Goal: Task Accomplishment & Management: Use online tool/utility

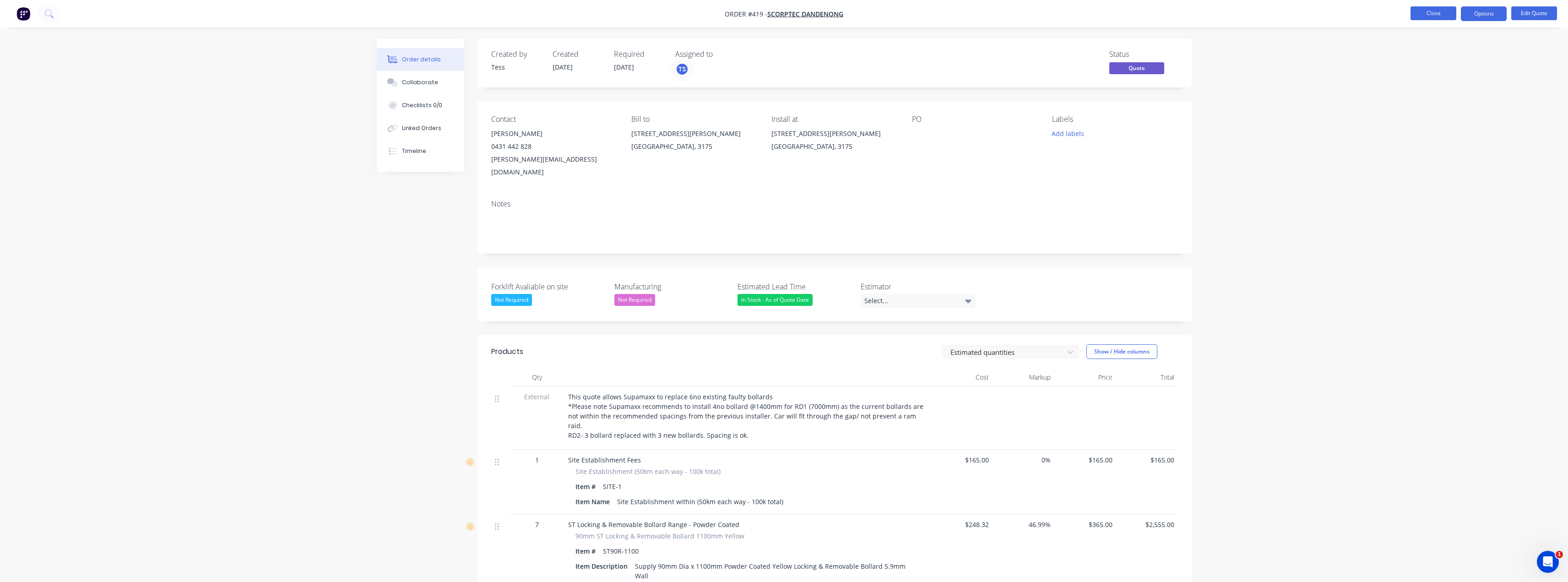
click at [1448, 12] on button "Close" at bounding box center [1433, 13] width 46 height 13
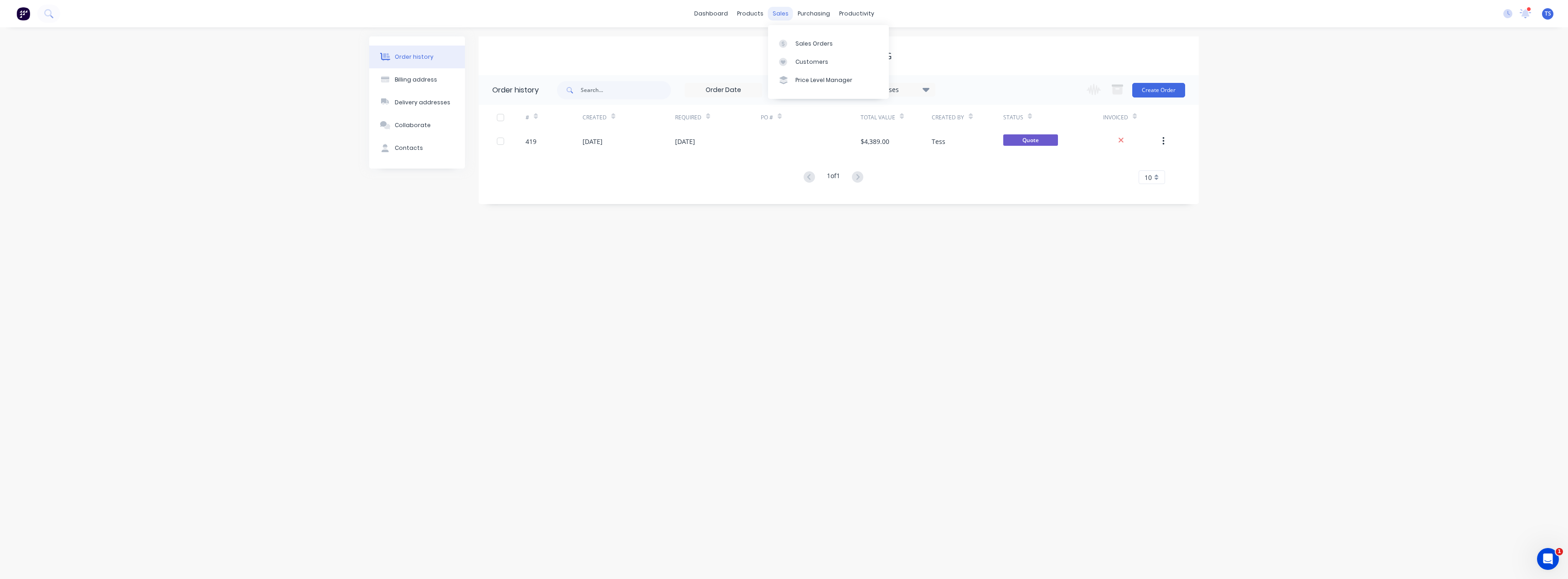
click at [771, 12] on div "sales" at bounding box center [780, 13] width 25 height 13
click at [785, 58] on icon at bounding box center [783, 61] width 8 height 8
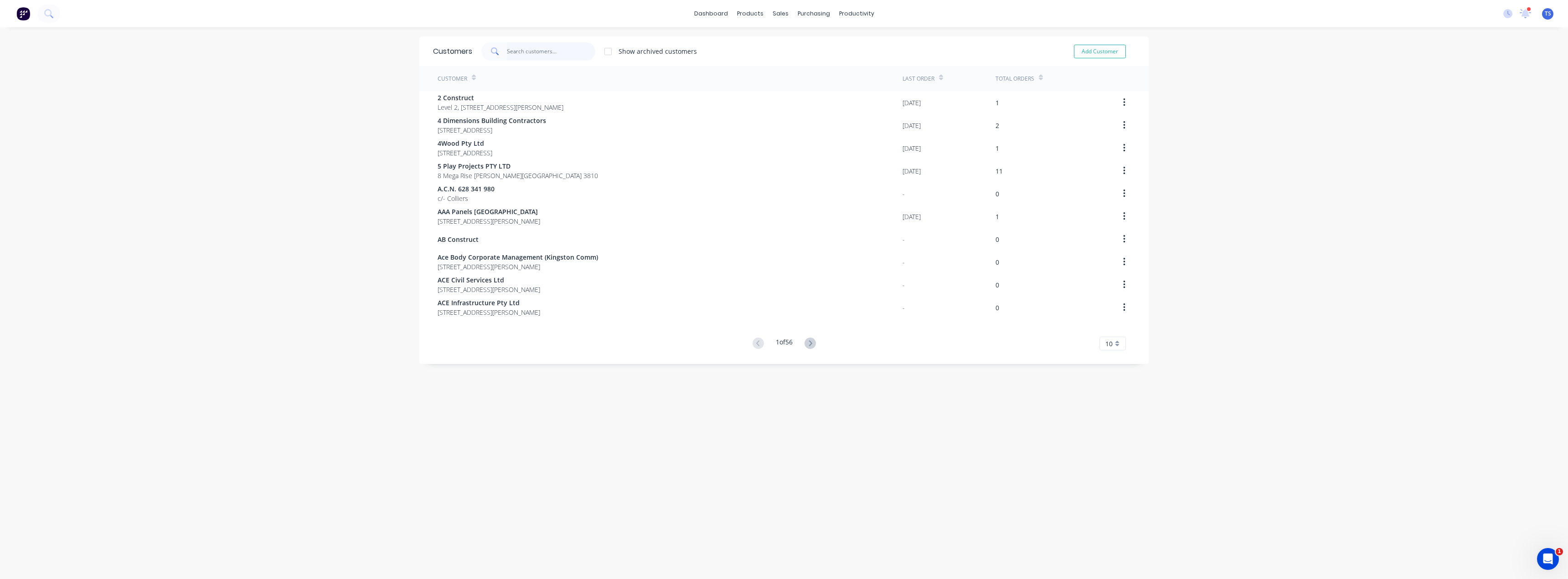
click at [530, 50] on input "text" at bounding box center [551, 52] width 89 height 18
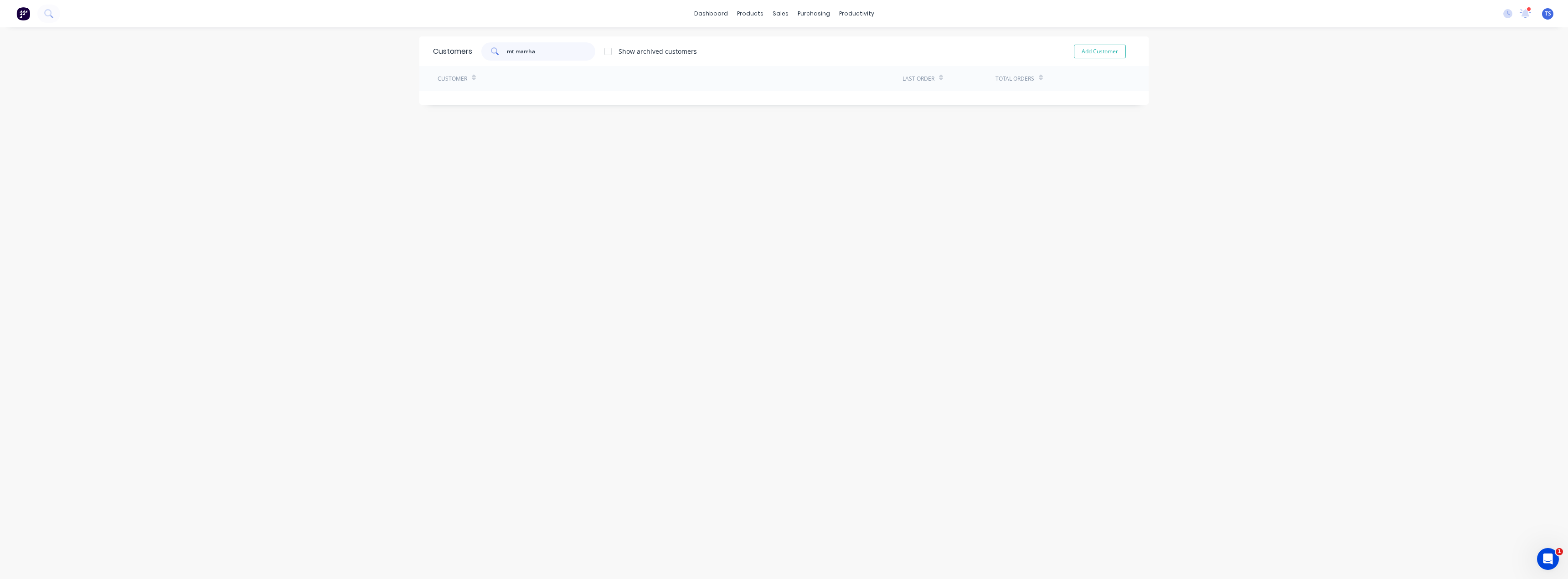
click at [525, 50] on input "mt marrha" at bounding box center [551, 52] width 89 height 18
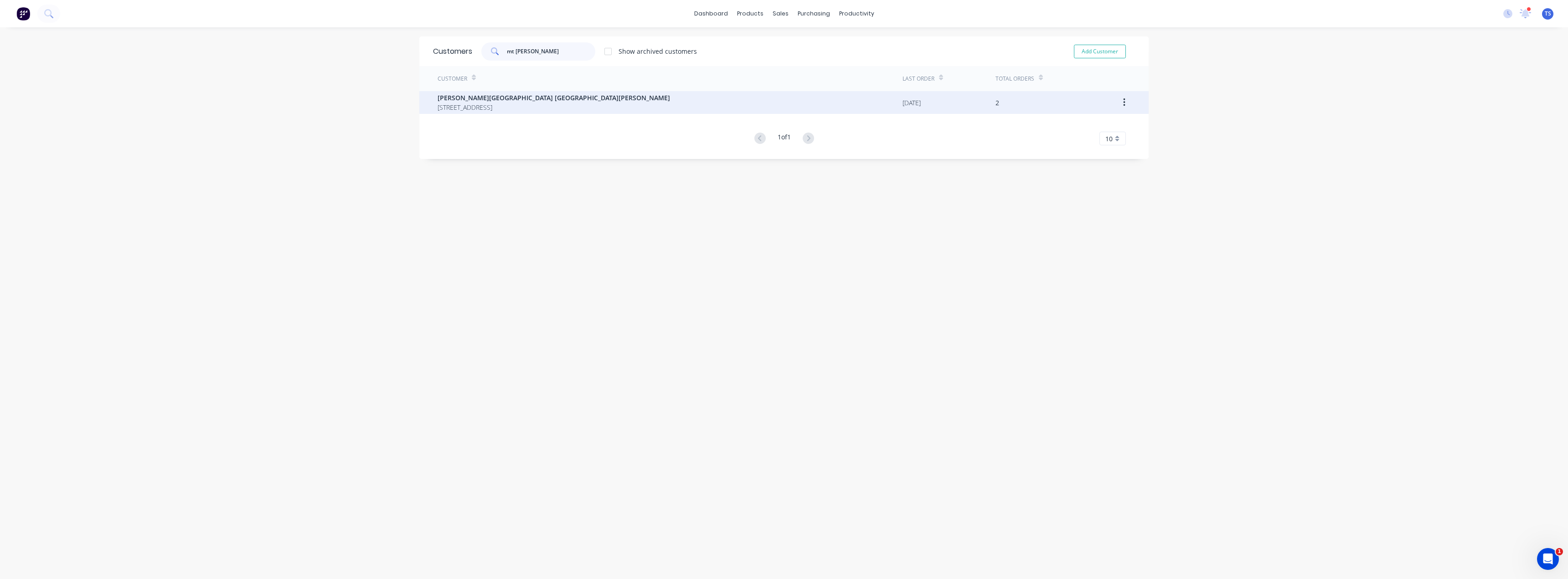
type input "mt [PERSON_NAME]"
click at [502, 108] on span "[STREET_ADDRESS]" at bounding box center [554, 107] width 233 height 10
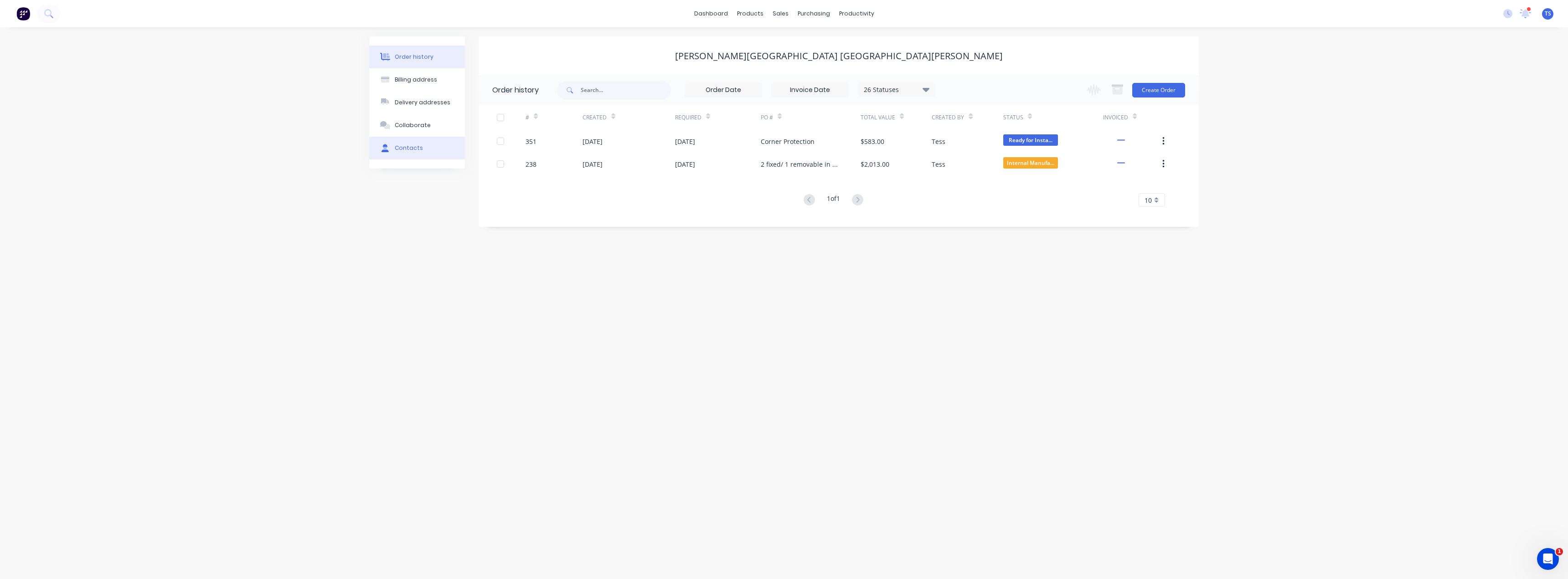
click at [406, 153] on button "Contacts" at bounding box center [417, 148] width 96 height 23
select select "AU"
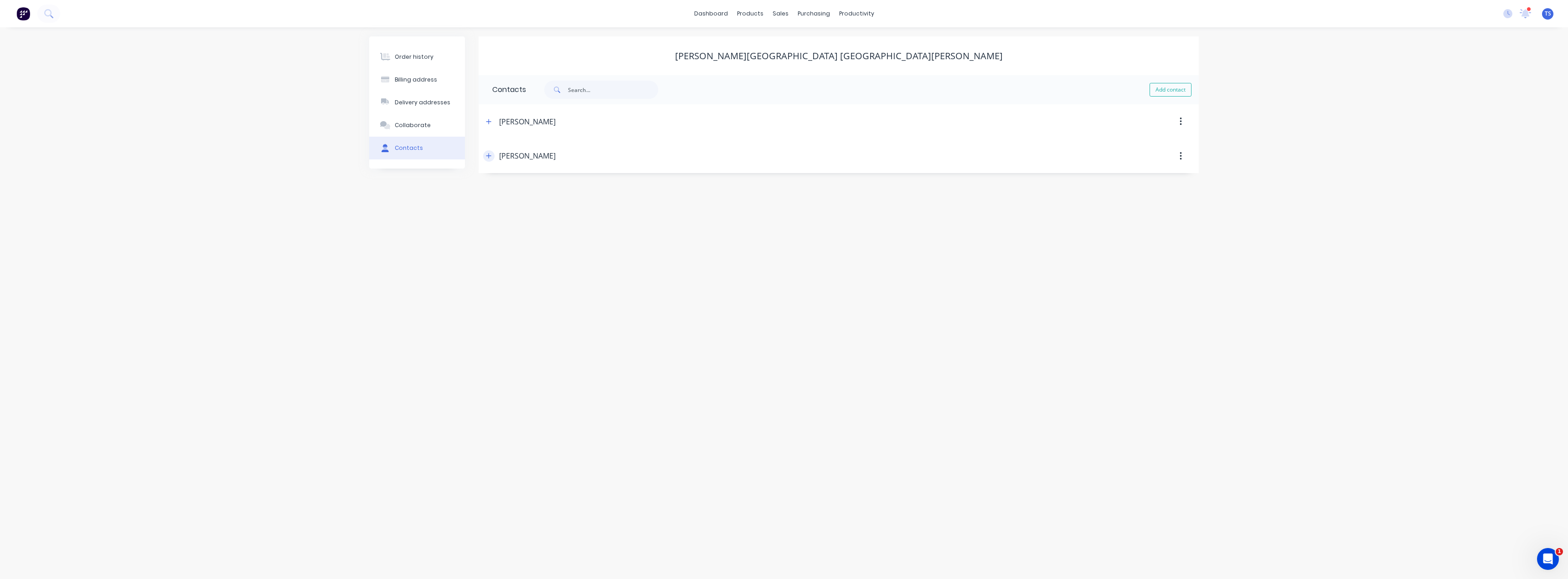
click at [491, 155] on icon "button" at bounding box center [488, 156] width 5 height 6
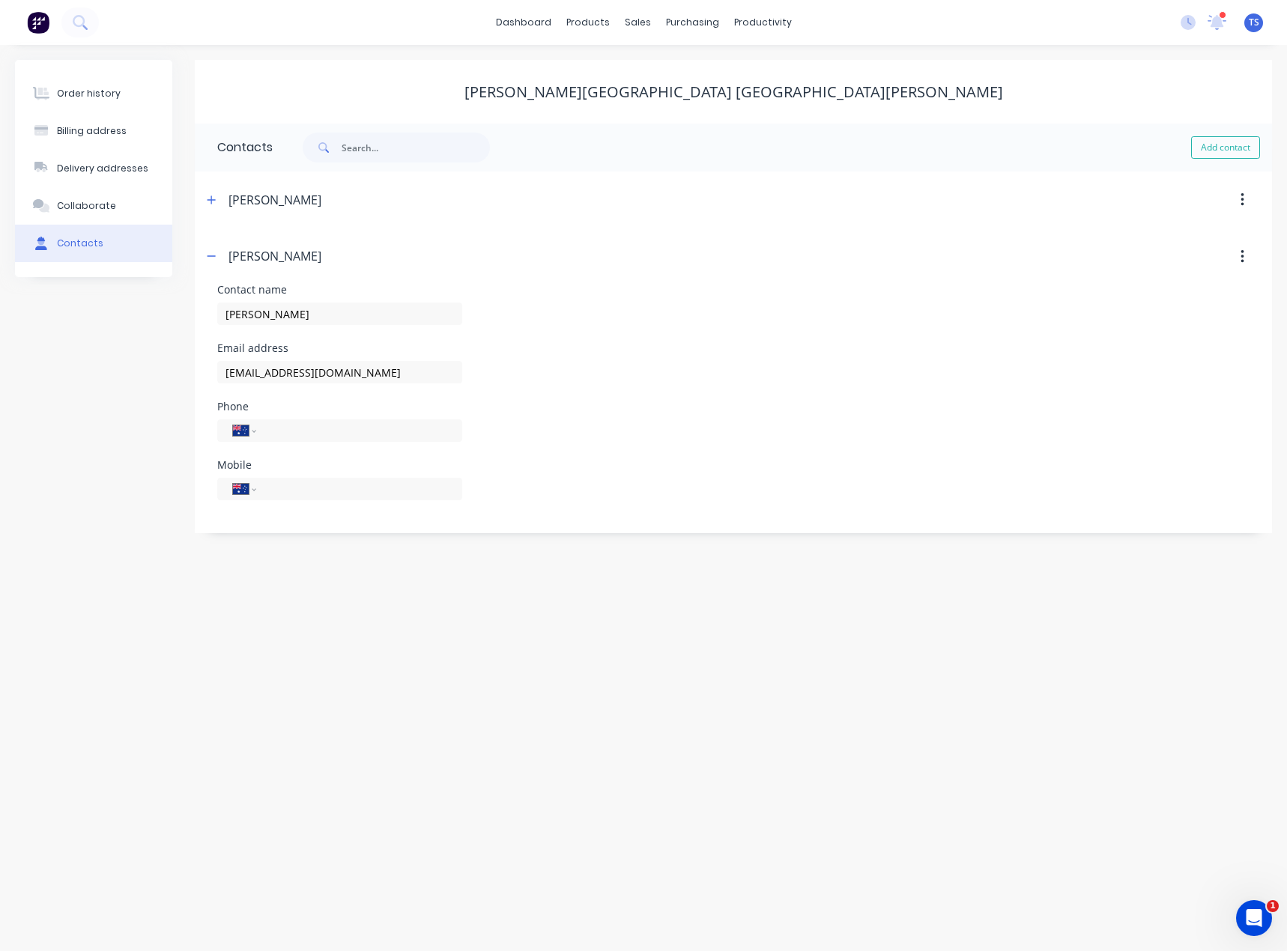
drag, startPoint x: 86, startPoint y: 91, endPoint x: 1099, endPoint y: 83, distance: 1013.2
click at [86, 91] on div "Order history" at bounding box center [89, 93] width 64 height 13
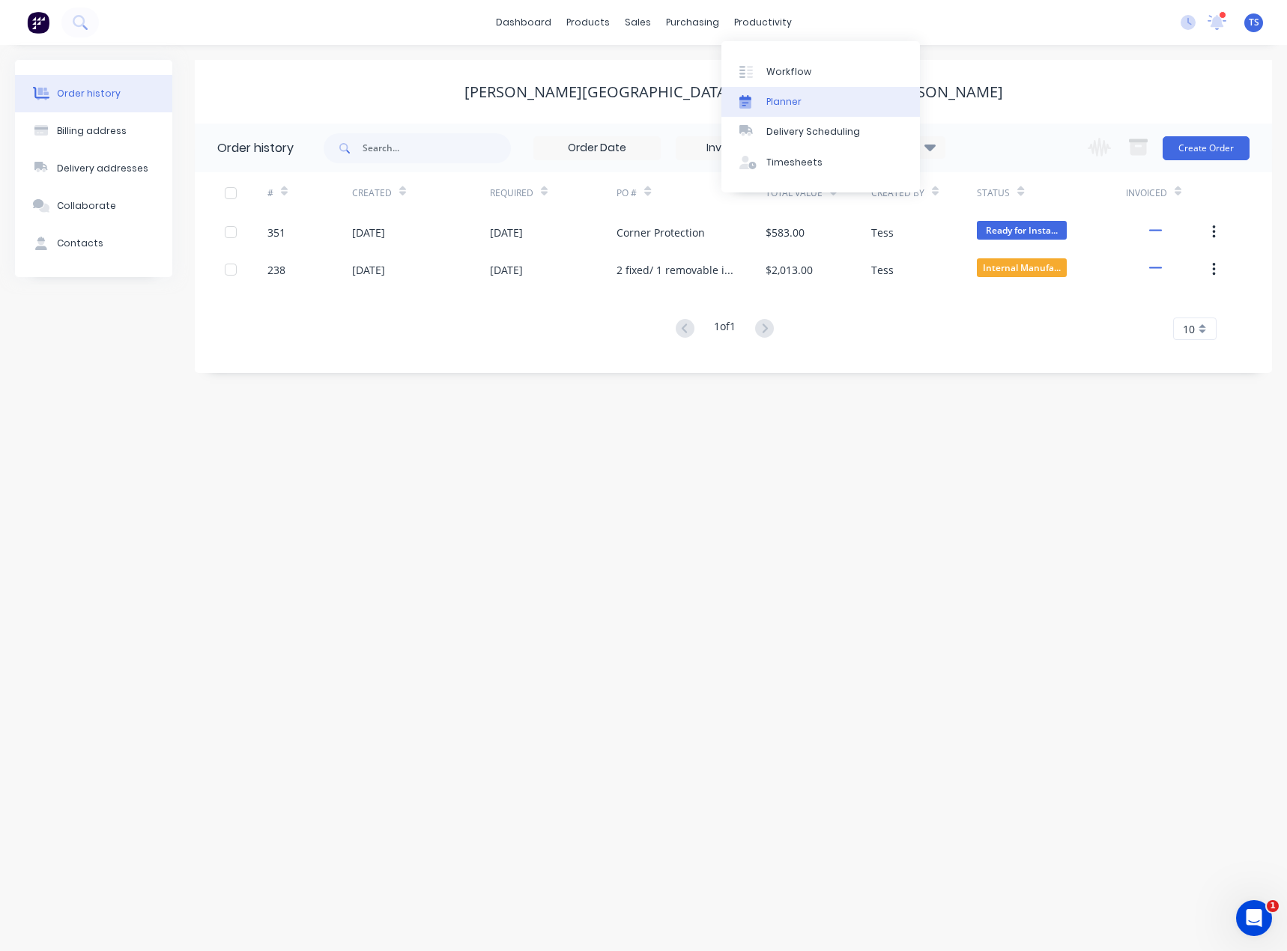
click at [766, 106] on div "Planner" at bounding box center [783, 101] width 35 height 13
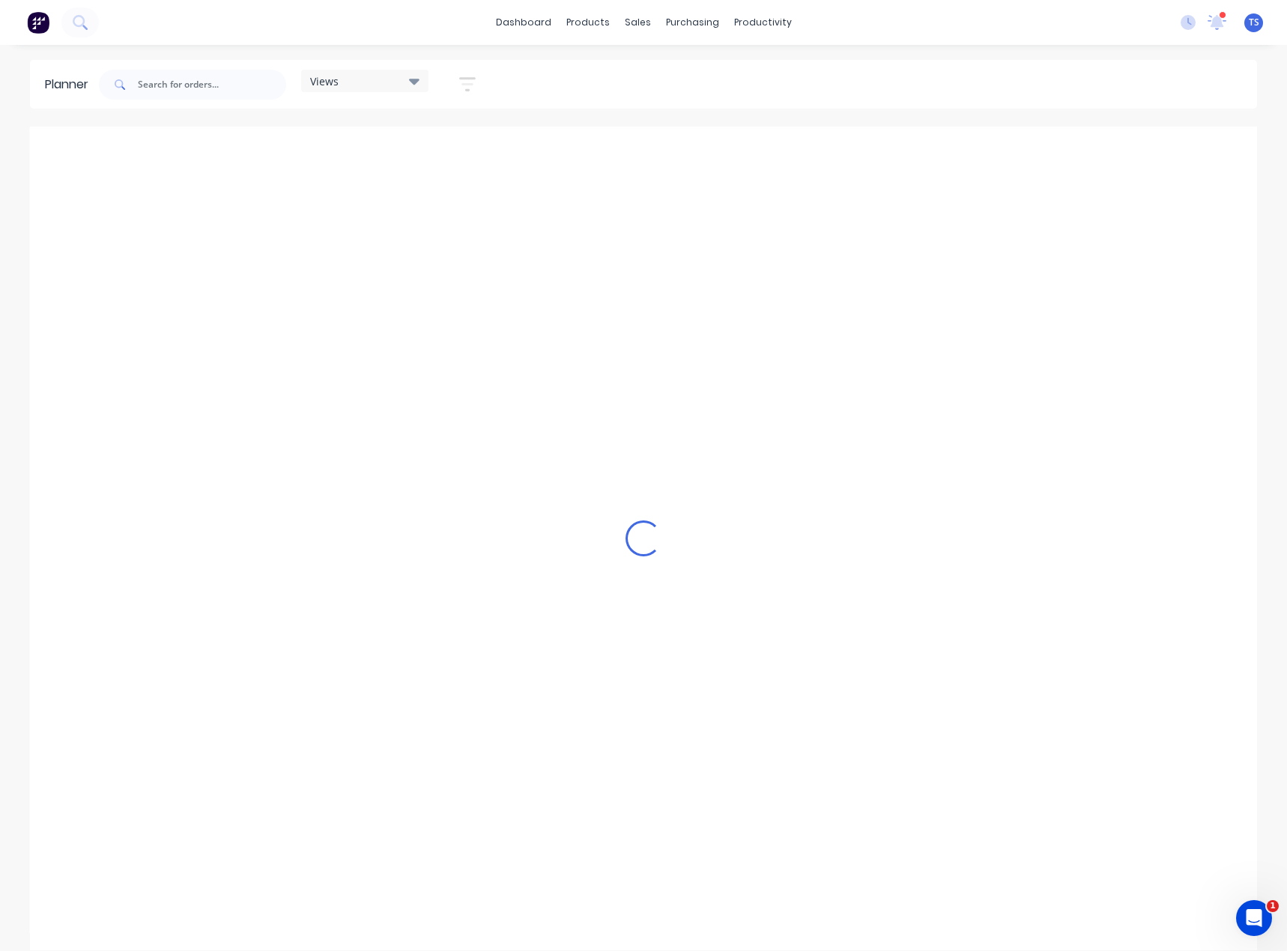
scroll to position [0, 360]
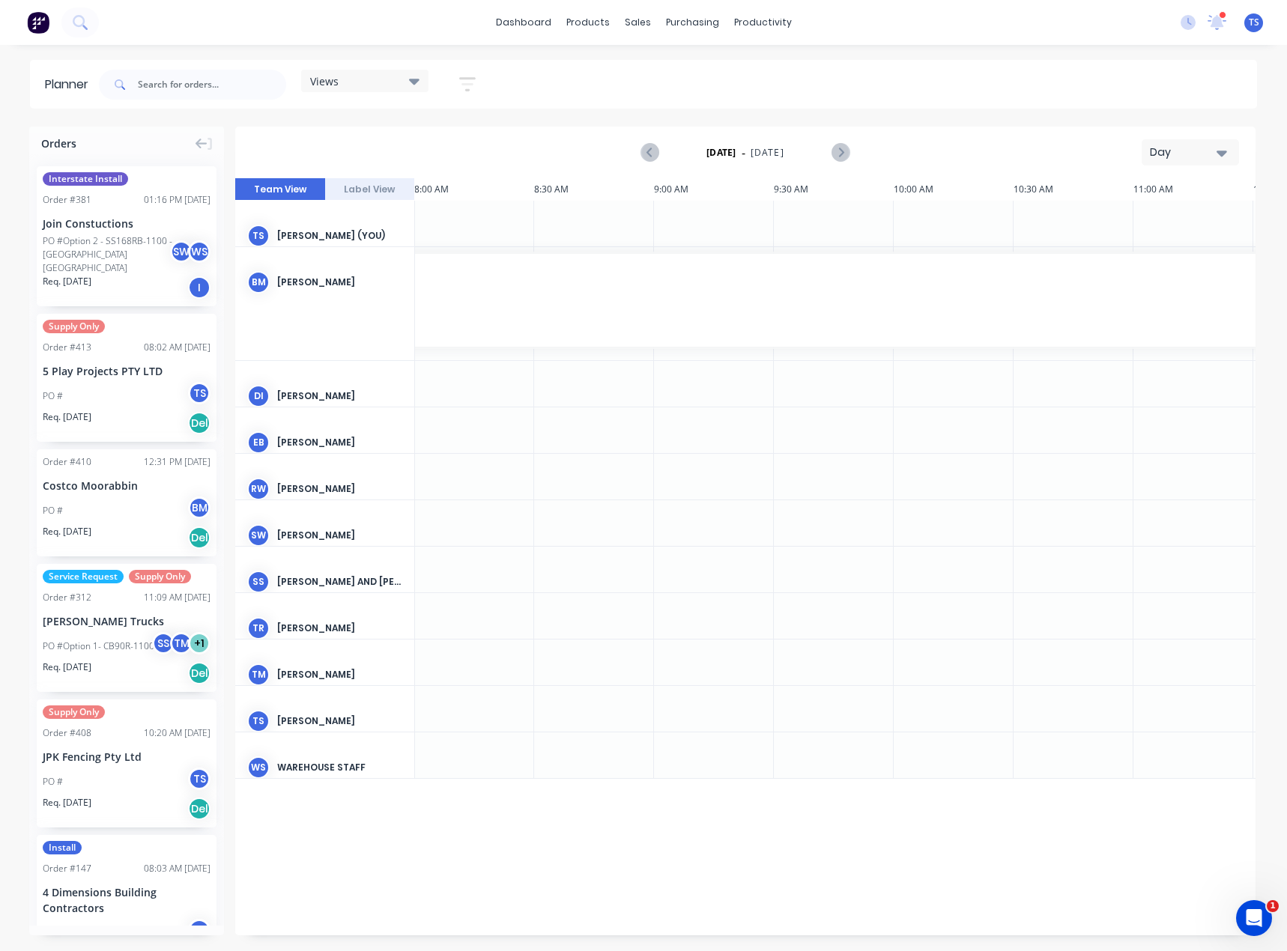
click at [1198, 149] on div "Day" at bounding box center [1183, 153] width 69 height 16
click at [1149, 243] on div "Month" at bounding box center [1163, 252] width 148 height 30
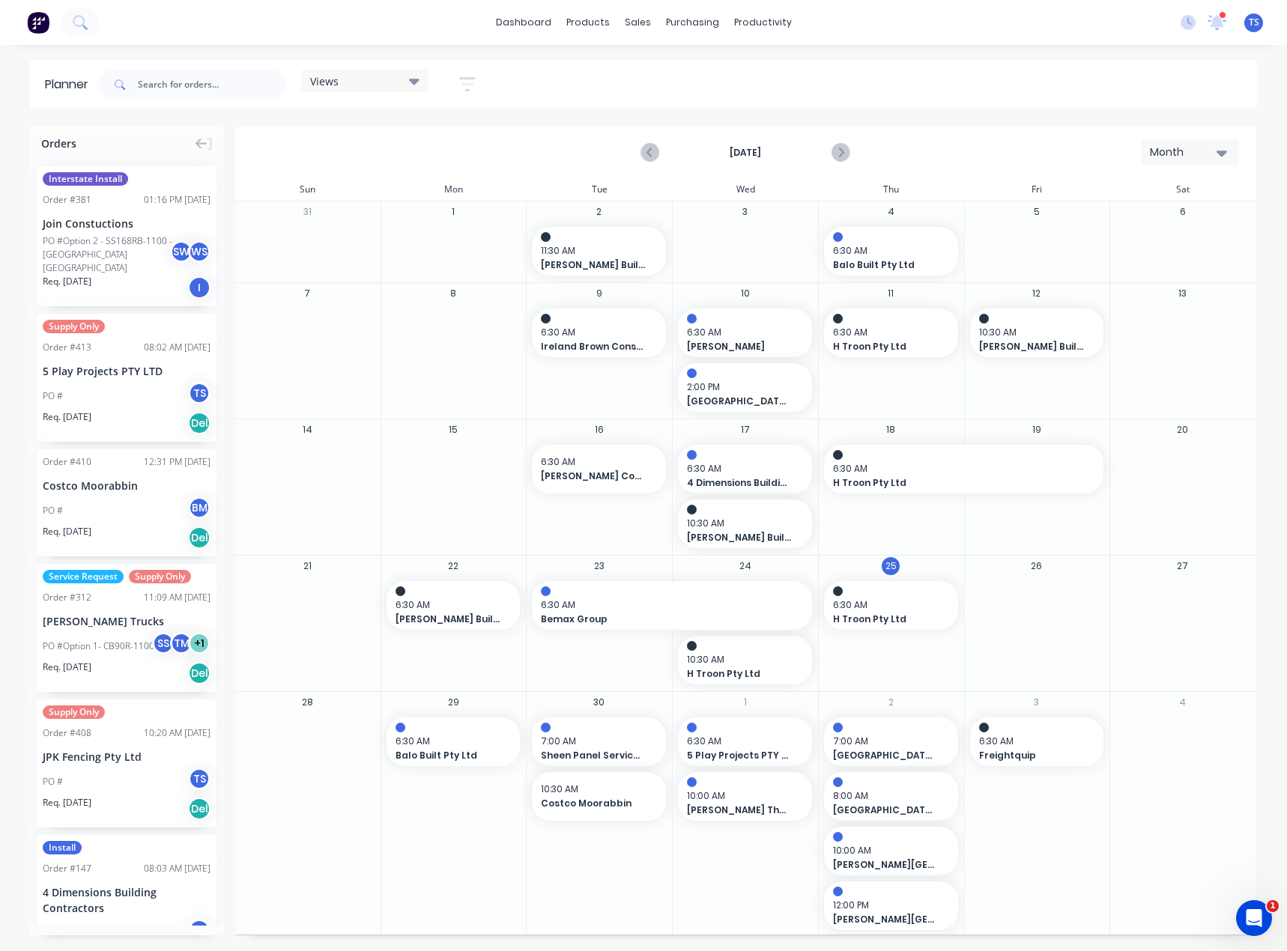
scroll to position [2, 0]
click at [680, 102] on div "Customers" at bounding box center [689, 101] width 54 height 13
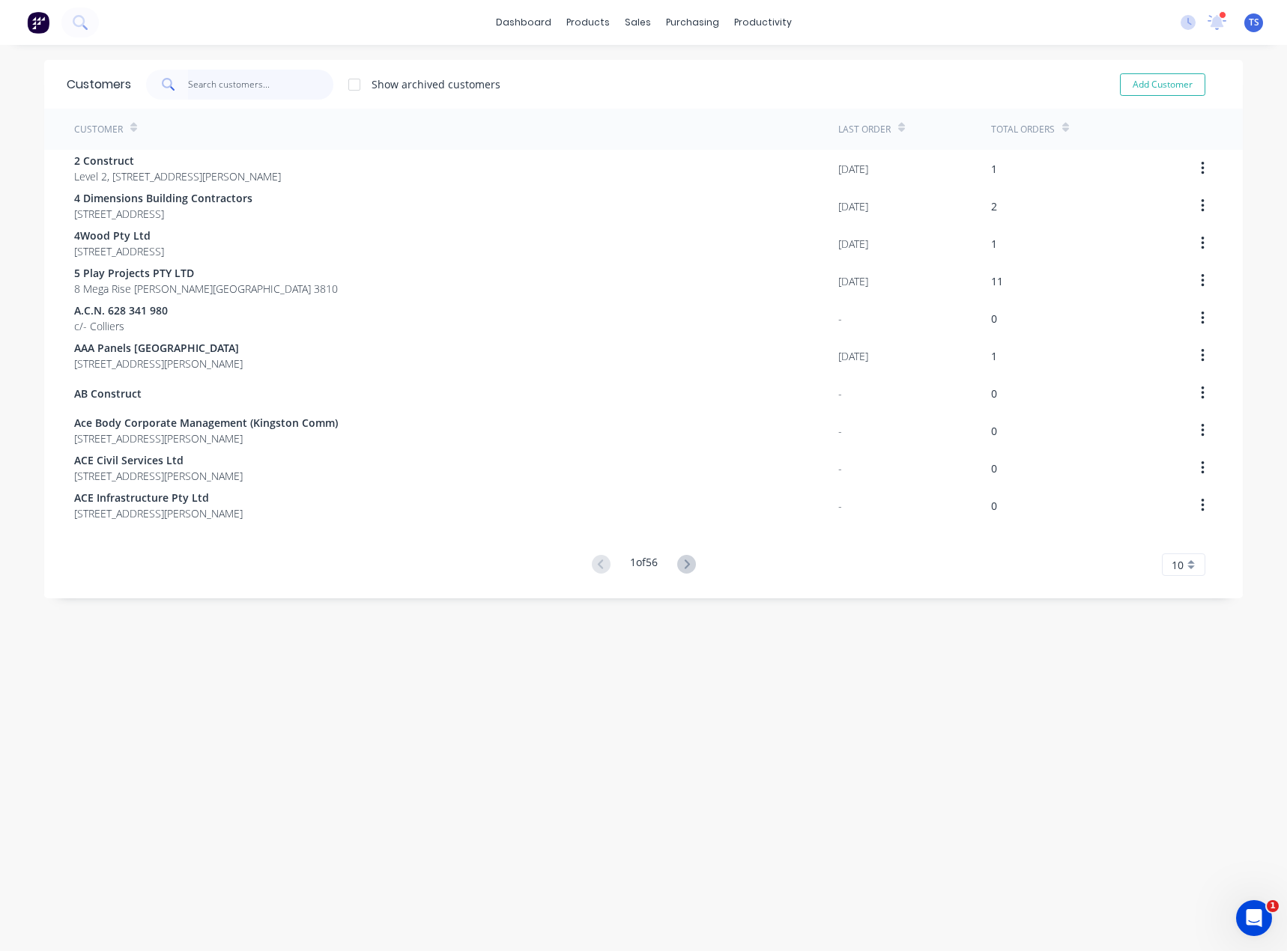
click at [258, 78] on input "text" at bounding box center [261, 85] width 146 height 30
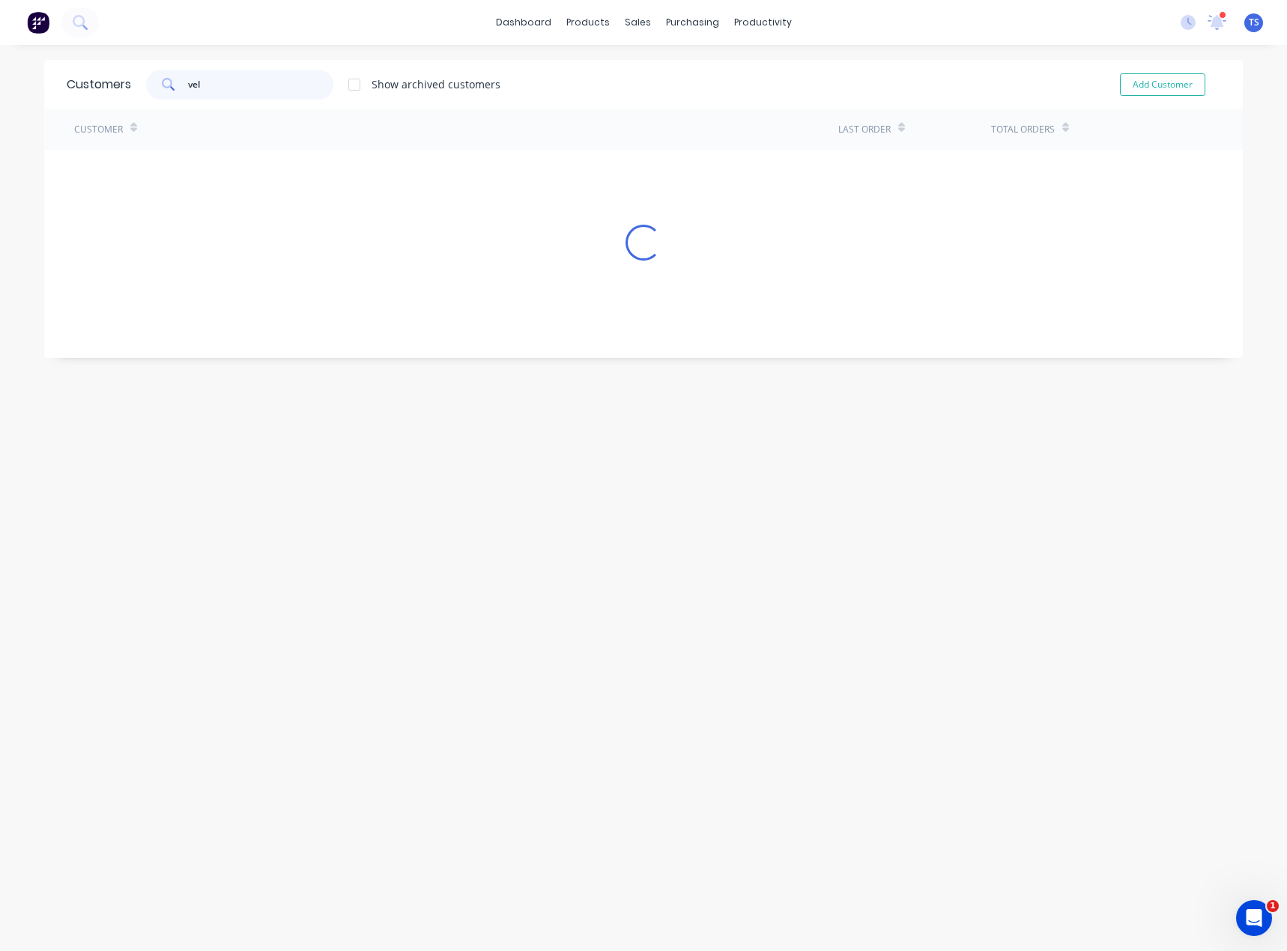
type input "velo"
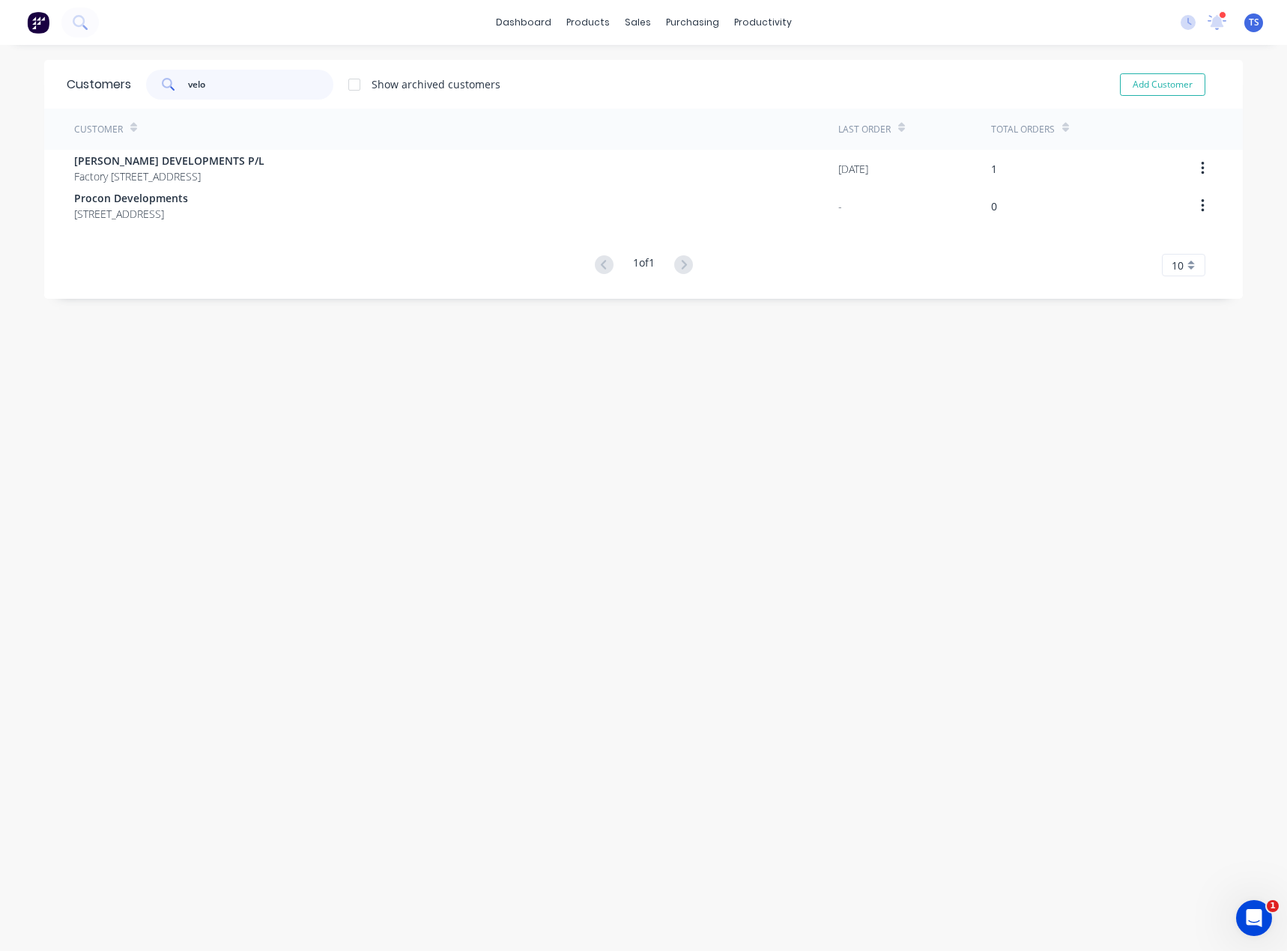
drag, startPoint x: 246, startPoint y: 76, endPoint x: 149, endPoint y: 79, distance: 96.6
click at [149, 79] on div "velo" at bounding box center [239, 85] width 187 height 30
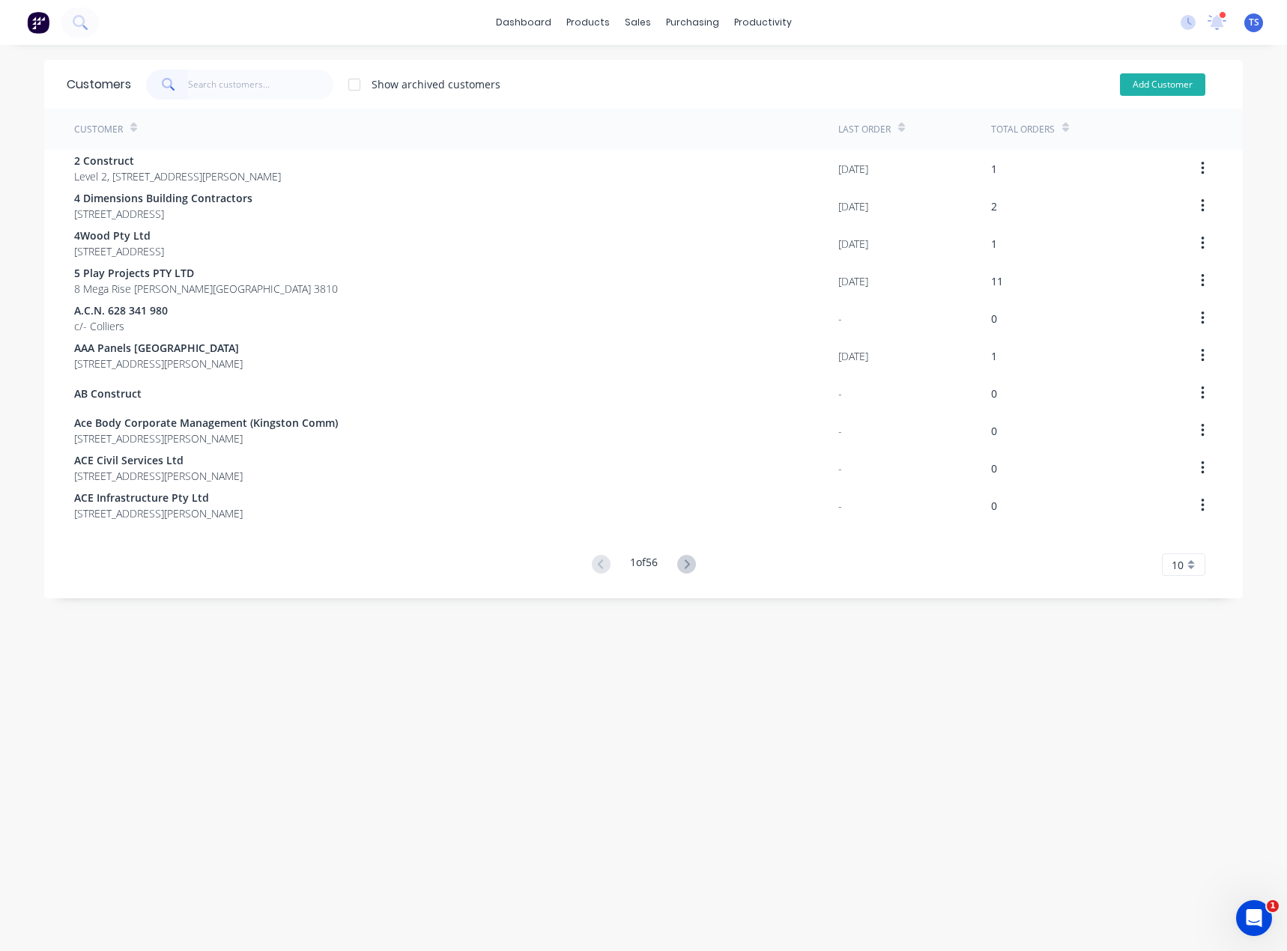
click at [1179, 83] on button "Add Customer" at bounding box center [1162, 84] width 85 height 22
select select "AU"
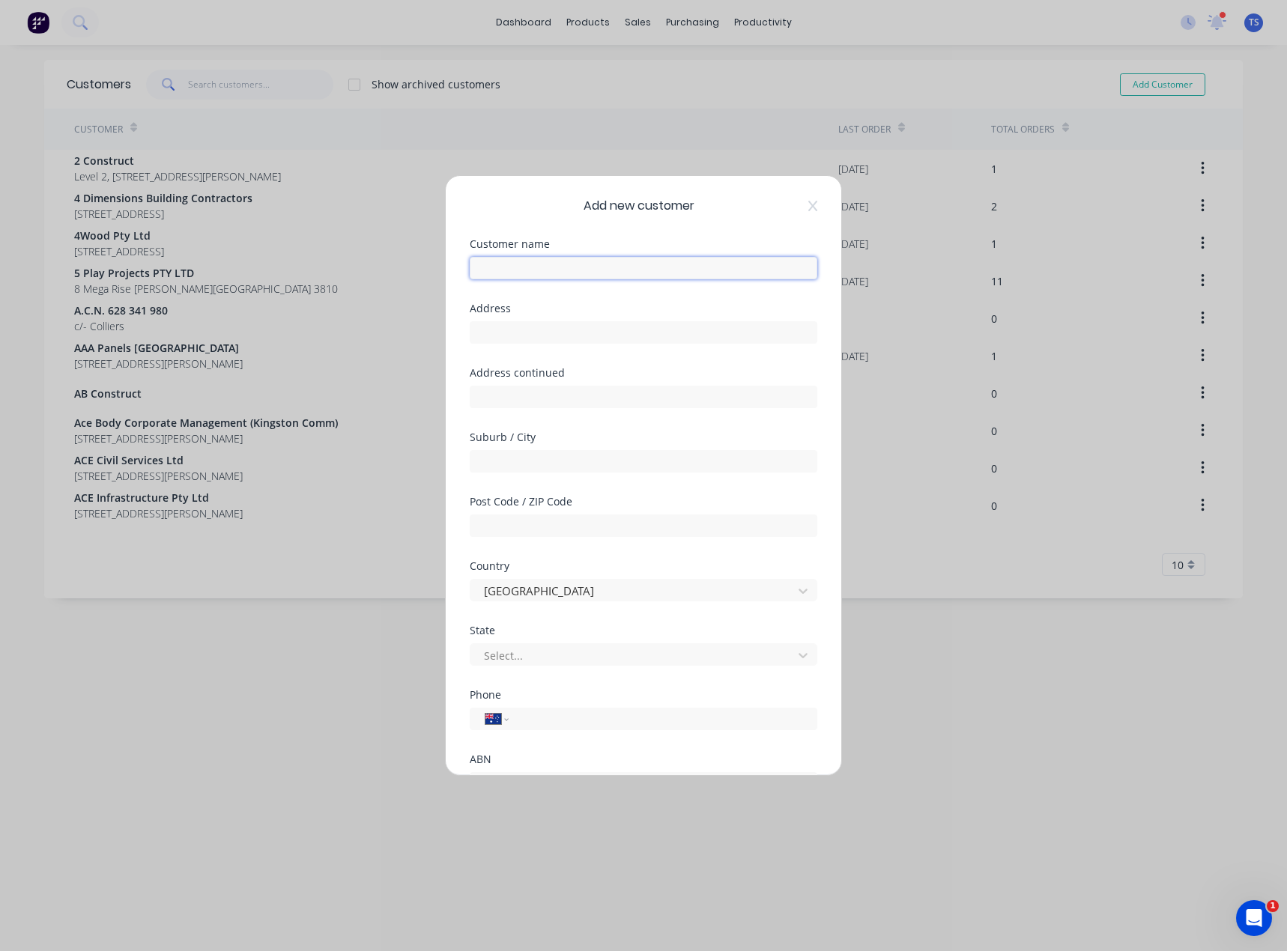
click at [524, 267] on input "text" at bounding box center [643, 268] width 347 height 22
type input "Velo Push Bike Parking Solutions"
click at [537, 338] on input "text" at bounding box center [643, 332] width 347 height 22
type input "[STREET_ADDRESS]"
click at [490, 466] on input "text" at bounding box center [643, 461] width 347 height 22
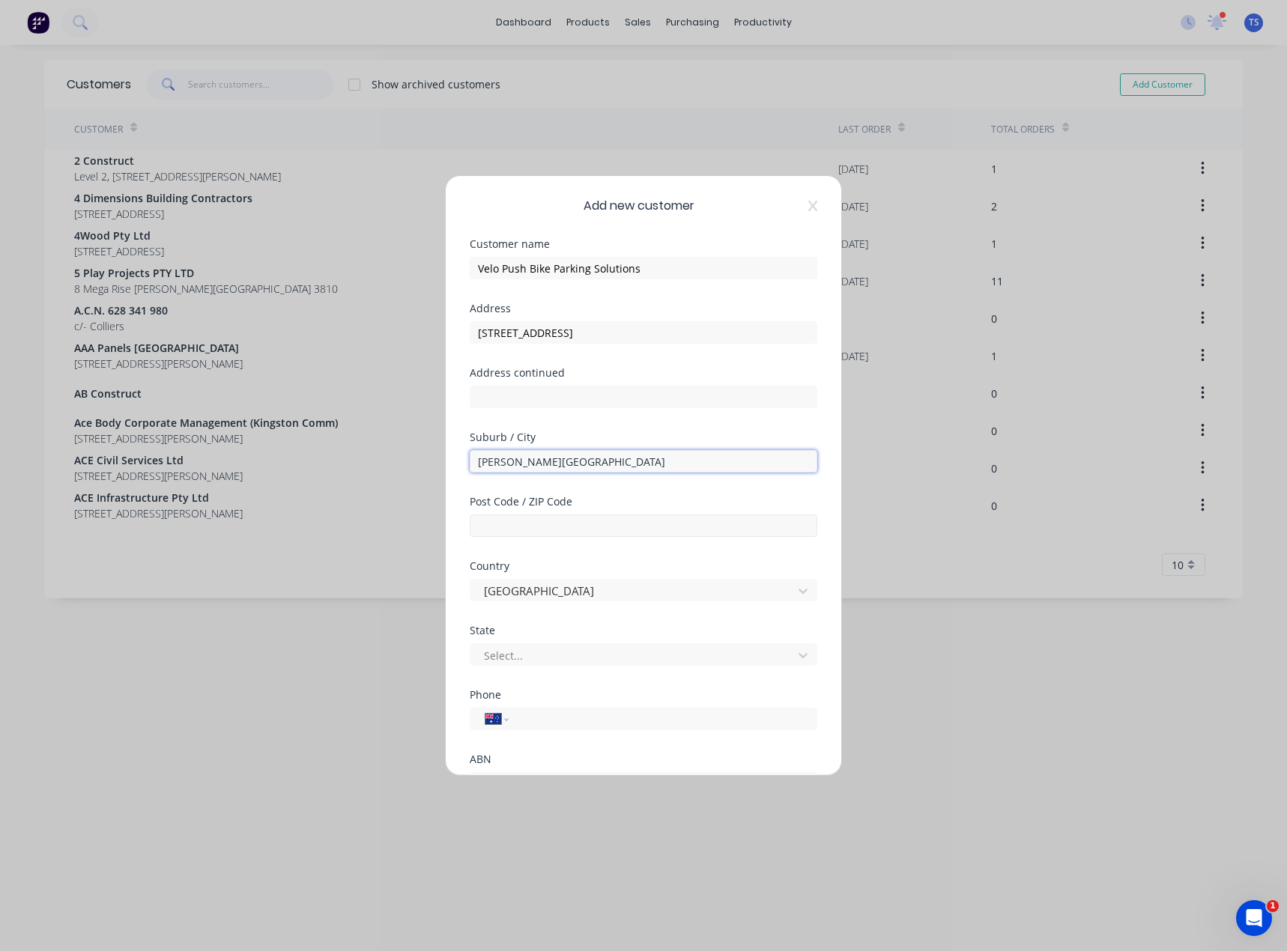
type input "[PERSON_NAME][GEOGRAPHIC_DATA]"
click at [516, 522] on input "text" at bounding box center [643, 525] width 347 height 22
type input "4207"
click at [498, 656] on div at bounding box center [633, 655] width 303 height 19
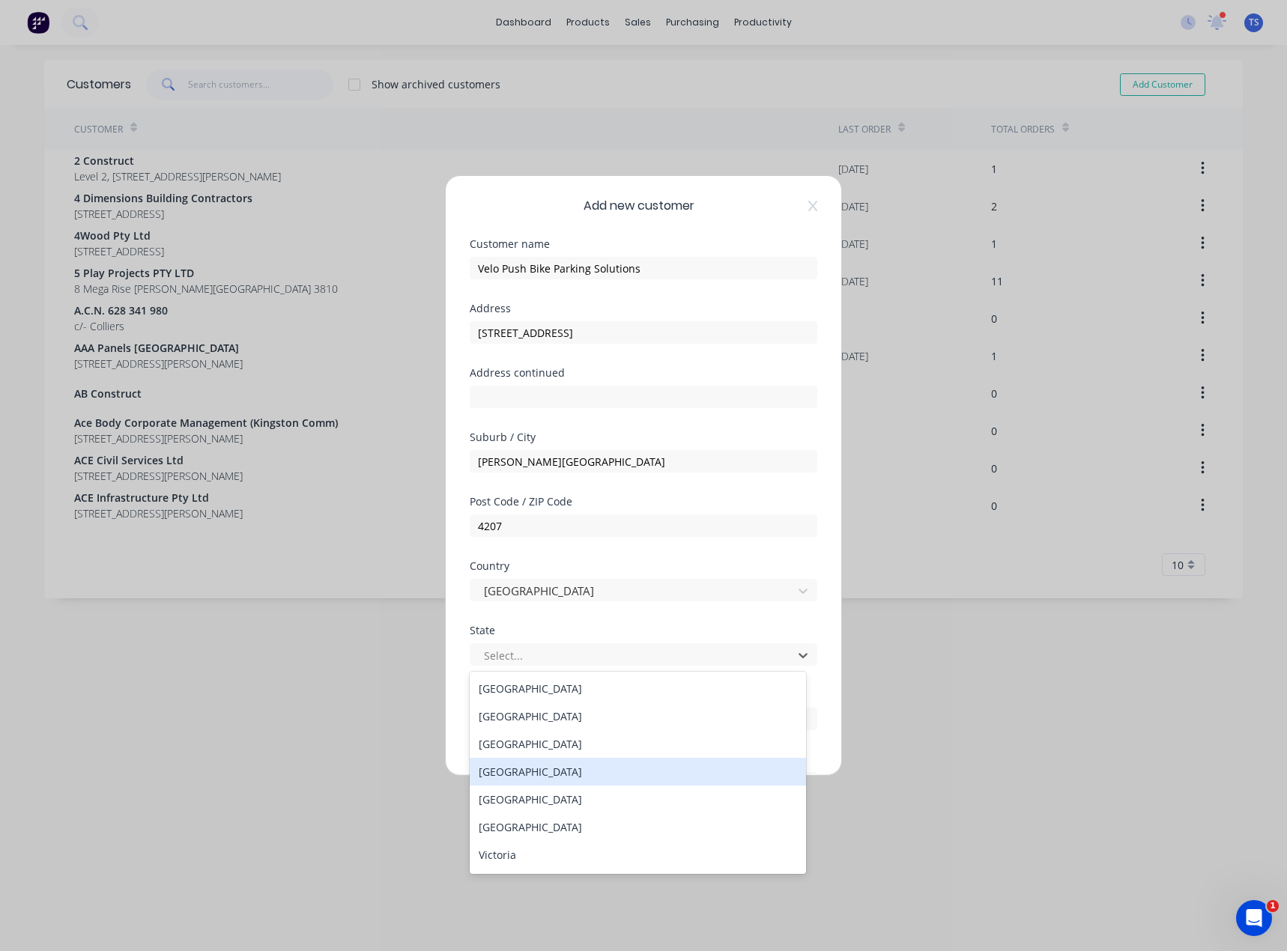
click at [526, 782] on div "[GEOGRAPHIC_DATA]" at bounding box center [638, 772] width 336 height 28
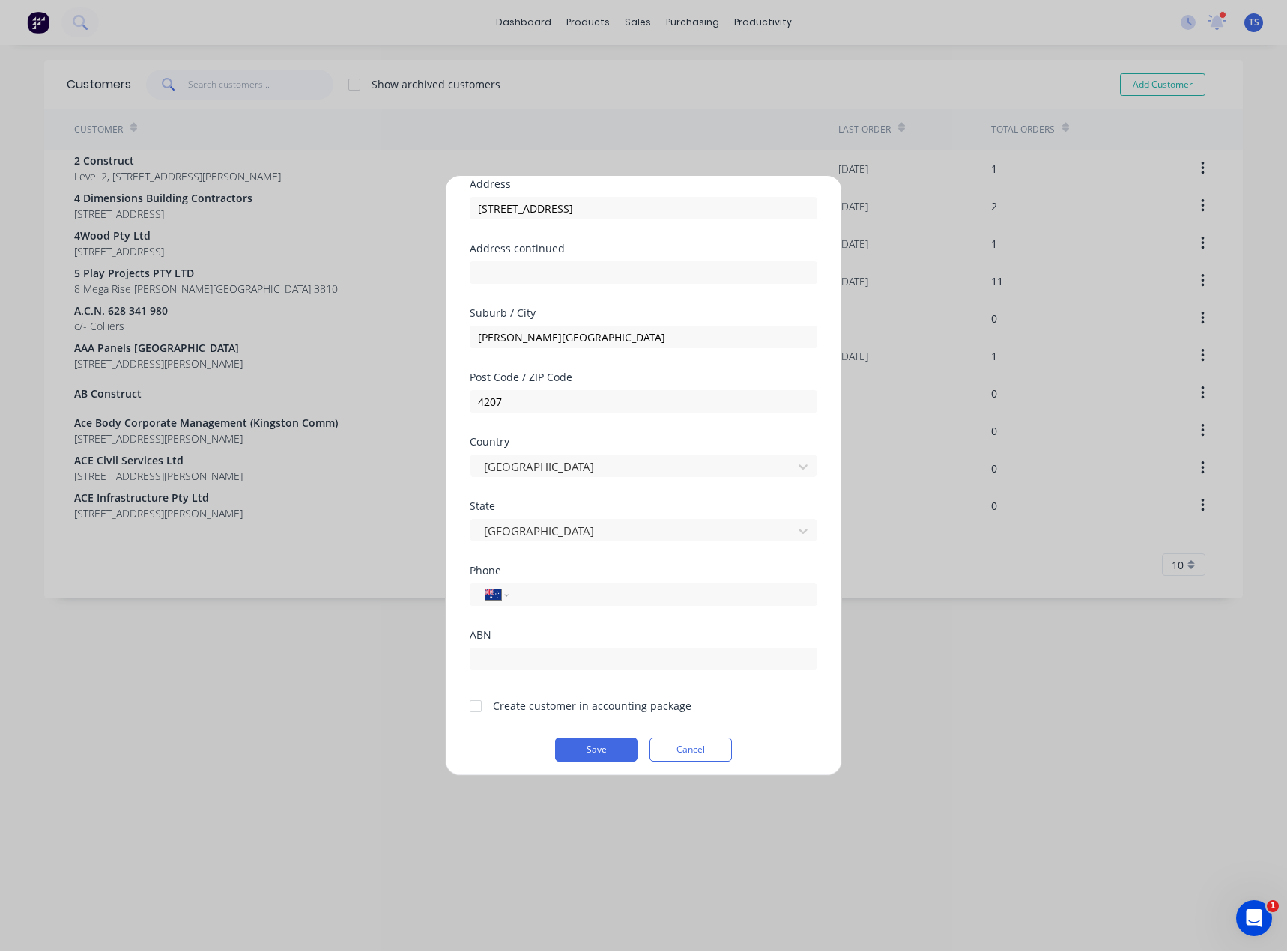
scroll to position [132, 0]
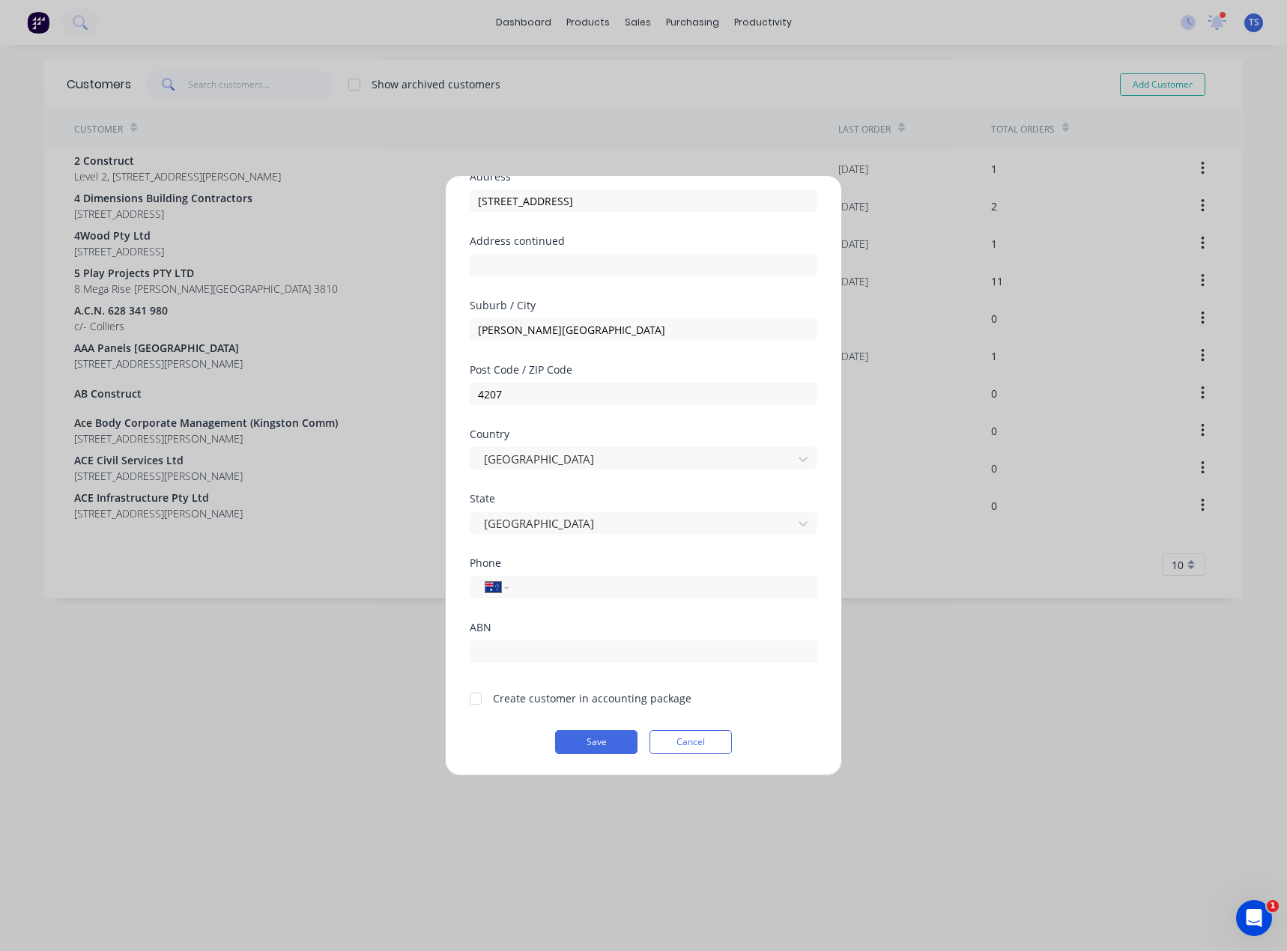
click at [475, 696] on div at bounding box center [476, 699] width 30 height 30
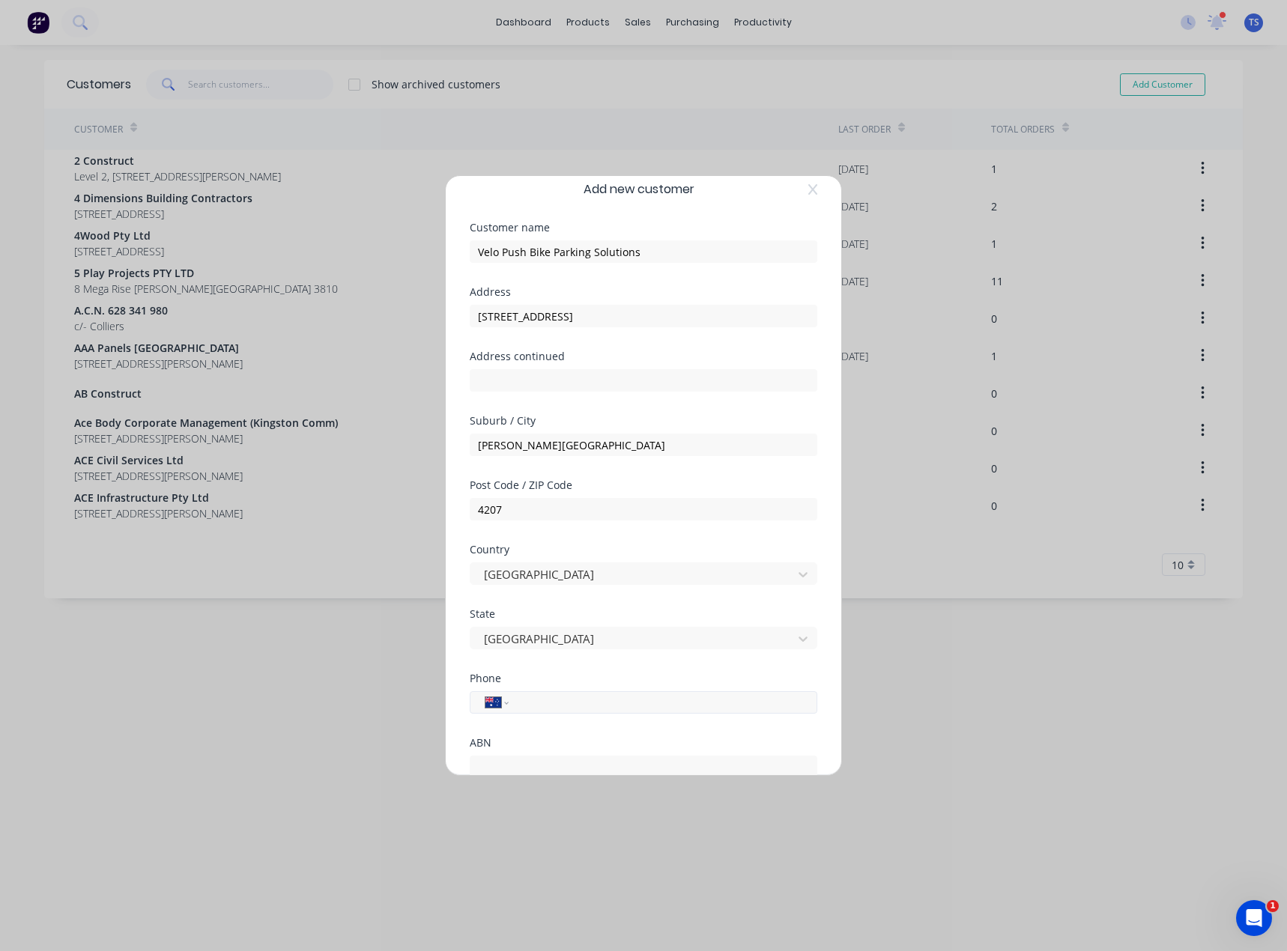
scroll to position [0, 0]
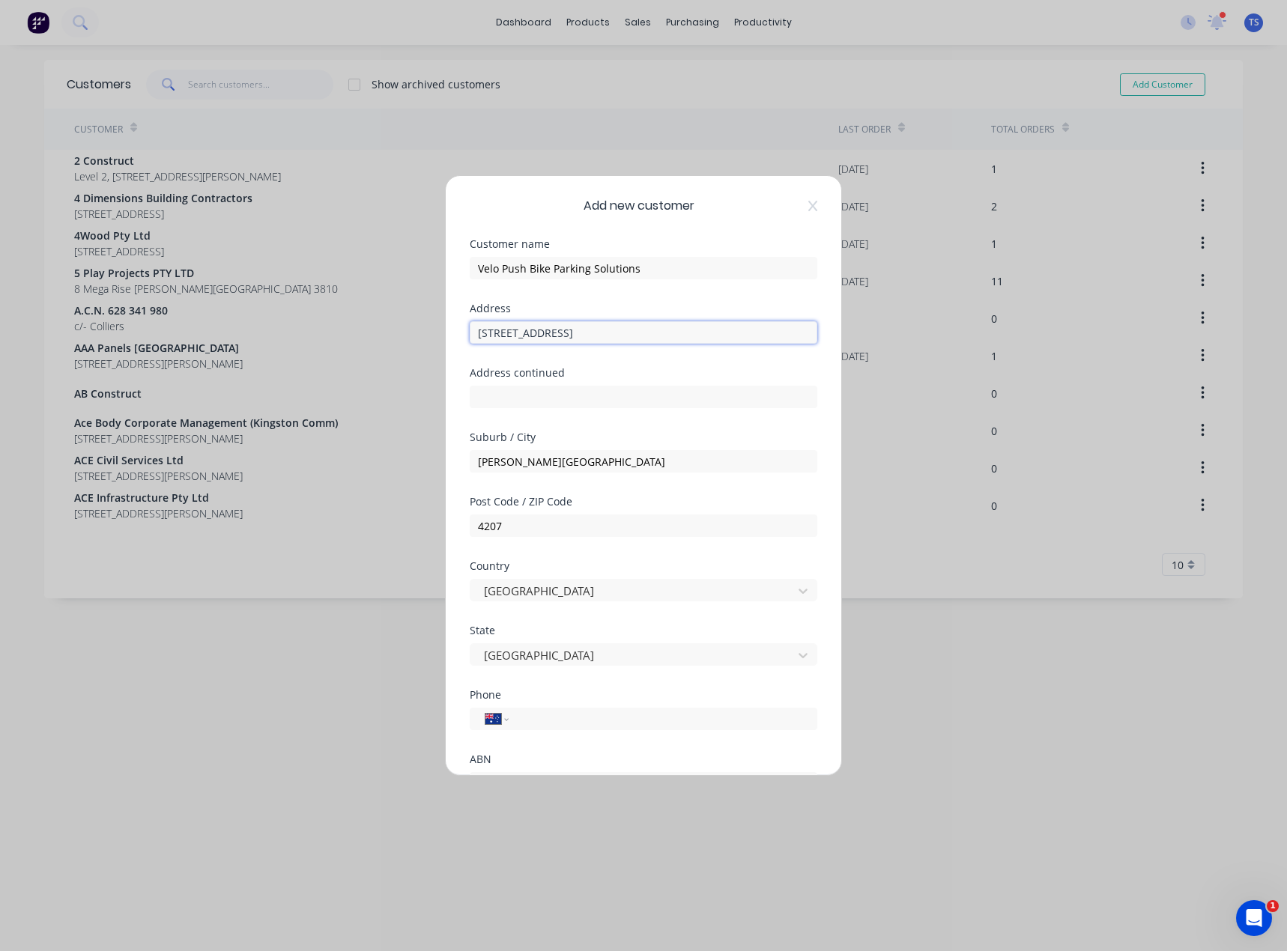
click at [496, 329] on input "[STREET_ADDRESS]" at bounding box center [643, 332] width 347 height 22
type input "[STREET_ADDRESS]"
click at [645, 271] on input "Velo Push Bike Parking Solutions" at bounding box center [643, 268] width 347 height 22
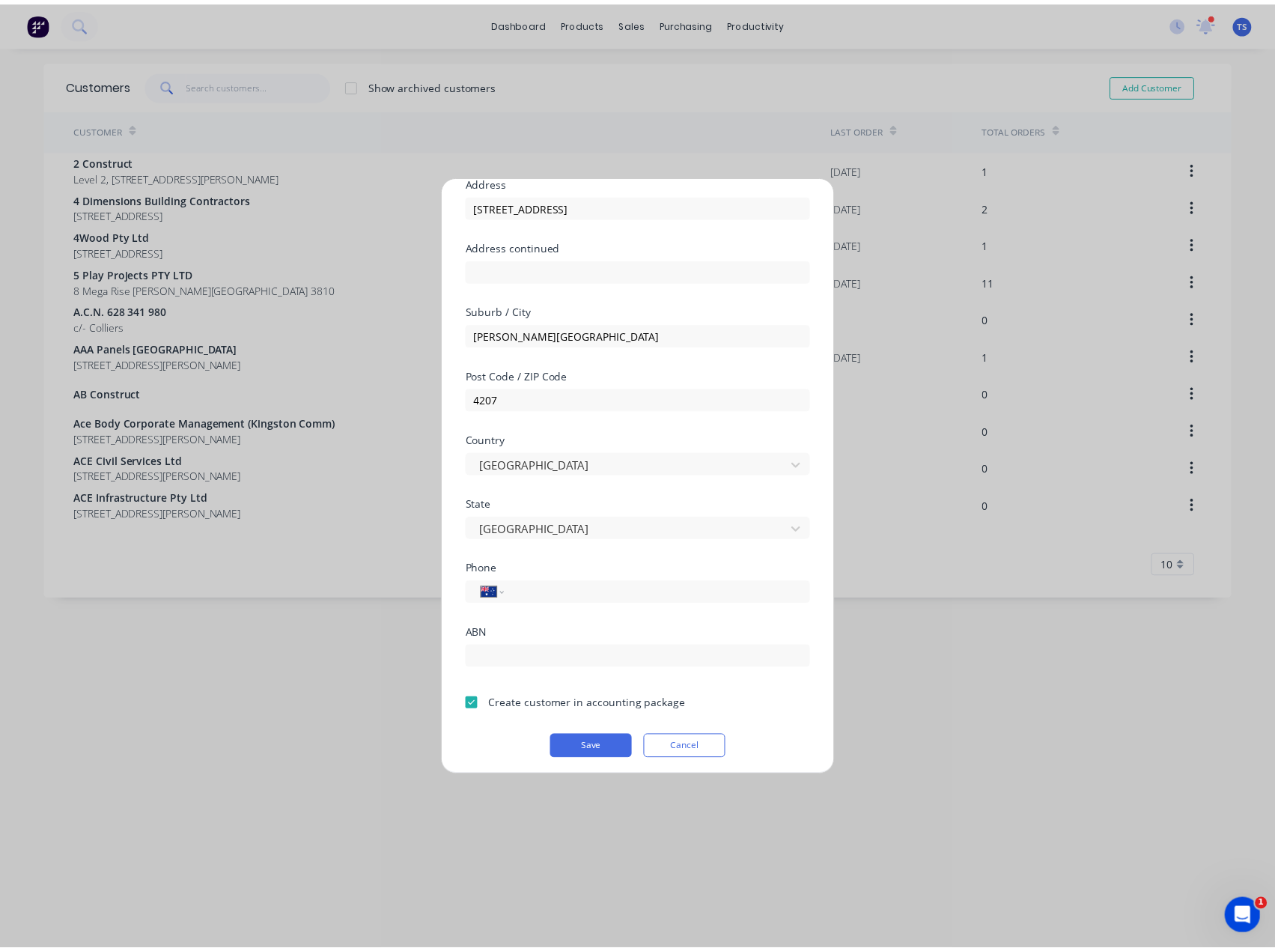
scroll to position [132, 0]
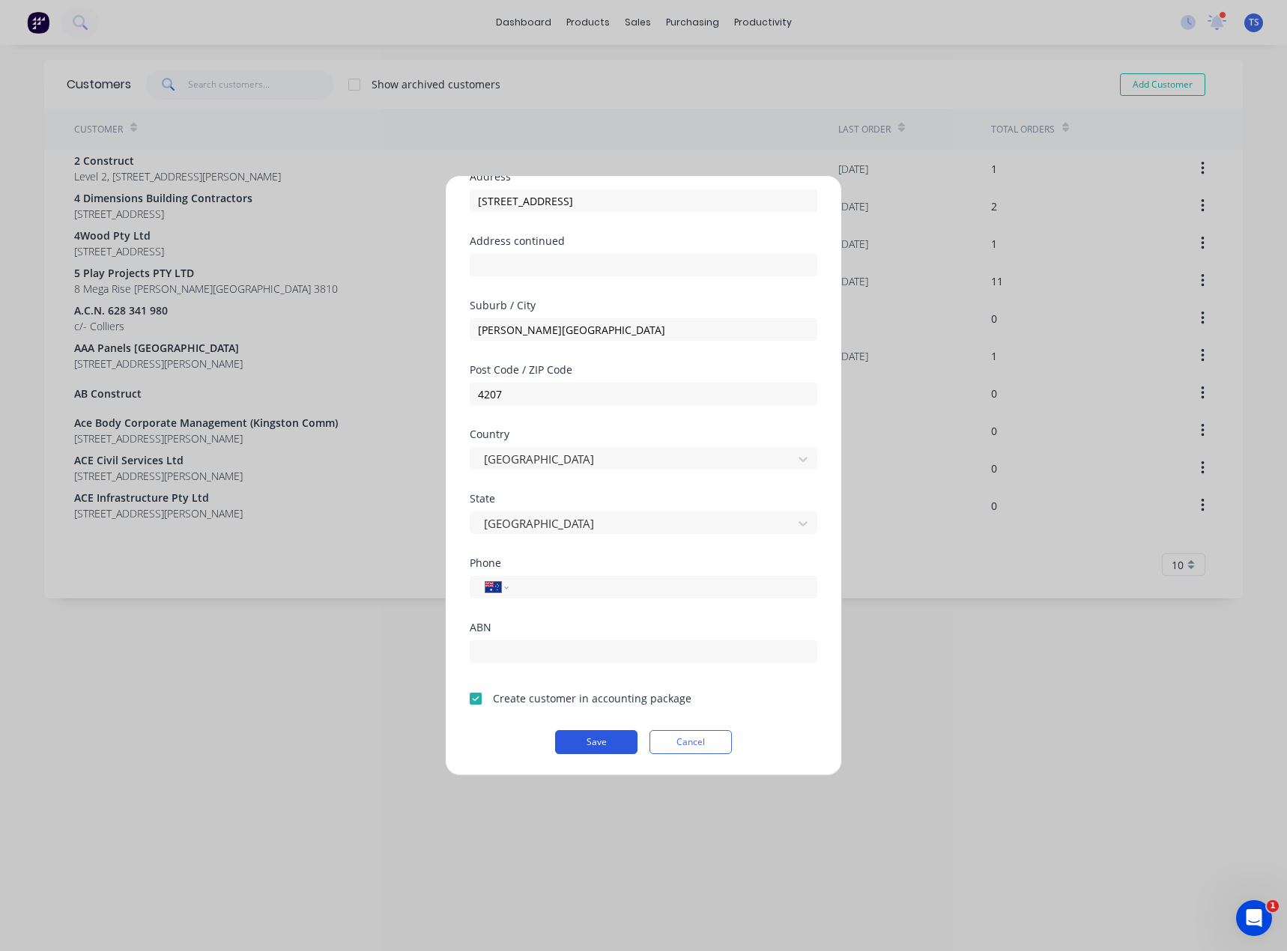
click at [580, 742] on button "Save" at bounding box center [596, 742] width 82 height 24
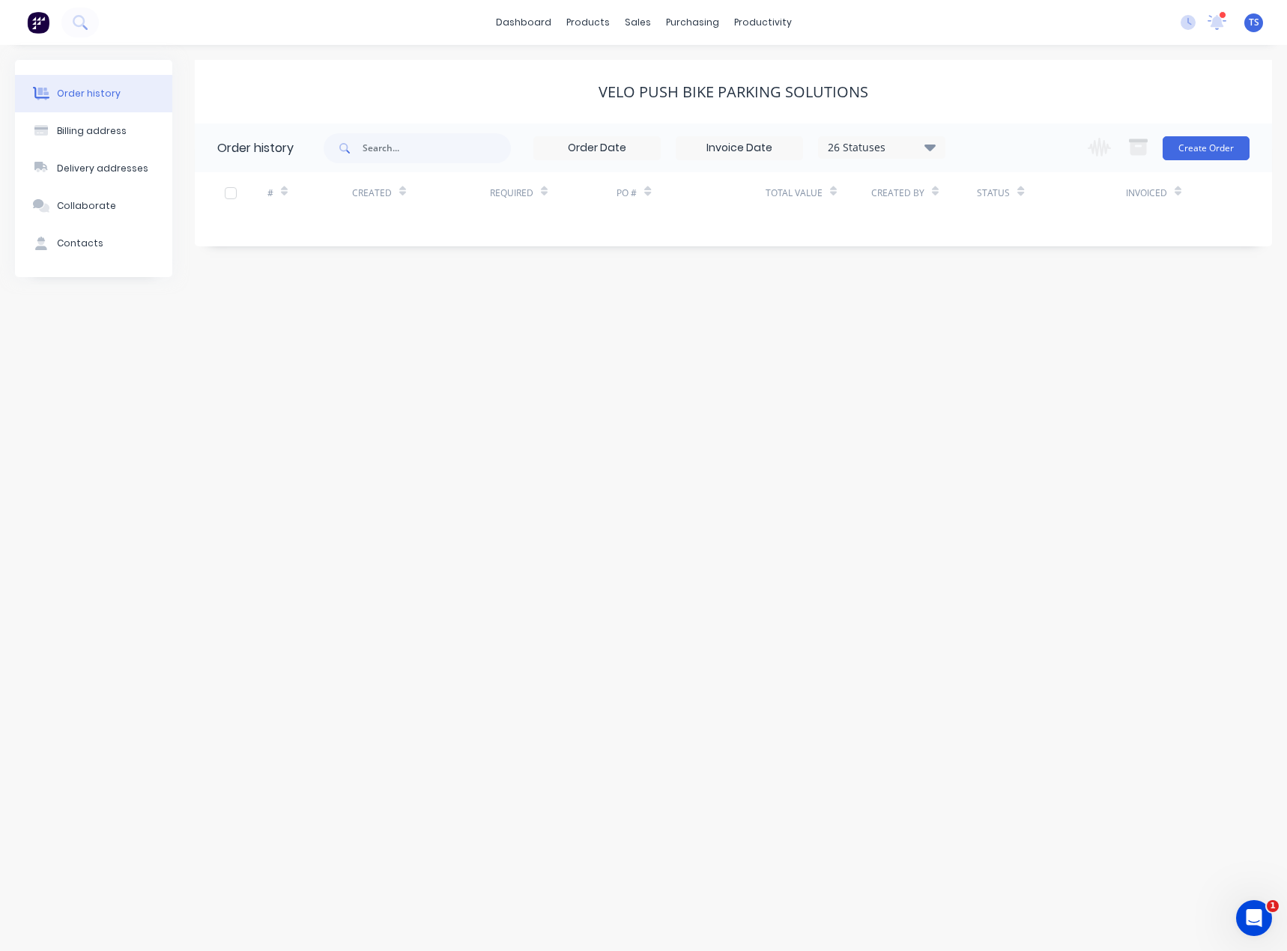
click at [90, 241] on div "Contacts" at bounding box center [80, 243] width 46 height 13
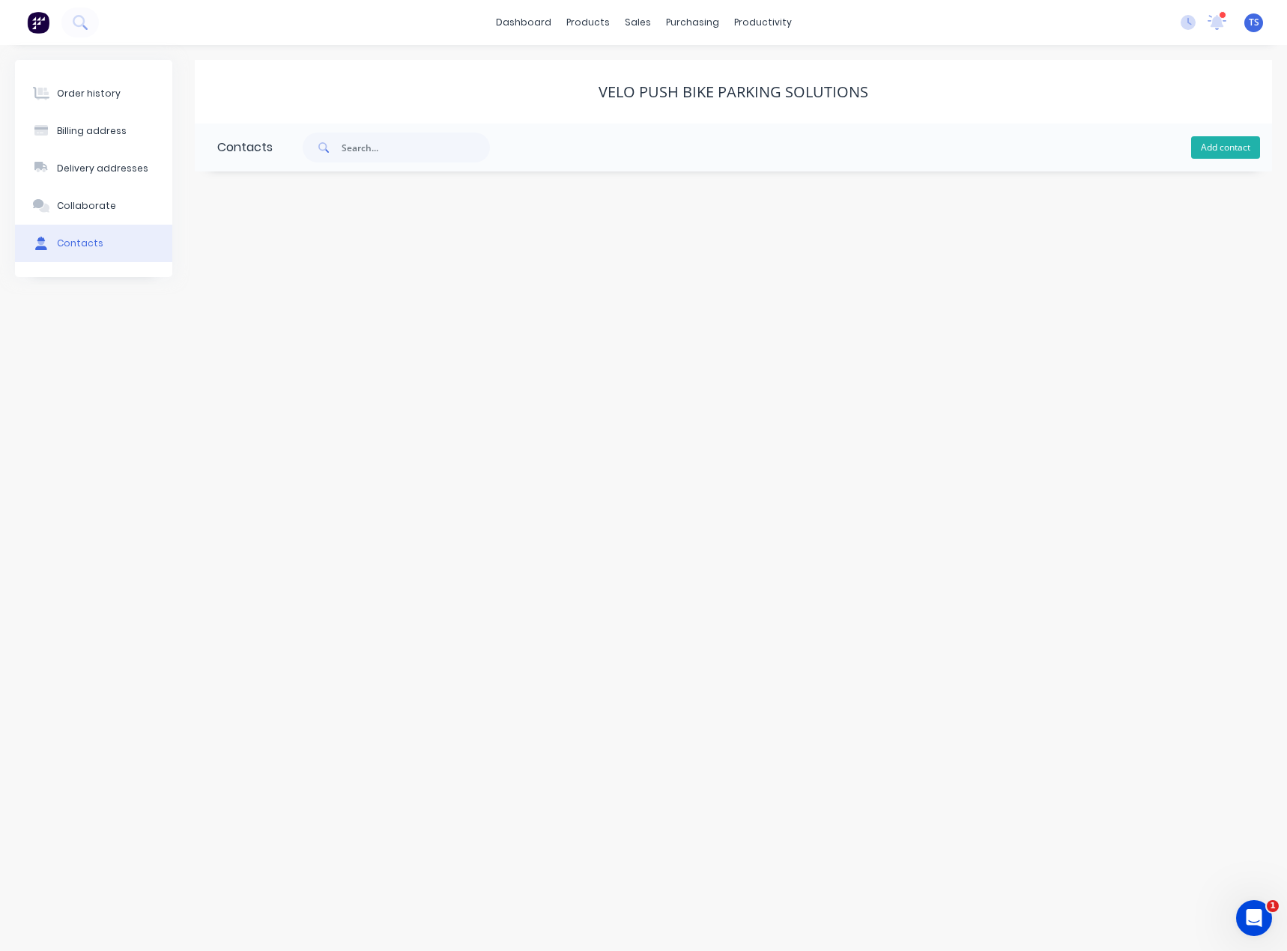
click at [1227, 155] on button "Add contact" at bounding box center [1225, 147] width 69 height 22
select select "AU"
click at [291, 261] on input "text" at bounding box center [339, 257] width 245 height 22
type input "[PERSON_NAME]"
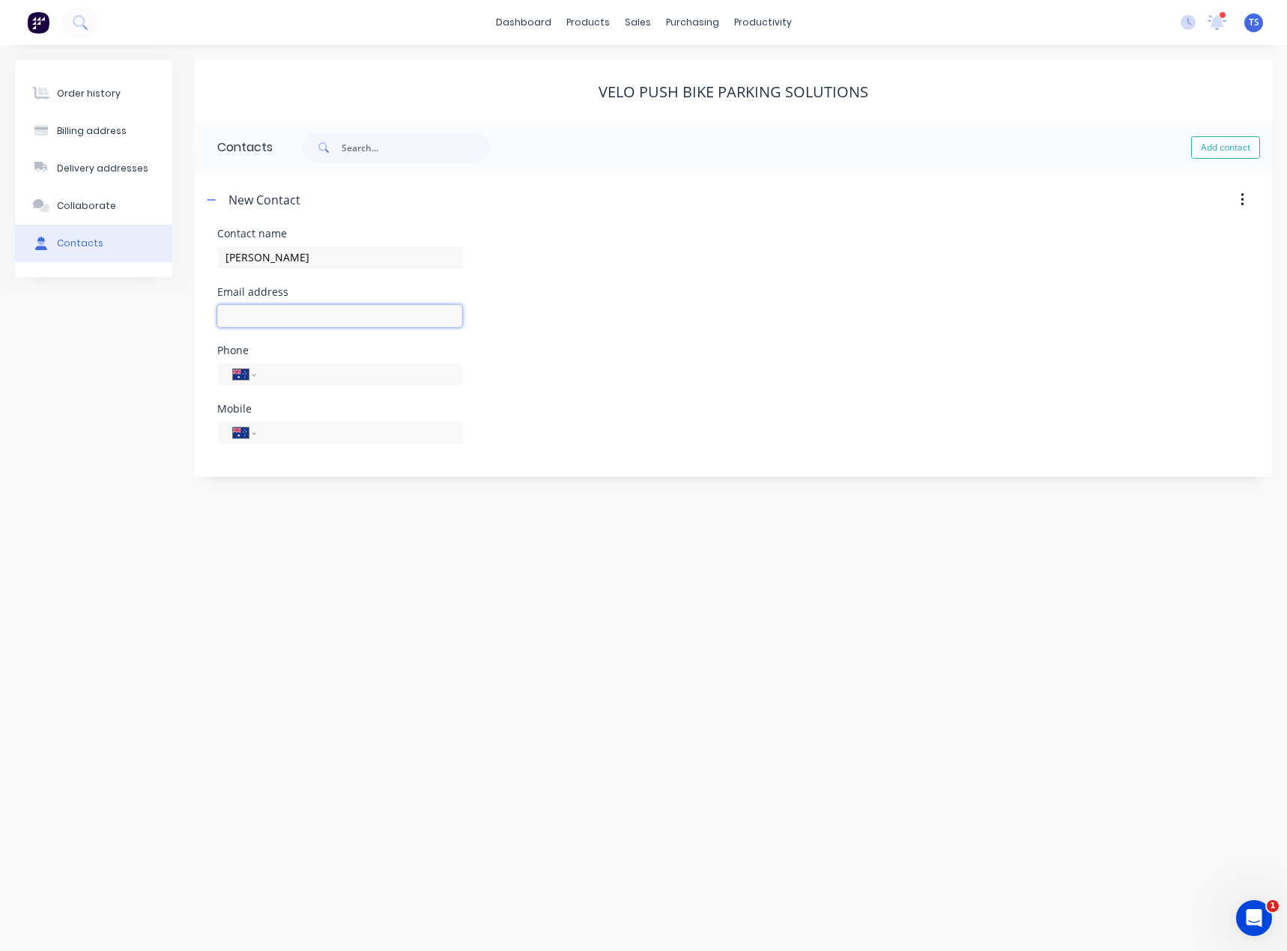
click at [236, 315] on input "text" at bounding box center [339, 316] width 245 height 22
select select "AU"
click at [236, 315] on input "text" at bounding box center [339, 316] width 245 height 22
click at [265, 319] on input "text" at bounding box center [339, 316] width 245 height 22
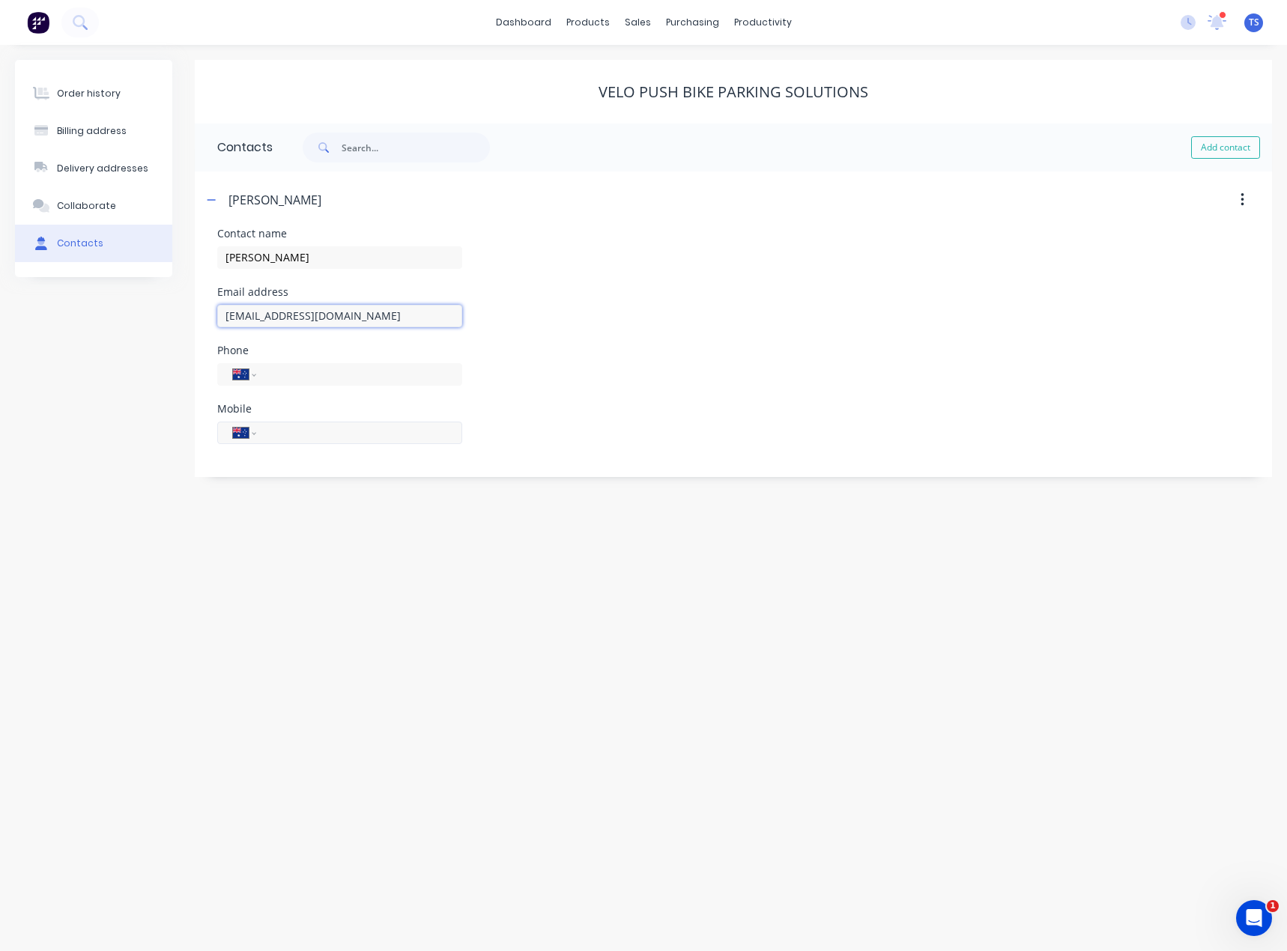
type input "[EMAIL_ADDRESS][DOMAIN_NAME]"
click at [297, 435] on input "tel" at bounding box center [357, 432] width 180 height 17
click at [298, 435] on input "tel" at bounding box center [357, 432] width 180 height 17
type input "0401 968 673"
click at [264, 663] on div "Order history Billing address Delivery addresses Collaborate Contacts Velo Push…" at bounding box center [643, 498] width 1287 height 906
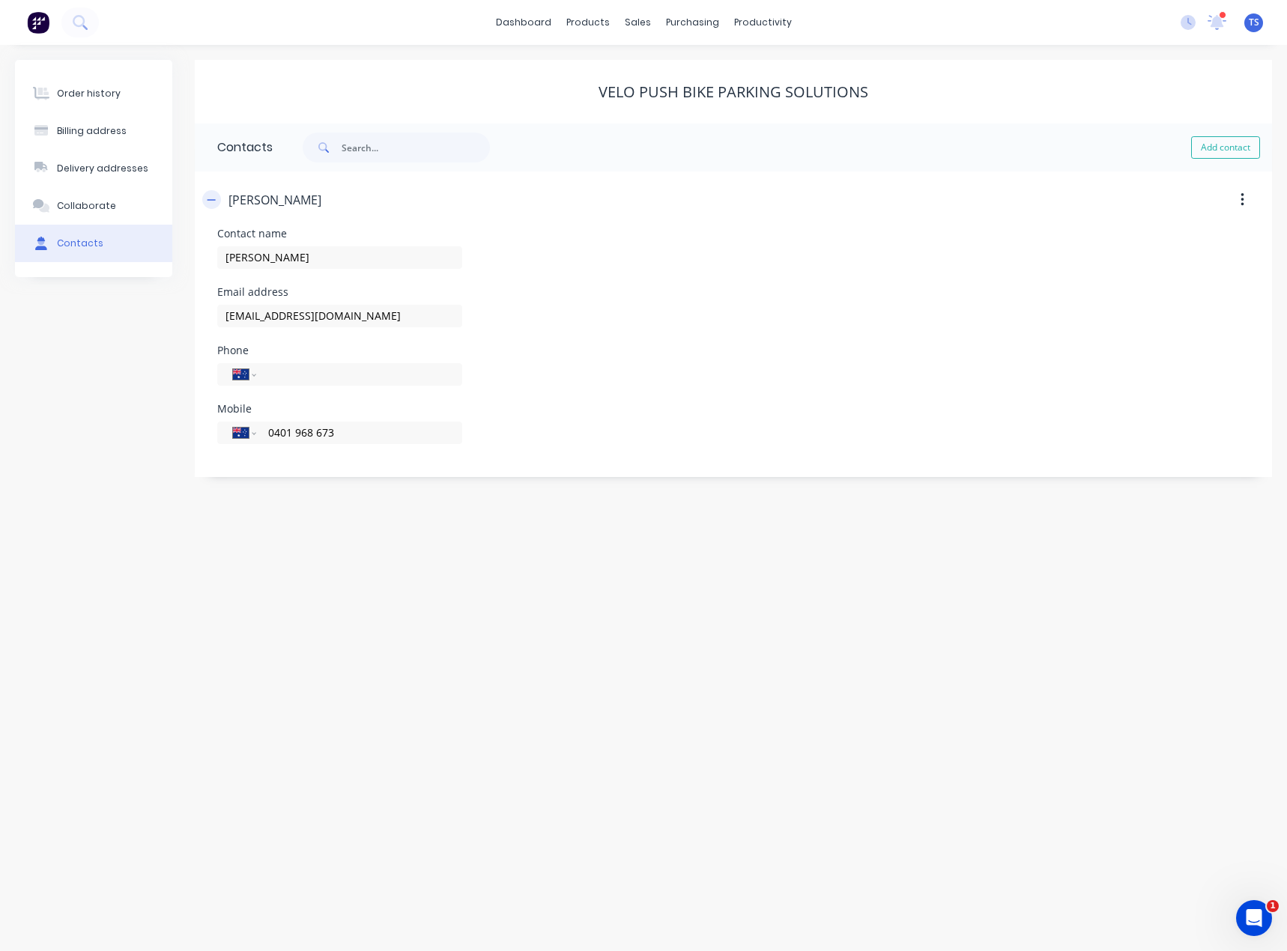
click at [218, 199] on button "button" at bounding box center [211, 199] width 19 height 19
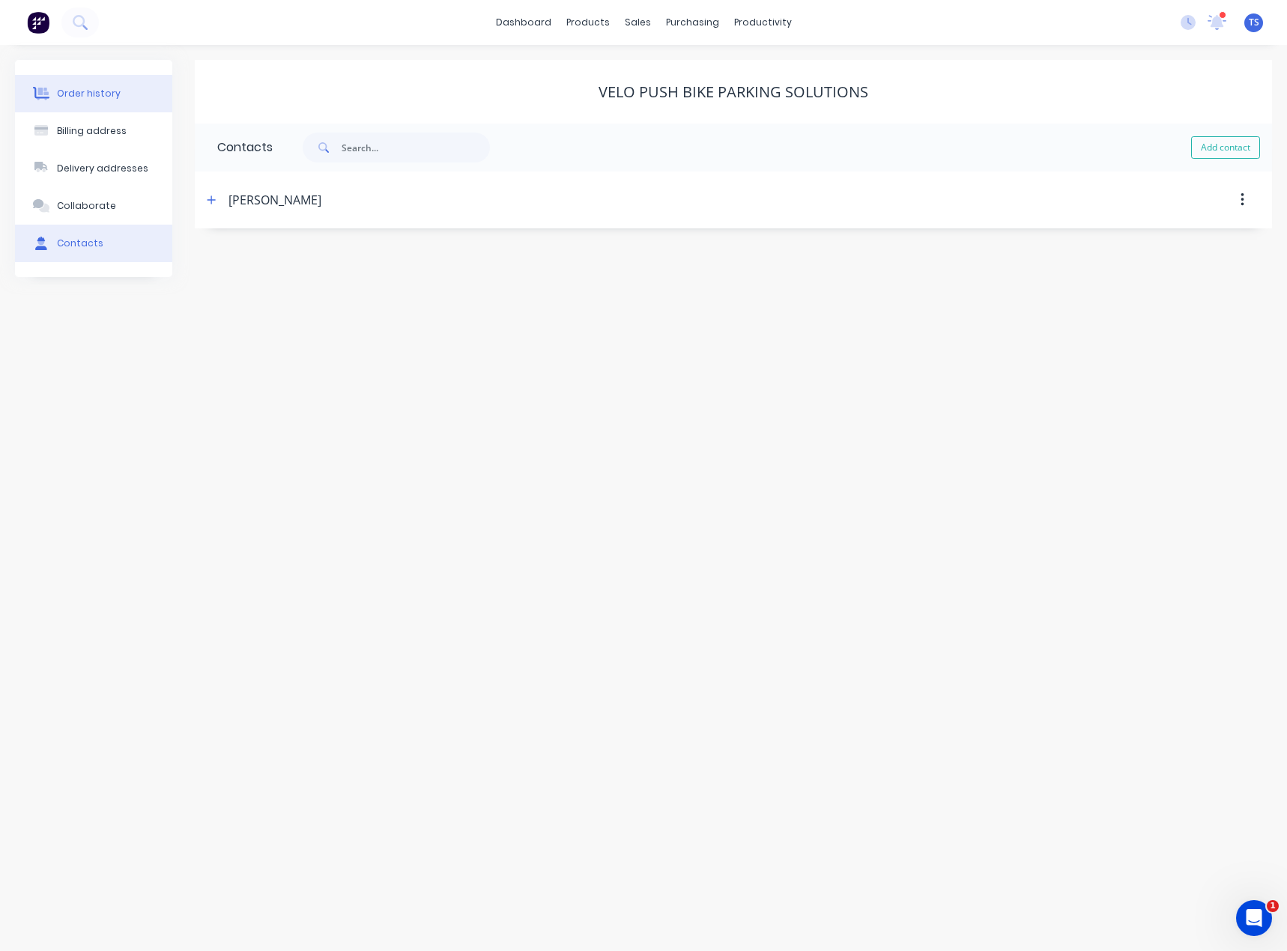
click at [97, 91] on div "Order history" at bounding box center [89, 93] width 64 height 13
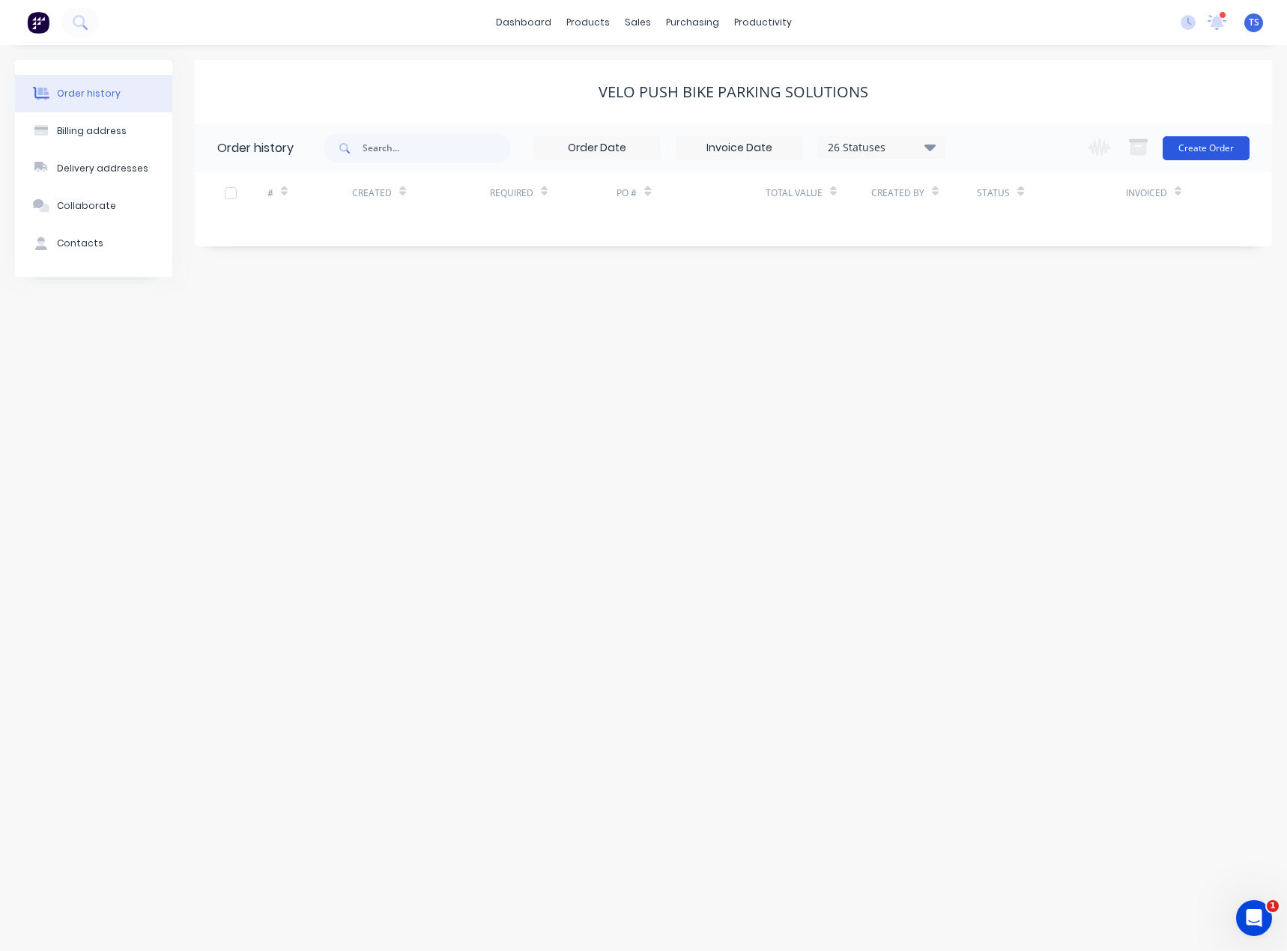
click at [1191, 151] on button "Create Order" at bounding box center [1205, 148] width 87 height 24
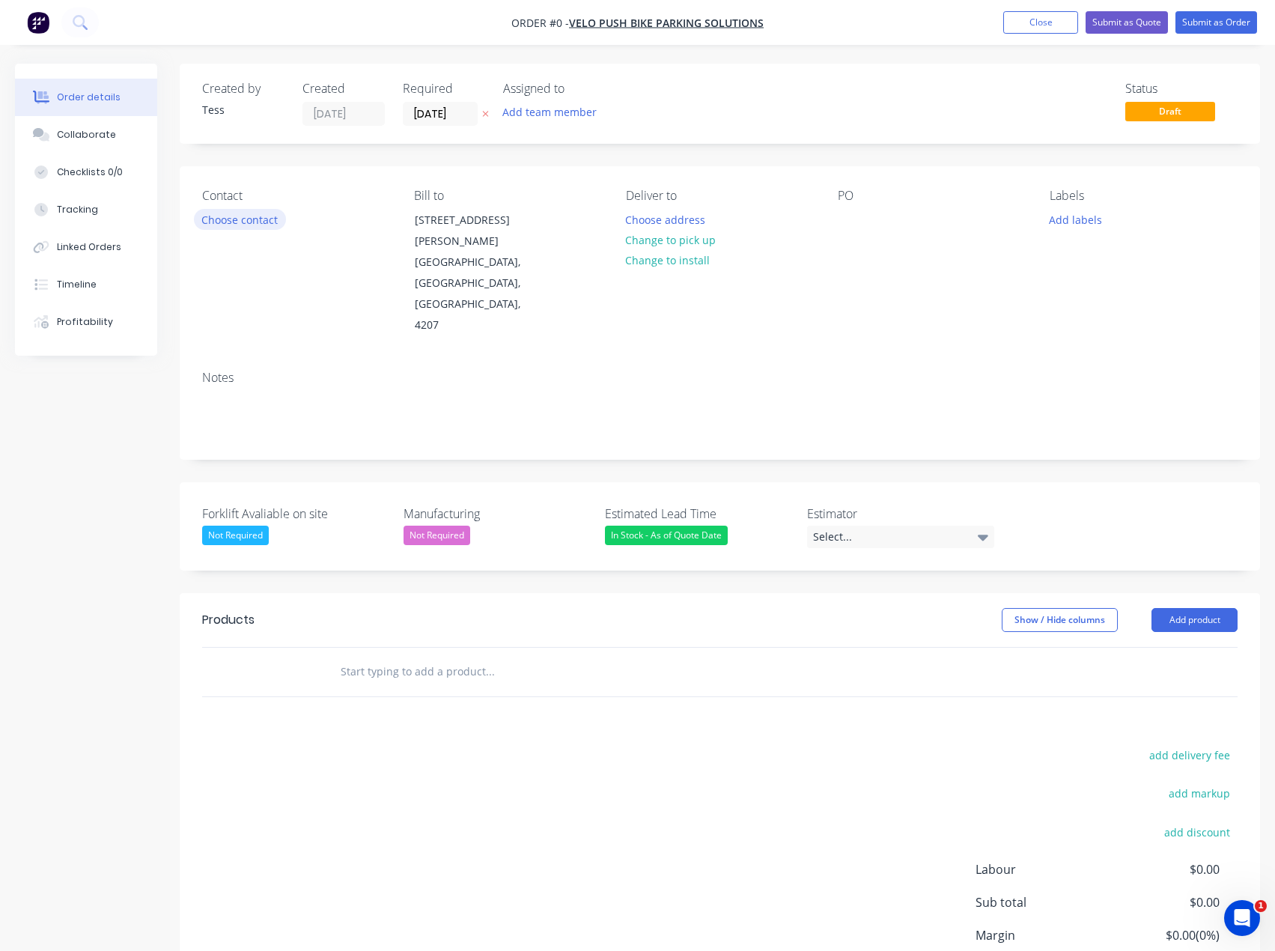
click at [245, 210] on button "Choose contact" at bounding box center [240, 219] width 92 height 20
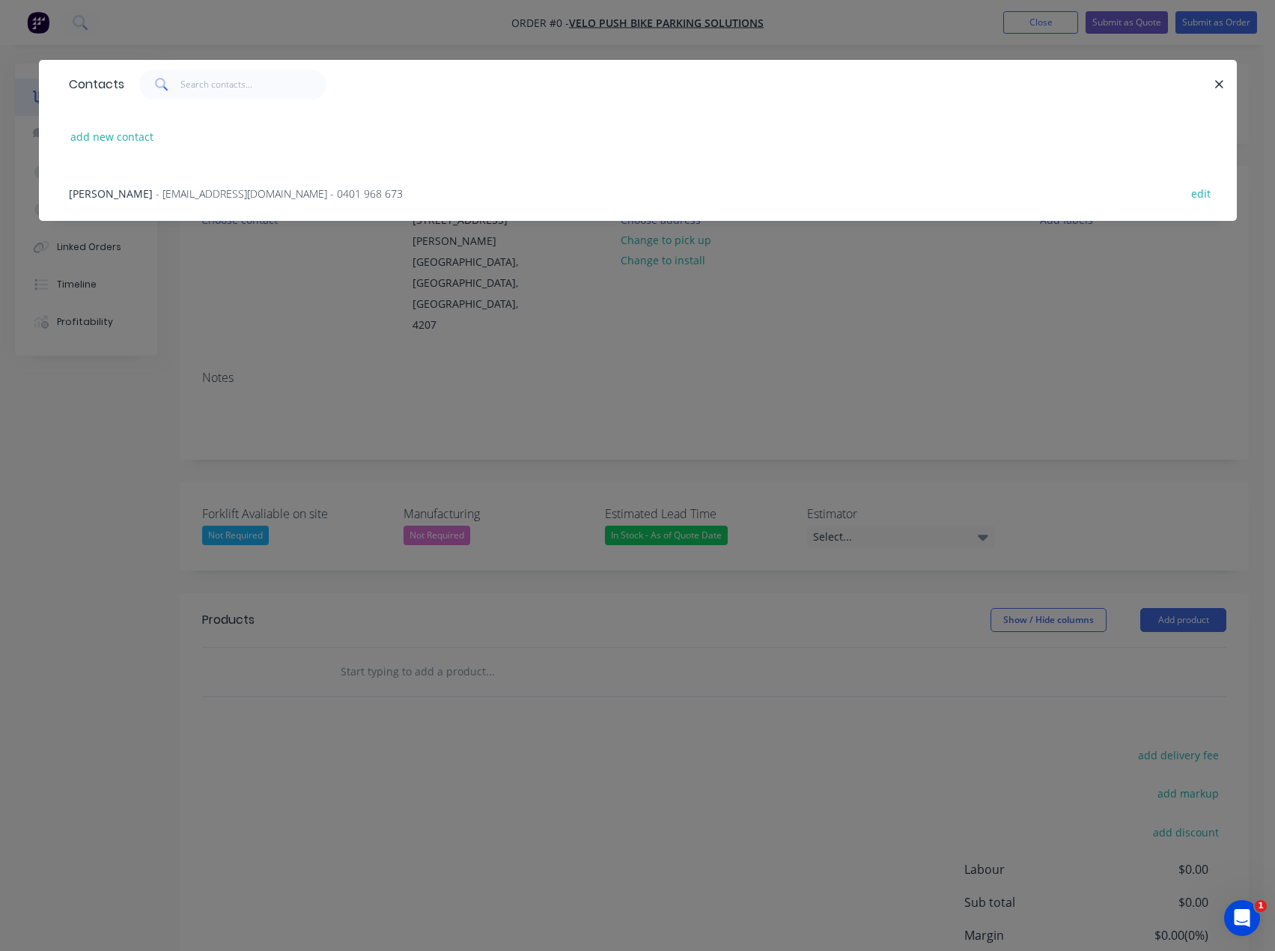
click at [226, 191] on span "- [EMAIL_ADDRESS][DOMAIN_NAME] - 0401 968 673" at bounding box center [279, 193] width 247 height 14
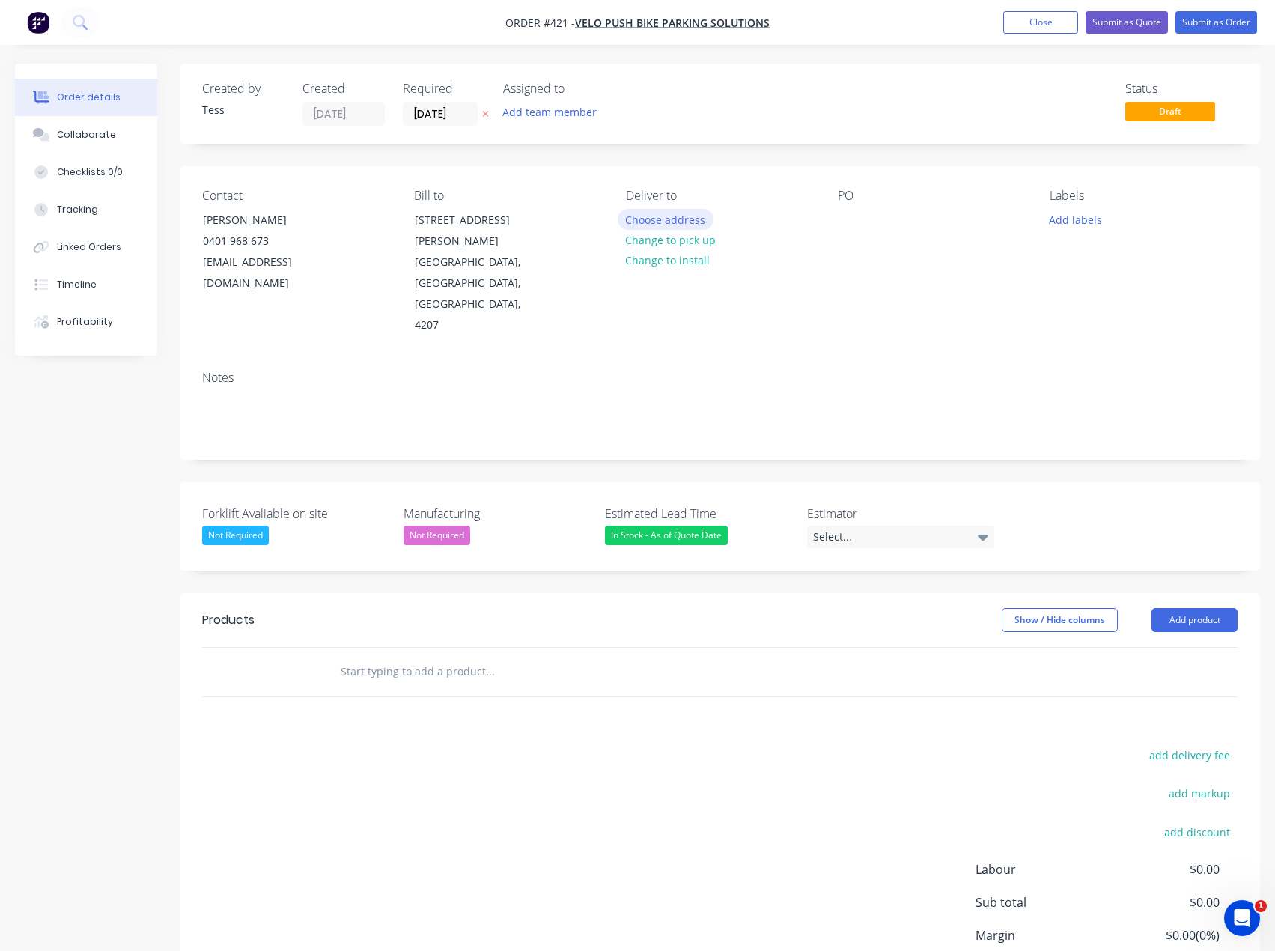
click at [667, 225] on button "Choose address" at bounding box center [666, 219] width 96 height 20
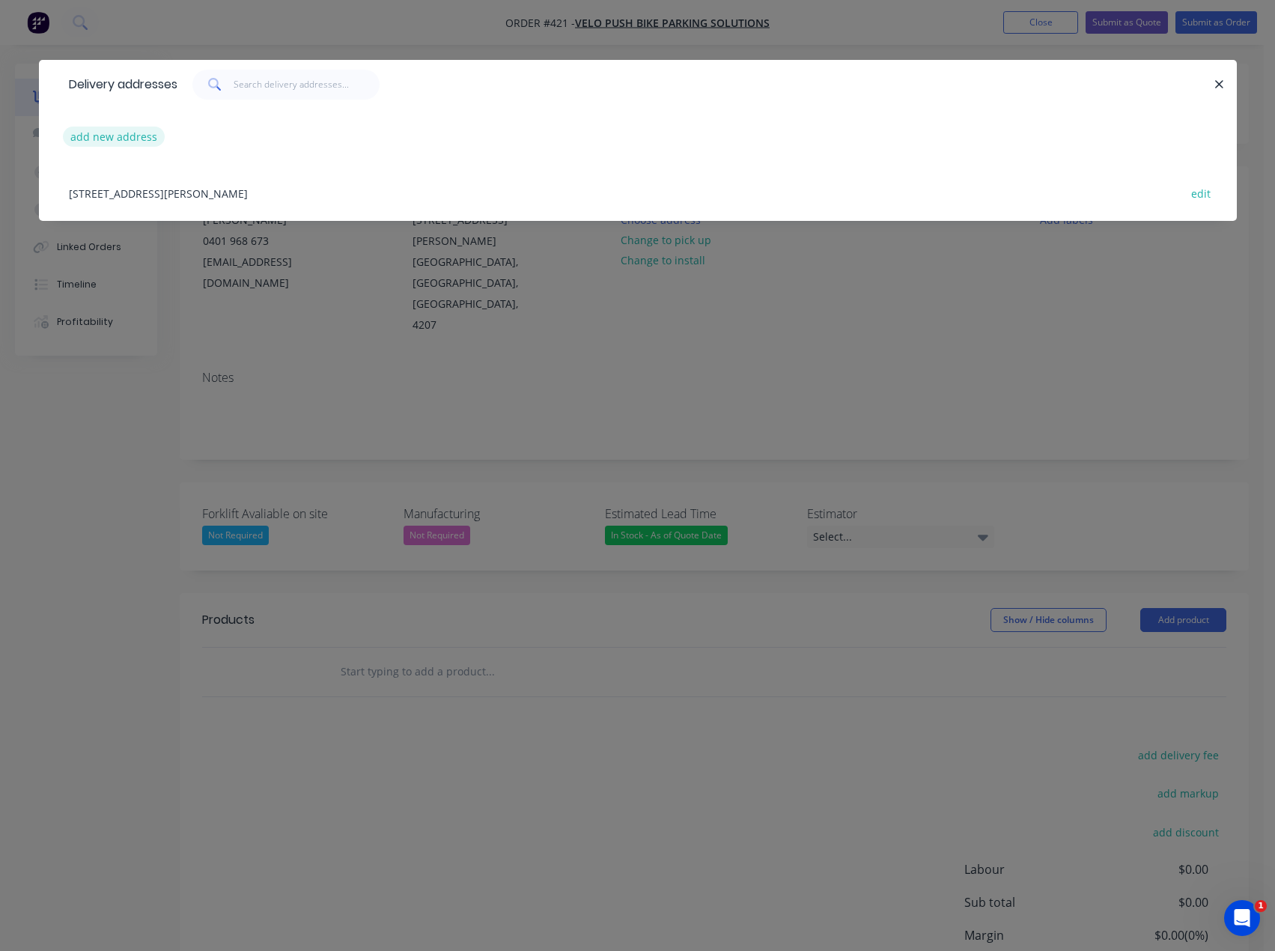
click at [141, 134] on button "add new address" at bounding box center [114, 137] width 103 height 20
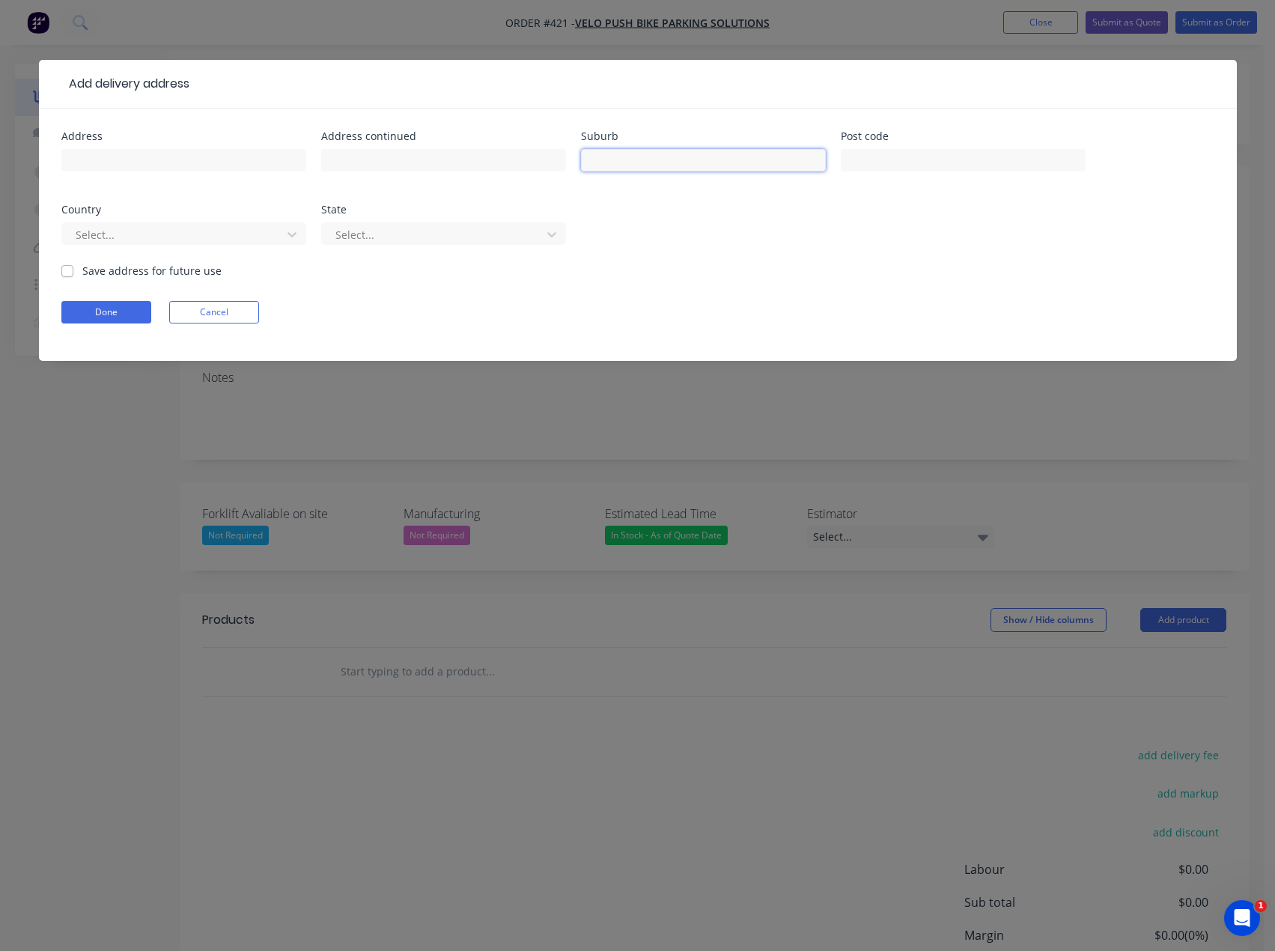
click at [608, 159] on input "text" at bounding box center [703, 160] width 245 height 22
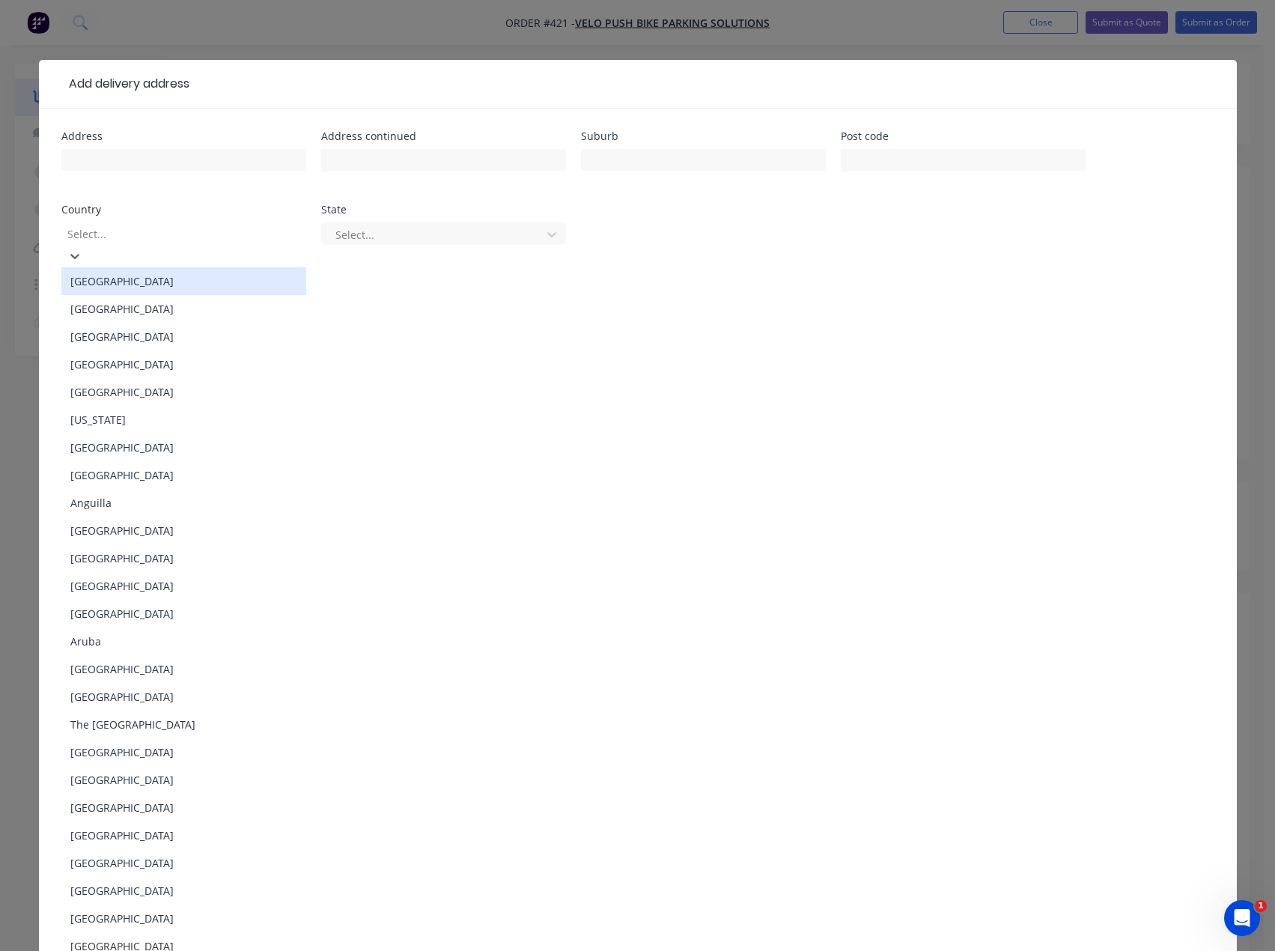
click at [159, 238] on div at bounding box center [174, 234] width 216 height 19
click at [100, 271] on div "[GEOGRAPHIC_DATA]" at bounding box center [183, 281] width 245 height 28
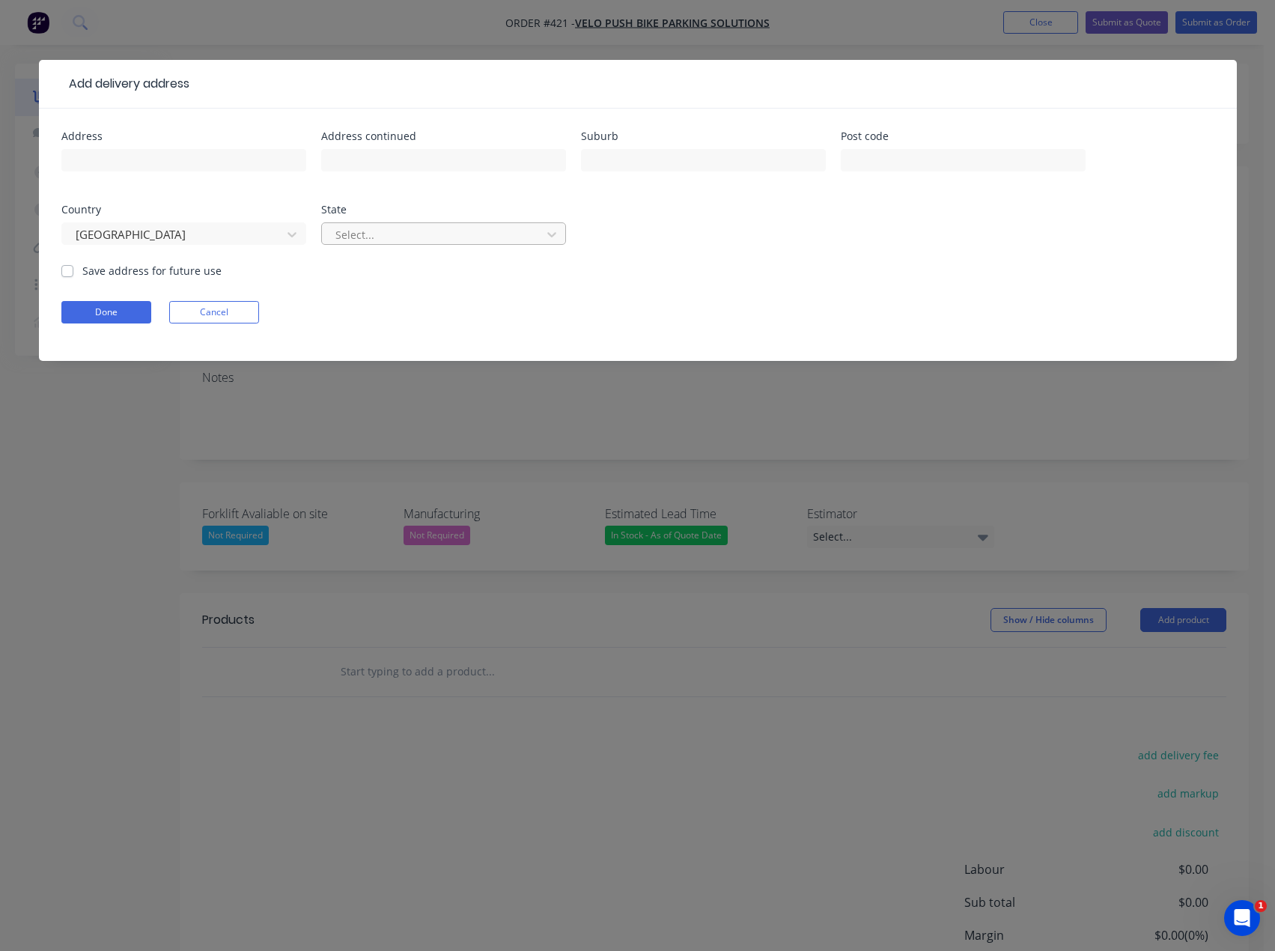
click at [380, 231] on div at bounding box center [434, 234] width 200 height 19
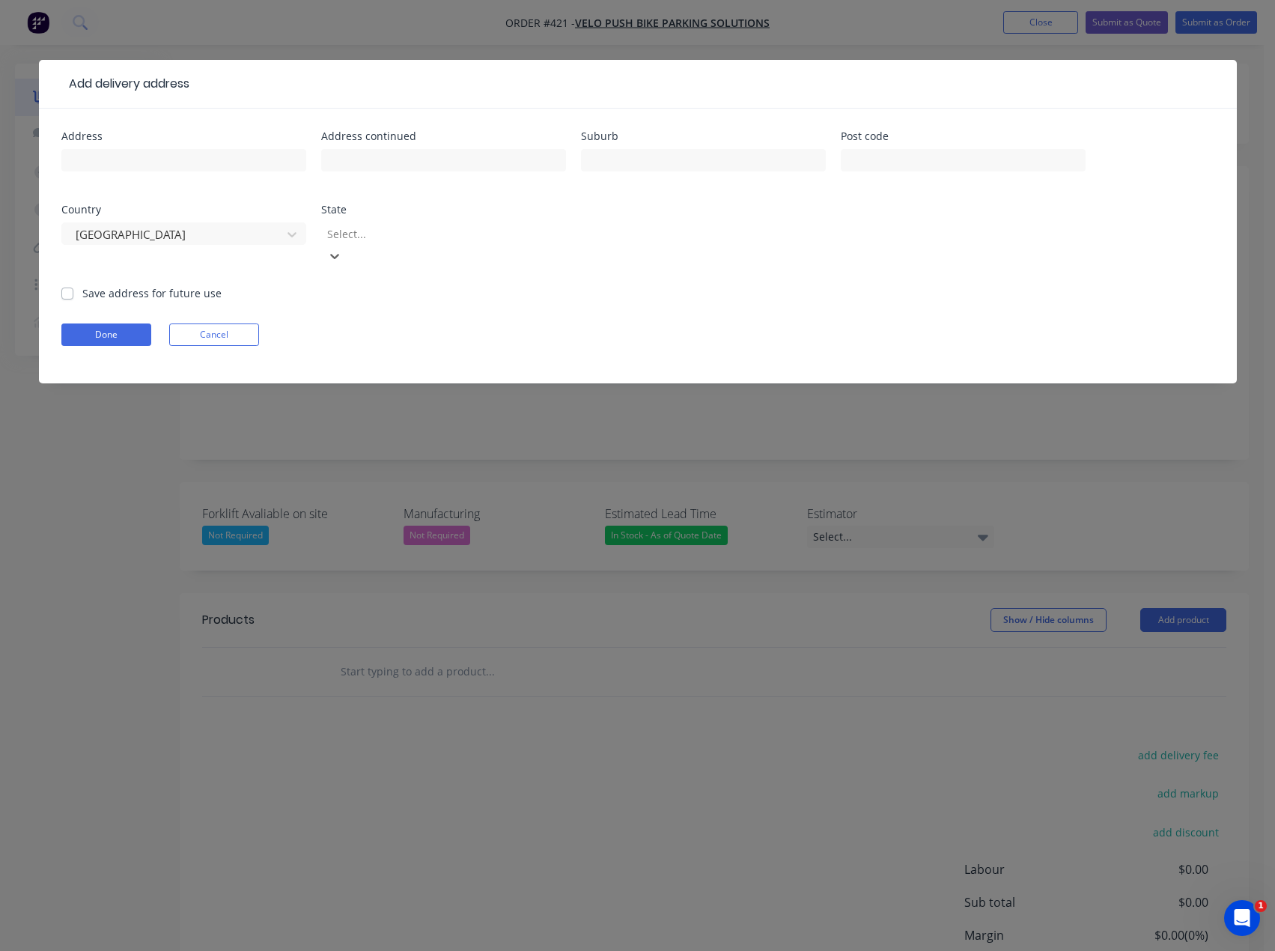
click at [376, 237] on div at bounding box center [434, 234] width 216 height 19
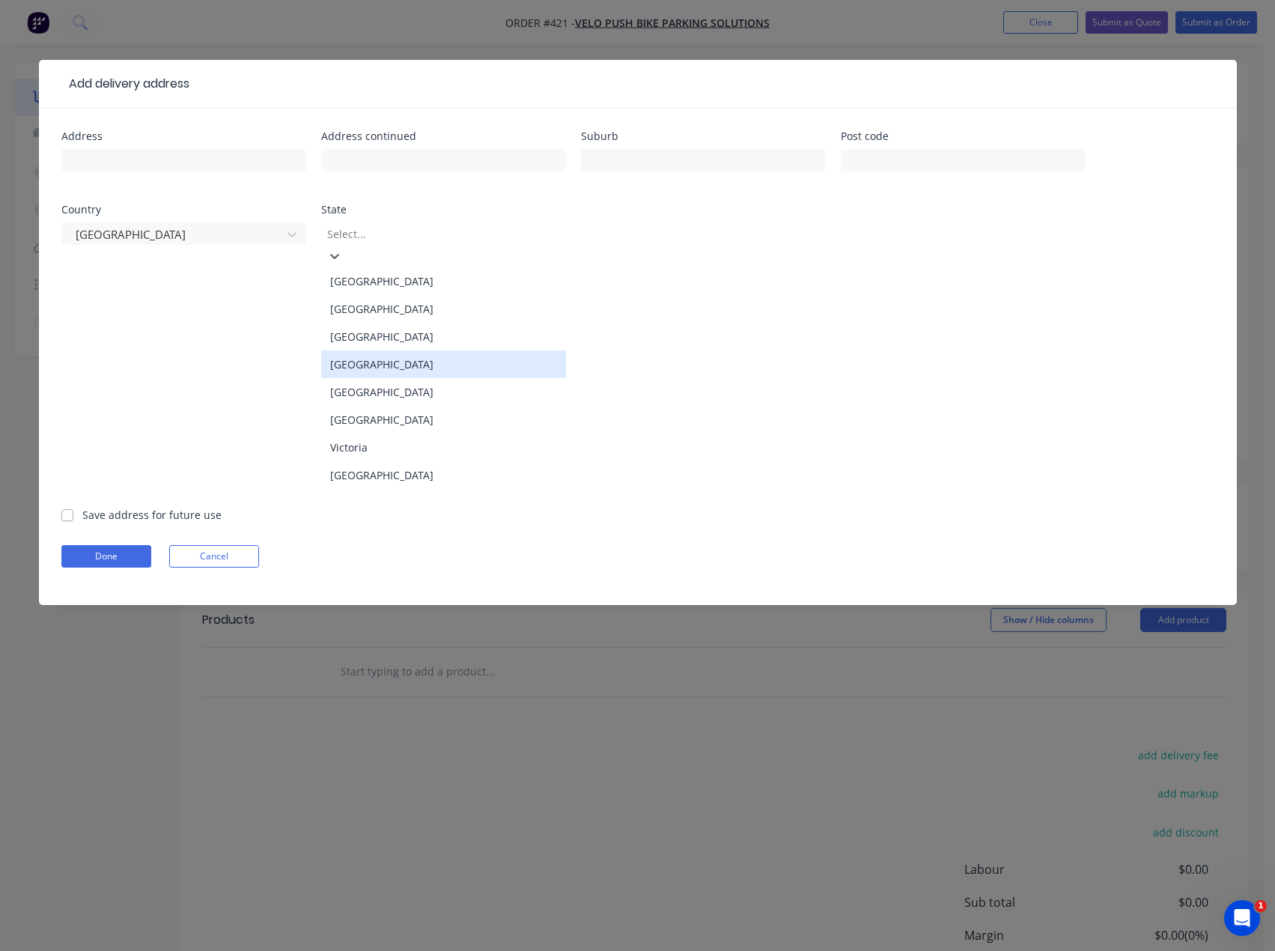
click at [382, 356] on div "[GEOGRAPHIC_DATA]" at bounding box center [443, 364] width 245 height 28
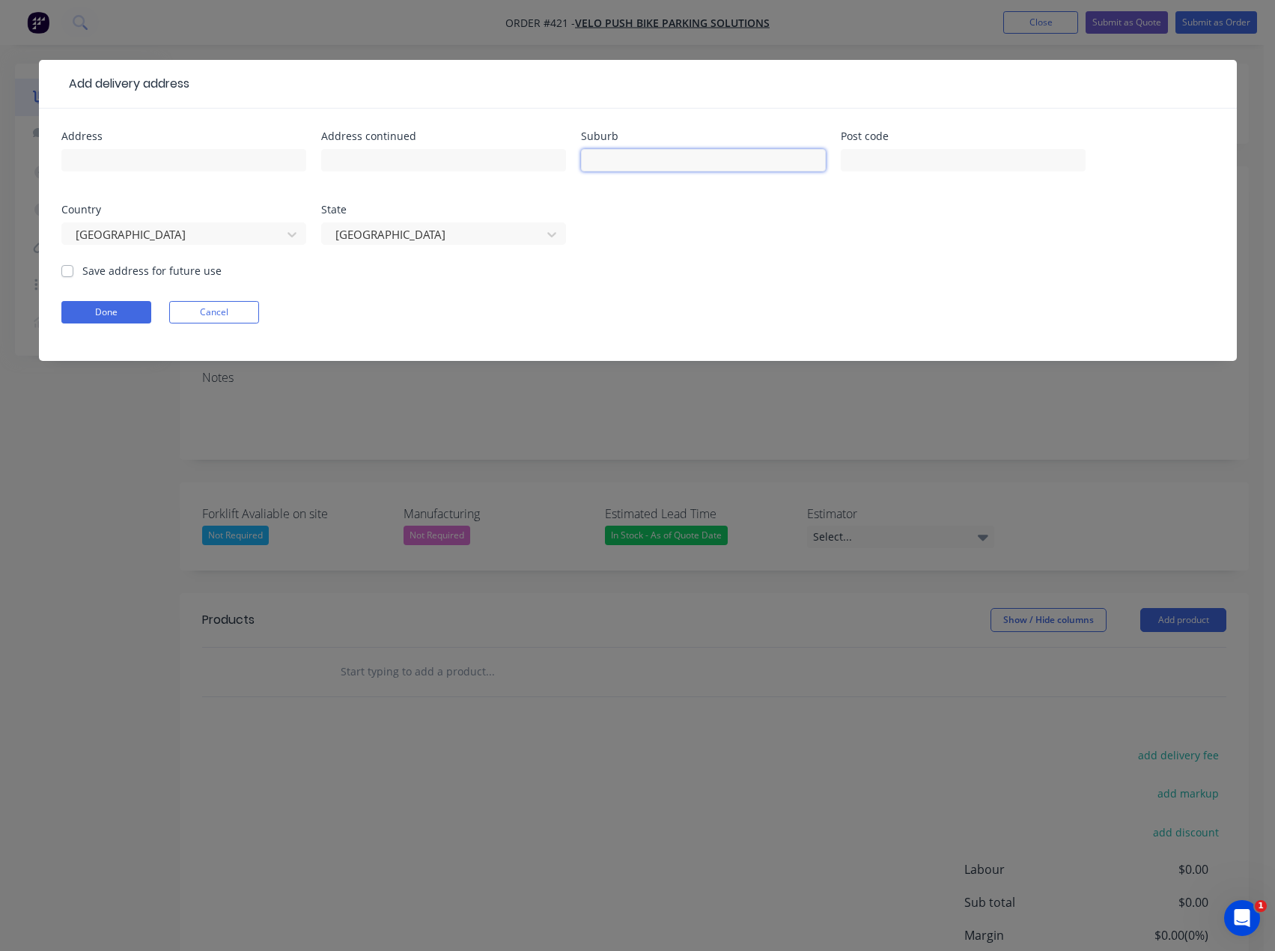
click at [626, 163] on input "text" at bounding box center [703, 160] width 245 height 22
click at [909, 159] on input "text" at bounding box center [963, 160] width 245 height 22
click at [612, 165] on input "text" at bounding box center [703, 160] width 245 height 22
type input "[GEOGRAPHIC_DATA]"
click at [82, 273] on label "Save address for future use" at bounding box center [151, 271] width 139 height 16
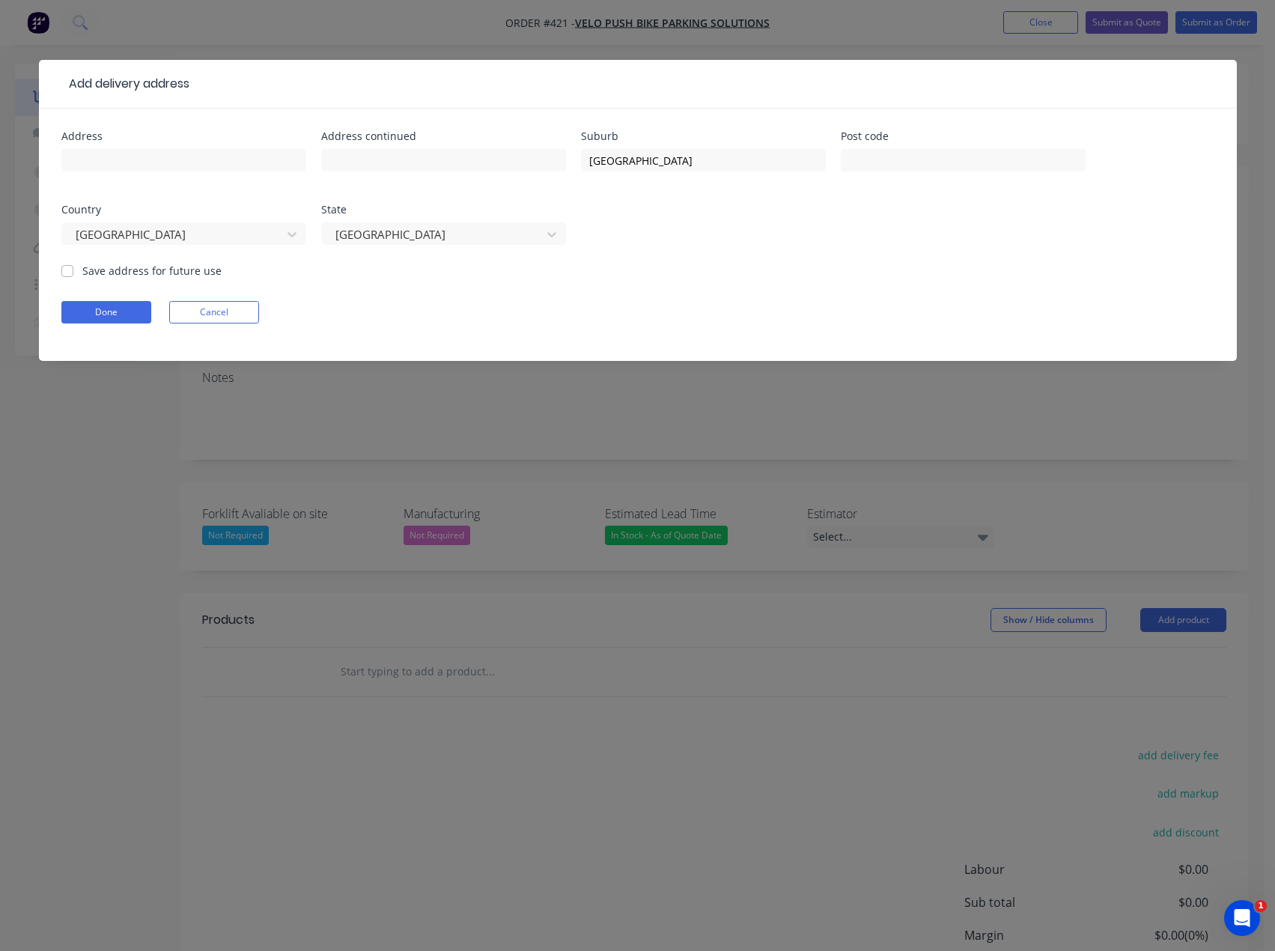
click at [64, 273] on input "Save address for future use" at bounding box center [67, 270] width 12 height 14
checkbox input "true"
click at [98, 311] on button "Done" at bounding box center [106, 312] width 90 height 22
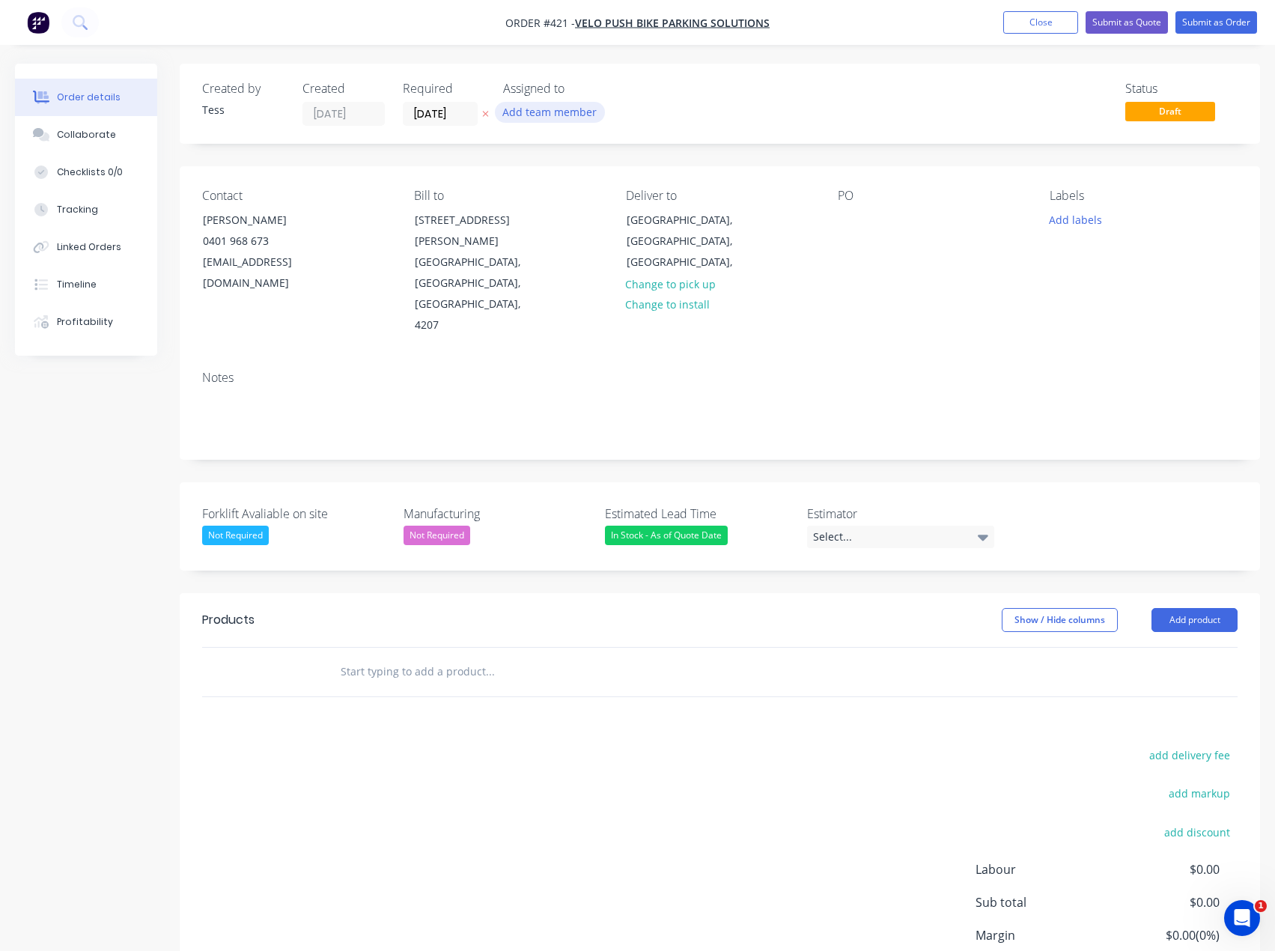
click at [553, 115] on button "Add team member" at bounding box center [550, 112] width 110 height 20
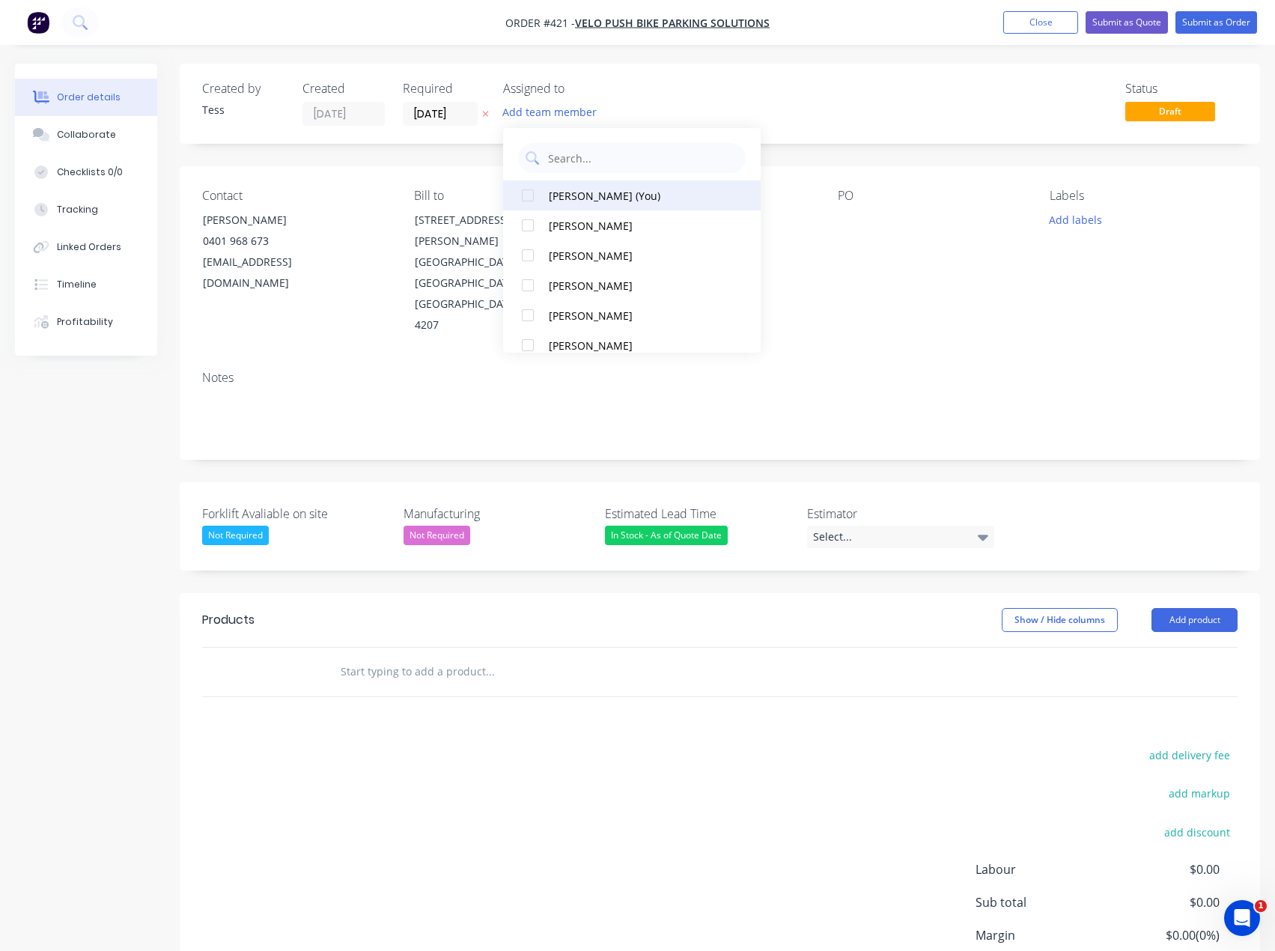
click at [565, 195] on div "[PERSON_NAME] (You)" at bounding box center [637, 196] width 176 height 16
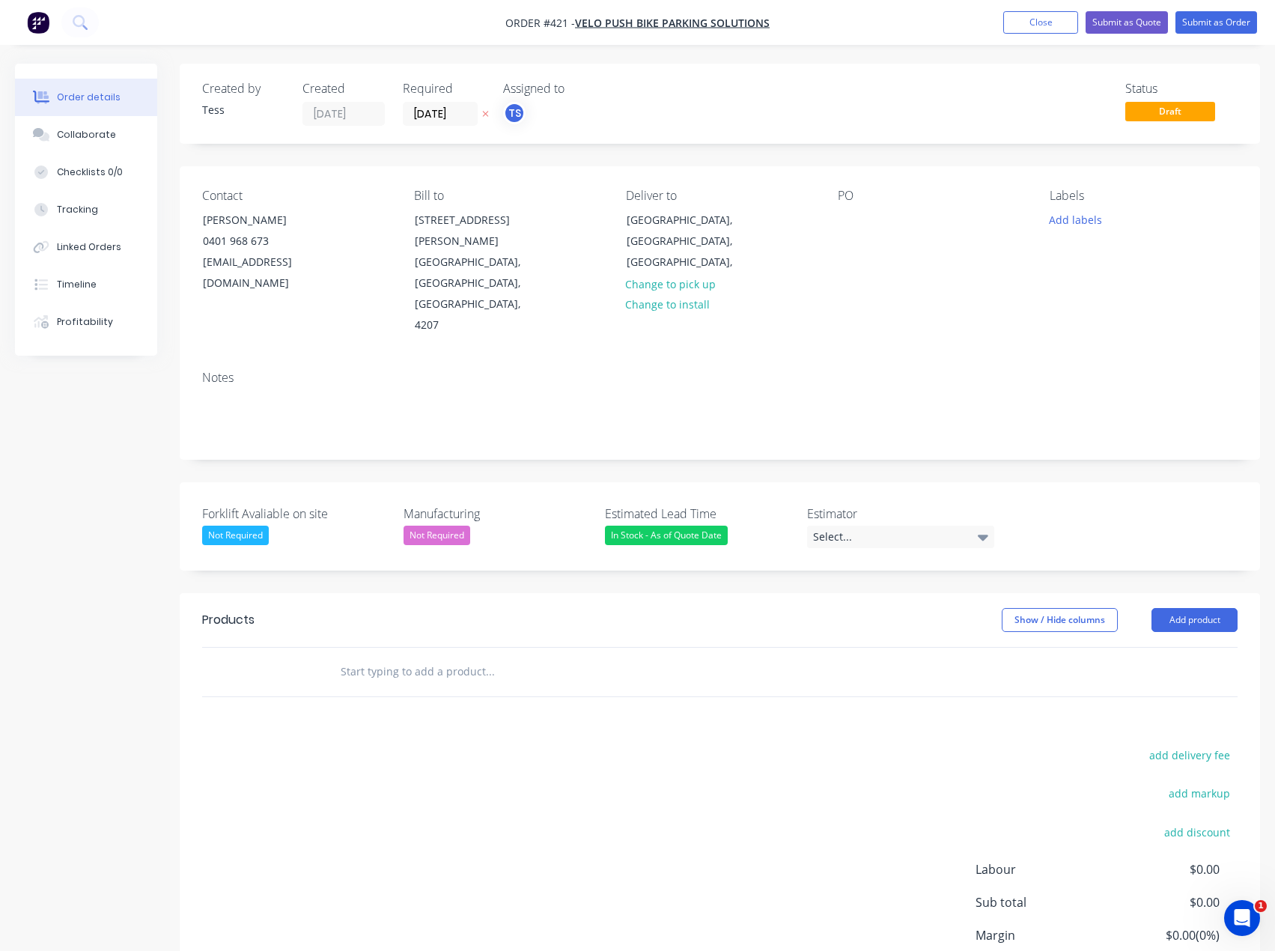
click at [688, 98] on div "Status Draft" at bounding box center [945, 104] width 585 height 44
click at [380, 657] on input "text" at bounding box center [490, 672] width 300 height 30
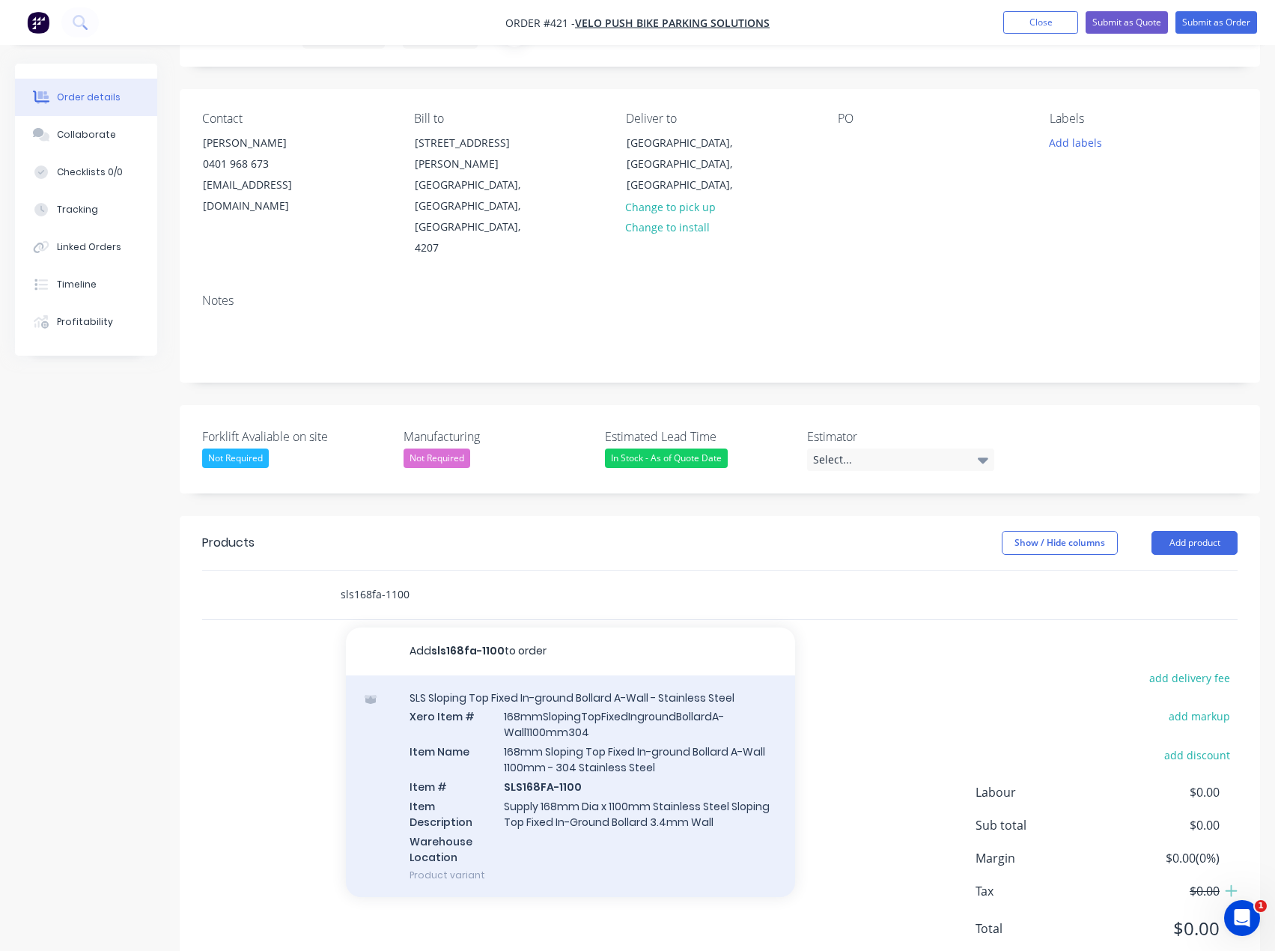
scroll to position [86, 0]
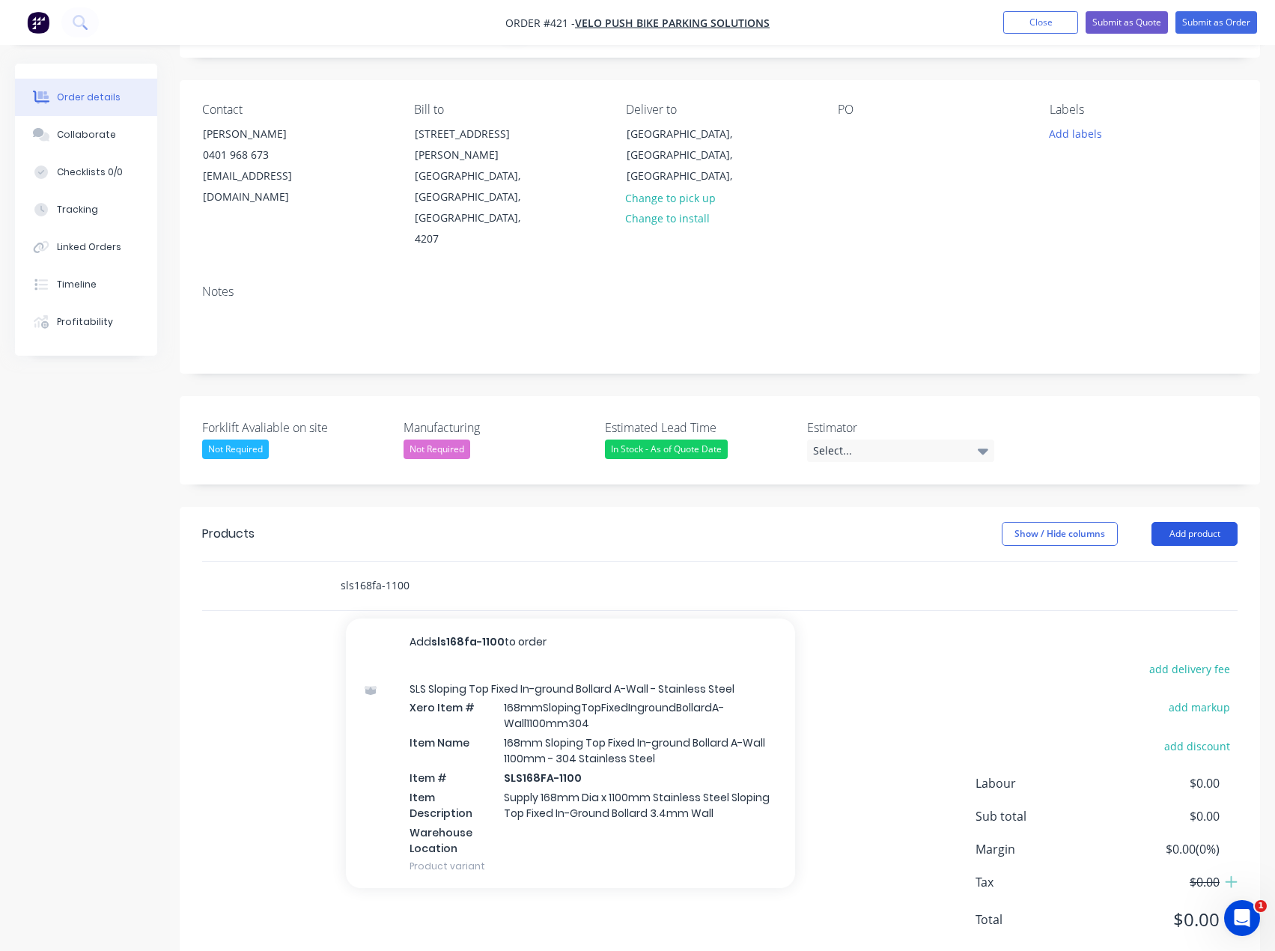
type input "sls168fa-1100"
click at [1177, 522] on button "Add product" at bounding box center [1195, 534] width 86 height 24
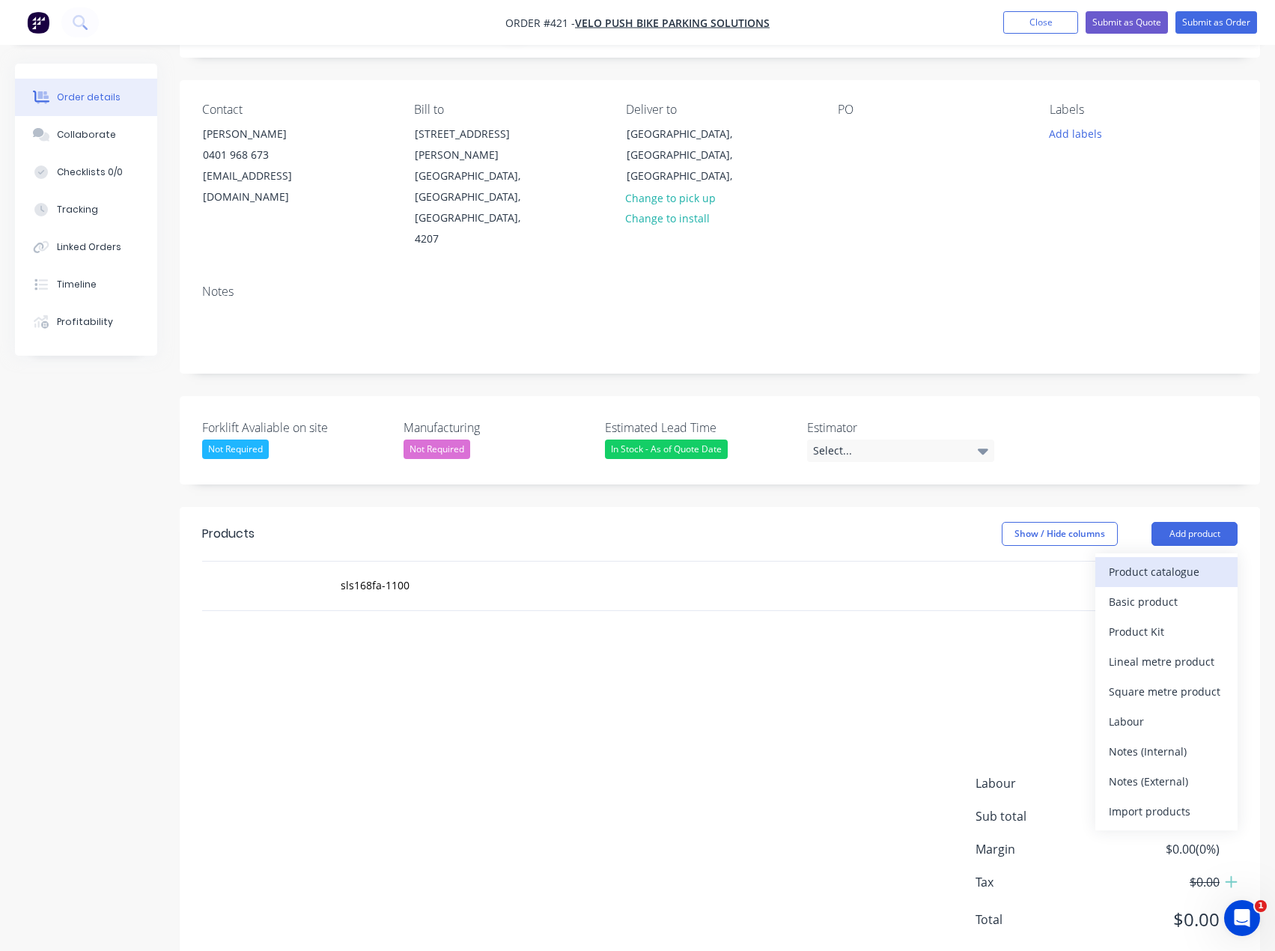
click at [1143, 561] on div "Product catalogue" at bounding box center [1166, 572] width 115 height 22
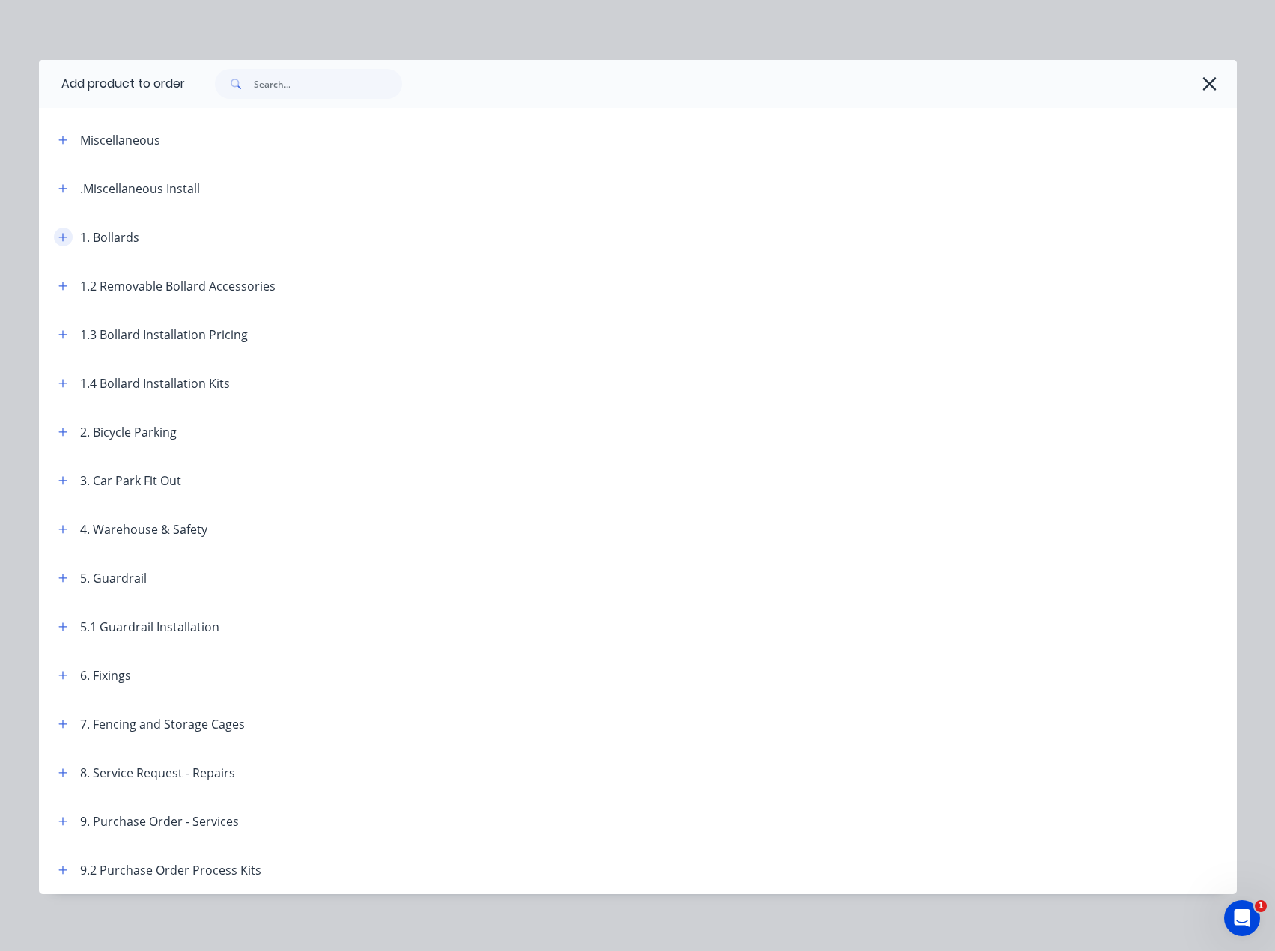
click at [58, 236] on icon "button" at bounding box center [62, 237] width 9 height 10
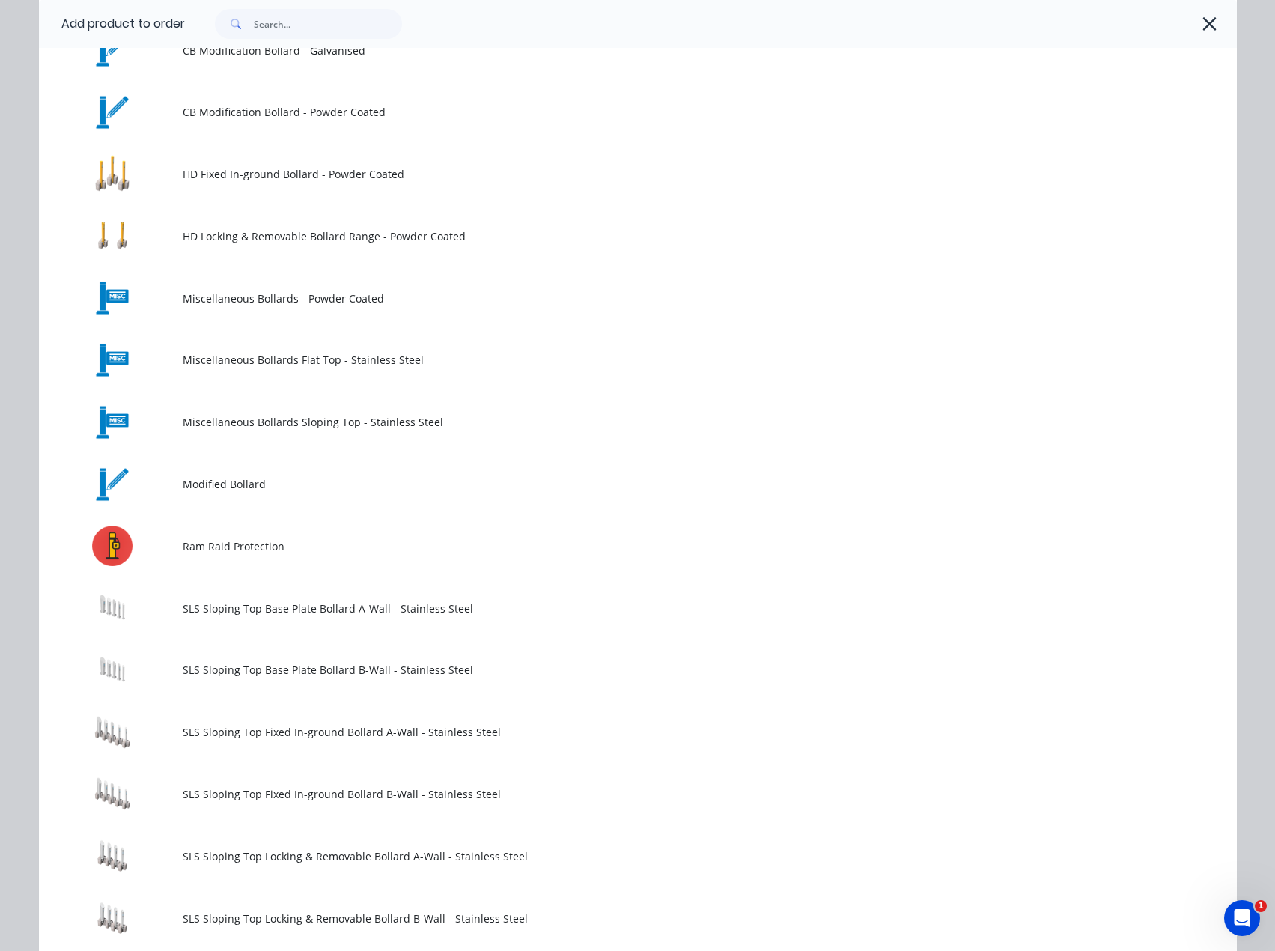
scroll to position [674, 0]
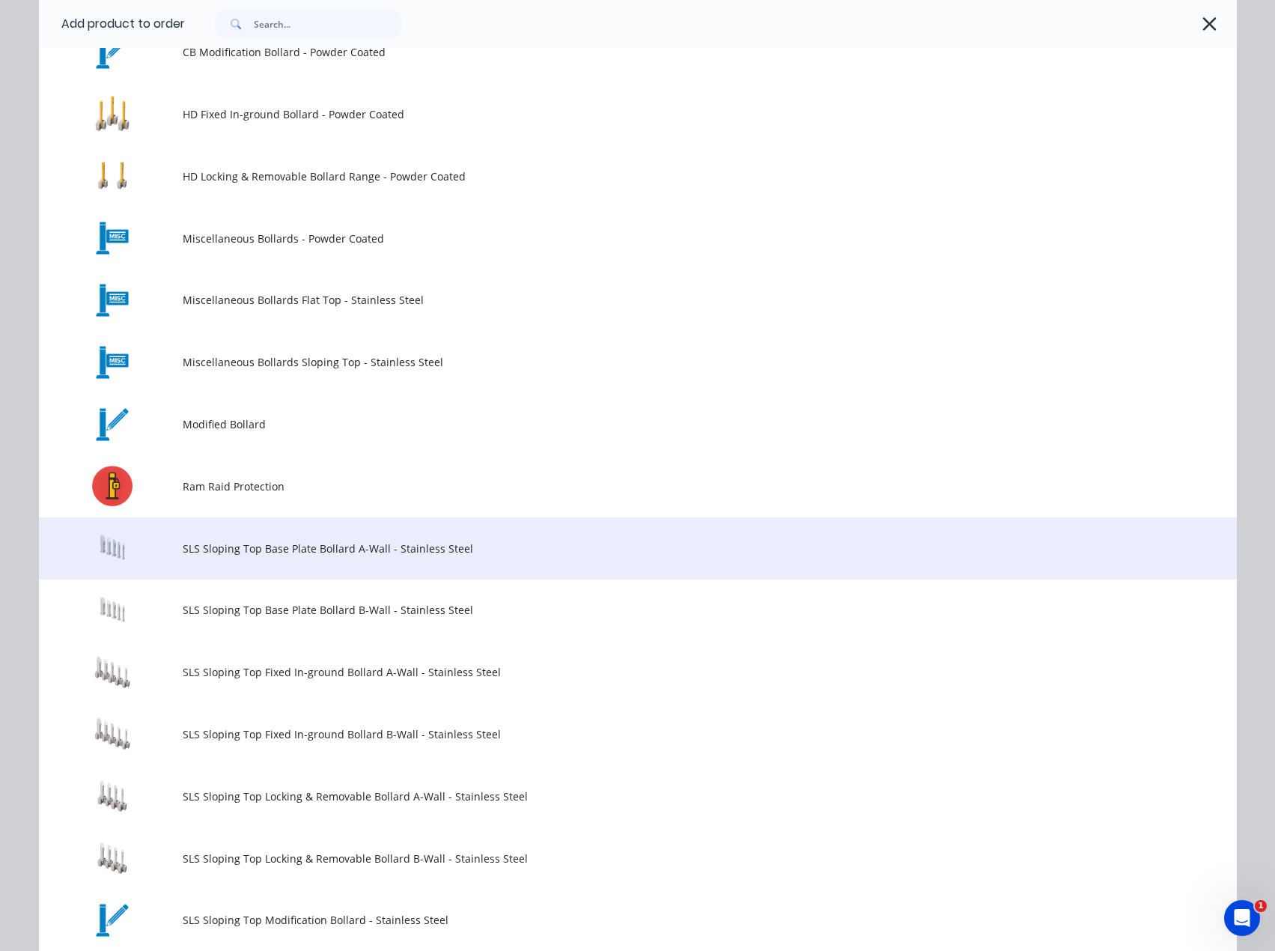
click at [255, 545] on span "SLS Sloping Top Base Plate Bollard A-Wall - Stainless Steel" at bounding box center [604, 549] width 843 height 16
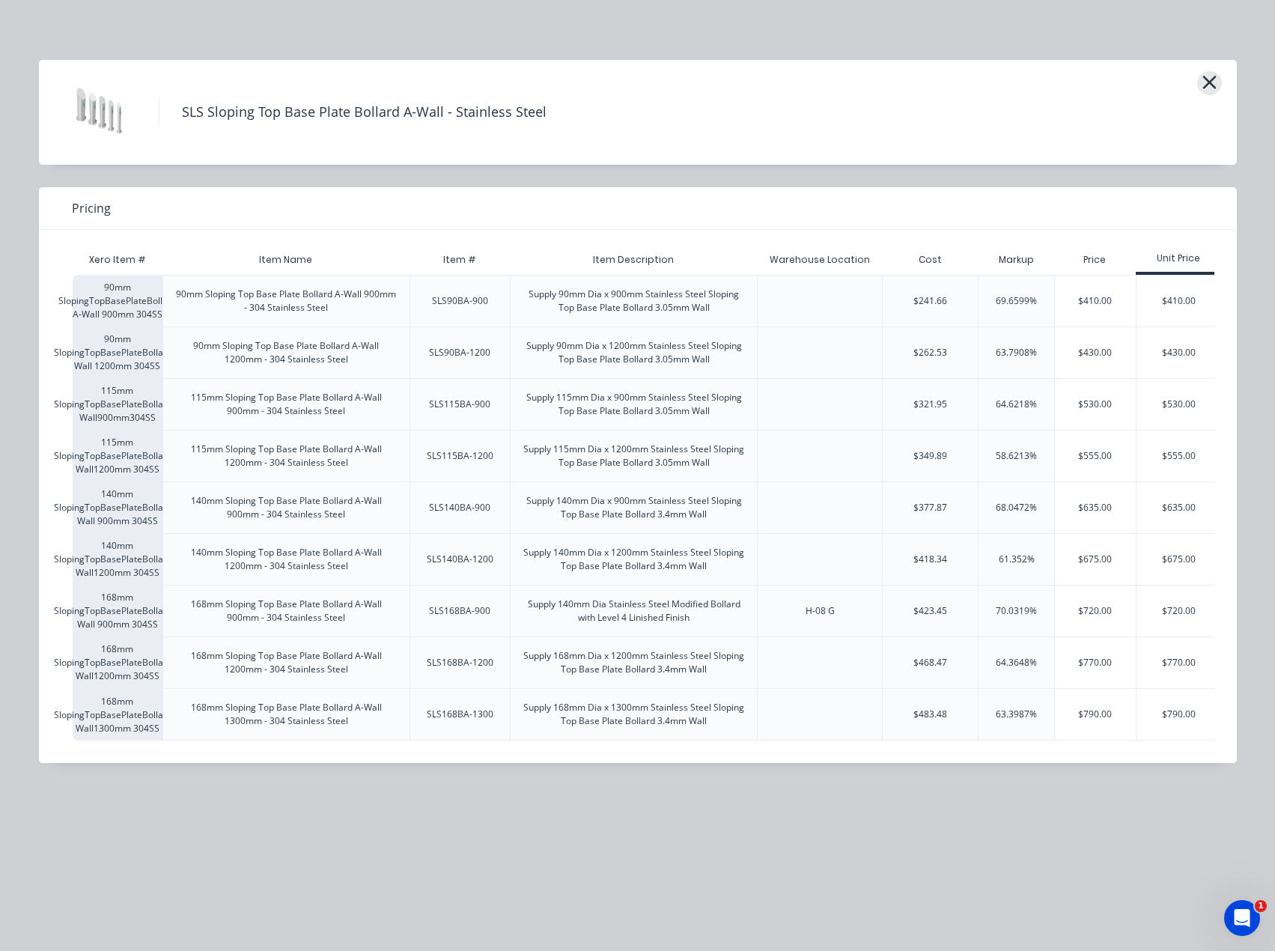
click at [1202, 83] on icon "button" at bounding box center [1210, 82] width 16 height 21
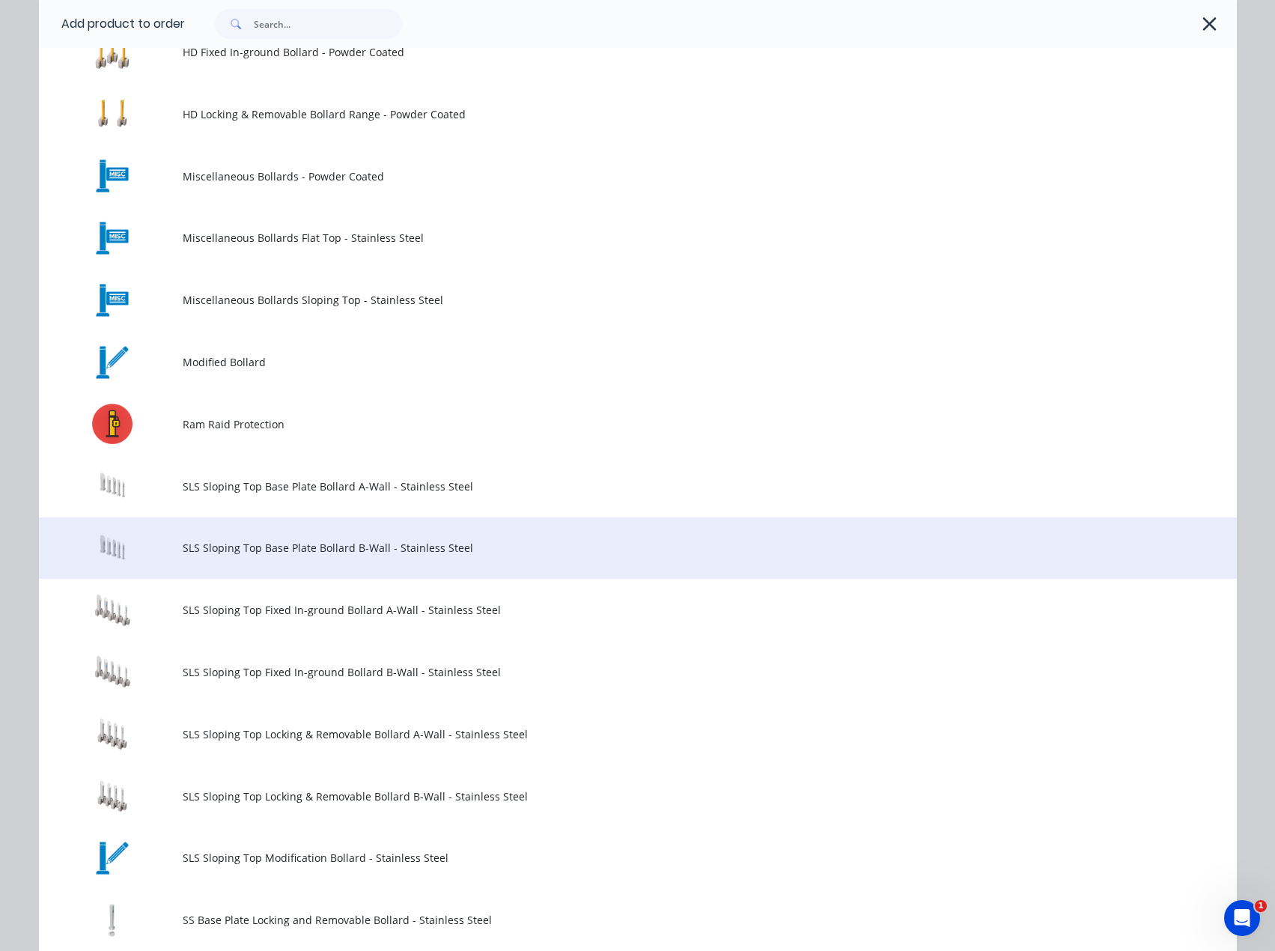
scroll to position [737, 0]
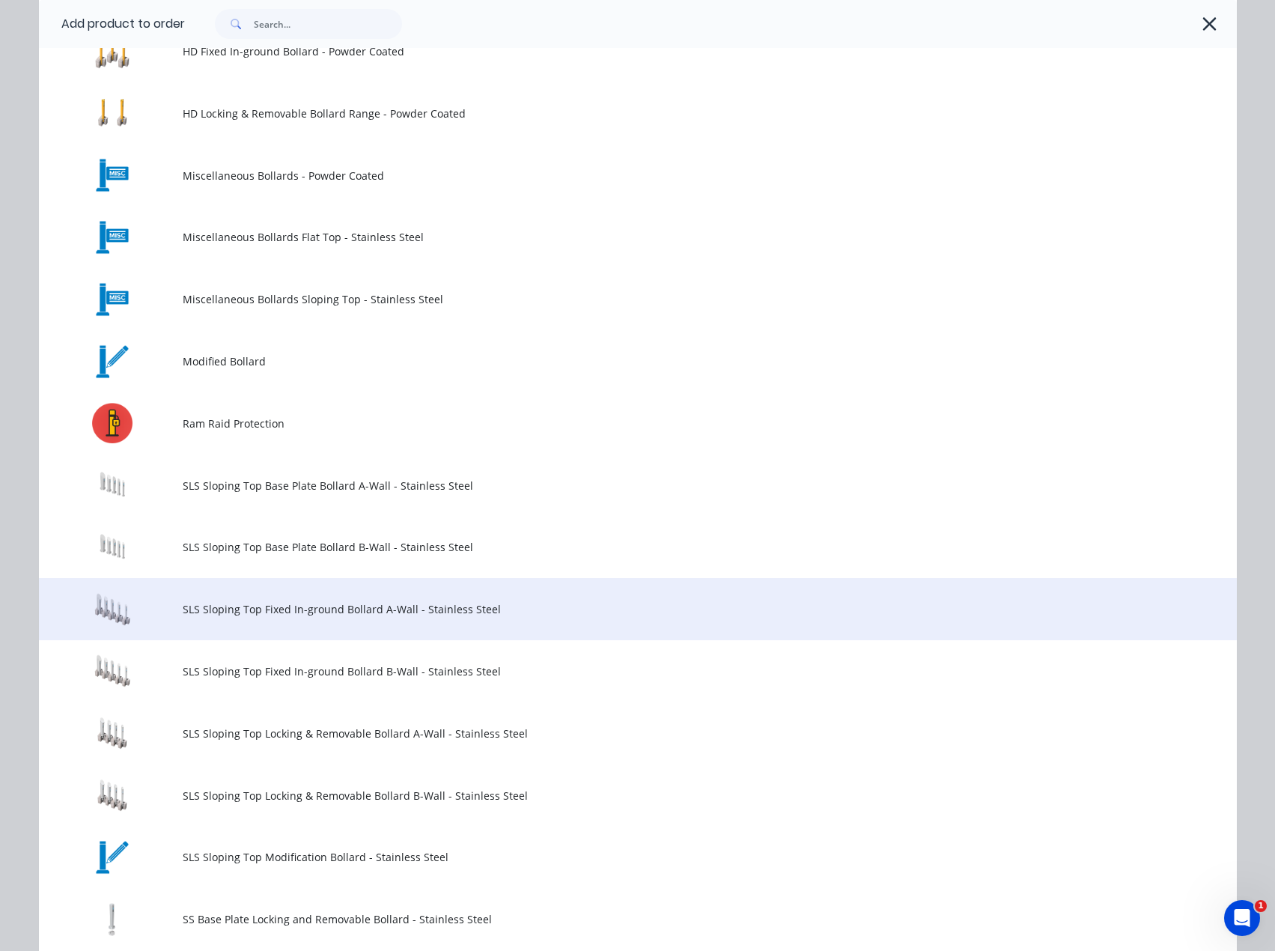
click at [227, 610] on span "SLS Sloping Top Fixed In-ground Bollard A-Wall - Stainless Steel" at bounding box center [604, 609] width 843 height 16
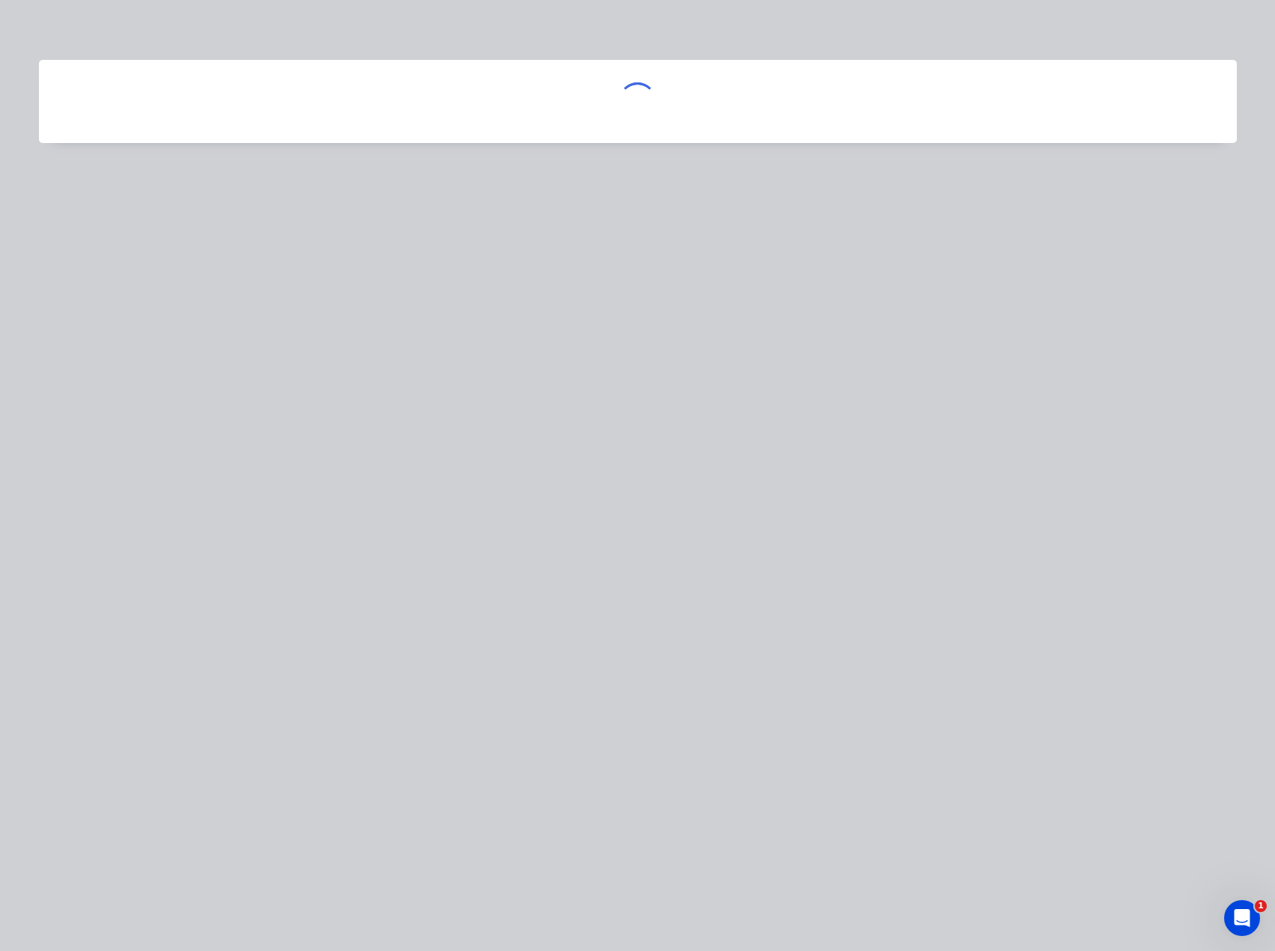
scroll to position [0, 0]
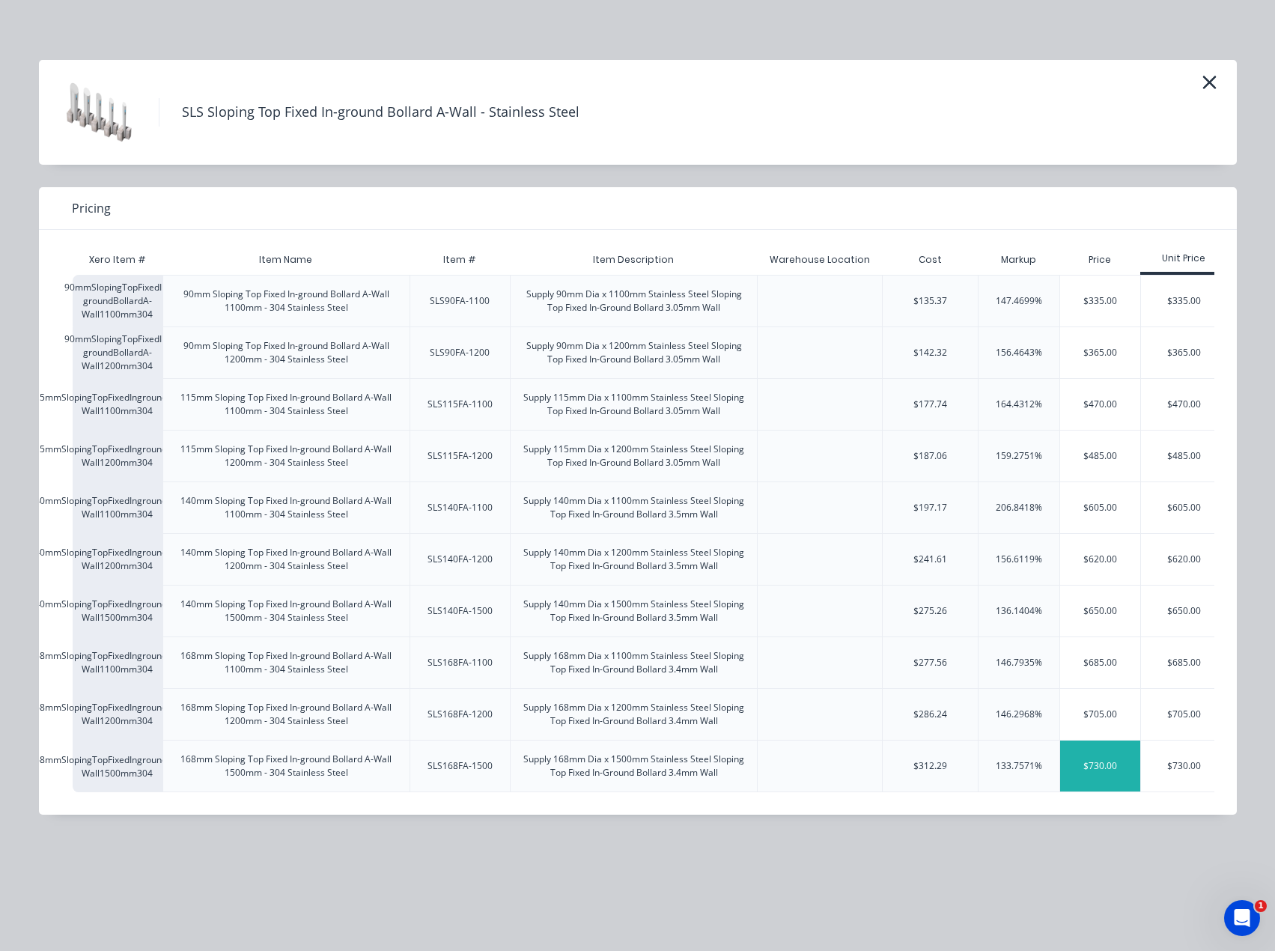
click at [1073, 761] on div "$730.00" at bounding box center [1100, 766] width 81 height 51
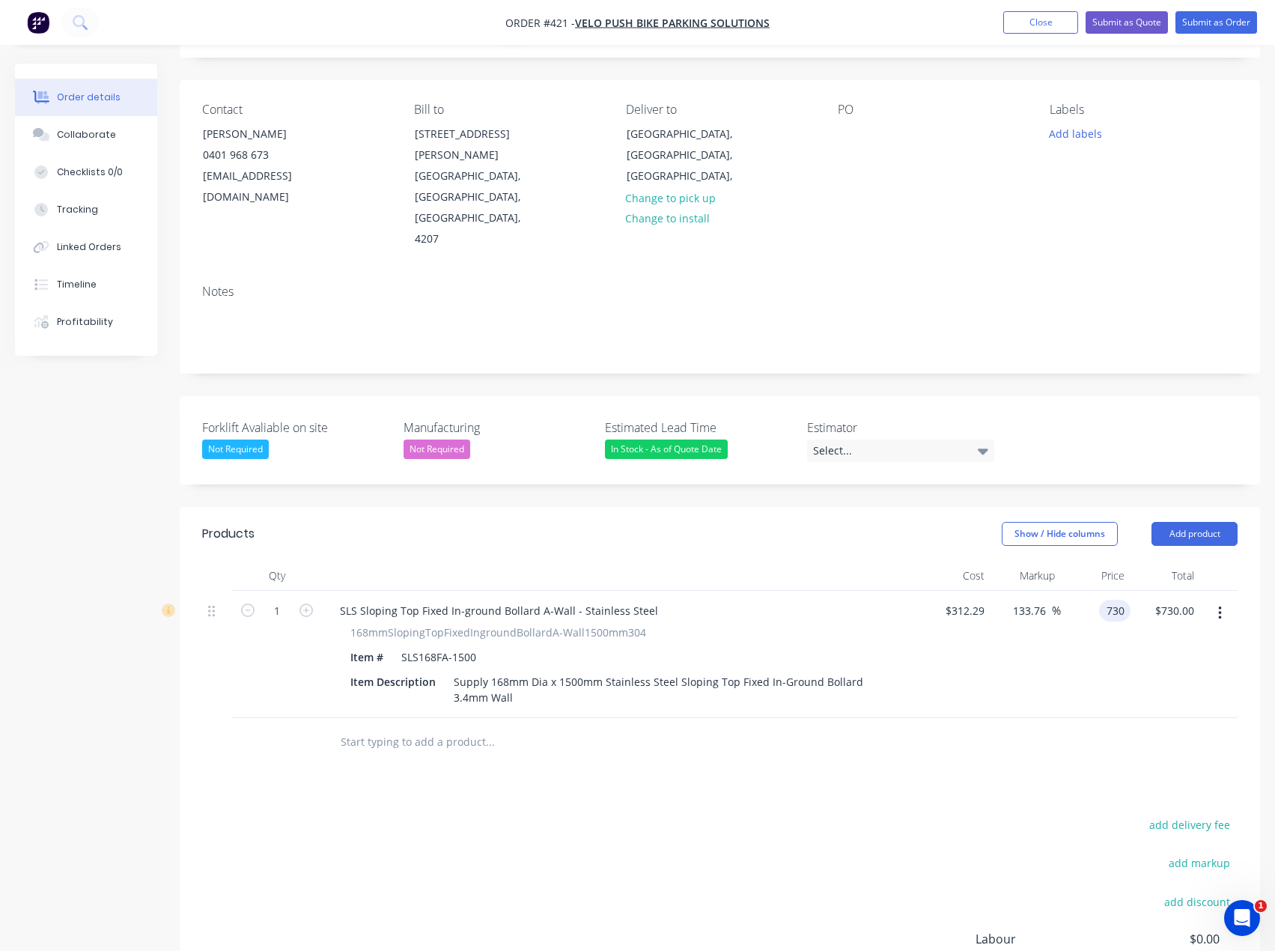
click at [1097, 591] on div "730 730" at bounding box center [1096, 654] width 70 height 127
type input "660"
type input "111.34"
type input "$660.00"
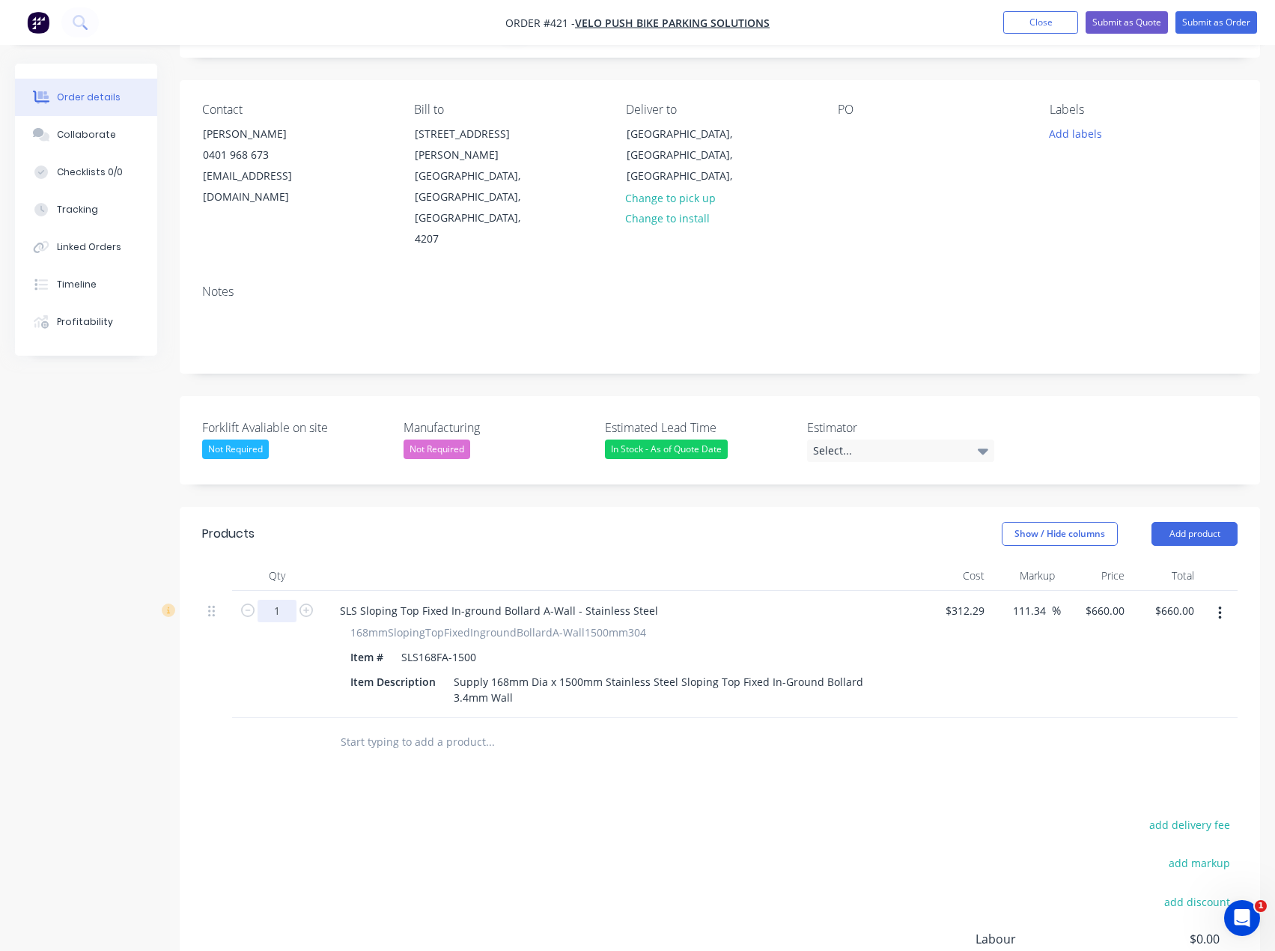
click at [279, 600] on input "1" at bounding box center [277, 611] width 39 height 22
type input "26"
type input "$17,160.00"
click at [577, 815] on div "add delivery fee add markup add discount Labour $0.00 Sub total $660.00 Margin …" at bounding box center [720, 959] width 1036 height 289
click at [364, 727] on input "text" at bounding box center [490, 742] width 300 height 30
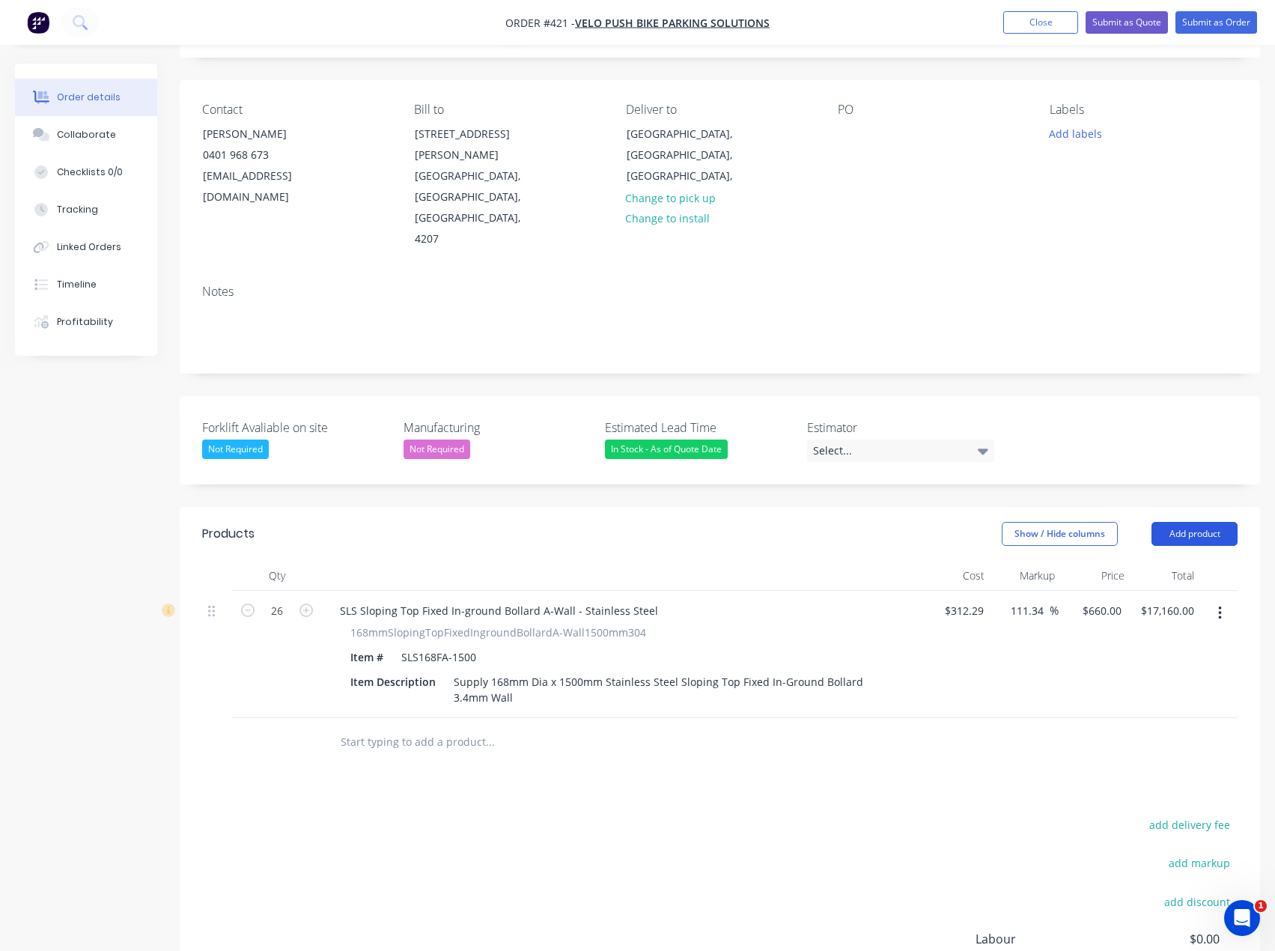
click at [1200, 522] on button "Add product" at bounding box center [1195, 534] width 86 height 24
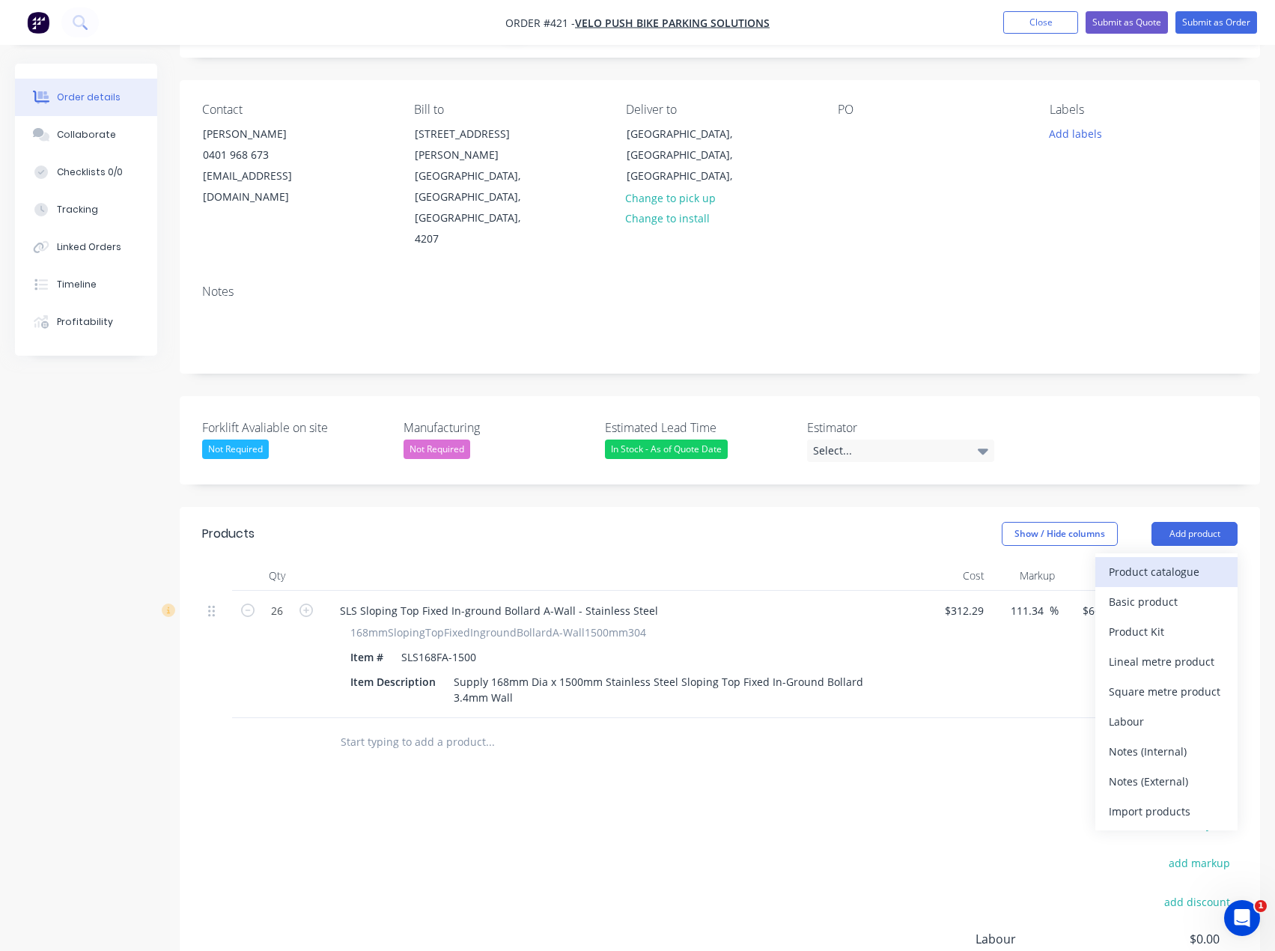
click at [1123, 561] on div "Product catalogue" at bounding box center [1166, 572] width 115 height 22
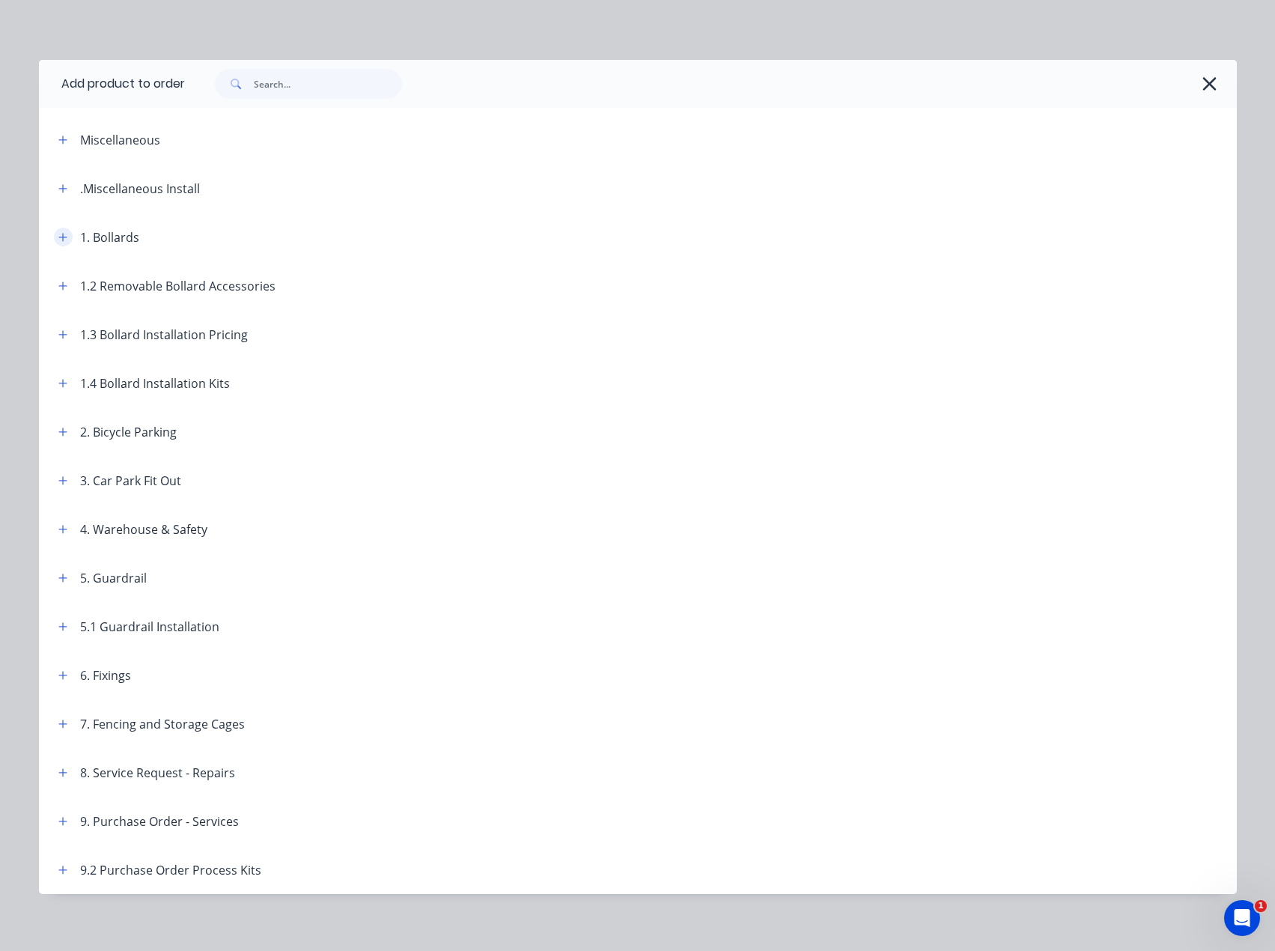
click at [60, 237] on icon "button" at bounding box center [62, 237] width 8 height 8
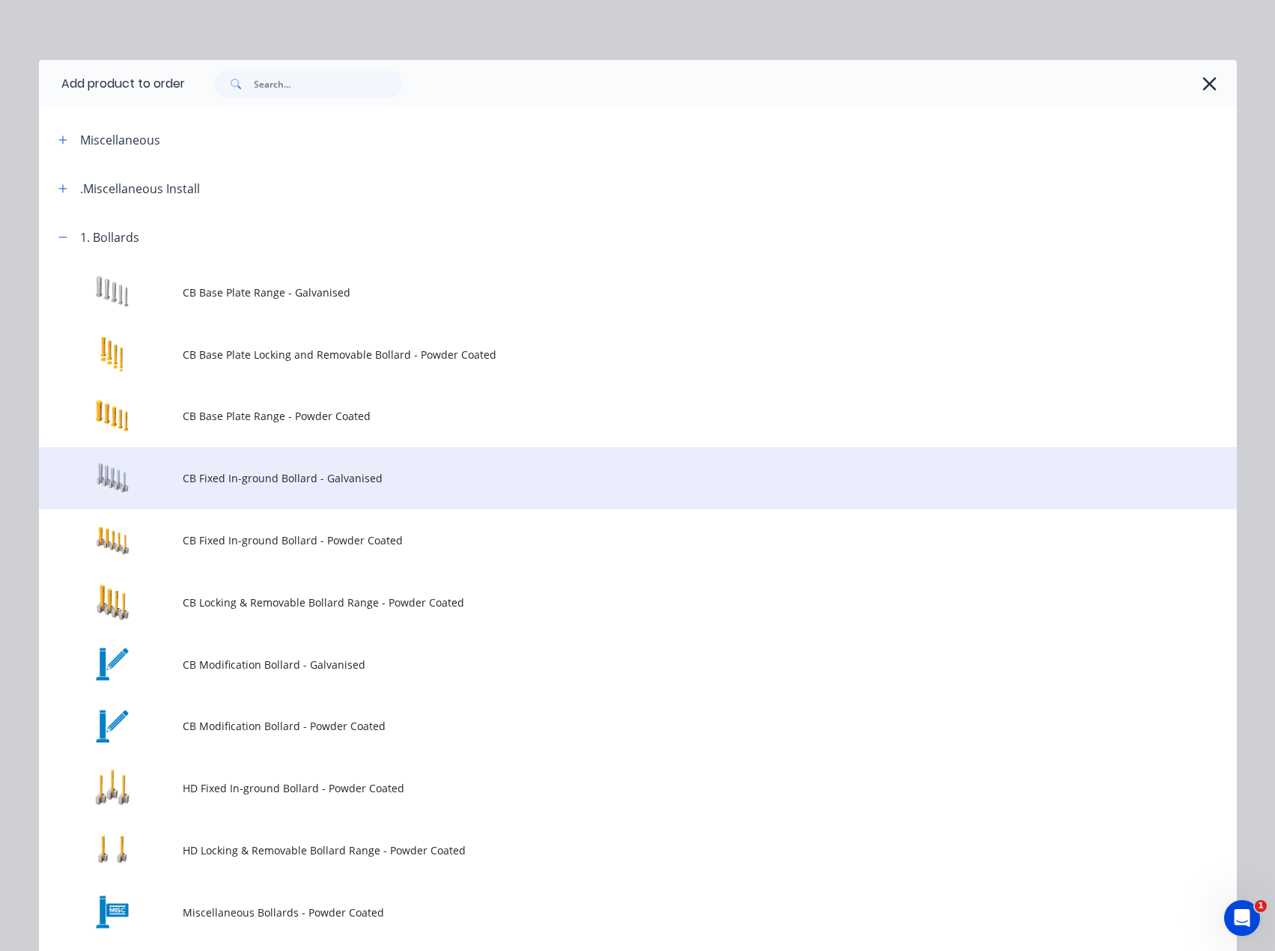
click at [246, 484] on span "CB Fixed In-ground Bollard - Galvanised" at bounding box center [604, 478] width 843 height 16
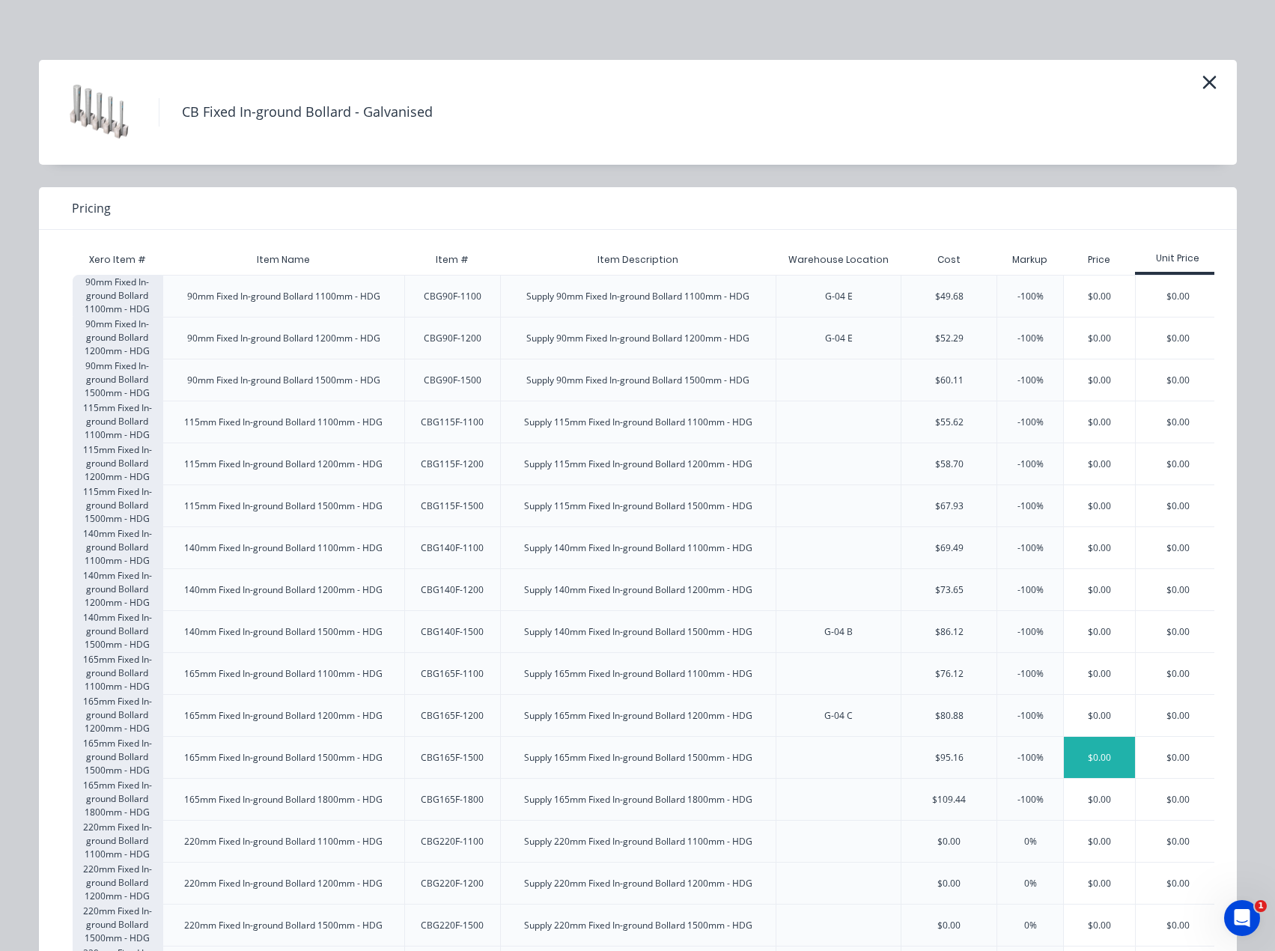
click at [1086, 765] on div "$0.00" at bounding box center [1099, 757] width 71 height 41
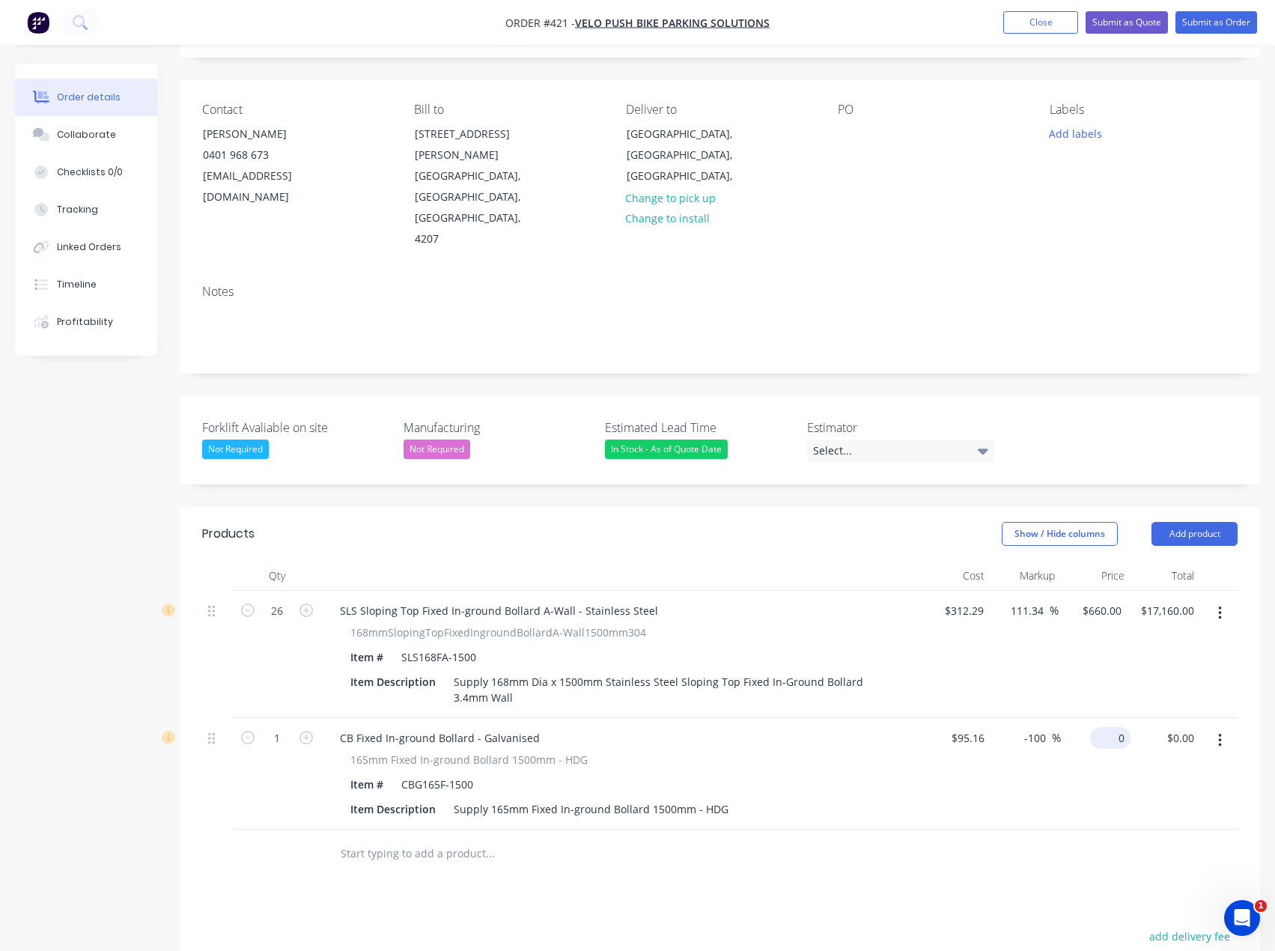
click at [1116, 727] on input "0" at bounding box center [1113, 738] width 34 height 22
type input "160"
type input "68.14"
type input "$160.00"
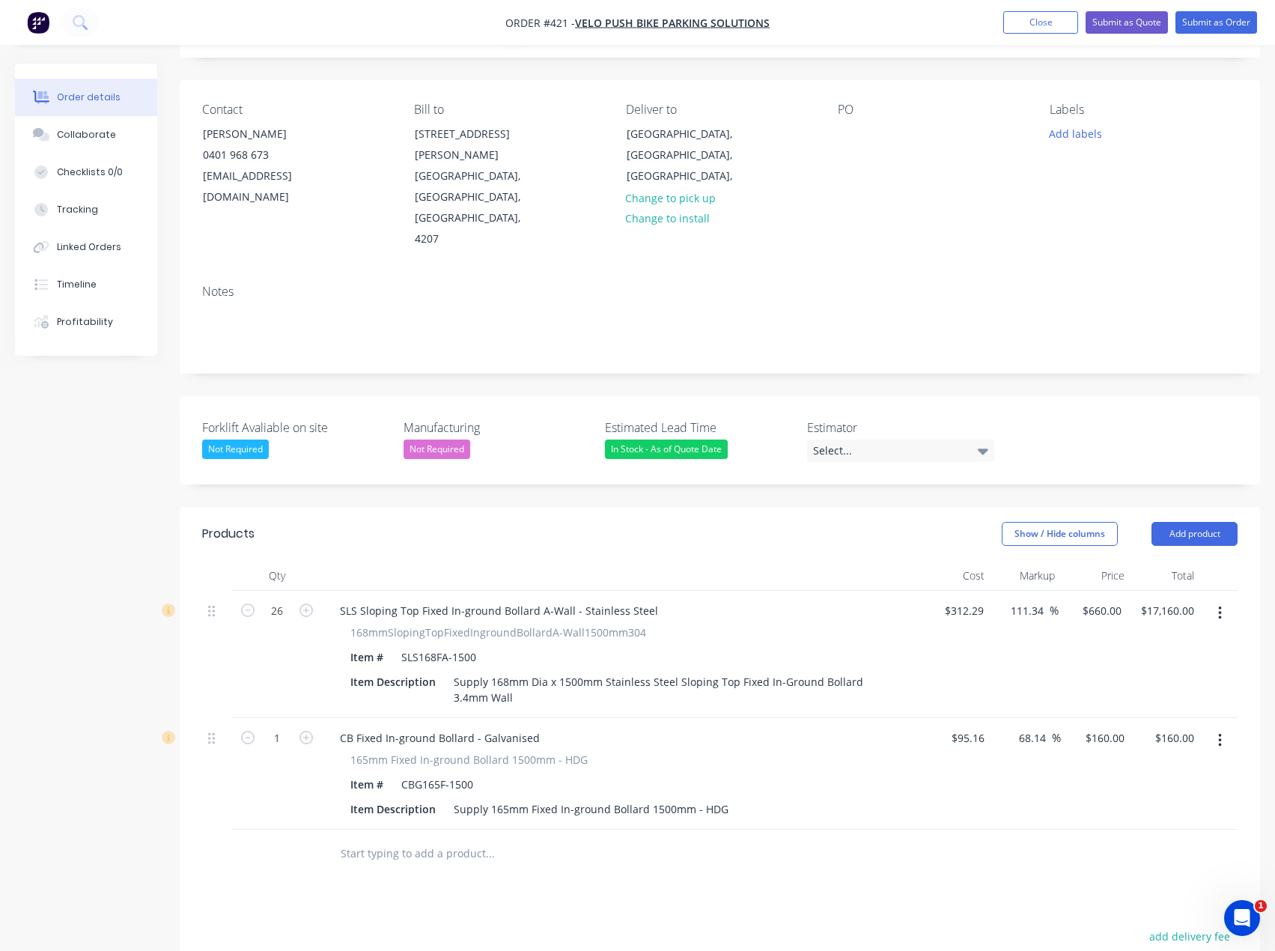
click at [1044, 830] on div at bounding box center [720, 854] width 1036 height 49
drag, startPoint x: 1101, startPoint y: 699, endPoint x: 1192, endPoint y: 689, distance: 91.9
click at [1102, 727] on div "160 $160.00" at bounding box center [1104, 738] width 52 height 22
type input "180"
type input "89.16"
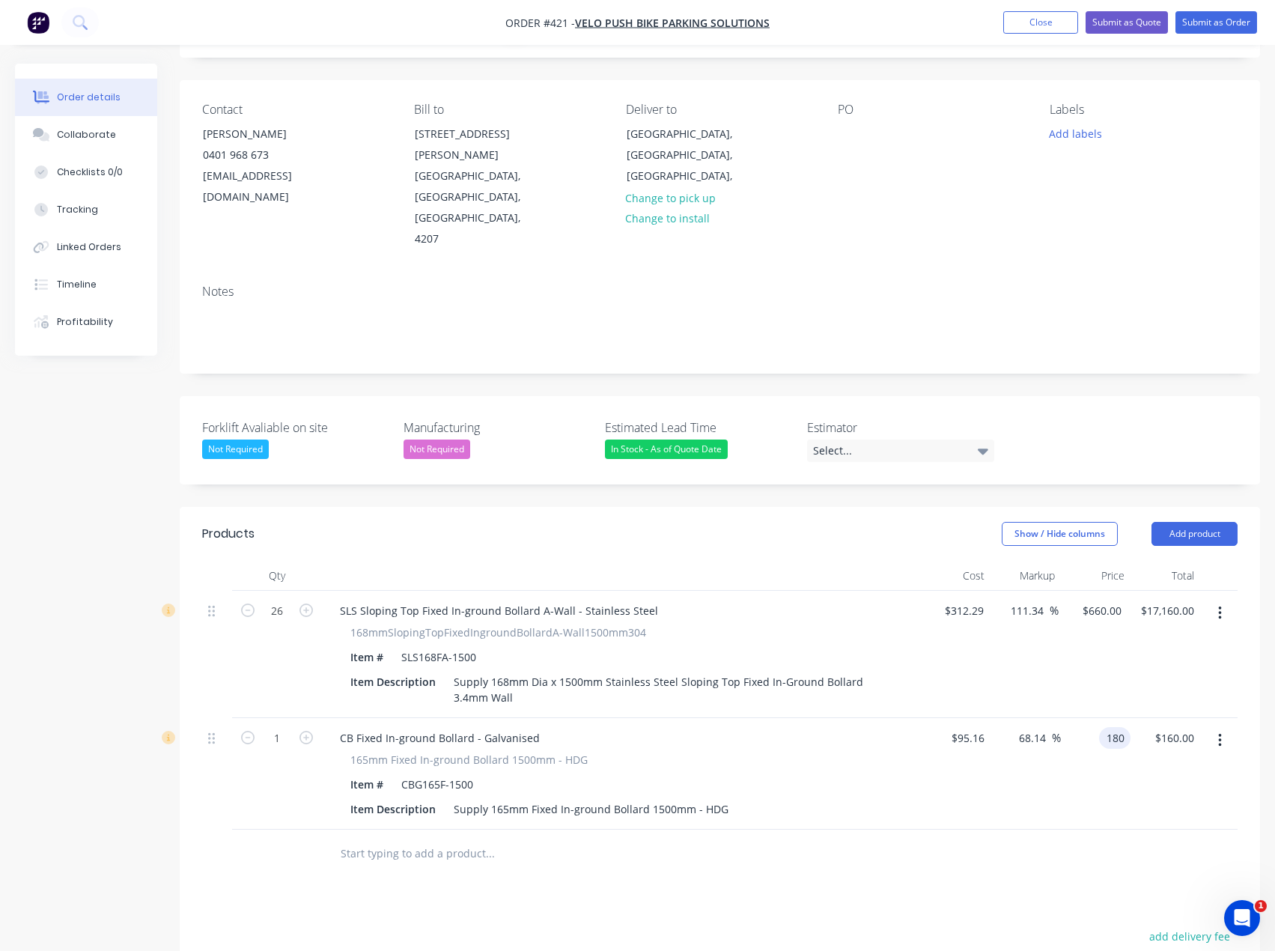
type input "$180.00"
click at [967, 830] on div at bounding box center [720, 854] width 1036 height 49
click at [282, 727] on input "1" at bounding box center [277, 738] width 39 height 22
click at [1107, 727] on input "180" at bounding box center [1107, 738] width 46 height 22
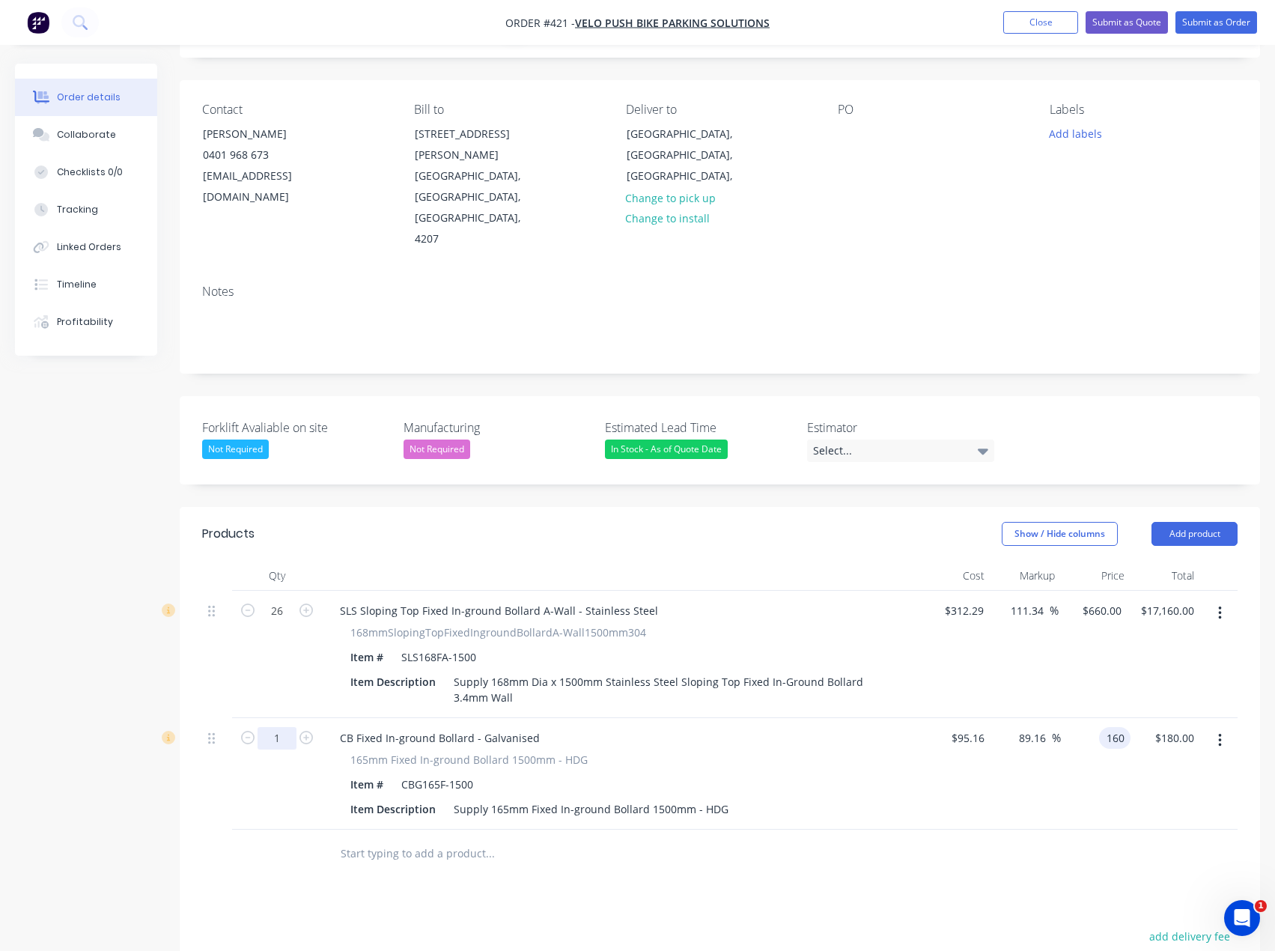
type input "160"
type input "68.14"
type input "$160.00"
click at [288, 727] on input "1" at bounding box center [277, 738] width 39 height 22
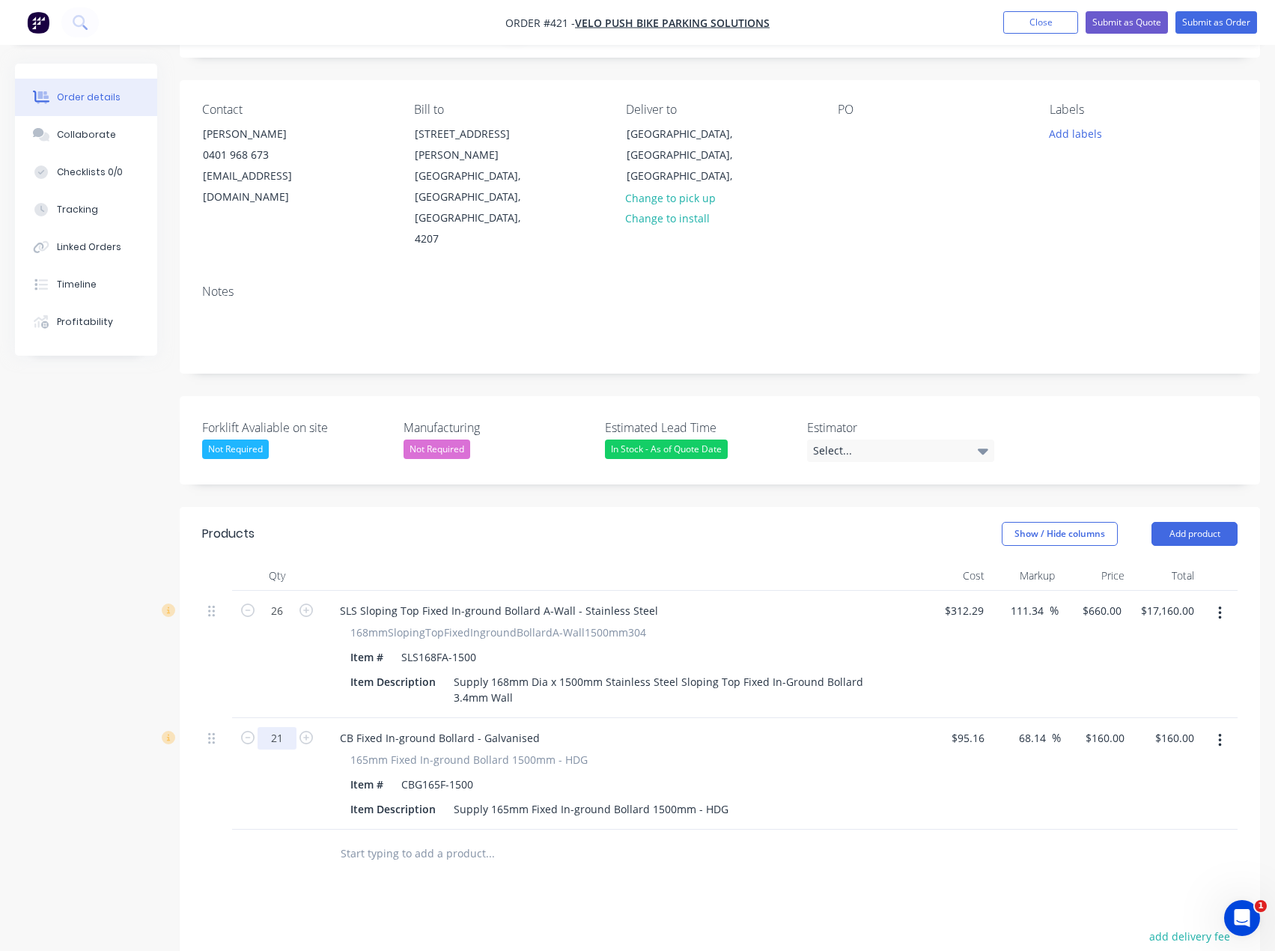
type input "21"
type input "$3,360.00"
click at [314, 830] on div at bounding box center [277, 854] width 90 height 49
click at [373, 839] on input "text" at bounding box center [490, 854] width 300 height 30
click at [1227, 522] on button "Add product" at bounding box center [1195, 534] width 86 height 24
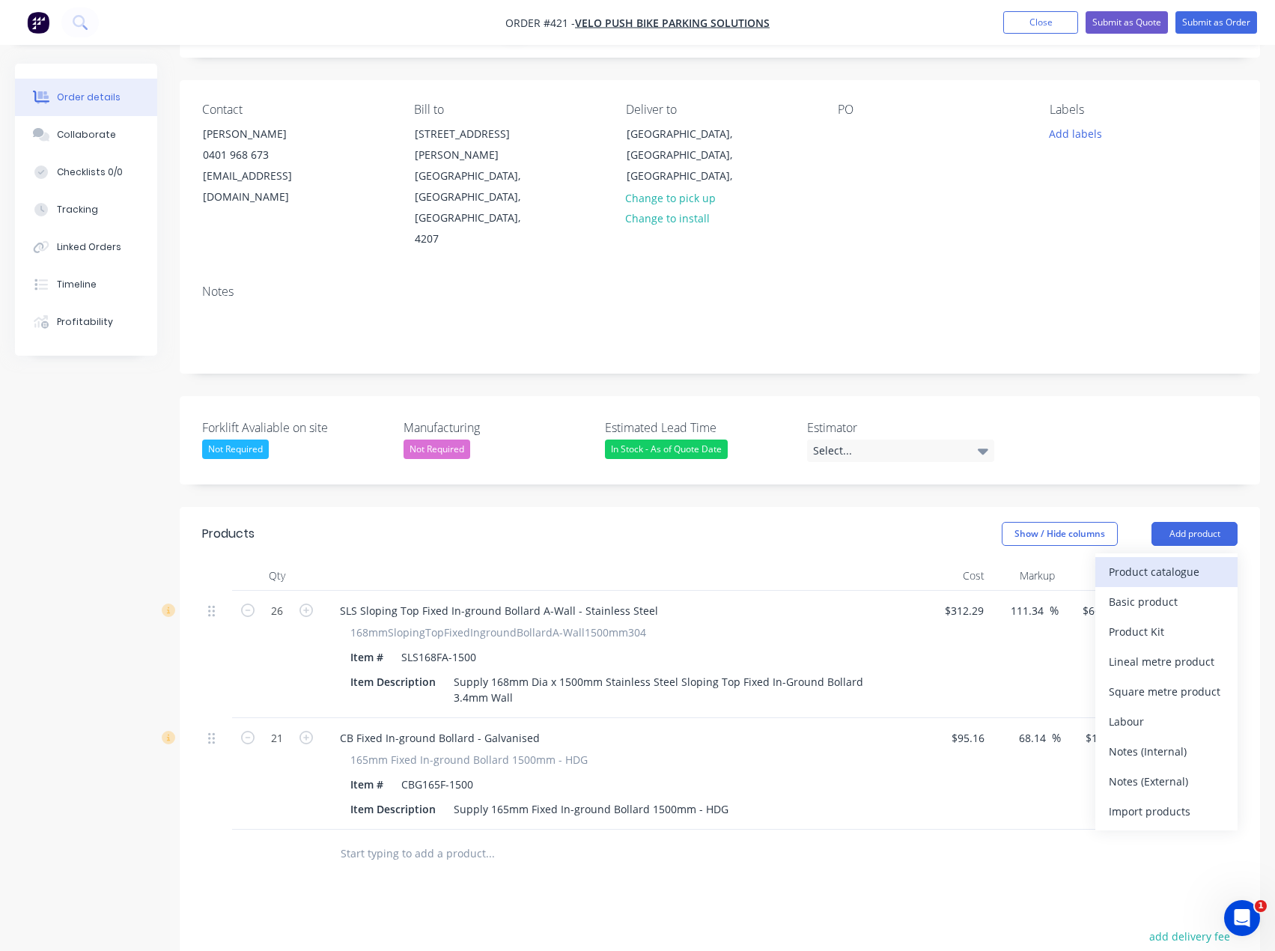
click at [1125, 561] on div "Product catalogue" at bounding box center [1166, 572] width 115 height 22
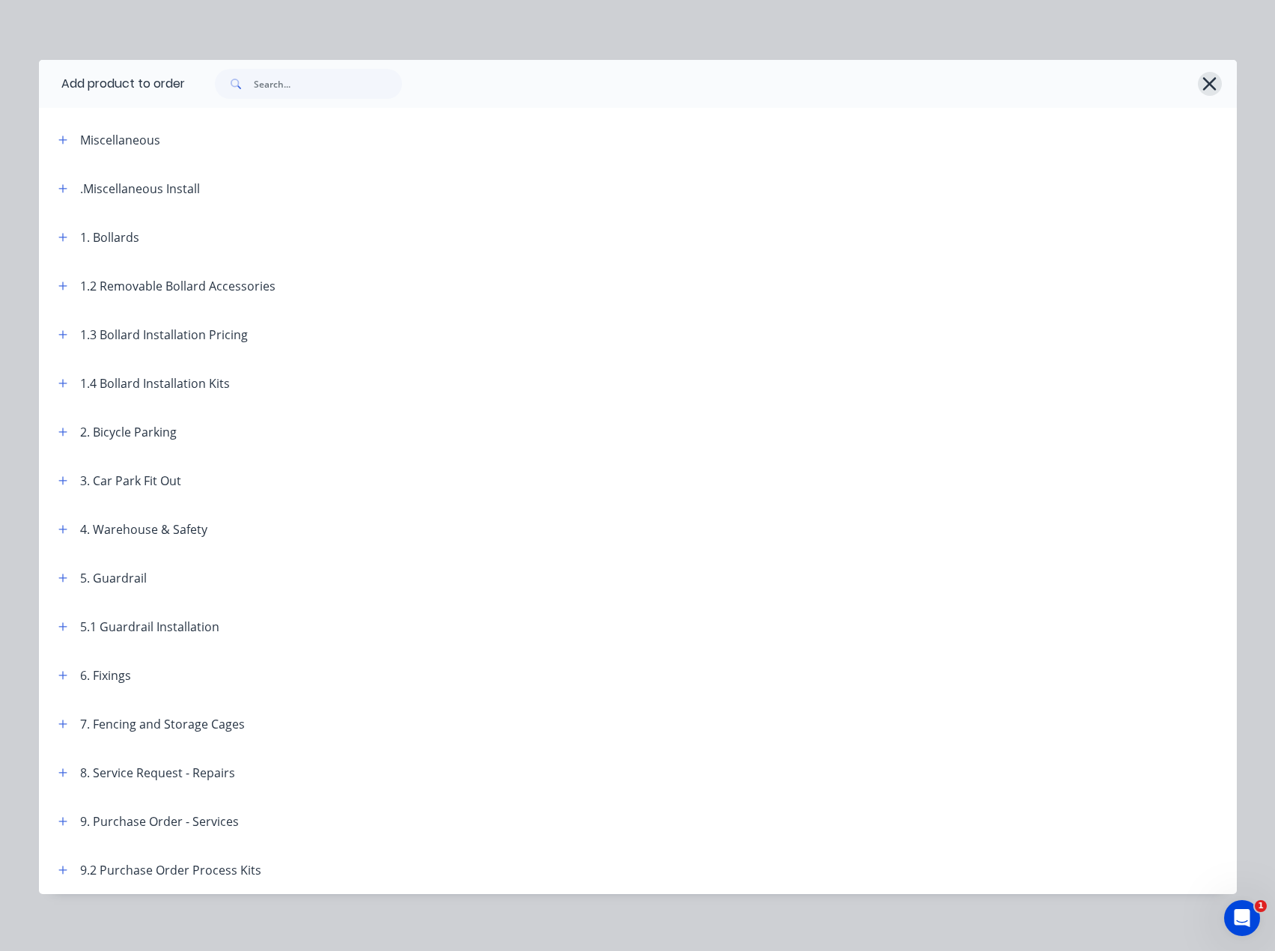
click at [1202, 79] on icon "button" at bounding box center [1210, 83] width 16 height 21
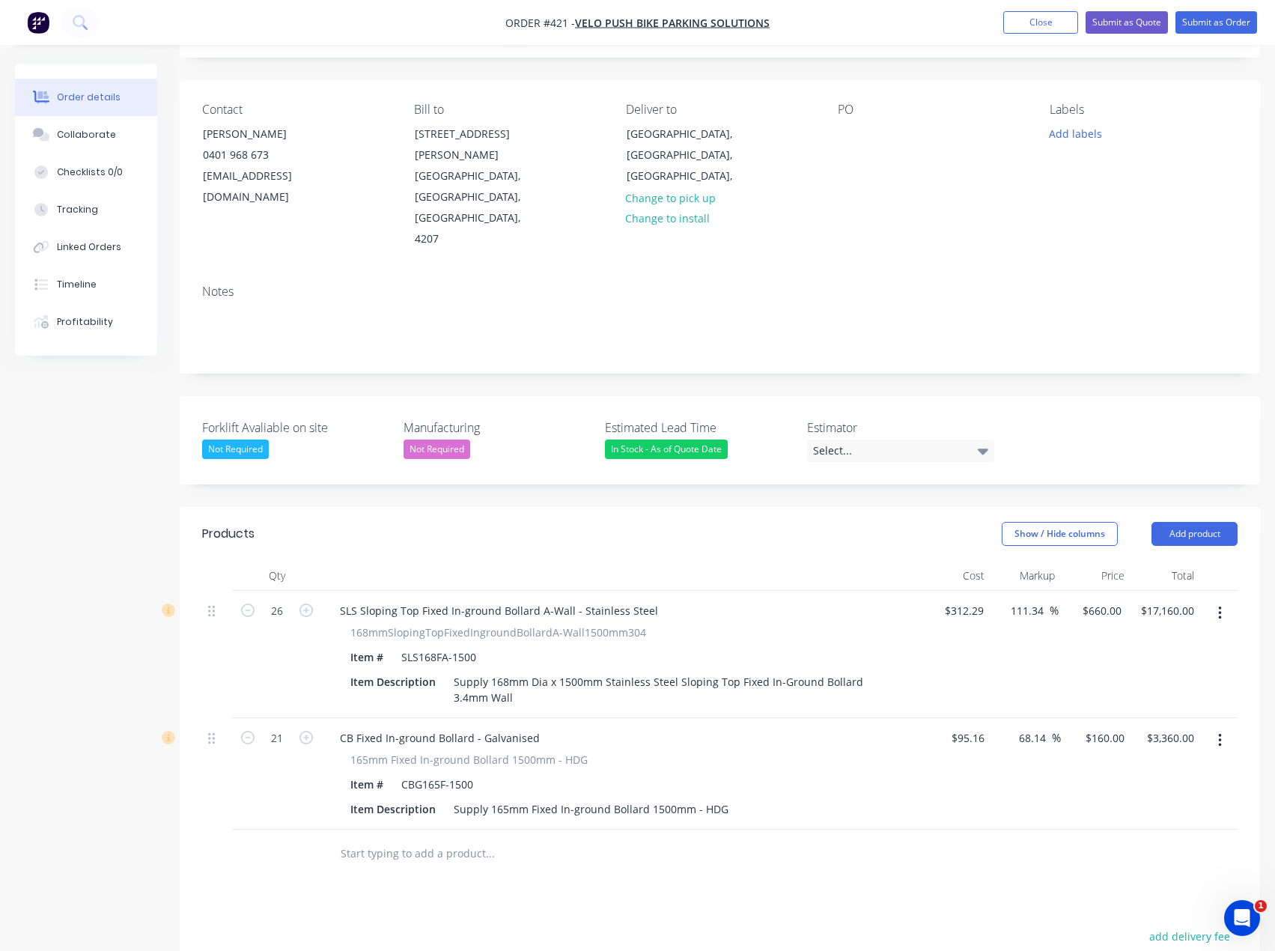
click at [425, 839] on input "text" at bounding box center [490, 854] width 300 height 30
type input "ss140bra"
click at [1216, 522] on button "Add product" at bounding box center [1195, 534] width 86 height 24
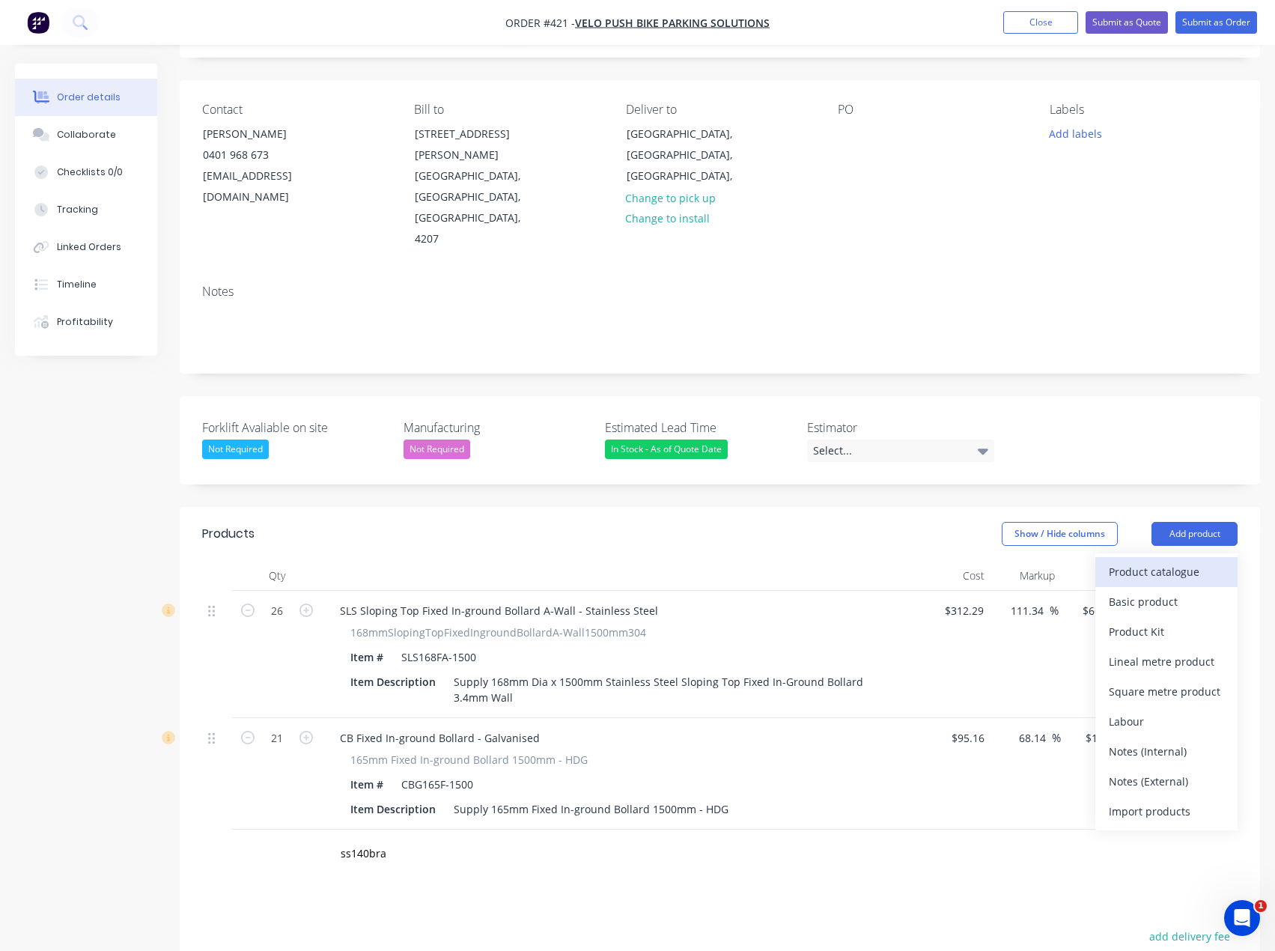
click at [1176, 561] on div "Product catalogue" at bounding box center [1166, 572] width 115 height 22
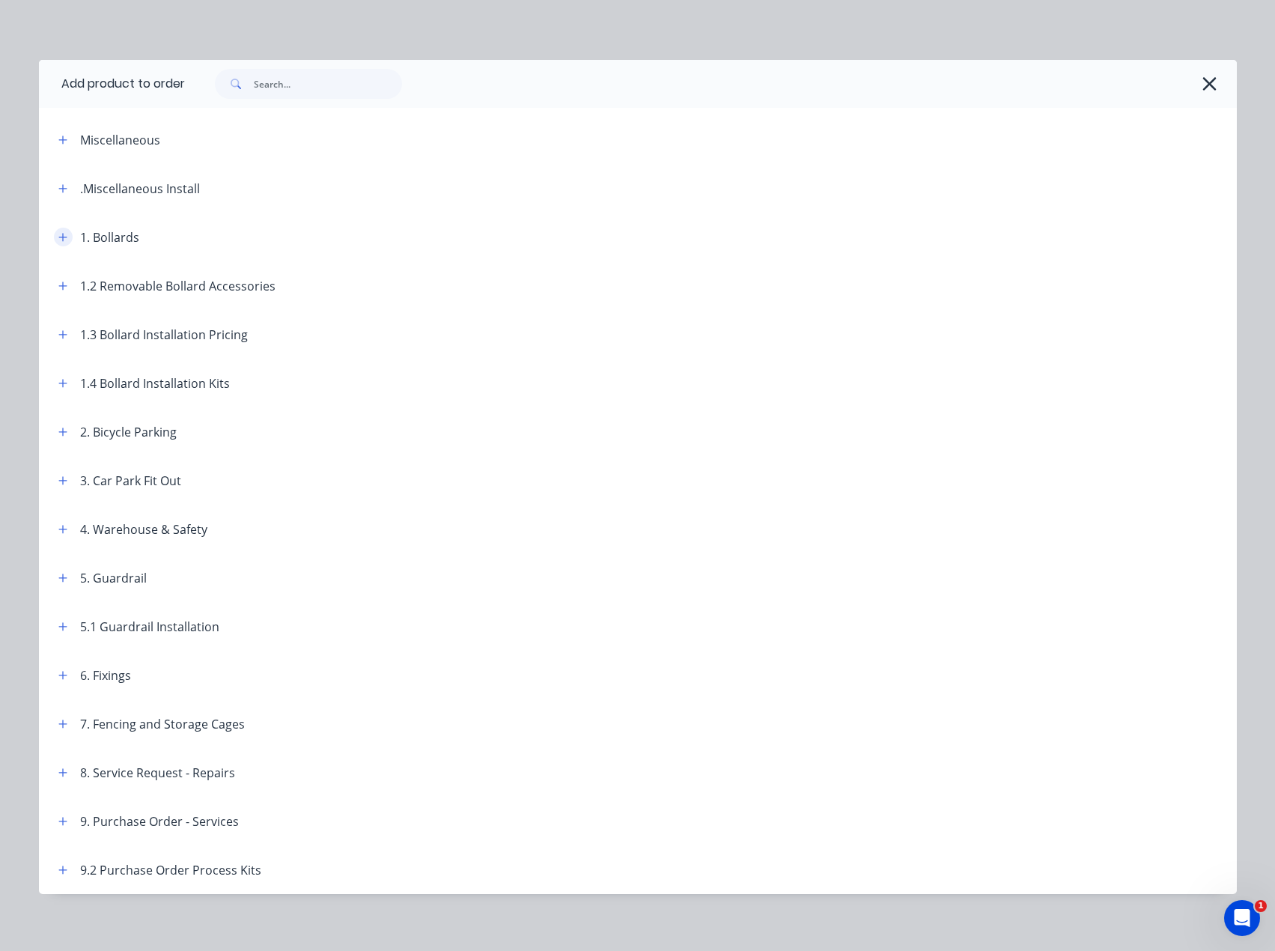
click at [60, 233] on icon "button" at bounding box center [62, 237] width 9 height 10
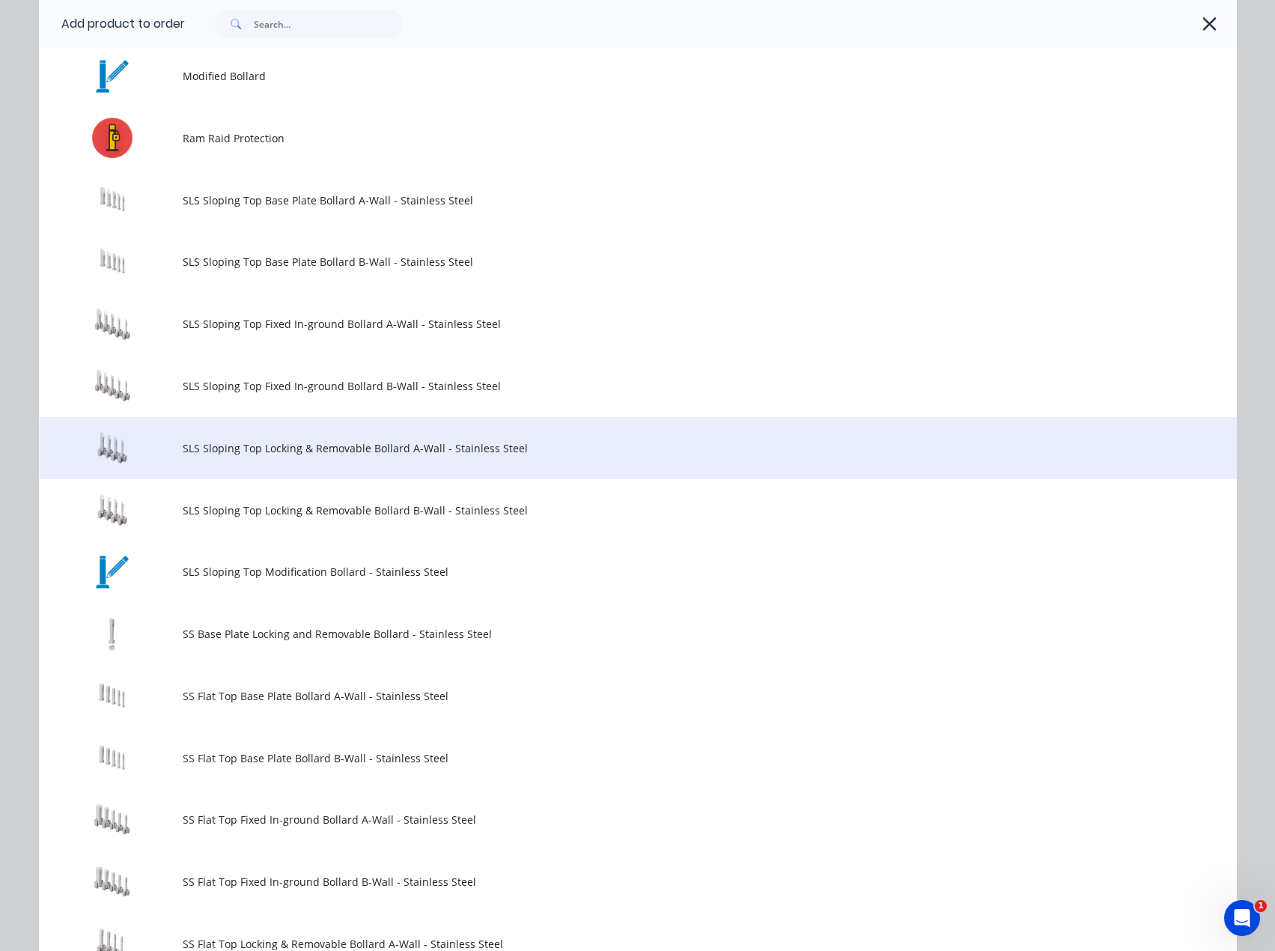
scroll to position [1048, 0]
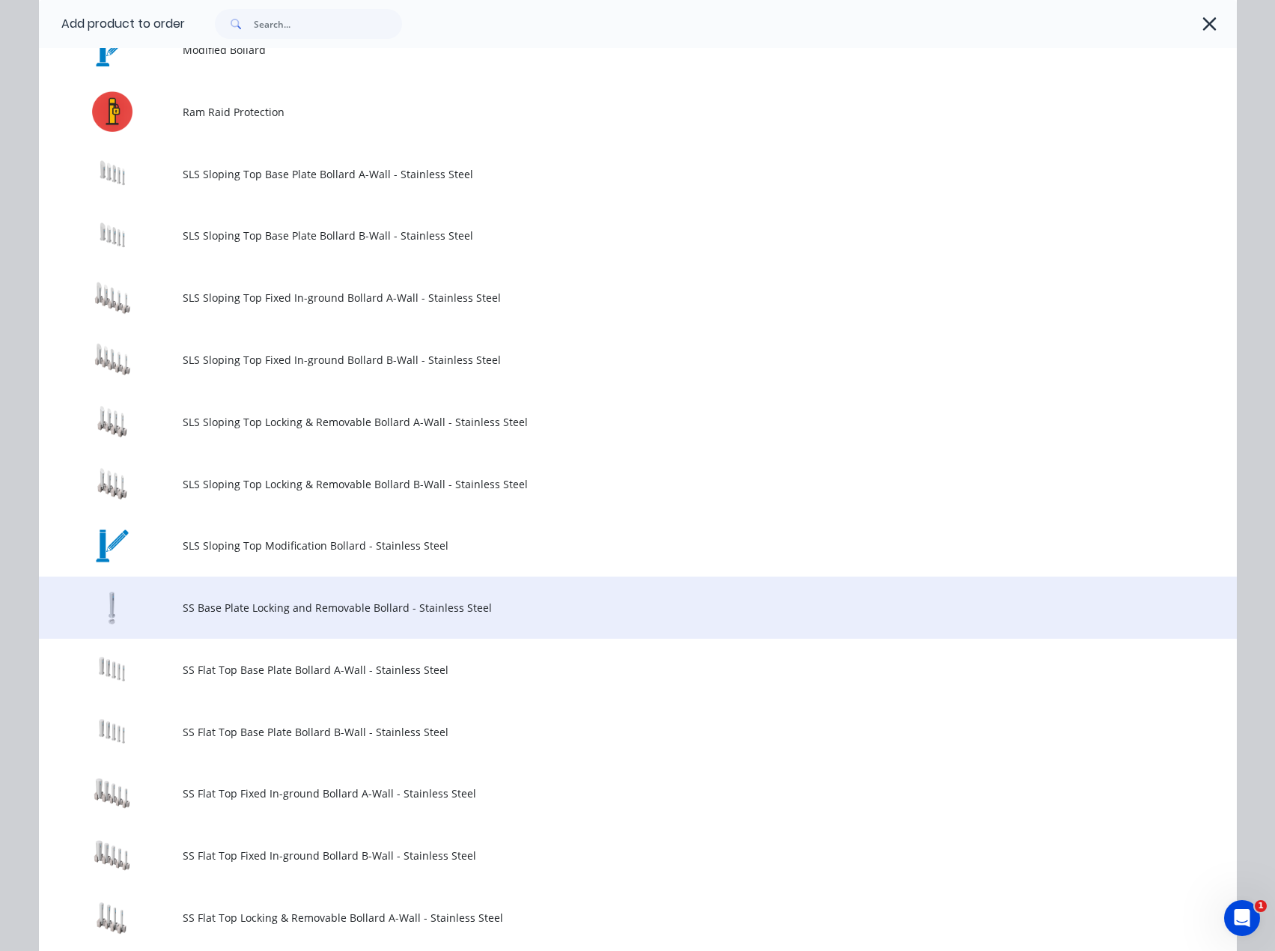
click at [225, 610] on span "SS Base Plate Locking and Removable Bollard - Stainless Steel" at bounding box center [604, 608] width 843 height 16
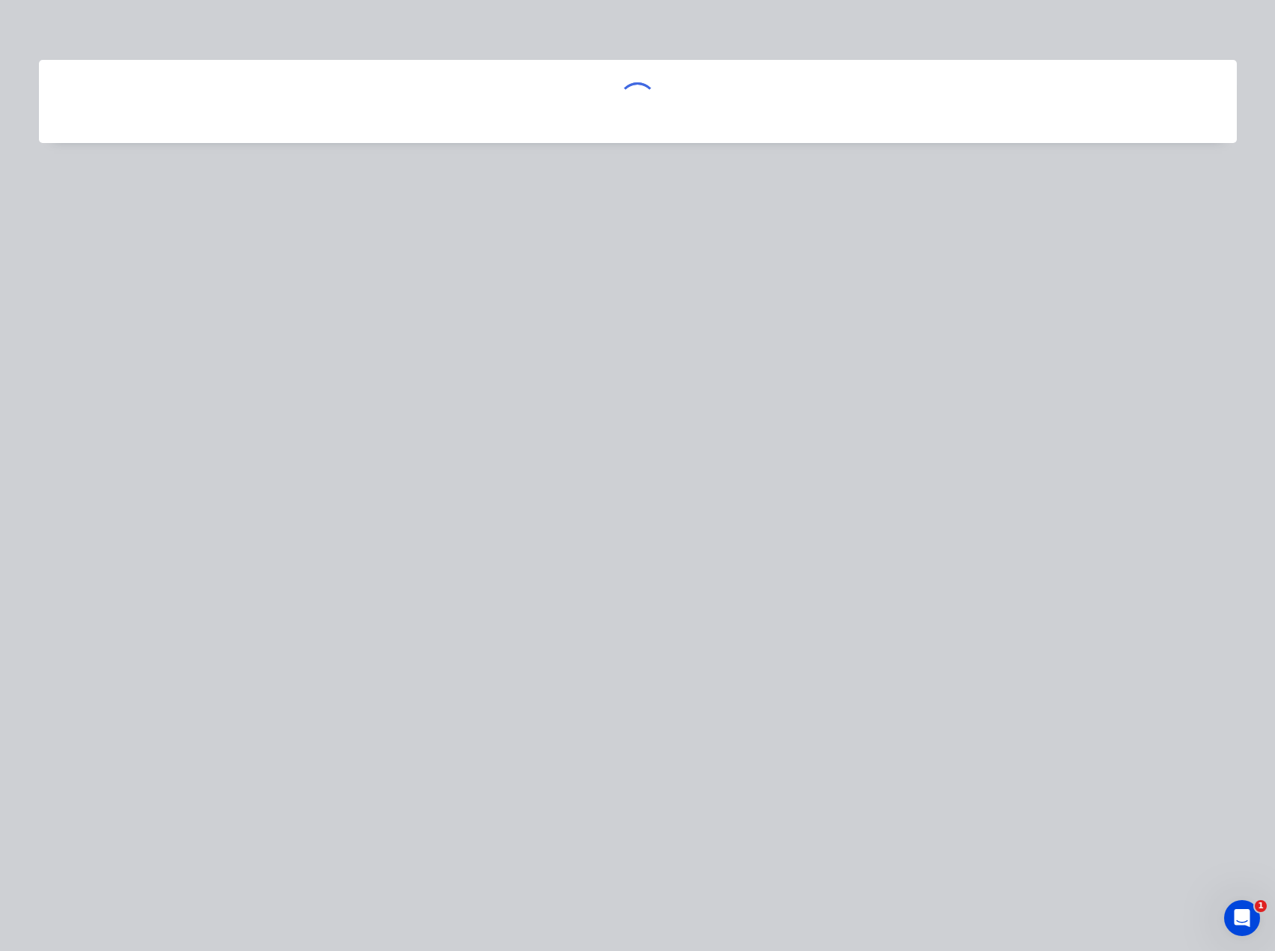
scroll to position [0, 0]
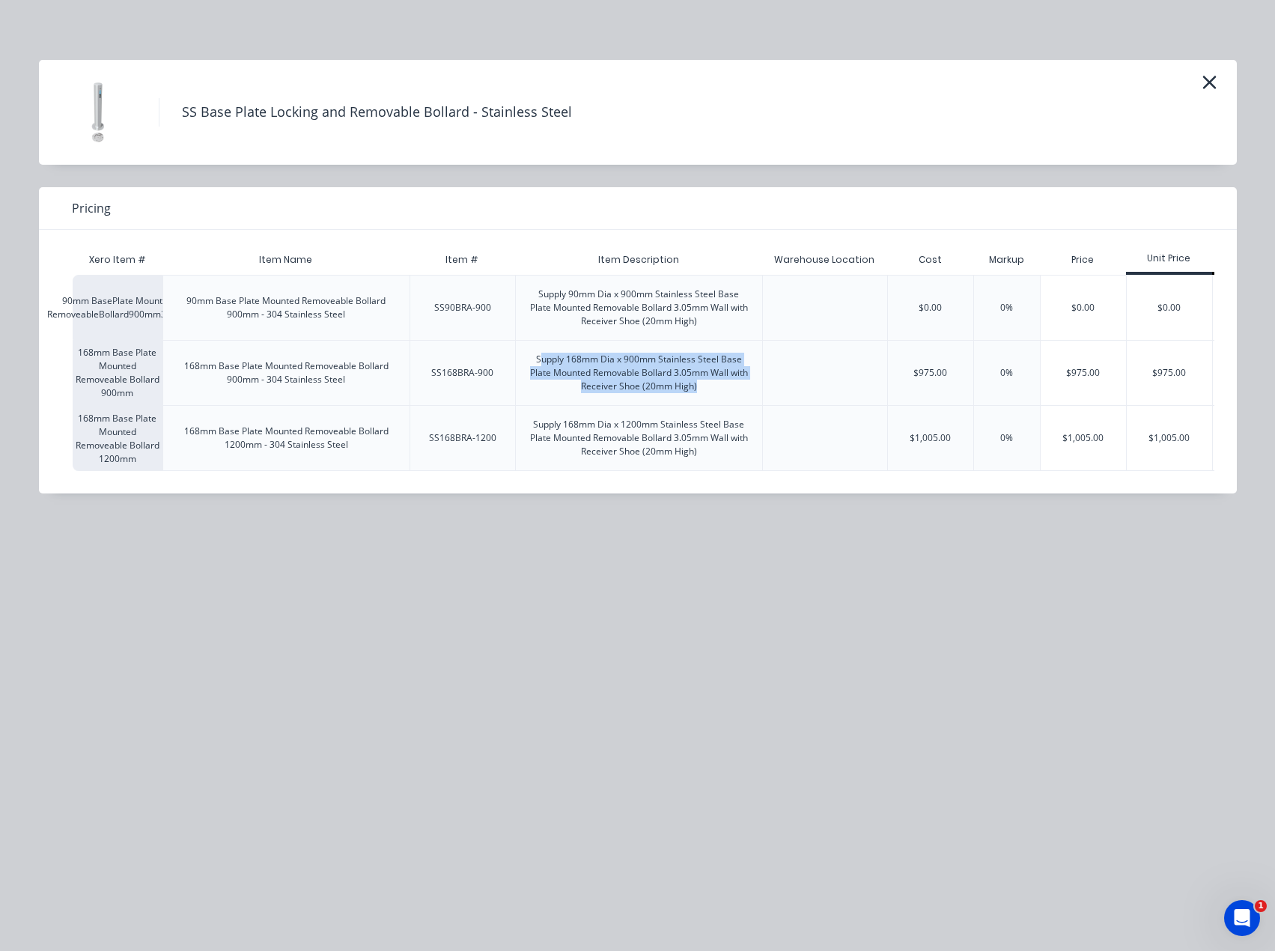
drag, startPoint x: 696, startPoint y: 387, endPoint x: 541, endPoint y: 357, distance: 158.6
click at [541, 357] on div "Supply 168mm Dia x 900mm Stainless Steel Base Plate Mounted Removable Bollard 3…" at bounding box center [639, 373] width 222 height 40
click at [1081, 370] on div "$975.00" at bounding box center [1083, 373] width 85 height 64
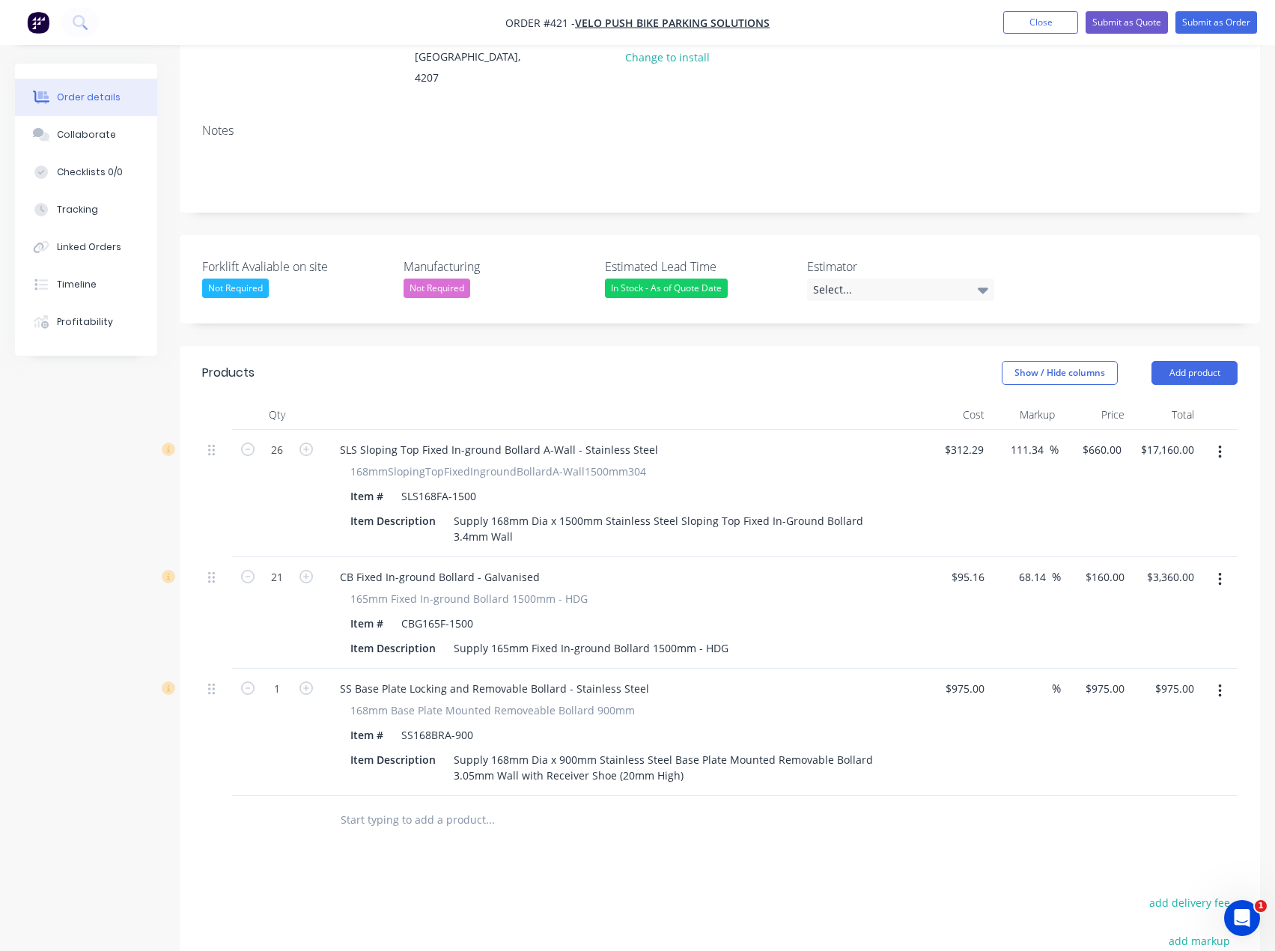
scroll to position [499, 0]
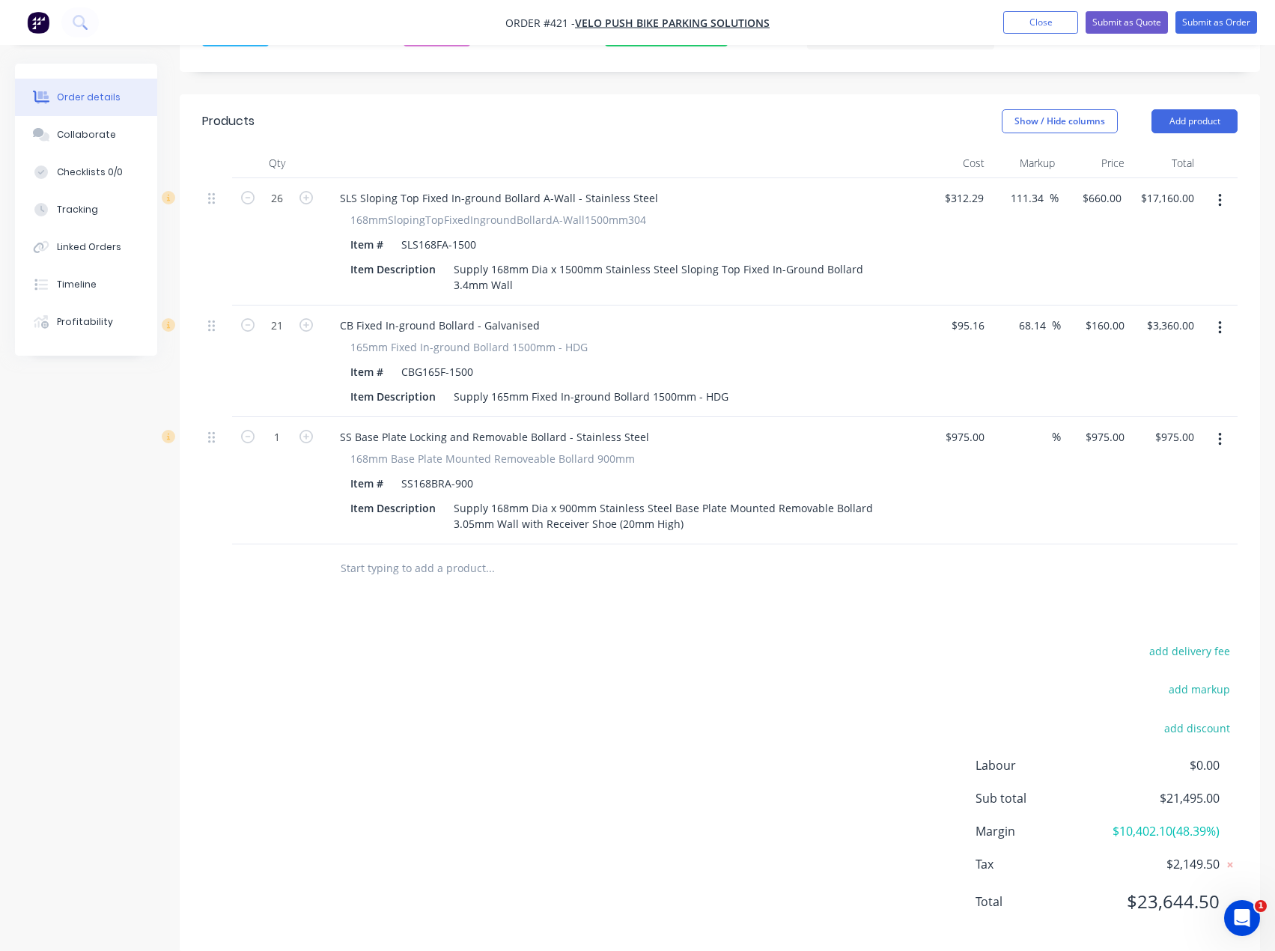
click at [431, 553] on input "text" at bounding box center [490, 568] width 300 height 30
click at [1191, 94] on header "Products Show / Hide columns Add product" at bounding box center [720, 121] width 1081 height 54
click at [1194, 109] on button "Add product" at bounding box center [1195, 121] width 86 height 24
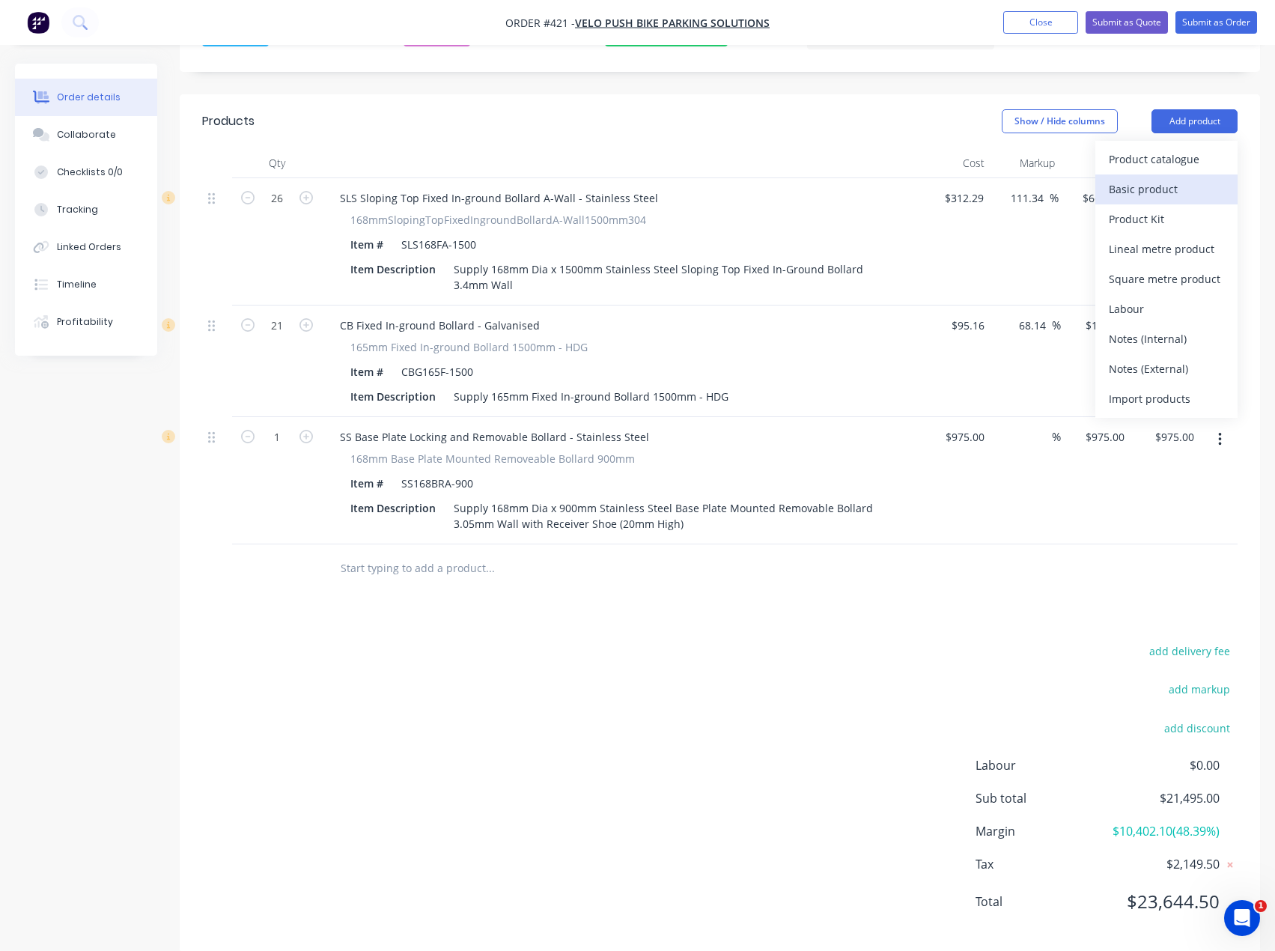
click at [1164, 178] on div "Basic product" at bounding box center [1166, 189] width 115 height 22
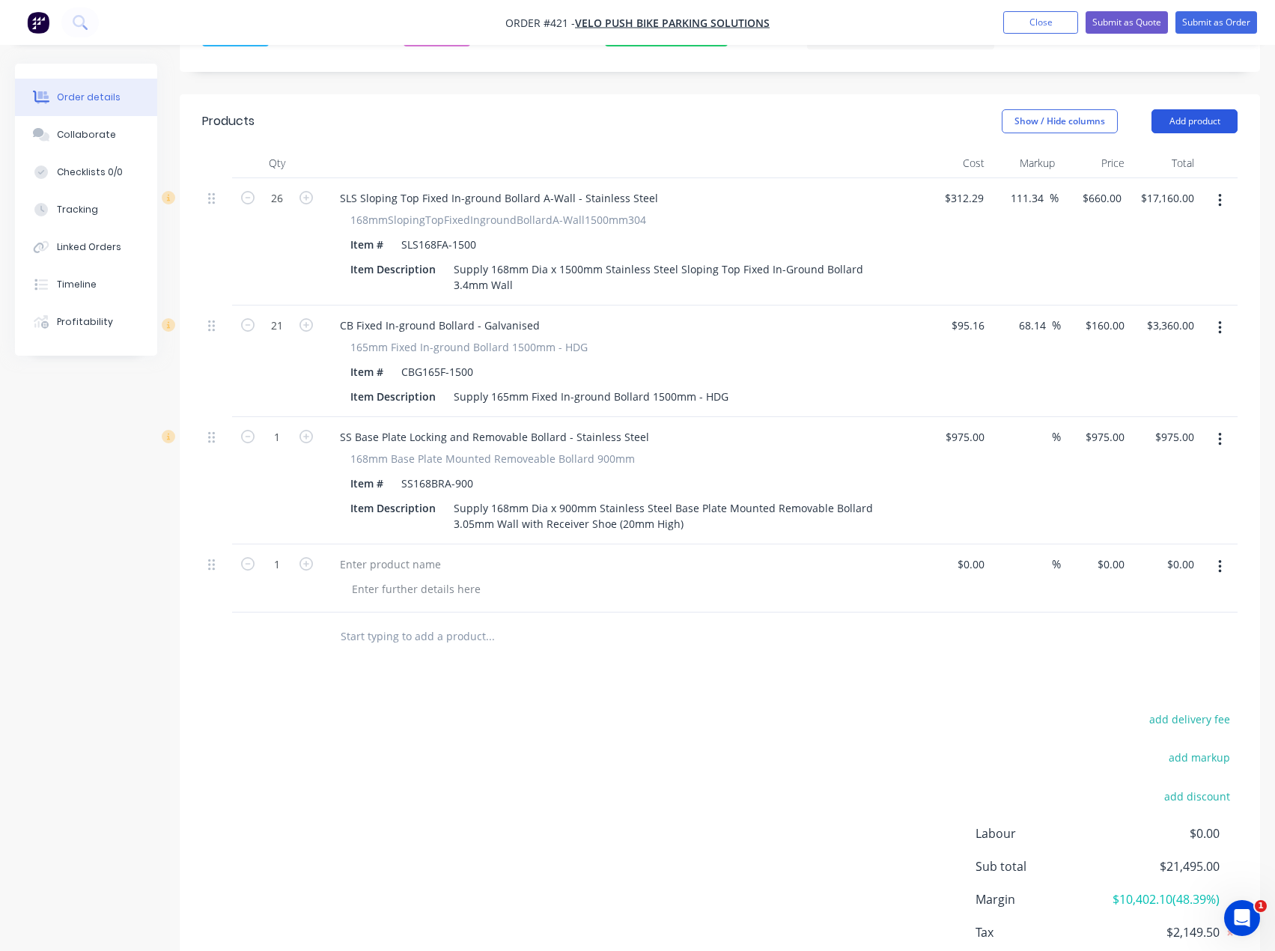
click at [1186, 109] on button "Add product" at bounding box center [1195, 121] width 86 height 24
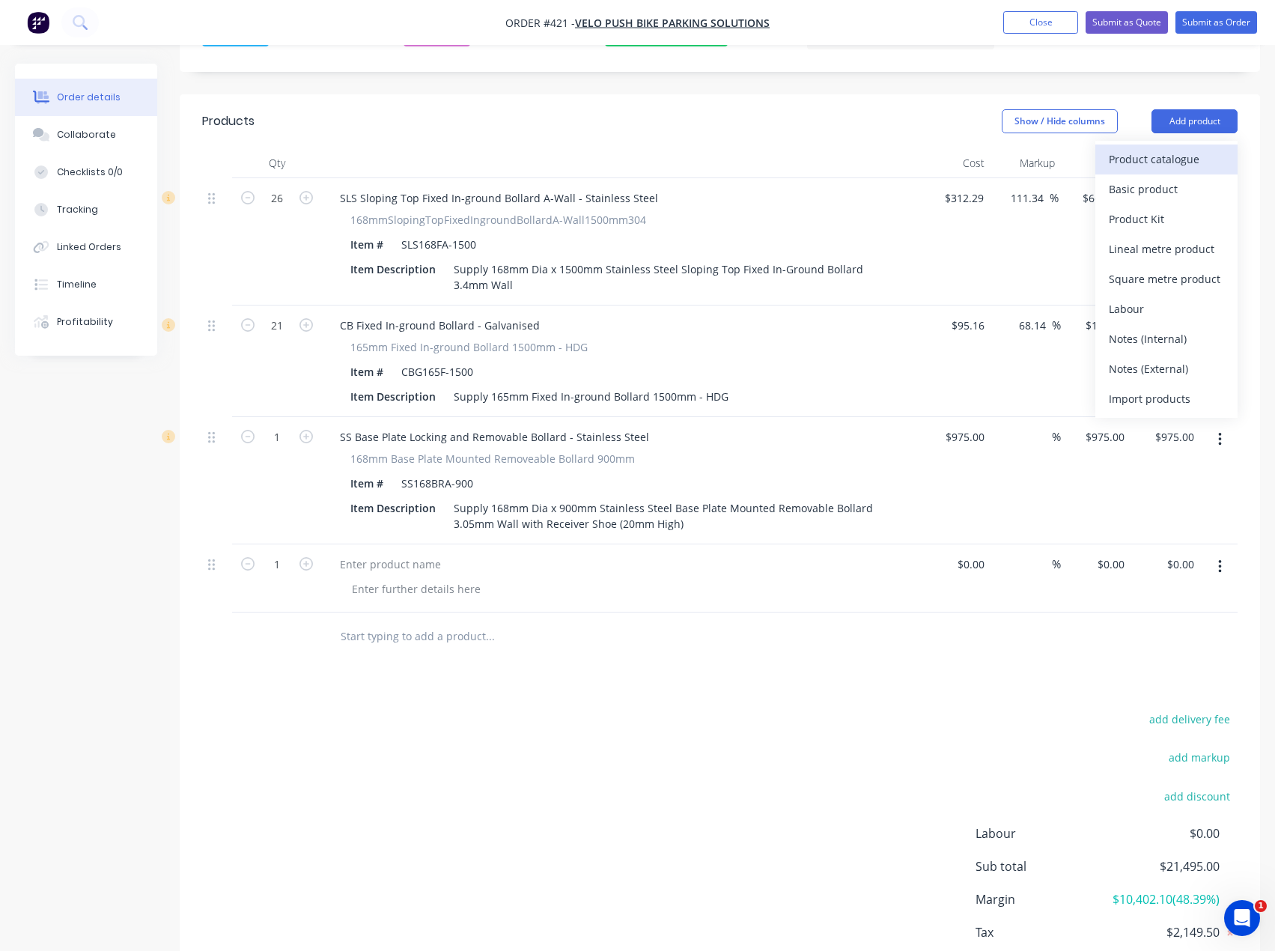
click at [1172, 148] on div "Product catalogue" at bounding box center [1166, 159] width 115 height 22
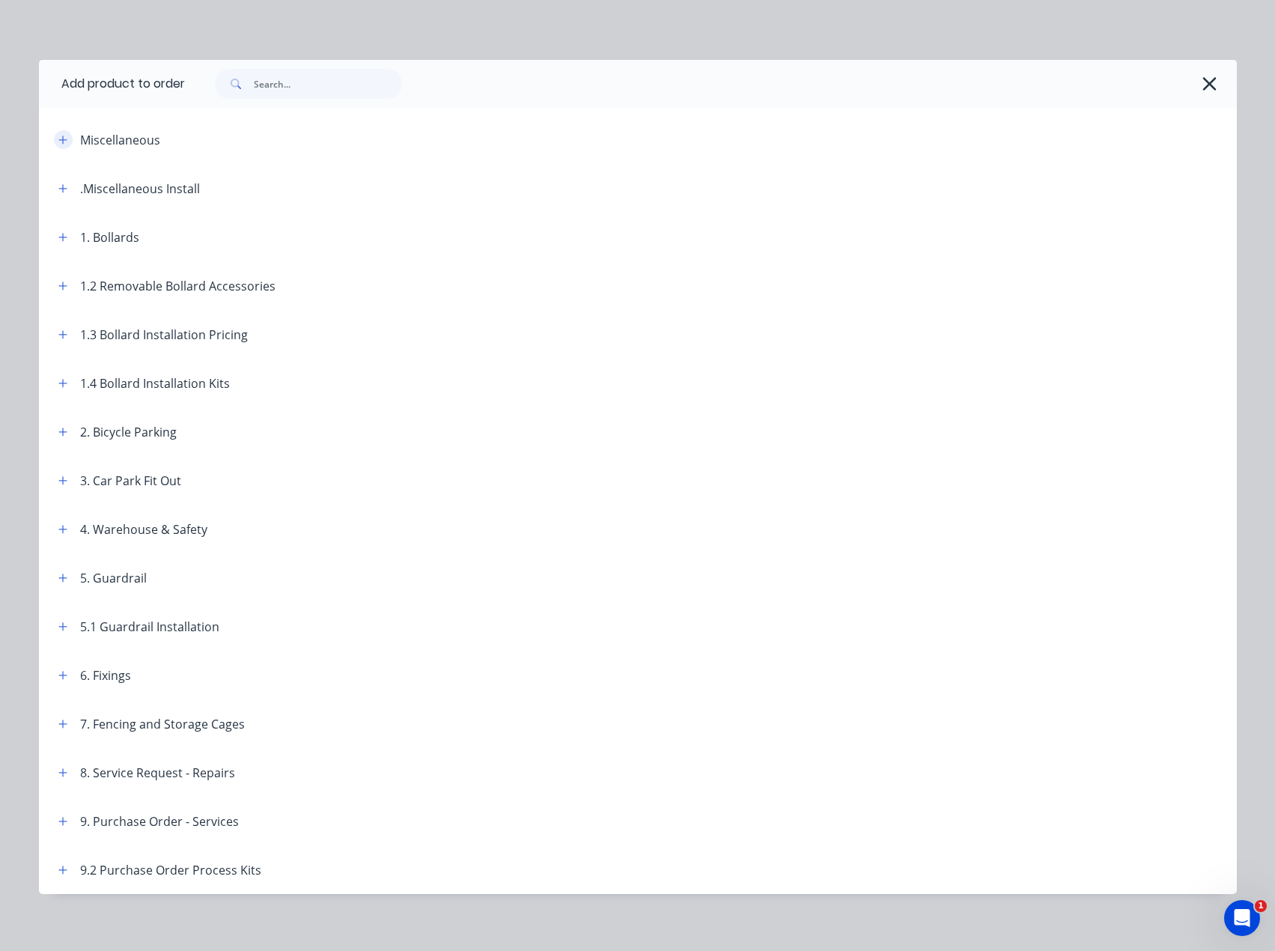
click at [58, 145] on icon "button" at bounding box center [62, 140] width 9 height 10
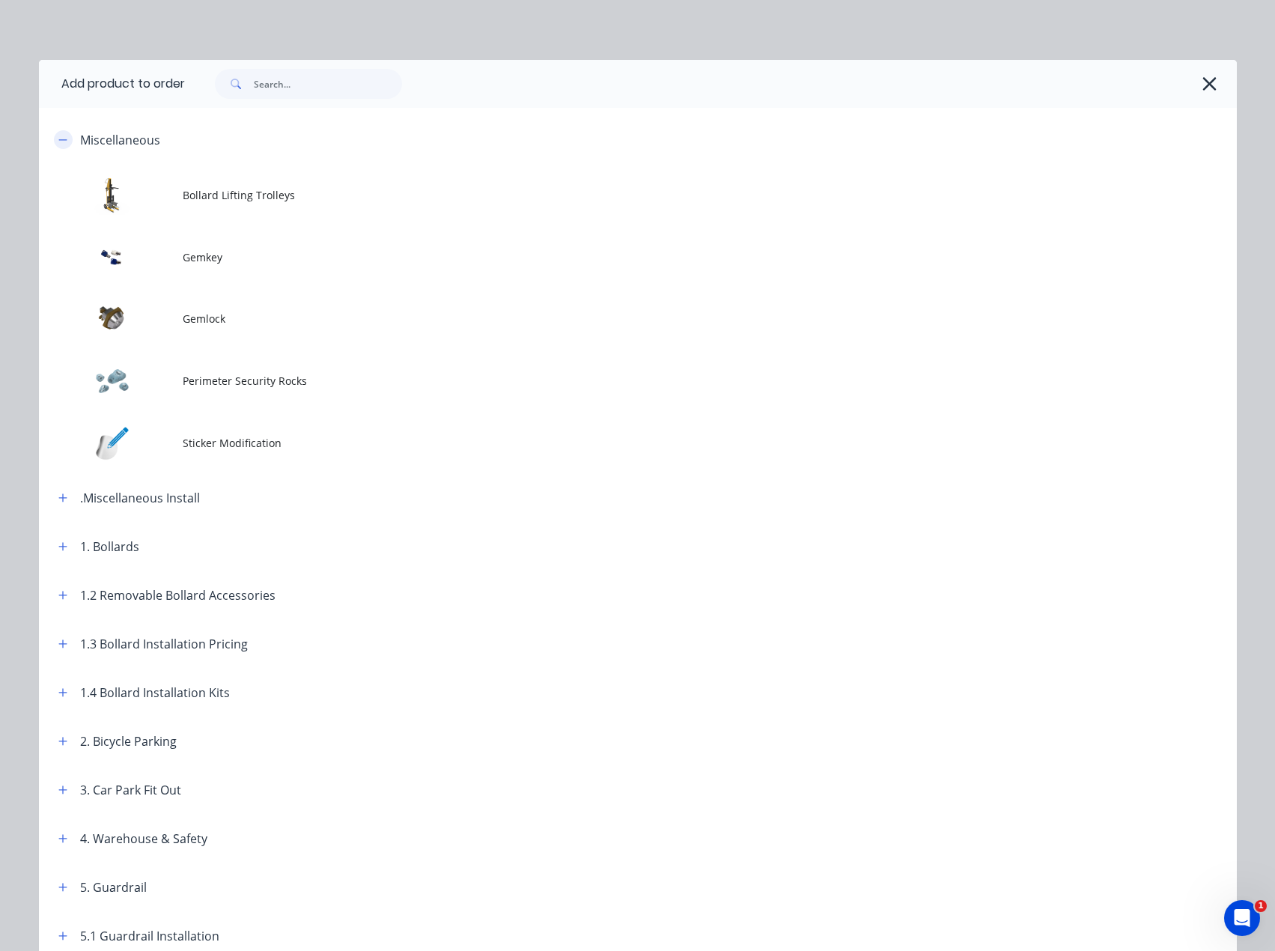
click at [58, 145] on icon "button" at bounding box center [62, 140] width 9 height 10
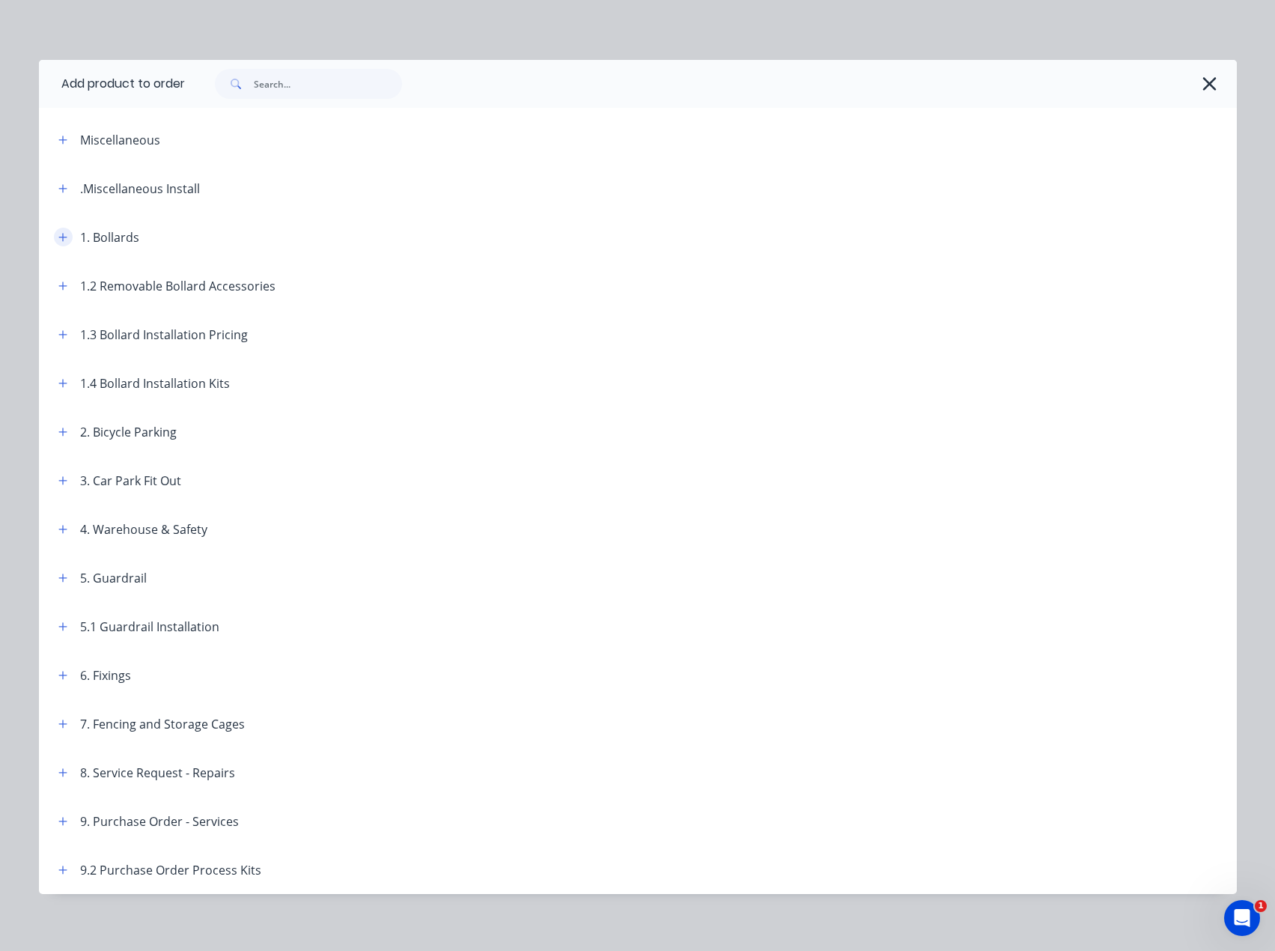
click at [54, 243] on button "button" at bounding box center [63, 237] width 19 height 19
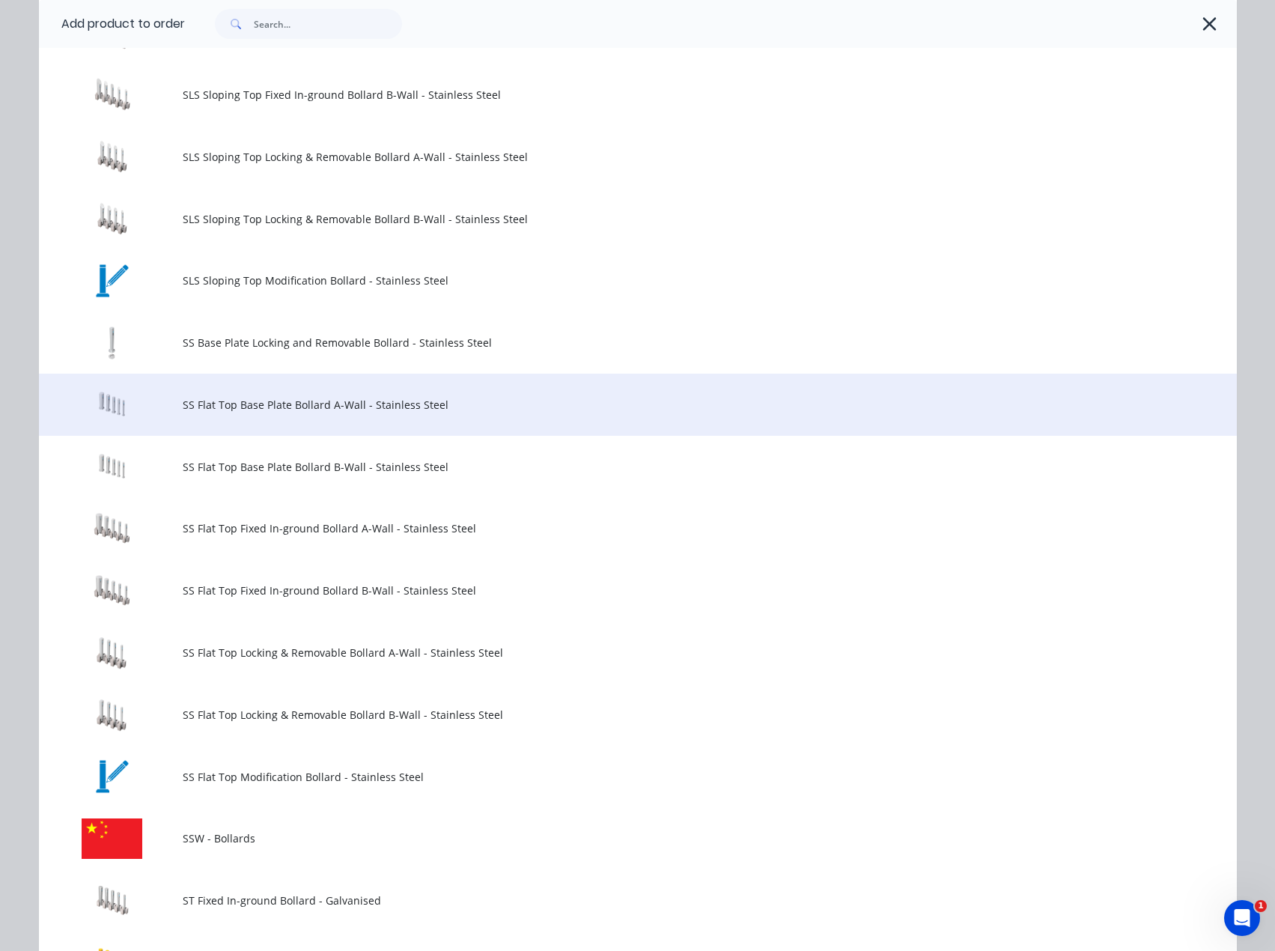
scroll to position [1498, 0]
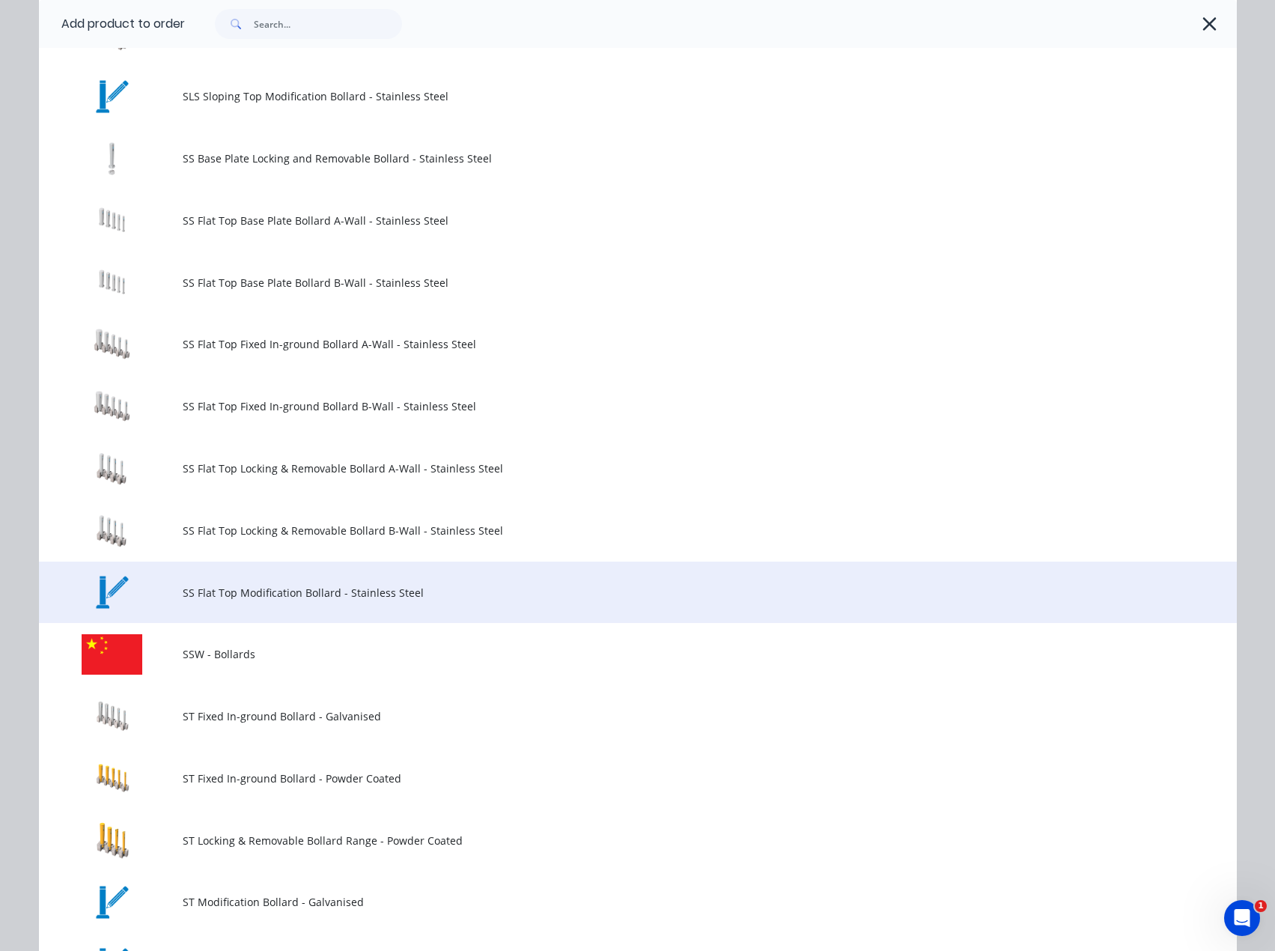
click at [282, 592] on span "SS Flat Top Modification Bollard - Stainless Steel" at bounding box center [604, 593] width 843 height 16
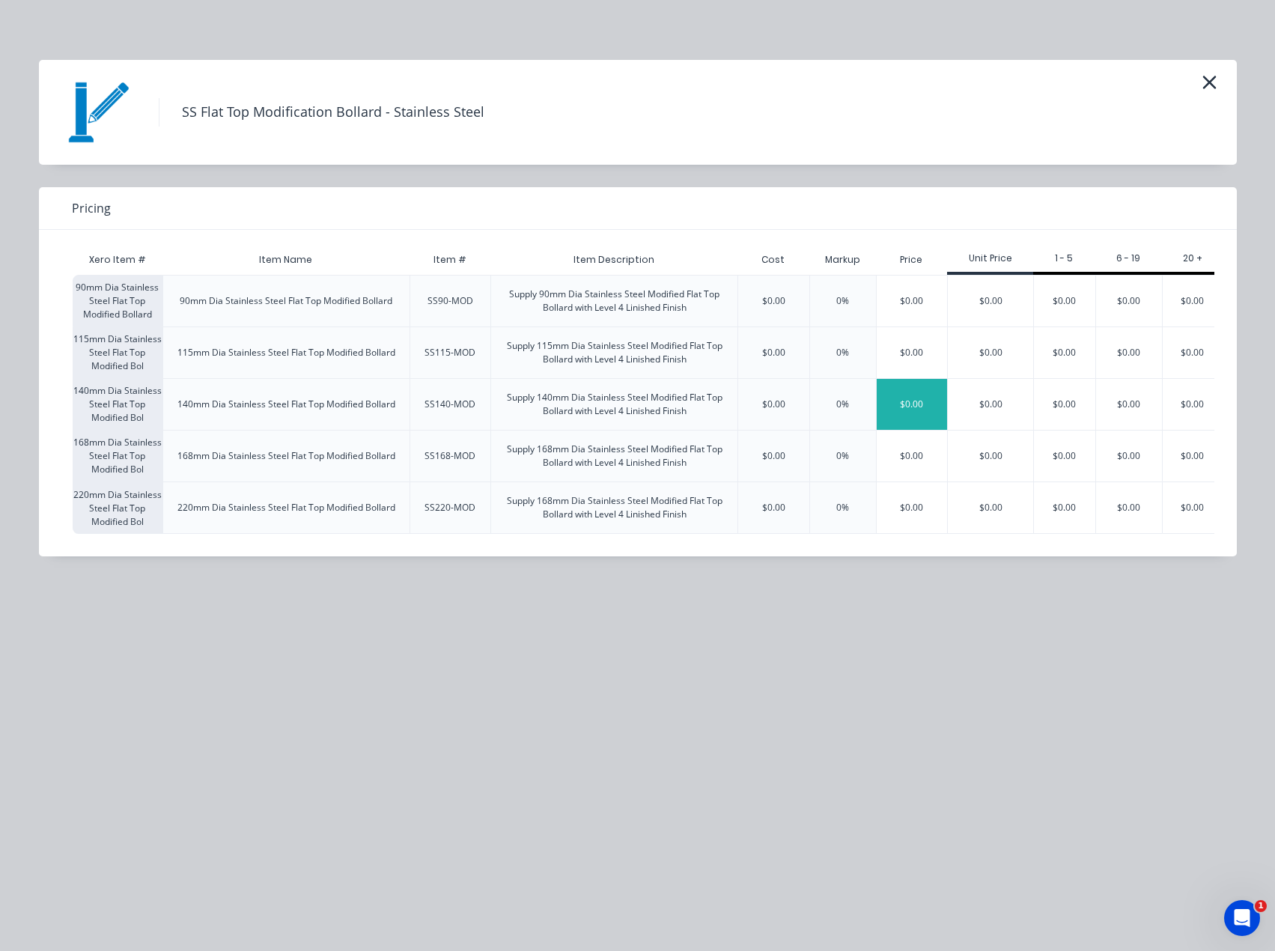
click at [905, 407] on div "$0.00" at bounding box center [912, 404] width 71 height 51
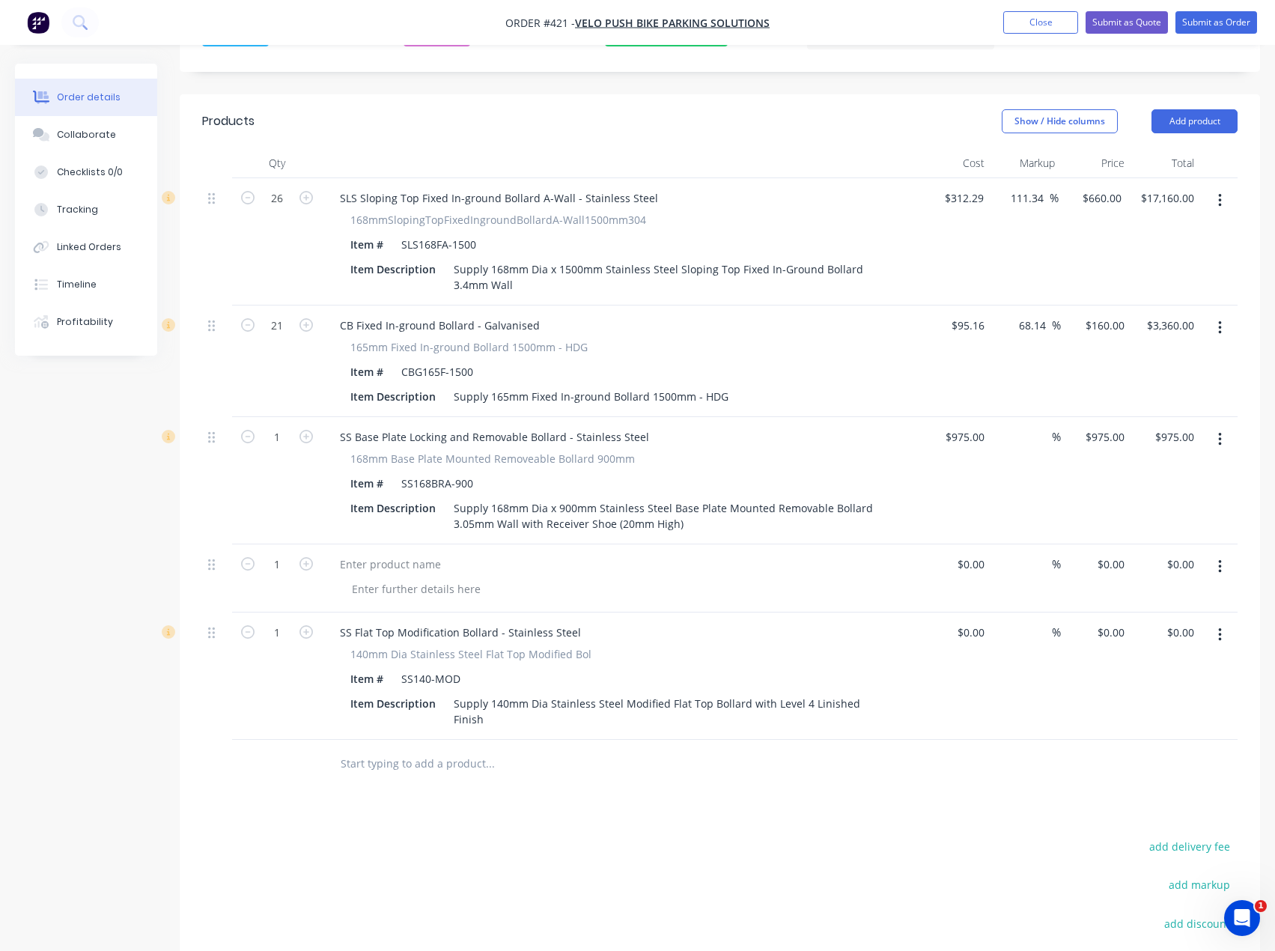
scroll to position [574, 0]
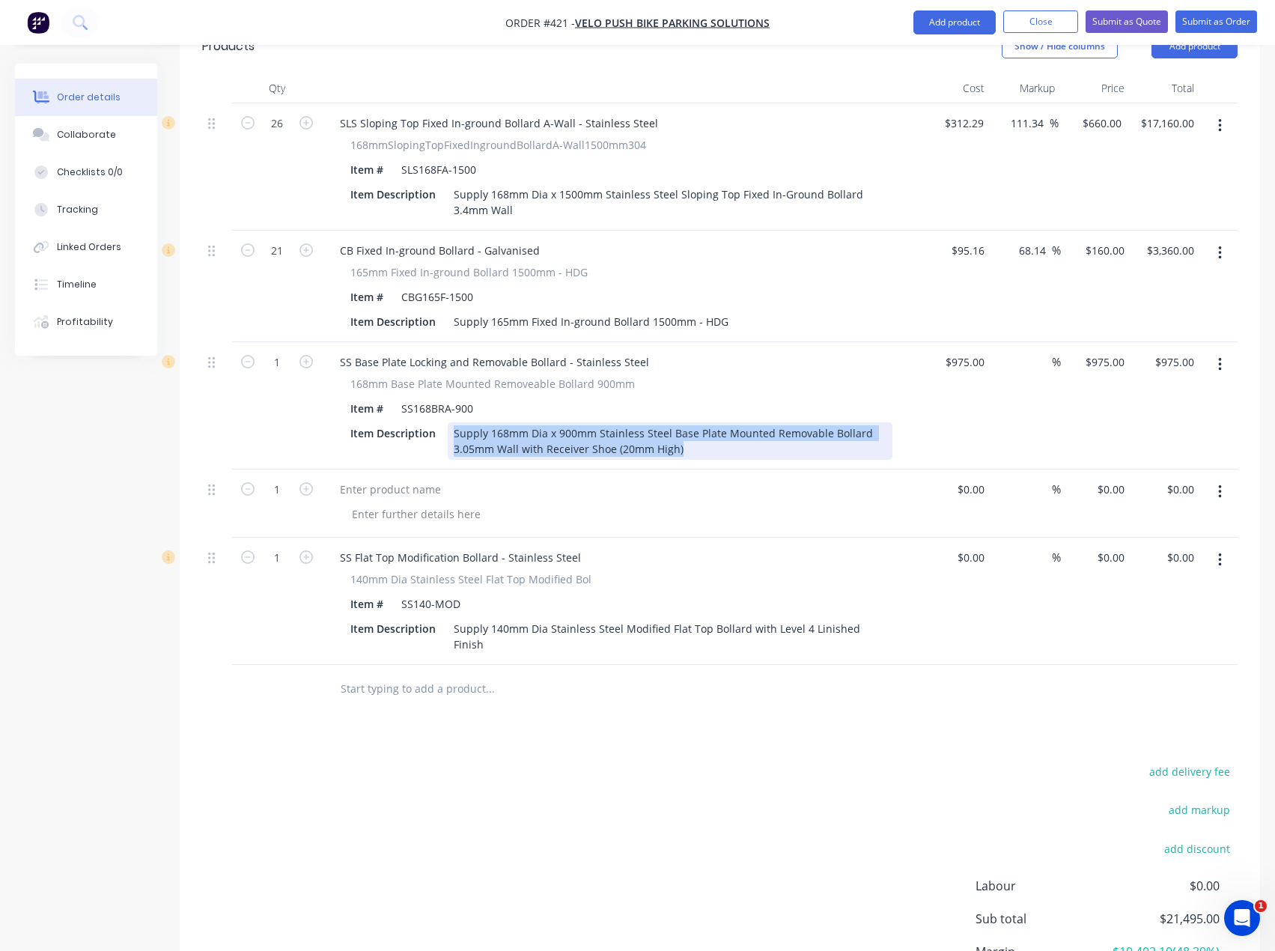
drag, startPoint x: 701, startPoint y: 410, endPoint x: 455, endPoint y: 392, distance: 246.3
click at [455, 422] on div "Supply 168mm Dia x 900mm Stainless Steel Base Plate Mounted Removable Bollard 3…" at bounding box center [670, 440] width 445 height 37
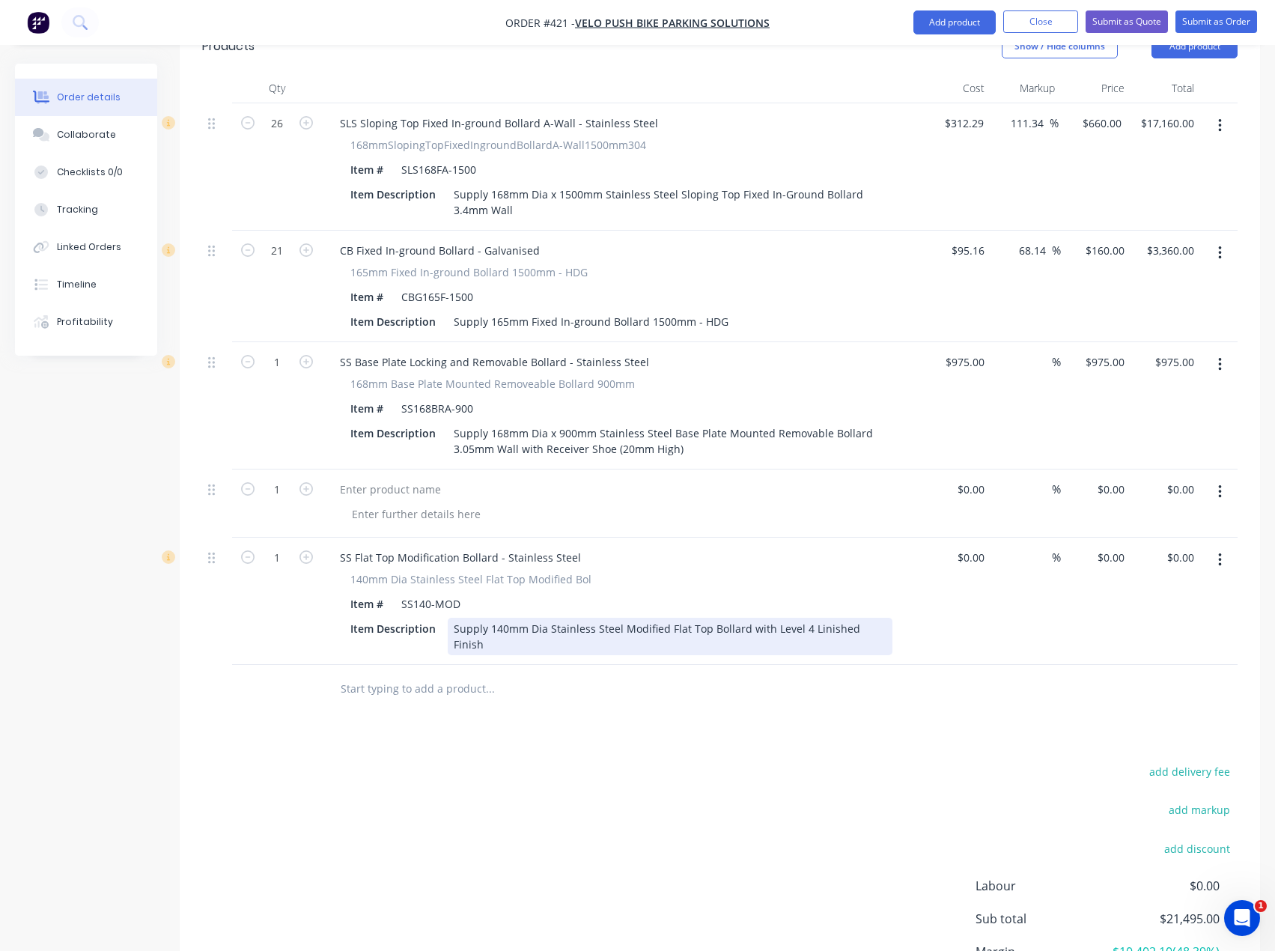
click at [460, 618] on div "Supply 140mm Dia Stainless Steel Modified Flat Top Bollard with Level 4 Linishe…" at bounding box center [670, 636] width 445 height 37
click at [452, 618] on div "Supply 140mm Dia Stainless Steel Modified Flat Top Bollard with Level 4 Linishe…" at bounding box center [670, 636] width 445 height 37
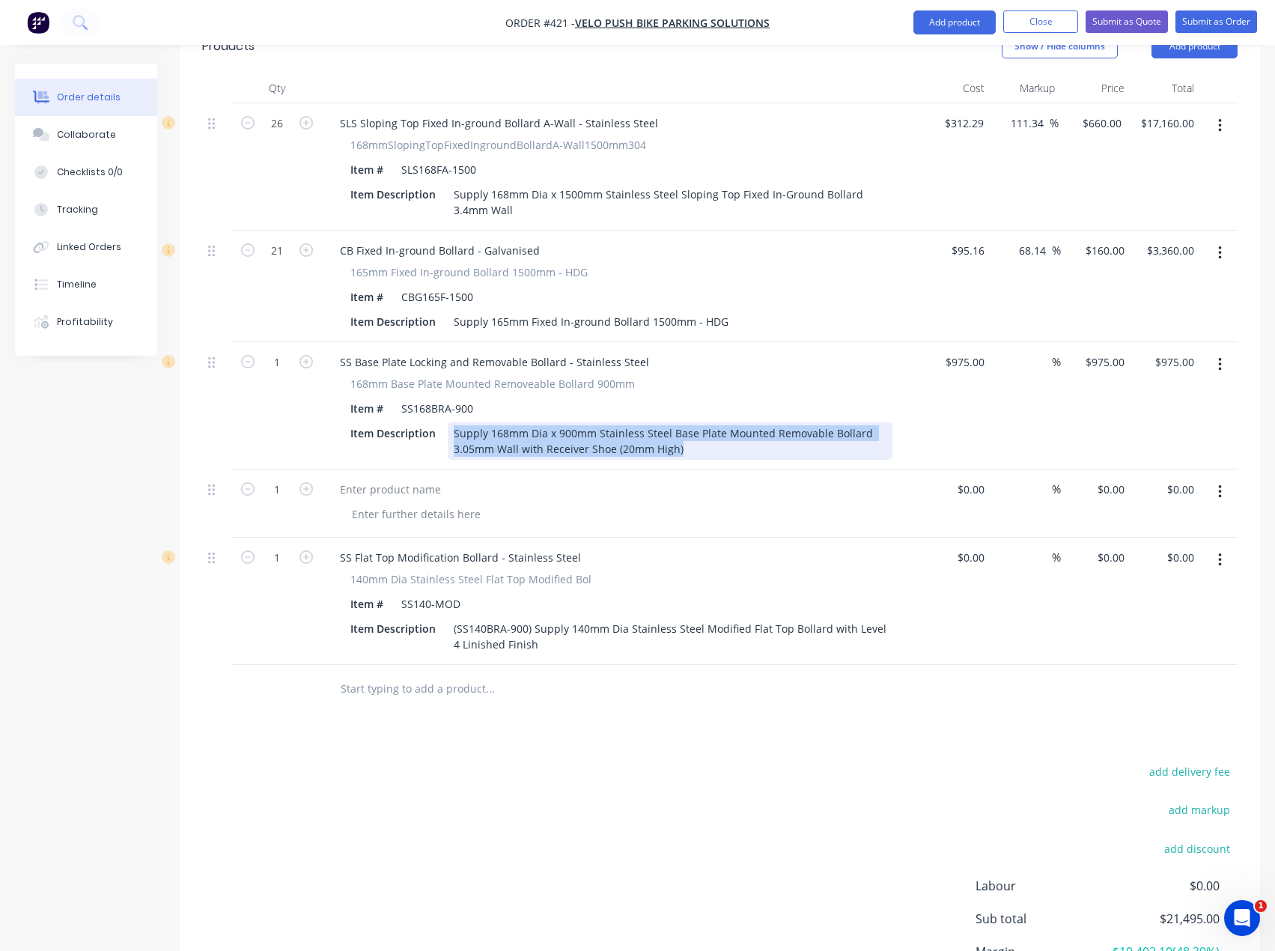
drag, startPoint x: 711, startPoint y: 413, endPoint x: 453, endPoint y: 388, distance: 259.6
click at [453, 422] on div "Item Description Supply 168mm Dia x 900mm Stainless Steel Base Plate Mounted Re…" at bounding box center [618, 440] width 548 height 37
copy div "Supply 168mm Dia x 900mm Stainless Steel Base Plate Mounted Removable Bollard 3…"
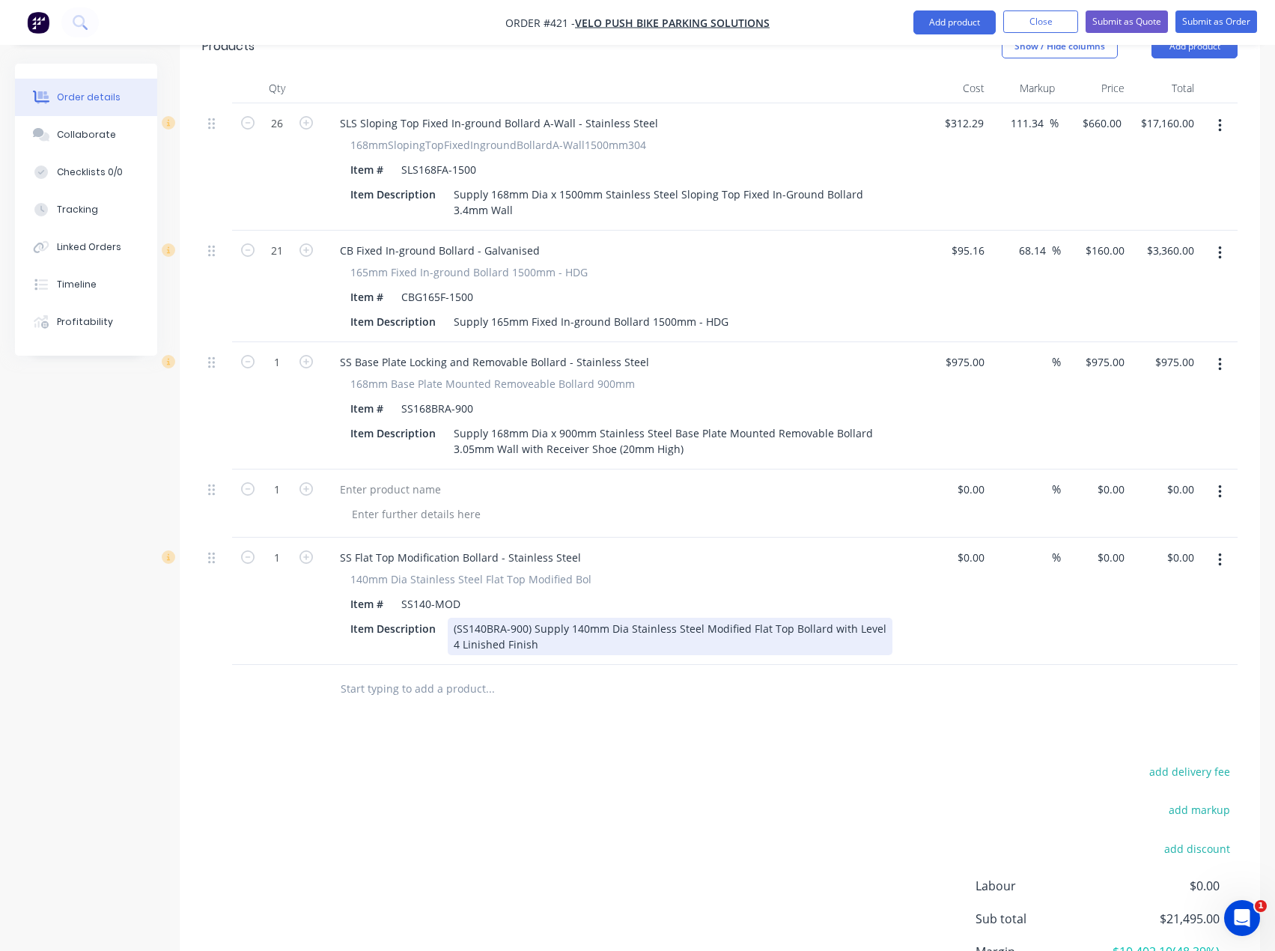
click at [545, 613] on div "SS Flat Top Modification Bollard - Stainless Steel 140mm Dia Stainless Steel Fl…" at bounding box center [621, 601] width 599 height 127
drag, startPoint x: 542, startPoint y: 606, endPoint x: 531, endPoint y: 583, distance: 25.8
click at [531, 618] on div "(SS140BRA-900) Supply 140mm Dia Stainless Steel Modified Flat Top Bollard with …" at bounding box center [670, 636] width 445 height 37
click at [529, 618] on div "(SS140BRA-900)Supply 168mm Dia x 900mm Stainless Steel Base Plate Mounted Remov…" at bounding box center [670, 636] width 445 height 37
click at [586, 618] on div "(SS140BRA-900) Supply 168mm Dia x 900mm Stainless Steel Base Plate Mounted Remo…" at bounding box center [670, 636] width 445 height 37
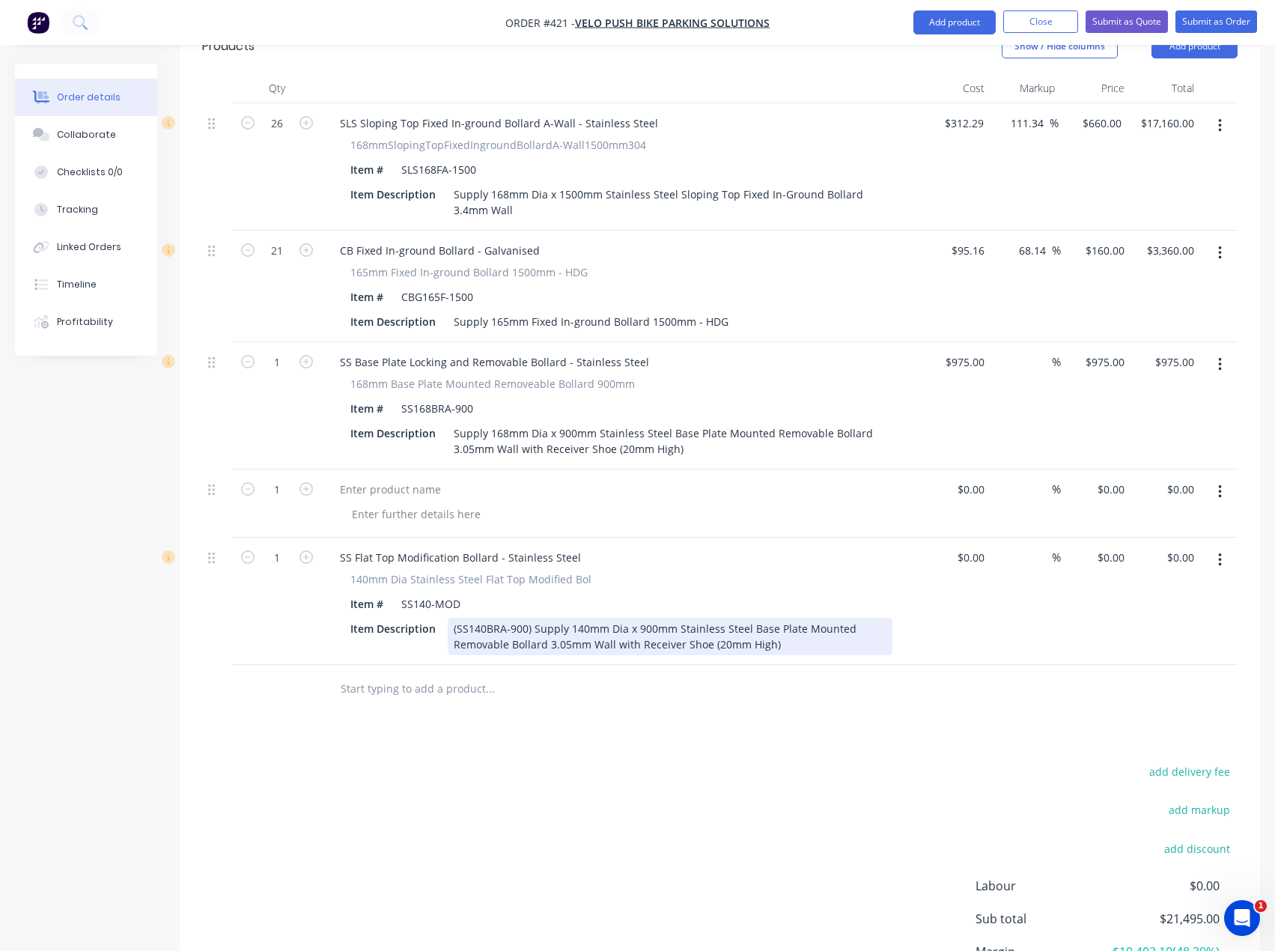
click at [793, 618] on div "(SS140BRA-900) Supply 140mm Dia x 900mm Stainless Steel Base Plate Mounted Remo…" at bounding box center [670, 636] width 445 height 37
drag, startPoint x: 565, startPoint y: 606, endPoint x: 615, endPoint y: 608, distance: 49.5
click at [568, 618] on div "(SS140BRA-900) Supply 140mm Dia x 900mm Stainless Steel Base Plate Mounted Remo…" at bounding box center [670, 636] width 445 height 37
click at [984, 547] on input at bounding box center [981, 558] width 17 height 22
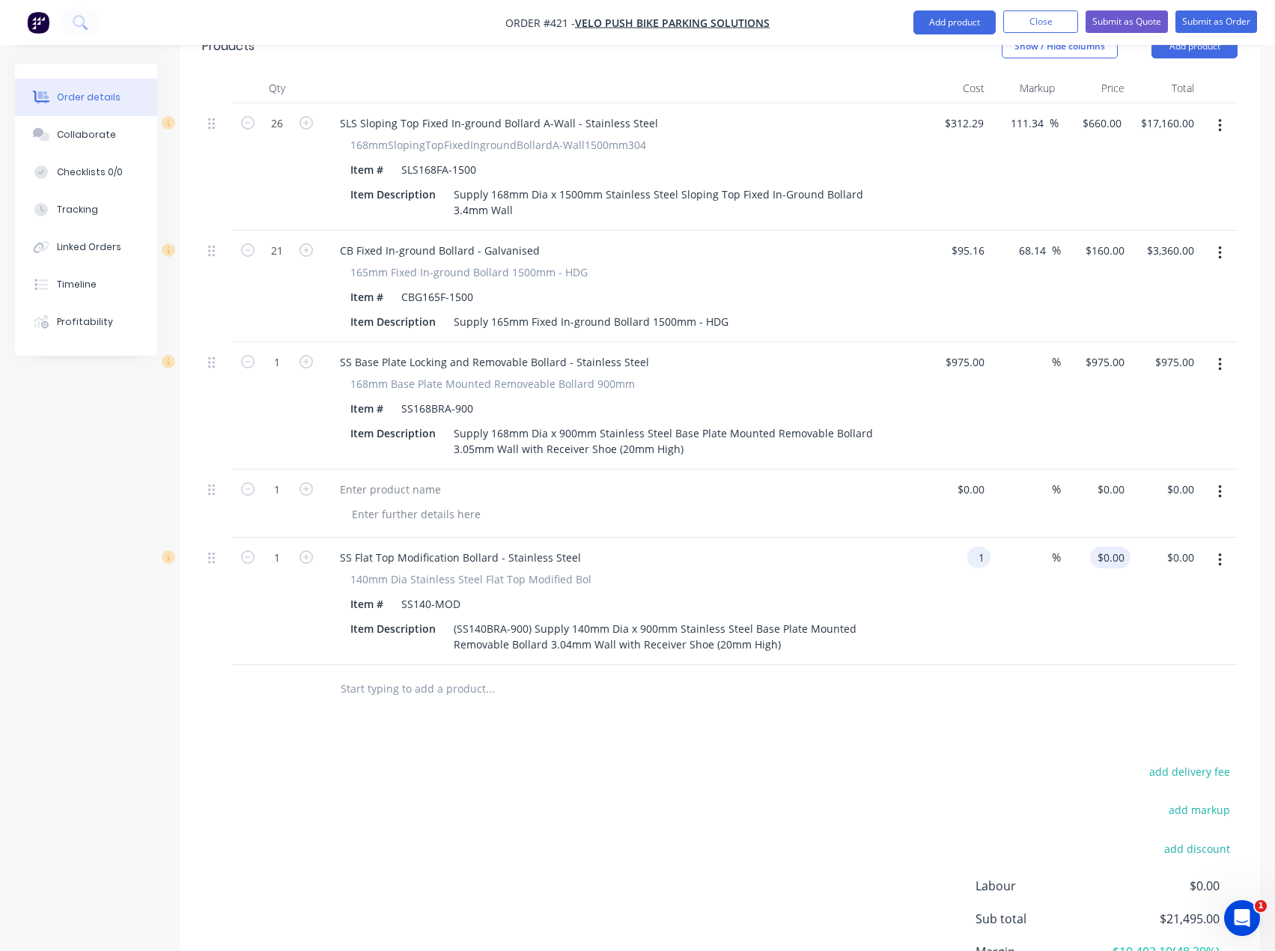
type input "$1.00"
type input "1"
type input "$1.00"
click at [1107, 538] on div "1 $0.00" at bounding box center [1096, 601] width 70 height 127
type input "785"
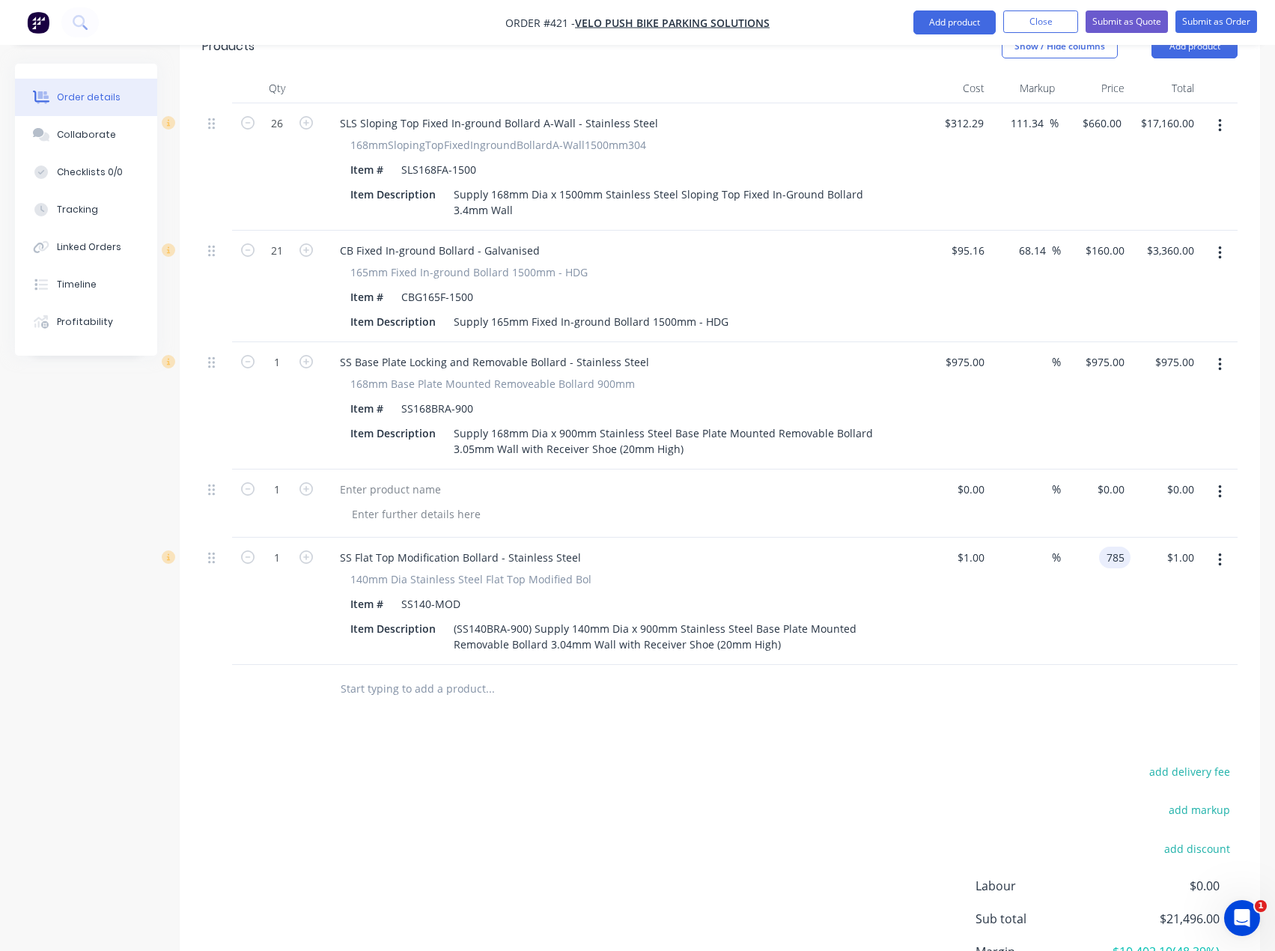
type input "78400"
type input "$785.00"
click at [839, 762] on div "add delivery fee add markup add discount Labour $0.00 Sub total $21,496.00 Marg…" at bounding box center [720, 906] width 1036 height 289
type input "845"
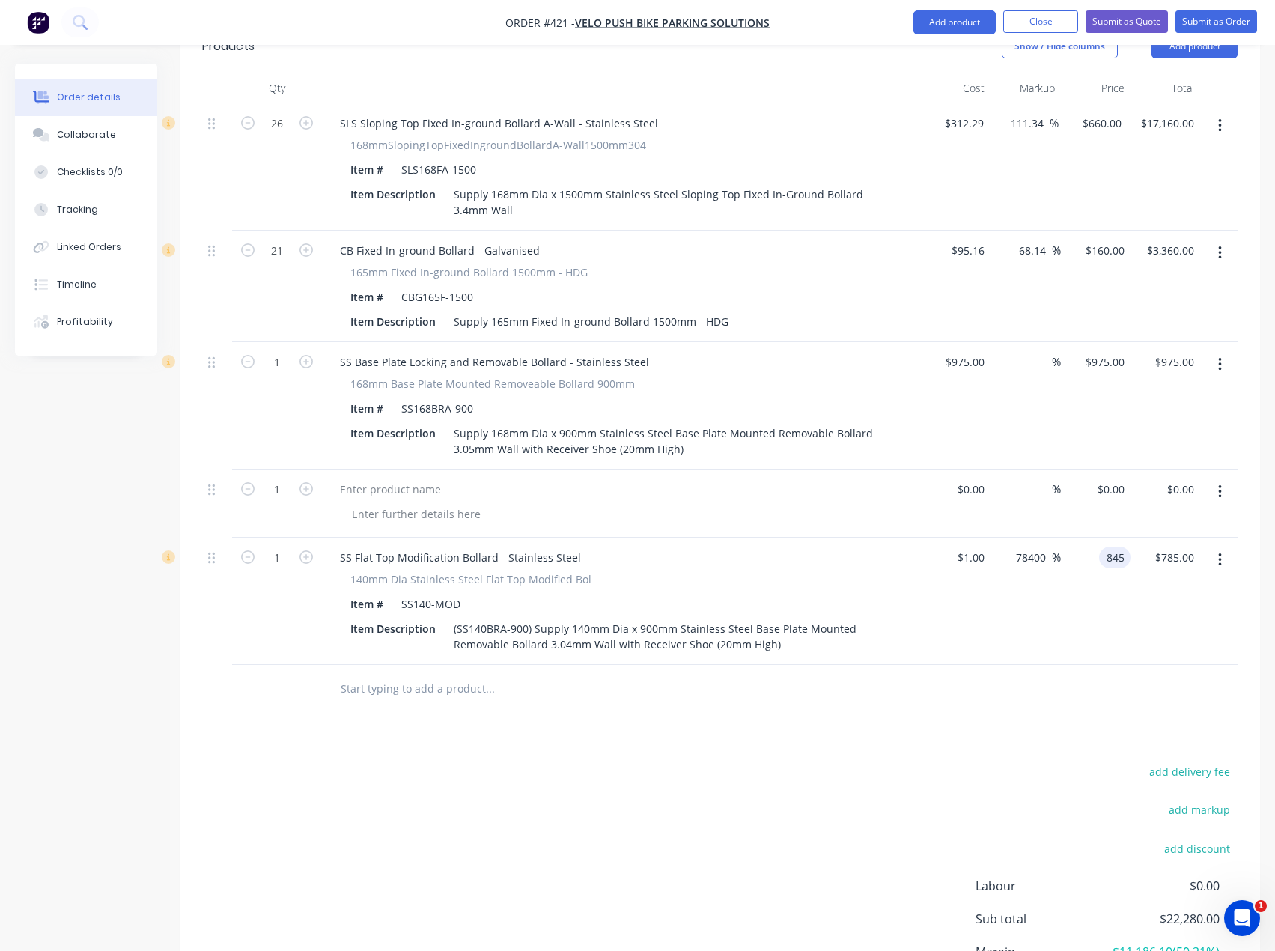
type input "84400"
type input "$845.00"
click at [842, 789] on div "add delivery fee add markup add discount Labour $0.00 Sub total $22,280.00 Marg…" at bounding box center [720, 906] width 1036 height 289
click at [1224, 479] on button "button" at bounding box center [1220, 492] width 35 height 27
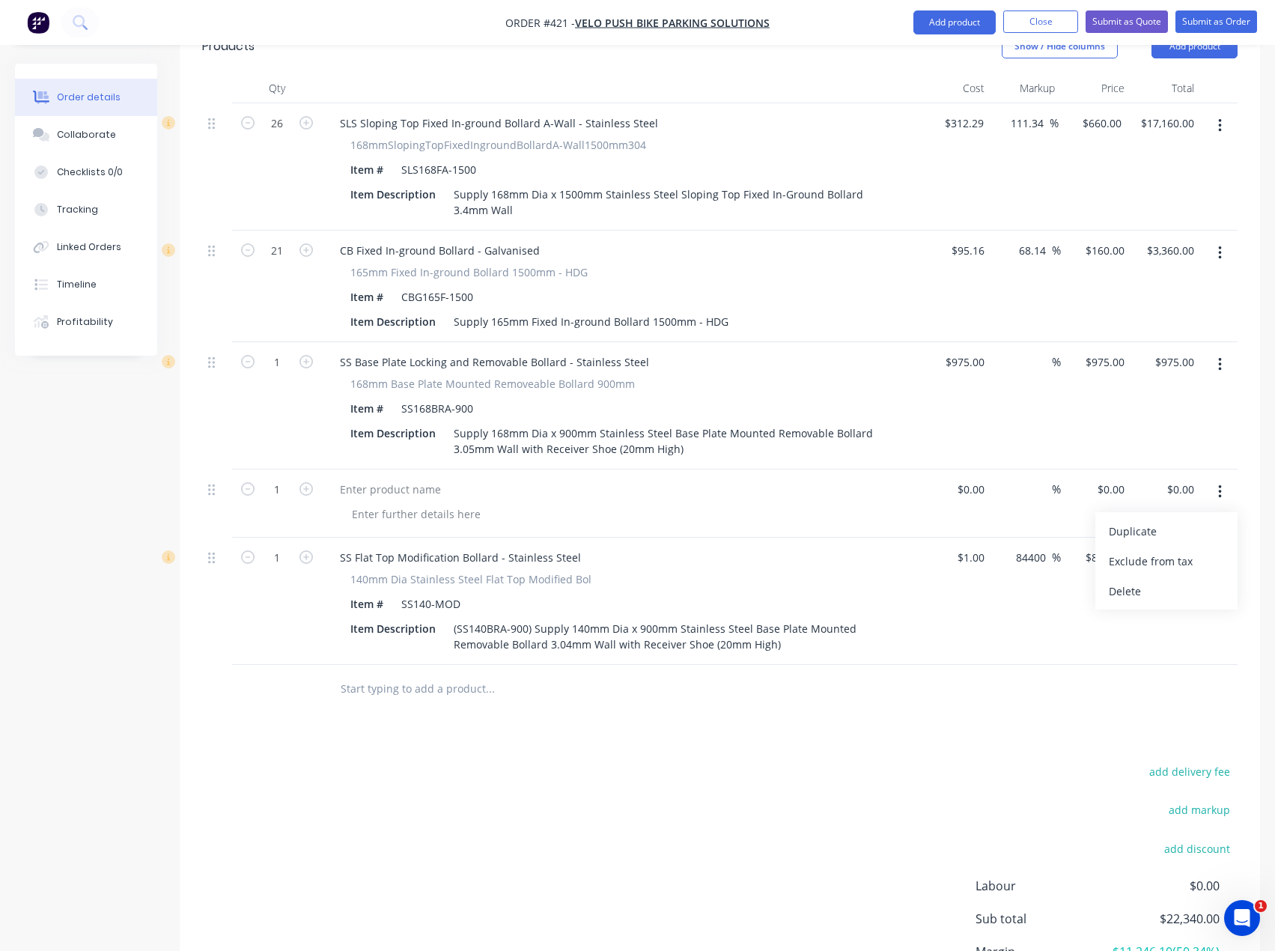
click at [1126, 580] on div "Delete" at bounding box center [1166, 591] width 115 height 22
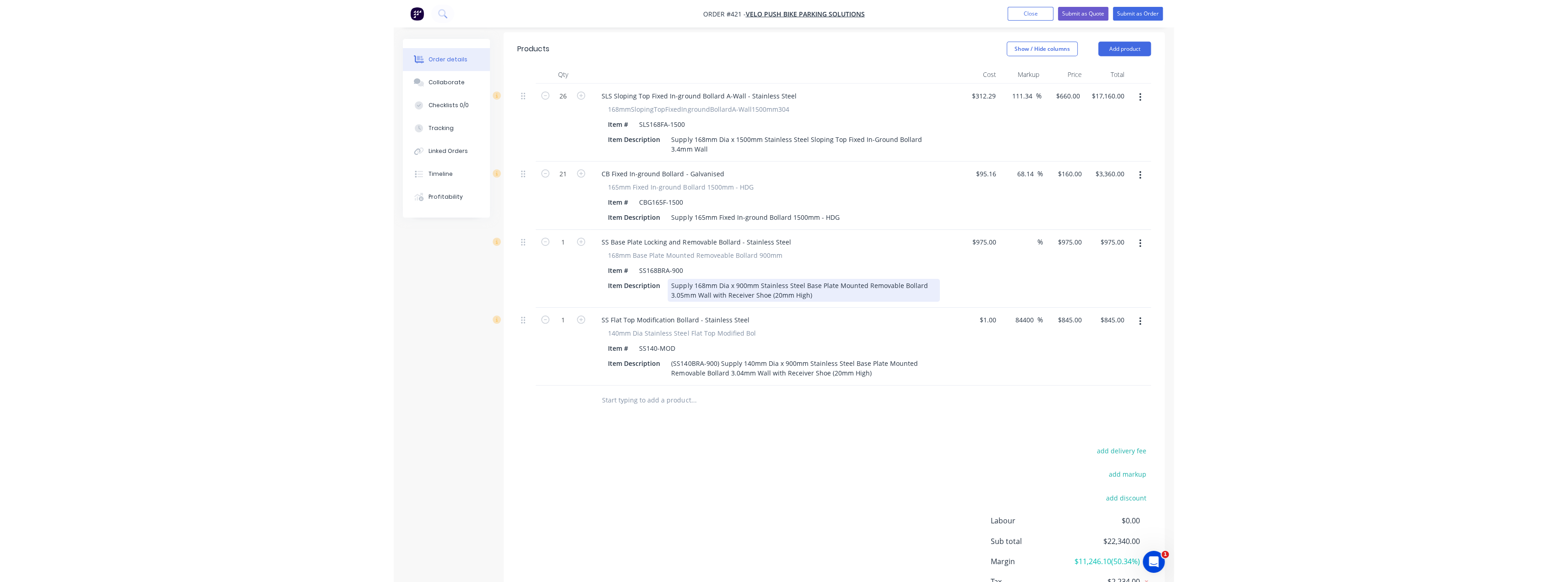
scroll to position [305, 0]
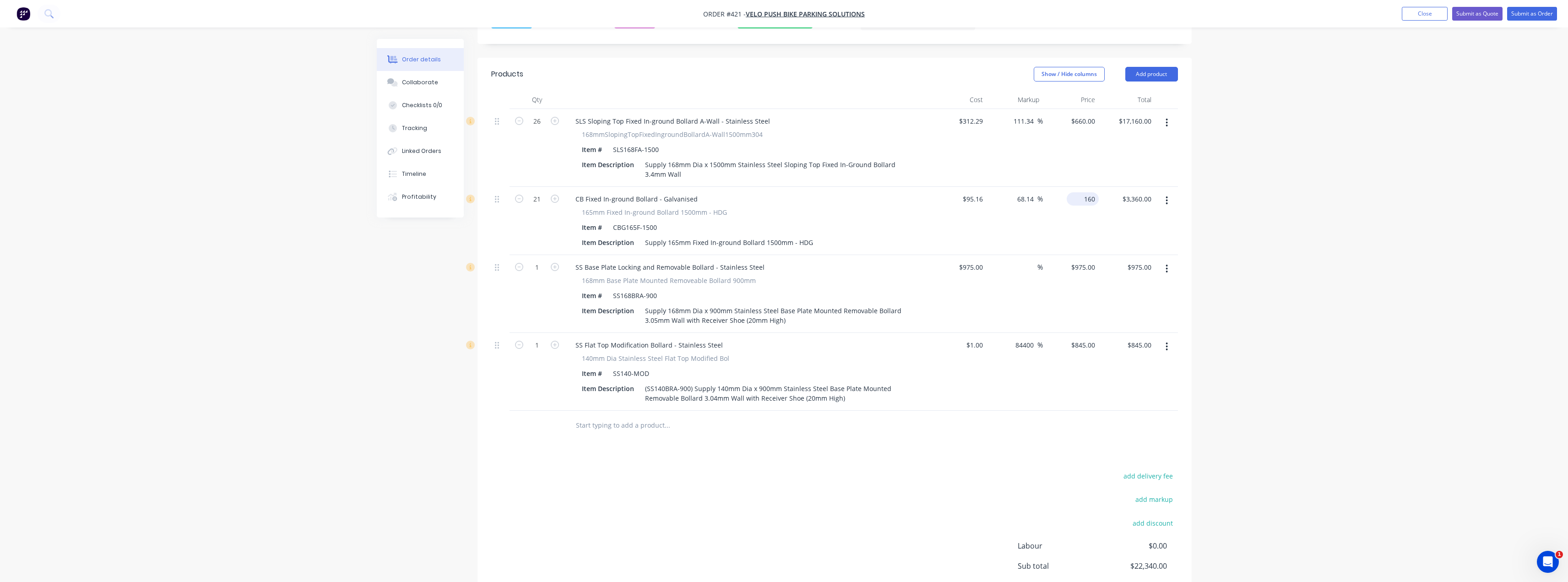
click at [1086, 193] on input "160" at bounding box center [1084, 199] width 28 height 13
type input "180"
type input "89.16"
type input "$180.00"
type input "$3,780.00"
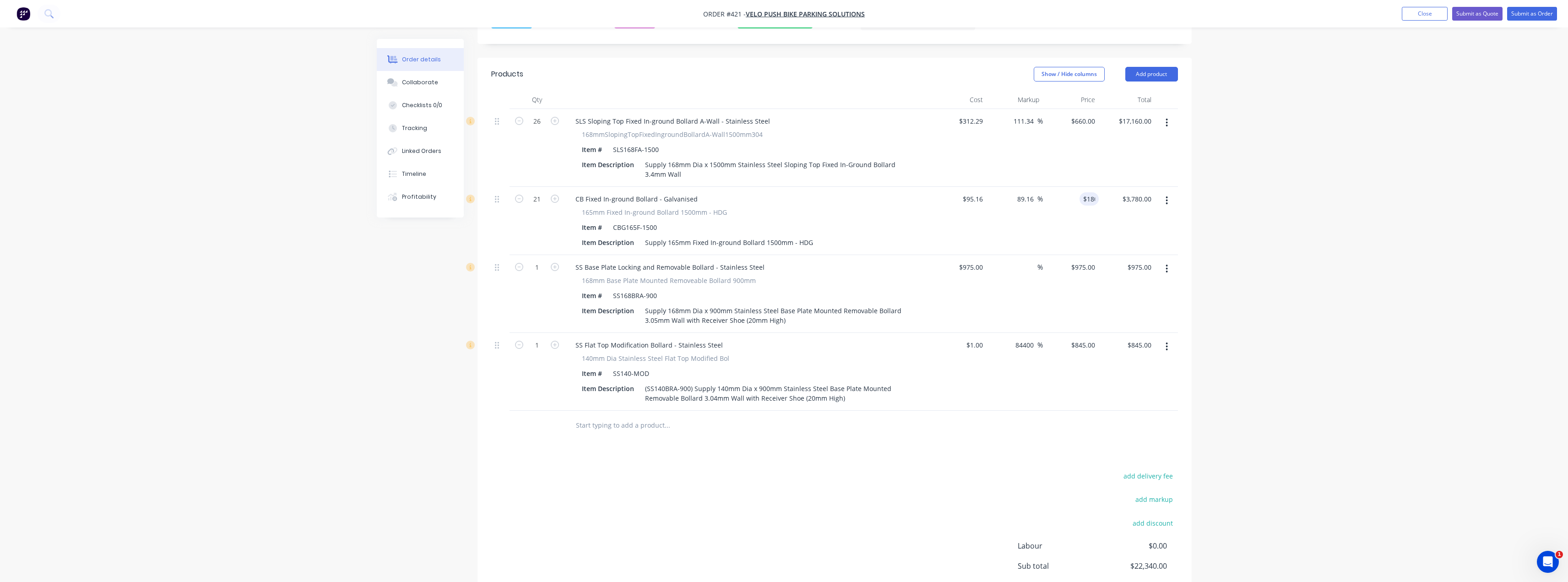
click at [1355, 139] on div "Order details Collaborate Checklists 0/0 Tracking Linked Orders Timeline Profit…" at bounding box center [784, 184] width 1568 height 979
click at [1091, 338] on input "845" at bounding box center [1084, 345] width 28 height 13
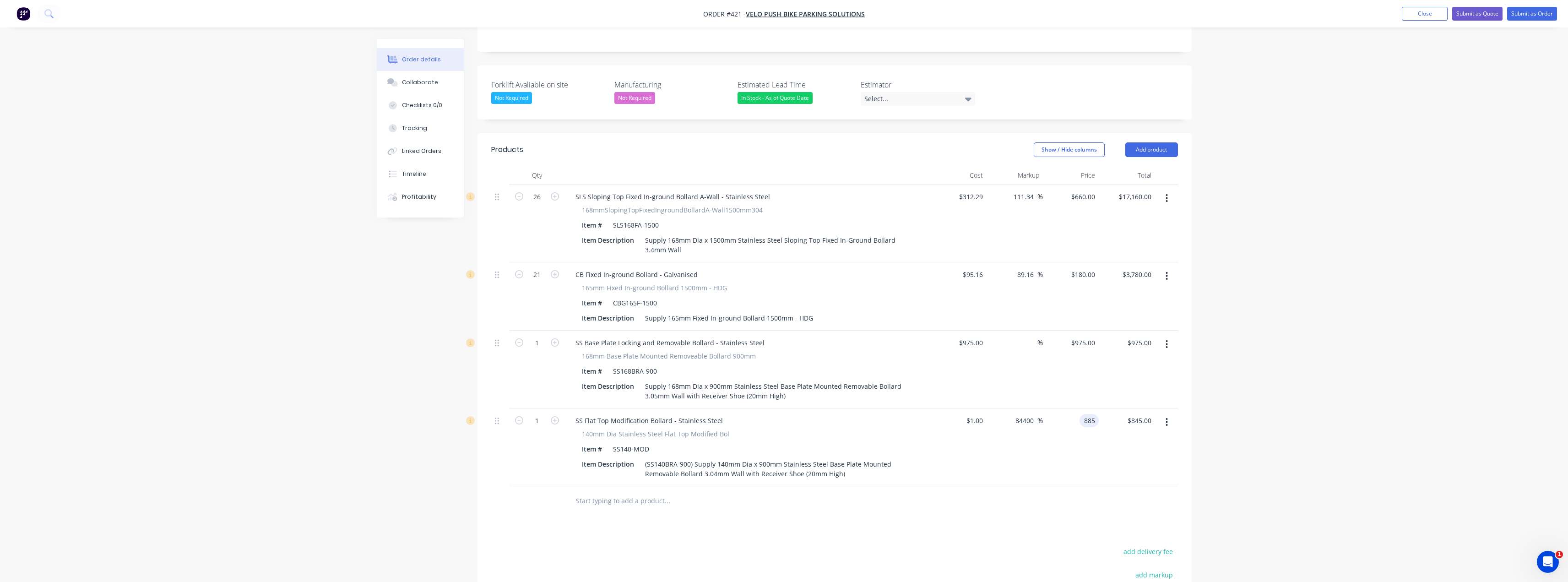
scroll to position [213, 0]
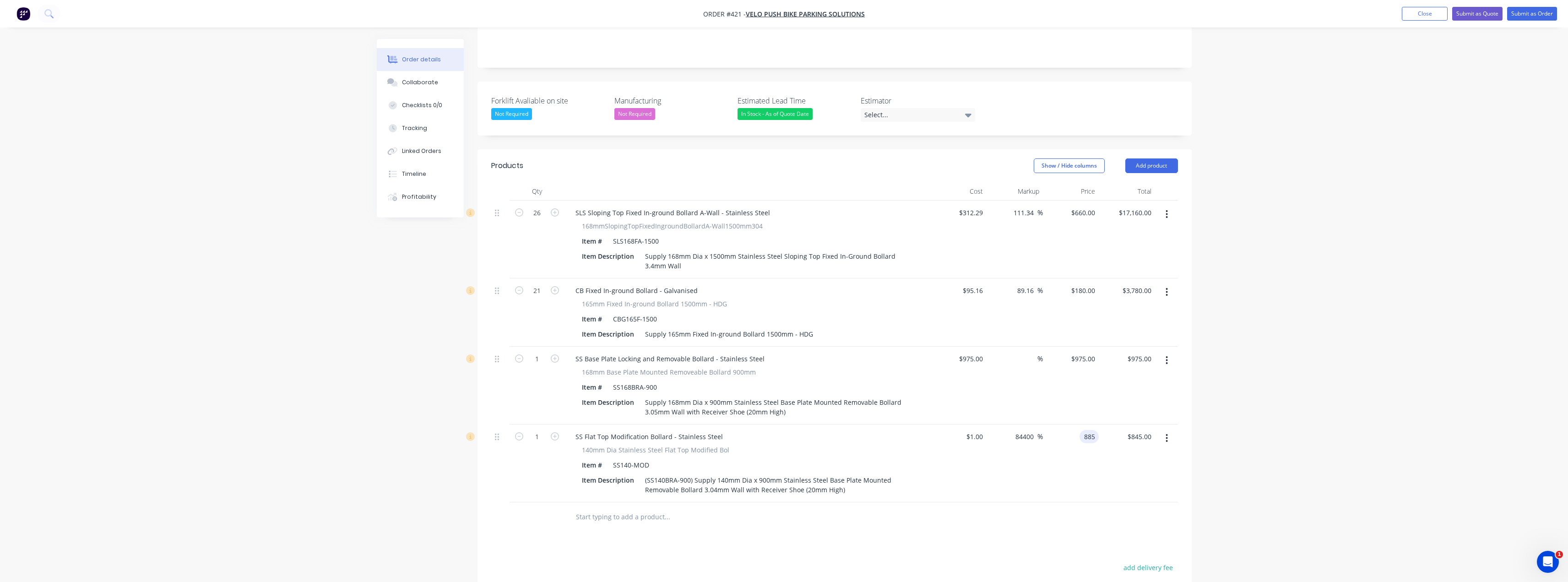
type input "885"
type input "88400"
type input "$885.00"
click at [1386, 427] on div "Order details Collaborate Checklists 0/0 Tracking Linked Orders Timeline Profit…" at bounding box center [784, 276] width 1568 height 979
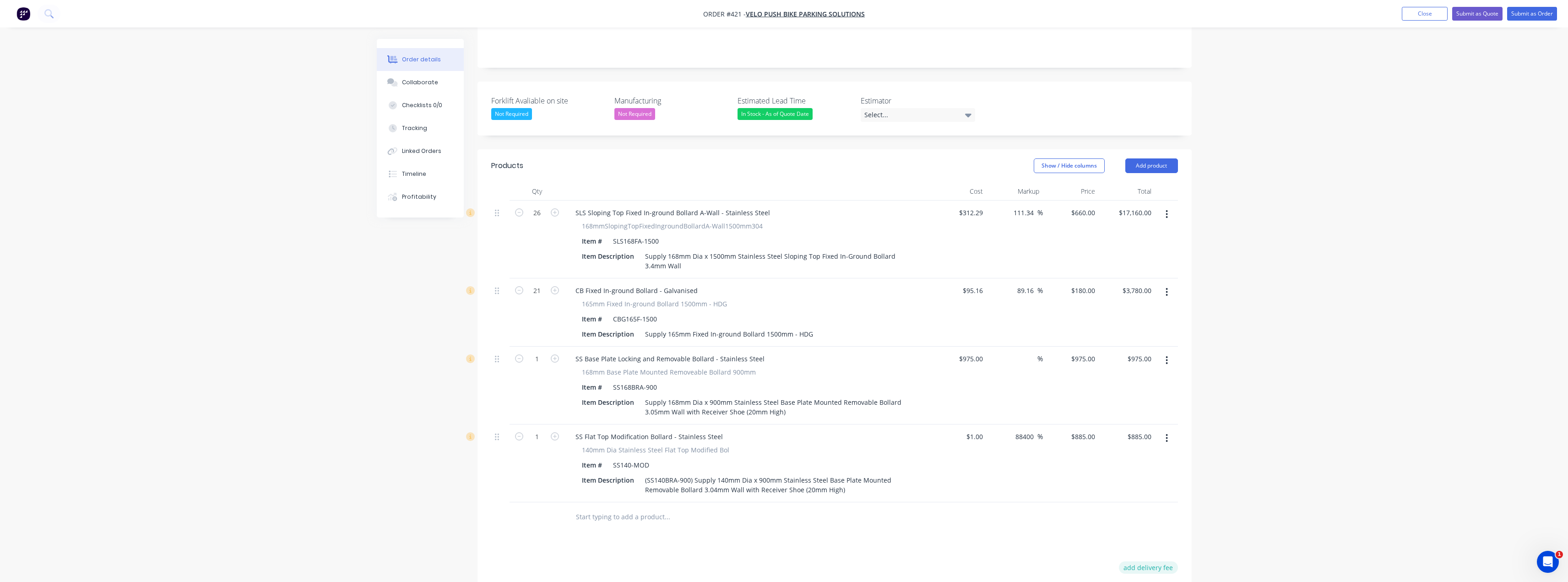
click at [1136, 561] on button "add delivery fee" at bounding box center [1148, 567] width 59 height 12
type input "1410"
click at [1250, 528] on div "Order details Collaborate Checklists 0/0 Tracking Linked Orders Timeline Profit…" at bounding box center [784, 274] width 1568 height 976
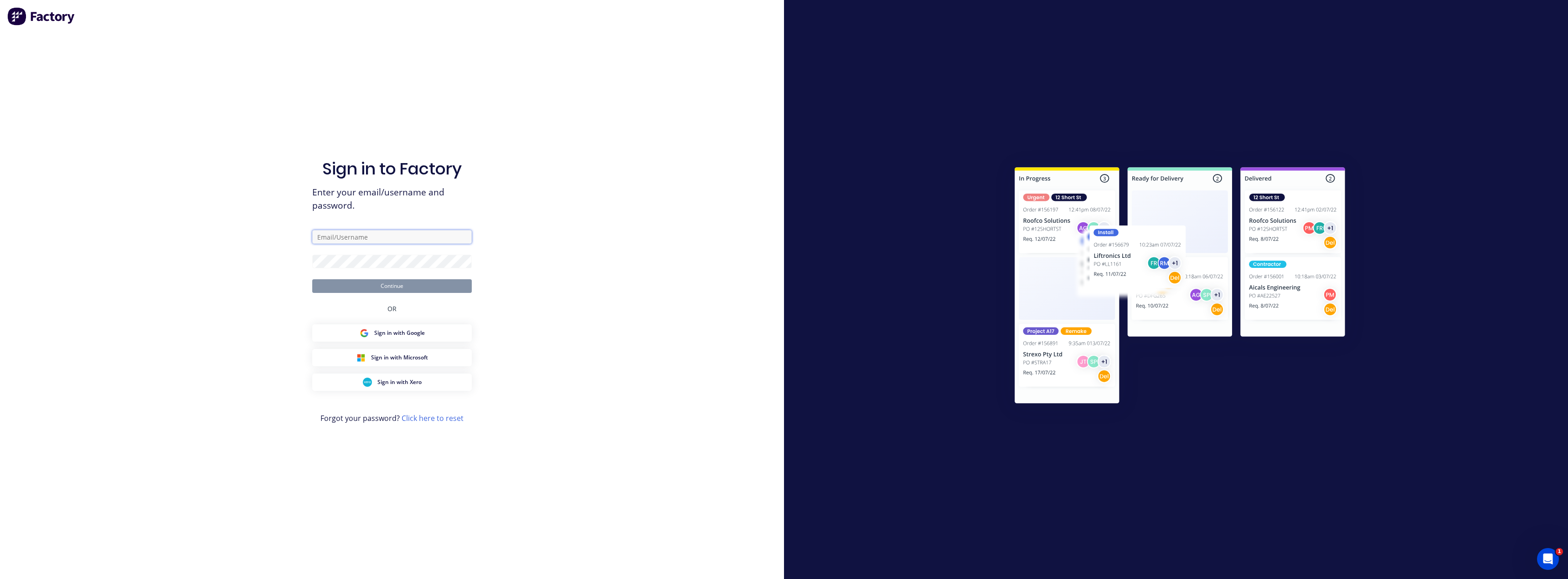
click at [368, 236] on input "text" at bounding box center [392, 237] width 159 height 13
type input "[EMAIL_ADDRESS][DOMAIN_NAME]"
click at [392, 287] on button "Continue" at bounding box center [392, 286] width 159 height 13
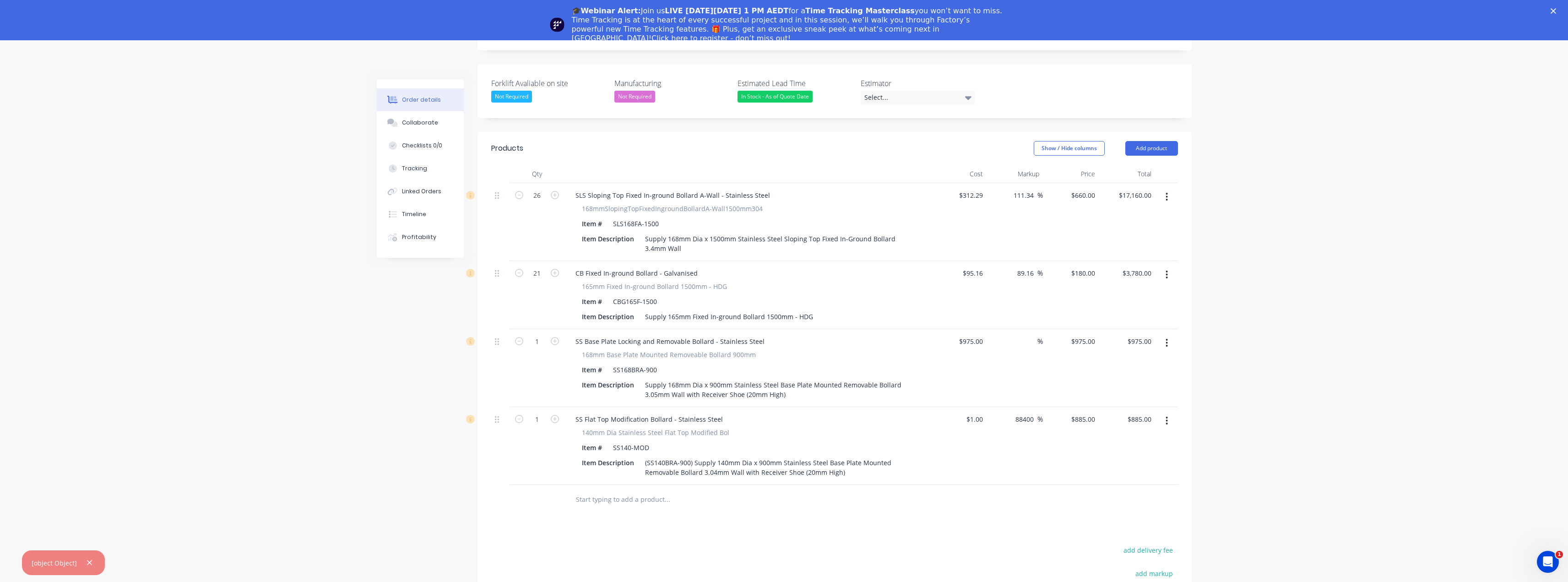
scroll to position [274, 0]
click at [1145, 540] on button "add delivery fee" at bounding box center [1148, 547] width 59 height 12
type input "1410"
click at [1250, 394] on div "Order details Collaborate Checklists 0/0 Tracking Linked Orders Timeline Profit…" at bounding box center [784, 253] width 1568 height 974
click at [1168, 334] on icon "button" at bounding box center [1167, 339] width 2 height 10
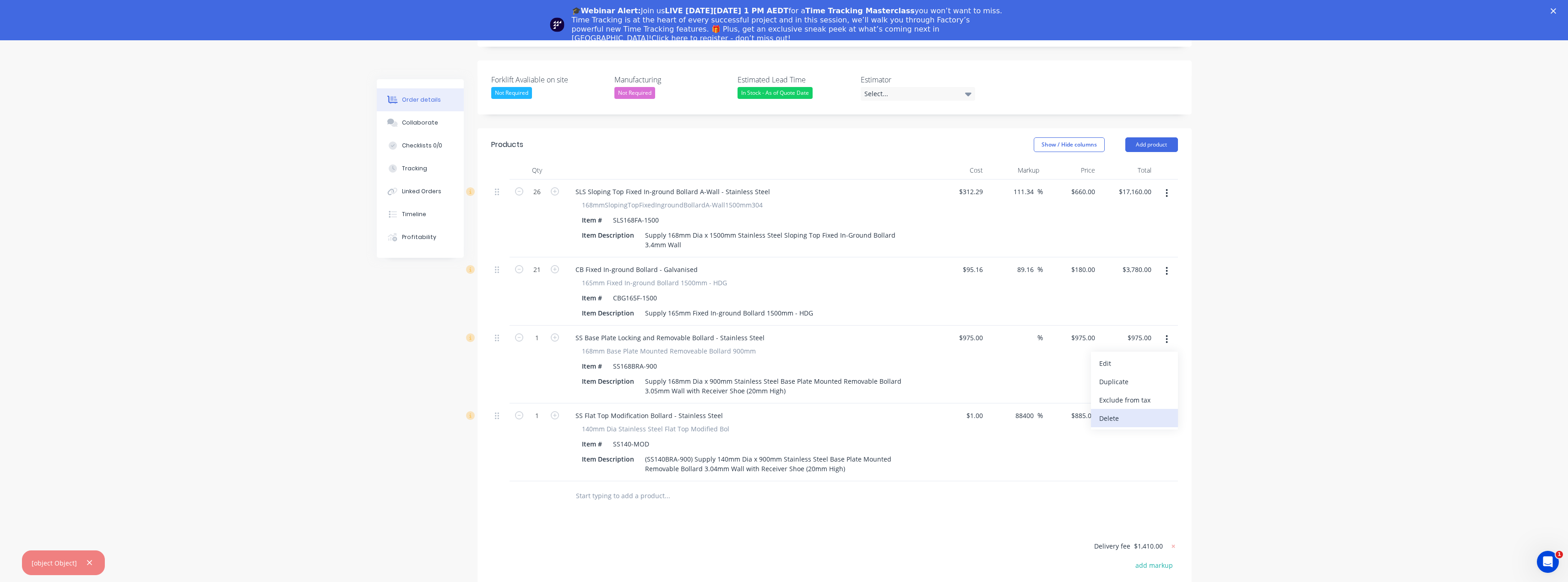
click at [1117, 411] on div "Delete" at bounding box center [1134, 418] width 70 height 13
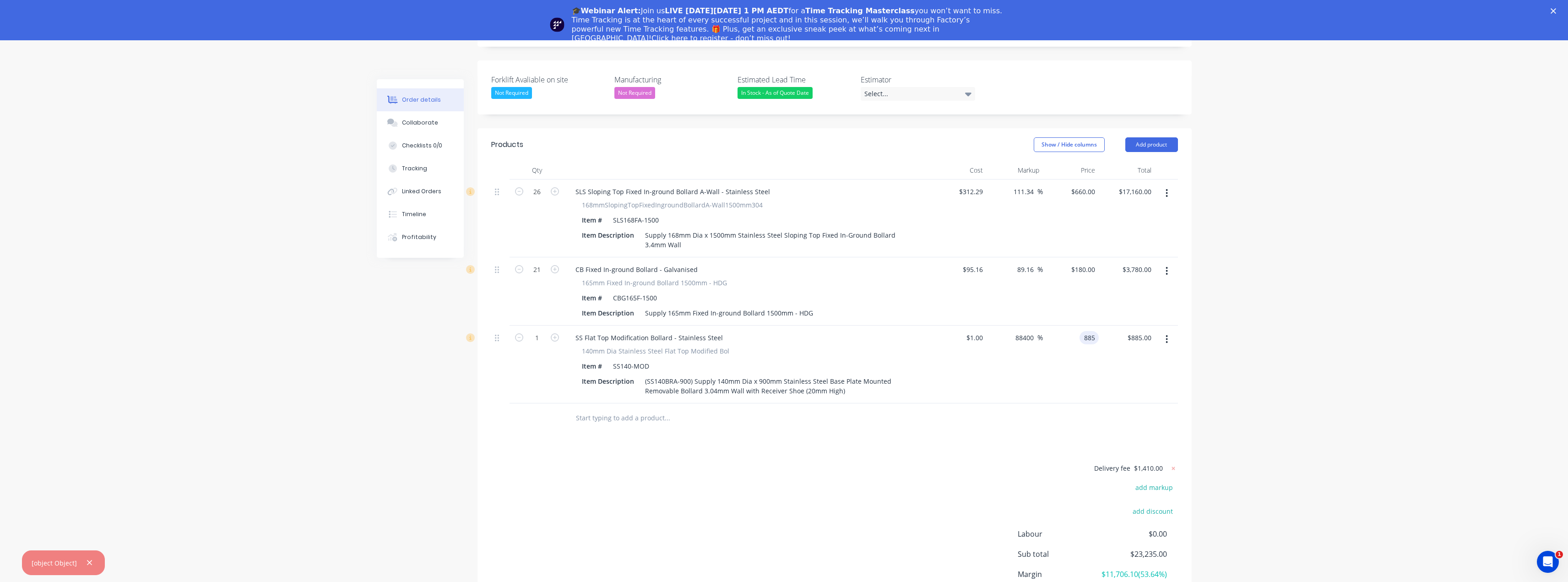
click at [1078, 325] on div "885 885" at bounding box center [1071, 364] width 56 height 78
drag, startPoint x: 1083, startPoint y: 312, endPoint x: 1125, endPoint y: 318, distance: 42.4
click at [1116, 325] on div "1 SS Flat Top Modification Bollard - Stainless Steel 140mm Dia Stainless Steel …" at bounding box center [834, 364] width 686 height 78
type input "865"
type input "86400"
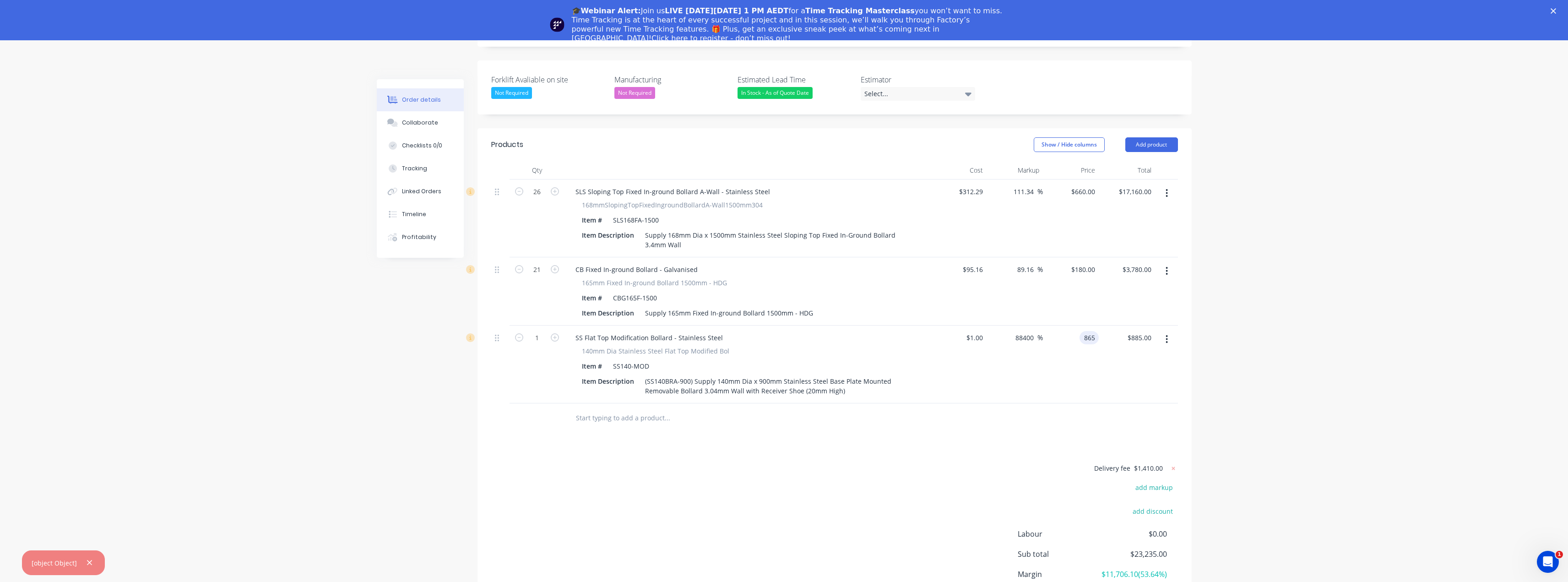
type input "$865.00"
click at [1252, 259] on div "Order details Collaborate Checklists 0/0 Tracking Linked Orders Timeline Profit…" at bounding box center [784, 214] width 1568 height 896
click at [1374, 289] on div "Order details Collaborate Checklists 0/0 Tracking Linked Orders Timeline Profit…" at bounding box center [784, 214] width 1568 height 896
click at [1556, 8] on icon "Close" at bounding box center [1553, 10] width 6 height 6
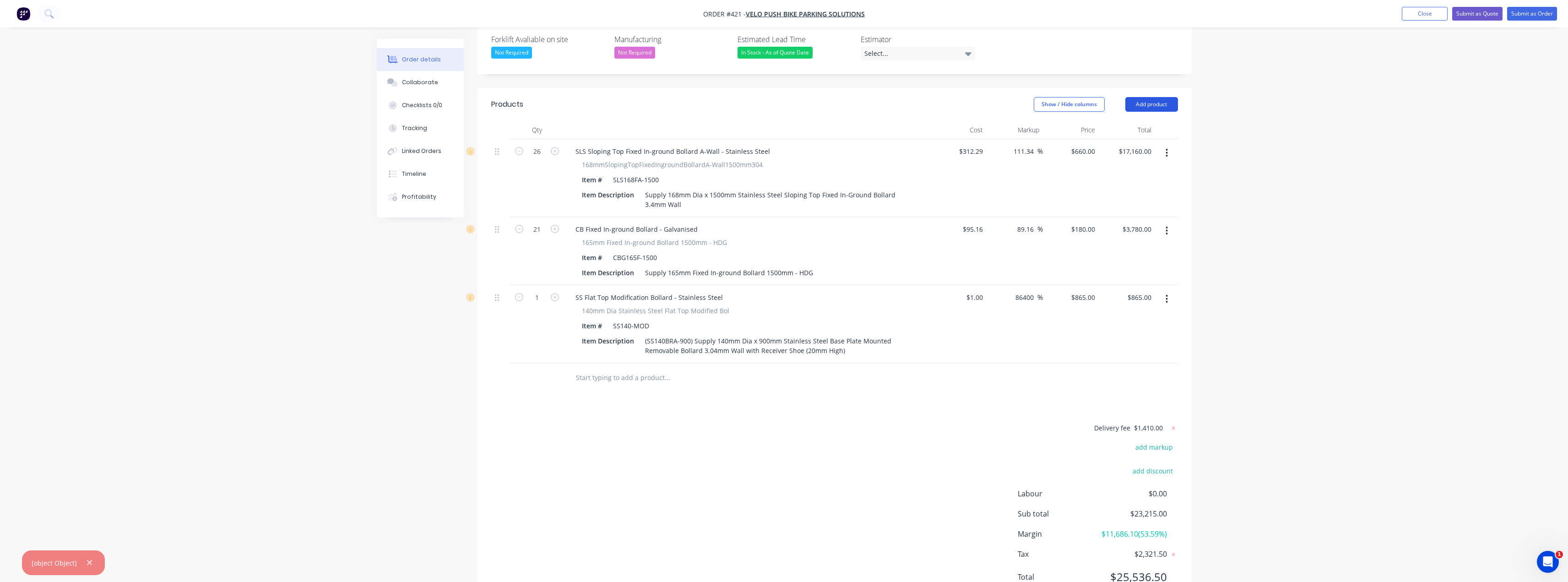
click at [1159, 97] on button "Add product" at bounding box center [1152, 105] width 53 height 15
click at [1118, 249] on div "Notes (External)" at bounding box center [1134, 256] width 70 height 13
click at [614, 369] on div at bounding box center [601, 375] width 66 height 13
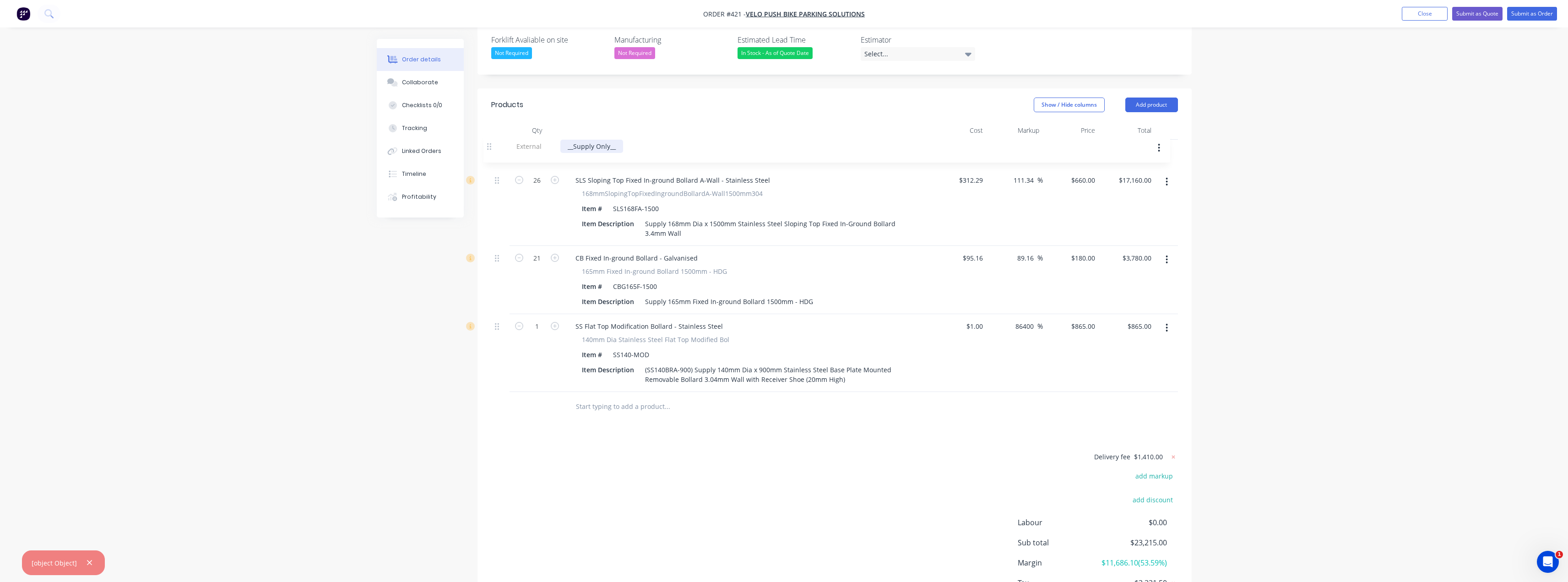
scroll to position [267, 0]
drag, startPoint x: 501, startPoint y: 351, endPoint x: 491, endPoint y: 131, distance: 220.2
click at [491, 146] on div "26 SLS Sloping Top Fixed In-ground Bollard A-Wall - Stainless Steel 168mmSlopin…" at bounding box center [834, 272] width 686 height 252
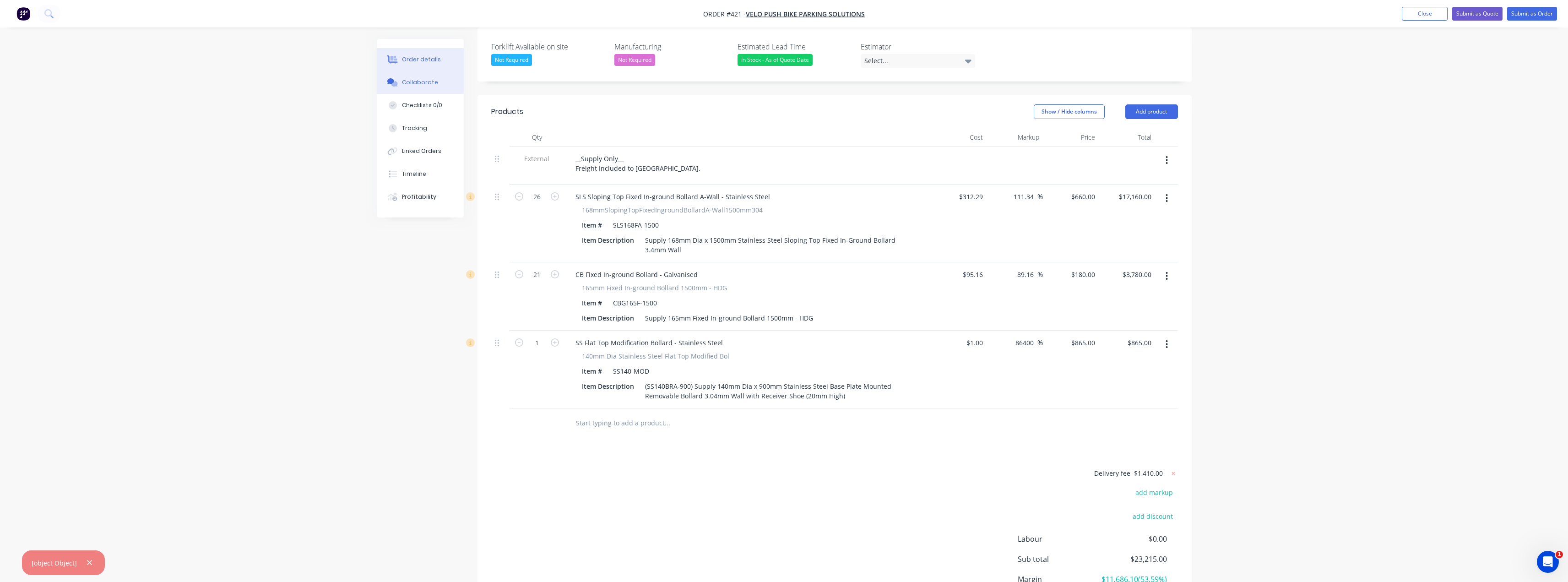
click at [414, 89] on button "Collaborate" at bounding box center [420, 82] width 87 height 23
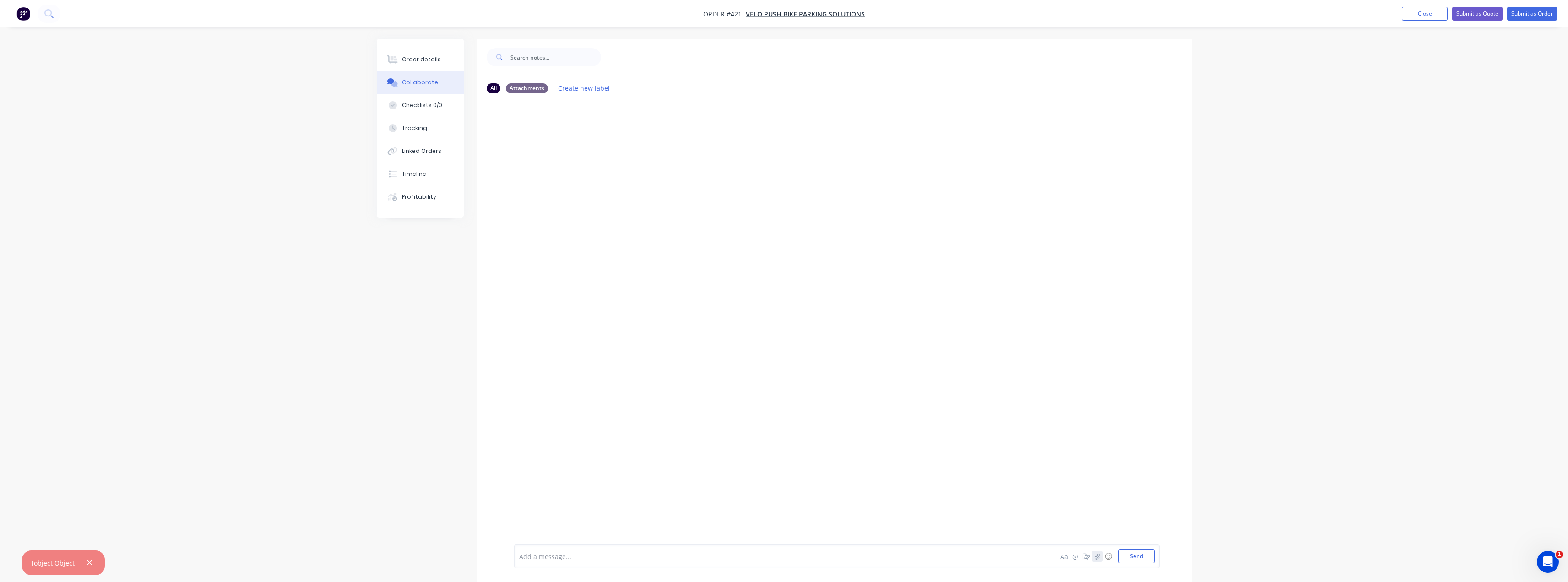
click at [1097, 559] on icon "button" at bounding box center [1097, 556] width 6 height 6
click at [1140, 557] on button "Send" at bounding box center [1136, 556] width 36 height 13
click at [542, 161] on img at bounding box center [547, 171] width 66 height 60
click at [551, 557] on div at bounding box center [757, 556] width 476 height 10
click at [1149, 559] on button "Send" at bounding box center [1136, 556] width 36 height 13
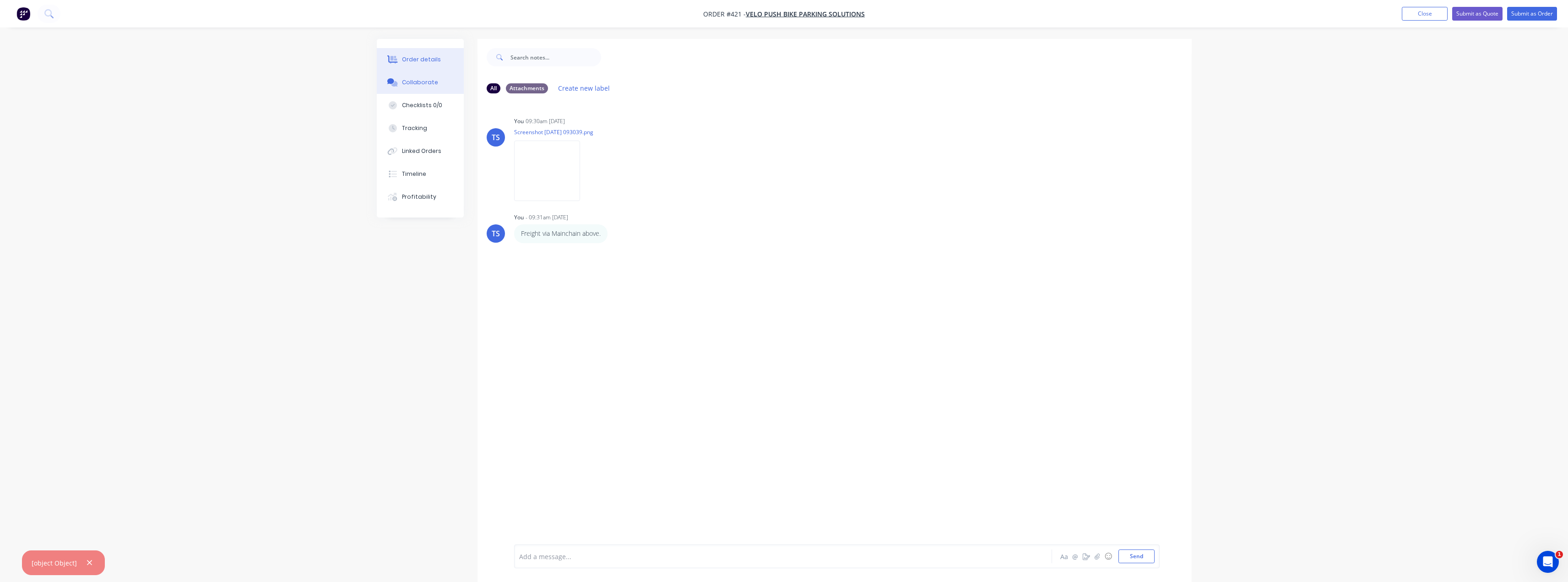
click at [422, 58] on div "Order details" at bounding box center [421, 59] width 39 height 8
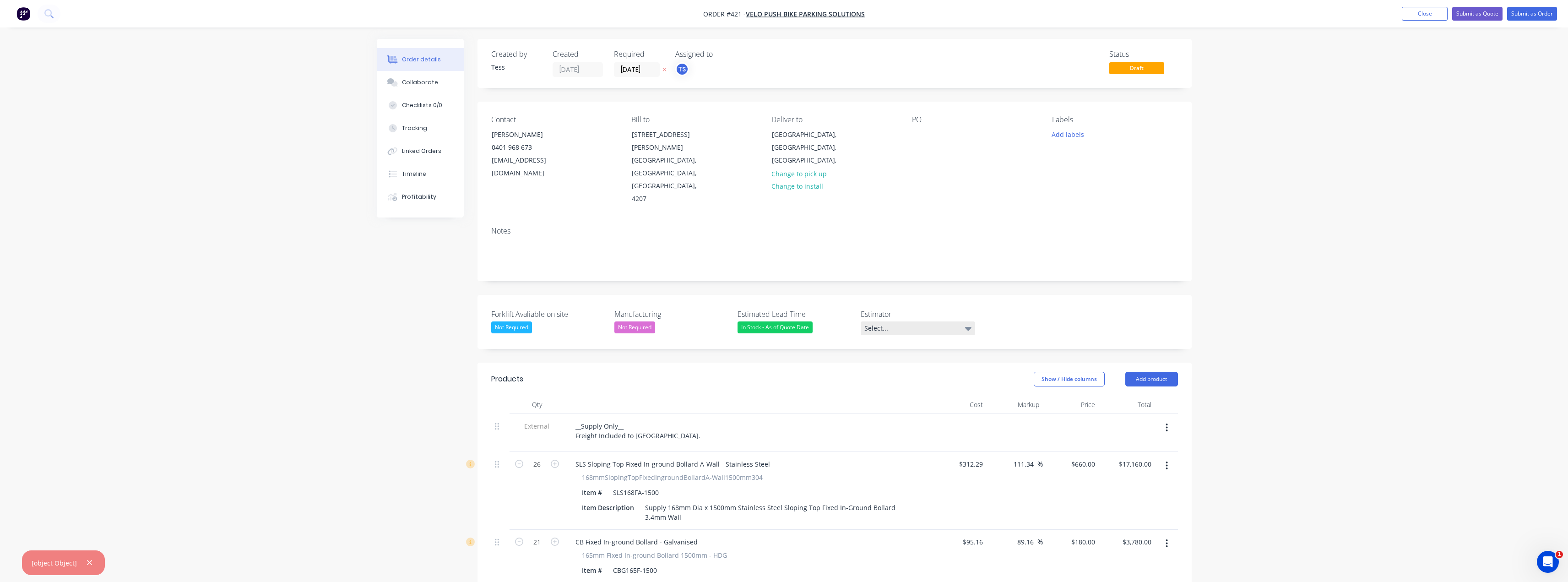
click at [874, 322] on div "Select..." at bounding box center [918, 328] width 114 height 13
click at [880, 360] on div "[PERSON_NAME]" at bounding box center [893, 358] width 50 height 12
click at [1067, 132] on button "Add labels" at bounding box center [1068, 134] width 42 height 12
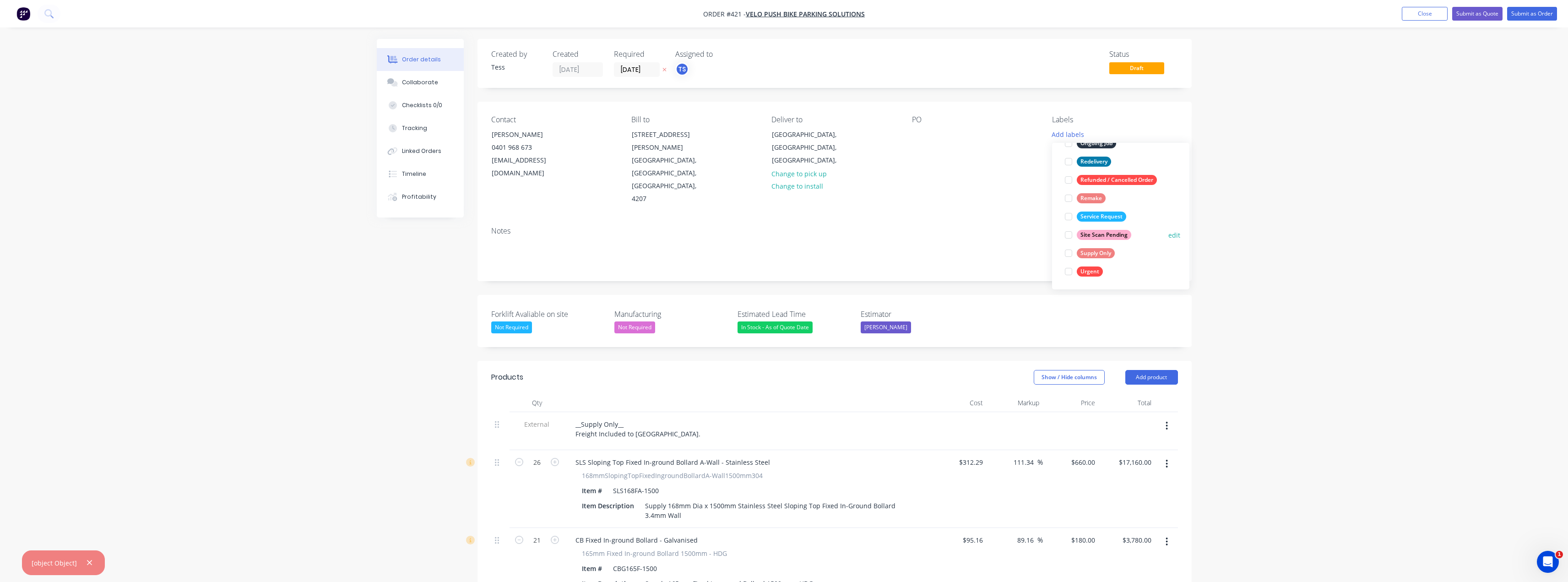
scroll to position [147, 0]
click at [1070, 250] on div at bounding box center [1069, 252] width 18 height 18
click at [1390, 212] on div "Order details Collaborate Checklists 0/0 Tracking Linked Orders Timeline Profit…" at bounding box center [784, 466] width 1568 height 932
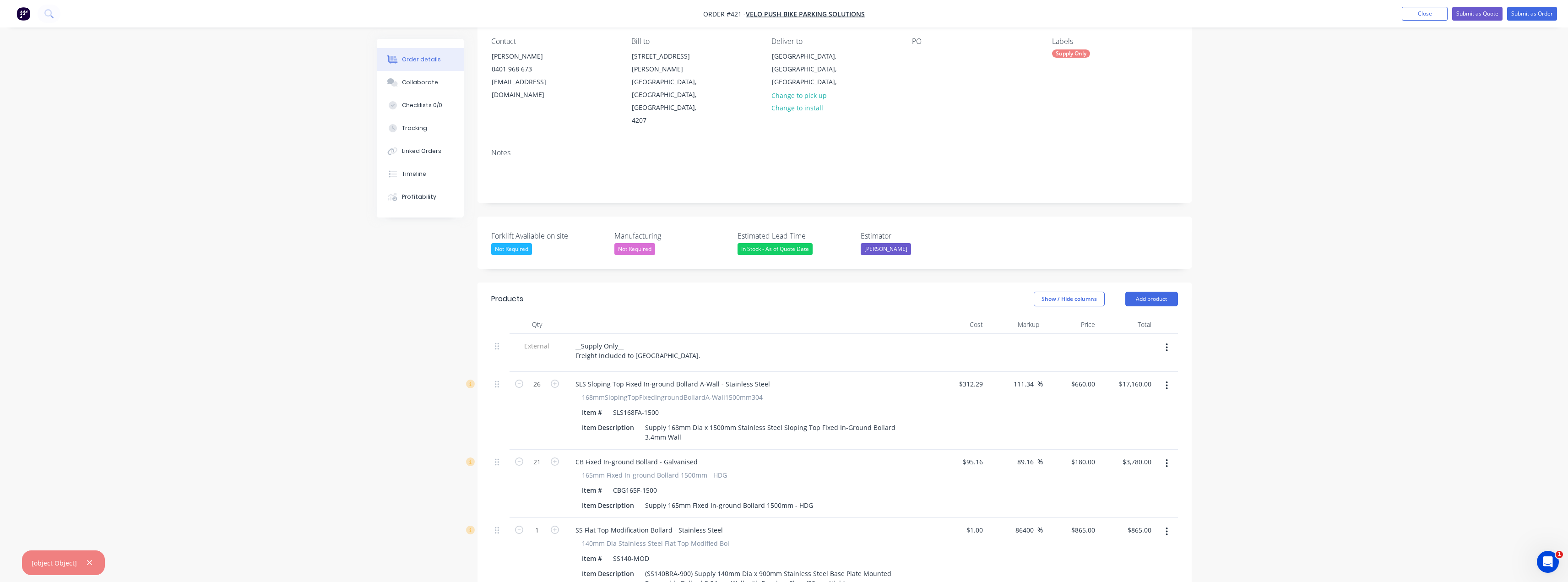
scroll to position [92, 0]
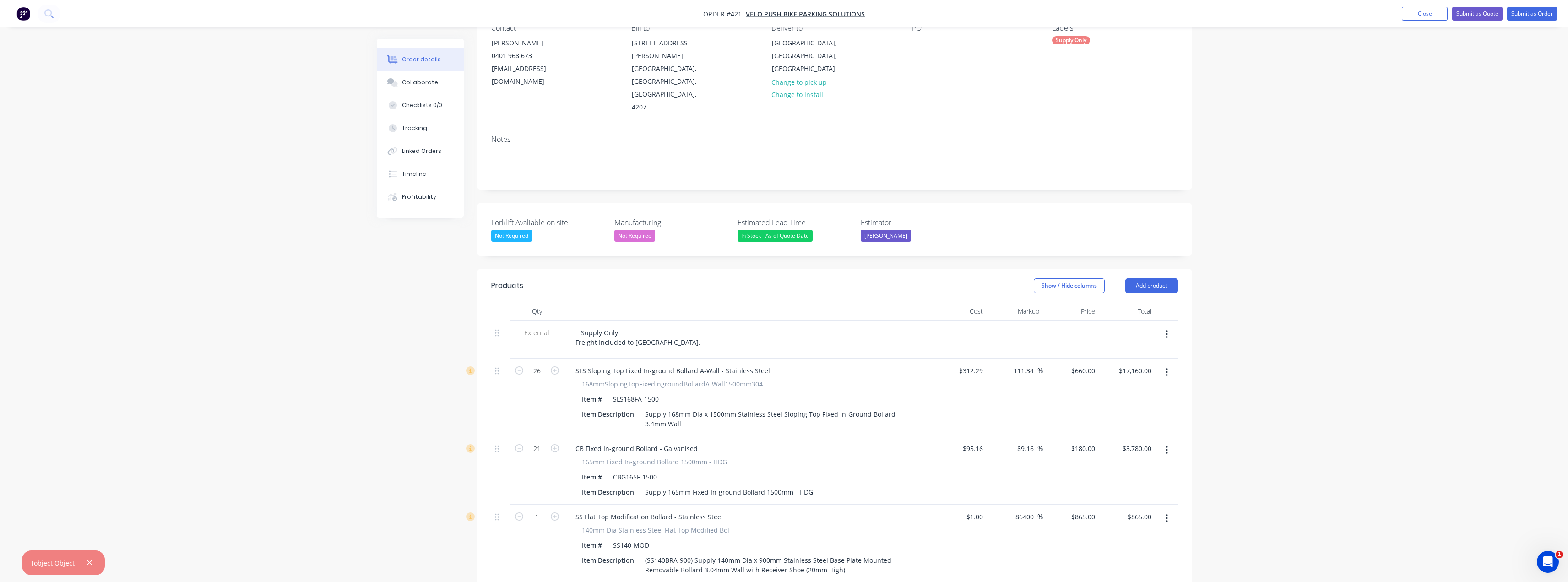
click at [752, 230] on div "In Stock - As of Quote Date" at bounding box center [775, 235] width 75 height 12
click at [774, 281] on div "2 - 4 Weeks - From Deposit" at bounding box center [782, 283] width 76 height 12
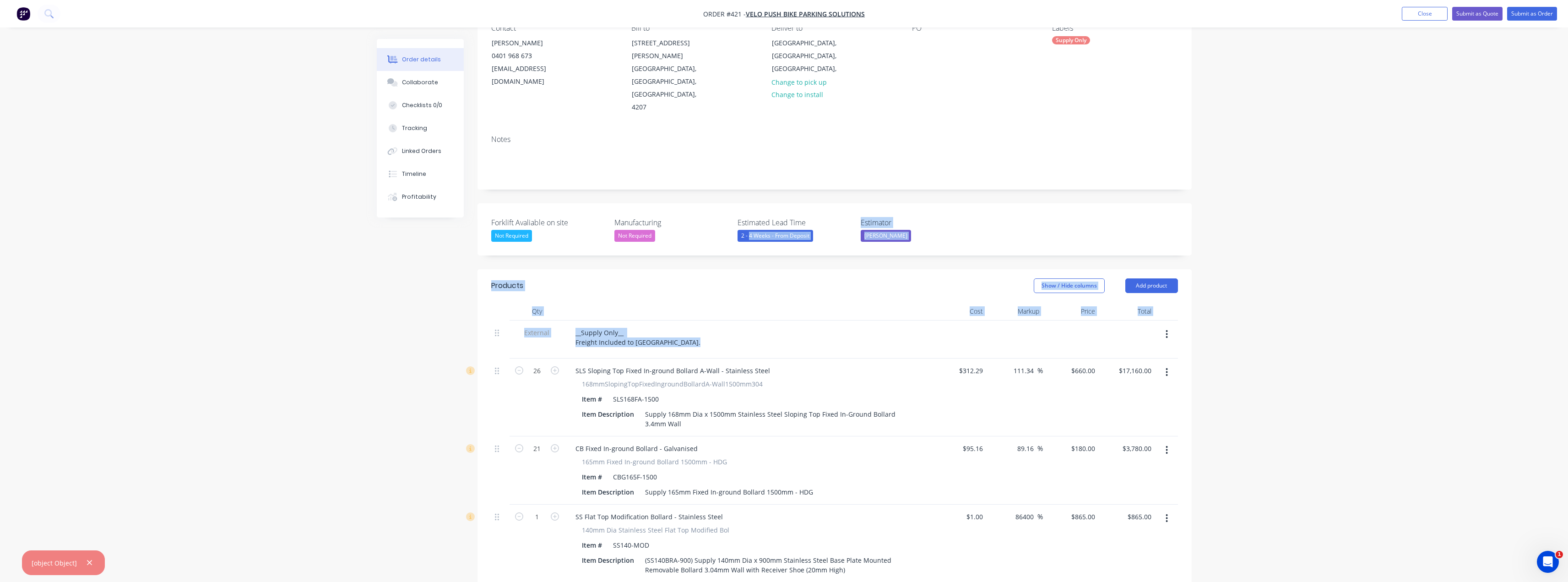
drag, startPoint x: 737, startPoint y: 230, endPoint x: 738, endPoint y: 325, distance: 95.0
click at [738, 325] on div "Created by Tess Created [DATE] Required [DATE] Assigned to TS Status Draft Cont…" at bounding box center [834, 387] width 714 height 880
click at [781, 302] on div at bounding box center [747, 311] width 366 height 18
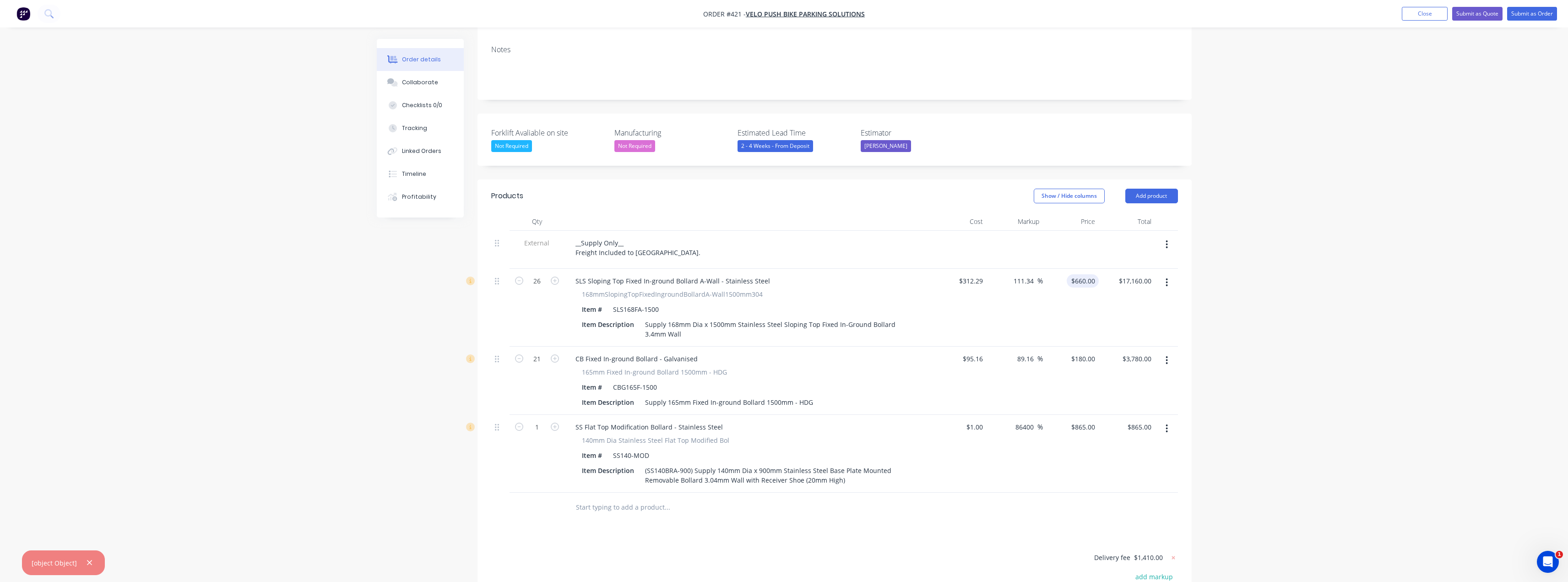
scroll to position [183, 0]
click at [1088, 350] on input "180" at bounding box center [1091, 357] width 15 height 13
type input "$180.00"
click at [1188, 332] on div "Qty Cost Markup Price Total External __Supply Only__ Freight Included to [GEOGR…" at bounding box center [834, 365] width 714 height 310
click at [815, 394] on div "Supply 165mm Fixed In-ground Bollard 1500mm - HDG" at bounding box center [729, 400] width 175 height 13
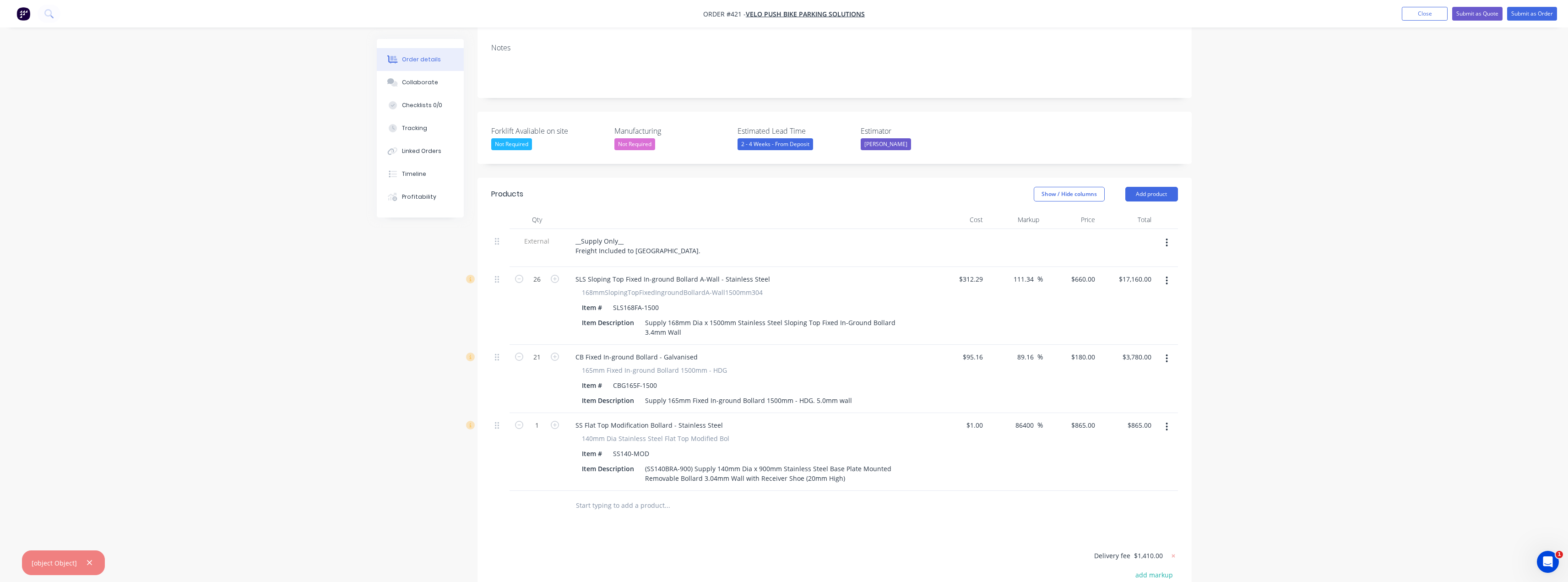
click at [1147, 551] on span "$1,410.00" at bounding box center [1148, 556] width 29 height 10
click at [1174, 551] on icon at bounding box center [1173, 556] width 9 height 9
click at [1151, 550] on button "add delivery fee" at bounding box center [1148, 556] width 59 height 12
type input "1310"
click at [1318, 407] on div "Order details Collaborate Checklists 0/0 Tracking Linked Orders Timeline Profit…" at bounding box center [784, 284] width 1568 height 934
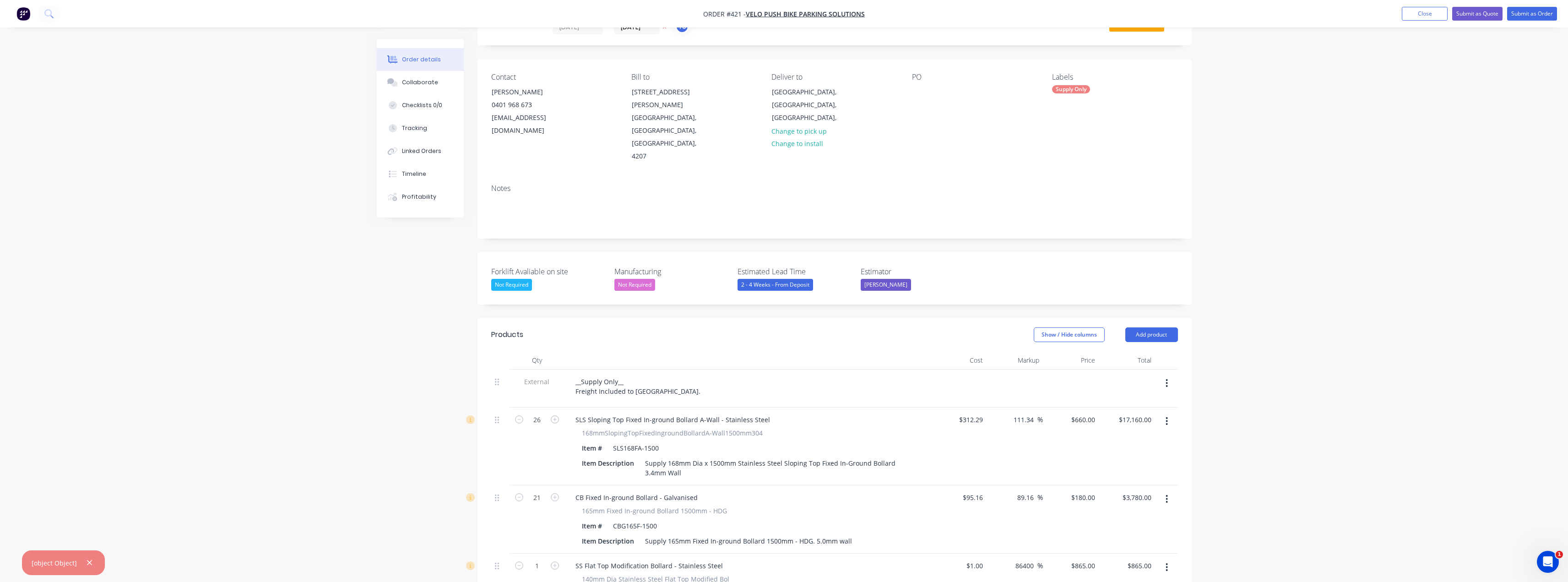
scroll to position [0, 0]
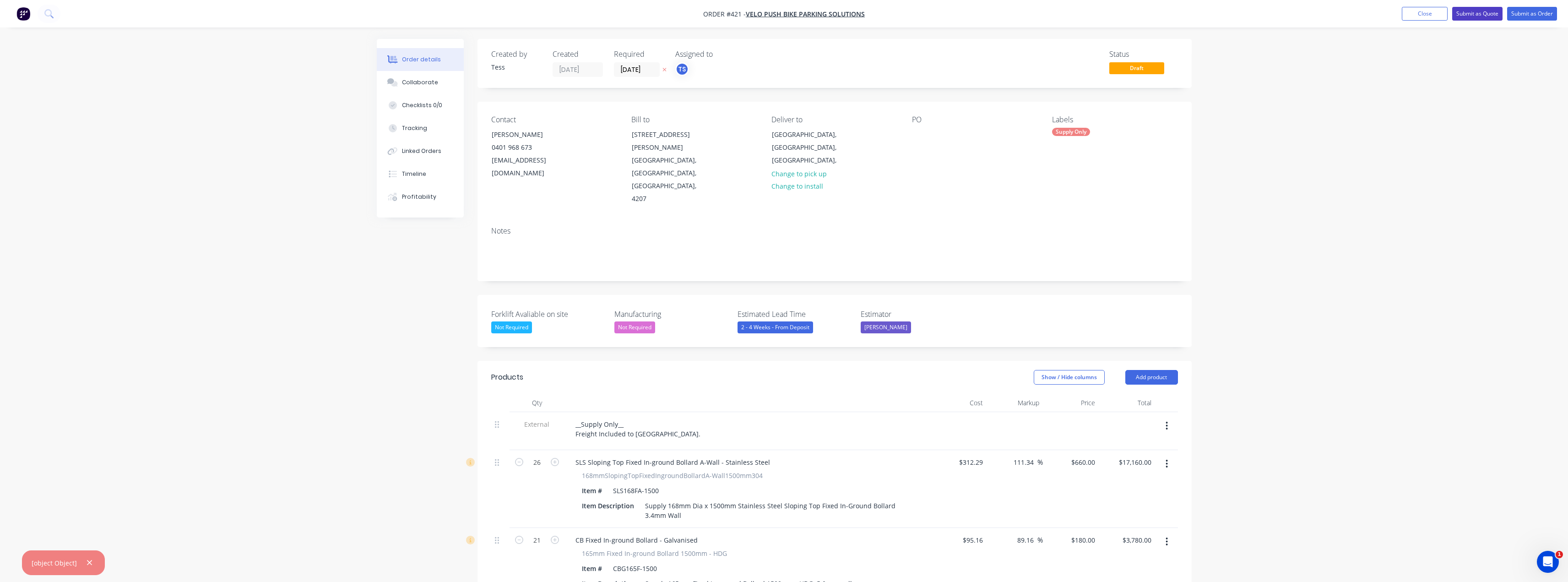
click at [1469, 14] on button "Submit as Quote" at bounding box center [1477, 13] width 50 height 13
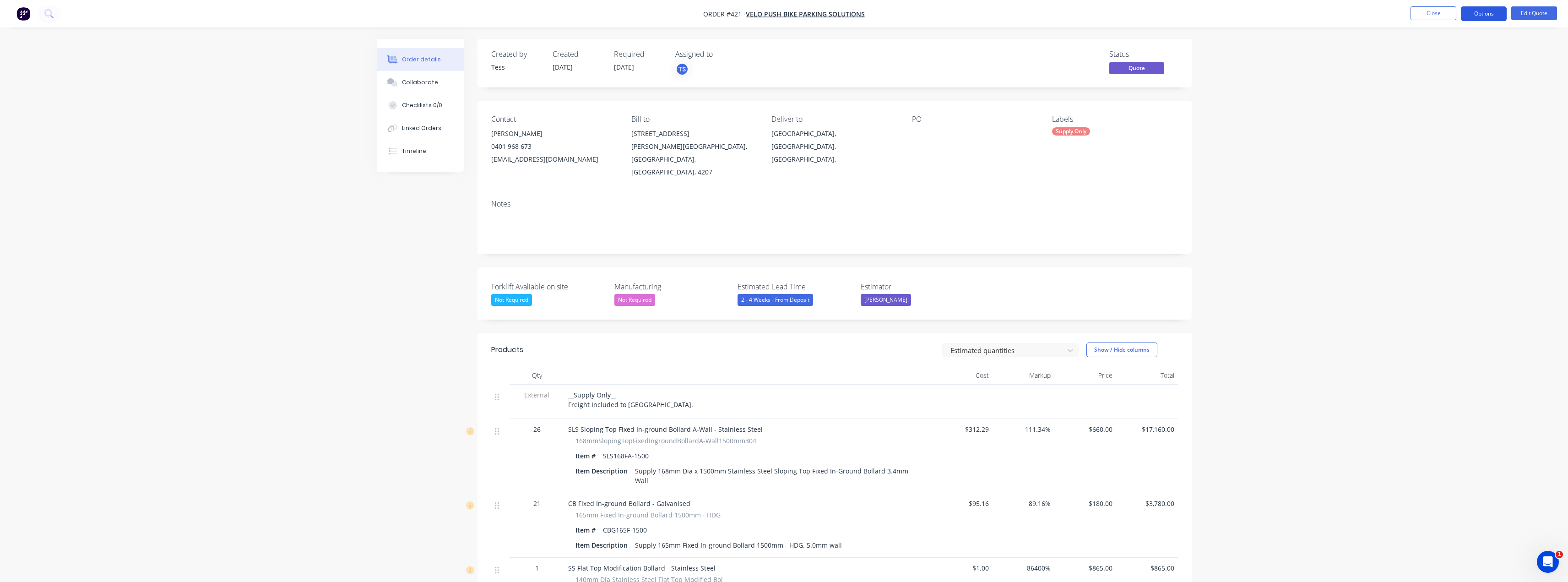
click at [1484, 11] on button "Options" at bounding box center [1484, 13] width 46 height 15
click at [1430, 55] on div "Quote" at bounding box center [1456, 56] width 84 height 13
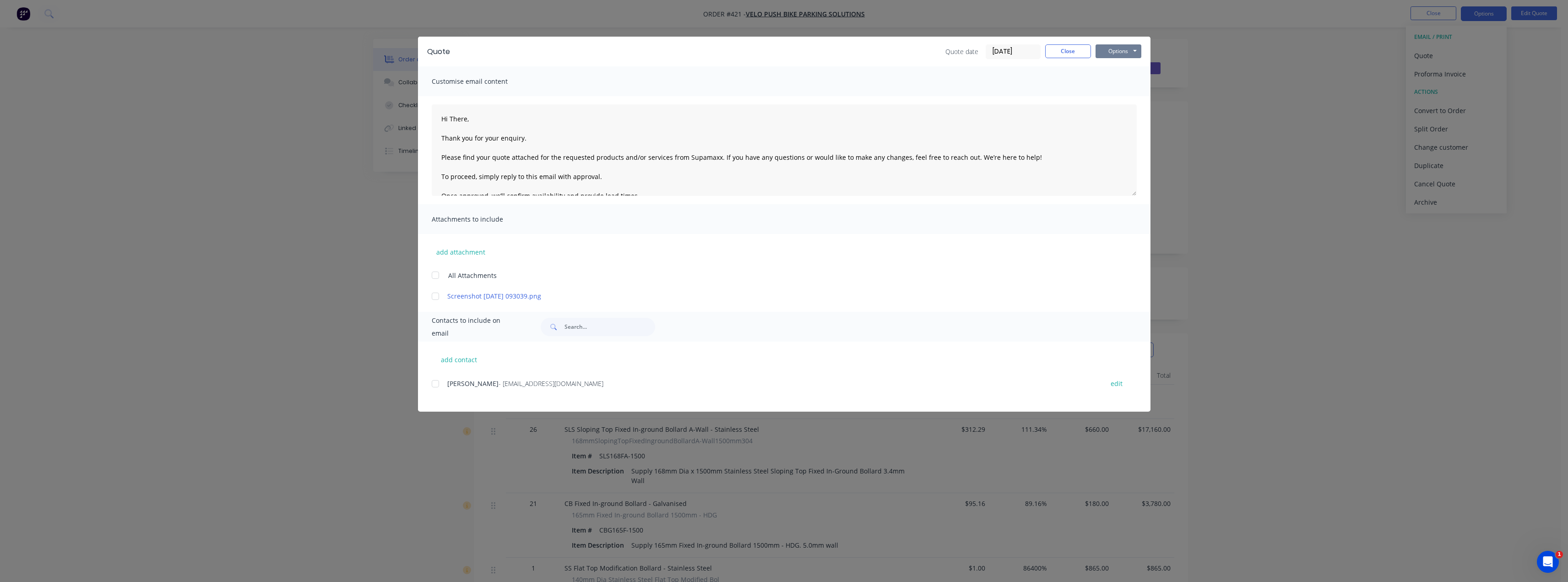
click at [1125, 57] on button "Options" at bounding box center [1118, 51] width 46 height 13
click at [1129, 67] on button "Preview" at bounding box center [1125, 67] width 59 height 15
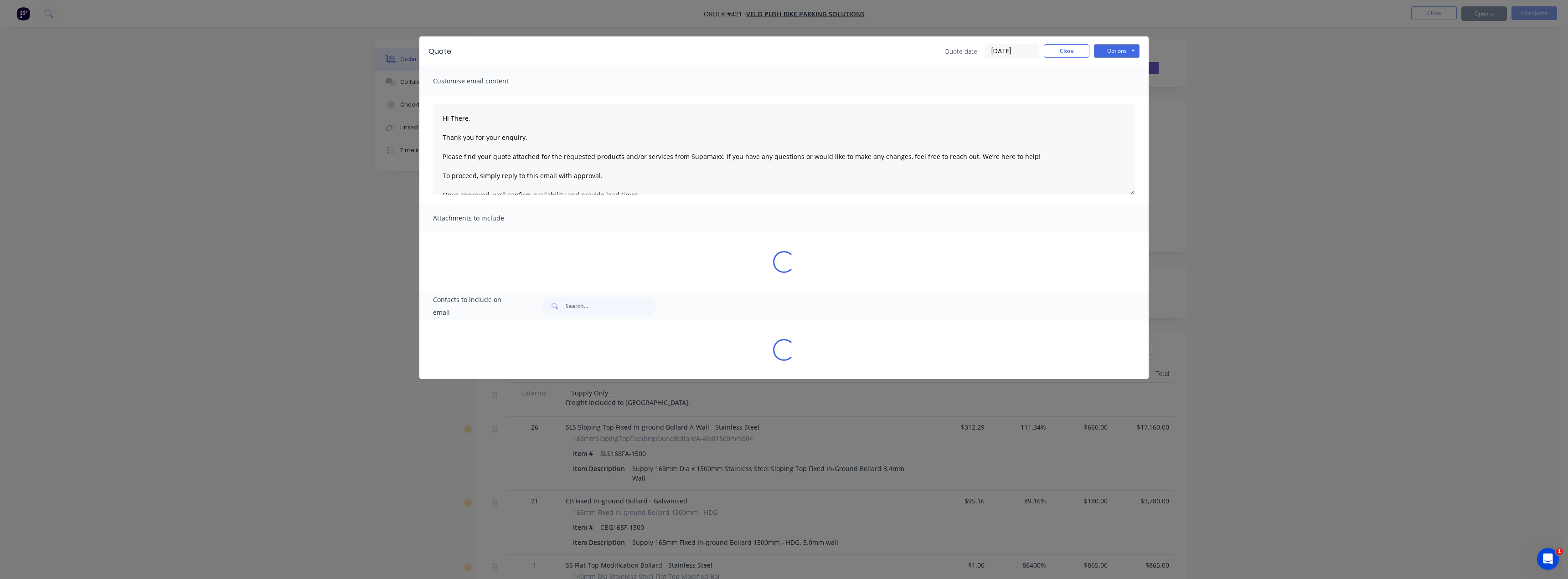
type textarea "Hi There, Thank you for your enquiry. Please find your quote attached for the r…"
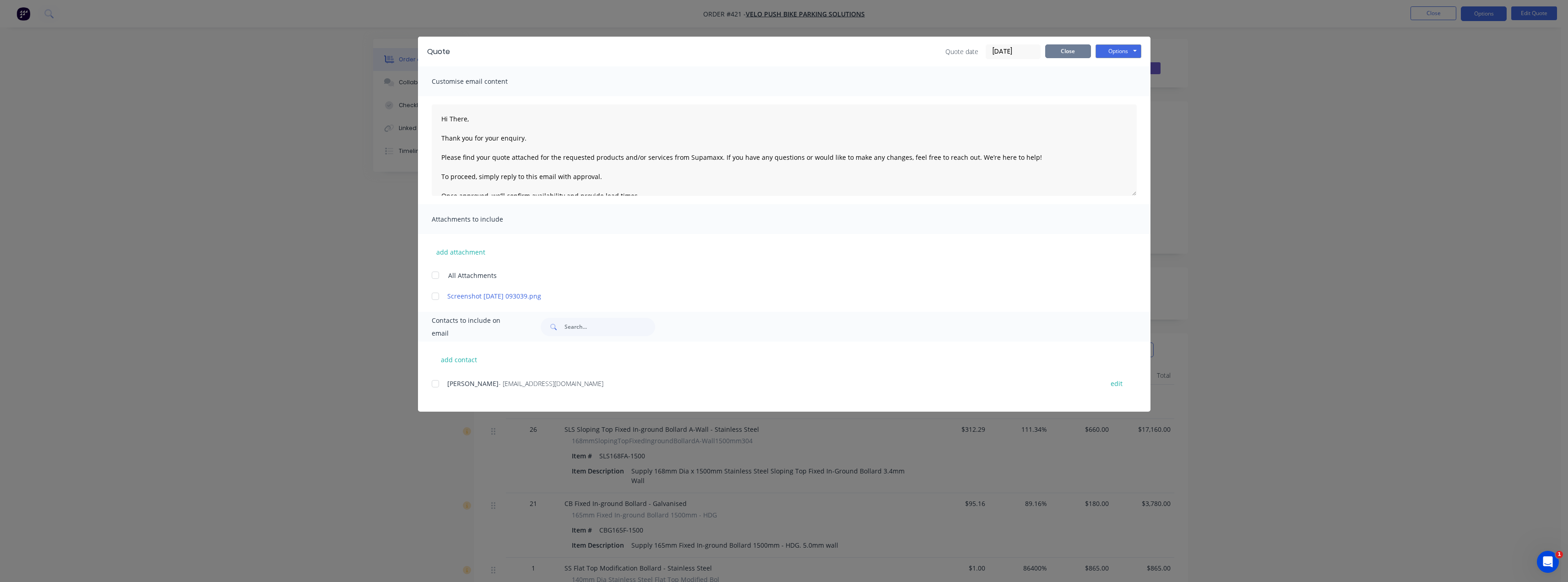
click at [1069, 54] on button "Close" at bounding box center [1068, 51] width 46 height 13
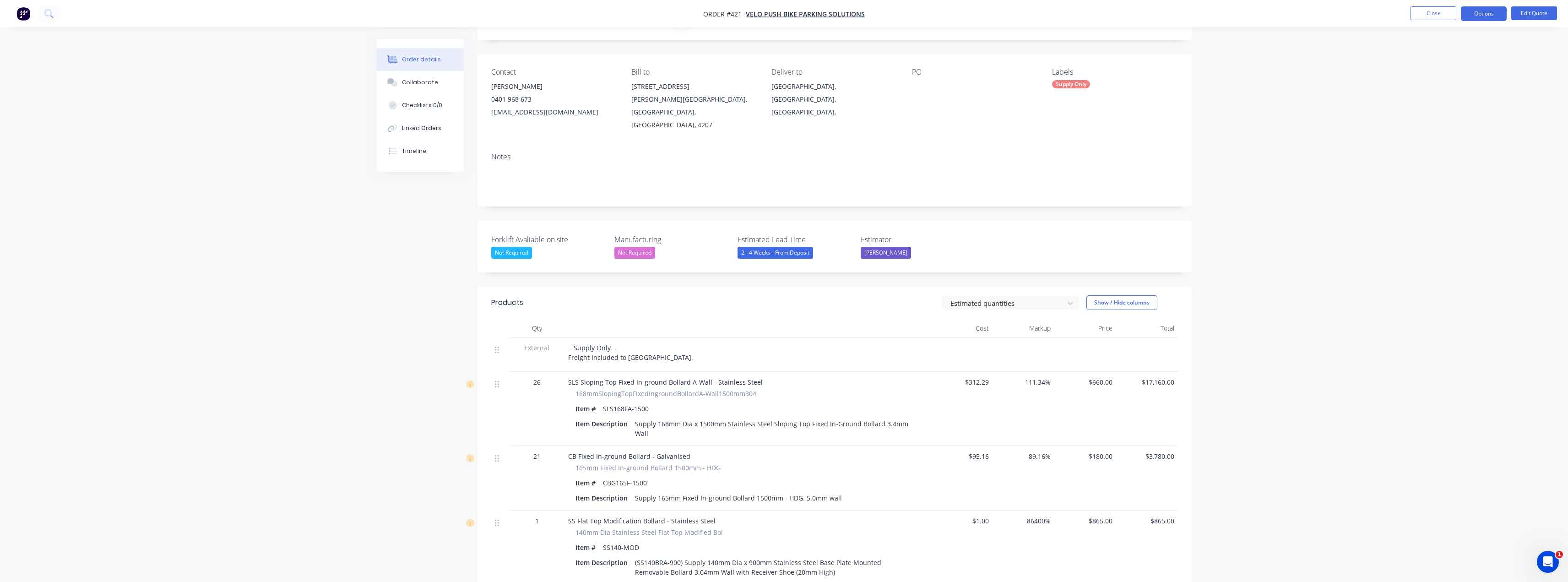
scroll to position [46, 0]
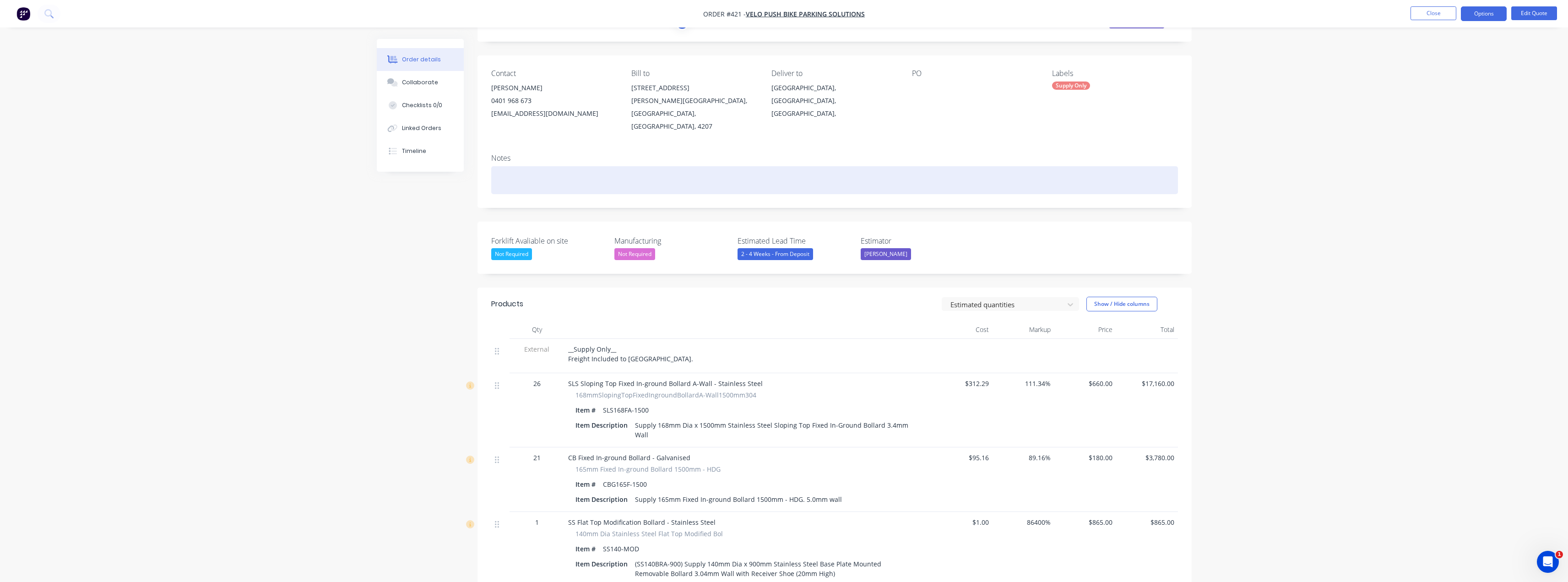
click at [525, 166] on div at bounding box center [834, 180] width 686 height 28
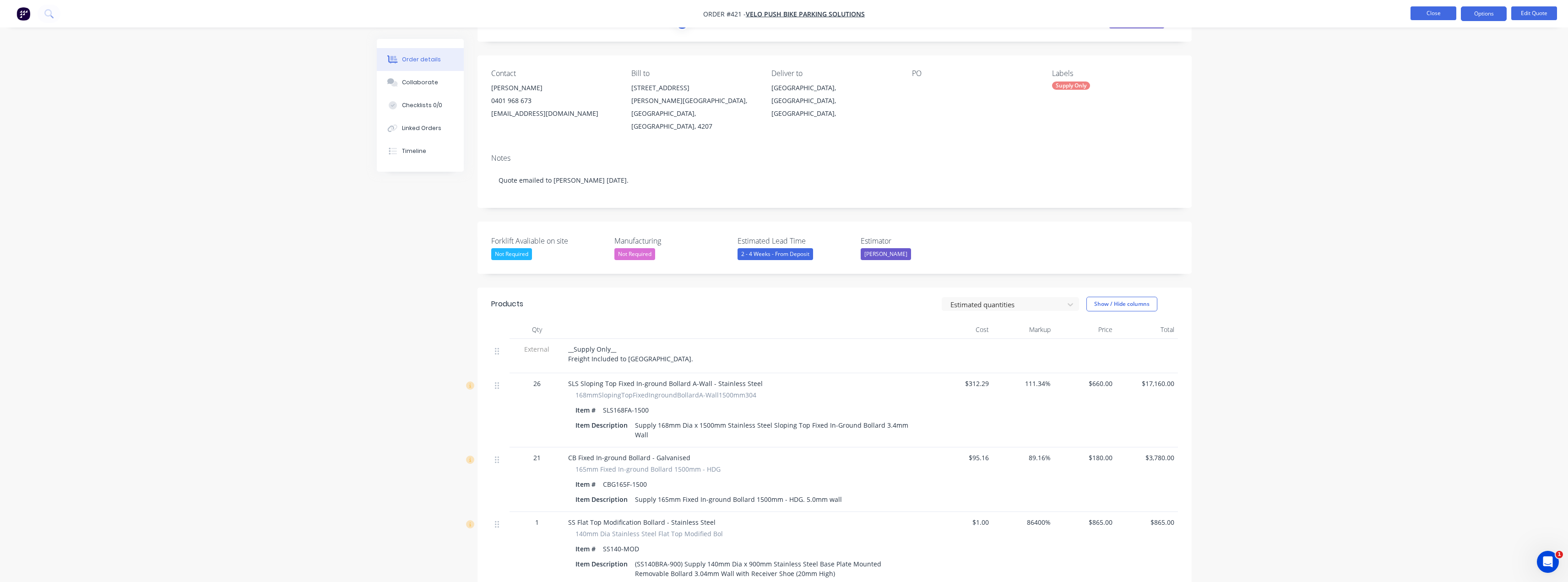
click at [1440, 15] on button "Close" at bounding box center [1433, 13] width 46 height 13
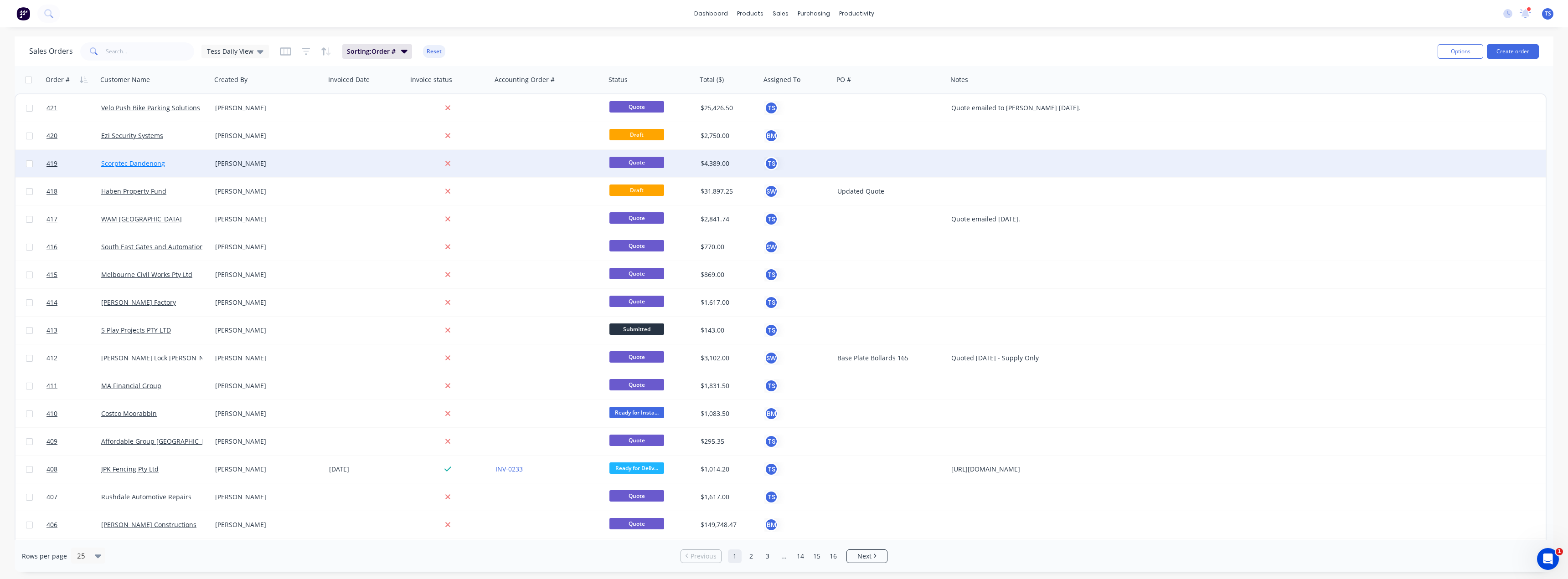
click at [138, 164] on link "Scorptec Dandenong" at bounding box center [133, 163] width 64 height 9
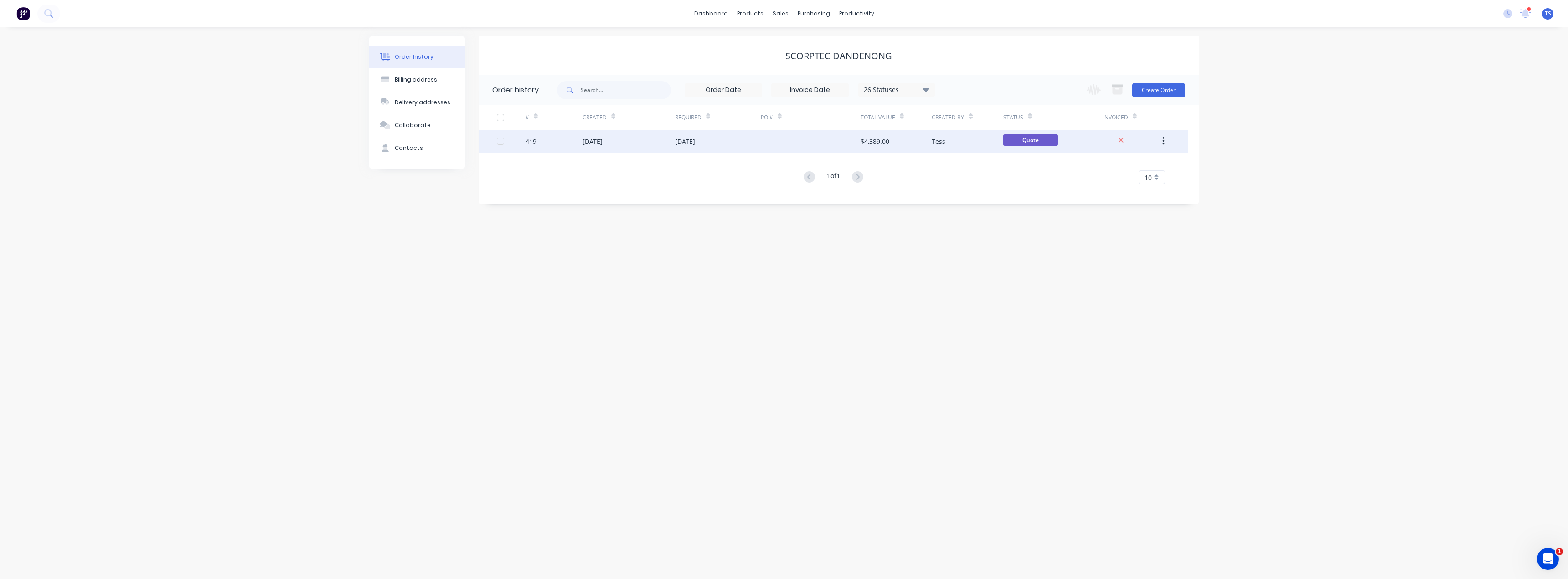
click at [677, 144] on div "[DATE]" at bounding box center [685, 142] width 20 height 10
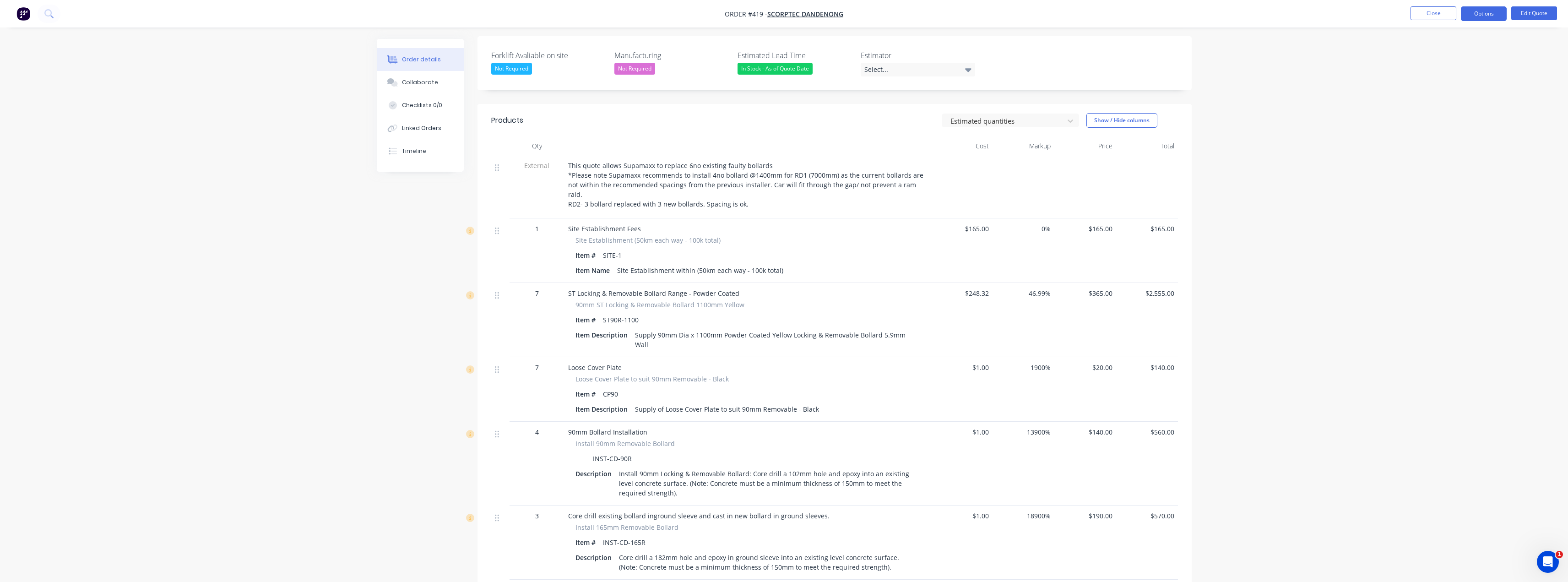
scroll to position [183, 0]
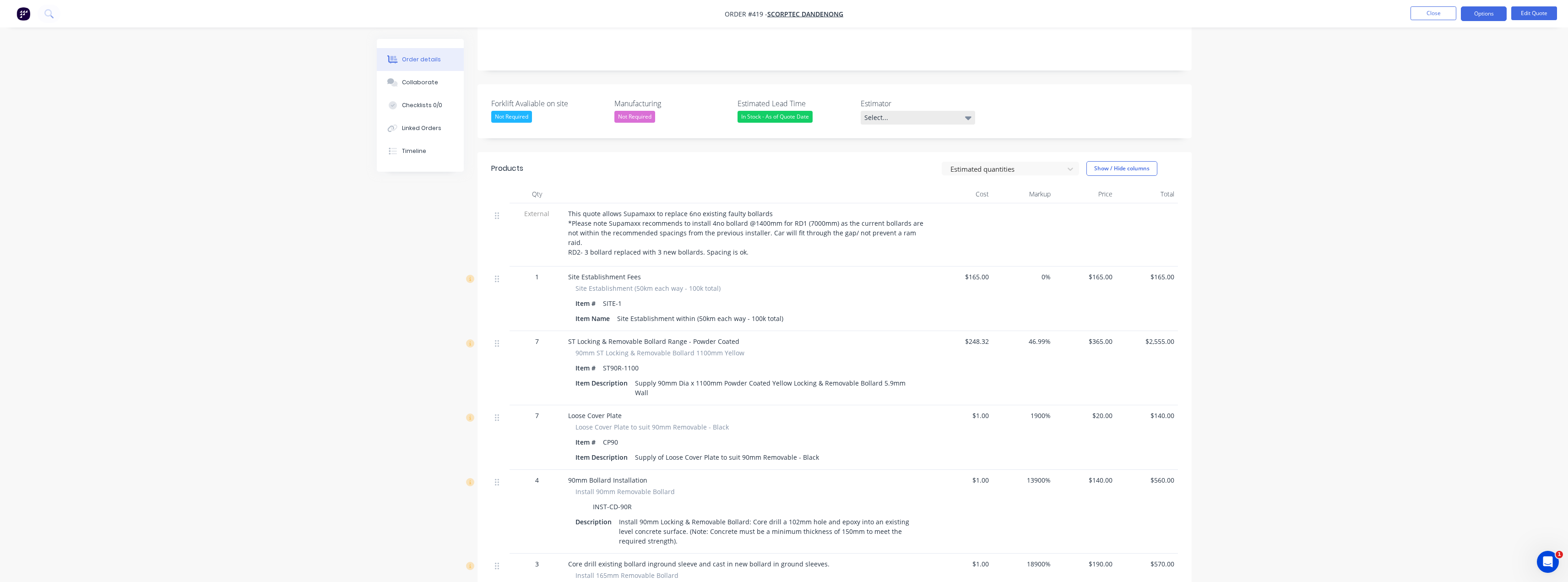
click at [913, 111] on div "Select..." at bounding box center [918, 117] width 114 height 13
click at [881, 157] on div "[PERSON_NAME]" at bounding box center [893, 160] width 50 height 12
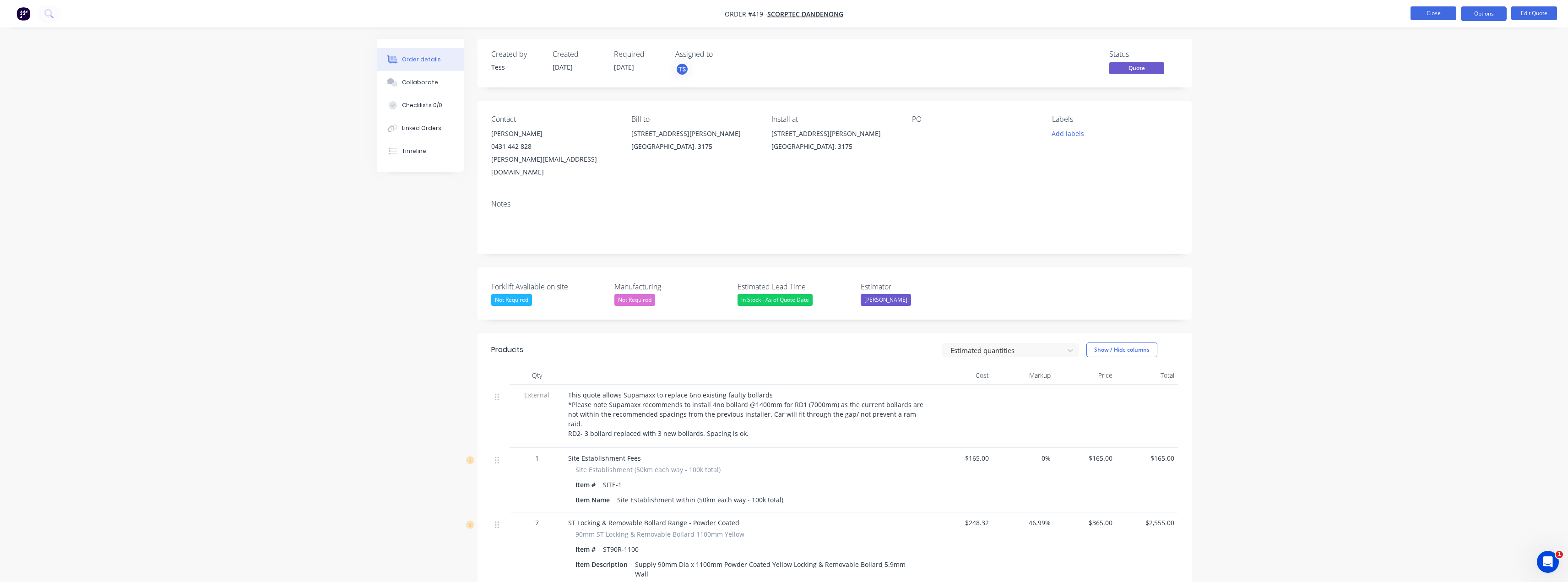
click at [1439, 13] on button "Close" at bounding box center [1433, 13] width 46 height 13
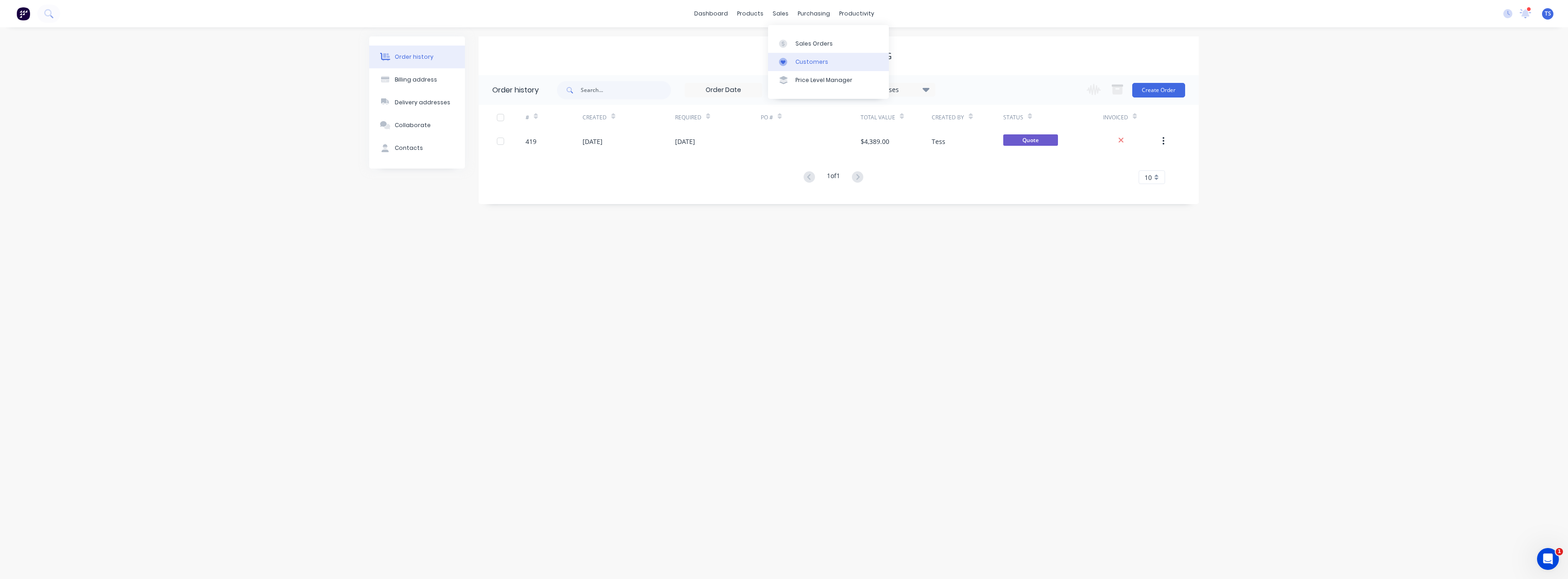
click at [802, 60] on div "Customers" at bounding box center [812, 61] width 33 height 8
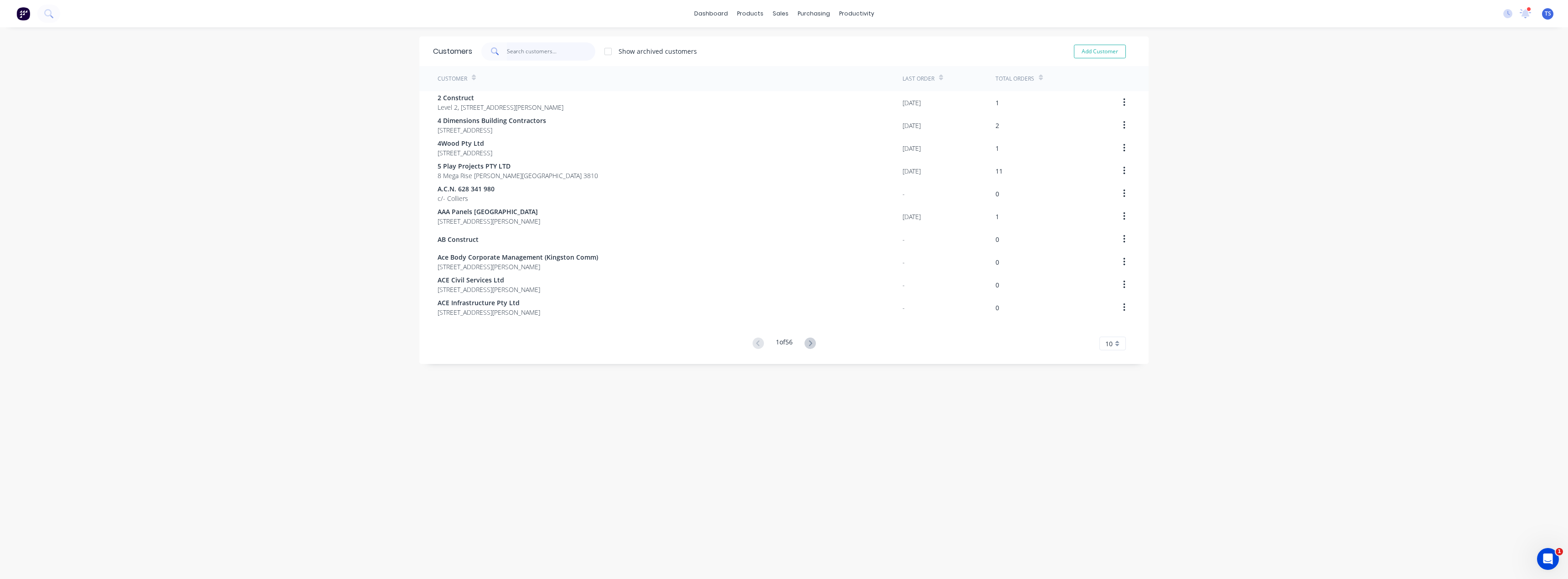
click at [507, 48] on input "text" at bounding box center [551, 52] width 89 height 18
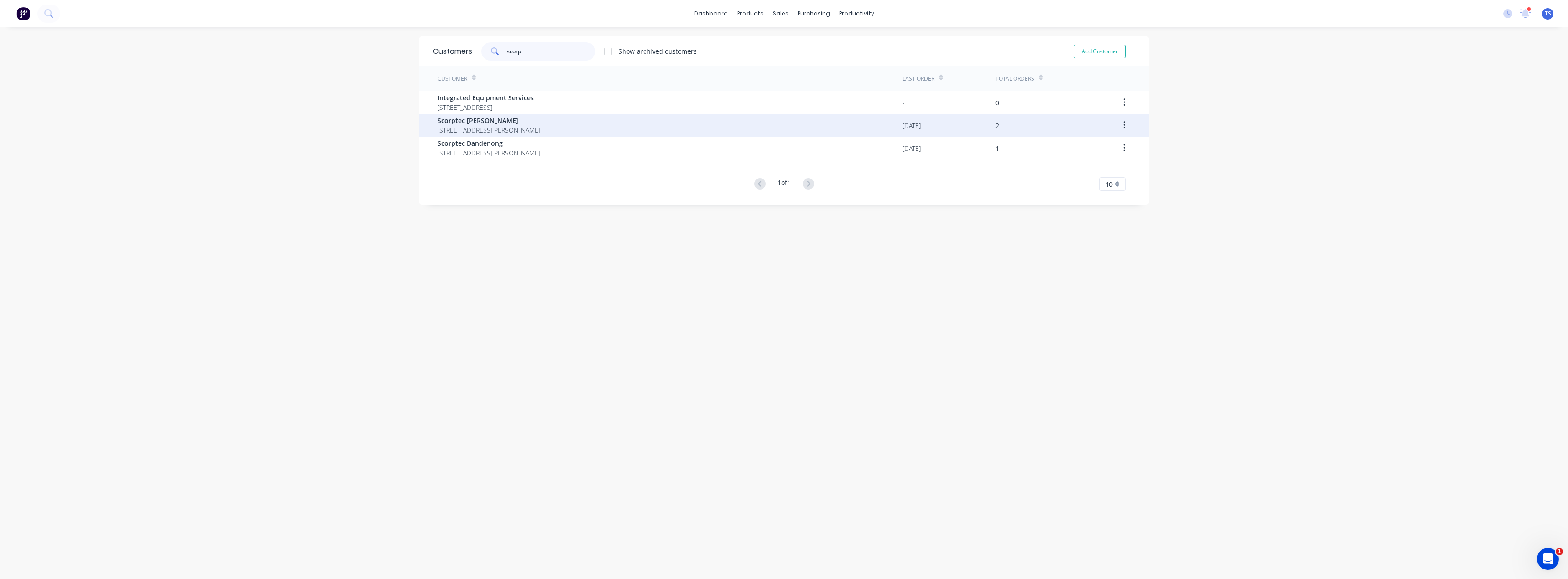
type input "scorp"
click at [480, 123] on span "Scorptec [PERSON_NAME]" at bounding box center [489, 120] width 102 height 10
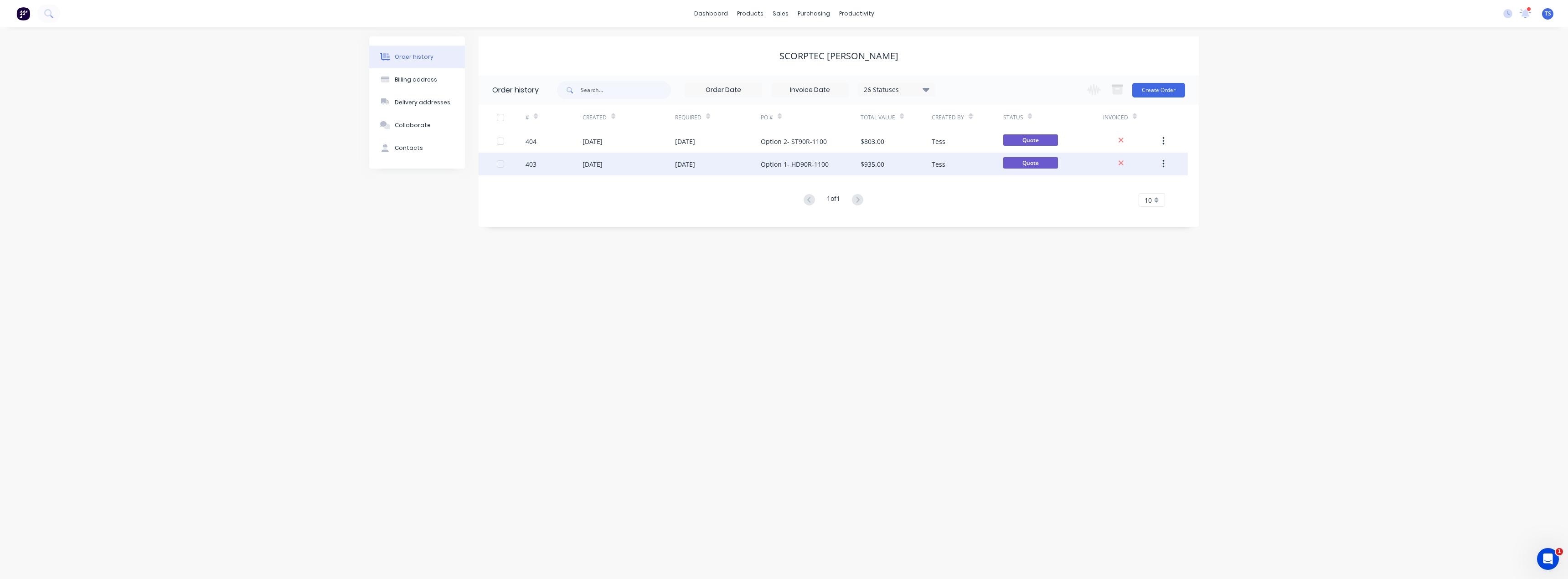
click at [773, 161] on div "Option 1- HD90R-1100" at bounding box center [795, 164] width 68 height 10
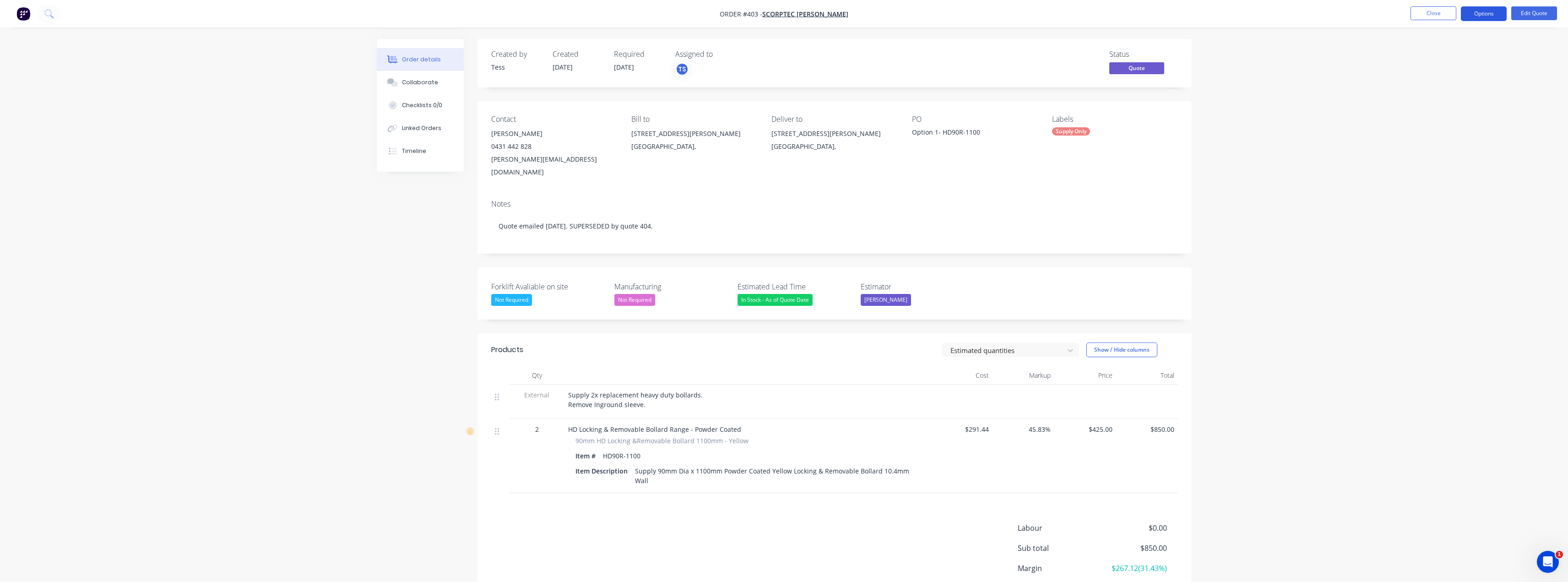
click at [1498, 12] on button "Options" at bounding box center [1484, 13] width 46 height 15
click at [1433, 165] on div "Duplicate" at bounding box center [1456, 166] width 84 height 13
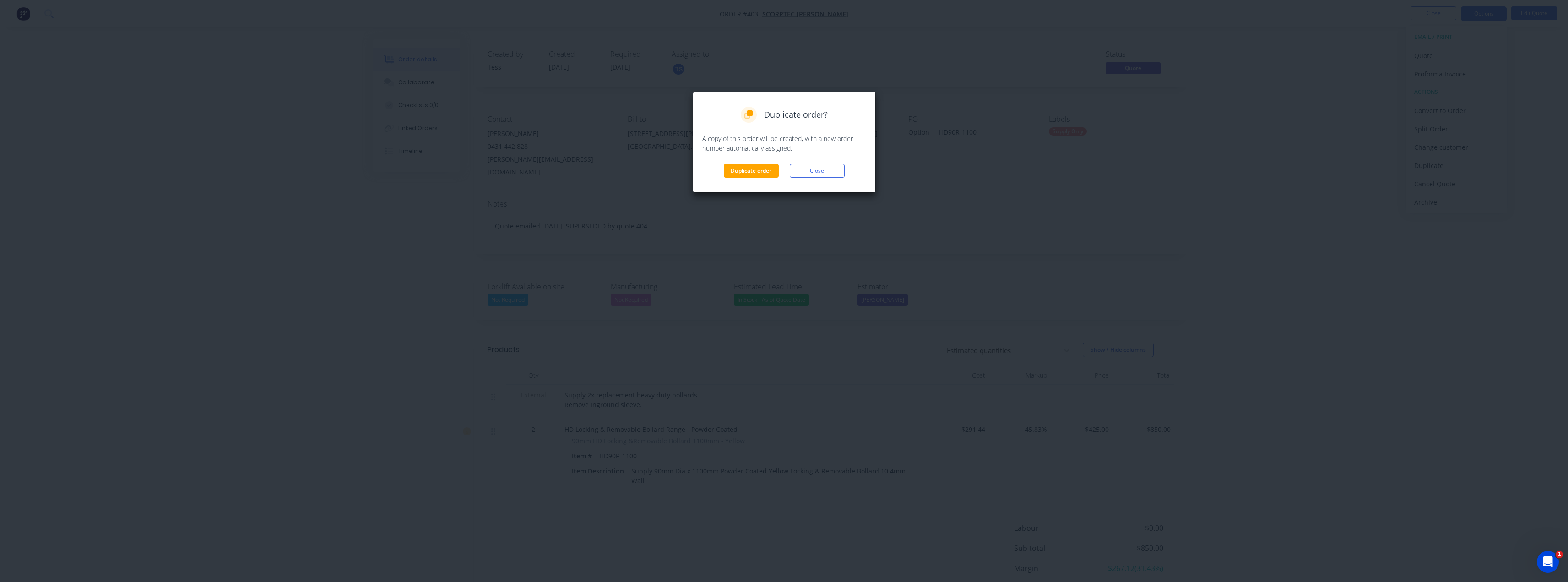
click at [785, 164] on div "Duplicate order Close" at bounding box center [784, 171] width 164 height 13
drag, startPoint x: 771, startPoint y: 169, endPoint x: 826, endPoint y: 159, distance: 55.9
click at [772, 169] on button "Duplicate order" at bounding box center [751, 171] width 55 height 13
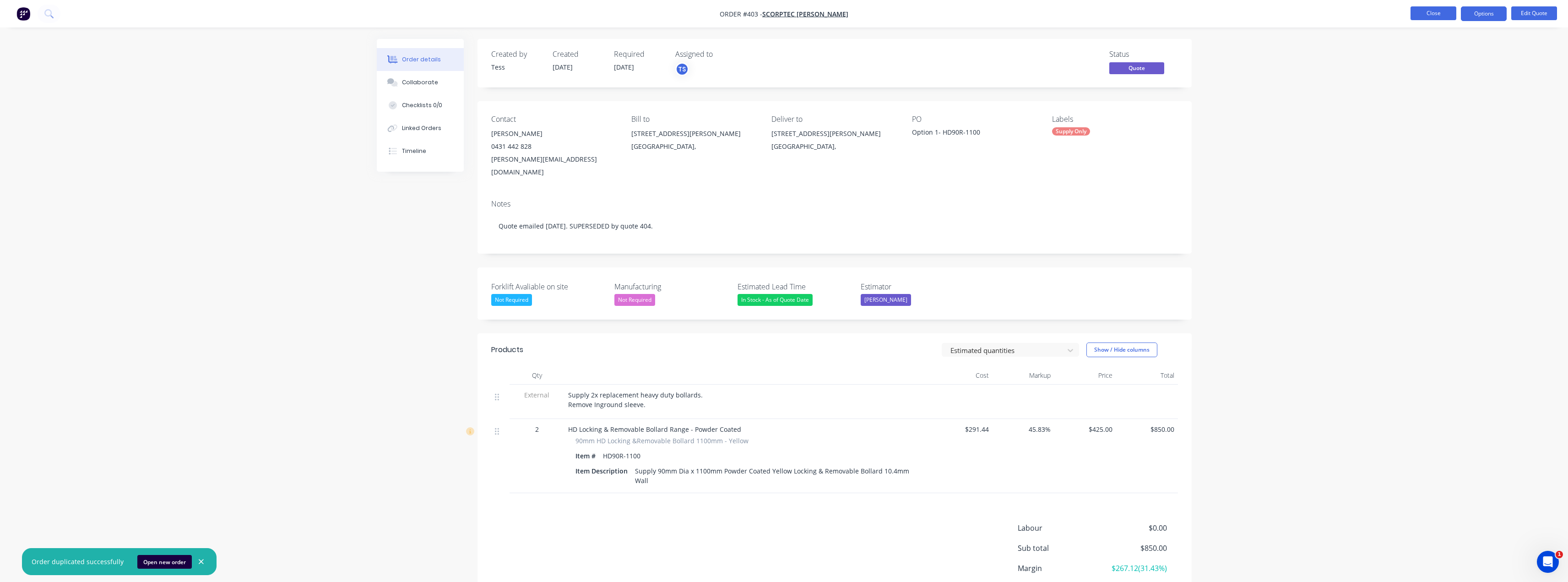
click at [1439, 15] on button "Close" at bounding box center [1433, 13] width 46 height 13
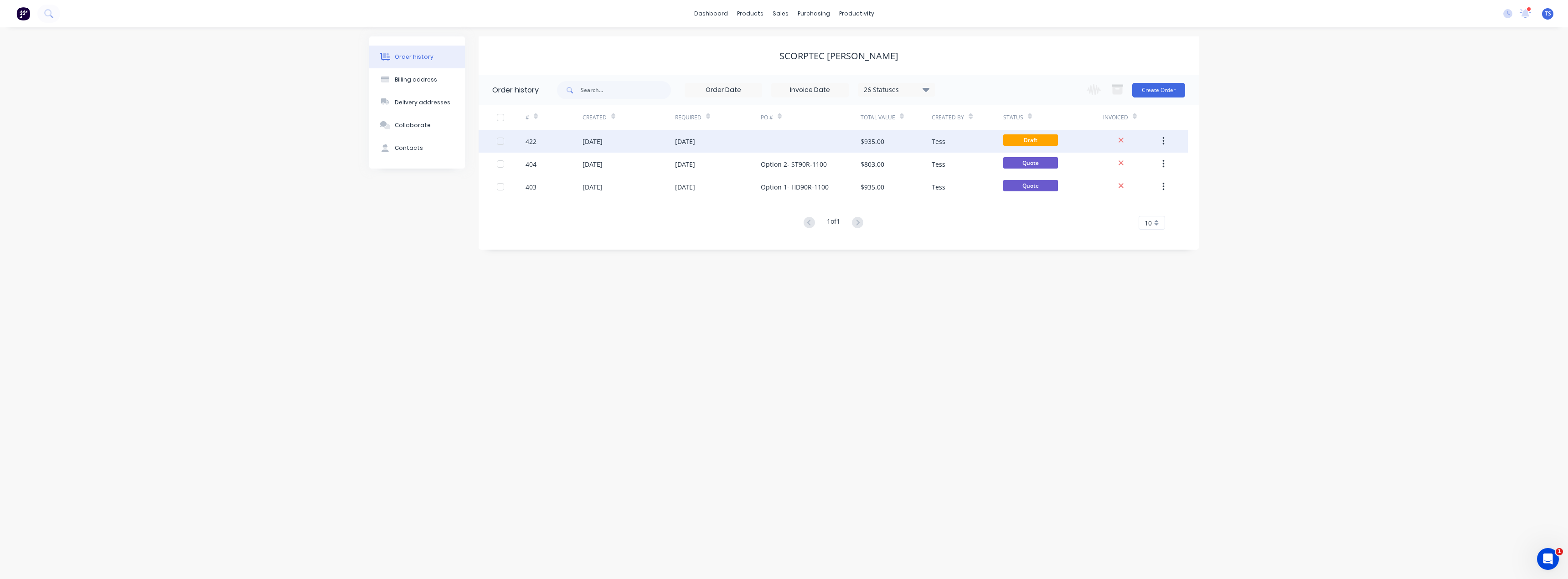
click at [787, 145] on div at bounding box center [811, 140] width 100 height 23
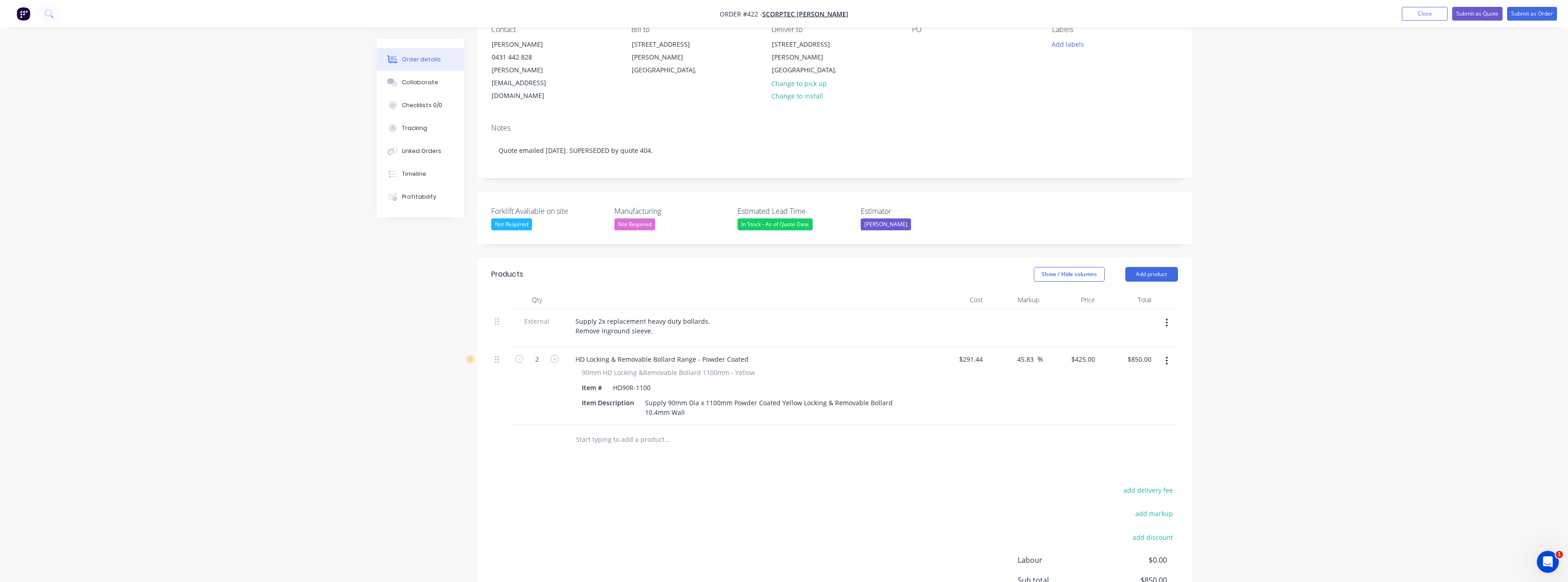
scroll to position [92, 0]
click at [664, 313] on div "Supply 2x replacement heavy duty bollards. Remove Inground sleeve." at bounding box center [643, 324] width 151 height 23
click at [600, 313] on div "Supply 2x replacement heavy duty bollards. Remove Inground sleeve." at bounding box center [643, 324] width 151 height 23
click at [575, 313] on div "Supply 2x replacement heavy duty bollards. Remove Inground sleeve." at bounding box center [643, 324] width 151 height 23
click at [695, 313] on div "This quote allows Supamaxx to Supply 2x replacement heavy duty bollards. Remove…" at bounding box center [691, 324] width 248 height 23
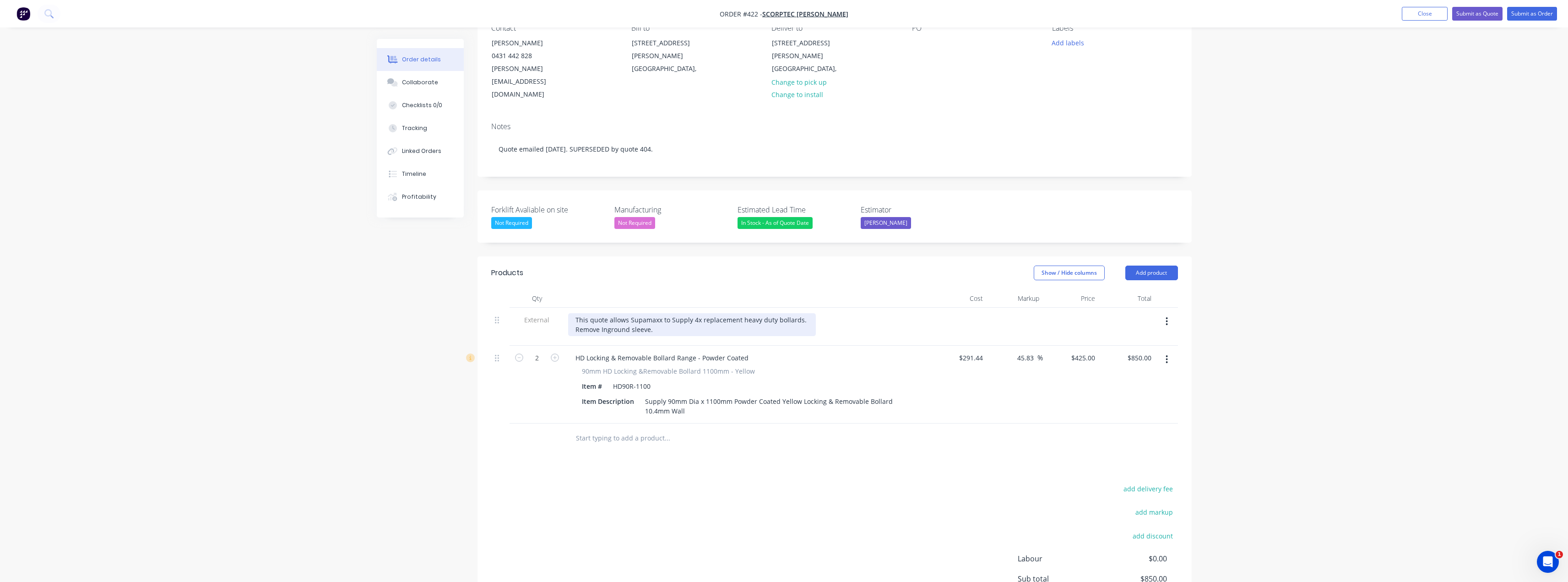
click at [804, 313] on div "This quote allows Supamaxx to Supply 4x replacement heavy duty bollards. Remove…" at bounding box center [691, 324] width 248 height 23
click at [553, 363] on icon "button" at bounding box center [554, 367] width 8 height 8
type input "3"
type input "$1,275.00"
click at [553, 363] on icon "button" at bounding box center [554, 367] width 8 height 8
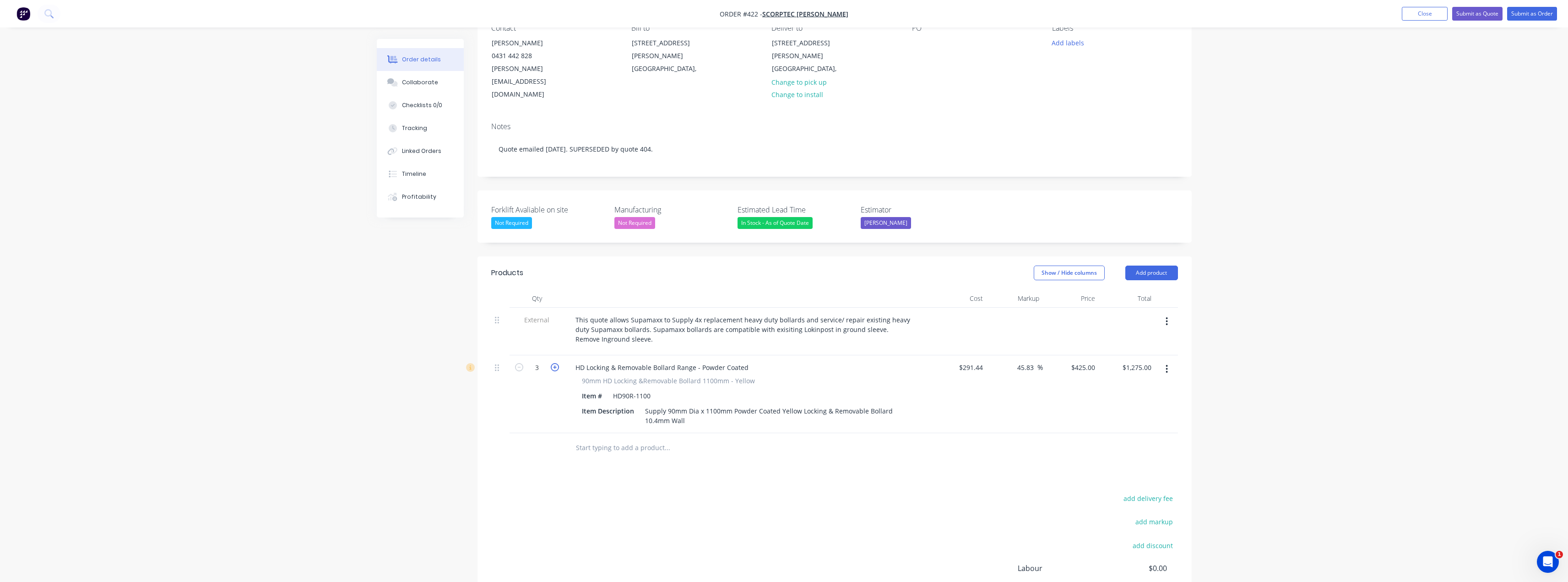
type input "4"
type input "$1,700.00"
click at [670, 314] on div "This quote allows Supamaxx to Supply 4x replacement heavy duty bollards and ser…" at bounding box center [747, 329] width 359 height 32
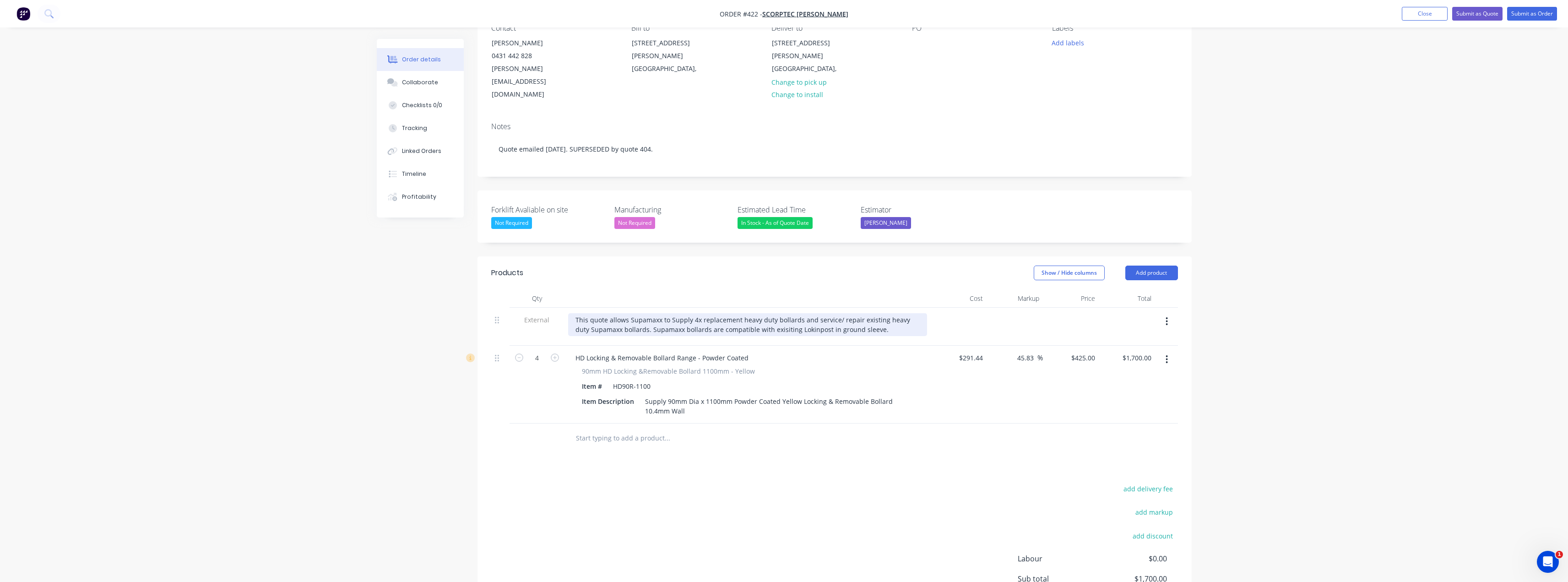
click at [635, 313] on div "This quote allows Supamaxx to Supply 4x replacement heavy duty bollards and ser…" at bounding box center [747, 324] width 359 height 23
click at [598, 313] on div "This quote allows Supamaxx to Supply 4x replacement heavy duty bollards and ser…" at bounding box center [747, 329] width 359 height 32
click at [618, 438] on input "text" at bounding box center [667, 448] width 183 height 18
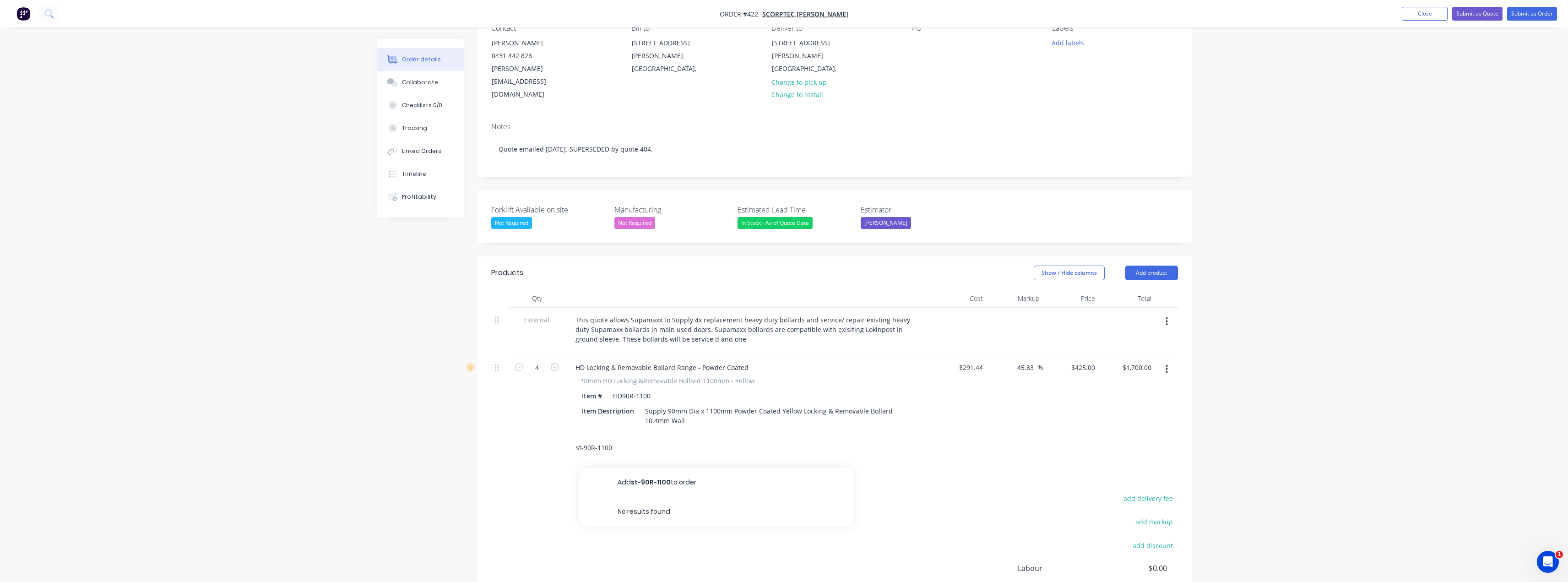
click at [584, 438] on input "st-90R-1100" at bounding box center [667, 448] width 183 height 18
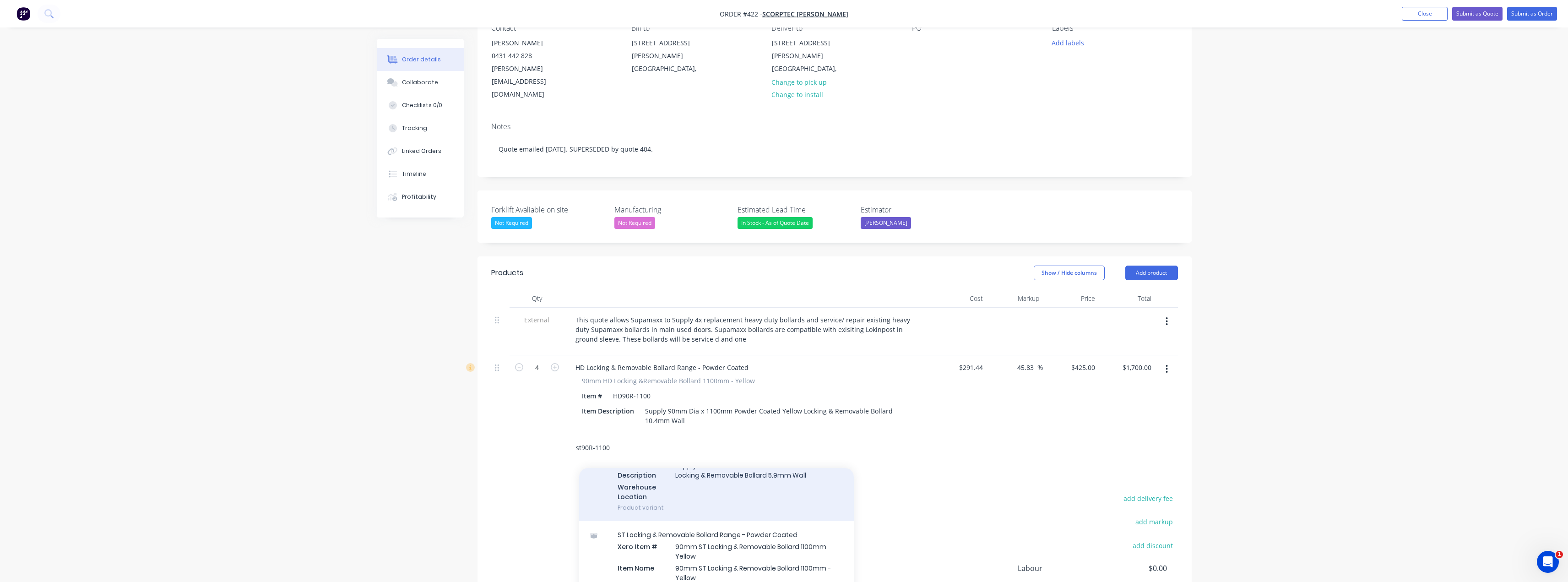
scroll to position [138, 0]
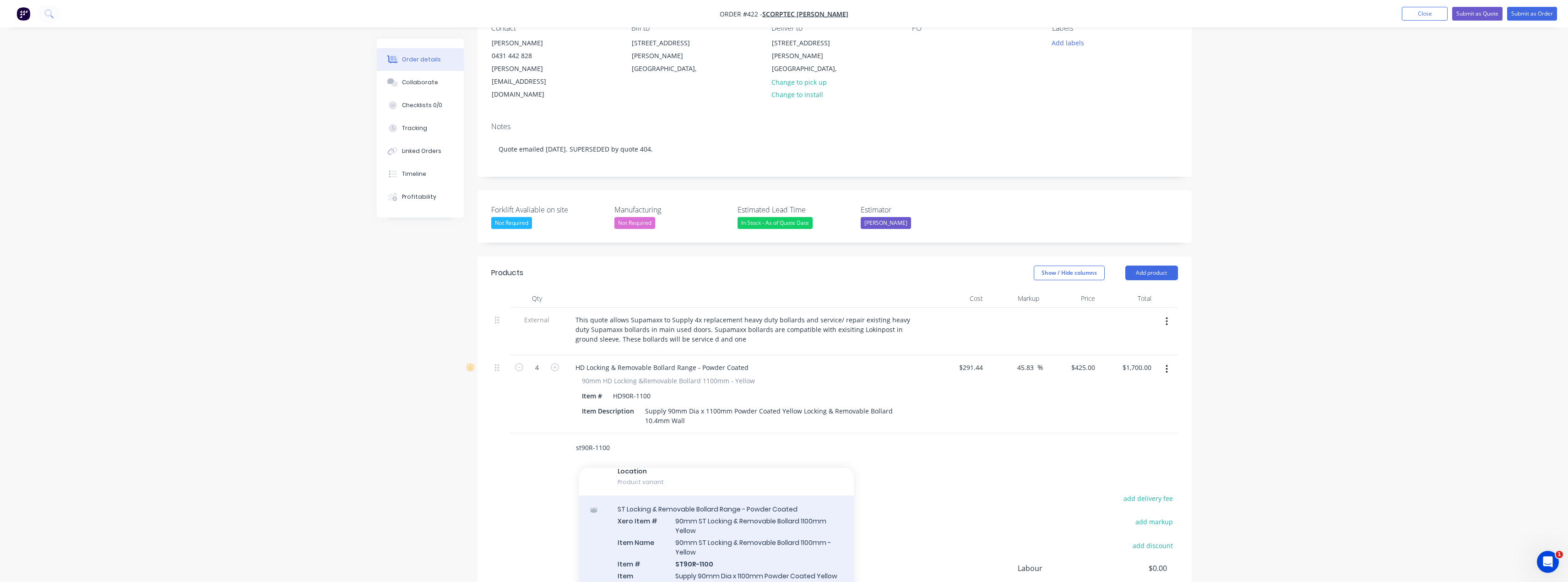
type input "st90R-1100"
click at [723, 514] on div "ST Locking & Removable Bollard Range - Powder Coated Xero Item # 90mm ST Lockin…" at bounding box center [716, 563] width 274 height 136
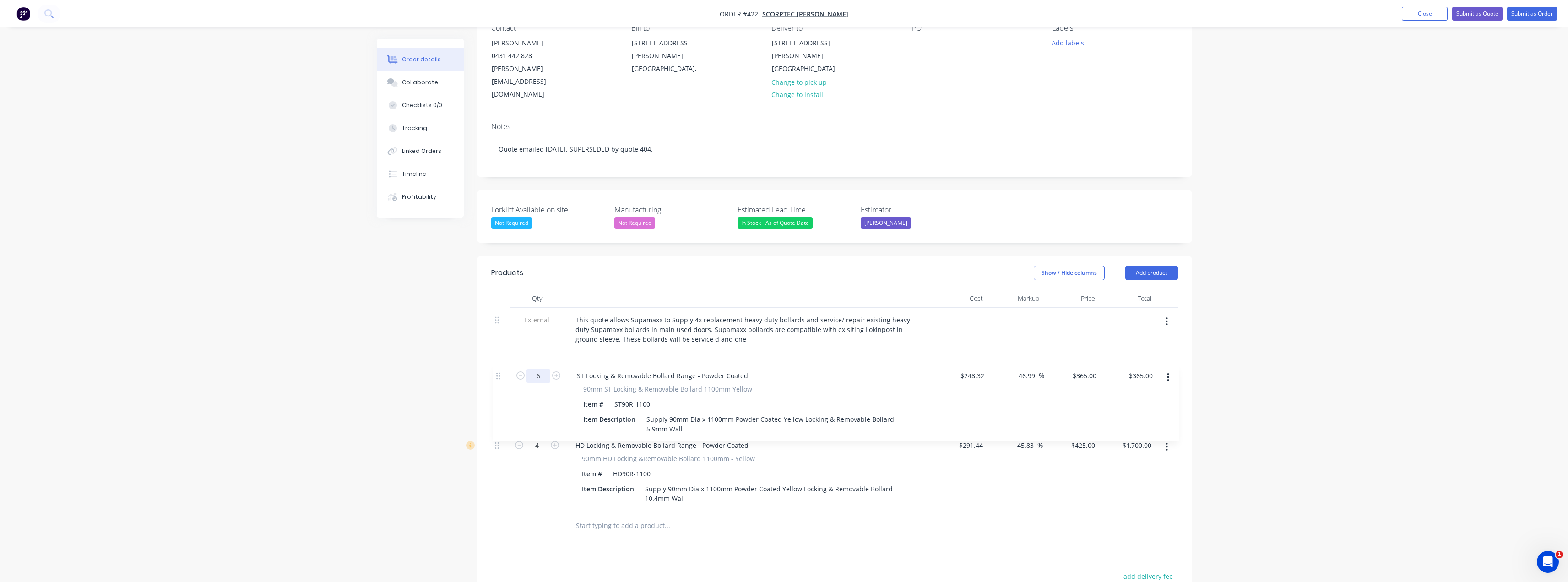
scroll to position [92, 0]
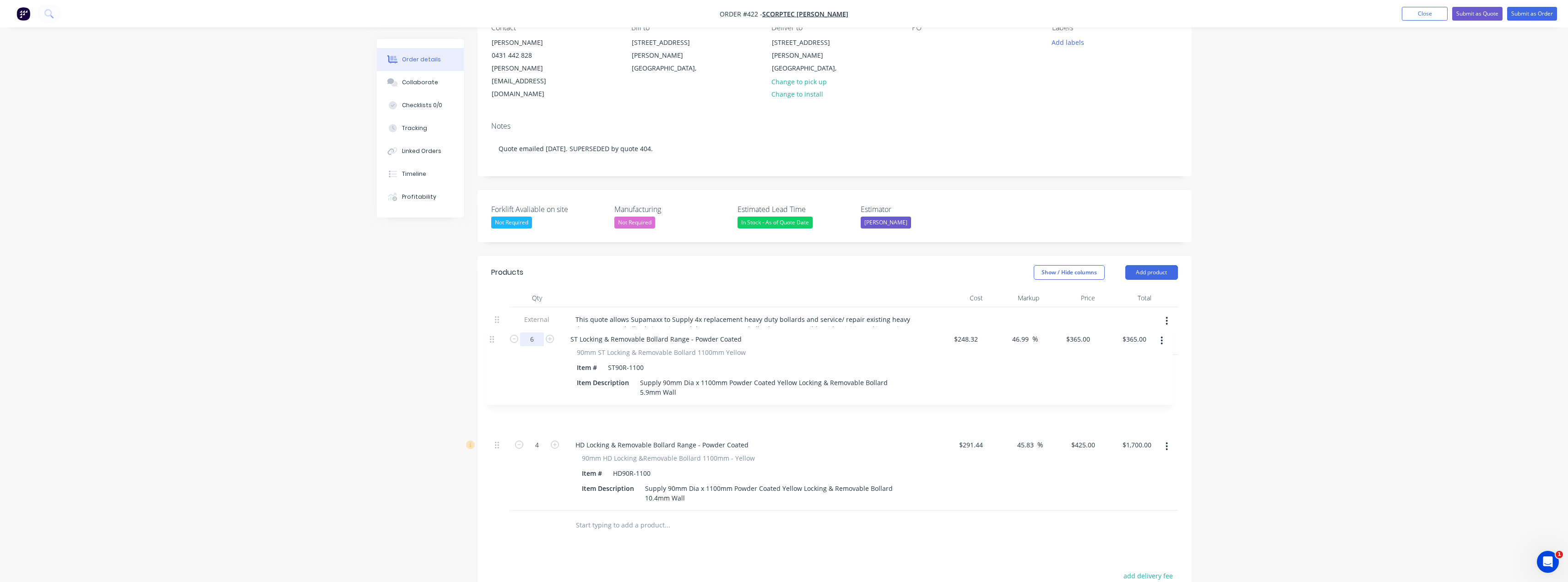
drag, startPoint x: 496, startPoint y: 421, endPoint x: 491, endPoint y: 337, distance: 84.1
click at [491, 337] on div "External This quote allows Supamaxx to Supply 4x replacement heavy duty bollard…" at bounding box center [834, 408] width 686 height 203
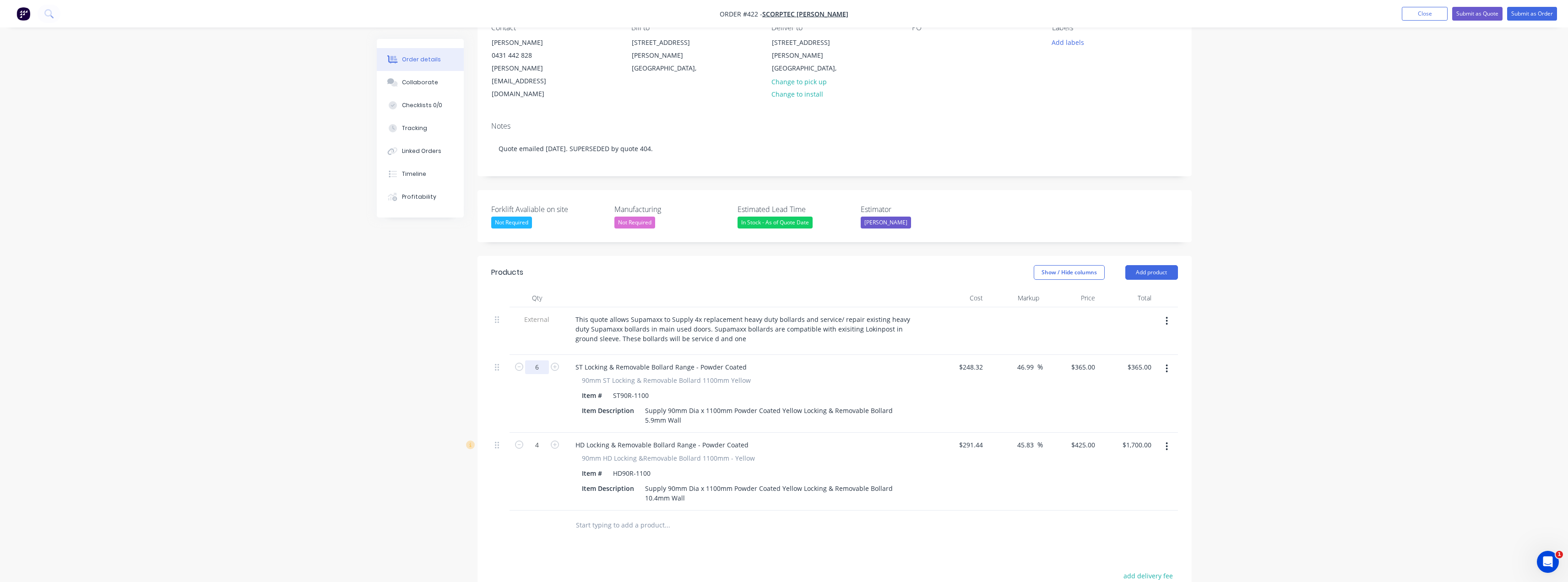
type input "6"
type input "$2,190.00"
click at [1168, 441] on icon "button" at bounding box center [1167, 446] width 2 height 10
click at [1116, 518] on div "Delete" at bounding box center [1134, 525] width 70 height 13
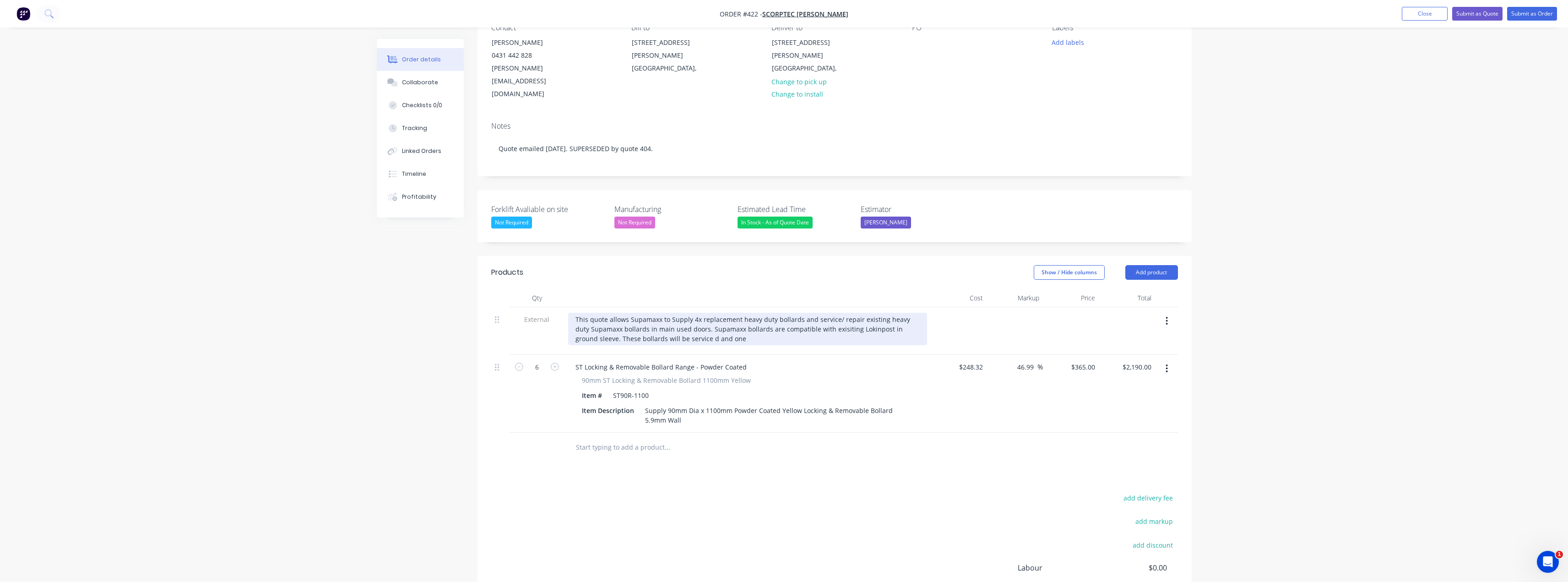
click at [695, 312] on div "This quote allows Supamaxx to Supply 4x replacement heavy duty bollards and ser…" at bounding box center [747, 328] width 359 height 32
click at [737, 312] on div "This quote allows Supamaxx to Supply 6x replacement heavy duty bollards and ser…" at bounding box center [747, 328] width 359 height 32
click at [759, 312] on div "This quote allows Supamaxx to Supply 6x replacement heavy duty bollards and ser…" at bounding box center [747, 328] width 359 height 32
click at [864, 312] on div "This quote allows Supamaxx to Supply 6x replacement standard duty bollards and …" at bounding box center [747, 328] width 359 height 32
click at [745, 314] on div "This quote allows Supamaxx to Supply 6x replacement standard duty bollards and …" at bounding box center [747, 328] width 359 height 32
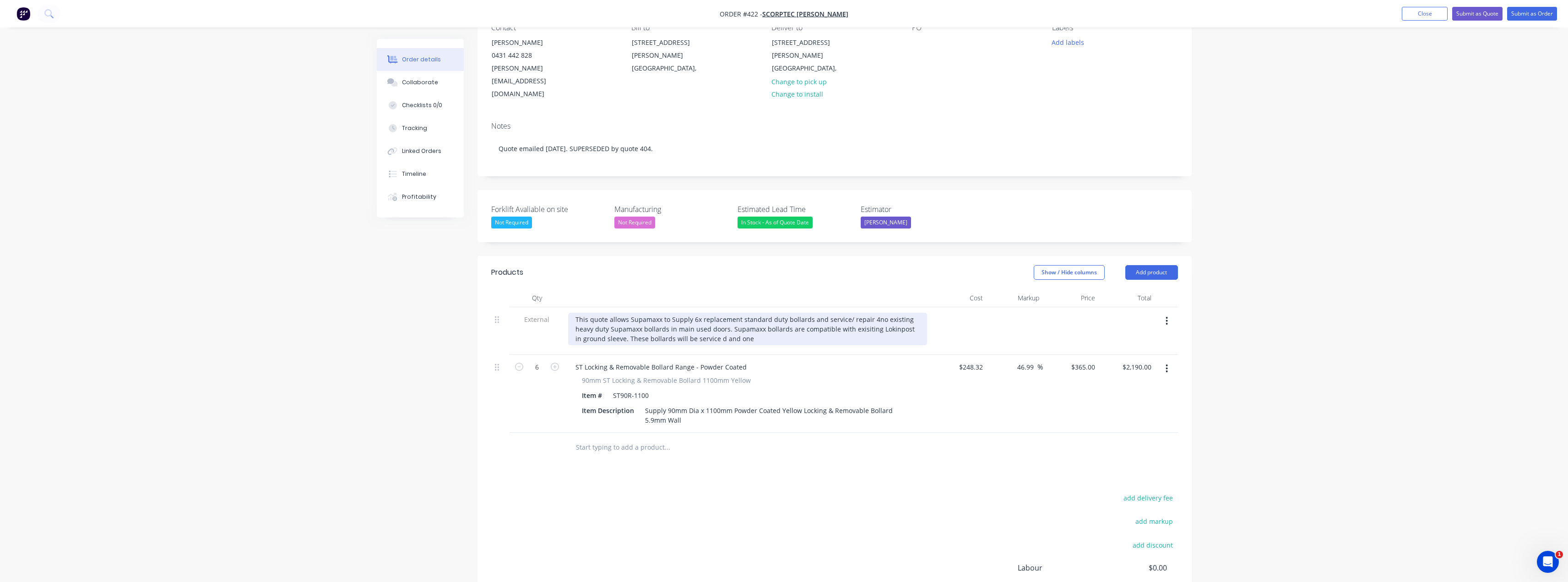
click at [761, 312] on div "This quote allows Supamaxx to Supply 6x replacement standard duty bollards and …" at bounding box center [747, 328] width 359 height 32
click at [826, 313] on div "This quote allows Supamaxx to Supply 6x replacement standard duty bollards and …" at bounding box center [747, 328] width 359 height 32
click at [747, 315] on div "This quote allows Supamaxx to Supply 6x replacement standard duty bollards and …" at bounding box center [747, 328] width 359 height 32
drag, startPoint x: 775, startPoint y: 312, endPoint x: 826, endPoint y: 320, distance: 51.6
click at [776, 312] on div "This quote allows Supamaxx to Supply 6x replacement standard duty bollards and …" at bounding box center [747, 328] width 359 height 32
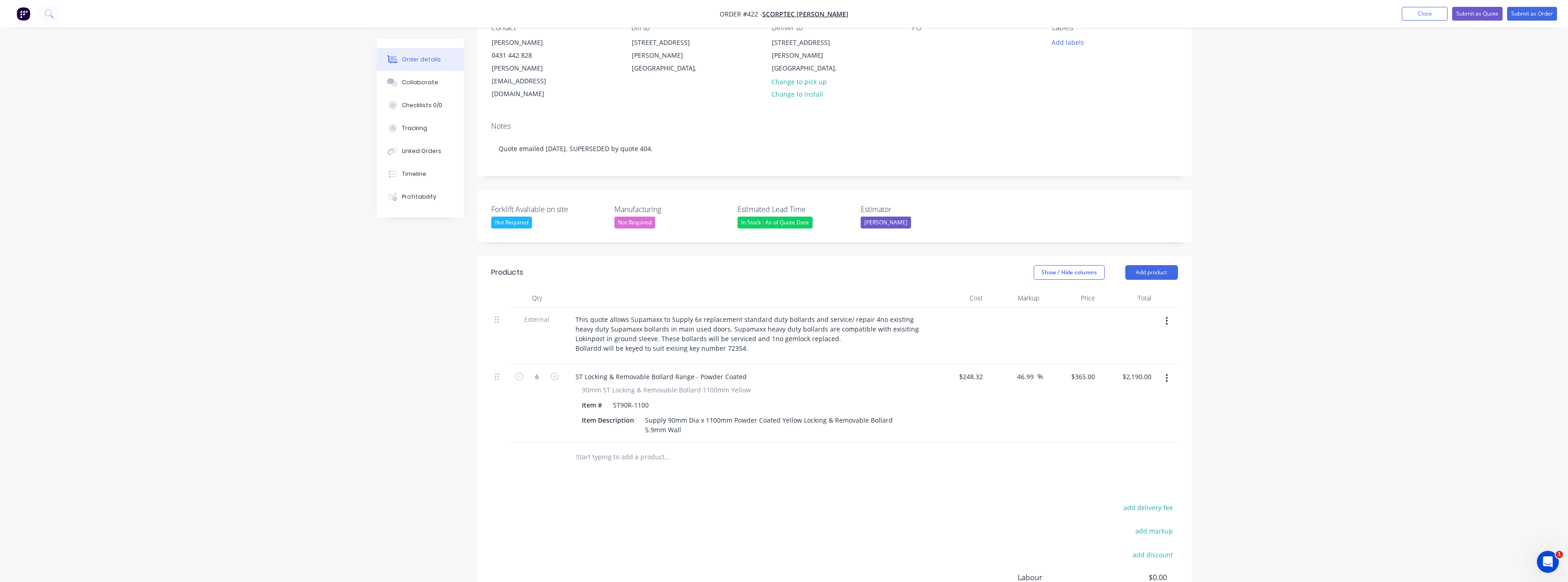
click at [648, 448] on input "text" at bounding box center [667, 457] width 183 height 18
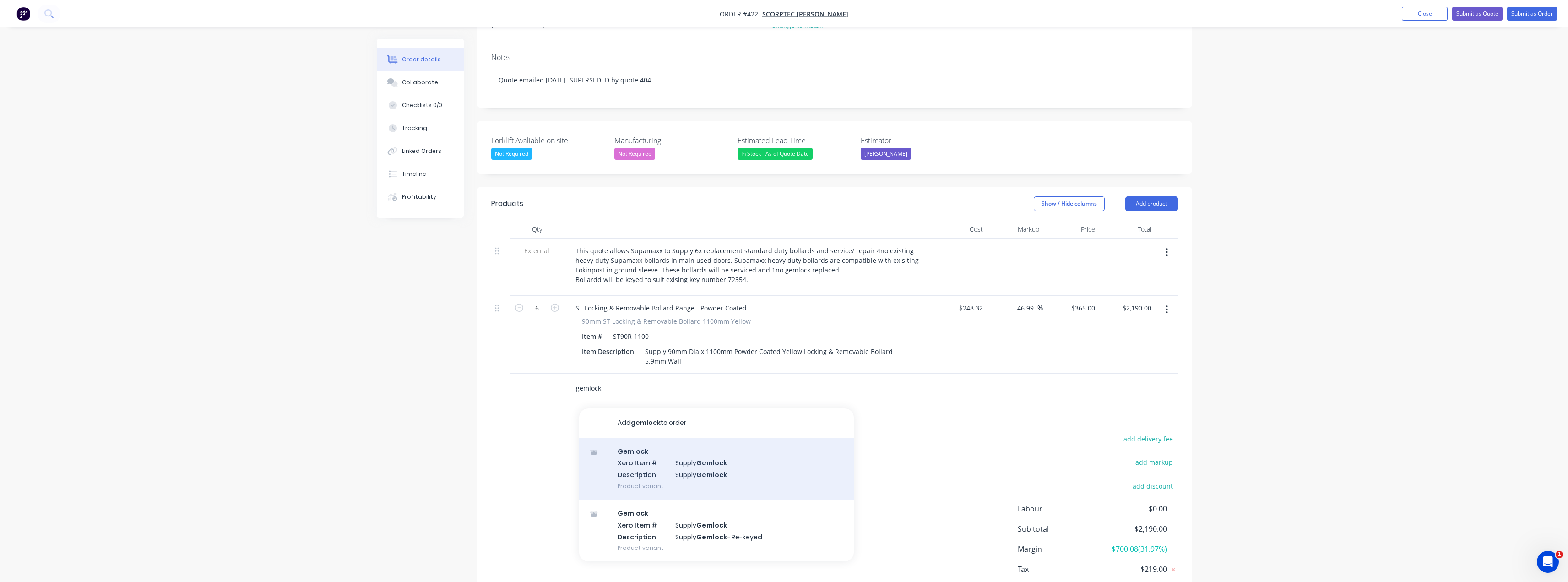
scroll to position [183, 0]
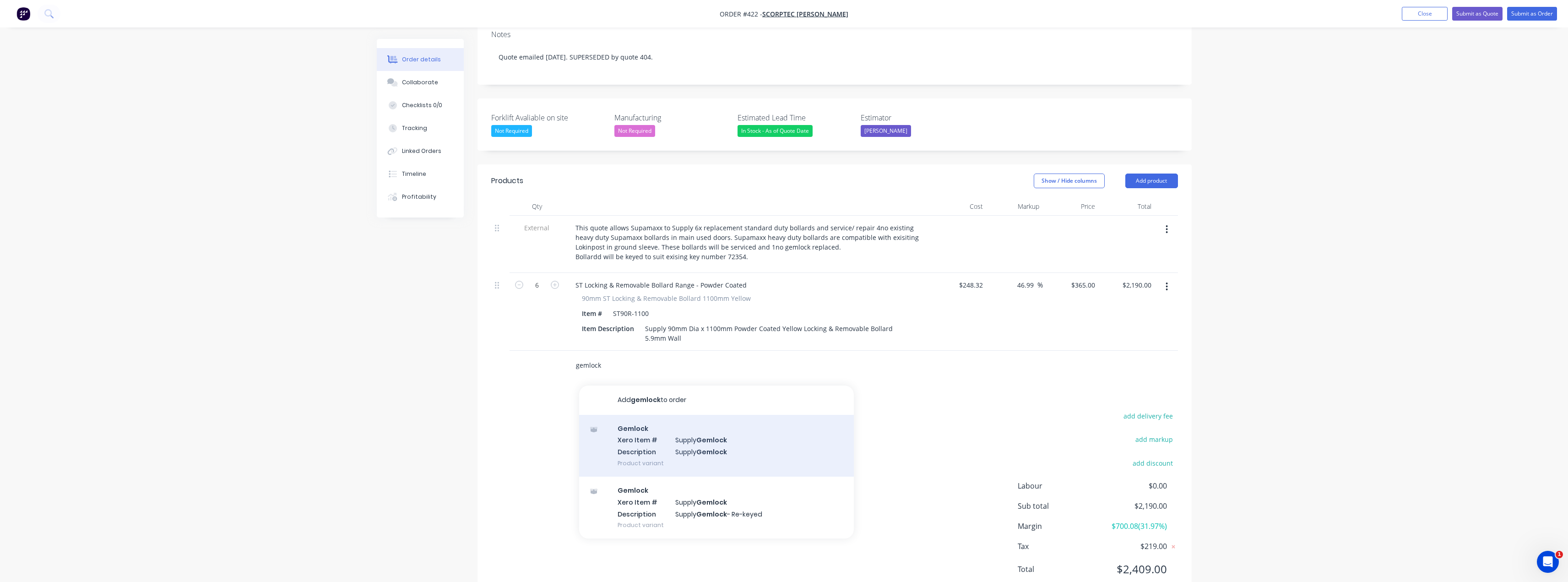
type input "gemlock"
click at [715, 433] on div "Gemlock Xero Item # Supply Gemlock Description Supply Gemlock Product variant" at bounding box center [716, 445] width 274 height 62
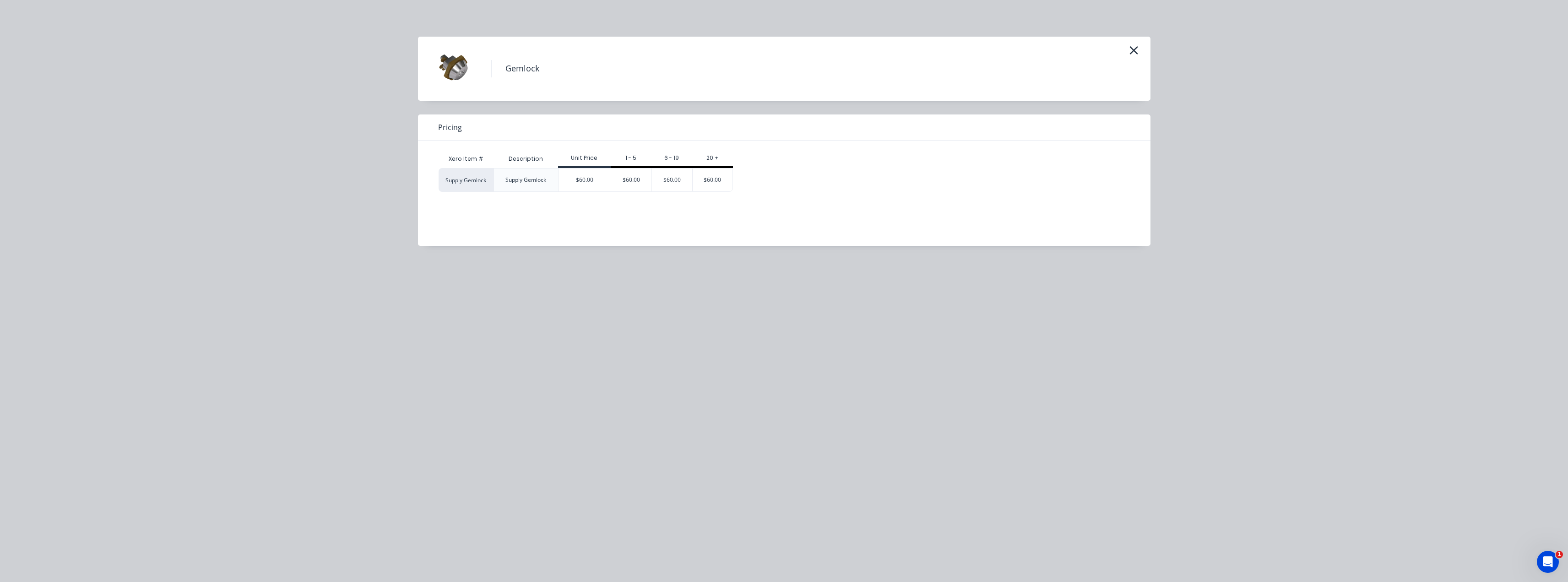
click at [588, 183] on div "$60.00" at bounding box center [584, 180] width 52 height 23
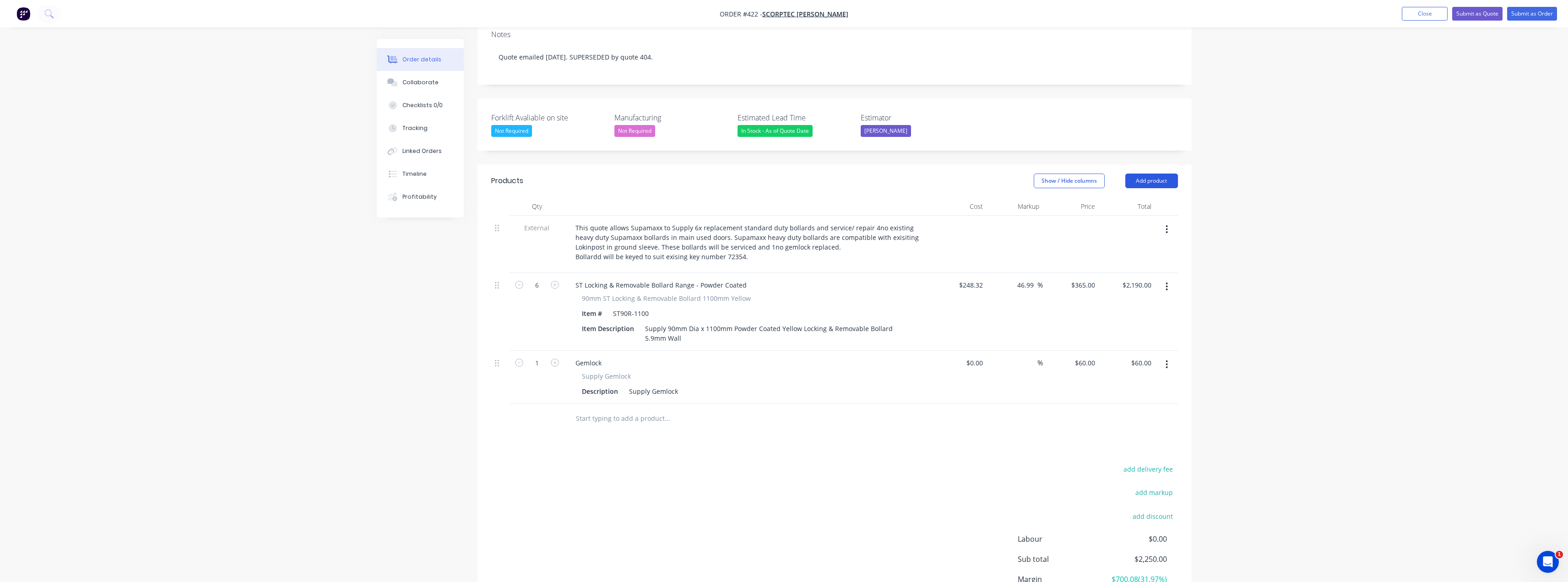
click at [1165, 174] on button "Add product" at bounding box center [1152, 181] width 53 height 15
click at [1140, 197] on div "Product catalogue" at bounding box center [1134, 204] width 70 height 13
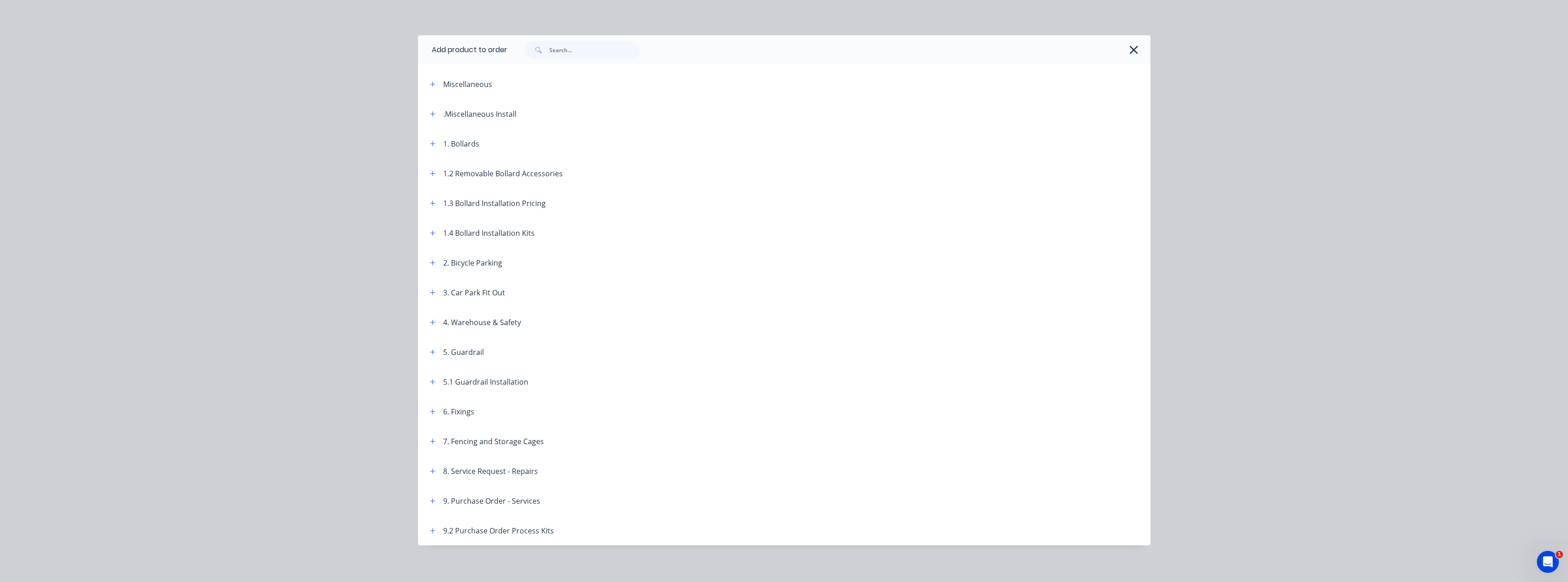
scroll to position [0, 0]
click at [430, 113] on icon "button" at bounding box center [432, 115] width 6 height 6
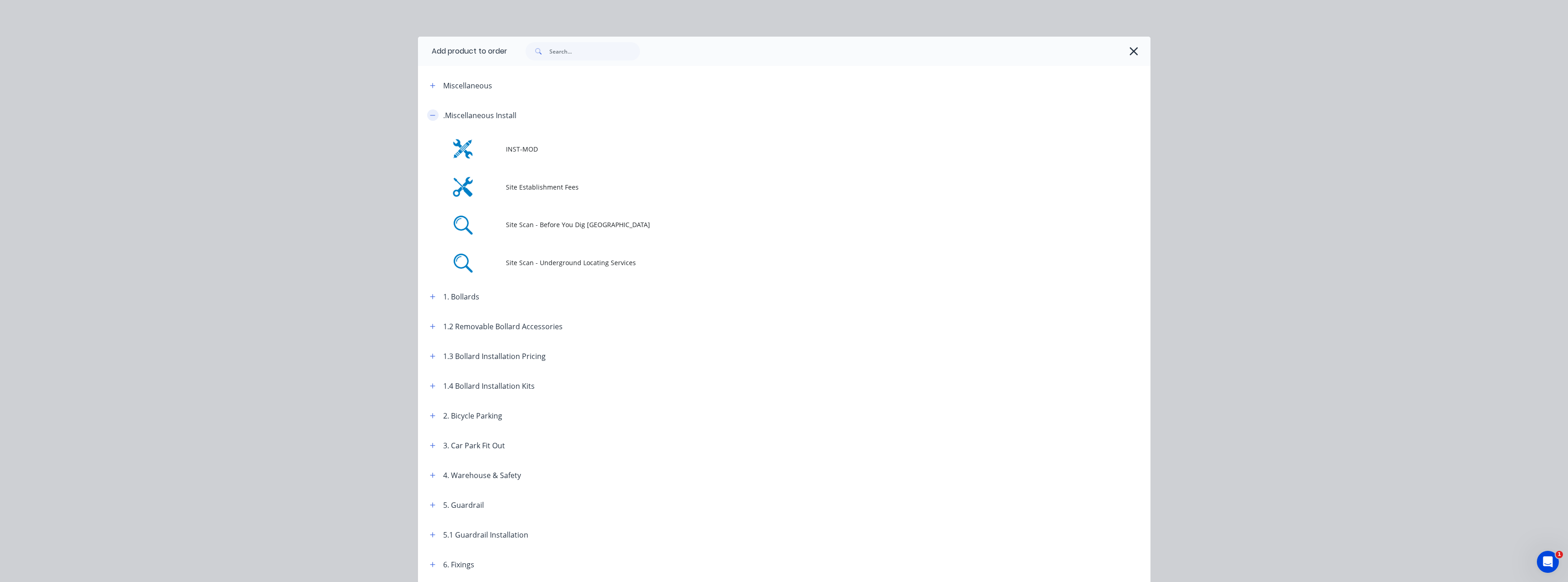
click at [430, 114] on icon "button" at bounding box center [432, 115] width 6 height 6
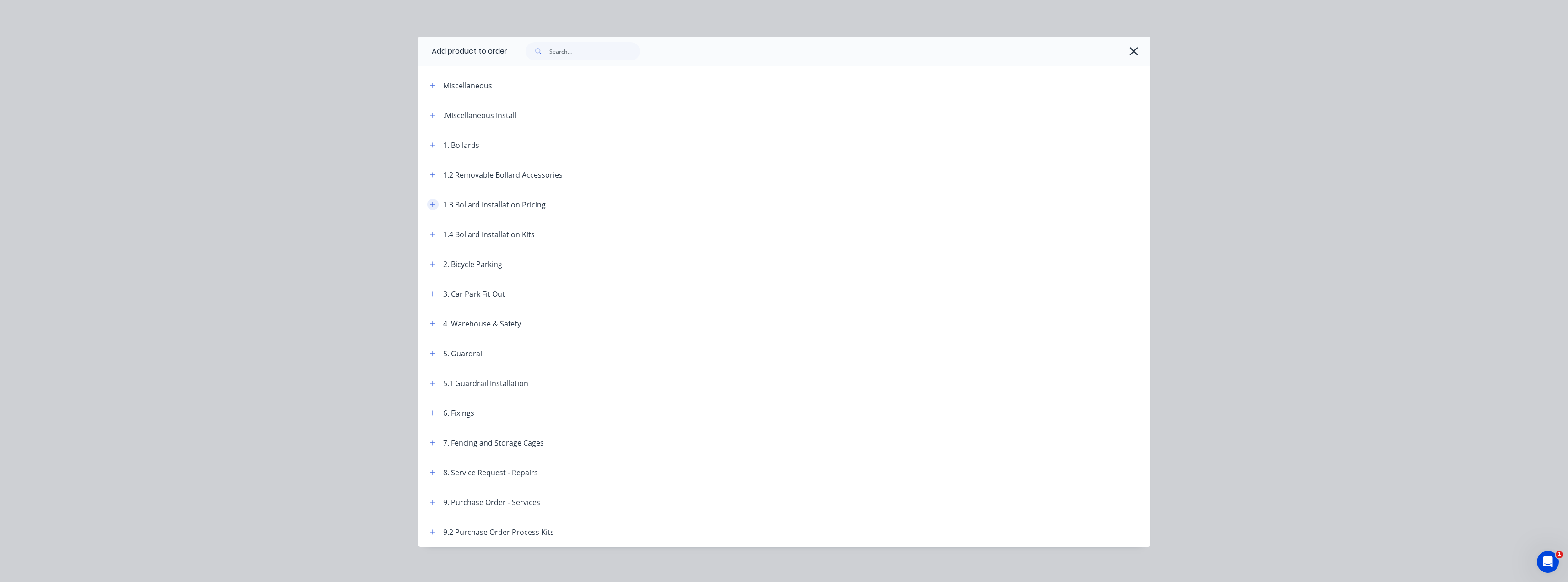
click at [430, 204] on icon "button" at bounding box center [432, 204] width 5 height 5
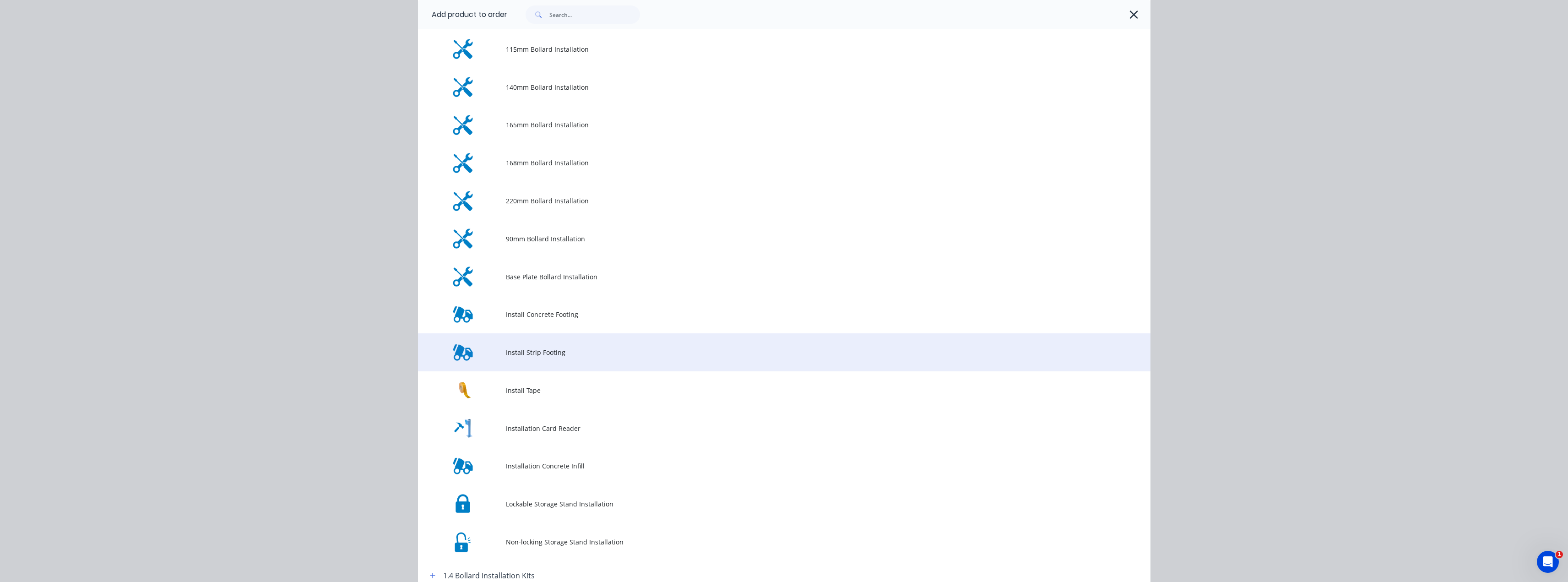
scroll to position [138, 0]
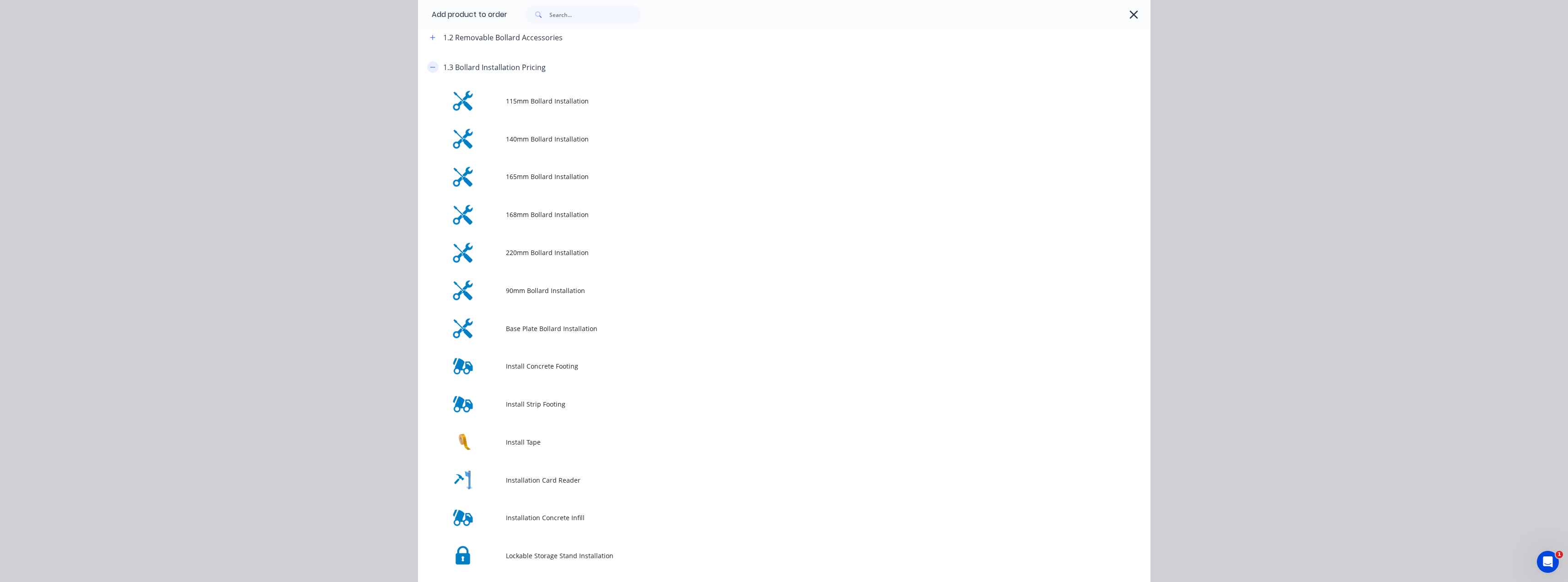
click at [434, 68] on button "button" at bounding box center [433, 67] width 12 height 12
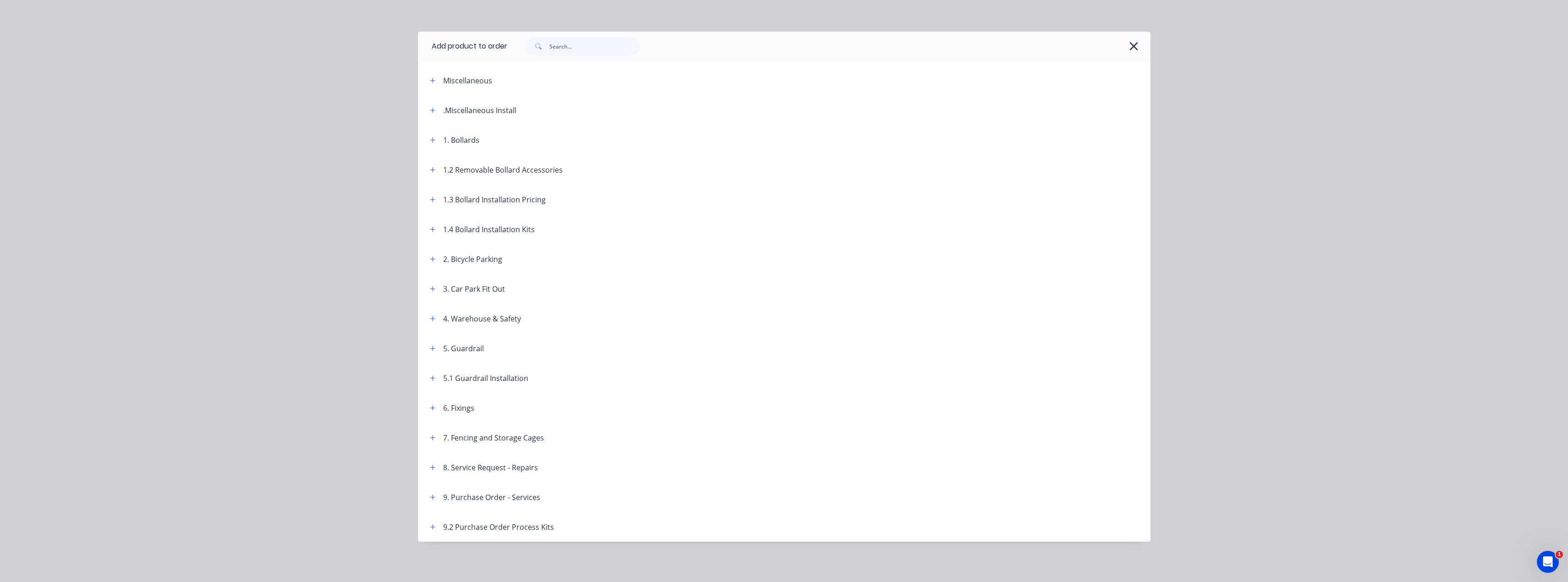
scroll to position [256, 0]
click at [430, 468] on icon "button" at bounding box center [432, 467] width 6 height 6
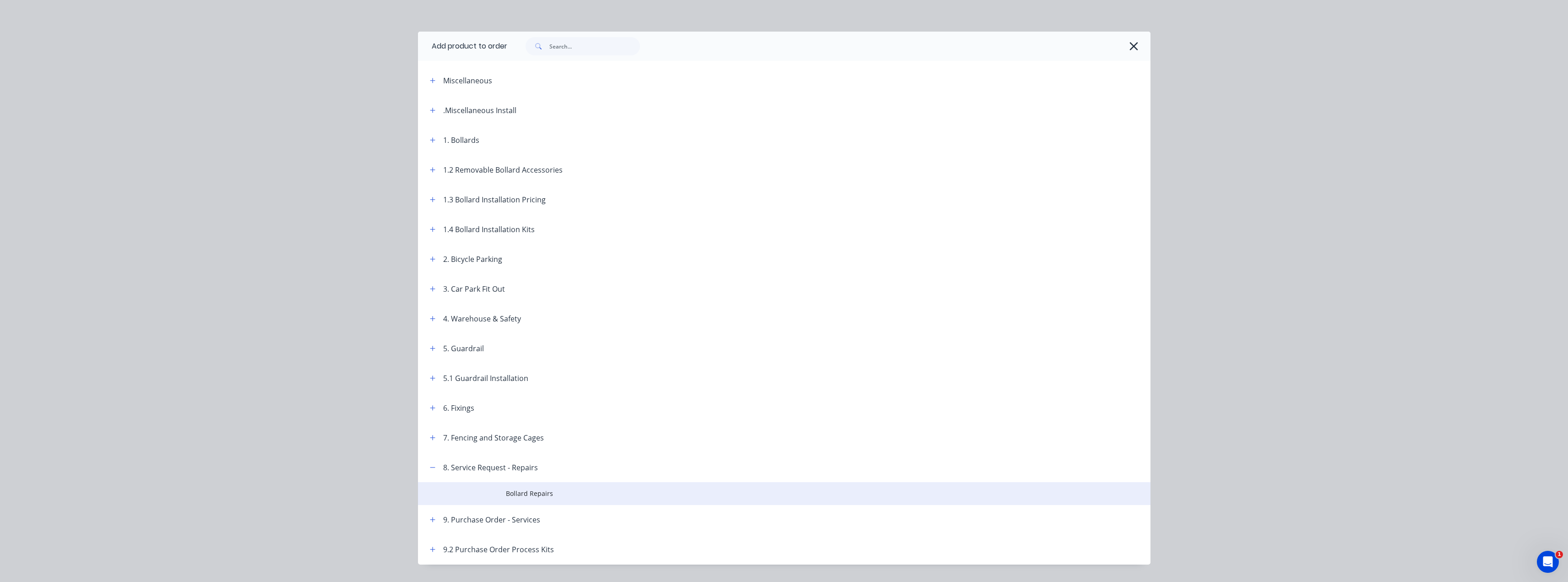
click at [536, 493] on span "Bollard Repairs" at bounding box center [763, 493] width 515 height 10
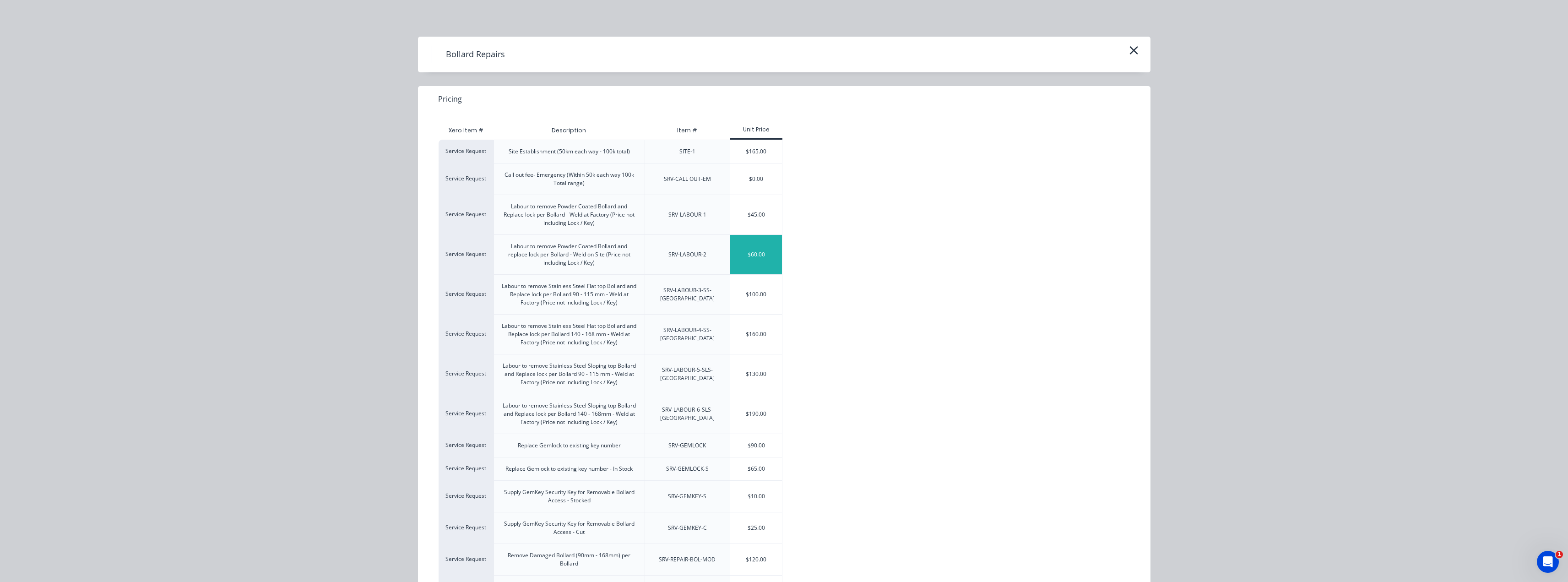
click at [751, 249] on div "$60.00" at bounding box center [756, 254] width 52 height 39
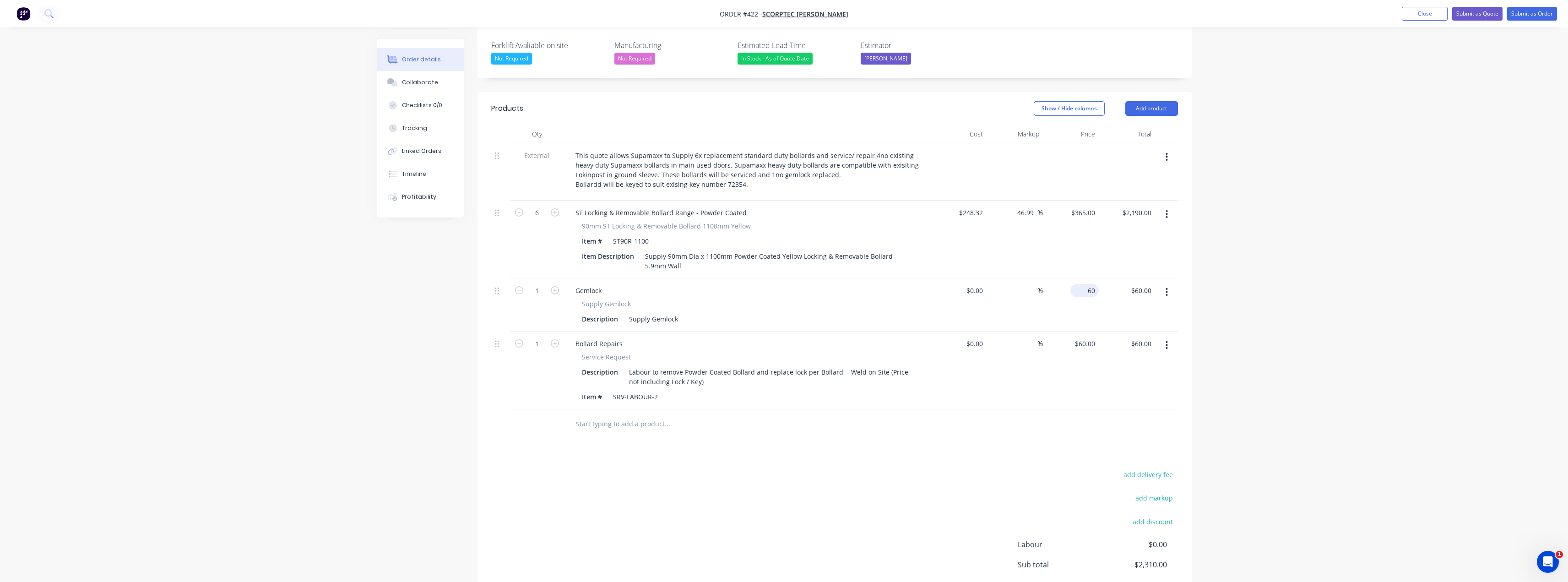
click at [1085, 284] on div "60 $60.00" at bounding box center [1084, 290] width 28 height 13
type input "$60.00"
click at [1087, 337] on input "60" at bounding box center [1092, 344] width 12 height 13
type input "$60.00"
click at [967, 409] on div at bounding box center [834, 424] width 686 height 30
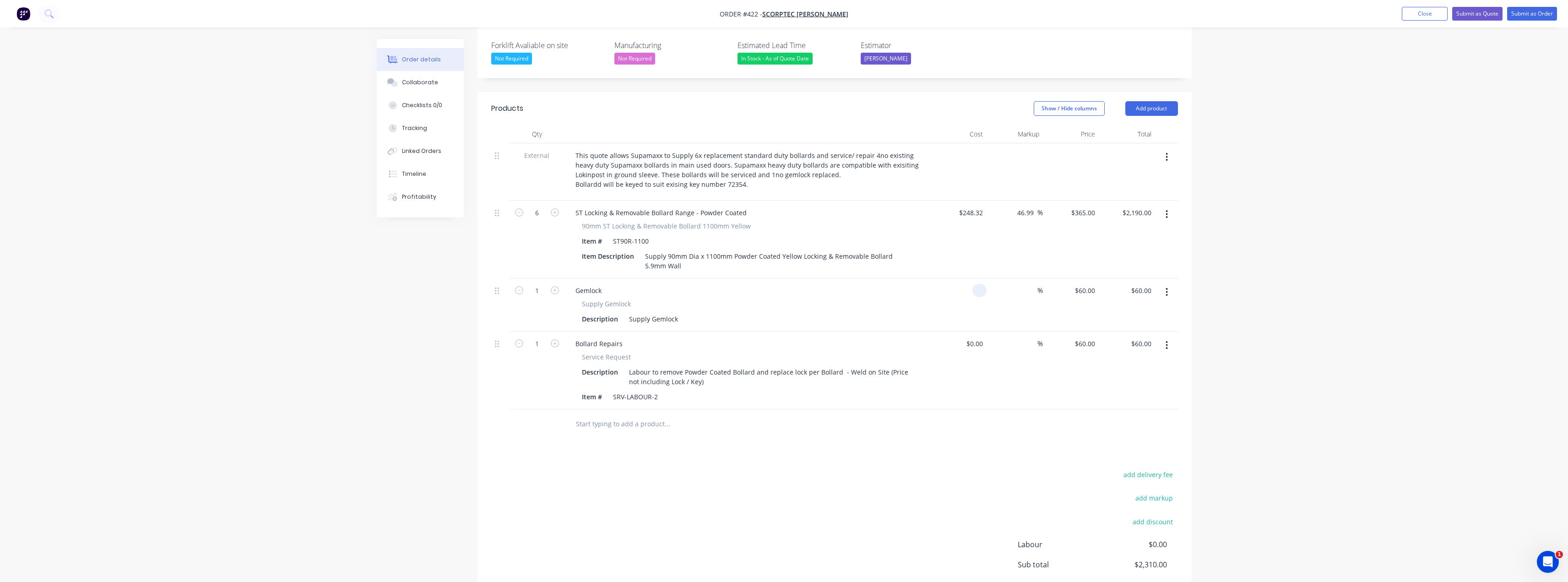
click at [978, 284] on input at bounding box center [981, 290] width 10 height 13
type input "$1.00"
click at [1097, 278] on div "1 Gemlock Supply Gemlock Description Supply Gemlock $1.00 1 % $1.00 $60.00 $1.0…" at bounding box center [834, 304] width 686 height 53
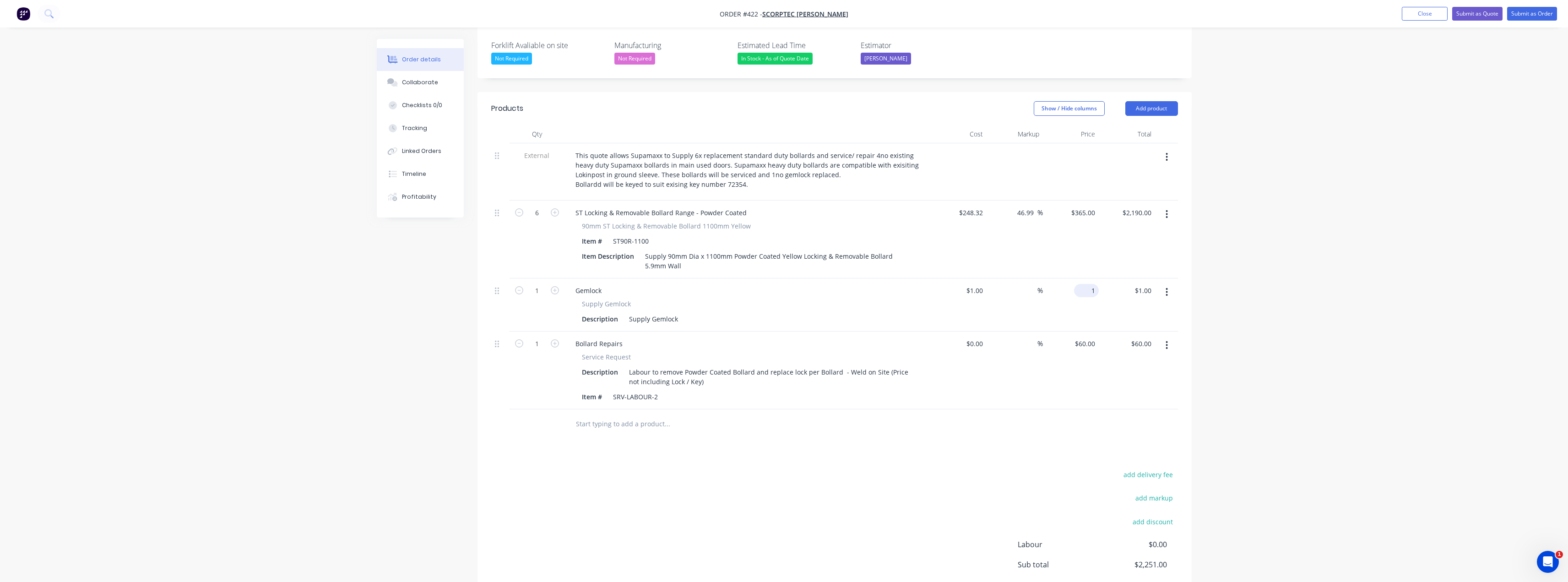
click at [1094, 284] on input "1" at bounding box center [1088, 290] width 21 height 13
type input "60"
type input "5900"
type input "$60.00"
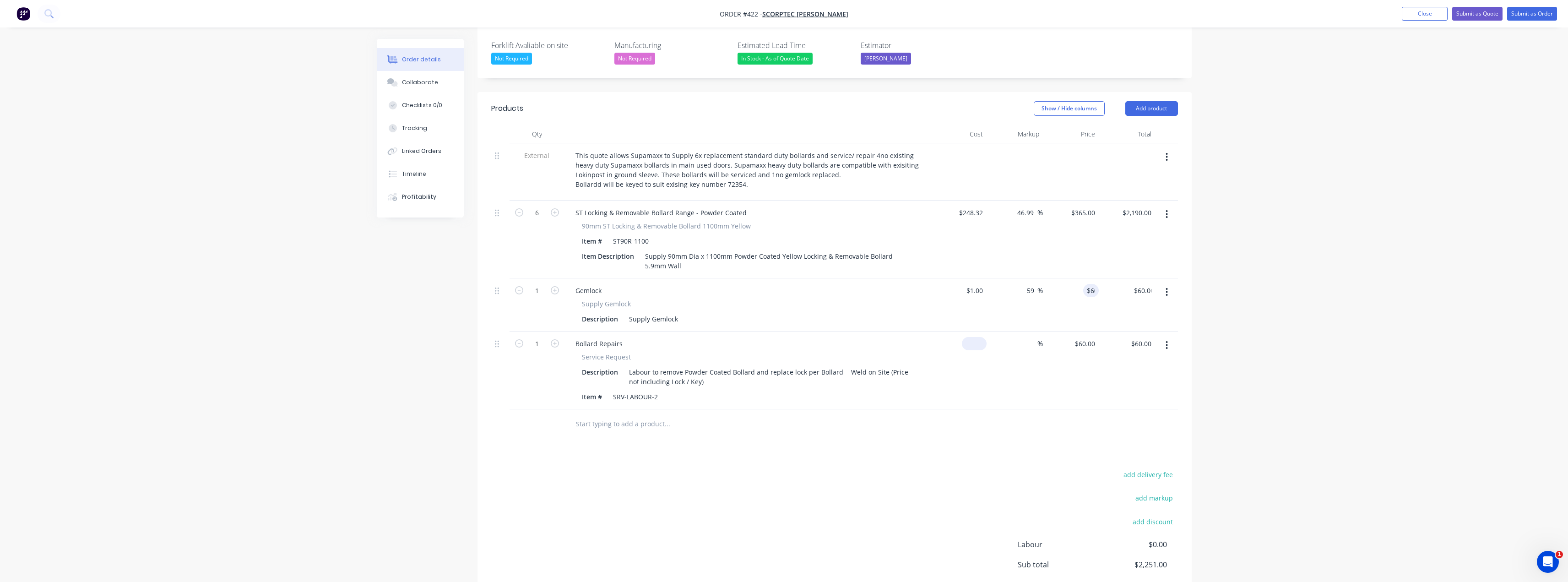
click at [982, 337] on input at bounding box center [976, 344] width 21 height 13
type input "$1.00"
type input "1"
type input "$1.00"
click at [1088, 337] on div "1 $60.00" at bounding box center [1084, 344] width 28 height 13
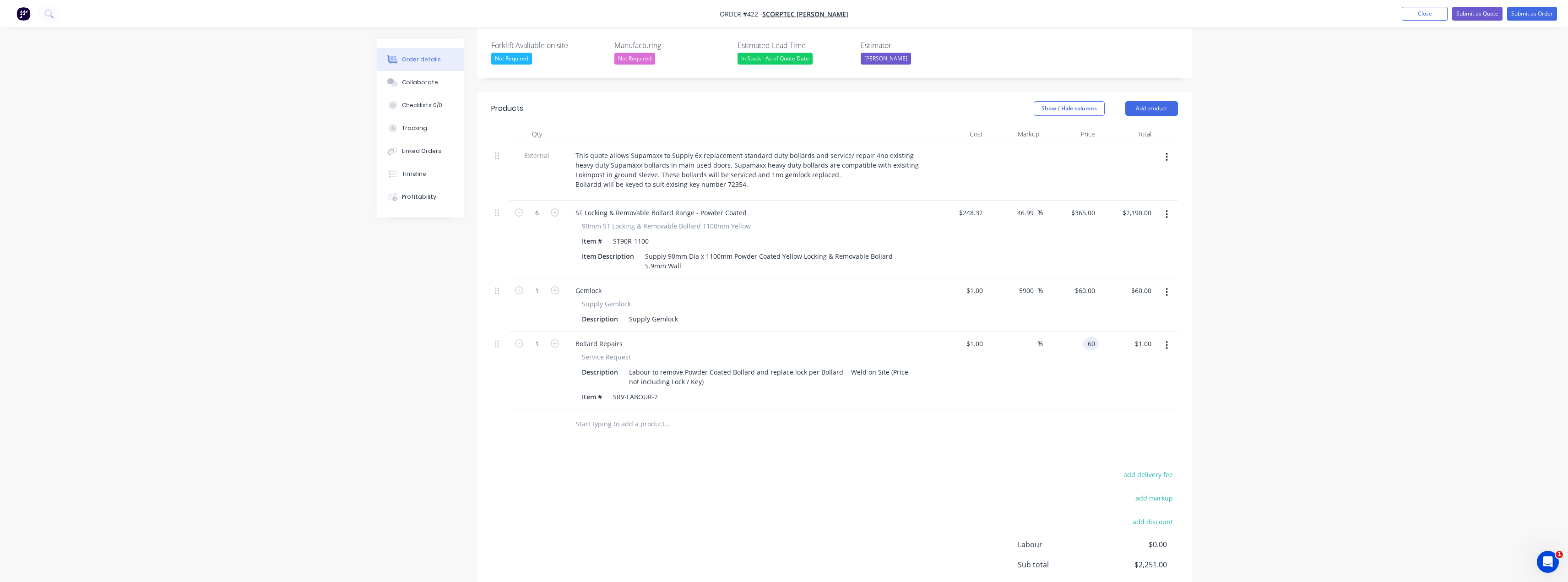
type input "60"
type input "5900"
type input "$60.00"
click at [559, 422] on div "Products Show / Hide columns Add product Qty Cost Markup Price Total External T…" at bounding box center [834, 375] width 714 height 567
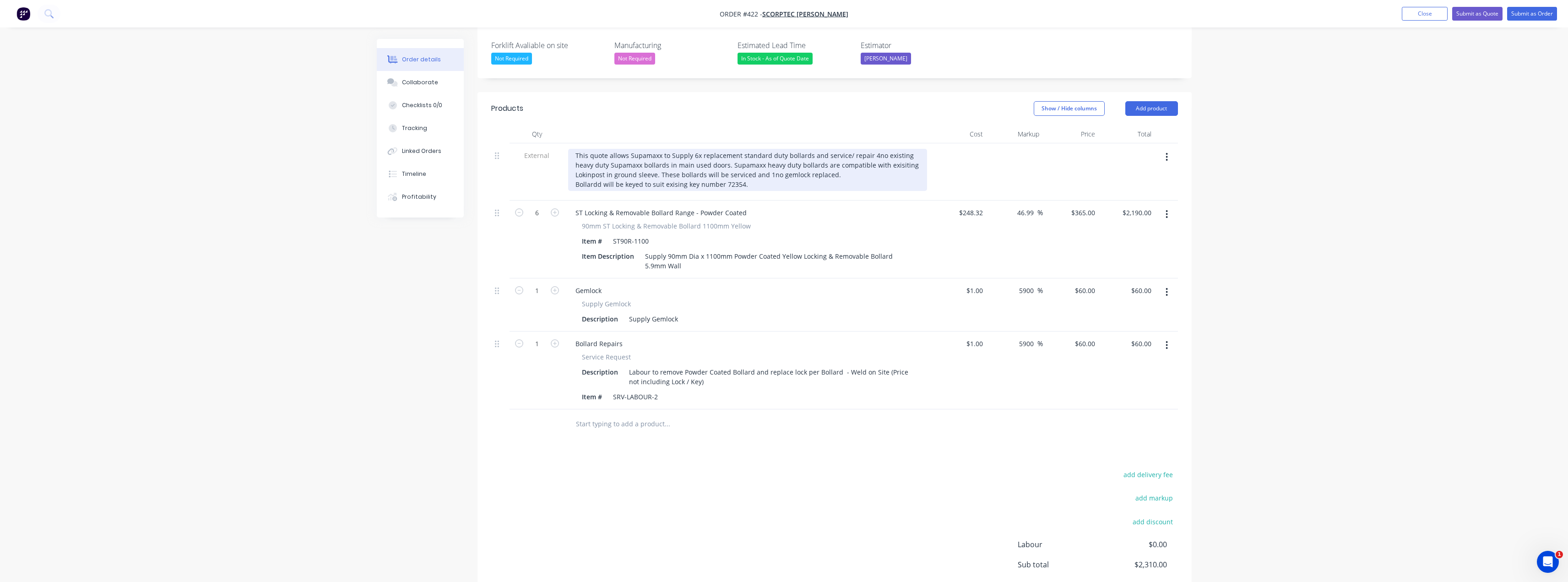
click at [836, 149] on div "This quote allows Supamaxx to Supply 6x replacement standard duty bollards and …" at bounding box center [747, 169] width 359 height 42
click at [601, 159] on div "This quote allows Supamaxx to Supply 6x replacement standard duty bollards and …" at bounding box center [747, 169] width 359 height 42
click at [743, 161] on div "This quote allows Supamaxx to Supply 6x replacement standard duty bollards and …" at bounding box center [747, 169] width 359 height 42
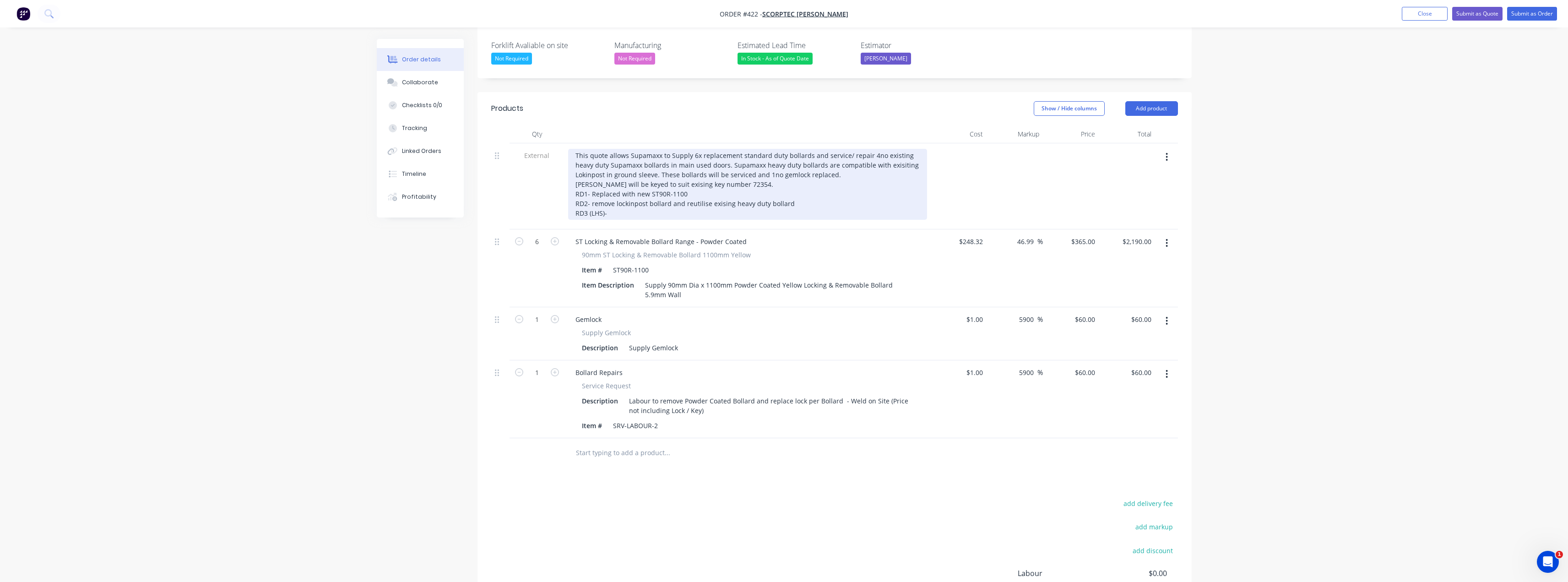
click at [587, 169] on div "This quote allows Supamaxx to Supply 6x replacement standard duty bollards and …" at bounding box center [747, 184] width 359 height 71
click at [588, 181] on div "This quote allows Supamaxx to Supply 6x replacement standard duty bollards and …" at bounding box center [747, 184] width 359 height 71
click at [617, 191] on div "This quote allows Supamaxx to Supply 6x replacement standard duty bollards and …" at bounding box center [747, 184] width 359 height 71
drag, startPoint x: 814, startPoint y: 178, endPoint x: 609, endPoint y: 179, distance: 205.0
click at [609, 179] on div "This quote allows Supamaxx to Supply 6x replacement standard duty bollards and …" at bounding box center [747, 184] width 359 height 71
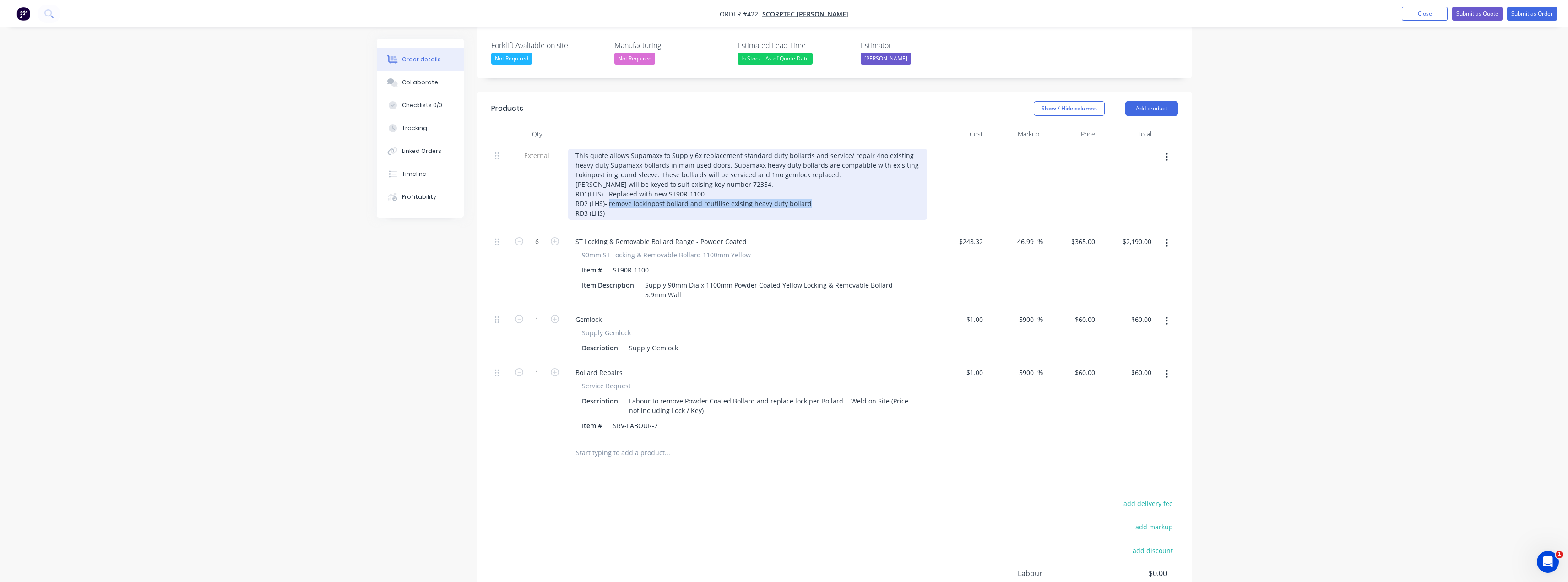
copy div "remove lockinpost bollard and reutilise exising heavy duty bollard"
click at [620, 189] on div "This quote allows Supamaxx to Supply 6x replacement standard duty bollards and …" at bounding box center [747, 184] width 359 height 71
click at [747, 186] on div "This quote allows Supamaxx to Supply 6x replacement standard duty bollards and …" at bounding box center [747, 184] width 359 height 71
click at [735, 177] on div "This quote allows Supamaxx to Supply 6x replacement standard duty bollards and …" at bounding box center [747, 184] width 359 height 71
click at [737, 179] on div "This quote allows Supamaxx to Supply 6x replacement standard duty bollards and …" at bounding box center [747, 184] width 359 height 71
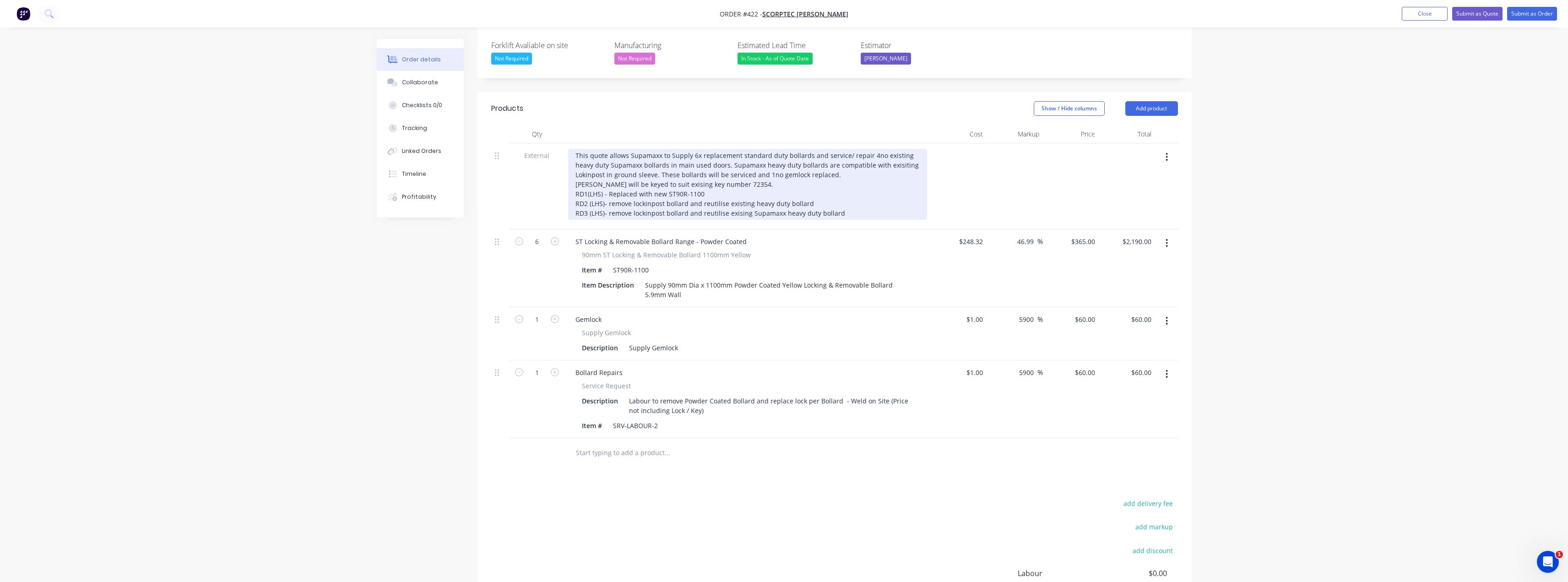
click at [737, 185] on div "This quote allows Supamaxx to Supply 6x replacement standard duty bollards and …" at bounding box center [747, 184] width 359 height 71
click at [750, 175] on div "This quote allows Supamaxx to Supply 6x replacement standard duty bollards and …" at bounding box center [747, 184] width 359 height 71
click at [861, 180] on div "This quote allows Supamaxx to Supply 6x replacement standard duty bollards and …" at bounding box center [747, 184] width 359 height 71
click at [859, 187] on div "This quote allows Supamaxx to Supply 6x replacement standard duty bollards and …" at bounding box center [747, 184] width 359 height 71
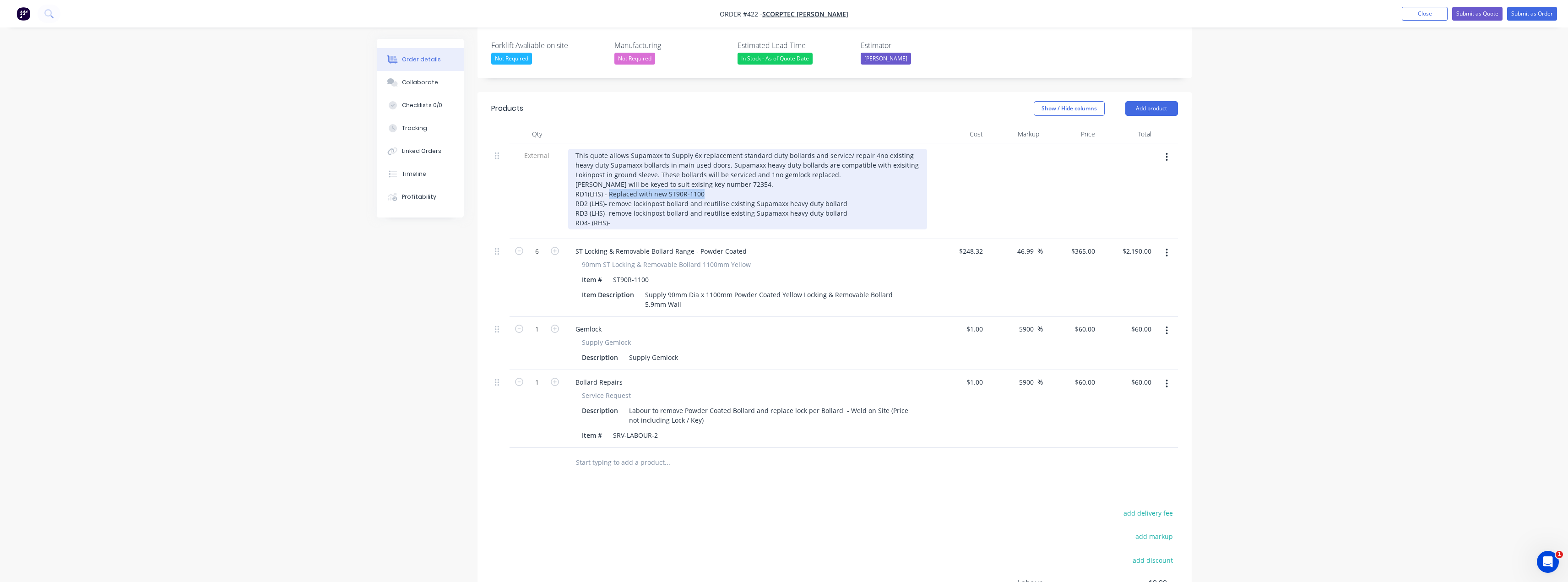
drag, startPoint x: 705, startPoint y: 169, endPoint x: 609, endPoint y: 168, distance: 96.0
click at [609, 168] on div "This quote allows Supamaxx to Supply 6x replacement standard duty bollards and …" at bounding box center [747, 189] width 359 height 81
copy div "Replaced with new ST90R-1100"
click at [620, 198] on div "This quote allows Supamaxx to Supply 6x replacement standard duty bollards and …" at bounding box center [747, 189] width 359 height 81
click at [655, 196] on div "This quote allows Supamaxx to Supply 6x replacement standard duty bollards and …" at bounding box center [747, 189] width 359 height 81
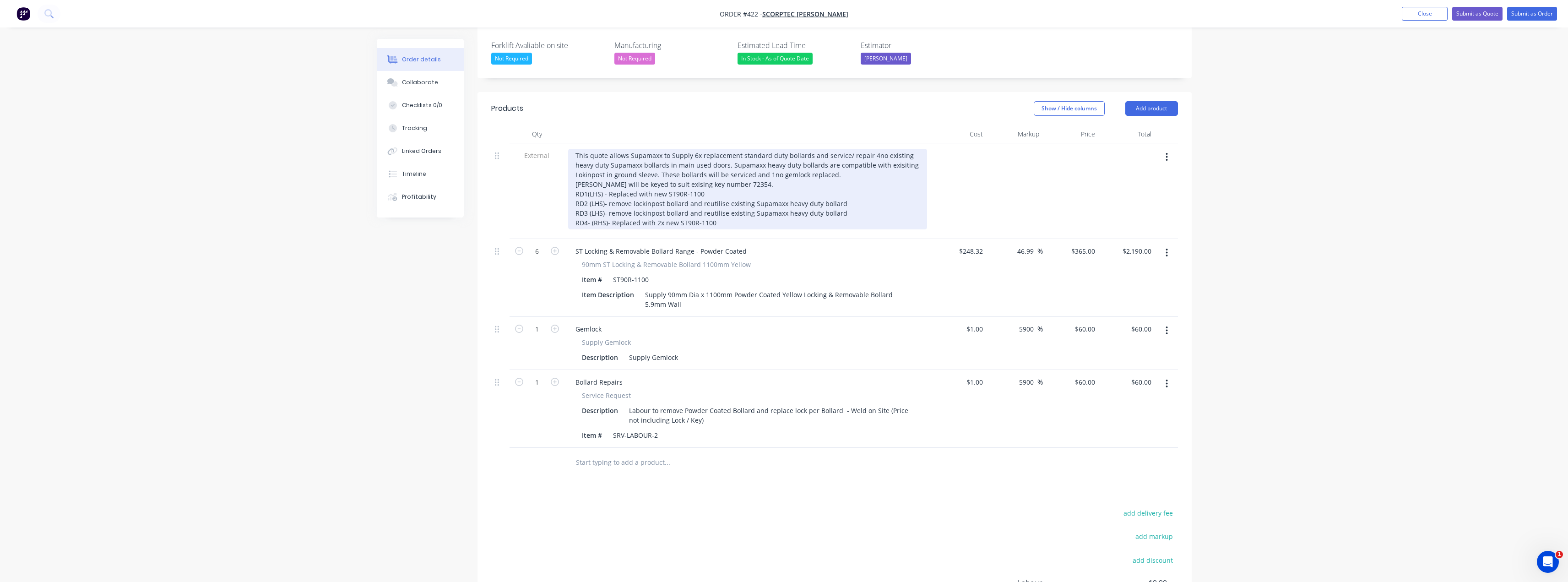
click at [652, 167] on div "This quote allows Supamaxx to Supply 6x replacement standard duty bollards and …" at bounding box center [747, 189] width 359 height 81
drag, startPoint x: 716, startPoint y: 167, endPoint x: 716, endPoint y: 175, distance: 8.0
click at [716, 167] on div "This quote allows Supamaxx to Supply 6x replacement standard duty bollards and …" at bounding box center [747, 189] width 359 height 81
click at [726, 199] on div "This quote allows Supamaxx to Supply 6x replacement standard duty bollards and …" at bounding box center [747, 189] width 359 height 81
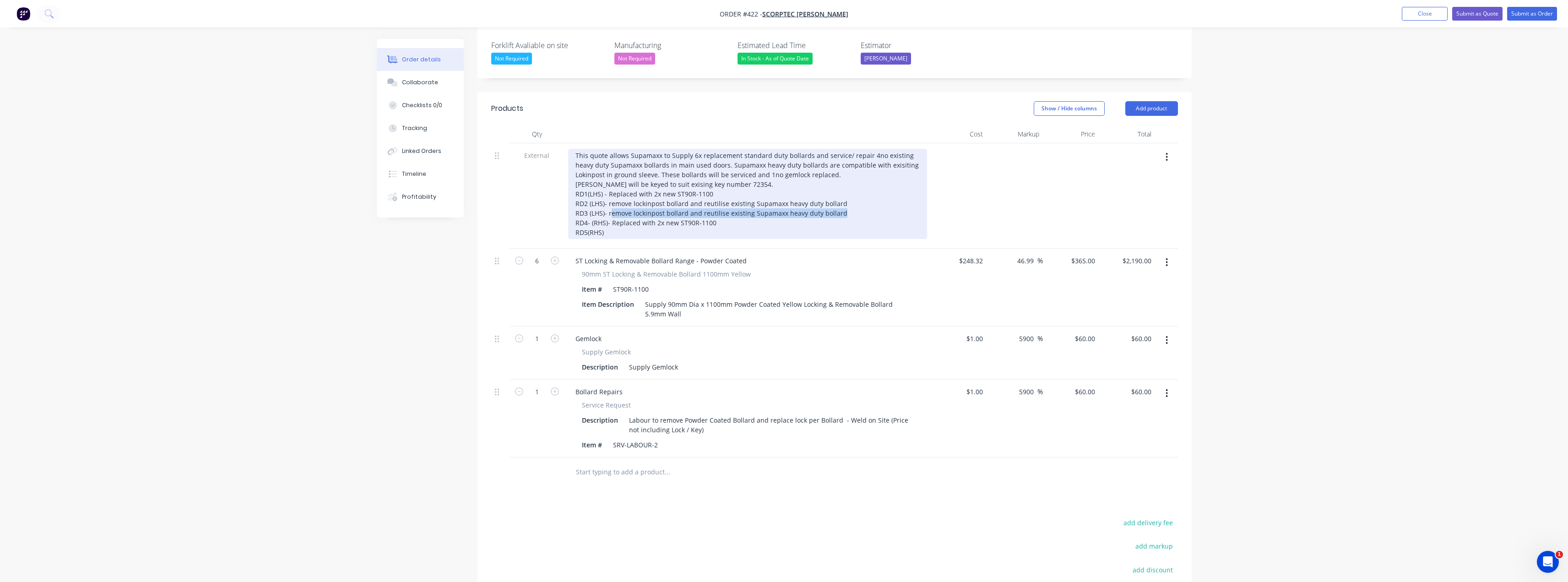
click at [610, 186] on div "This quote allows Supamaxx to Supply 6x replacement standard duty bollards and …" at bounding box center [747, 194] width 359 height 90
click at [614, 187] on div "This quote allows Supamaxx to Supply 6x replacement standard duty bollards and …" at bounding box center [747, 194] width 359 height 90
drag, startPoint x: 848, startPoint y: 187, endPoint x: 606, endPoint y: 185, distance: 242.0
click at [606, 185] on div "This quote allows Supamaxx to Supply 6x replacement standard duty bollards and …" at bounding box center [747, 194] width 359 height 90
copy div "remove lockinpost bollard and reutilise existing Supamaxx heavy duty bollard"
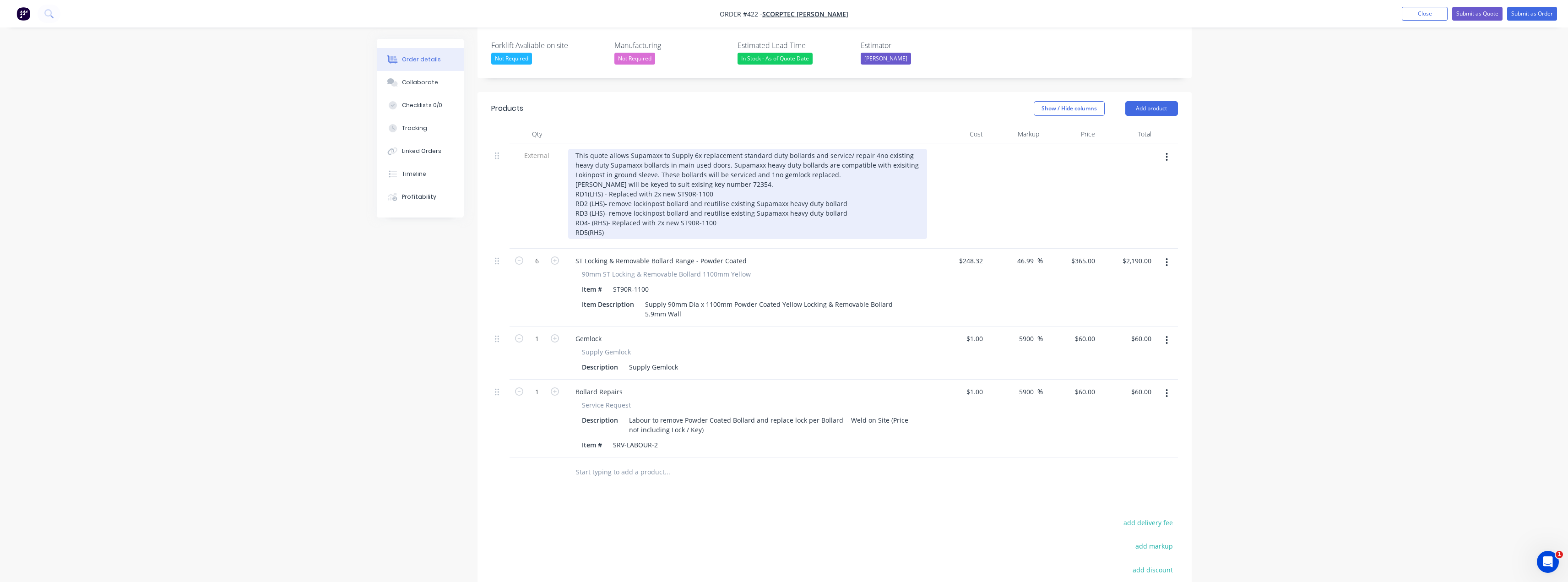
click at [605, 207] on div "This quote allows Supamaxx to Supply 6x replacement standard duty bollards and …" at bounding box center [747, 194] width 359 height 90
click at [587, 208] on div "This quote allows Supamaxx to Supply 6x replacement standard duty bollards and …" at bounding box center [747, 194] width 359 height 90
click at [592, 196] on div "This quote allows Supamaxx to Supply 6x replacement standard duty bollards and …" at bounding box center [747, 194] width 359 height 90
click at [588, 169] on div "This quote allows Supamaxx to Supply 6x replacement standard duty bollards and …" at bounding box center [747, 194] width 359 height 90
drag, startPoint x: 694, startPoint y: 128, endPoint x: 699, endPoint y: 130, distance: 5.4
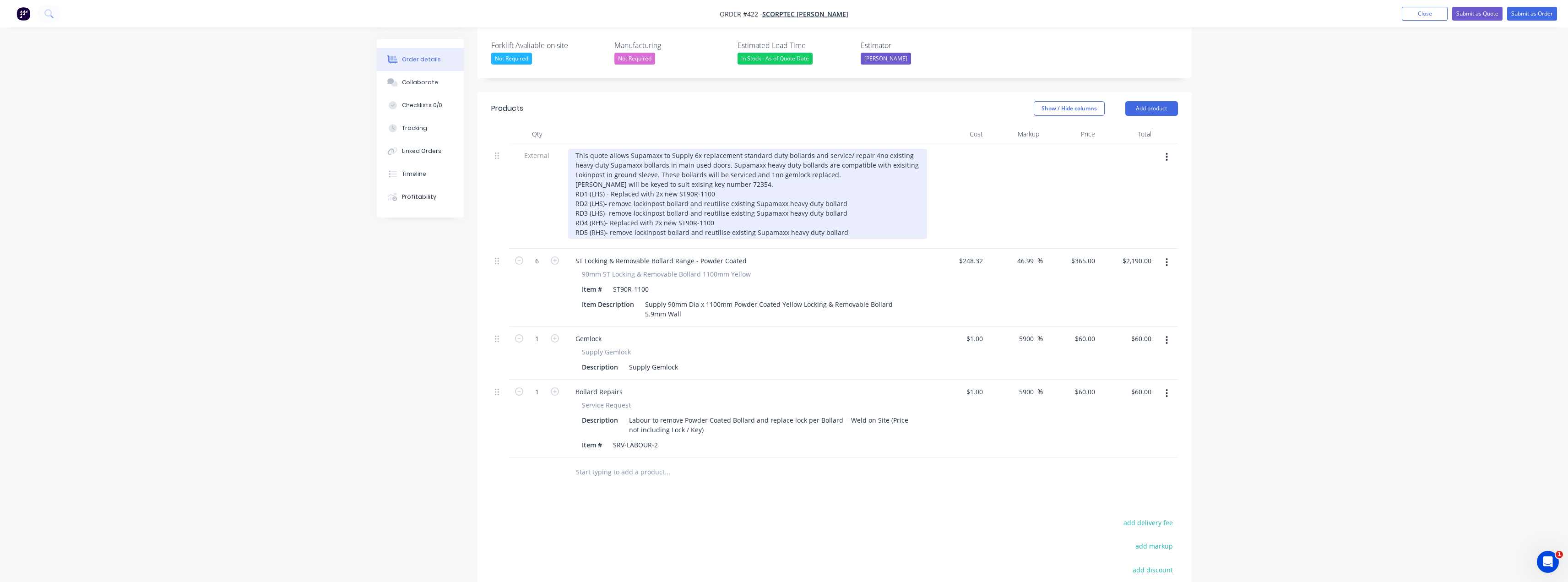
click at [694, 149] on div "This quote allows Supamaxx to Supply 6x replacement standard duty bollards and …" at bounding box center [747, 194] width 359 height 90
drag, startPoint x: 844, startPoint y: 179, endPoint x: 618, endPoint y: 179, distance: 226.0
click at [608, 179] on div "This quote allows Supamaxx to Supply 6x replacement standard duty bollards and …" at bounding box center [747, 194] width 359 height 90
drag, startPoint x: 715, startPoint y: 169, endPoint x: 611, endPoint y: 168, distance: 104.0
click at [611, 168] on div "This quote allows Supamaxx to Supply 6x replacement standard duty bollards and …" at bounding box center [747, 194] width 359 height 90
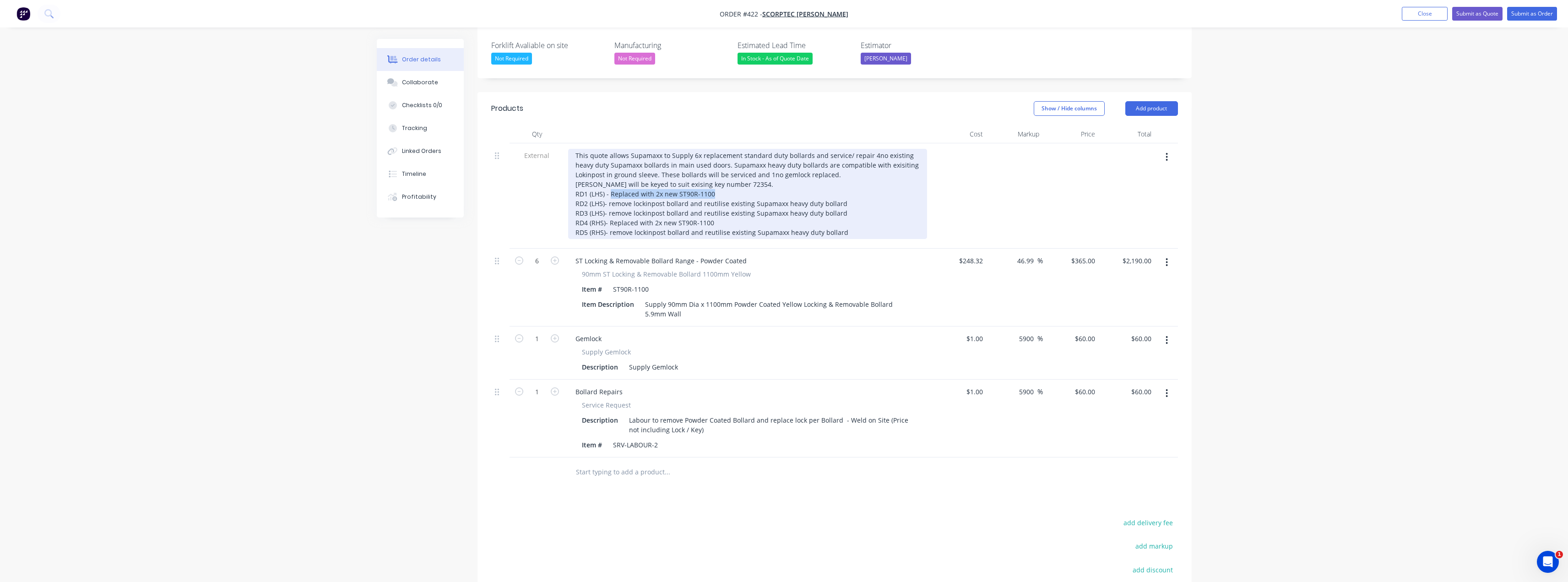
copy div "Replaced with 2x new ST90R-1100"
drag, startPoint x: 847, startPoint y: 177, endPoint x: 609, endPoint y: 176, distance: 238.0
click at [609, 176] on div "This quote allows Supamaxx to Supply 6x replacement standard duty bollards and …" at bounding box center [747, 194] width 359 height 90
click at [608, 177] on div "This quote allows Supamaxx to Supply 6x replacement standard duty bollards and …" at bounding box center [747, 194] width 359 height 90
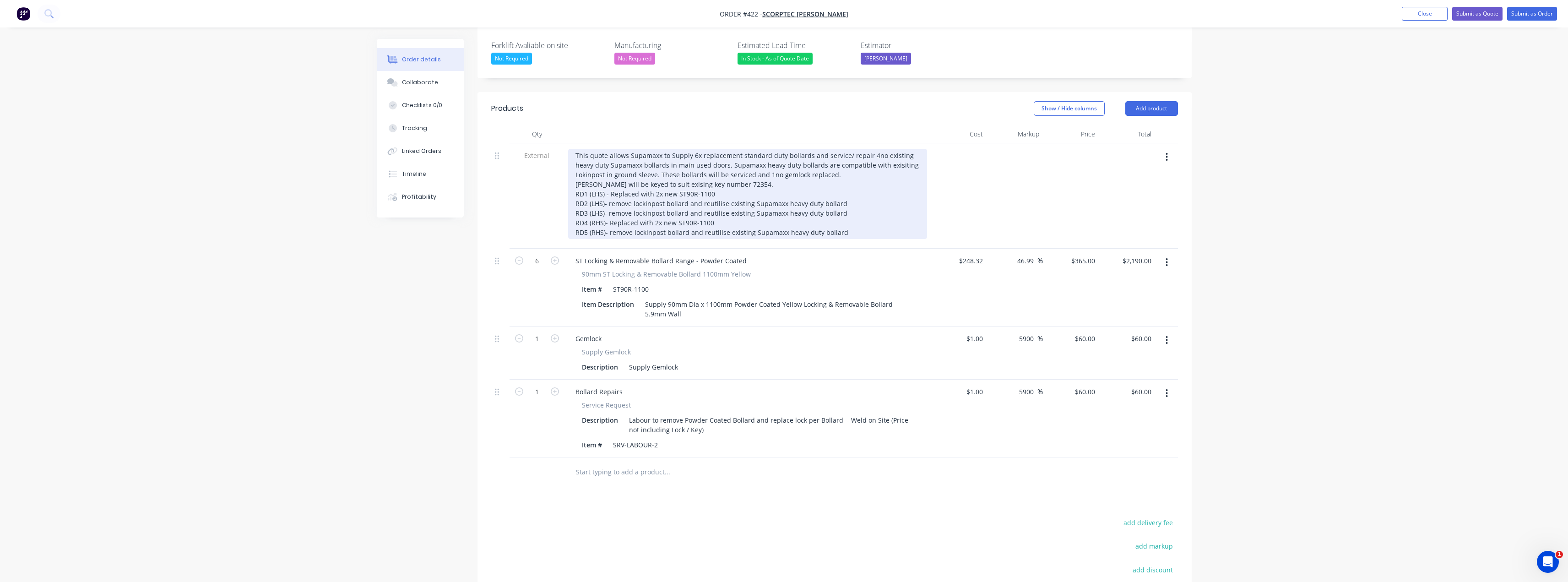
drag, startPoint x: 607, startPoint y: 177, endPoint x: 826, endPoint y: 177, distance: 219.0
click at [799, 175] on div "This quote allows Supamaxx to Supply 6x replacement standard duty bollards and …" at bounding box center [747, 194] width 359 height 90
drag, startPoint x: 830, startPoint y: 177, endPoint x: 608, endPoint y: 181, distance: 222.0
click at [608, 181] on div "This quote allows Supamaxx to Supply 6x replacement standard duty bollards and …" at bounding box center [747, 194] width 359 height 90
click at [844, 189] on div "This quote allows Supamaxx to Supply 6x replacement standard duty bollards and …" at bounding box center [747, 194] width 359 height 90
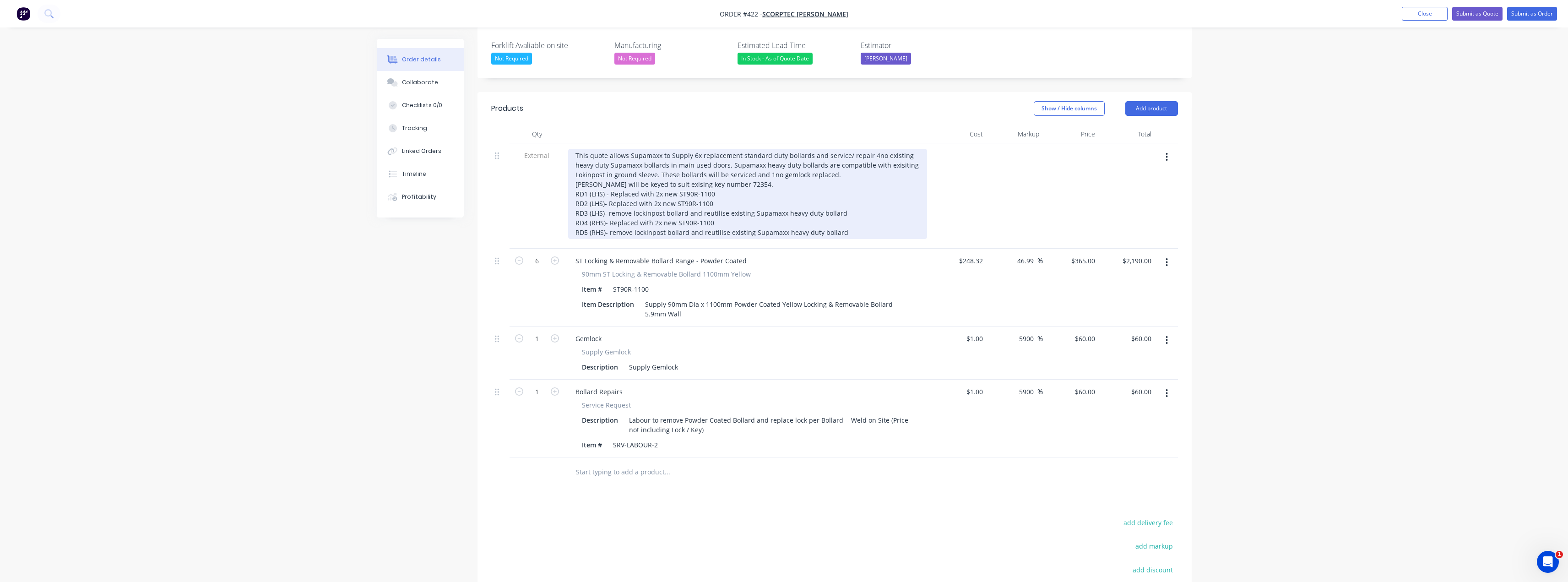
click at [750, 187] on div "This quote allows Supamaxx to Supply 6x replacement standard duty bollards and …" at bounding box center [747, 194] width 359 height 90
click at [752, 207] on div "This quote allows Supamaxx to Supply 6x replacement standard duty bollards and …" at bounding box center [747, 194] width 359 height 90
click at [861, 211] on div "This quote allows Supamaxx to Supply 6x replacement standard duty bollards and …" at bounding box center [747, 194] width 359 height 90
drag, startPoint x: 727, startPoint y: 138, endPoint x: 666, endPoint y: 139, distance: 61.0
click at [666, 149] on div "This quote allows Supamaxx to Supply 6x replacement standard duty bollards and …" at bounding box center [747, 194] width 359 height 90
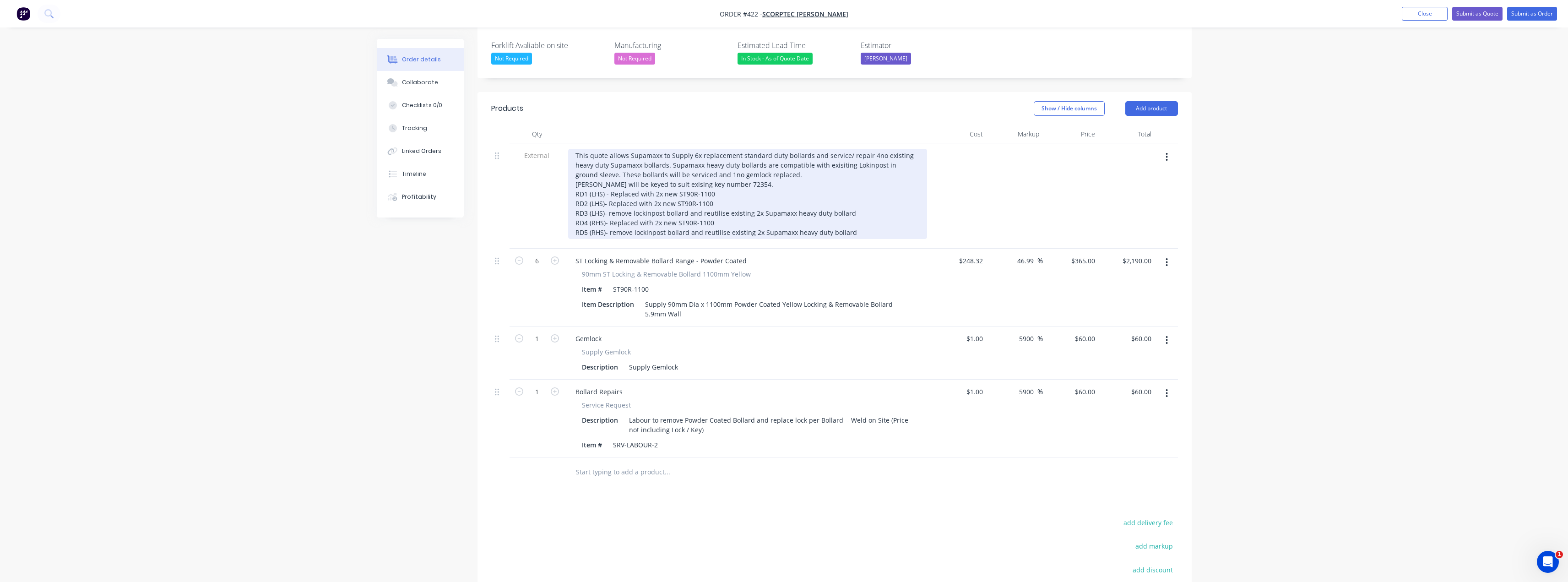
click at [814, 149] on div "This quote allows Supamaxx to Supply 6x replacement standard duty bollards and …" at bounding box center [747, 194] width 359 height 90
click at [836, 149] on div "This quote allows Supamaxx to Supply 6x replacement standard duty bollards and …" at bounding box center [747, 194] width 359 height 90
click at [850, 152] on div "This quote allows Supamaxx to Supply 6x replacement standard duty bollards and …" at bounding box center [747, 194] width 359 height 90
click at [614, 149] on div "This quote allows Supamaxx to Supply 6x replacement standard duty bollards and …" at bounding box center [747, 194] width 359 height 90
click at [776, 160] on div "This quote allows Supamaxx to Supply 6x replacement standard duty bollards and …" at bounding box center [747, 194] width 359 height 90
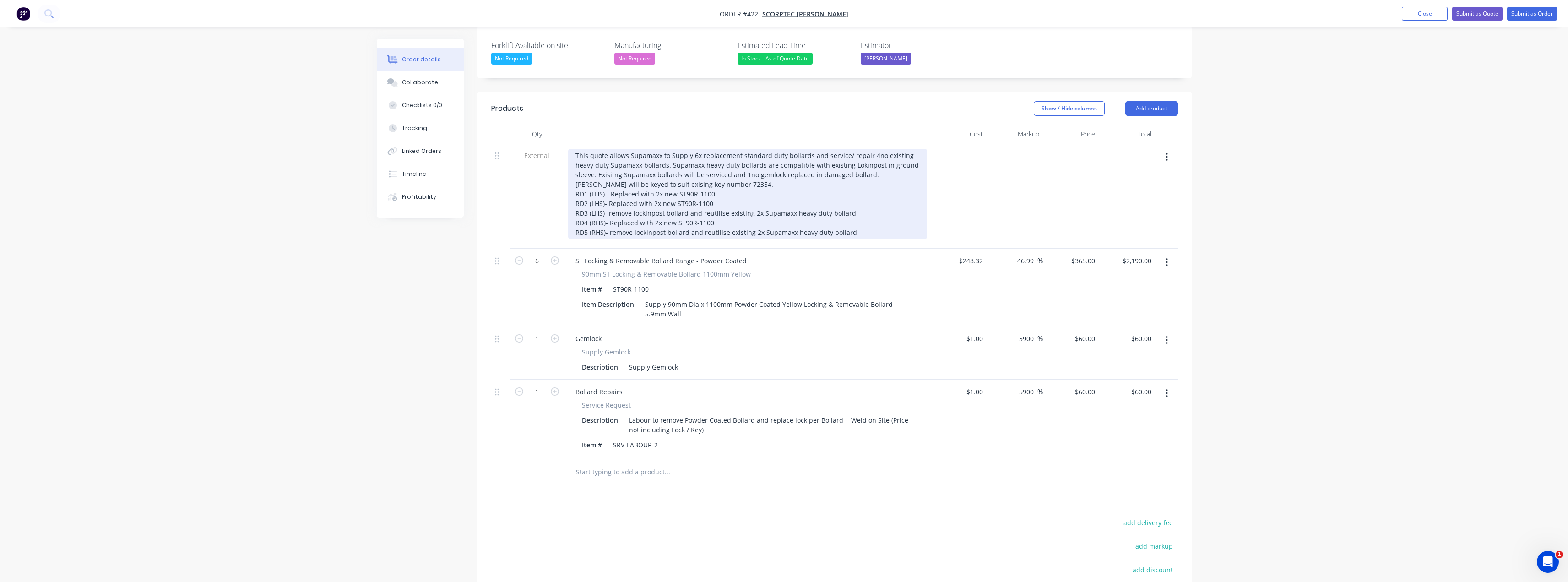
click at [874, 150] on div "This quote allows Supamaxx to Supply 6x replacement standard duty bollards and …" at bounding box center [747, 194] width 359 height 90
click at [751, 149] on div "This quote allows Supamaxx to Supply 6x replacement standard duty bollards and …" at bounding box center [747, 194] width 359 height 90
click at [596, 158] on div "This quote allows Supamaxx to Supply 6x replacement standard duty bollards and …" at bounding box center [747, 194] width 359 height 90
click at [745, 158] on div "This quote allows Supamaxx to Supply 6x replacement standard duty bollards and …" at bounding box center [747, 194] width 359 height 90
click at [671, 158] on div "This quote allows Supamaxx to Supply 6x replacement standard duty bollards and …" at bounding box center [747, 194] width 359 height 90
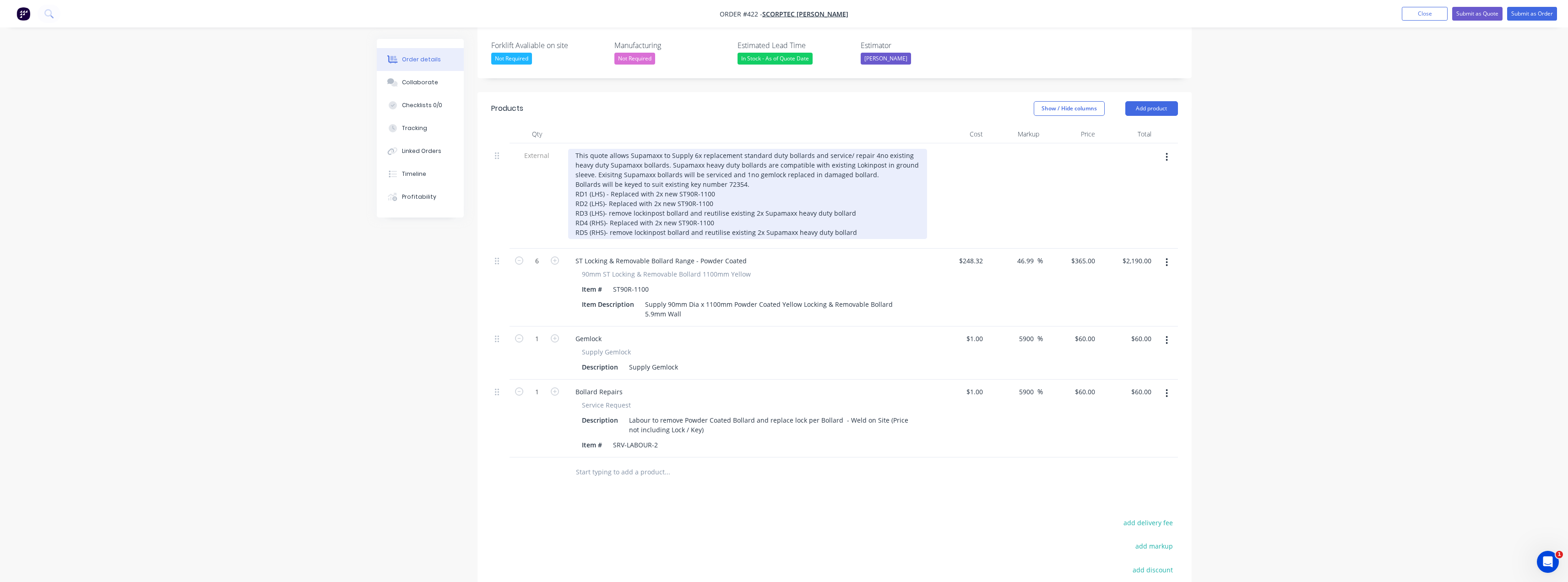
click at [663, 158] on div "This quote allows Supamaxx to Supply 6x replacement standard duty bollards and …" at bounding box center [747, 194] width 359 height 90
click at [776, 171] on div "This quote allows Supamaxx to Supply 6x replacement standard duty bollards and …" at bounding box center [747, 194] width 359 height 90
click at [877, 205] on div "This quote allows Supamaxx to Supply 6x replacement standard duty bollards and …" at bounding box center [747, 194] width 359 height 90
click at [621, 149] on div "This quote allows Supamaxx to Supply 6x replacement standard duty bollards and …" at bounding box center [747, 194] width 359 height 90
click at [727, 169] on div "This quote allows Supamaxx to Supply 6x replacement standard duty bollards and …" at bounding box center [747, 194] width 359 height 90
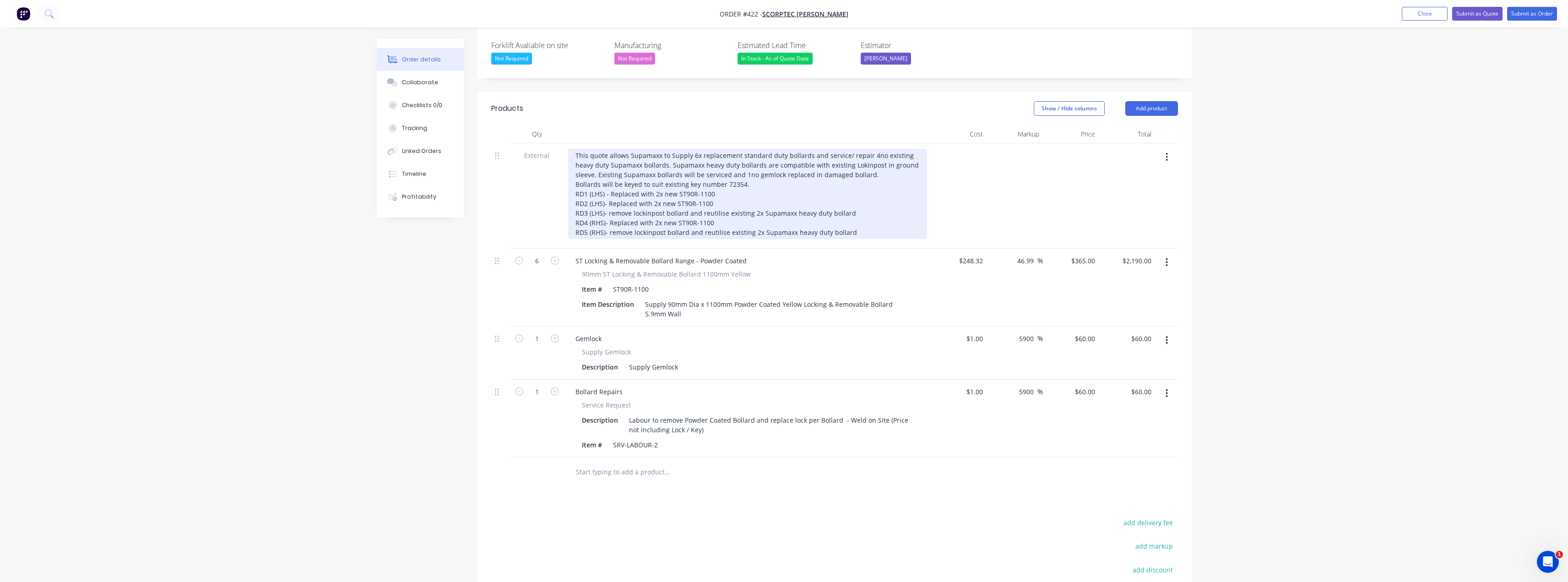
click at [718, 196] on div "This quote allows Supamaxx to Supply 6x replacement standard duty bollards and …" at bounding box center [747, 194] width 359 height 90
click at [859, 207] on div "This quote allows Supamaxx to Supply 6x replacement standard duty bollards and …" at bounding box center [747, 194] width 359 height 90
click at [734, 195] on div "This quote allows Supamaxx to Supply 6x replacement standard duty bollards and …" at bounding box center [747, 194] width 359 height 90
click at [728, 179] on div "This quote allows Supamaxx to Supply 6x replacement standard duty bollards and …" at bounding box center [747, 194] width 359 height 90
click at [727, 196] on div "This quote allows Supamaxx to Supply 6x replacement standard duty bollards and …" at bounding box center [747, 194] width 359 height 90
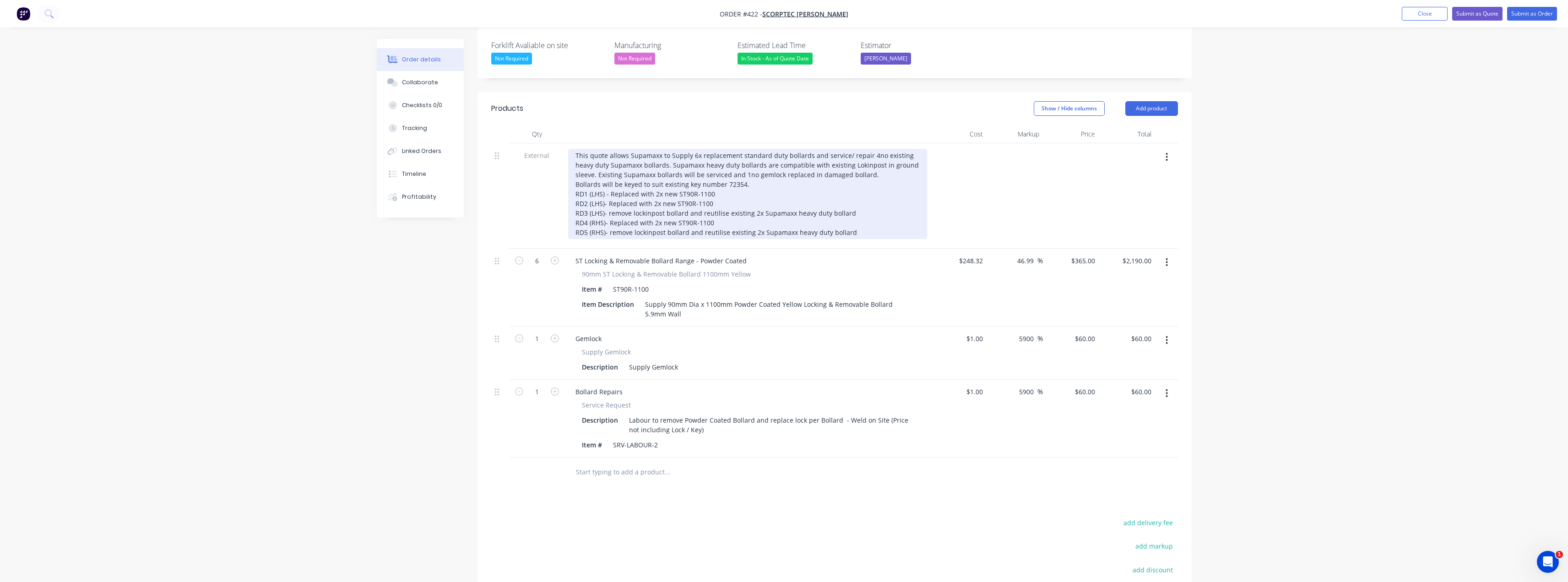
click at [853, 205] on div "This quote allows Supamaxx to Supply 6x replacement standard duty bollards and …" at bounding box center [747, 194] width 359 height 90
click at [740, 195] on div "This quote allows Supamaxx to Supply 6x replacement standard duty bollards and …" at bounding box center [747, 194] width 359 height 90
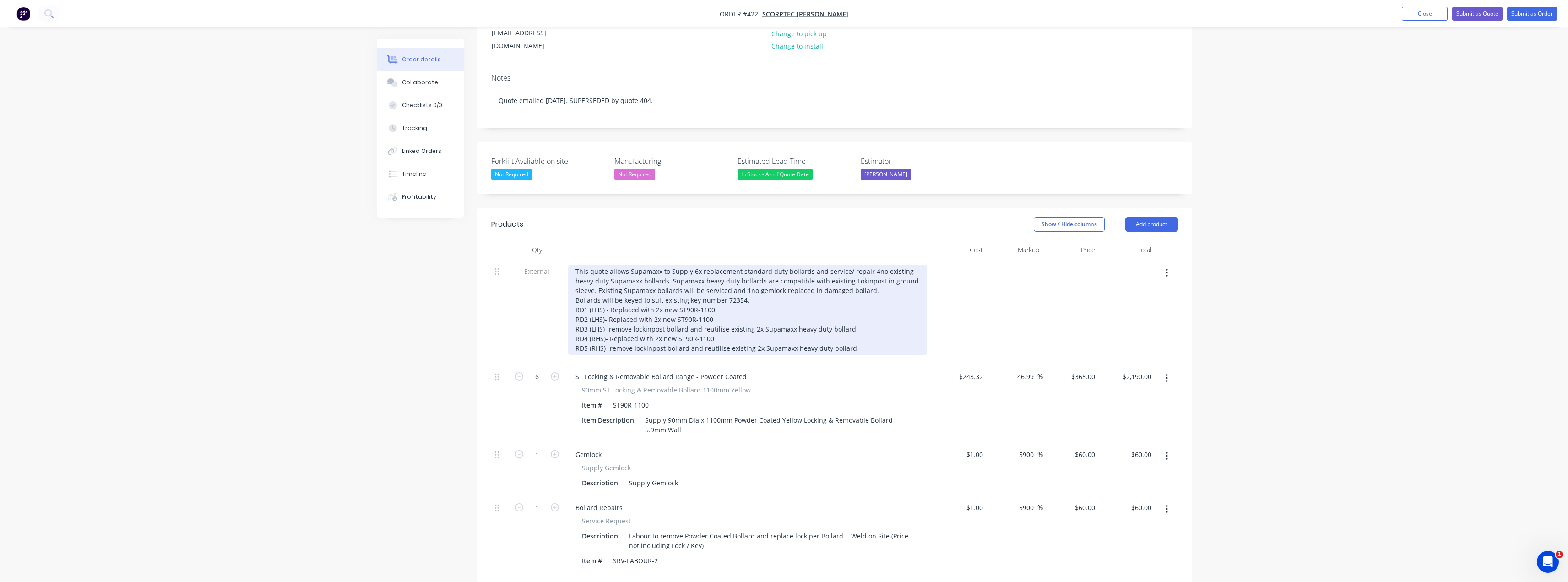
scroll to position [119, 0]
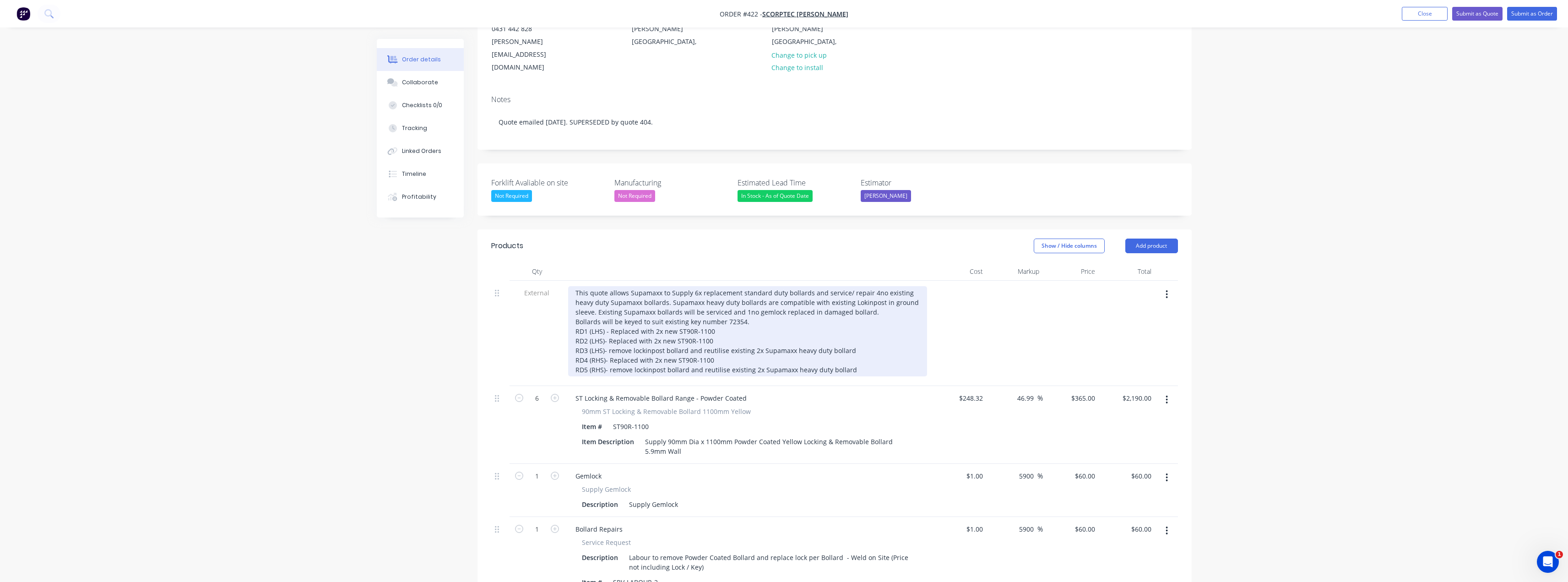
click at [856, 344] on div "This quote allows Supamaxx to Supply 6x replacement standard duty bollards and …" at bounding box center [747, 331] width 359 height 90
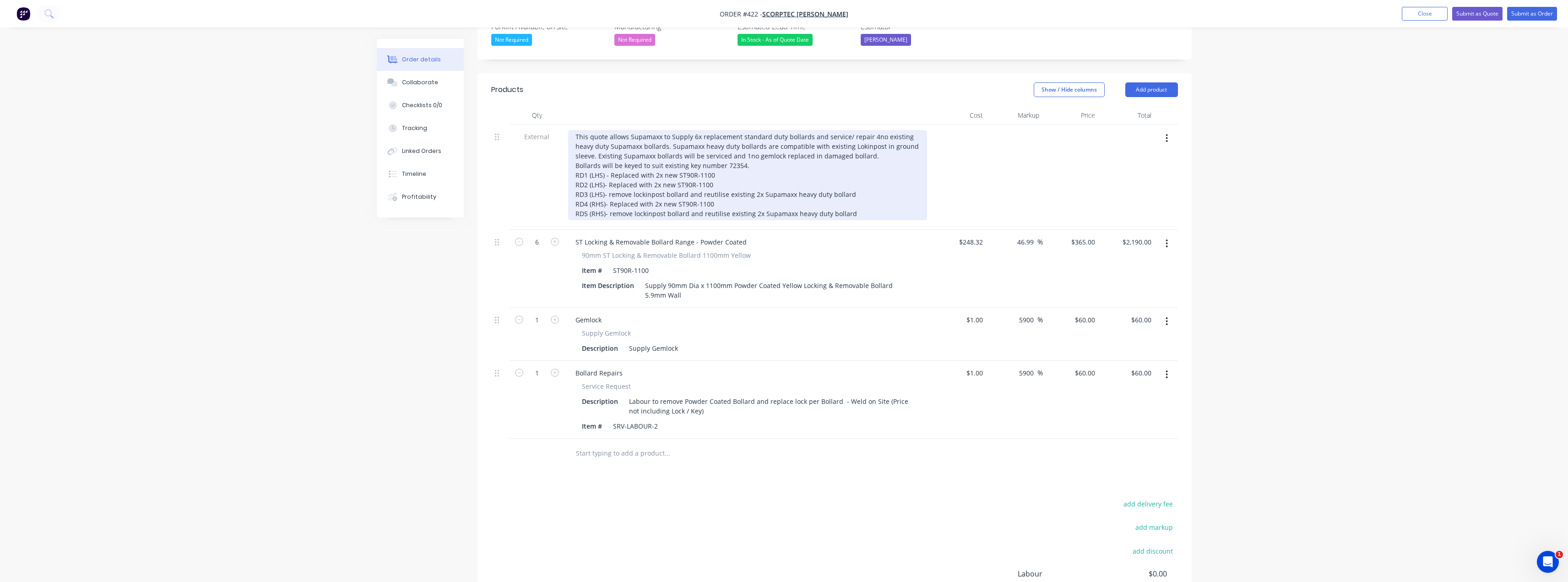
scroll to position [320, 0]
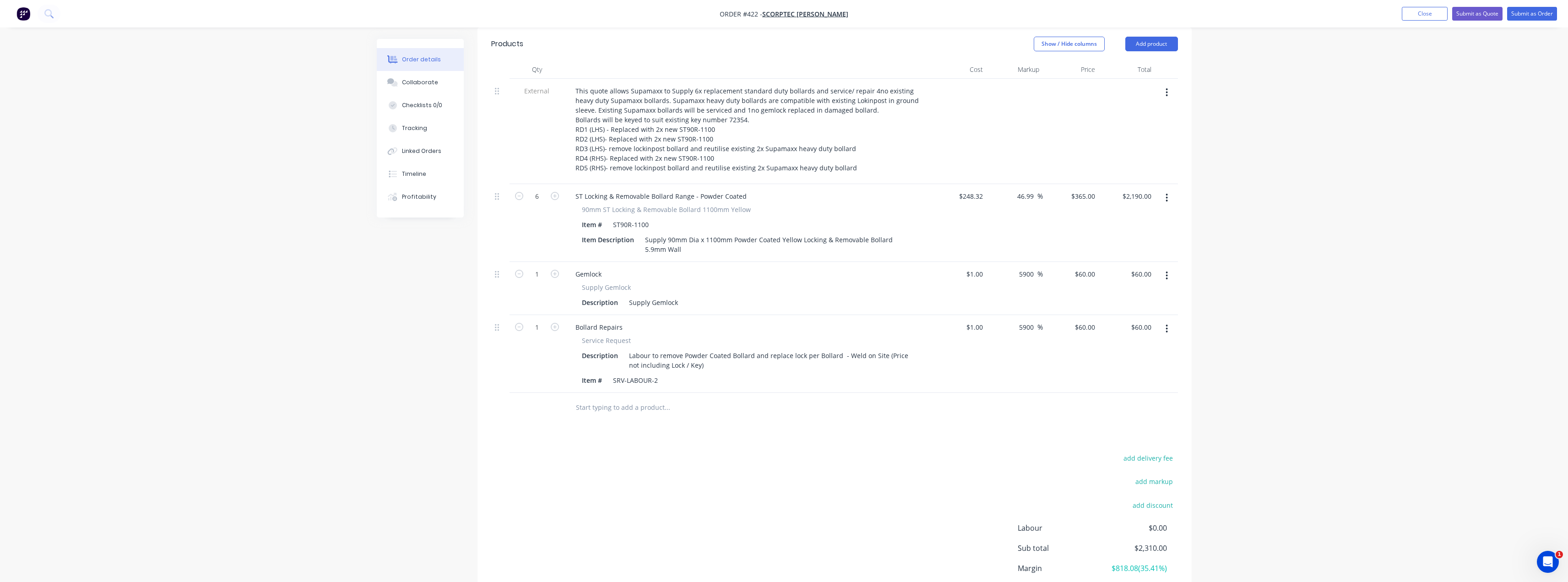
click at [639, 398] on input "text" at bounding box center [667, 407] width 183 height 18
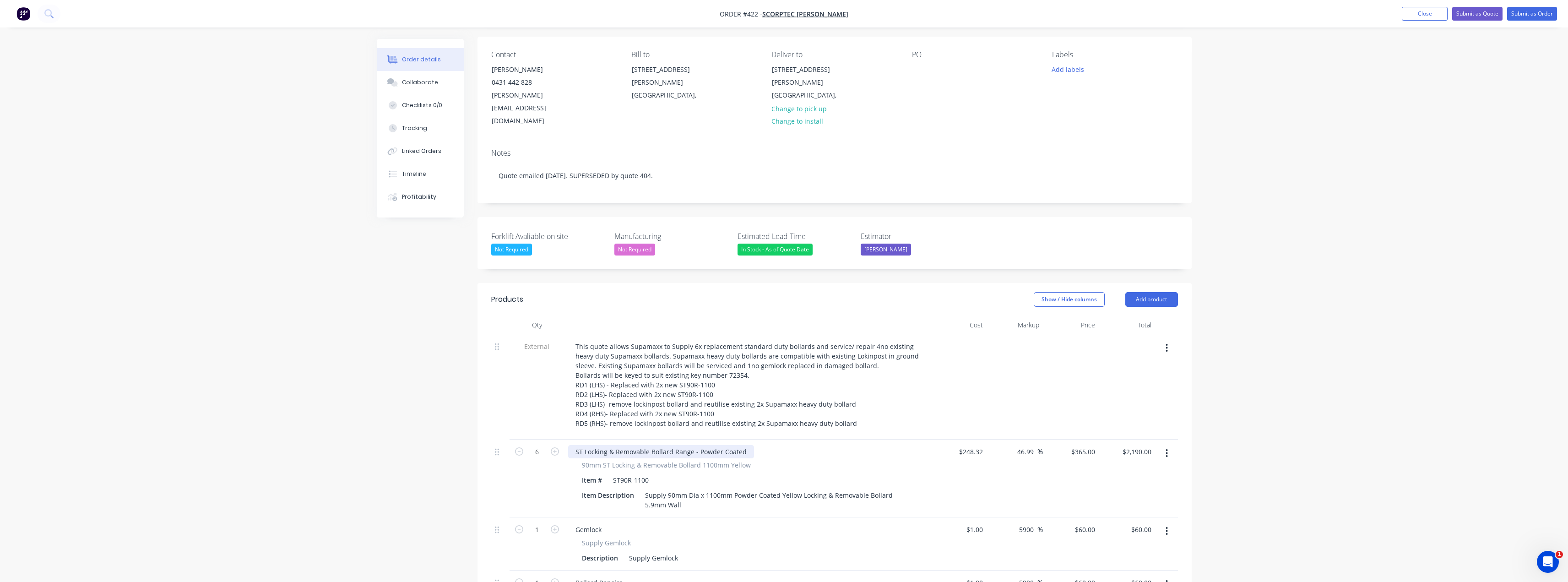
scroll to position [0, 0]
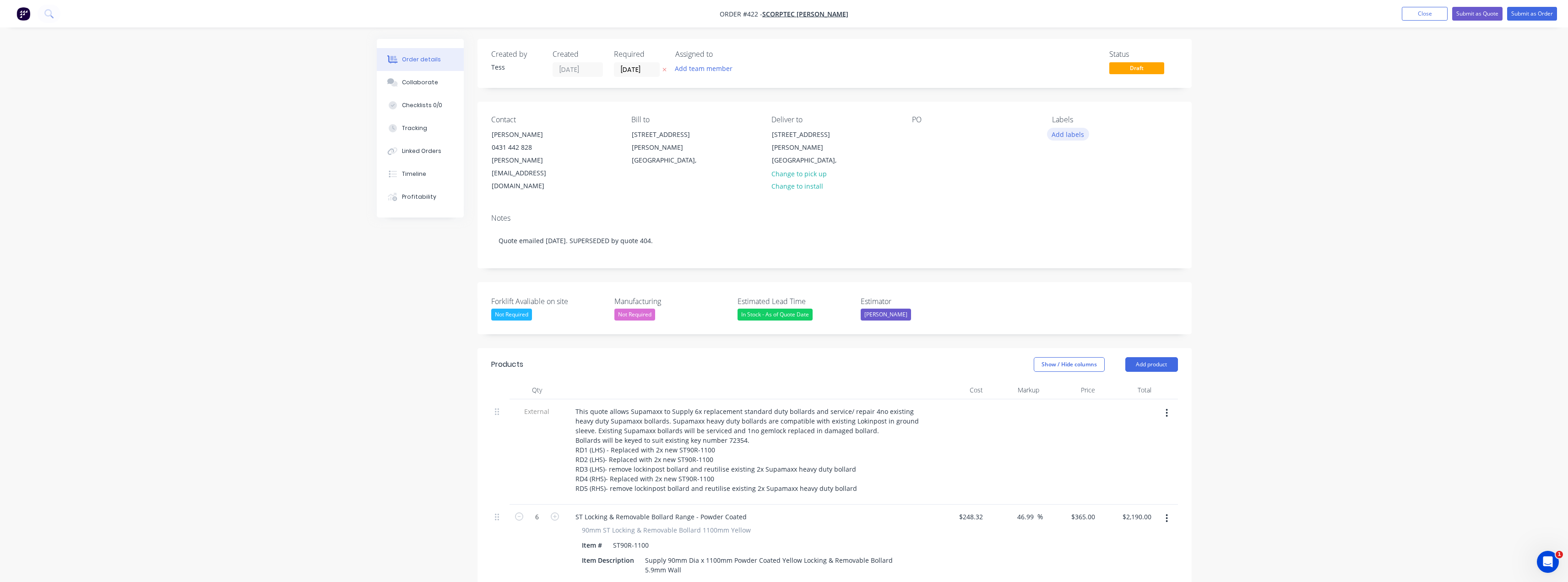
click at [1061, 133] on button "Add labels" at bounding box center [1068, 134] width 42 height 12
click at [1069, 251] on div at bounding box center [1069, 252] width 18 height 18
click at [1069, 212] on div at bounding box center [1069, 212] width 18 height 18
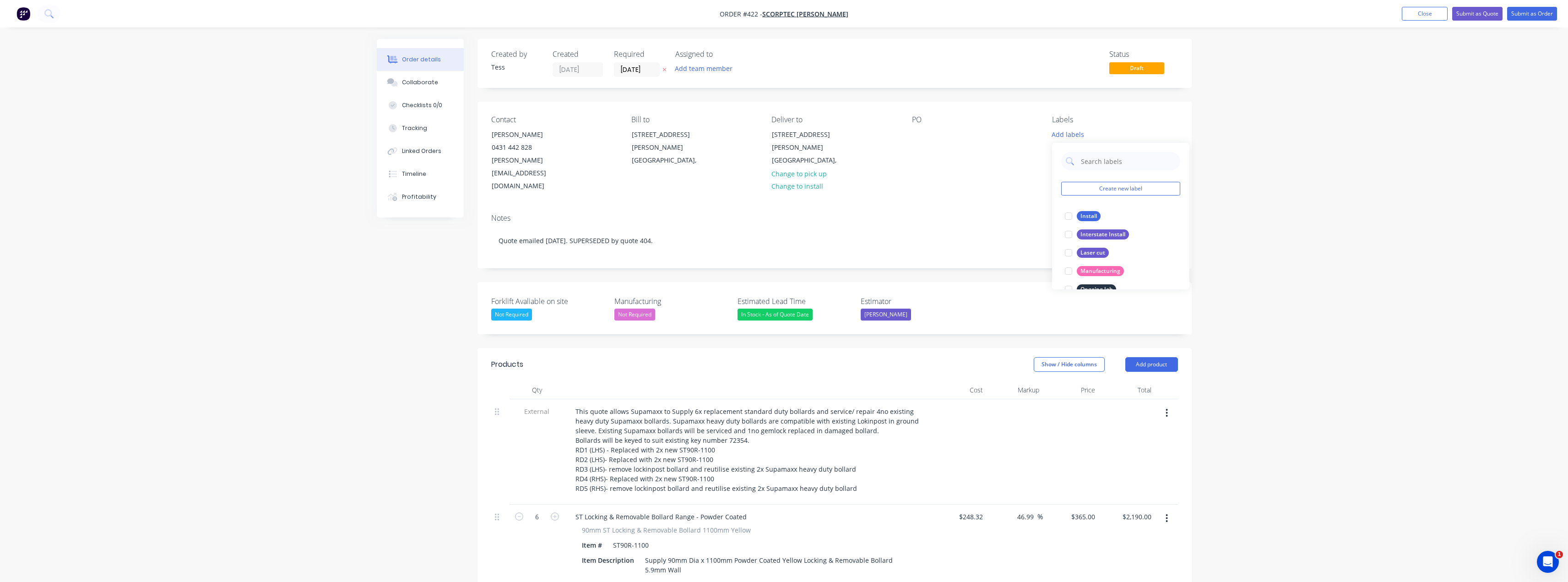
click at [1039, 127] on div "Contact [PERSON_NAME] [PHONE_NUMBER] [EMAIL_ADDRESS][DOMAIN_NAME] Bill to [STRE…" at bounding box center [834, 153] width 714 height 105
click at [756, 309] on div "In Stock - As of Quote Date" at bounding box center [775, 314] width 75 height 12
click at [906, 247] on div "Created by Tess Created [DATE] Required [DATE] Assigned to Add team member Stat…" at bounding box center [834, 501] width 714 height 924
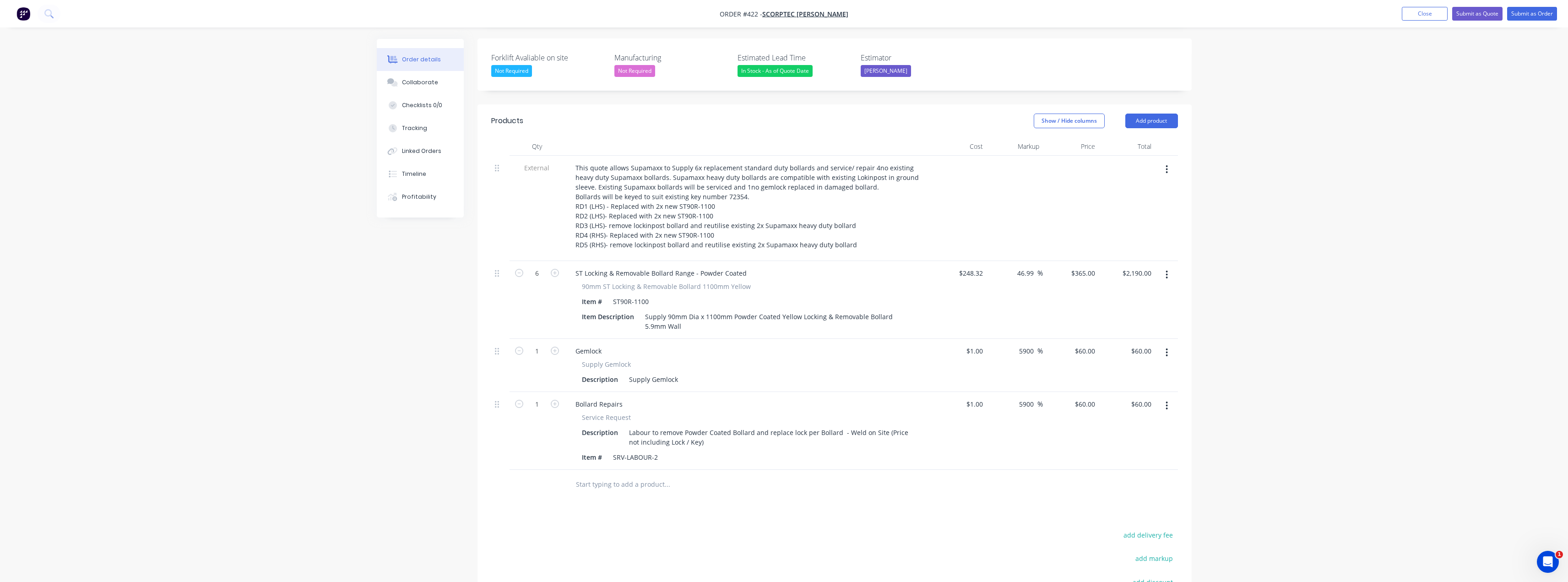
scroll to position [274, 0]
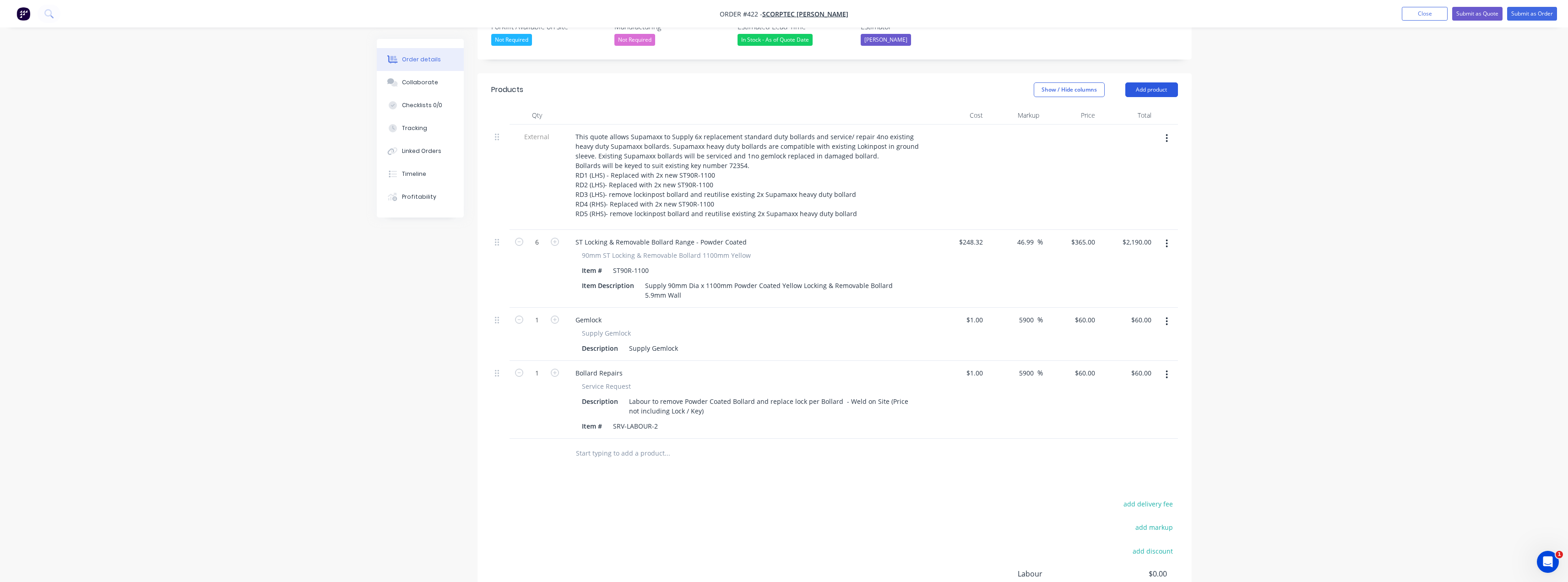
click at [1142, 83] on button "Add product" at bounding box center [1152, 90] width 53 height 15
click at [1122, 106] on div "Product catalogue" at bounding box center [1134, 113] width 70 height 13
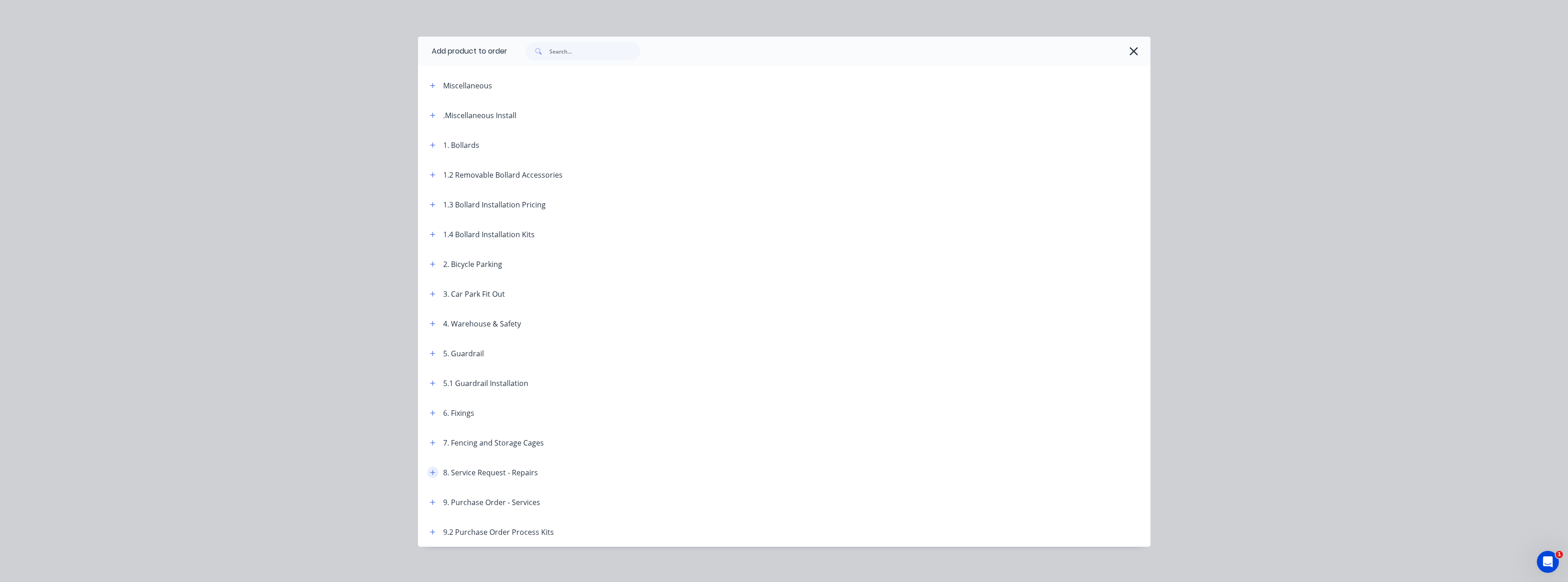
click at [430, 473] on icon "button" at bounding box center [432, 473] width 6 height 6
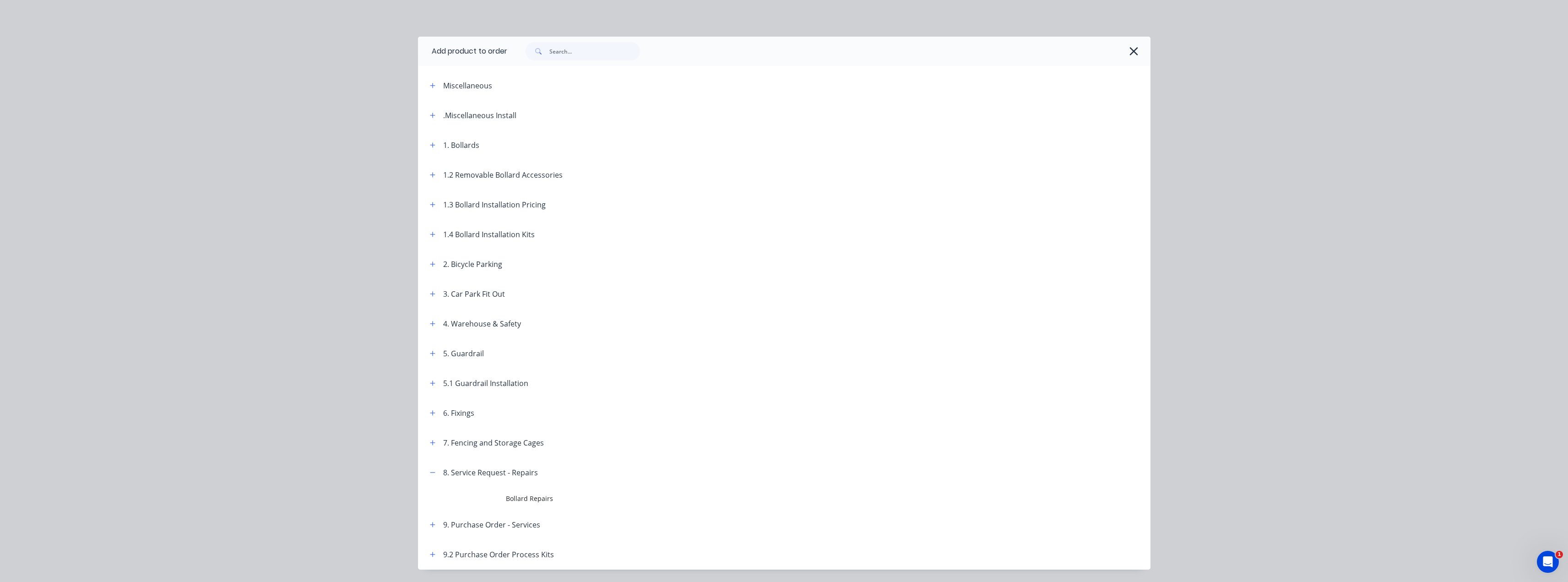
click at [517, 495] on span "Bollard Repairs" at bounding box center [763, 498] width 515 height 10
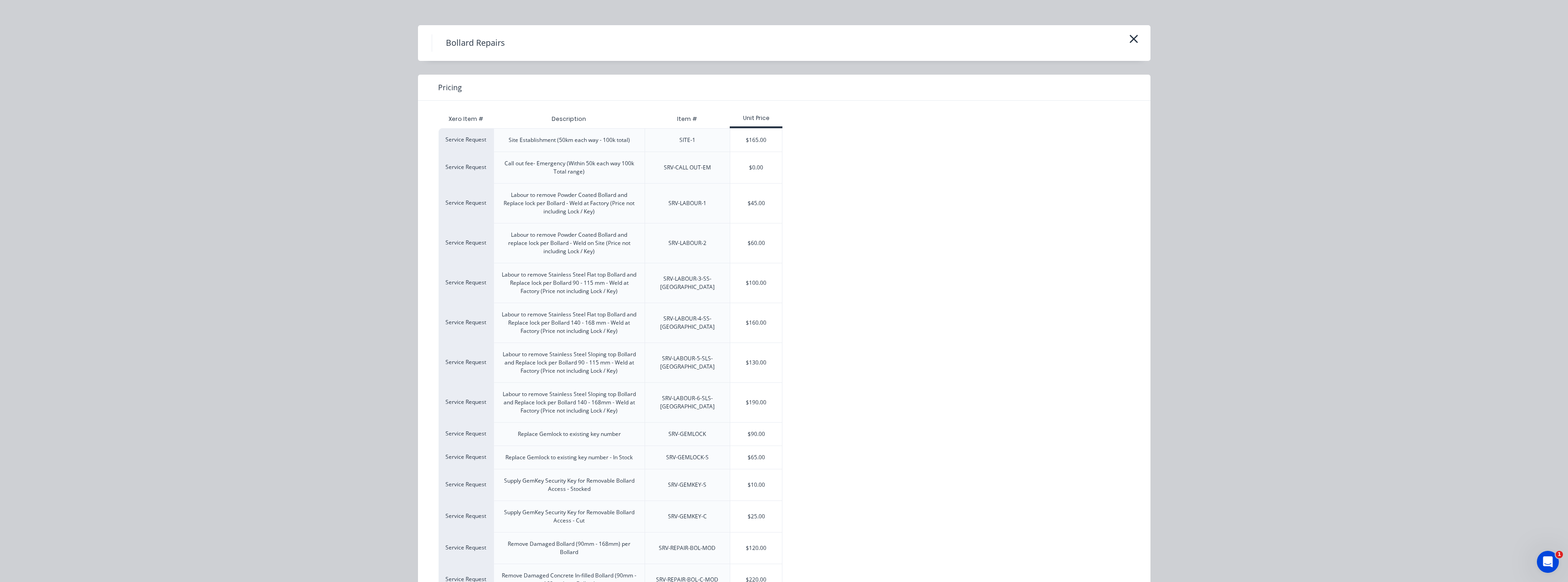
scroll to position [0, 0]
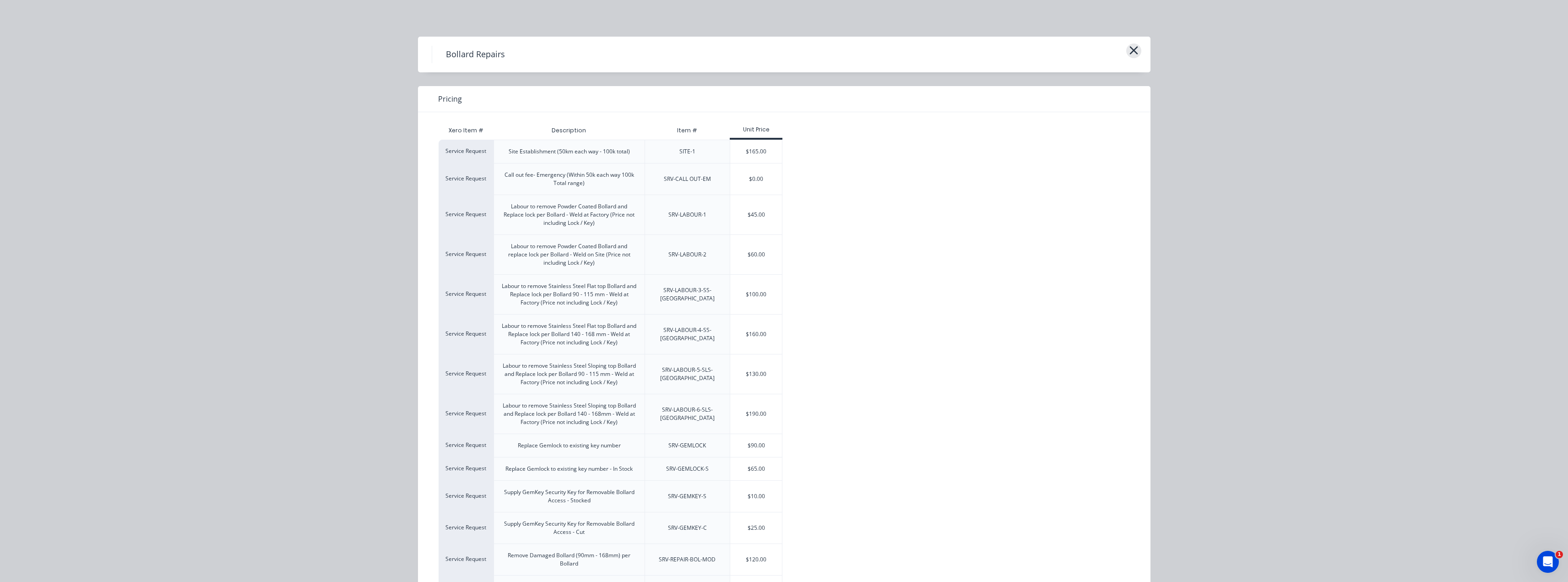
click at [1129, 50] on icon "button" at bounding box center [1133, 50] width 8 height 8
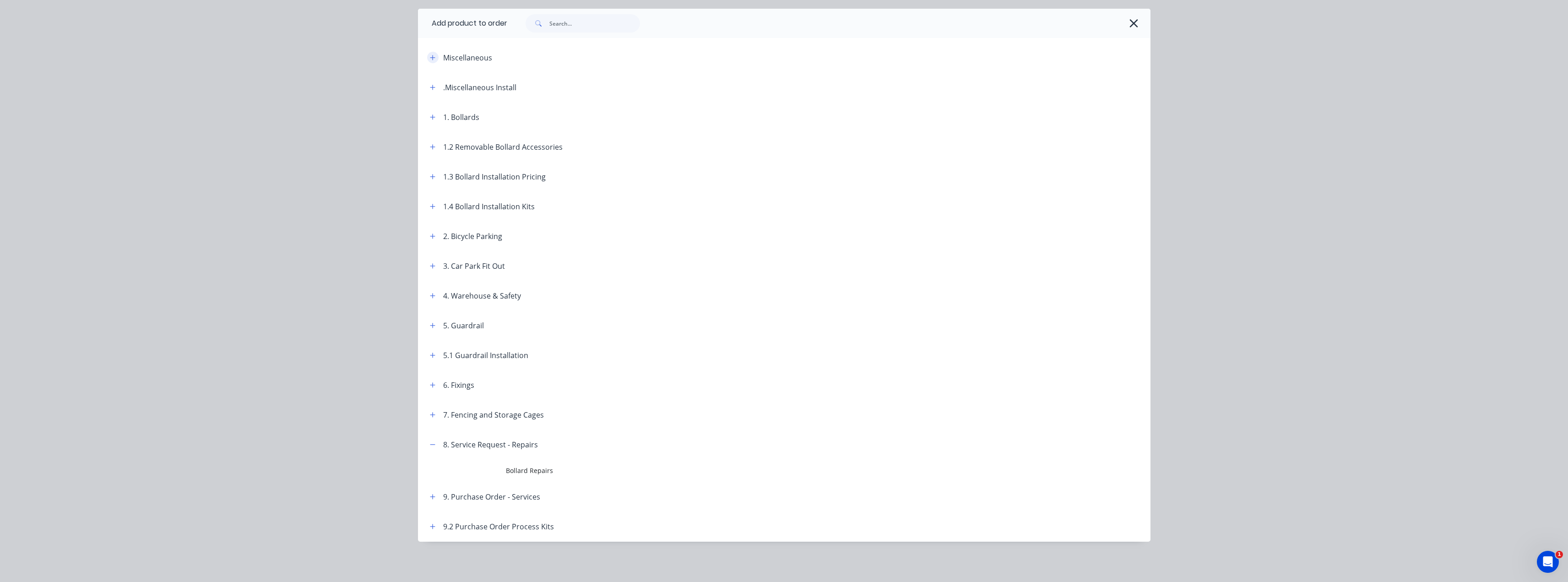
click at [431, 56] on icon "button" at bounding box center [432, 57] width 6 height 6
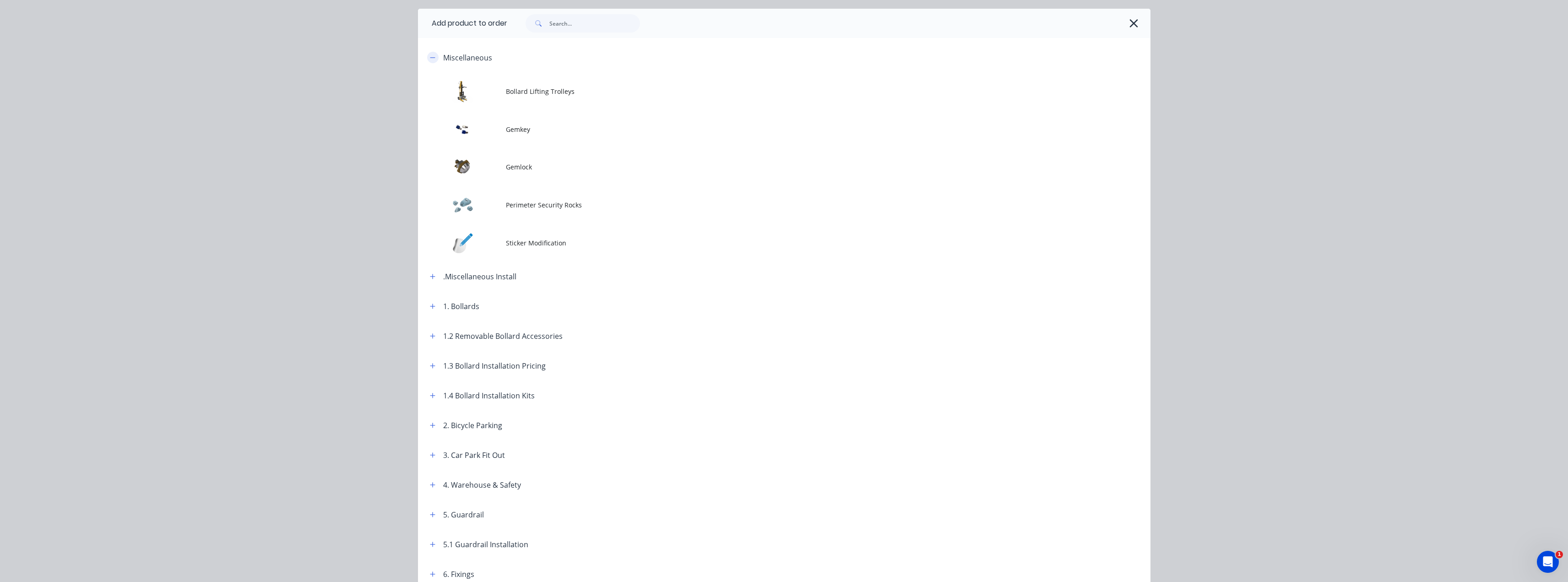
click at [431, 56] on icon "button" at bounding box center [432, 57] width 6 height 6
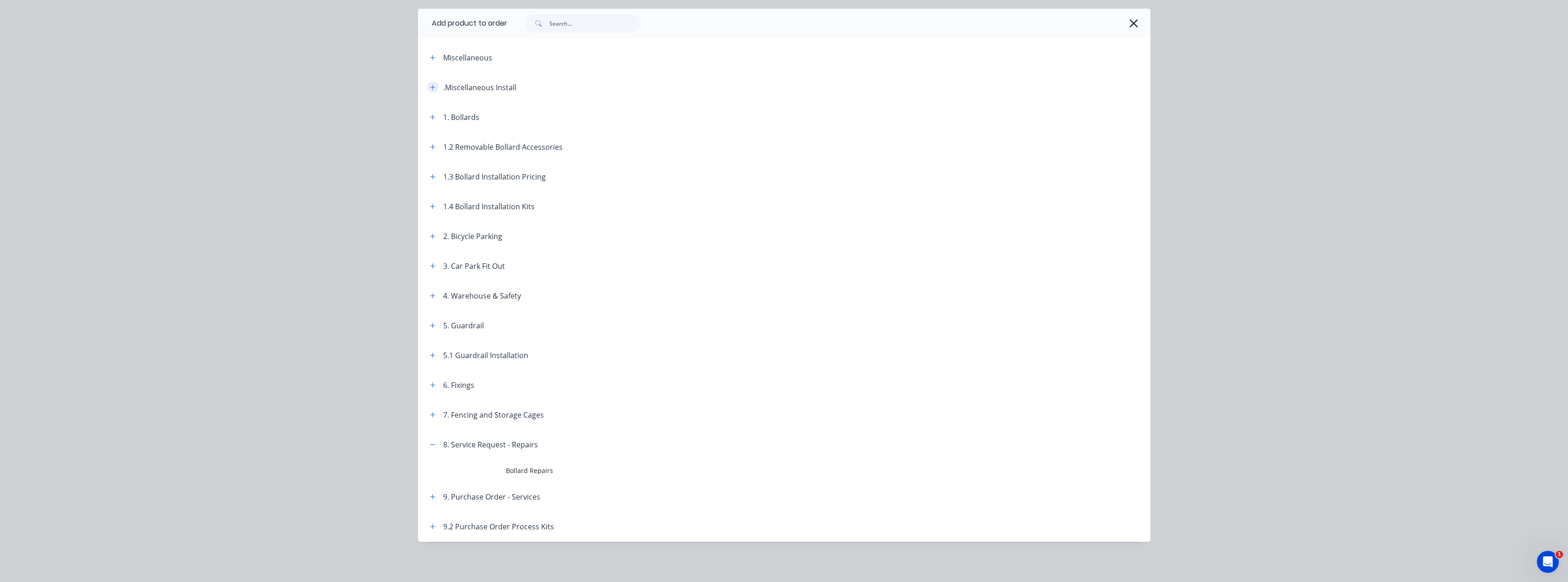
click at [430, 86] on icon "button" at bounding box center [432, 87] width 5 height 5
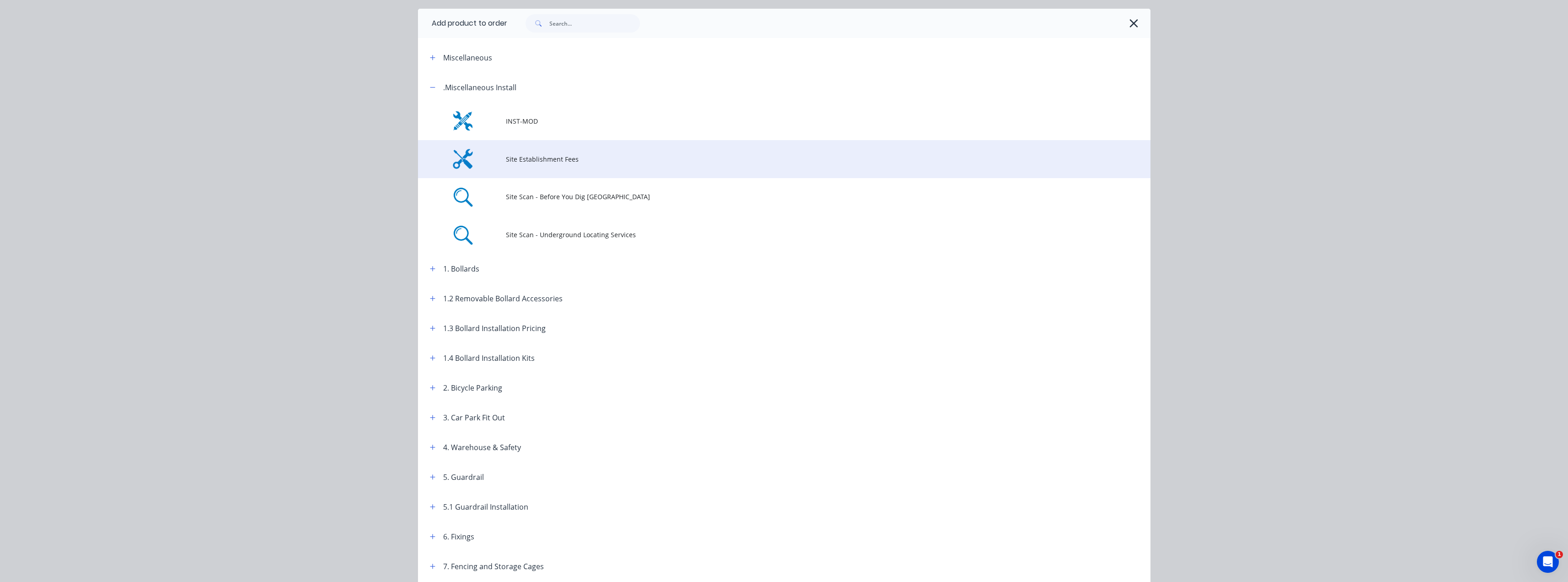
click at [520, 157] on span "Site Establishment Fees" at bounding box center [763, 159] width 515 height 10
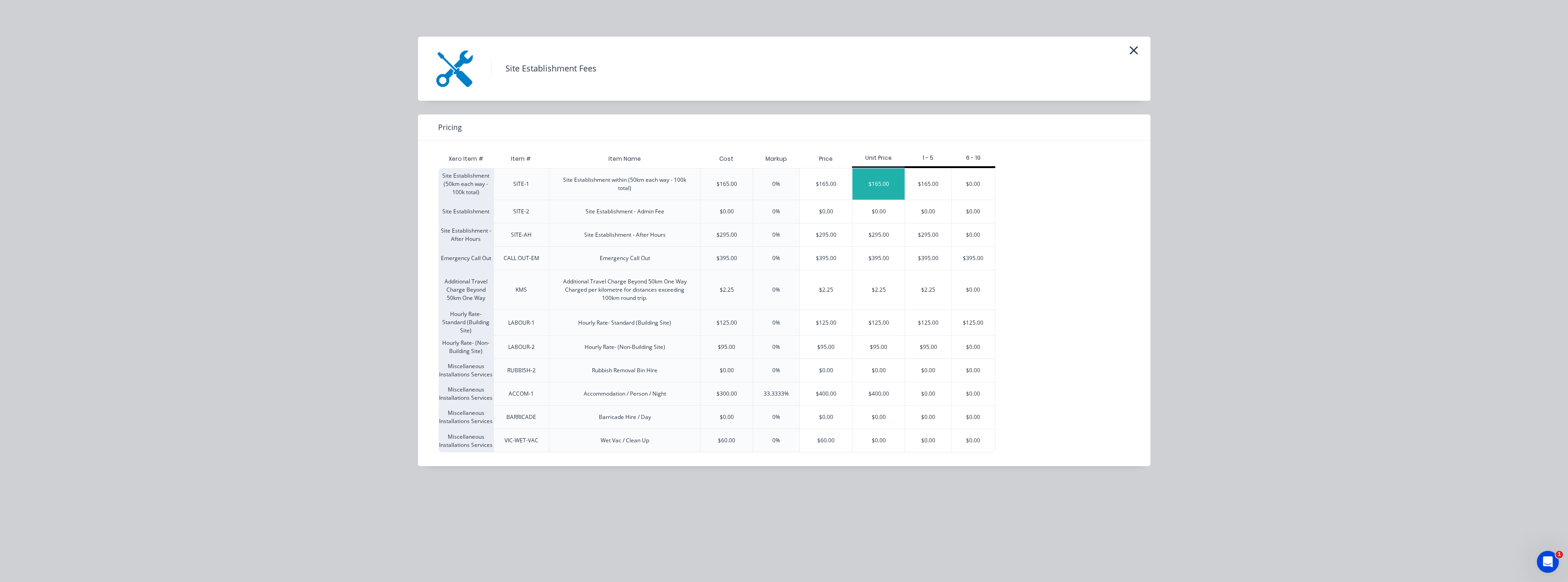
click at [878, 187] on div "$165.00" at bounding box center [878, 184] width 52 height 31
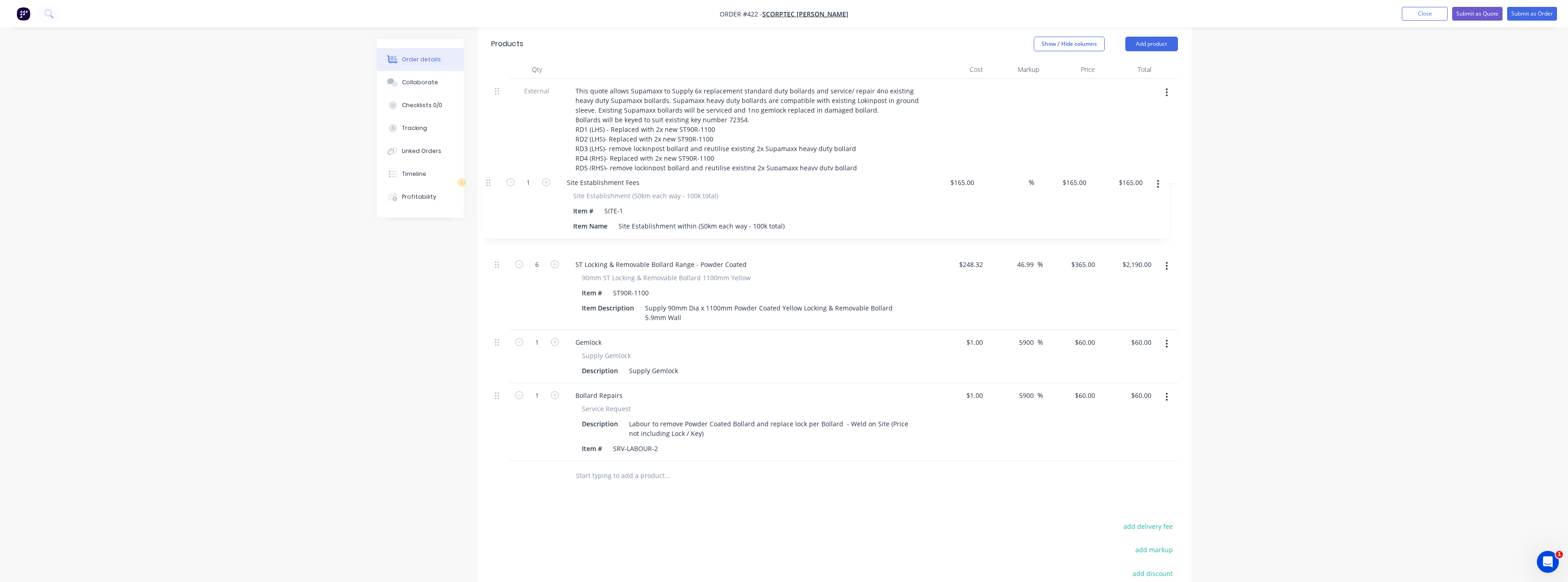
drag, startPoint x: 496, startPoint y: 381, endPoint x: 488, endPoint y: 167, distance: 214.1
click at [488, 167] on div "Qty Cost Markup Price Total External This quote allows Supamaxx to Supply 6x re…" at bounding box center [834, 276] width 714 height 430
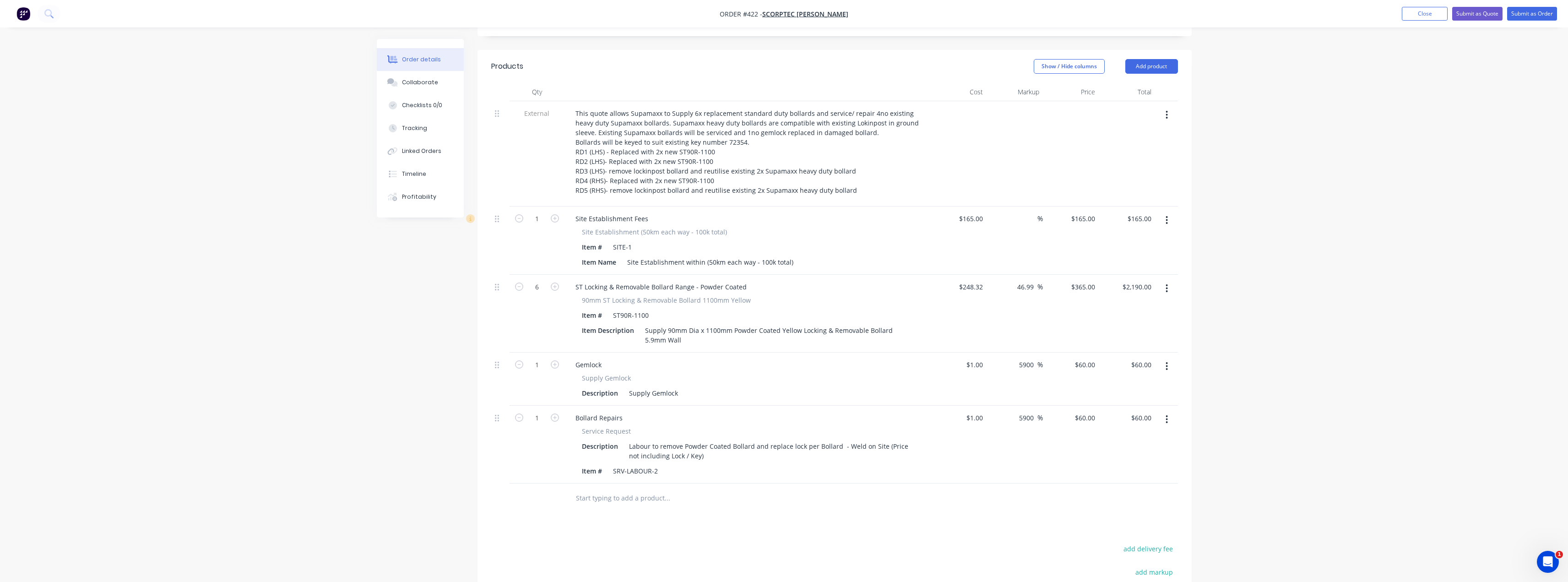
scroll to position [183, 0]
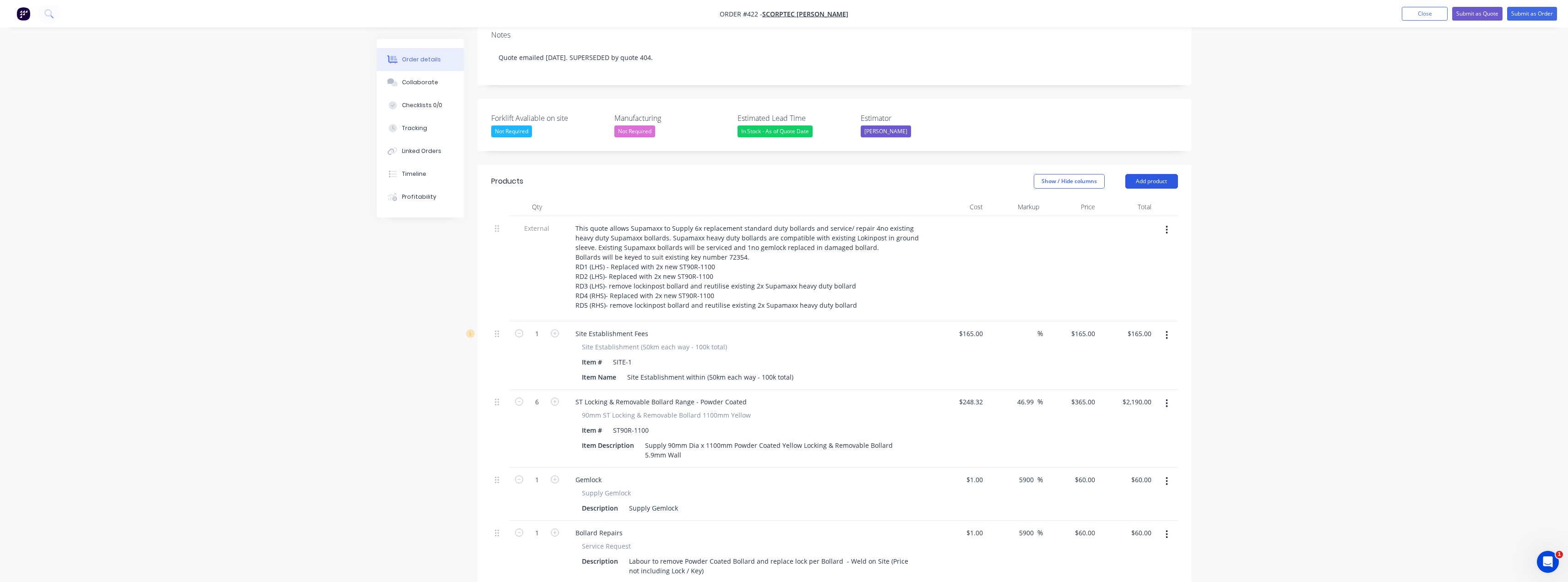
click at [1139, 174] on button "Add product" at bounding box center [1152, 182] width 53 height 15
click at [1128, 197] on div "Product catalogue" at bounding box center [1134, 204] width 70 height 13
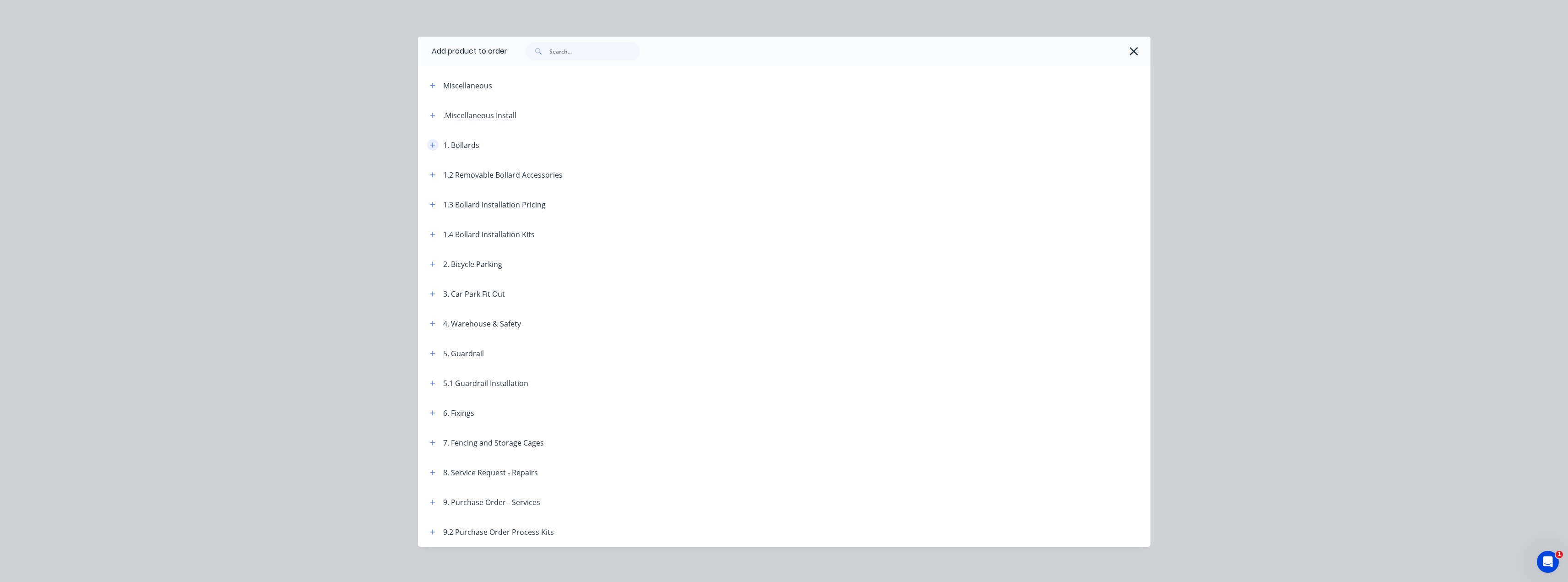
click at [430, 144] on icon "button" at bounding box center [432, 145] width 6 height 6
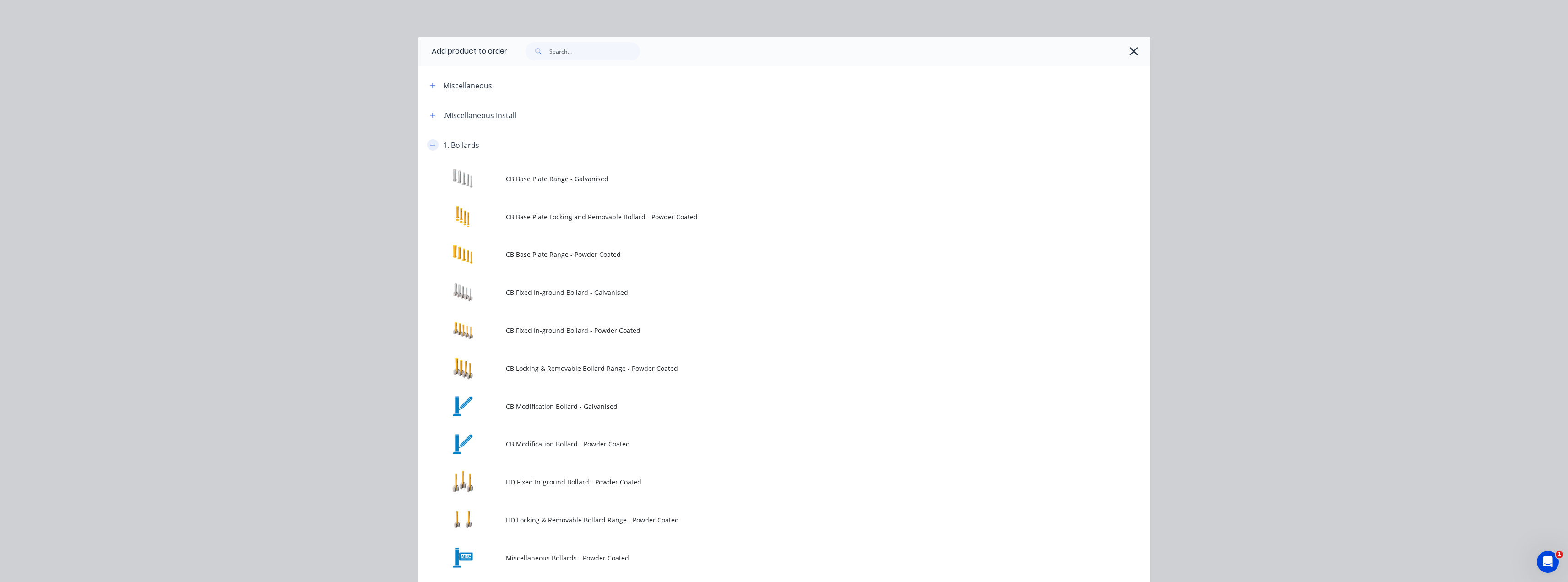
click at [430, 144] on icon "button" at bounding box center [432, 145] width 6 height 6
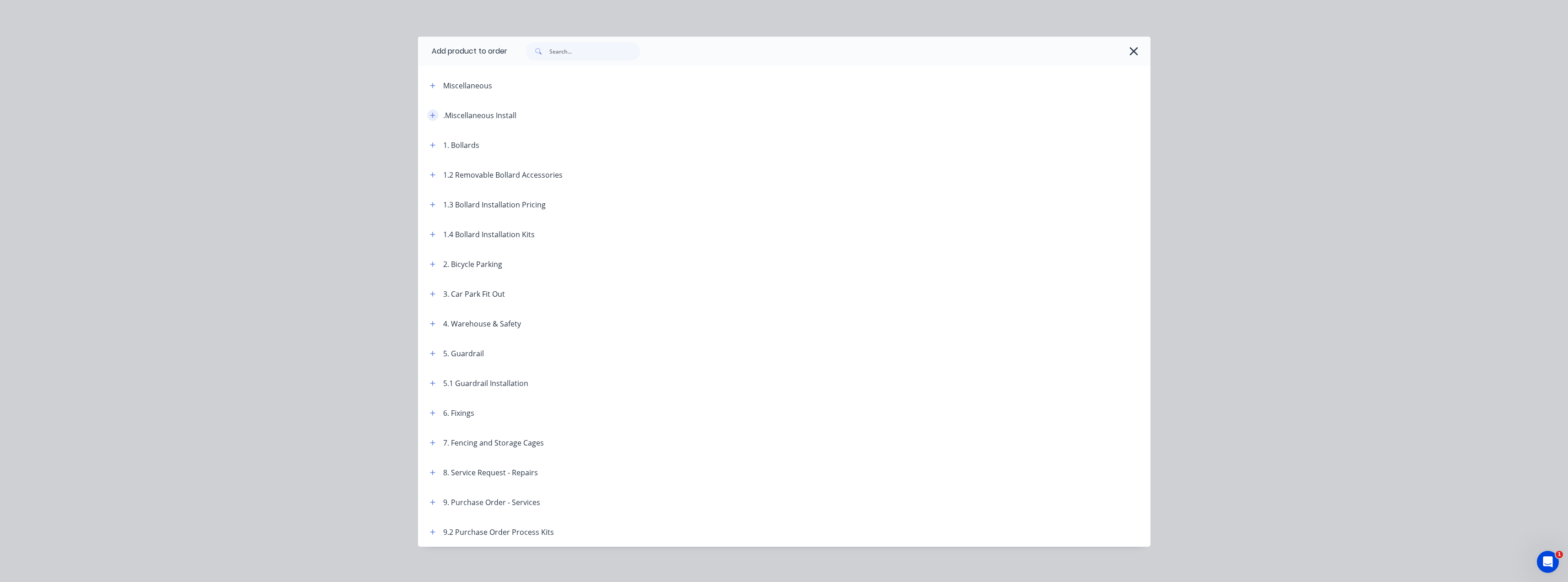
click at [431, 116] on icon "button" at bounding box center [432, 115] width 5 height 5
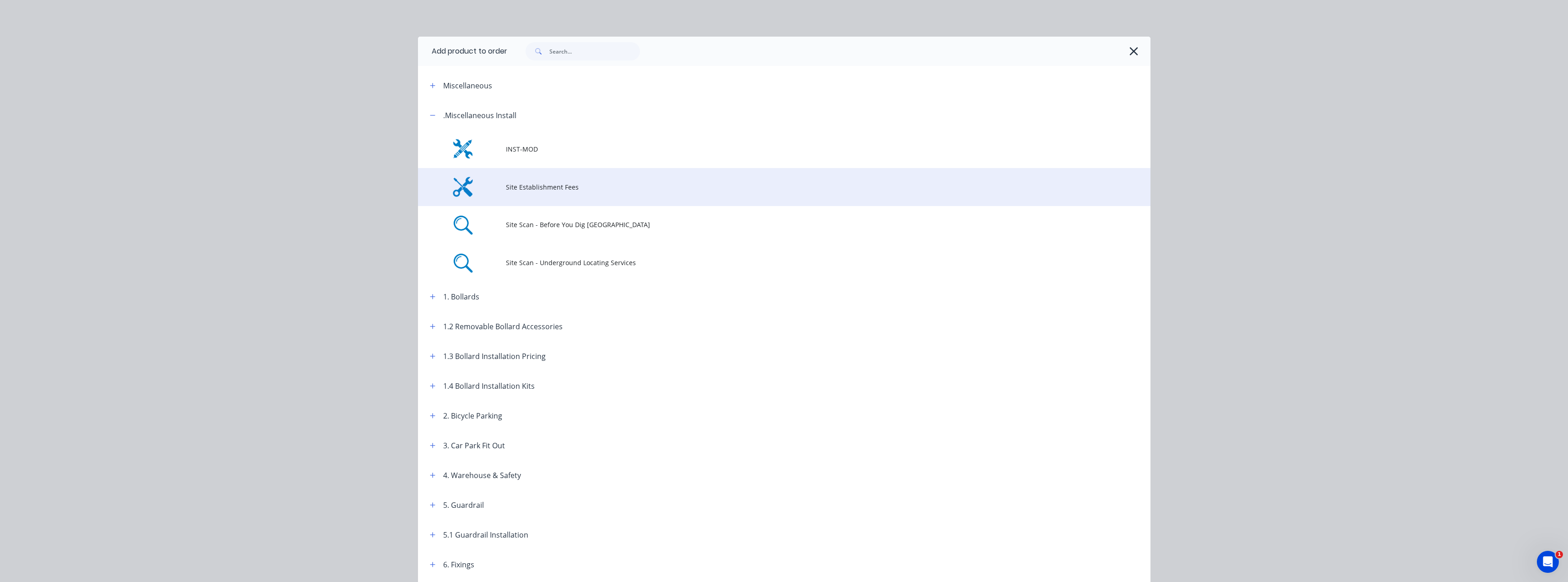
click at [552, 187] on span "Site Establishment Fees" at bounding box center [763, 187] width 515 height 10
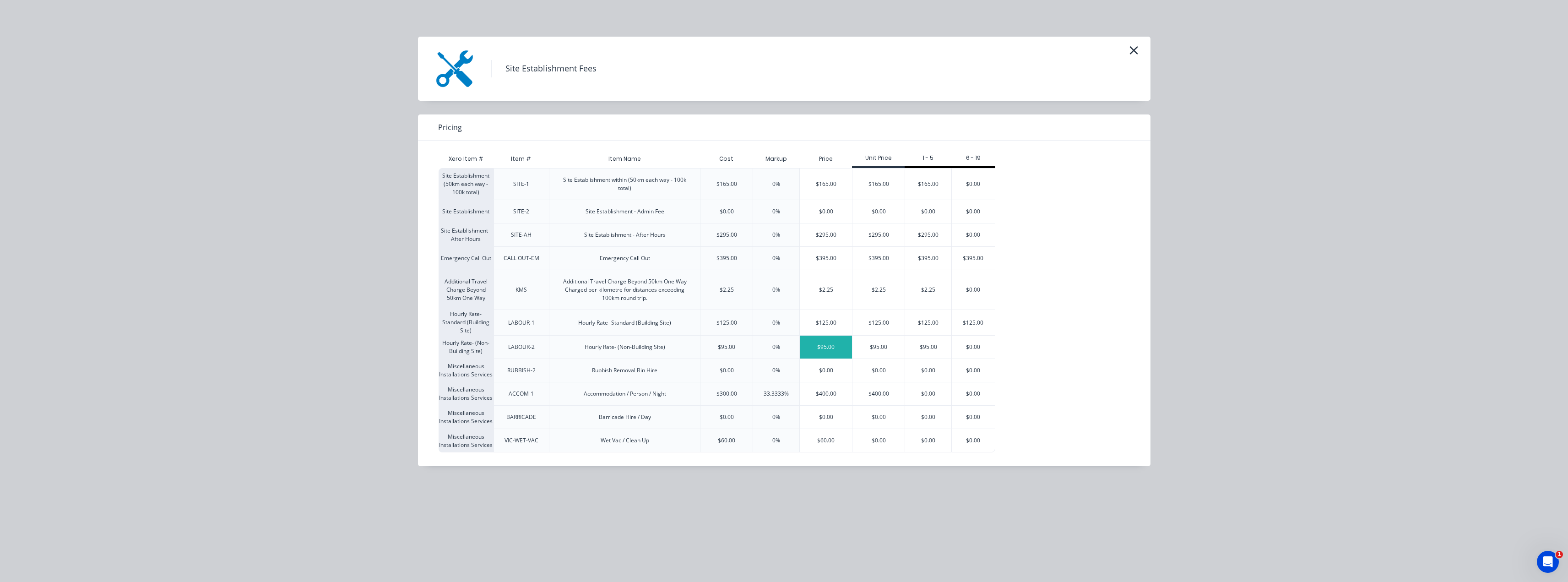
click at [828, 343] on div "$95.00" at bounding box center [825, 347] width 52 height 23
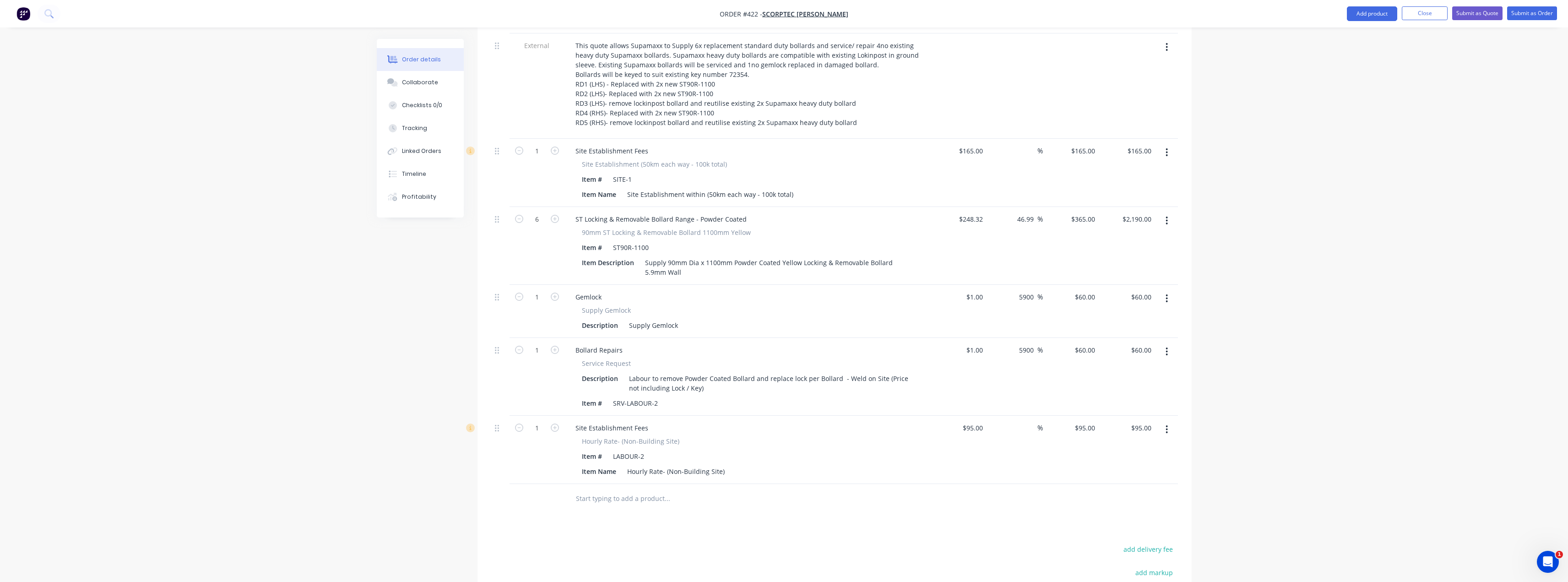
scroll to position [366, 0]
click at [977, 421] on input "95" at bounding box center [974, 427] width 24 height 13
type input "$1.00"
type input "1"
type input "$1.00"
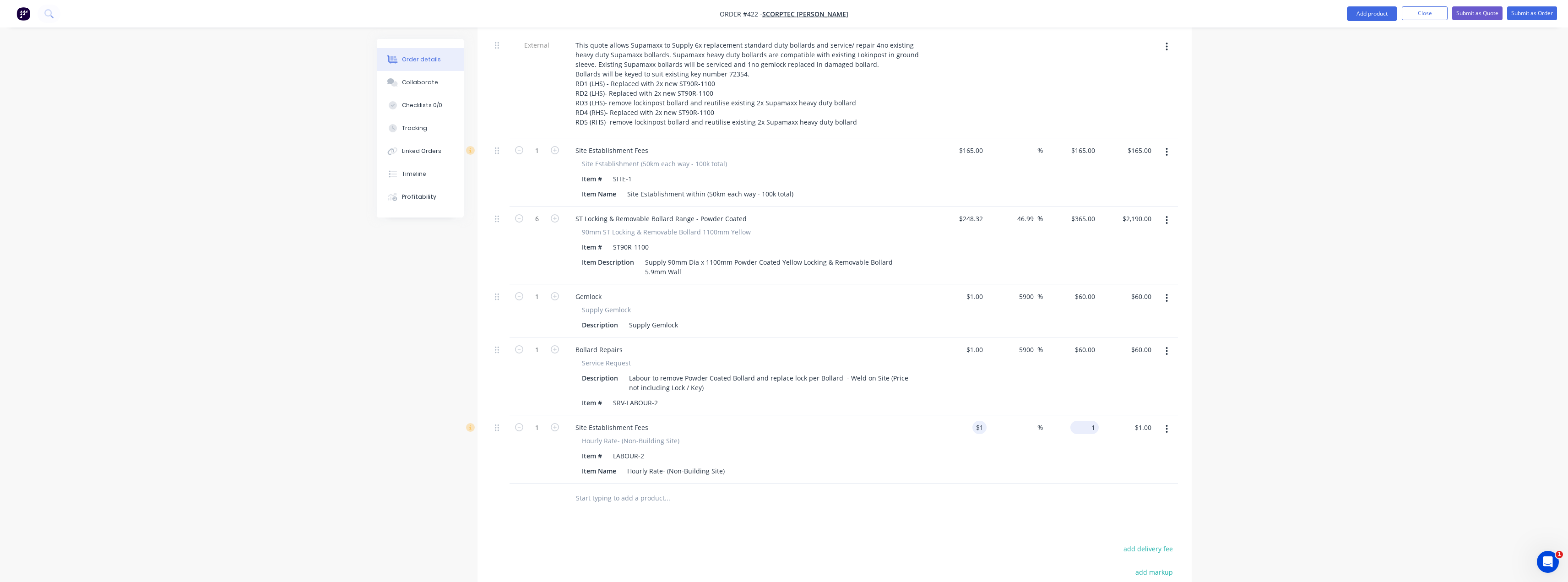
click at [1091, 421] on input "1" at bounding box center [1086, 427] width 24 height 13
type input "95"
type input "9400"
type input "$95.00"
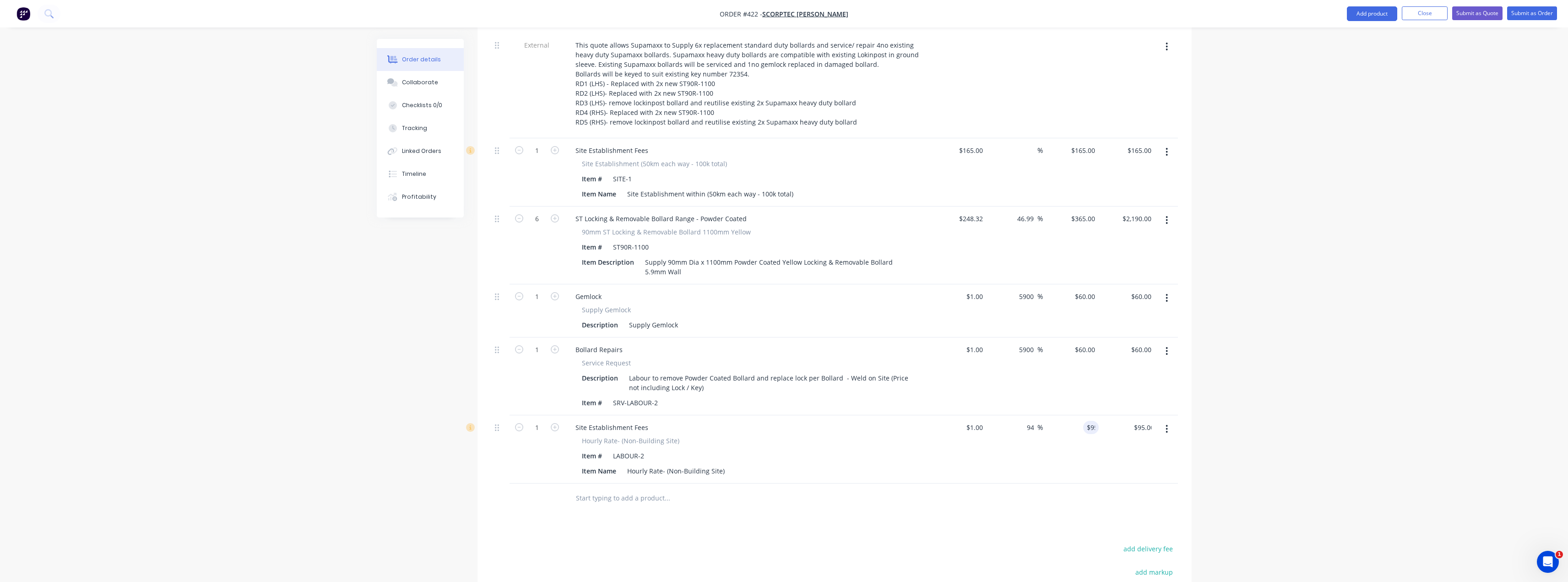
click at [897, 500] on div "Products Show / Hide columns Add product Qty Cost Markup Price Total External T…" at bounding box center [834, 357] width 714 height 751
click at [679, 318] on div "Supply Gemlock" at bounding box center [653, 325] width 56 height 13
click at [671, 464] on div "Hourly Rate- (Non-Building Site)" at bounding box center [675, 471] width 105 height 13
drag, startPoint x: 723, startPoint y: 446, endPoint x: 605, endPoint y: 445, distance: 118.0
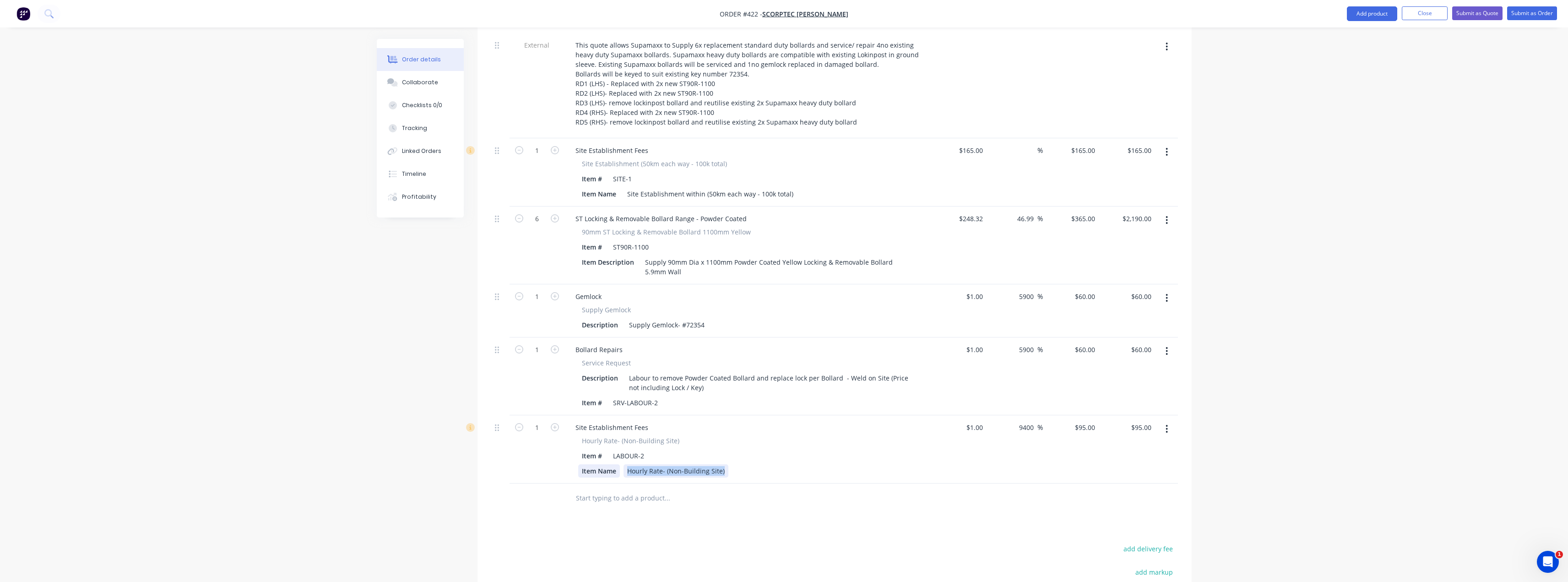
click at [605, 464] on div "Item Name Hourly Rate- (Non-Building Site)" at bounding box center [746, 471] width 335 height 13
click at [690, 464] on div "Labour to service/ rpaoir 4no exisiitng bollards." at bounding box center [699, 471] width 152 height 13
click at [698, 464] on div "Labour to service/ repaoir 4no exisiitng bollards." at bounding box center [701, 471] width 156 height 13
click at [732, 464] on div "Labour to service/ repair 4no exisiitng bollards." at bounding box center [699, 471] width 152 height 13
click at [747, 489] on input "text" at bounding box center [667, 498] width 183 height 18
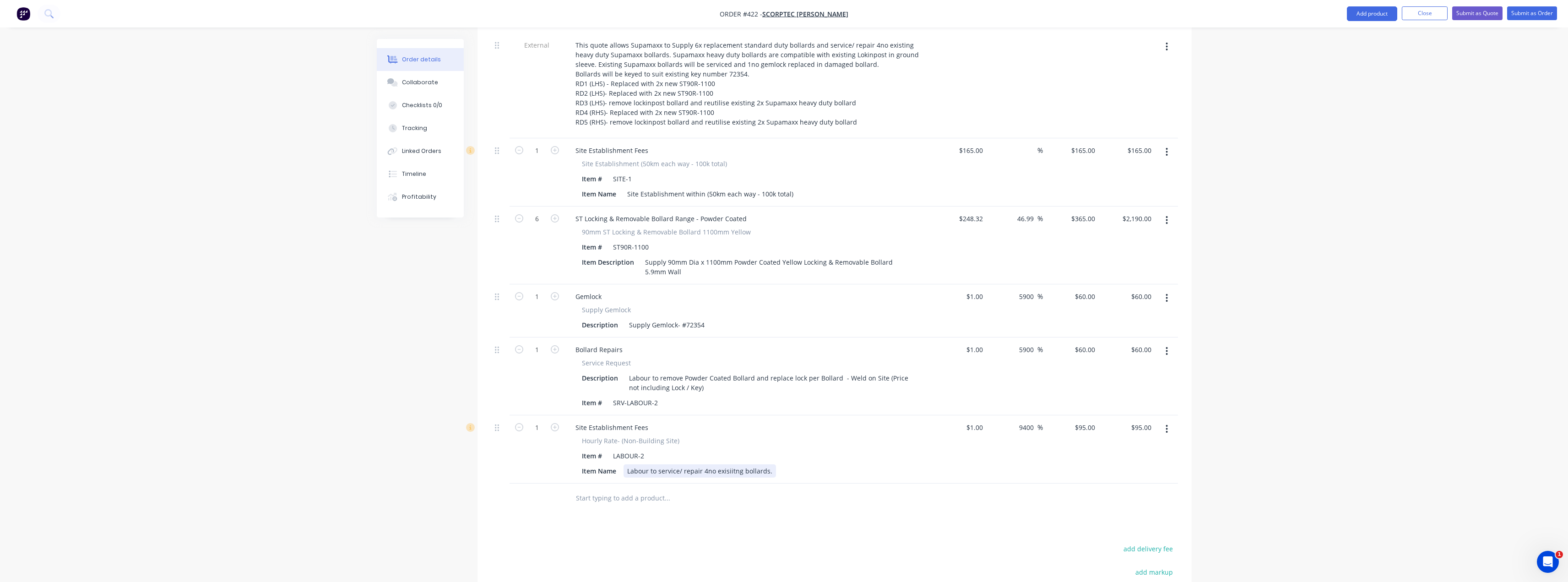
click at [730, 464] on div "Labour to service/ repair 4no exisiitng bollards." at bounding box center [699, 471] width 152 height 13
click at [732, 464] on div "Labour to service/ repair 4no exisitng bollards." at bounding box center [699, 471] width 150 height 13
click at [742, 464] on div "Labour to service/ repair 4no exisiting bollards." at bounding box center [699, 471] width 152 height 13
click at [765, 492] on div "Products Show / Hide columns Add product Qty Cost Markup Price Total External T…" at bounding box center [834, 357] width 714 height 751
click at [801, 464] on div "Labour to service/ repair 4no exisiting Supamaxx bollards." at bounding box center [716, 471] width 186 height 13
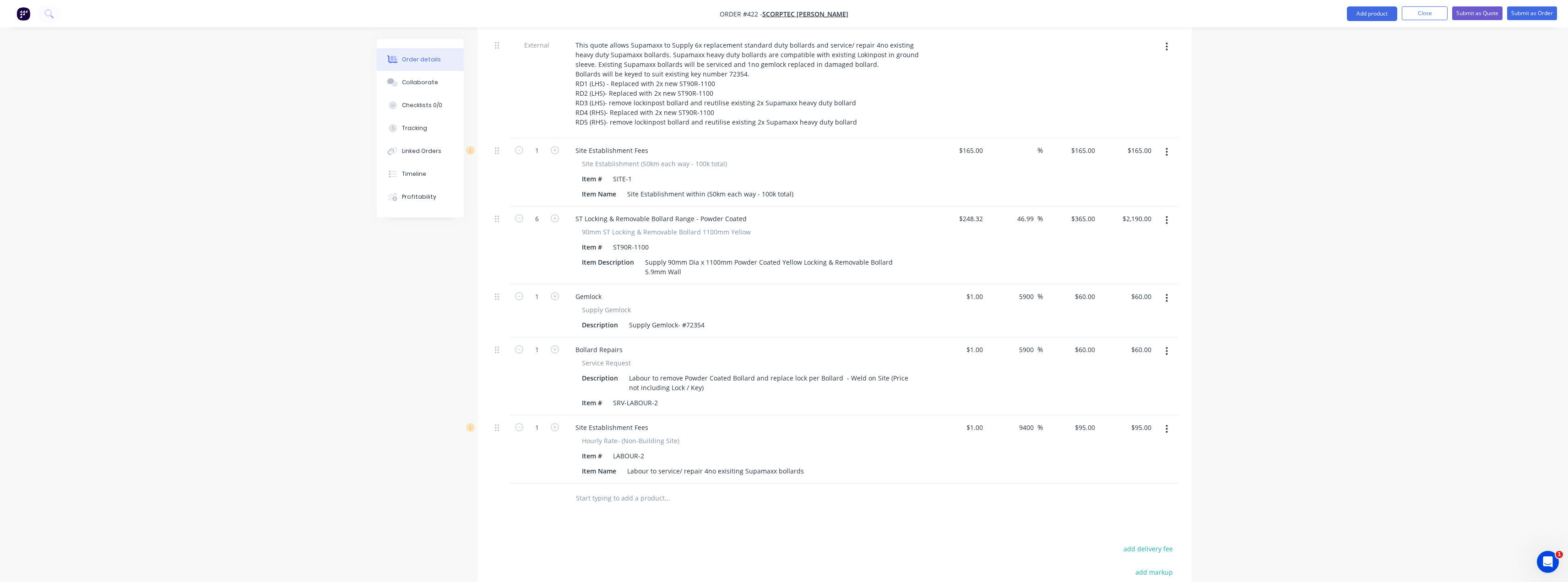
click at [973, 509] on div "Products Show / Hide columns Add product Qty Cost Markup Price Total External T…" at bounding box center [834, 357] width 714 height 751
drag, startPoint x: 647, startPoint y: 402, endPoint x: 502, endPoint y: 396, distance: 145.1
click at [502, 415] on div "1 Site Establishment Fees Hourly Rate- (Non-Building Site) Item # LABOUR-2 Item…" at bounding box center [834, 449] width 686 height 68
click at [774, 464] on div "Labour to service/ repair 4no exisiting Supamaxx bollards" at bounding box center [715, 471] width 184 height 13
click at [775, 464] on div "Labour to service/ repair 4no exisiting Supamaxx bollards" at bounding box center [715, 471] width 184 height 13
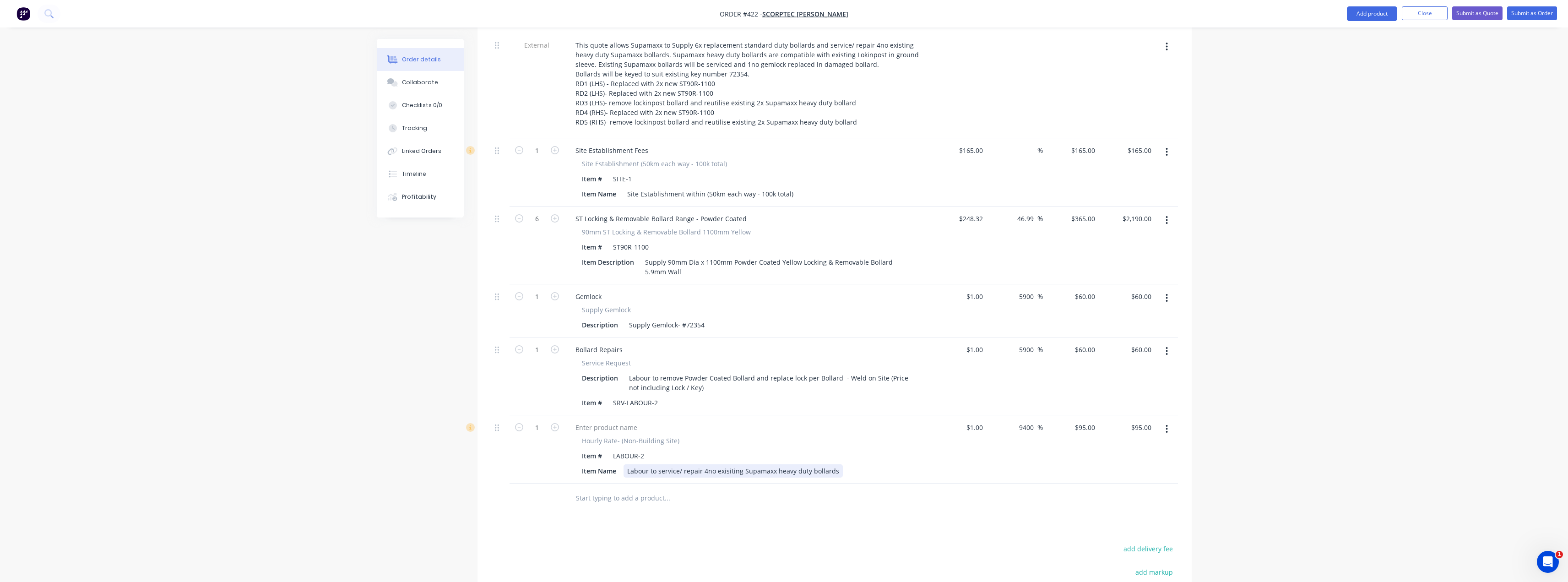
click at [795, 464] on div "Labour to service/ repair 4no exisiting Supamaxx heavy duty bollards" at bounding box center [733, 471] width 219 height 13
click at [789, 489] on div at bounding box center [705, 498] width 274 height 18
click at [677, 318] on div "Supply Gemlock- #72354" at bounding box center [667, 325] width 83 height 13
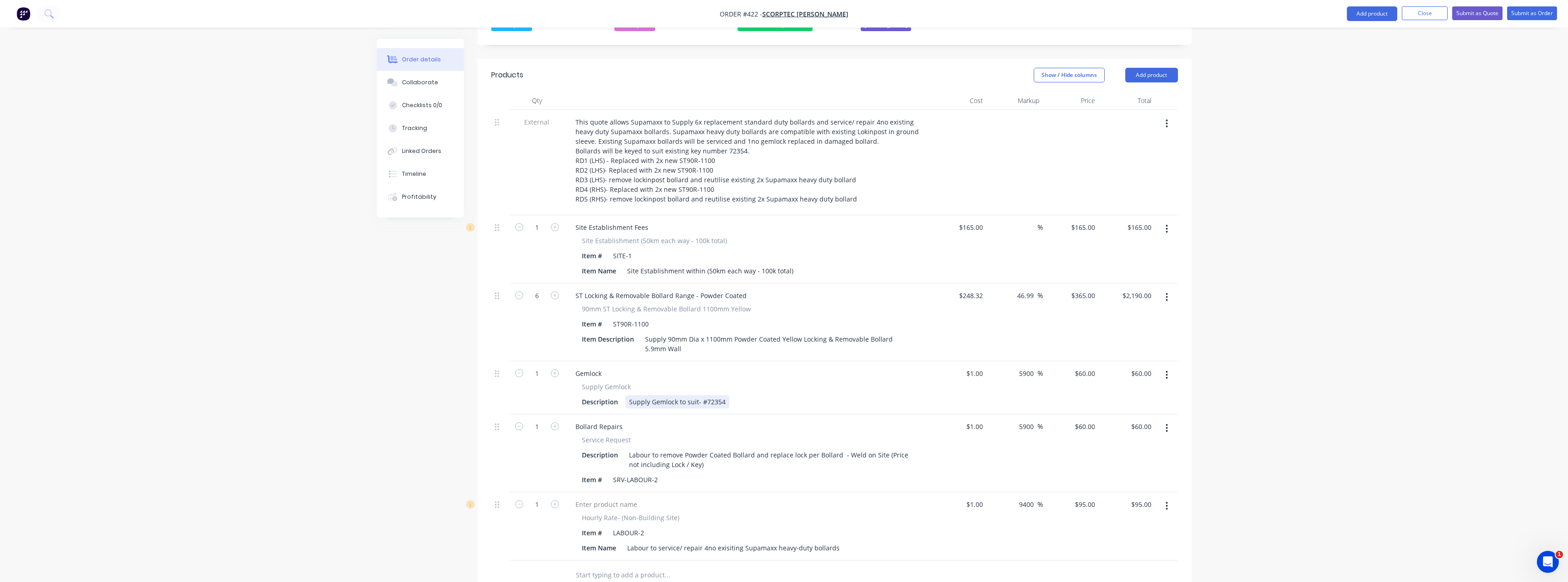
scroll to position [274, 0]
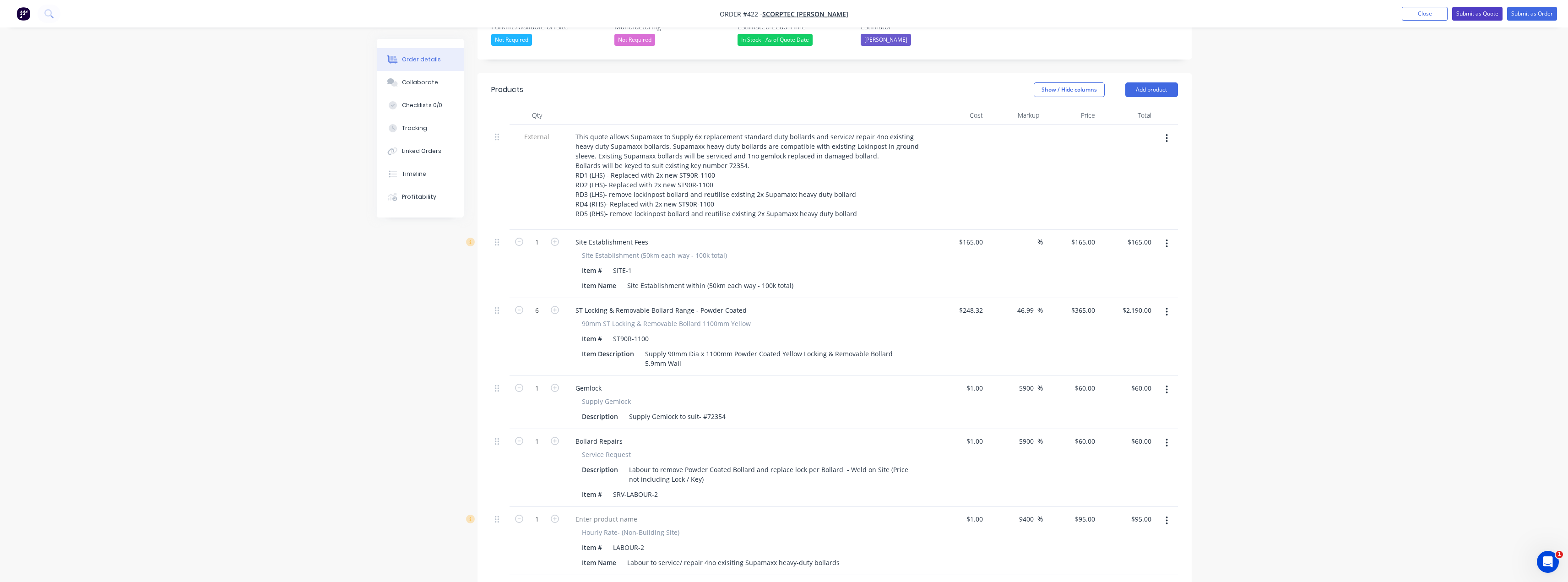
click at [1493, 8] on button "Submit as Quote" at bounding box center [1477, 13] width 50 height 13
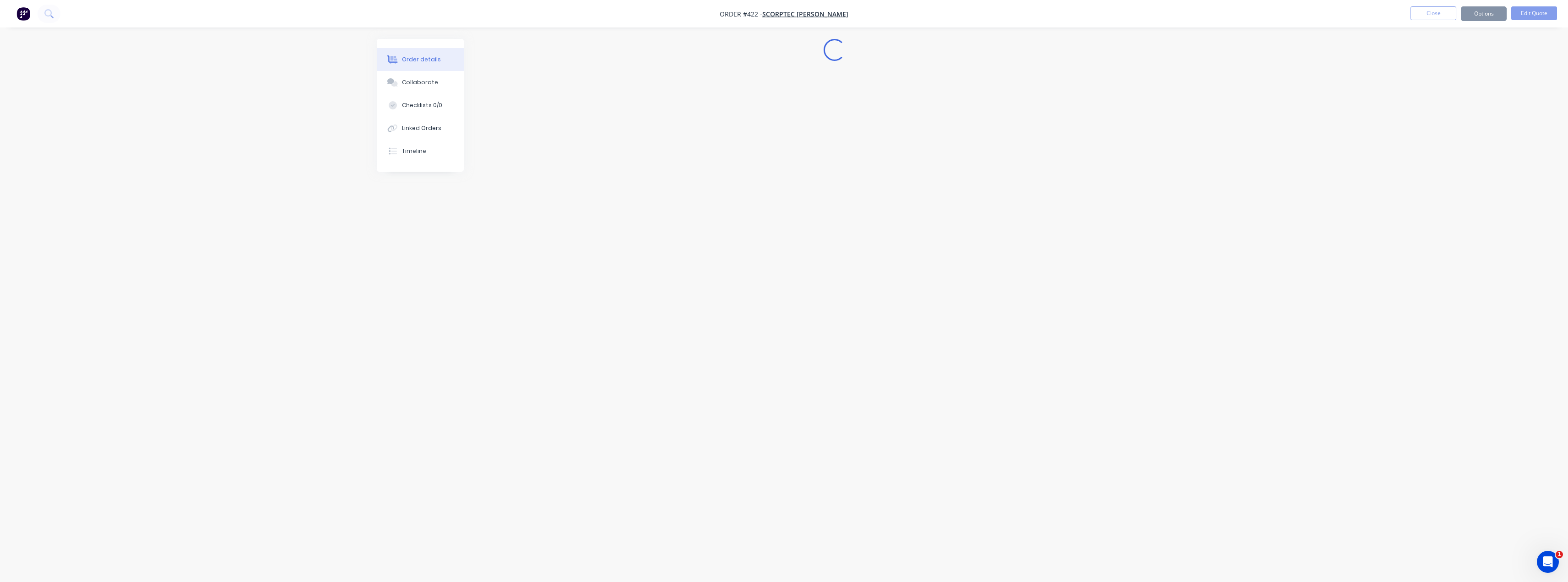
scroll to position [0, 0]
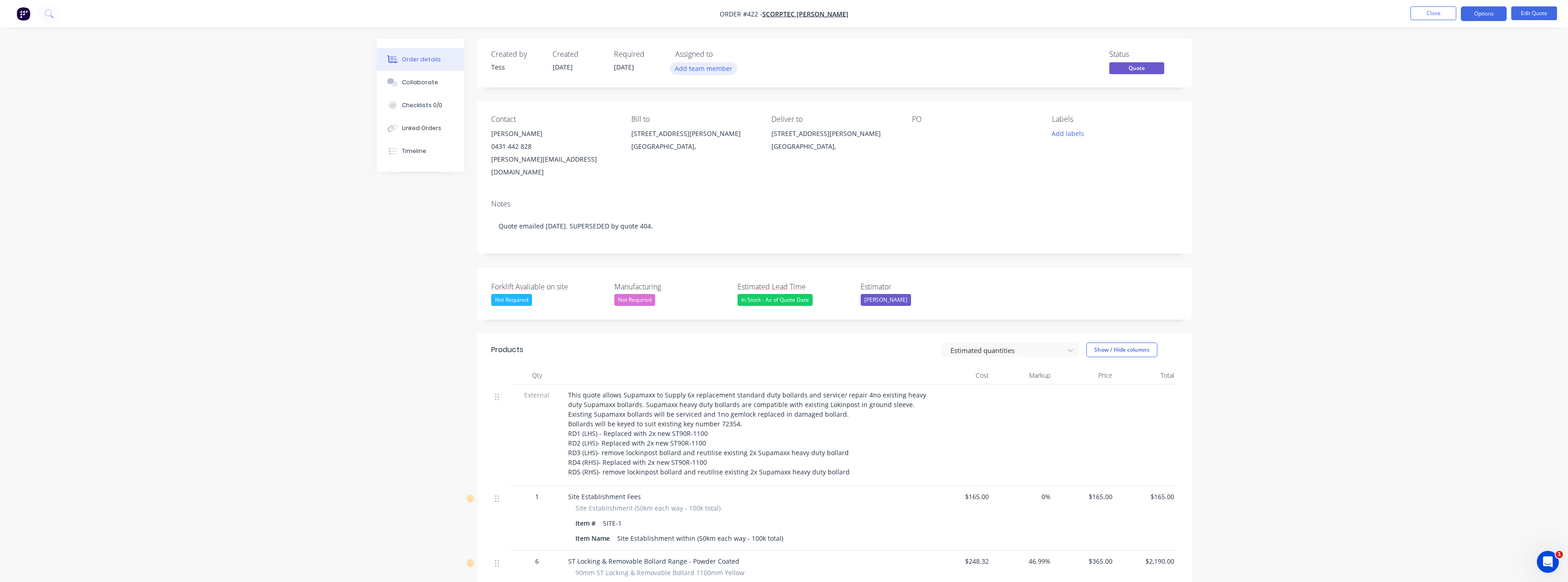
click at [721, 74] on button "Add team member" at bounding box center [704, 68] width 67 height 12
click at [710, 126] on button "[PERSON_NAME] (You)" at bounding box center [754, 119] width 158 height 18
click at [771, 57] on div "Status Quote" at bounding box center [972, 63] width 411 height 26
click at [1432, 12] on button "Close" at bounding box center [1433, 13] width 46 height 13
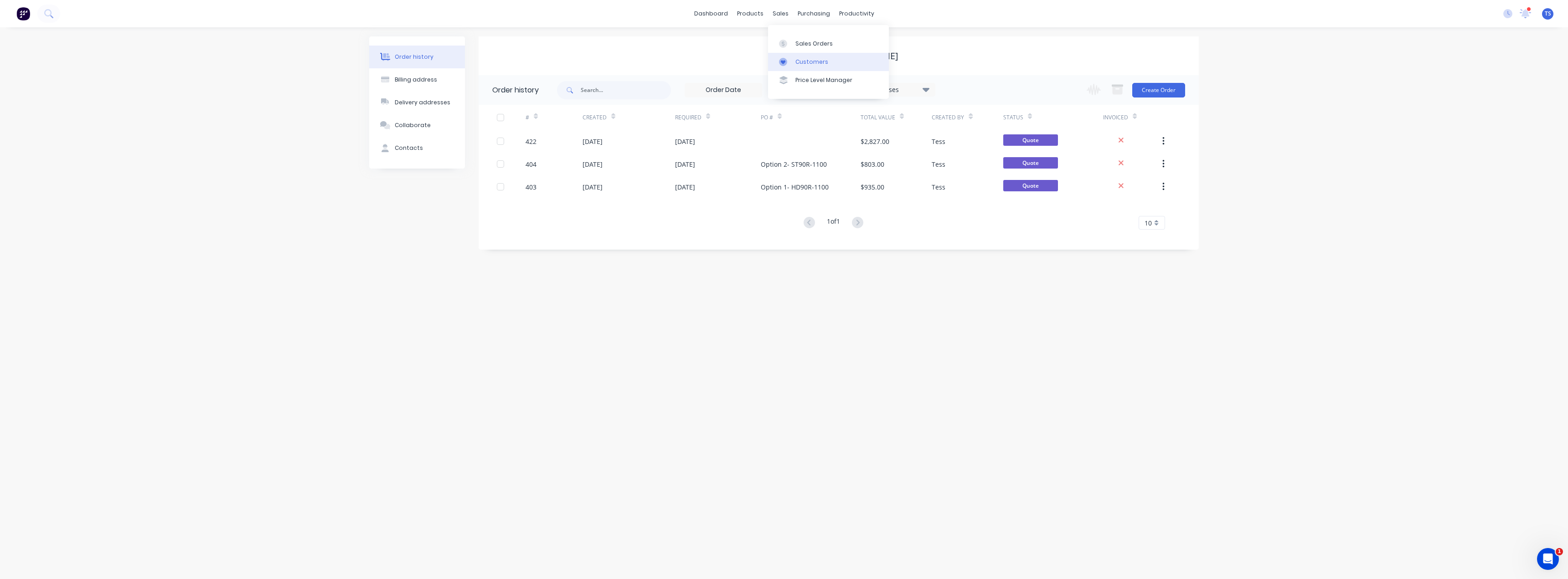
click at [797, 63] on div "Customers" at bounding box center [812, 61] width 33 height 8
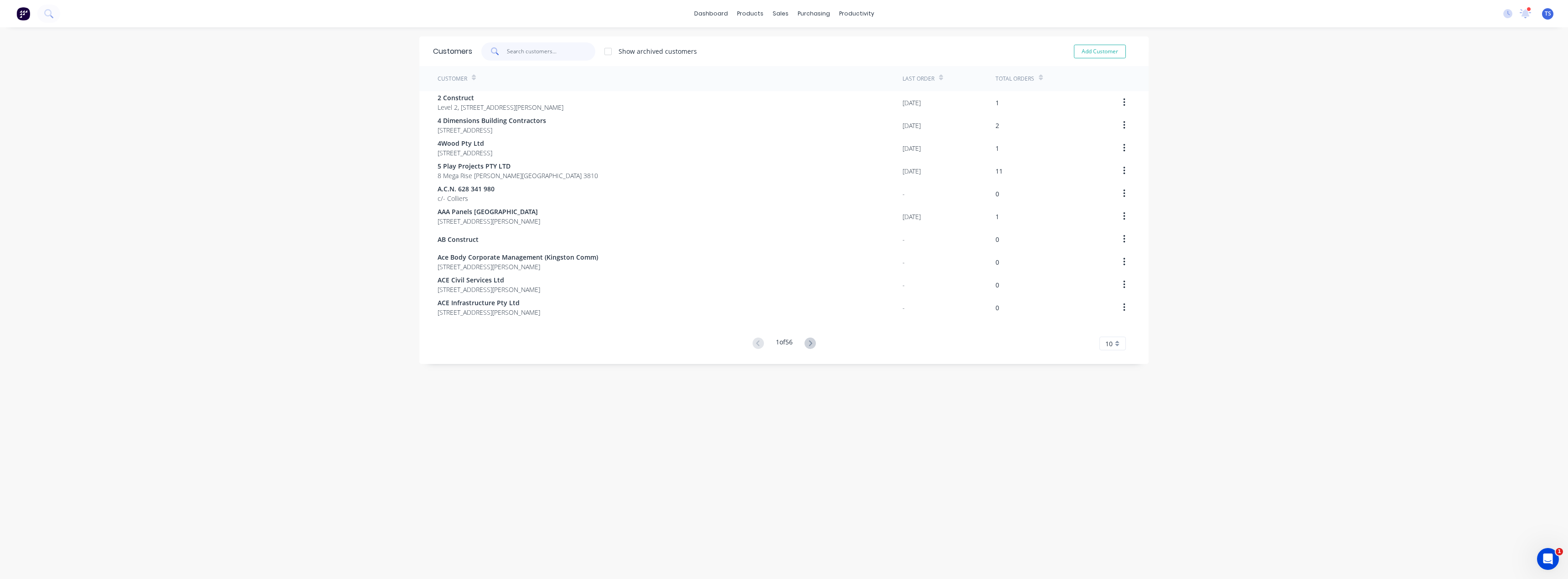
click at [511, 50] on input "text" at bounding box center [551, 52] width 89 height 18
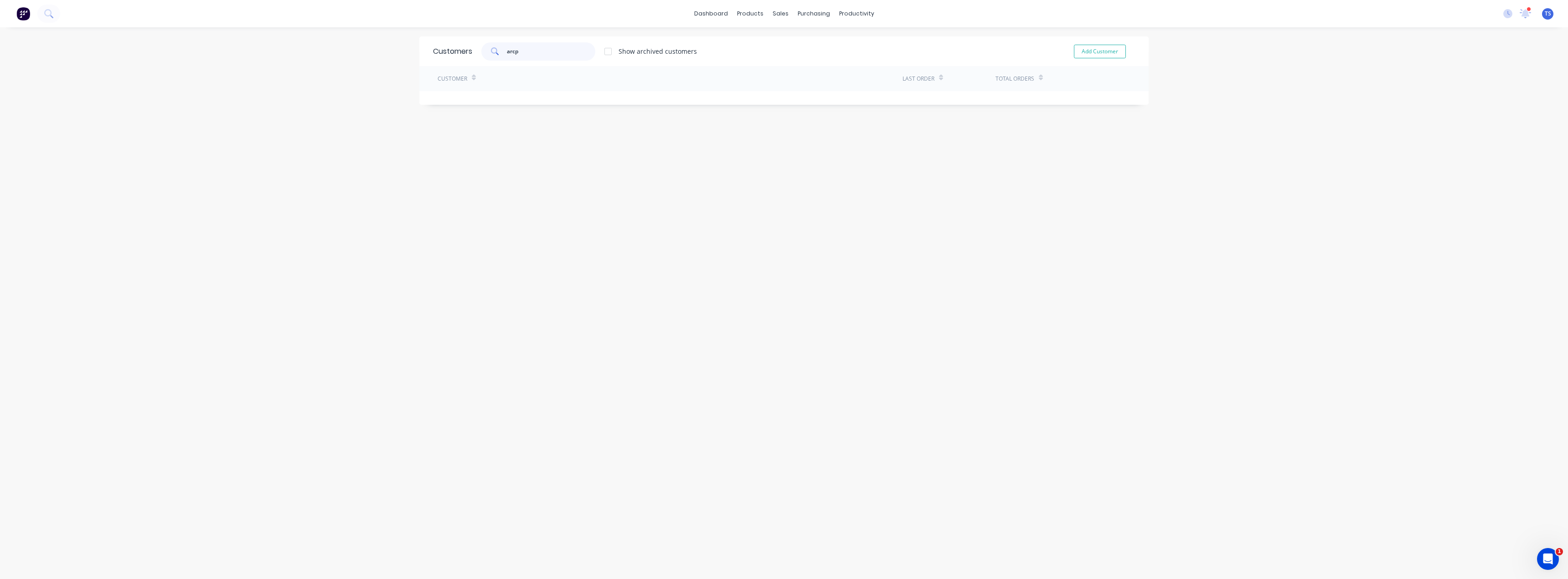
click at [529, 52] on input "arcp" at bounding box center [551, 52] width 89 height 18
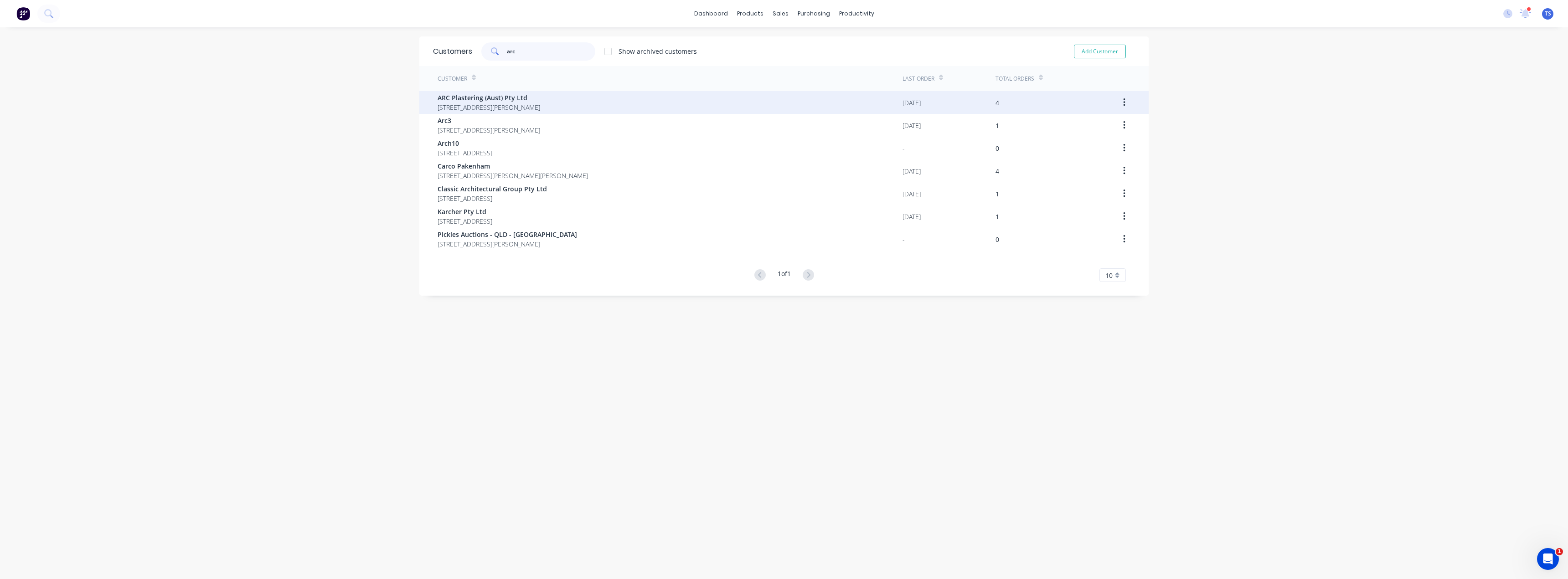
type input "arc"
click at [508, 104] on span "[STREET_ADDRESS][PERSON_NAME]" at bounding box center [489, 107] width 102 height 10
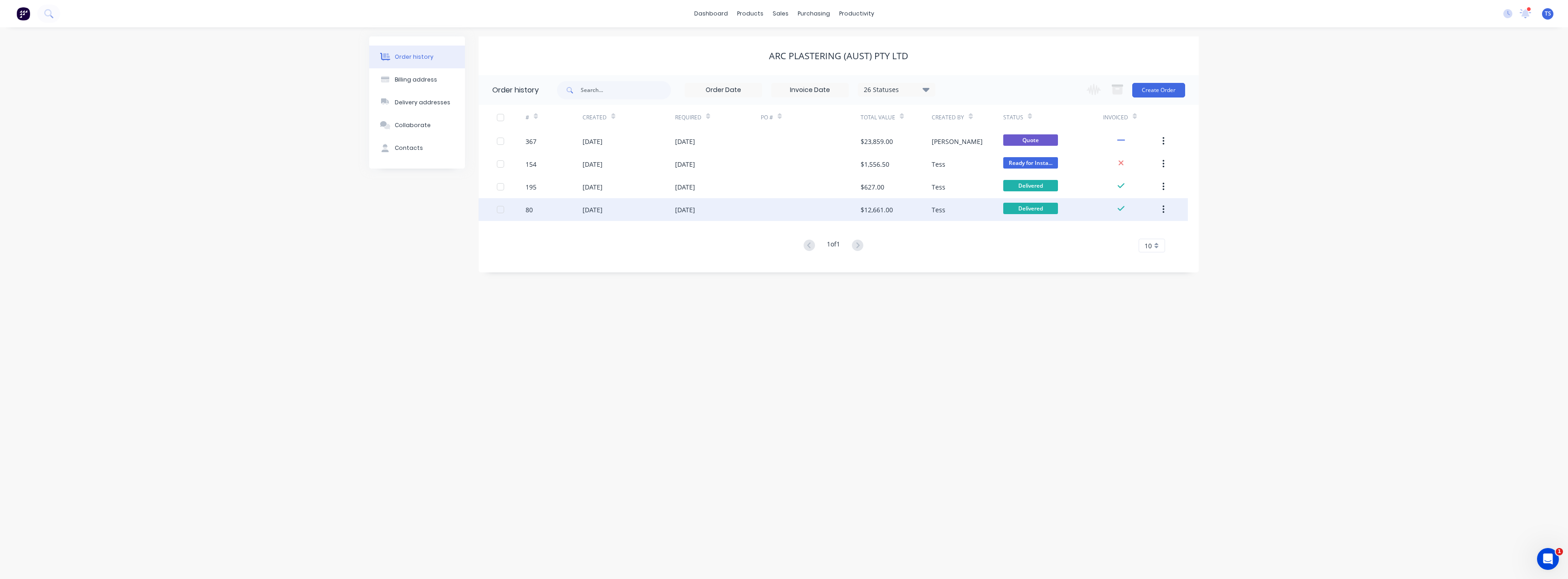
click at [692, 211] on div "[DATE]" at bounding box center [685, 210] width 20 height 10
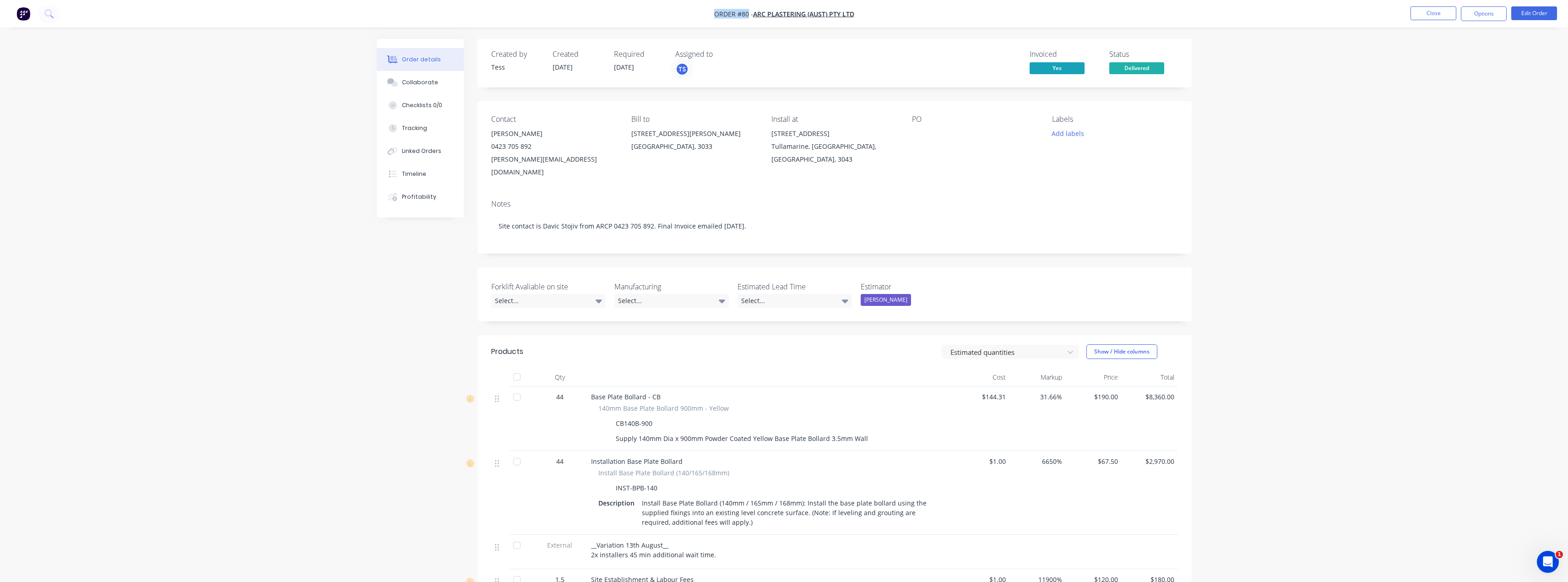
drag, startPoint x: 708, startPoint y: 15, endPoint x: 749, endPoint y: 15, distance: 41.0
click at [749, 15] on nav "Order #80 - ARC Plastering (Aust) Pty Ltd Close Options Edit Order" at bounding box center [784, 13] width 1568 height 28
copy span "Order #80"
click at [1135, 68] on span "Delivered" at bounding box center [1136, 68] width 55 height 12
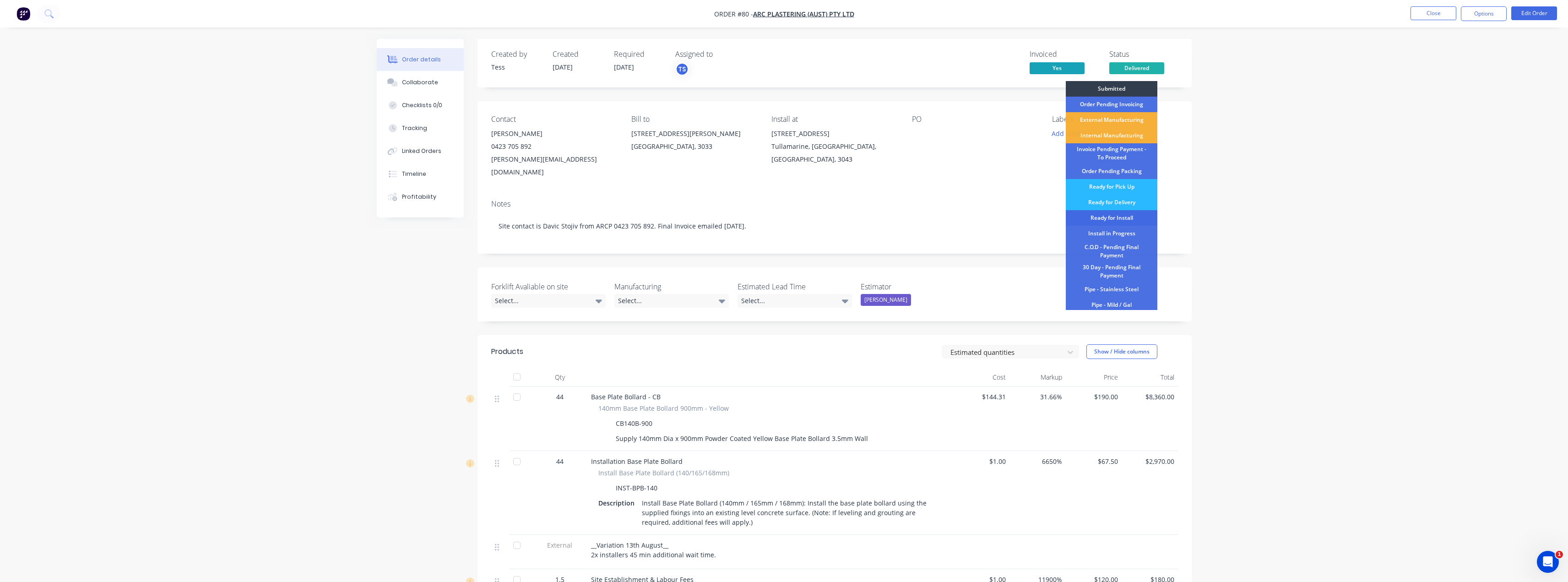
click at [1113, 221] on div "Ready for Install" at bounding box center [1111, 218] width 92 height 15
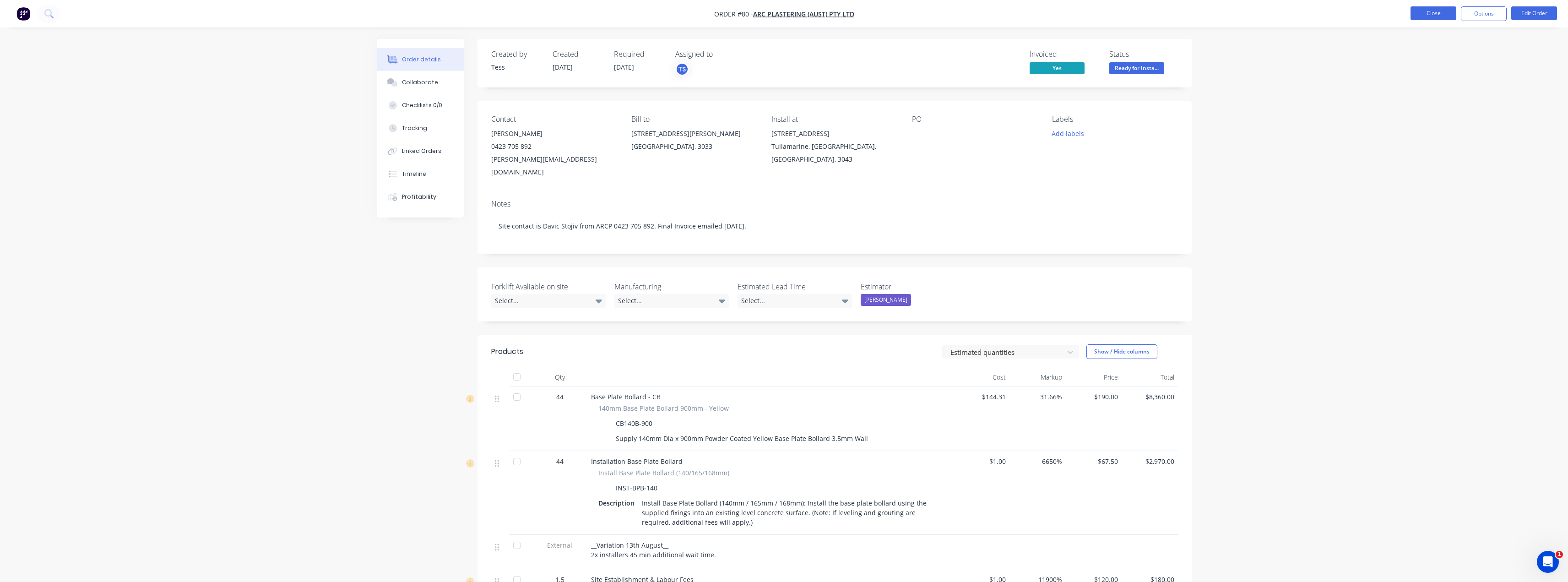
click at [1452, 11] on button "Close" at bounding box center [1433, 13] width 46 height 13
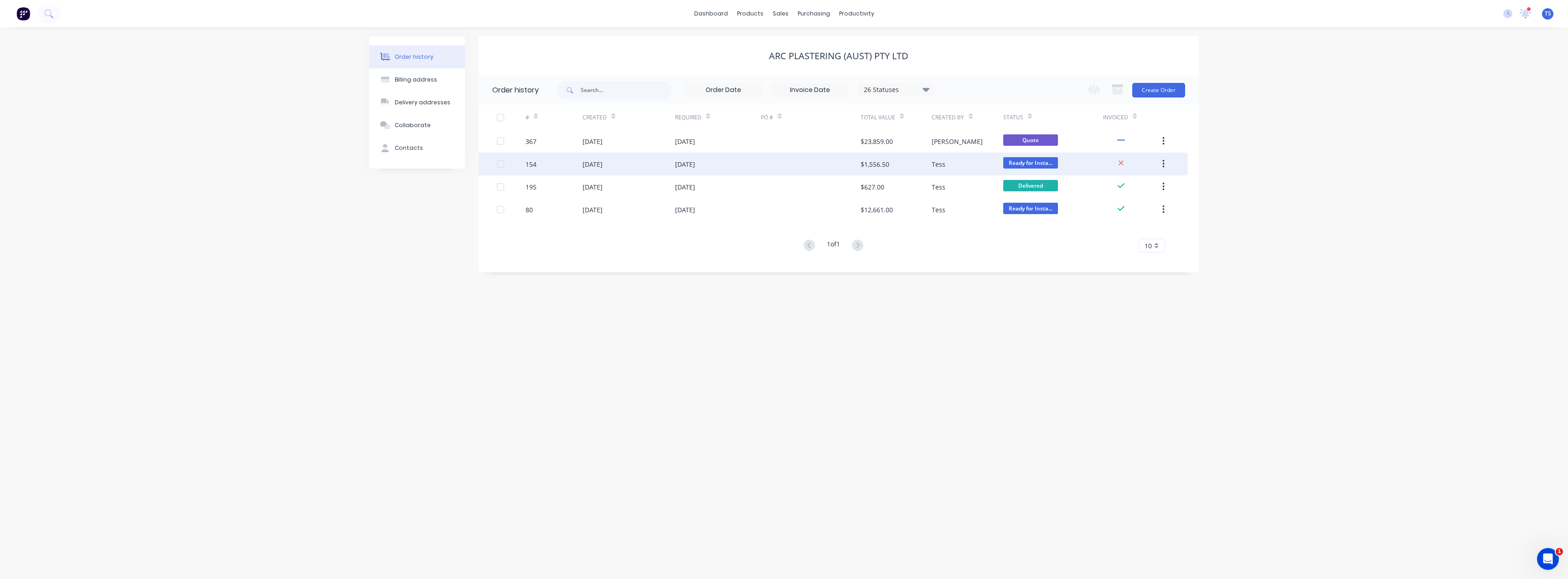
click at [676, 166] on div "[DATE]" at bounding box center [685, 164] width 20 height 10
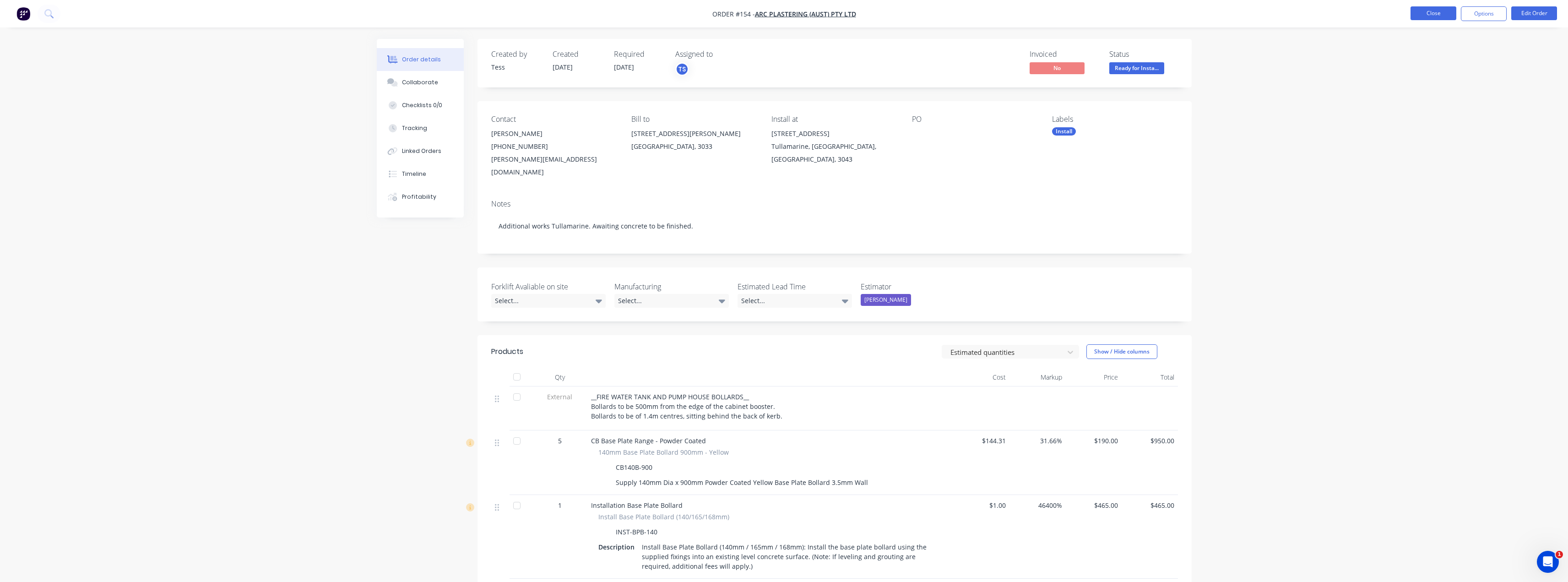
click at [1438, 14] on button "Close" at bounding box center [1433, 13] width 46 height 13
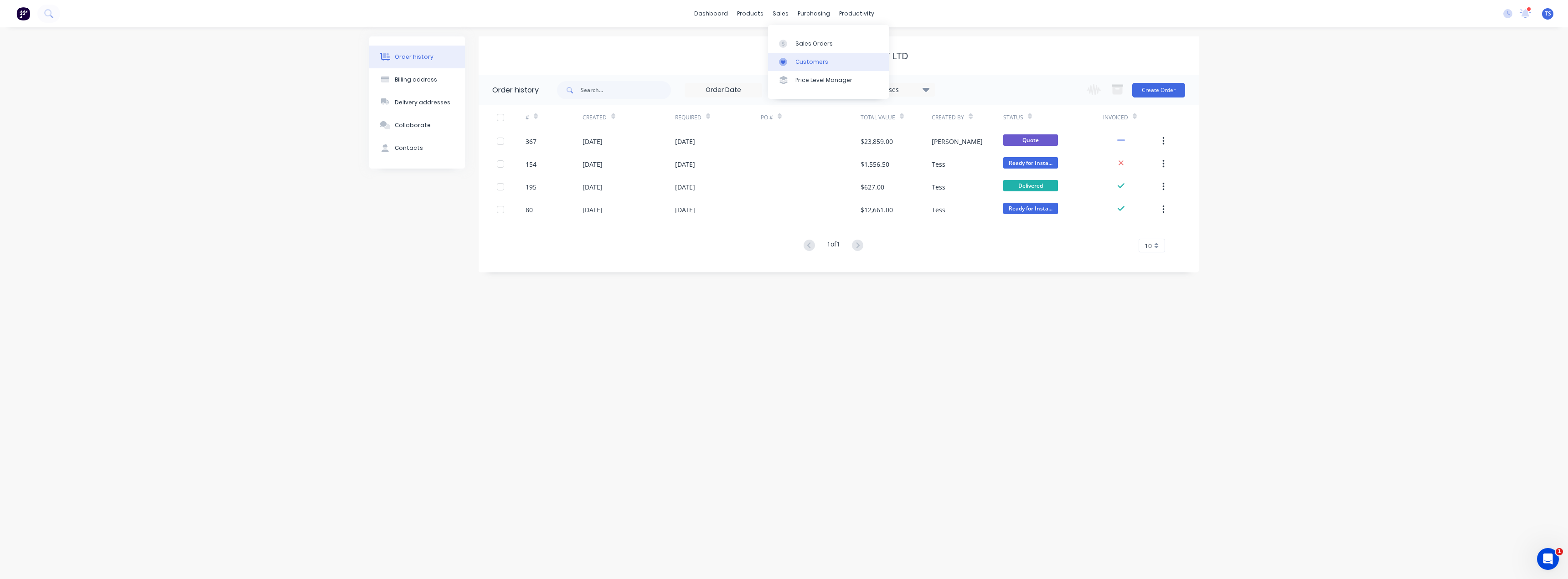
click at [806, 70] on link "Customers" at bounding box center [828, 62] width 121 height 18
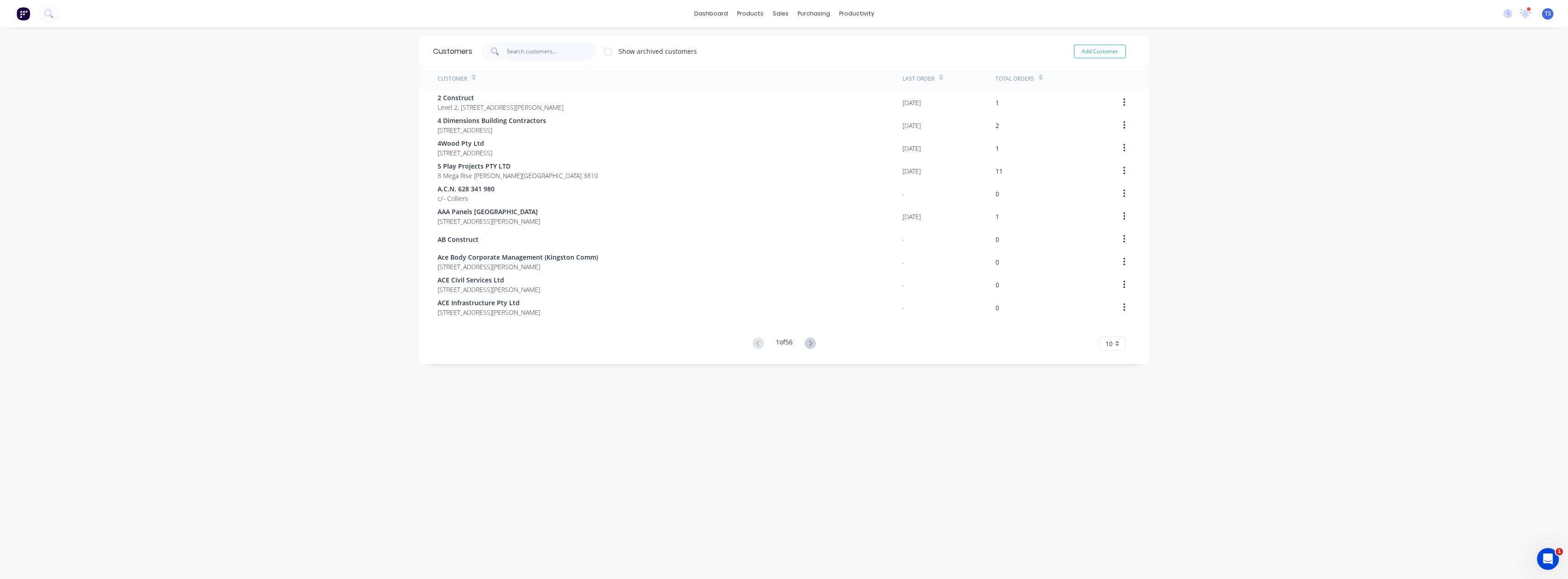
click at [550, 52] on input "text" at bounding box center [551, 52] width 89 height 18
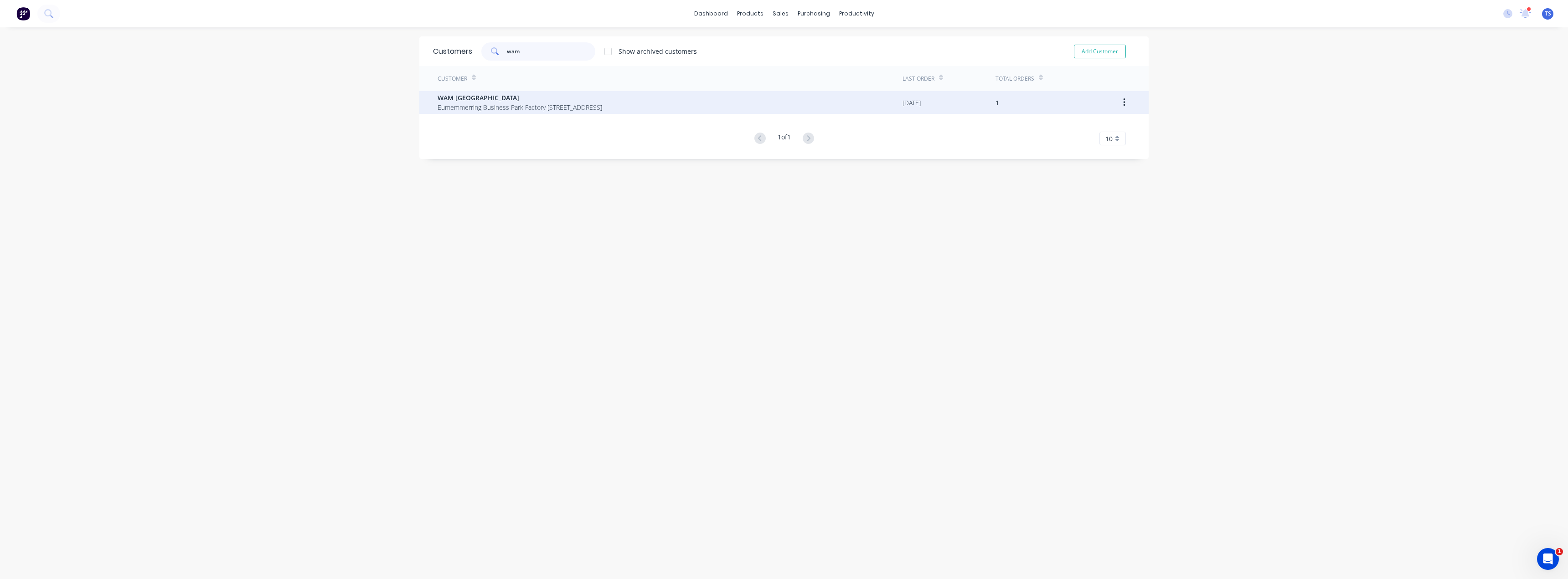
type input "wam"
click at [503, 102] on span "Eumemmerring Business Park Factory [STREET_ADDRESS]" at bounding box center [520, 107] width 164 height 10
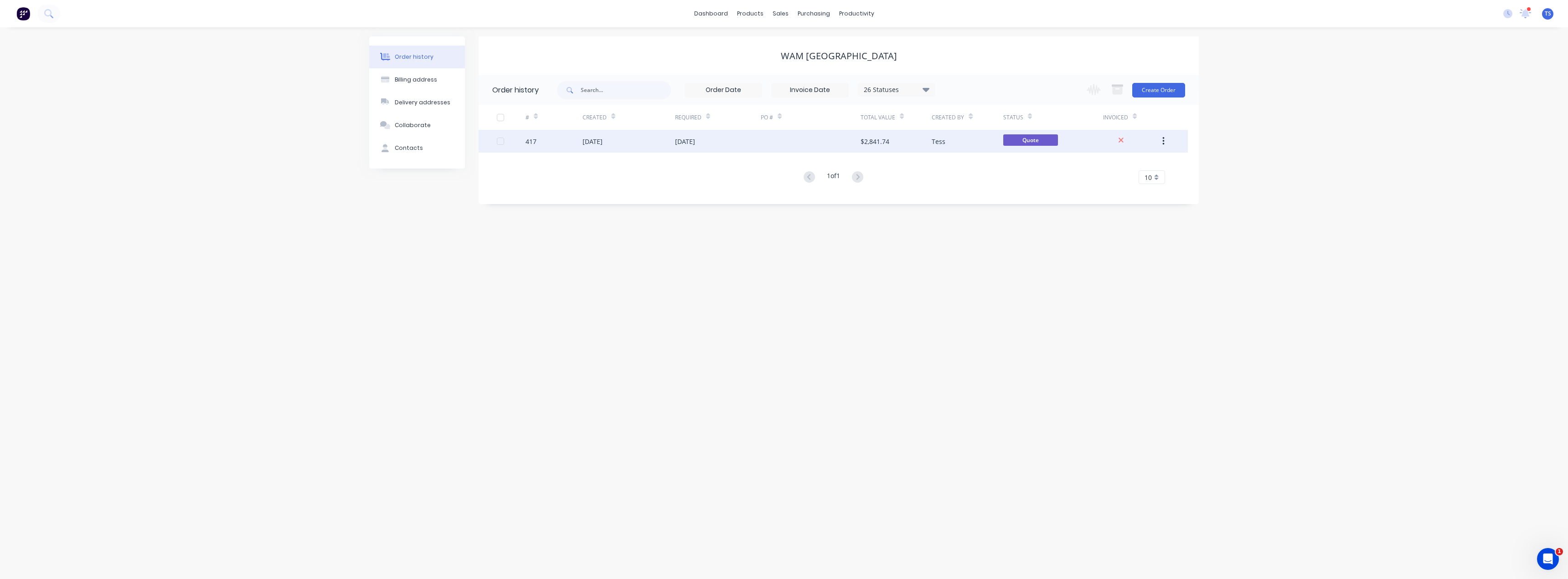
click at [598, 148] on div "[DATE]" at bounding box center [629, 140] width 93 height 23
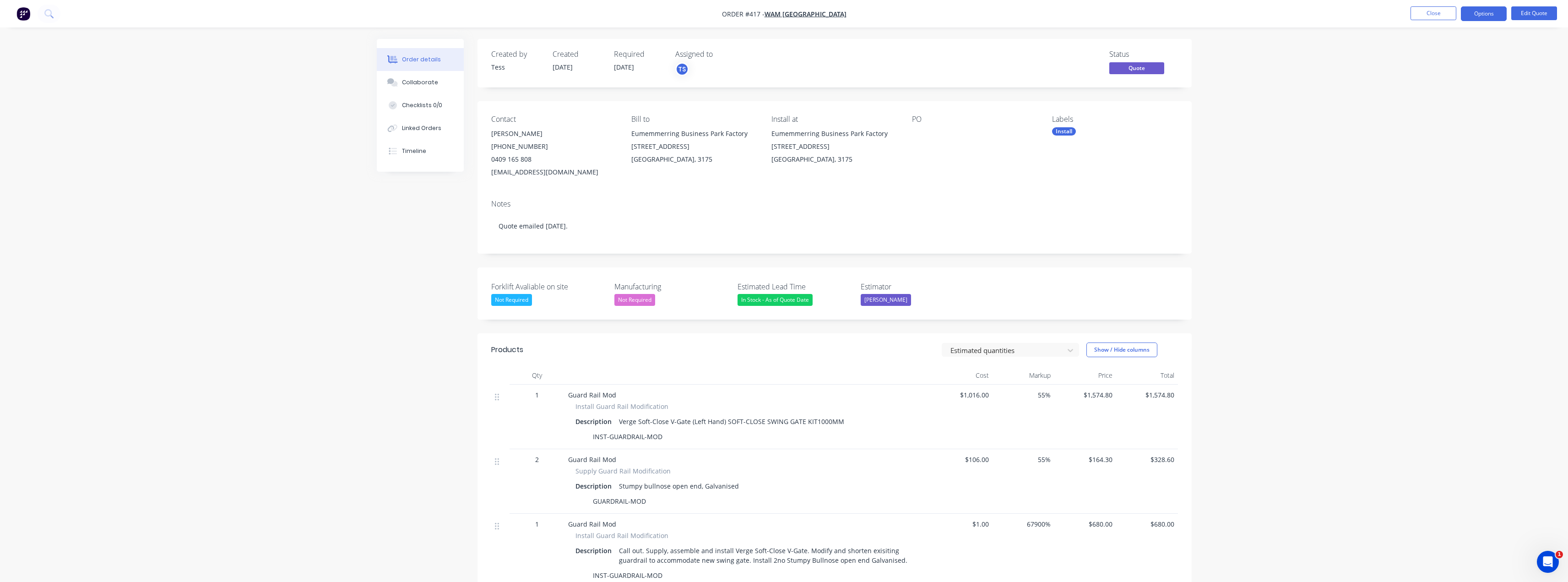
click at [1443, 21] on li "Close" at bounding box center [1433, 13] width 46 height 15
click at [1441, 15] on button "Close" at bounding box center [1433, 13] width 46 height 13
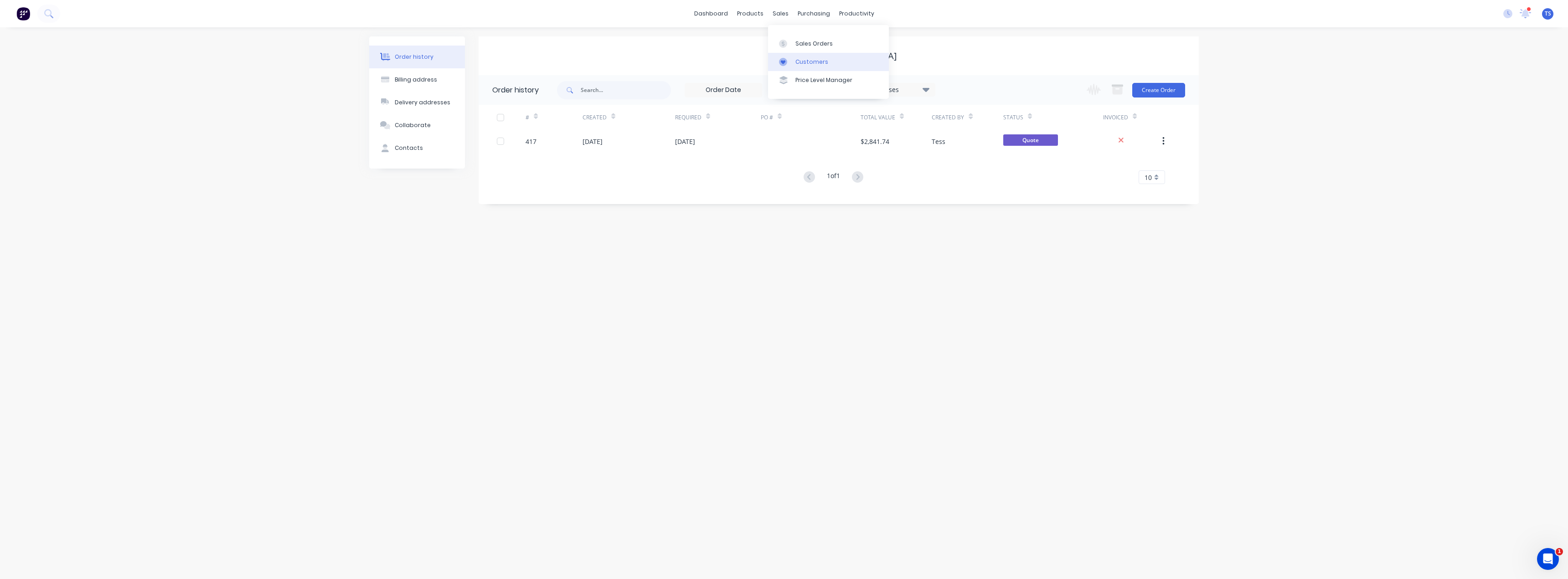
click at [794, 58] on link "Customers" at bounding box center [828, 62] width 121 height 18
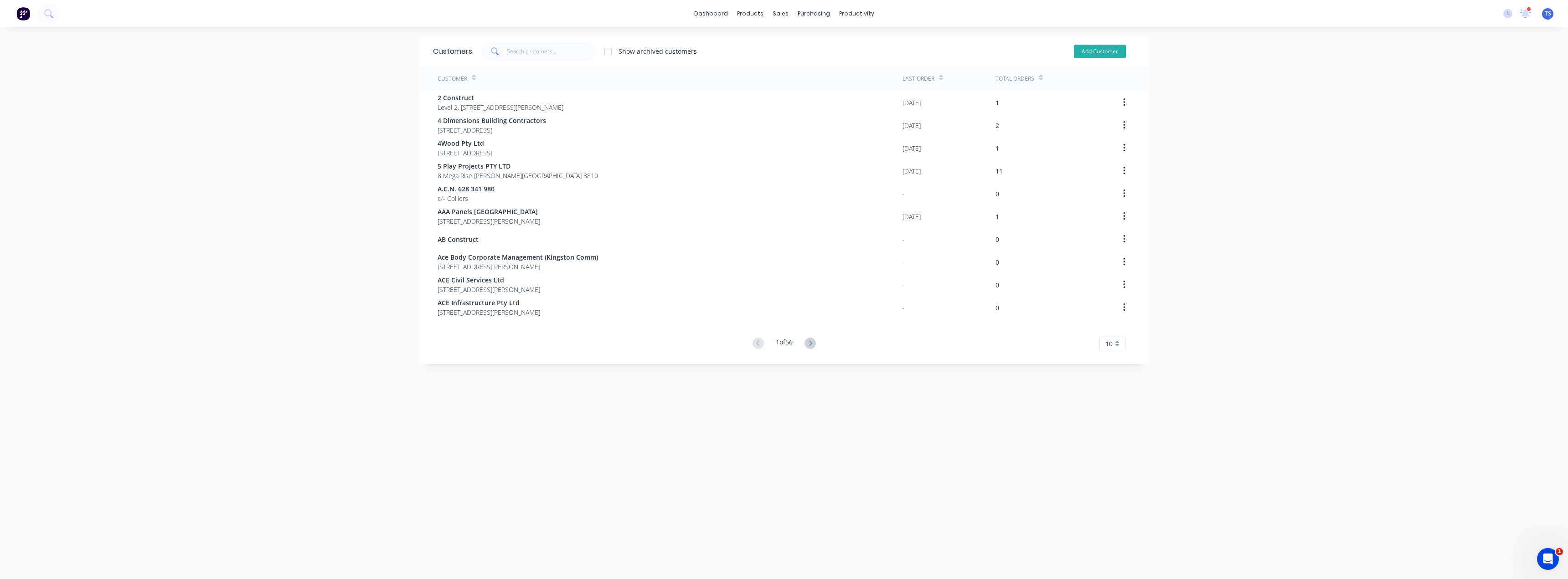
click at [1116, 54] on button "Add Customer" at bounding box center [1099, 51] width 52 height 13
select select "AU"
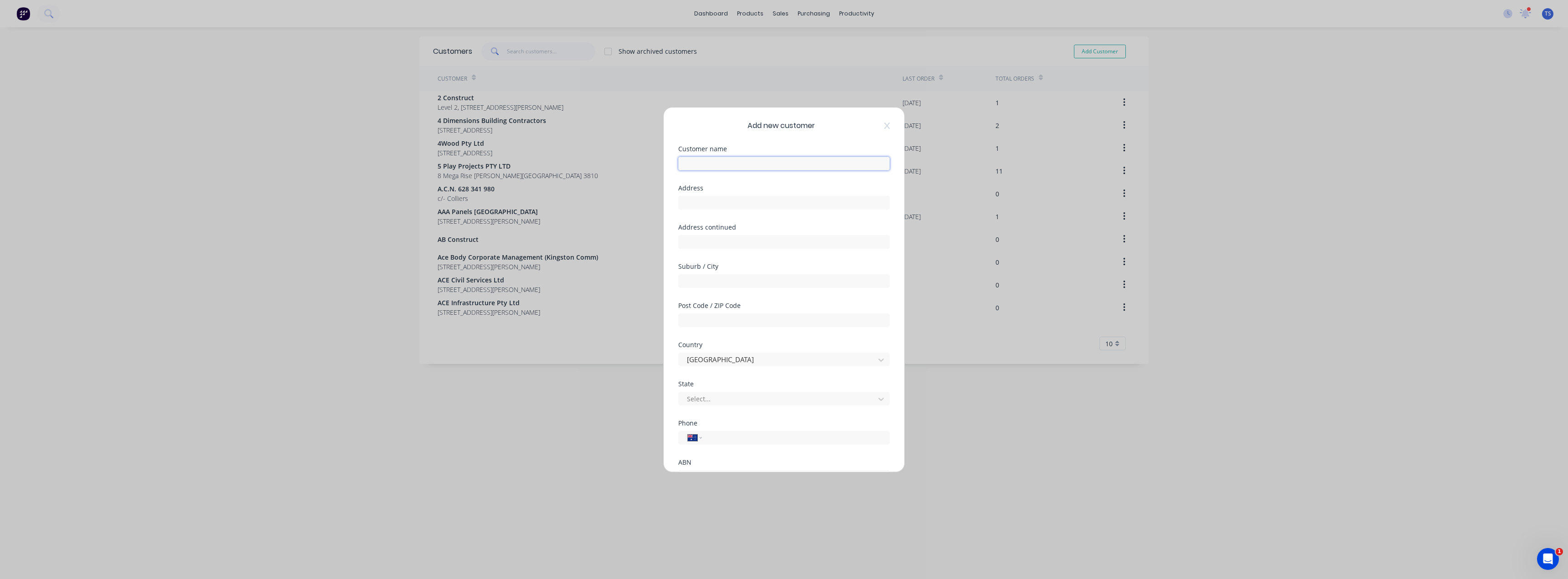
click at [709, 159] on input "text" at bounding box center [783, 164] width 211 height 13
type input "Capital Smart Sandgate"
click at [687, 202] on input "text" at bounding box center [783, 203] width 211 height 13
paste input "[STREET_ADDRESS]"
click at [687, 204] on input "[STREET_ADDRESS]" at bounding box center [783, 203] width 211 height 13
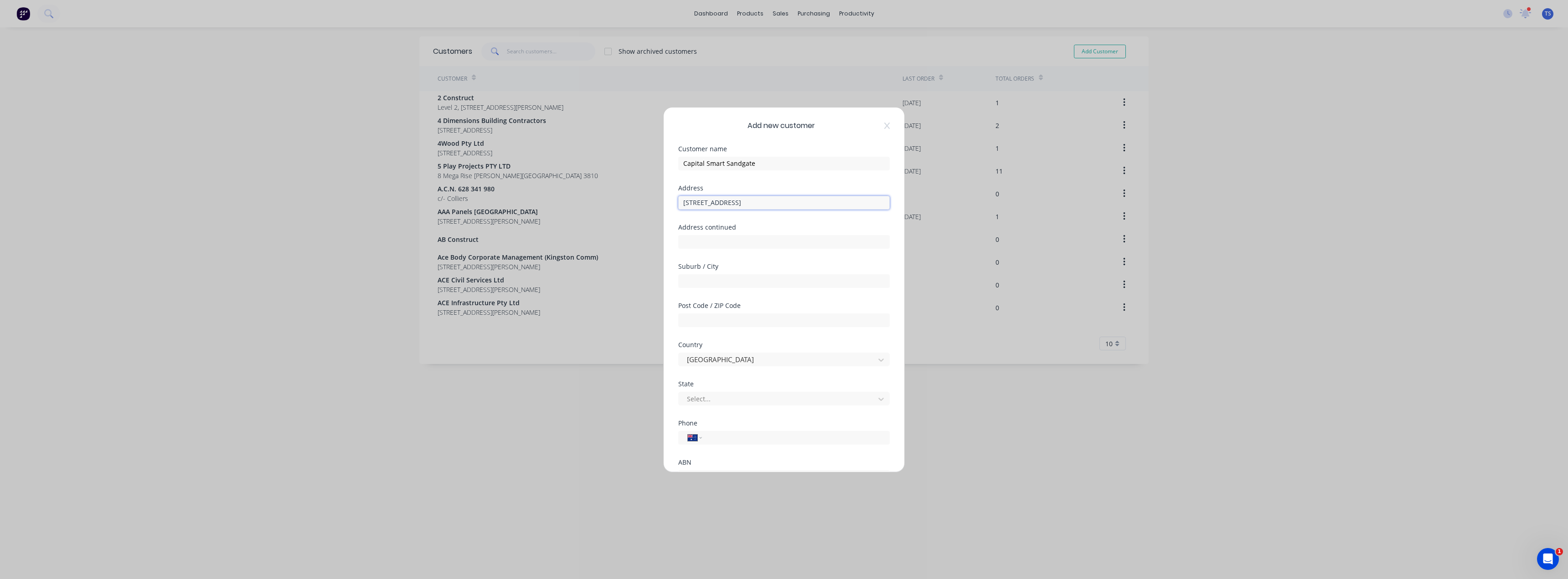
click at [723, 201] on input "[STREET_ADDRESS]" at bounding box center [783, 203] width 211 height 13
drag, startPoint x: 751, startPoint y: 200, endPoint x: 725, endPoint y: 201, distance: 26.0
click at [725, 201] on input "[STREET_ADDRESS]" at bounding box center [783, 203] width 211 height 13
type input "[STREET_ADDRESS]"
click at [696, 280] on input "text" at bounding box center [783, 281] width 211 height 13
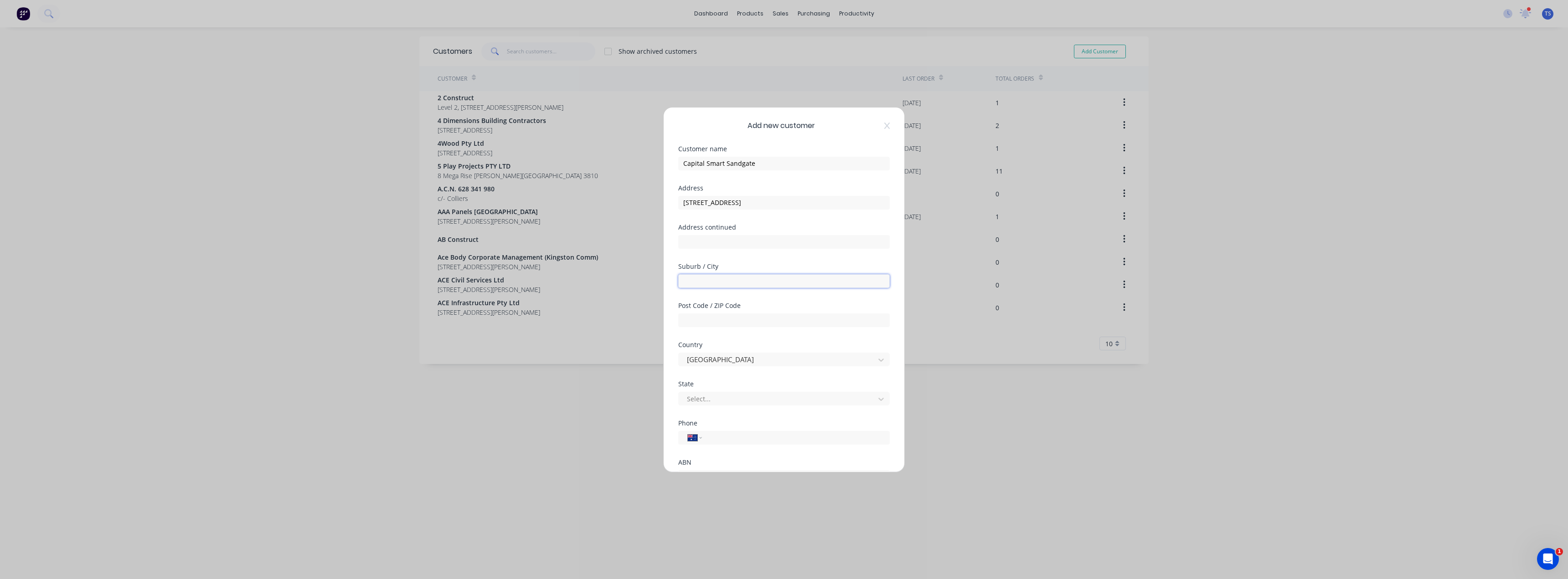
paste input "Sandgate"
type input "Sandgate"
click at [688, 398] on div at bounding box center [778, 398] width 184 height 12
drag, startPoint x: 699, startPoint y: 437, endPoint x: 708, endPoint y: 435, distance: 9.2
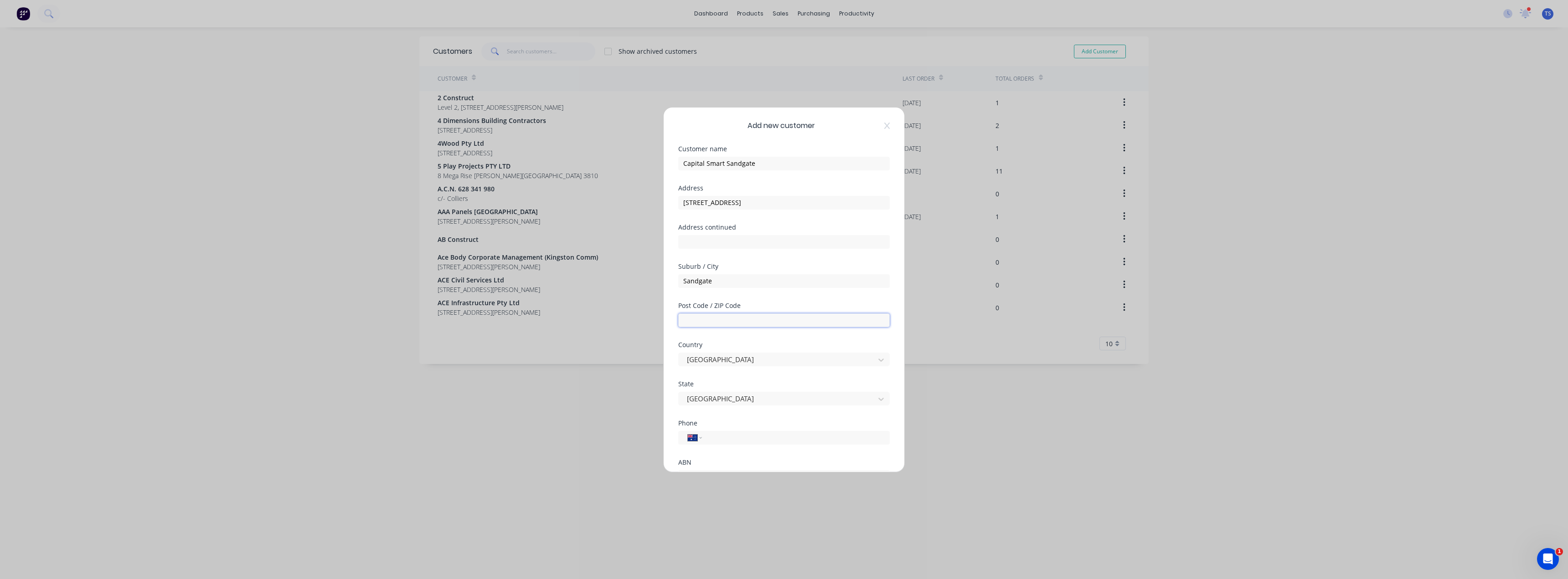
click at [712, 322] on input "text" at bounding box center [783, 320] width 211 height 13
type input "2304"
drag, startPoint x: 805, startPoint y: 200, endPoint x: 755, endPoint y: 202, distance: 50.0
click at [755, 202] on input "[STREET_ADDRESS]" at bounding box center [783, 203] width 211 height 13
drag, startPoint x: 763, startPoint y: 203, endPoint x: 725, endPoint y: 206, distance: 38.1
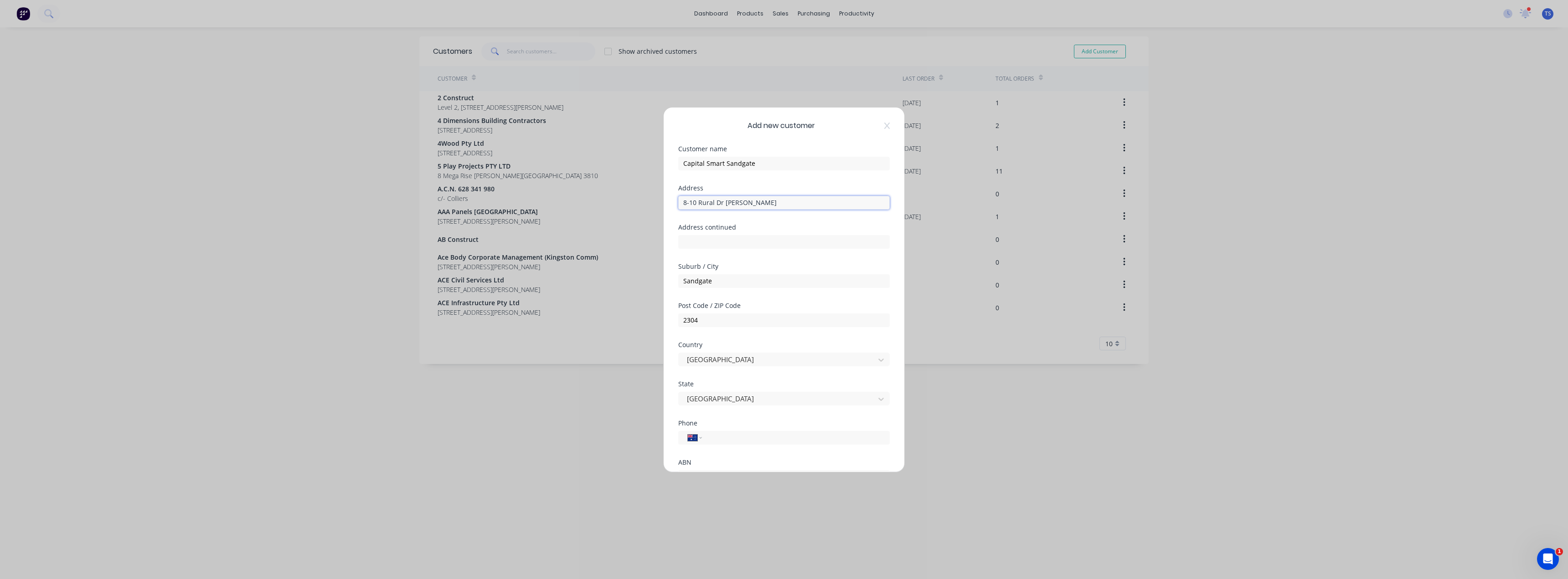
click at [725, 206] on input "8-10 Rural Dr [PERSON_NAME]" at bounding box center [783, 203] width 211 height 13
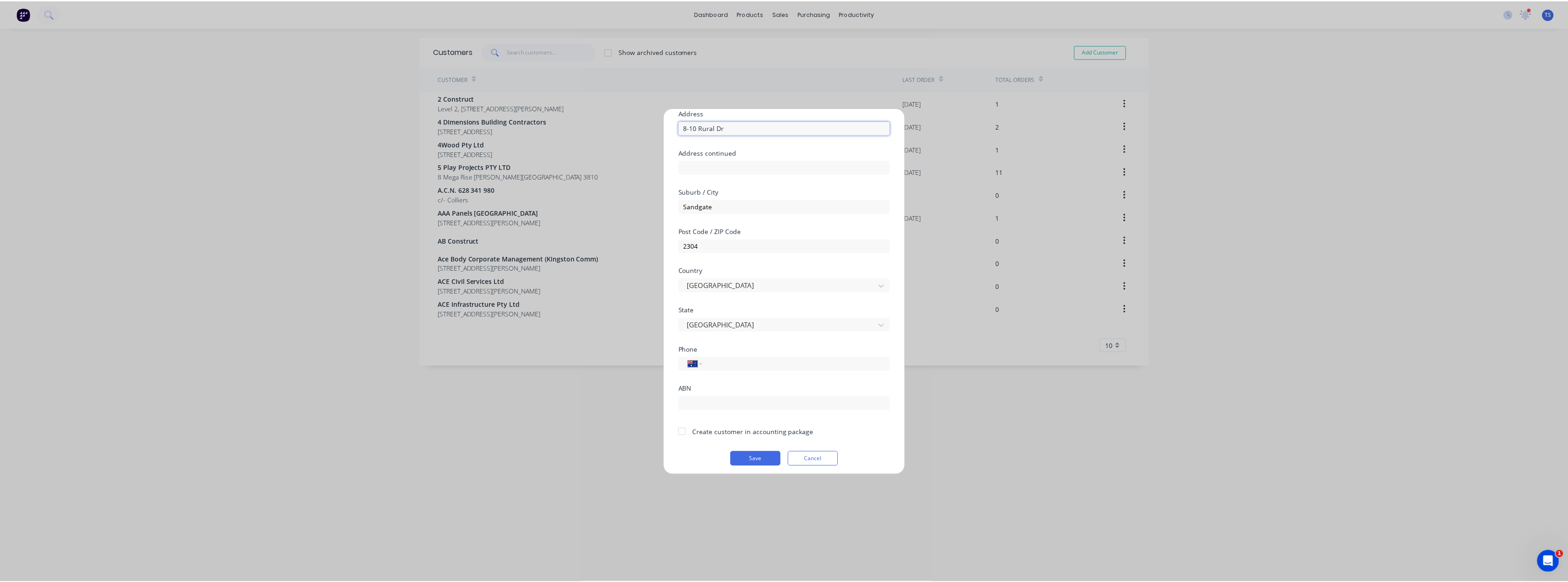
scroll to position [81, 0]
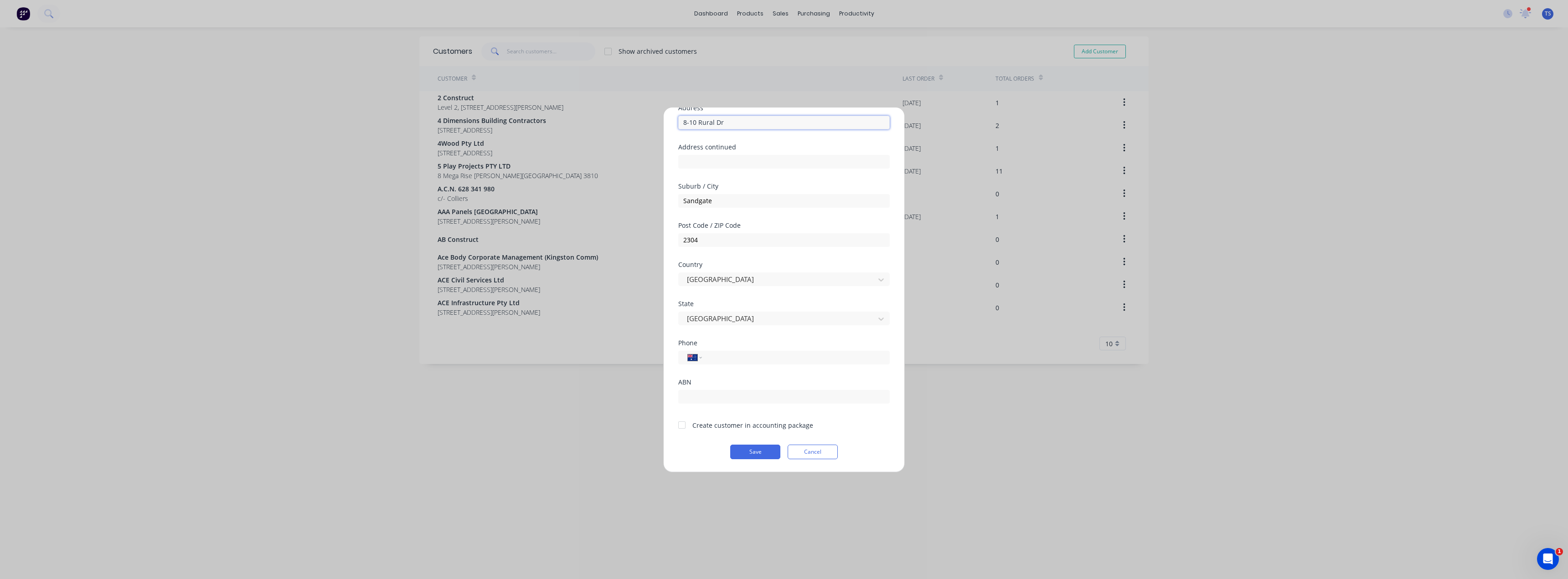
type input "8-10 Rural Dr"
click at [681, 424] on div at bounding box center [682, 425] width 18 height 18
click at [743, 454] on button "Save" at bounding box center [755, 452] width 50 height 15
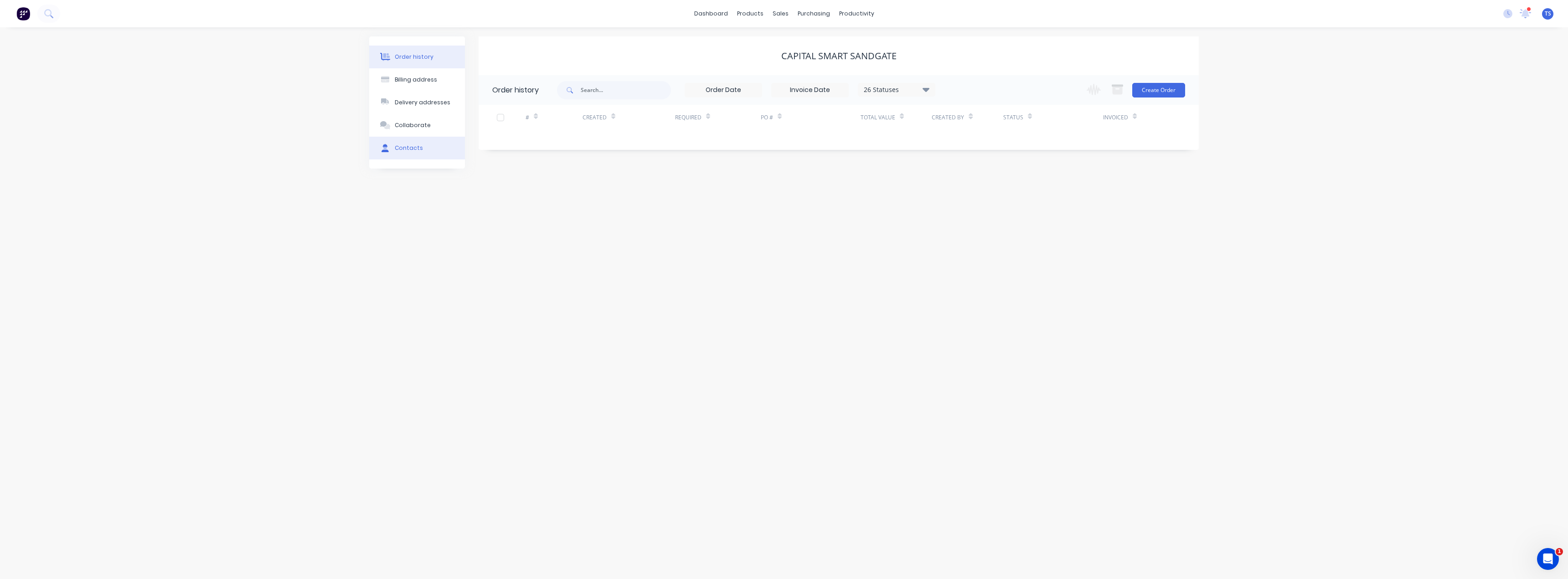
click at [413, 147] on div "Contacts" at bounding box center [408, 148] width 28 height 8
drag, startPoint x: 1172, startPoint y: 92, endPoint x: 985, endPoint y: 92, distance: 187.0
click at [1172, 90] on button "Add contact" at bounding box center [1171, 89] width 42 height 13
select select "AU"
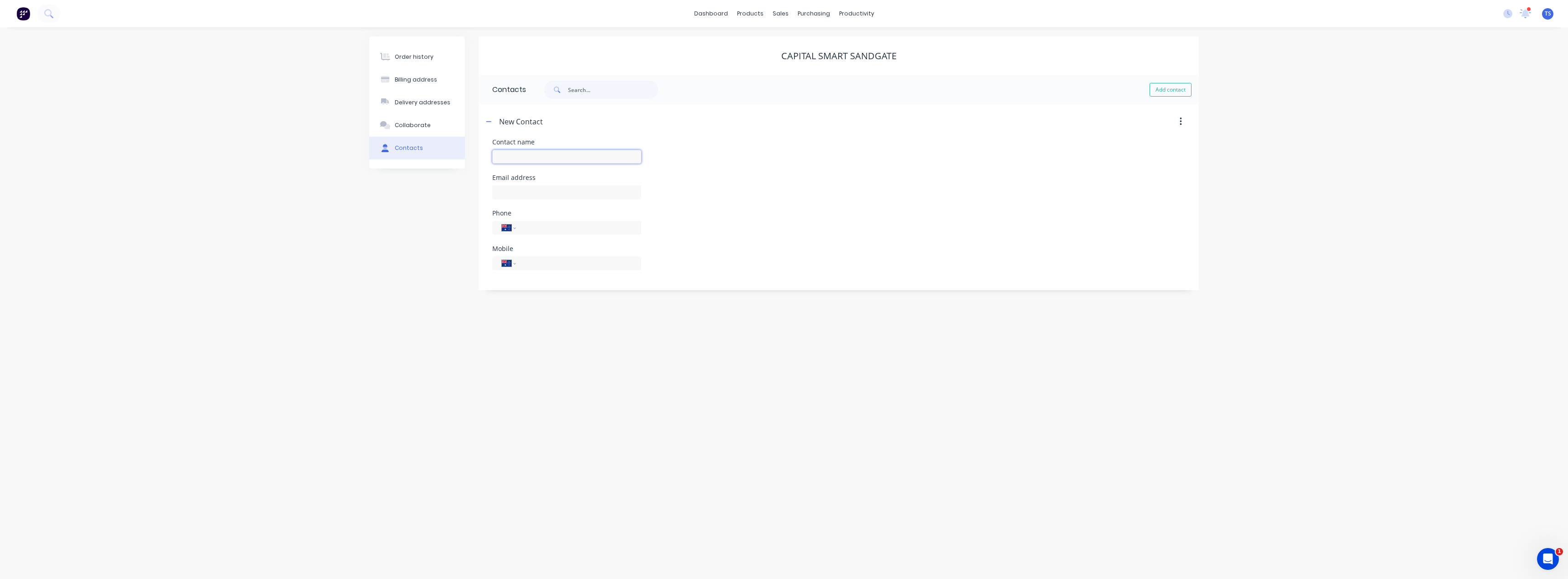
click at [587, 161] on input "text" at bounding box center [567, 156] width 149 height 13
type input "[PERSON_NAME]"
select select "AU"
click at [506, 190] on input "text" at bounding box center [567, 192] width 149 height 13
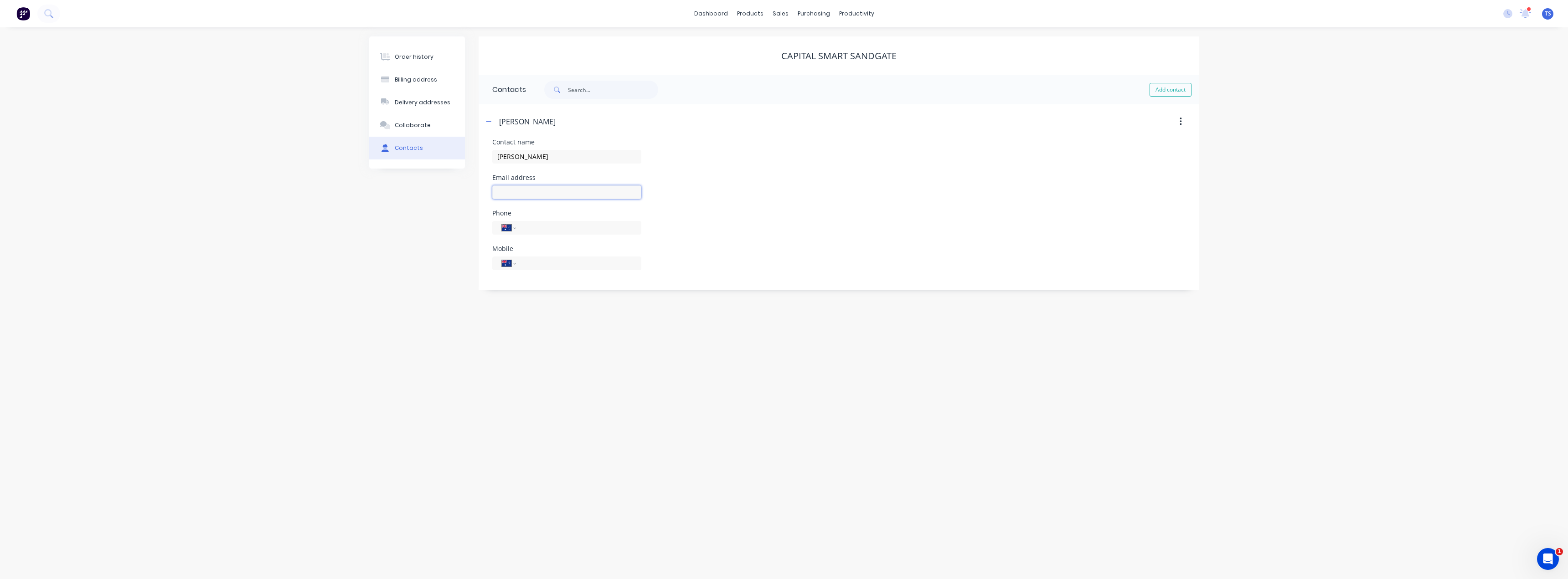
click at [506, 190] on input "text" at bounding box center [567, 192] width 149 height 13
paste input "[EMAIL_ADDRESS][DOMAIN_NAME]>"
type input "[EMAIL_ADDRESS][DOMAIN_NAME]"
click at [542, 265] on input "tel" at bounding box center [577, 263] width 110 height 10
type input "0423 481 048"
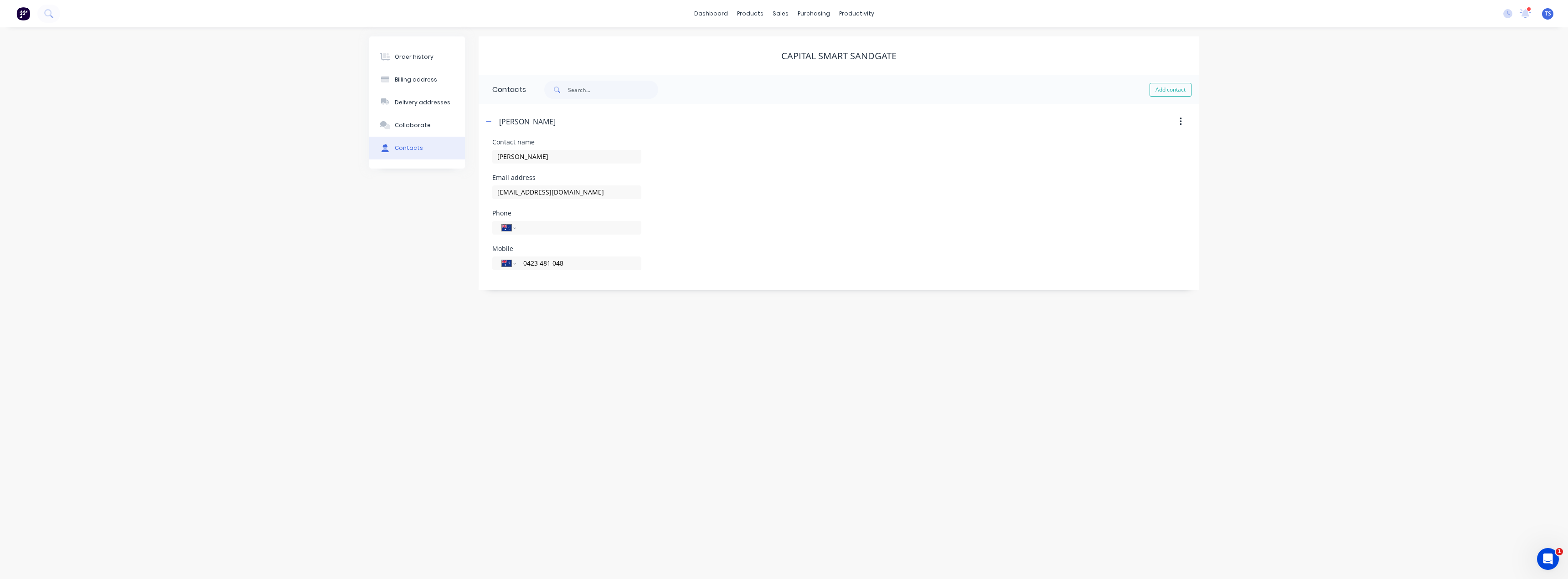
click at [525, 356] on div "Order history Billing address Delivery addresses Collaborate Contacts Capital S…" at bounding box center [784, 303] width 1568 height 552
click at [490, 122] on icon "button" at bounding box center [489, 121] width 5 height 1
click at [1169, 85] on button "Add contact" at bounding box center [1171, 89] width 42 height 13
select select "AU"
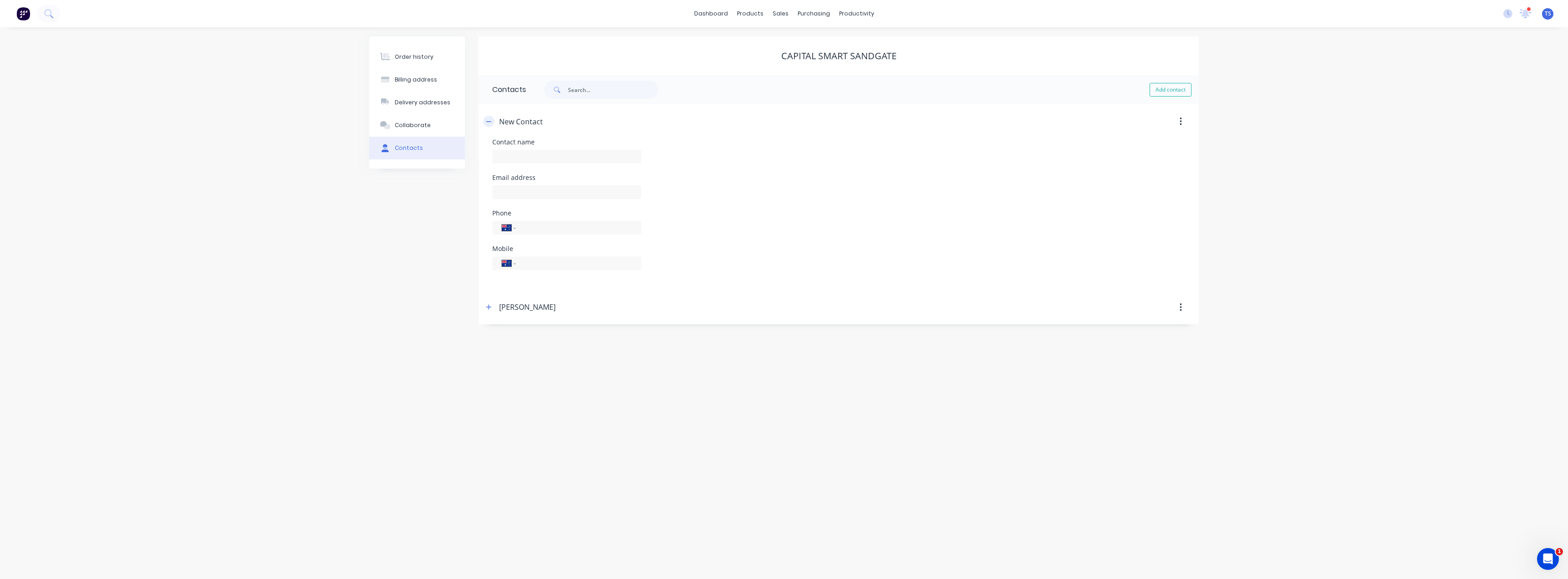
click at [492, 120] on button "button" at bounding box center [489, 121] width 12 height 12
click at [423, 57] on div "Order history" at bounding box center [414, 57] width 39 height 8
click at [1157, 92] on button "Create Order" at bounding box center [1158, 90] width 53 height 15
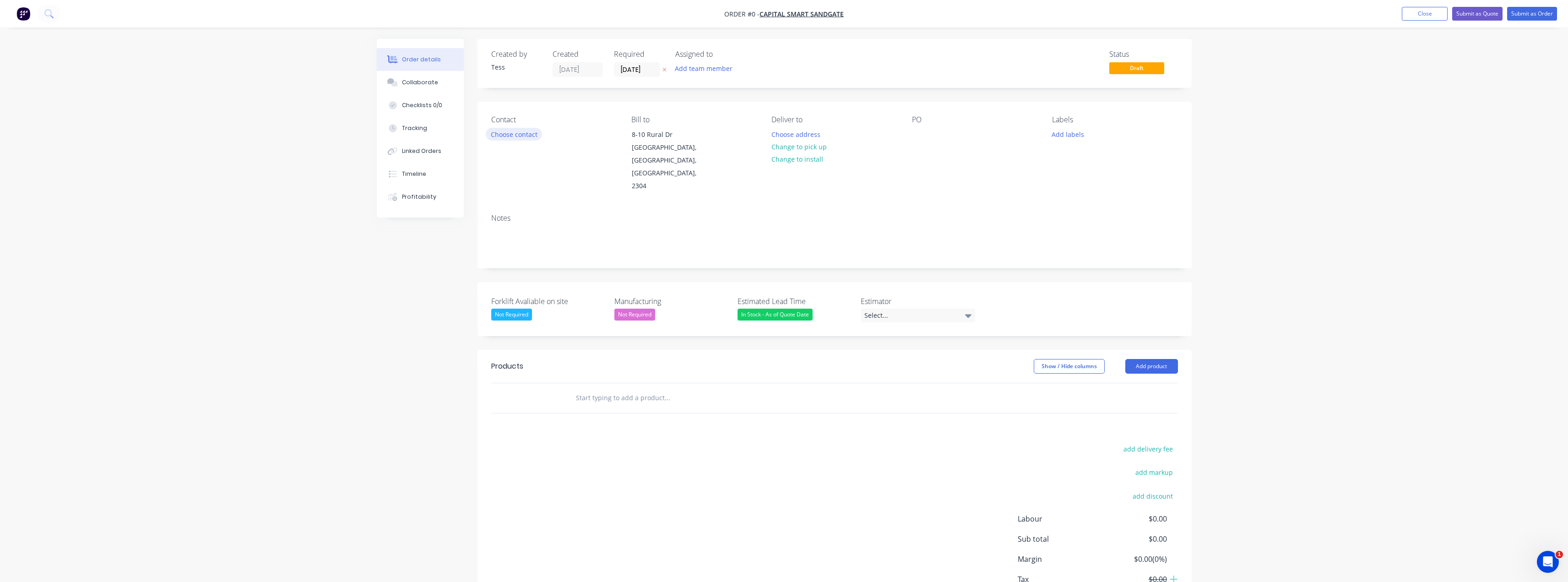
click at [524, 130] on button "Choose contact" at bounding box center [514, 134] width 56 height 12
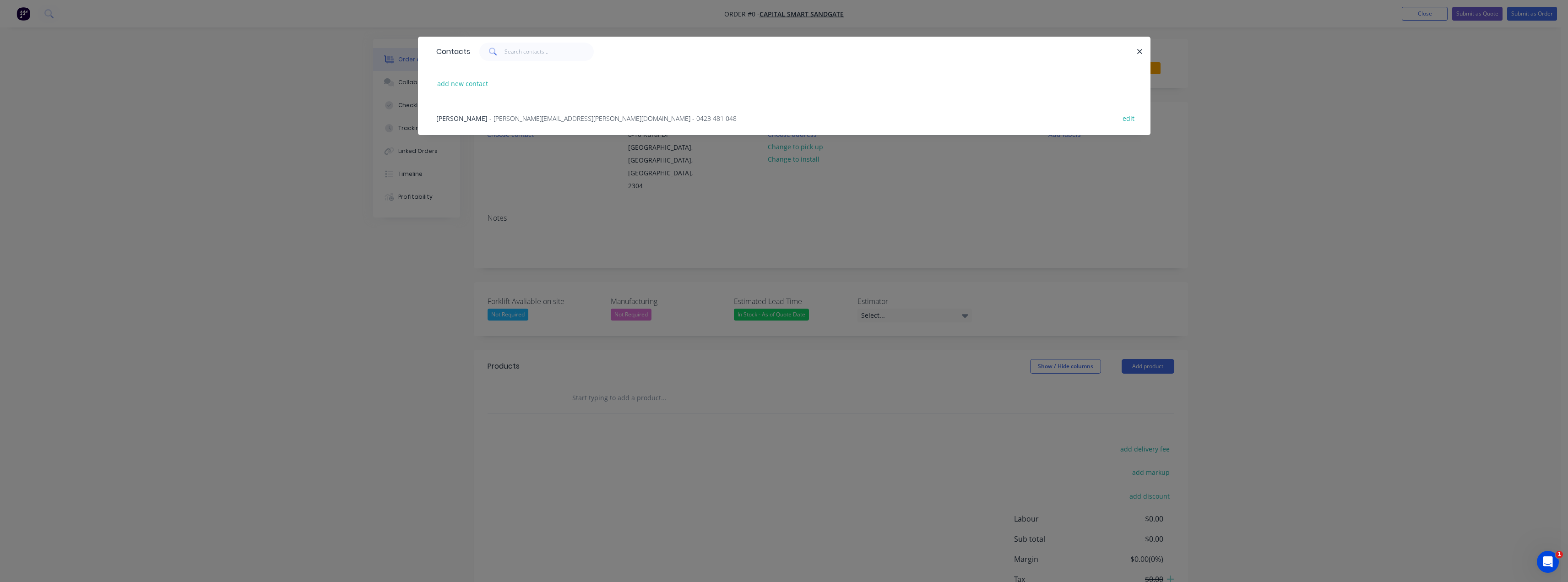
click at [515, 117] on span "- [PERSON_NAME][EMAIL_ADDRESS][PERSON_NAME][DOMAIN_NAME] - 0423 481 048" at bounding box center [613, 118] width 247 height 9
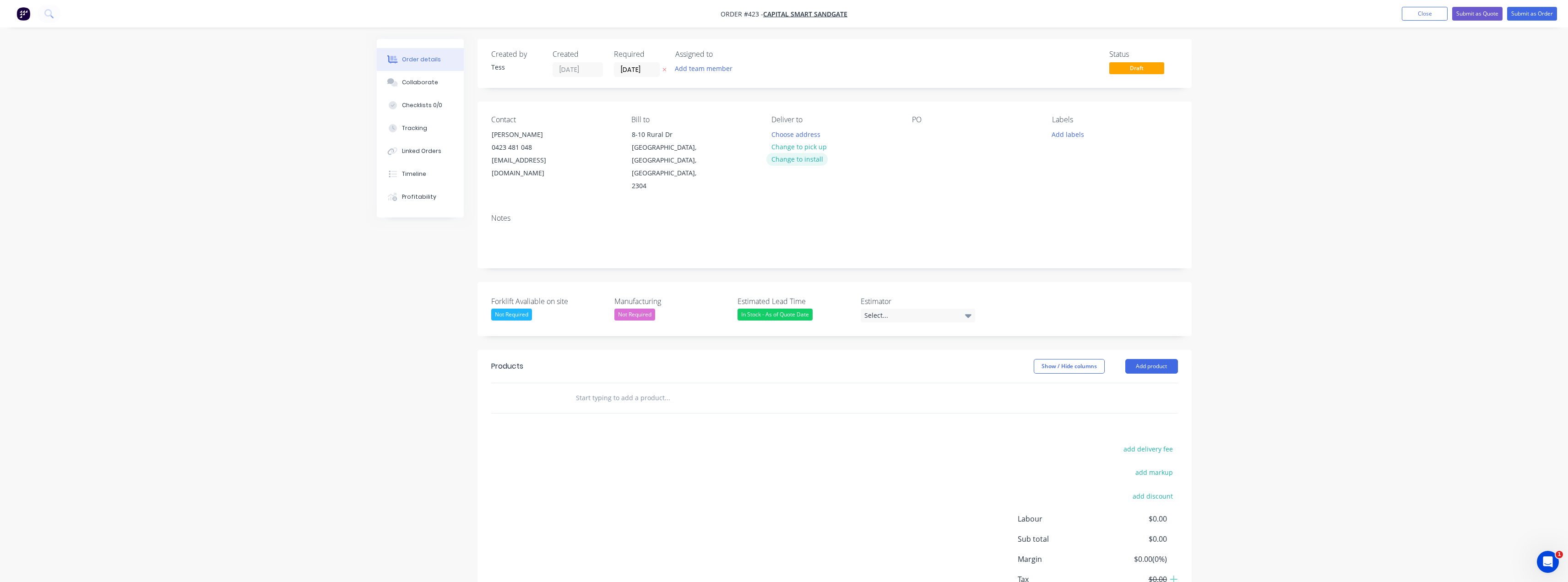
click at [792, 158] on button "Change to install" at bounding box center [797, 159] width 61 height 12
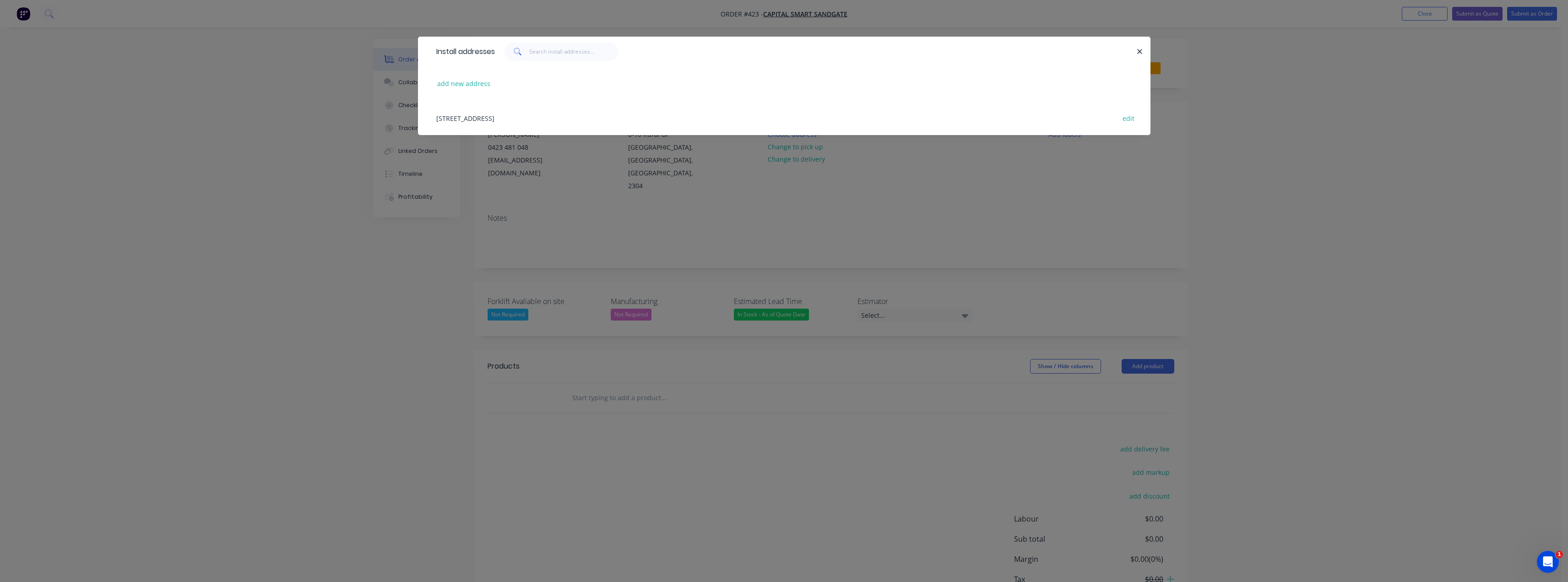
click at [533, 113] on div "[STREET_ADDRESS] edit" at bounding box center [784, 118] width 705 height 34
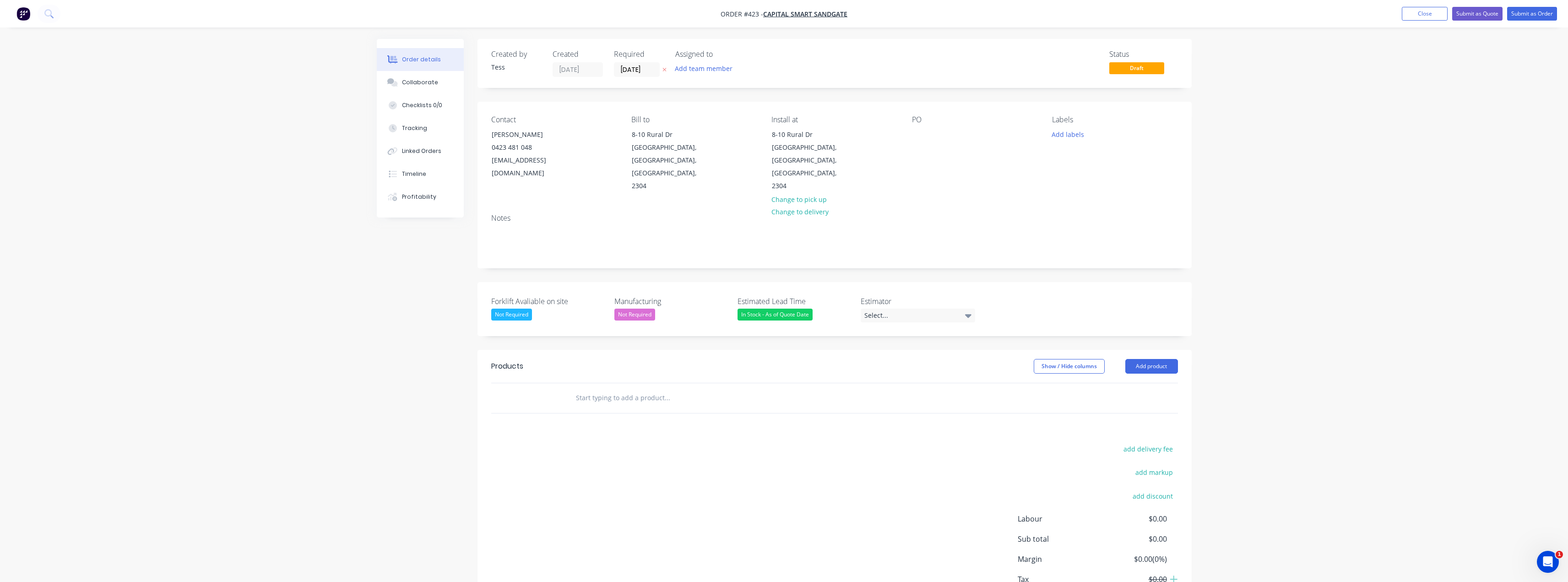
click at [617, 389] on input "text" at bounding box center [667, 398] width 183 height 18
click at [583, 389] on input "hs90r-1100" at bounding box center [667, 398] width 183 height 18
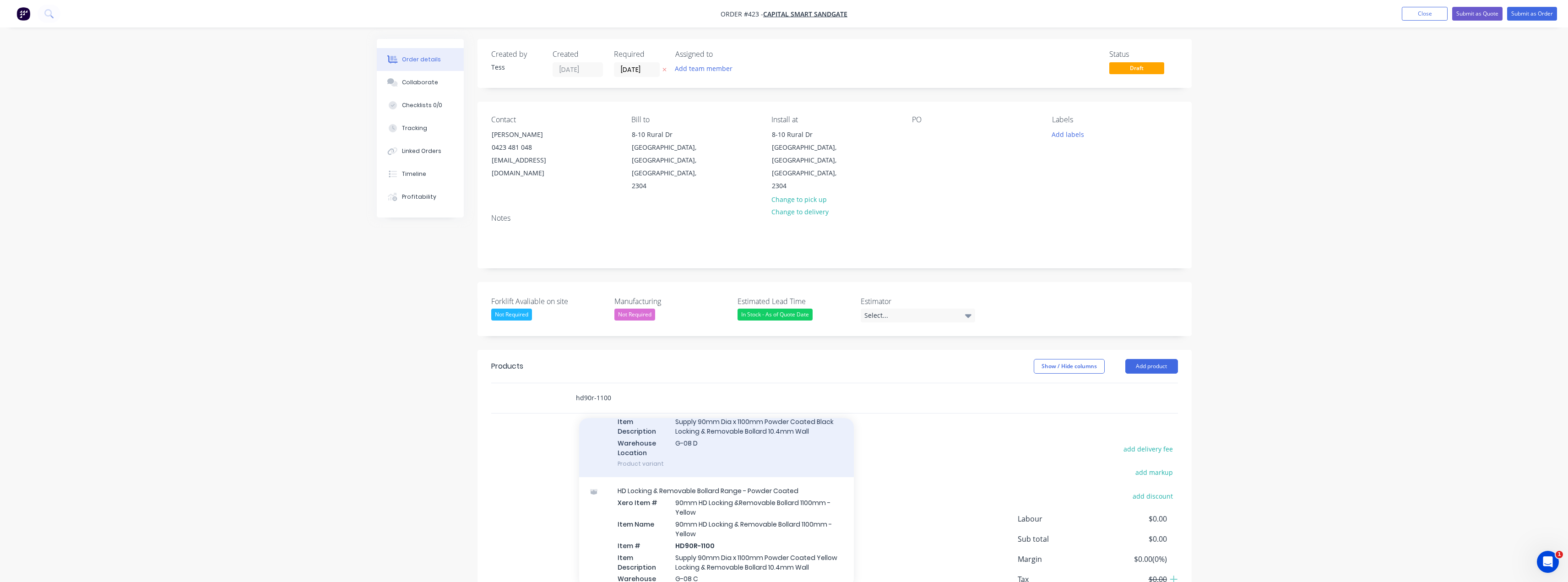
scroll to position [138, 0]
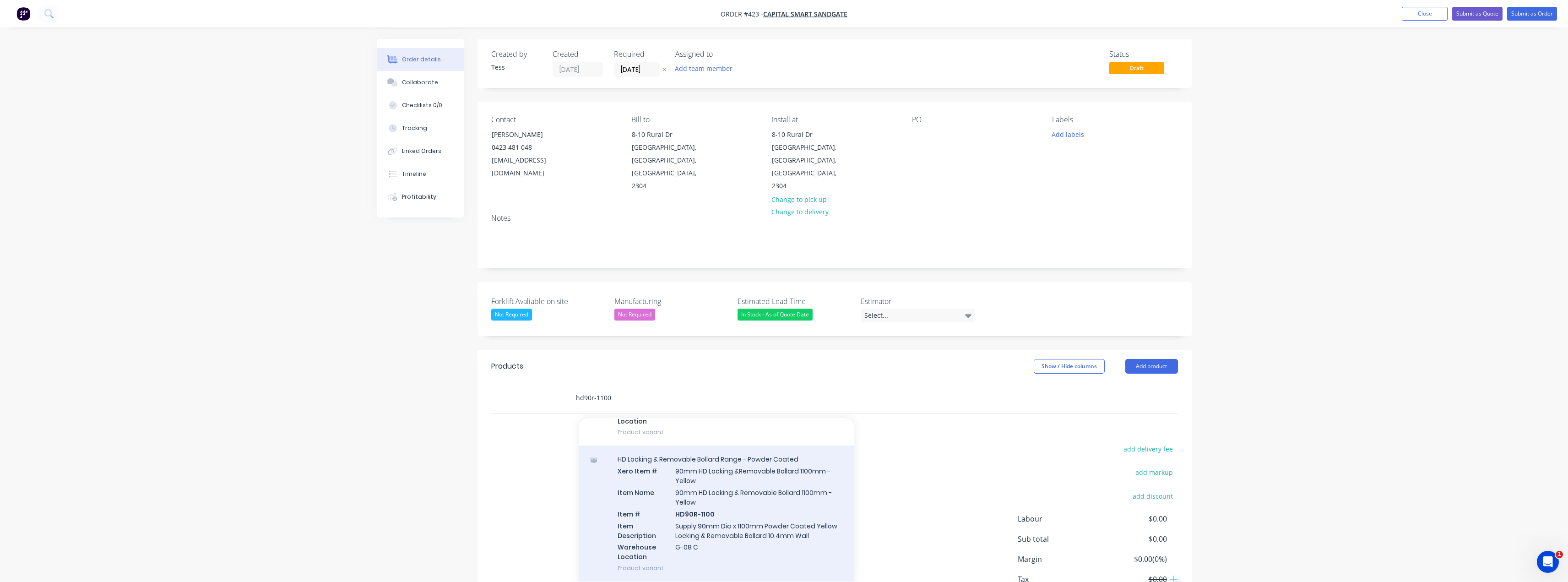
type input "hd90r-1100"
click at [748, 475] on div "HD Locking & Removable Bollard Range - Powder Coated Xero Item # 90mm HD Lockin…" at bounding box center [716, 514] width 274 height 136
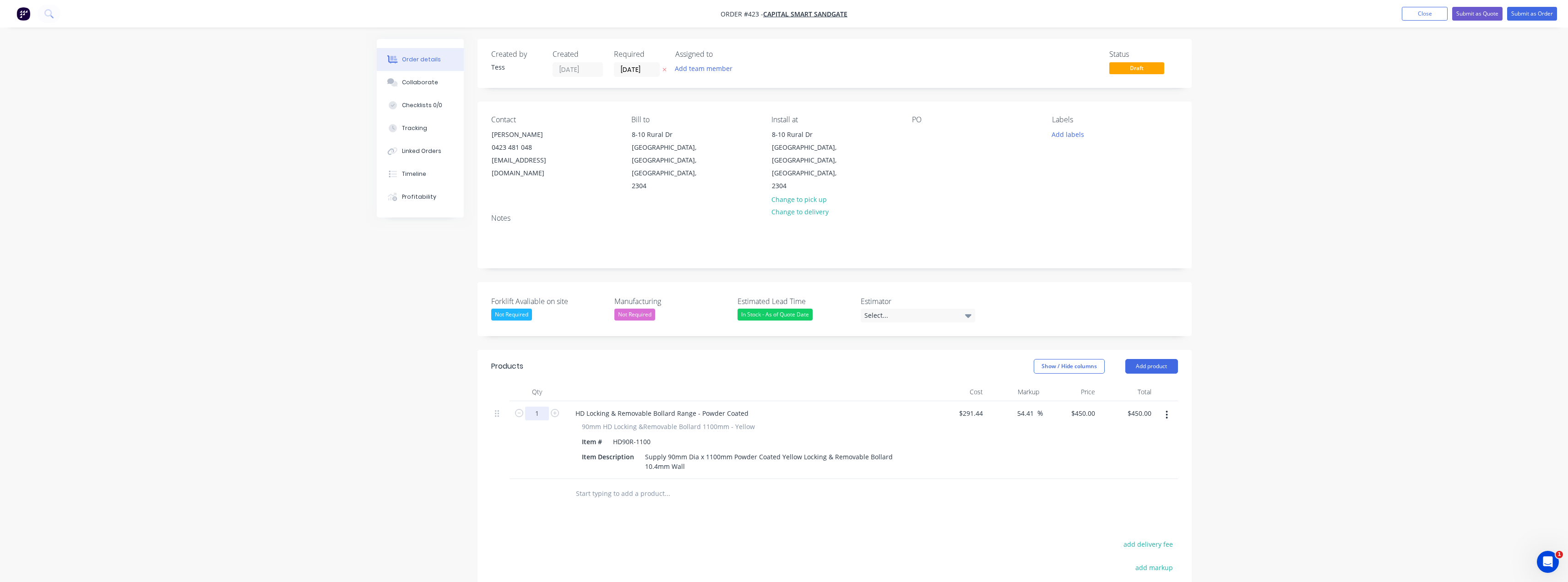
click at [539, 407] on input "1" at bounding box center [537, 413] width 24 height 13
type input "9"
type input "$4,050.00"
drag, startPoint x: 627, startPoint y: 528, endPoint x: 609, endPoint y: 485, distance: 46.6
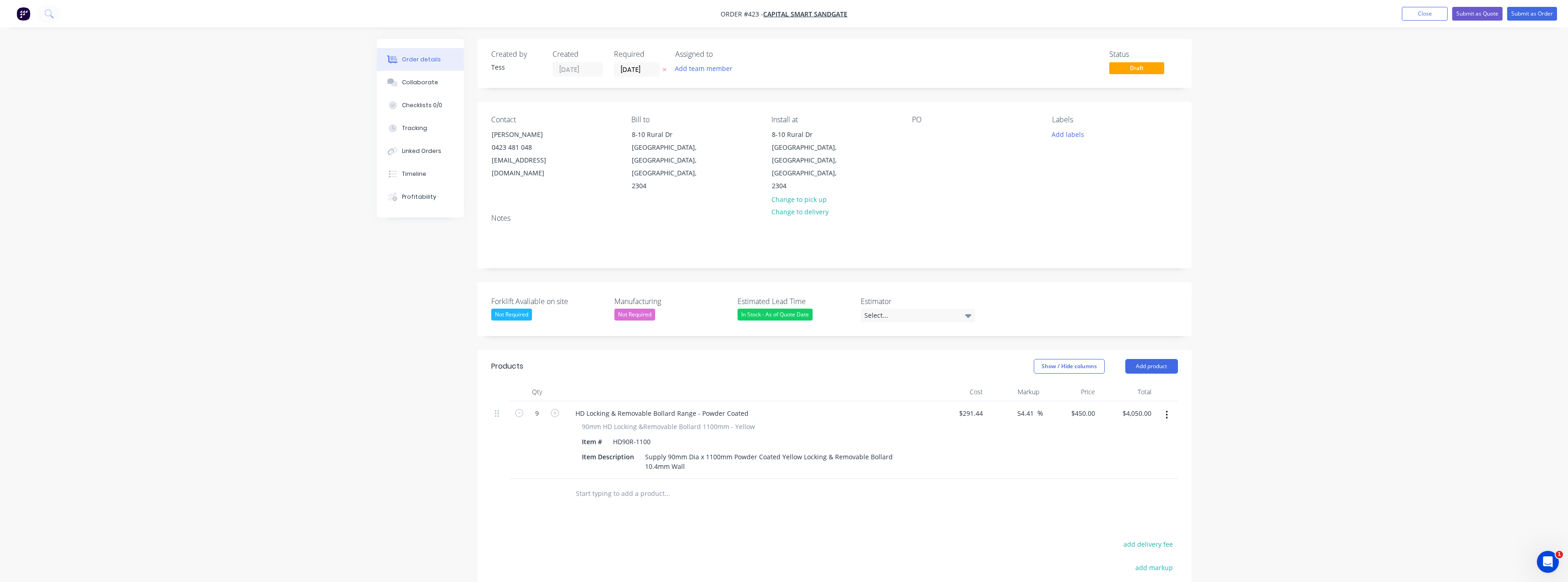
click at [608, 484] on input "text" at bounding box center [667, 493] width 183 height 18
type input "rd90l"
click at [635, 543] on div "Roller Door Lockdown Plates Product" at bounding box center [716, 563] width 274 height 41
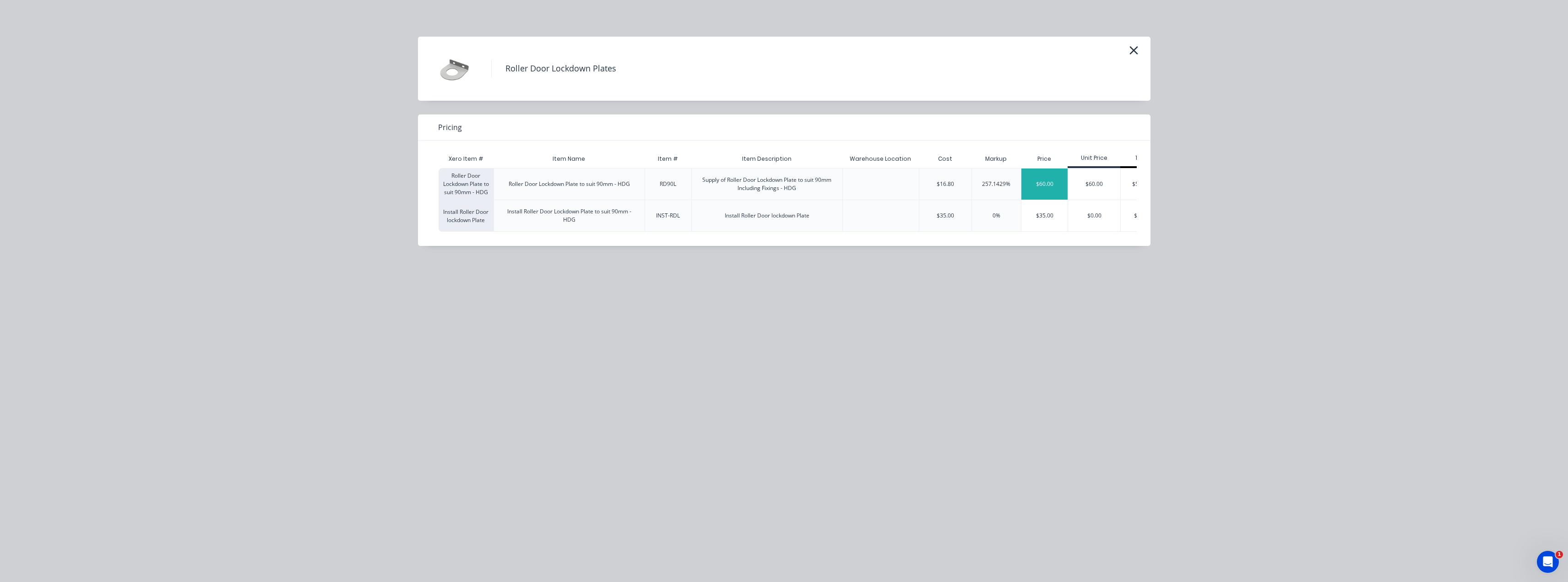
click at [1027, 185] on div "$60.00" at bounding box center [1045, 184] width 46 height 31
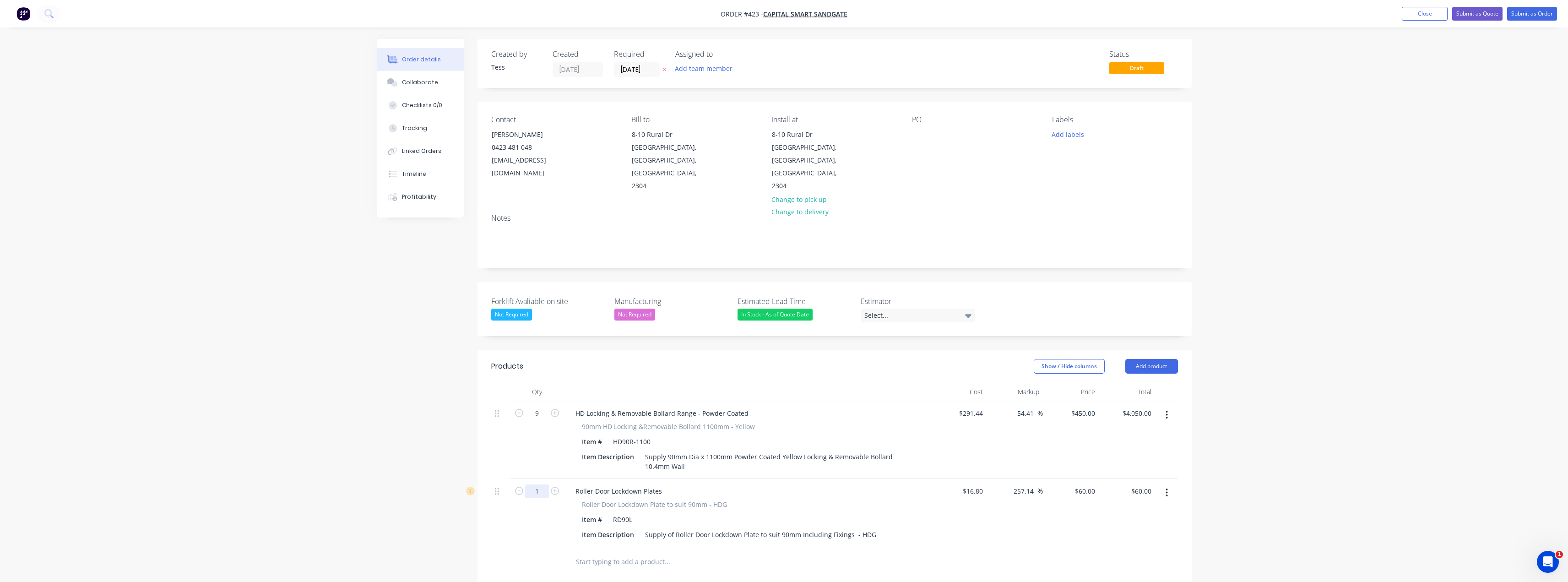
click at [540, 484] on input "1" at bounding box center [537, 491] width 24 height 13
type input "9"
type input "$540.00"
click at [653, 553] on input "text" at bounding box center [667, 562] width 183 height 18
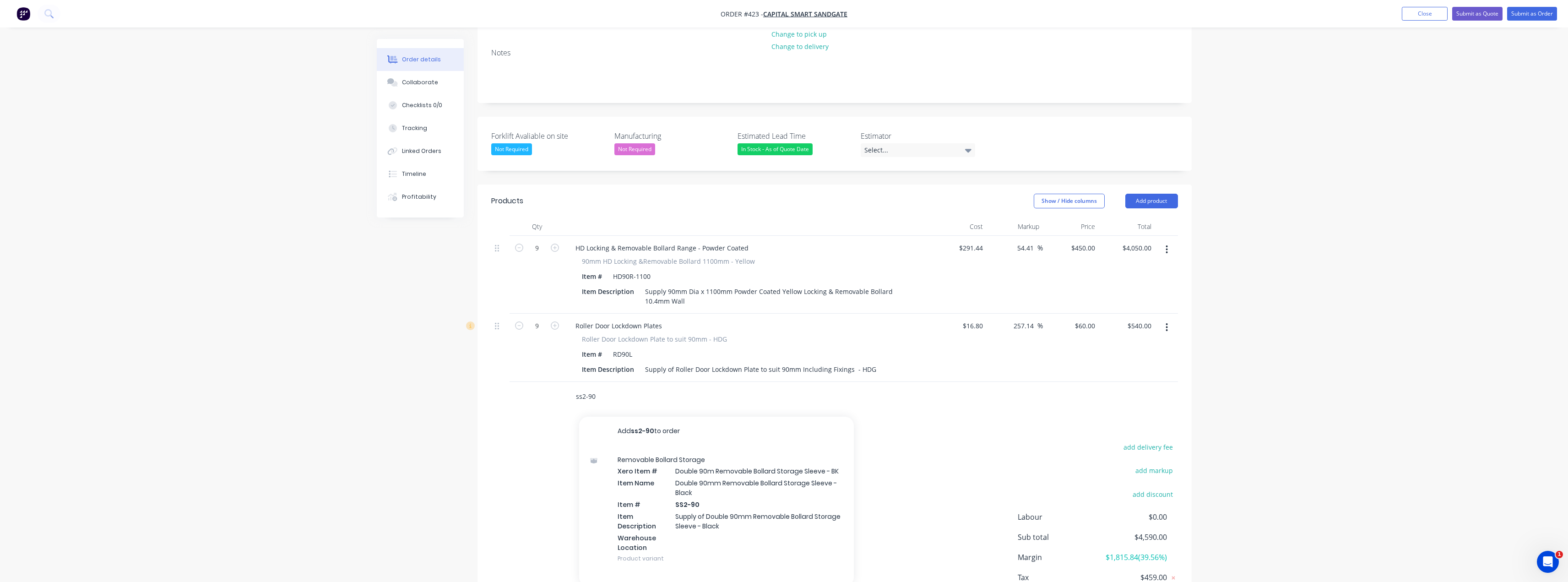
scroll to position [183, 0]
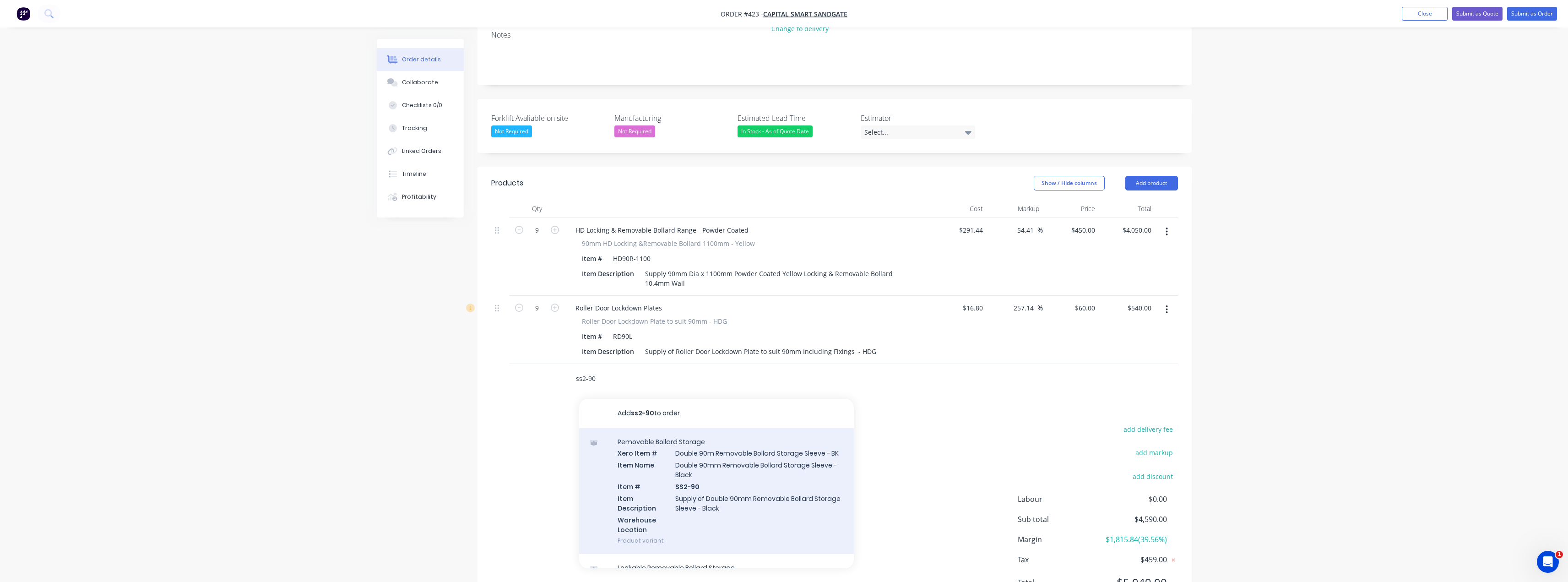
type input "ss2-90"
click at [707, 448] on div "Removable Bollard Storage Xero Item # Double 90m Removable Bollard Storage Slee…" at bounding box center [716, 491] width 274 height 127
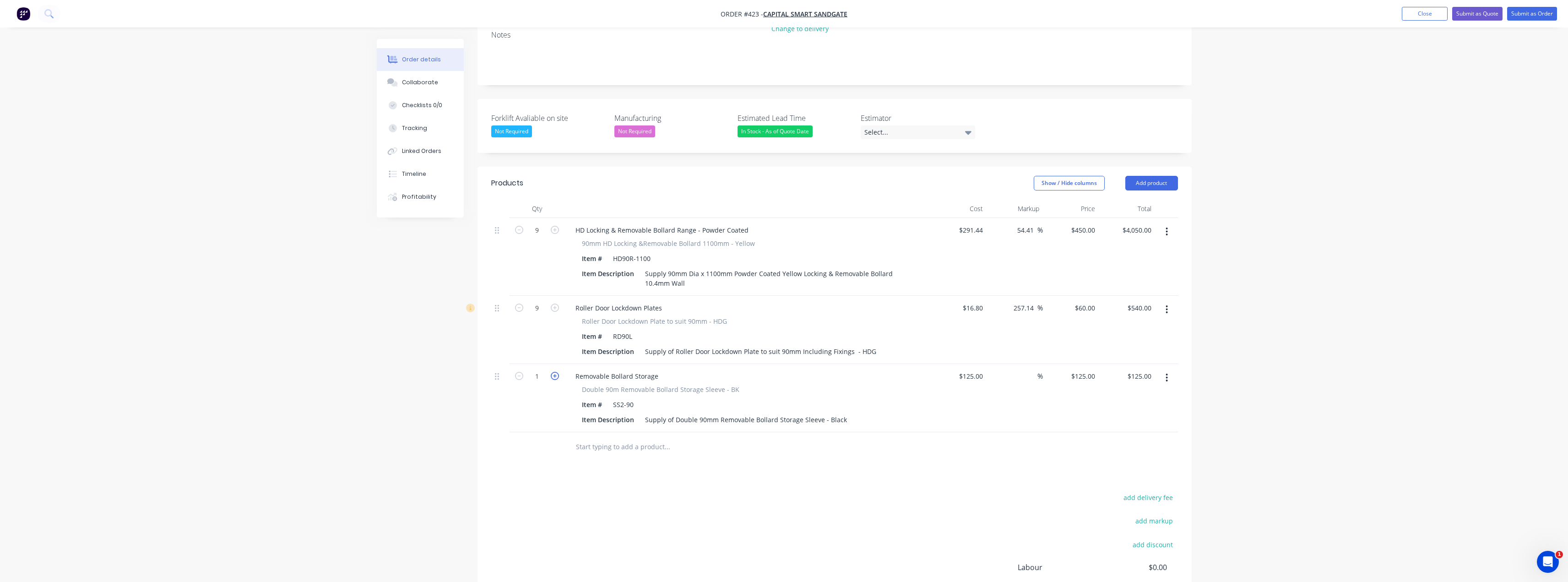
click at [555, 372] on icon "button" at bounding box center [554, 375] width 8 height 8
type input "2"
type input "$250.00"
click at [555, 372] on icon "button" at bounding box center [554, 375] width 8 height 8
type input "3"
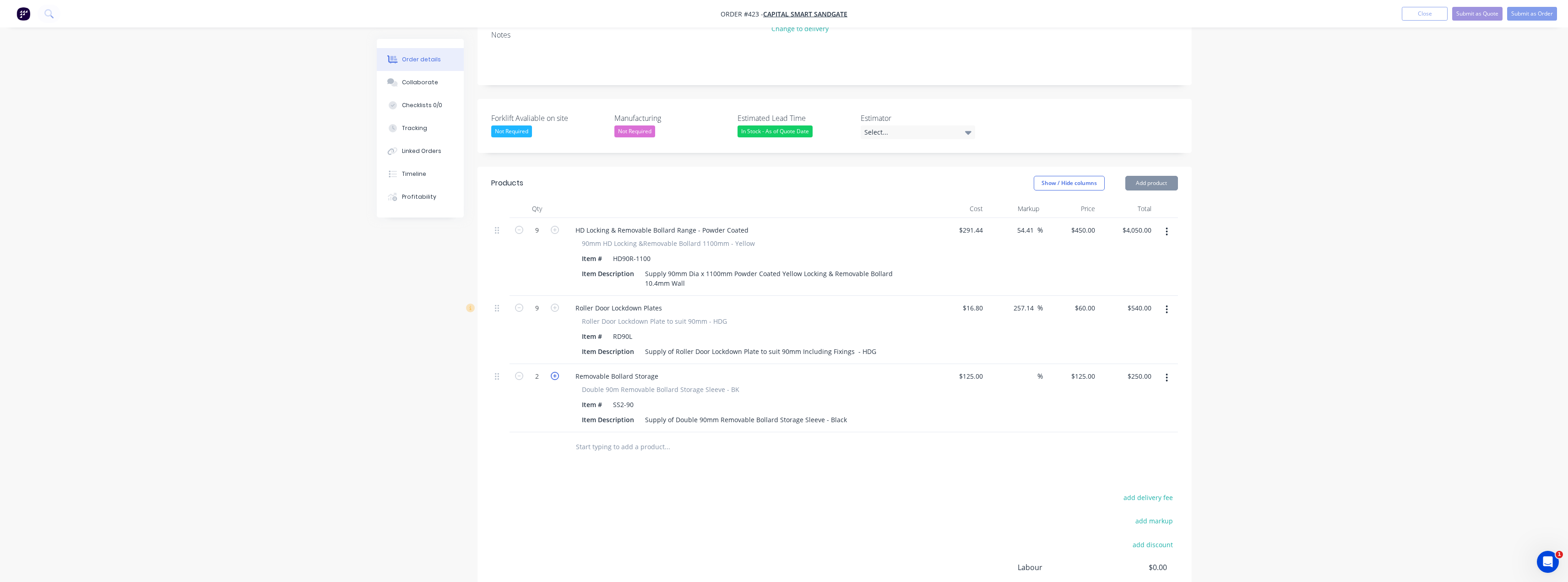
type input "$375.00"
click at [602, 438] on input "text" at bounding box center [667, 447] width 183 height 18
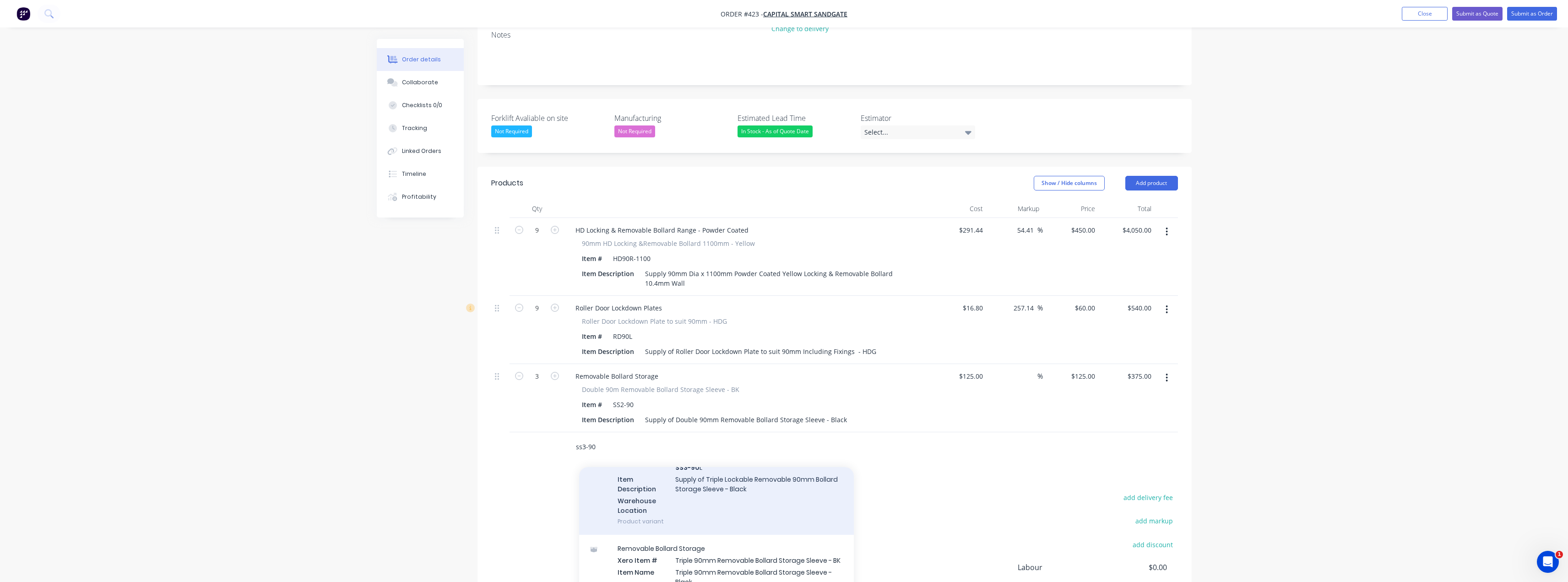
scroll to position [92, 0]
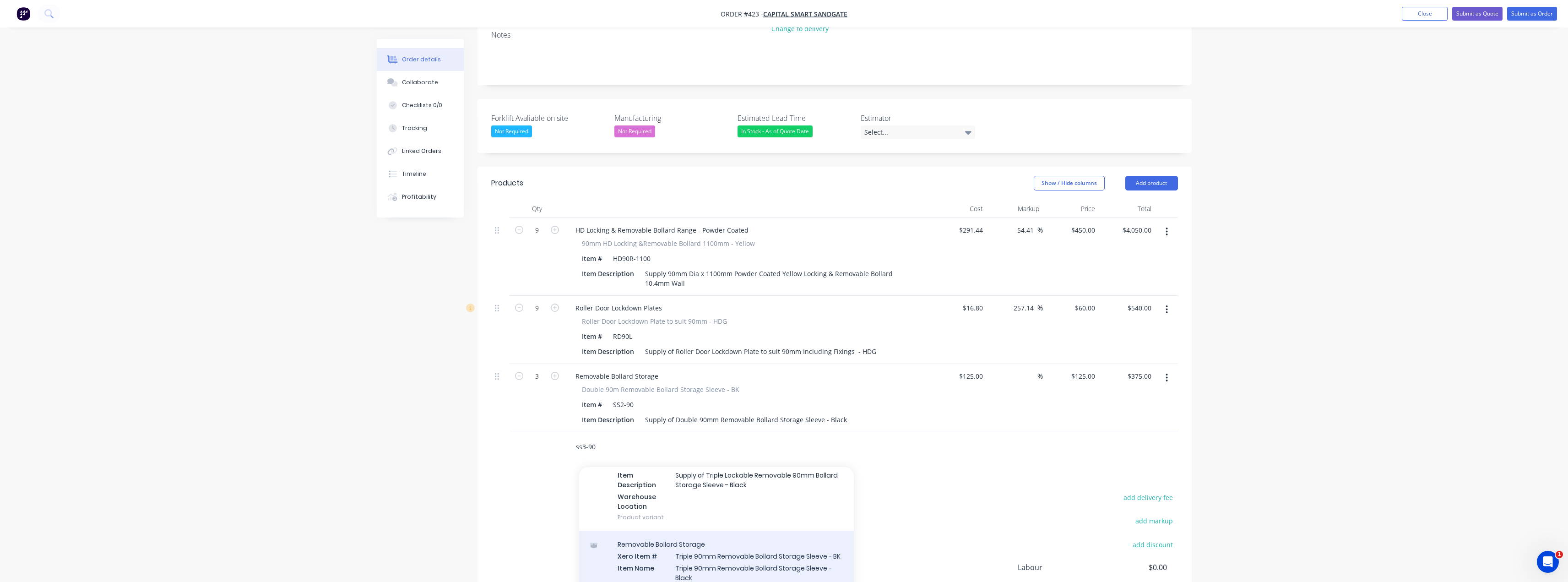
type input "ss3-90"
click at [700, 543] on div "Removable Bollard Storage Xero Item # Triple 90mm Removable Bollard Storage Sle…" at bounding box center [716, 594] width 274 height 127
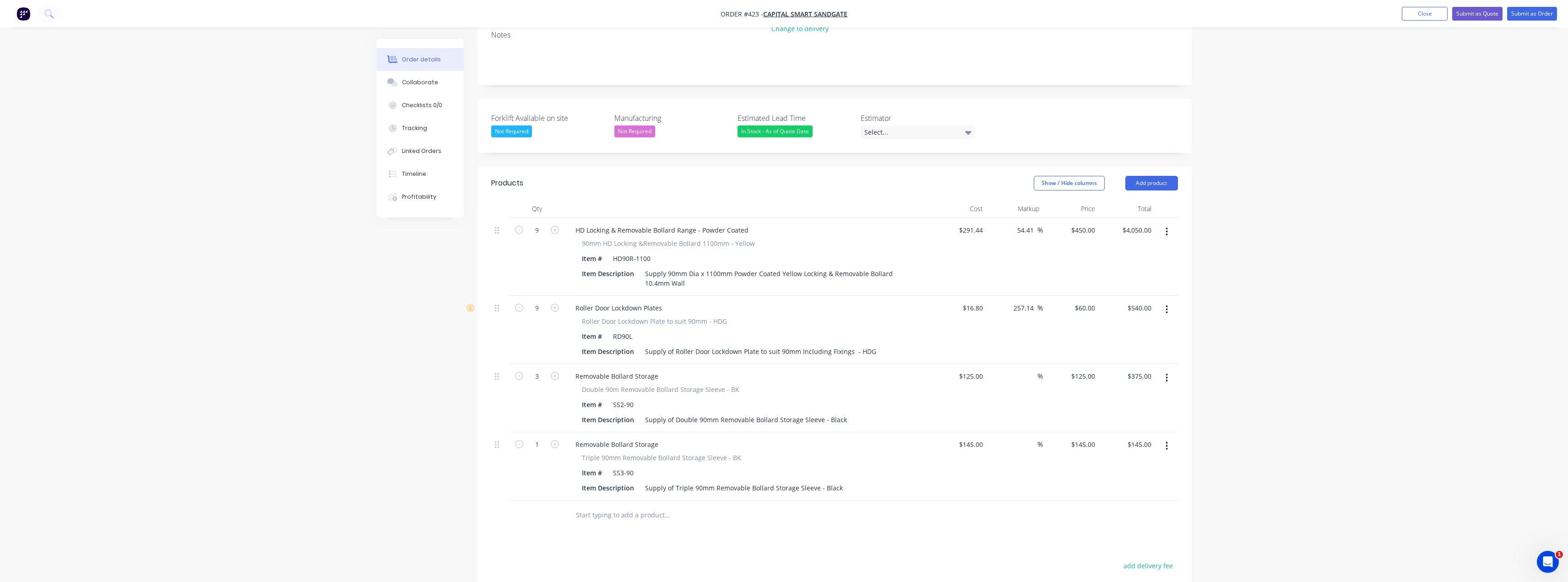
click at [605, 506] on input "text" at bounding box center [667, 515] width 183 height 18
click at [608, 506] on input "text" at bounding box center [667, 515] width 183 height 18
type input "cp90"
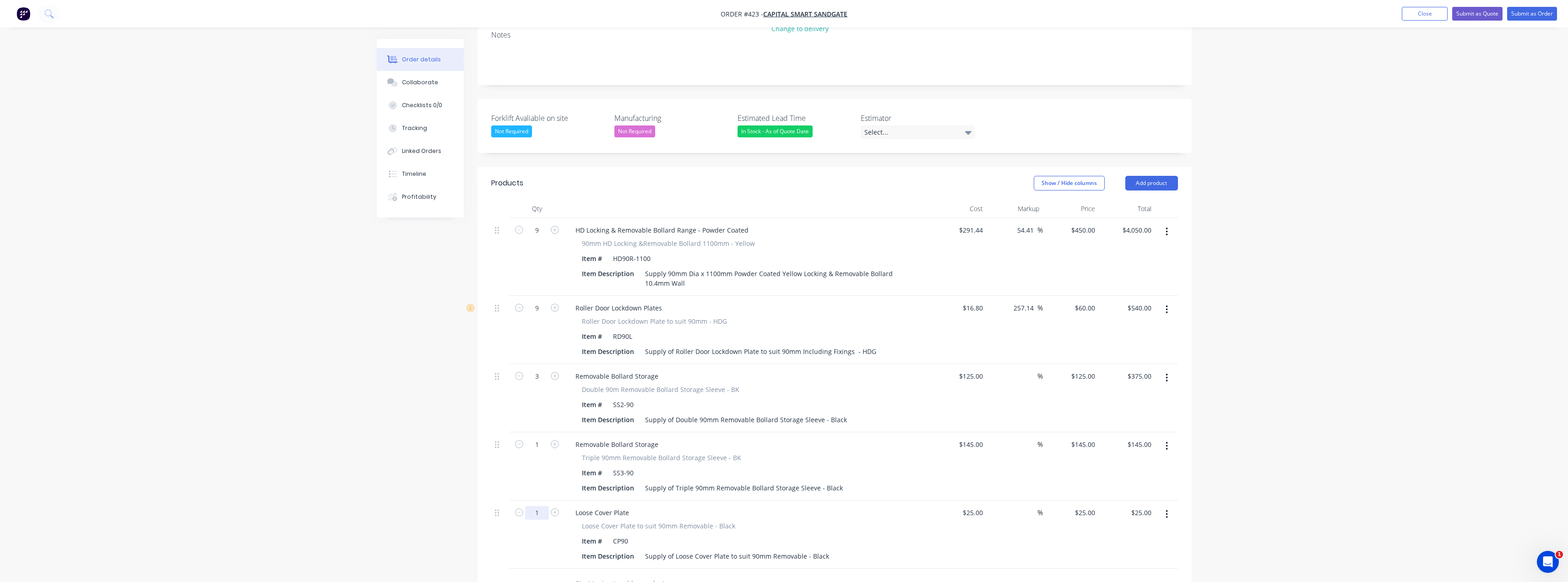
click at [544, 506] on input "1" at bounding box center [537, 512] width 24 height 13
type input "9"
type input "$225.00"
click at [675, 574] on input "text" at bounding box center [667, 583] width 183 height 18
click at [1080, 223] on div "450 $450.00" at bounding box center [1083, 230] width 32 height 13
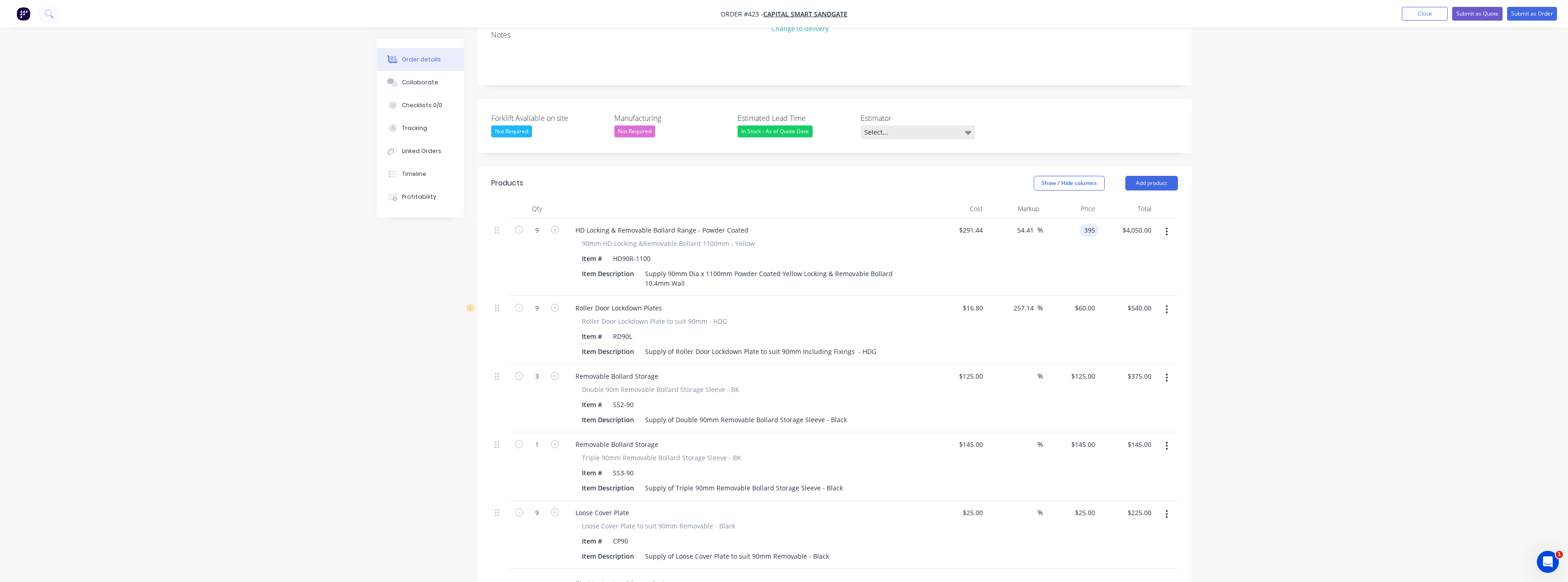
type input "395"
type input "35.53"
type input "$395.00"
type input "$3,555.00"
click at [967, 125] on div "Select..." at bounding box center [918, 132] width 114 height 13
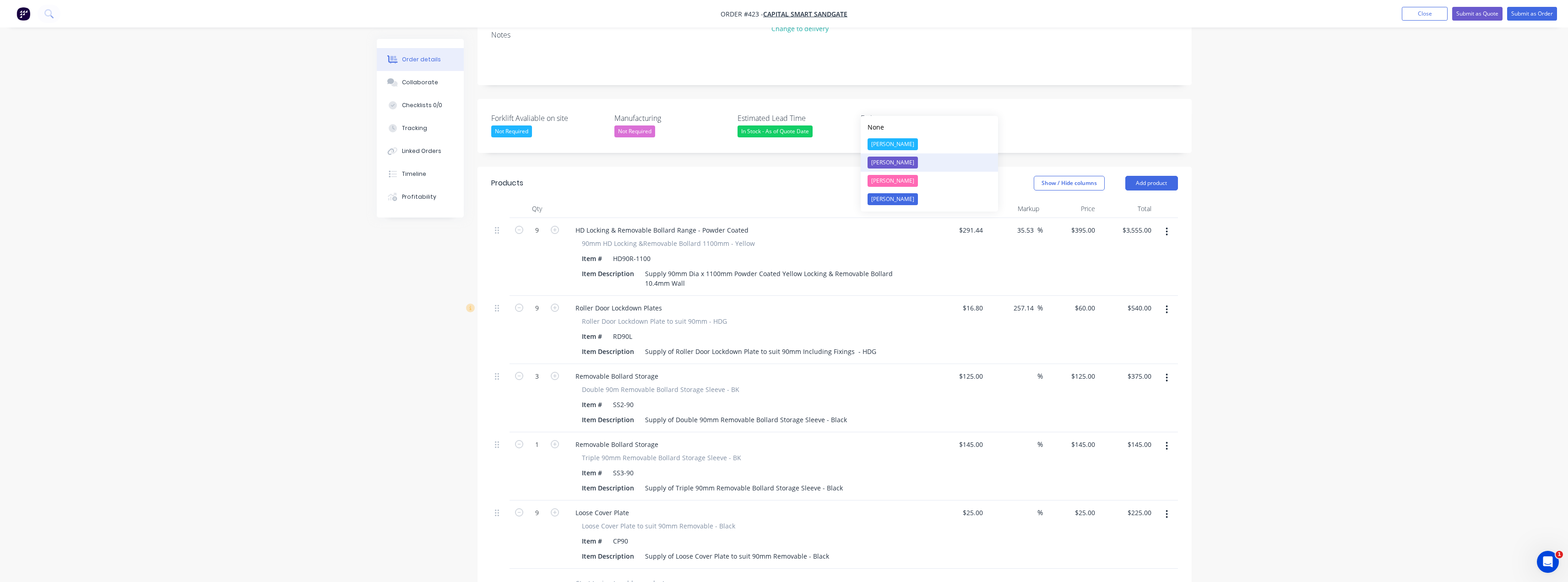
click at [891, 161] on div "[PERSON_NAME]" at bounding box center [893, 162] width 50 height 12
click at [635, 572] on input "text" at bounding box center [667, 581] width 183 height 18
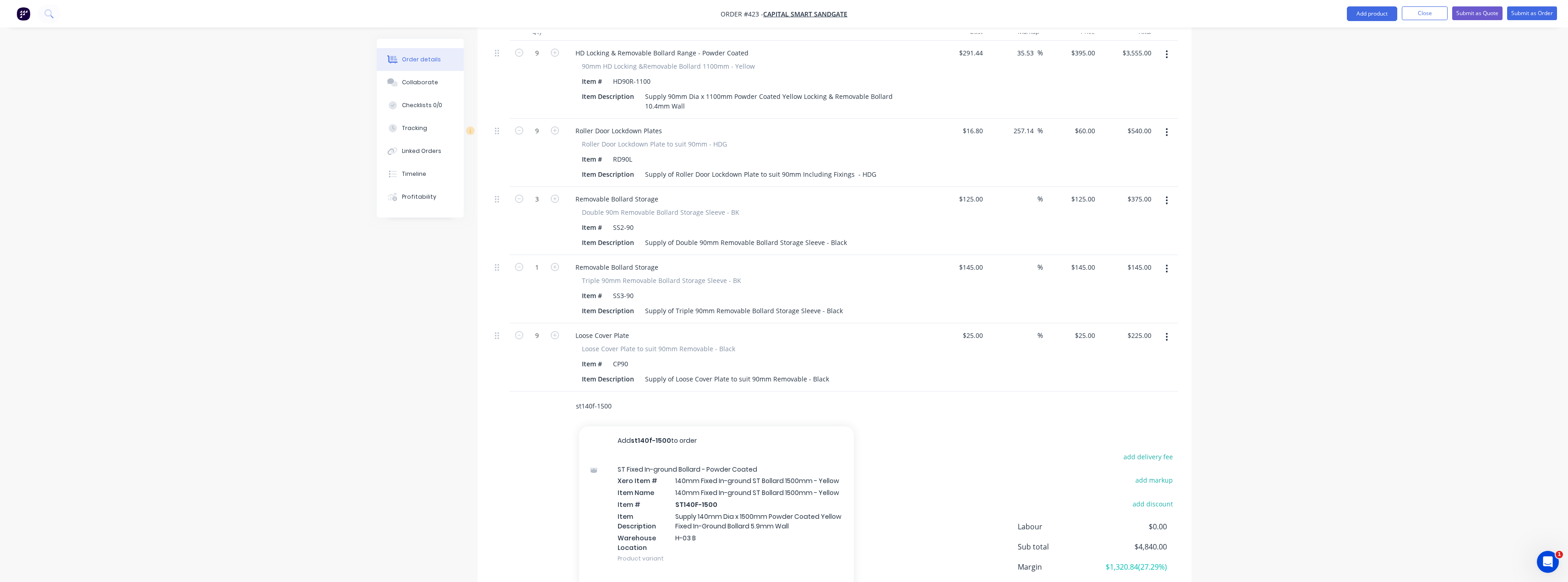
scroll to position [366, 0]
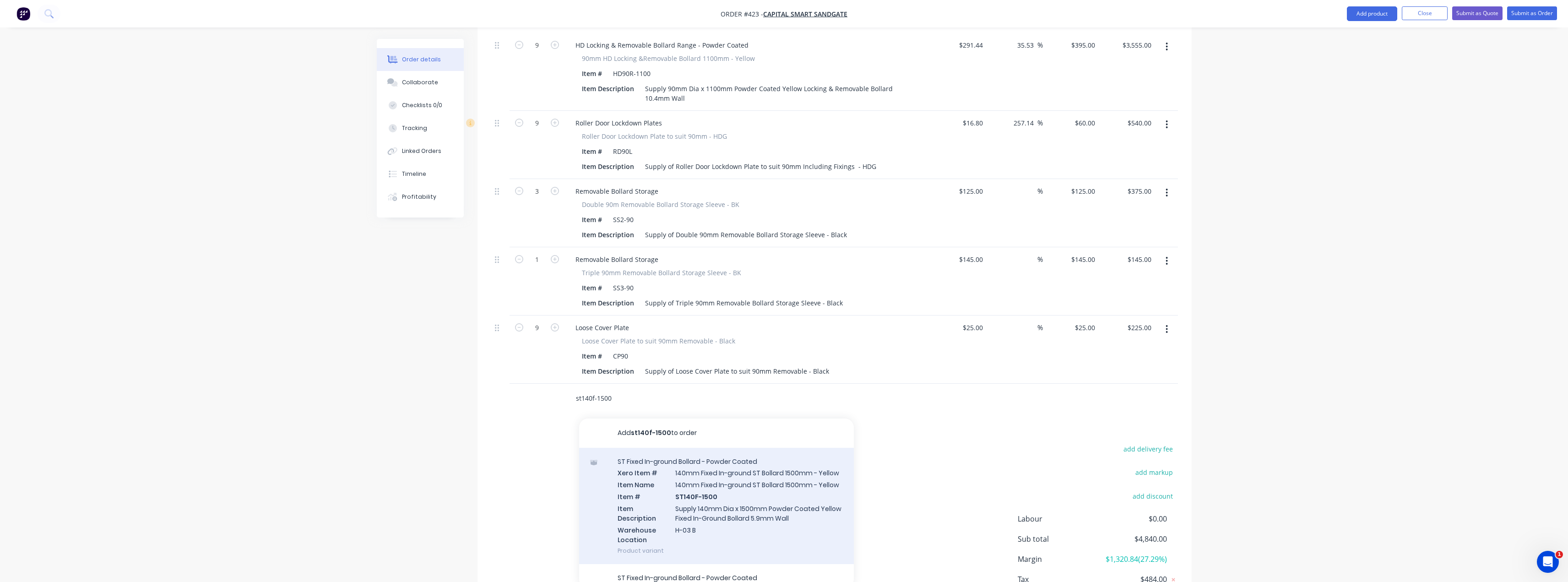
type input "st140f-1500"
click at [750, 474] on div "ST Fixed In-ground Bollard - Powder Coated Xero Item # 140mm Fixed In-ground ST…" at bounding box center [716, 506] width 274 height 117
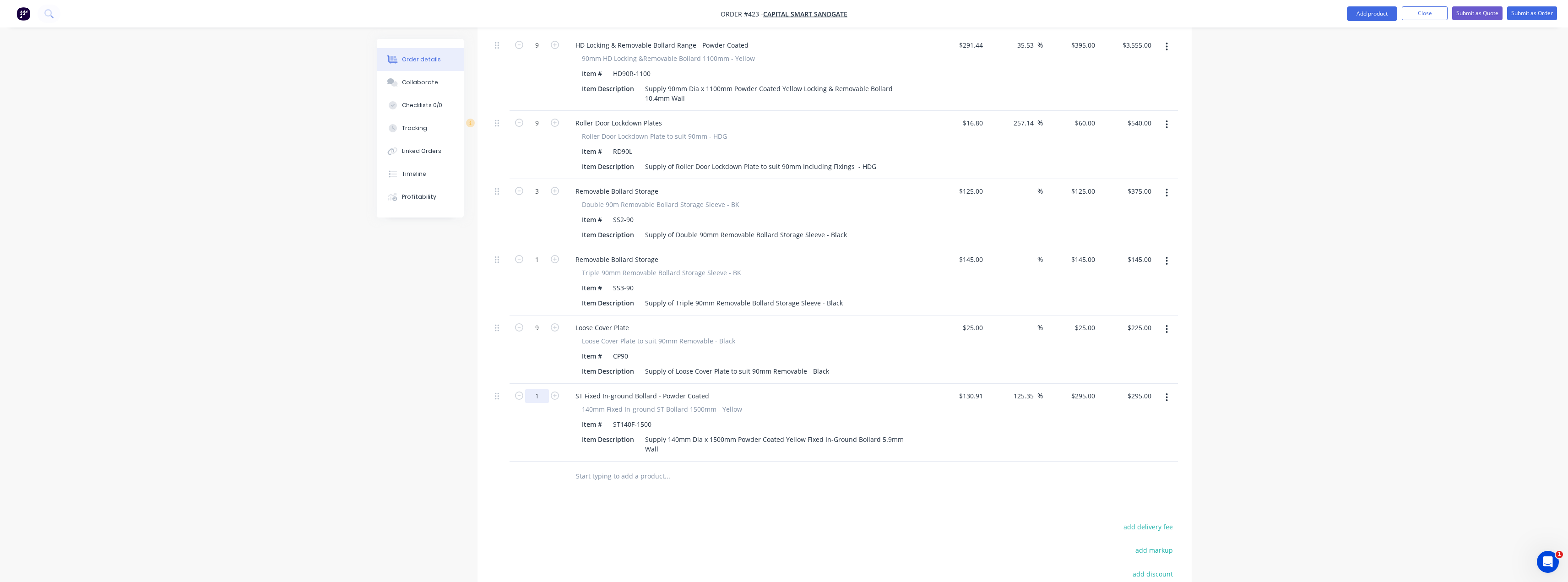
click at [542, 389] on input "1" at bounding box center [537, 396] width 24 height 13
type input "4"
type input "$1,180.00"
click at [594, 462] on div at bounding box center [729, 476] width 329 height 30
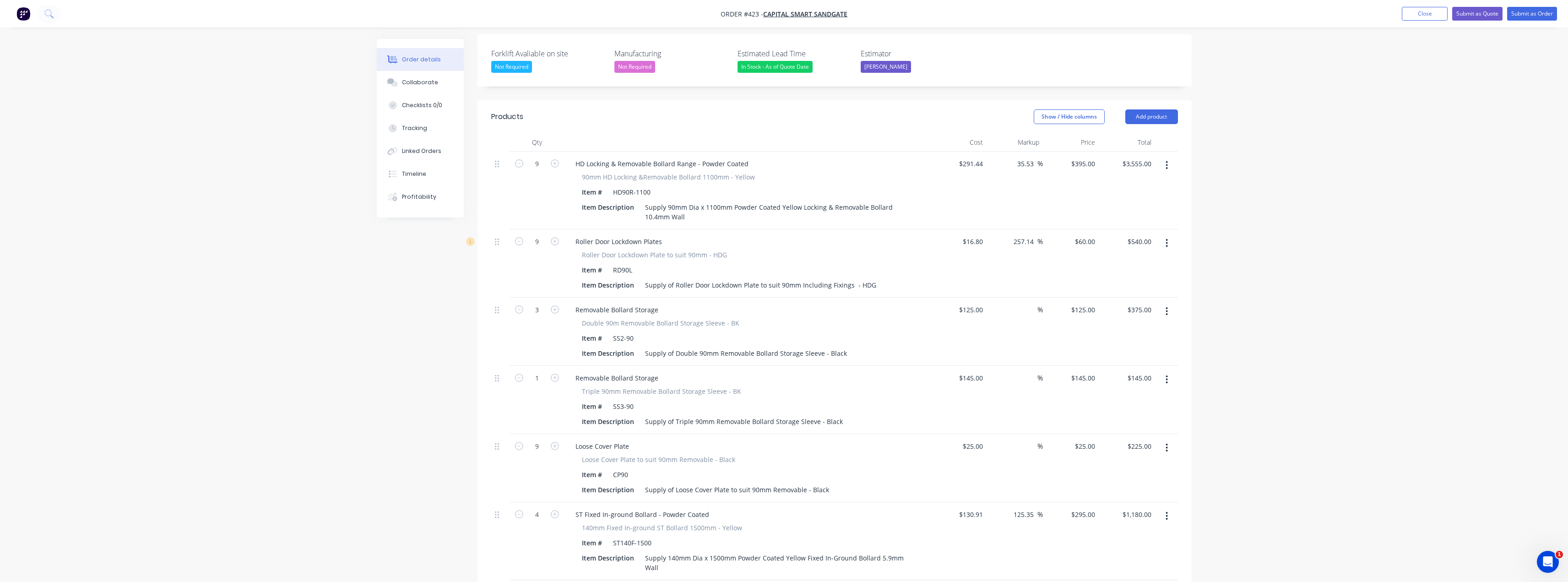
scroll to position [229, 0]
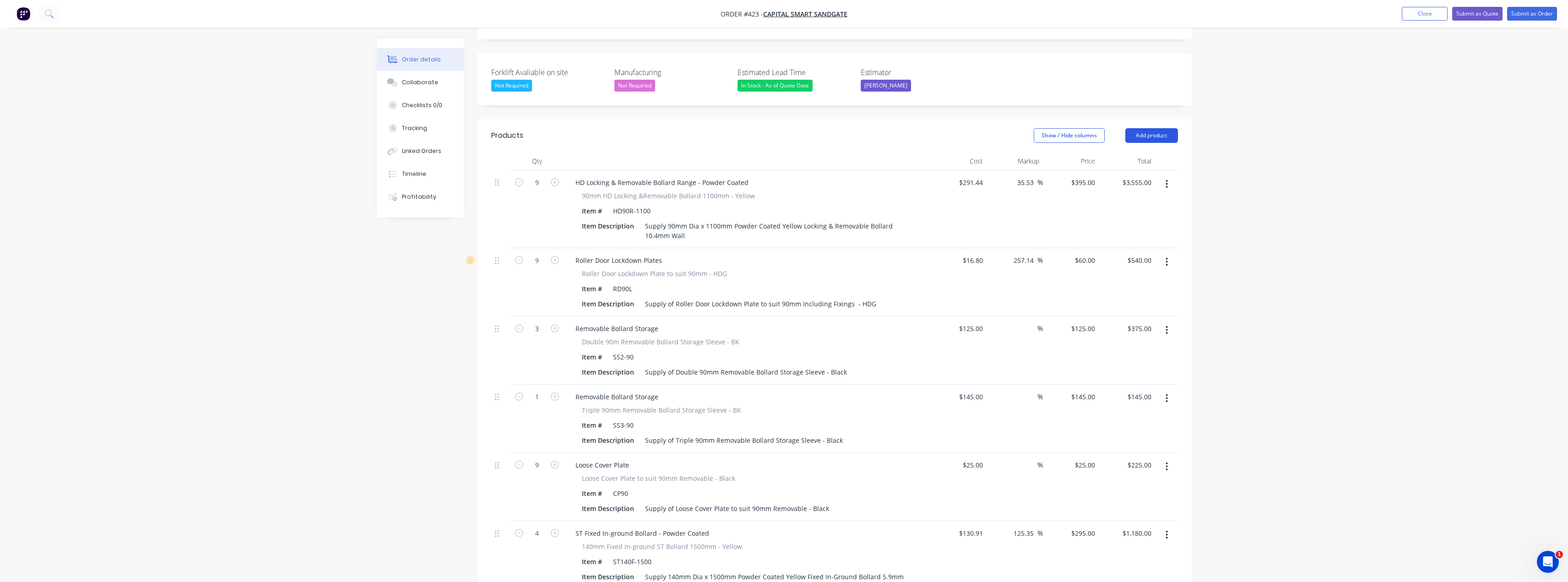
click at [1155, 128] on button "Add product" at bounding box center [1152, 136] width 53 height 15
click at [1149, 152] on div "Product catalogue" at bounding box center [1134, 159] width 70 height 13
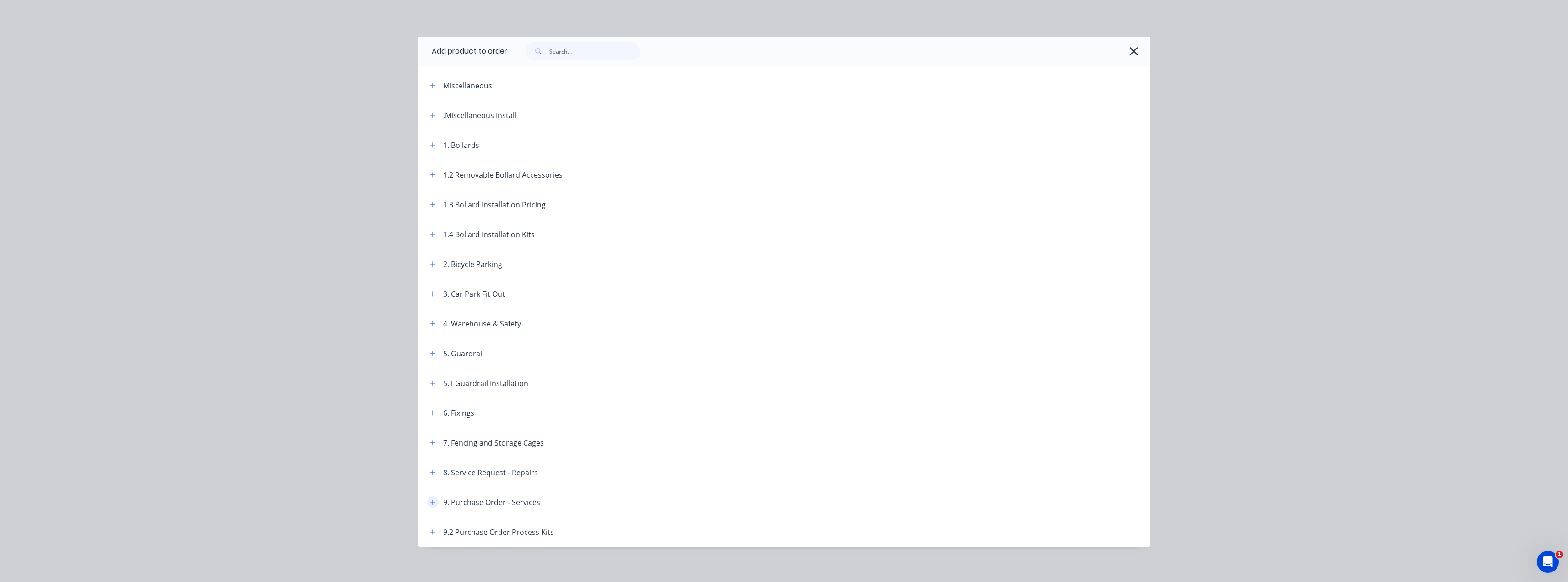
click at [431, 501] on icon "button" at bounding box center [432, 502] width 6 height 6
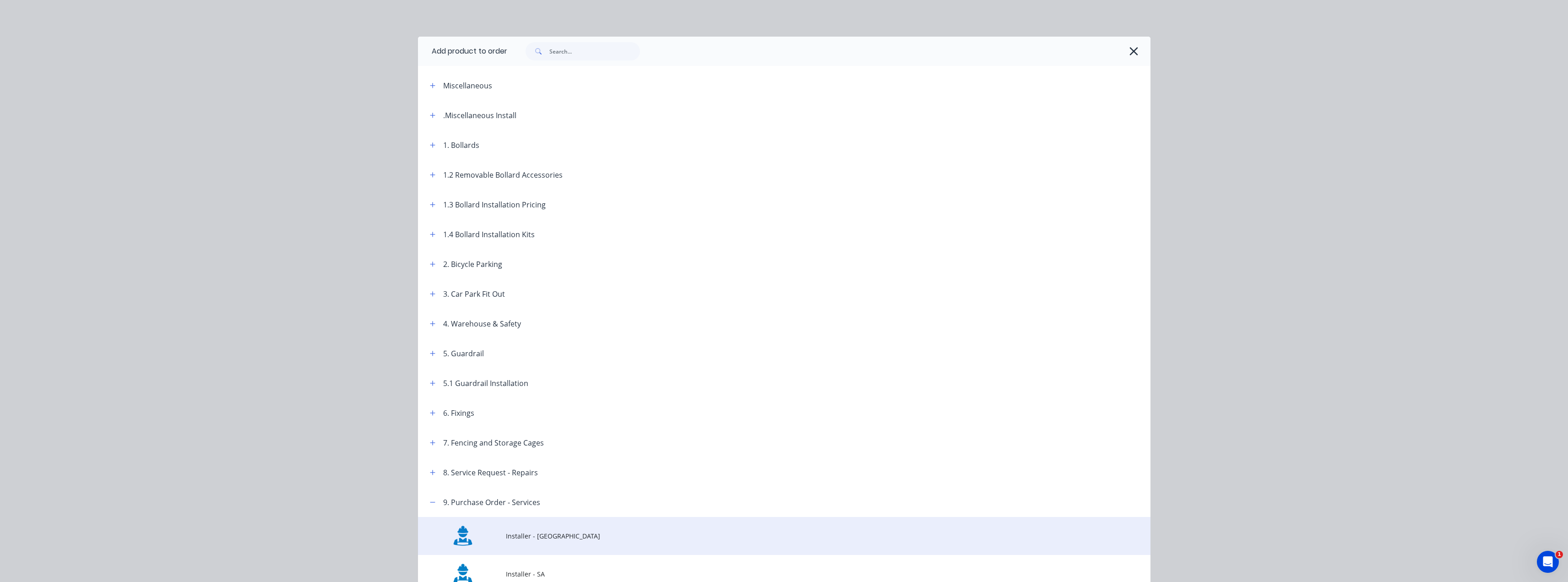
click at [518, 536] on span "Installer - [GEOGRAPHIC_DATA]" at bounding box center [763, 536] width 515 height 10
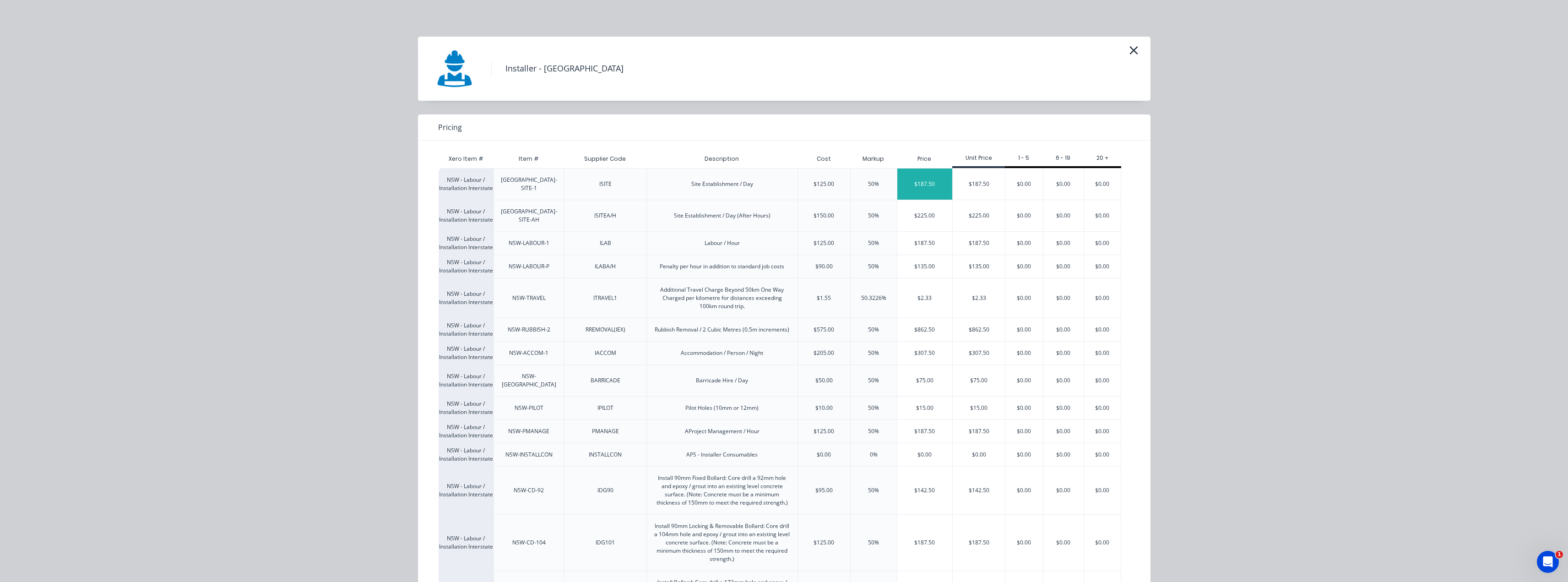
click at [938, 183] on div "$187.50" at bounding box center [925, 184] width 56 height 31
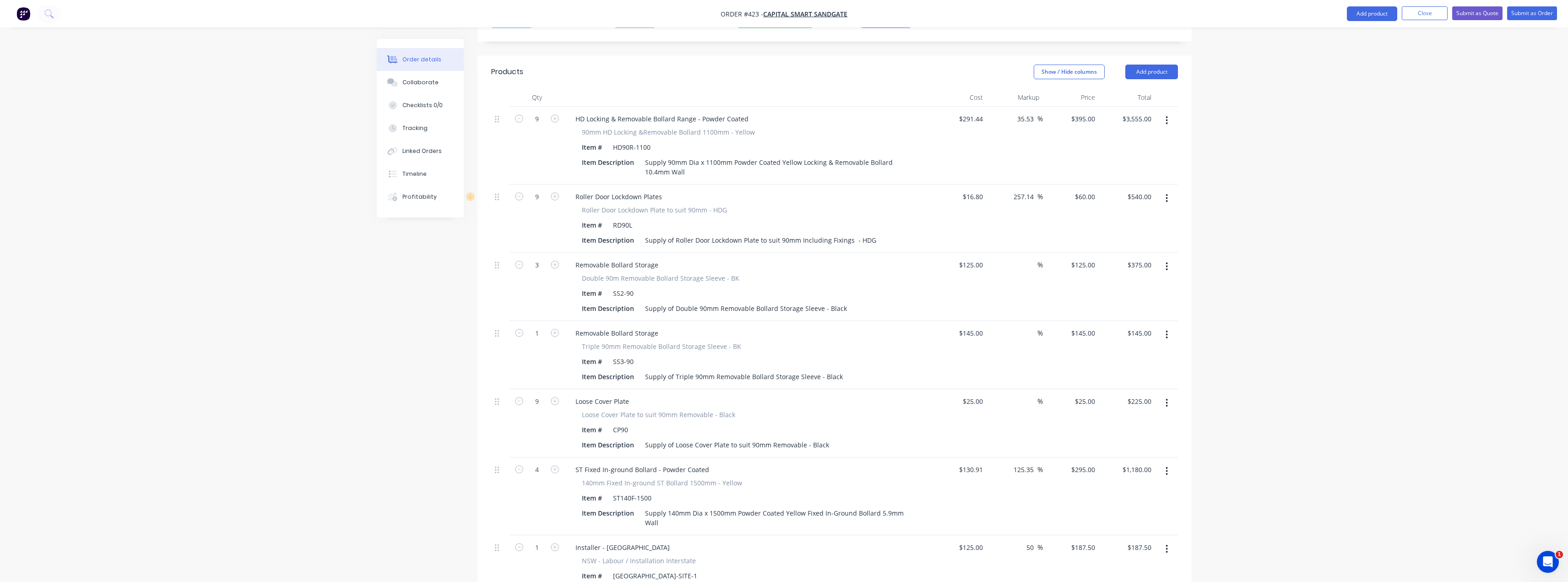
scroll to position [412, 0]
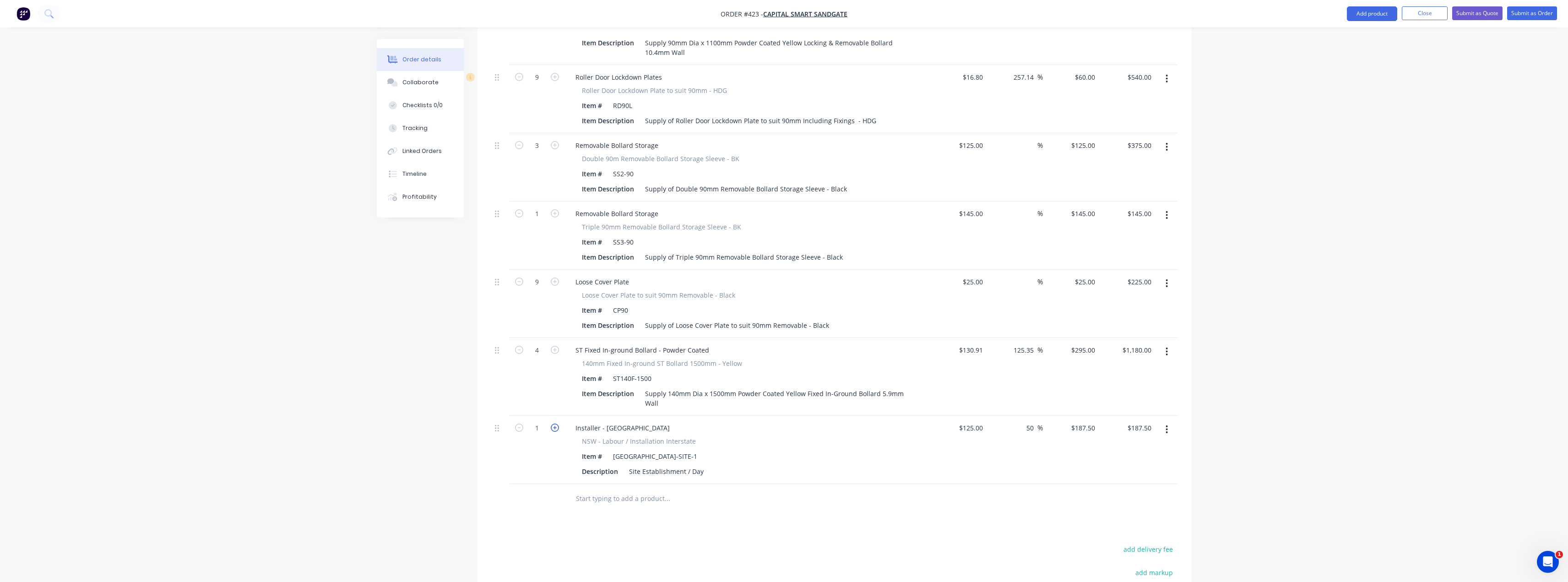
click at [554, 424] on icon "button" at bounding box center [554, 427] width 8 height 8
type input "2"
type input "$375.00"
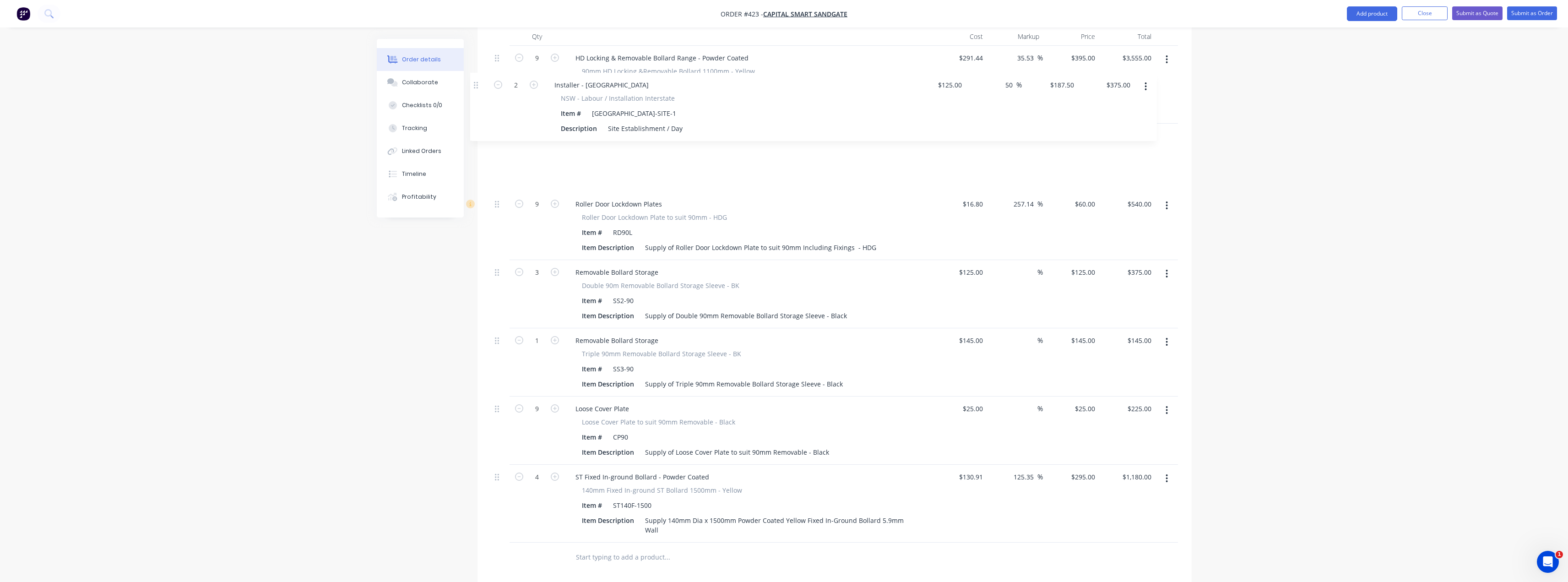
drag, startPoint x: 498, startPoint y: 404, endPoint x: 476, endPoint y: 76, distance: 328.7
click at [476, 76] on div "Order details Collaborate Checklists 0/0 Tracking Linked Orders Timeline Profit…" at bounding box center [784, 246] width 833 height 1120
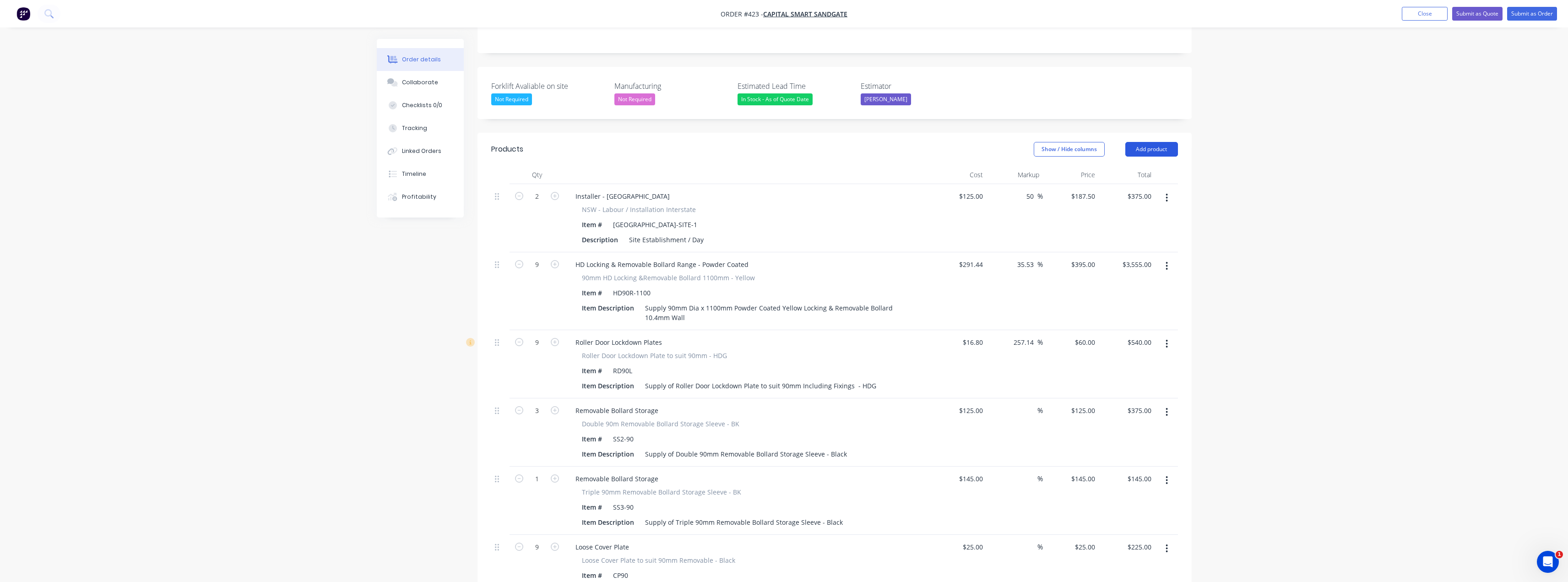
scroll to position [205, 0]
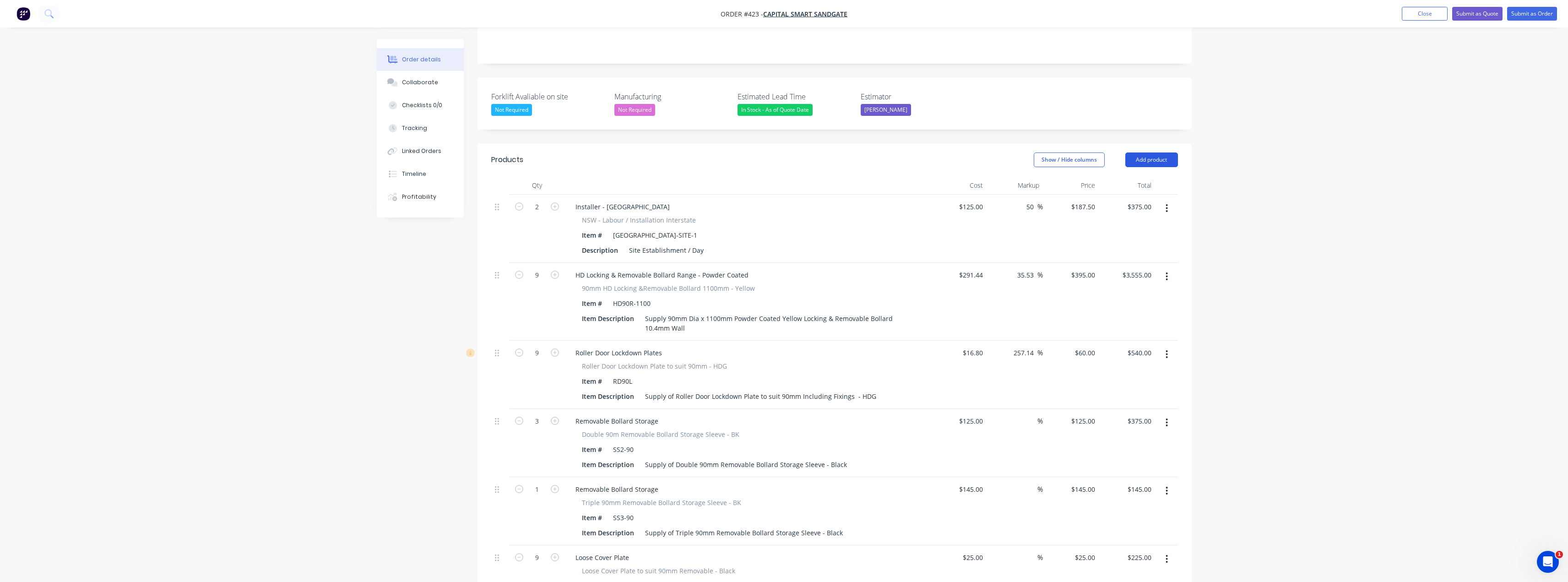
click at [1158, 152] on button "Add product" at bounding box center [1152, 160] width 53 height 15
click at [1128, 176] on div "Product catalogue" at bounding box center [1134, 183] width 70 height 13
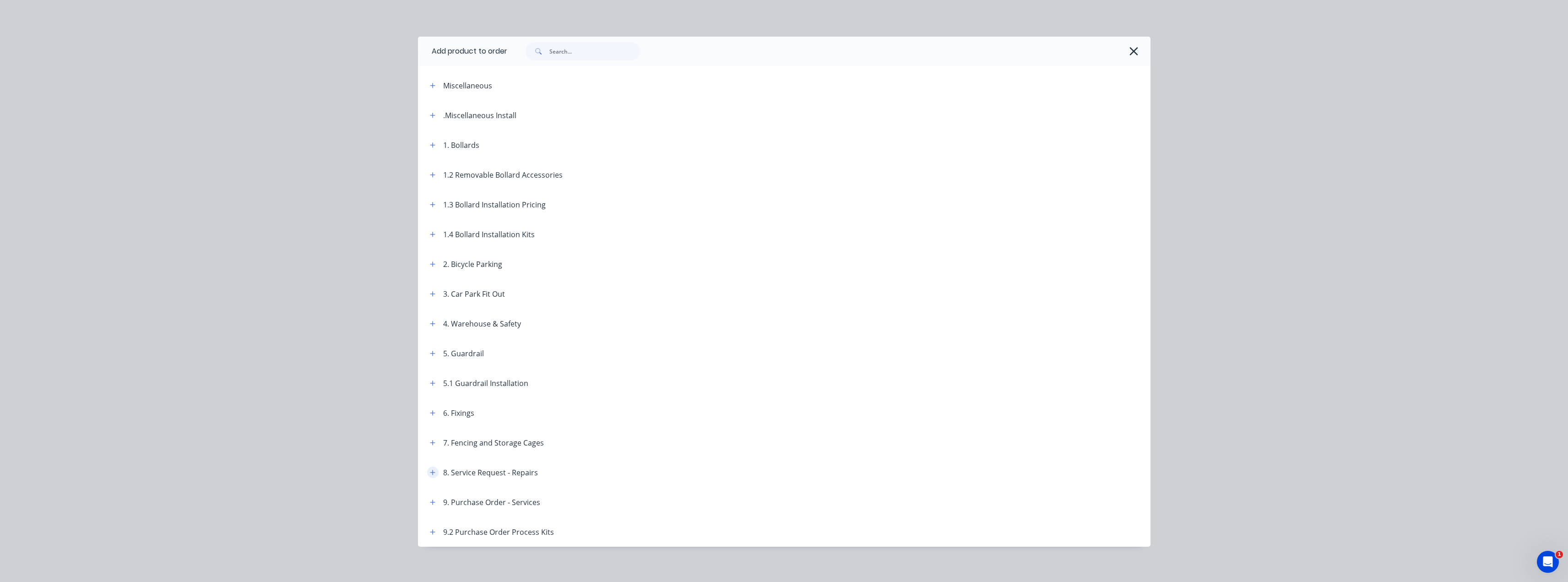
click at [428, 477] on button "button" at bounding box center [433, 472] width 12 height 12
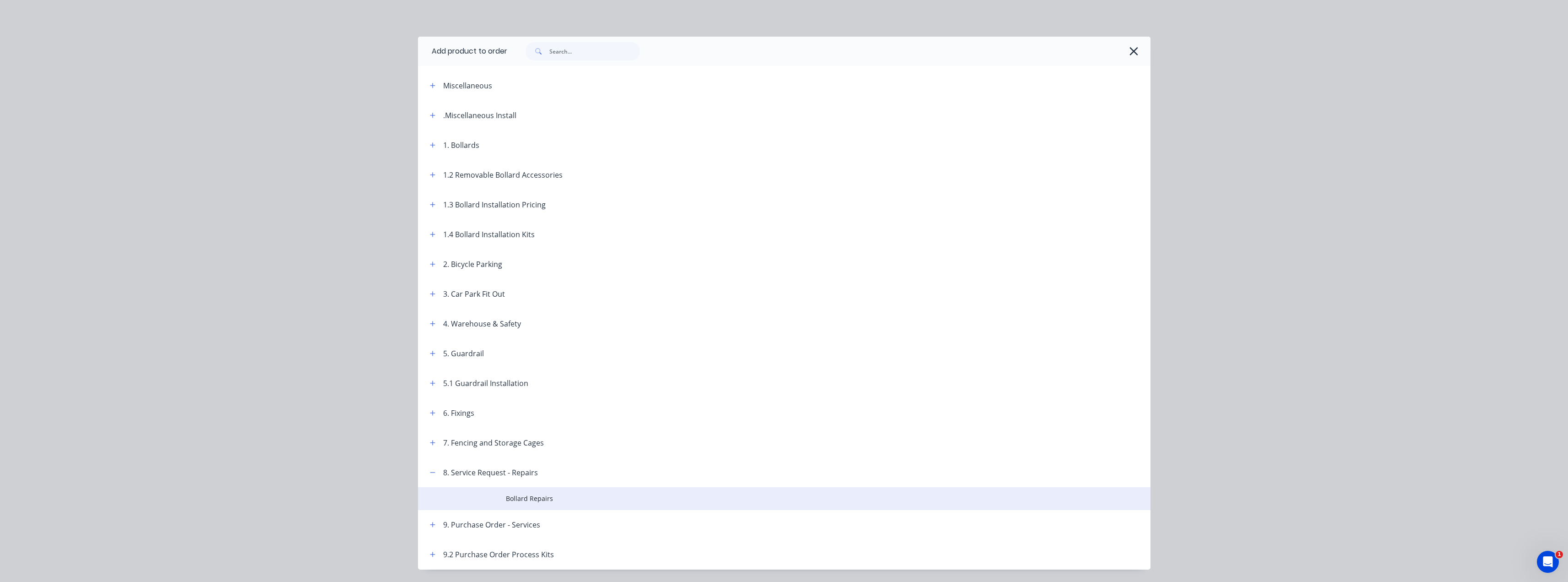
click at [518, 495] on span "Bollard Repairs" at bounding box center [763, 498] width 515 height 10
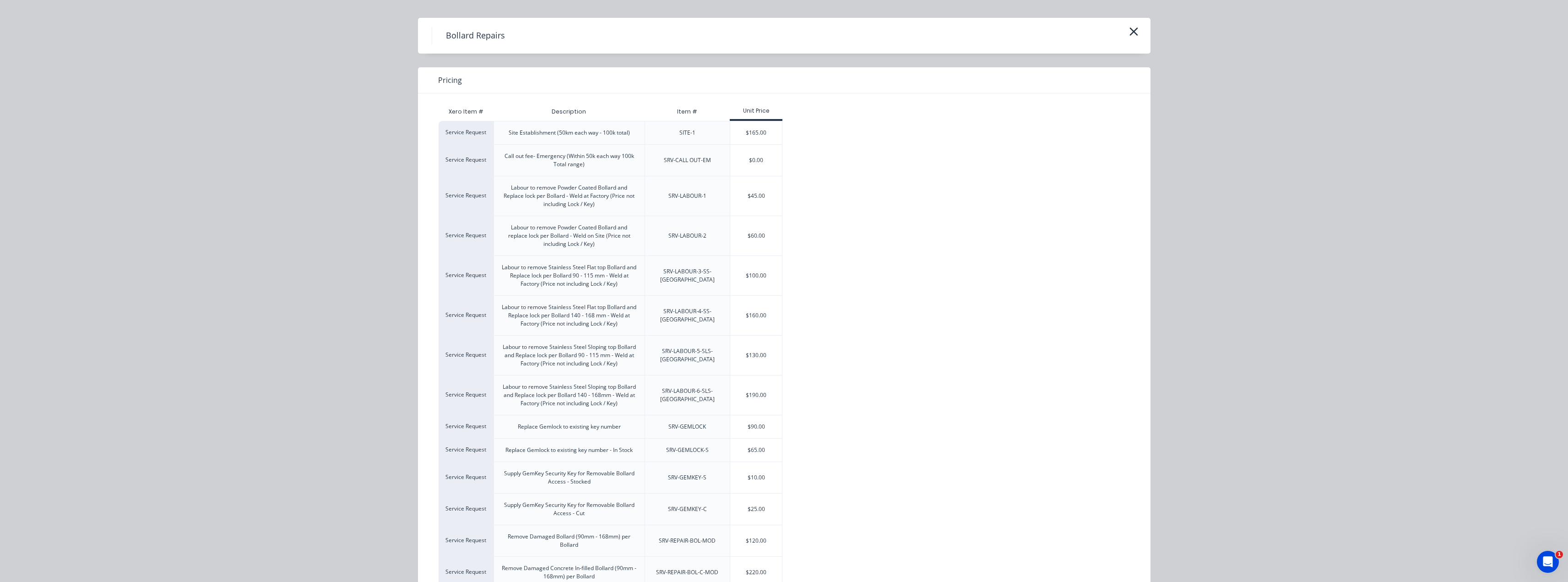
scroll to position [15, 0]
click at [1129, 36] on icon "button" at bounding box center [1134, 35] width 10 height 13
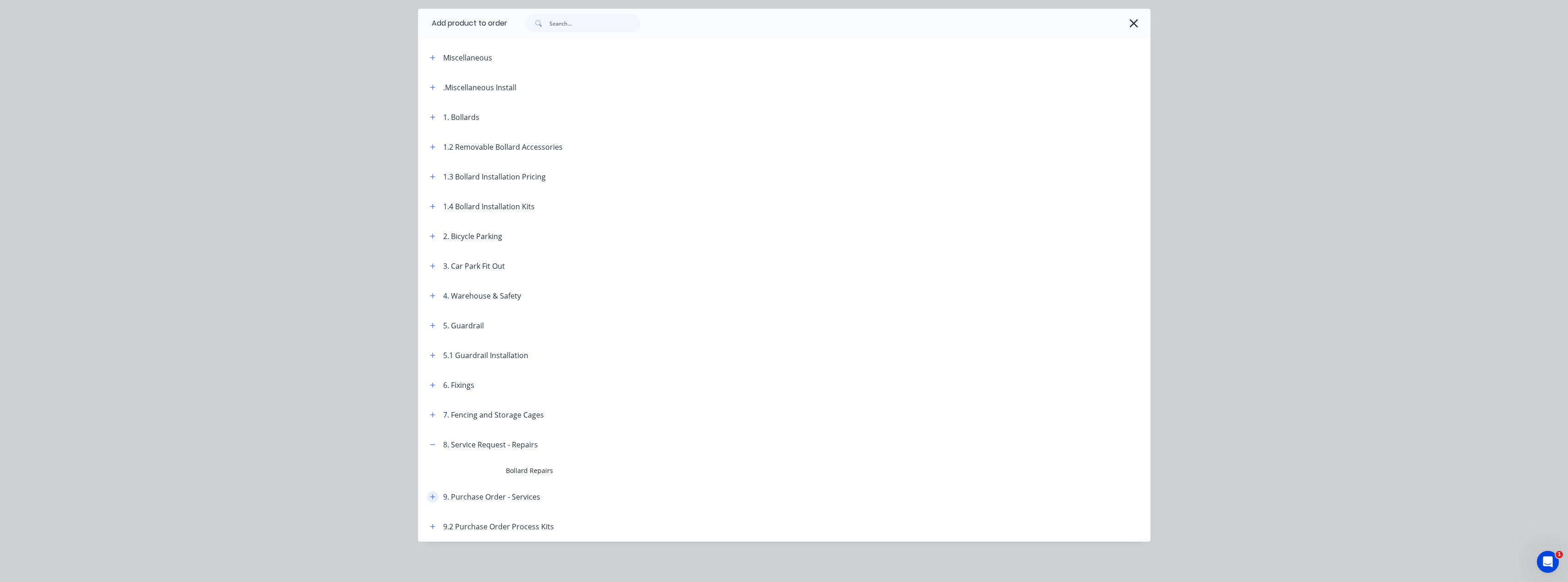
click at [430, 495] on icon "button" at bounding box center [432, 497] width 5 height 5
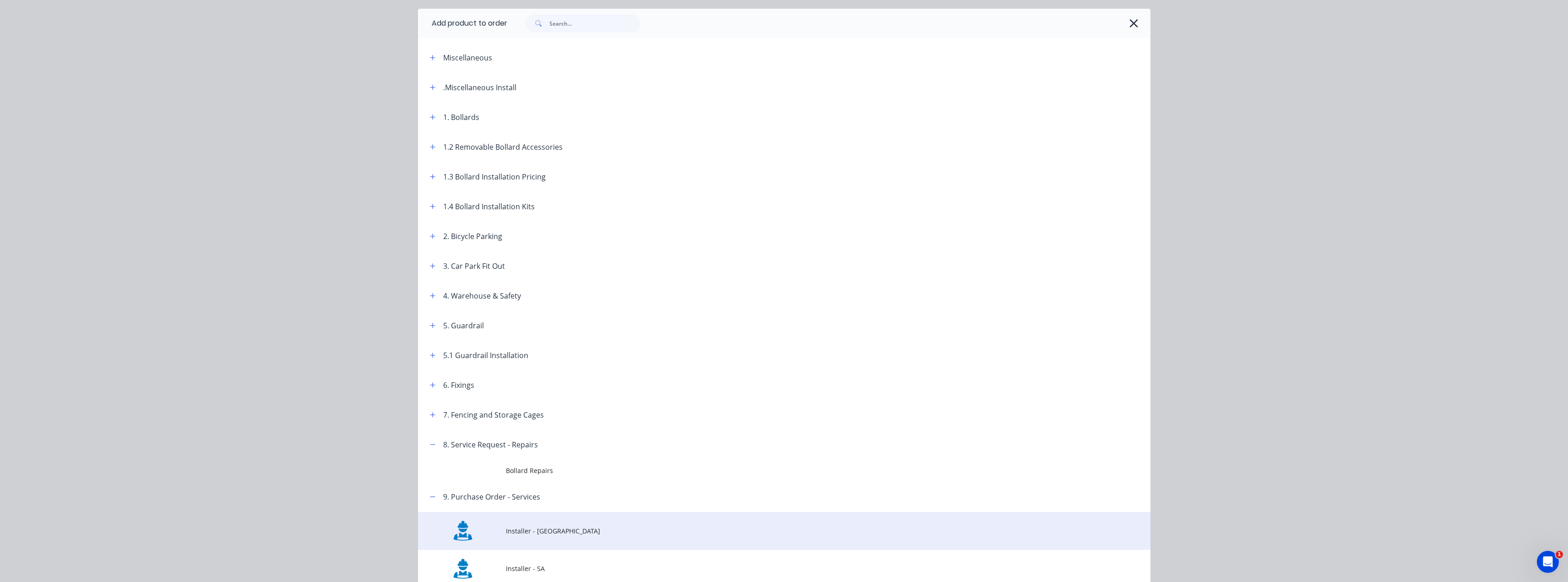
click at [524, 530] on span "Installer - [GEOGRAPHIC_DATA]" at bounding box center [763, 531] width 515 height 10
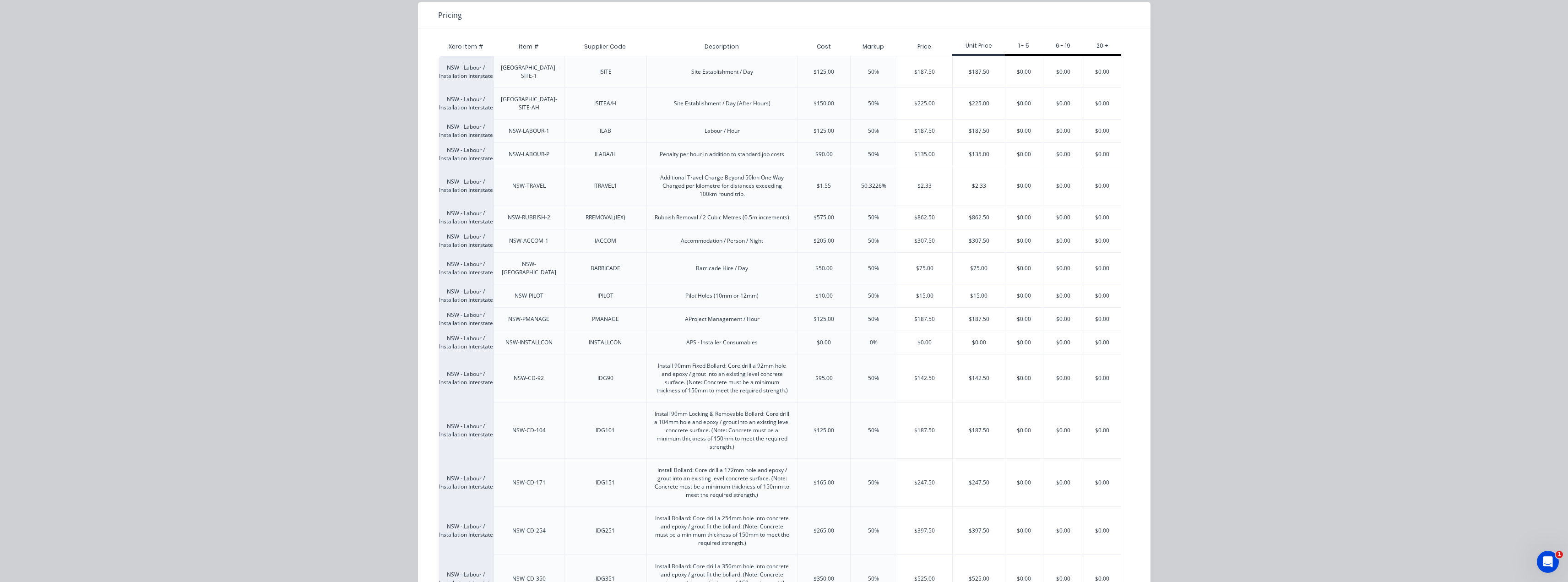
scroll to position [138, 0]
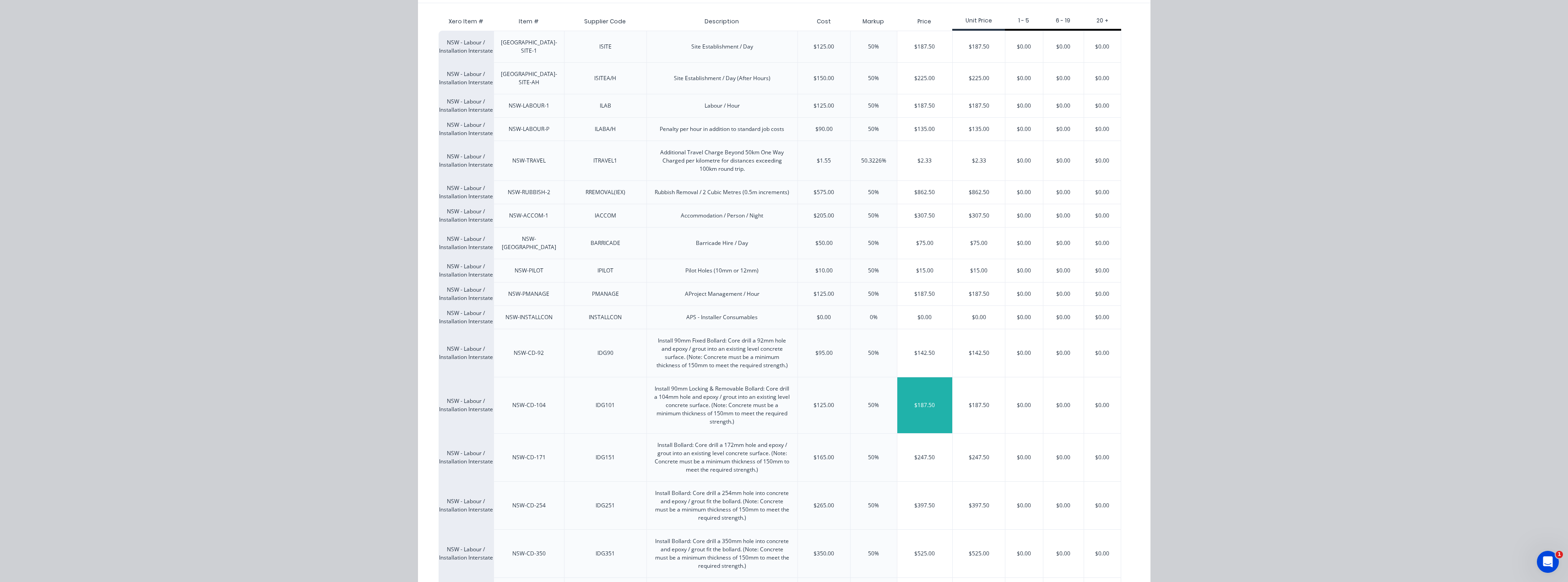
click at [914, 408] on div "$187.50" at bounding box center [925, 405] width 56 height 56
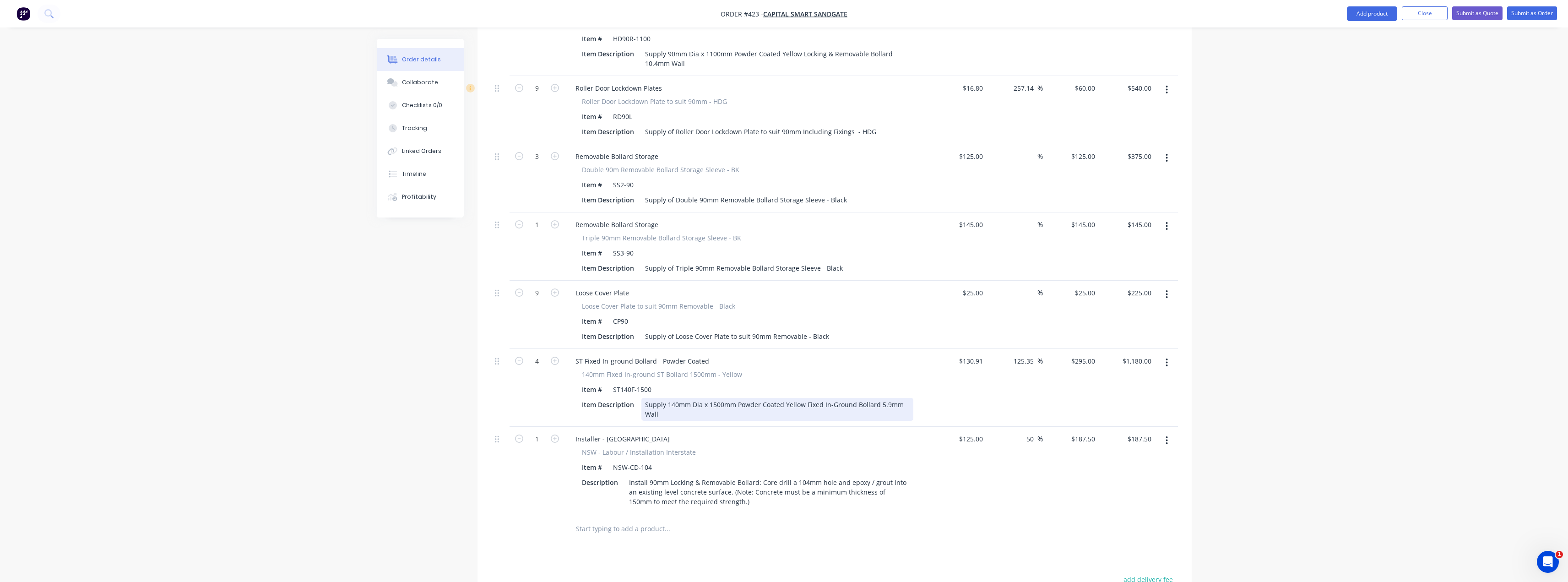
scroll to position [479, 0]
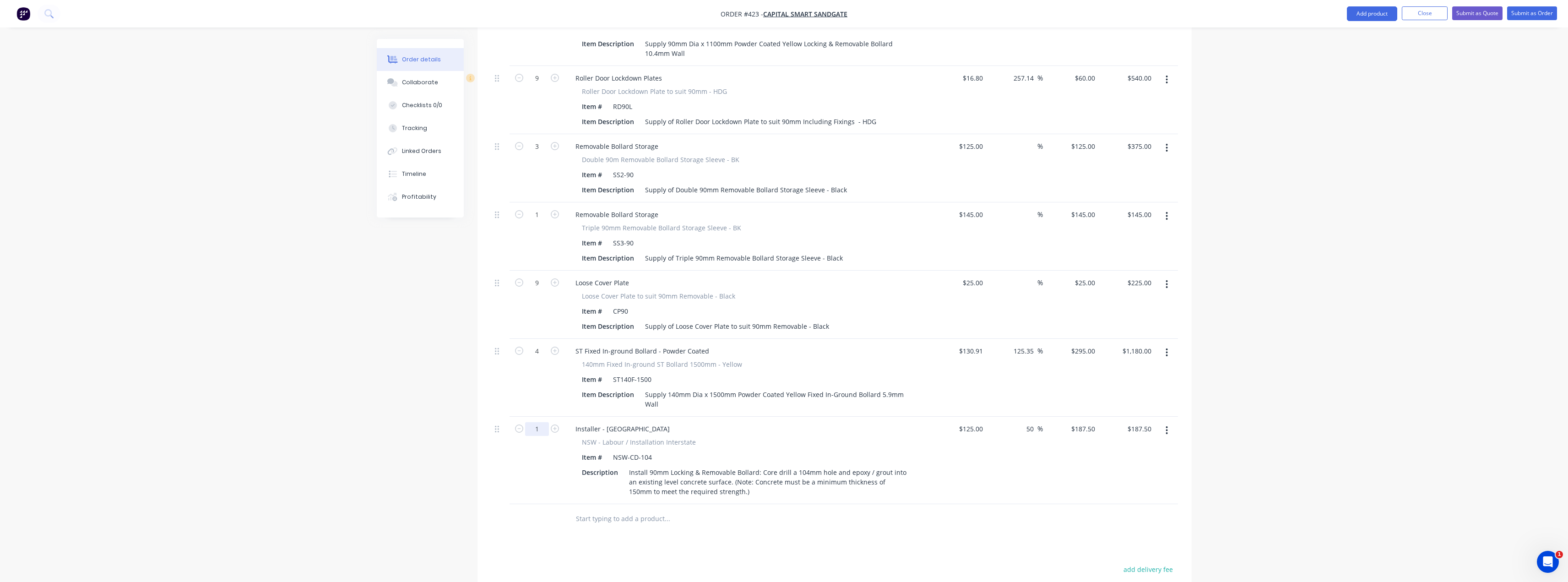
click at [540, 422] on input "1" at bounding box center [537, 429] width 24 height 13
type input "9"
type input "$1,687.50"
click at [663, 509] on input "text" at bounding box center [667, 518] width 183 height 18
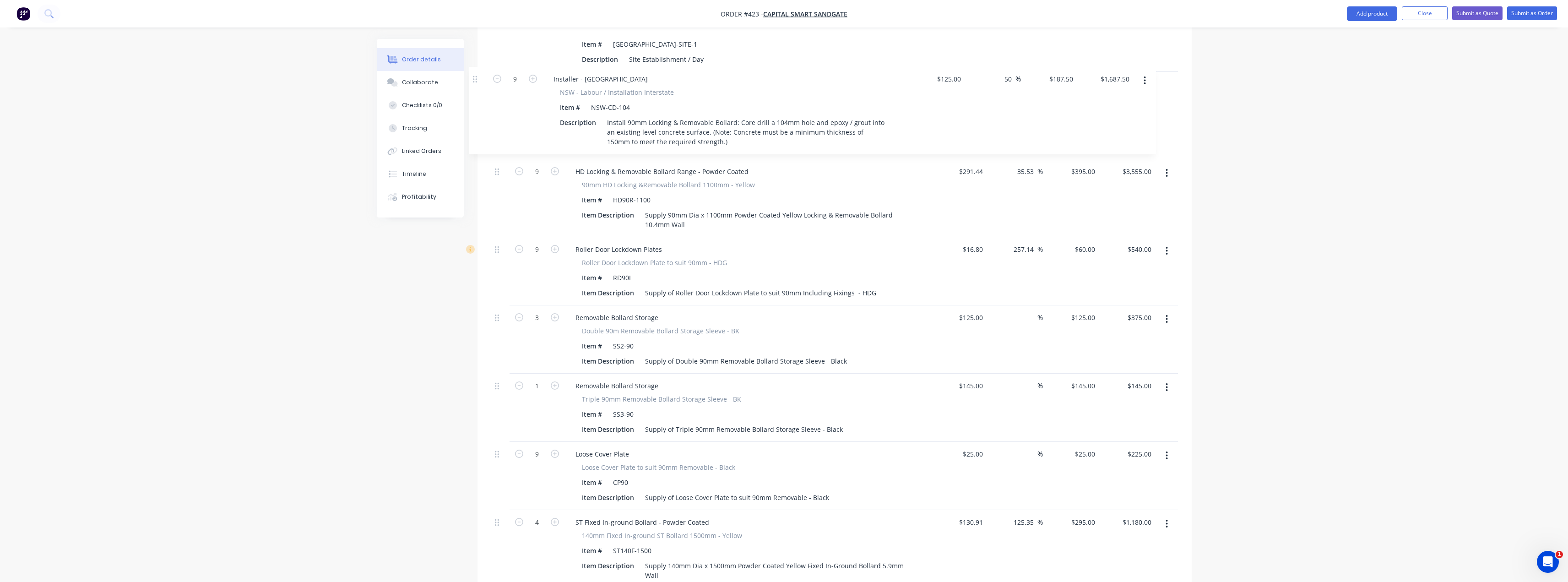
scroll to position [390, 0]
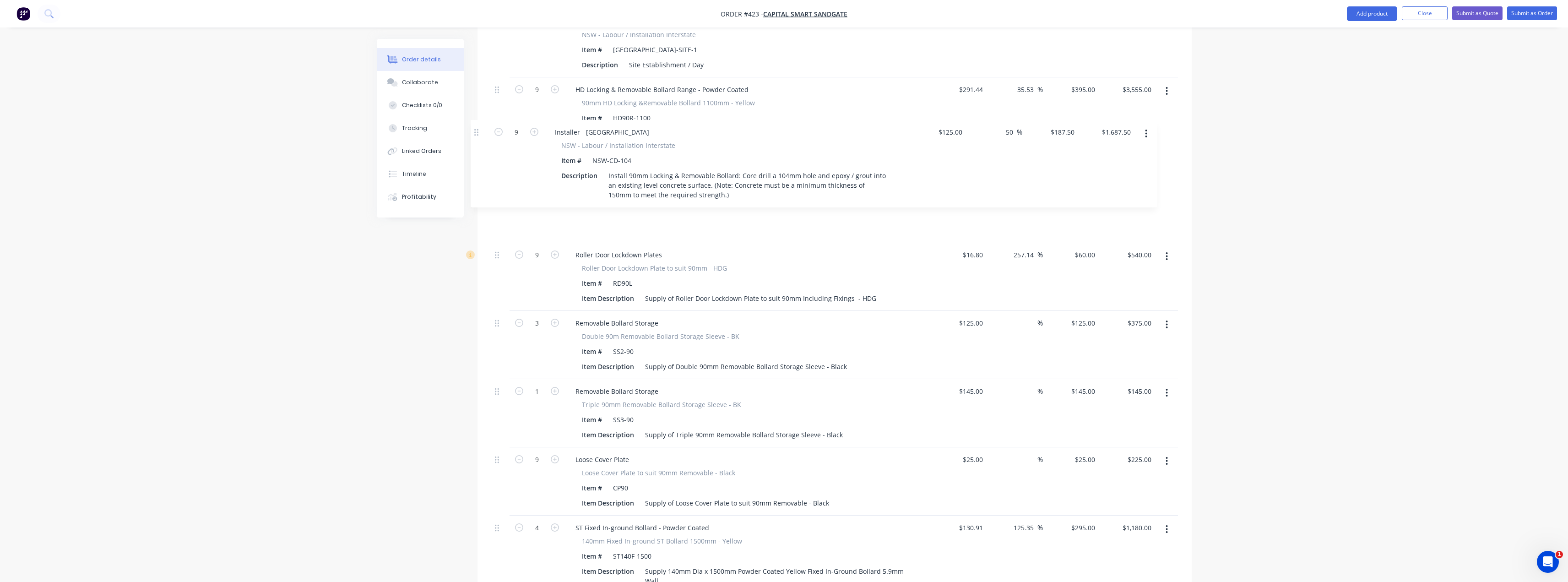
drag, startPoint x: 499, startPoint y: 403, endPoint x: 478, endPoint y: 130, distance: 273.8
click at [478, 130] on div "Qty Cost Markup Price Total 2 Installer - [GEOGRAPHIC_DATA] [GEOGRAPHIC_DATA] -…" at bounding box center [834, 307] width 714 height 632
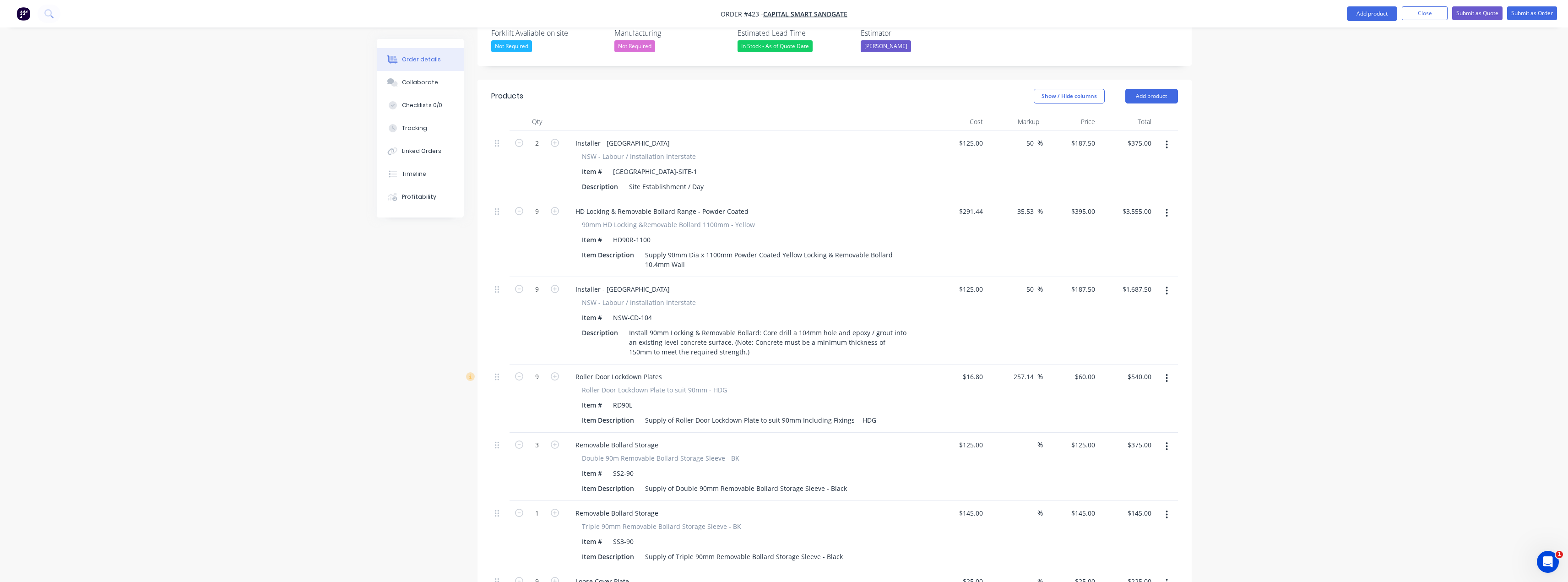
scroll to position [252, 0]
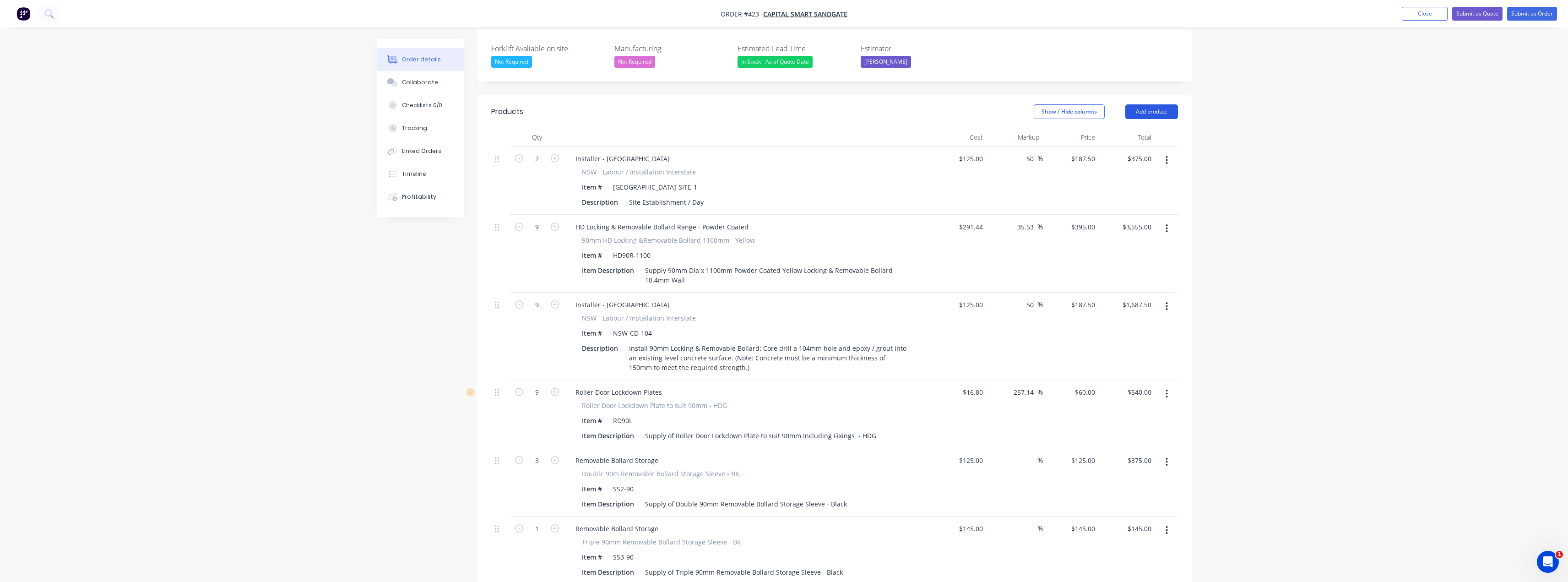
click at [1167, 105] on button "Add product" at bounding box center [1152, 112] width 53 height 15
click at [1155, 128] on div "Product catalogue" at bounding box center [1134, 135] width 70 height 13
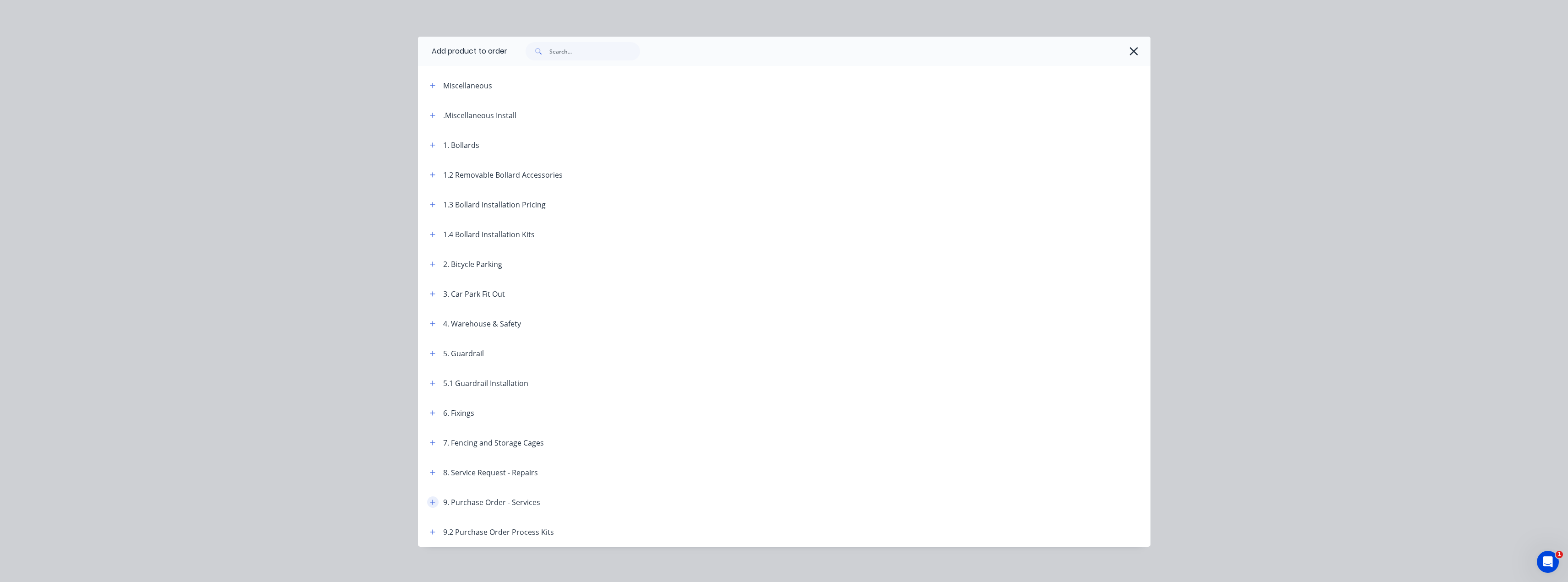
click at [430, 504] on icon "button" at bounding box center [432, 502] width 6 height 6
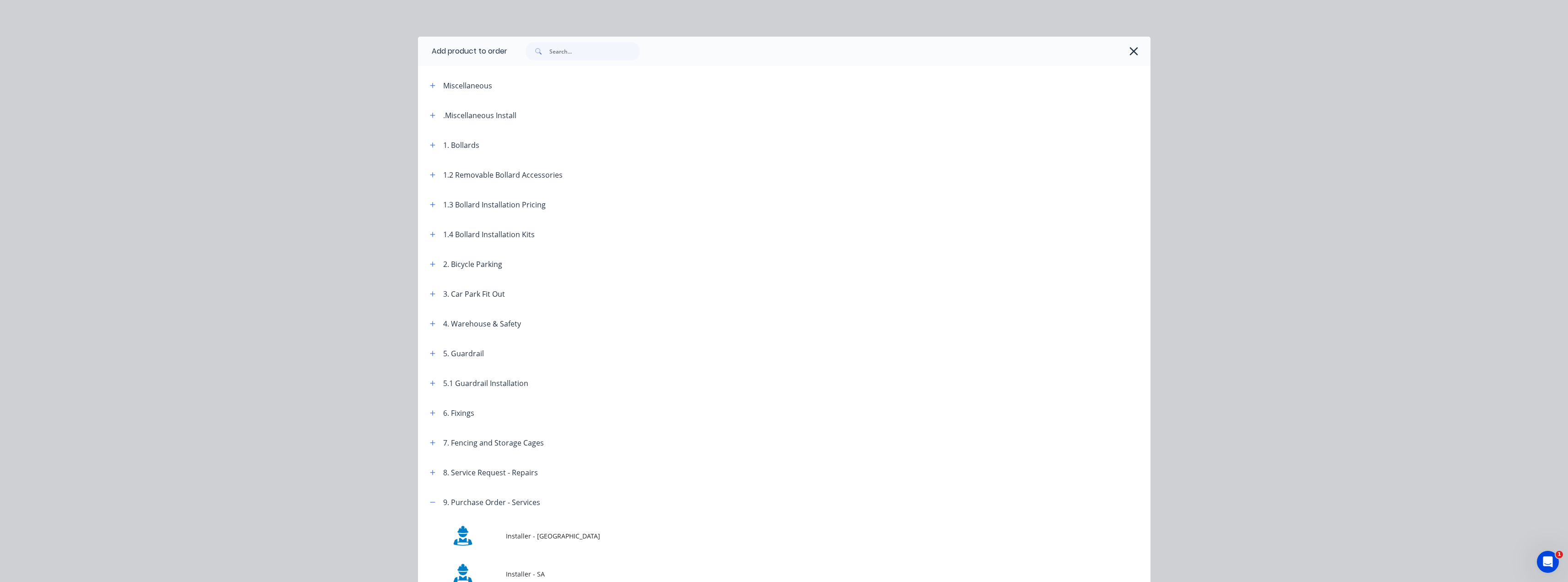
click at [518, 538] on span "Installer - [GEOGRAPHIC_DATA]" at bounding box center [763, 536] width 515 height 10
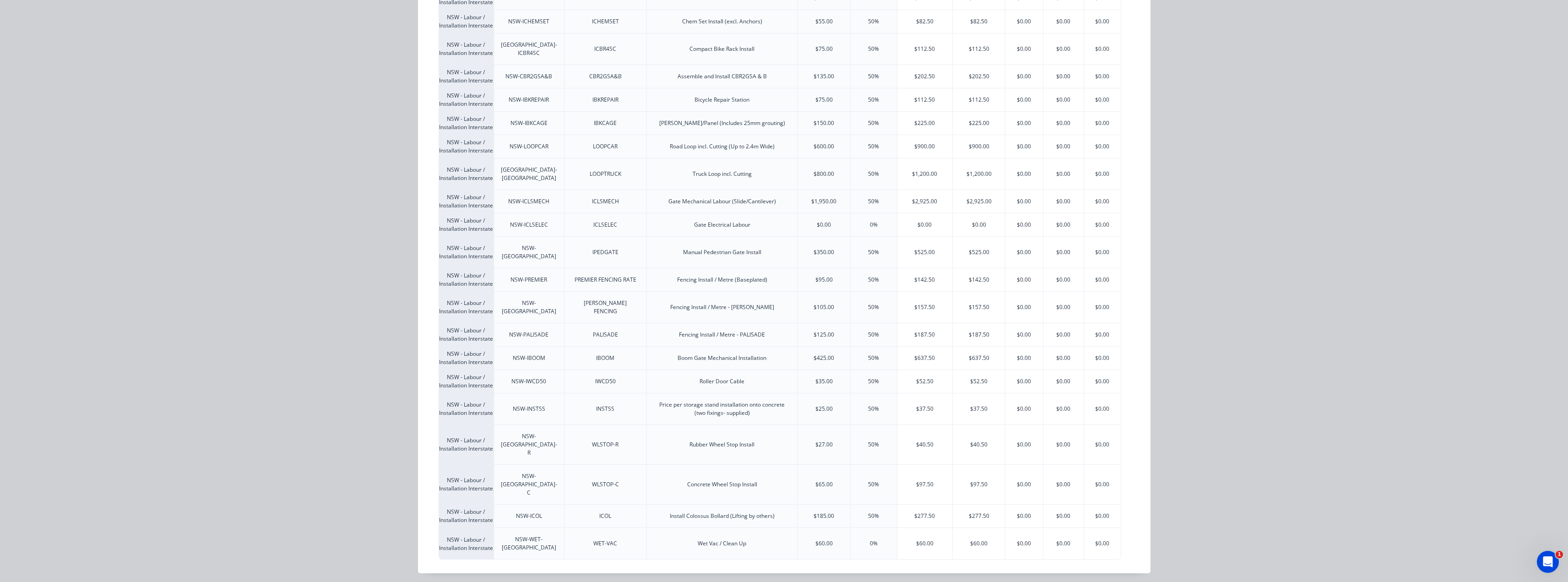
scroll to position [1009, 0]
click at [938, 392] on div "$52.50" at bounding box center [925, 380] width 56 height 23
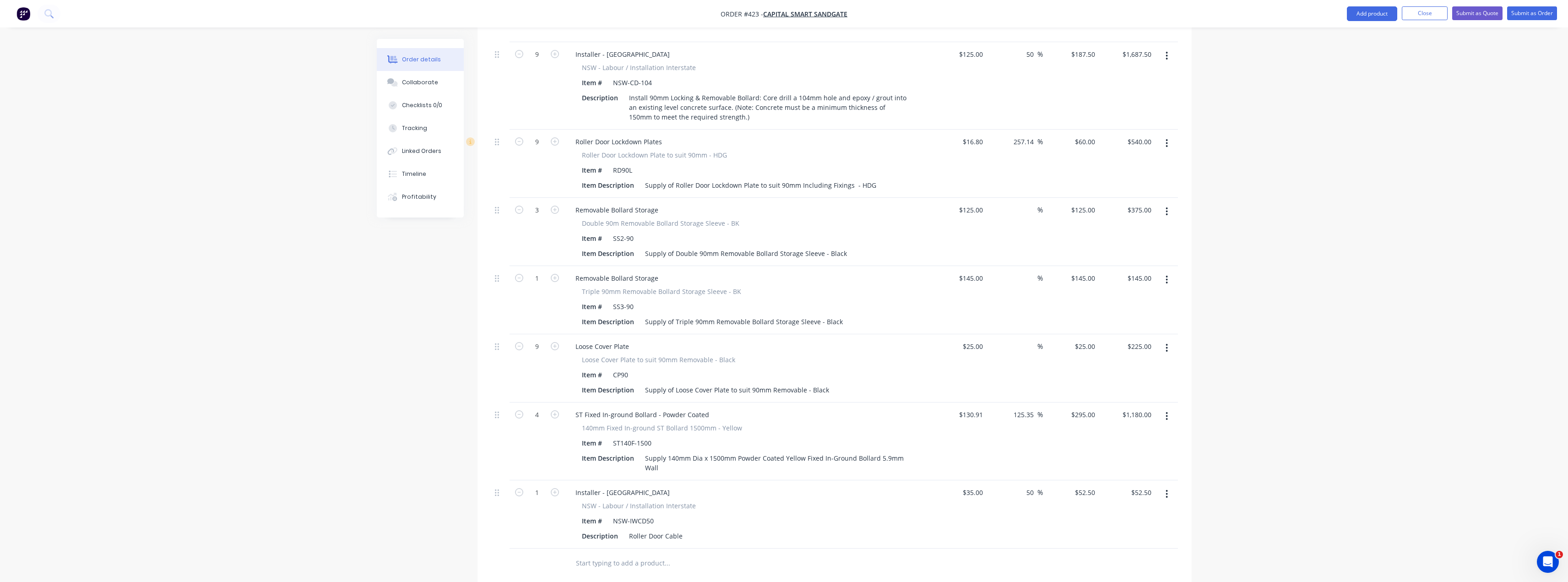
scroll to position [573, 0]
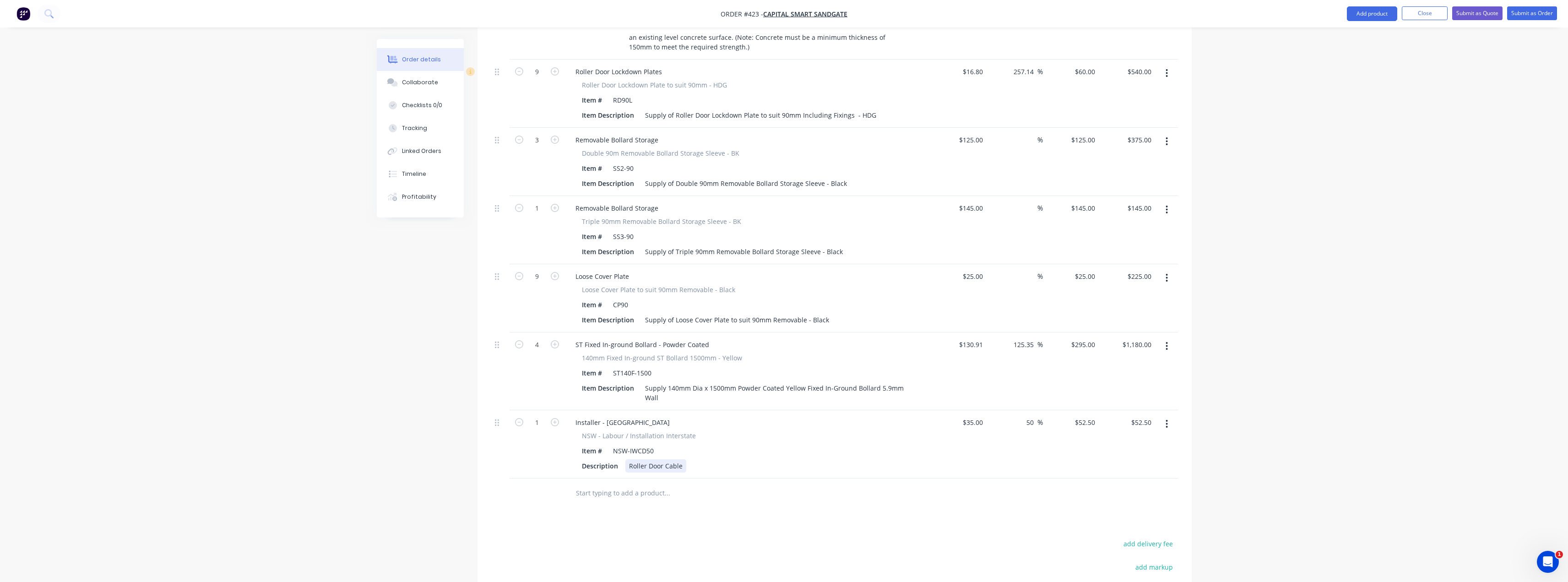
click at [628, 459] on div "Roller Door Cable" at bounding box center [656, 466] width 61 height 13
click at [701, 459] on div "Install Roller Door Cable" at bounding box center [666, 466] width 81 height 13
click at [545, 416] on input "1" at bounding box center [537, 422] width 24 height 13
type input "9"
type input "52.5"
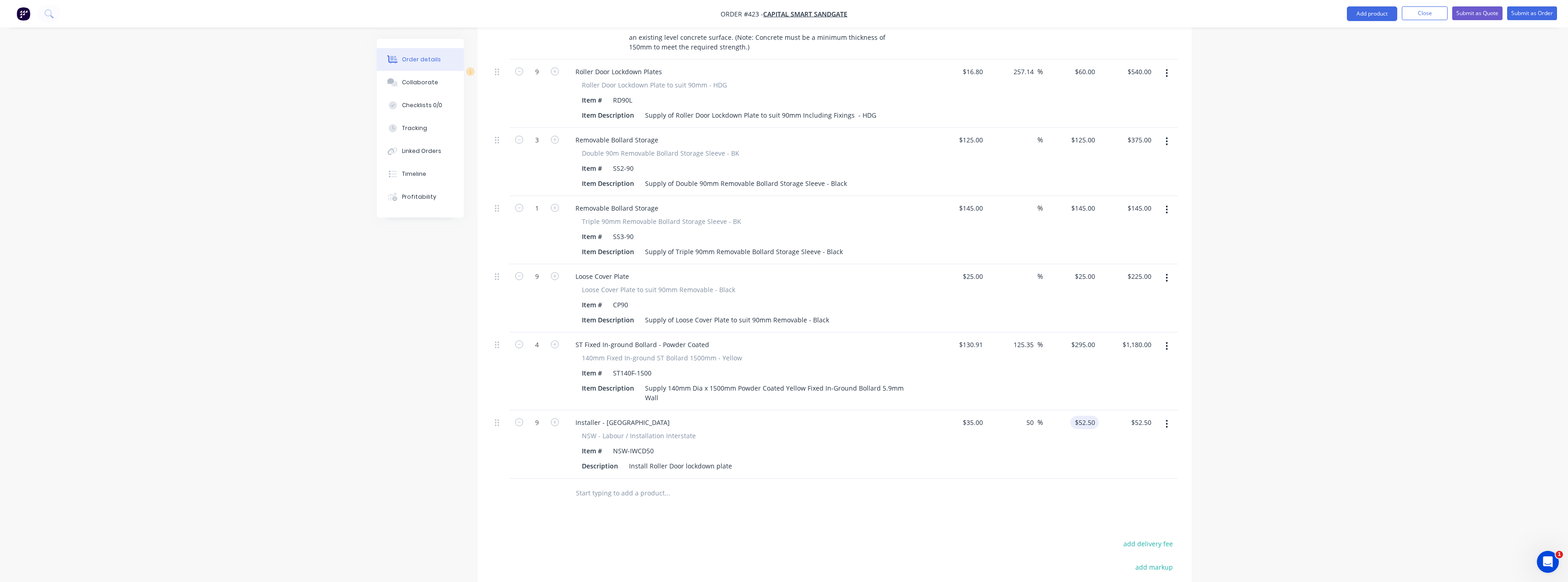
type input "$472.50"
click at [1081, 416] on div "52.5 $52.50" at bounding box center [1086, 422] width 24 height 13
type input "45"
type input "28.57"
type input "$45.00"
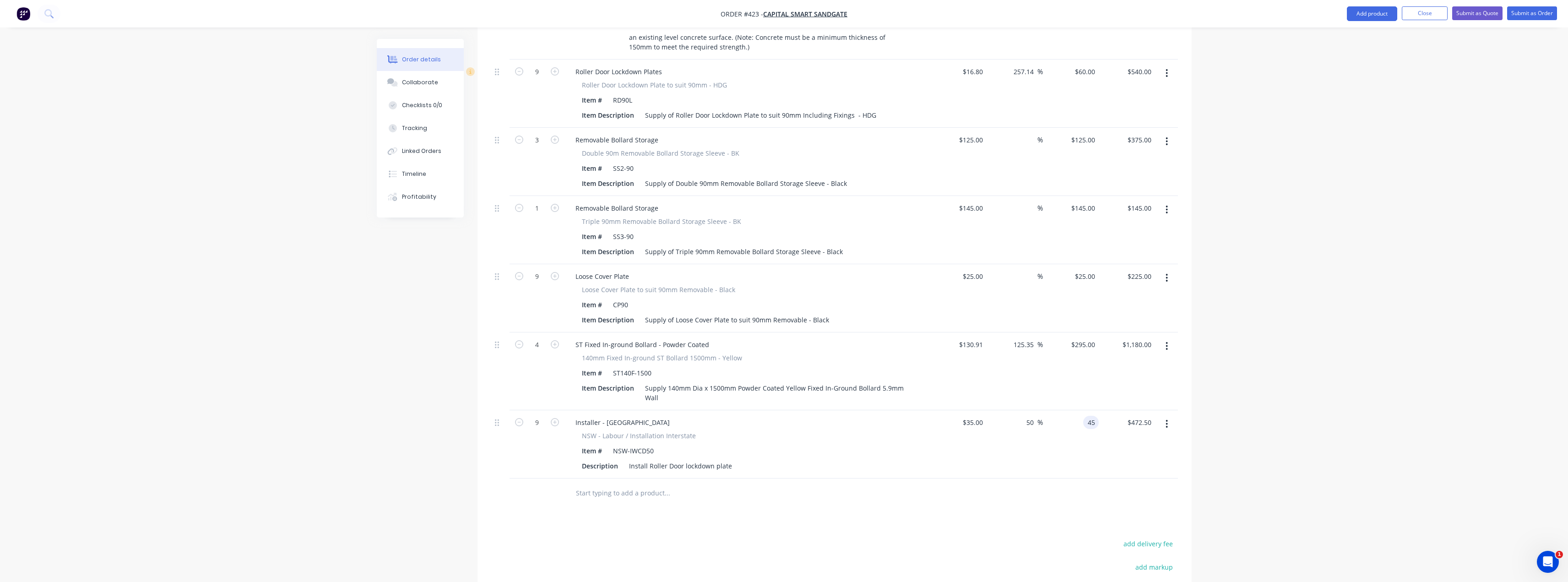
type input "$405.00"
drag, startPoint x: 888, startPoint y: 558, endPoint x: 876, endPoint y: 512, distance: 47.5
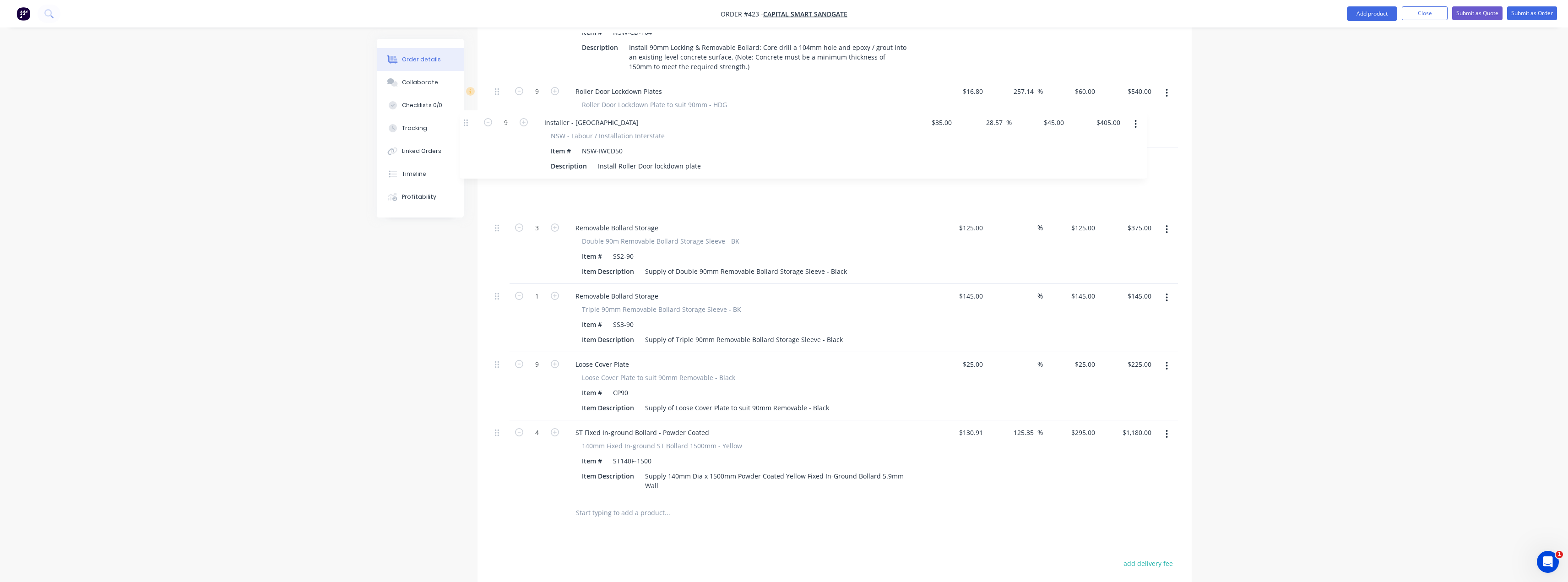
scroll to position [548, 0]
drag, startPoint x: 496, startPoint y: 398, endPoint x: 466, endPoint y: 136, distance: 263.7
click at [466, 136] on div "Order details Collaborate Checklists 0/0 Tracking Linked Orders Timeline Profit…" at bounding box center [784, 129] width 833 height 1276
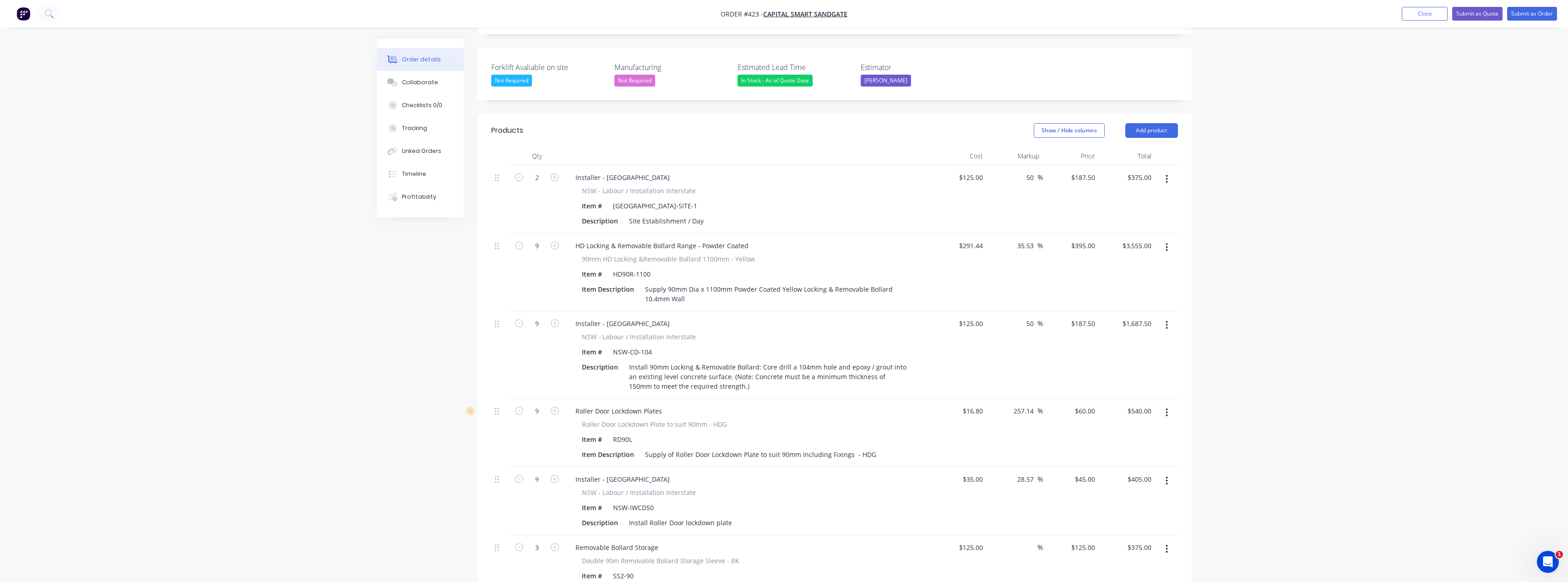
scroll to position [227, 0]
click at [1146, 130] on button "Add product" at bounding box center [1152, 138] width 53 height 15
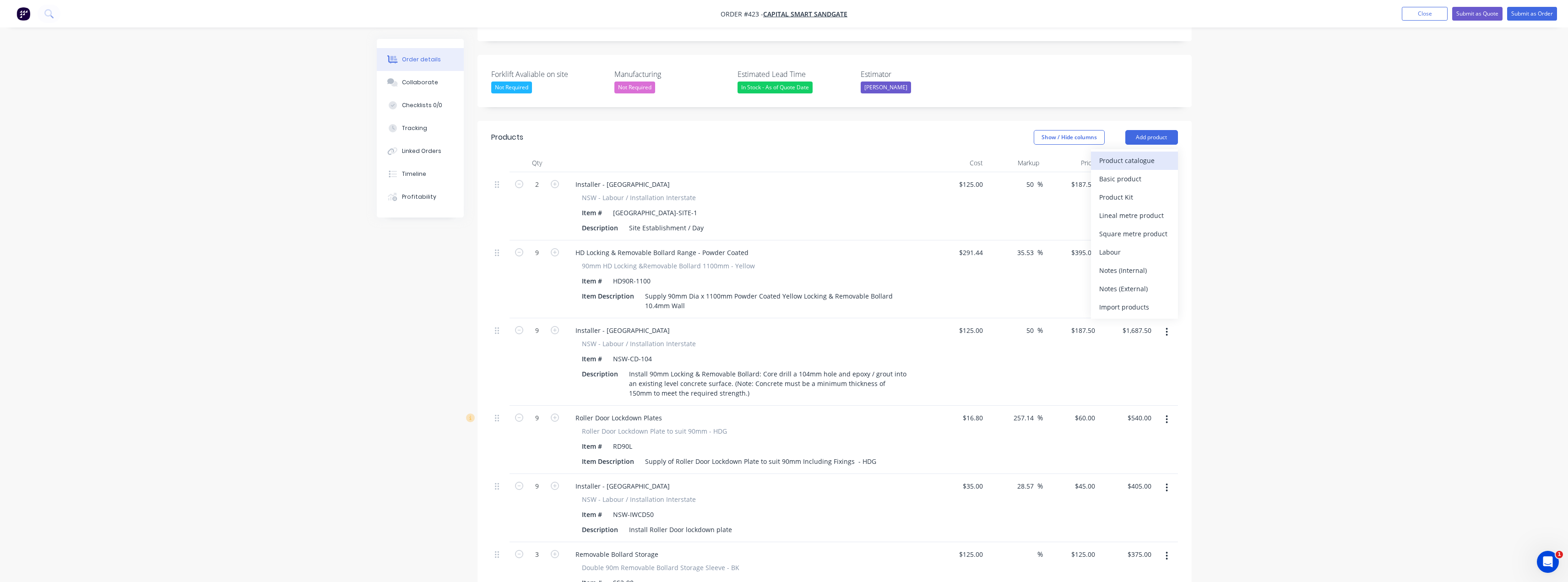
click at [1136, 154] on div "Product catalogue" at bounding box center [1134, 161] width 70 height 13
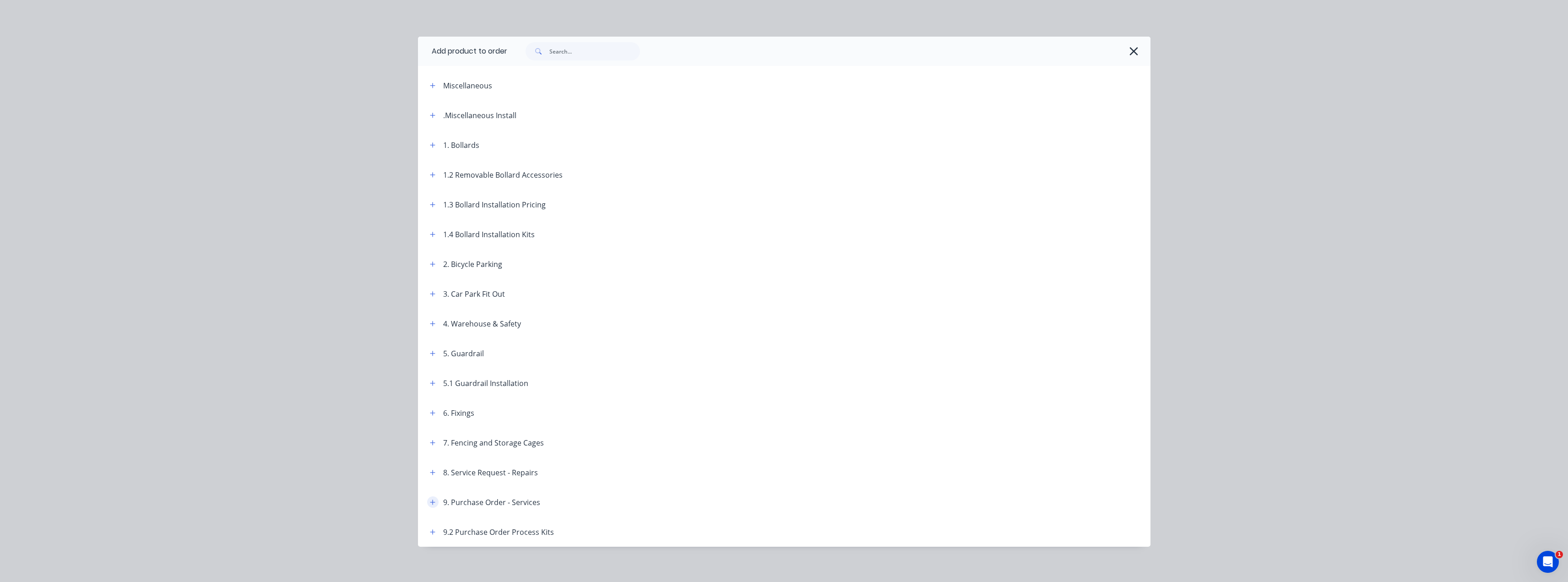
click at [430, 500] on icon "button" at bounding box center [432, 502] width 6 height 6
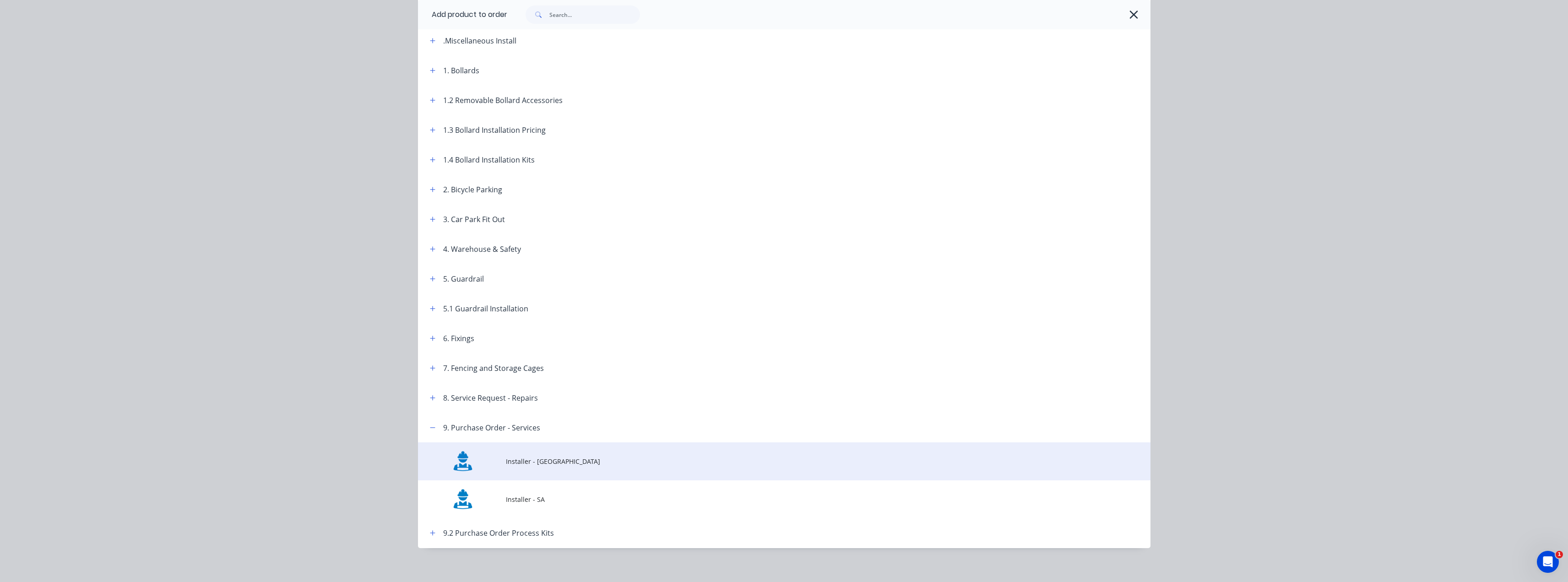
scroll to position [81, 0]
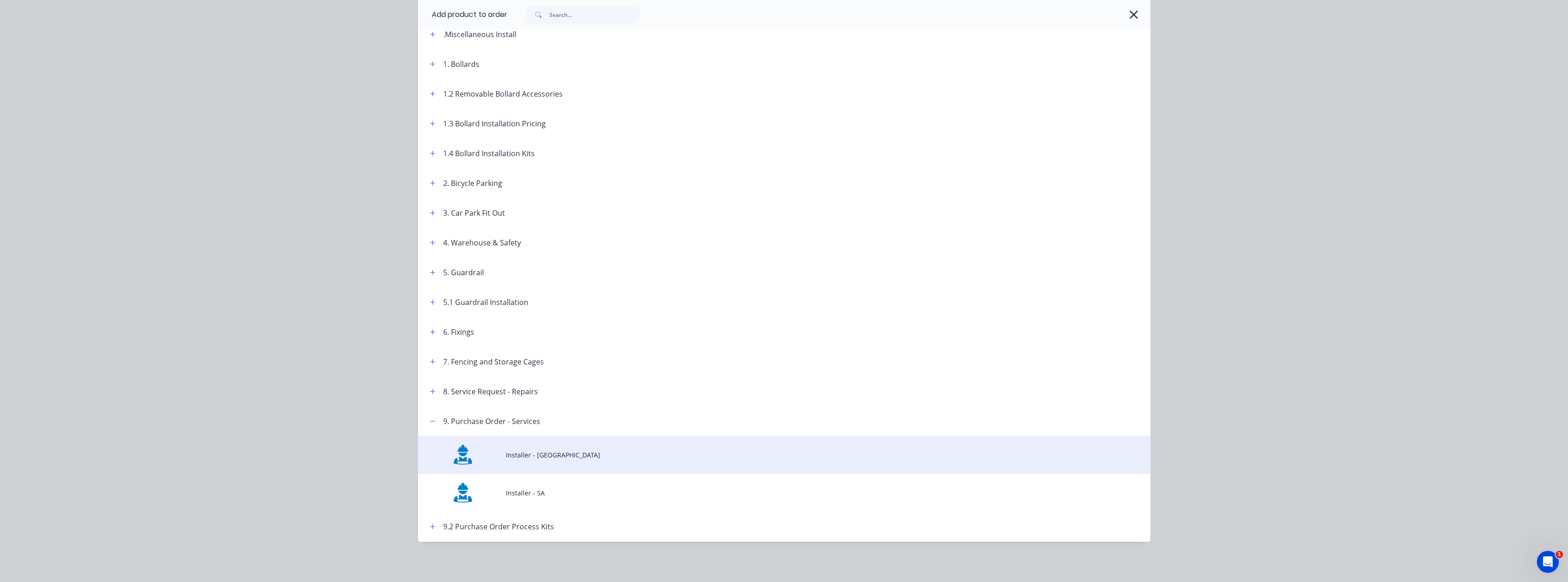
click at [528, 458] on span "Installer - [GEOGRAPHIC_DATA]" at bounding box center [763, 455] width 515 height 10
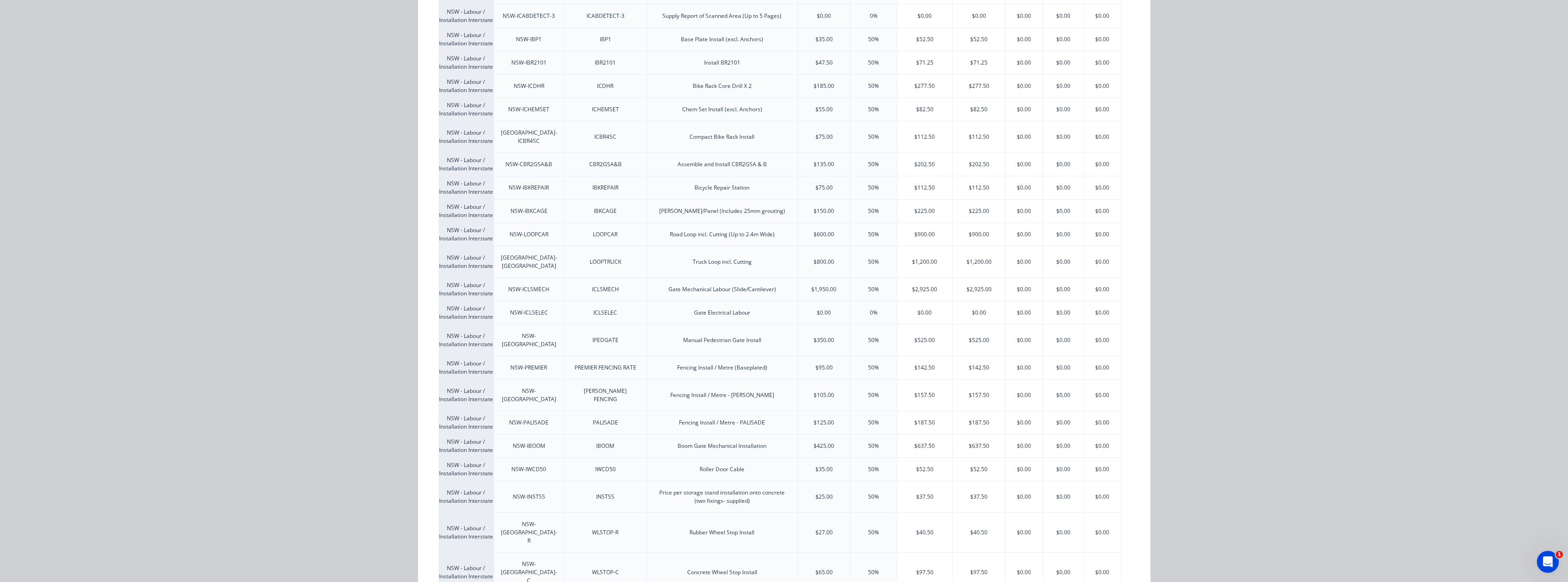
scroll to position [1009, 0]
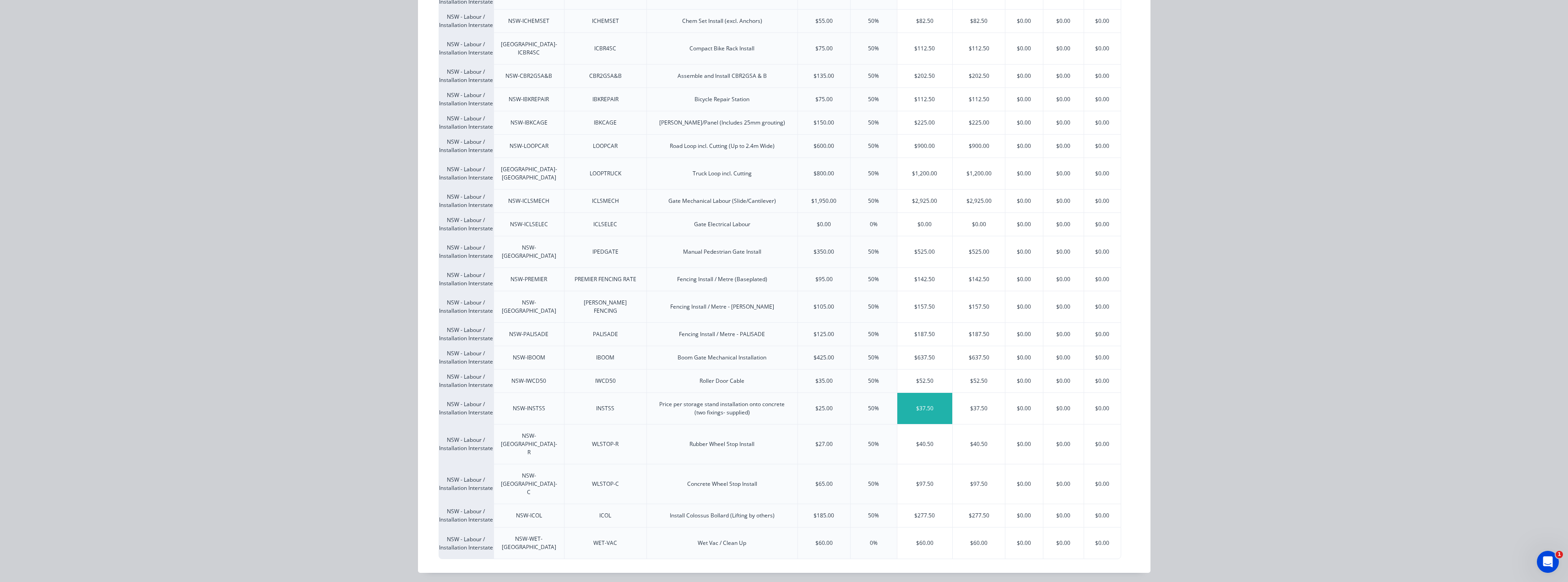
click at [924, 424] on div "$37.50" at bounding box center [925, 408] width 56 height 31
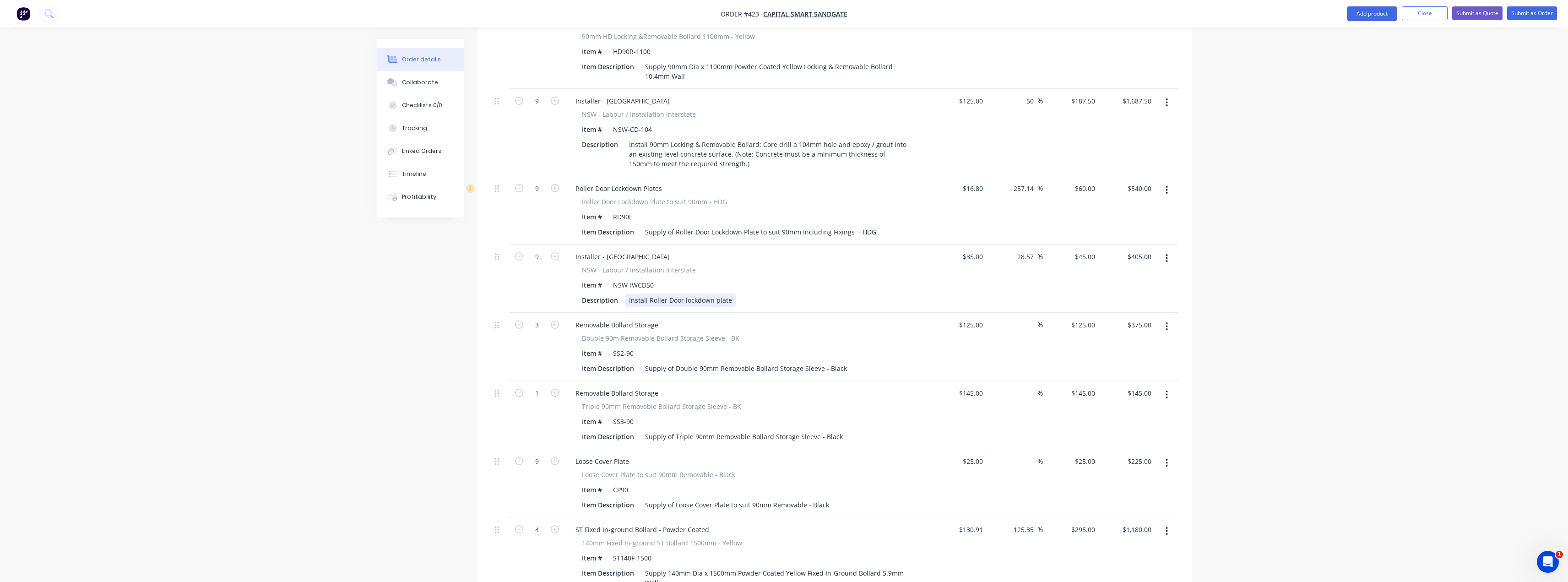
scroll to position [593, 0]
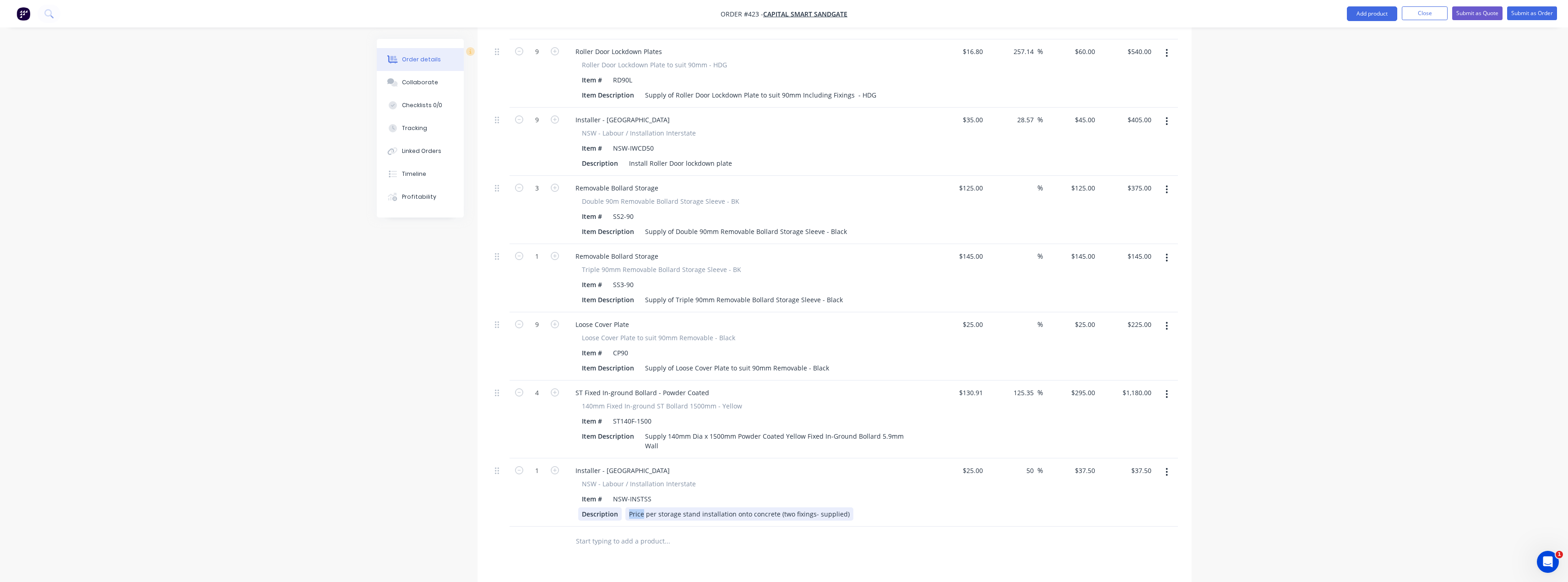
drag, startPoint x: 644, startPoint y: 488, endPoint x: 619, endPoint y: 493, distance: 25.5
click at [619, 507] on div "Description Price per storage stand installation onto concrete (two fixings- su…" at bounding box center [746, 514] width 335 height 13
click at [663, 507] on div "Install per storage stand installation onto concrete (two fixings- supplied)" at bounding box center [742, 514] width 234 height 13
click at [660, 507] on div "Install per storage stand installation onto concrete (two fixings- supplied)" at bounding box center [742, 514] width 234 height 13
drag, startPoint x: 724, startPoint y: 490, endPoint x: 689, endPoint y: 490, distance: 35.0
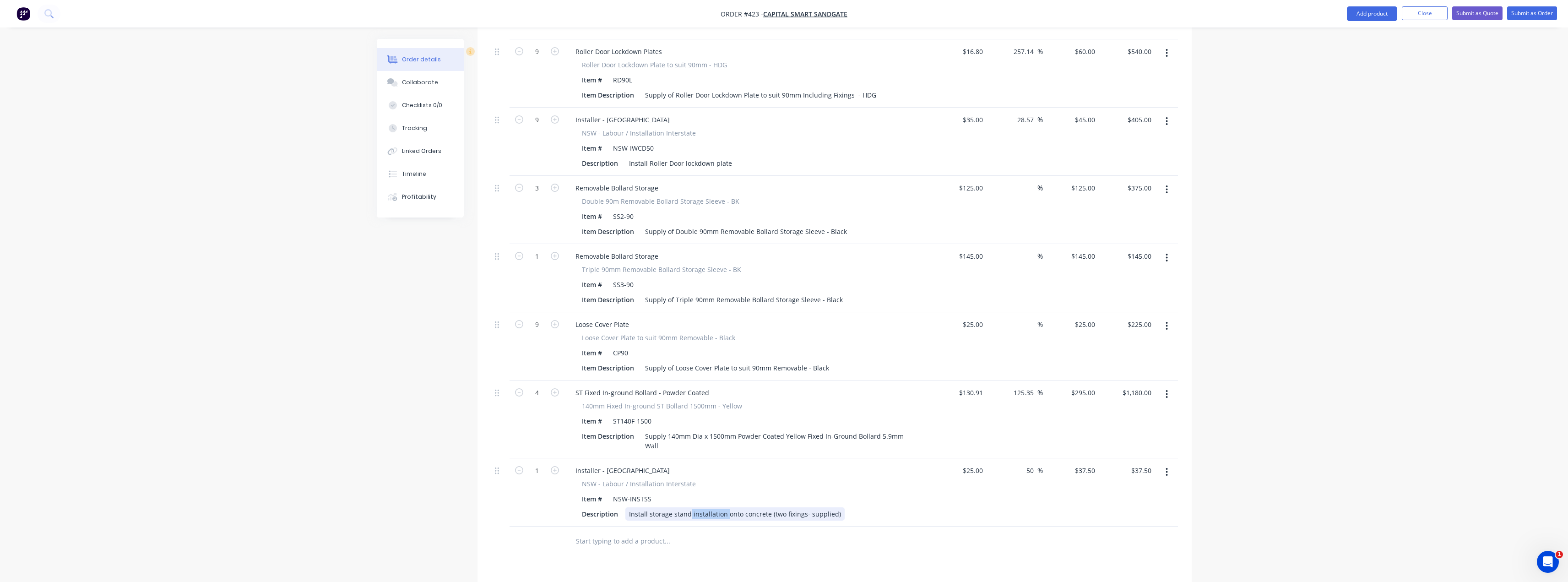
click at [689, 507] on div "Install storage stand installation onto concrete (two fixings- supplied)" at bounding box center [735, 514] width 219 height 13
drag, startPoint x: 800, startPoint y: 490, endPoint x: 733, endPoint y: 492, distance: 67.0
click at [733, 507] on div "Install storage stand onto concrete (two fixings- supplied)" at bounding box center [717, 514] width 183 height 13
click at [770, 507] on div "Install storage stand onto concrete (two fixings- supplied)" at bounding box center [717, 514] width 183 height 13
click at [540, 464] on input "1" at bounding box center [537, 471] width 24 height 13
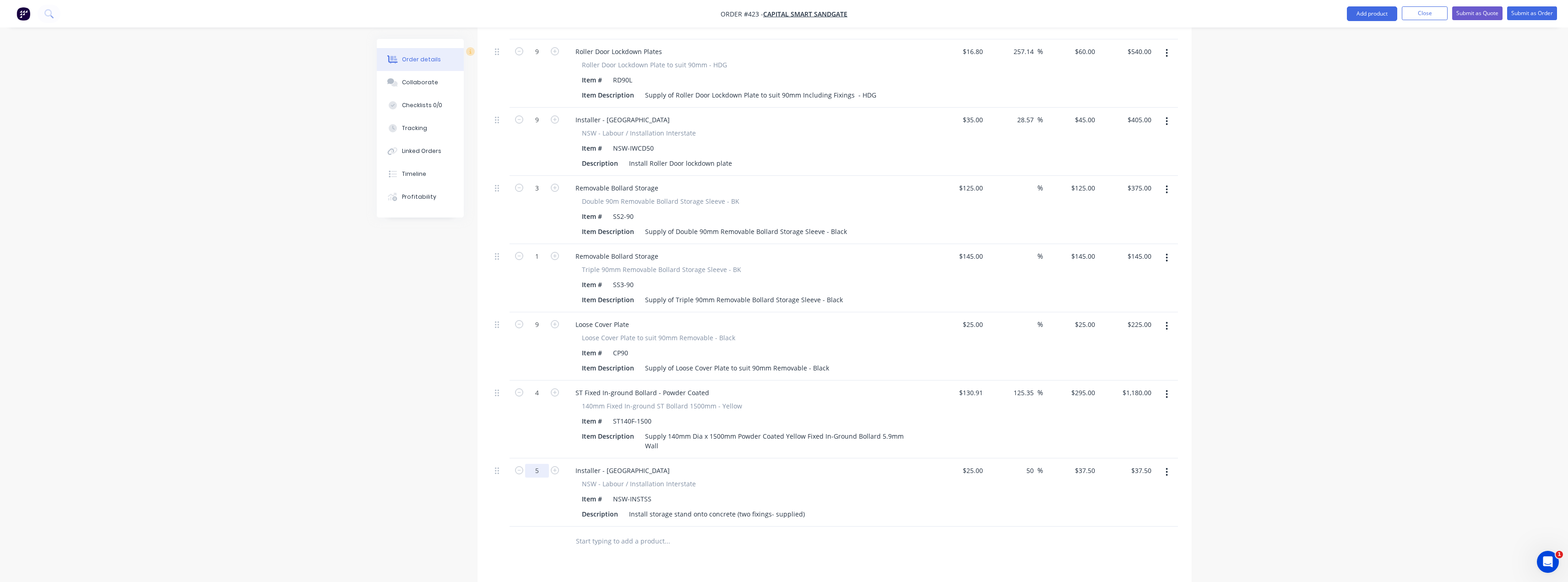
type input "5"
type input "$187.50"
click at [688, 546] on div "Products Show / Hide columns Add product Qty Cost Markup Price Total 2 Installe…" at bounding box center [834, 265] width 714 height 1022
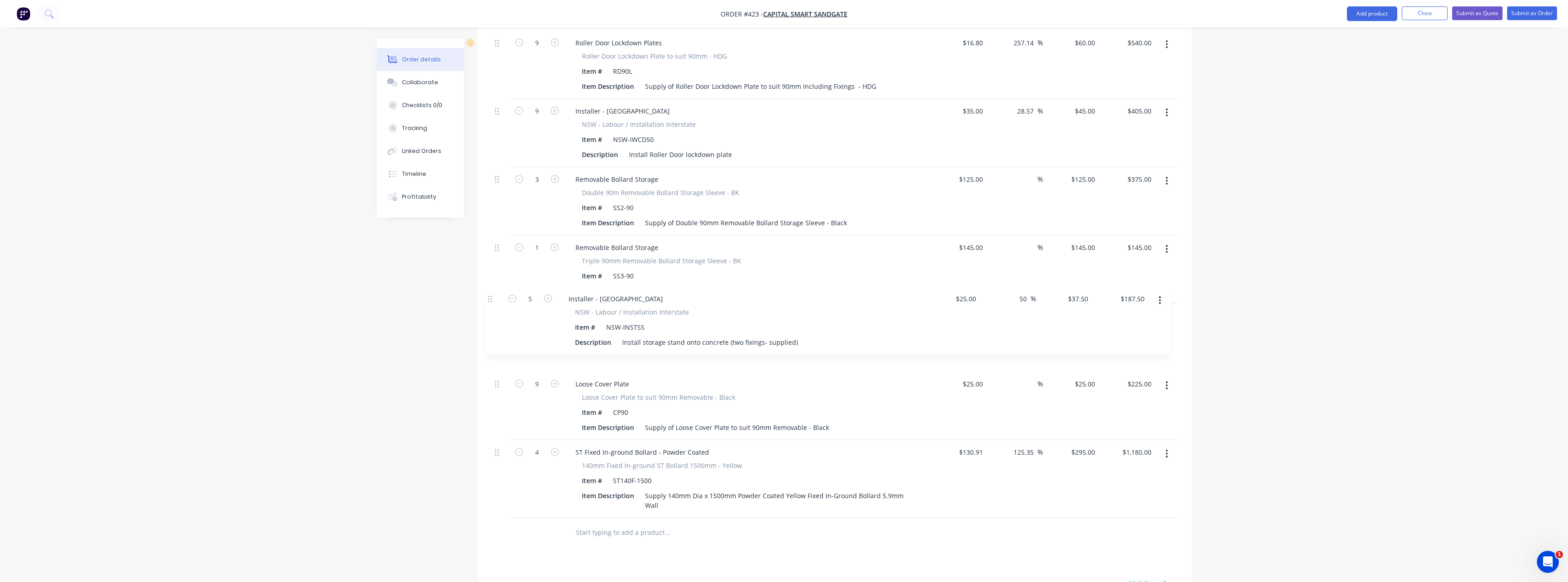
drag, startPoint x: 498, startPoint y: 446, endPoint x: 490, endPoint y: 295, distance: 151.2
click at [490, 295] on div "Qty Cost Markup Price Total 2 Installer - [GEOGRAPHIC_DATA] [GEOGRAPHIC_DATA] -…" at bounding box center [834, 163] width 714 height 768
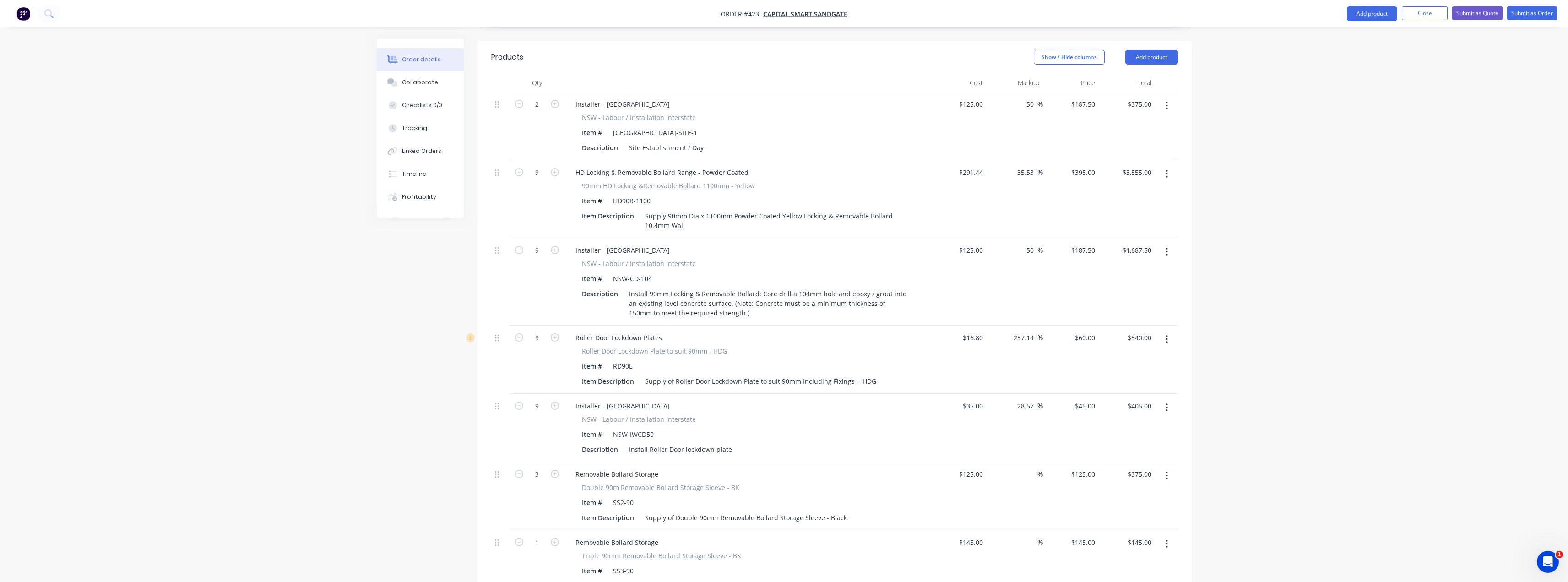
scroll to position [282, 0]
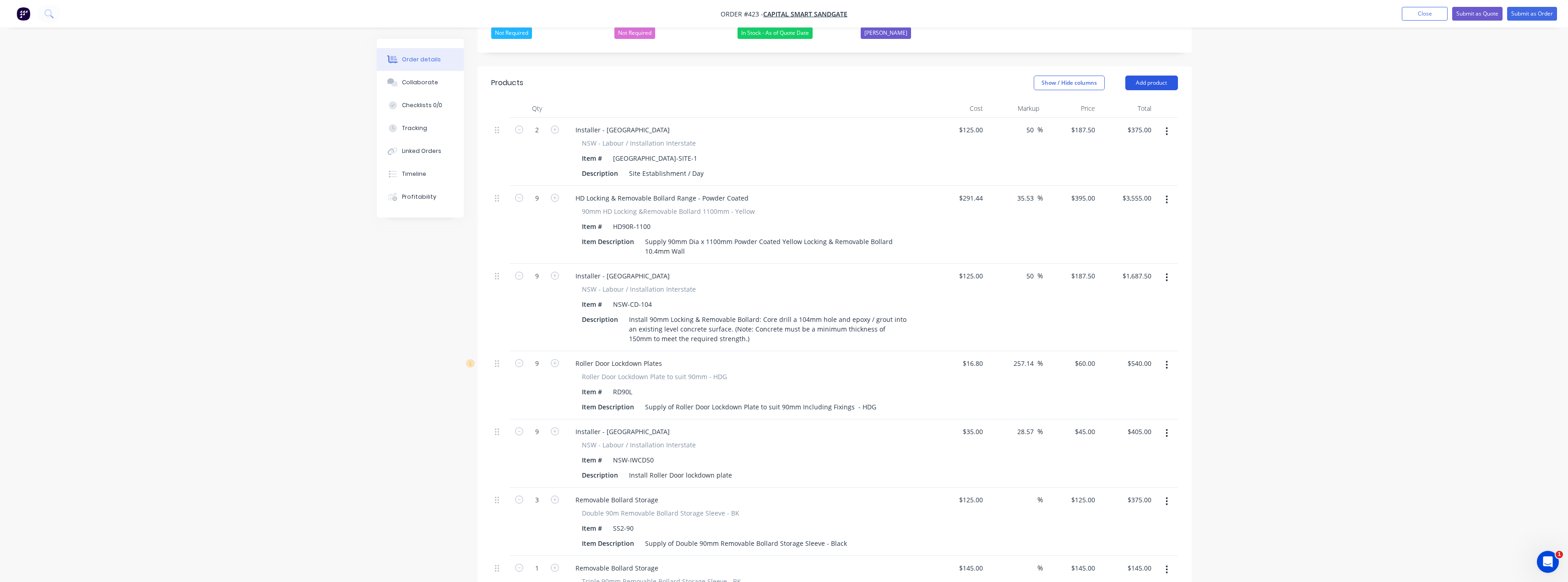
click at [1163, 76] on button "Add product" at bounding box center [1152, 83] width 53 height 15
click at [1132, 99] on div "Product catalogue" at bounding box center [1134, 106] width 70 height 13
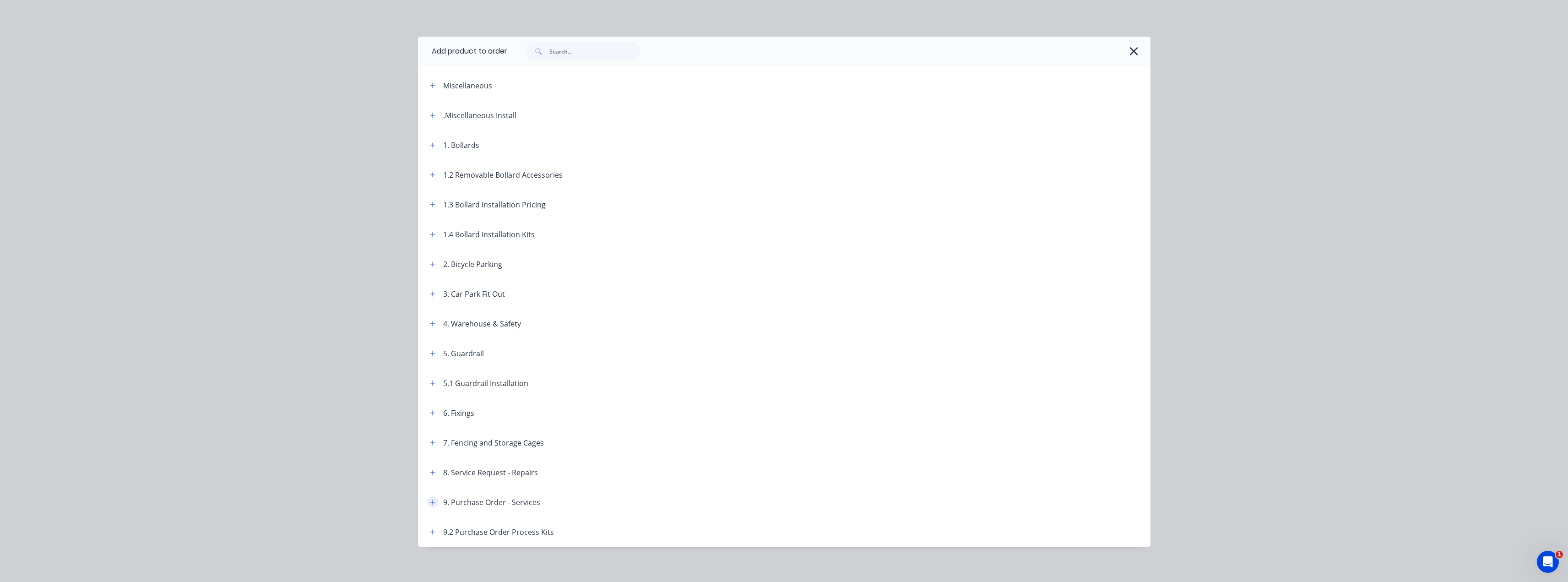
click at [430, 502] on icon "button" at bounding box center [432, 502] width 5 height 5
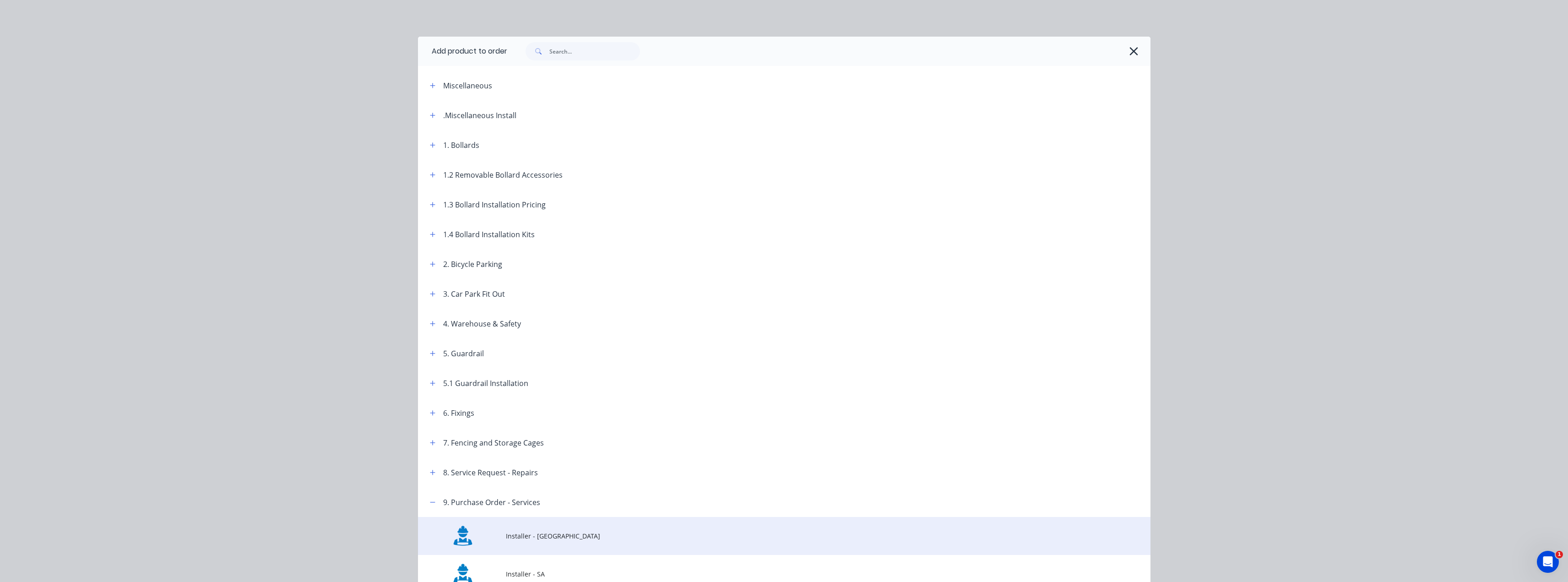
click at [500, 537] on td at bounding box center [462, 536] width 88 height 38
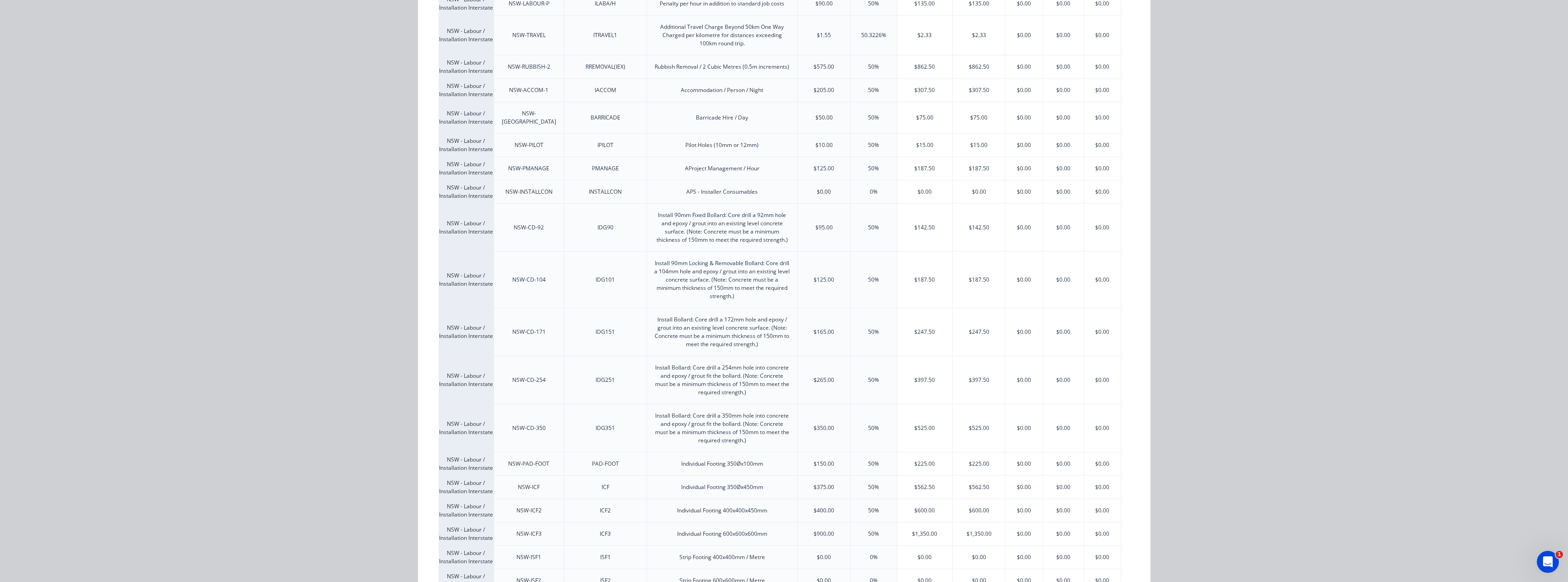
scroll to position [274, 0]
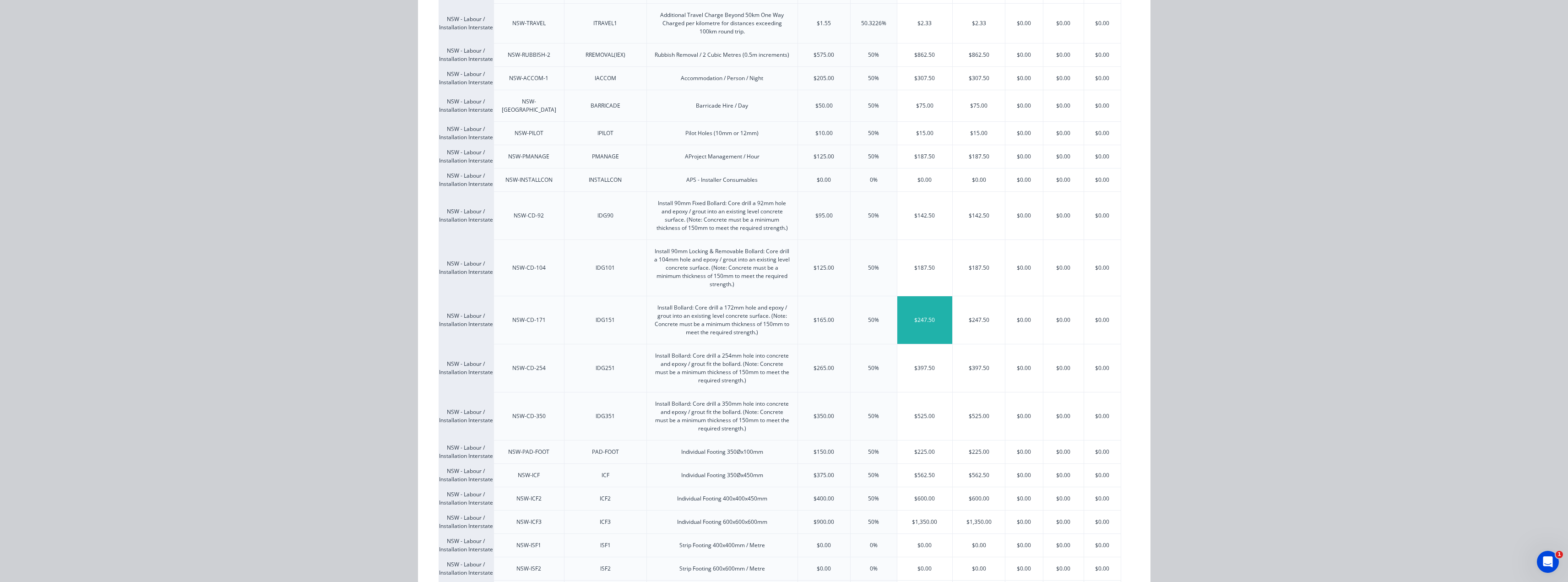
click at [912, 318] on div "$247.50" at bounding box center [925, 320] width 56 height 48
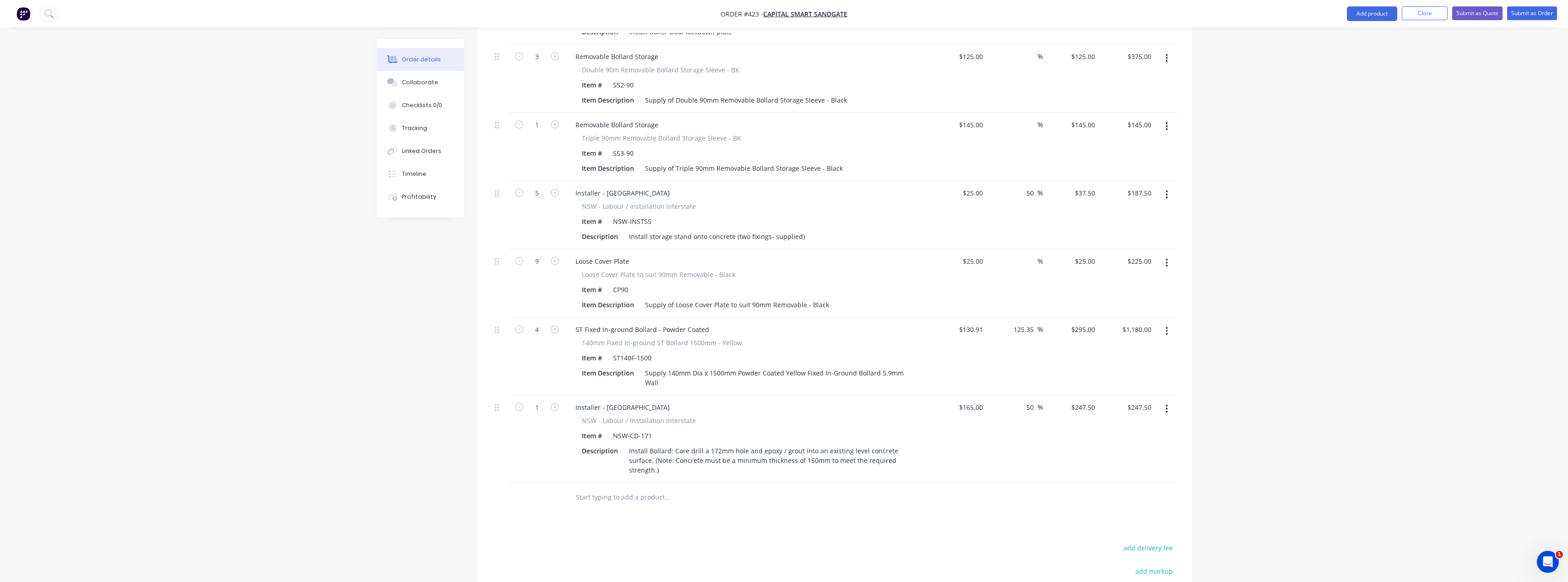
scroll to position [739, 0]
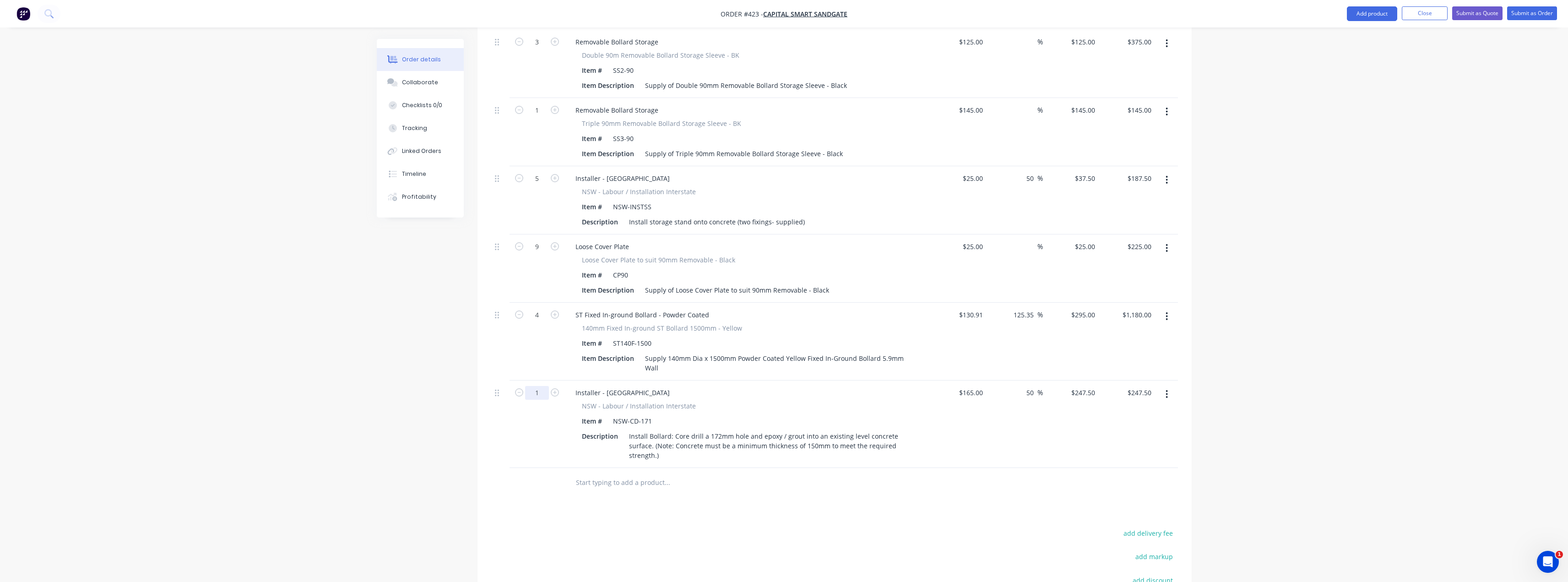
click at [542, 386] on input "1" at bounding box center [537, 392] width 24 height 13
type input "4"
type input "247.5"
type input "$990.00"
click at [1091, 386] on input "247.5" at bounding box center [1084, 392] width 28 height 13
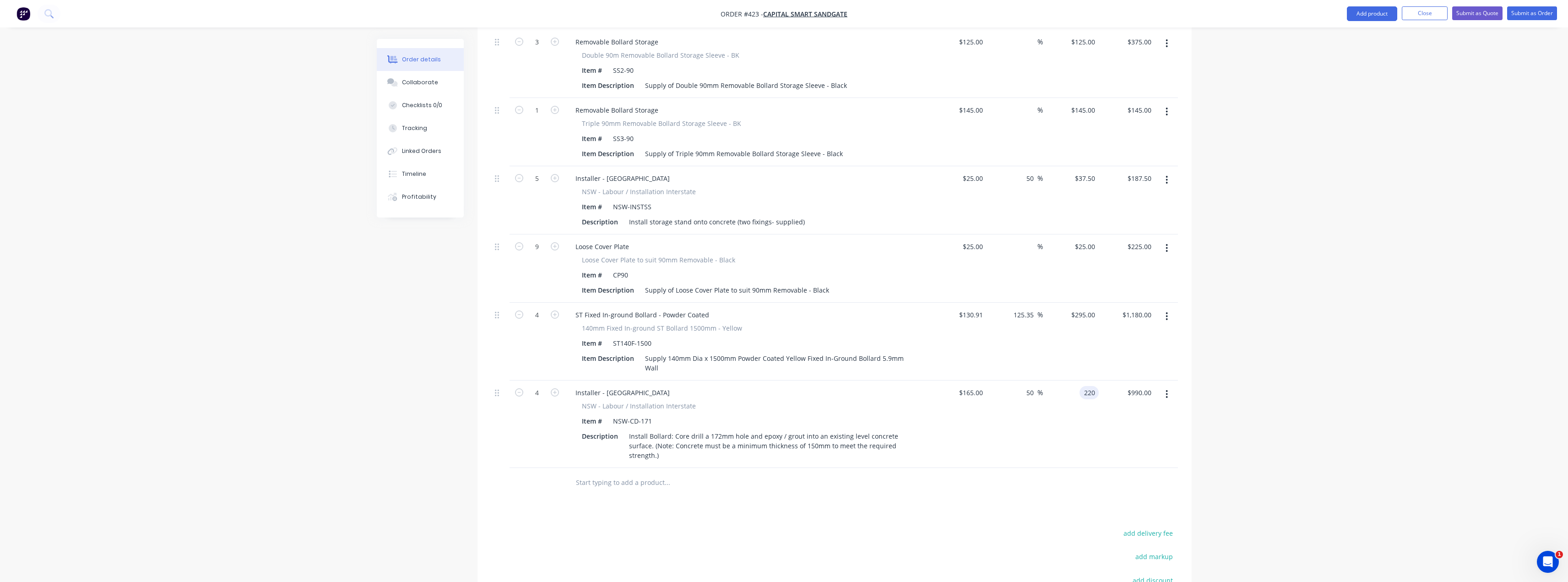
type input "220"
type input "33.33"
type input "$220.00"
type input "$880.00"
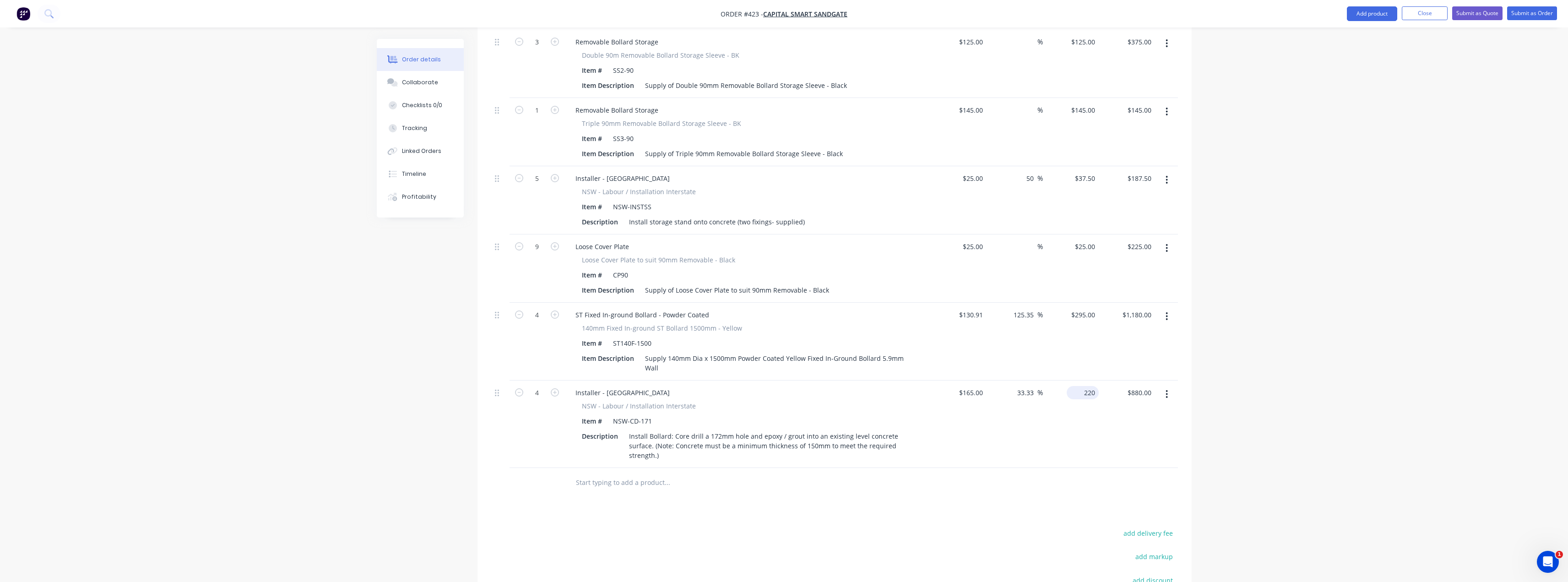
click at [1082, 386] on div "220 $220.00" at bounding box center [1083, 392] width 32 height 13
type input "230"
type input "39.39"
type input "$230.00"
type input "$920.00"
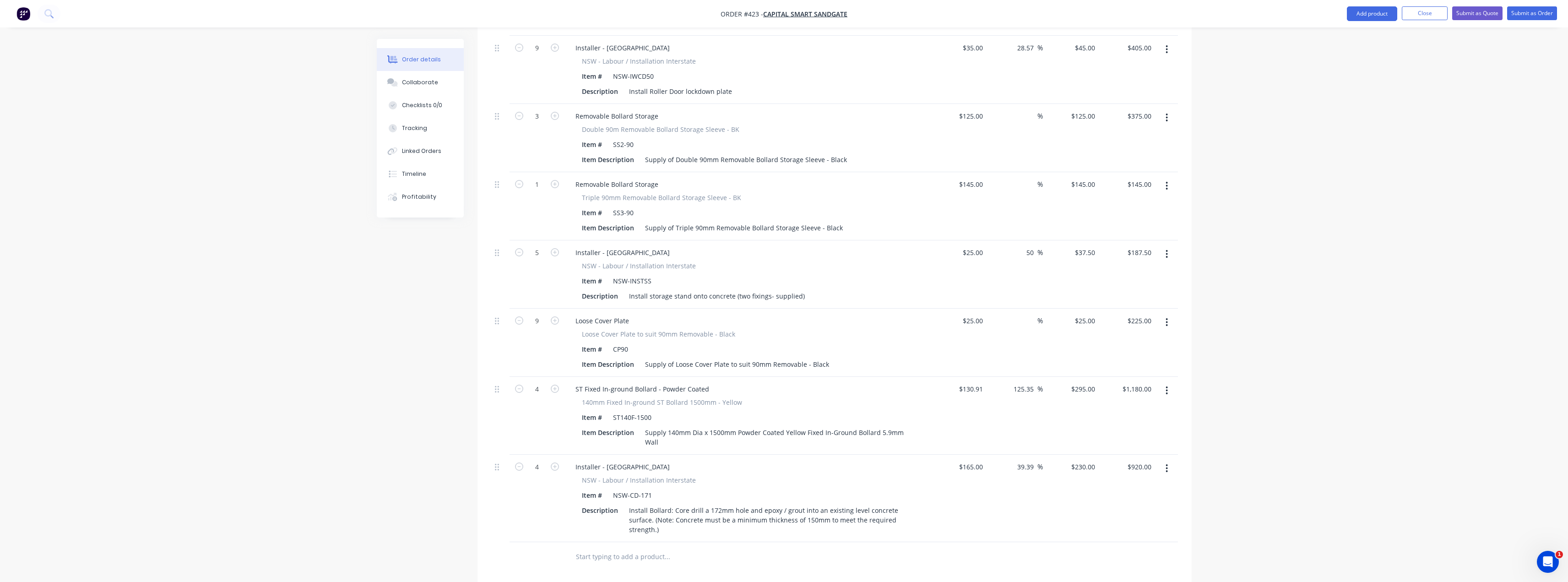
scroll to position [648, 0]
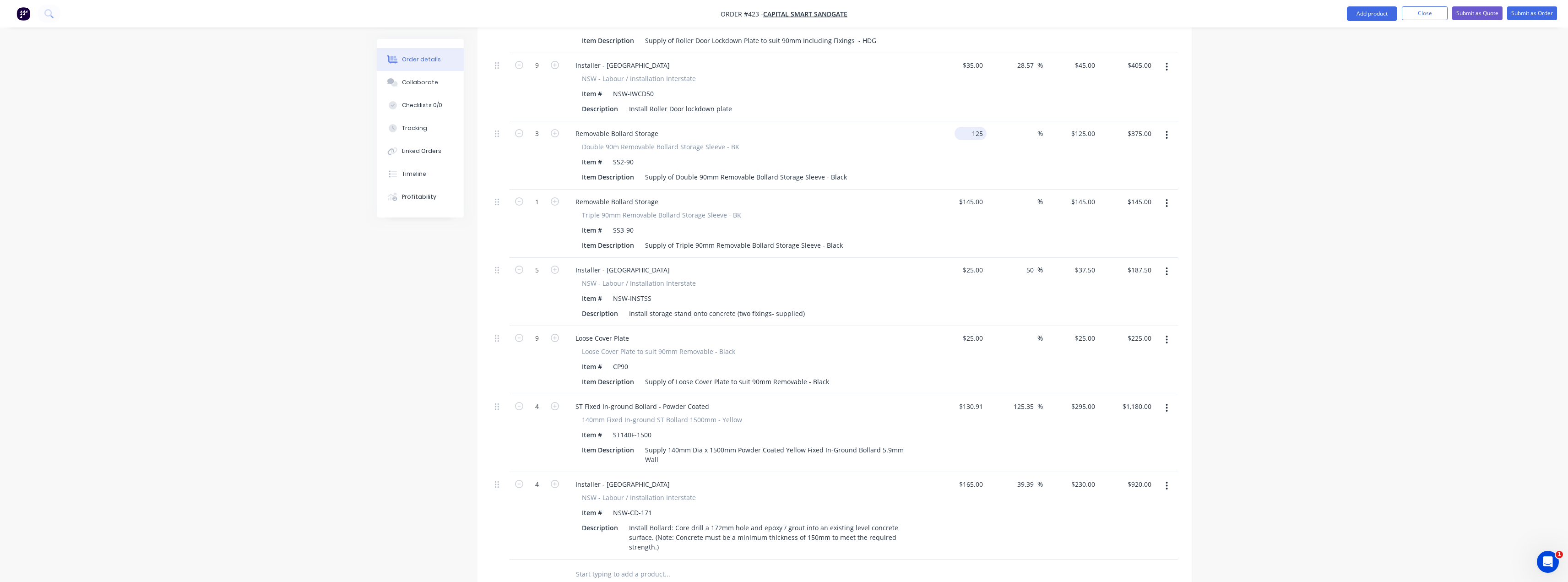
click at [976, 127] on input "125" at bounding box center [972, 133] width 28 height 13
type input "$1.00"
type input "1"
type input "$3.00"
click at [1087, 127] on div "1 1" at bounding box center [1091, 133] width 14 height 13
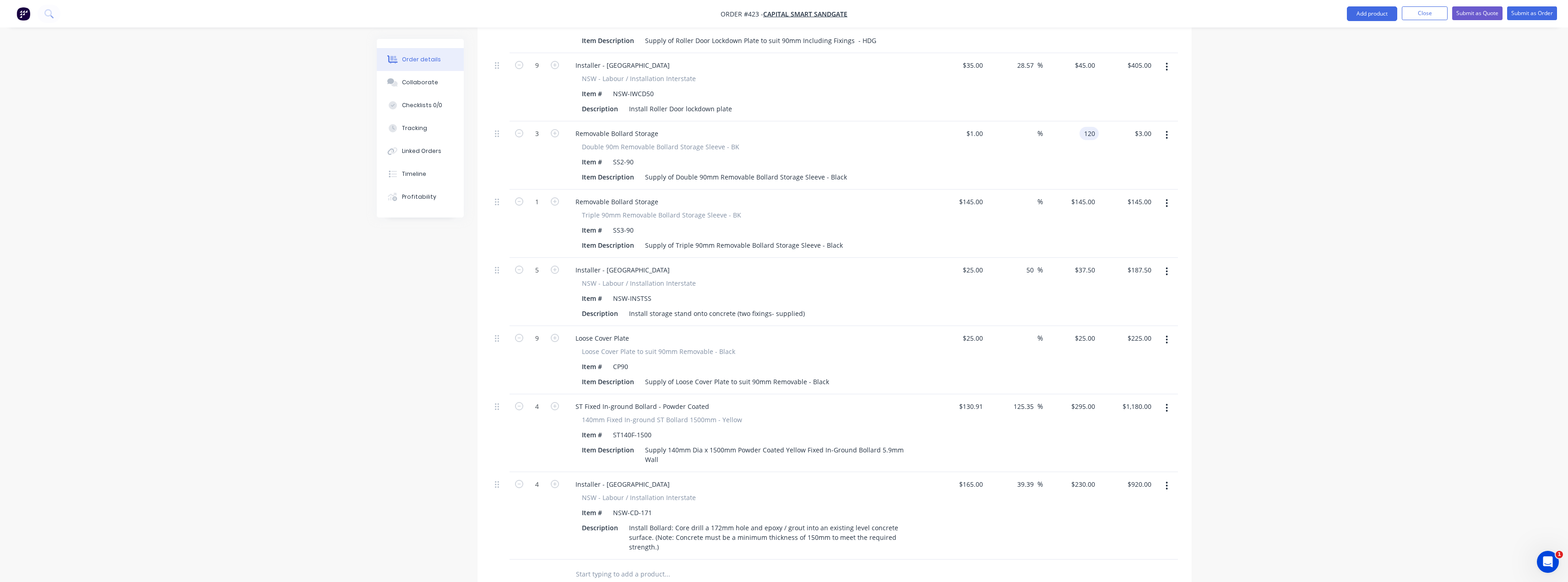
type input "120"
type input "11900"
type input "$120.00"
type input "$360.00"
click at [1434, 213] on div "Order details Collaborate Checklists 0/0 Tracking Linked Orders Timeline Profit…" at bounding box center [784, 87] width 1568 height 1470
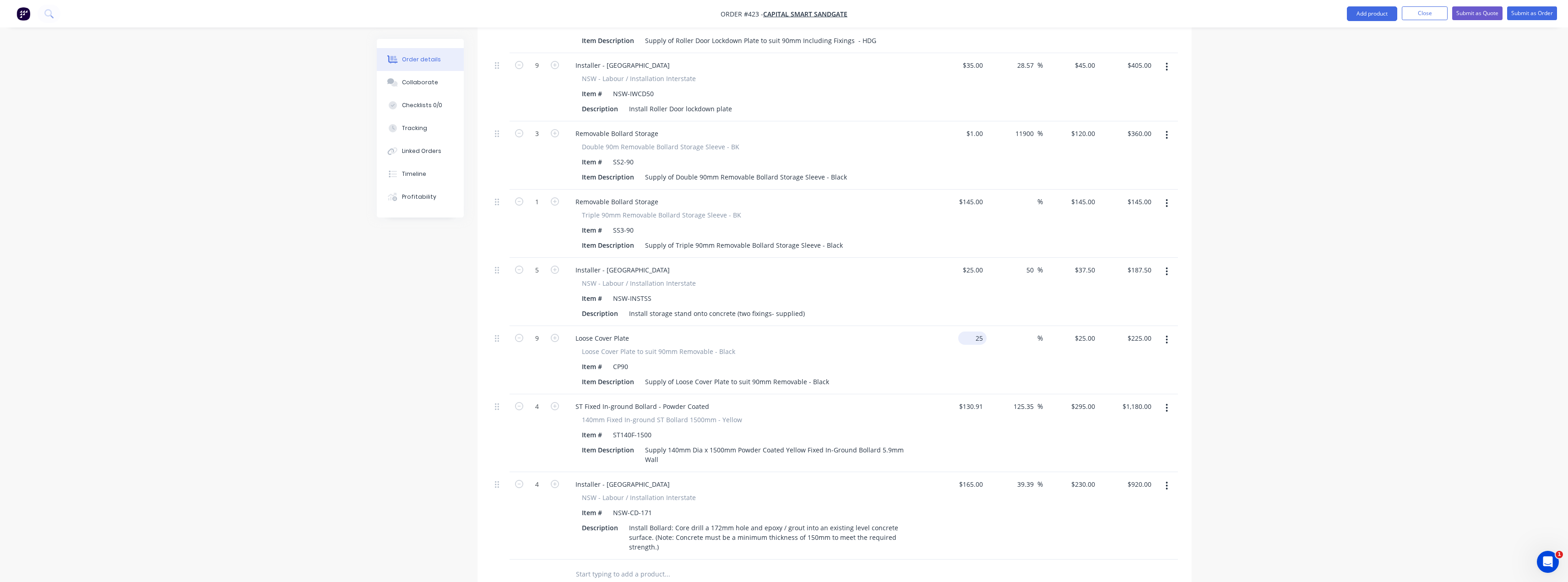
click at [965, 326] on div "25 $25.00" at bounding box center [959, 360] width 56 height 68
type input "$1.00"
type input "1"
type input "$9.00"
click at [1094, 331] on input "1" at bounding box center [1086, 338] width 24 height 13
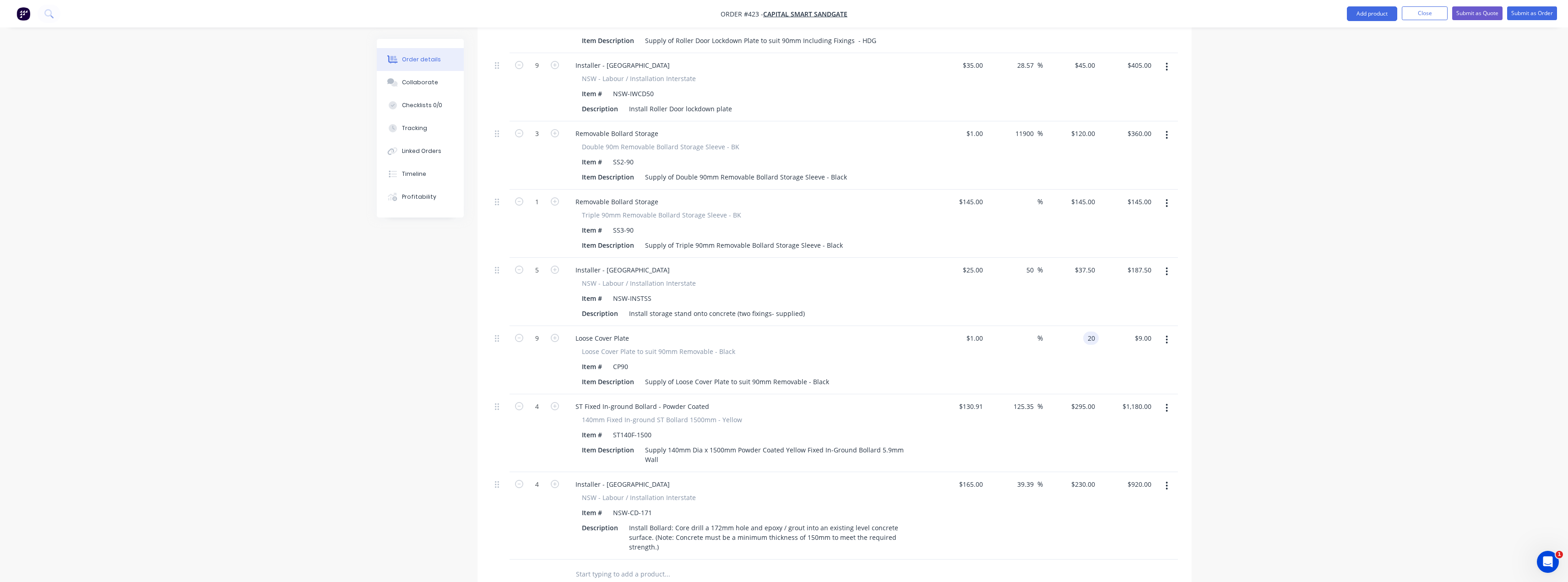
type input "20"
type input "1900"
type input "$20.00"
type input "$180.00"
click at [1295, 363] on div "Order details Collaborate Checklists 0/0 Tracking Linked Orders Timeline Profit…" at bounding box center [784, 87] width 1568 height 1470
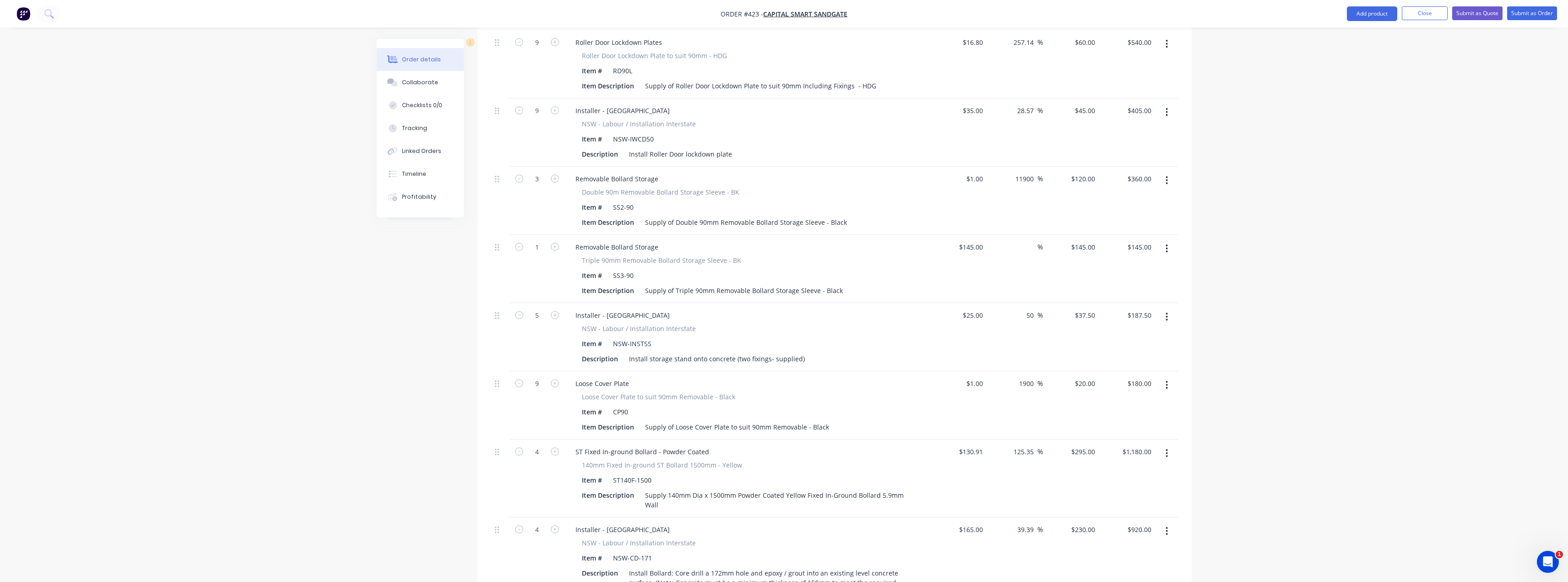
scroll to position [602, 0]
click at [1080, 309] on div "37.5 $37.50" at bounding box center [1084, 315] width 28 height 13
click at [1289, 303] on div "Order details Collaborate Checklists 0/0 Tracking Linked Orders Timeline Profit…" at bounding box center [784, 133] width 1568 height 1470
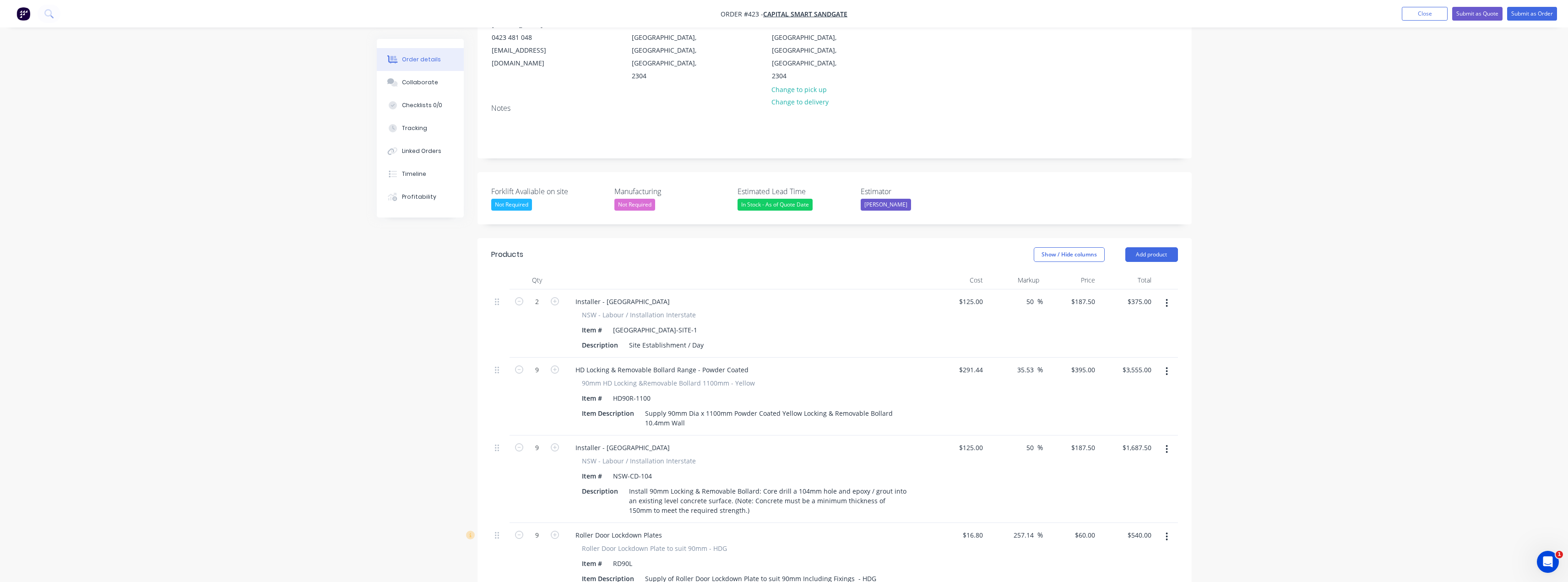
scroll to position [183, 0]
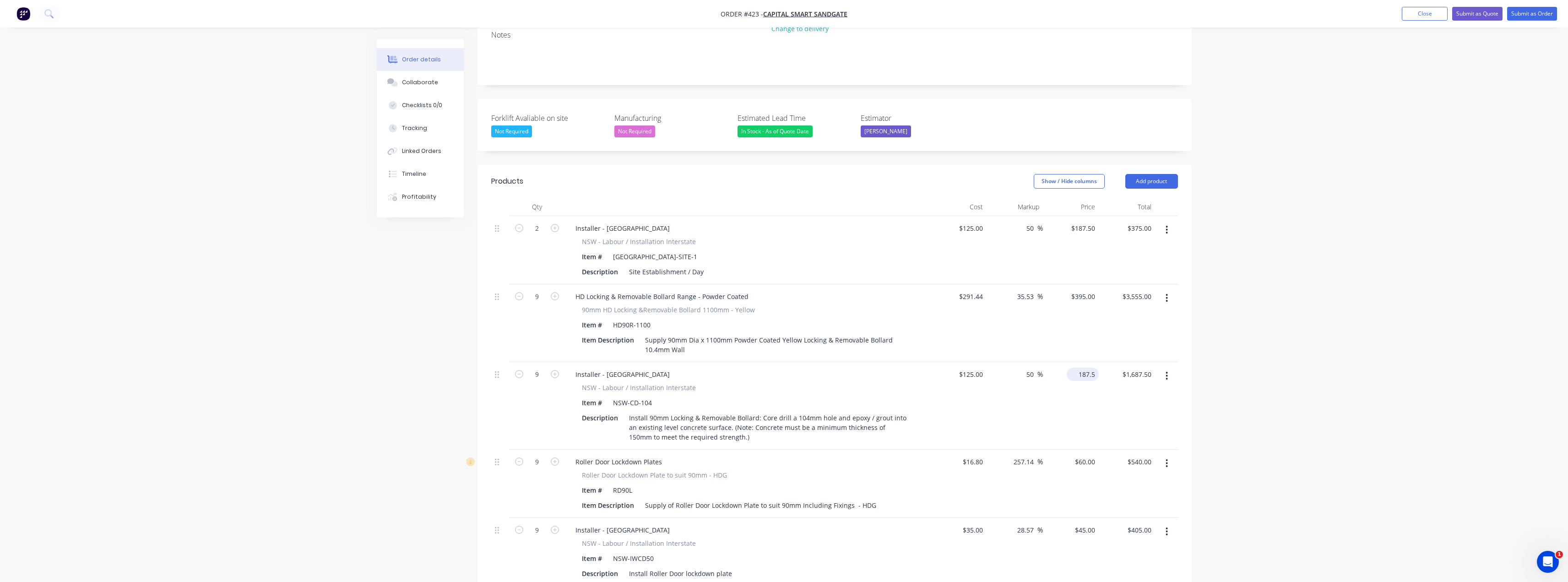
click at [1081, 367] on input "187.5" at bounding box center [1084, 374] width 28 height 13
click at [1315, 336] on div "Order details Collaborate Checklists 0/0 Tracking Linked Orders Timeline Profit…" at bounding box center [784, 551] width 1568 height 1470
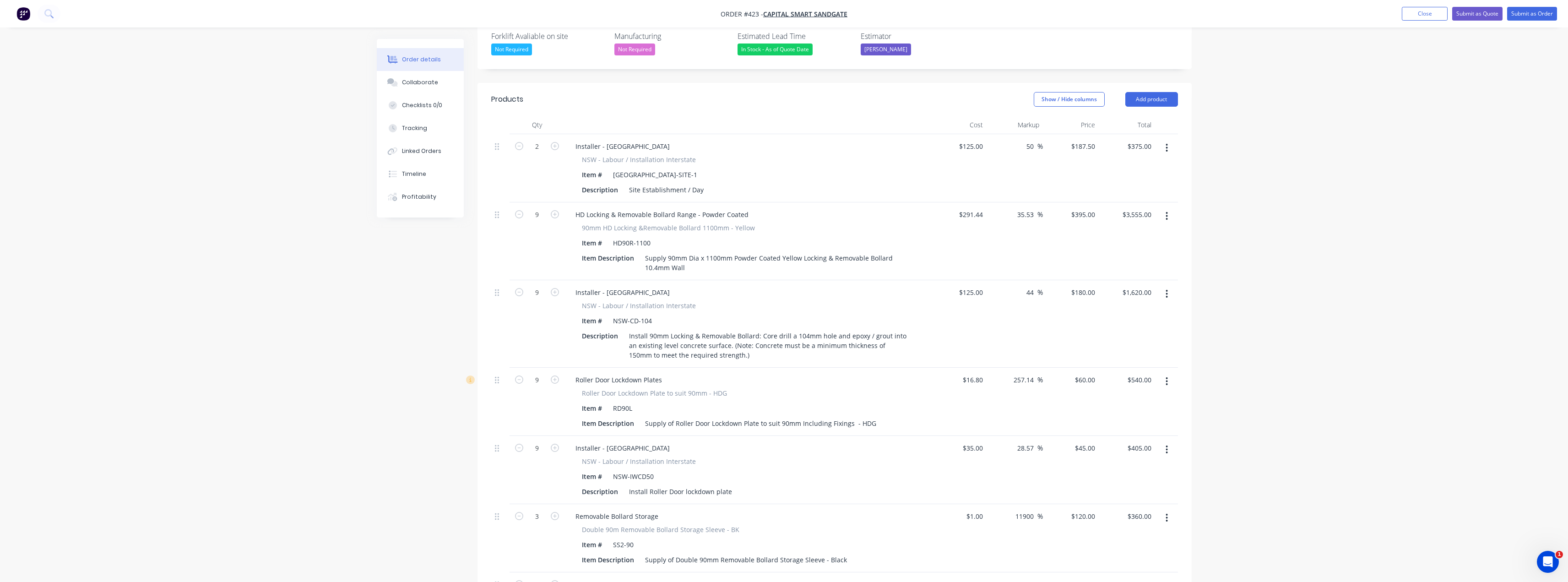
scroll to position [274, 0]
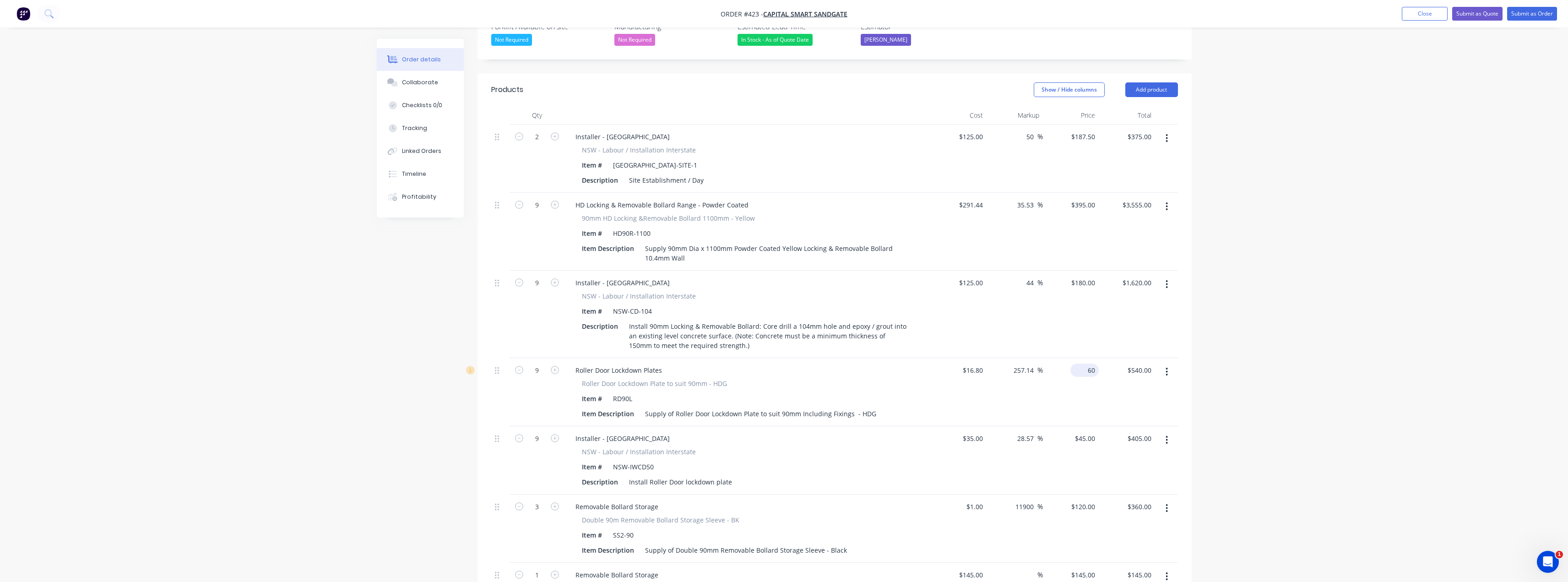
click at [1089, 364] on input "60" at bounding box center [1086, 370] width 24 height 13
click at [1275, 317] on div "Order details Collaborate Checklists 0/0 Tracking Linked Orders Timeline Profit…" at bounding box center [784, 460] width 1568 height 1470
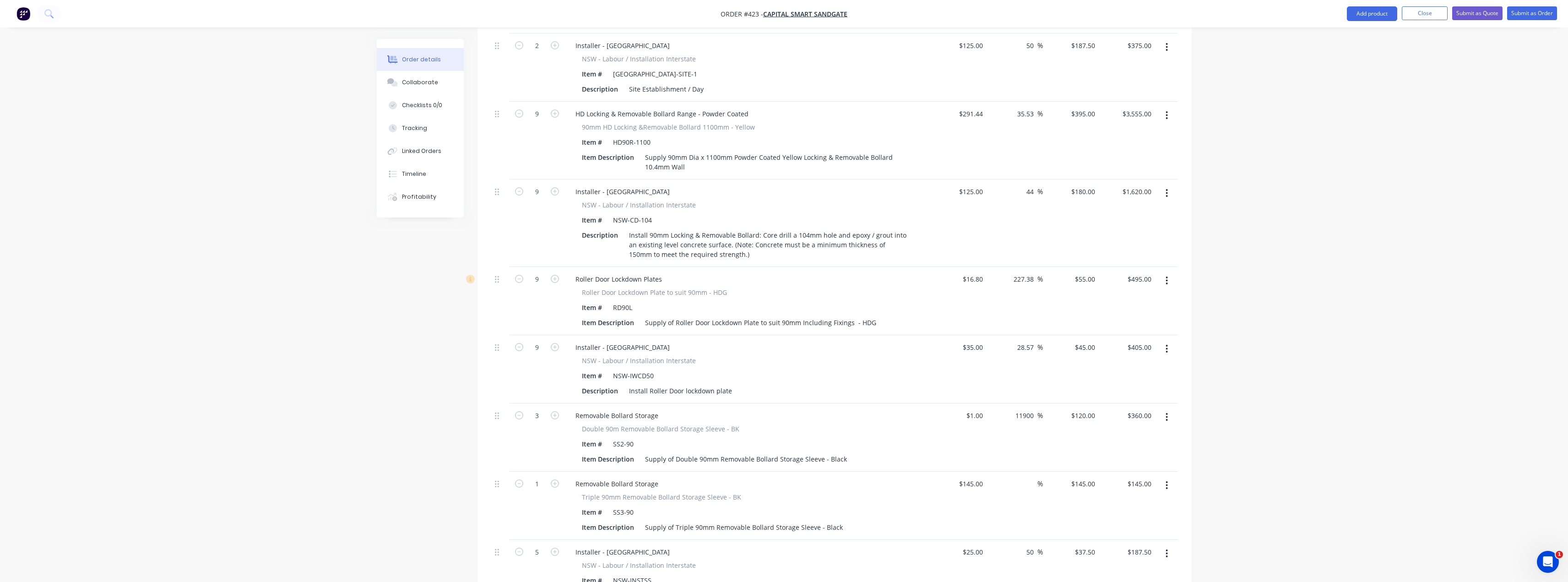
scroll to position [366, 0]
click at [1088, 477] on input "145" at bounding box center [1084, 484] width 28 height 13
click at [1331, 265] on div "Order details Collaborate Checklists 0/0 Tracking Linked Orders Timeline Profit…" at bounding box center [784, 369] width 1568 height 1470
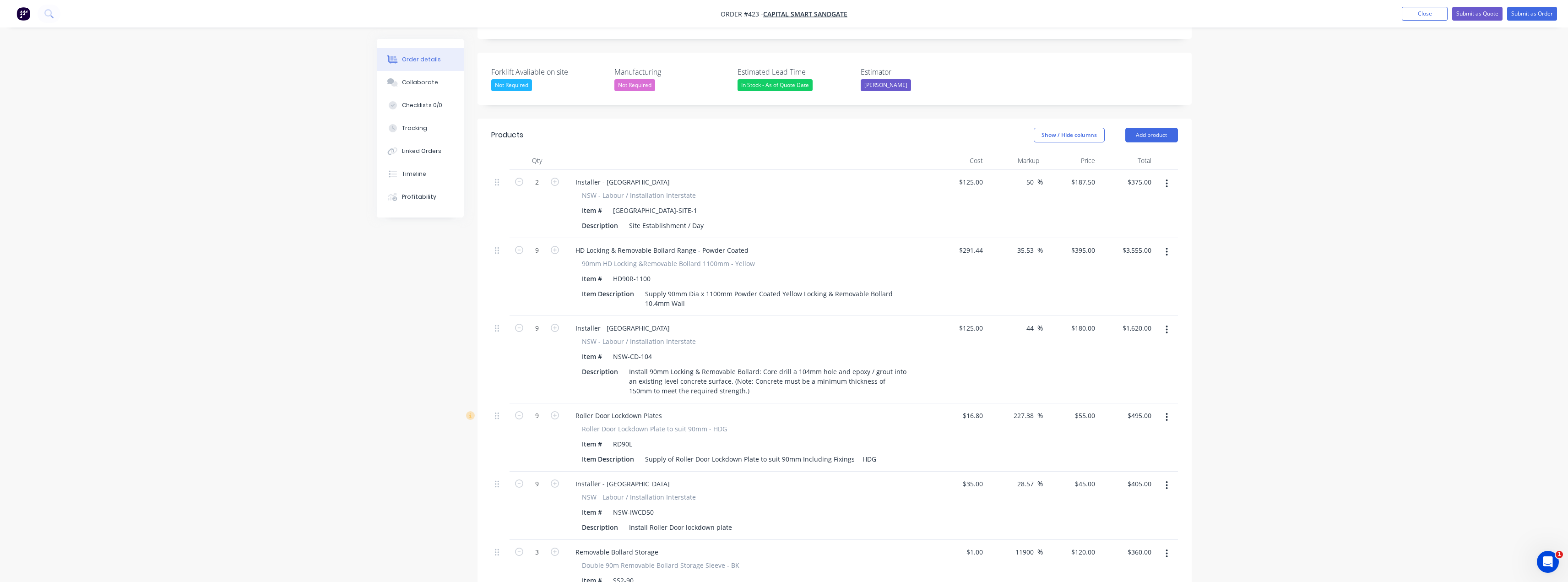
scroll to position [229, 0]
click at [1084, 176] on input "187.5" at bounding box center [1084, 183] width 28 height 13
click at [1089, 322] on input "180" at bounding box center [1084, 328] width 28 height 13
click at [1268, 252] on div "Order details Collaborate Checklists 0/0 Tracking Linked Orders Timeline Profit…" at bounding box center [784, 506] width 1568 height 1470
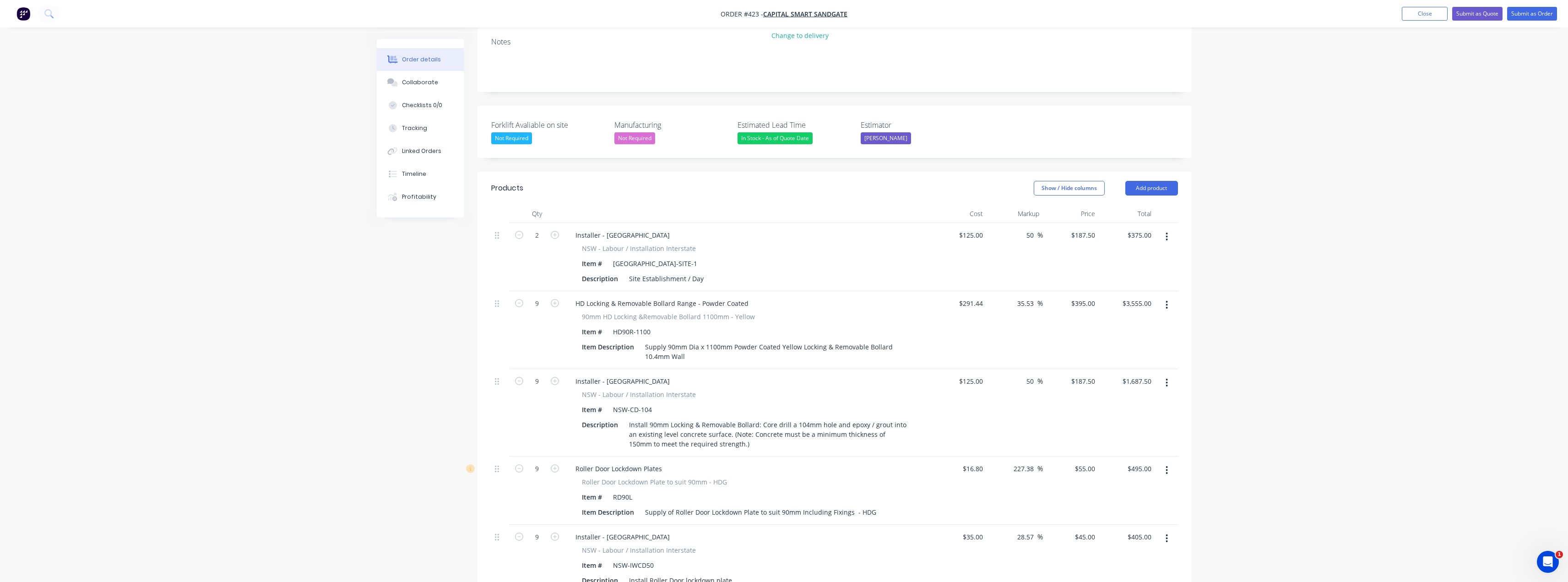
scroll to position [130, 0]
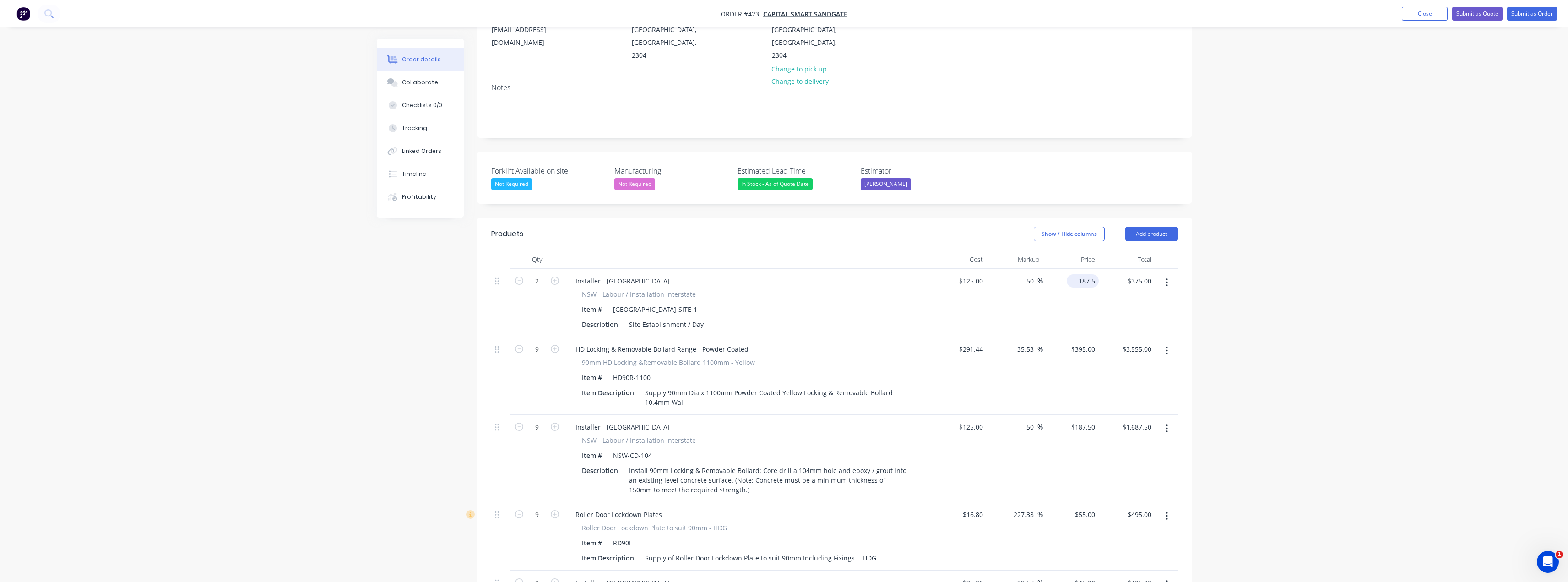
click at [1091, 274] on input "187.5" at bounding box center [1084, 281] width 28 height 13
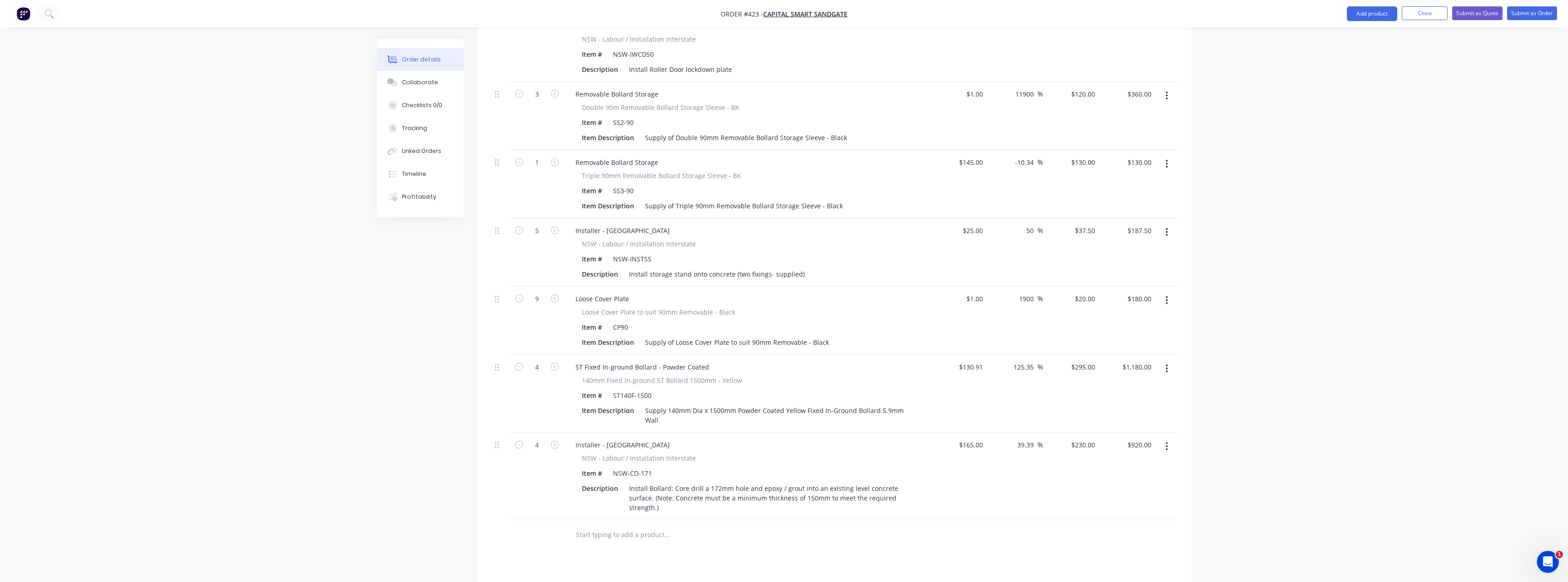
scroll to position [680, 0]
click at [982, 163] on input "145" at bounding box center [978, 170] width 15 height 13
click at [1087, 163] on input "0.8966" at bounding box center [1084, 170] width 28 height 13
click at [1246, 171] on div "Order details Collaborate Checklists 0/0 Tracking Linked Orders Timeline Profit…" at bounding box center [784, 55] width 1568 height 1470
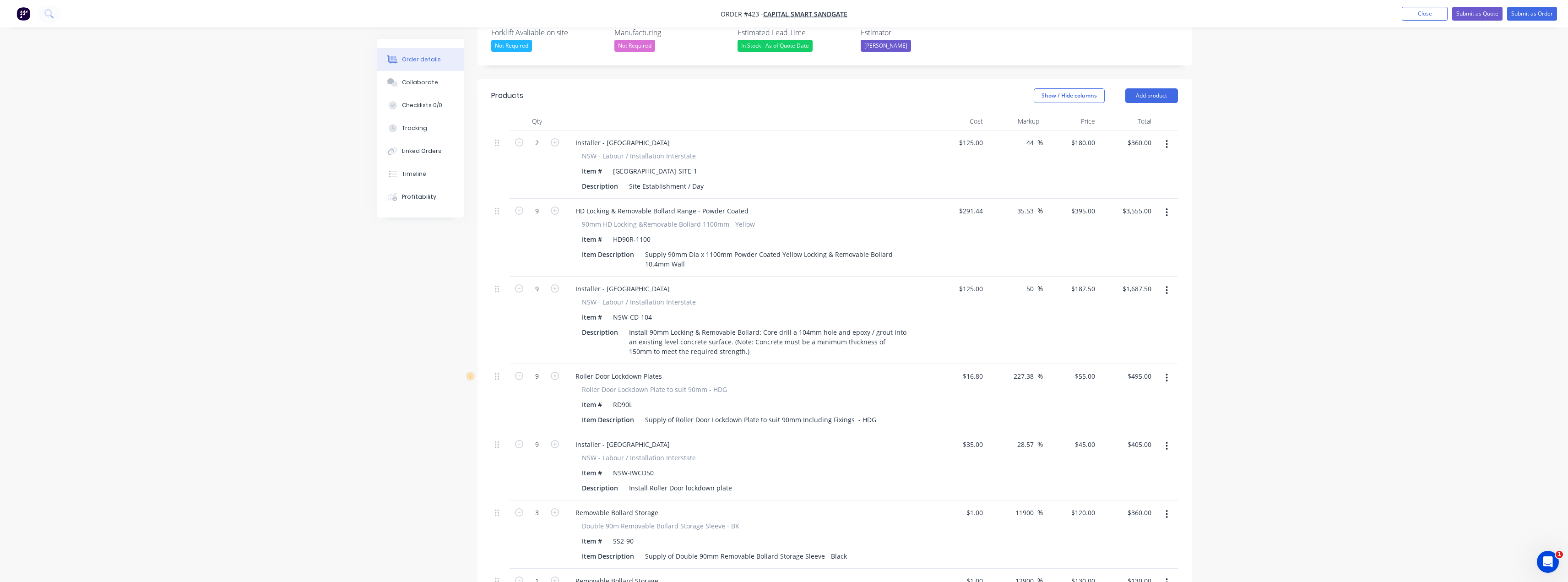
scroll to position [268, 0]
click at [1154, 89] on button "Add product" at bounding box center [1152, 97] width 53 height 15
click at [1121, 241] on div "Notes (External)" at bounding box center [1134, 248] width 70 height 13
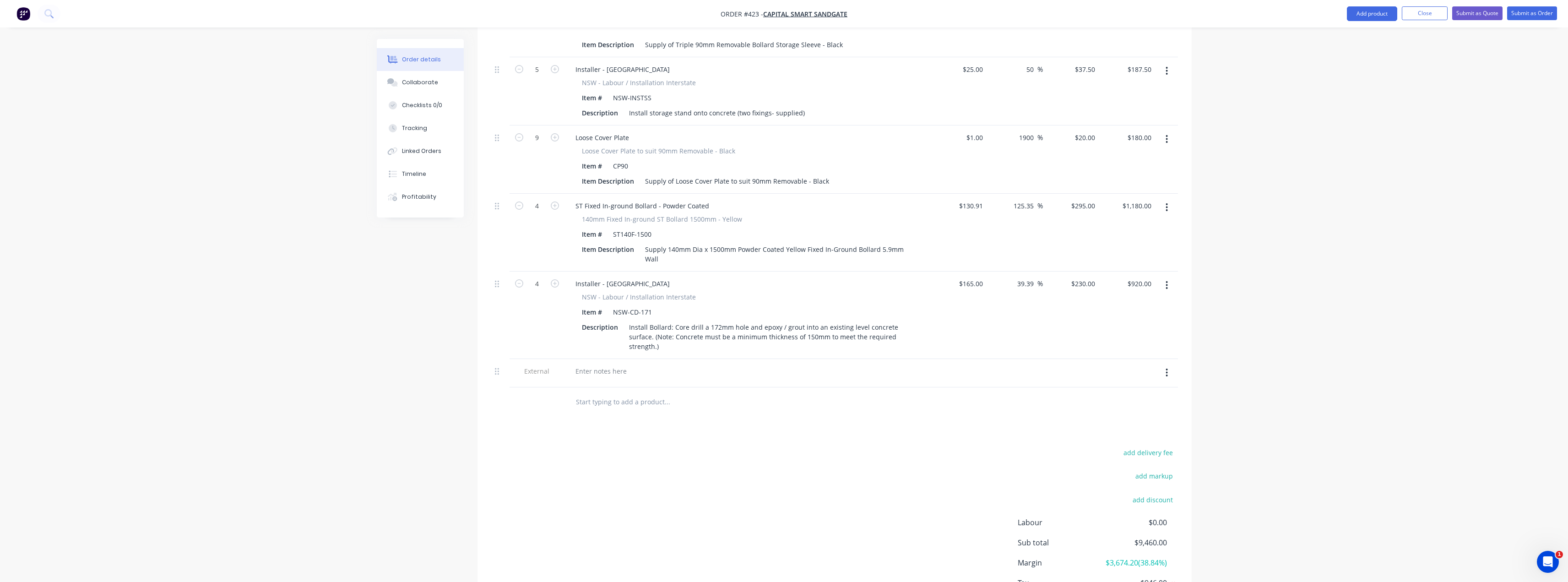
scroll to position [891, 0]
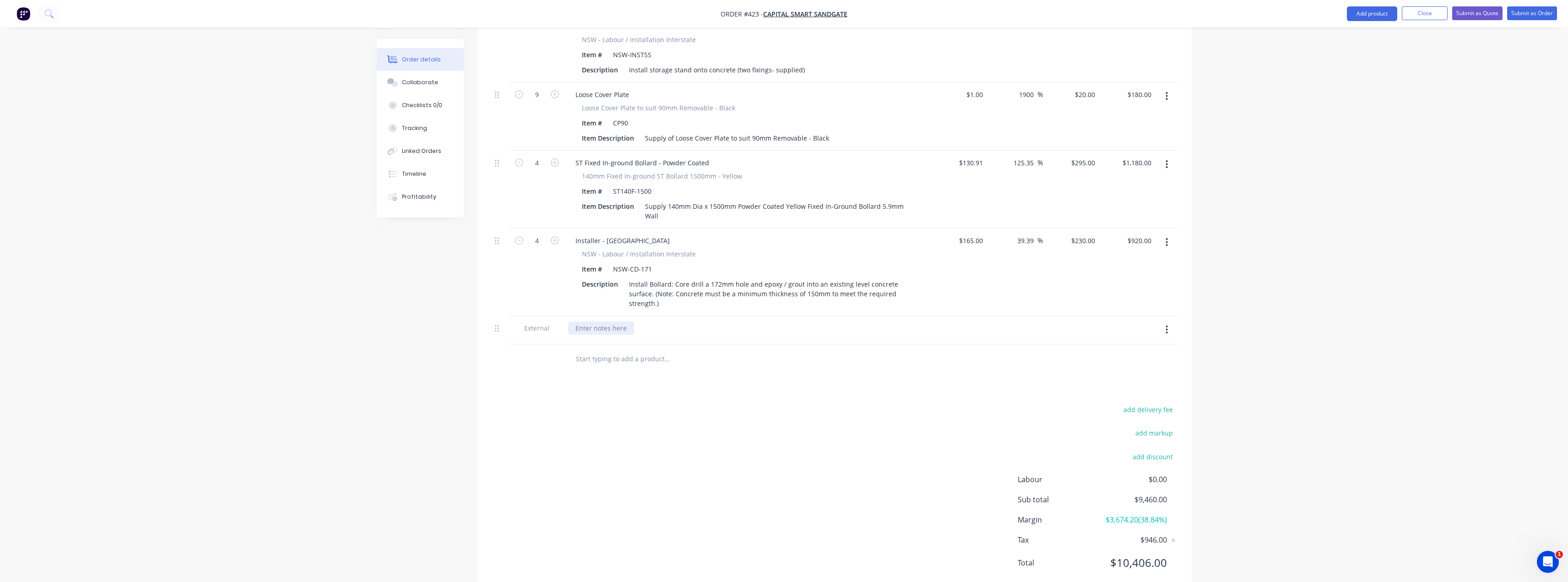
click at [606, 322] on div at bounding box center [601, 328] width 66 height 13
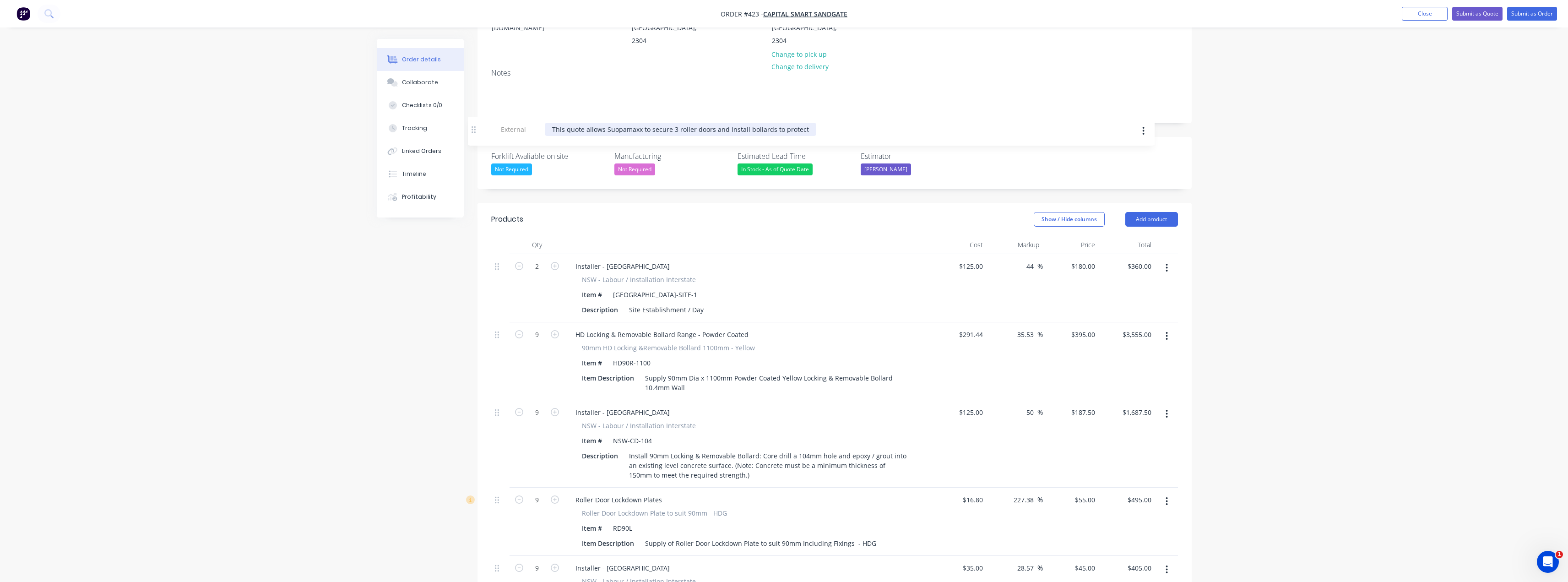
scroll to position [114, 0]
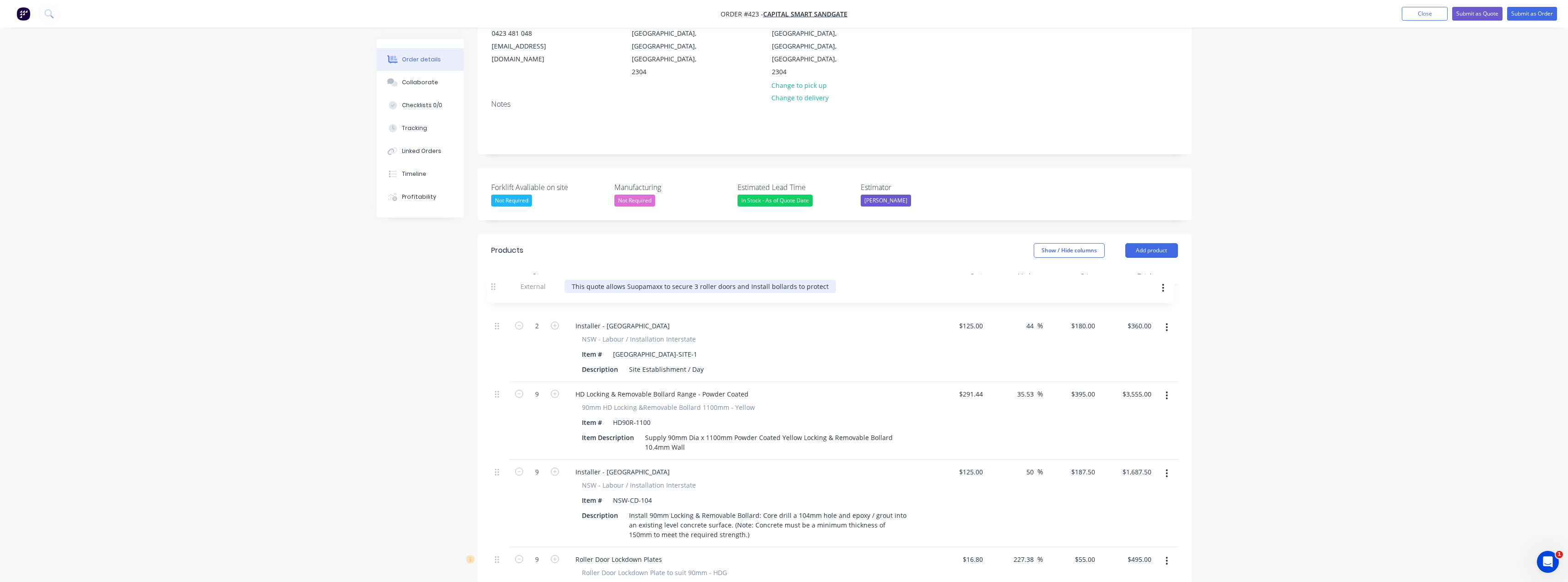
drag, startPoint x: 499, startPoint y: 302, endPoint x: 496, endPoint y: 282, distance: 20.2
click at [825, 291] on div "This quote allows Suopamaxx to secure 3 roller doors and Install bollards to pr…" at bounding box center [704, 298] width 271 height 13
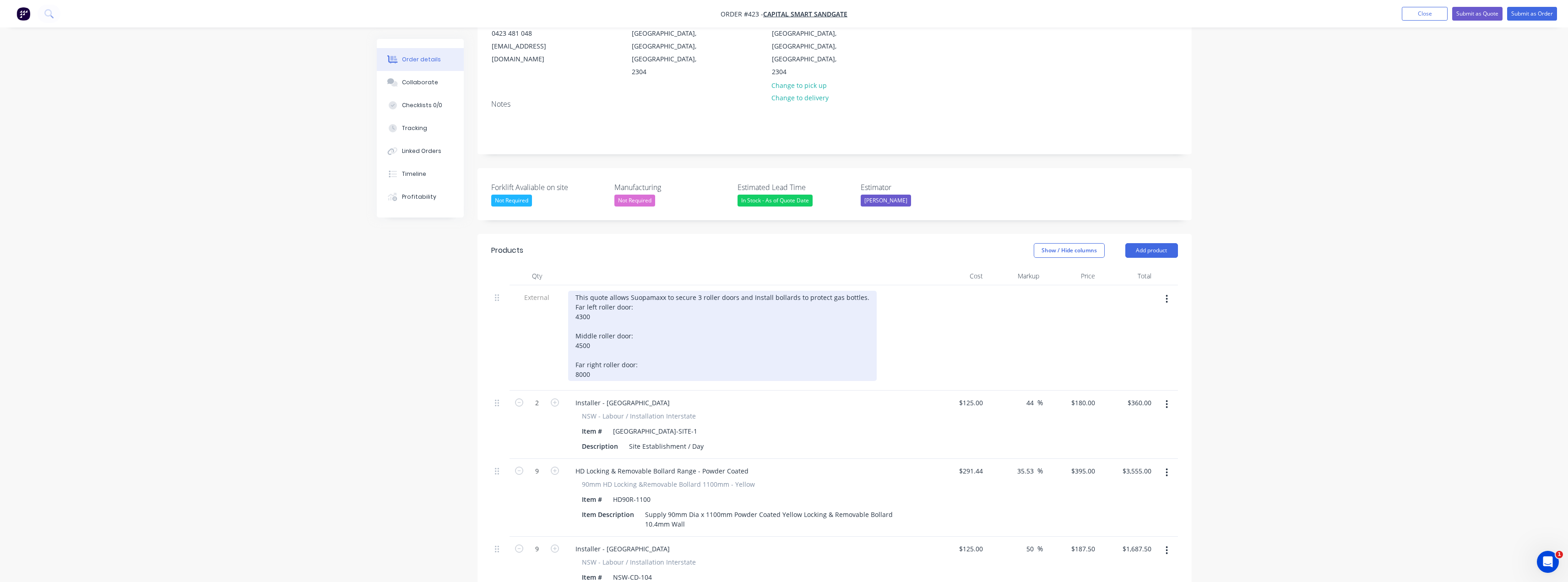
click at [597, 291] on div "This quote allows Suopamaxx to secure 3 roller doors and Install bollards to pr…" at bounding box center [722, 336] width 309 height 90
click at [574, 291] on div "This quote allows Suopamaxx to secure 3 roller doors and Install bollards to pr…" at bounding box center [722, 336] width 309 height 90
click at [628, 291] on div "This quote allows Suopamaxx to secure 3 roller doors and Install bollards to pr…" at bounding box center [722, 331] width 309 height 81
click at [630, 291] on div "This quote allows Suopamaxx to secure 3 roller doors and Install bollards to pr…" at bounding box center [722, 331] width 309 height 81
click at [650, 291] on div "This quote allows Suopamaxx to secure 3 roller doors and Install bollards to pr…" at bounding box center [722, 331] width 309 height 81
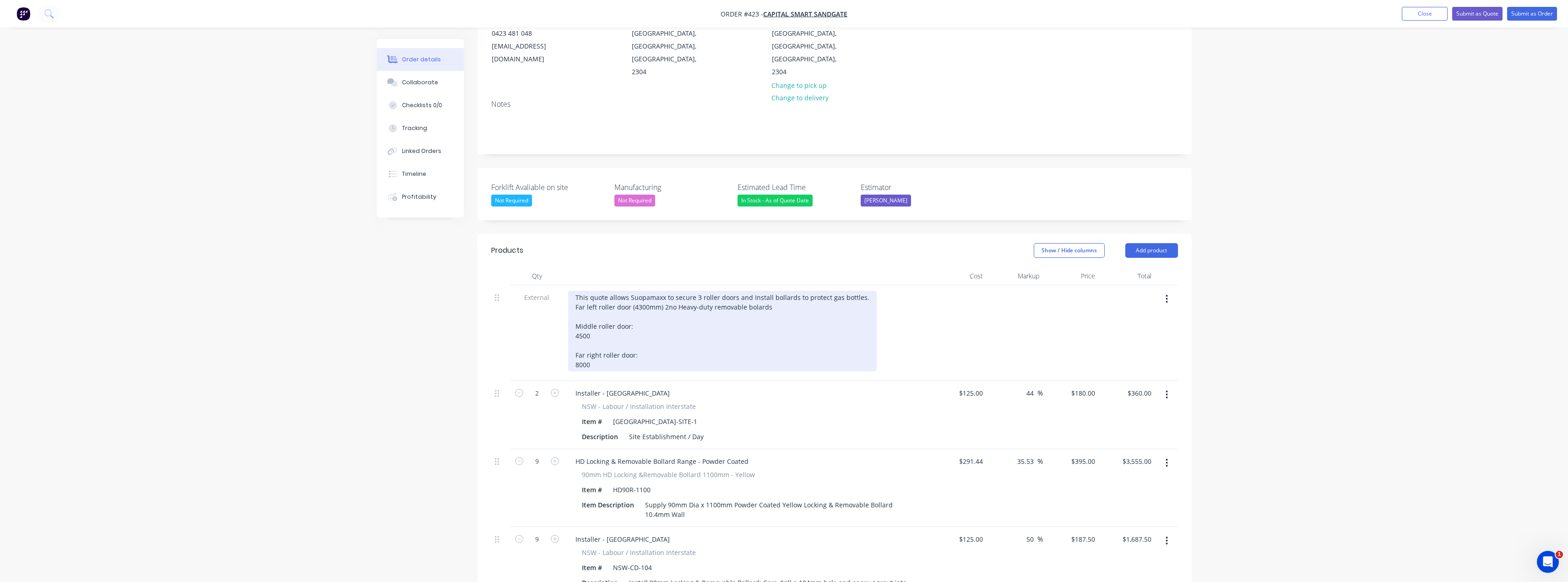
drag, startPoint x: 754, startPoint y: 282, endPoint x: 780, endPoint y: 282, distance: 26.0
click at [754, 291] on div "This quote allows Suopamaxx to secure 3 roller doors and Install bollards to pr…" at bounding box center [722, 331] width 309 height 81
drag, startPoint x: 781, startPoint y: 281, endPoint x: 663, endPoint y: 281, distance: 118.0
click at [663, 291] on div "This quote allows Suopamaxx to secure 3 roller doors and Install bollards to pr…" at bounding box center [722, 331] width 309 height 81
copy div "2no Heavy-duty removable bollards"
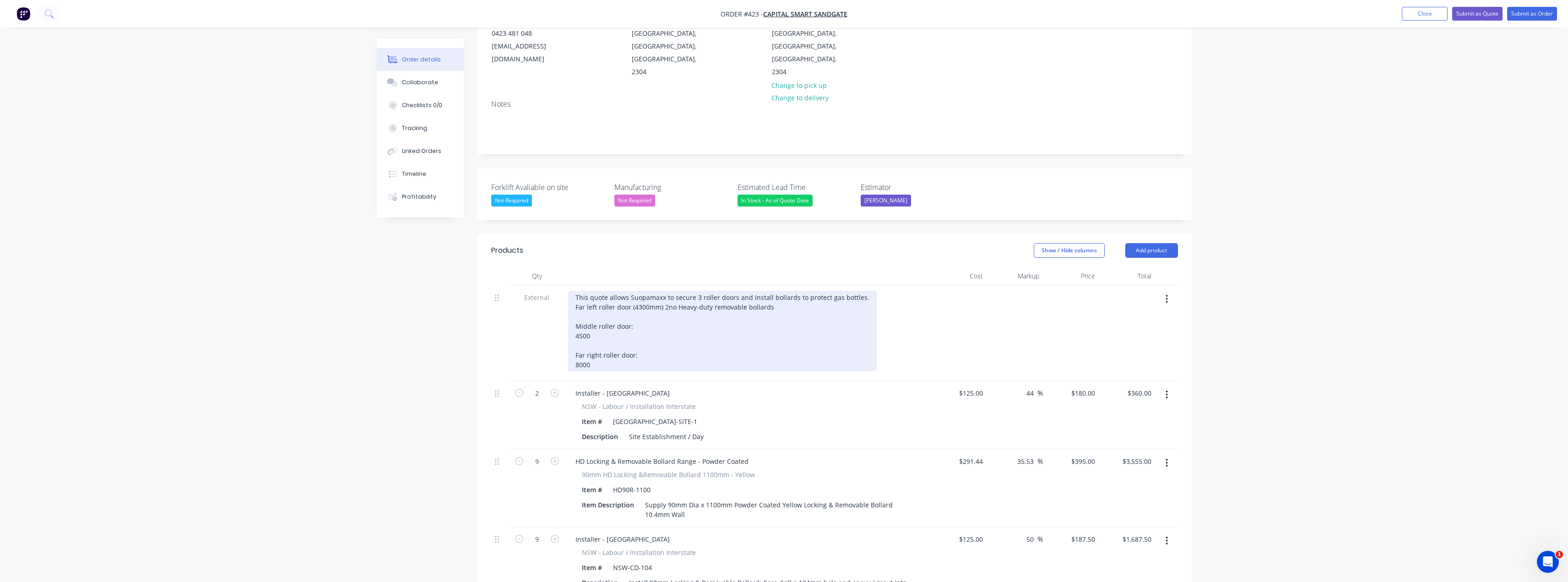
click at [644, 306] on div "This quote allows Suopamaxx to secure 3 roller doors and Install bollards to pr…" at bounding box center [722, 331] width 309 height 81
click at [575, 311] on div "This quote allows Suopamaxx to secure 3 roller doors and Install bollards to pr…" at bounding box center [722, 331] width 309 height 81
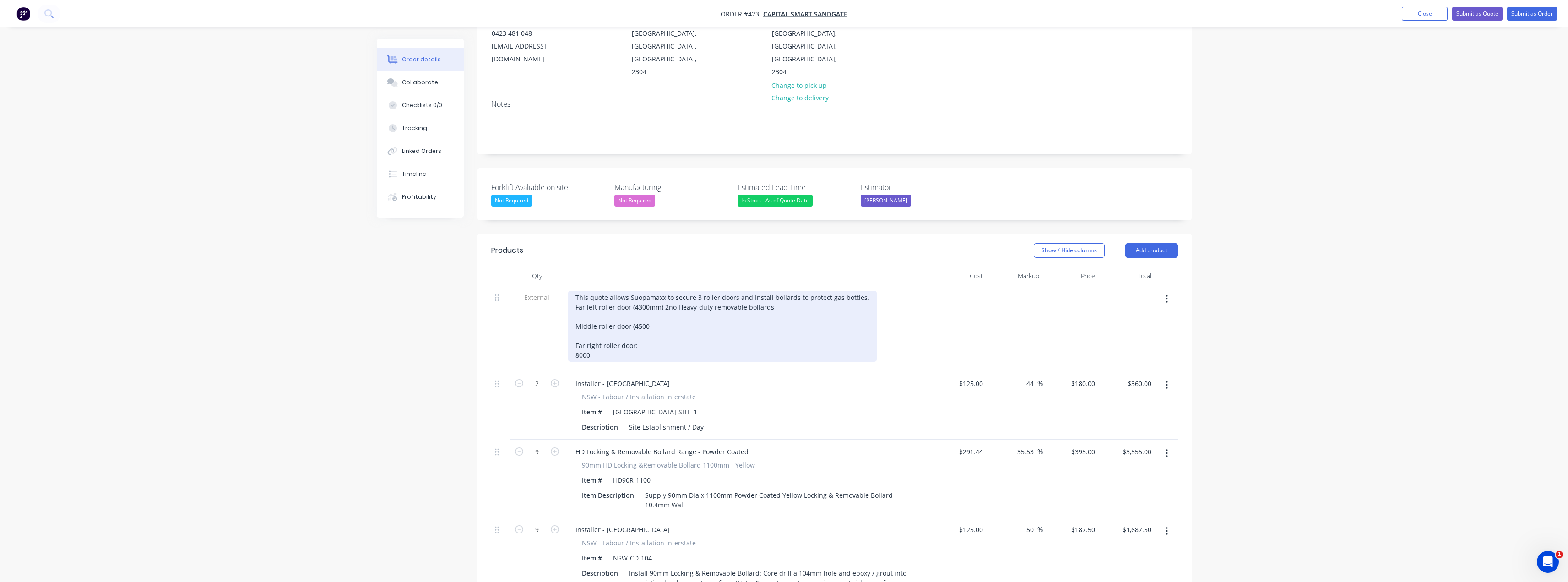
click at [650, 301] on div "This quote allows Suopamaxx to secure 3 roller doors and Install bollards to pr…" at bounding box center [722, 326] width 309 height 71
drag, startPoint x: 646, startPoint y: 301, endPoint x: 653, endPoint y: 301, distance: 7.0
click at [652, 301] on div "This quote allows Suopamaxx to secure 3 roller doors and Install bollards to pr…" at bounding box center [722, 326] width 309 height 71
click at [653, 301] on div "This quote allows Suopamaxx to secure 3 roller doors and Install bollards to pr…" at bounding box center [722, 326] width 309 height 71
drag, startPoint x: 776, startPoint y: 281, endPoint x: 664, endPoint y: 282, distance: 112.0
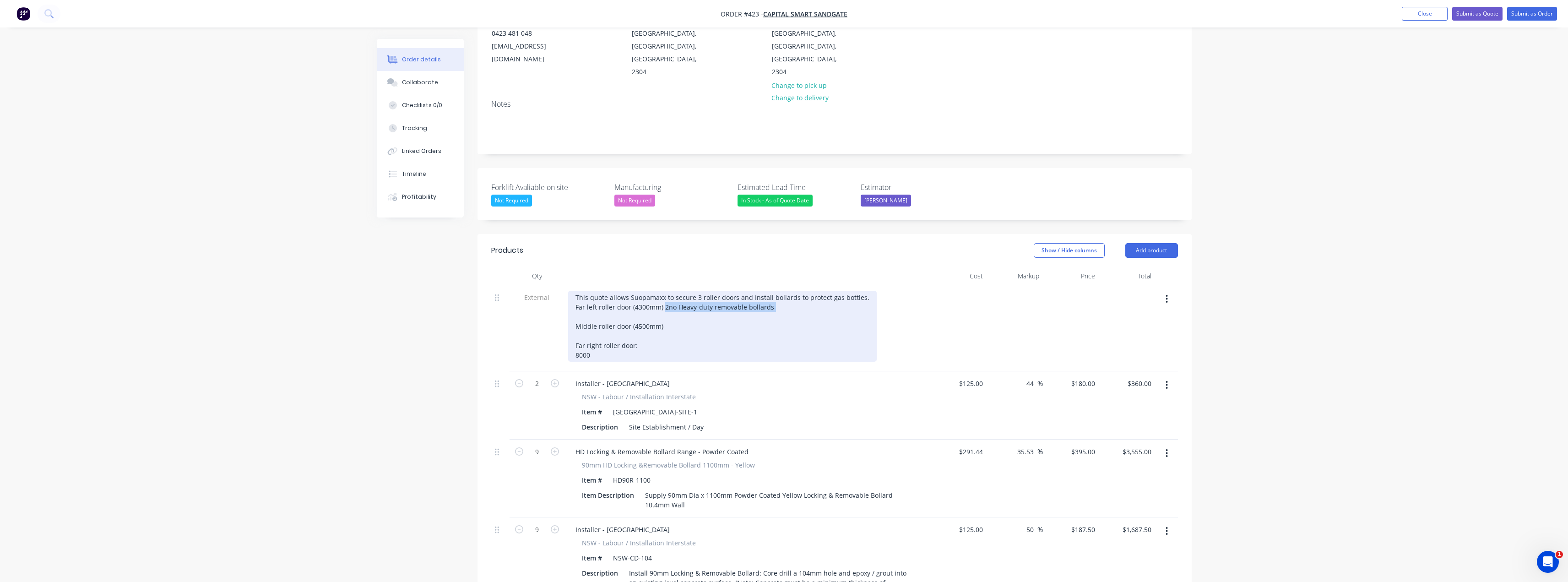
click at [664, 291] on div "This quote allows Suopamaxx to secure 3 roller doors and Install bollards to pr…" at bounding box center [722, 326] width 309 height 71
copy div "2no Heavy-duty removable bollards"
click at [672, 303] on div "This quote allows Suopamaxx to secure 3 roller doors and Install bollards to pr…" at bounding box center [722, 326] width 309 height 71
click at [776, 291] on div "This quote allows Suopamaxx to secure 3 roller doors and Install bollards to pr…" at bounding box center [722, 326] width 309 height 71
click at [812, 299] on div "This quote allows Suopamaxx to secure 3 roller doors and Install bollards to pr…" at bounding box center [722, 326] width 309 height 71
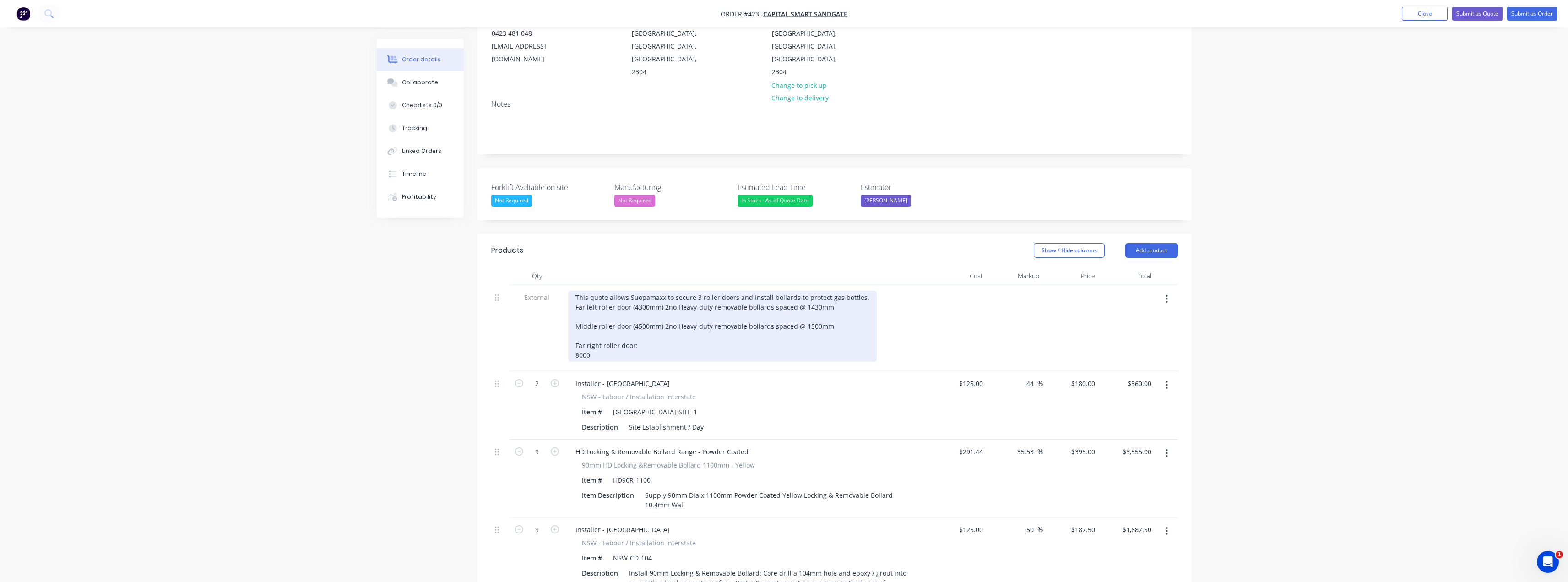
click at [575, 328] on div "This quote allows Suopamaxx to secure 3 roller doors and Install bollards to pr…" at bounding box center [722, 326] width 309 height 71
click at [655, 319] on div "This quote allows Suopamaxx to secure 3 roller doors and Install bollards to pr…" at bounding box center [722, 322] width 309 height 61
drag, startPoint x: 742, startPoint y: 300, endPoint x: 667, endPoint y: 301, distance: 75.0
click at [662, 300] on div "This quote allows Suopamaxx to secure 3 roller doors and Install bollards to pr…" at bounding box center [722, 322] width 309 height 61
copy div "2no Heavy-duty removable bollards spaced @ 1500mm"
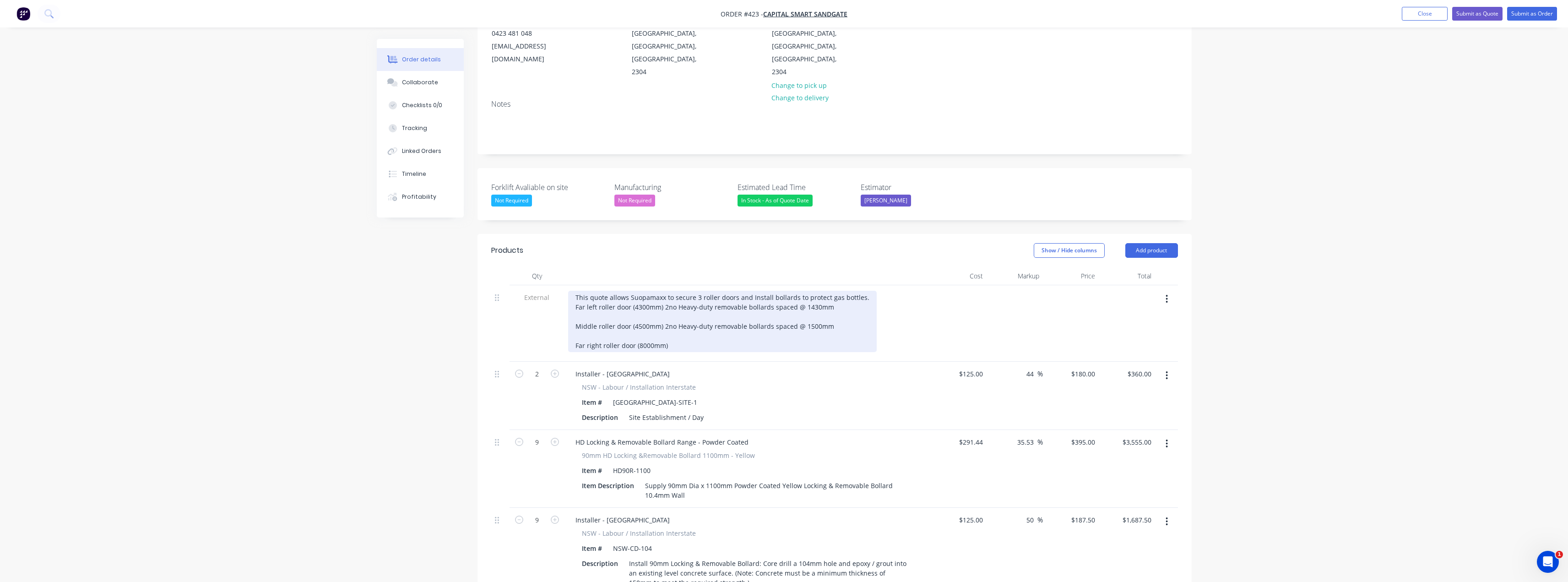
click at [680, 322] on div "This quote allows Suopamaxx to secure 3 roller doors and Install bollards to pr…" at bounding box center [722, 322] width 309 height 61
click at [670, 319] on div "This quote allows Suopamaxx to secure 3 roller doors and Install bollards to pr…" at bounding box center [722, 322] width 309 height 61
click at [819, 320] on div "This quote allows Suopamaxx to secure 3 roller doors and Install bollards to pr…" at bounding box center [722, 322] width 309 height 61
click at [843, 320] on div "This quote allows Suopamaxx to secure 3 roller doors and Install bollards to pr…" at bounding box center [722, 322] width 309 height 61
click at [823, 318] on div "This quote allows Suopamaxx to secure 3 roller doors and Install bollards to pr…" at bounding box center [722, 322] width 309 height 61
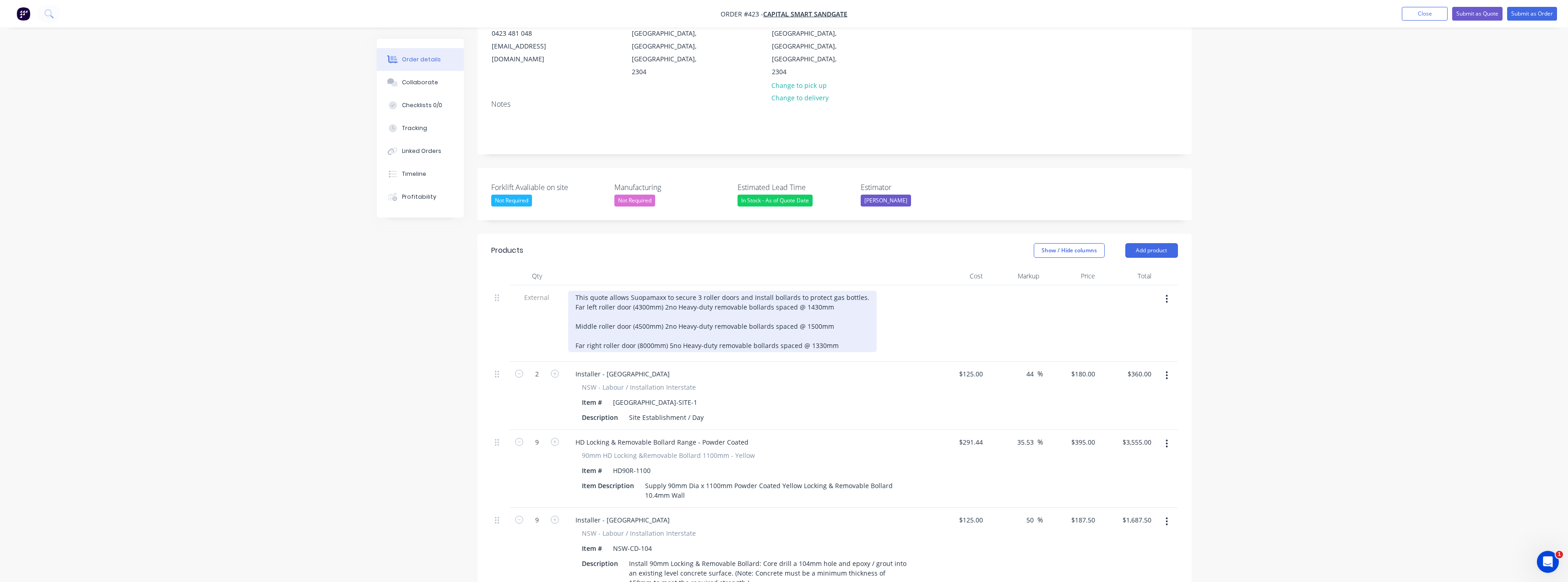
click at [848, 322] on div "This quote allows Suopamaxx to secure 3 roller doors and Install bollards to pr…" at bounding box center [722, 322] width 309 height 61
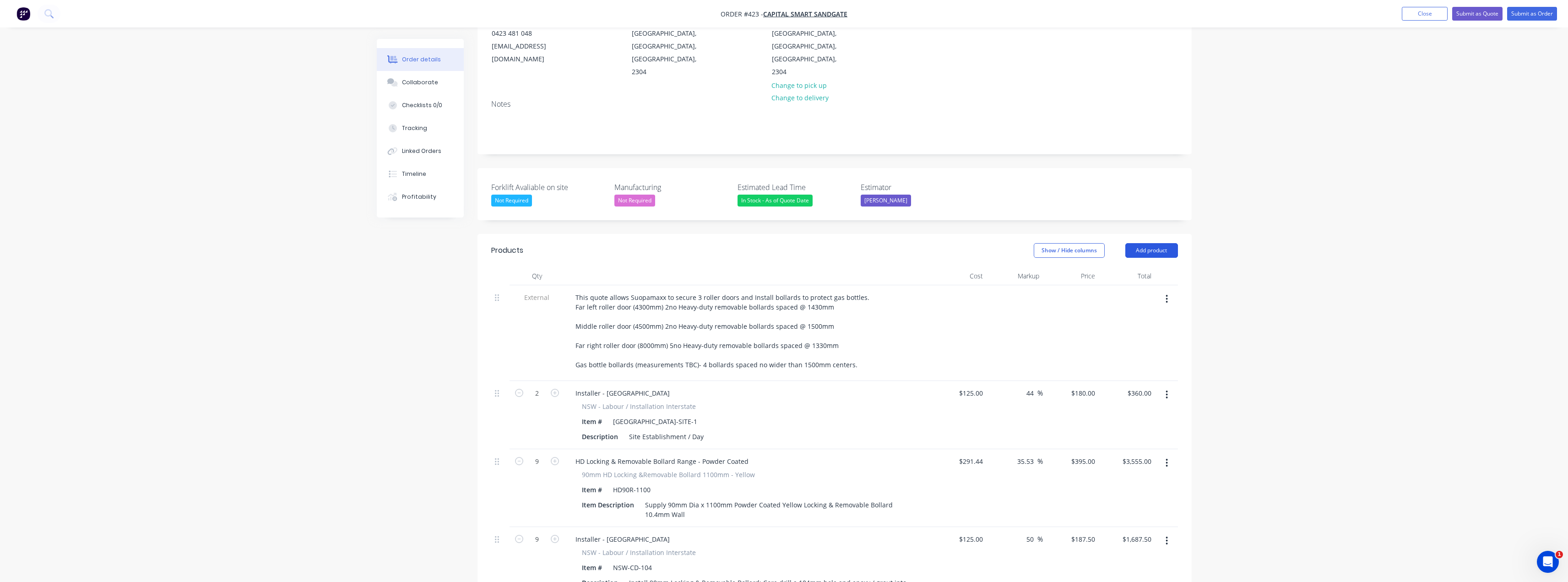
click at [1153, 243] on button "Add product" at bounding box center [1152, 251] width 53 height 15
click at [1127, 267] on div "Product catalogue" at bounding box center [1134, 274] width 70 height 13
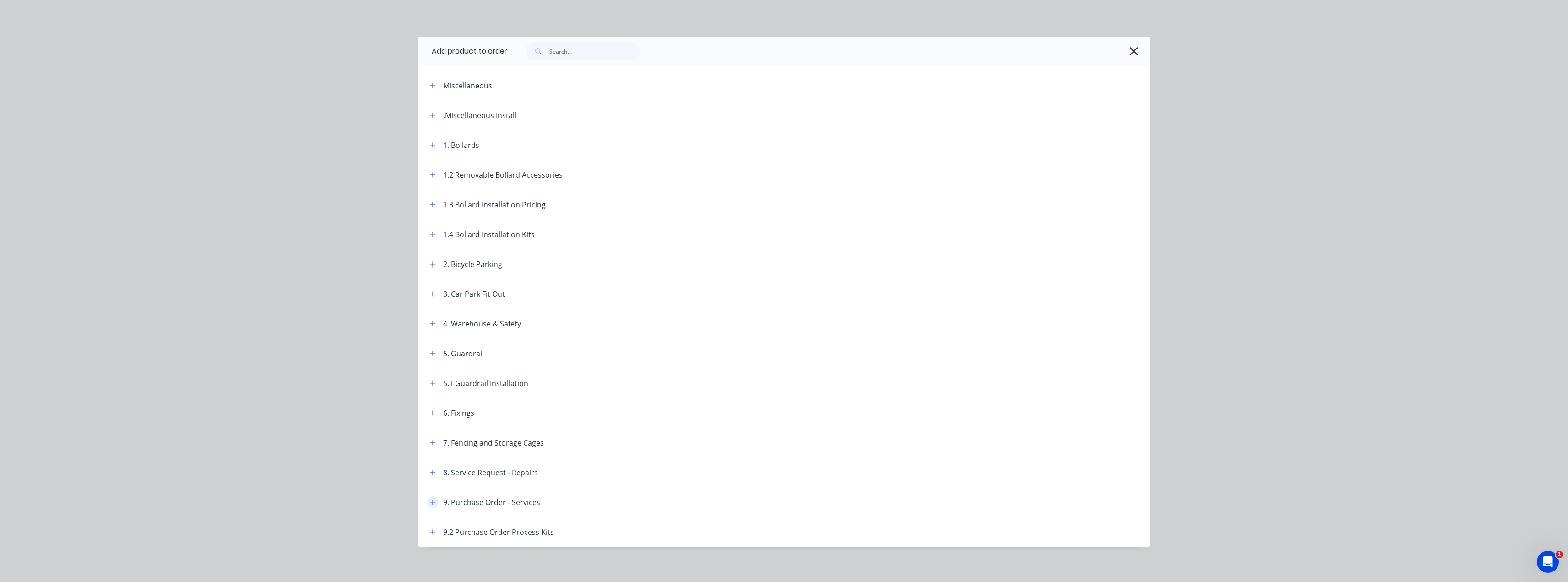
click at [430, 502] on icon "button" at bounding box center [432, 502] width 5 height 5
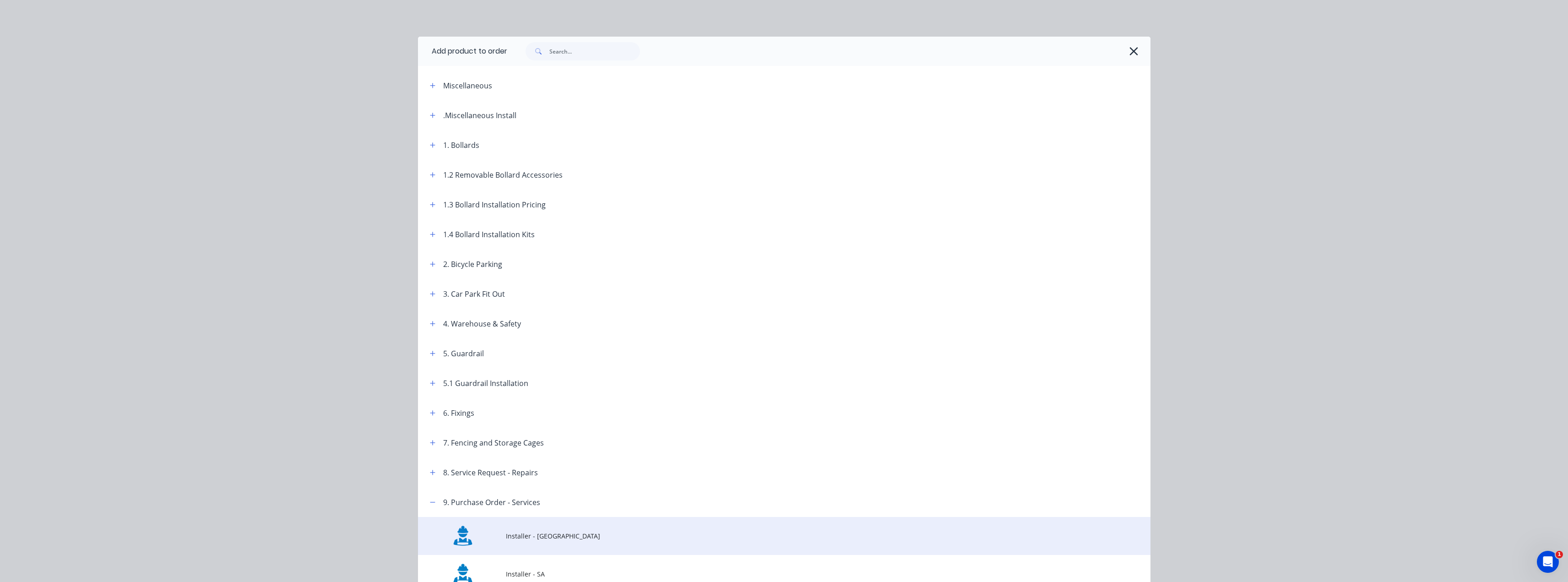
click at [512, 540] on span "Installer - [GEOGRAPHIC_DATA]" at bounding box center [763, 536] width 515 height 10
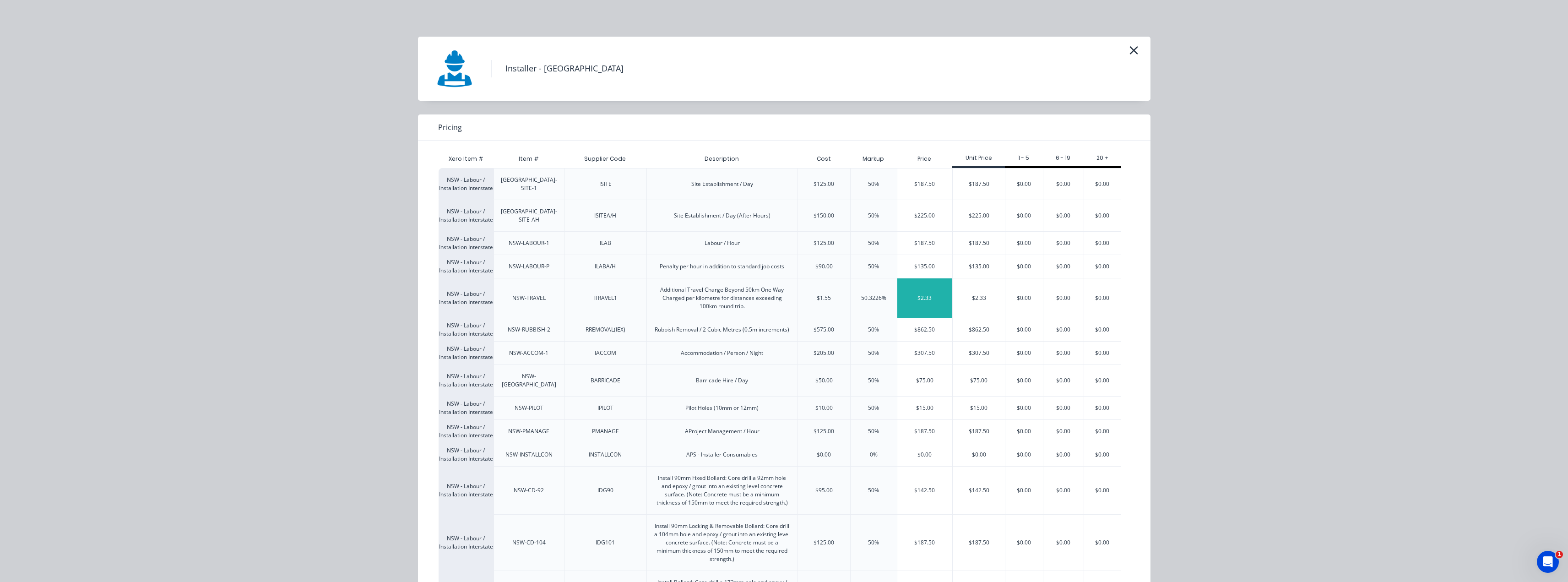
click at [920, 291] on div "$2.33" at bounding box center [925, 298] width 56 height 39
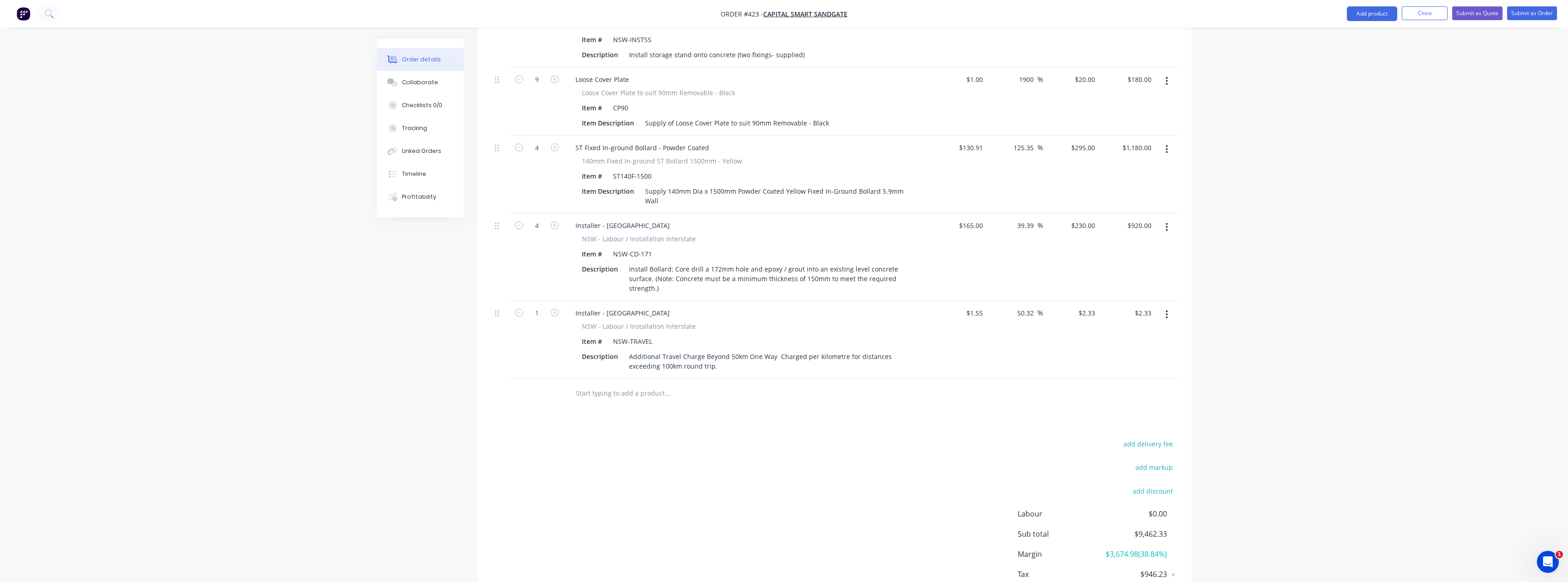
scroll to position [1036, 0]
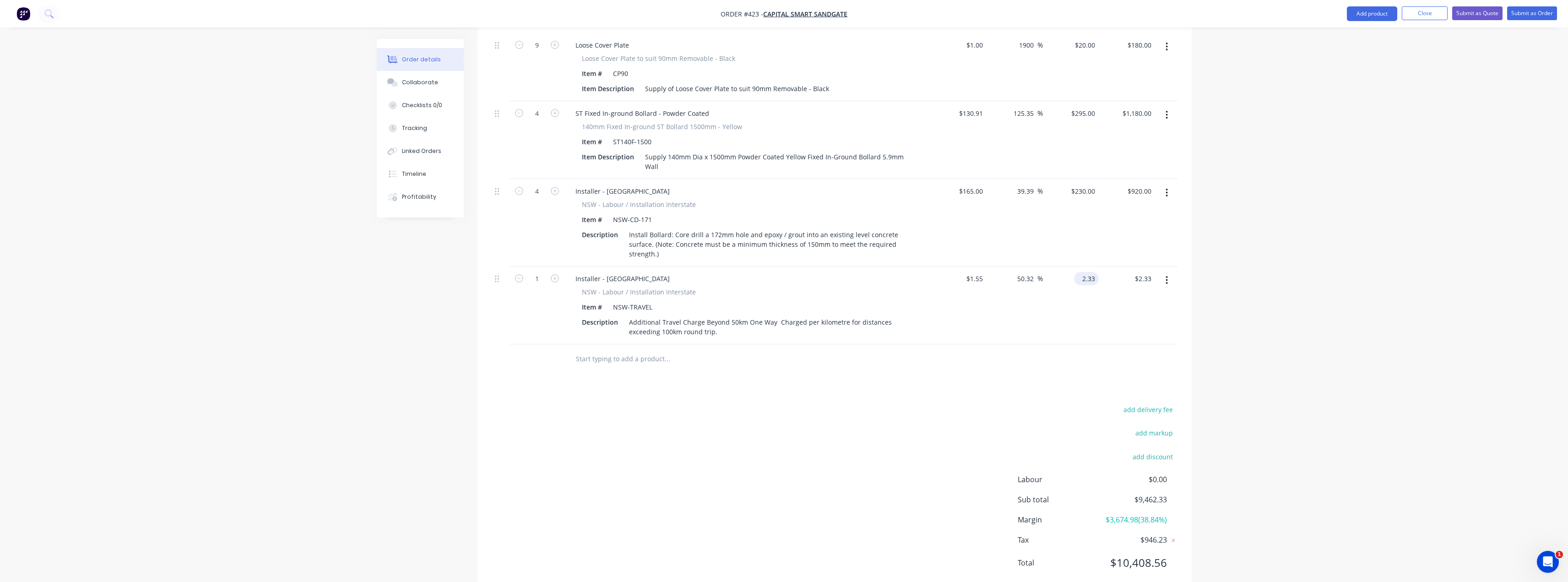
click at [1088, 272] on input "2.33" at bounding box center [1088, 279] width 21 height 13
click at [542, 272] on input "1" at bounding box center [537, 279] width 24 height 13
click at [862, 427] on div "add delivery fee add markup add discount Labour $0.00 Sub total $9,462.33 Margi…" at bounding box center [834, 492] width 686 height 177
click at [1091, 272] on input "2.33" at bounding box center [1088, 279] width 21 height 13
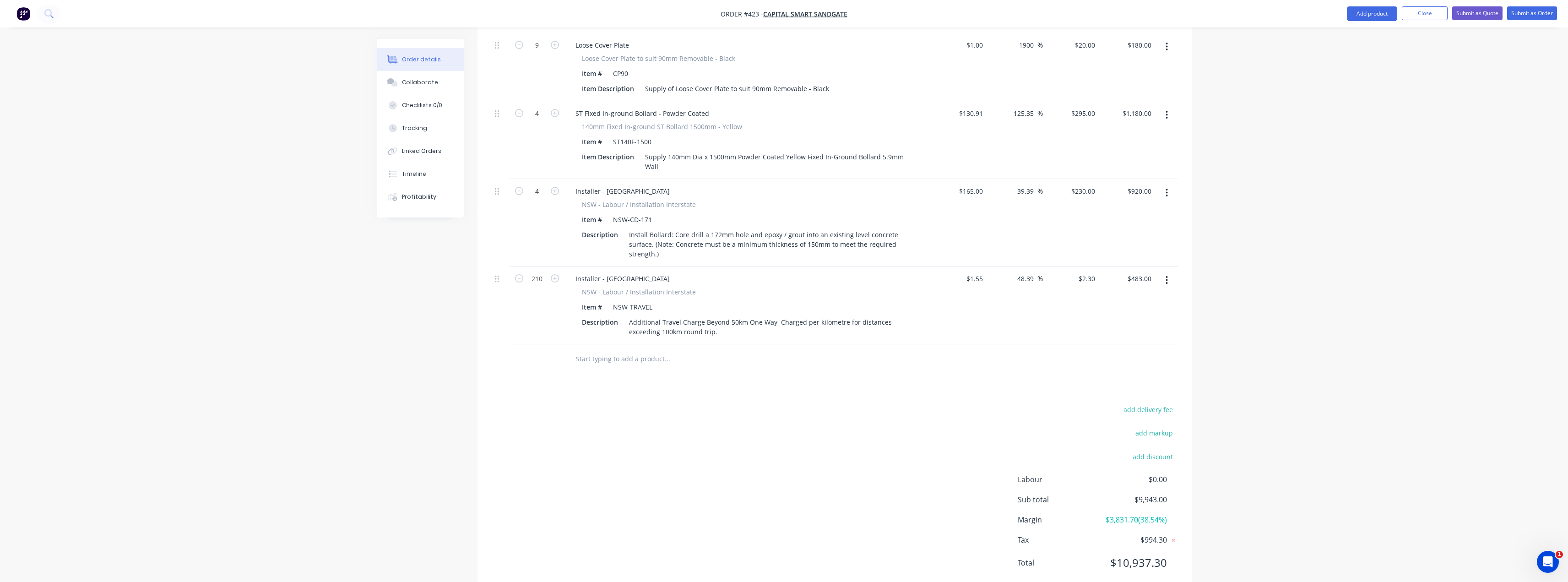
click at [987, 344] on div at bounding box center [834, 359] width 686 height 30
click at [1086, 272] on input "2.3" at bounding box center [1088, 279] width 21 height 13
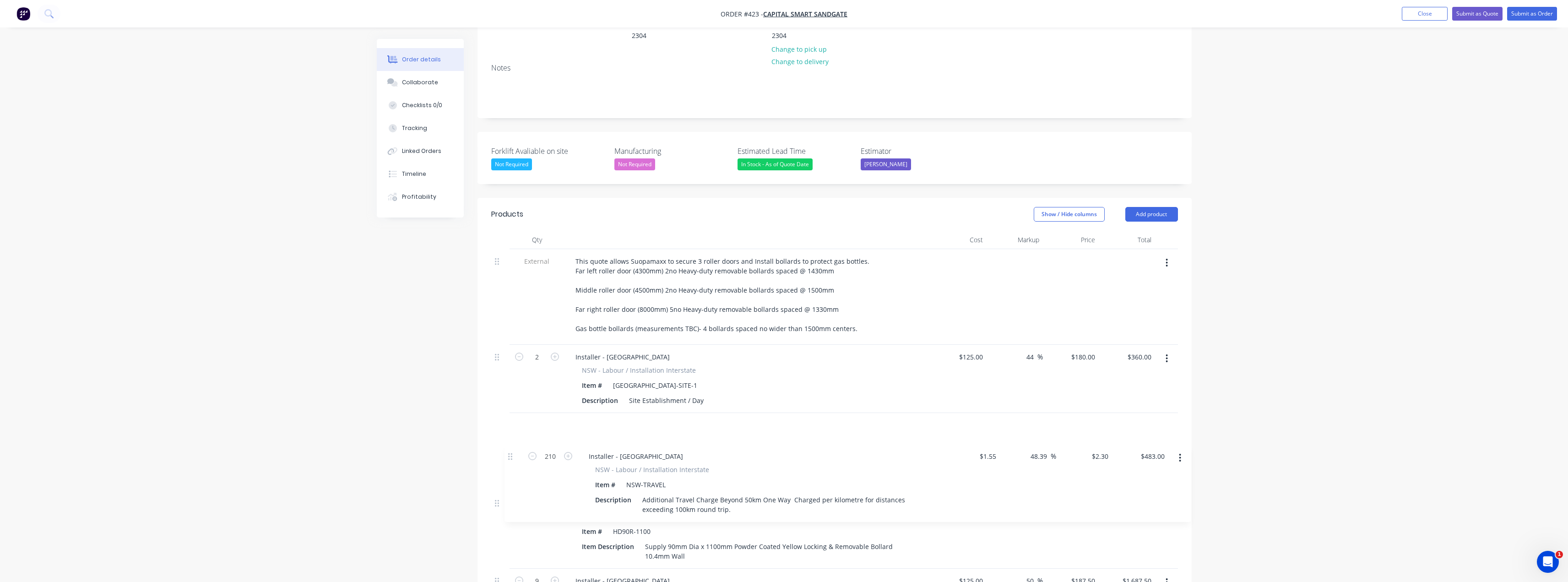
scroll to position [152, 0]
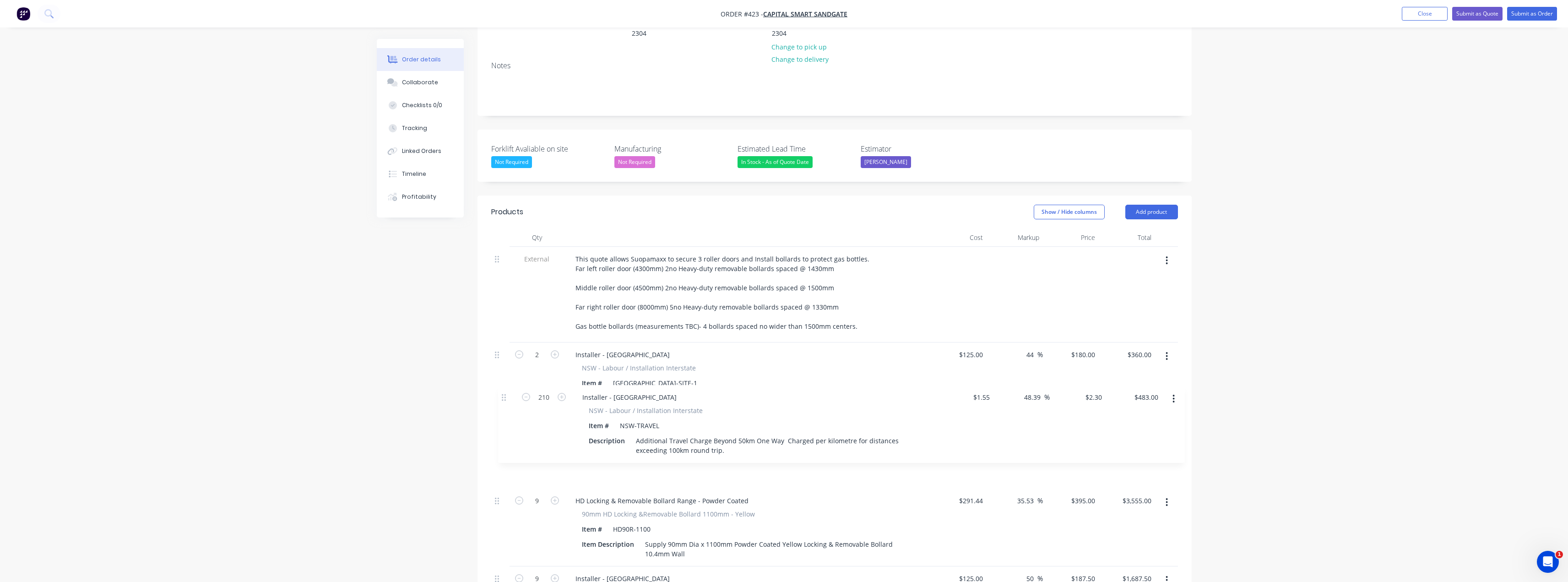
drag, startPoint x: 497, startPoint y: 257, endPoint x: 504, endPoint y: 399, distance: 142.2
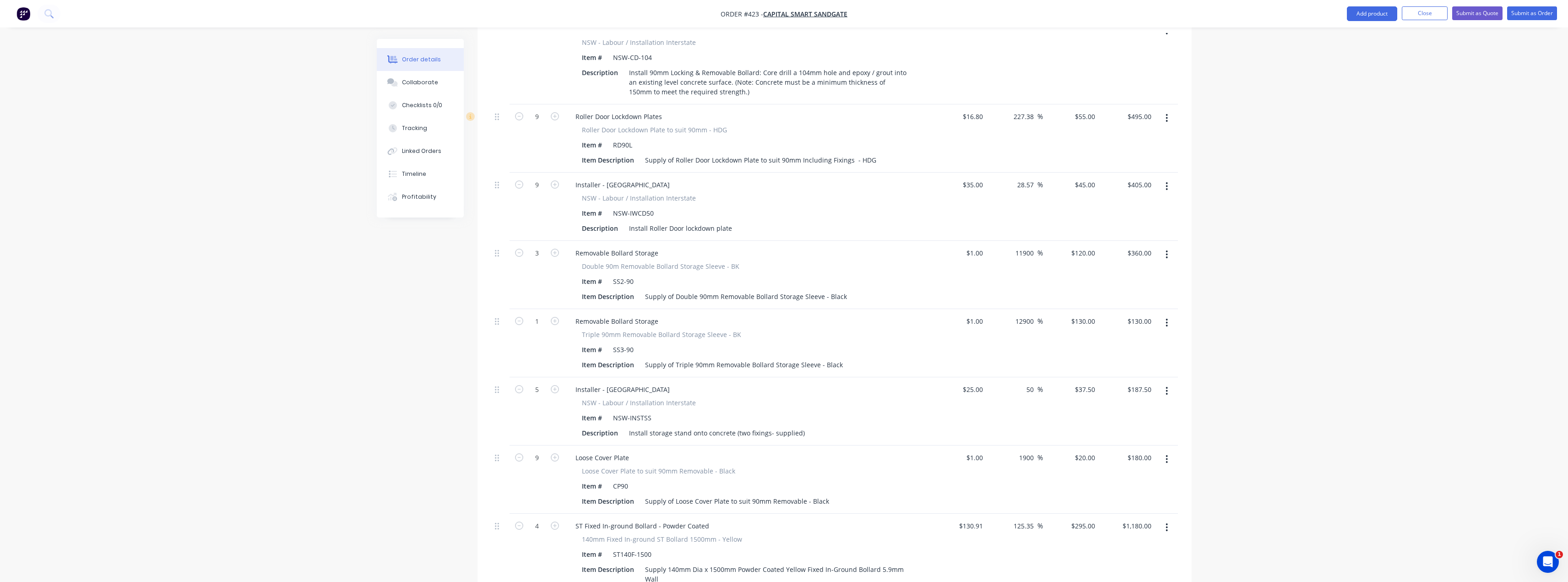
scroll to position [748, 0]
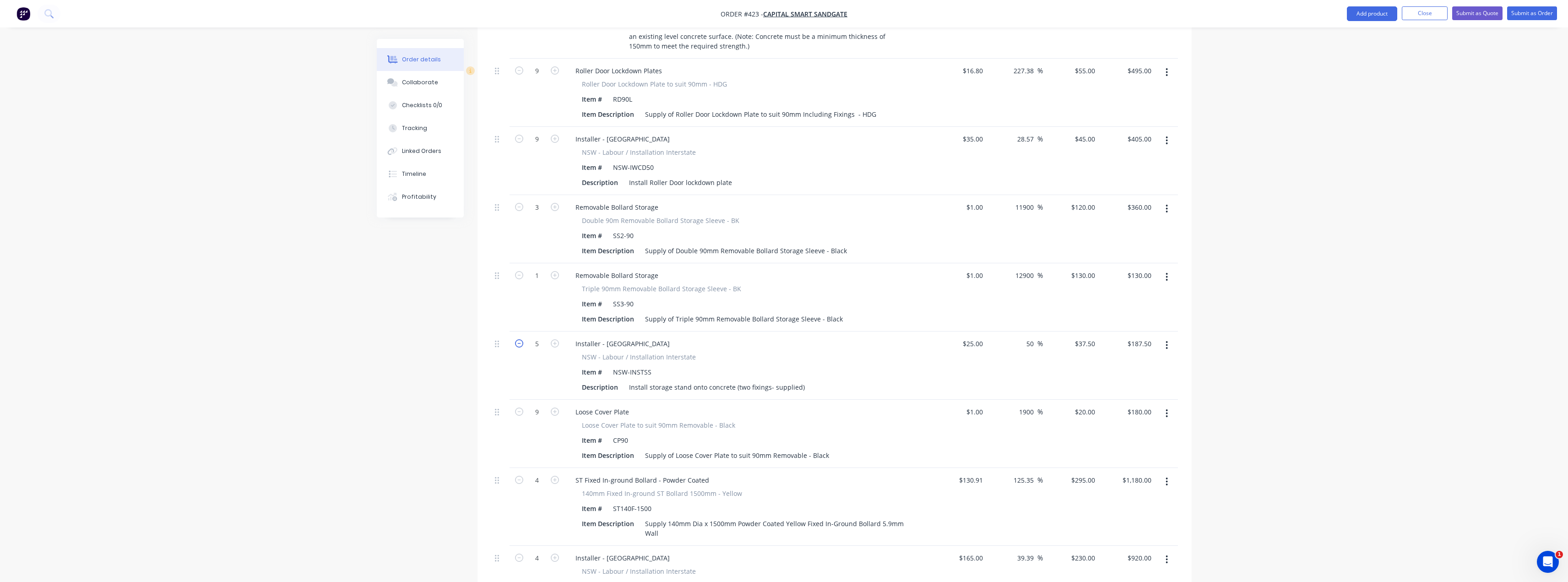
click at [520, 339] on icon "button" at bounding box center [518, 343] width 8 height 8
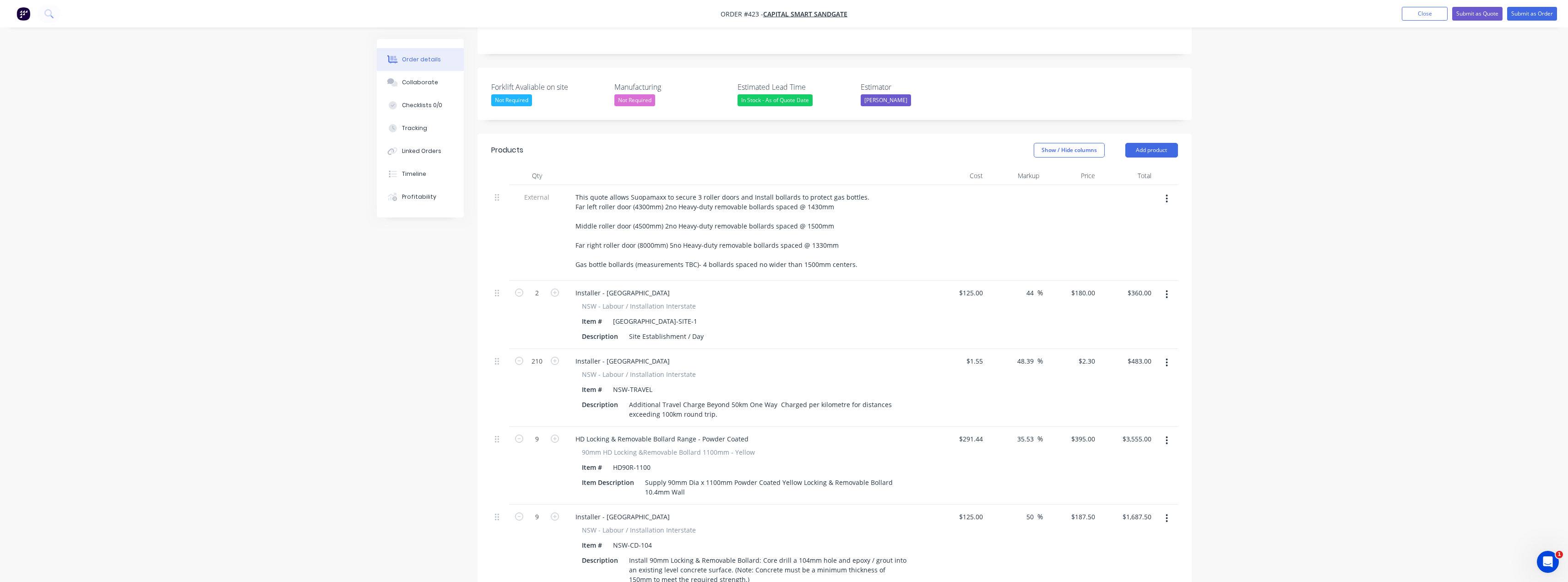
scroll to position [198, 0]
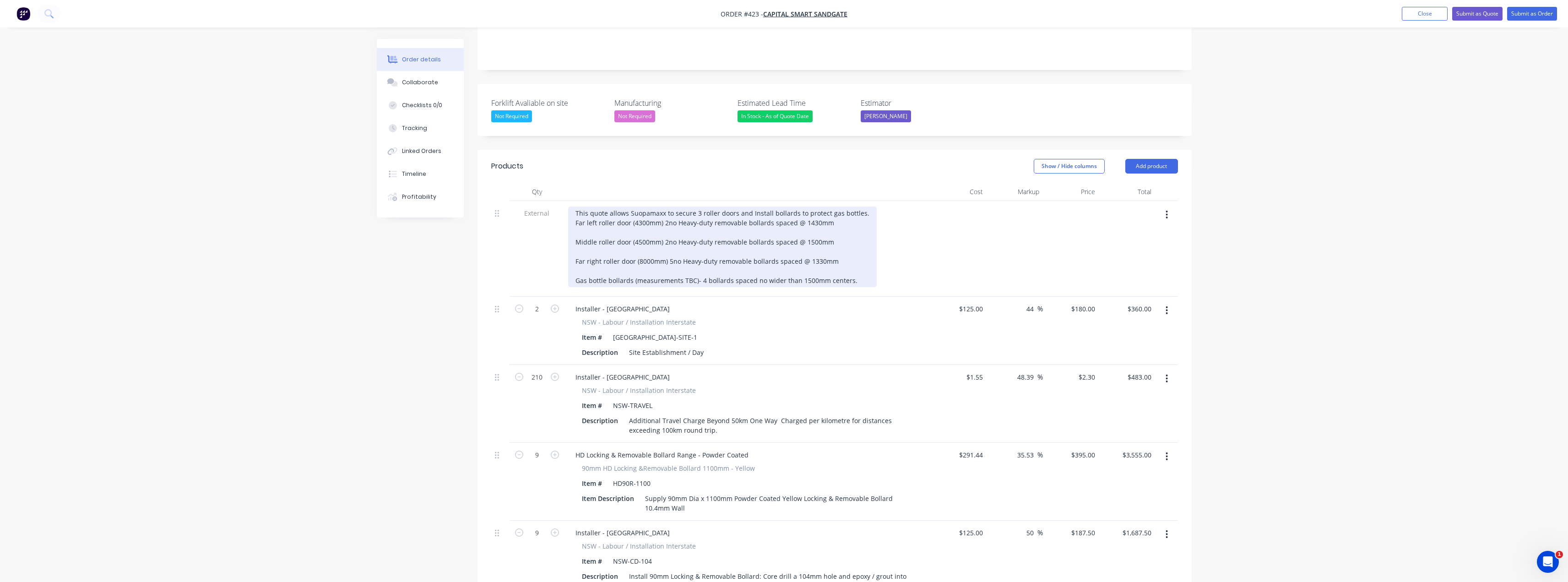
click at [768, 207] on div "This quote allows Suopamaxx to secure 3 roller doors and Install bollards to pr…" at bounding box center [722, 247] width 309 height 81
click at [874, 207] on div "This quote allows Suopamaxx to secure 3 roller doors and Install 4no bollards t…" at bounding box center [729, 247] width 322 height 81
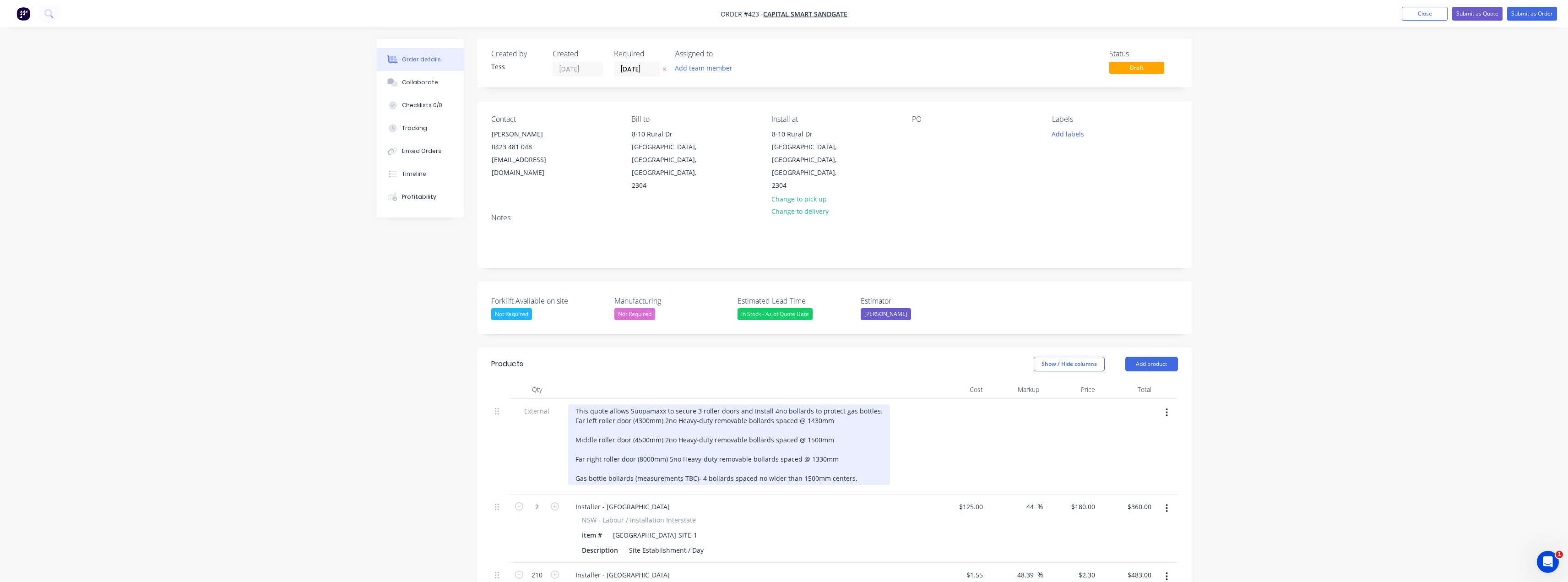
scroll to position [0, 0]
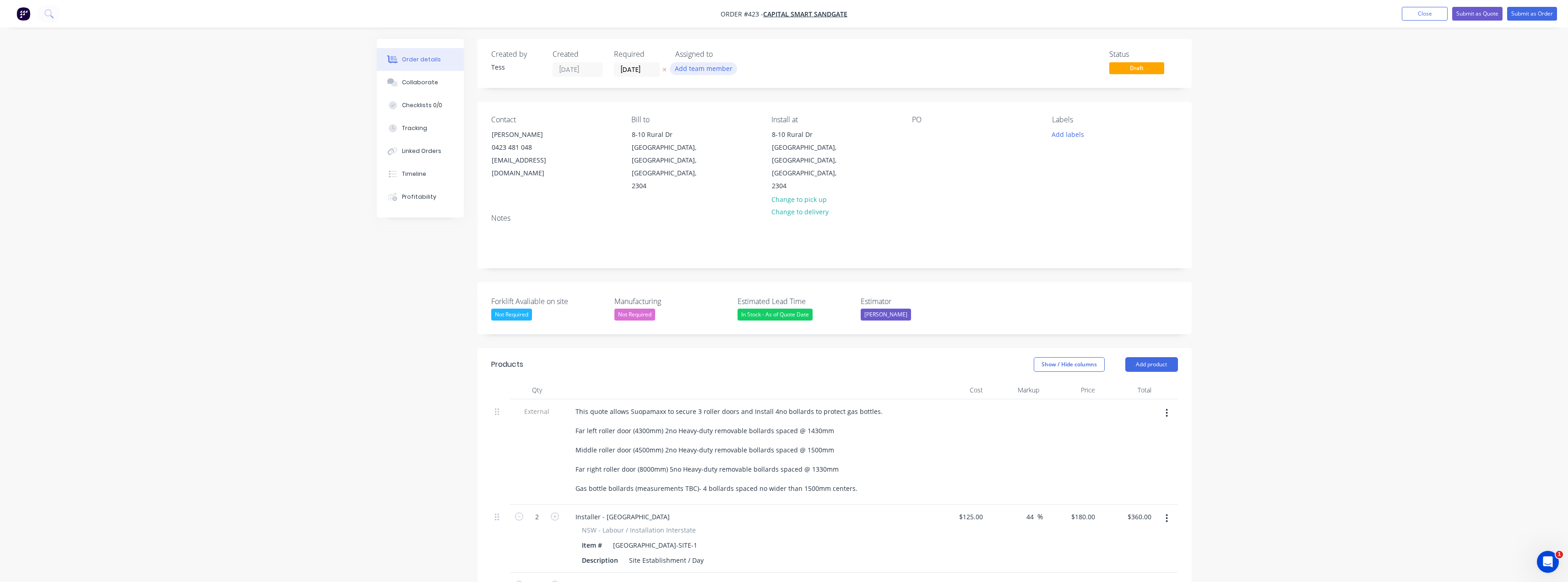
click at [679, 68] on button "Add team member" at bounding box center [704, 68] width 67 height 12
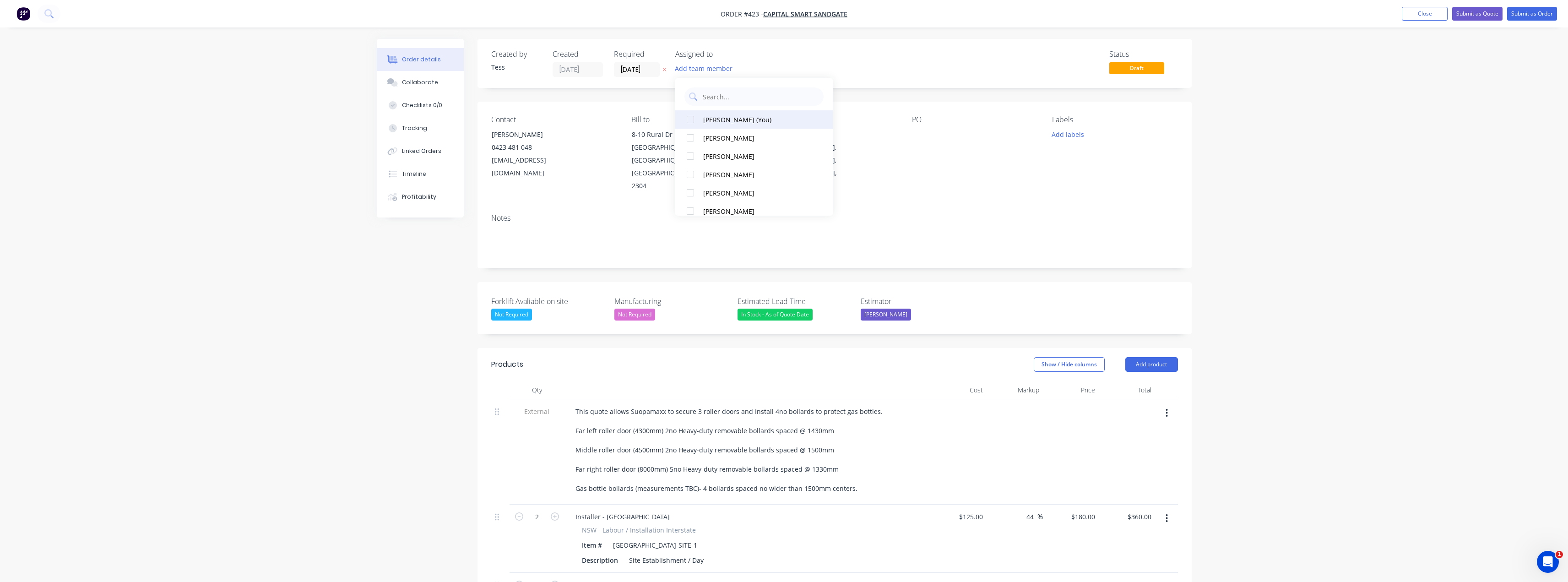
click at [713, 117] on div "[PERSON_NAME] (You)" at bounding box center [757, 120] width 108 height 10
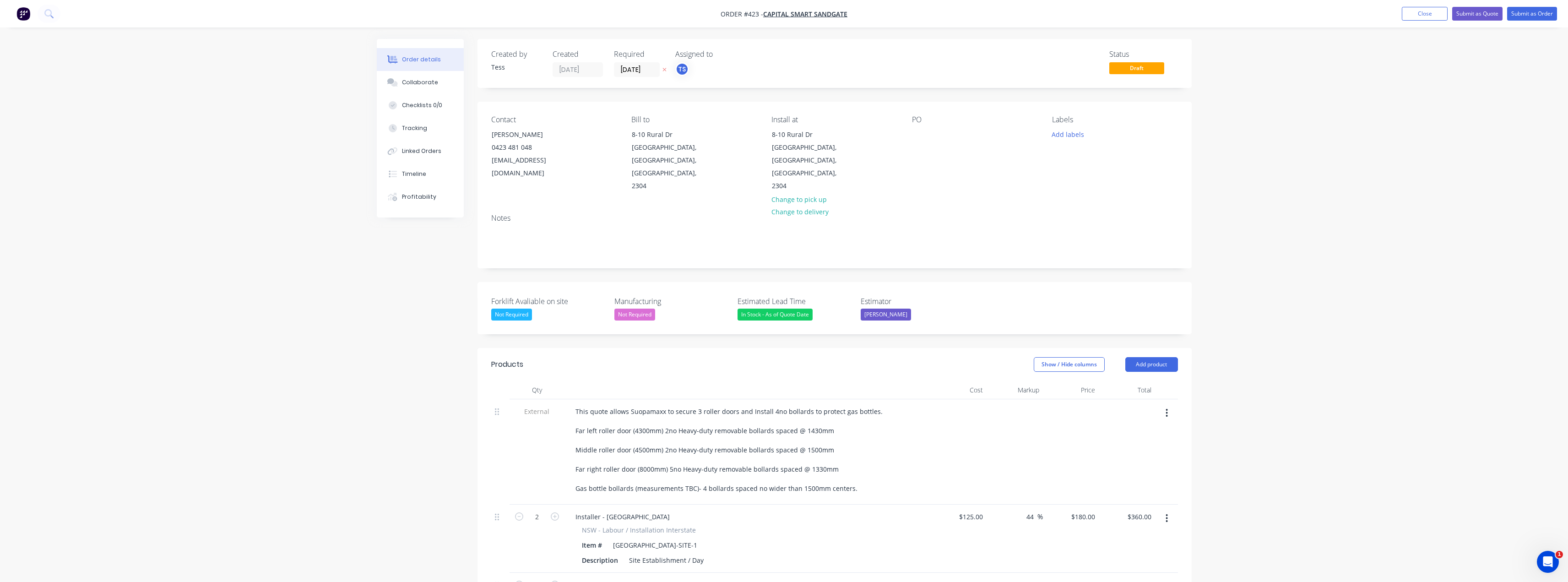
click at [764, 61] on div "Assigned to TS" at bounding box center [721, 64] width 92 height 27
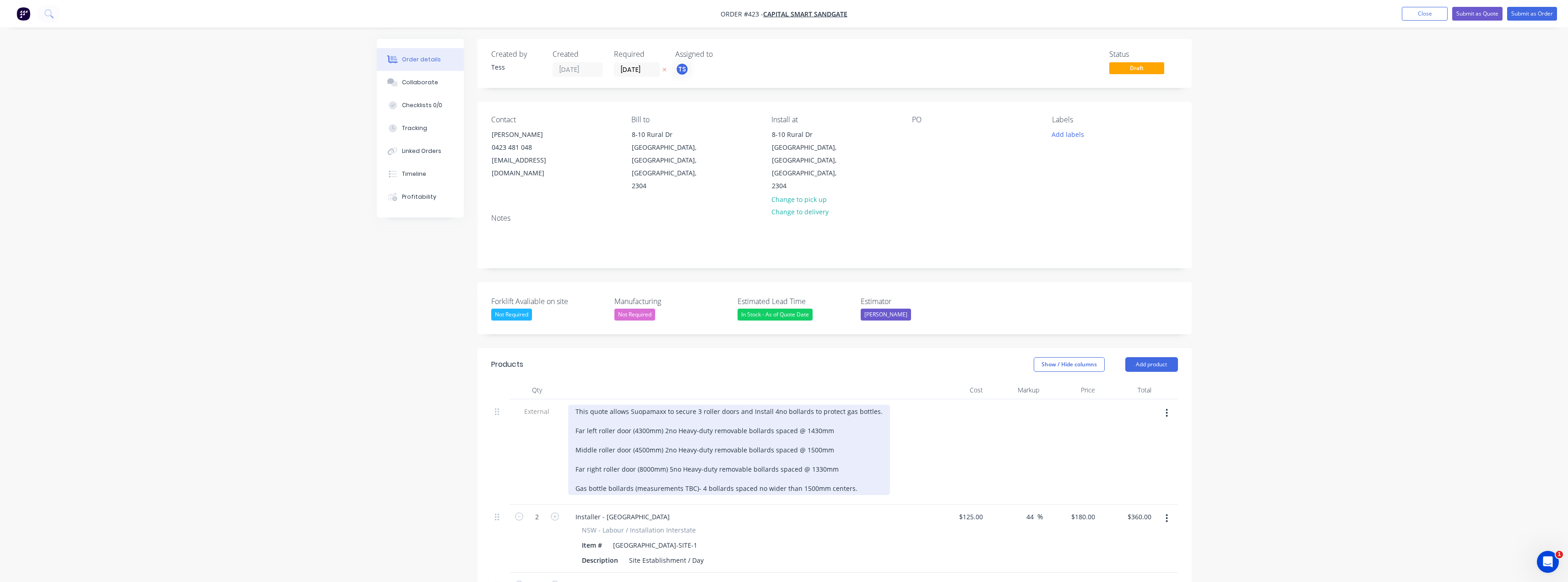
click at [640, 405] on div "This quote allows Suopamaxx to secure 3 roller doors and Install 4no bollards t…" at bounding box center [729, 450] width 322 height 90
click at [679, 405] on div "This quote allows Supamaxx to secure 3 roller doors and Install 4no bollards to…" at bounding box center [727, 450] width 318 height 90
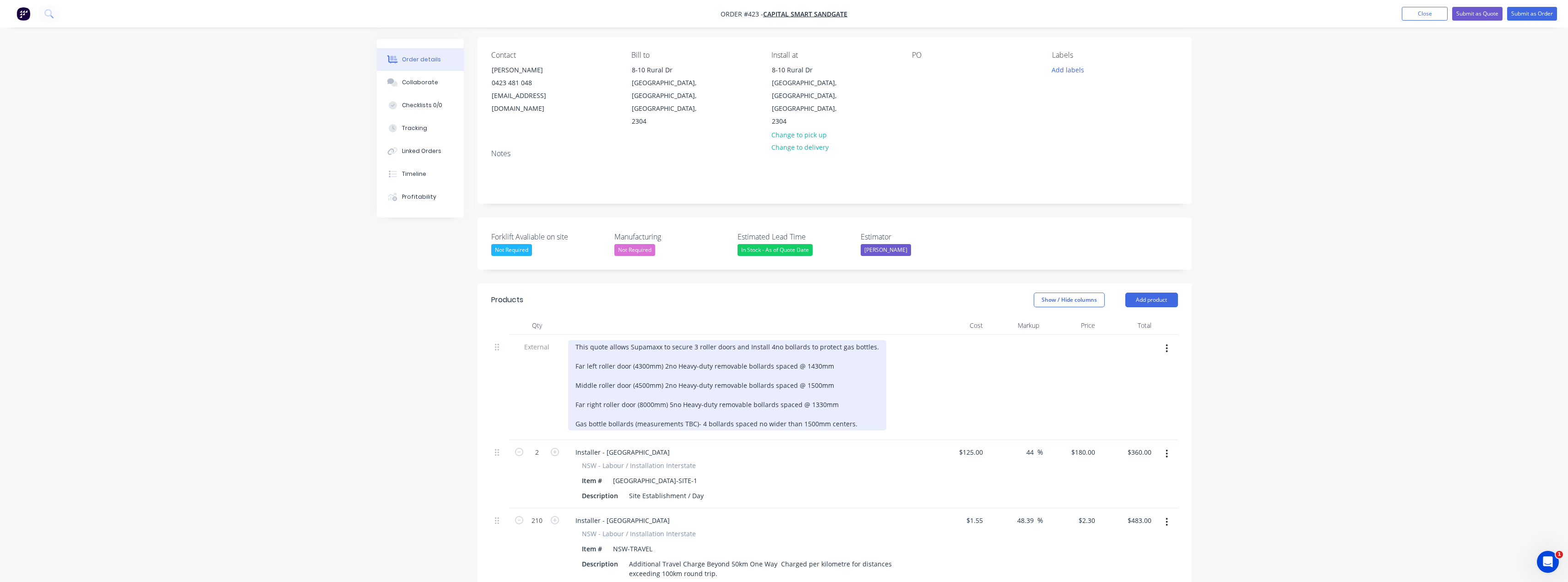
scroll to position [138, 0]
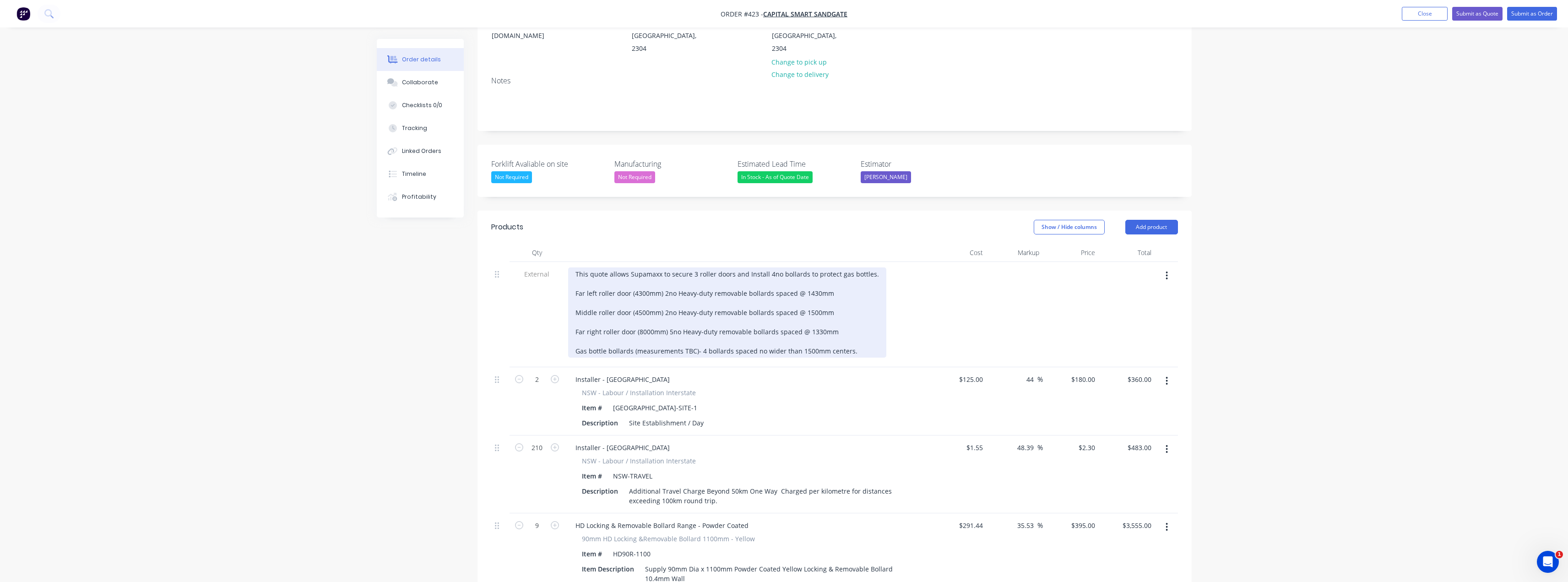
click at [583, 278] on div "This quote allows Supamaxx to secure 3 roller doors and Install 4no bollards to…" at bounding box center [727, 312] width 318 height 90
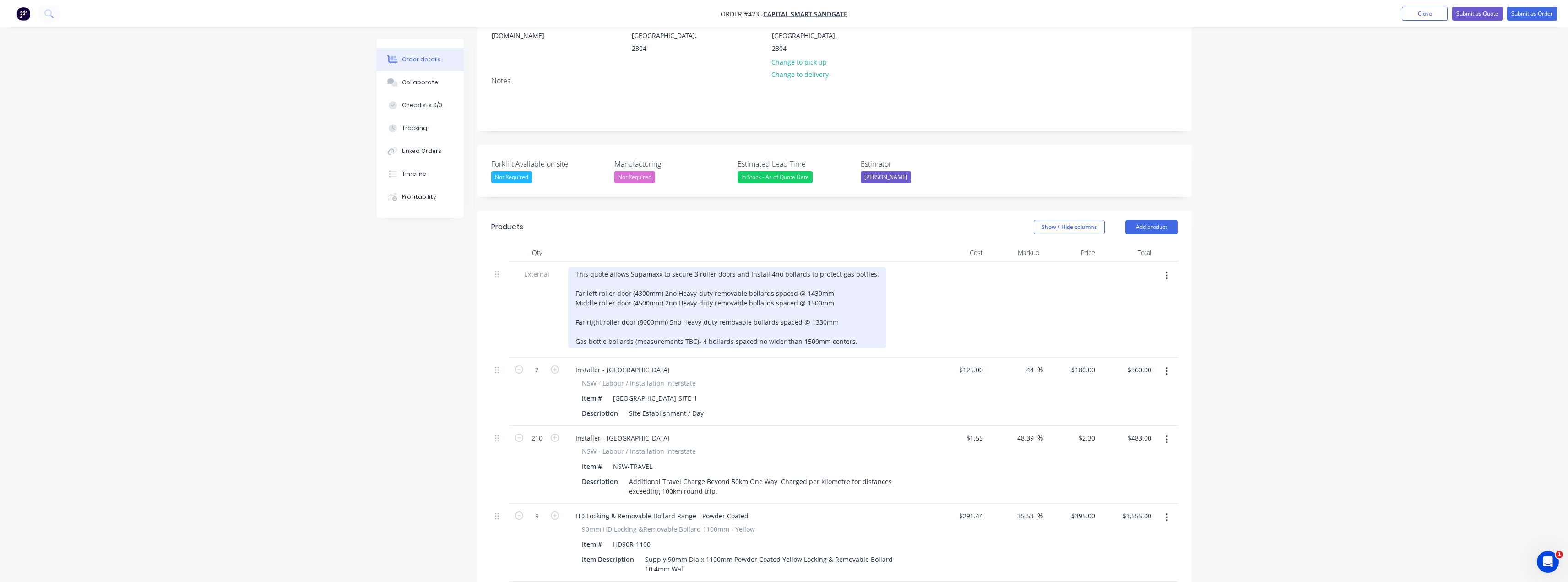
click at [581, 287] on div "This quote allows Supamaxx to secure 3 roller doors and Install 4no bollards to…" at bounding box center [727, 308] width 318 height 81
click at [587, 295] on div "This quote allows Supamaxx to secure 3 roller doors and Install 4no bollards to…" at bounding box center [727, 303] width 318 height 71
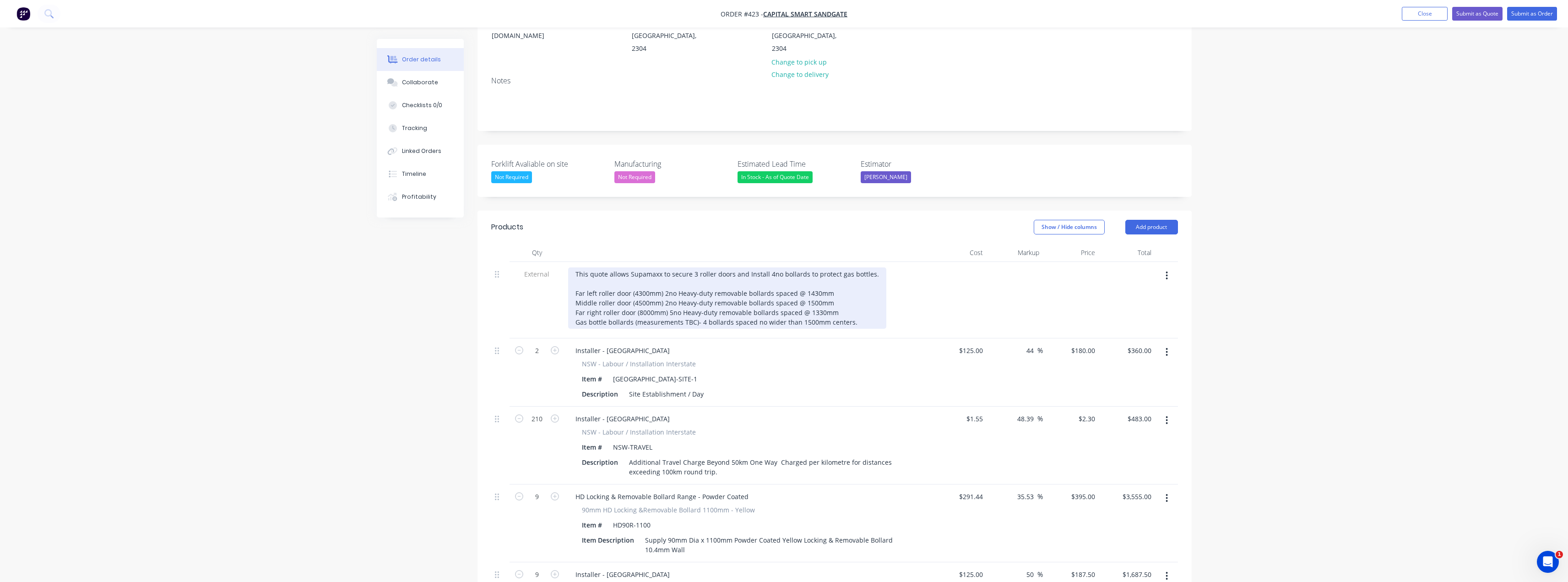
click at [865, 301] on div "This quote allows Supamaxx to secure 3 roller doors and Install 4no bollards to…" at bounding box center [727, 298] width 318 height 61
click at [841, 297] on div "This quote allows Supamaxx to secure 3 roller doors and Install 4no bollards to…" at bounding box center [727, 298] width 318 height 61
click at [840, 298] on div "This quote allows Supamaxx to secure 3 roller doors and Install 4no bollards to…" at bounding box center [727, 298] width 318 height 61
click at [850, 298] on div "This quote allows Supamaxx to secure 3 roller doors and Install 4no bollards to…" at bounding box center [727, 298] width 318 height 61
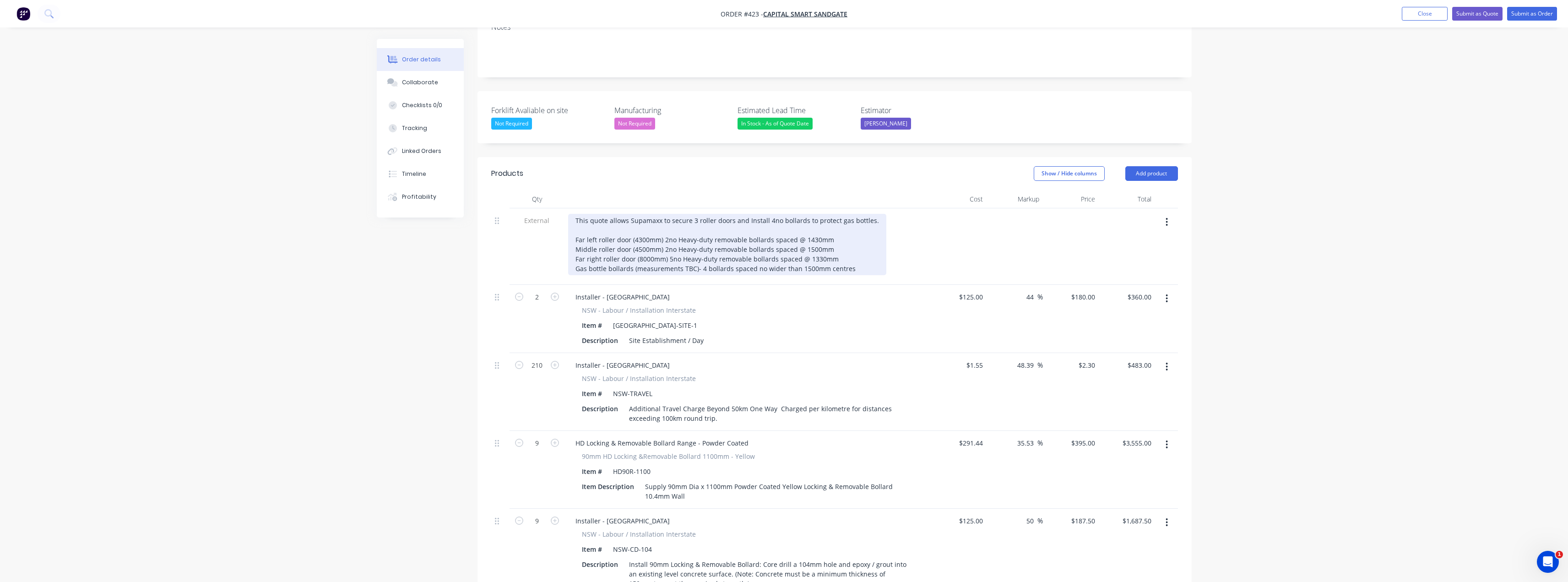
scroll to position [183, 0]
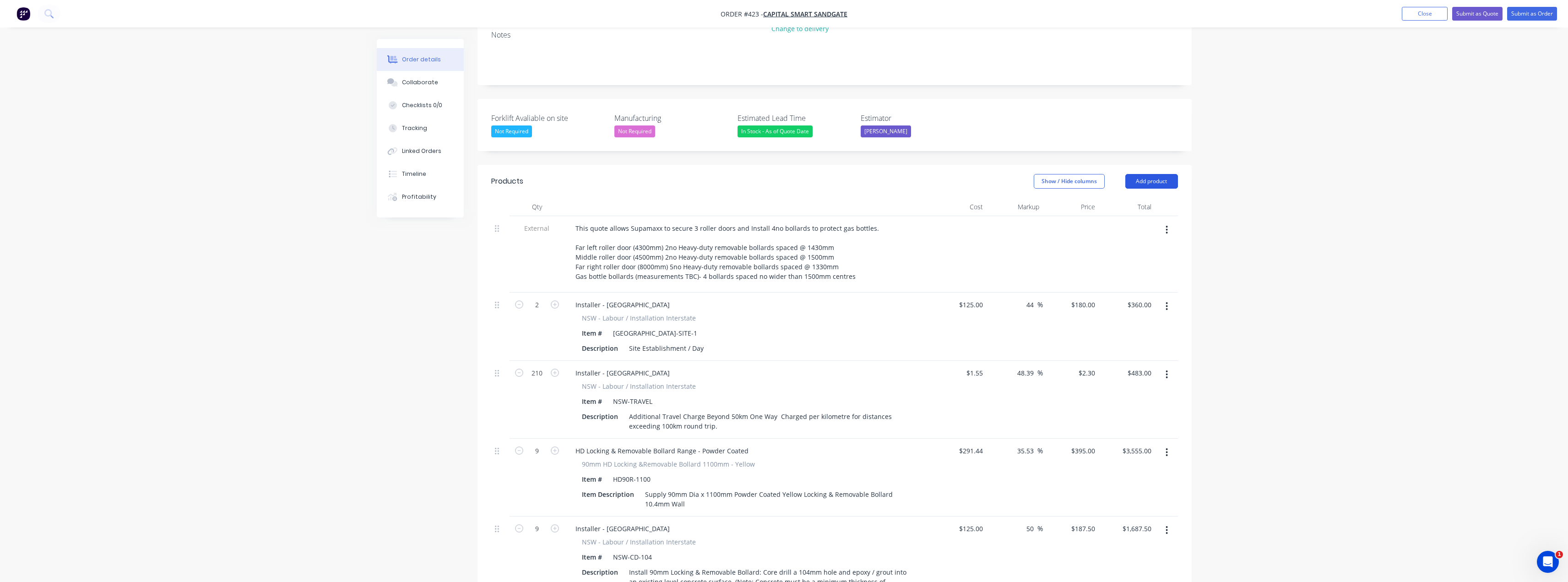
click at [1157, 174] on button "Add product" at bounding box center [1152, 182] width 53 height 15
click at [1143, 326] on div "Notes (External)" at bounding box center [1134, 333] width 70 height 13
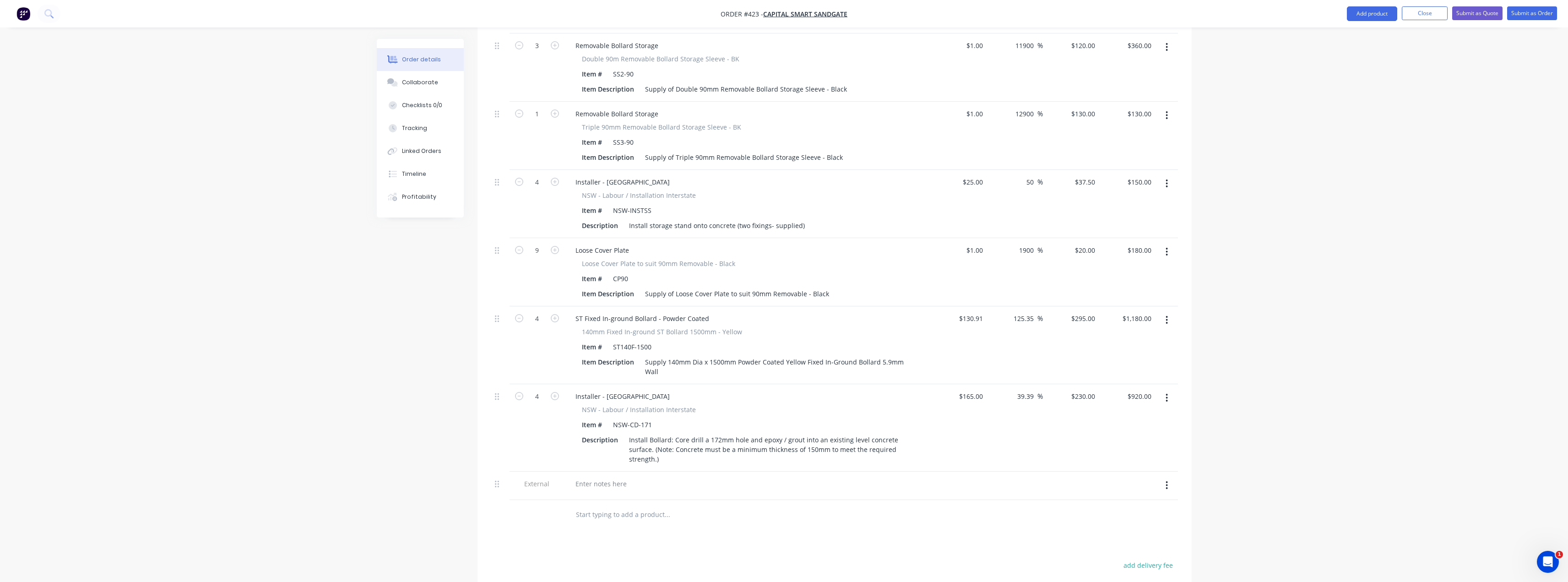
scroll to position [916, 0]
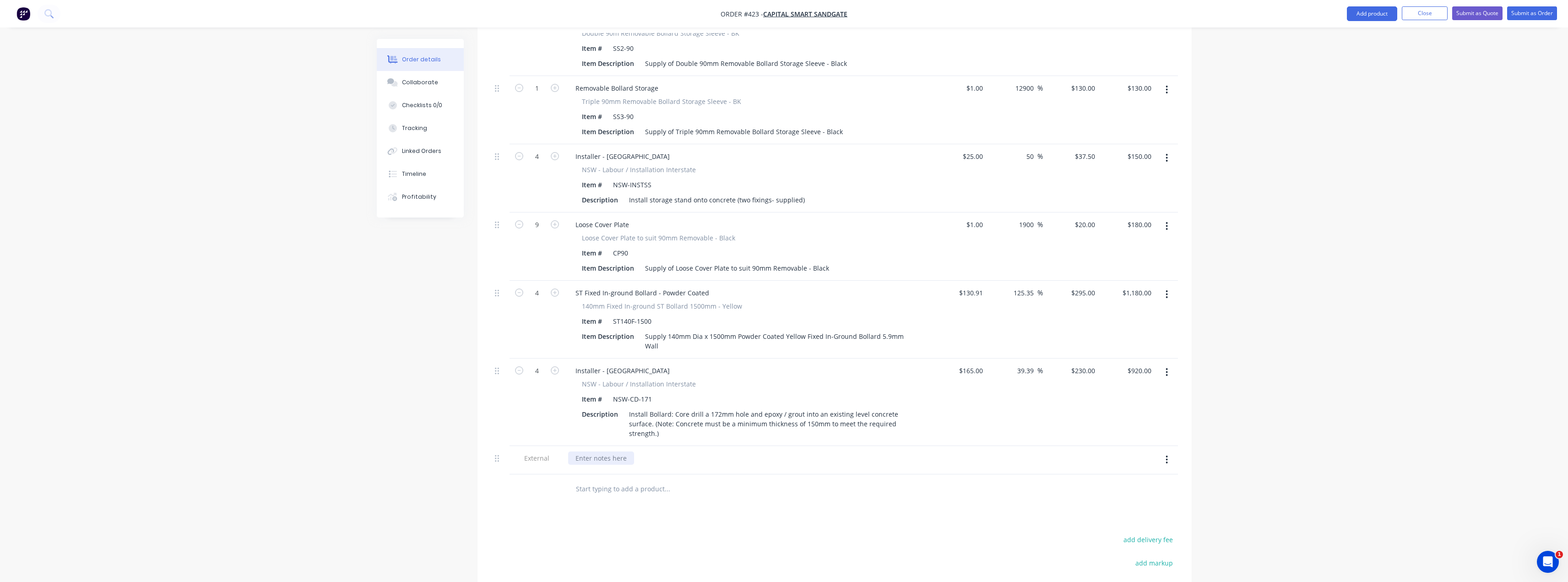
click at [613, 451] on div at bounding box center [601, 458] width 66 height 13
paste div
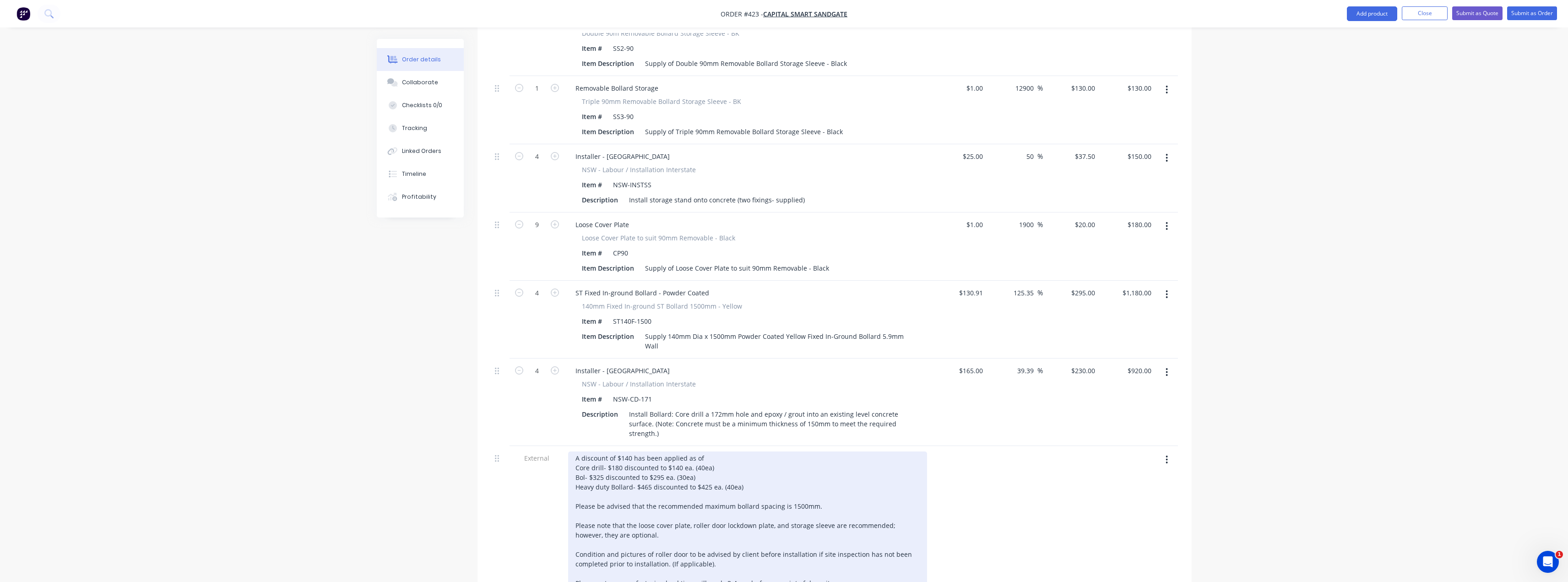
click at [632, 468] on div "A discount of $140 has been applied as of Core drill- $180 discounted to $140 e…" at bounding box center [747, 534] width 359 height 167
click at [708, 461] on div "A discount of $140 has been applied as of Core drill- $180 discounted to $140 e…" at bounding box center [747, 534] width 359 height 167
click at [757, 463] on div "A discount of $140 has been applied as of Core drill- $180 discounted to $140 e…" at bounding box center [747, 534] width 359 height 167
click at [620, 451] on div "A discount of $140 has been applied as of Core drill- $180 discounted to $140 e…" at bounding box center [747, 534] width 359 height 167
drag, startPoint x: 715, startPoint y: 443, endPoint x: 559, endPoint y: 443, distance: 156.0
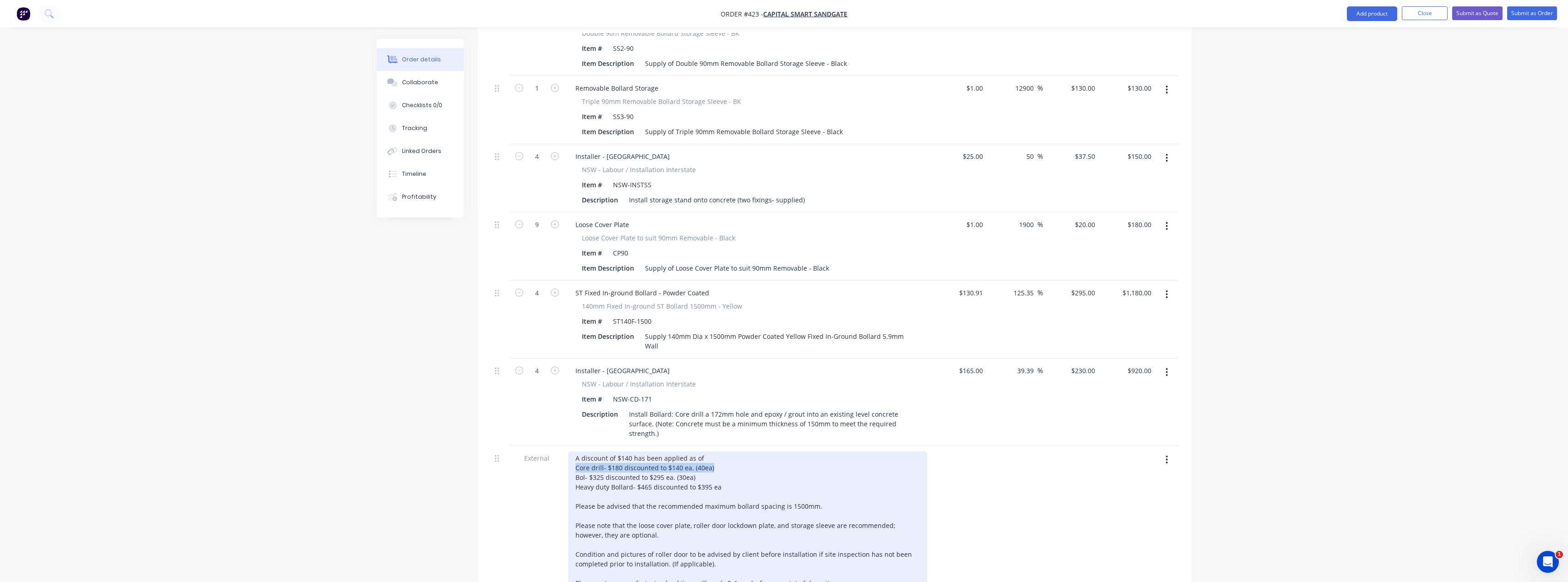
click at [559, 446] on div "External A discount of $140 has been applied as of Core drill- $180 discounted …" at bounding box center [834, 537] width 686 height 182
drag, startPoint x: 695, startPoint y: 453, endPoint x: 561, endPoint y: 452, distance: 134.0
click at [561, 452] on div "External A discount of $140 has been applied as of Bol- $325 discounted to $295…" at bounding box center [834, 537] width 686 height 182
click at [630, 451] on div "A discount of $140 has been applied as of Heavy duty Bollard- $465 discounted t…" at bounding box center [747, 530] width 359 height 158
click at [739, 451] on div "A discount of $630 has been applied as of Heavy duty Bollard- $465 discounted t…" at bounding box center [747, 530] width 359 height 158
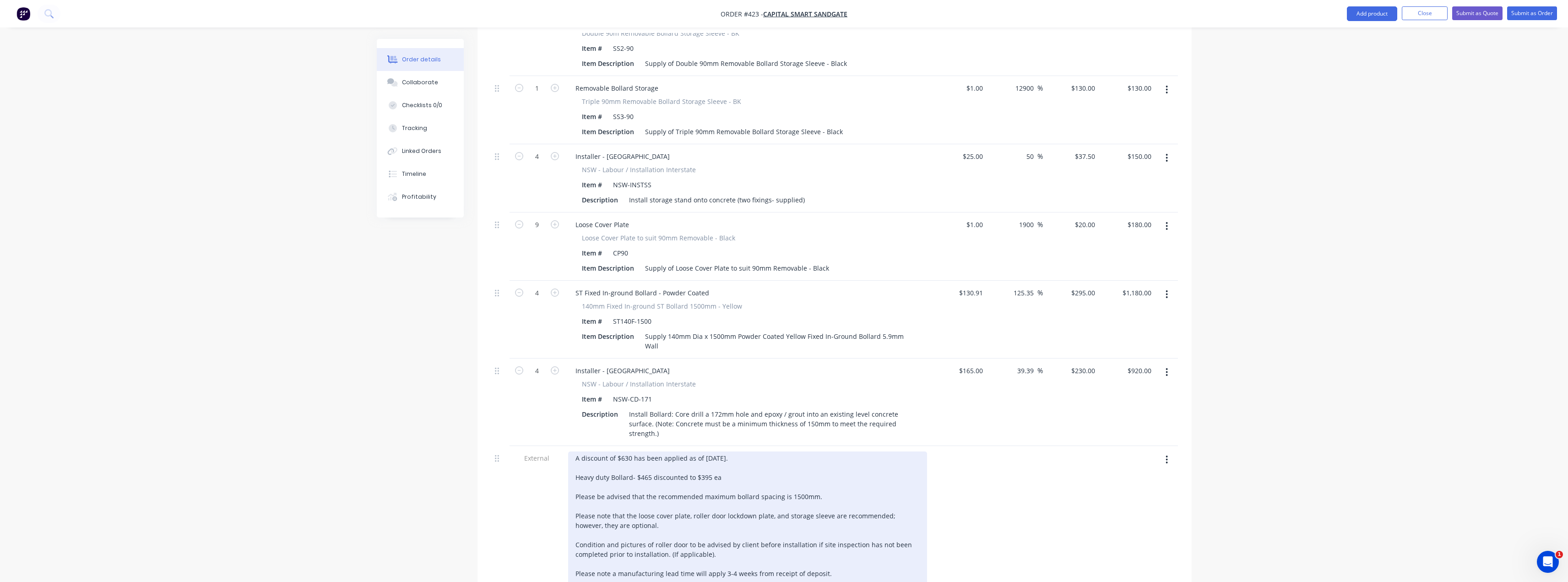
click at [723, 452] on div "A discount of $630 has been applied as of [DATE]. Heavy duty Bollard- $465 disc…" at bounding box center [747, 530] width 359 height 158
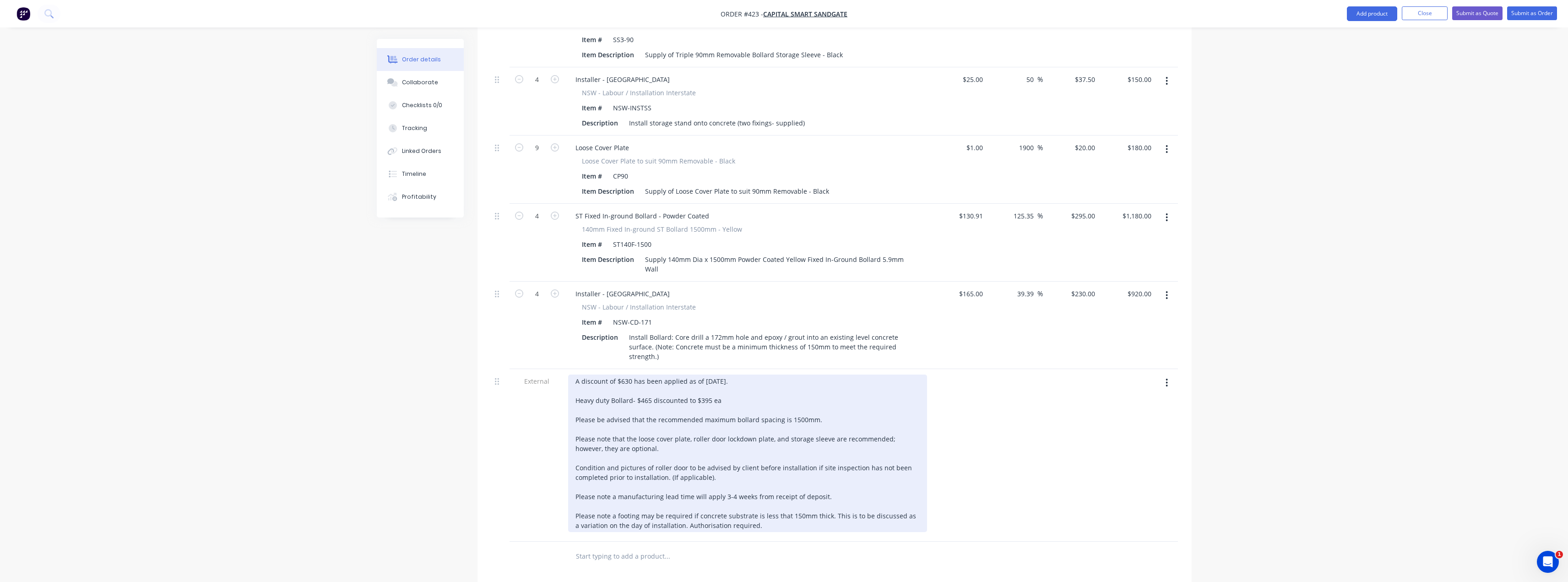
scroll to position [1007, 0]
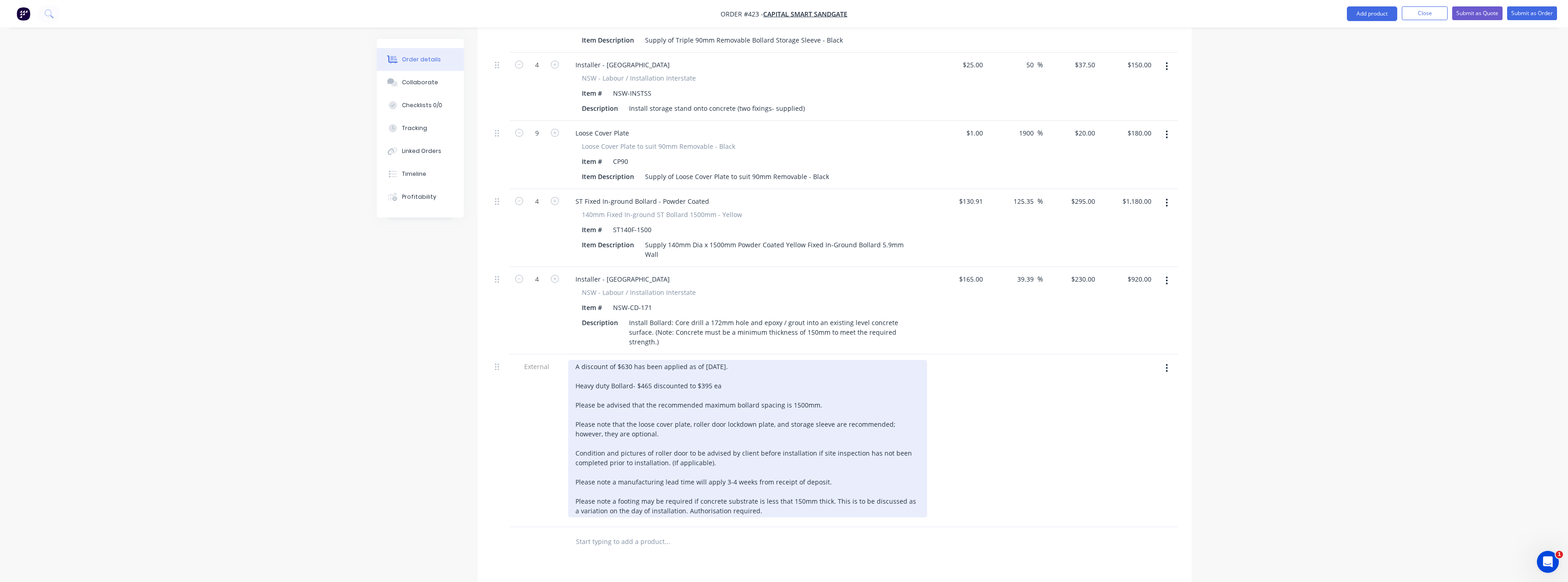
click at [640, 418] on div "A discount of $630 has been applied as of [DATE]. Heavy duty Bollard- $465 disc…" at bounding box center [747, 439] width 359 height 158
drag, startPoint x: 642, startPoint y: 413, endPoint x: 564, endPoint y: 397, distance: 79.6
click at [564, 397] on div "A discount of $630 has been applied as of [DATE]. Heavy duty Bollard- $465 disc…" at bounding box center [747, 441] width 366 height 172
click at [587, 405] on div "A discount of $630 has been applied as of [DATE]. Heavy duty Bollard- $465 disc…" at bounding box center [747, 434] width 359 height 148
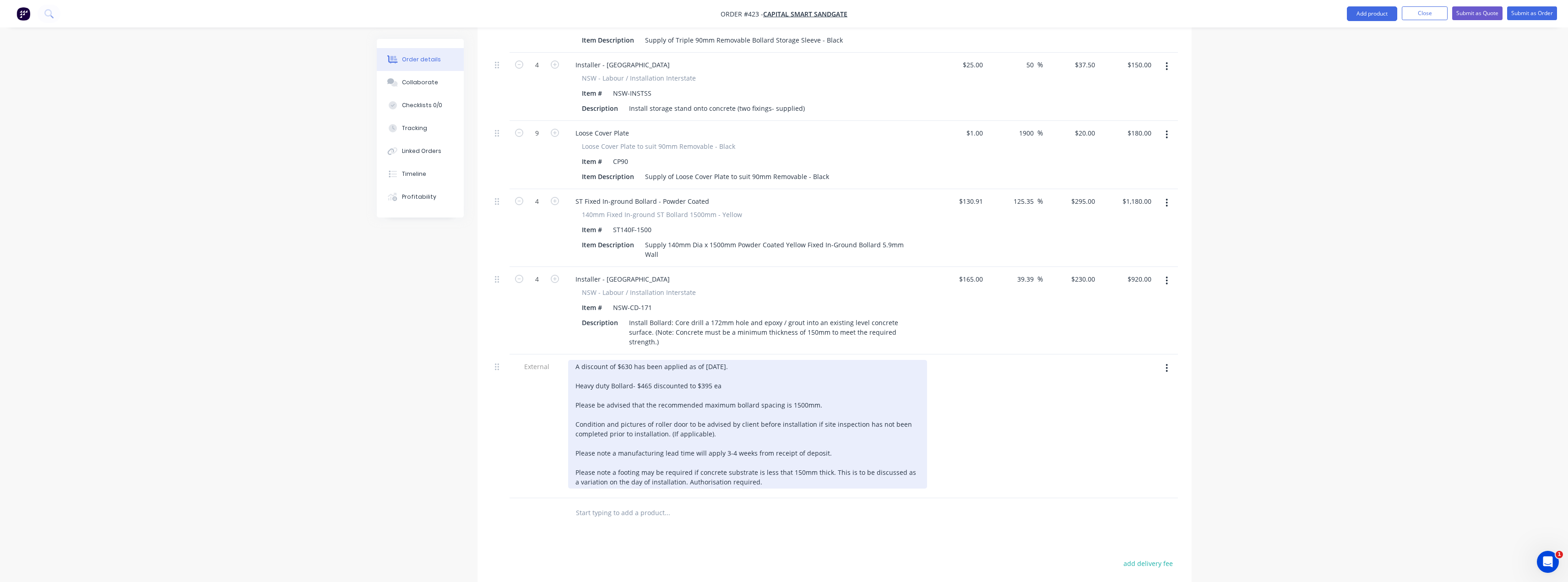
click at [754, 409] on div "A discount of $630 has been applied as of [DATE]. Heavy duty Bollard- $465 disc…" at bounding box center [747, 424] width 359 height 128
click at [831, 426] on div "A discount of $630 has been applied as of [DATE]. Heavy duty Bollard- $465 disc…" at bounding box center [747, 424] width 359 height 128
click at [726, 429] on div "A discount of $630 has been applied as of [DATE]. Heavy duty Bollard- $465 disc…" at bounding box center [747, 424] width 359 height 128
click at [732, 427] on div "A discount of $630 has been applied as of [DATE]. Heavy duty Bollard- $465 disc…" at bounding box center [747, 424] width 359 height 128
click at [855, 433] on div "A discount of $630 has been applied as of [DATE]. Heavy duty Bollard- $465 disc…" at bounding box center [747, 424] width 359 height 128
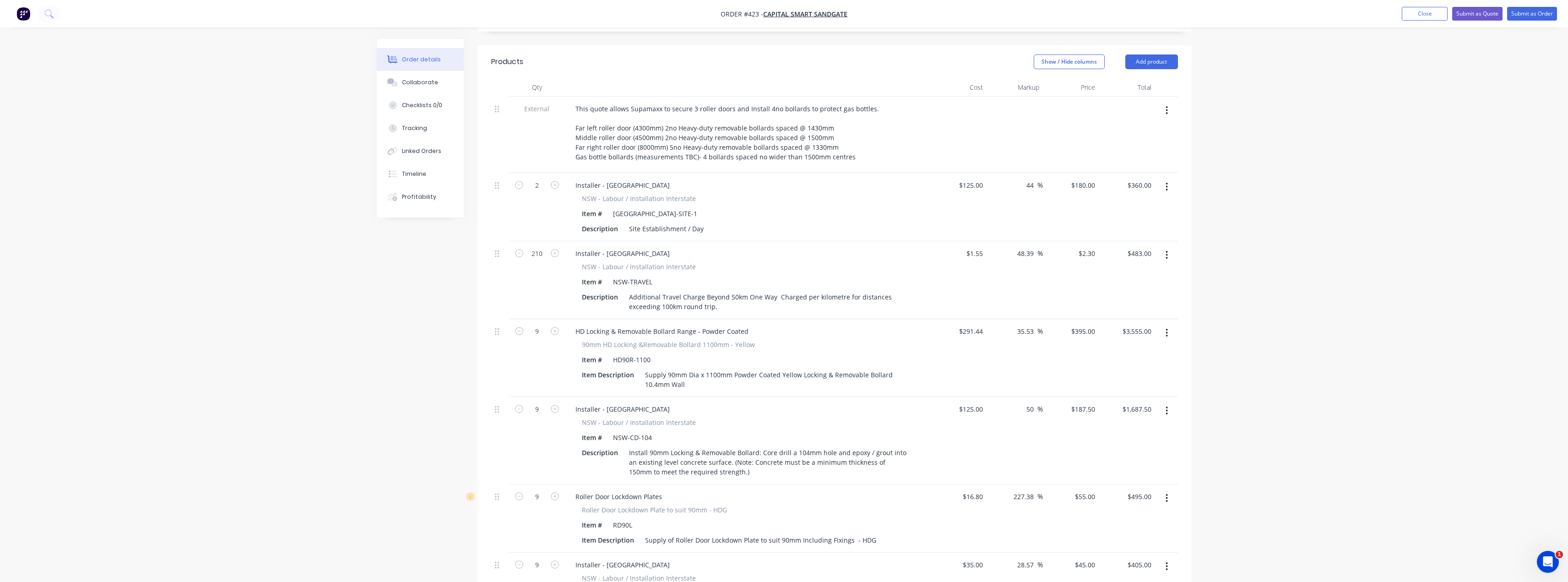
scroll to position [183, 0]
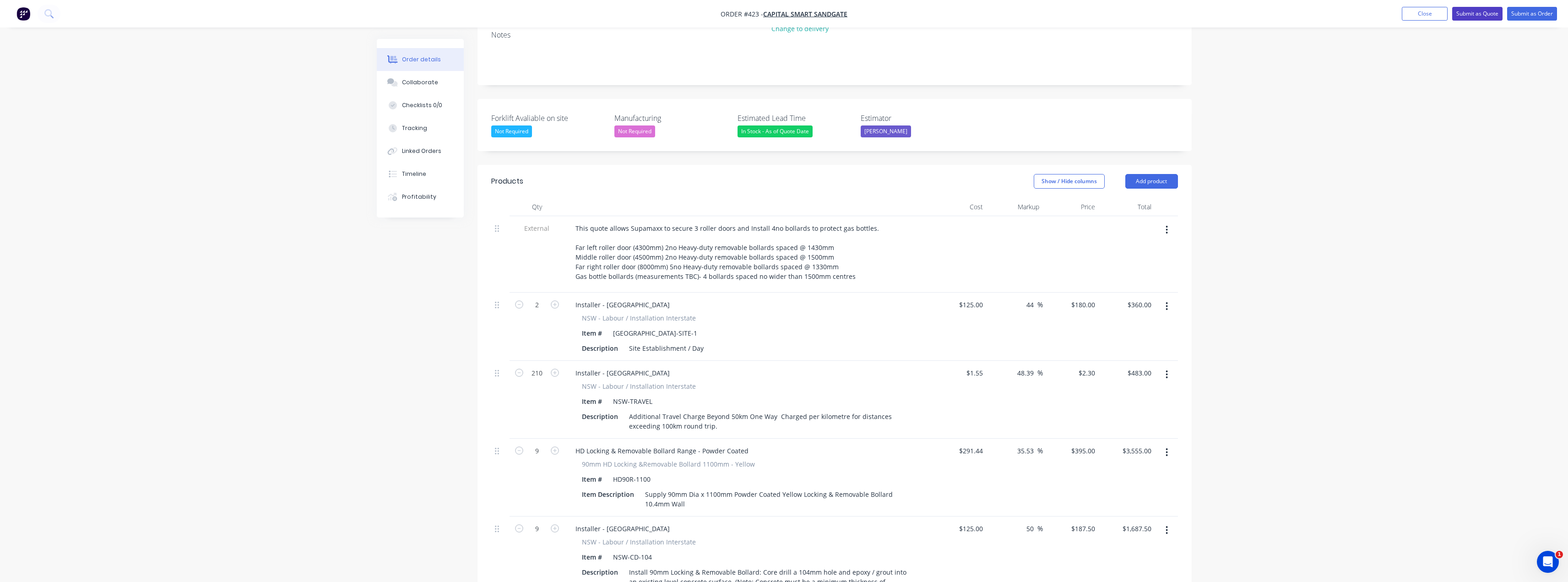
click at [1478, 12] on button "Submit as Quote" at bounding box center [1477, 13] width 50 height 13
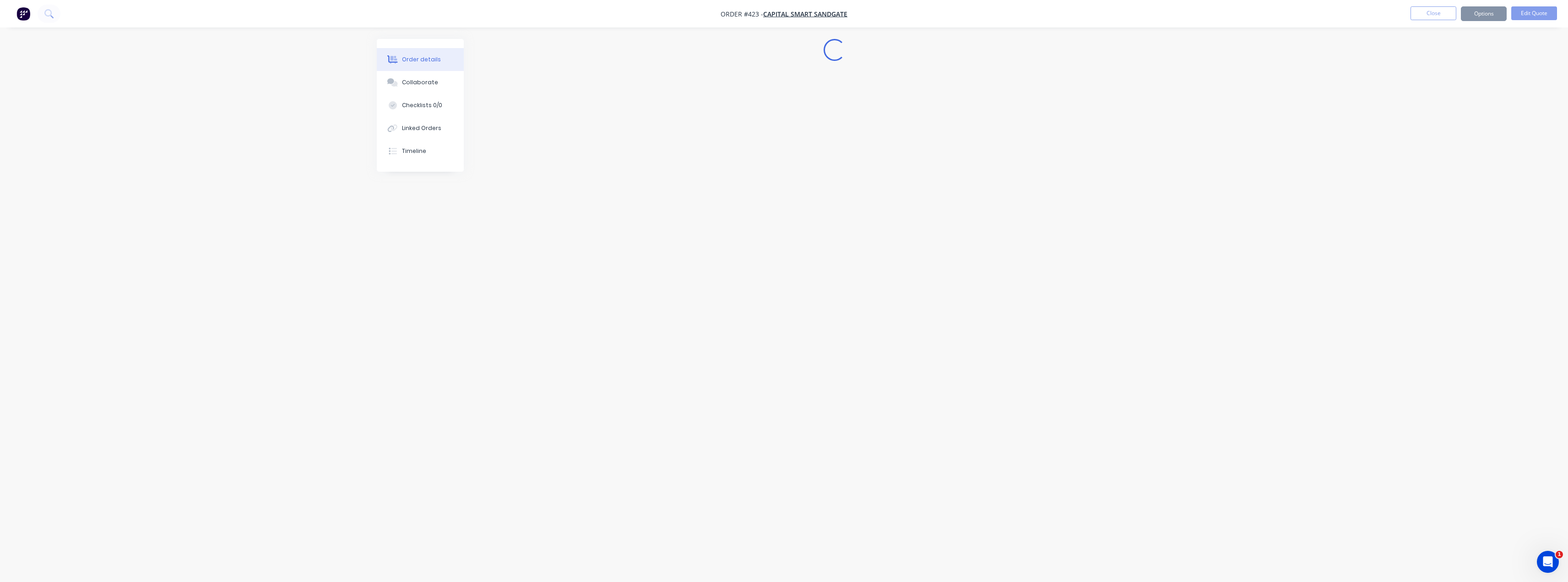
scroll to position [0, 0]
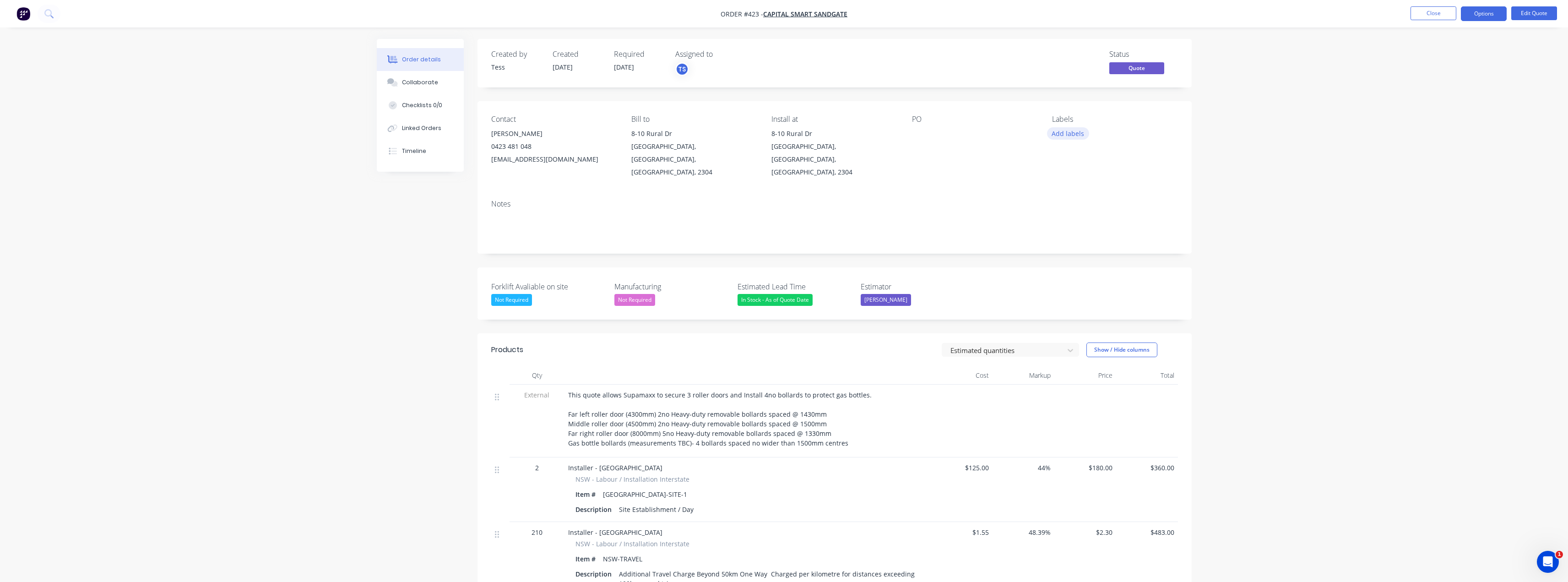
click at [1063, 138] on button "Add labels" at bounding box center [1068, 133] width 42 height 12
click at [1080, 235] on div "Interstate Install" at bounding box center [1102, 234] width 52 height 10
click at [1139, 128] on div "Interstate Install" at bounding box center [1114, 131] width 125 height 8
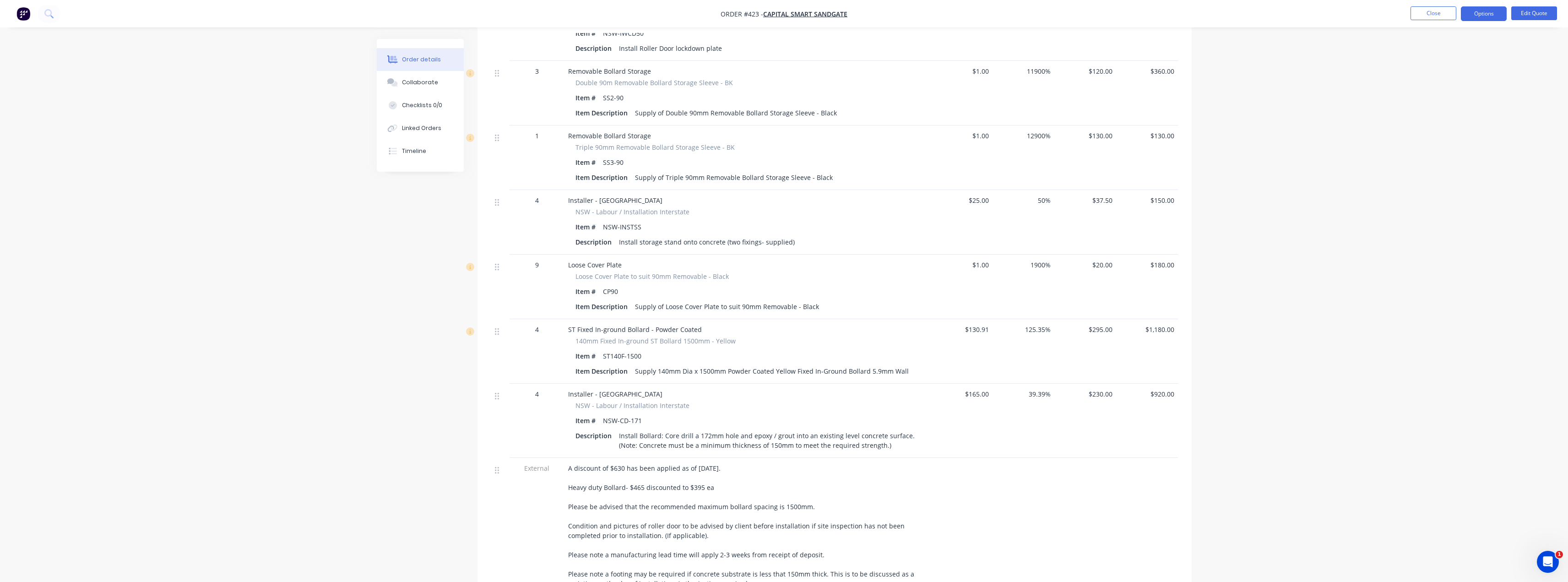
scroll to position [824, 0]
click at [1474, 15] on button "Options" at bounding box center [1484, 13] width 46 height 15
click at [1445, 53] on div "Quote" at bounding box center [1456, 56] width 84 height 13
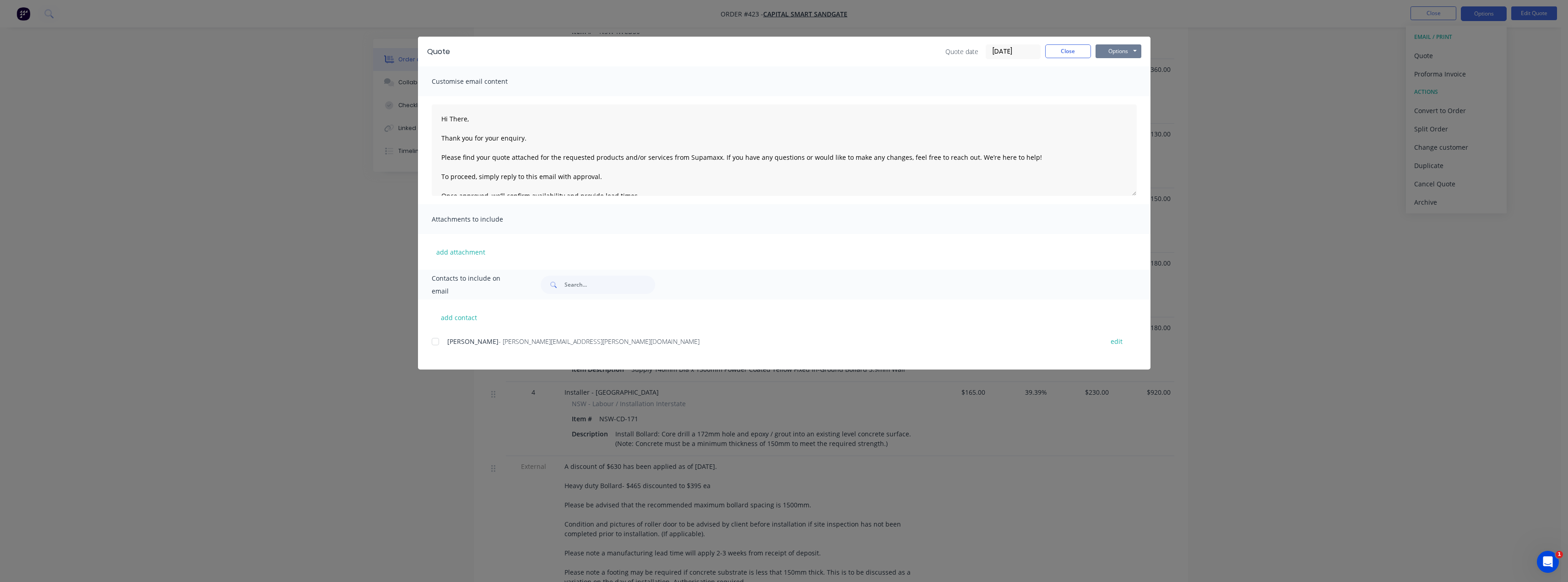
click at [1135, 53] on button "Options" at bounding box center [1118, 51] width 46 height 13
click at [1136, 70] on button "Preview" at bounding box center [1125, 67] width 59 height 15
click at [1071, 49] on button "Close" at bounding box center [1068, 51] width 46 height 13
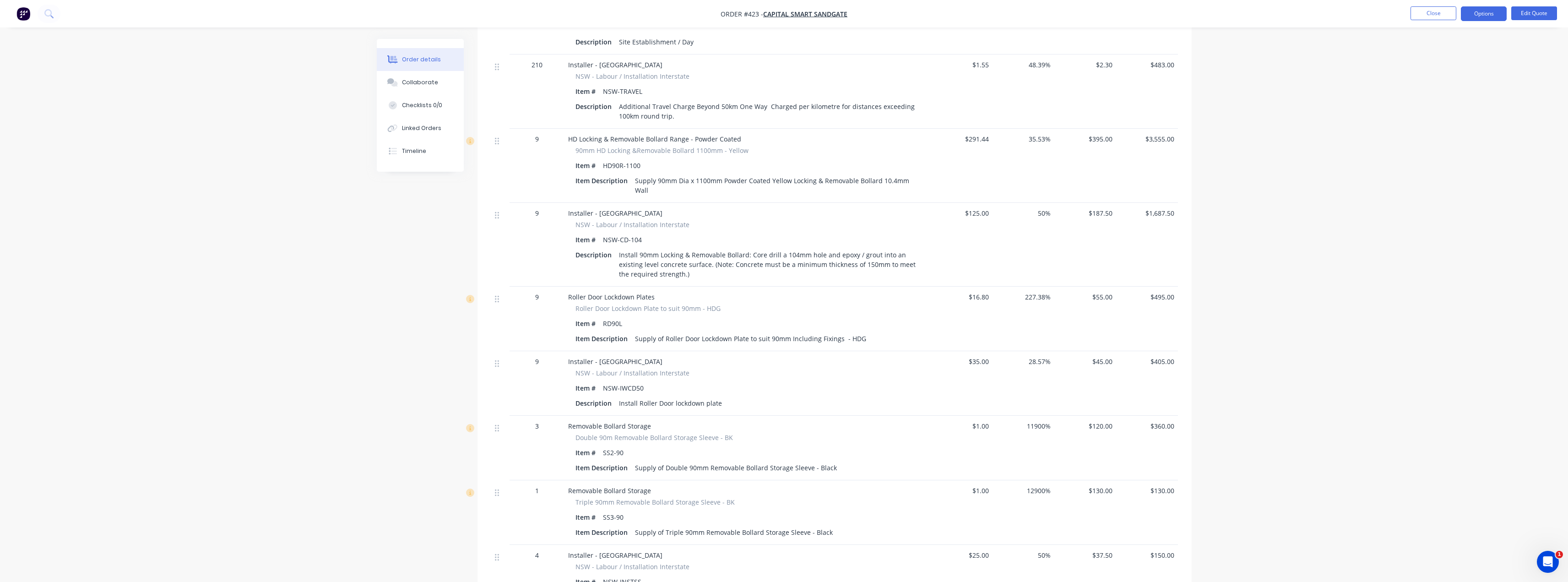
scroll to position [458, 0]
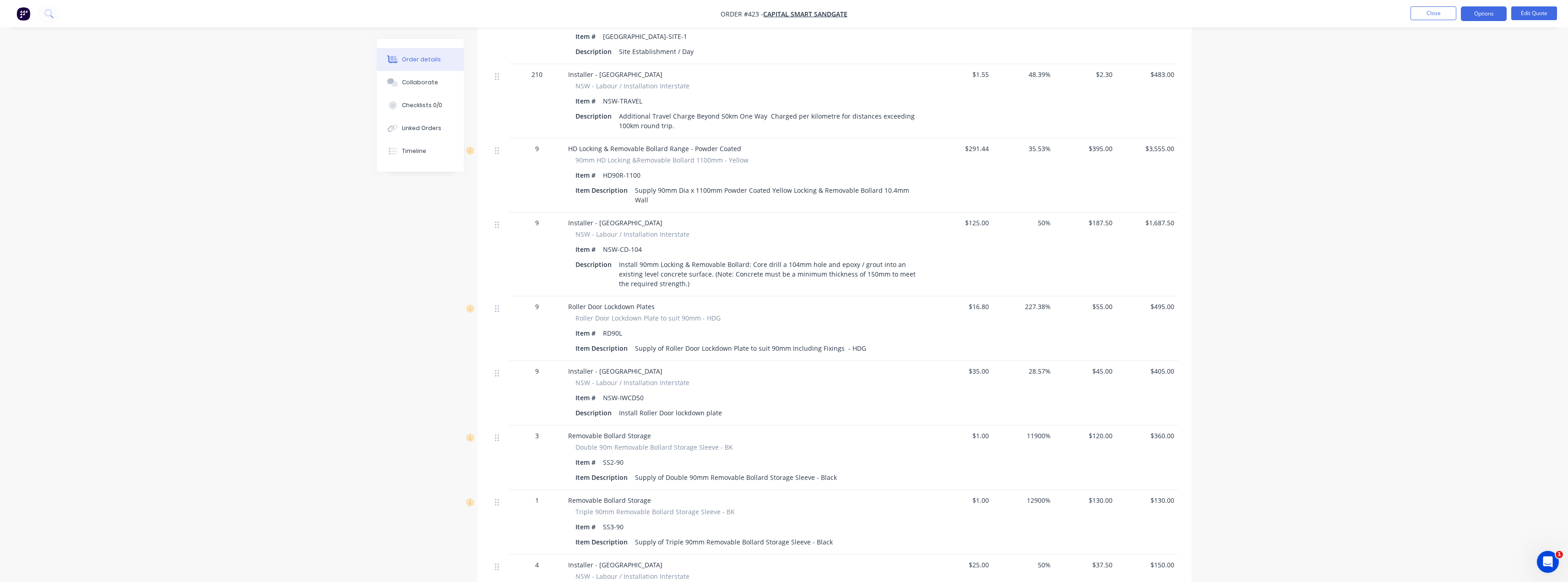
click at [1089, 218] on span "$187.50" at bounding box center [1085, 223] width 54 height 10
click at [1102, 218] on span "$187.50" at bounding box center [1085, 223] width 54 height 10
click at [1536, 10] on button "Edit Quote" at bounding box center [1534, 13] width 46 height 13
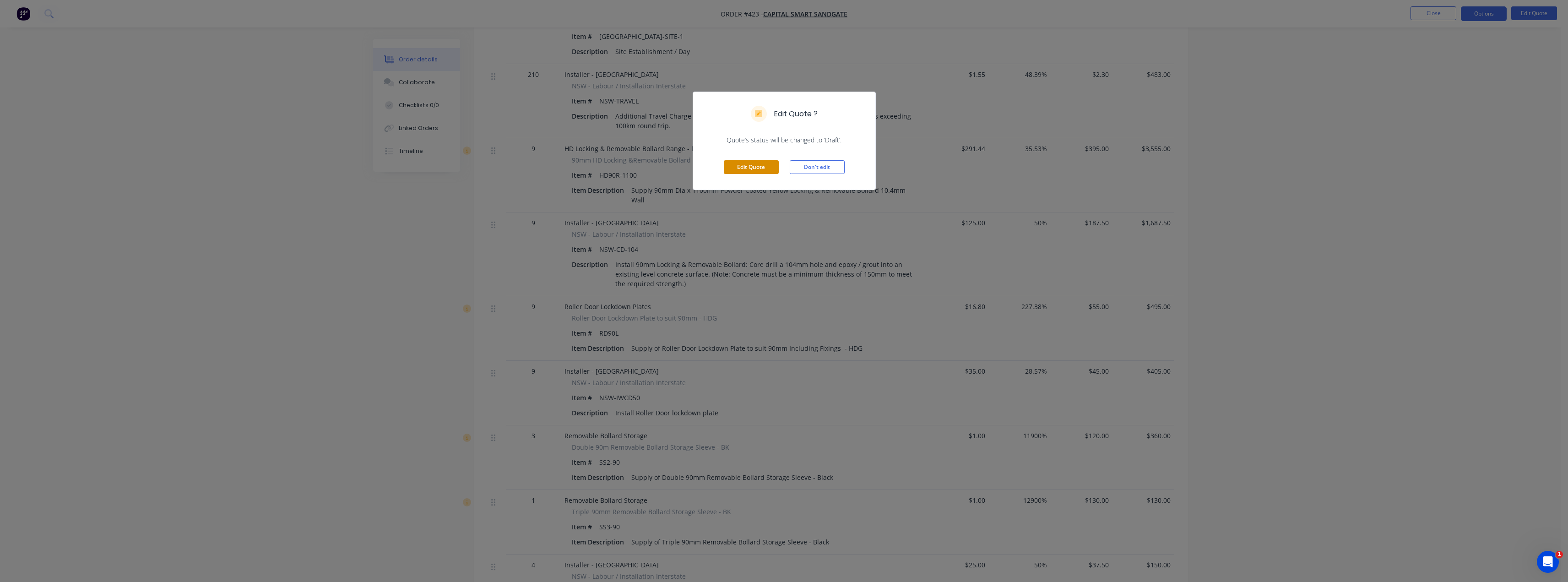
click at [757, 167] on button "Edit Quote" at bounding box center [751, 167] width 55 height 13
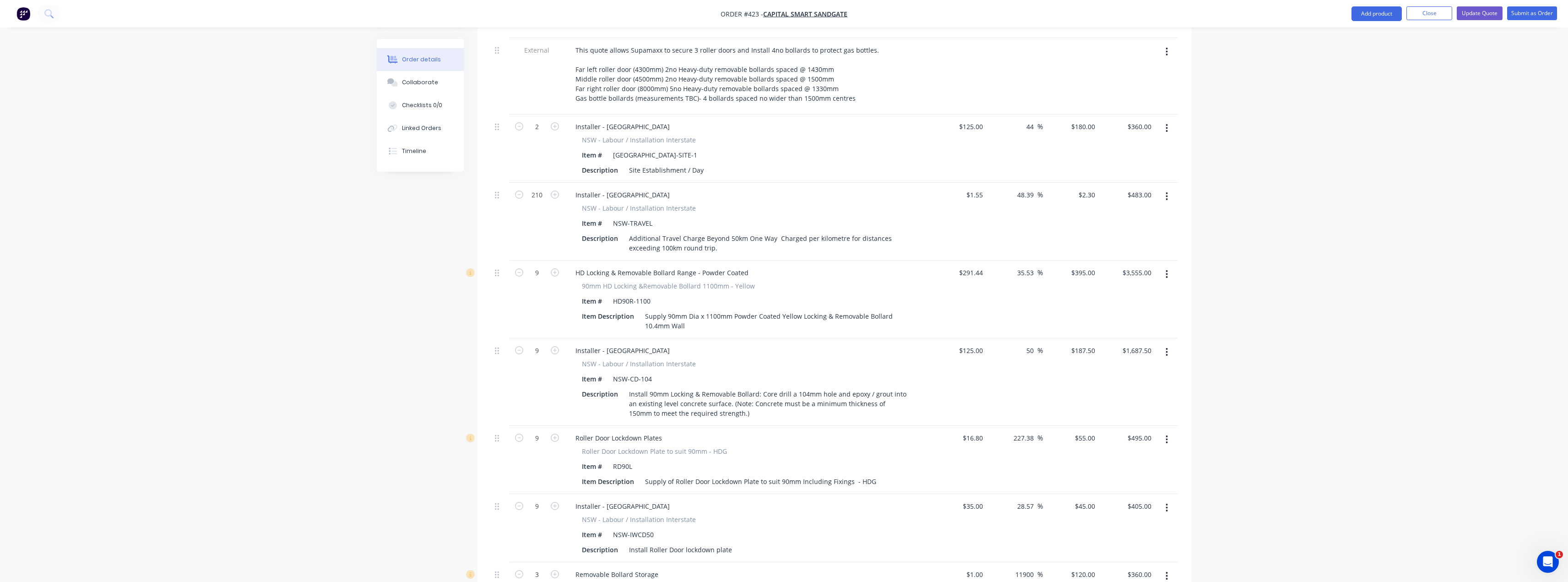
scroll to position [366, 0]
click at [1087, 339] on input "187.5" at bounding box center [1084, 345] width 28 height 13
click at [1277, 279] on div "Order details Collaborate Checklists 0/0 Linked Orders Timeline Order details C…" at bounding box center [784, 518] width 1568 height 1769
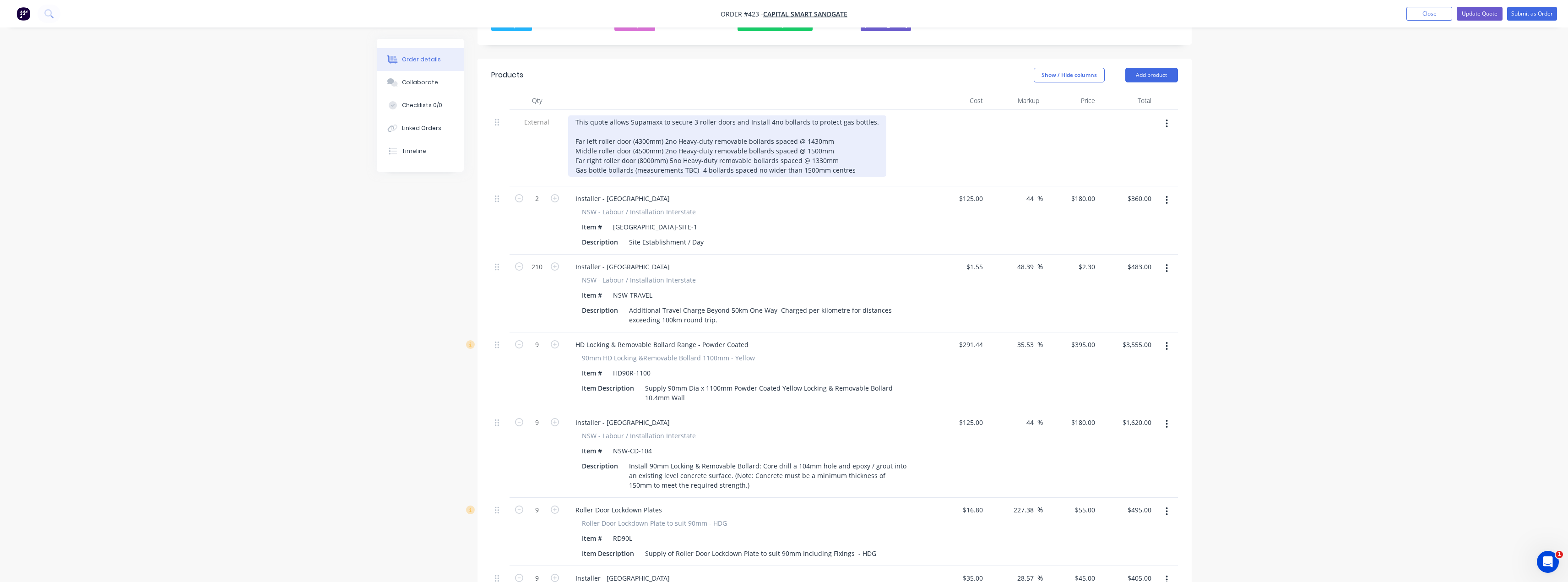
scroll to position [274, 0]
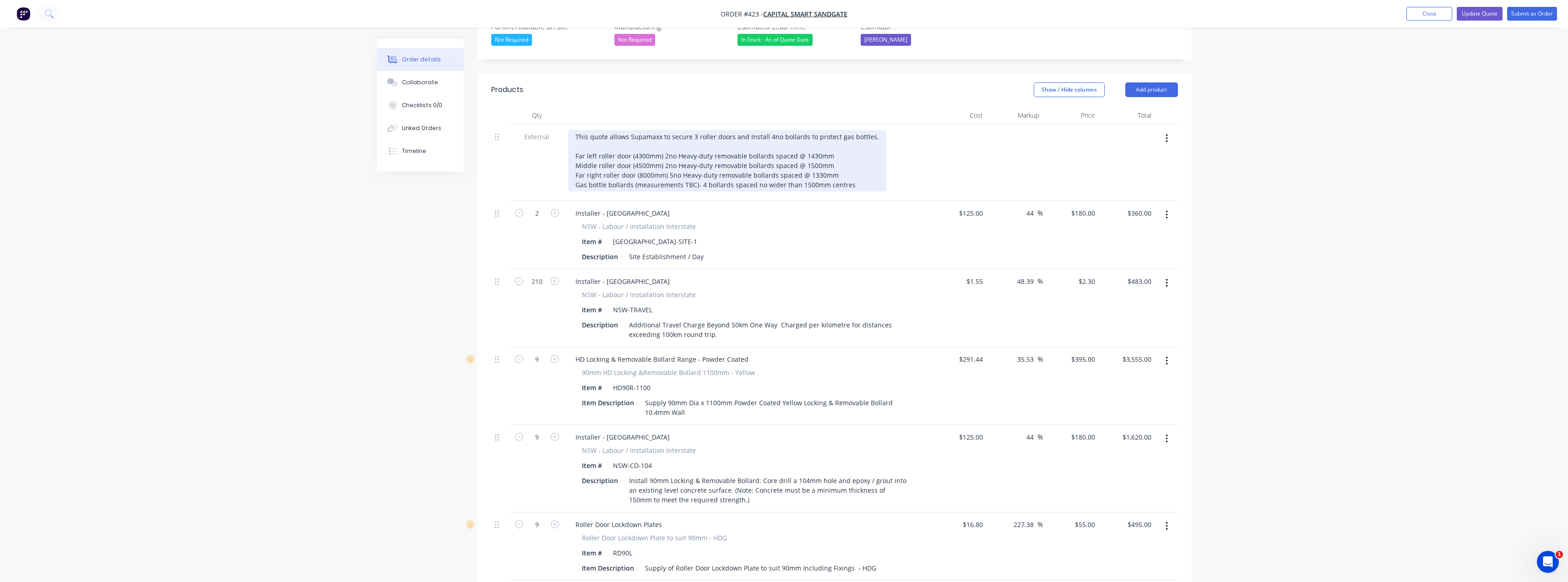
click at [851, 163] on div "This quote allows Supamaxx to secure 3 roller doors and Install 4no bollards to…" at bounding box center [727, 161] width 318 height 61
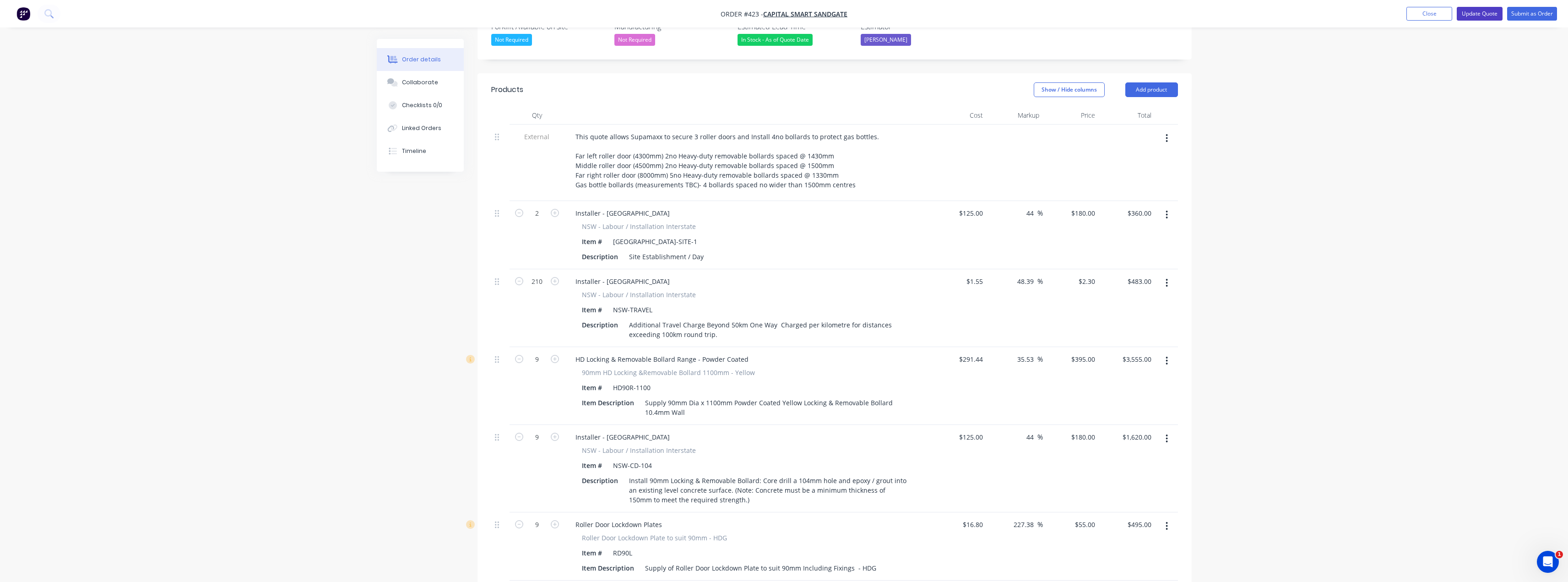
click at [1474, 15] on button "Update Quote" at bounding box center [1479, 13] width 46 height 13
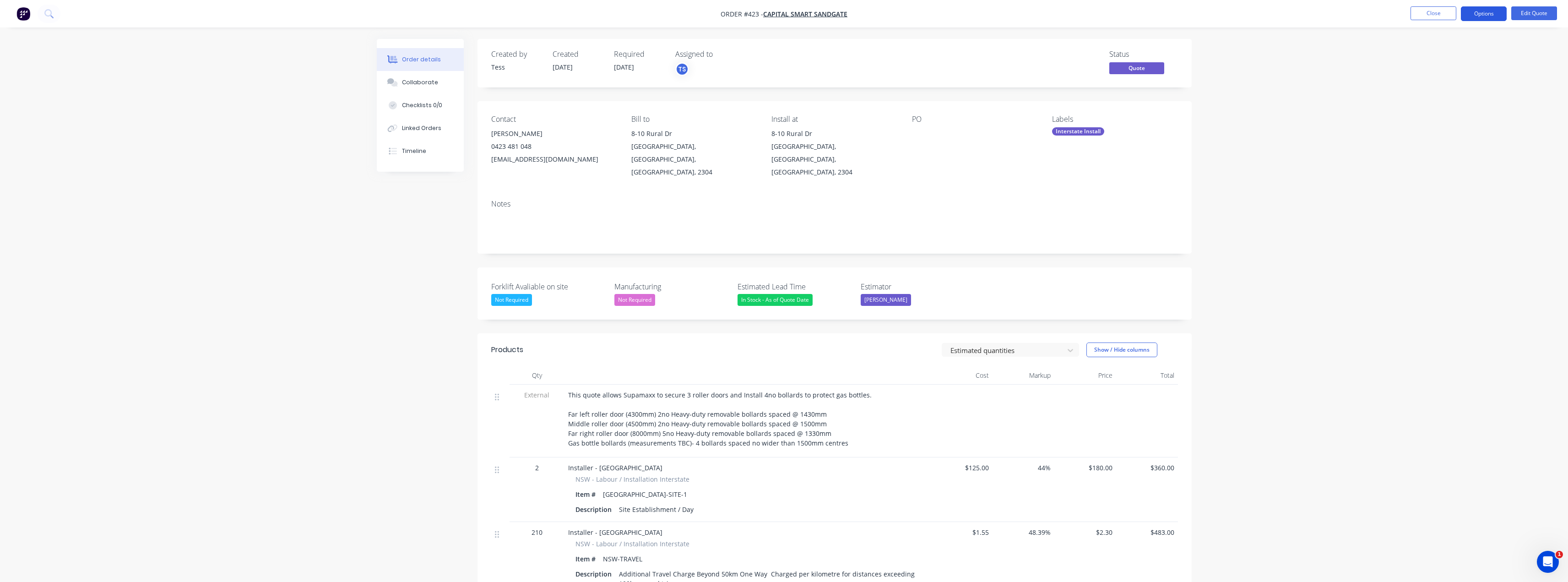
click at [1488, 15] on button "Options" at bounding box center [1484, 13] width 46 height 15
click at [1461, 51] on div "Quote" at bounding box center [1456, 56] width 84 height 13
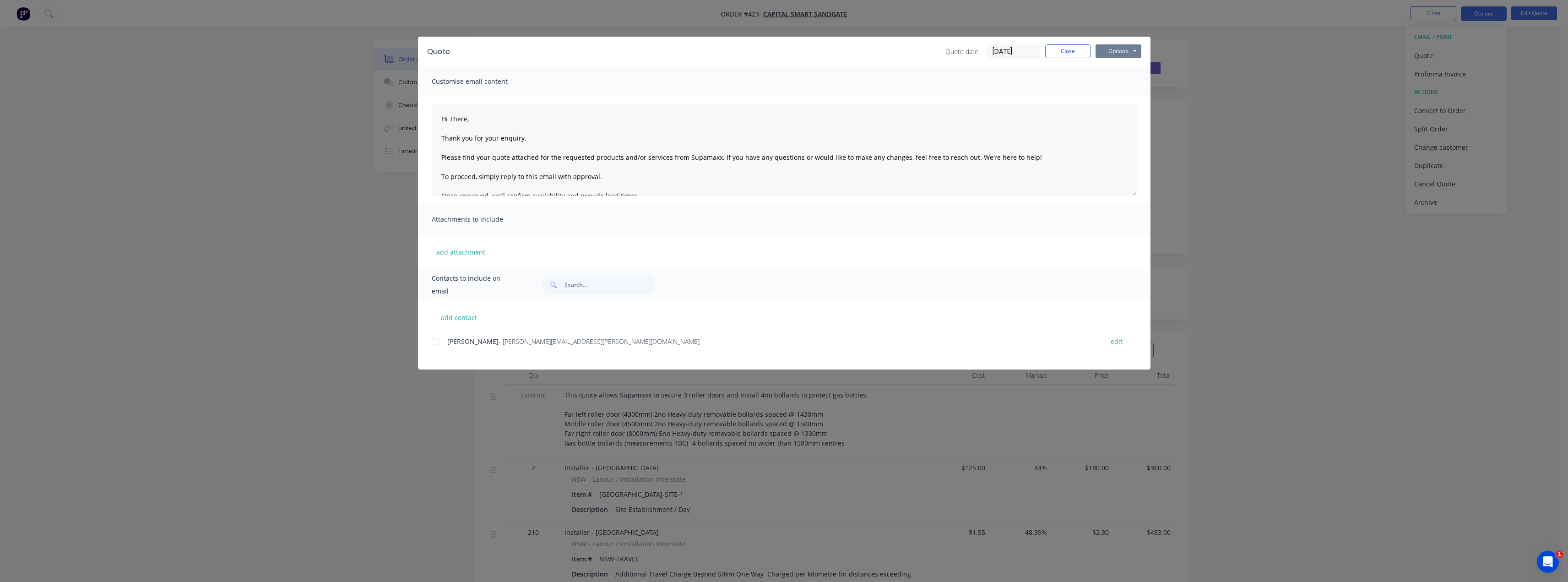
click at [1119, 51] on button "Options" at bounding box center [1118, 51] width 46 height 13
click at [1127, 72] on button "Preview" at bounding box center [1125, 67] width 59 height 15
click at [1075, 53] on button "Close" at bounding box center [1068, 51] width 46 height 13
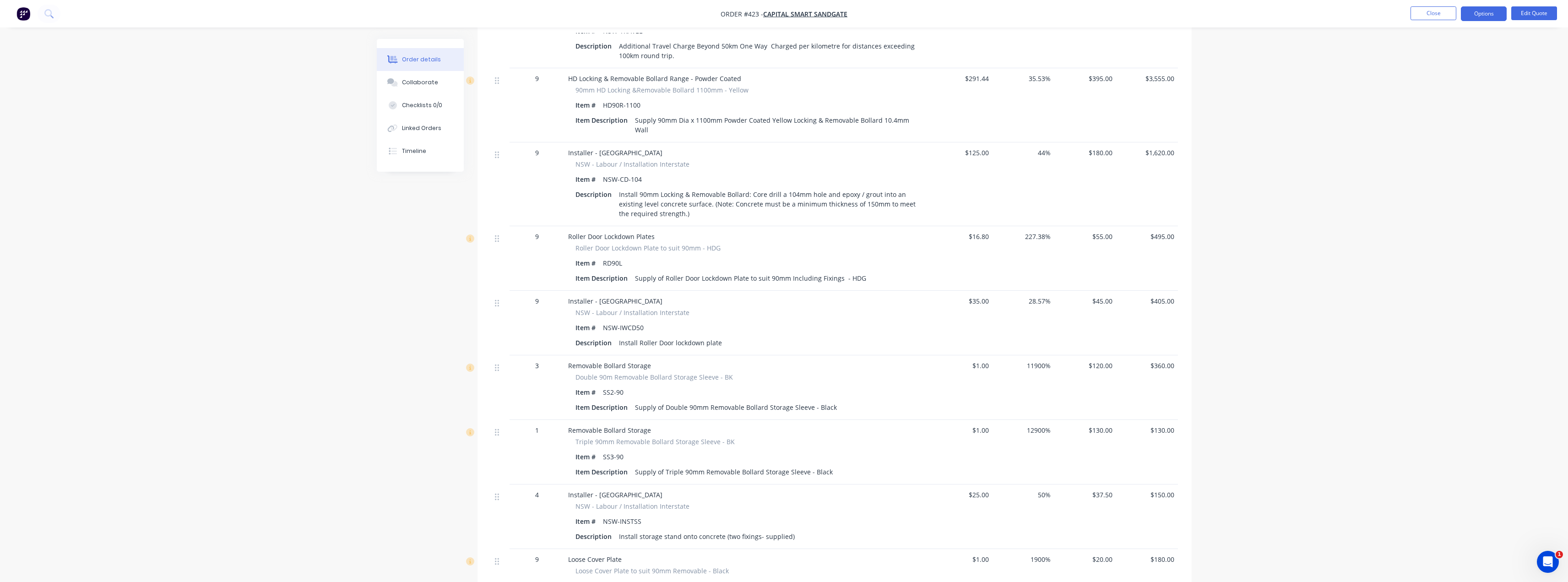
scroll to position [989, 0]
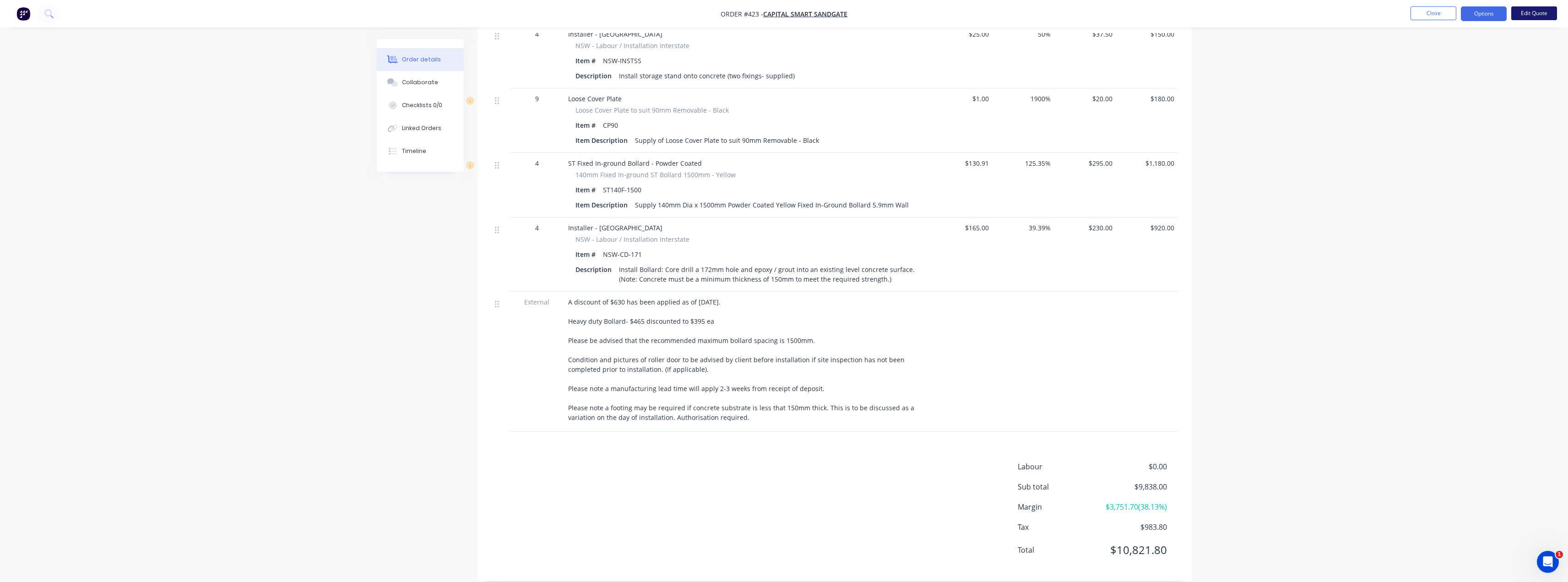
click at [1541, 10] on button "Edit Quote" at bounding box center [1534, 13] width 46 height 13
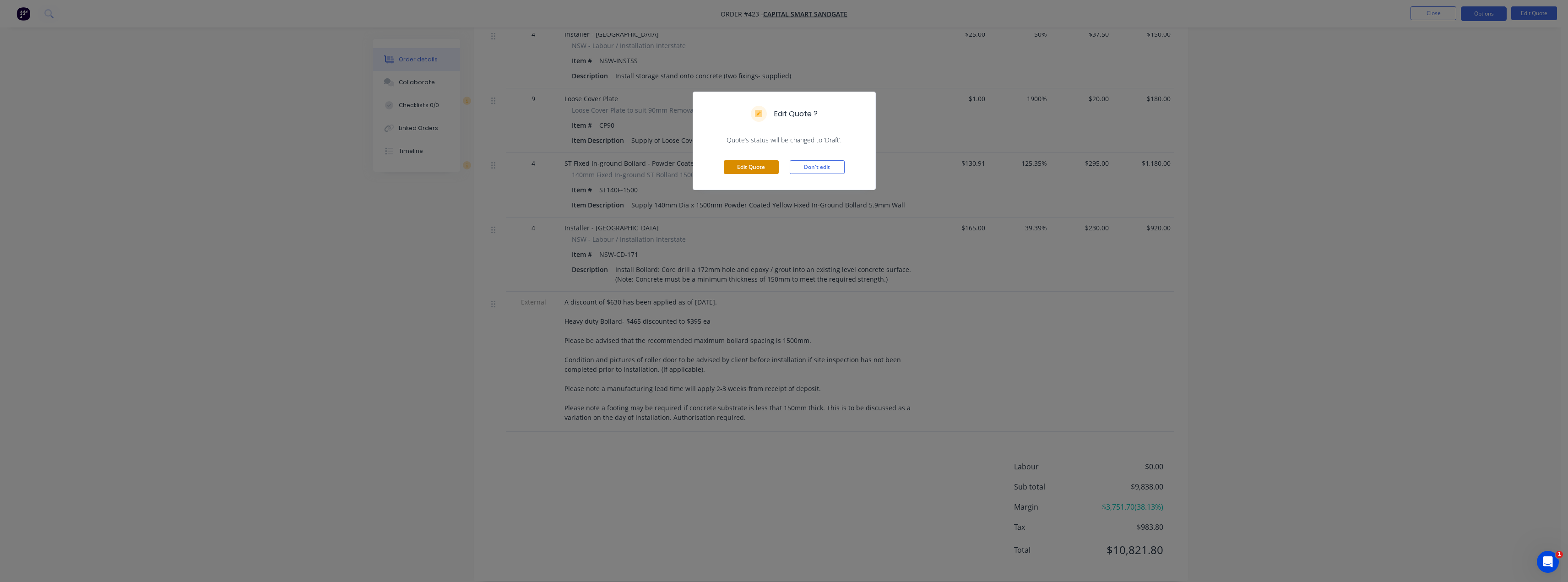
click at [769, 169] on button "Edit Quote" at bounding box center [751, 167] width 55 height 13
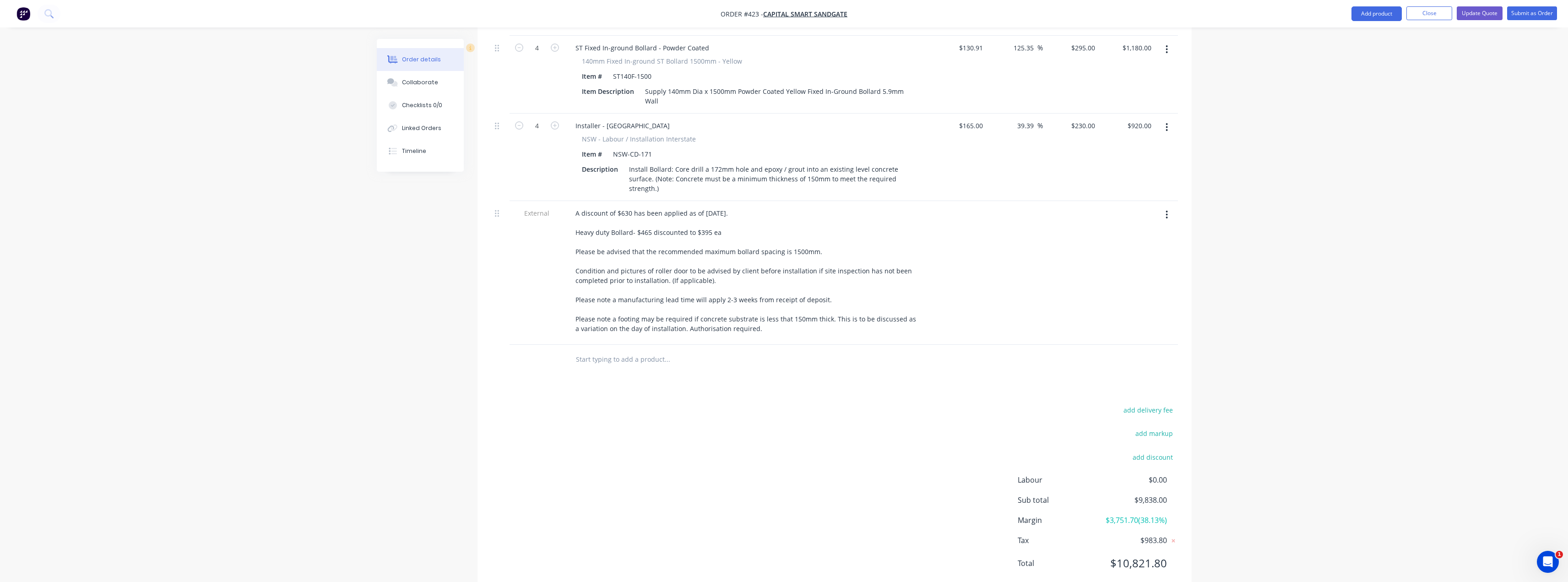
scroll to position [1161, 0]
click at [1151, 403] on button "add delivery fee" at bounding box center [1148, 410] width 59 height 12
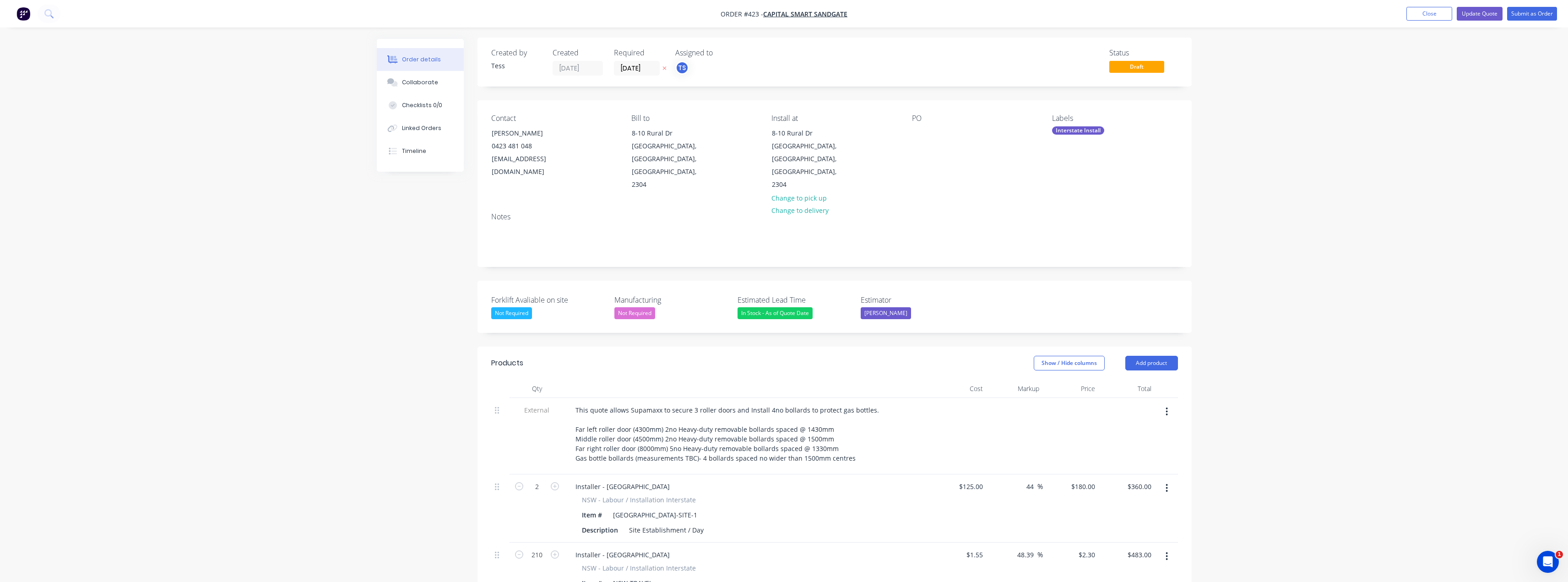
scroll to position [0, 0]
click at [1484, 11] on button "Update Quote" at bounding box center [1479, 13] width 46 height 13
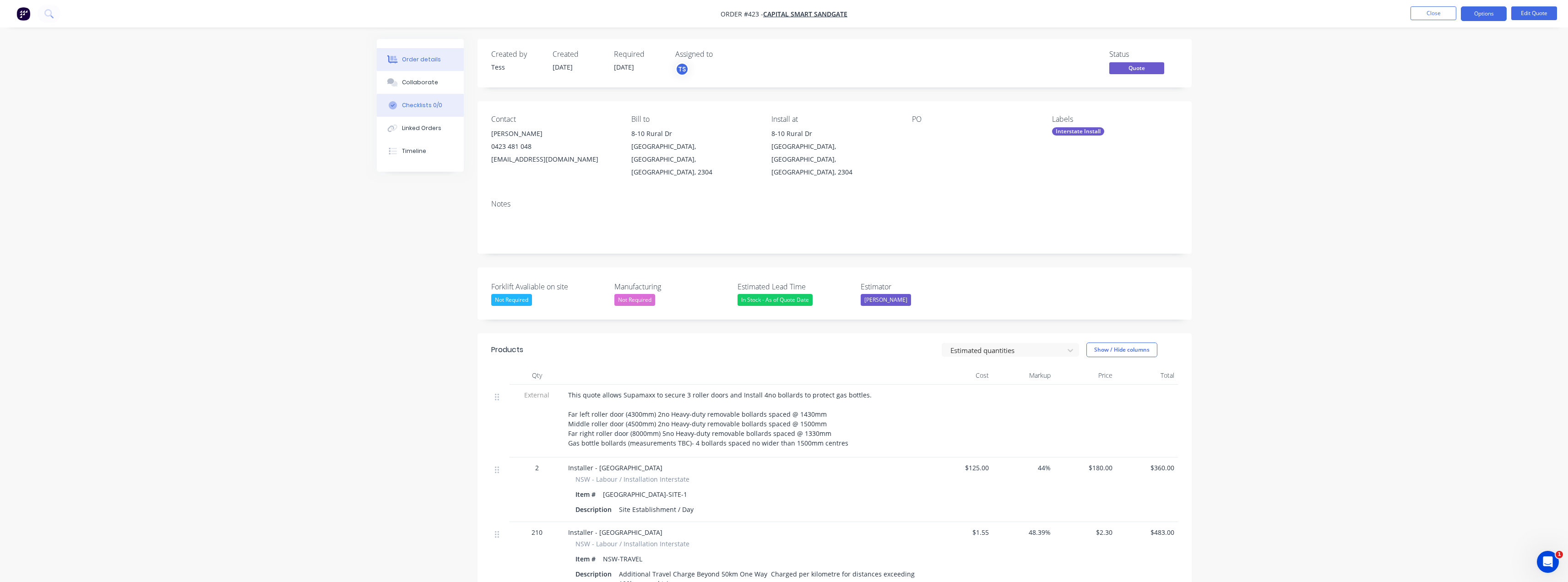
click at [413, 110] on button "Checklists 0/0" at bounding box center [420, 105] width 87 height 23
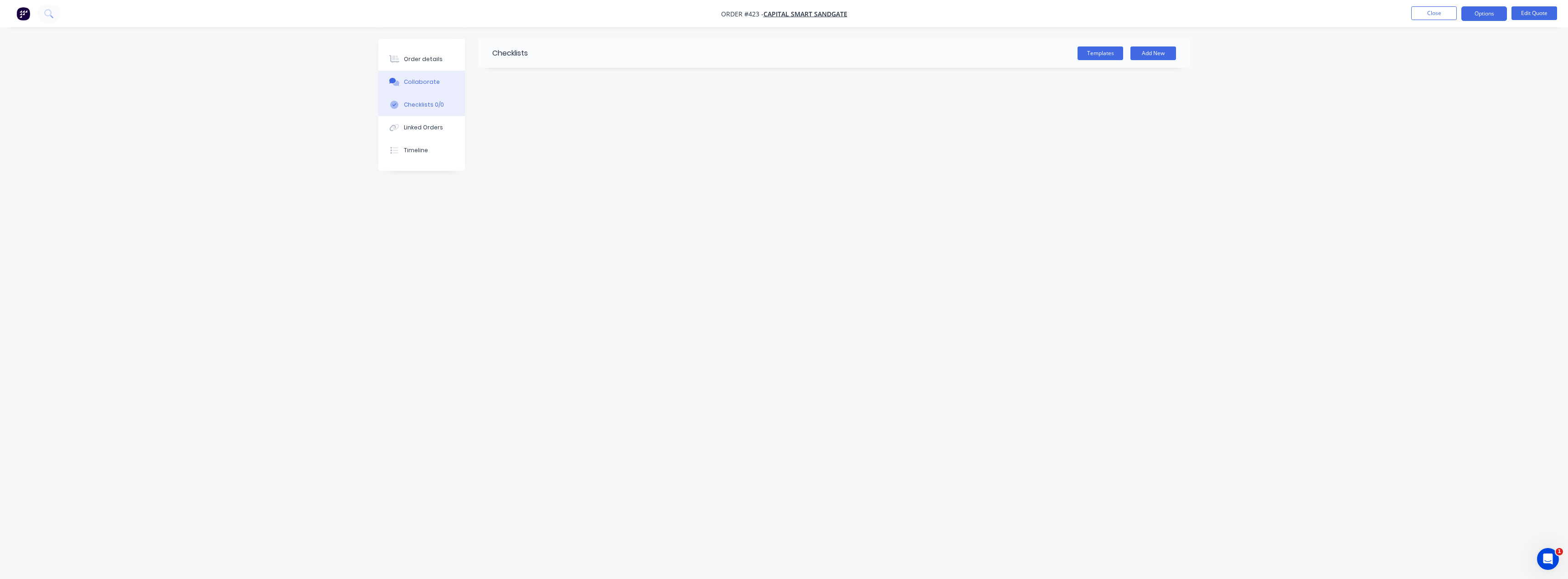
click at [426, 77] on button "Collaborate" at bounding box center [422, 81] width 86 height 23
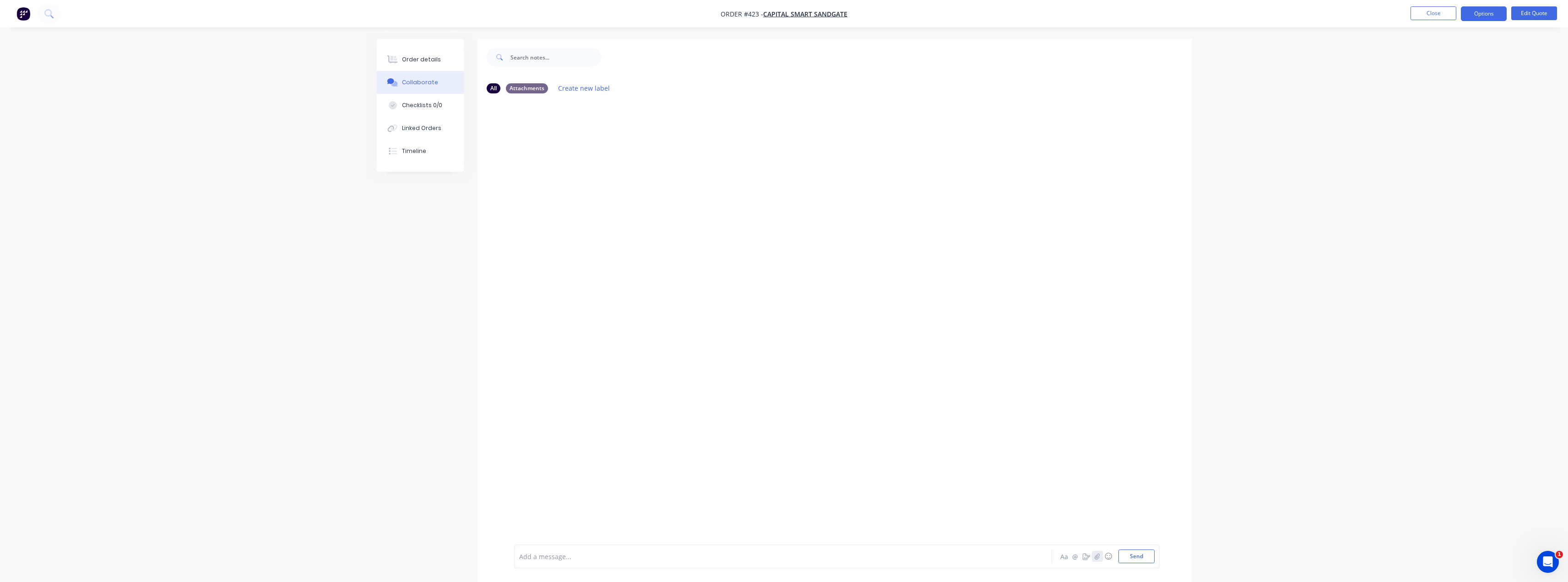
click at [1096, 558] on icon "button" at bounding box center [1097, 556] width 5 height 6
click at [1151, 562] on button "Send" at bounding box center [1136, 556] width 36 height 13
click at [554, 560] on div at bounding box center [757, 556] width 476 height 10
click at [1124, 557] on button "Send" at bounding box center [1136, 556] width 36 height 13
click at [1430, 17] on button "Close" at bounding box center [1433, 13] width 46 height 13
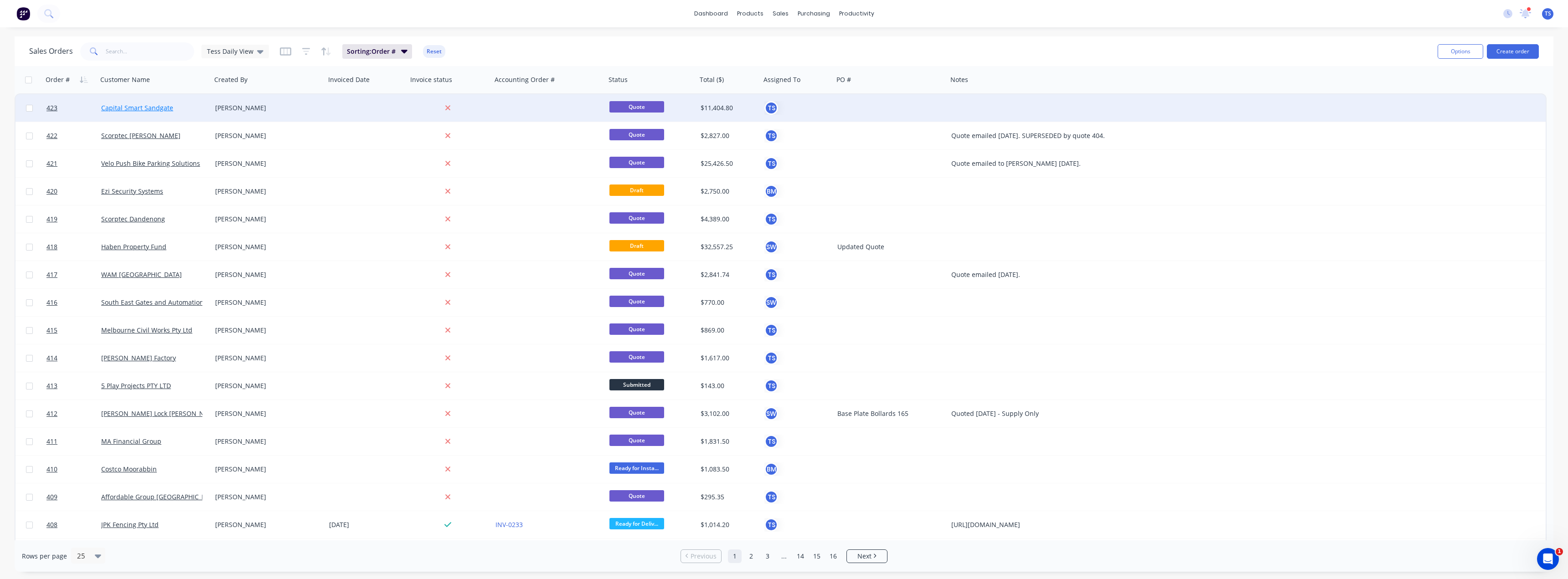
click at [135, 106] on link "Capital Smart Sandgate" at bounding box center [137, 108] width 72 height 9
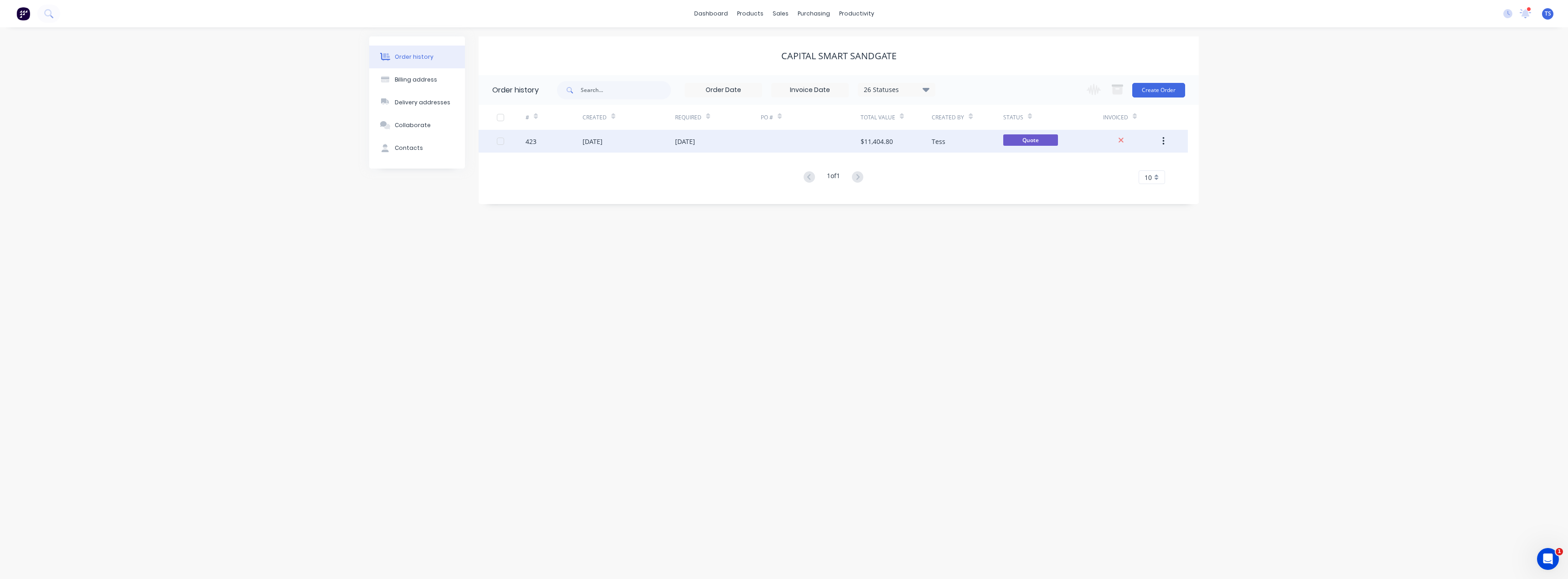
click at [865, 137] on div "$11,404.80" at bounding box center [877, 142] width 32 height 10
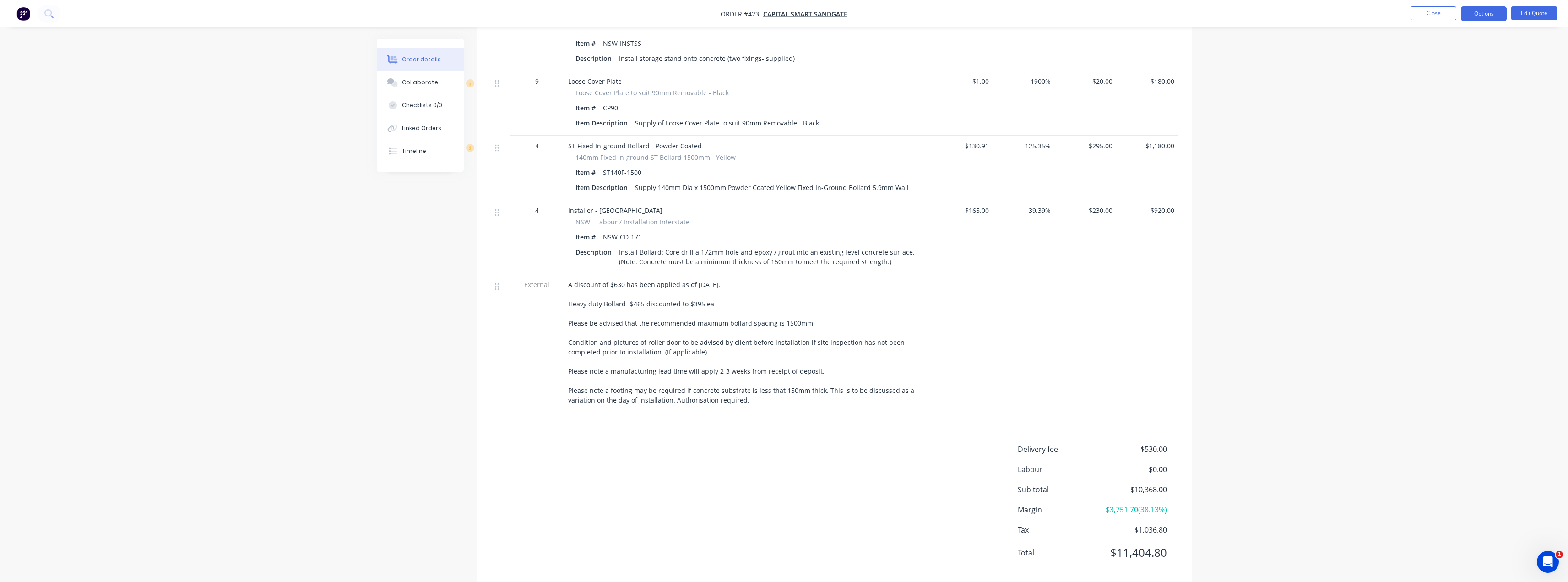
scroll to position [1009, 0]
click at [1498, 13] on button "Options" at bounding box center [1484, 13] width 46 height 15
click at [1435, 55] on div "Quote" at bounding box center [1456, 56] width 84 height 13
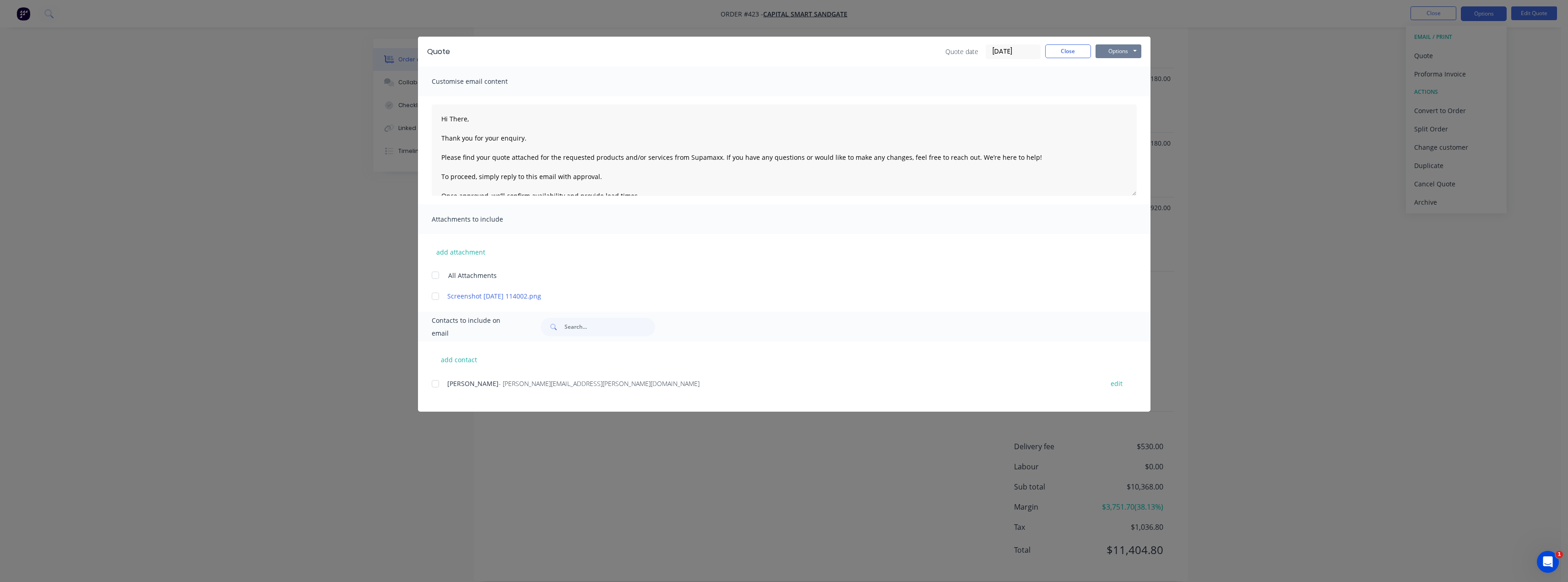
click at [1134, 46] on button "Options" at bounding box center [1118, 51] width 46 height 13
click at [1125, 65] on button "Preview" at bounding box center [1125, 67] width 59 height 15
click at [1066, 53] on button "Close" at bounding box center [1068, 51] width 46 height 13
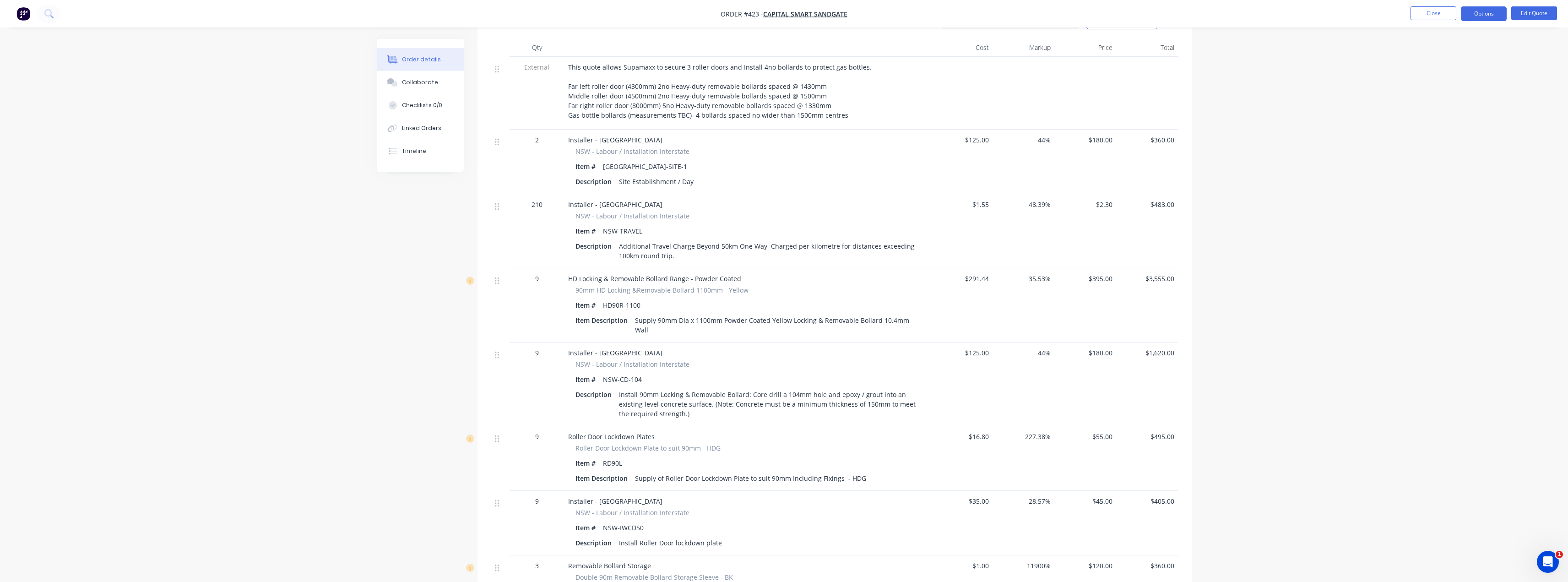
scroll to position [0, 0]
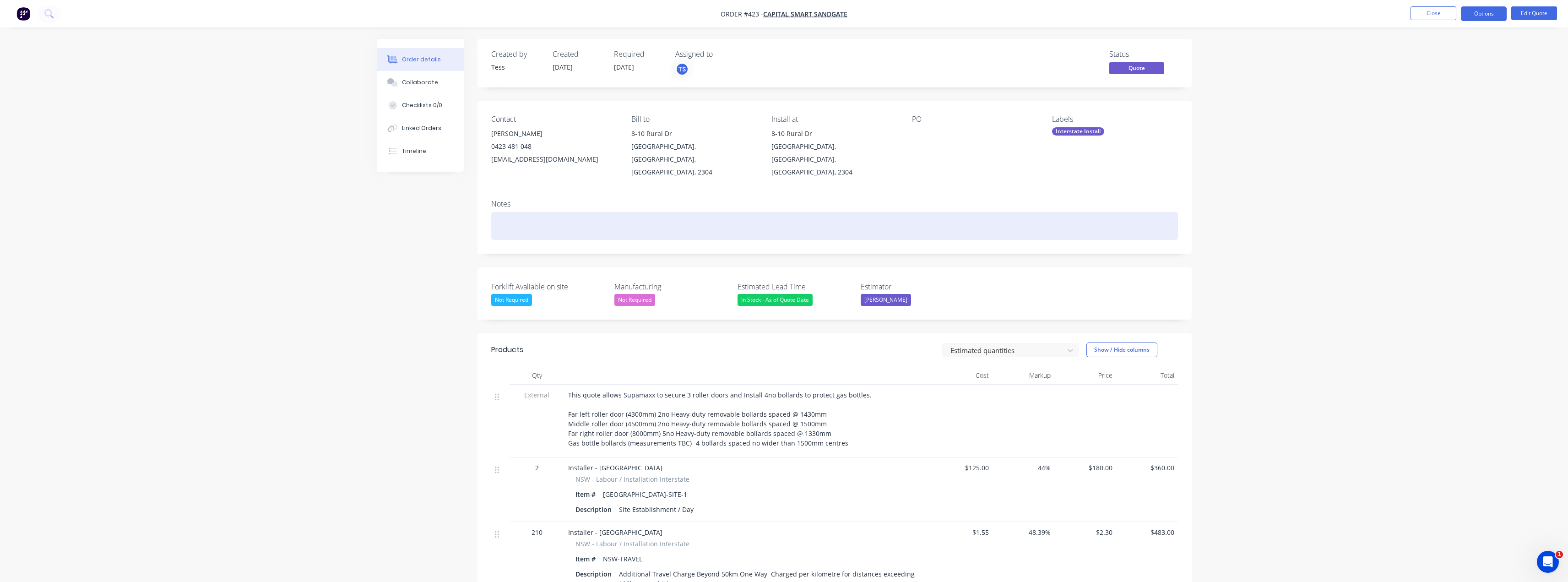
click at [563, 212] on div at bounding box center [834, 226] width 686 height 28
drag, startPoint x: 666, startPoint y: 212, endPoint x: 609, endPoint y: 215, distance: 57.1
click at [609, 215] on div "Quote emailed to [PERSON_NAME] on the [DATE]." at bounding box center [834, 226] width 686 height 28
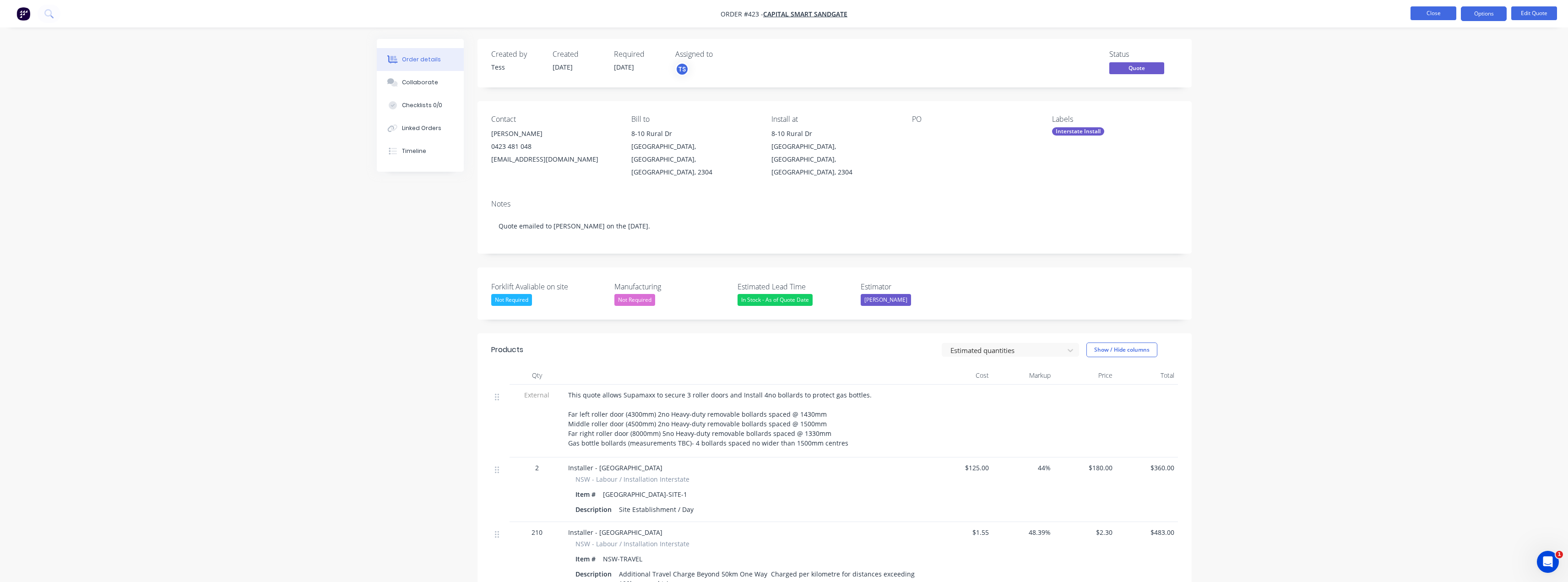
click at [1437, 15] on button "Close" at bounding box center [1433, 13] width 46 height 13
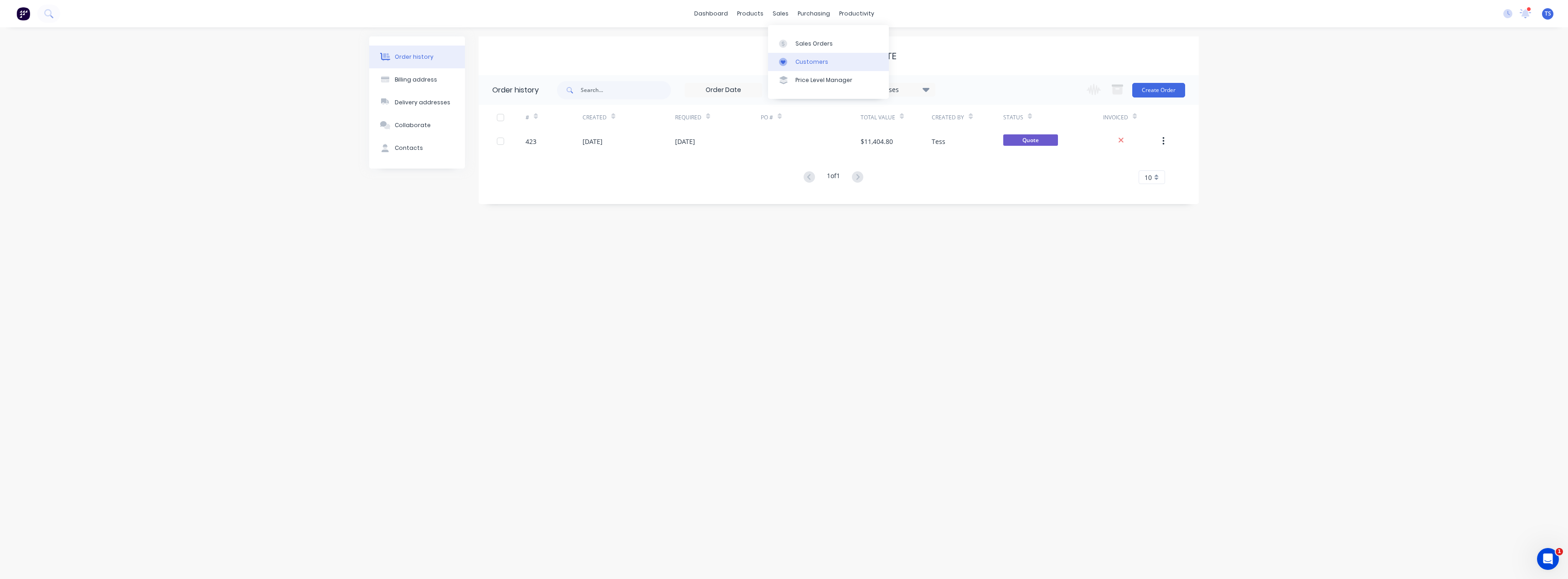
click at [805, 68] on link "Customers" at bounding box center [828, 62] width 121 height 18
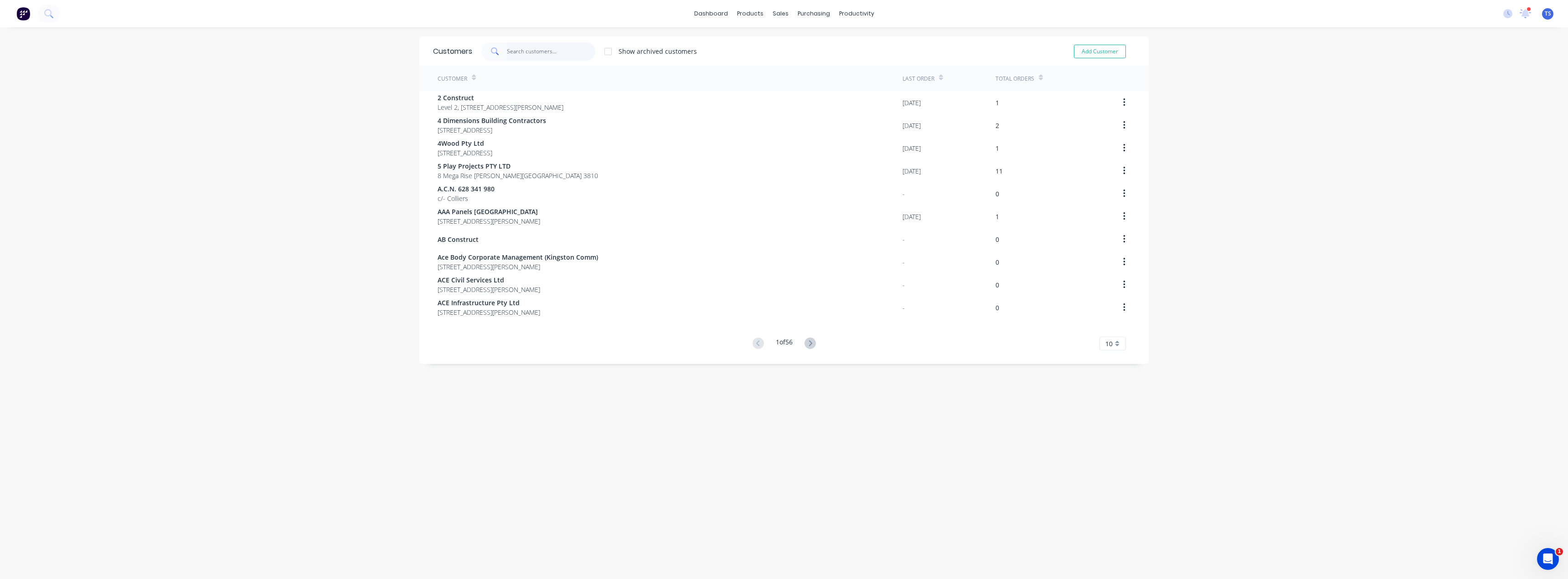
click at [519, 51] on input "text" at bounding box center [551, 52] width 89 height 18
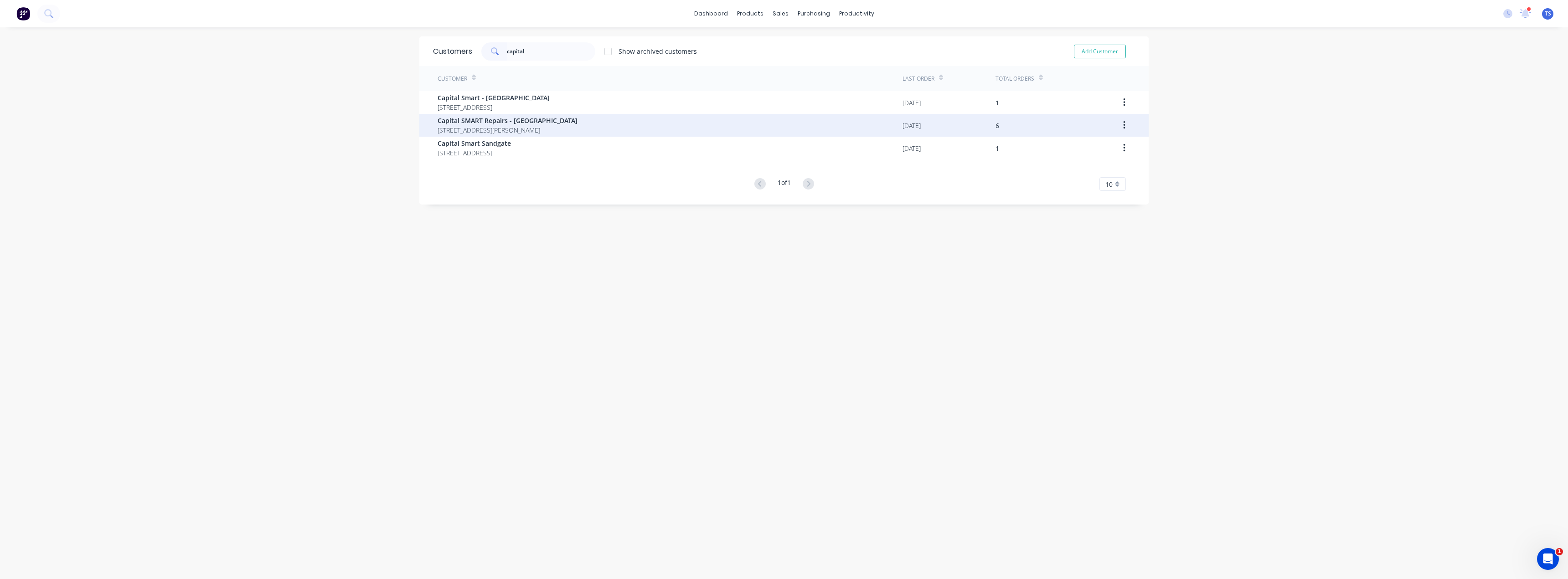
click at [499, 129] on span "[STREET_ADDRESS][PERSON_NAME]" at bounding box center [508, 130] width 140 height 10
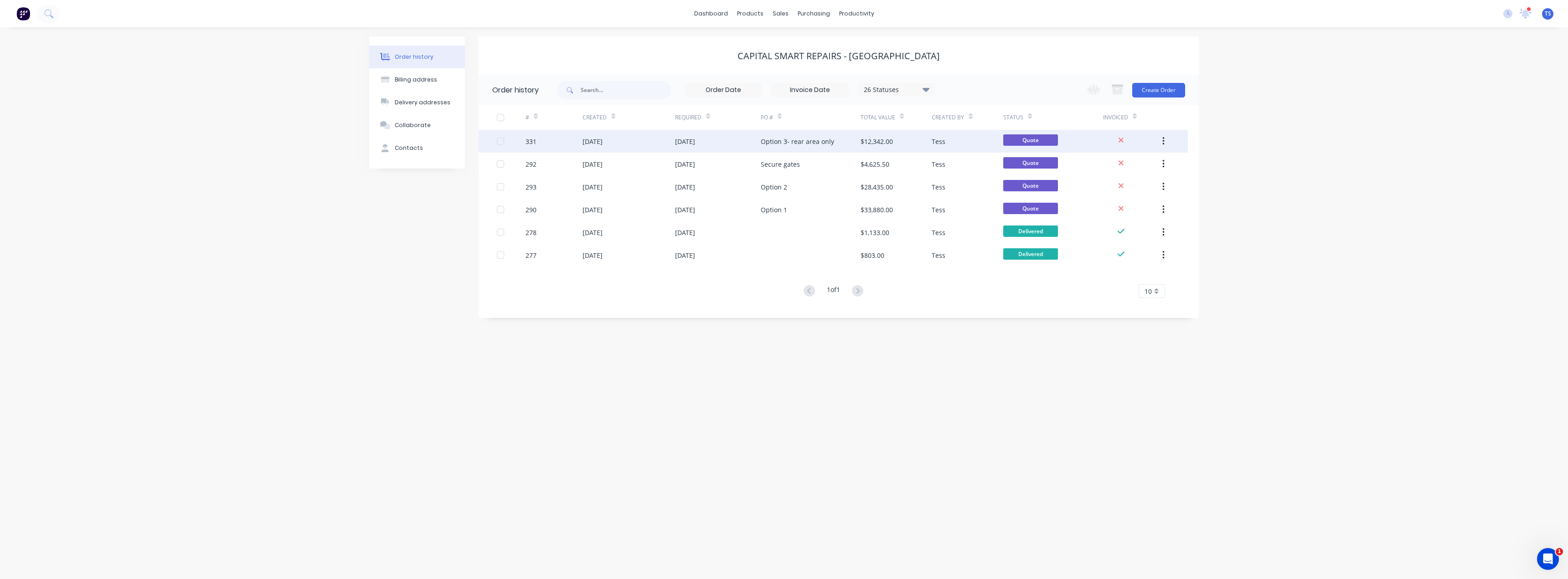
click at [683, 142] on div "[DATE]" at bounding box center [685, 142] width 20 height 10
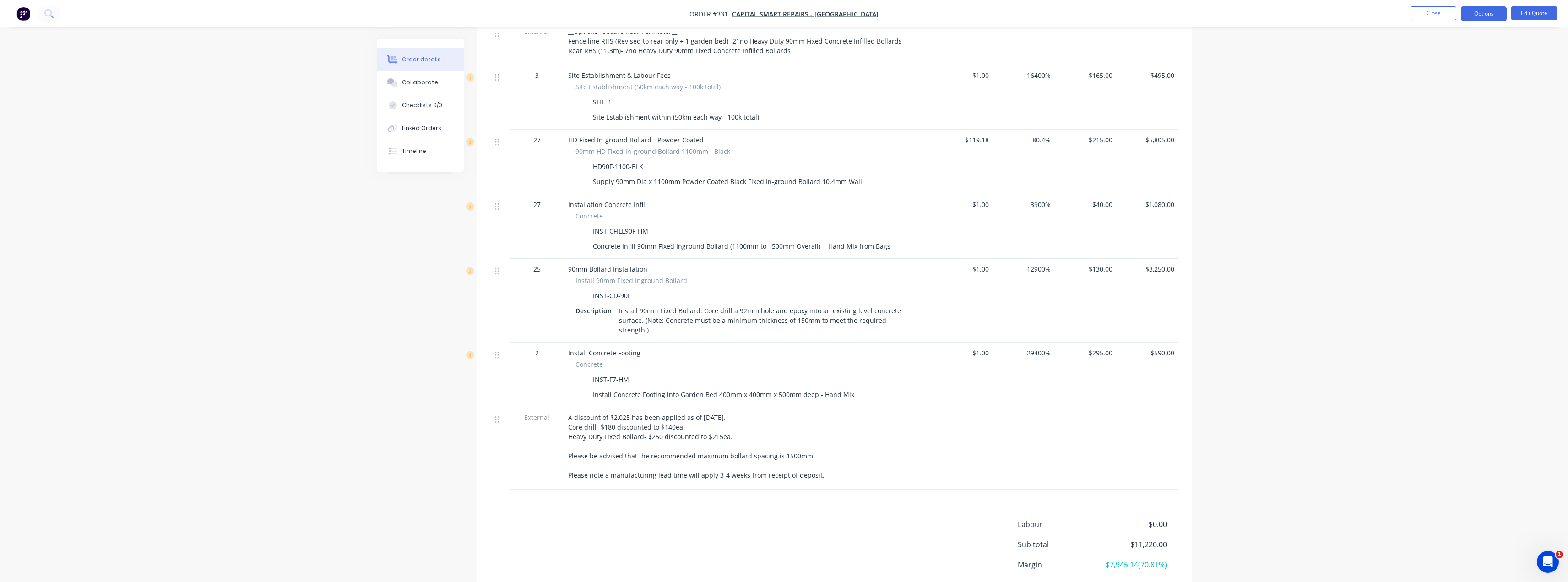
scroll to position [366, 0]
click at [1446, 15] on button "Close" at bounding box center [1433, 13] width 46 height 13
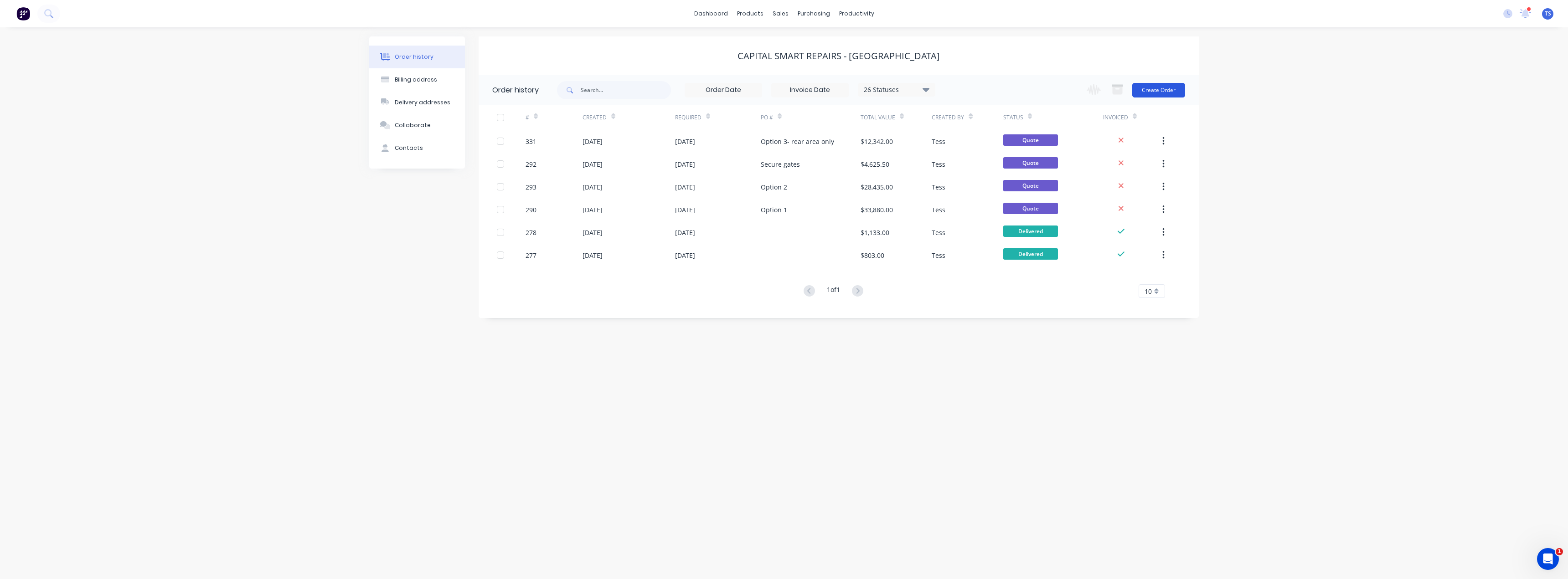
click at [1167, 89] on button "Create Order" at bounding box center [1158, 90] width 53 height 15
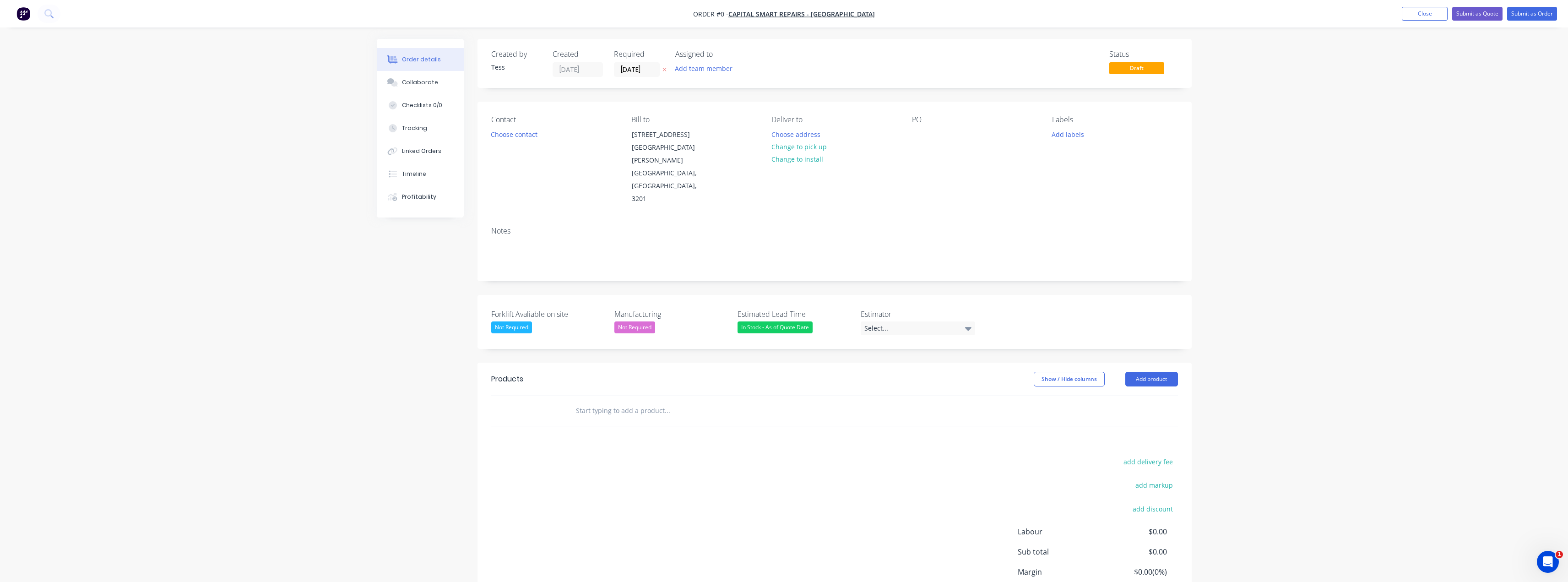
click at [610, 402] on input "text" at bounding box center [667, 411] width 183 height 18
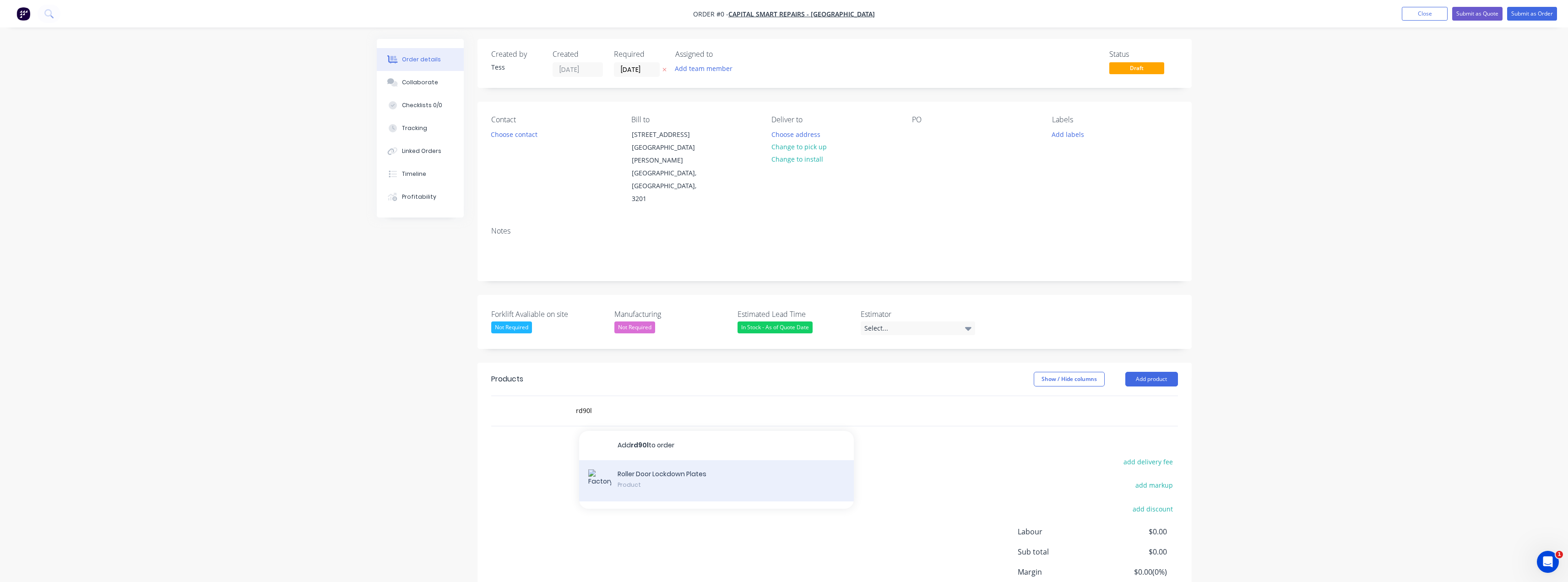
click at [652, 460] on div "Roller Door Lockdown Plates Product" at bounding box center [716, 481] width 274 height 41
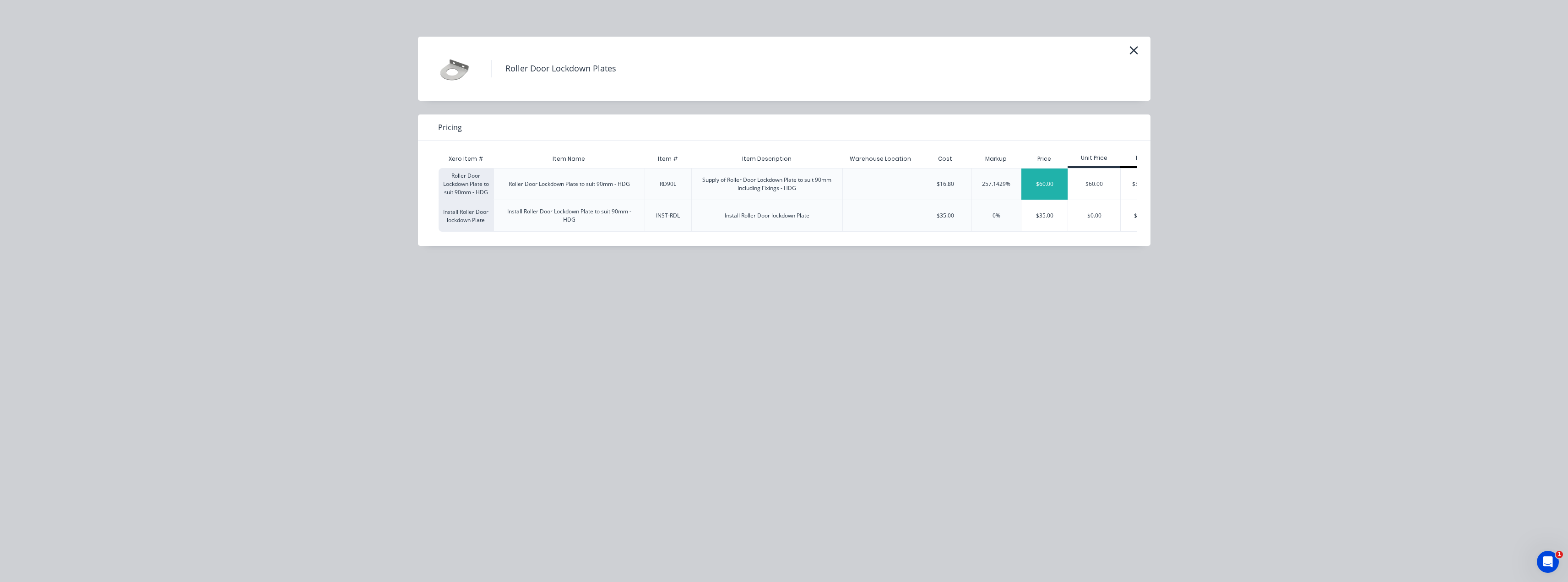
click at [1048, 178] on div "$60.00" at bounding box center [1045, 184] width 46 height 31
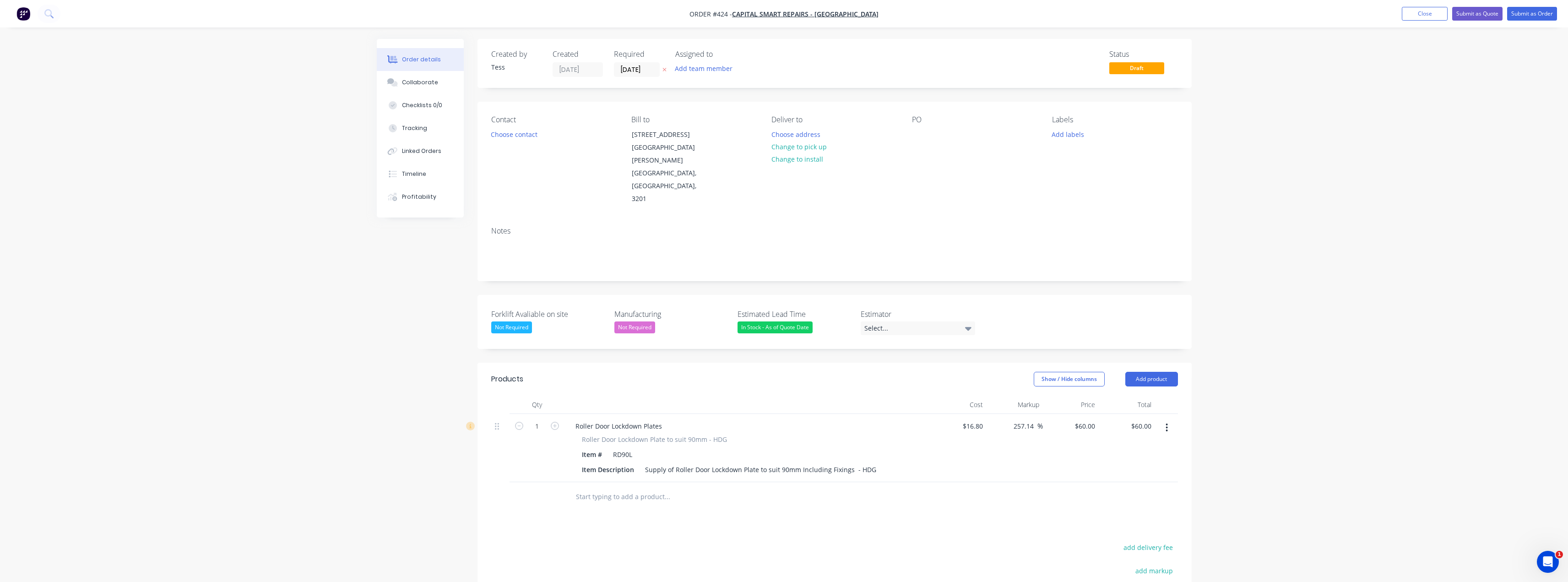
click at [607, 488] on input "text" at bounding box center [667, 497] width 183 height 18
click at [685, 546] on div "Roller Door Lockdown Plates Product" at bounding box center [716, 566] width 274 height 41
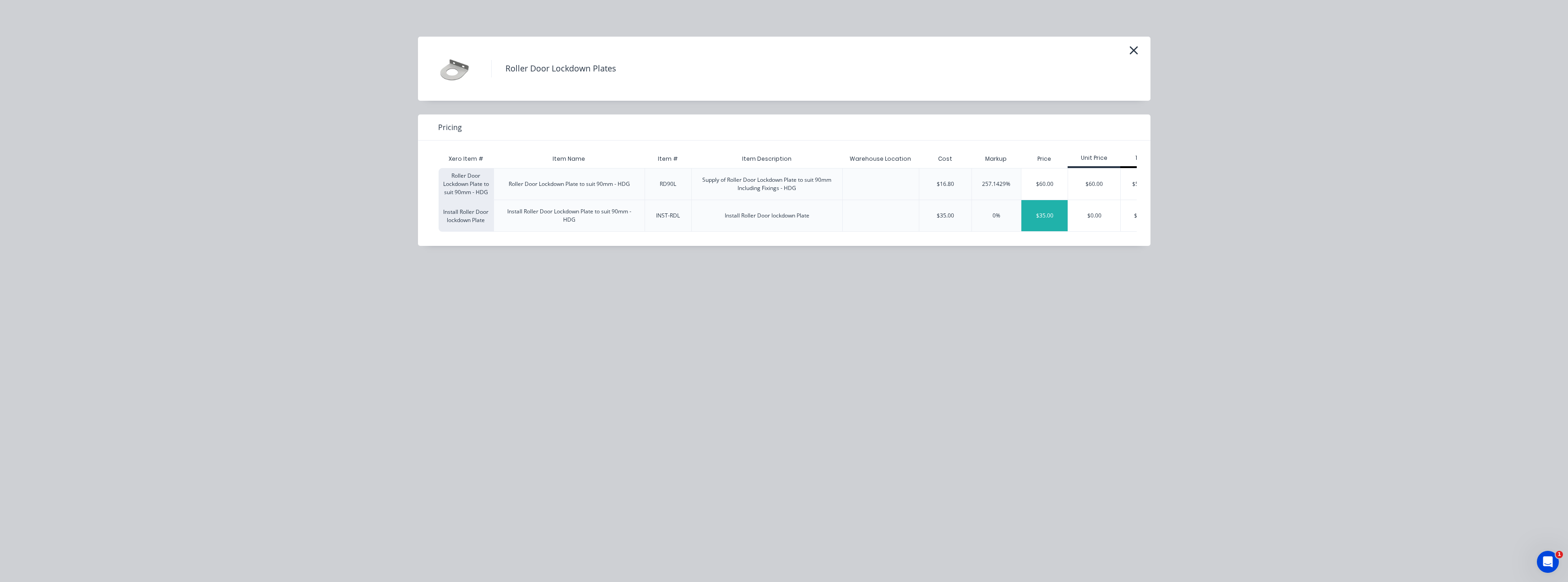
click at [1034, 216] on div "$35.00" at bounding box center [1045, 215] width 46 height 31
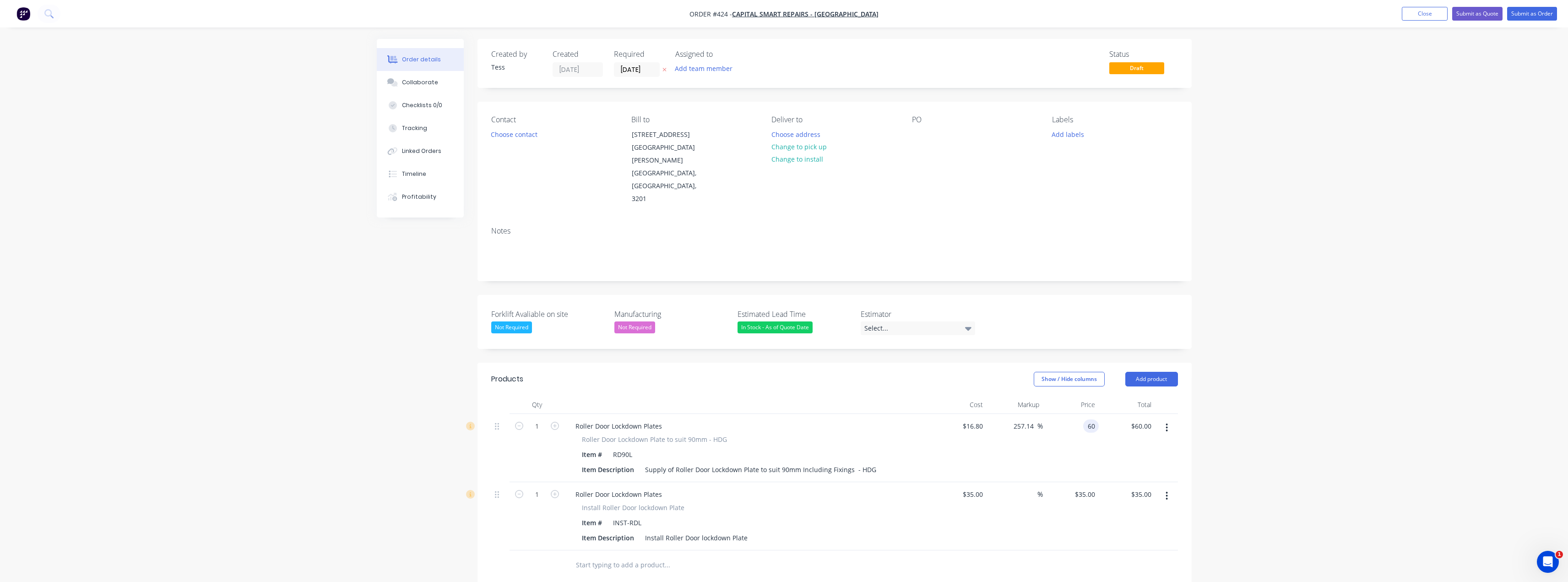
click at [1085, 419] on div "60 60" at bounding box center [1091, 426] width 15 height 13
click at [1271, 383] on div "Order details Collaborate Checklists 0/0 Tracking Linked Orders Timeline Profit…" at bounding box center [784, 407] width 1568 height 814
click at [556, 422] on icon "button" at bounding box center [554, 425] width 8 height 8
click at [554, 490] on icon "button" at bounding box center [554, 493] width 8 height 8
click at [635, 556] on input "text" at bounding box center [667, 565] width 183 height 18
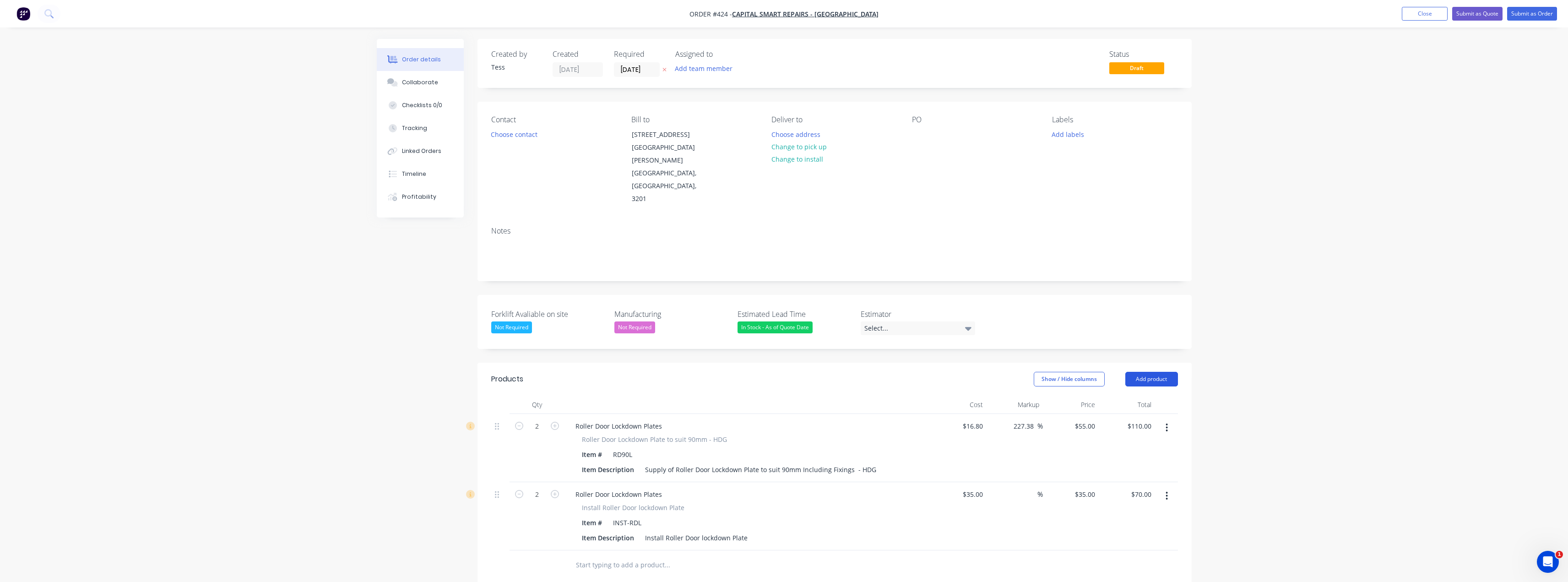
click at [1171, 372] on button "Add product" at bounding box center [1152, 379] width 53 height 15
click at [1142, 396] on div "Product catalogue" at bounding box center [1134, 402] width 70 height 13
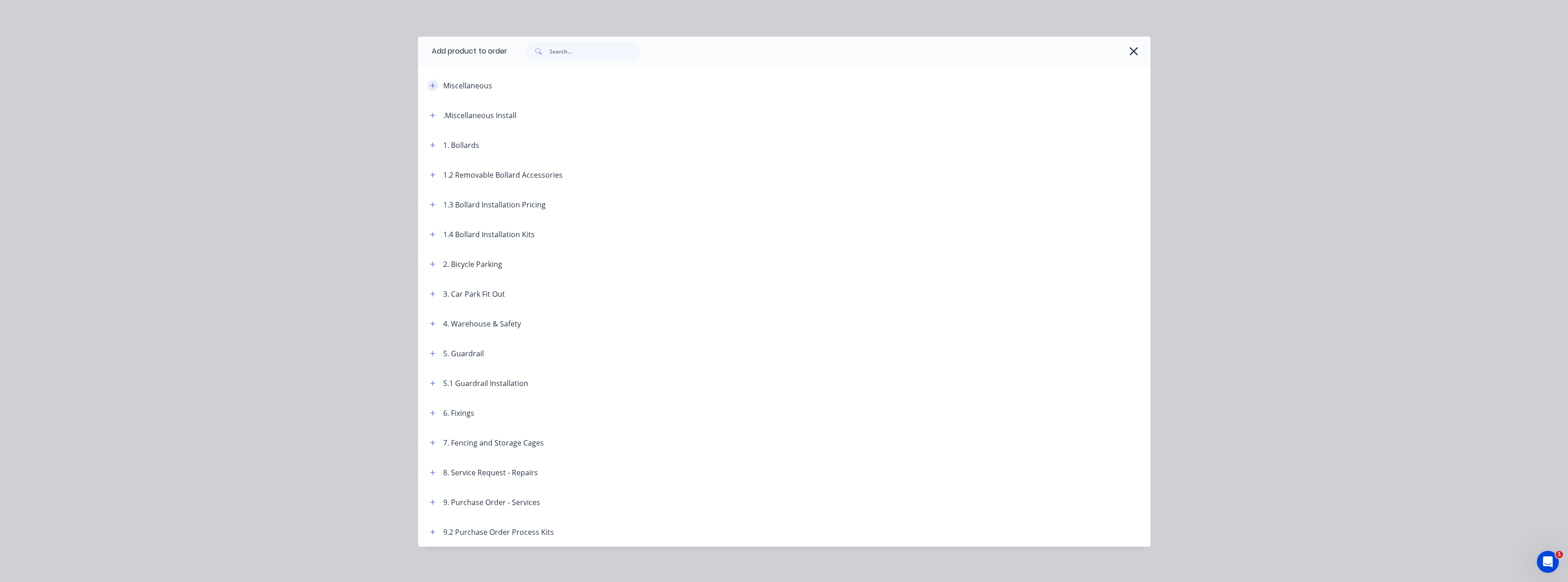
click at [430, 85] on icon "button" at bounding box center [432, 86] width 5 height 5
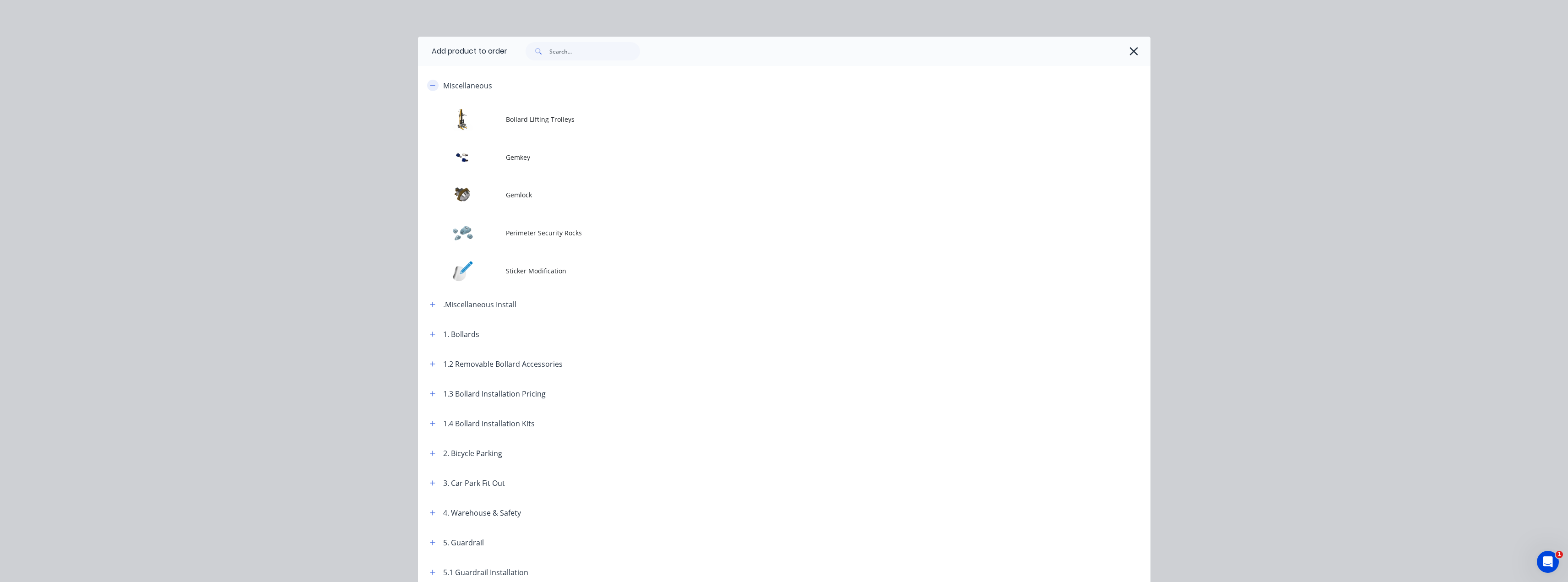
click at [430, 83] on icon "button" at bounding box center [432, 86] width 6 height 6
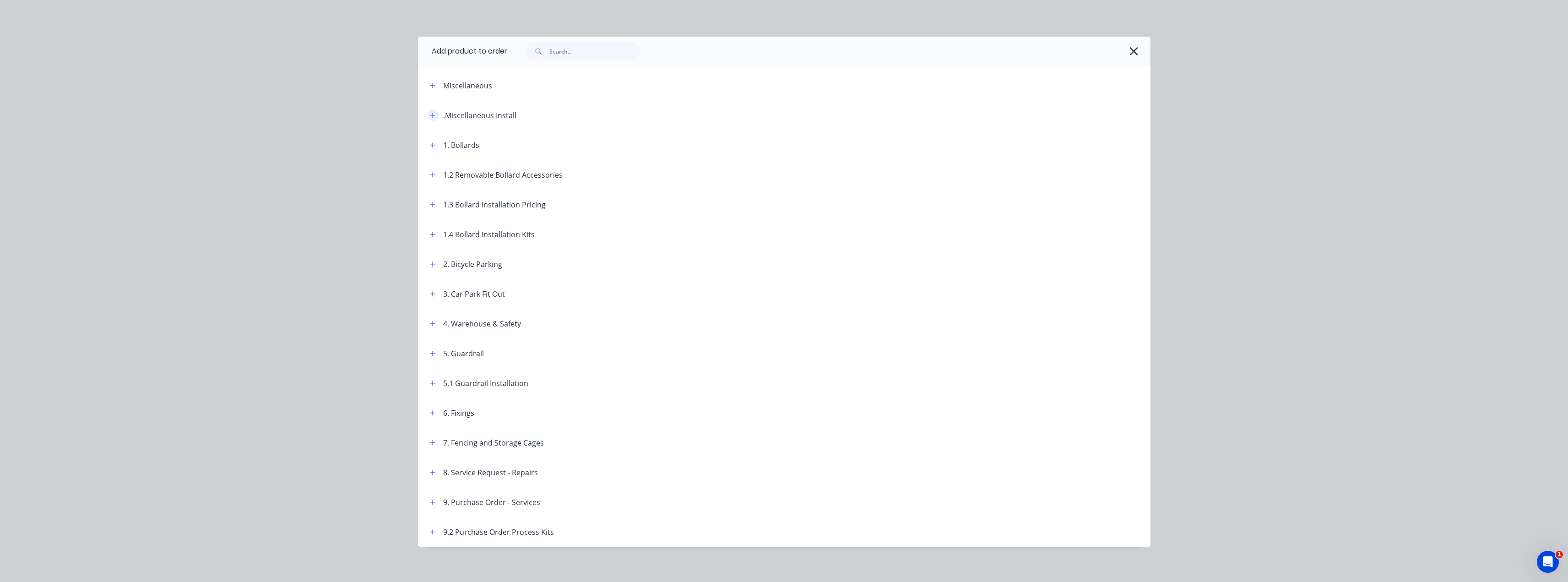
click at [430, 114] on icon "button" at bounding box center [432, 115] width 6 height 6
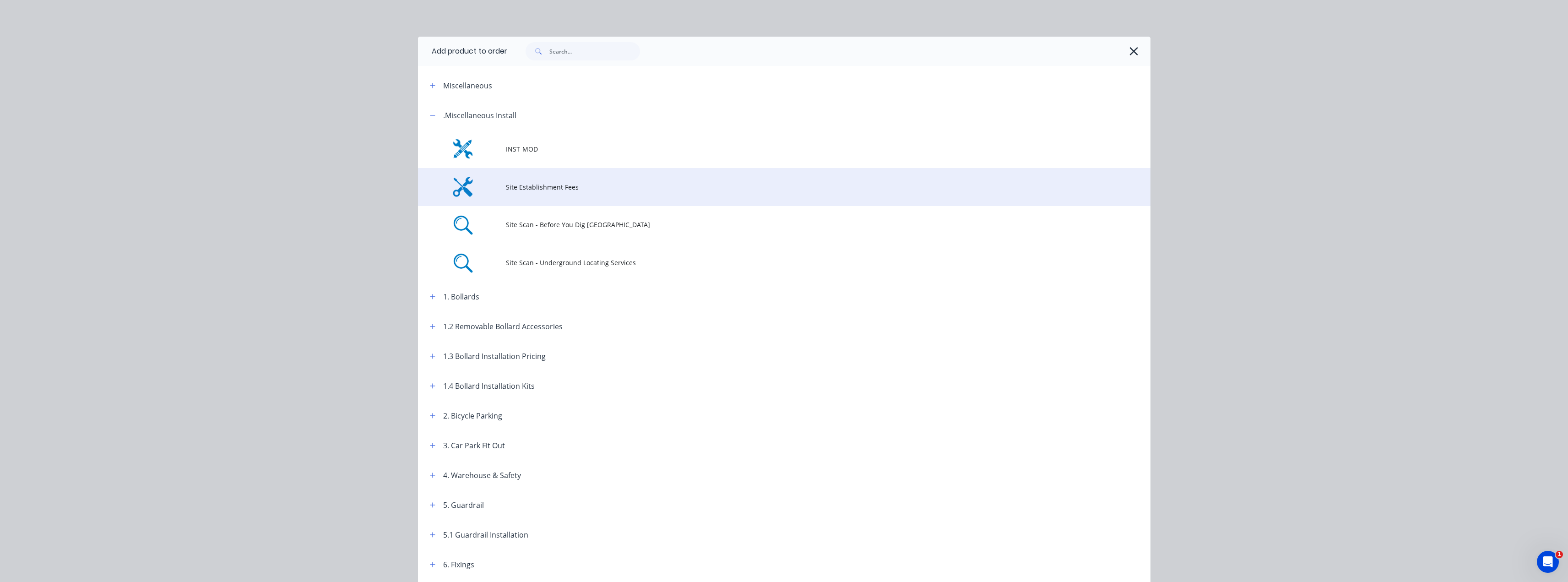
click at [522, 194] on td "Site Establishment Fees" at bounding box center [828, 187] width 644 height 38
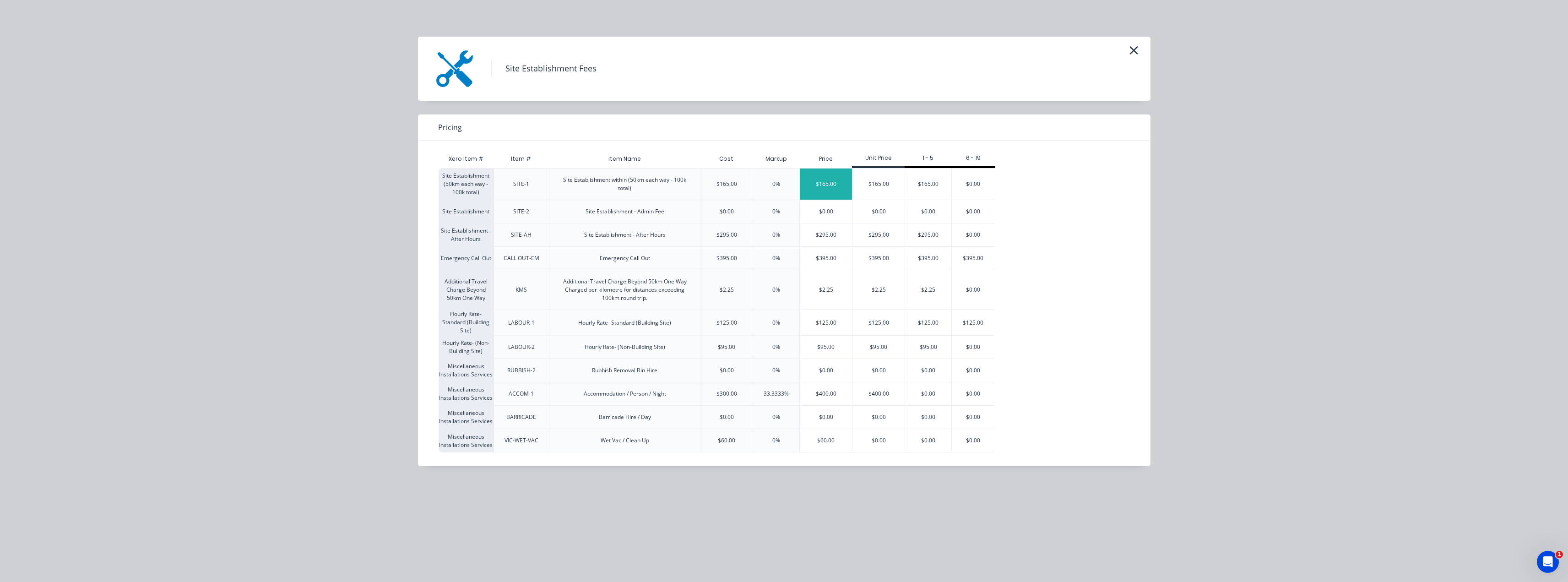
click at [838, 186] on div "$165.00" at bounding box center [825, 184] width 52 height 31
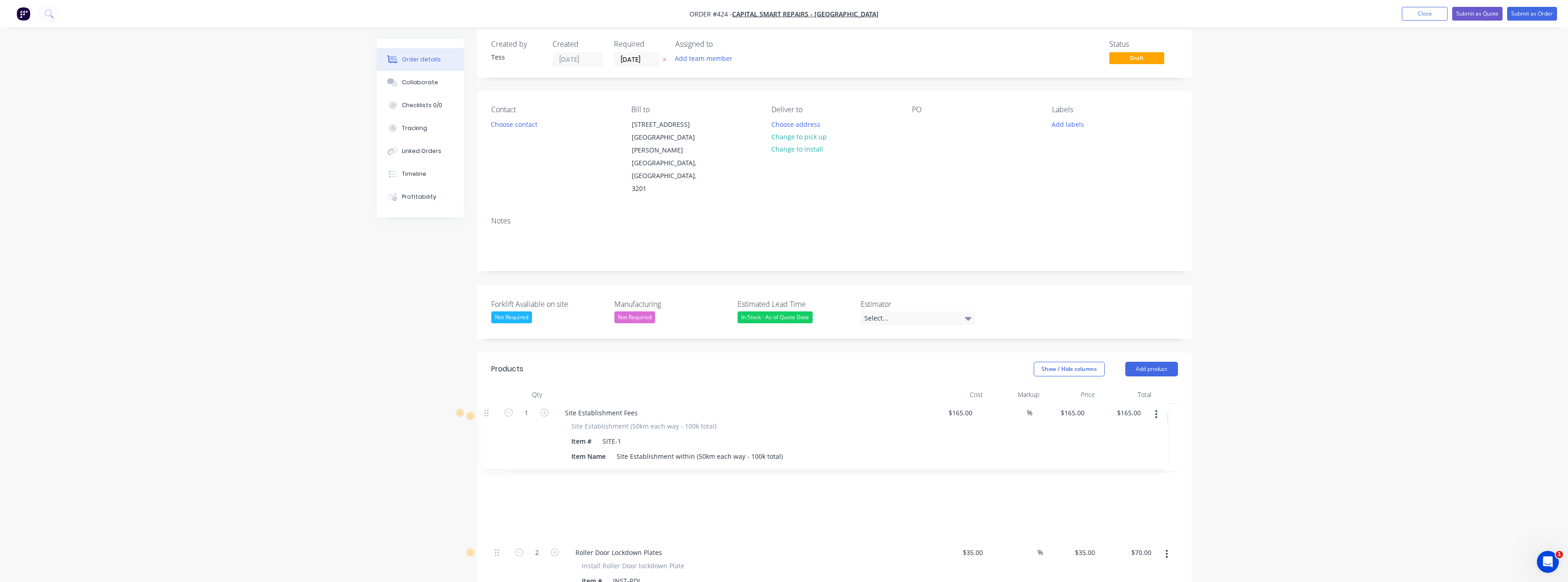
scroll to position [14, 0]
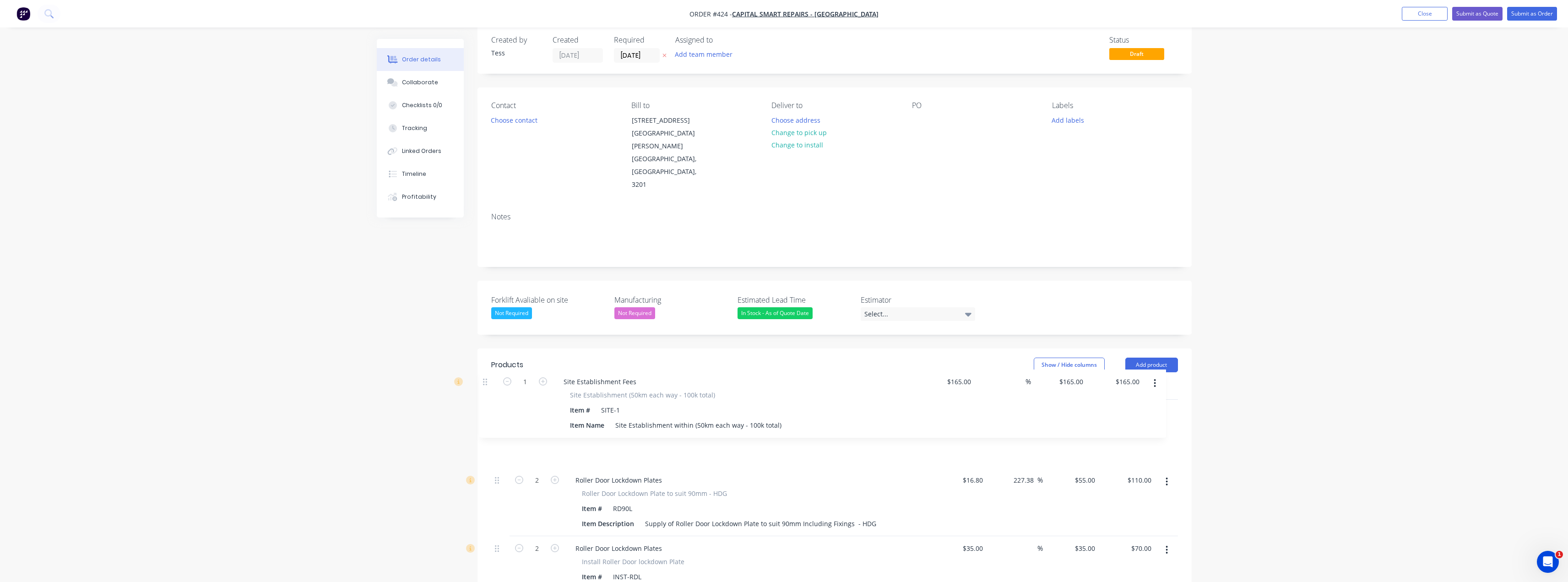
drag, startPoint x: 499, startPoint y: 525, endPoint x: 487, endPoint y: 380, distance: 145.5
click at [487, 381] on div "Qty Cost Markup Price Total 2 Roller Door Lockdown Plates Roller Door Lockdown …" at bounding box center [834, 507] width 714 height 252
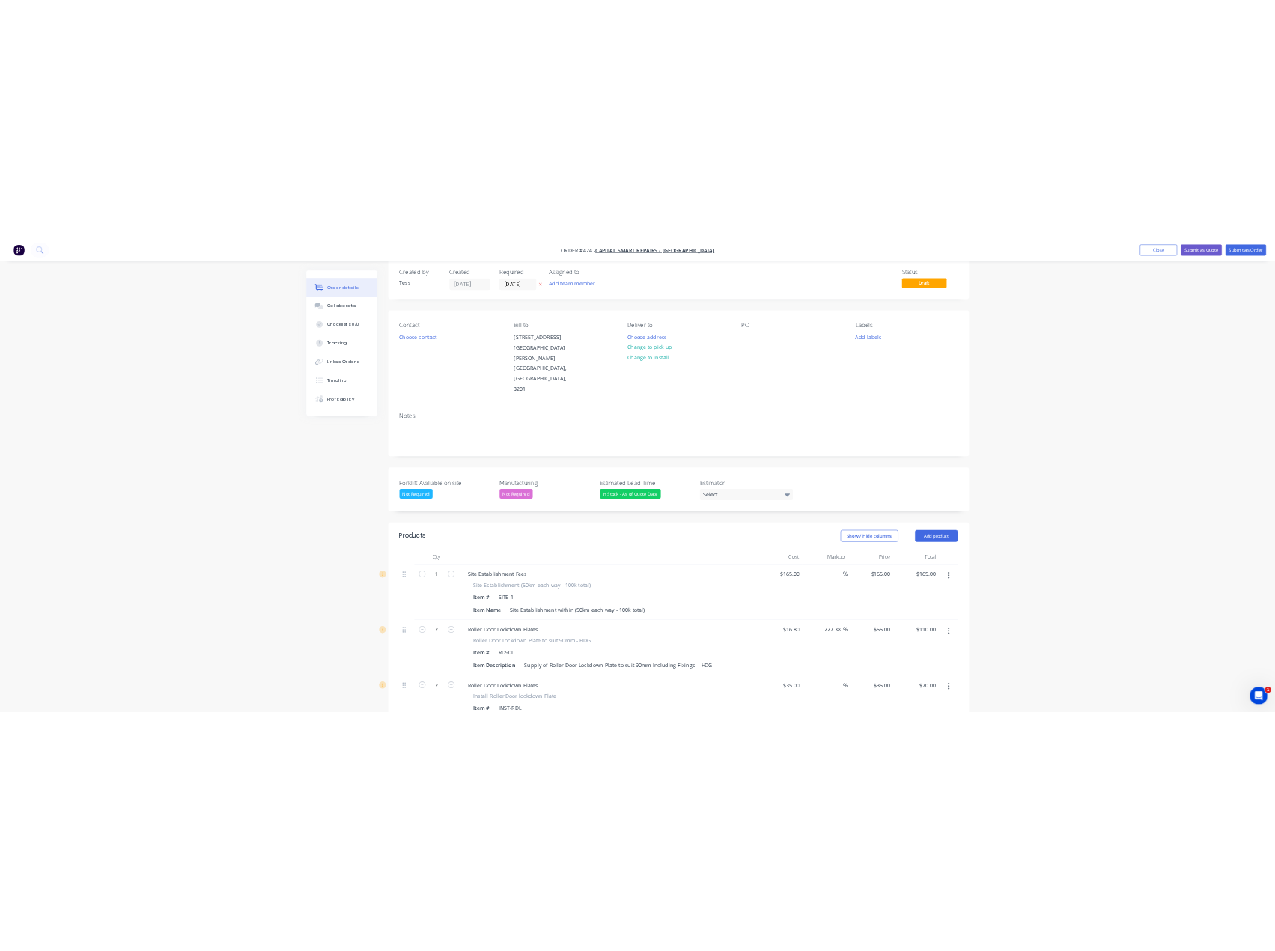
scroll to position [0, 0]
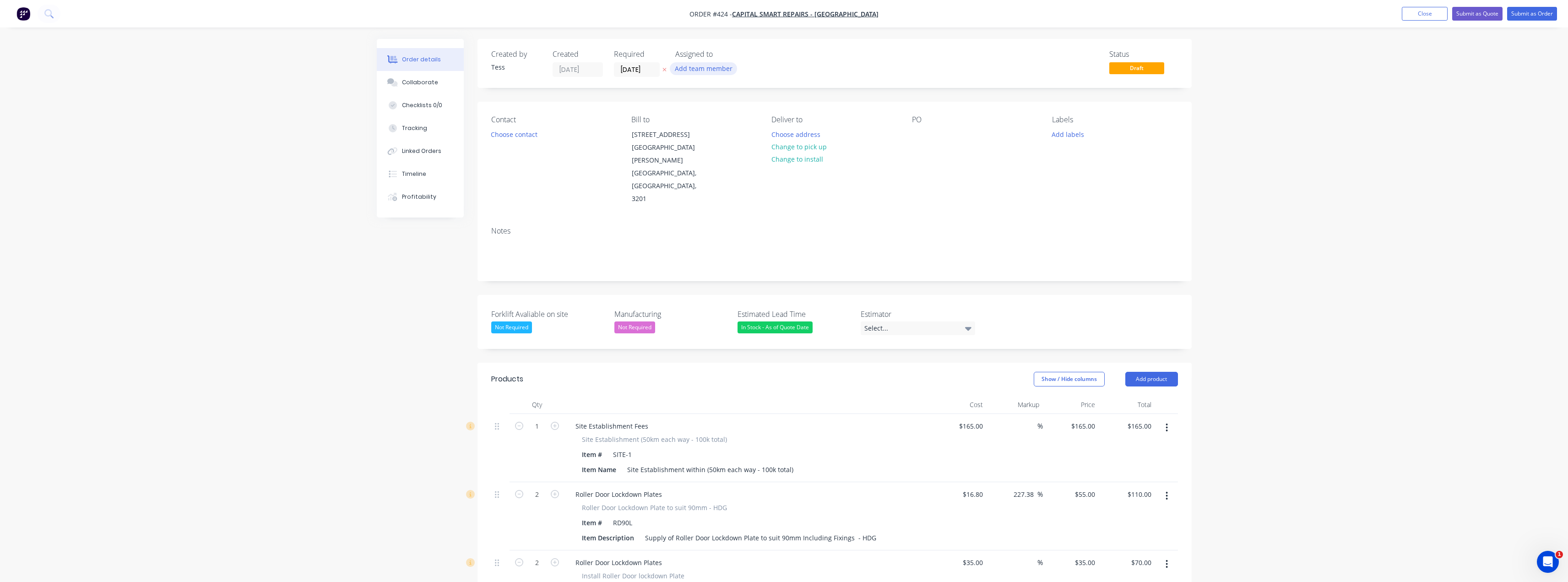
click at [695, 66] on button "Add team member" at bounding box center [704, 68] width 67 height 12
click at [705, 119] on div "[PERSON_NAME] (You)" at bounding box center [757, 120] width 108 height 10
click at [763, 53] on div "Assigned to" at bounding box center [721, 54] width 92 height 9
click at [517, 132] on button "Choose contact" at bounding box center [514, 134] width 56 height 12
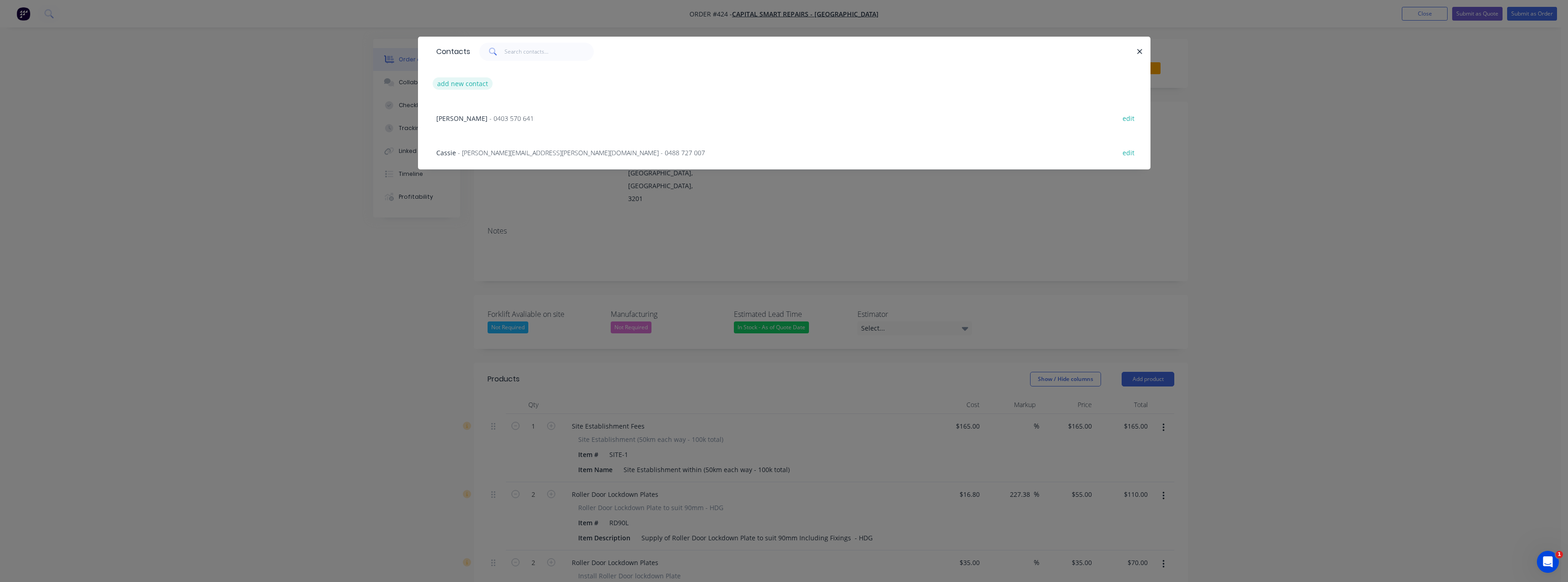
click at [455, 84] on button "add new contact" at bounding box center [463, 84] width 61 height 12
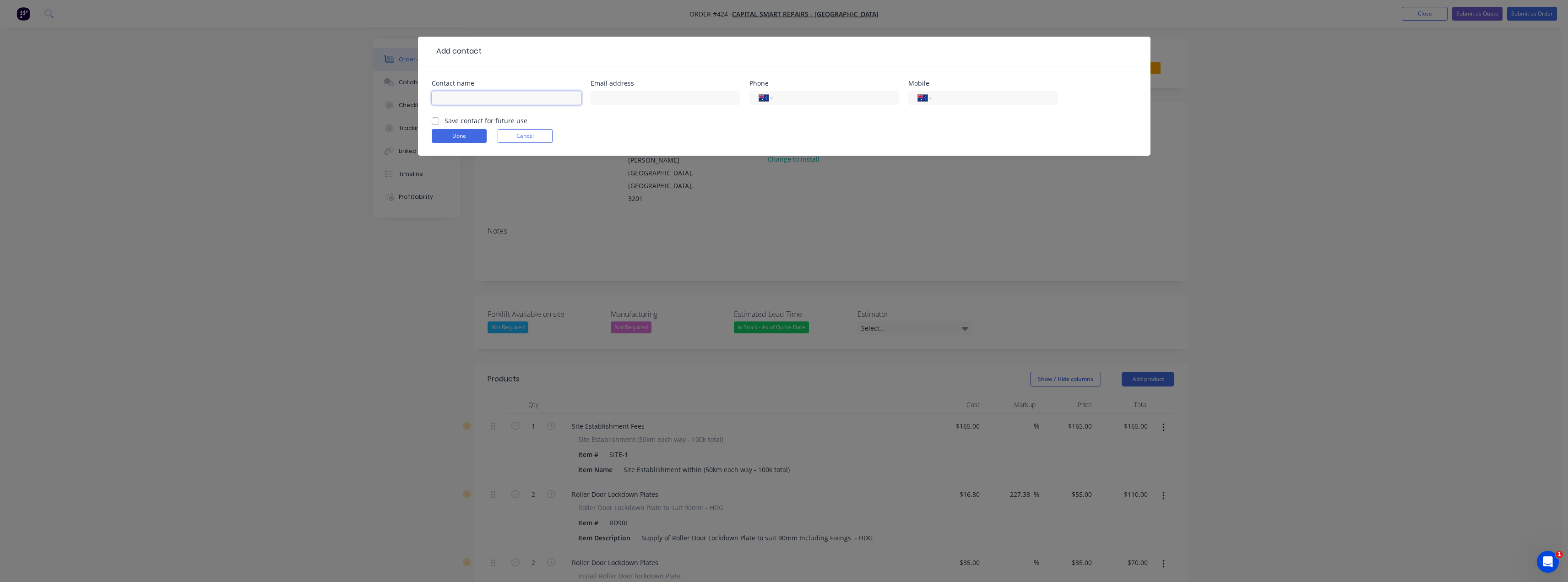
click at [526, 97] on input "text" at bounding box center [506, 98] width 150 height 13
drag, startPoint x: 458, startPoint y: 98, endPoint x: 424, endPoint y: 98, distance: 34.0
click at [424, 98] on div "Contact name Tarsh Email address Phone International [GEOGRAPHIC_DATA] [GEOGRAP…" at bounding box center [784, 111] width 732 height 89
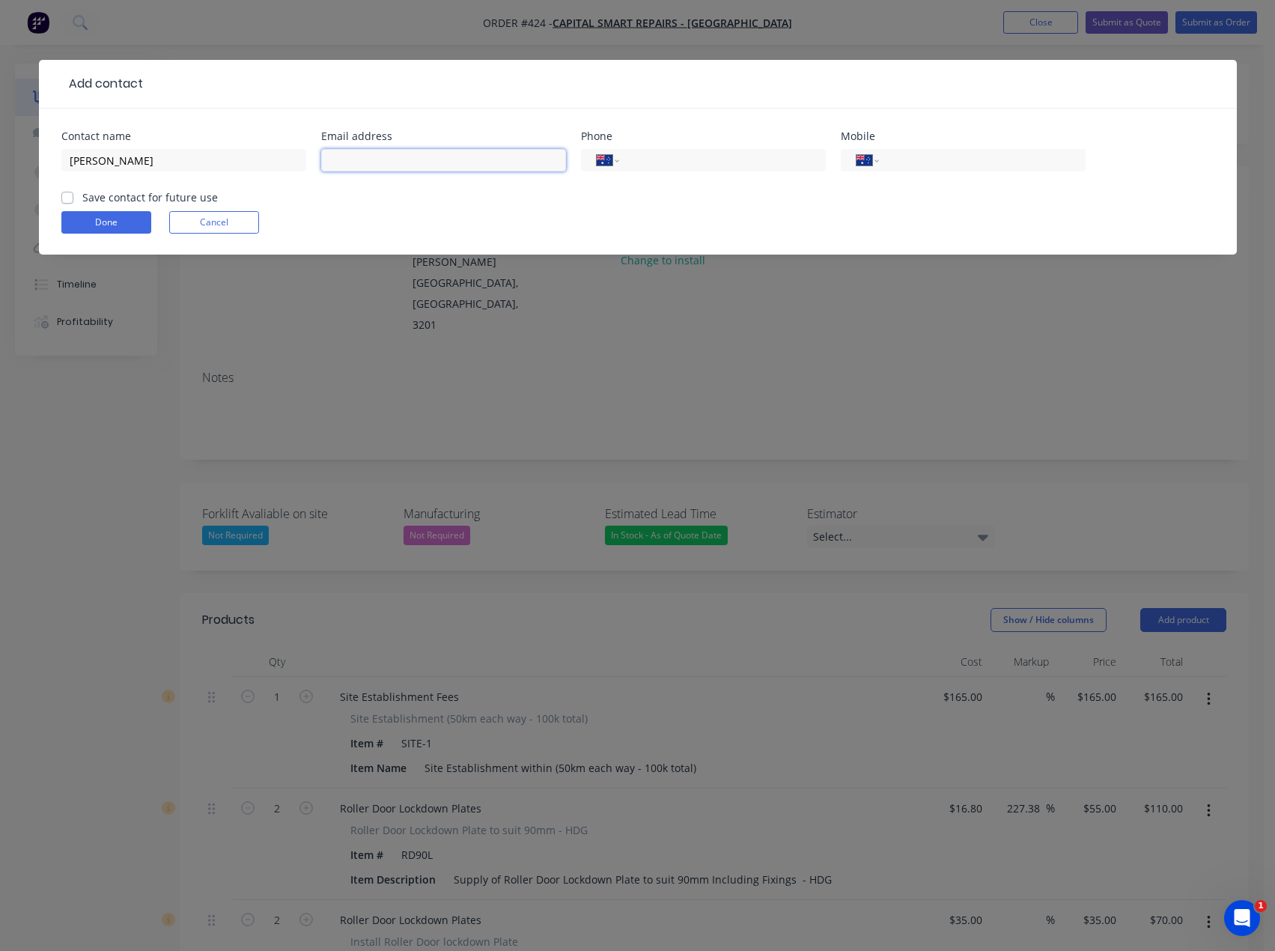
click at [358, 161] on input "text" at bounding box center [443, 160] width 245 height 22
click at [937, 162] on input "tel" at bounding box center [980, 160] width 180 height 17
click at [82, 202] on label "Save contact for future use" at bounding box center [150, 197] width 136 height 16
click at [64, 202] on input "Save contact for future use" at bounding box center [67, 196] width 12 height 14
click at [90, 219] on button "Done" at bounding box center [106, 222] width 90 height 22
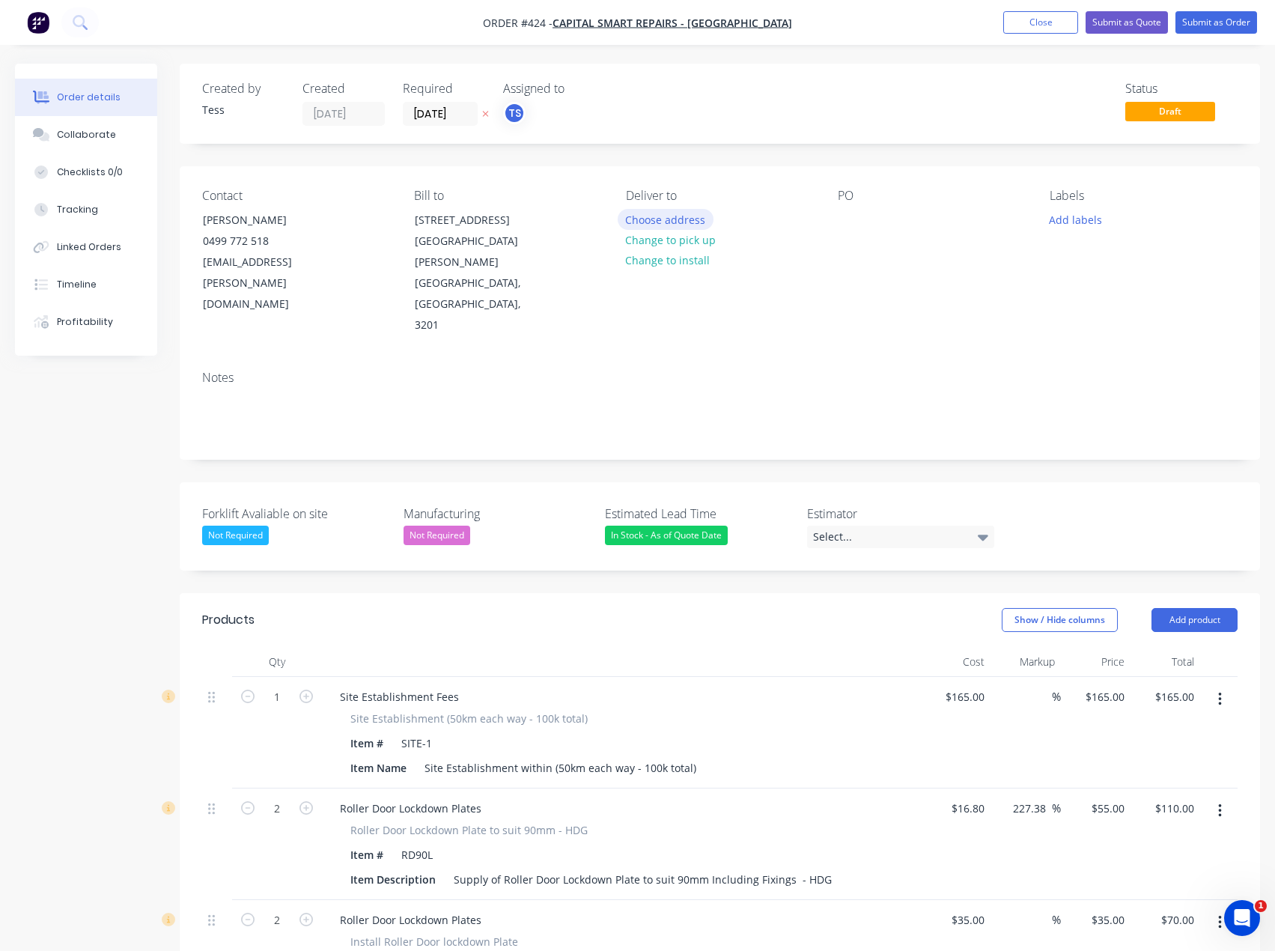
click at [651, 221] on button "Choose address" at bounding box center [666, 219] width 96 height 20
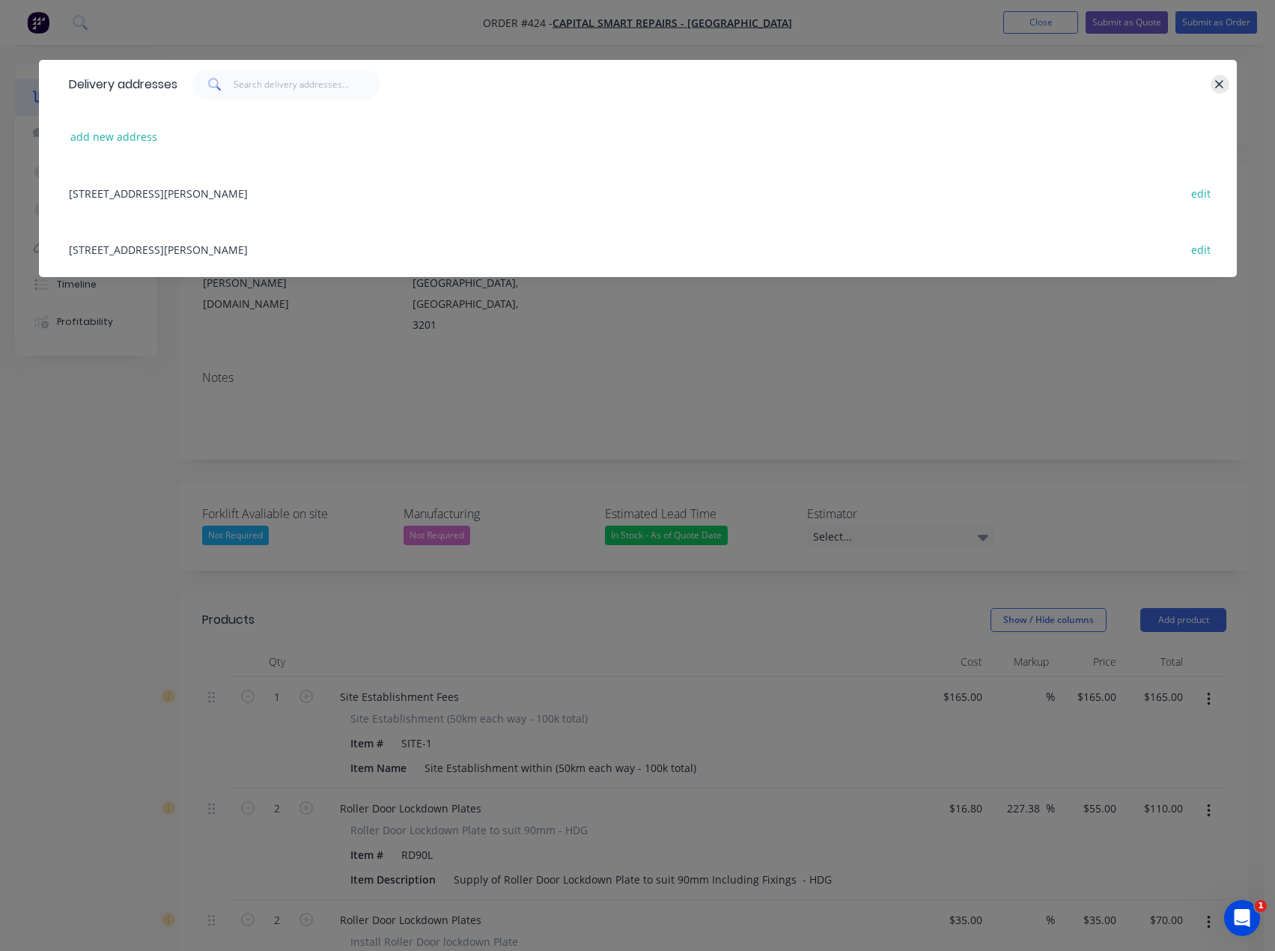
click at [1226, 85] on button "button" at bounding box center [1220, 84] width 19 height 19
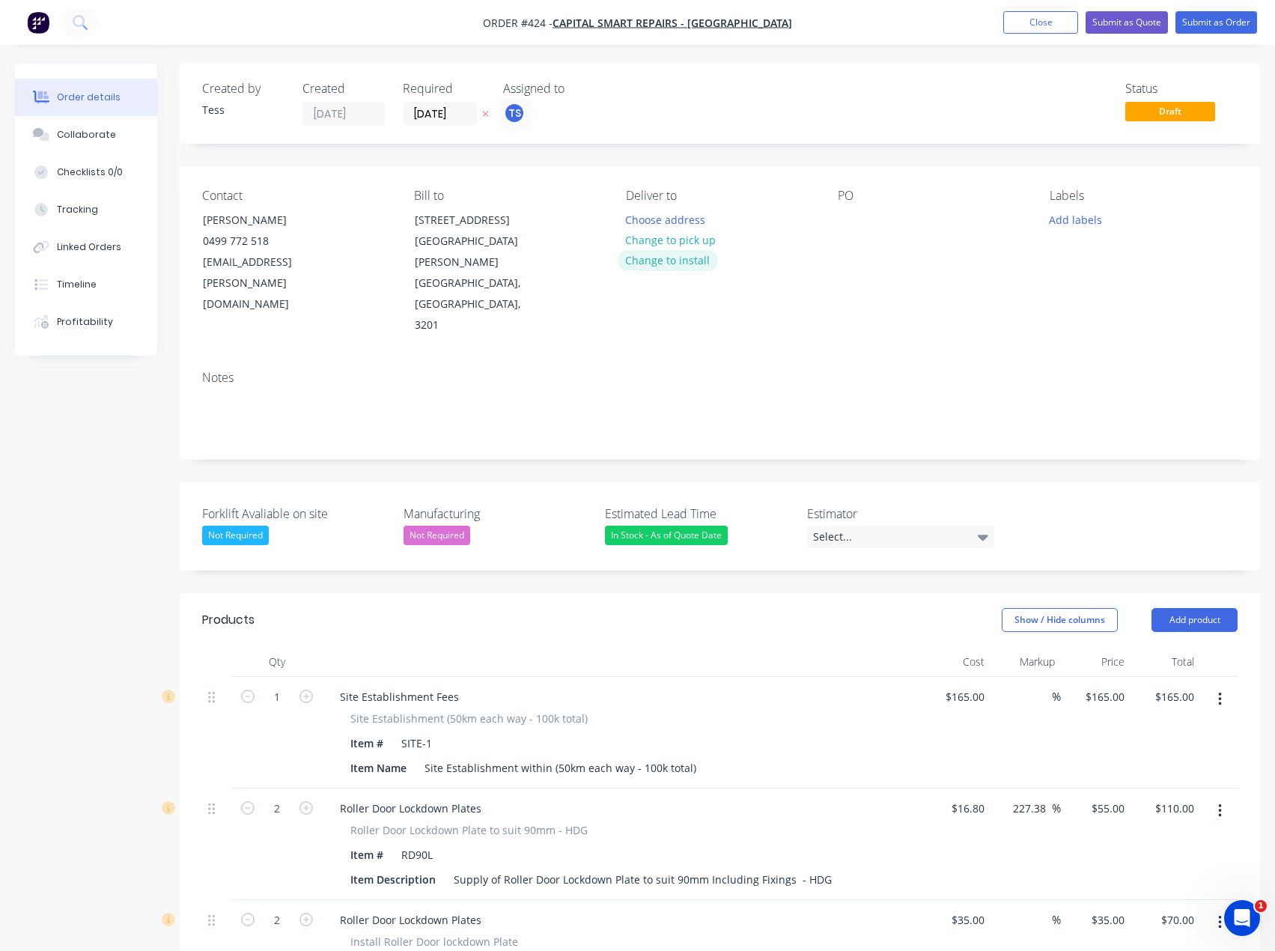
click at [671, 266] on button "Change to install" at bounding box center [668, 260] width 100 height 20
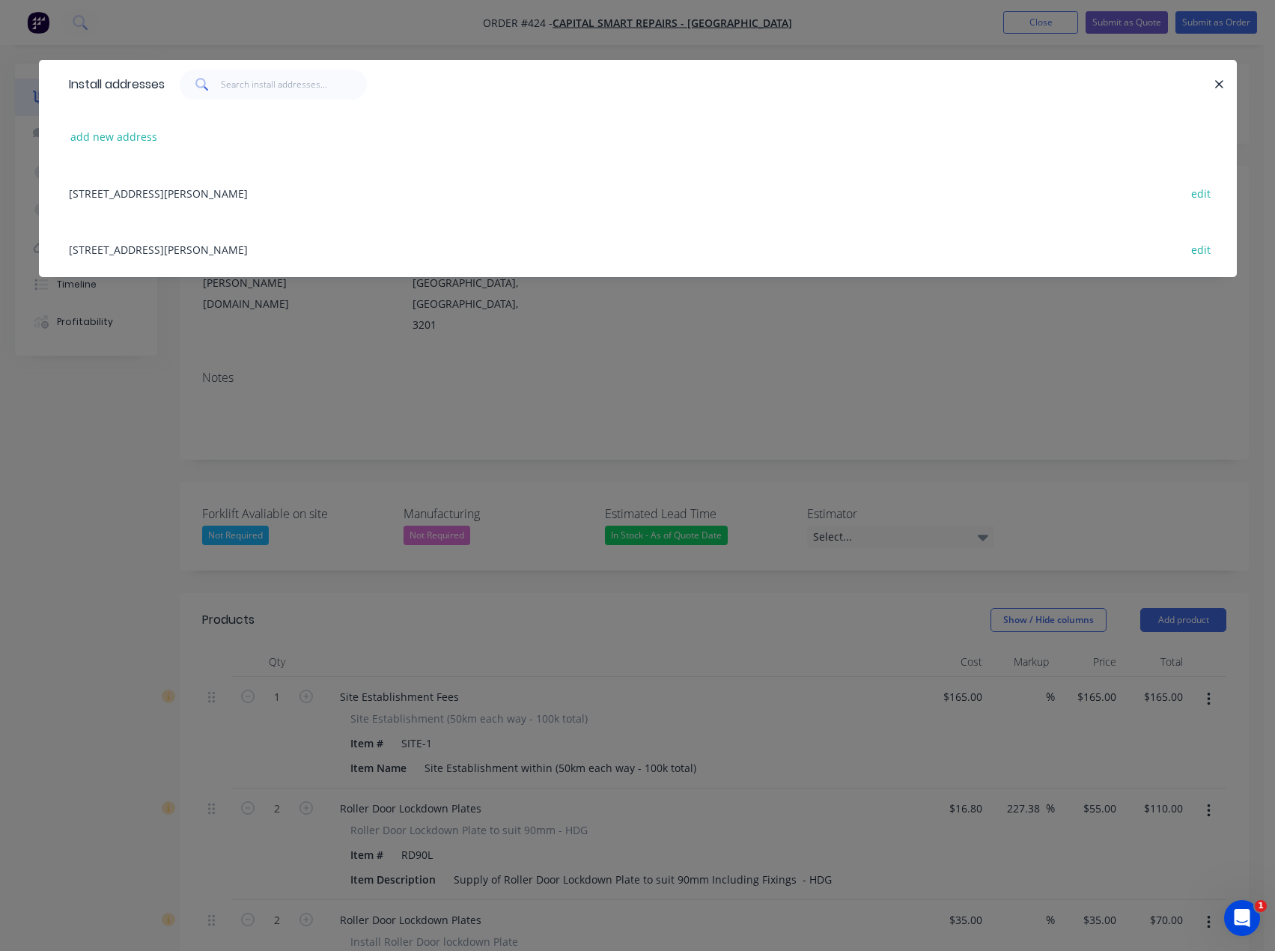
click at [165, 192] on div "[STREET_ADDRESS][PERSON_NAME] edit" at bounding box center [637, 193] width 1153 height 56
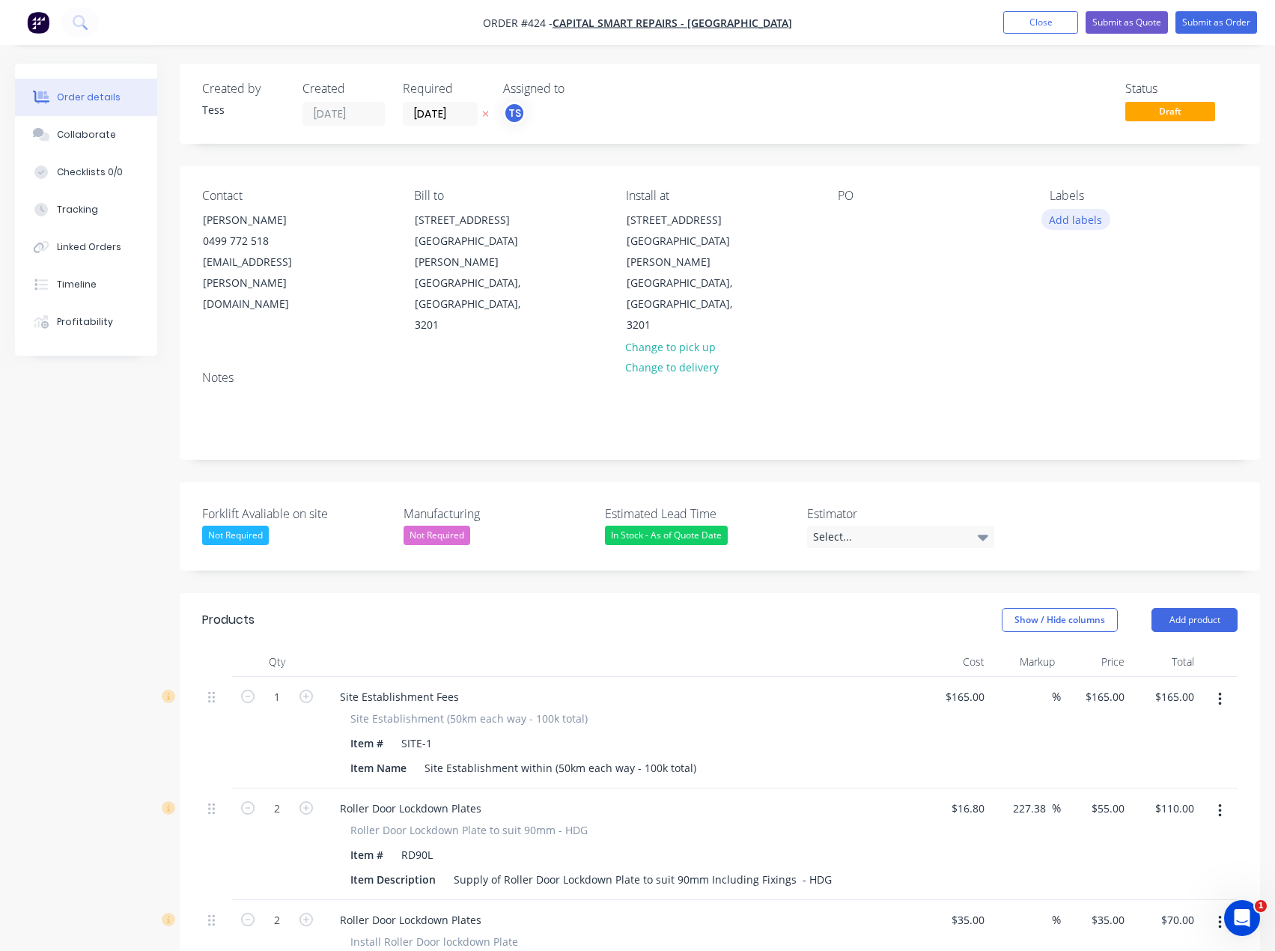
click at [1057, 221] on button "Add labels" at bounding box center [1076, 219] width 69 height 20
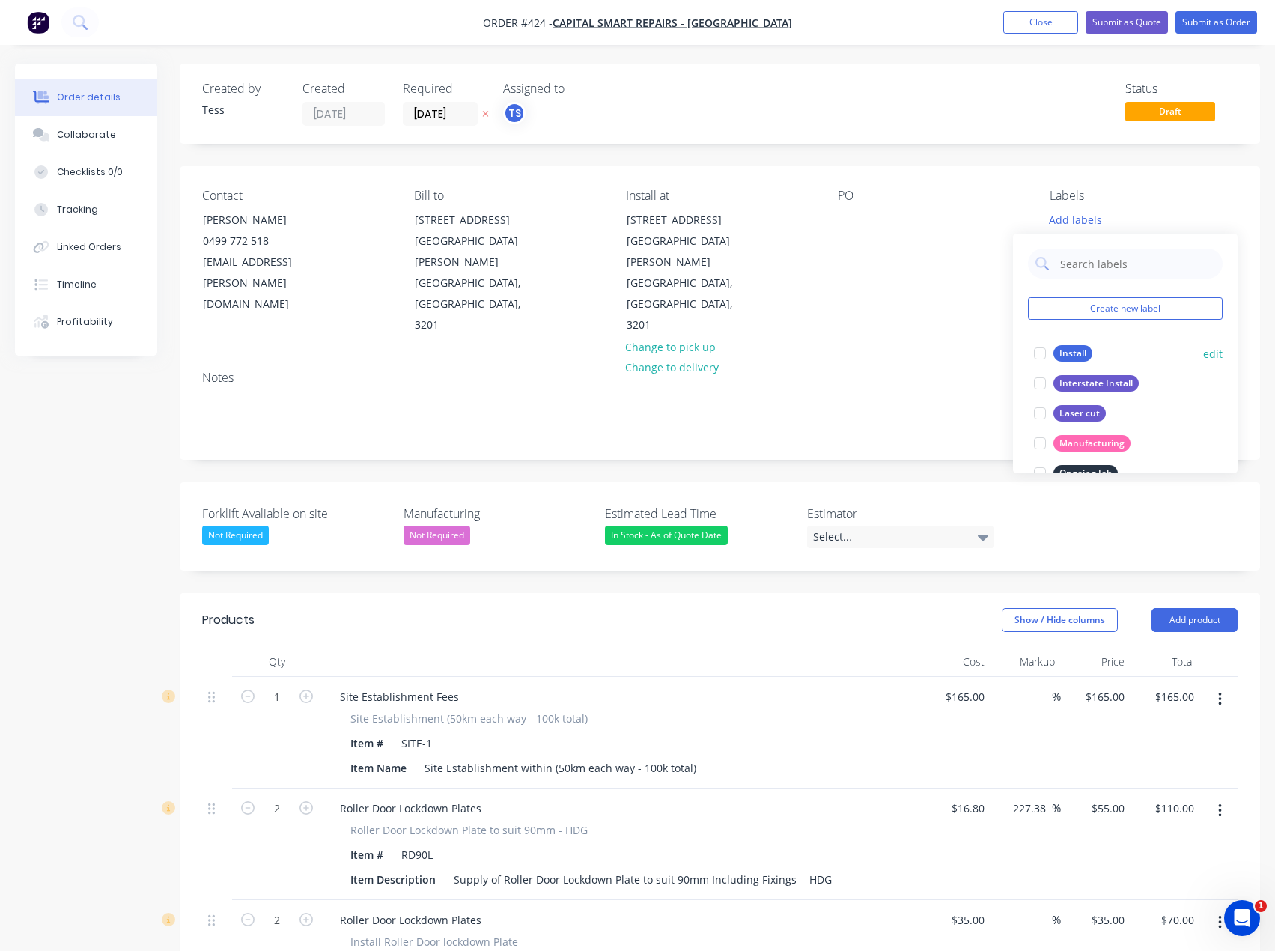
click at [1060, 362] on button "Install" at bounding box center [1063, 353] width 70 height 21
click at [974, 229] on div "PO" at bounding box center [932, 263] width 188 height 148
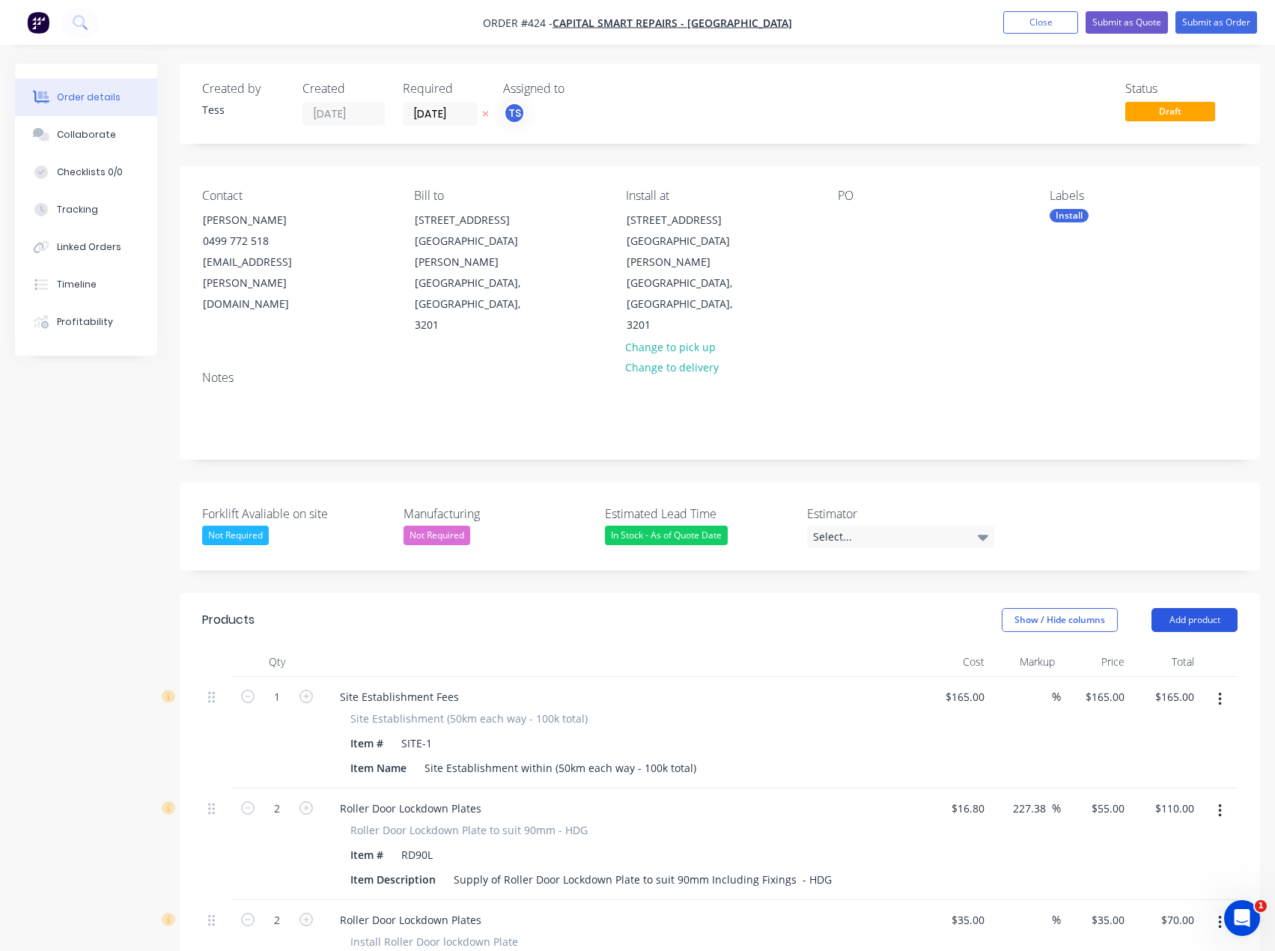
click at [1215, 608] on button "Add product" at bounding box center [1195, 620] width 86 height 24
drag, startPoint x: 1155, startPoint y: 809, endPoint x: 1063, endPoint y: 755, distance: 107.1
click at [1153, 857] on div "Notes (External)" at bounding box center [1166, 868] width 115 height 22
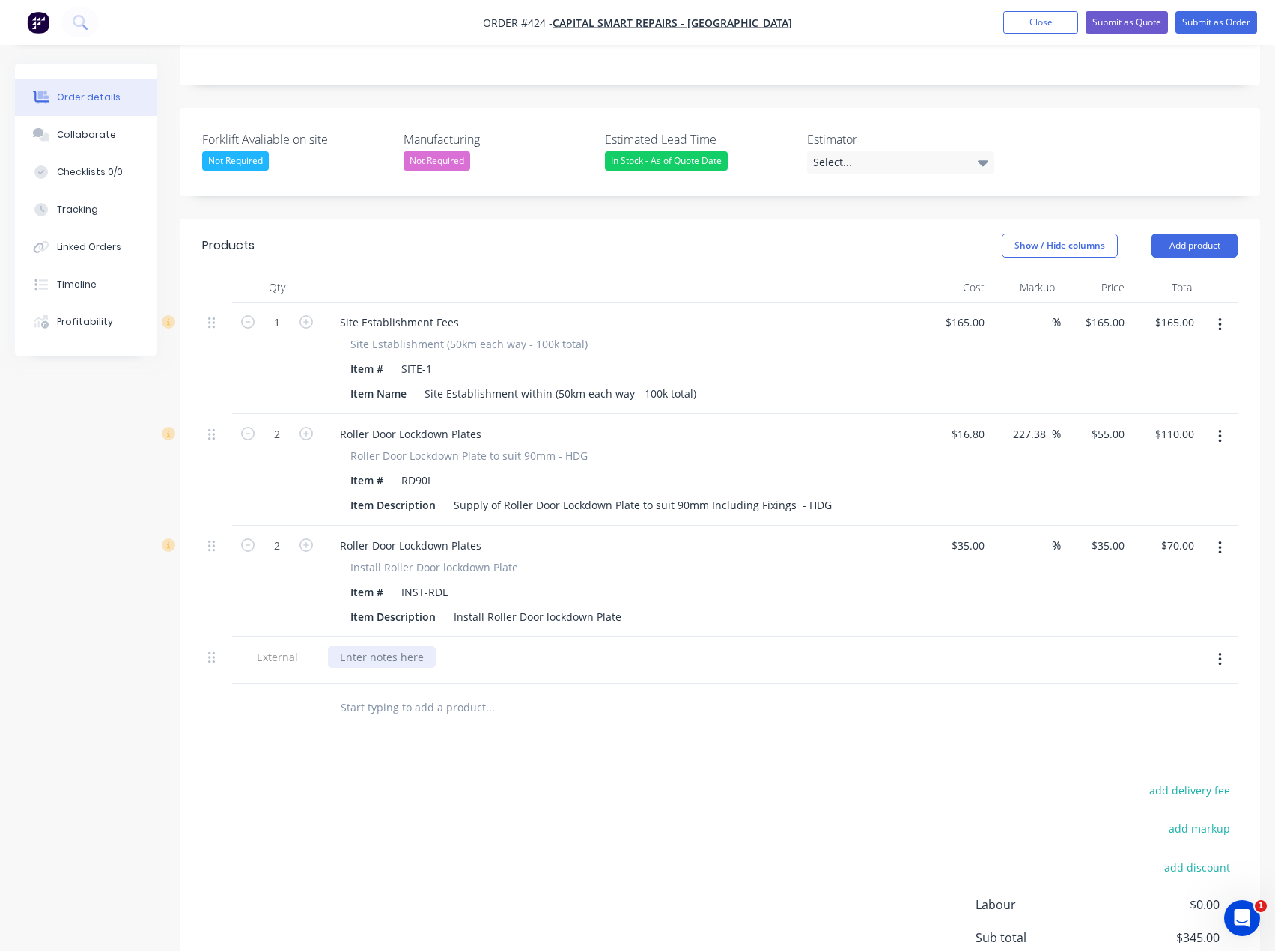
click at [373, 646] on div at bounding box center [382, 657] width 108 height 22
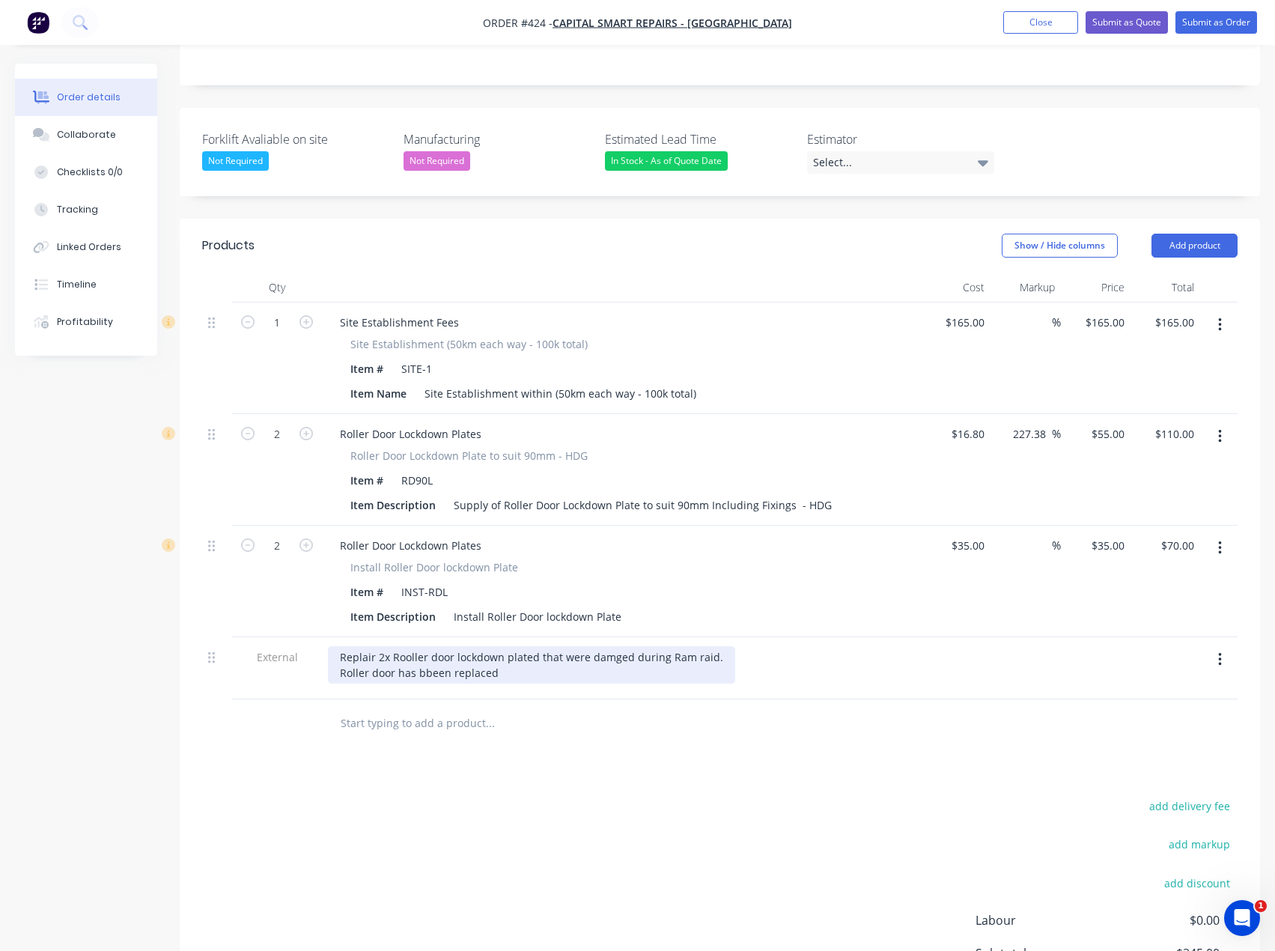
click at [424, 646] on div "Replair 2x Rooller door lockdown plated that were damged during Ram raid. Rolle…" at bounding box center [531, 664] width 407 height 37
click at [504, 646] on div "Replair 2x Rooller door lockdown plated that were damged during Ram raid. Rolle…" at bounding box center [531, 664] width 407 height 37
click at [987, 535] on input "35" at bounding box center [970, 546] width 40 height 22
click at [1099, 526] on div "45 45" at bounding box center [1096, 582] width 70 height 112
click at [425, 827] on div "add delivery fee add markup add discount Labour $0.00 Sub total $365.00 Margin …" at bounding box center [720, 940] width 1036 height 289
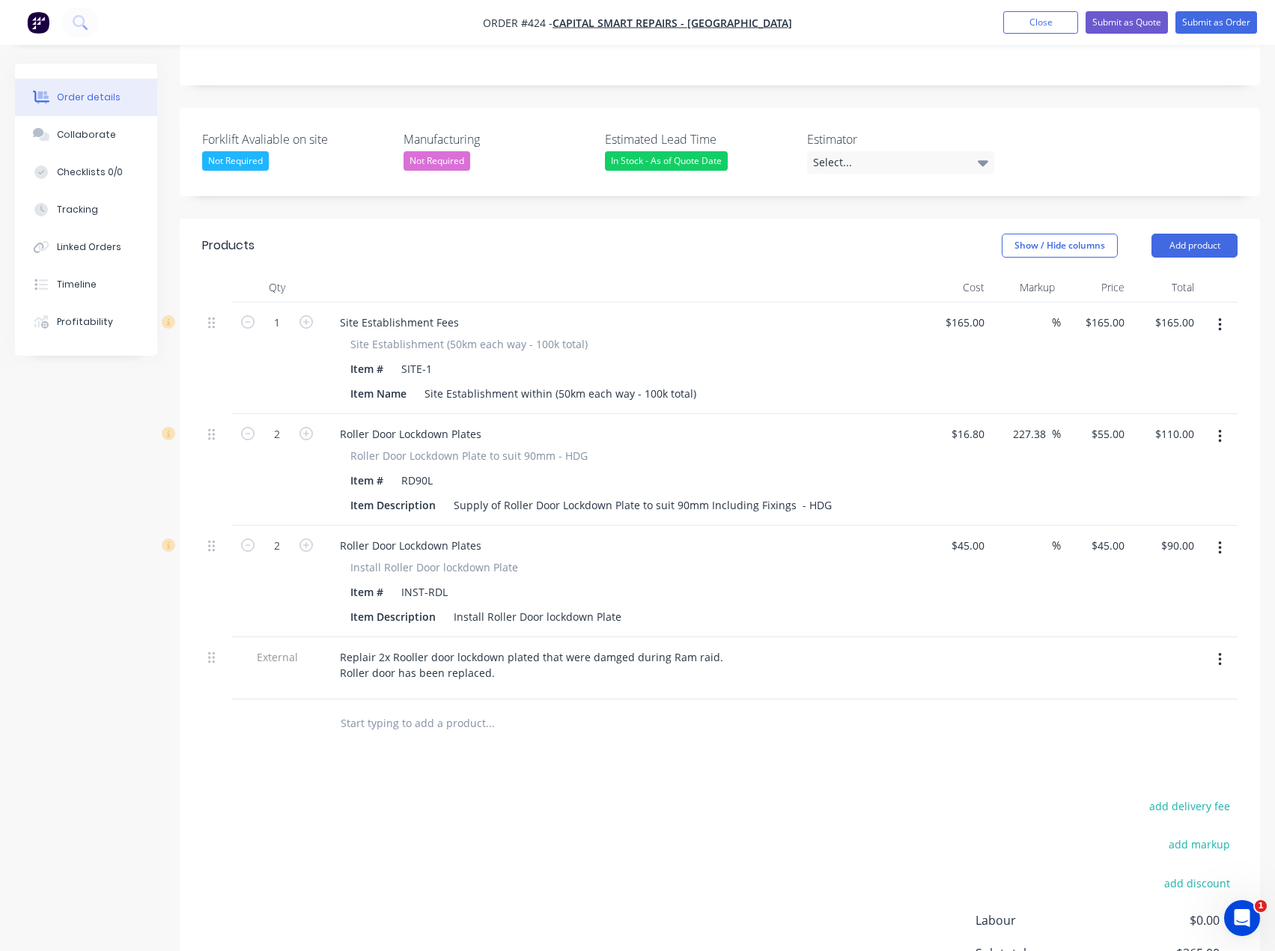
click at [479, 708] on input "text" at bounding box center [490, 723] width 300 height 30
click at [1214, 234] on button "Add product" at bounding box center [1195, 246] width 86 height 24
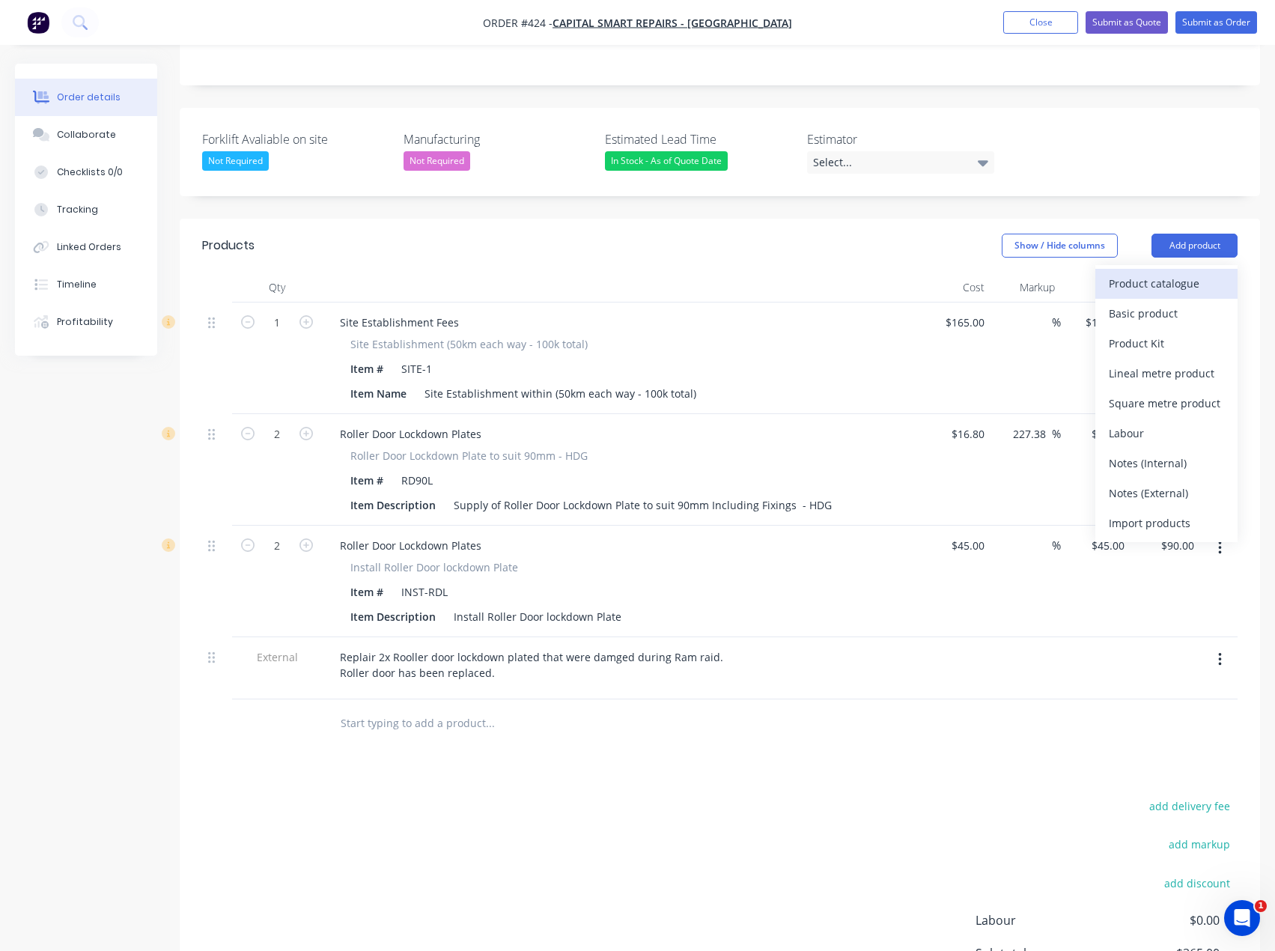
click at [1155, 273] on div "Product catalogue" at bounding box center [1166, 284] width 115 height 22
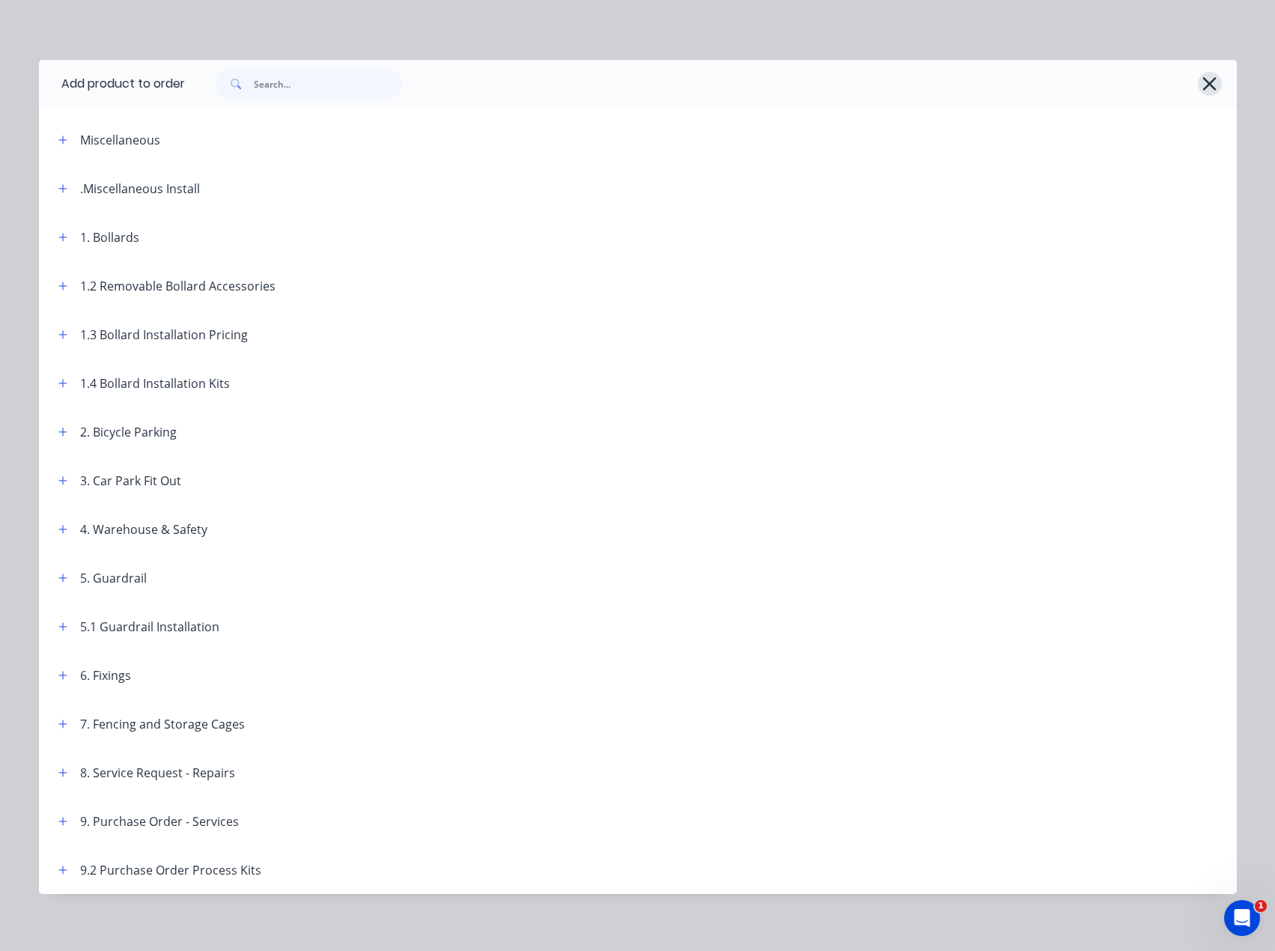
click at [1210, 76] on icon "button" at bounding box center [1210, 83] width 16 height 21
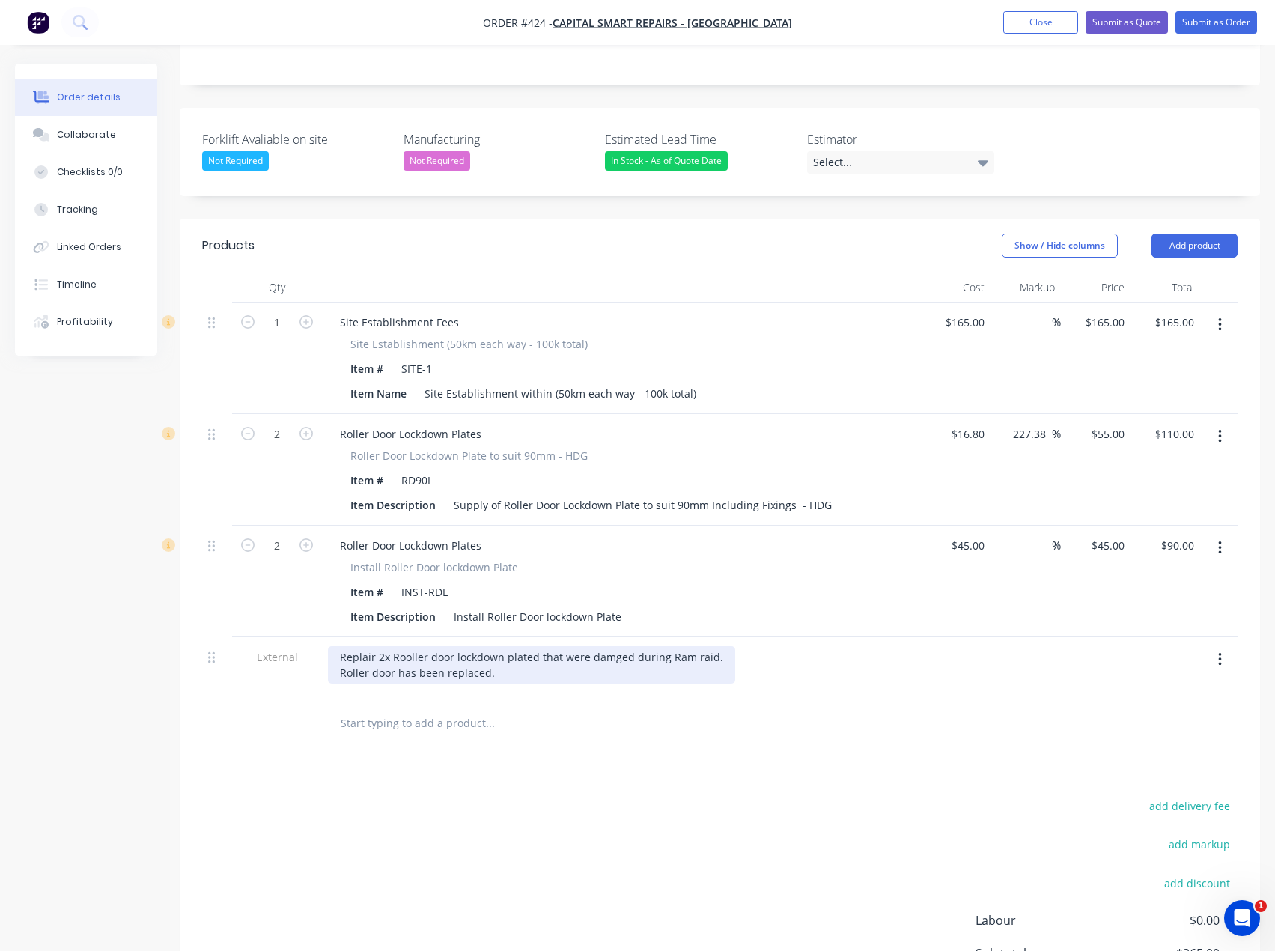
click at [407, 646] on div "Replair 2x Rooller door lockdown plated that were damged during Ram raid. Rolle…" at bounding box center [531, 664] width 407 height 37
click at [432, 708] on input "text" at bounding box center [490, 723] width 300 height 30
click at [970, 312] on input "165" at bounding box center [967, 323] width 46 height 22
click at [533, 646] on div "Replair 2x Roller door lockdown plated that were damged during Ram raid. Roller…" at bounding box center [528, 664] width 401 height 37
click at [525, 646] on div "Replair 2x Roller door lockdown plated that were damged during Ram raid. Roller…" at bounding box center [528, 664] width 401 height 37
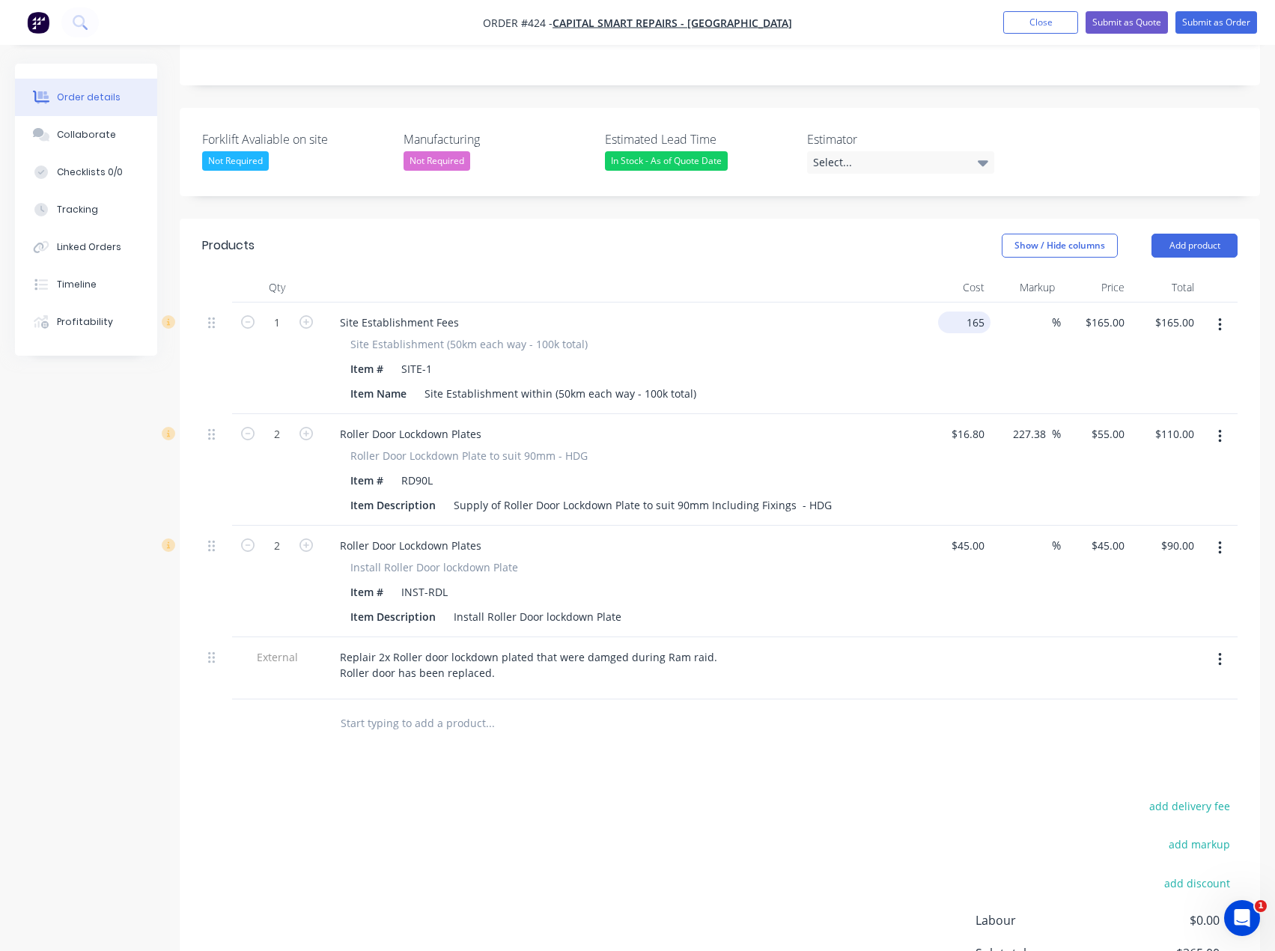
click at [978, 312] on input "165" at bounding box center [967, 323] width 46 height 22
click at [706, 714] on div "Products Show / Hide columns Add product Qty Cost Markup Price Total 1 Site Est…" at bounding box center [720, 663] width 1081 height 889
click at [1203, 234] on button "Add product" at bounding box center [1195, 246] width 86 height 24
click at [1143, 303] on div "Basic product" at bounding box center [1166, 314] width 115 height 22
click at [1206, 234] on button "Add product" at bounding box center [1195, 246] width 86 height 24
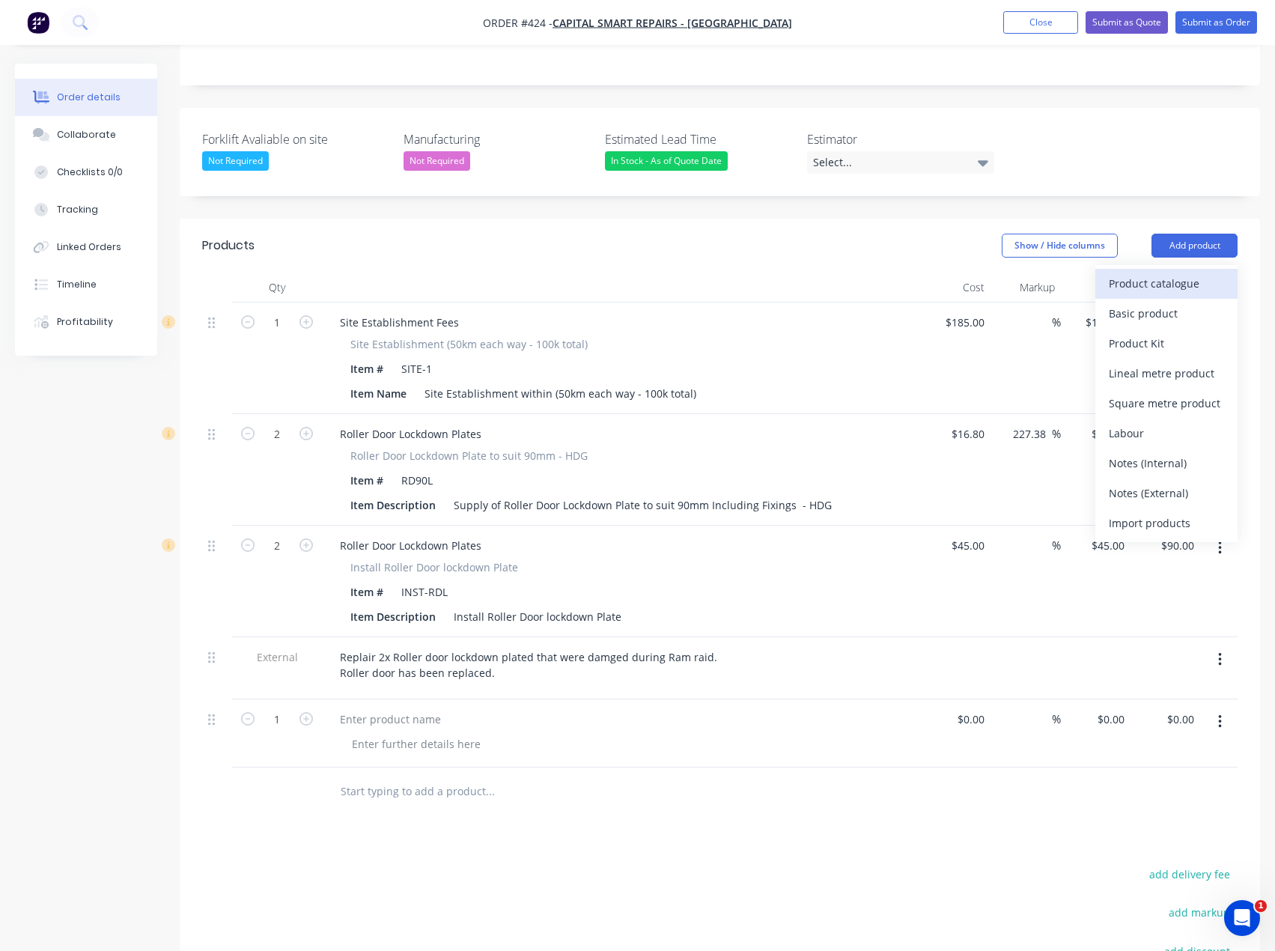
click at [1176, 273] on div "Product catalogue" at bounding box center [1166, 284] width 115 height 22
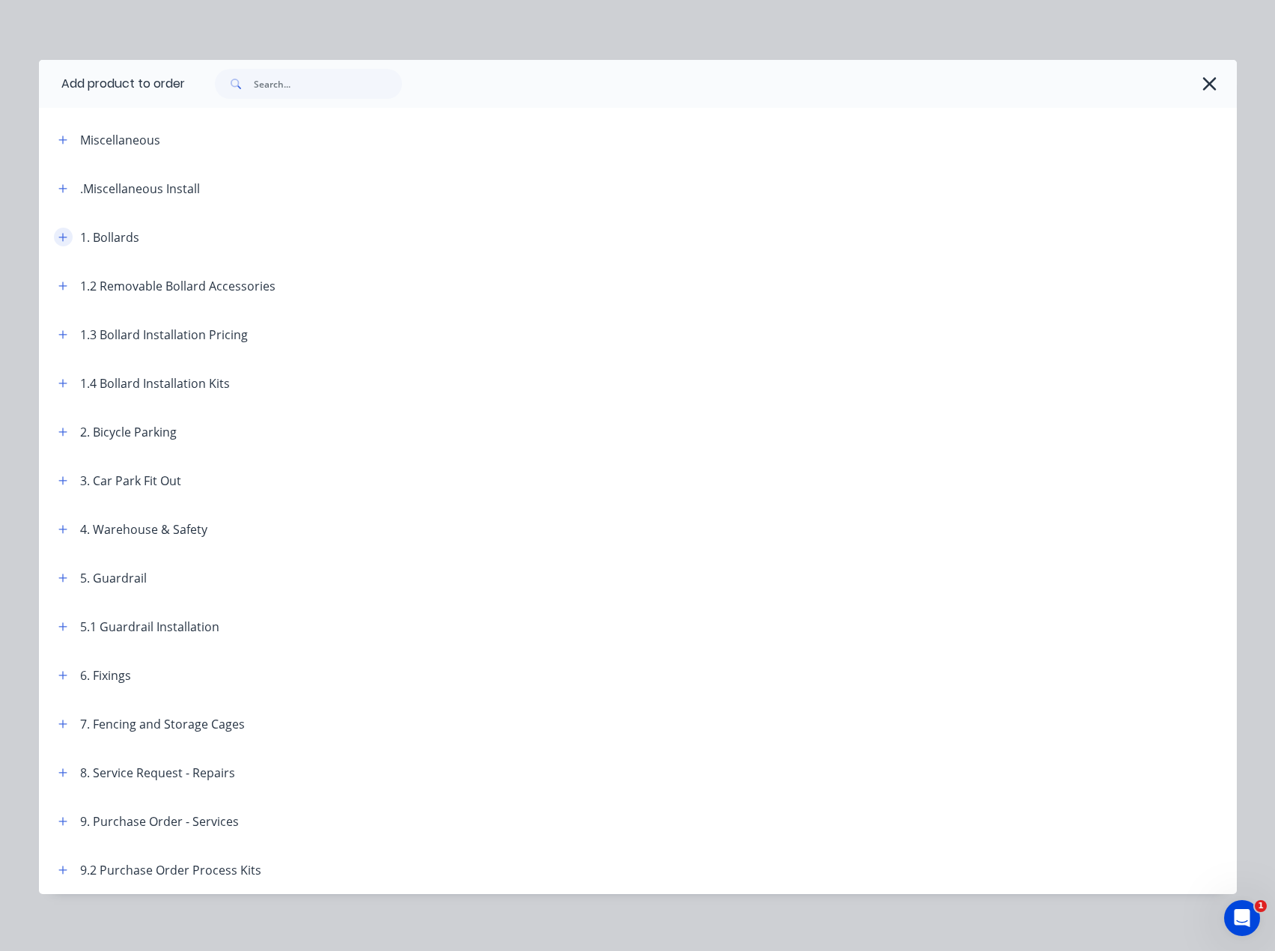
click at [58, 234] on icon "button" at bounding box center [62, 237] width 8 height 8
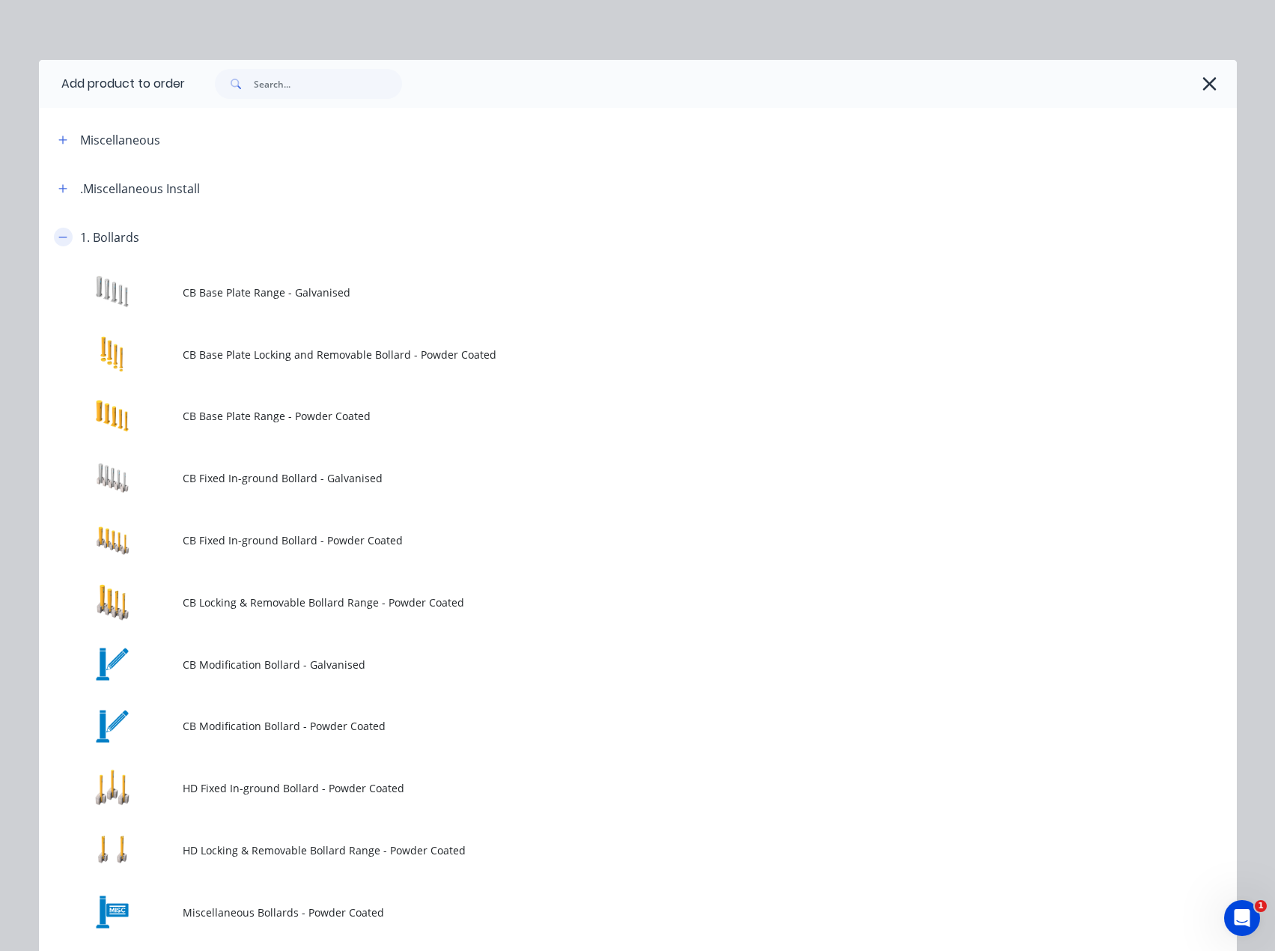
click at [61, 235] on icon "button" at bounding box center [62, 237] width 9 height 10
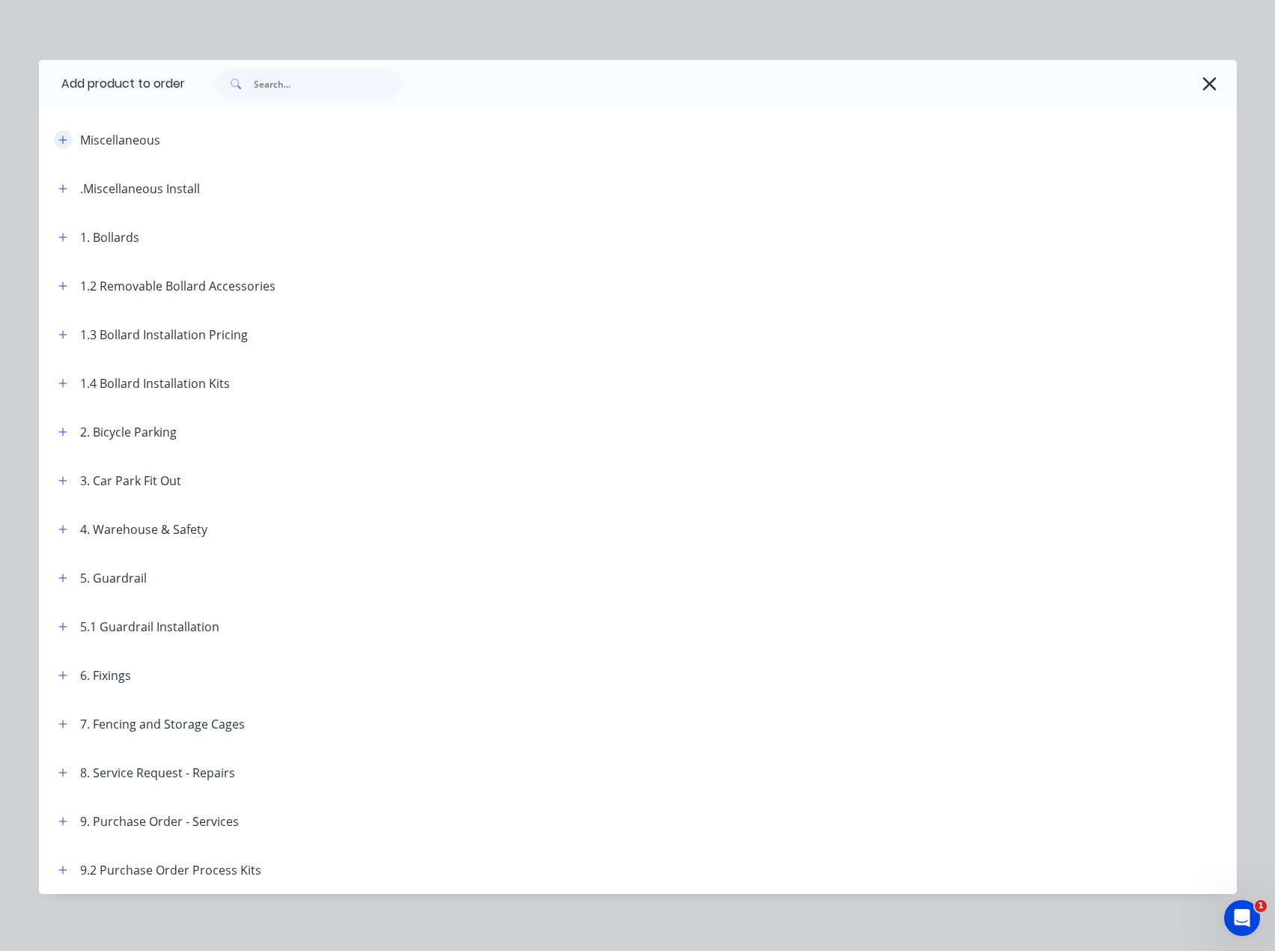
click at [61, 142] on icon "button" at bounding box center [62, 140] width 9 height 10
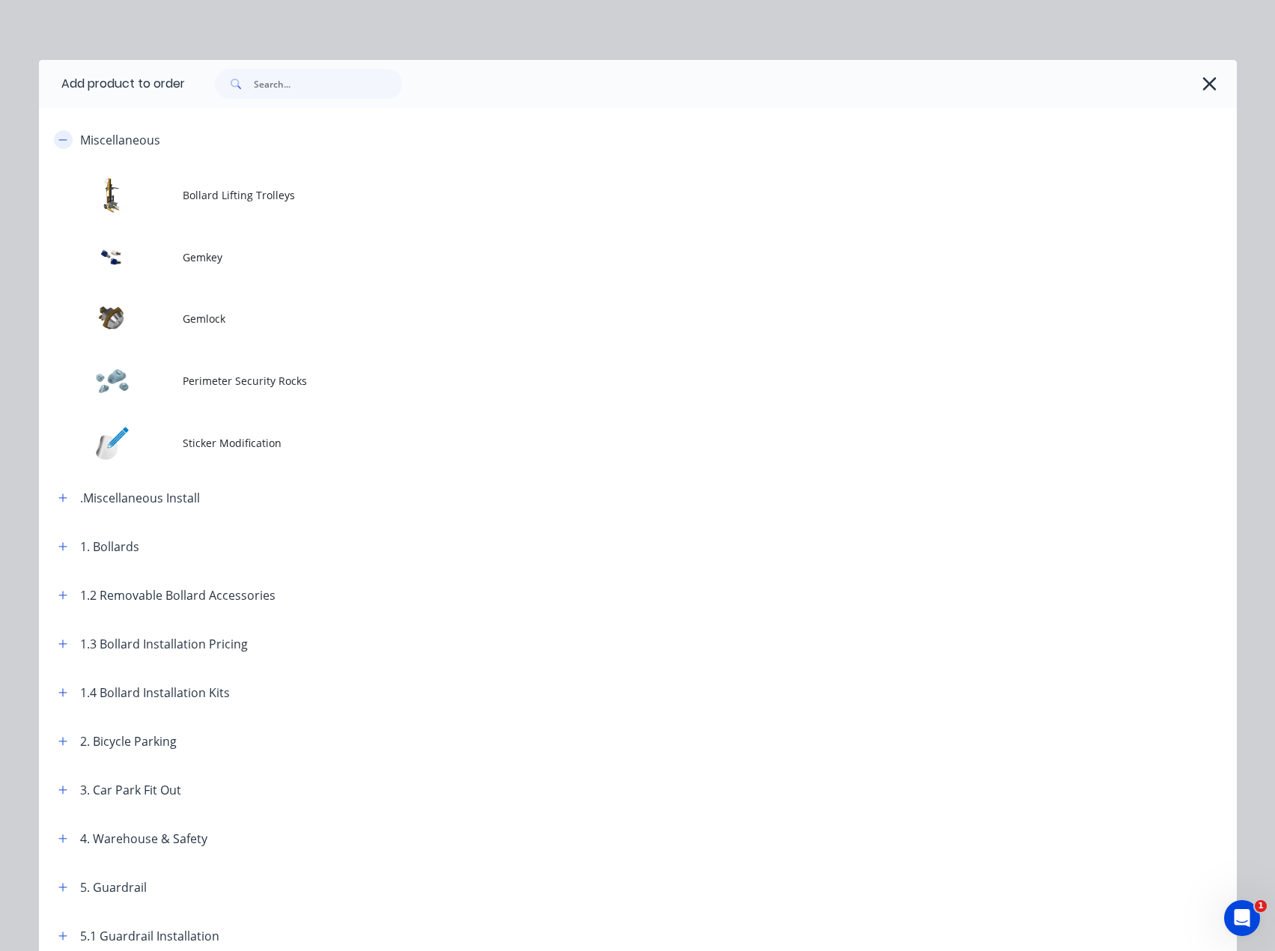
click at [61, 142] on icon "button" at bounding box center [62, 140] width 9 height 10
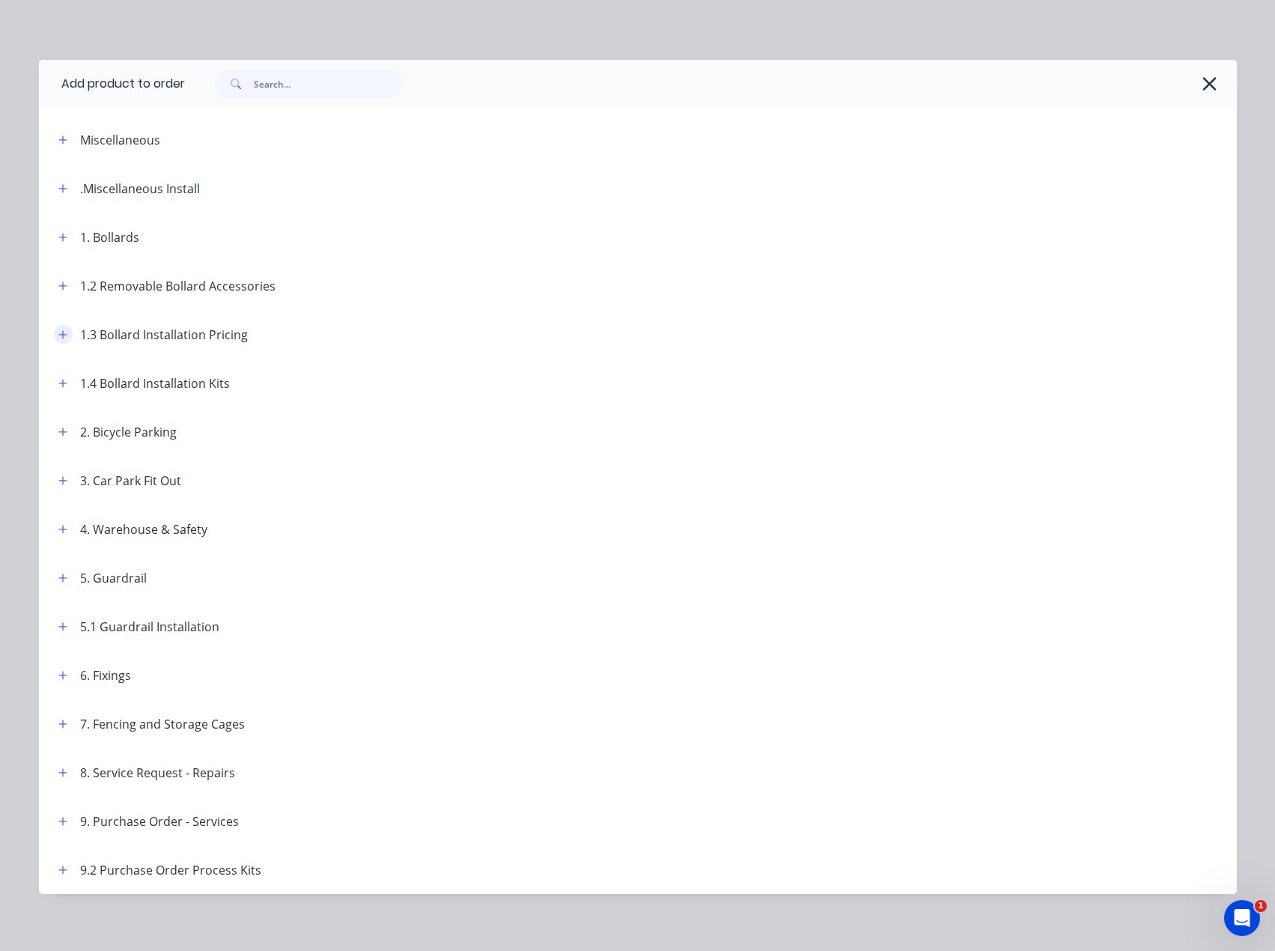
click at [54, 328] on button "button" at bounding box center [63, 334] width 19 height 19
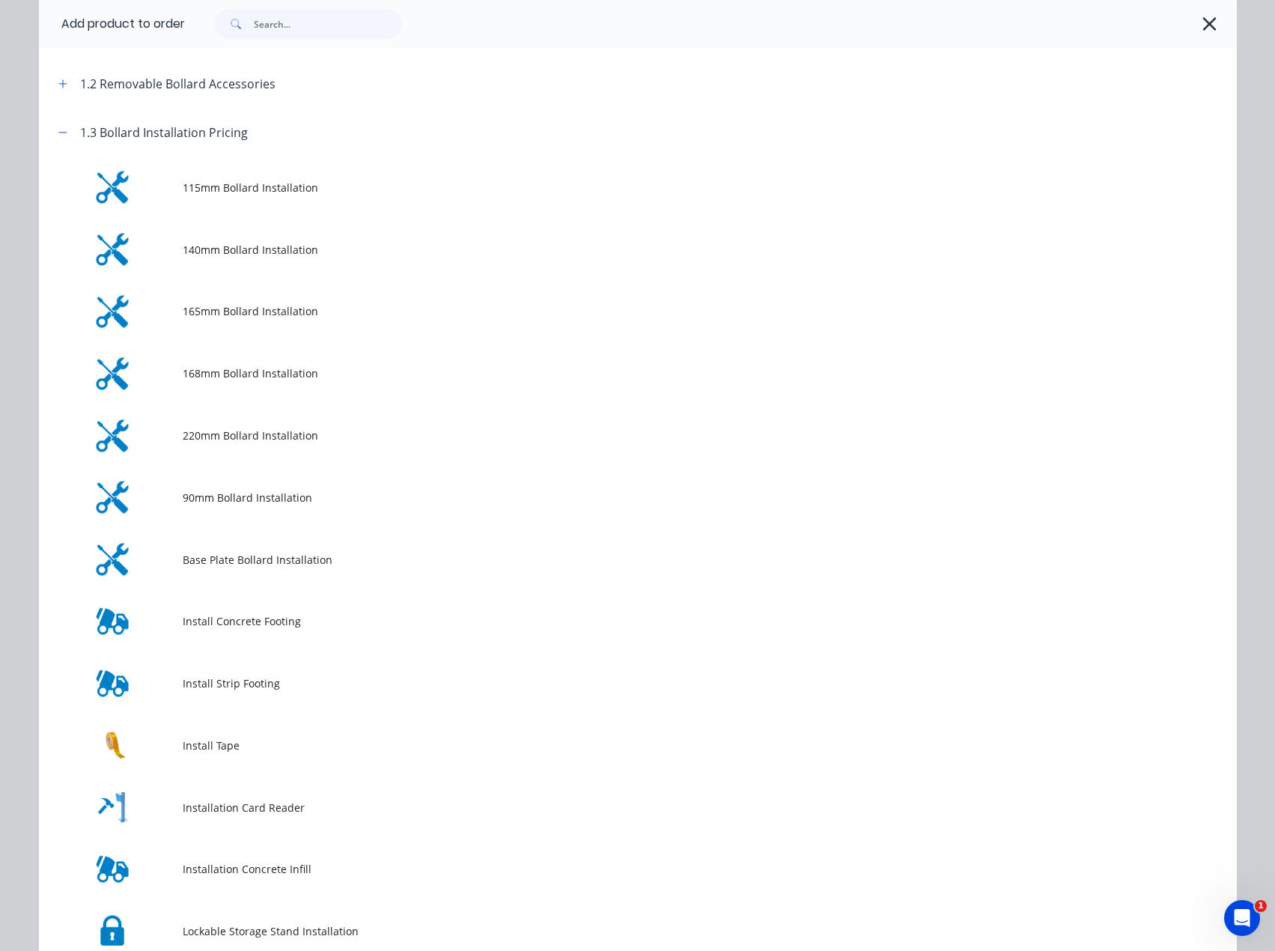
scroll to position [0, 0]
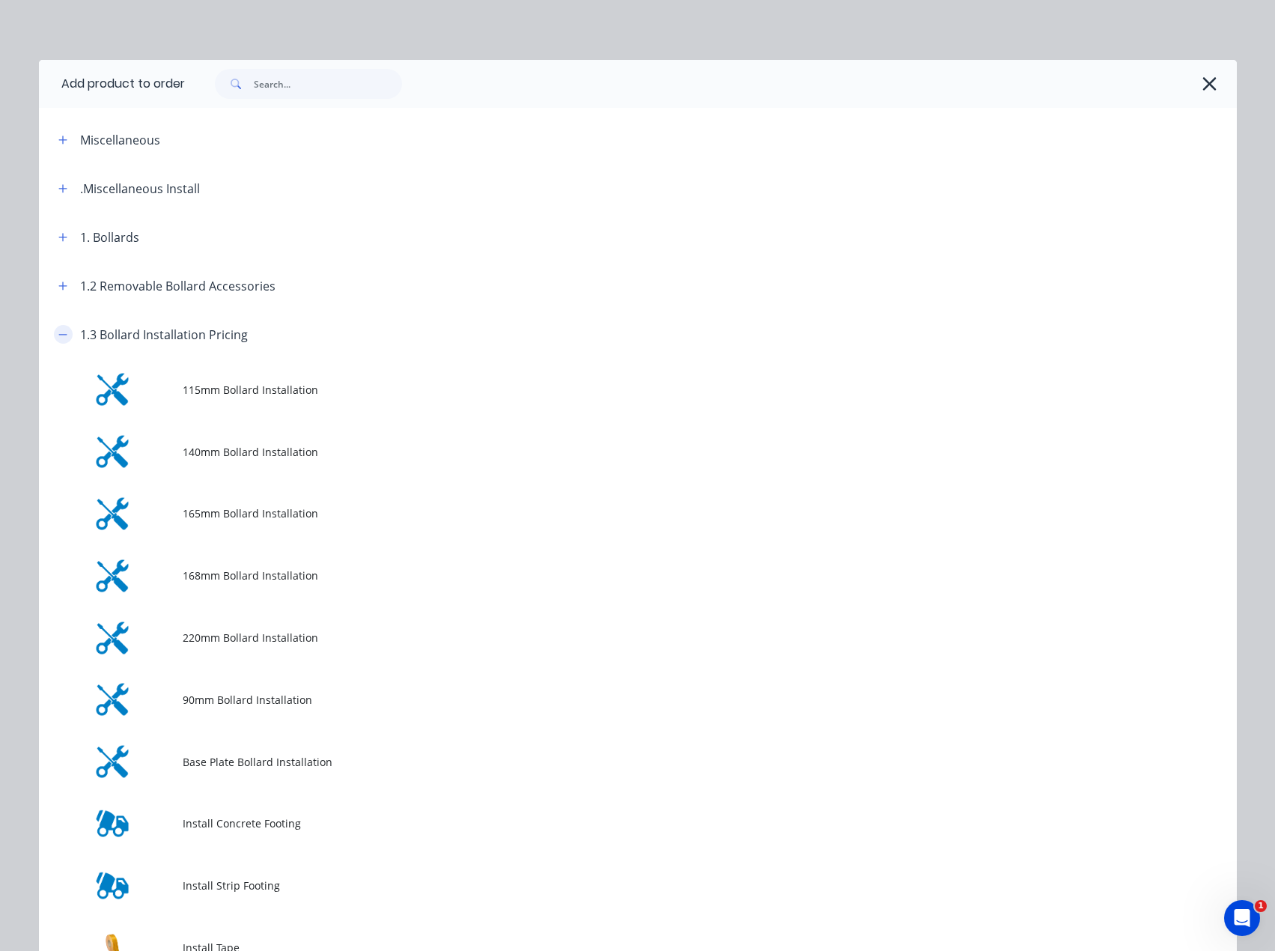
click at [58, 329] on icon "button" at bounding box center [62, 334] width 9 height 10
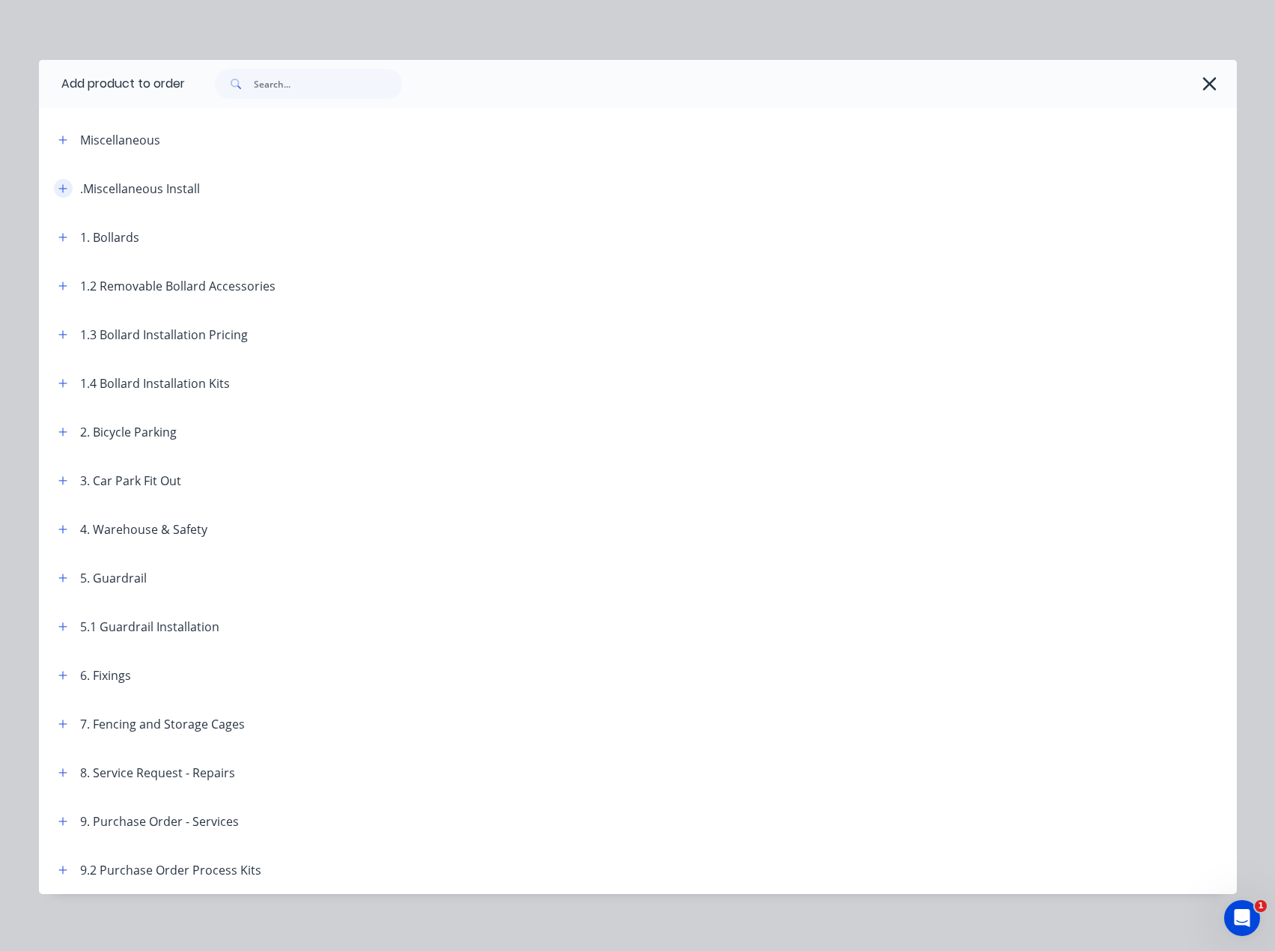
click at [61, 187] on icon "button" at bounding box center [62, 188] width 9 height 10
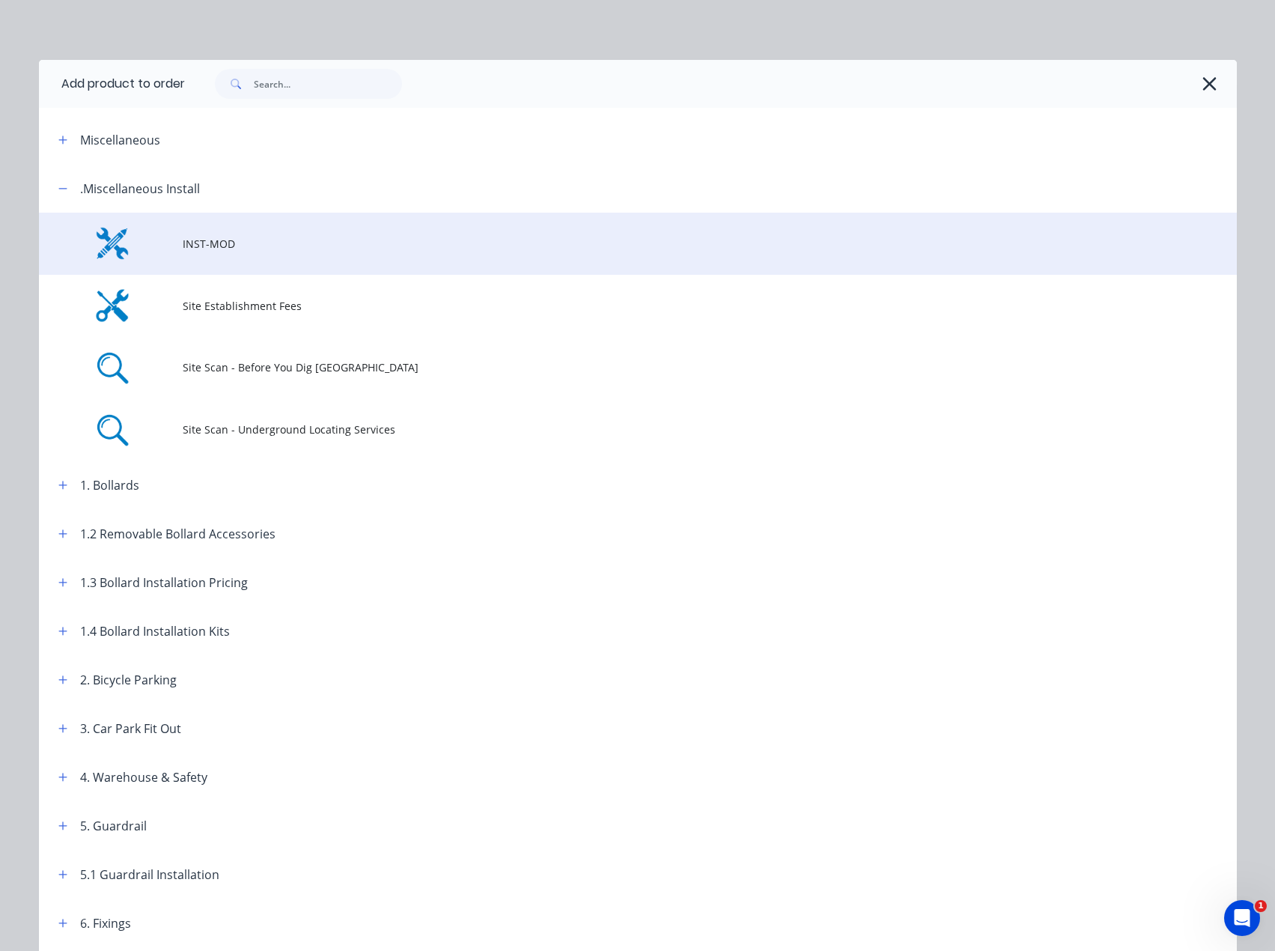
click at [183, 243] on span "INST-MOD" at bounding box center [604, 244] width 843 height 16
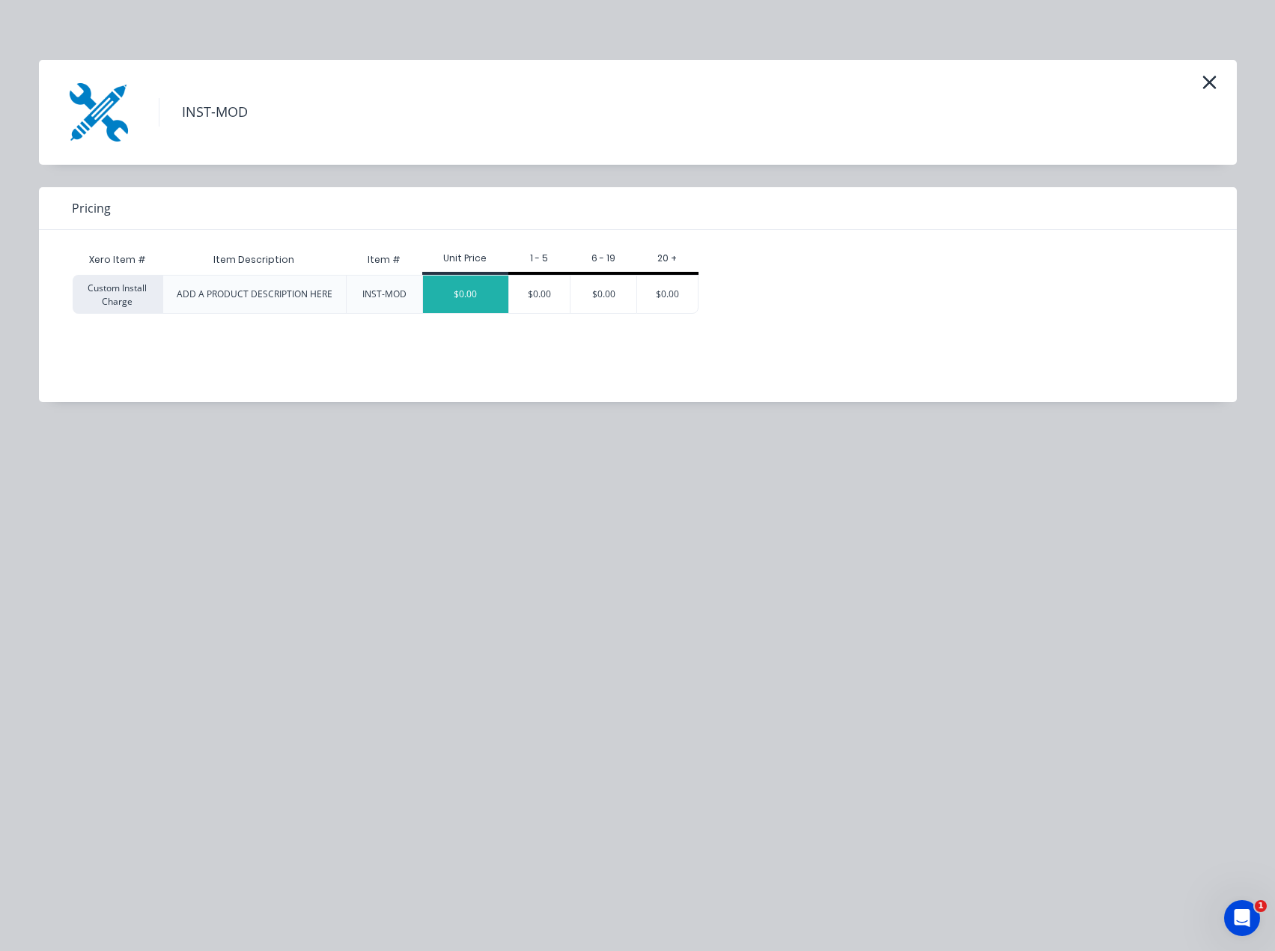
click at [487, 299] on div "$0.00" at bounding box center [465, 294] width 85 height 37
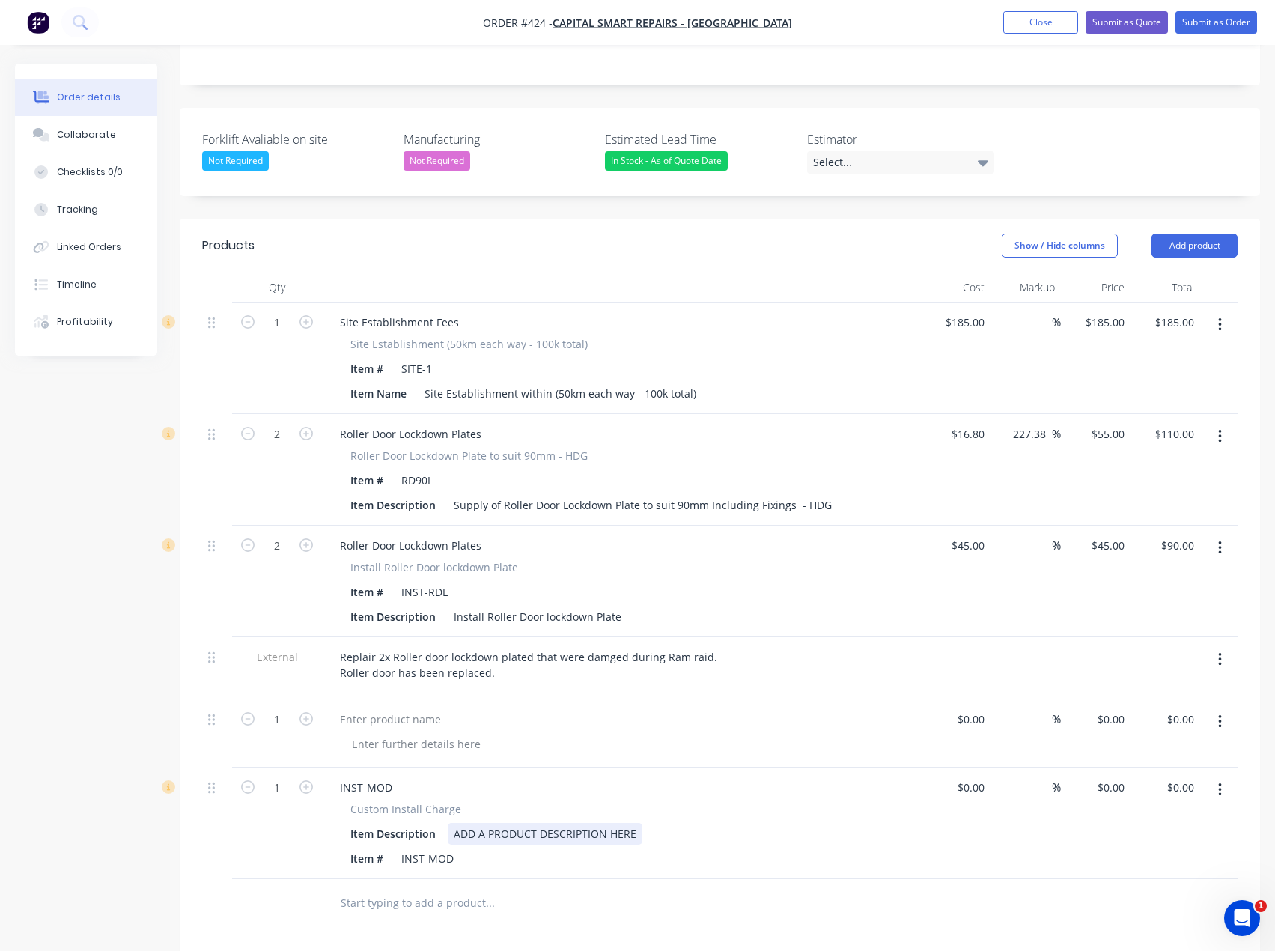
click at [487, 823] on div "ADD A PRODUCT DESCRIPTION HERE" at bounding box center [545, 834] width 195 height 22
drag, startPoint x: 646, startPoint y: 771, endPoint x: 431, endPoint y: 764, distance: 215.8
click at [431, 823] on div "Item Description ADD A PRODUCT DESCRIPTION HERE" at bounding box center [618, 834] width 548 height 22
drag, startPoint x: 629, startPoint y: 553, endPoint x: 462, endPoint y: 553, distance: 167.0
click at [462, 606] on div "Install Roller Door lockdown Plate" at bounding box center [538, 617] width 180 height 22
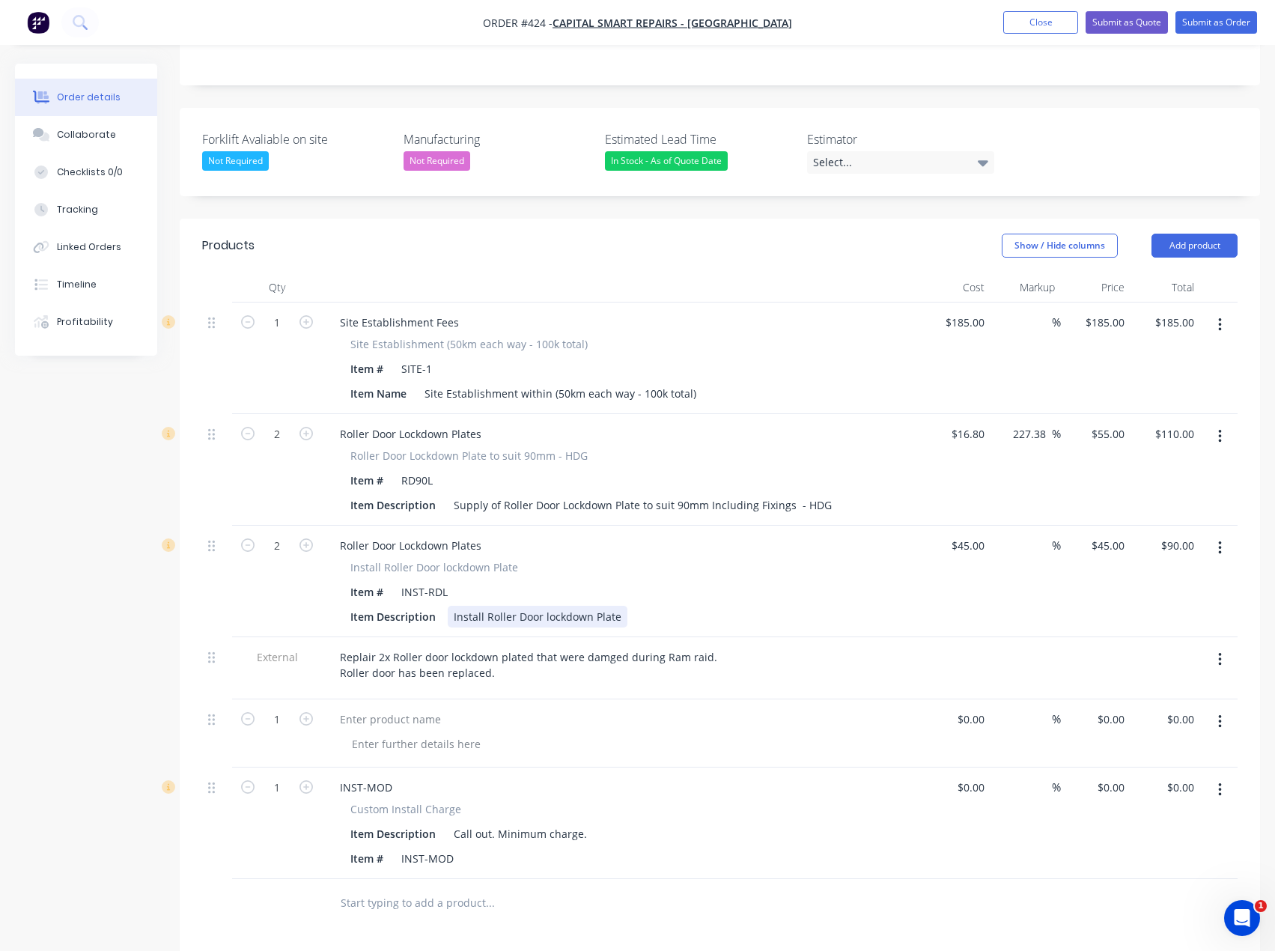
copy div "Install Roller Door lockdown Plate"
click at [532, 823] on div "Call out. Minimum charge." at bounding box center [520, 834] width 145 height 22
click at [590, 823] on div "Call out. Minimum charge." at bounding box center [520, 834] width 145 height 22
click at [502, 823] on div "Call out. Minimum charge. Install Roller Door lockdown Plate" at bounding box center [606, 834] width 316 height 22
click at [584, 823] on div "Call out (Minimum charge. Install Roller Door lockdown Plate" at bounding box center [606, 834] width 316 height 22
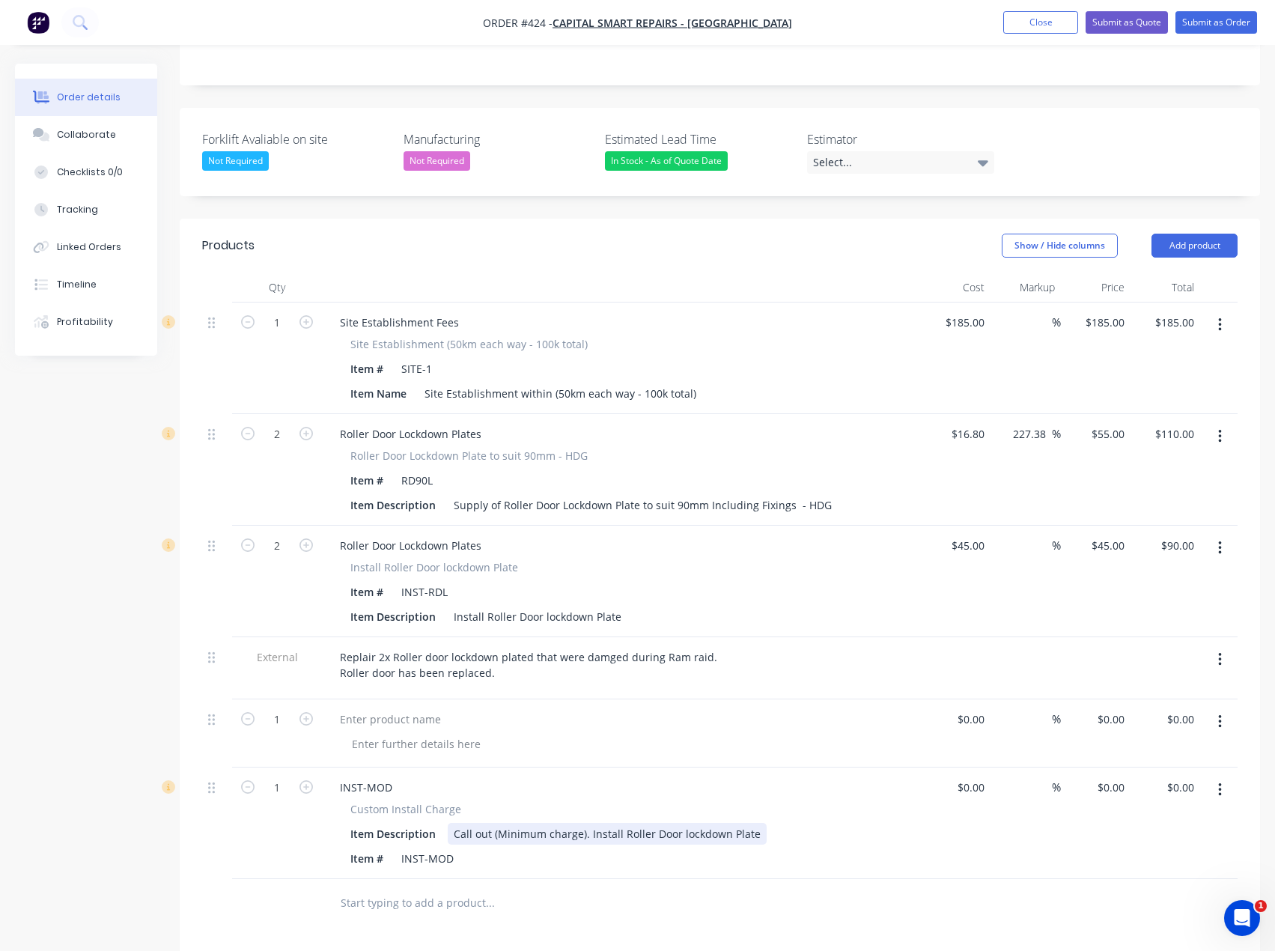
click at [625, 823] on div "Call out (Minimum charge). Install Roller Door lockdown Plate" at bounding box center [607, 834] width 319 height 22
click at [776, 823] on div "Call out (Minimum charge). Install 2no Roller Door lockdown Plate" at bounding box center [618, 834] width 341 height 22
click at [971, 777] on div "$0.00" at bounding box center [970, 788] width 40 height 22
click at [1113, 777] on div "1 $0.00" at bounding box center [1113, 788] width 34 height 22
click at [795, 888] on div at bounding box center [591, 903] width 527 height 30
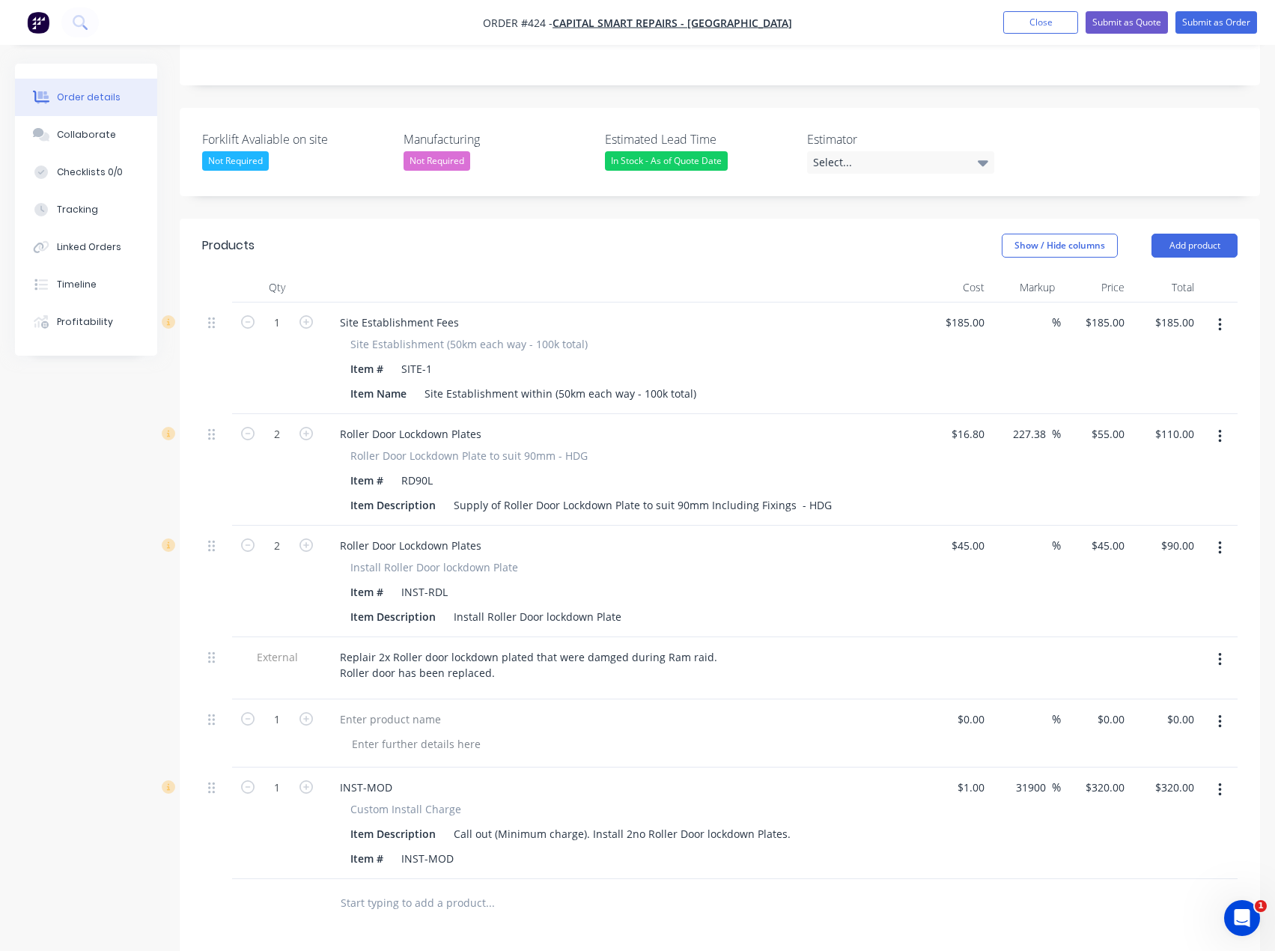
click at [1218, 714] on icon "button" at bounding box center [1220, 722] width 4 height 16
click at [1133, 810] on div "Delete" at bounding box center [1166, 821] width 115 height 22
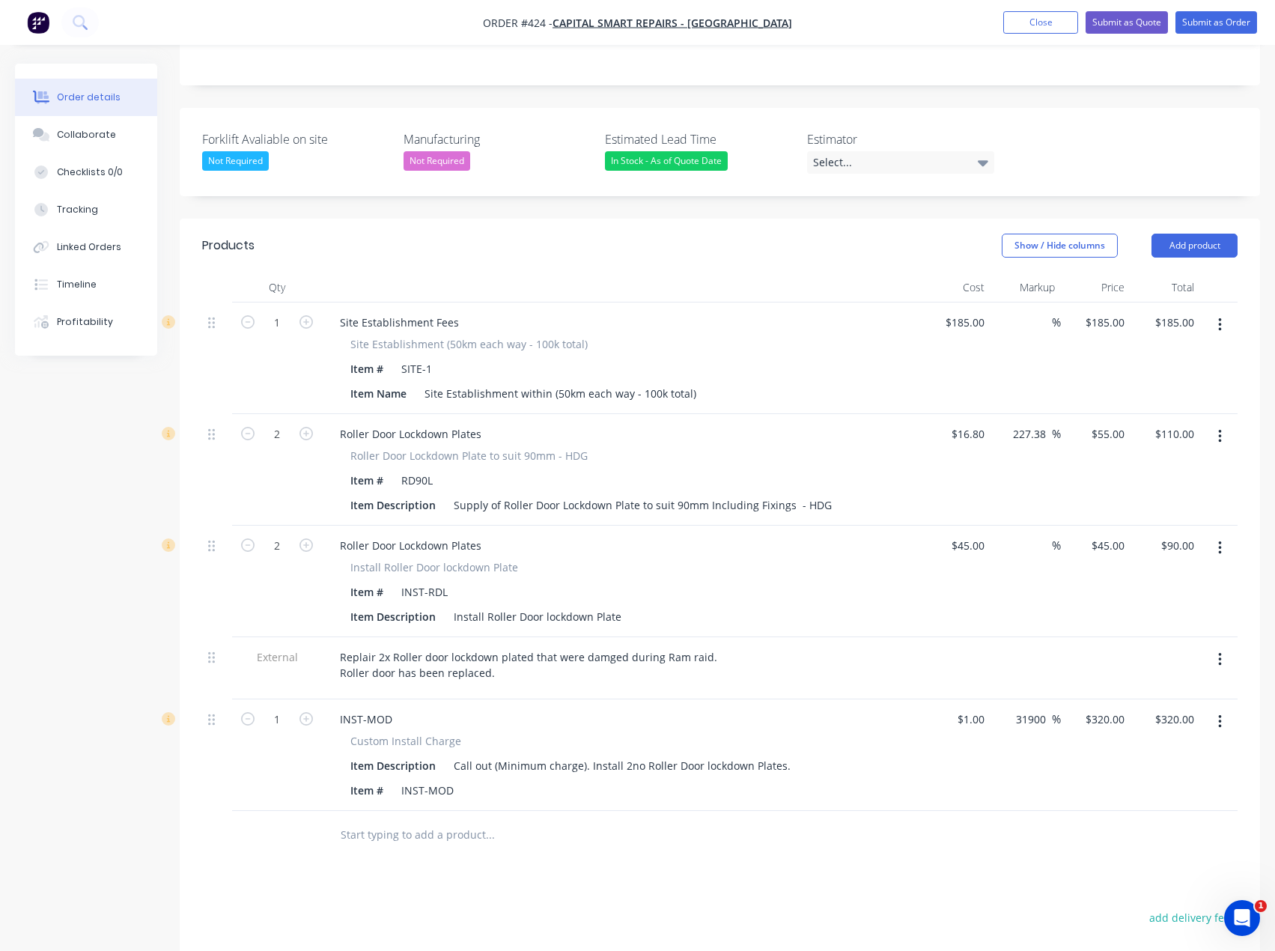
click at [1218, 540] on icon "button" at bounding box center [1220, 548] width 4 height 16
click at [1122, 666] on div "Delete" at bounding box center [1166, 677] width 115 height 22
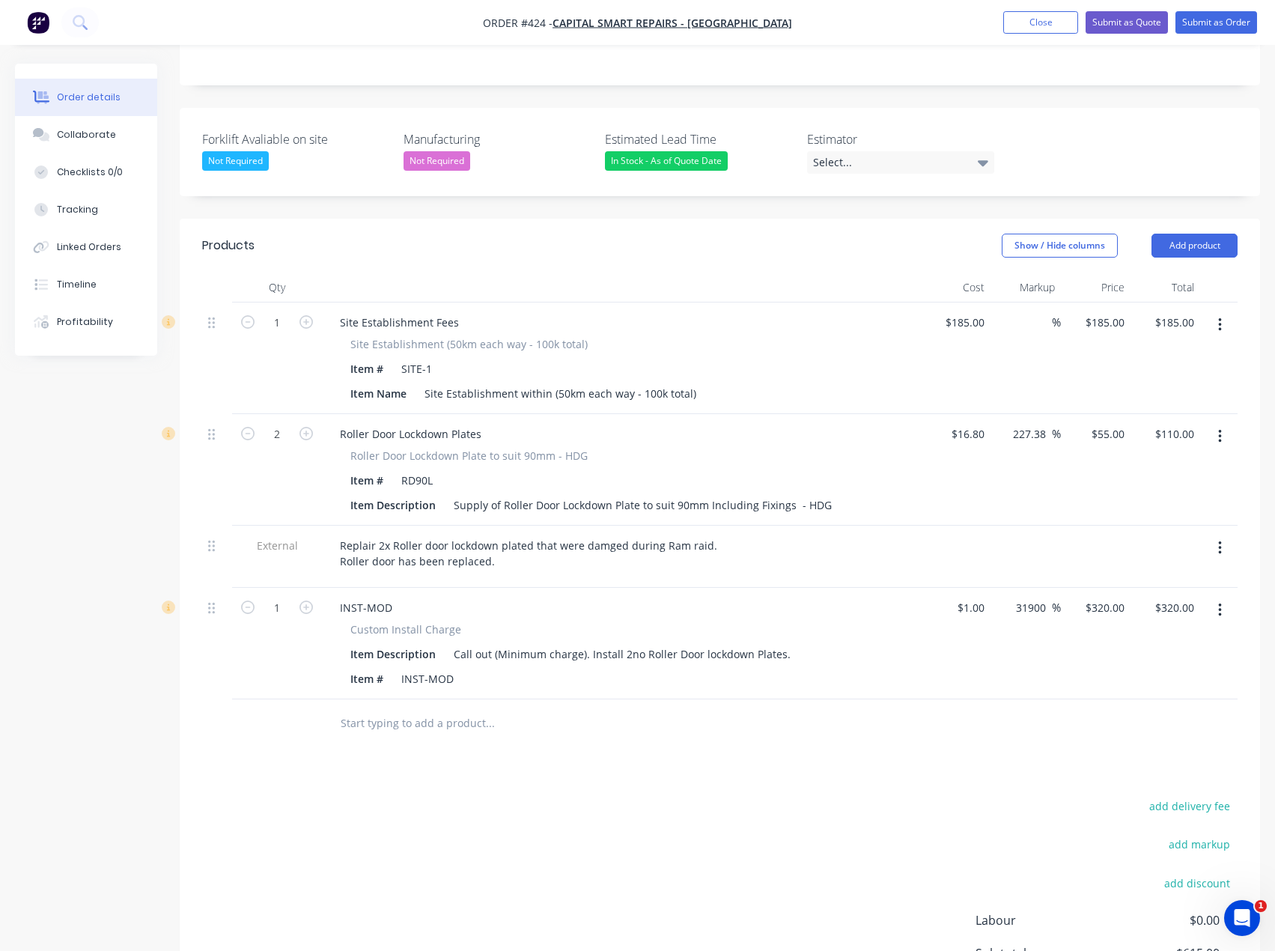
click at [1218, 317] on icon "button" at bounding box center [1220, 325] width 4 height 16
click at [589, 383] on div "Site Establishment within (50km each way - 100k total)" at bounding box center [561, 394] width 284 height 22
drag, startPoint x: 693, startPoint y: 329, endPoint x: 397, endPoint y: 325, distance: 295.8
click at [397, 383] on div "Item Name Site Establishment within (50km each way - 100k total)" at bounding box center [618, 394] width 548 height 22
click at [529, 643] on div "Call out (Minimum charge). Install 2no Roller Door lockdown Plates." at bounding box center [622, 654] width 349 height 22
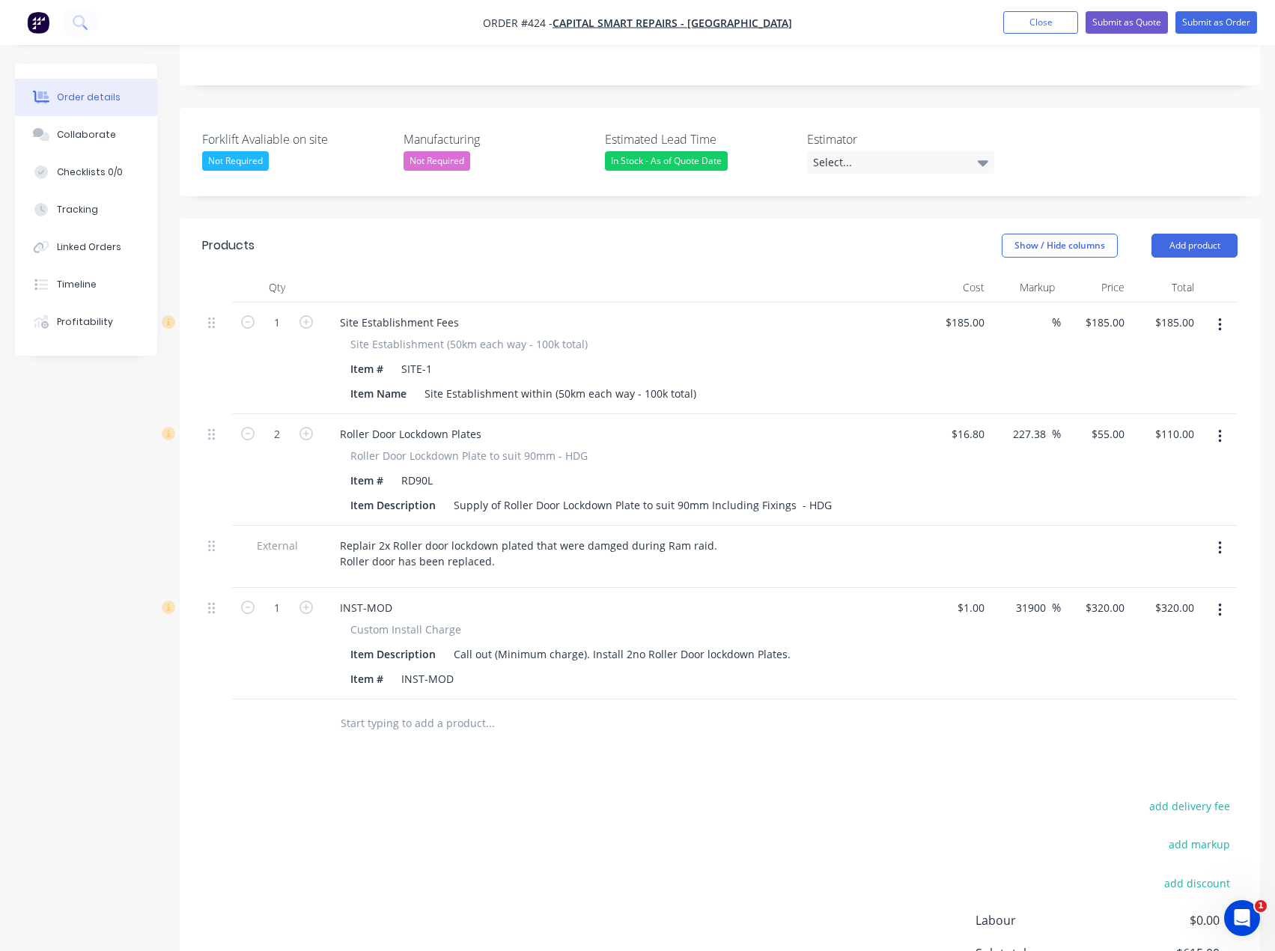
click at [1219, 317] on icon "button" at bounding box center [1220, 325] width 4 height 16
click at [1132, 443] on div "Delete" at bounding box center [1166, 454] width 115 height 22
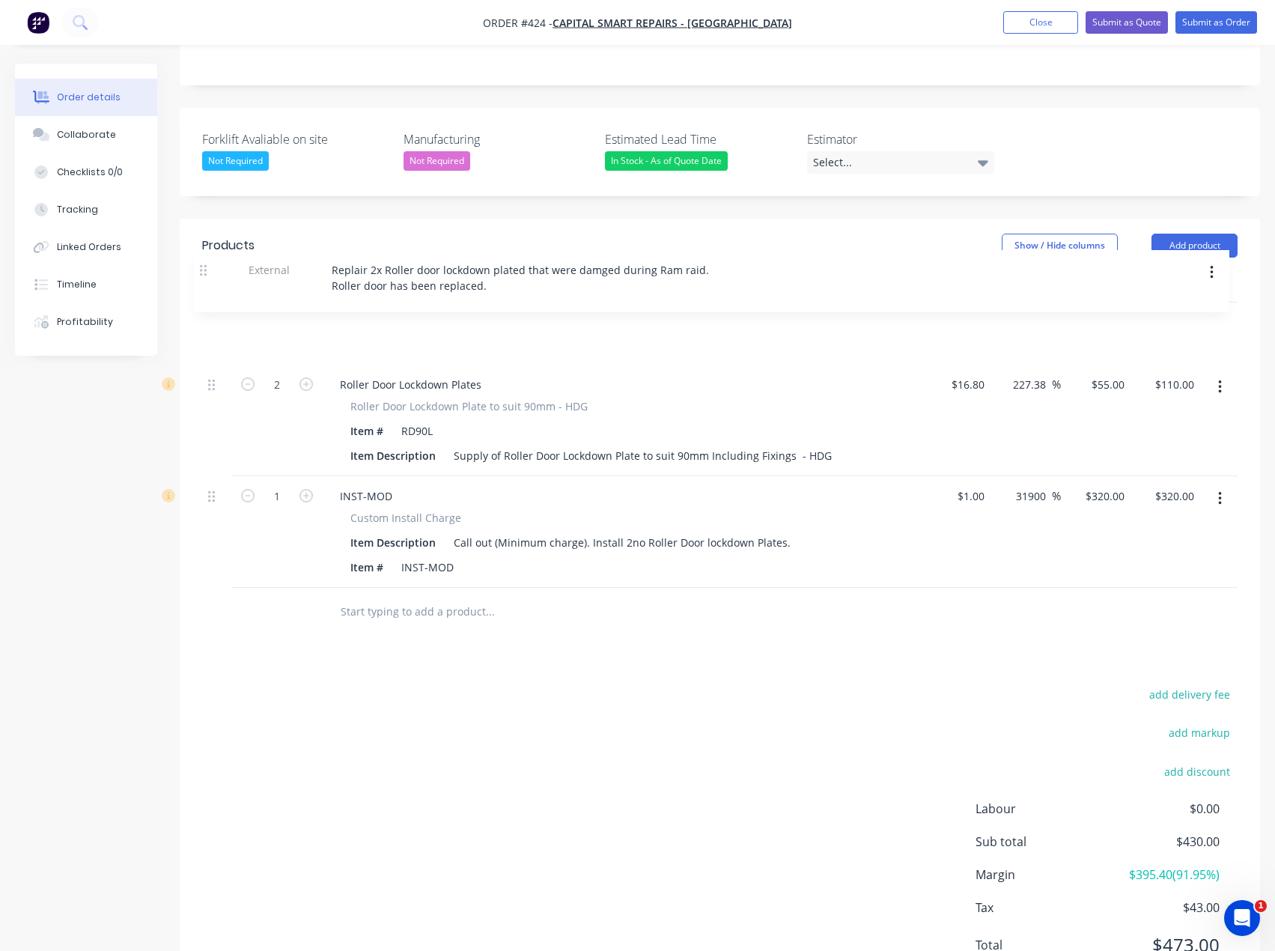
drag, startPoint x: 211, startPoint y: 369, endPoint x: 204, endPoint y: 262, distance: 107.3
click at [204, 303] on div "2 Roller Door Lockdown Plates Roller Door Lockdown Plate to suit 90mm - HDG Ite…" at bounding box center [720, 445] width 1036 height 285
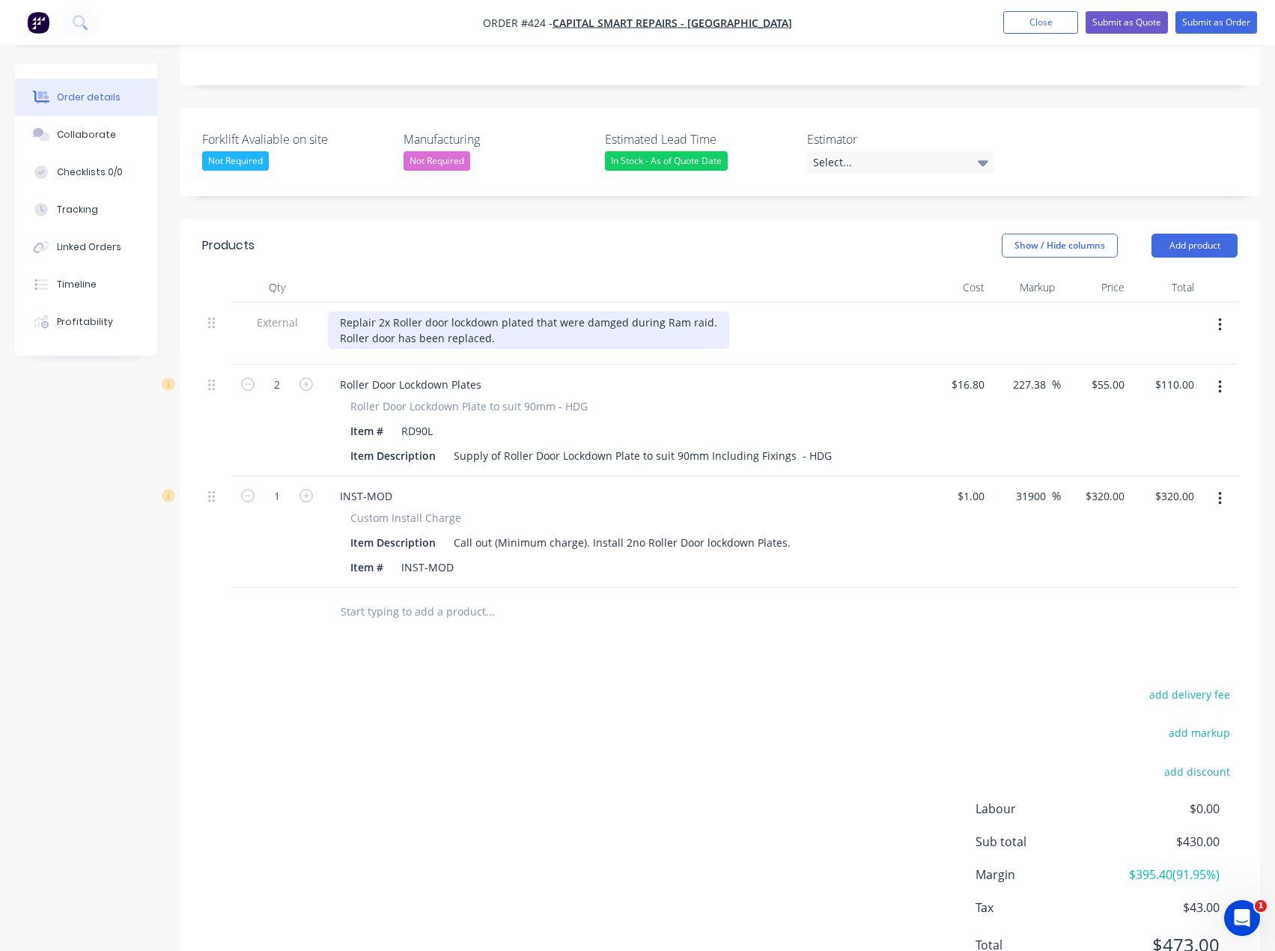
click at [355, 312] on div "Replair 2x Roller door lockdown plated that were damged during Ram raid. Roller…" at bounding box center [528, 330] width 401 height 37
click at [362, 312] on div "Replair 2x Roller door lockdown plated that were damged during Ram raid. Roller…" at bounding box center [528, 330] width 401 height 37
click at [597, 312] on div "Repair 2x Roller door lockdown plated that were damged during Ram raid. Roller …" at bounding box center [527, 330] width 398 height 37
click at [647, 312] on div "Repair 2x Roller door lockdown plated that were damaged during Ram raid. Roller…" at bounding box center [530, 330] width 404 height 37
click at [708, 312] on div "Repair 2x Roller door lockdown plated that were damaged during Ram raid. Roller…" at bounding box center [530, 330] width 404 height 37
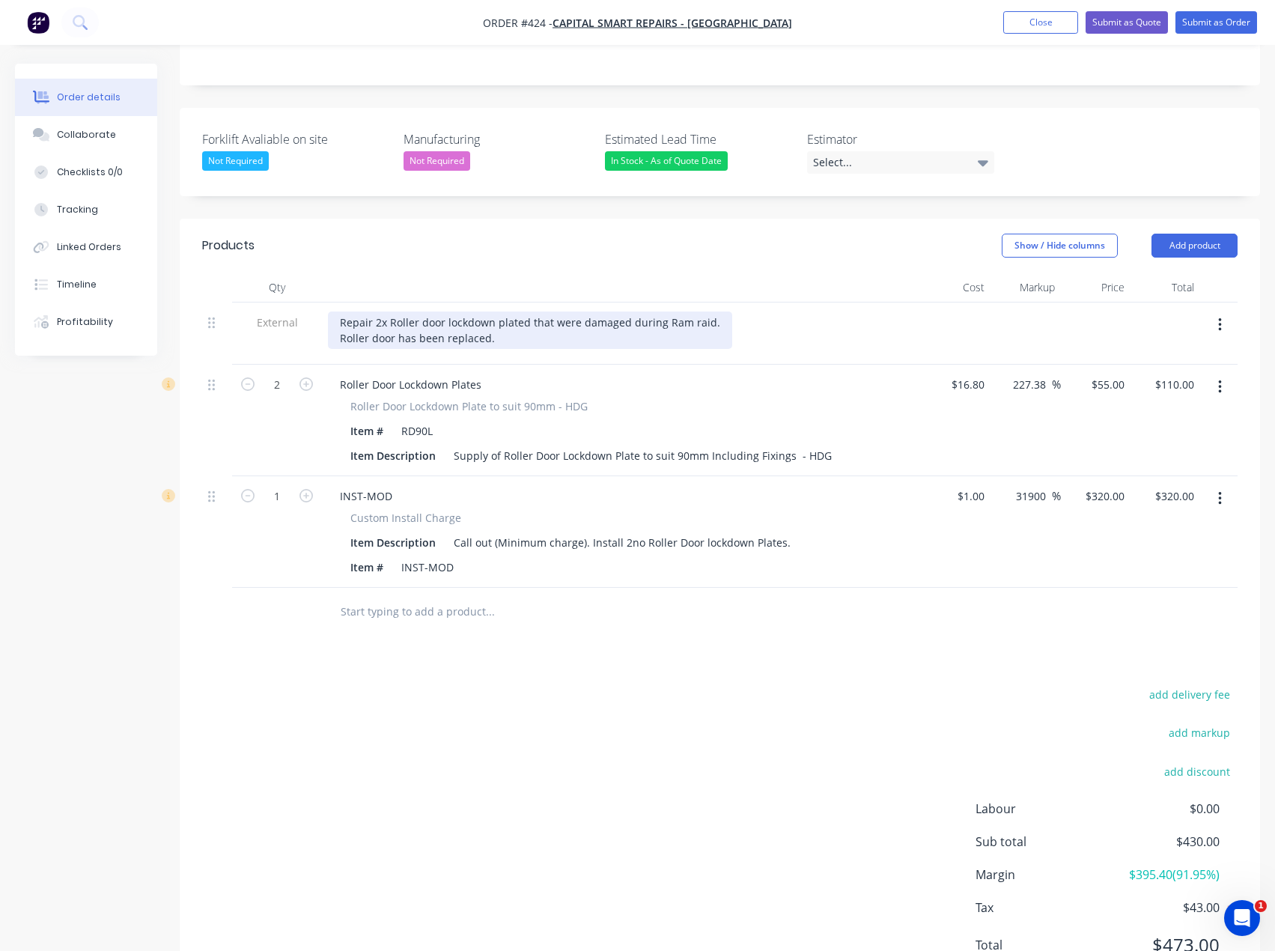
click at [666, 312] on div "Repair 2x Roller door lockdown plated that were damaged during Ram raid. Roller…" at bounding box center [530, 330] width 404 height 37
click at [500, 312] on div "Repair 2x Roller door lockdown plated that were damaged during Ram raid. Roller…" at bounding box center [530, 330] width 404 height 37
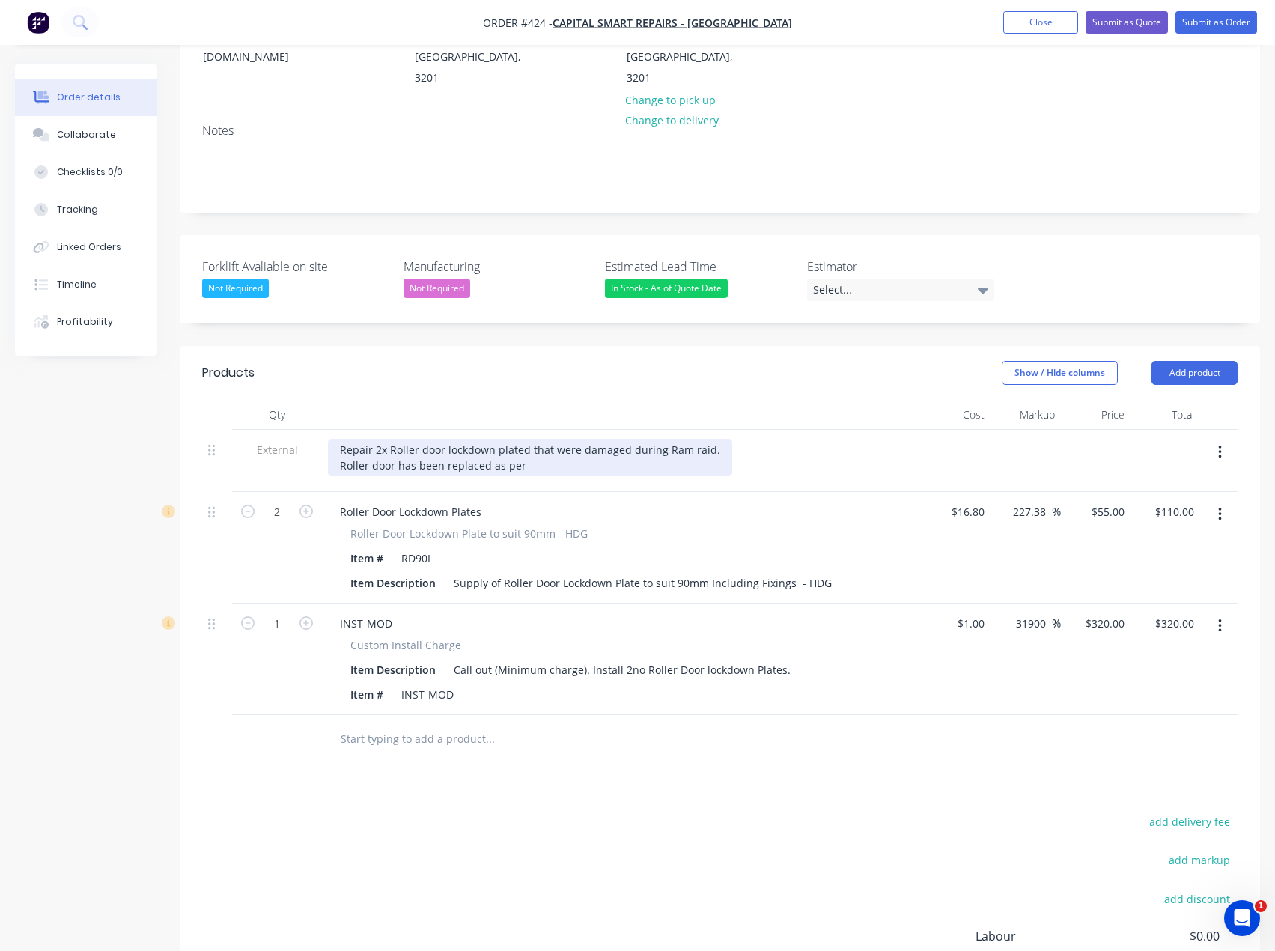
scroll to position [300, 0]
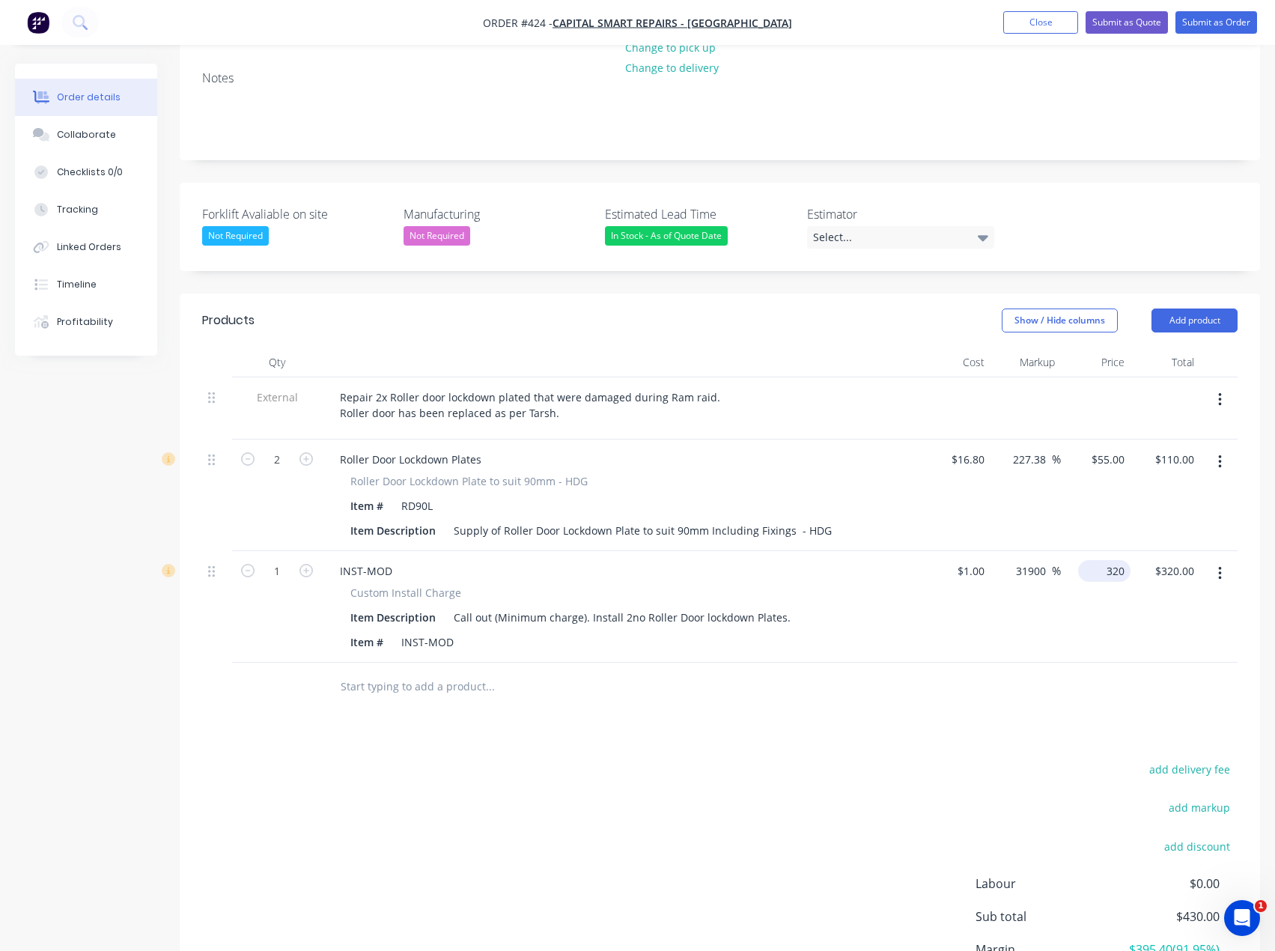
click at [1098, 551] on div "320 $320.00" at bounding box center [1096, 607] width 70 height 112
click at [776, 651] on div "Products Show / Hide columns Add product Qty Cost Markup Price Total External R…" at bounding box center [720, 682] width 1081 height 777
click at [1136, 22] on button "Submit as Quote" at bounding box center [1127, 22] width 82 height 22
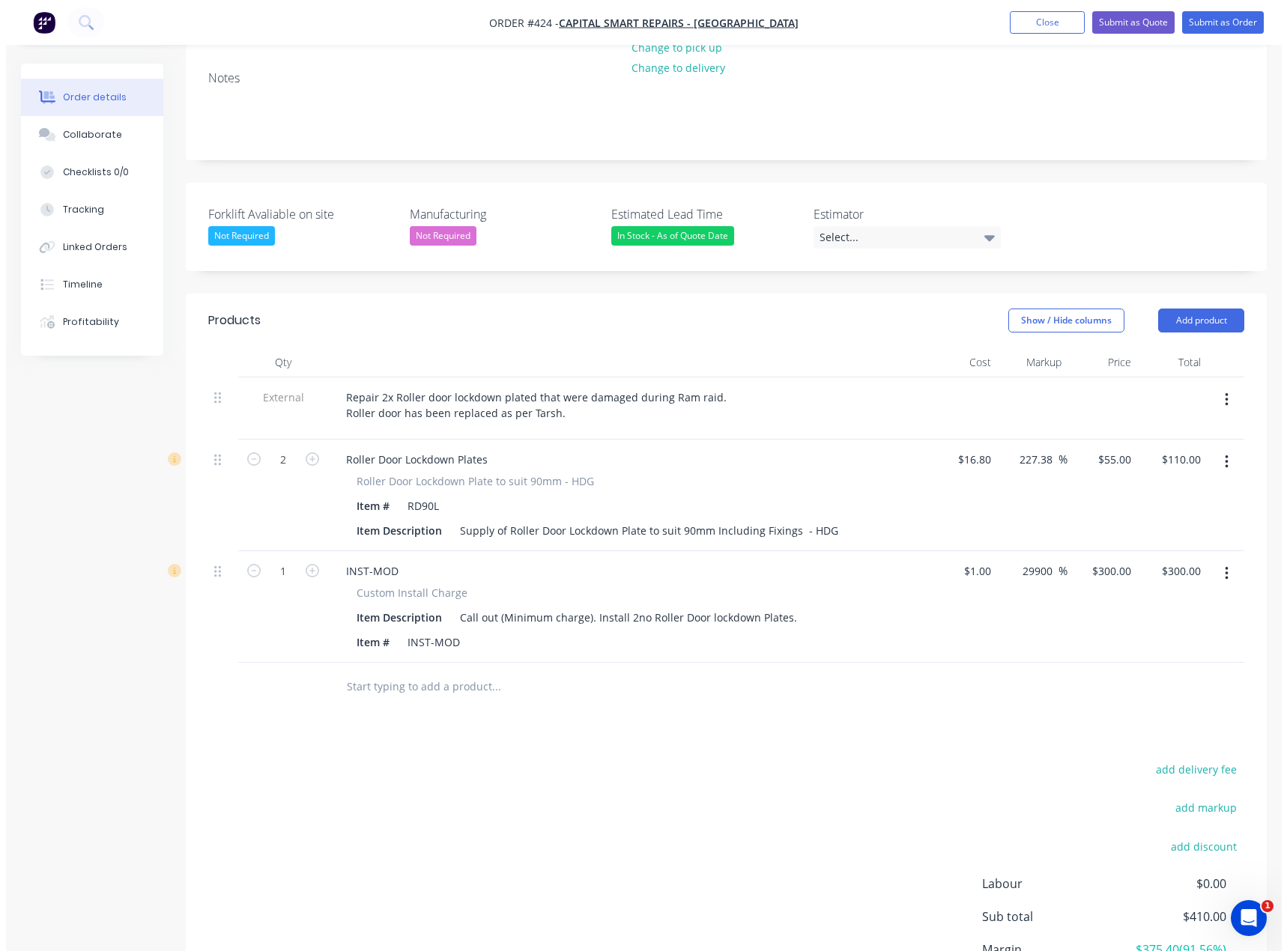
scroll to position [0, 0]
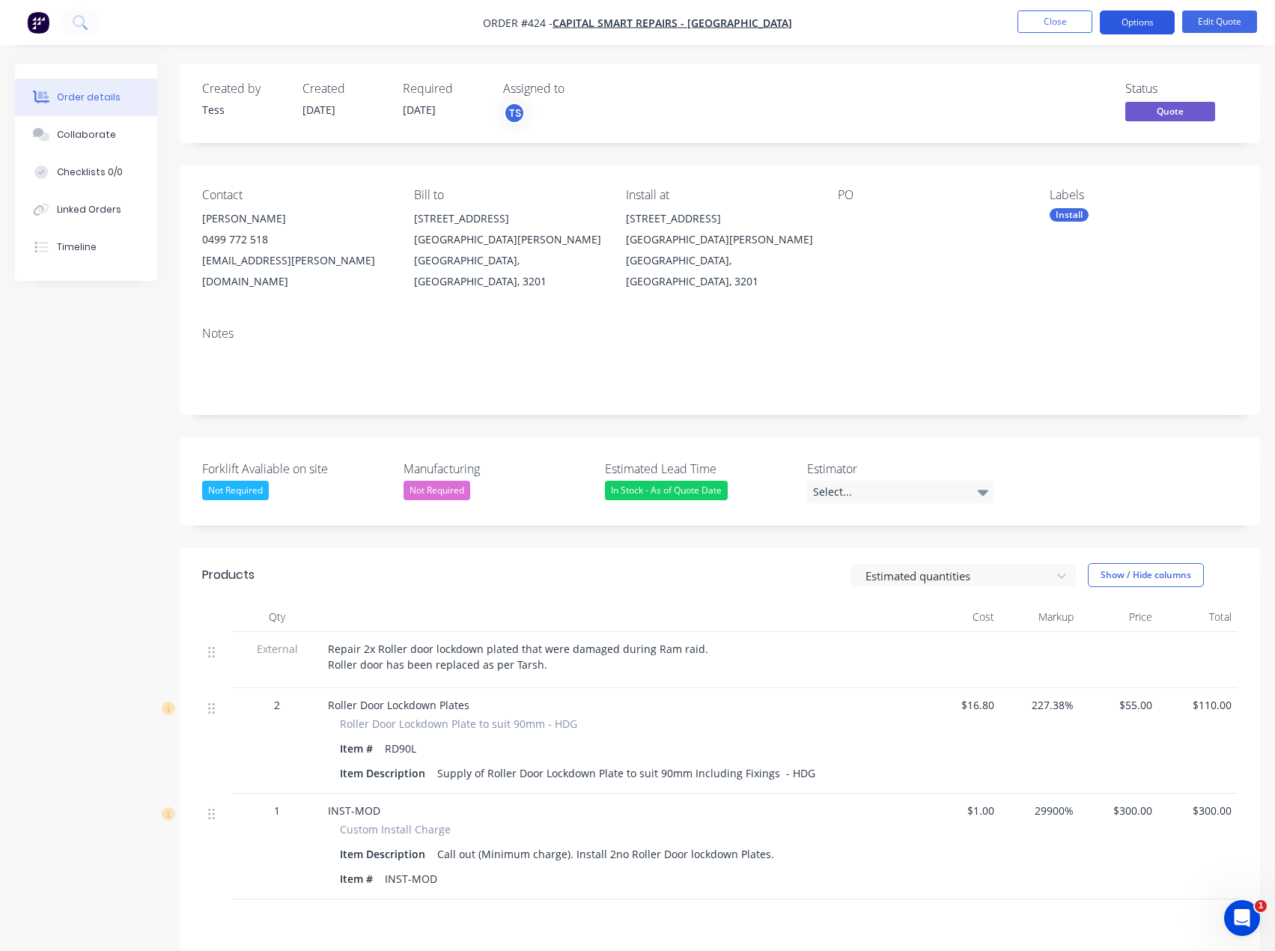
click at [1145, 24] on button "Options" at bounding box center [1137, 22] width 75 height 24
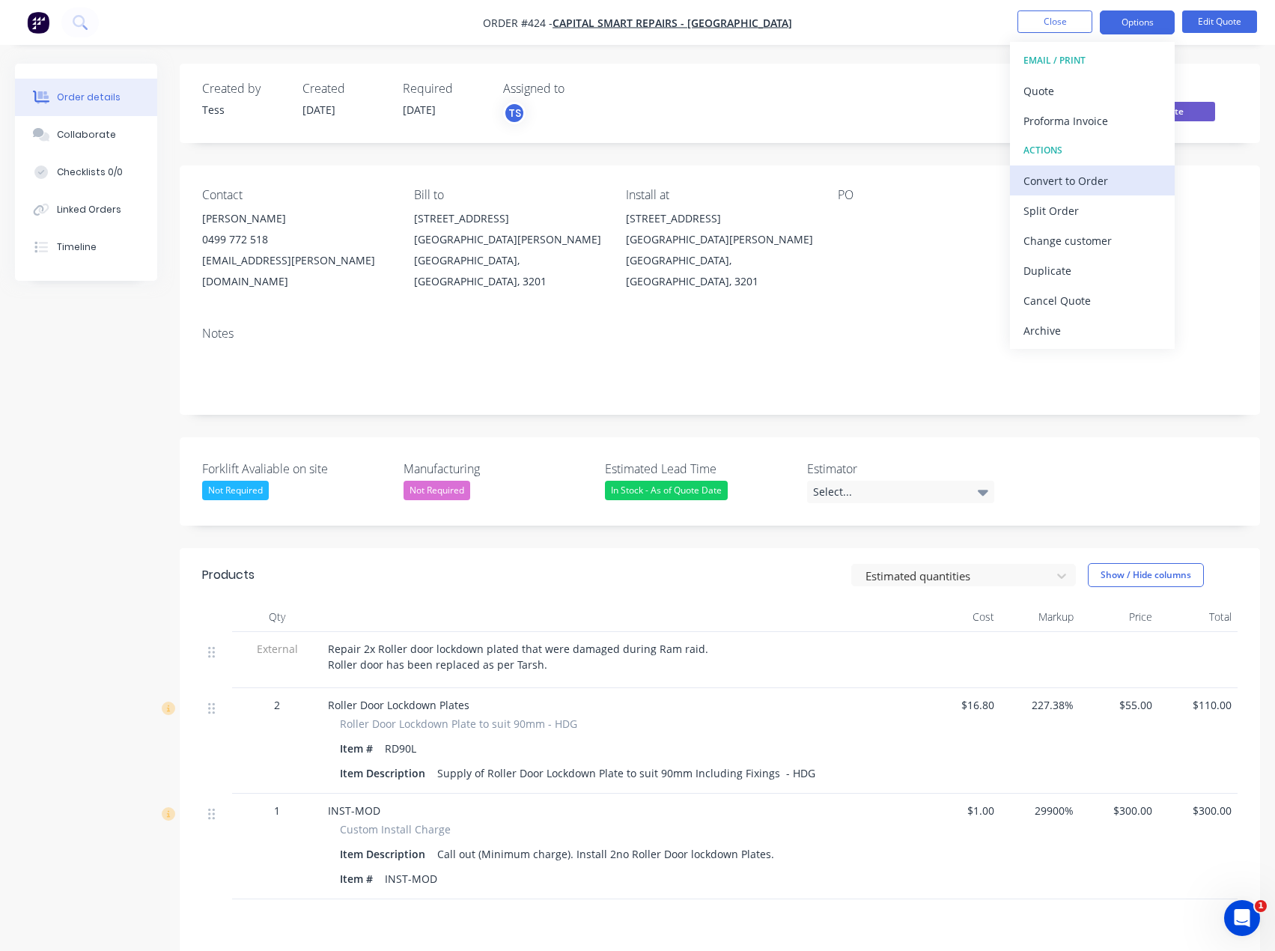
click at [1062, 186] on div "Convert to Order" at bounding box center [1093, 181] width 138 height 22
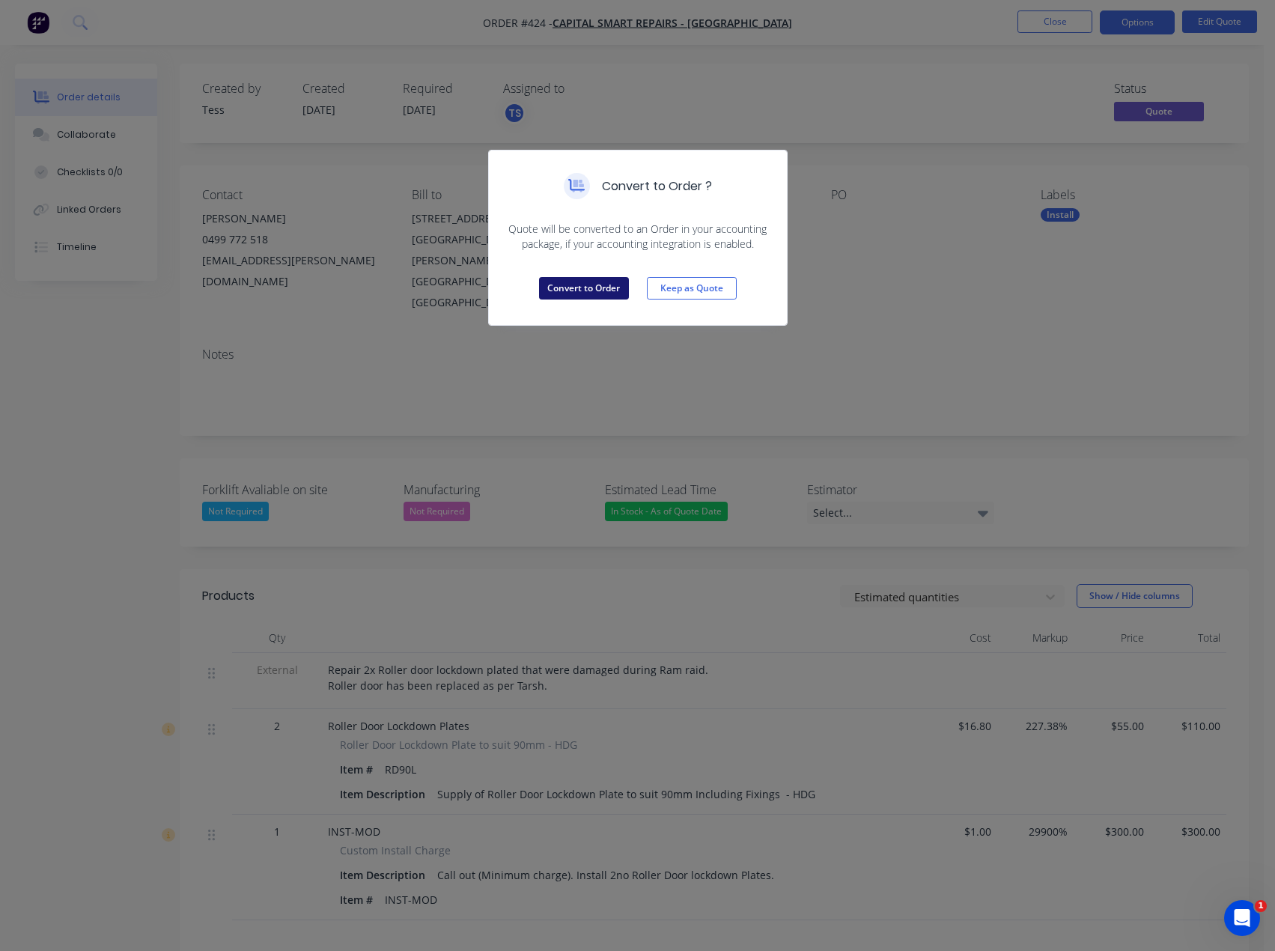
click at [599, 279] on button "Convert to Order" at bounding box center [584, 288] width 90 height 22
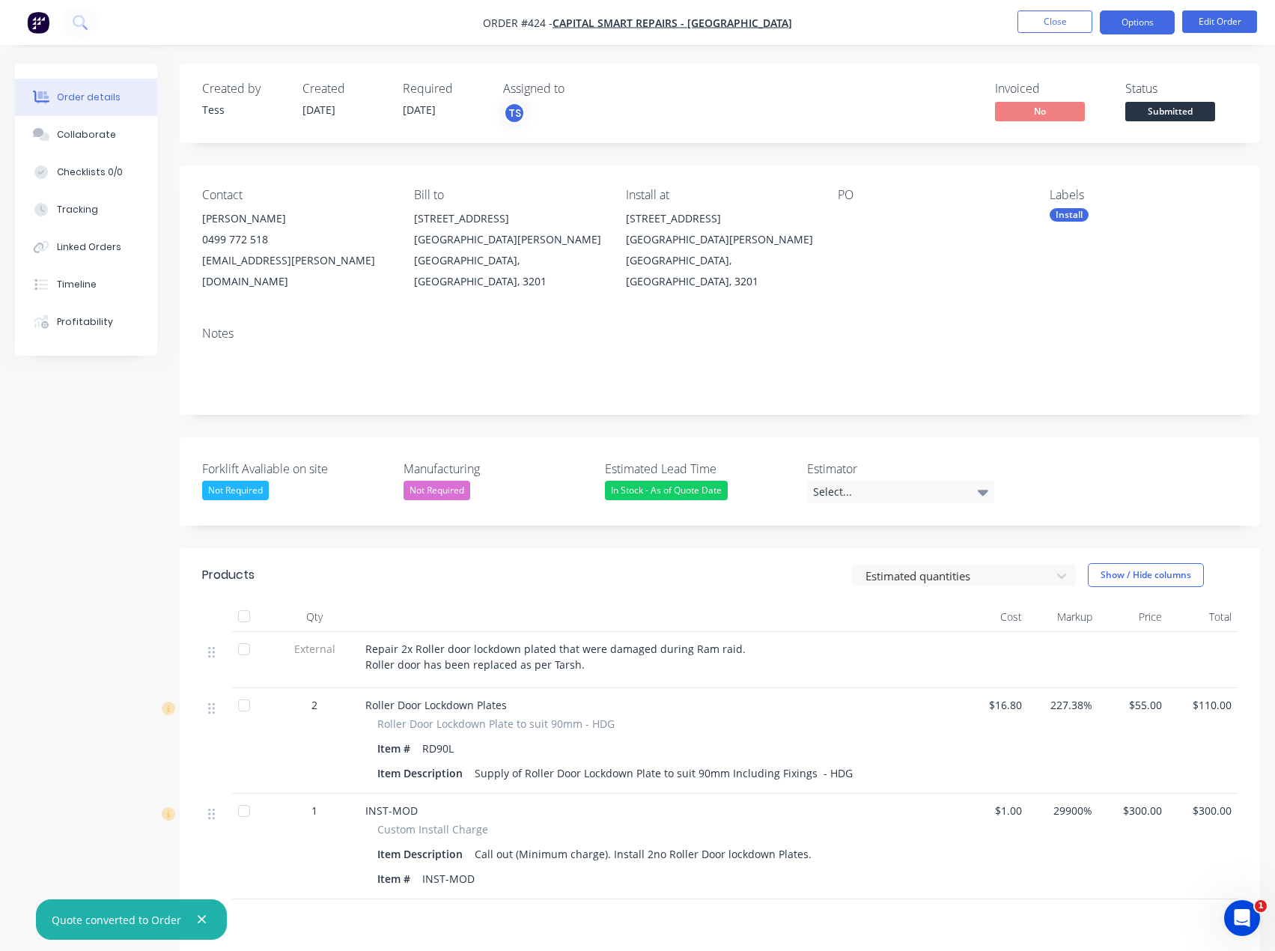
click at [1155, 20] on button "Options" at bounding box center [1137, 22] width 75 height 24
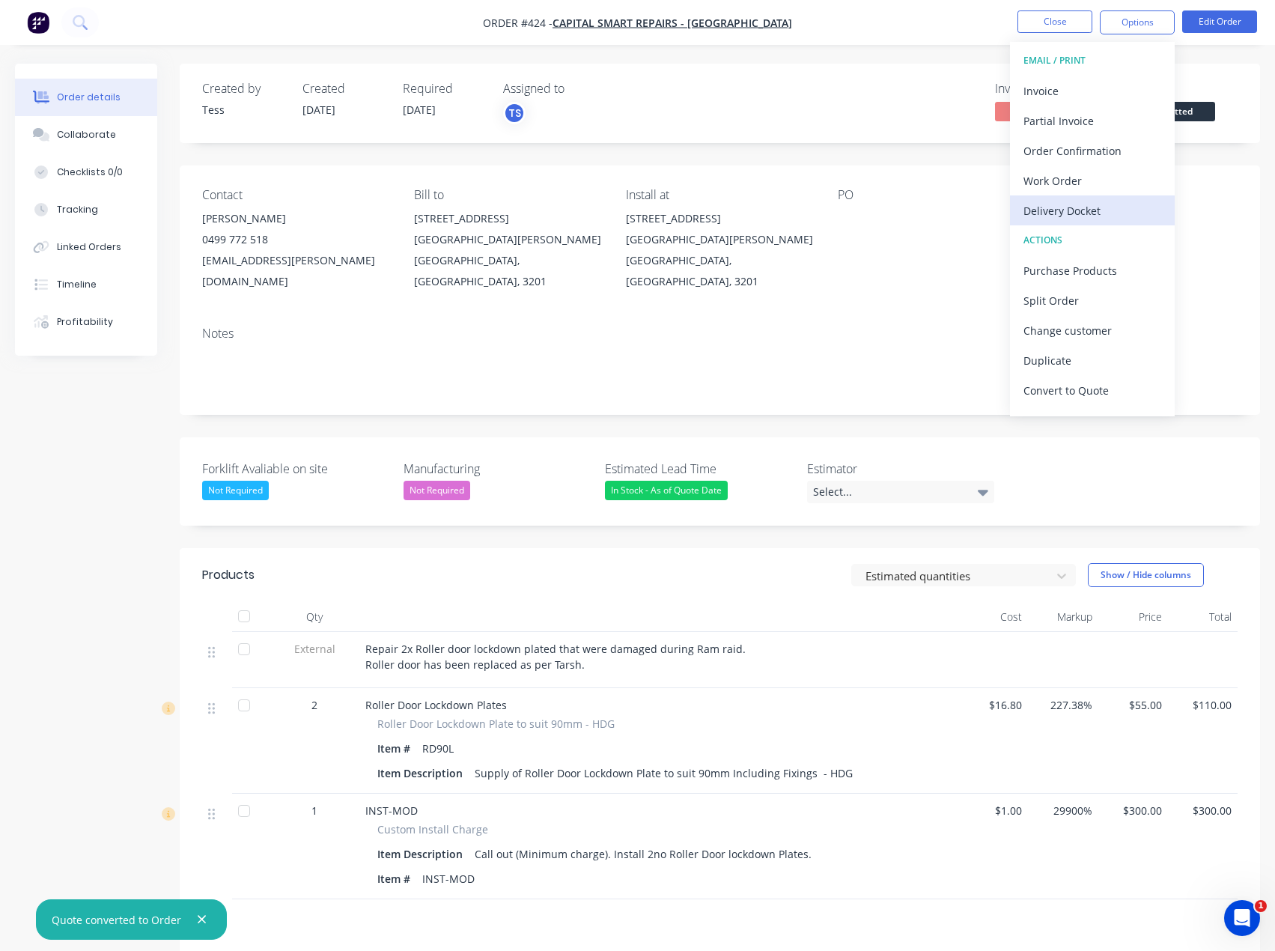
click at [1062, 206] on div "Delivery Docket" at bounding box center [1093, 211] width 138 height 22
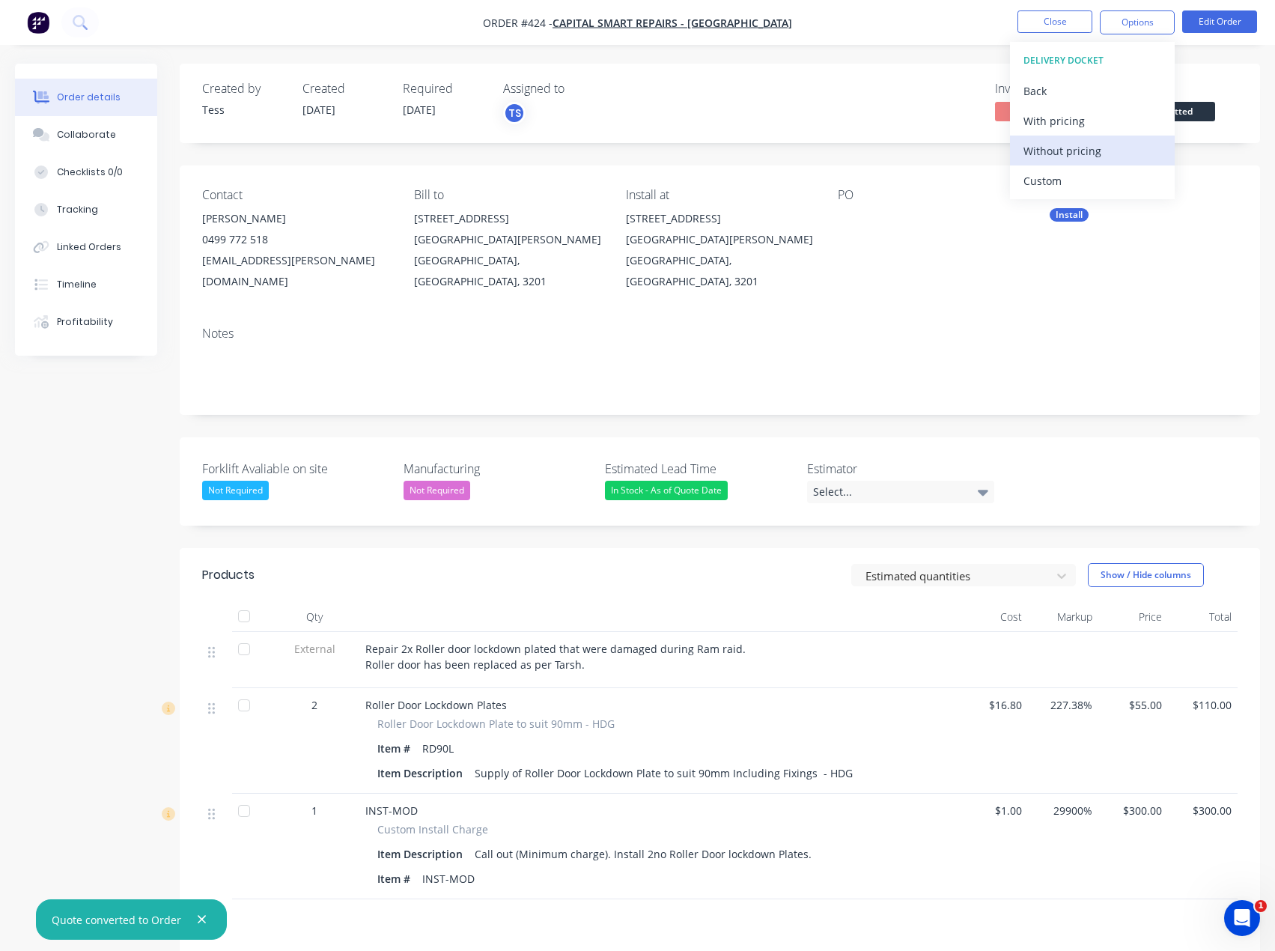
click at [1054, 151] on div "Without pricing" at bounding box center [1093, 151] width 138 height 22
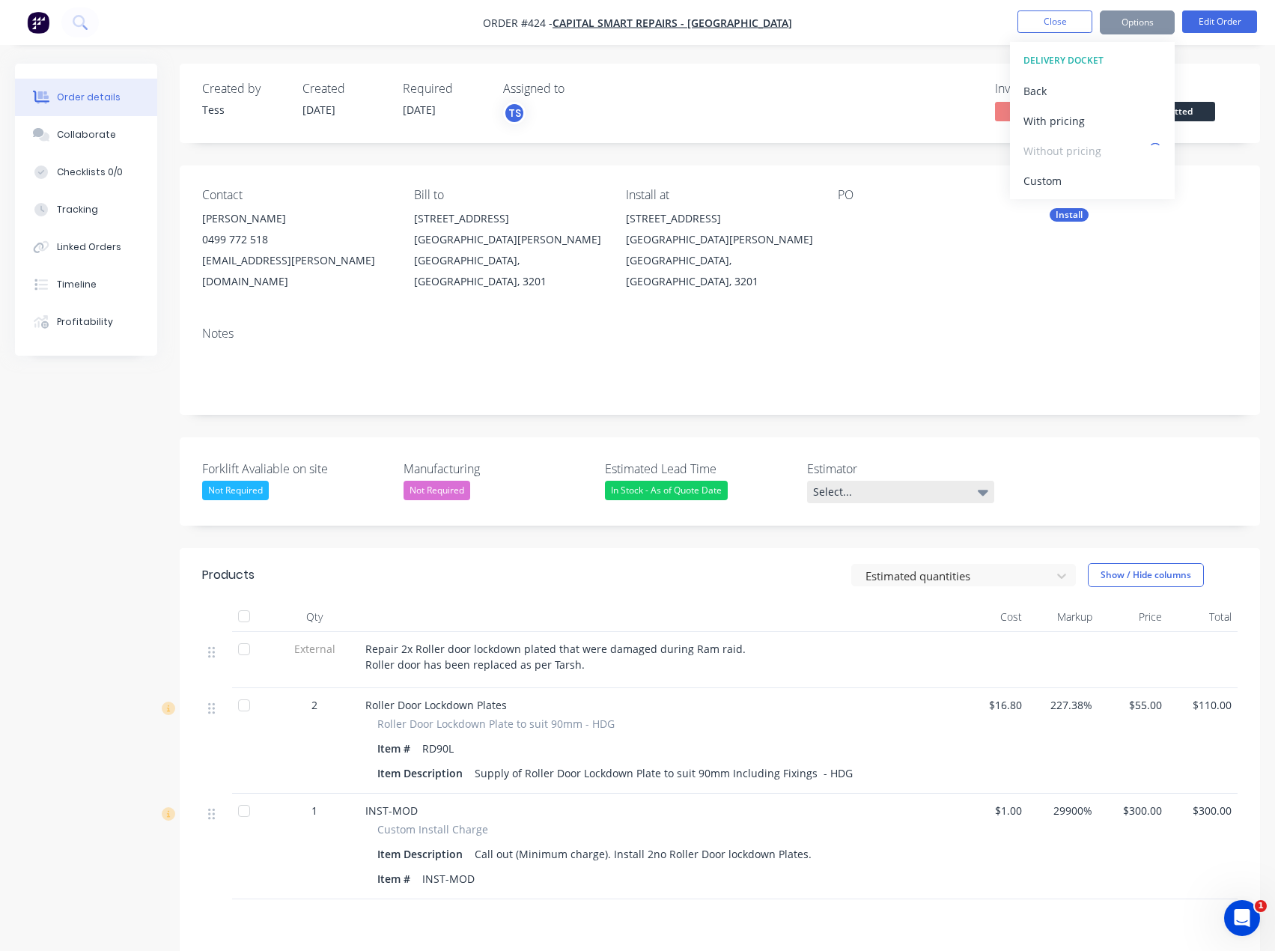
click at [832, 481] on div "Select..." at bounding box center [900, 492] width 187 height 22
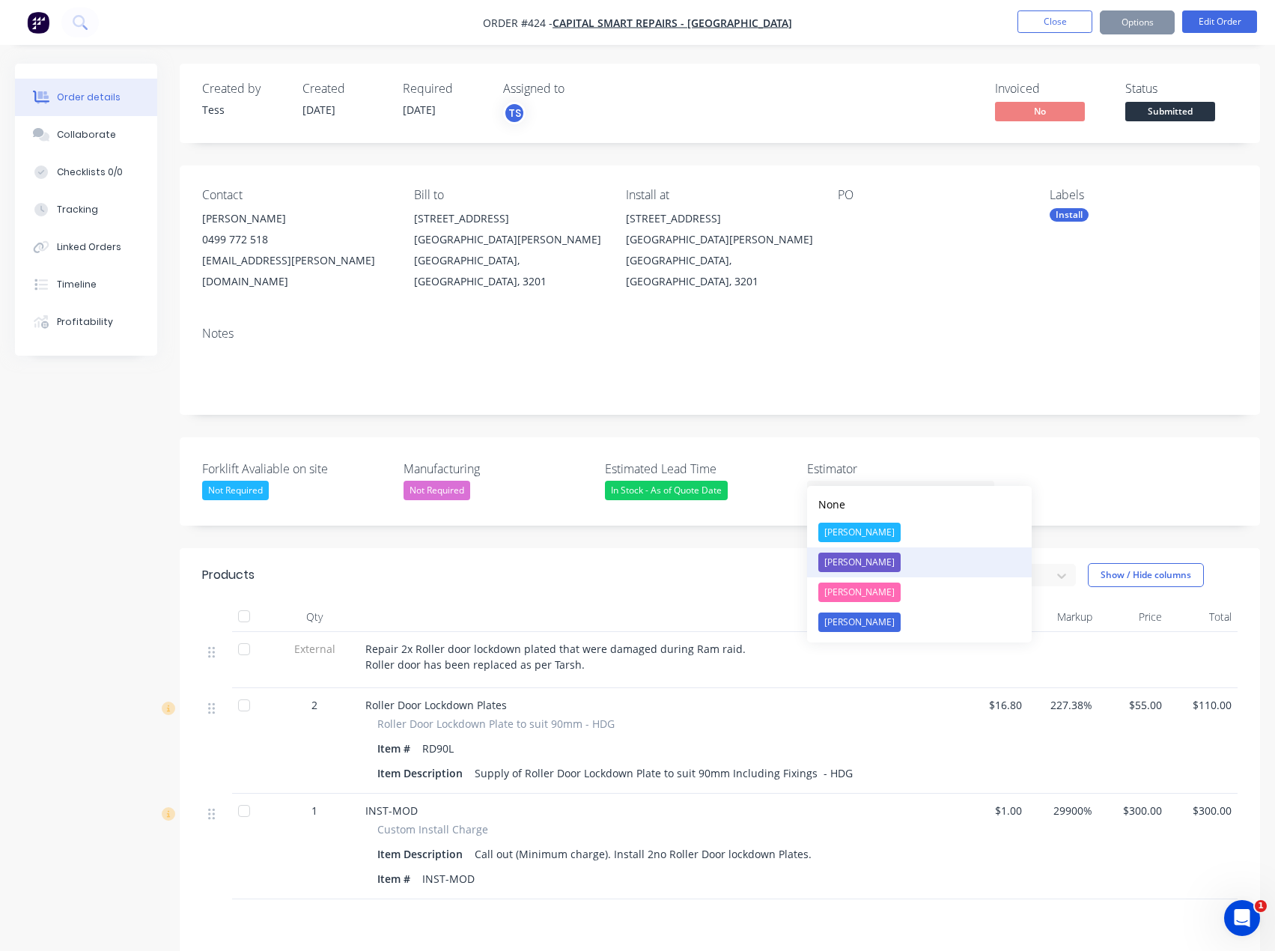
click at [847, 565] on div "[PERSON_NAME]" at bounding box center [859, 562] width 82 height 19
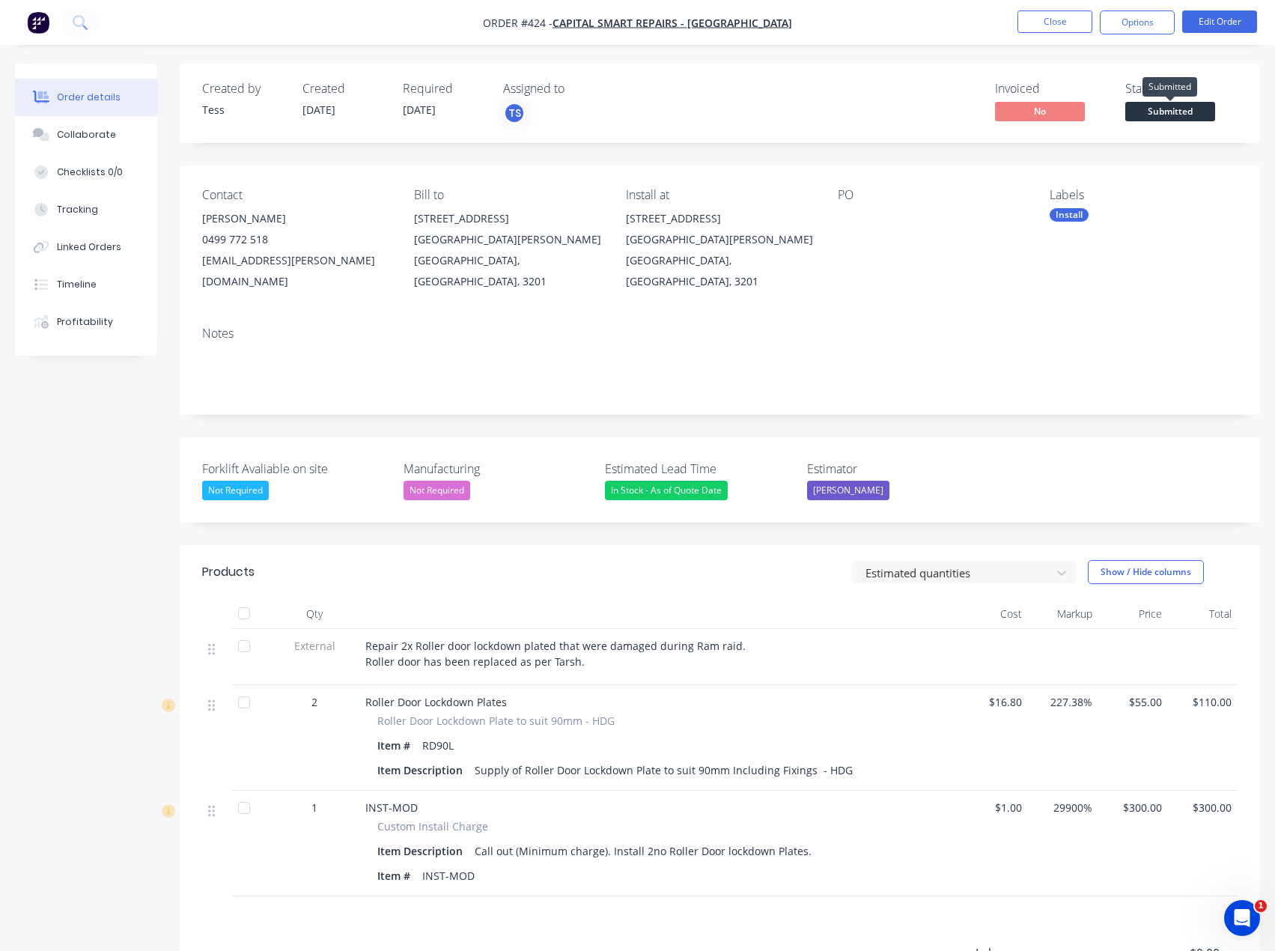
click at [1164, 112] on span "Submitted" at bounding box center [1171, 111] width 90 height 19
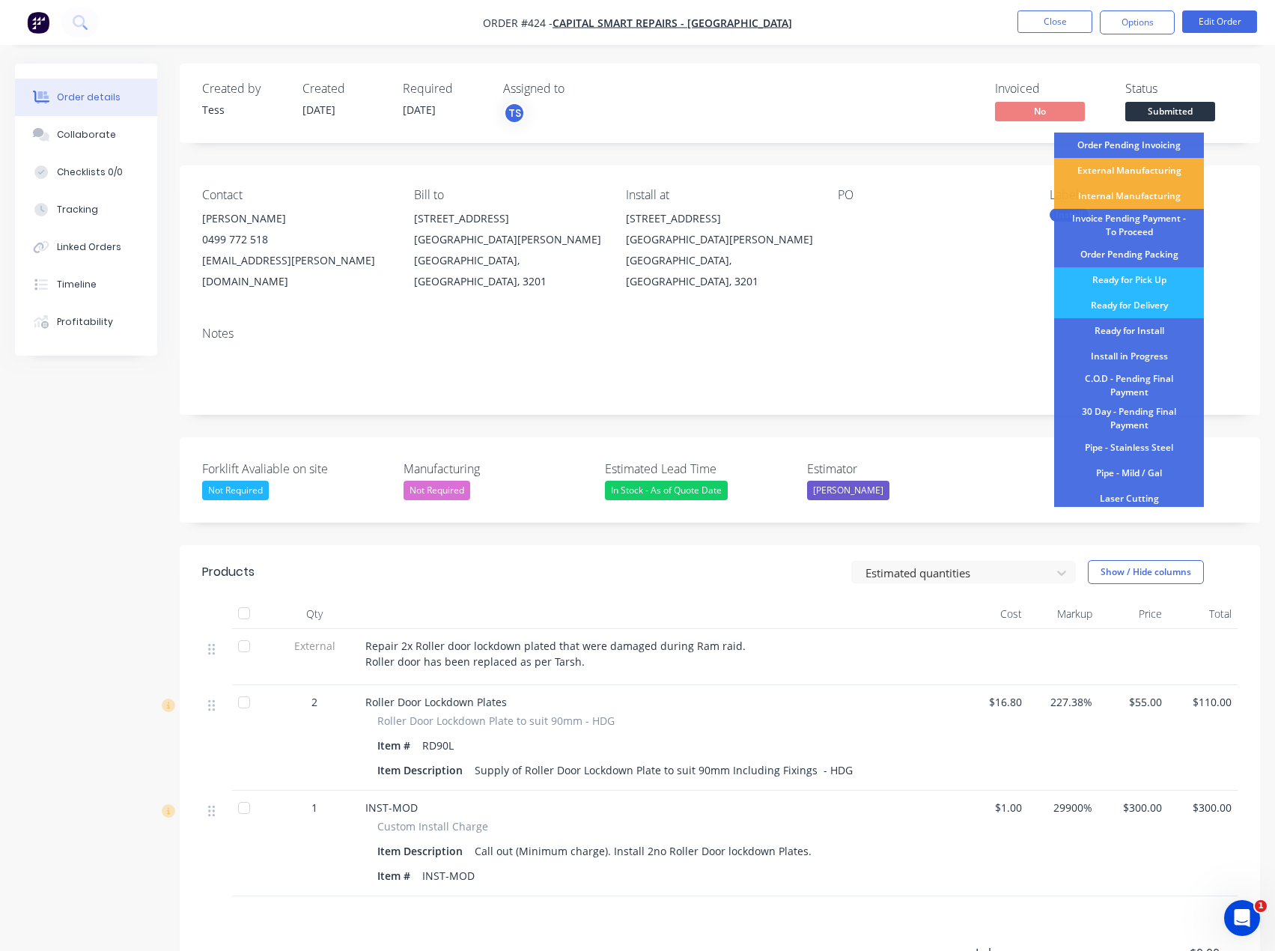
click at [1148, 330] on div "Ready for Install" at bounding box center [1129, 330] width 150 height 25
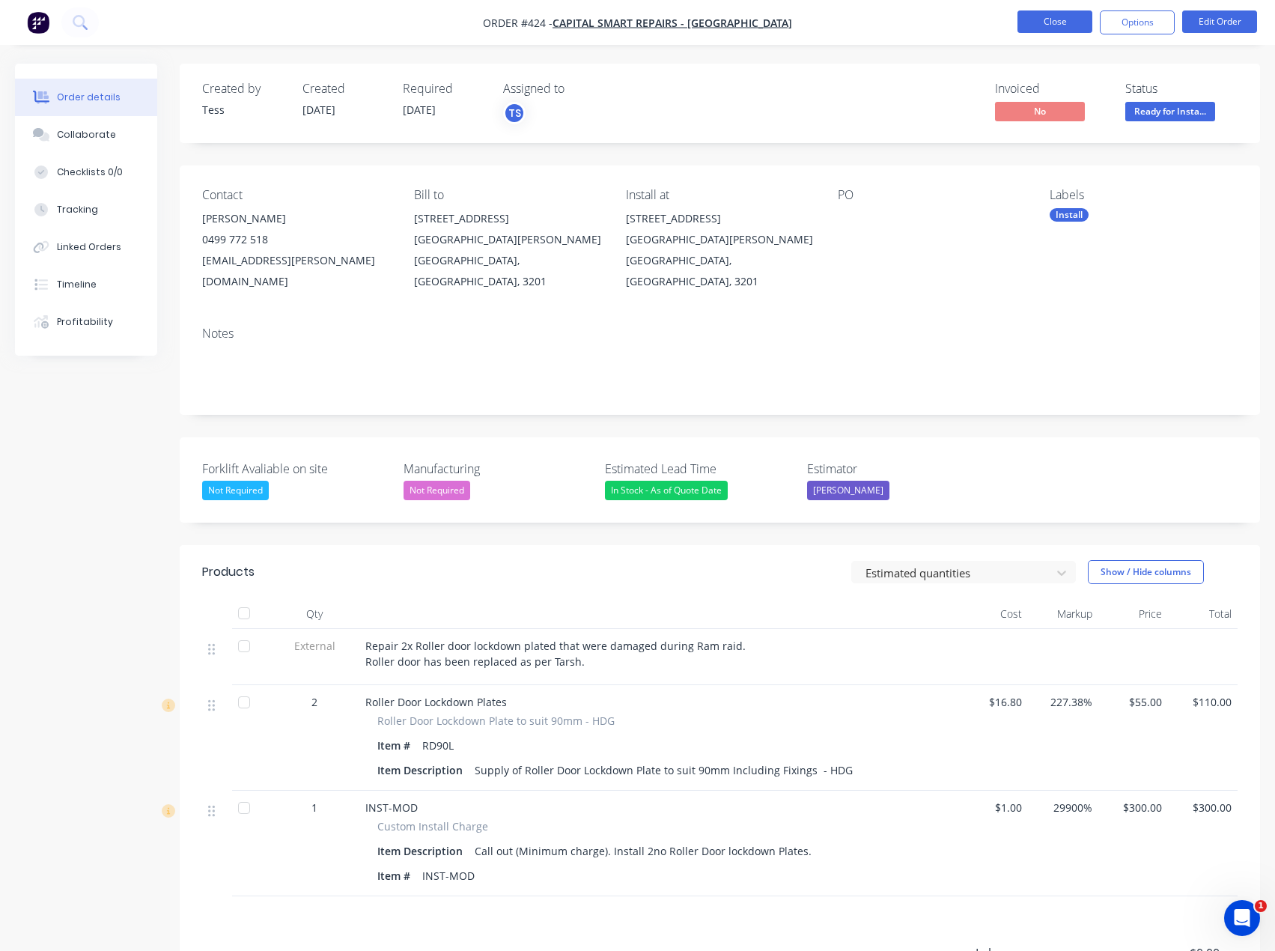
click at [1051, 19] on button "Close" at bounding box center [1055, 21] width 75 height 22
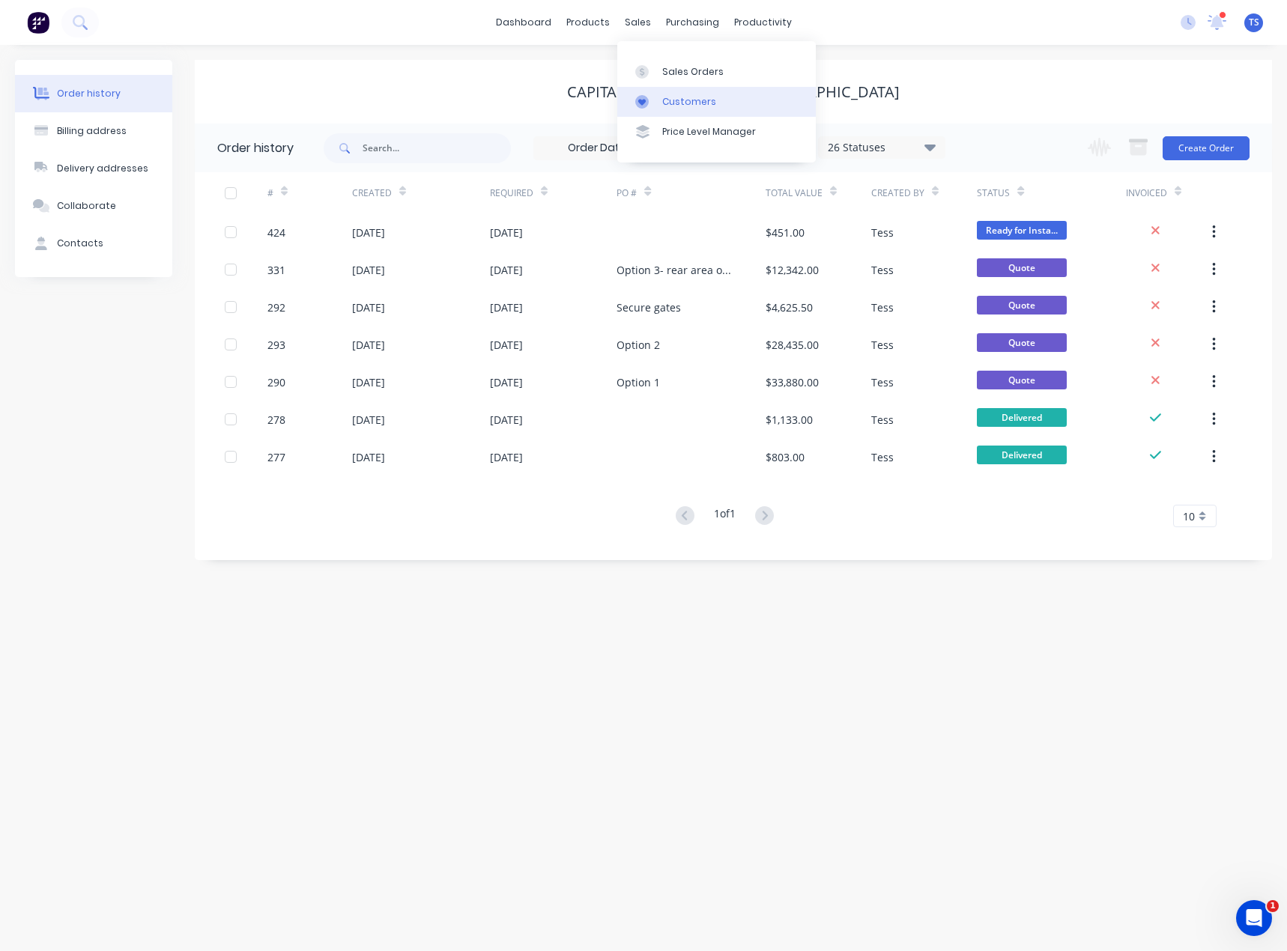
click at [676, 109] on link "Customers" at bounding box center [716, 102] width 198 height 30
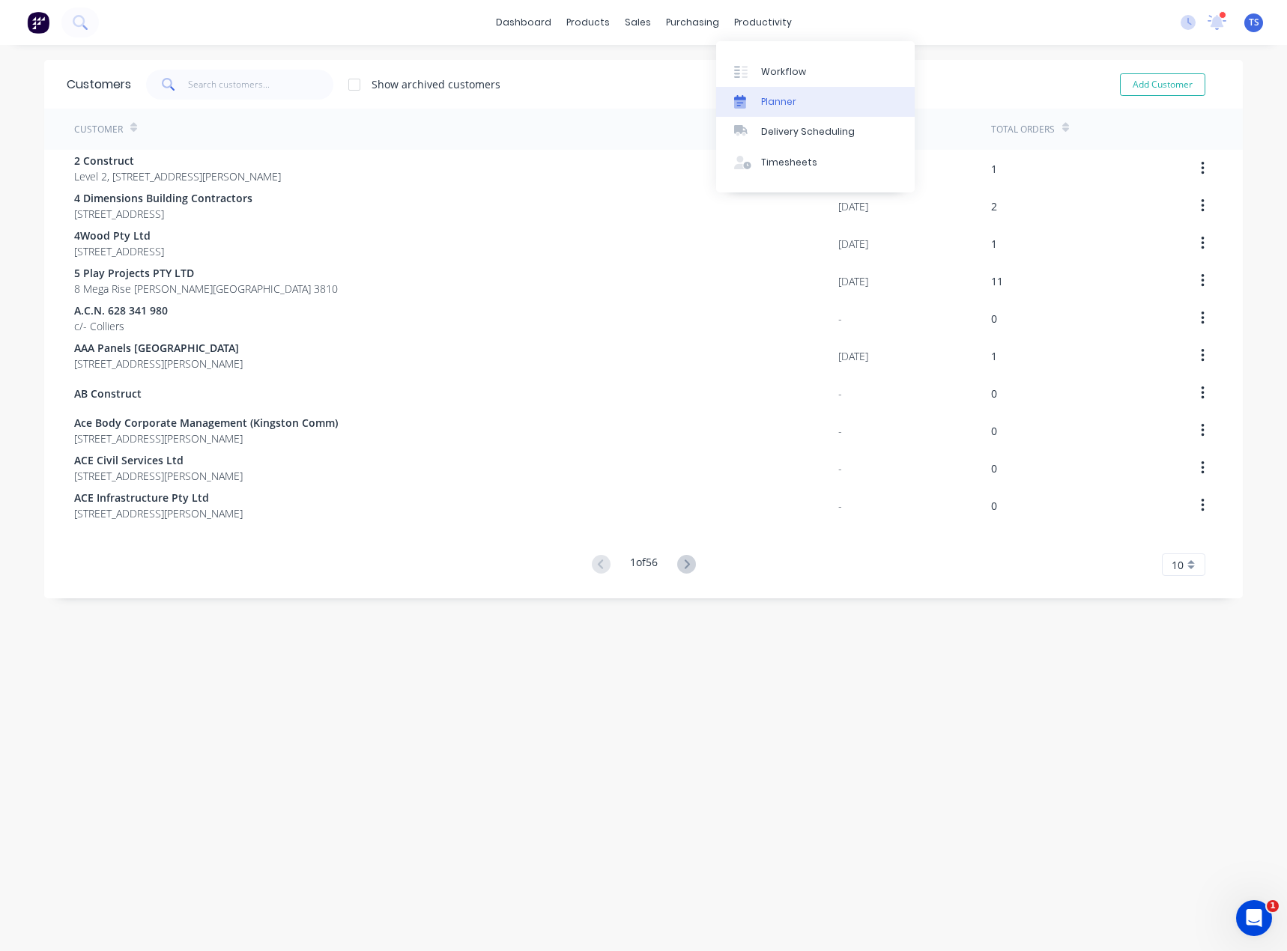
click at [777, 99] on div "Planner" at bounding box center [778, 101] width 35 height 13
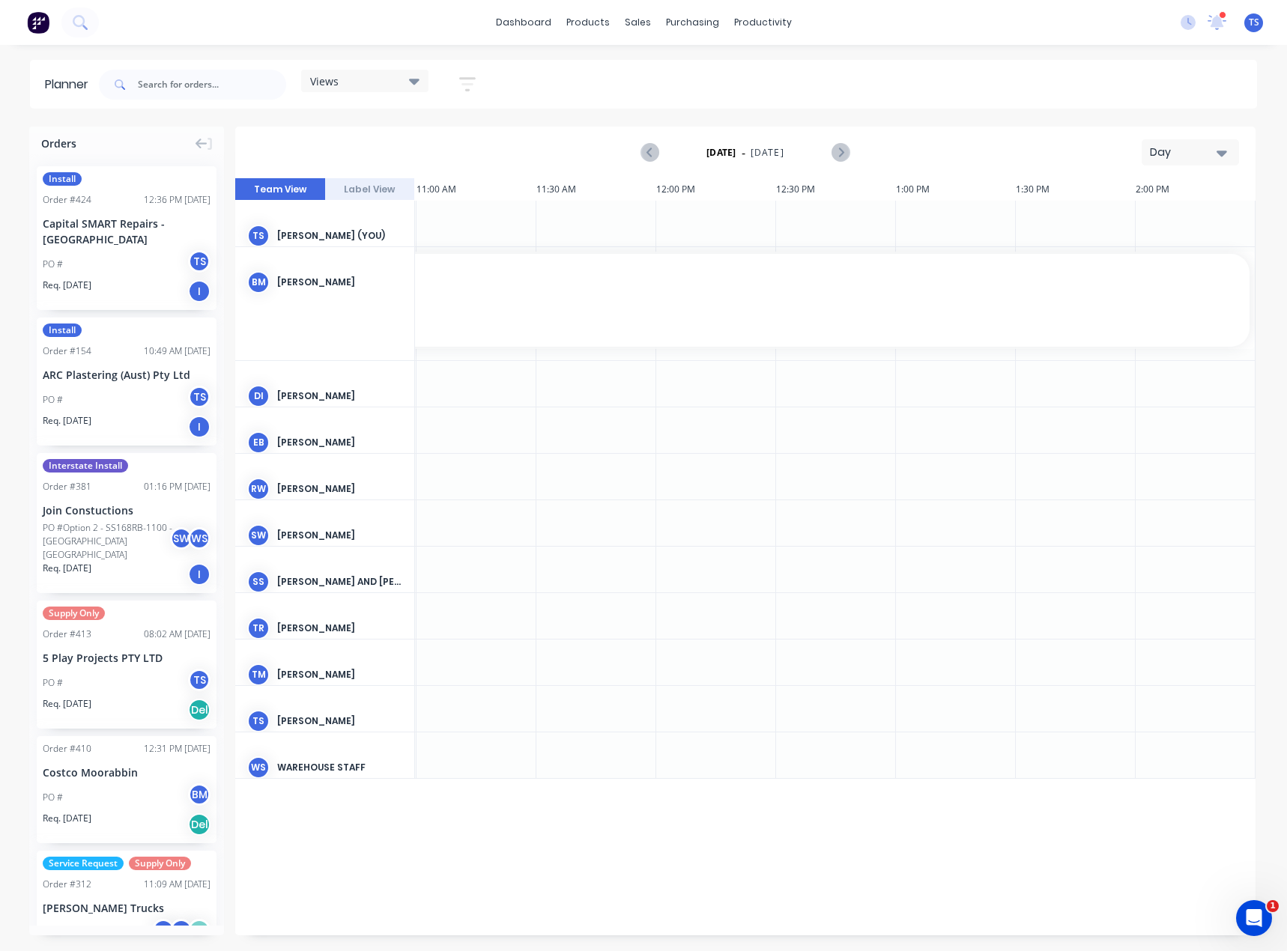
scroll to position [0, 1077]
click at [1149, 254] on div "Month" at bounding box center [1163, 252] width 148 height 30
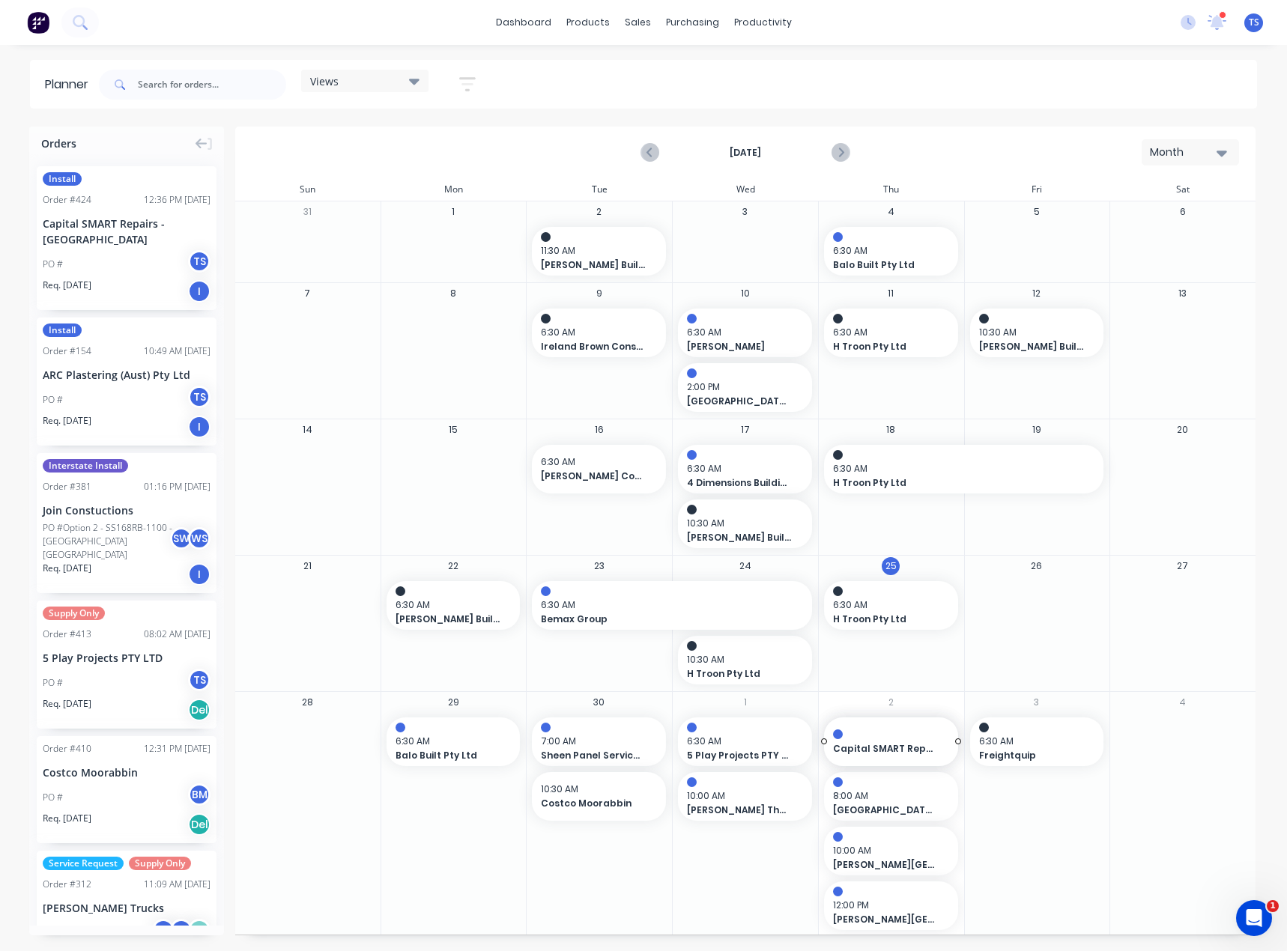
drag, startPoint x: 82, startPoint y: 232, endPoint x: 867, endPoint y: 801, distance: 969.4
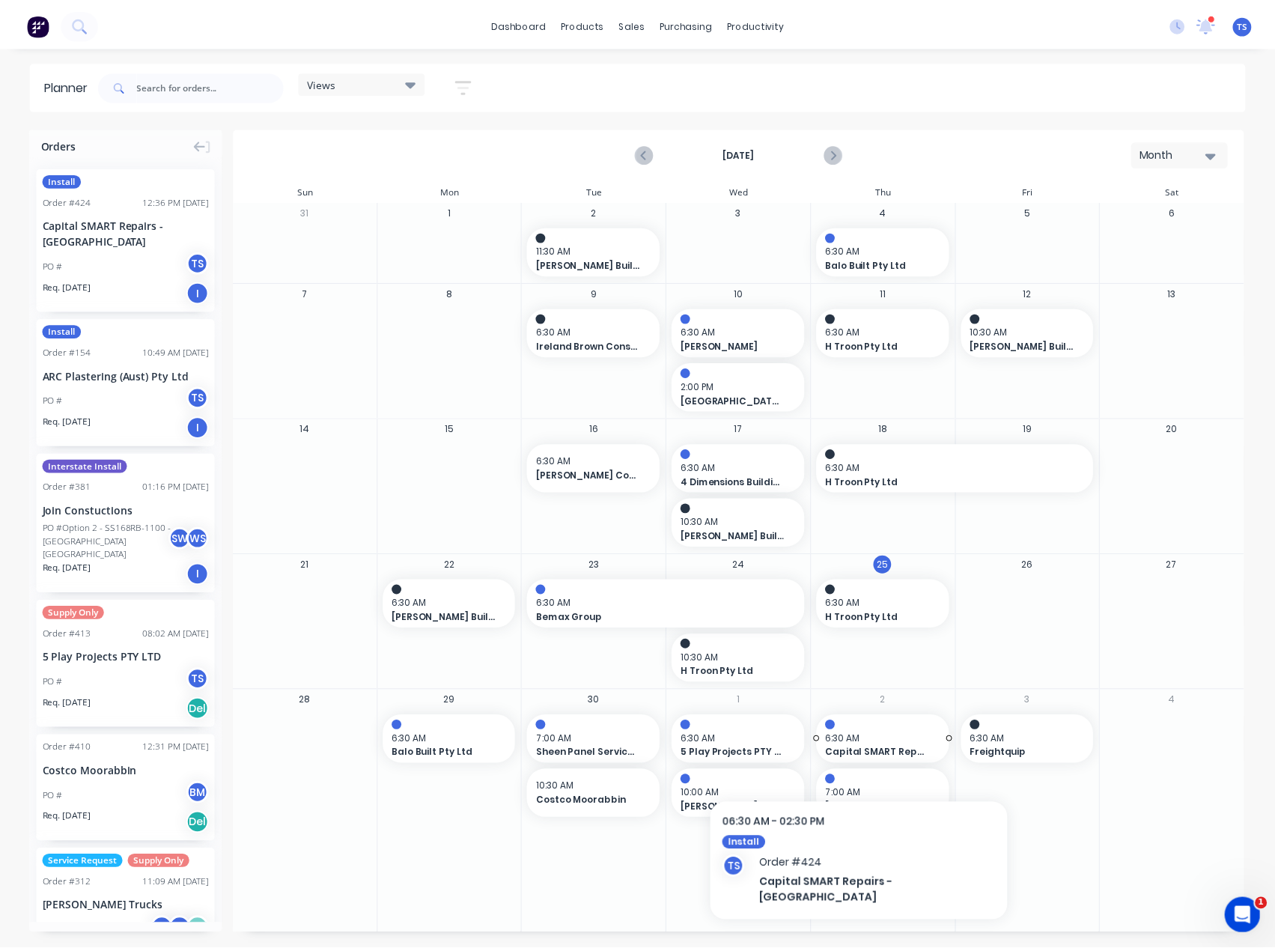
scroll to position [2, 0]
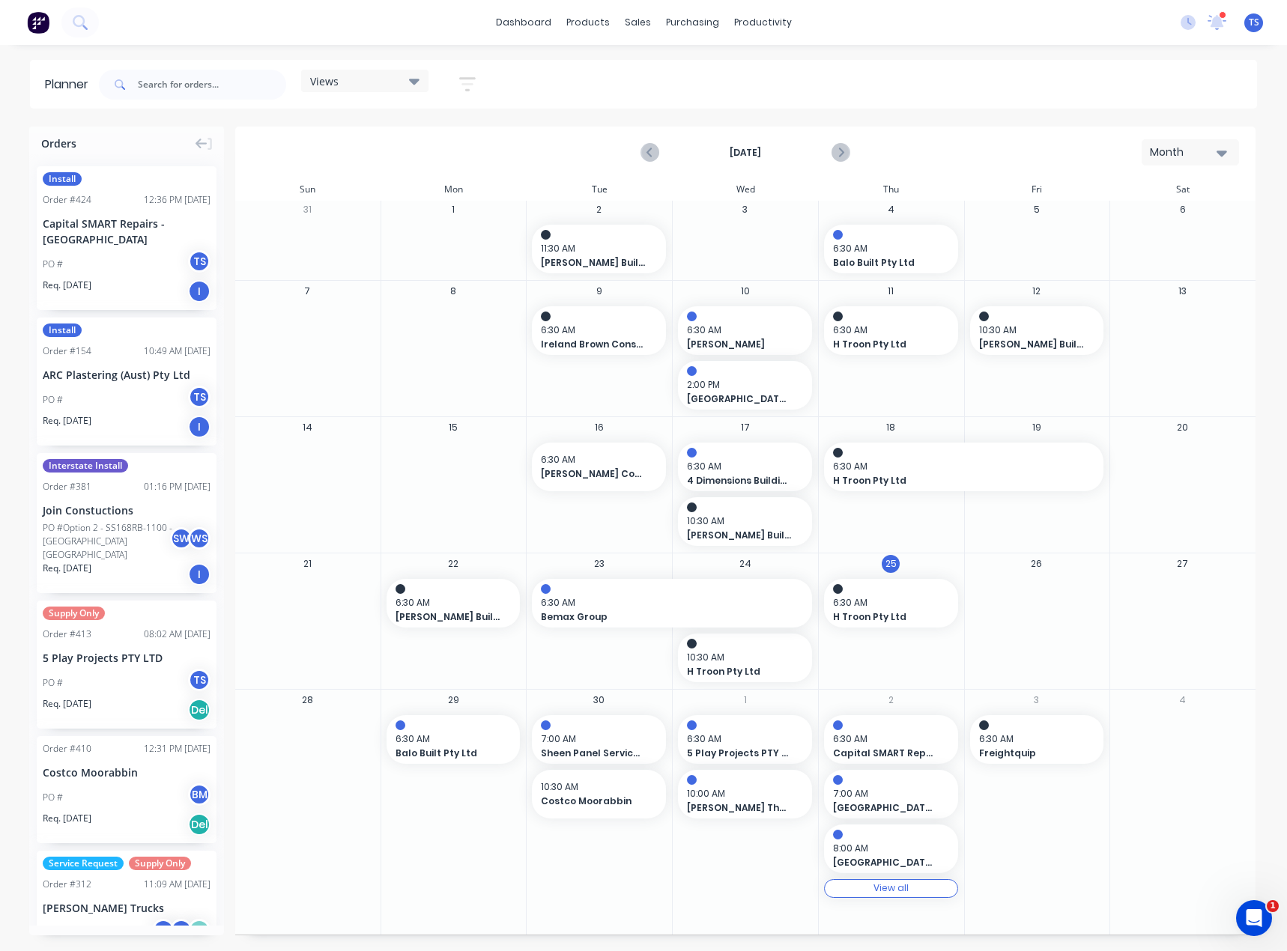
click at [884, 888] on div "View all" at bounding box center [890, 888] width 35 height 10
click at [897, 718] on div "Set start/finish time" at bounding box center [939, 722] width 160 height 31
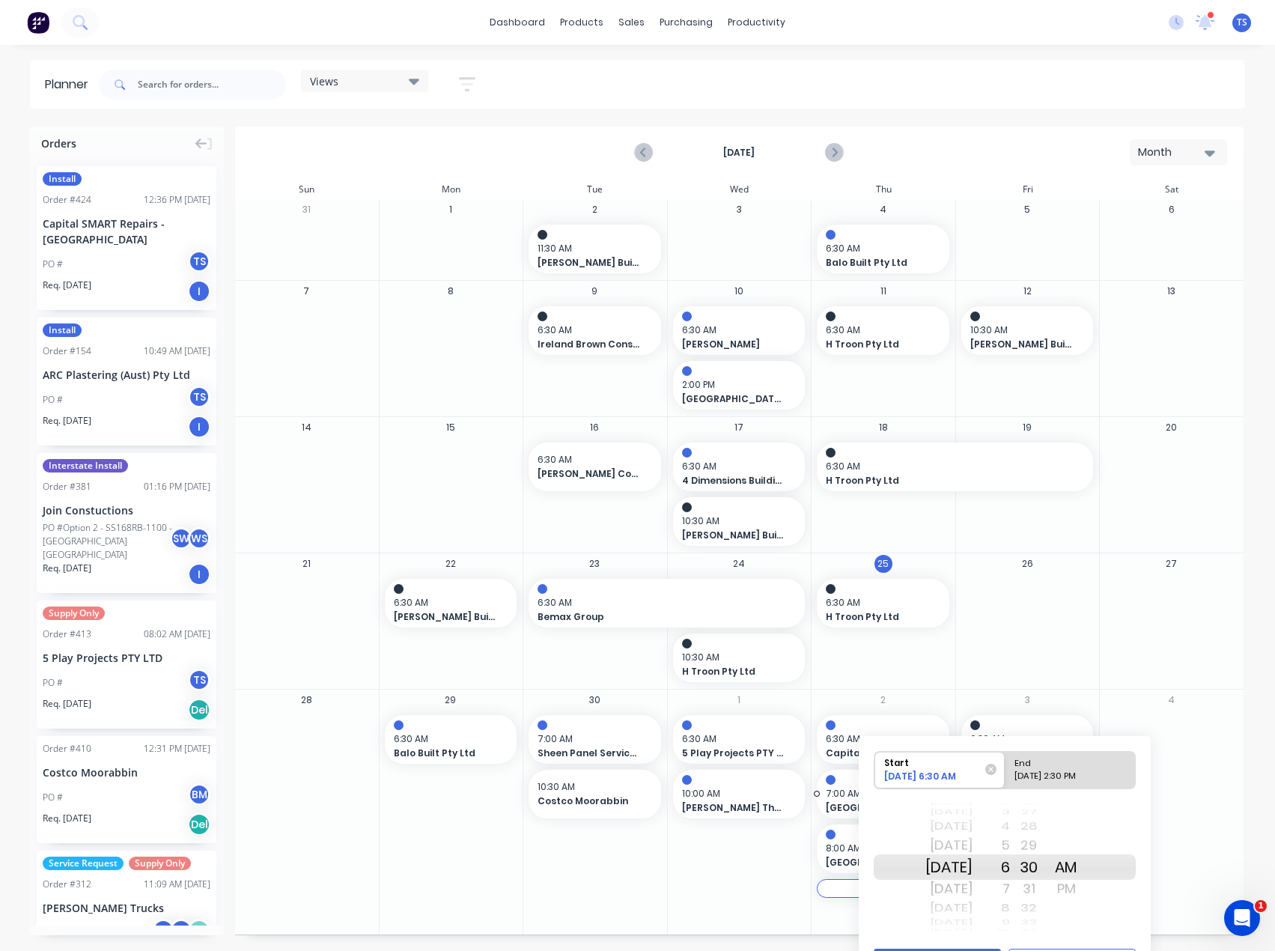
scroll to position [39, 0]
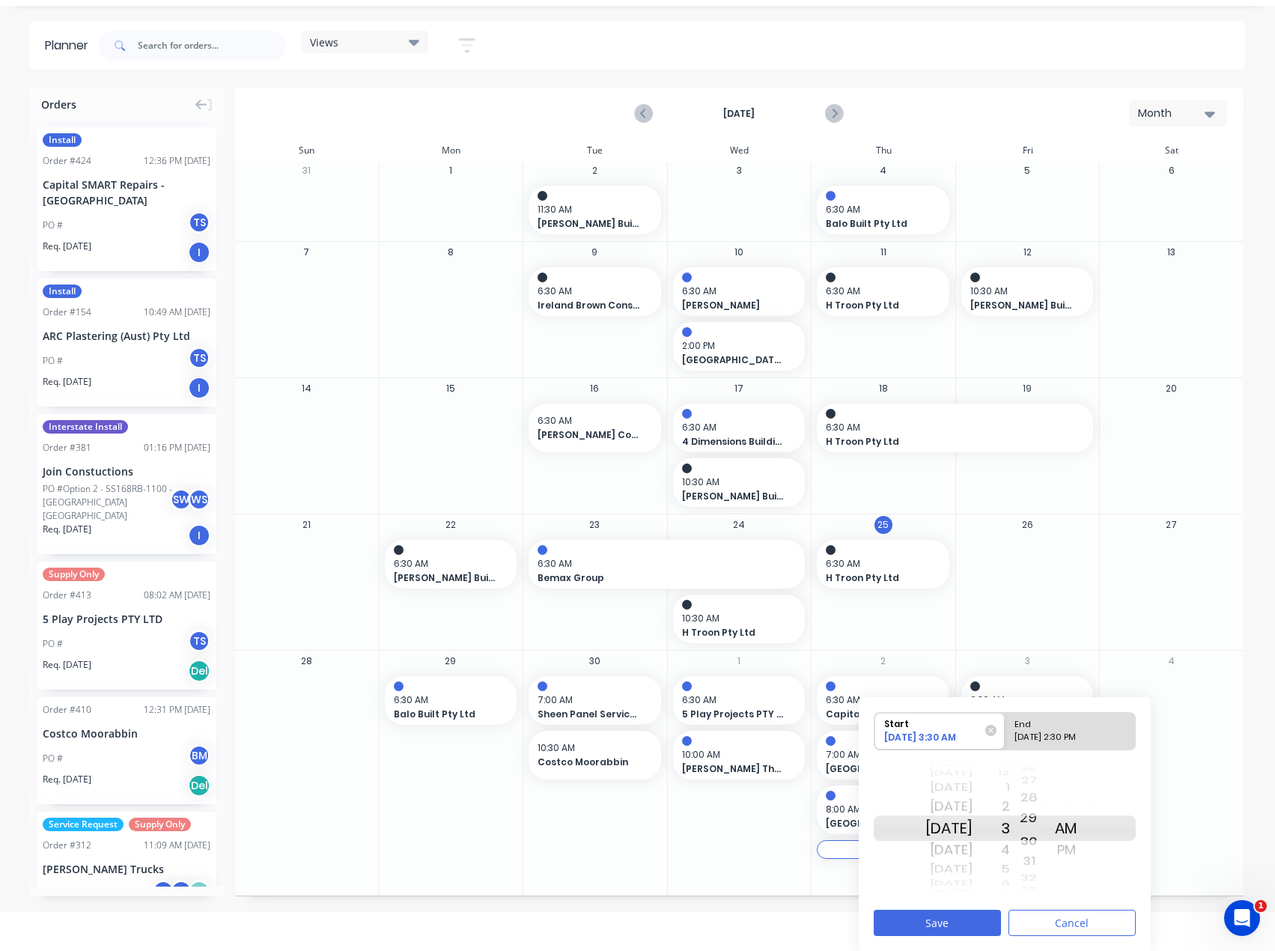
drag, startPoint x: 1051, startPoint y: 789, endPoint x: 1050, endPoint y: 831, distance: 42.0
click at [1048, 841] on div "20 21 22 23 24 25 26 27 28 29 30 31 32 33 34 35 36 37 38" at bounding box center [1028, 828] width 37 height 25
drag, startPoint x: 1045, startPoint y: 801, endPoint x: 1049, endPoint y: 869, distance: 68.2
click at [1048, 829] on div "16 17 18 19 20 21 22 23 24 25 26 27 28 29 30 31 32 33 34" at bounding box center [1028, 828] width 37 height 1
drag, startPoint x: 1045, startPoint y: 798, endPoint x: 1051, endPoint y: 857, distance: 59.4
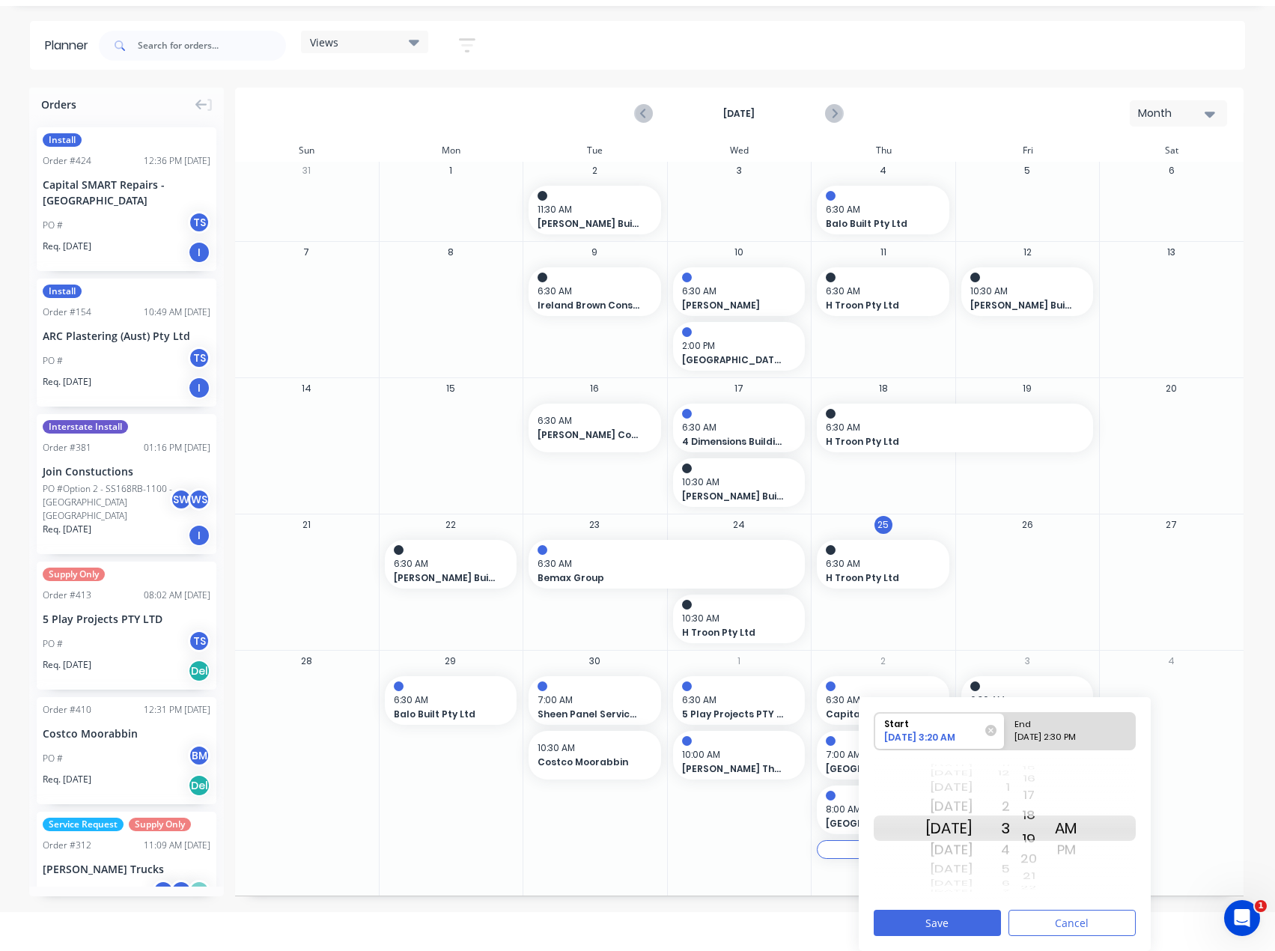
click at [1048, 851] on div "19" at bounding box center [1028, 837] width 37 height 25
click at [1084, 848] on div "PM" at bounding box center [1066, 850] width 37 height 24
click at [1066, 739] on div "Please select" at bounding box center [1070, 740] width 122 height 19
click at [1006, 739] on input "End Please select" at bounding box center [1005, 731] width 1 height 37
radio input "true"
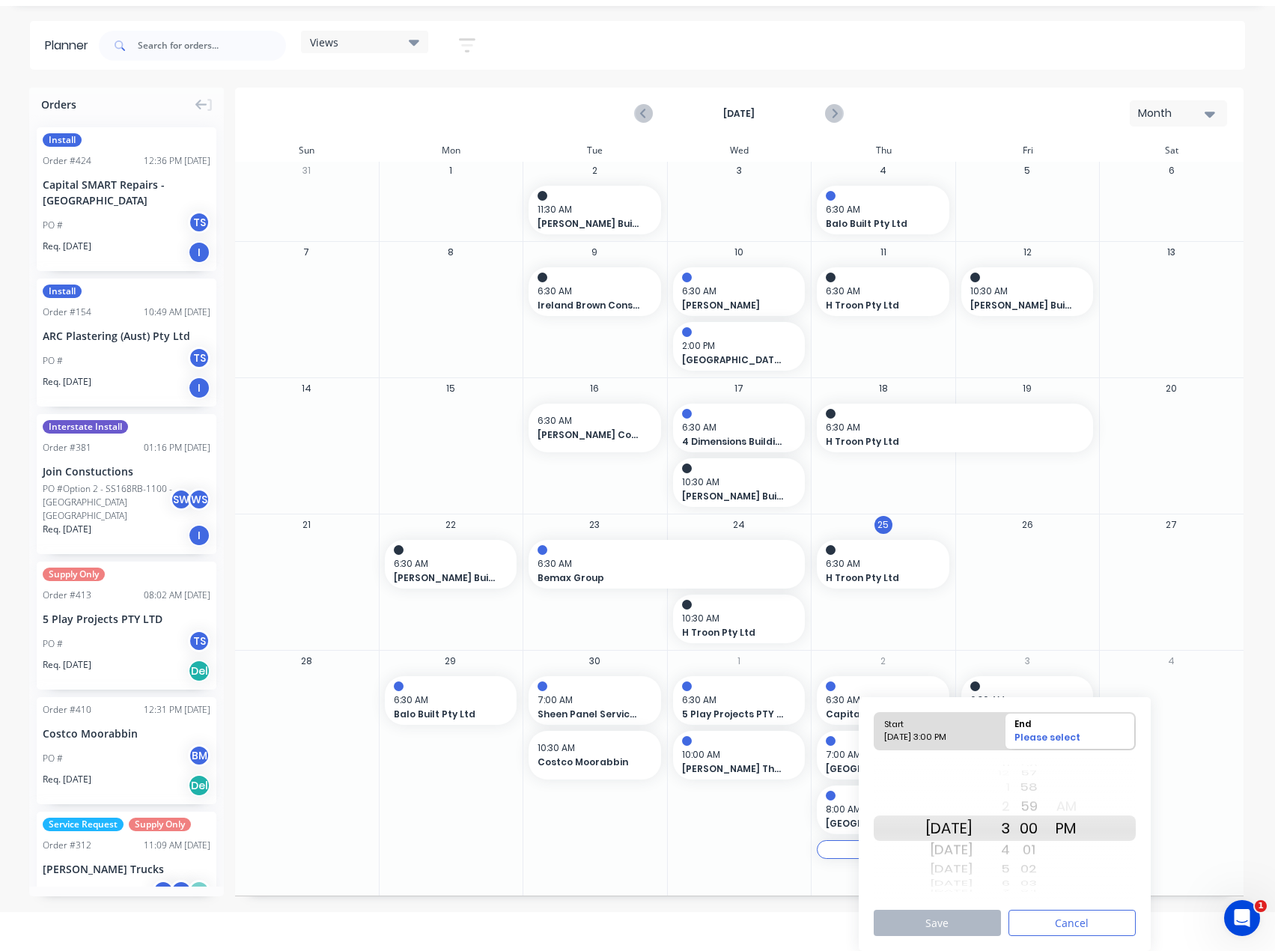
click at [1010, 845] on div "4" at bounding box center [991, 850] width 37 height 24
click at [1030, 805] on div "59" at bounding box center [1028, 807] width 37 height 24
drag, startPoint x: 1048, startPoint y: 792, endPoint x: 1044, endPoint y: 848, distance: 56.3
click at [1044, 830] on div "50 51 52 53 54 55 56 57 58 59 00 01 02 03 04 05 06 07 08" at bounding box center [1028, 828] width 37 height 4
drag, startPoint x: 1045, startPoint y: 788, endPoint x: 1045, endPoint y: 856, distance: 68.1
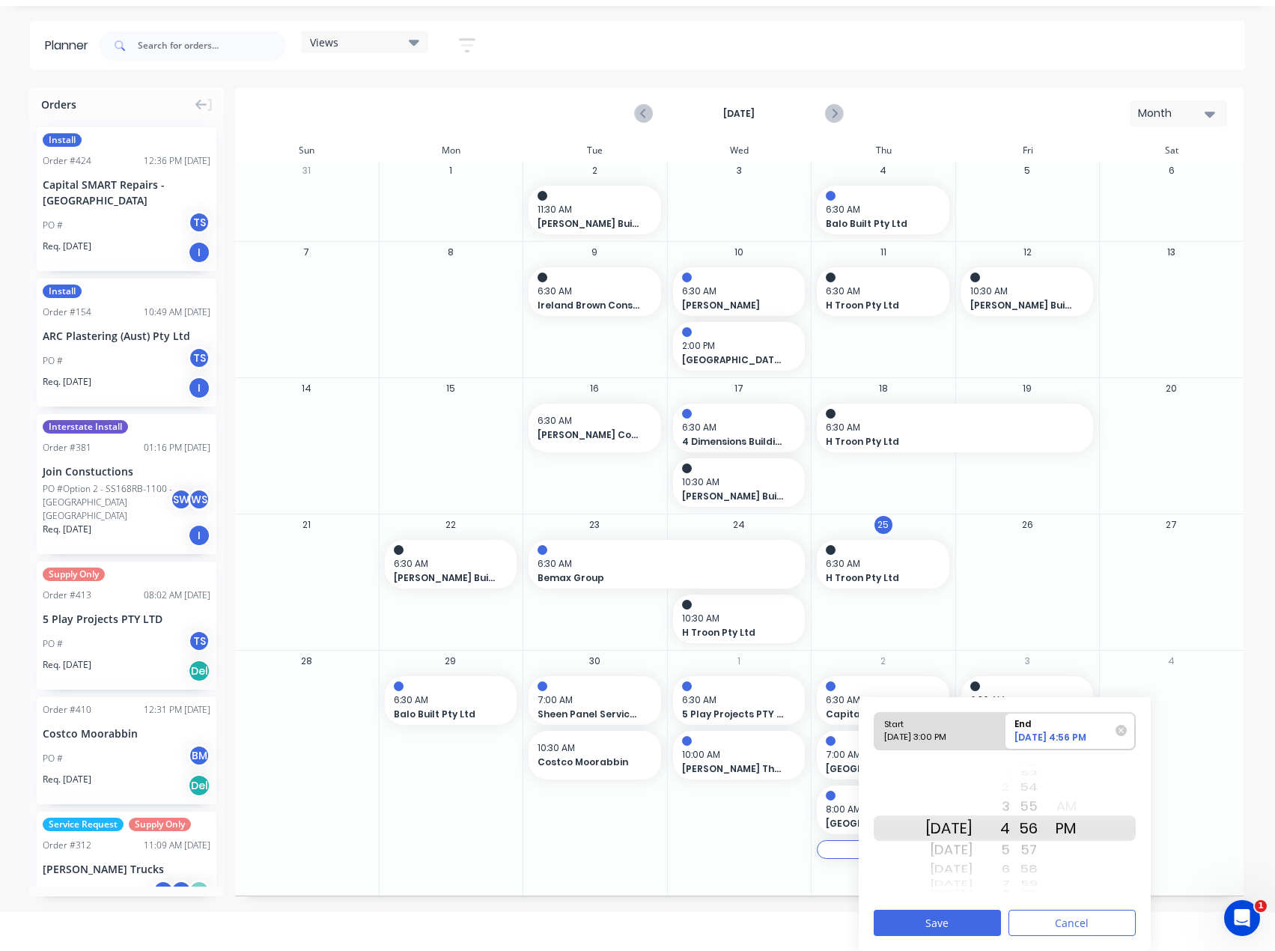
click at [1045, 838] on div "47 48 49 50 51 52 53 54 55 56 57 58 59 00 01 02 03 04 05" at bounding box center [1028, 827] width 37 height 19
drag, startPoint x: 1049, startPoint y: 779, endPoint x: 1053, endPoint y: 839, distance: 60.8
click at [1048, 838] on div "11 12 13 14 15 16 17 18 19 20 21 22 23 24 25 26 27 28 29 30 31 32 33 34 35 36 3…" at bounding box center [1028, 828] width 37 height 142
click at [1048, 840] on div "37 38 39 40 41 42 43 44 45 46 47 48 49 50 51 52 53 54 55" at bounding box center [1028, 828] width 37 height 24
click at [1048, 798] on div "42" at bounding box center [1028, 787] width 37 height 19
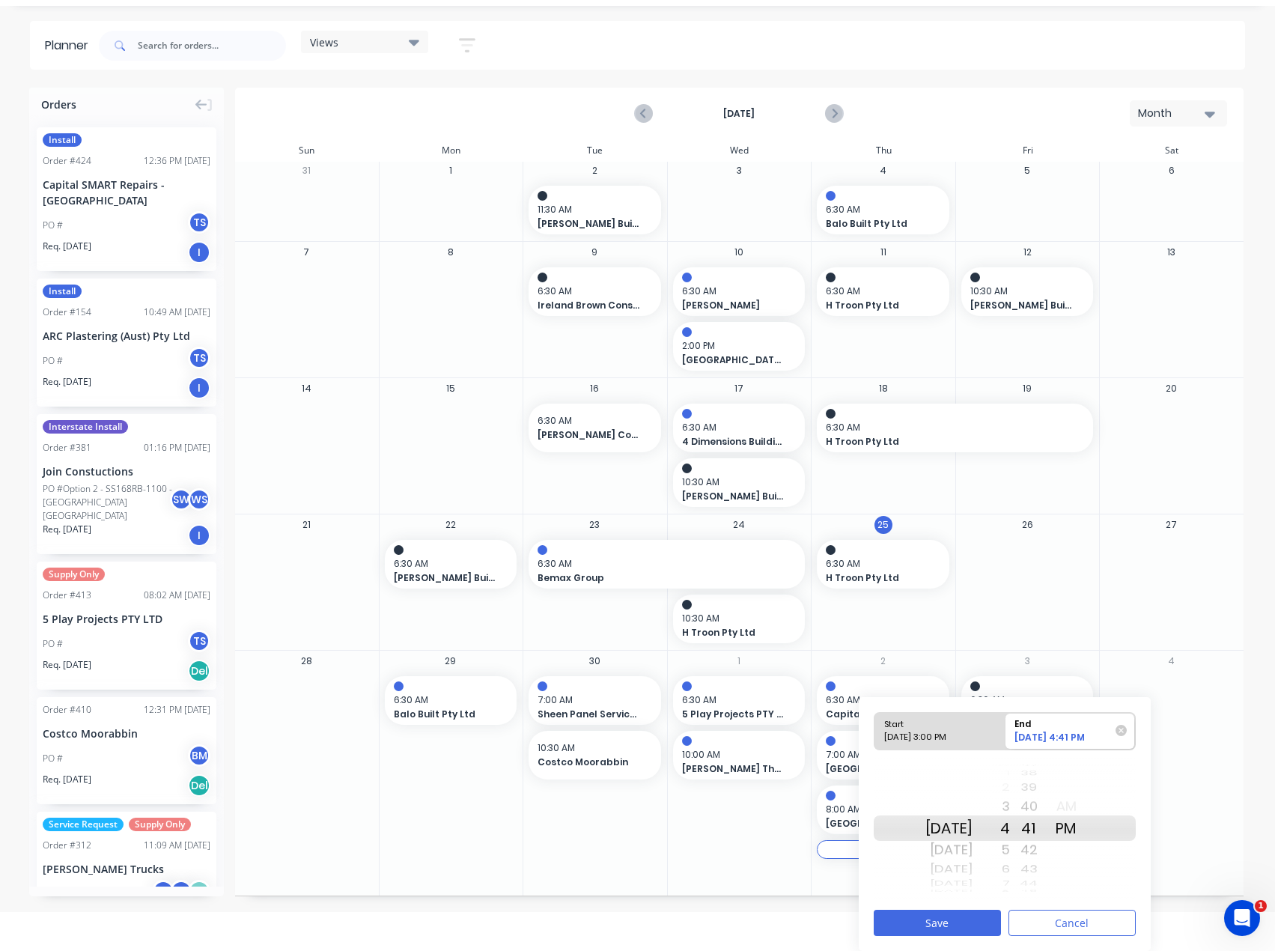
drag, startPoint x: 1051, startPoint y: 795, endPoint x: 1054, endPoint y: 839, distance: 43.6
click at [1048, 830] on div "32 33 34 35 36 37 38 39 40 41 42 43 44 45 46 47 48 49 50" at bounding box center [1028, 828] width 37 height 4
drag, startPoint x: 1054, startPoint y: 809, endPoint x: 1051, endPoint y: 866, distance: 56.2
click at [1048, 841] on div "27 28 29 30 31 32 33 34 35 36 37 38 39 40 41 42 43 44 45" at bounding box center [1028, 827] width 37 height 25
drag, startPoint x: 1042, startPoint y: 824, endPoint x: 1045, endPoint y: 836, distance: 12.6
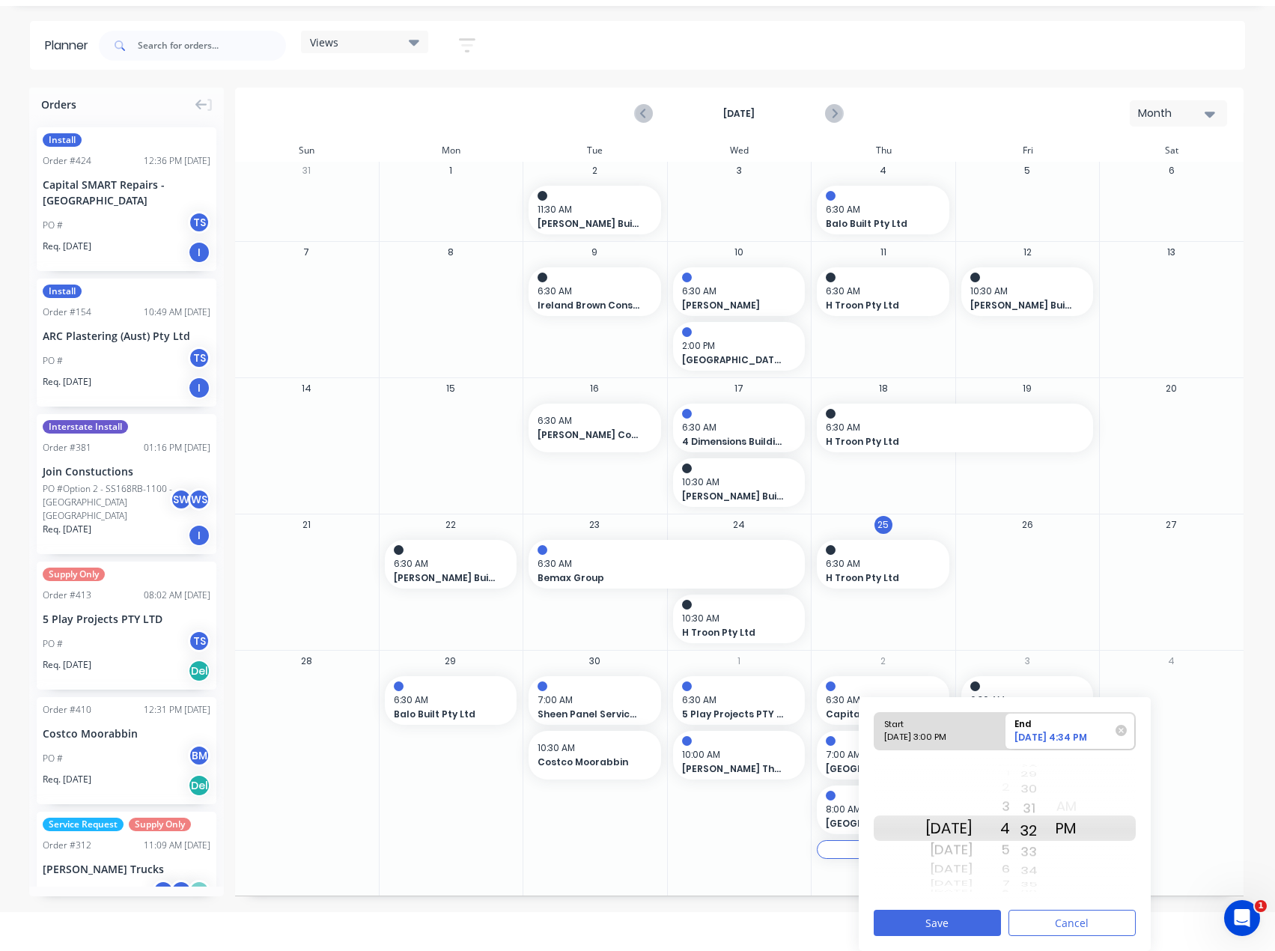
click at [1045, 830] on div "23 24 25 26 27 28 29 30 31 32 33 34 35 36 37 38 39 40 41" at bounding box center [1028, 829] width 37 height 4
drag, startPoint x: 1045, startPoint y: 800, endPoint x: 1052, endPoint y: 847, distance: 47.7
click at [1048, 847] on div "31" at bounding box center [1028, 845] width 37 height 25
click at [943, 923] on button "Save" at bounding box center [937, 923] width 127 height 26
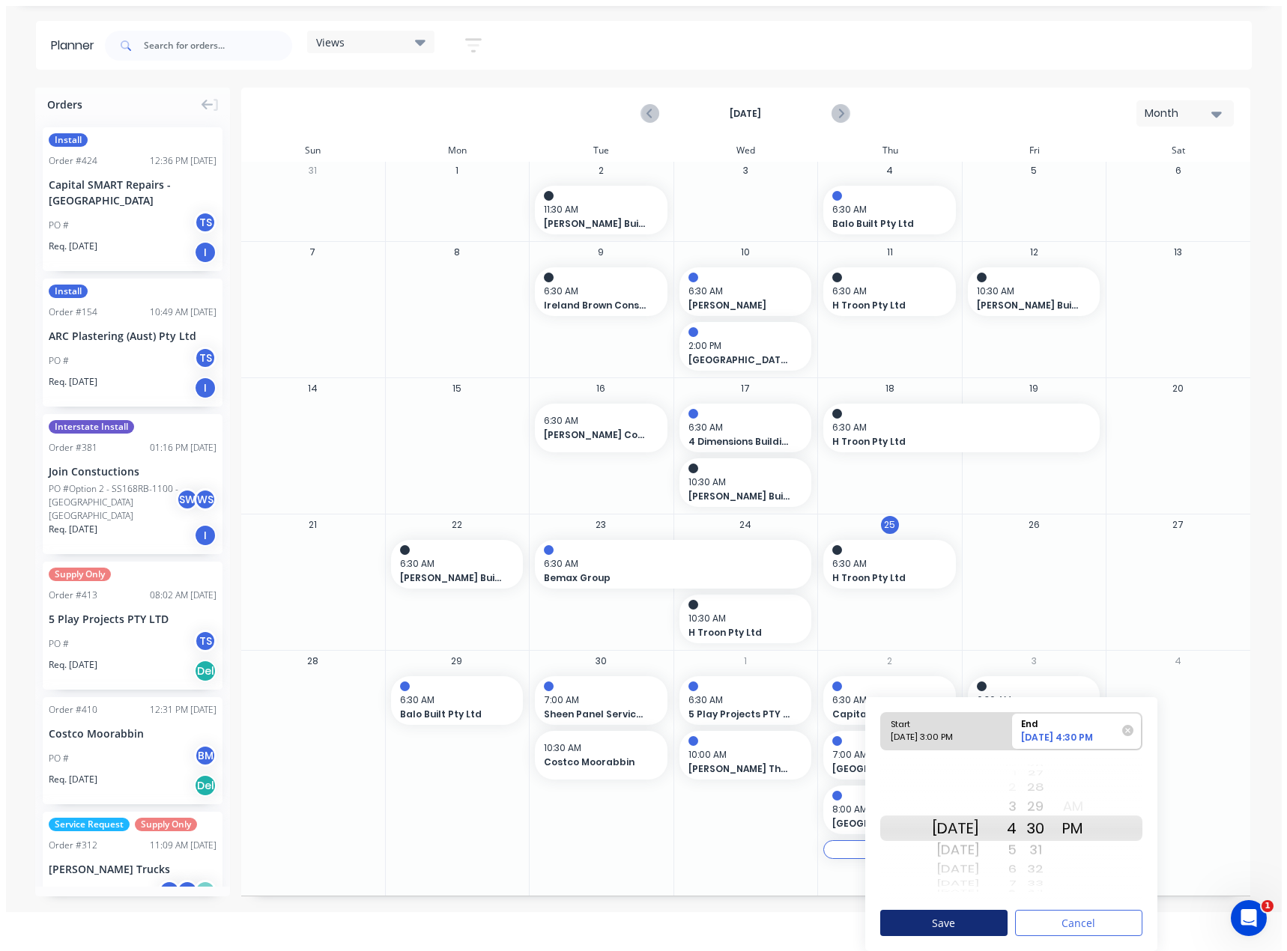
scroll to position [0, 0]
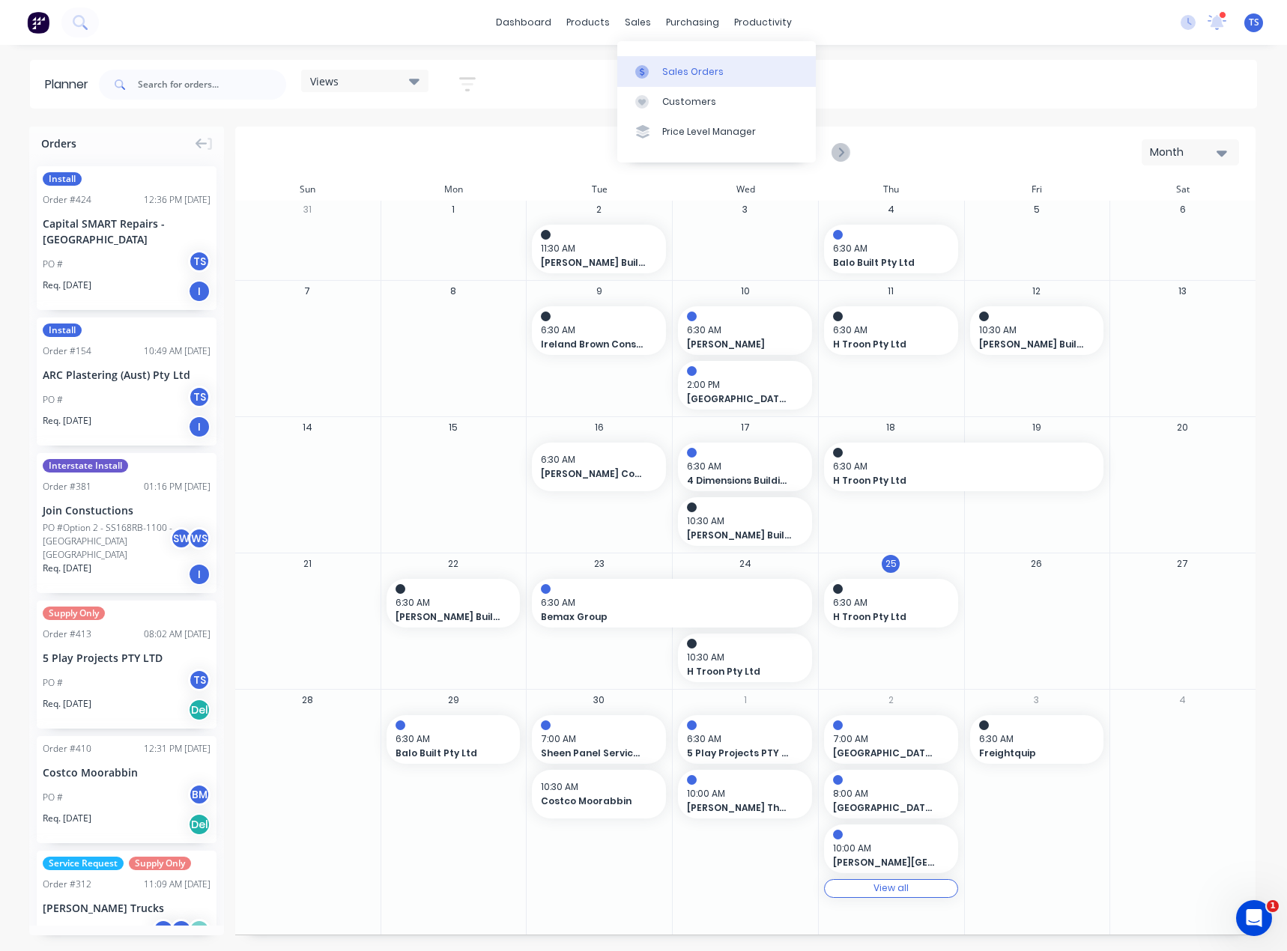
click at [654, 73] on div at bounding box center [646, 71] width 22 height 13
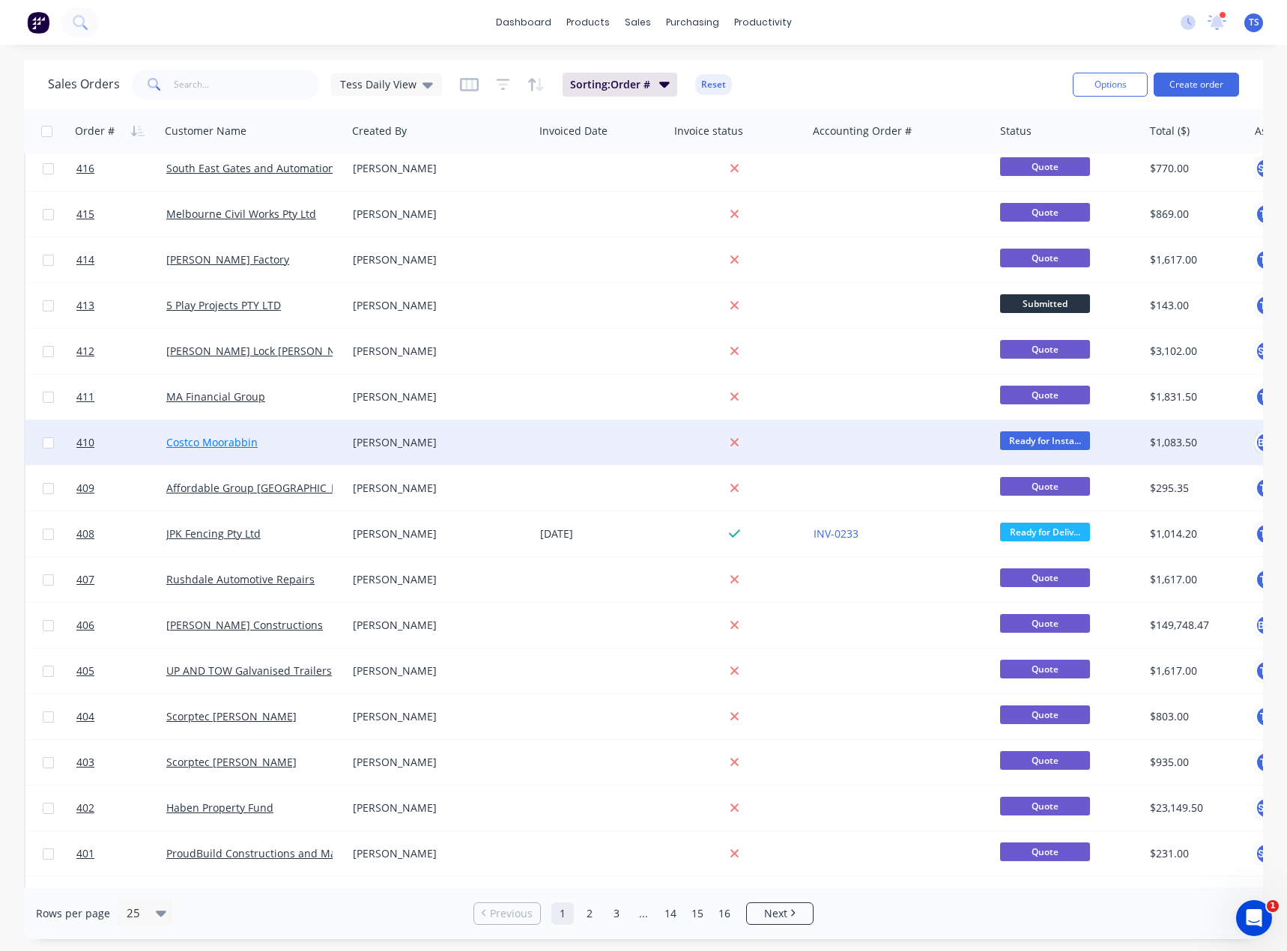
scroll to position [416, 0]
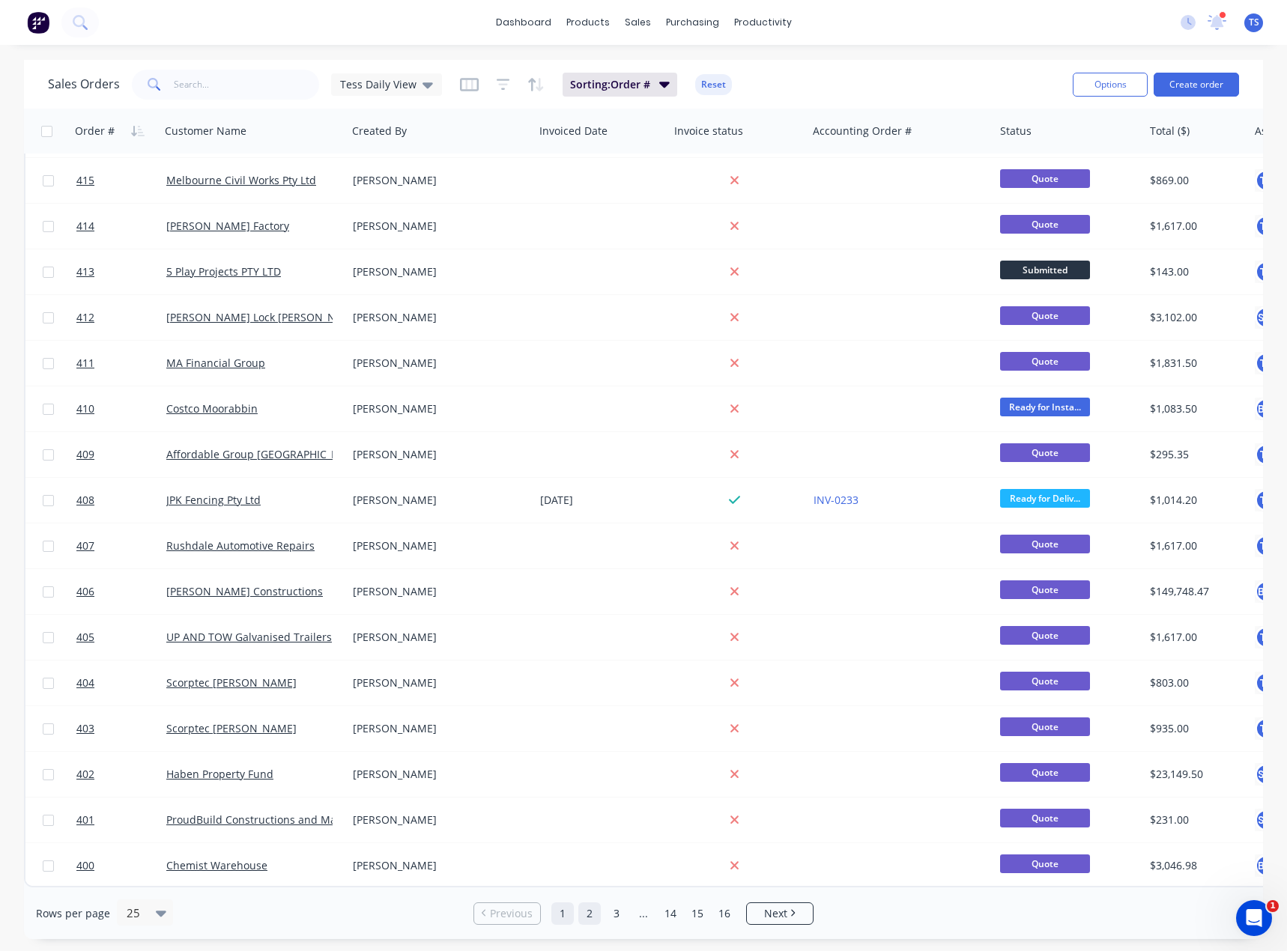
click at [588, 917] on link "2" at bounding box center [589, 913] width 22 height 22
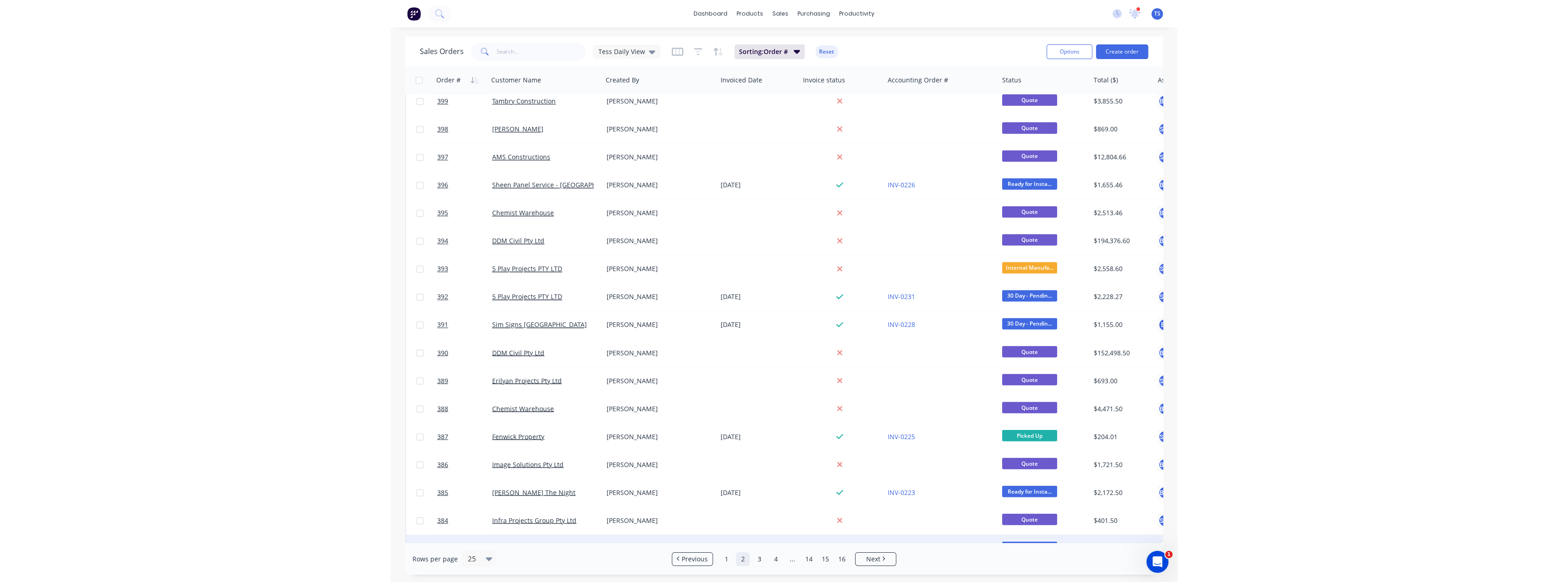
scroll to position [0, 0]
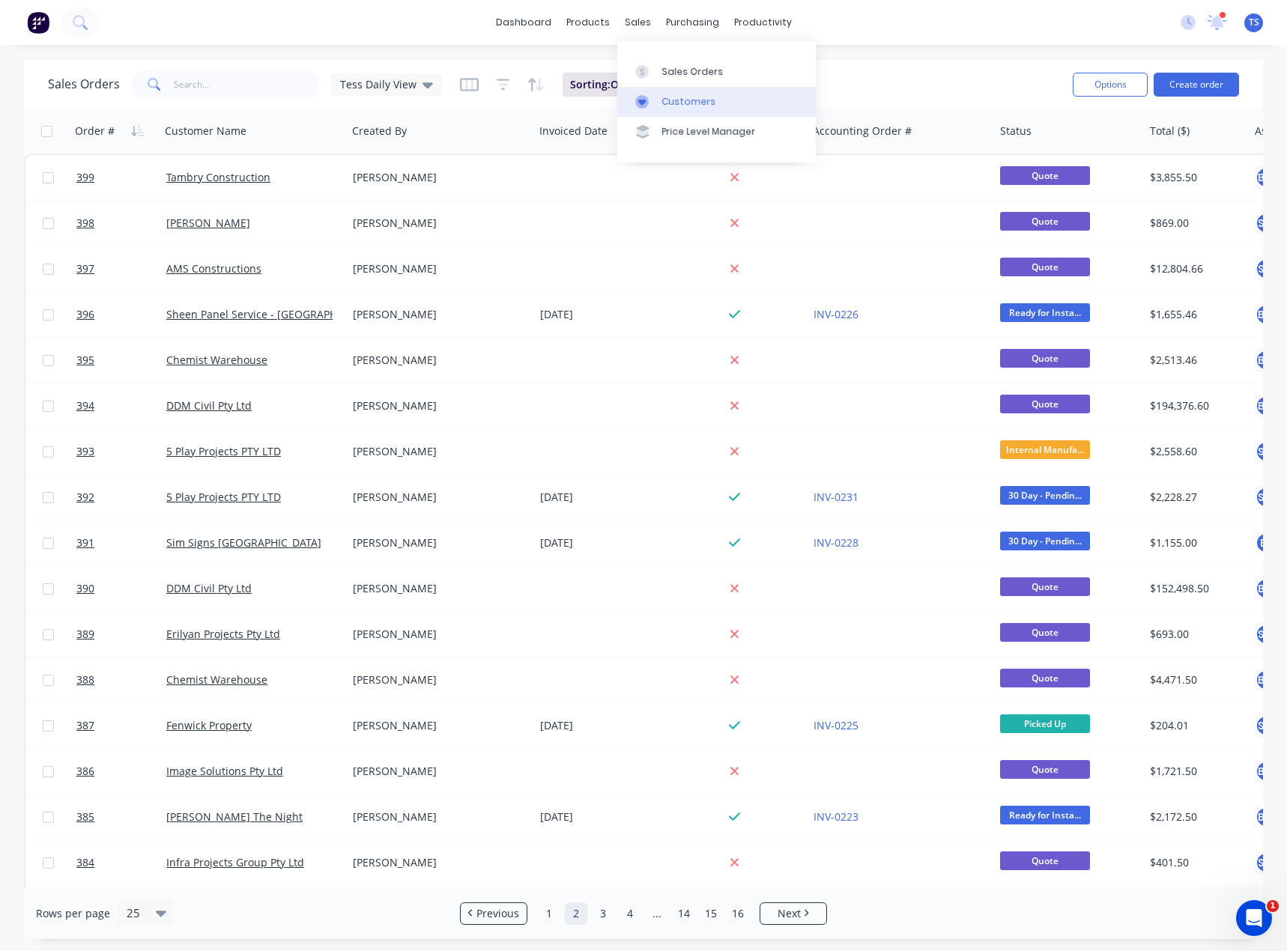
click at [672, 109] on link "Customers" at bounding box center [716, 102] width 198 height 30
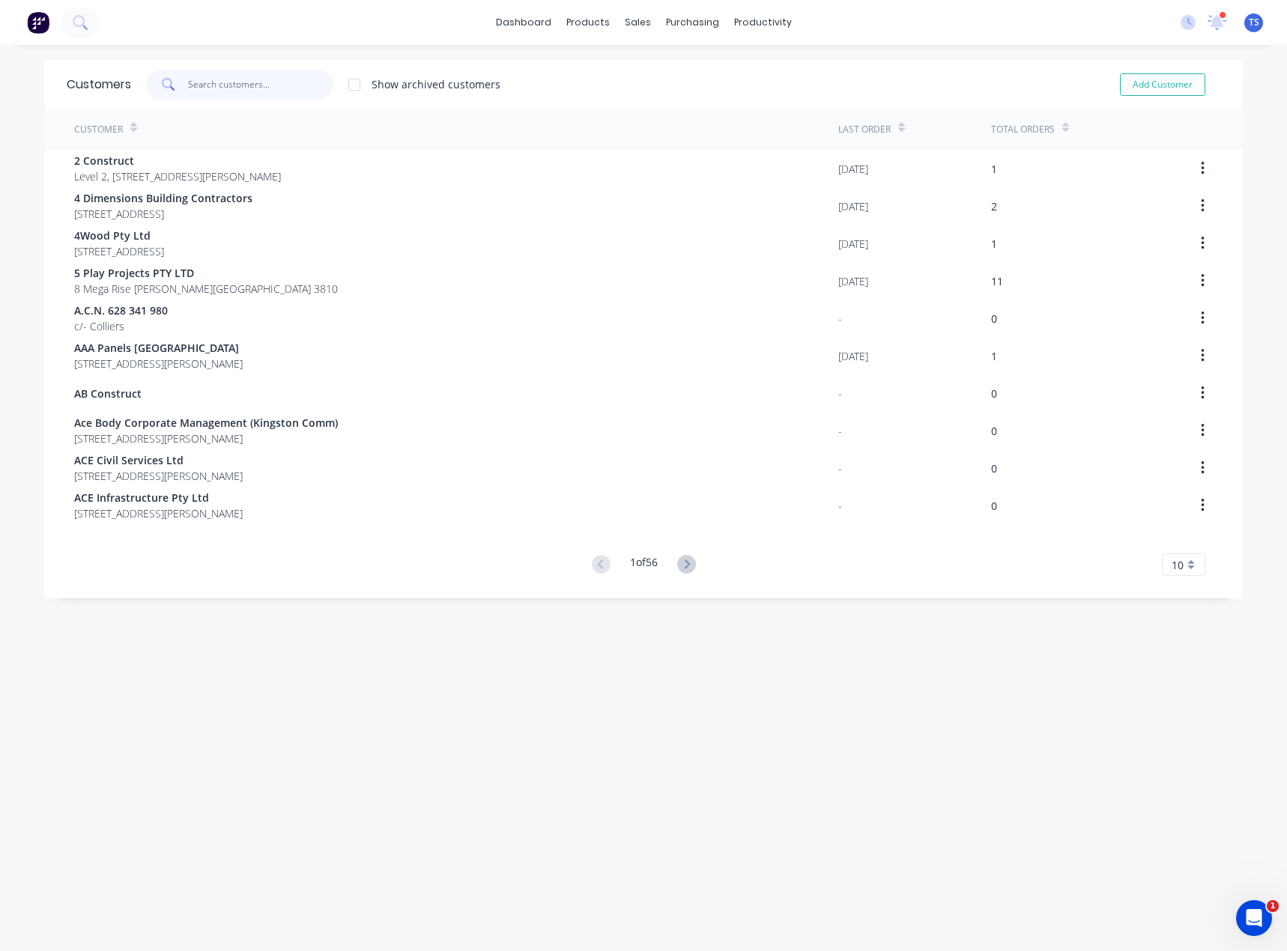
click at [220, 86] on input "text" at bounding box center [261, 85] width 146 height 30
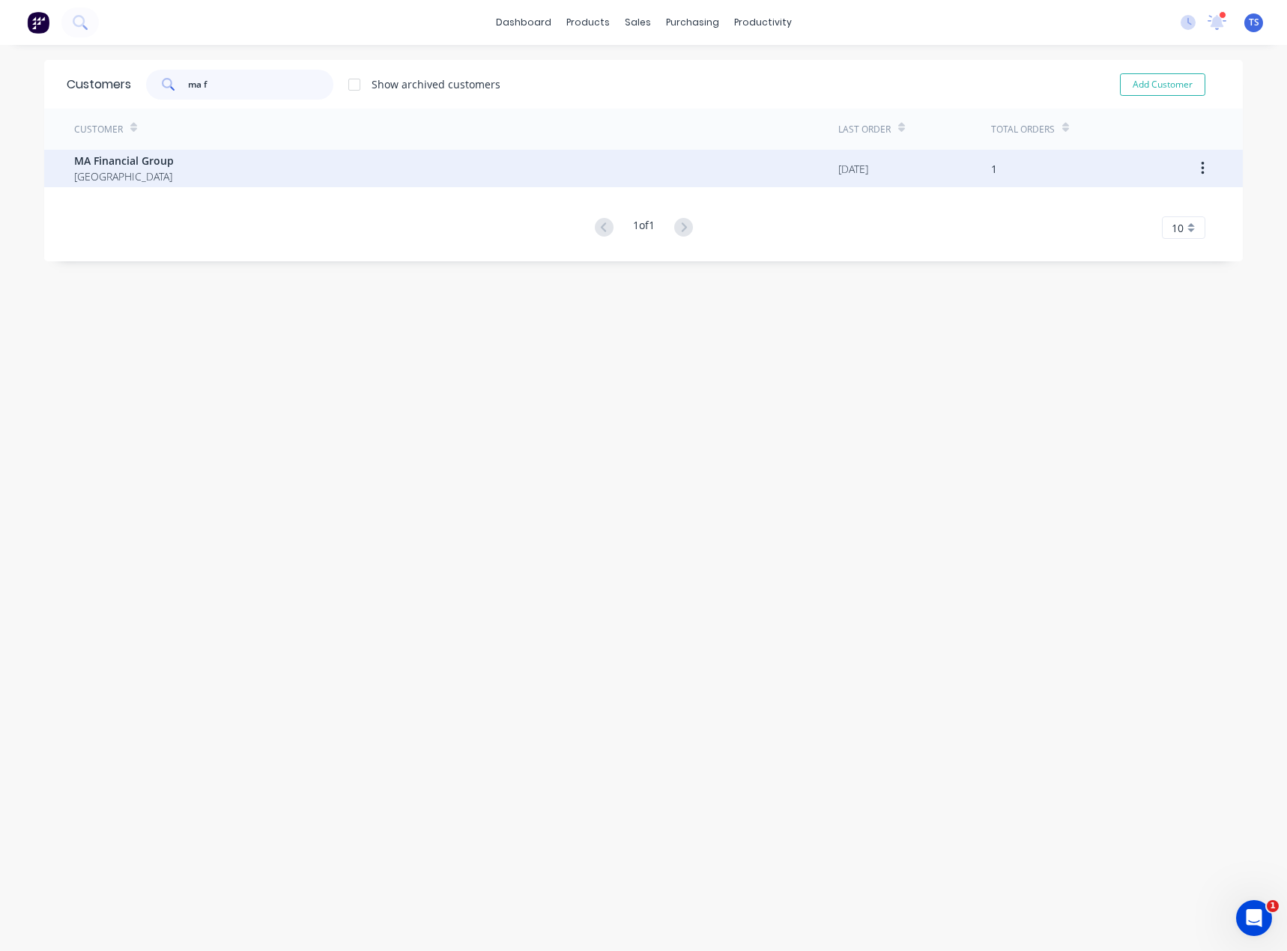
type input "ma f"
click at [167, 159] on span "MA Financial Group" at bounding box center [124, 161] width 100 height 16
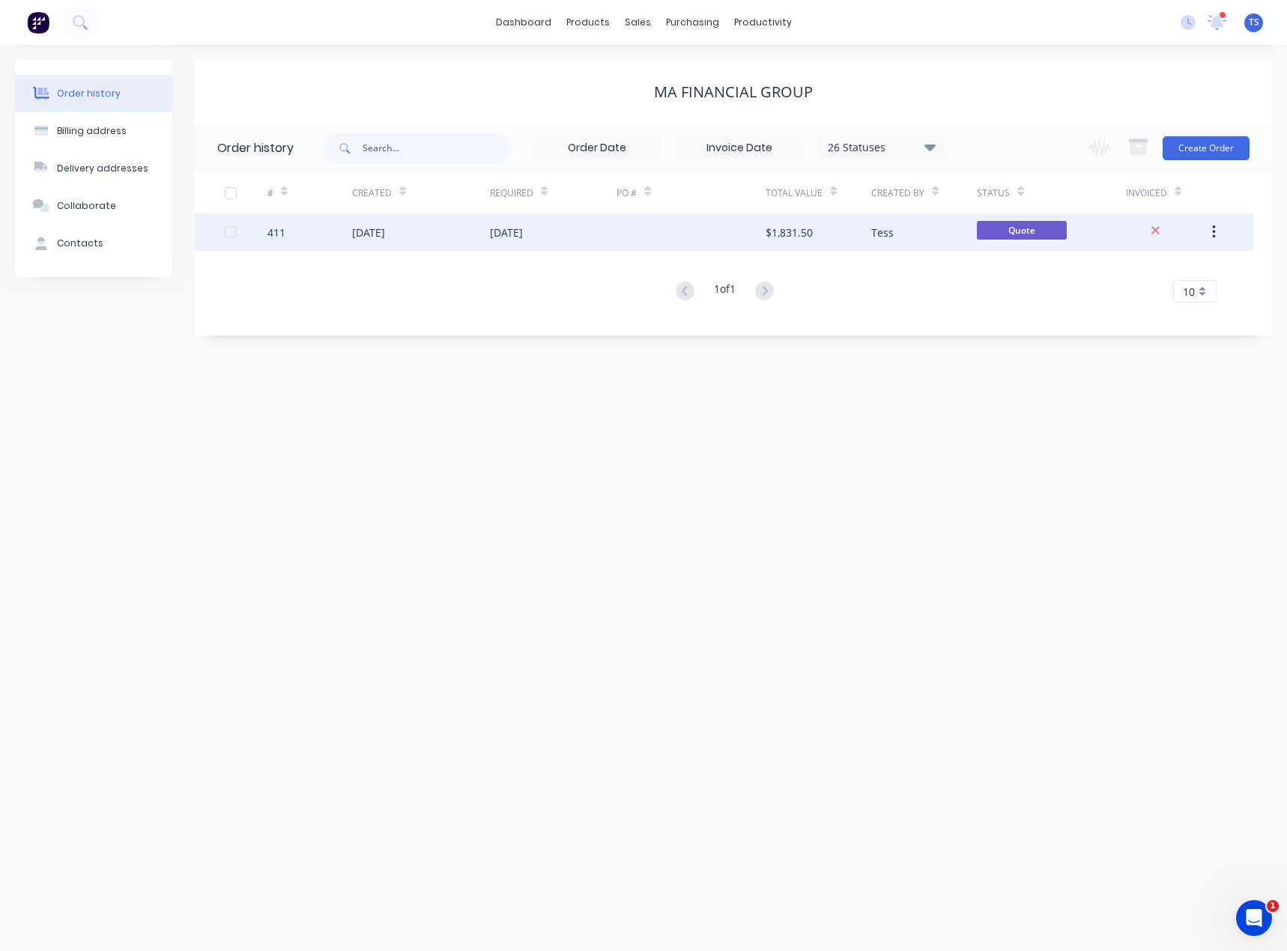
click at [502, 237] on div "[DATE]" at bounding box center [506, 233] width 33 height 16
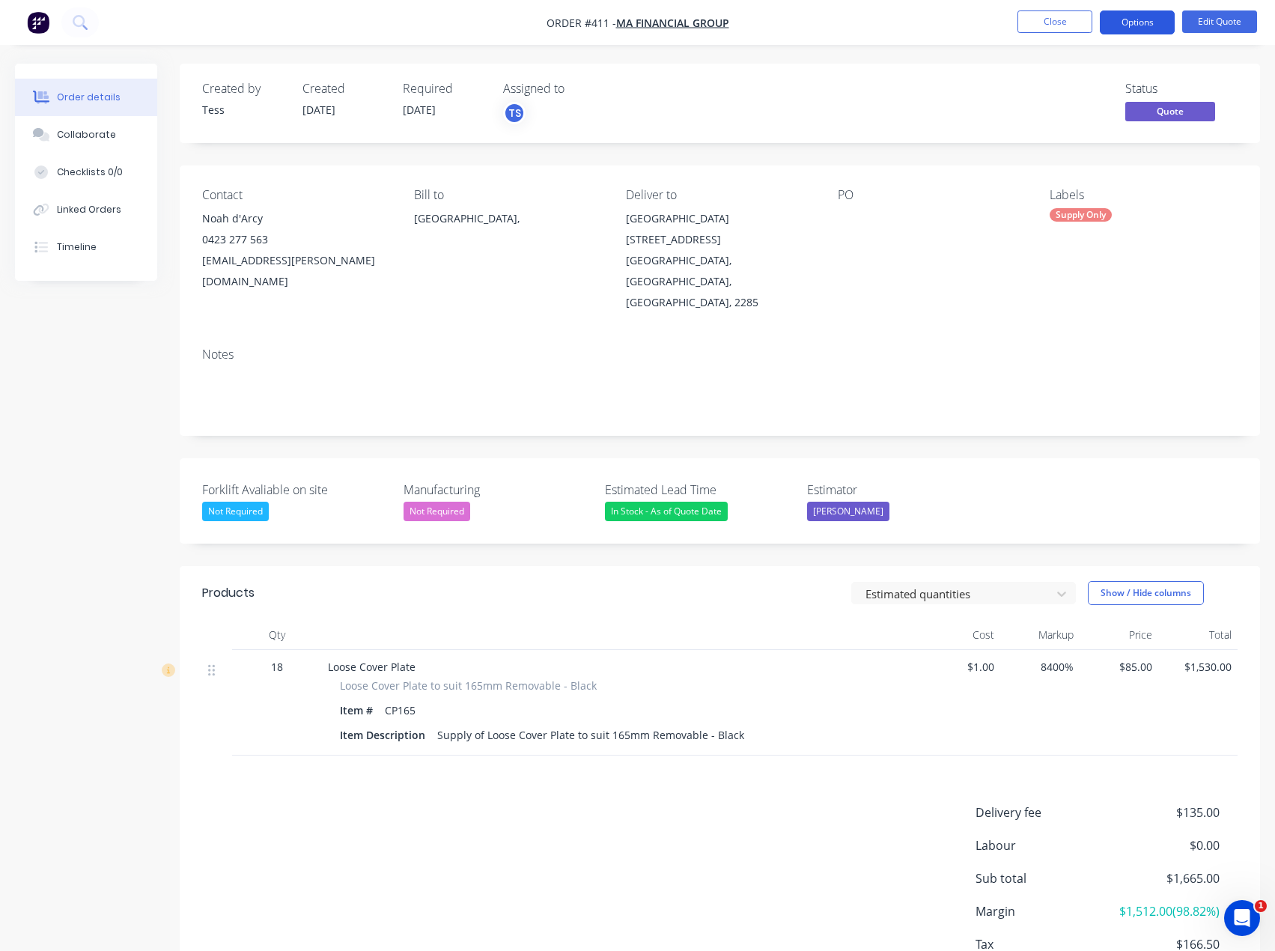
click at [1154, 24] on button "Options" at bounding box center [1137, 22] width 75 height 24
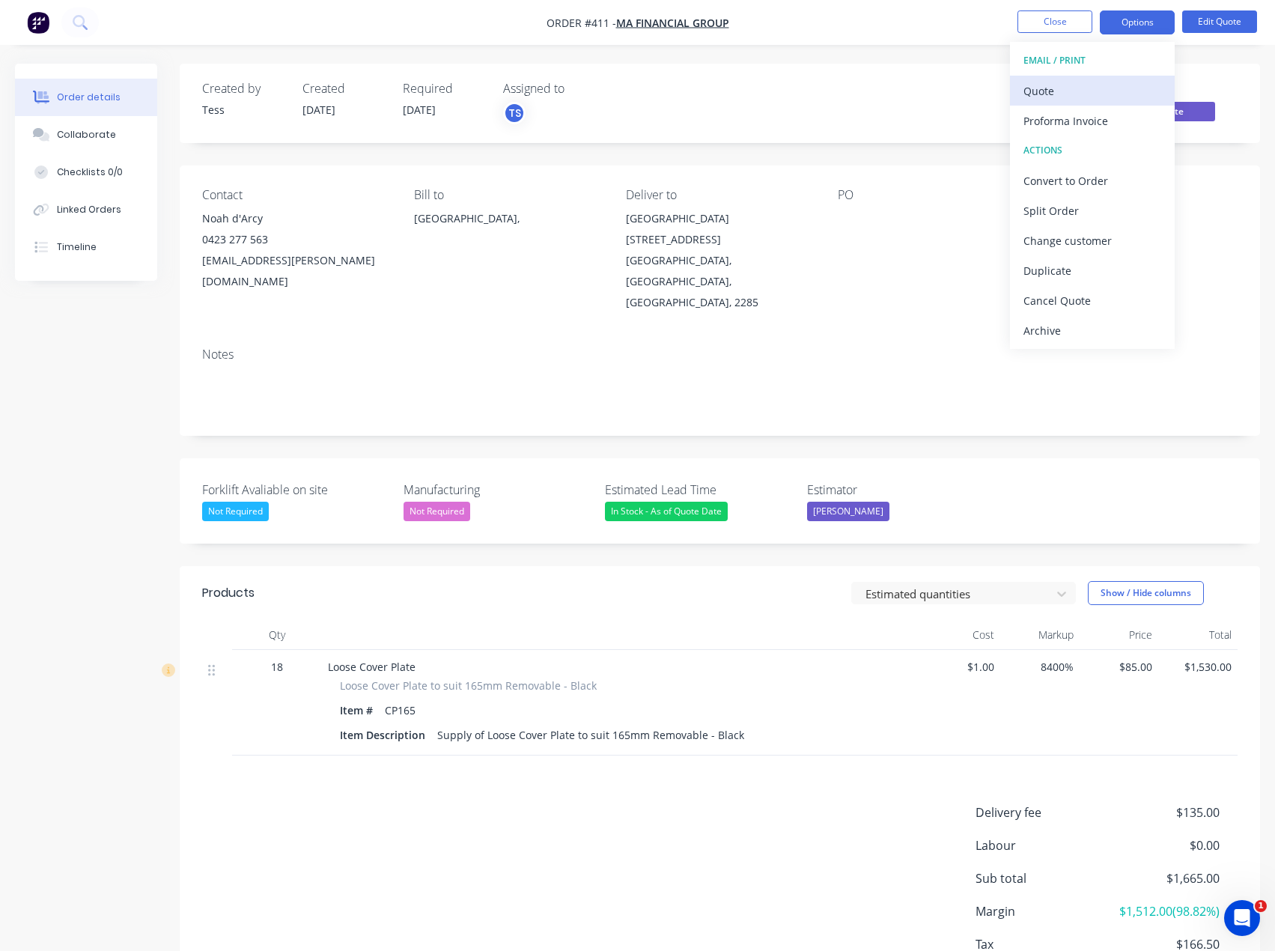
click at [1048, 86] on div "Quote" at bounding box center [1093, 91] width 138 height 22
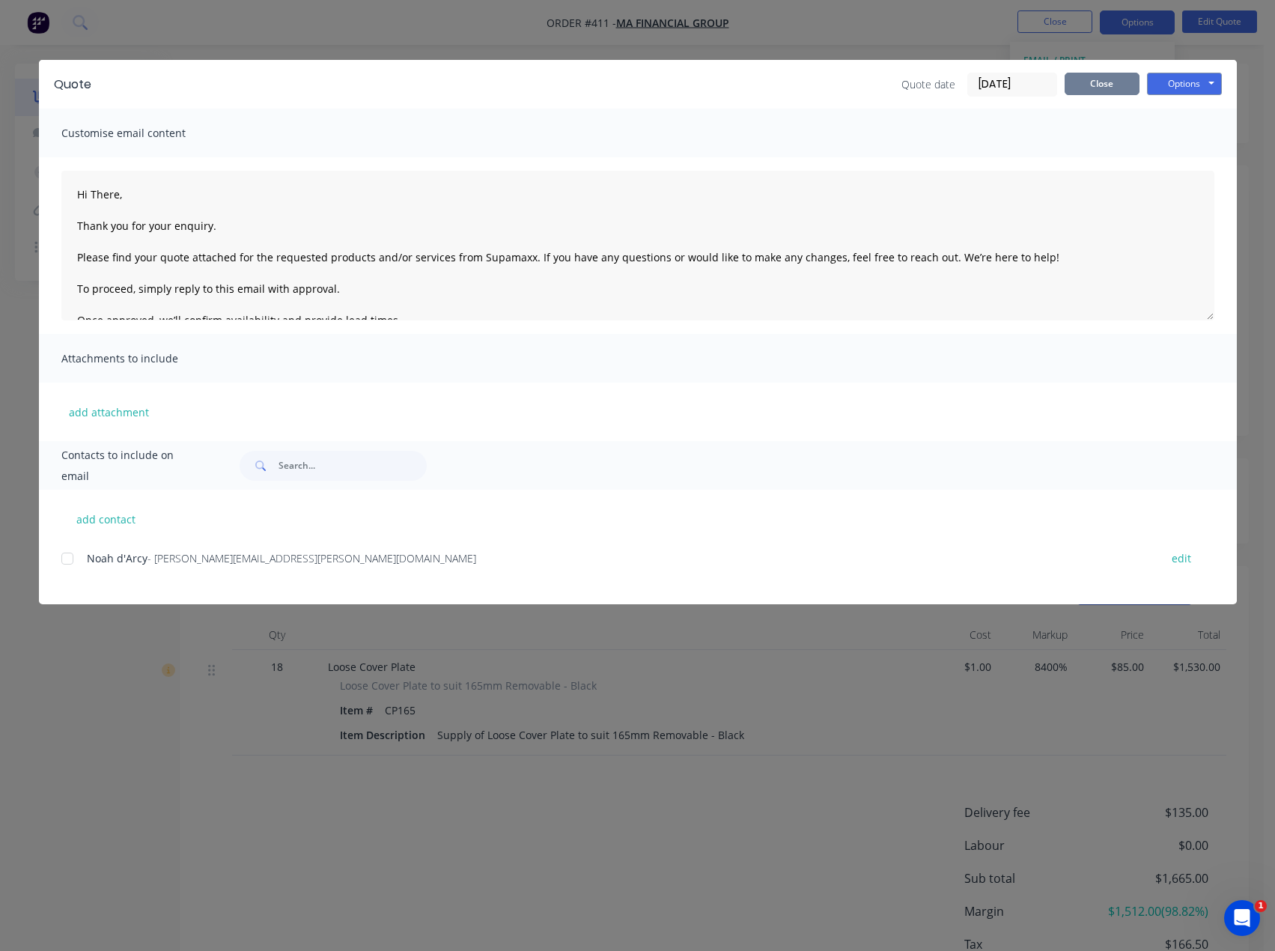
click at [1086, 85] on button "Close" at bounding box center [1102, 84] width 75 height 22
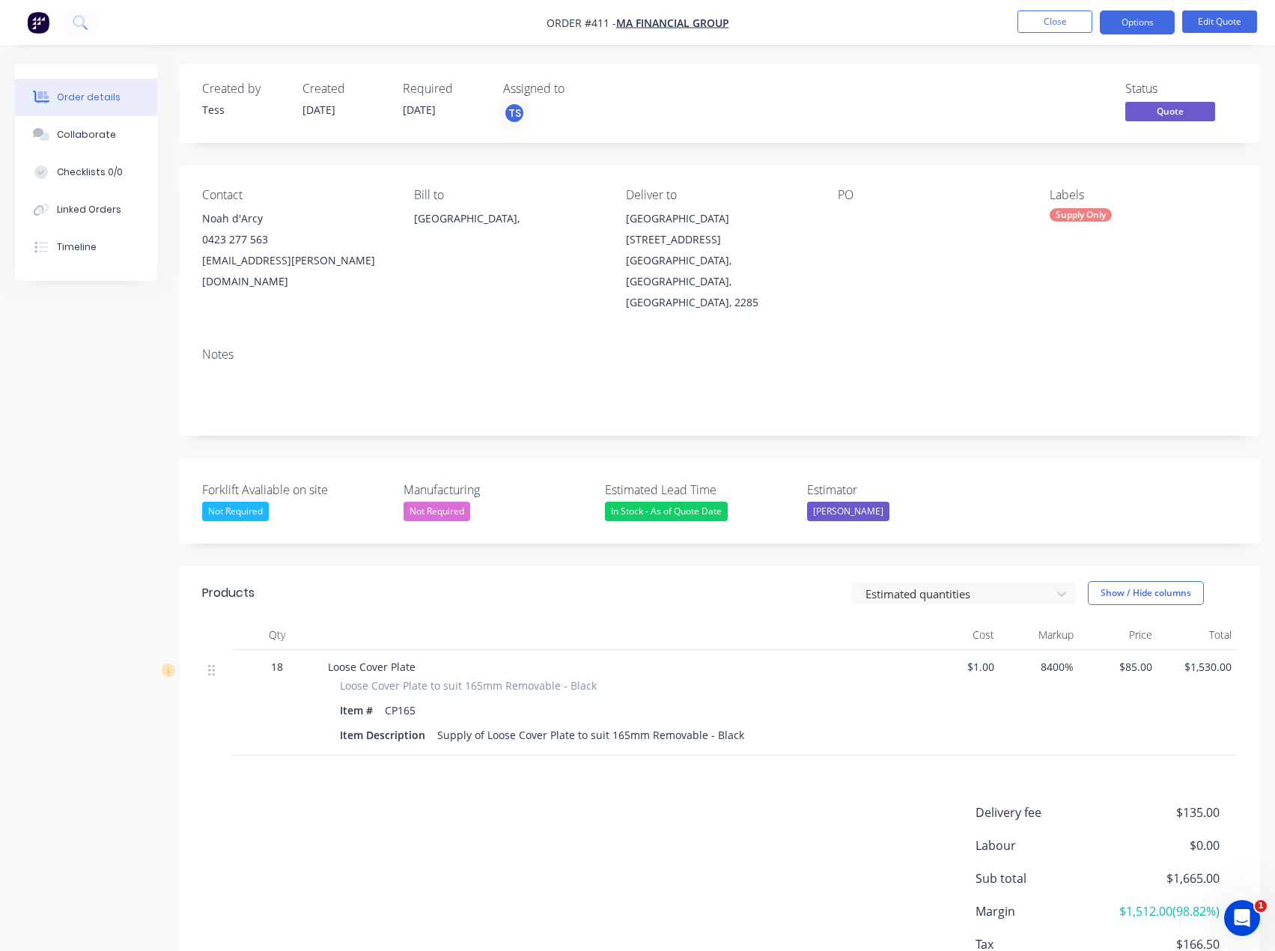
click at [1123, 659] on span "$85.00" at bounding box center [1119, 667] width 67 height 16
click at [1224, 24] on button "Edit Quote" at bounding box center [1219, 21] width 75 height 22
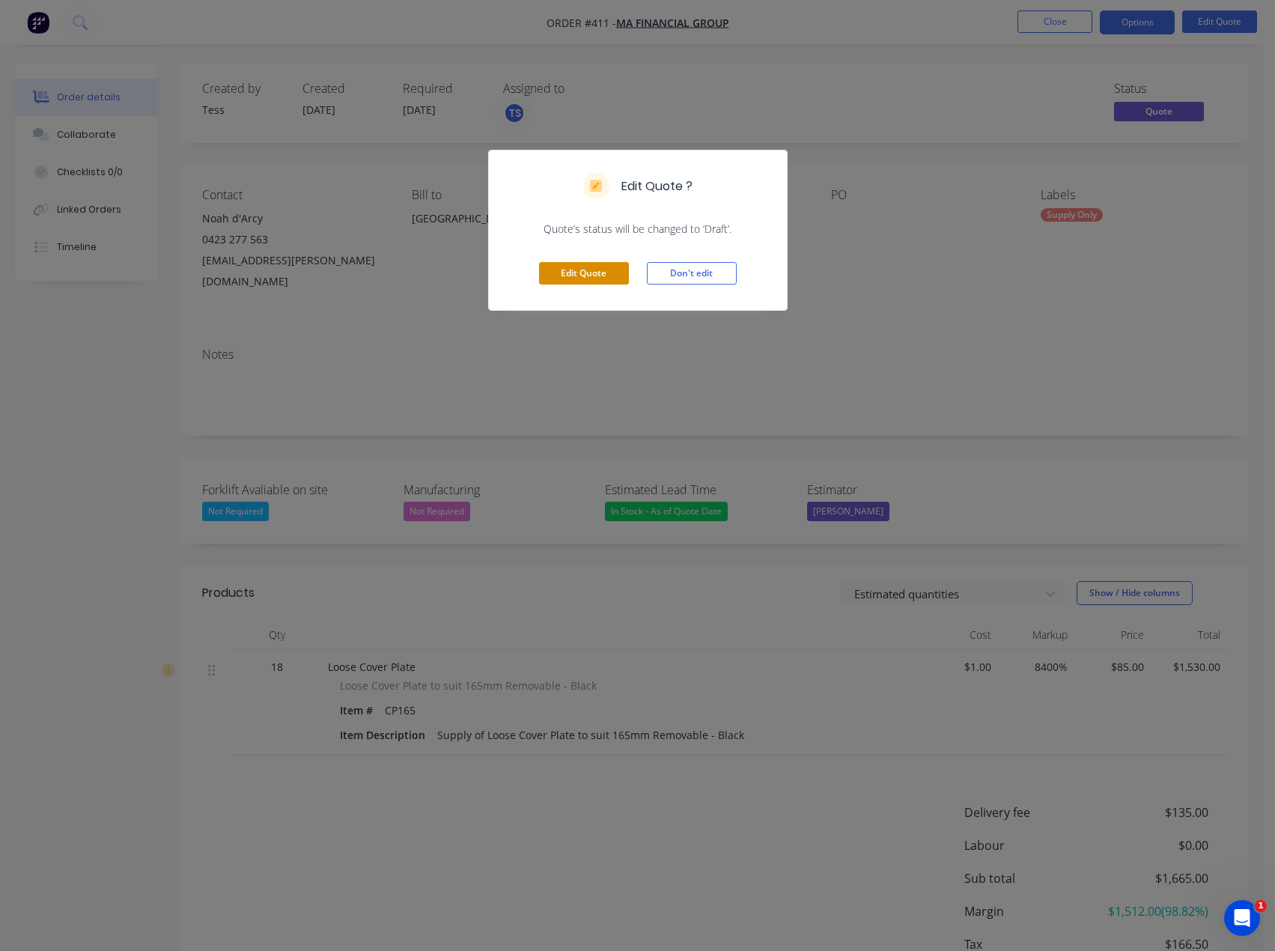
click at [591, 264] on button "Edit Quote" at bounding box center [584, 273] width 90 height 22
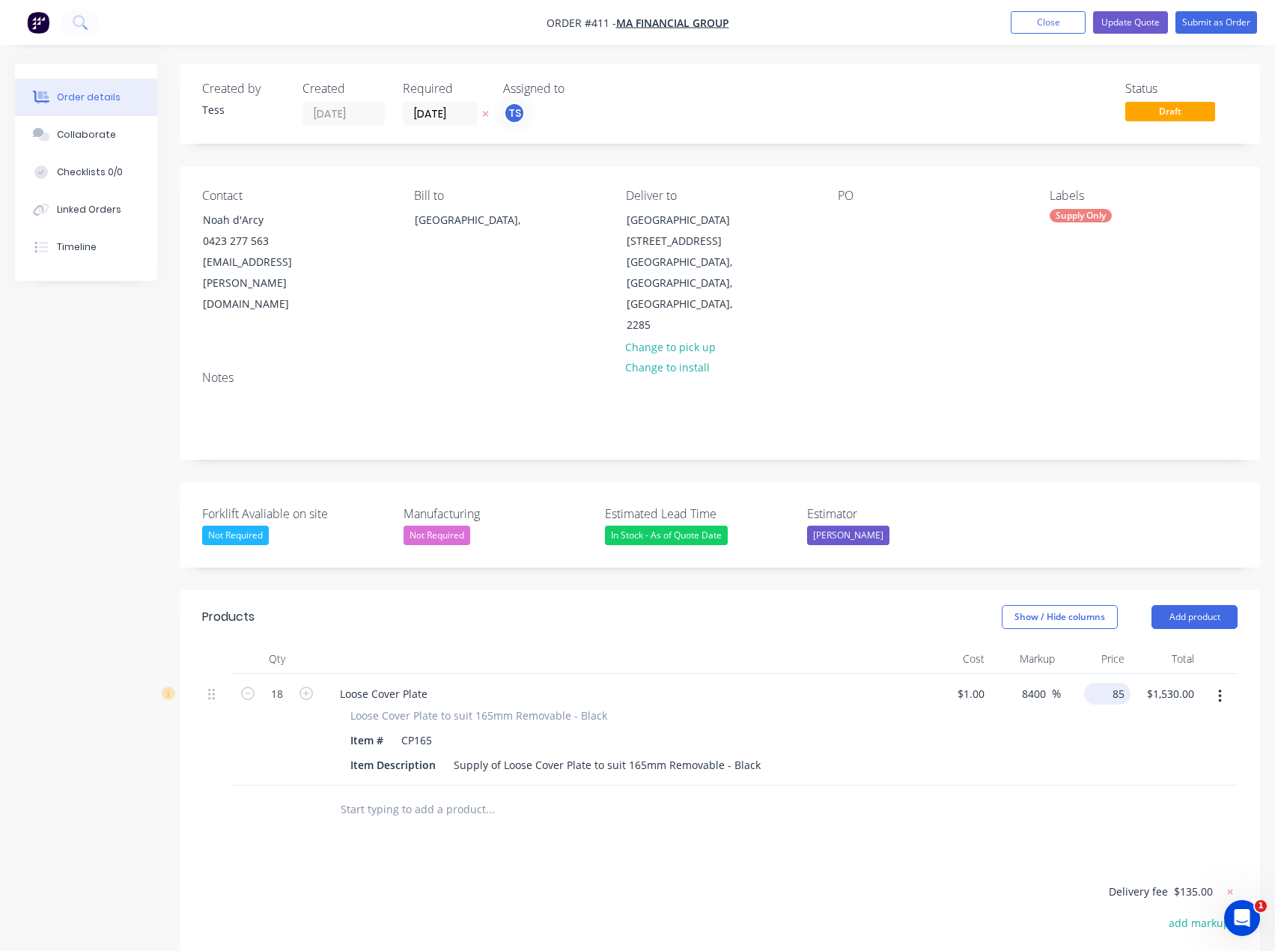
click at [1102, 674] on div "85 $85.00" at bounding box center [1096, 730] width 70 height 112
type input "75"
type input "7400"
type input "$75.00"
type input "$1,350.00"
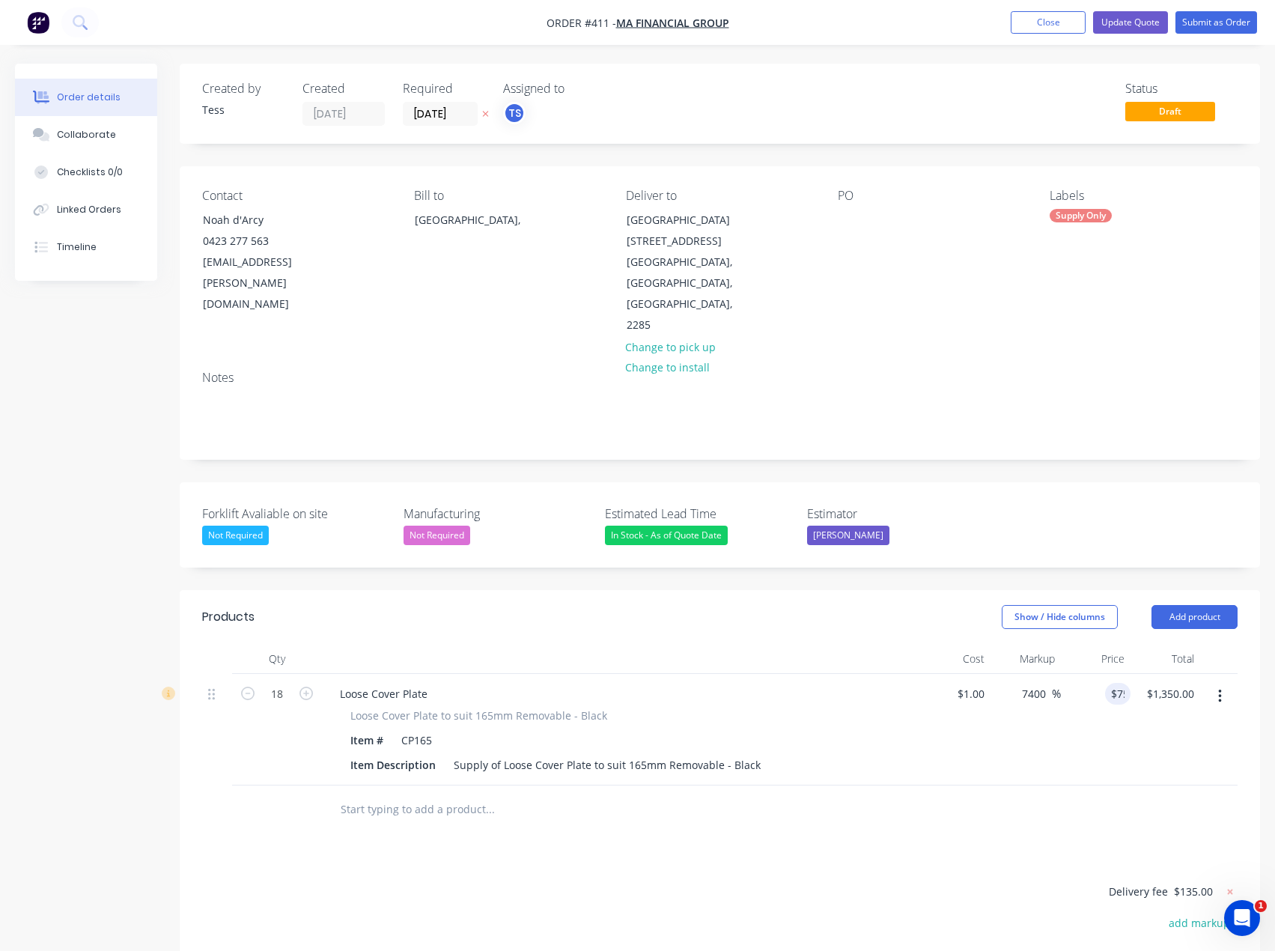
click at [637, 814] on div "Products Show / Hide columns Add product Qty Cost Markup Price Total 18 Loose C…" at bounding box center [720, 888] width 1081 height 596
click at [1140, 20] on button "Update Quote" at bounding box center [1130, 22] width 75 height 22
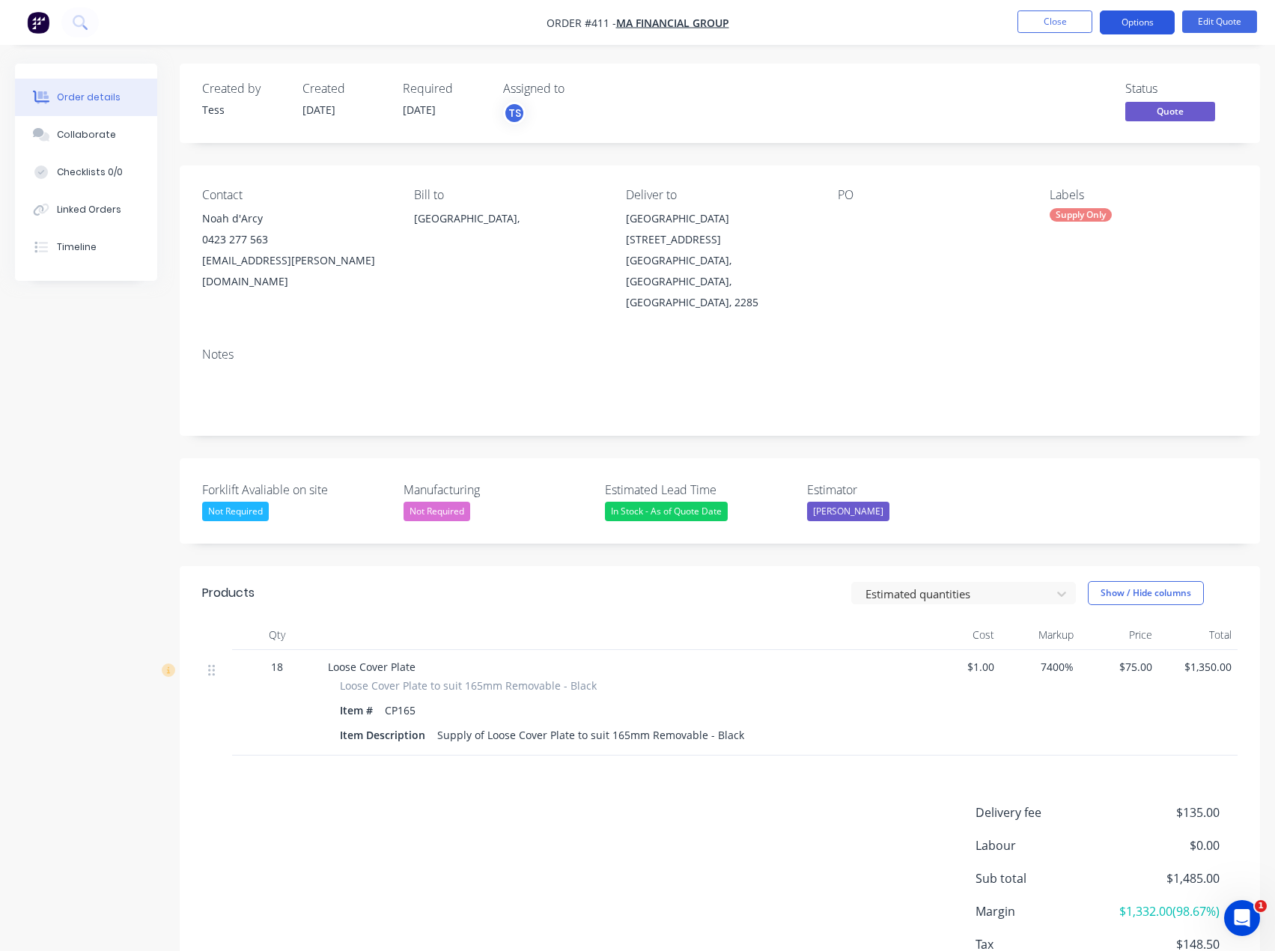
click at [1137, 23] on button "Options" at bounding box center [1137, 22] width 75 height 24
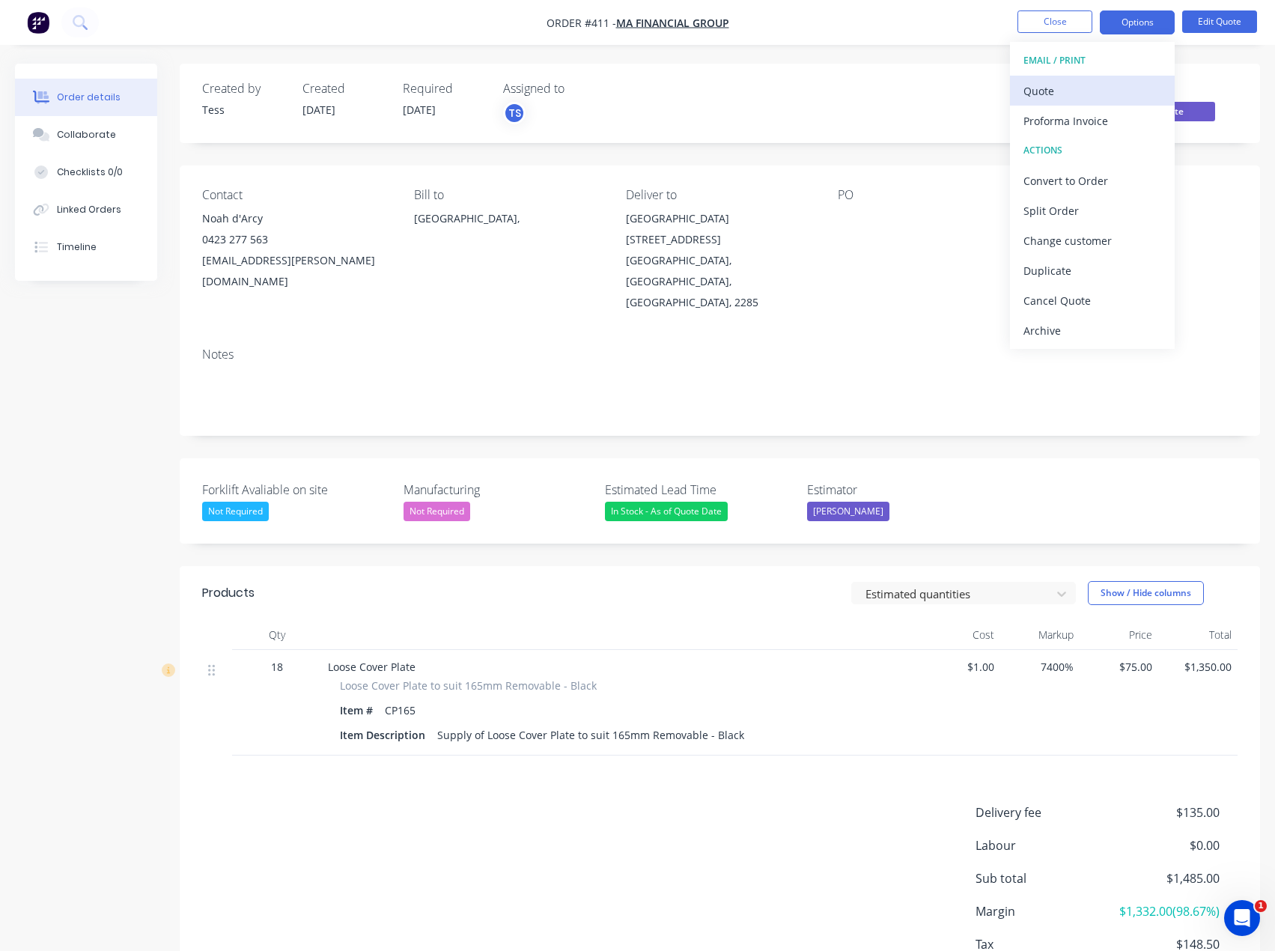
click at [1061, 85] on div "Quote" at bounding box center [1093, 91] width 138 height 22
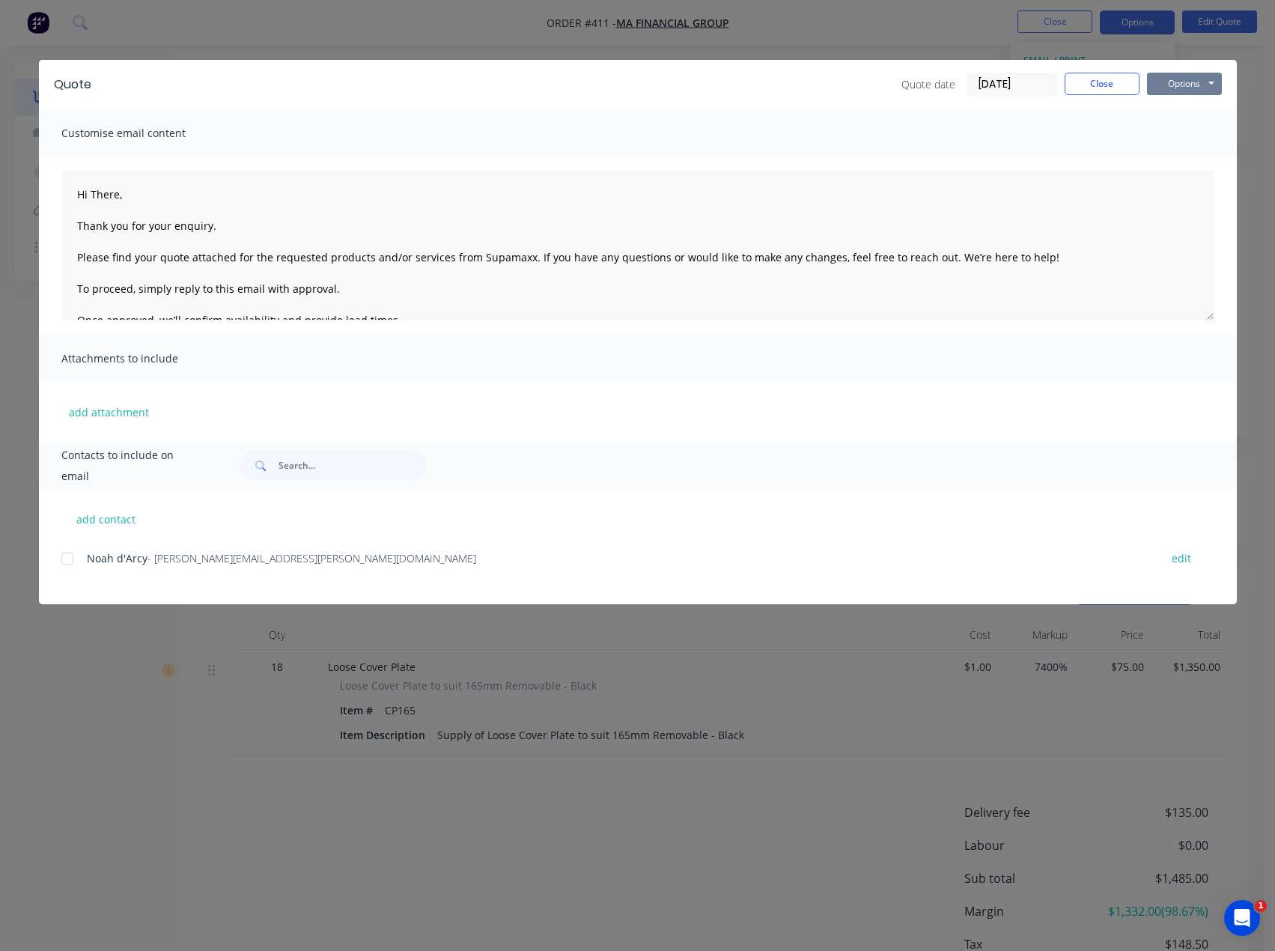
click at [1178, 85] on button "Options" at bounding box center [1184, 84] width 75 height 22
click at [1171, 109] on button "Preview" at bounding box center [1195, 110] width 96 height 25
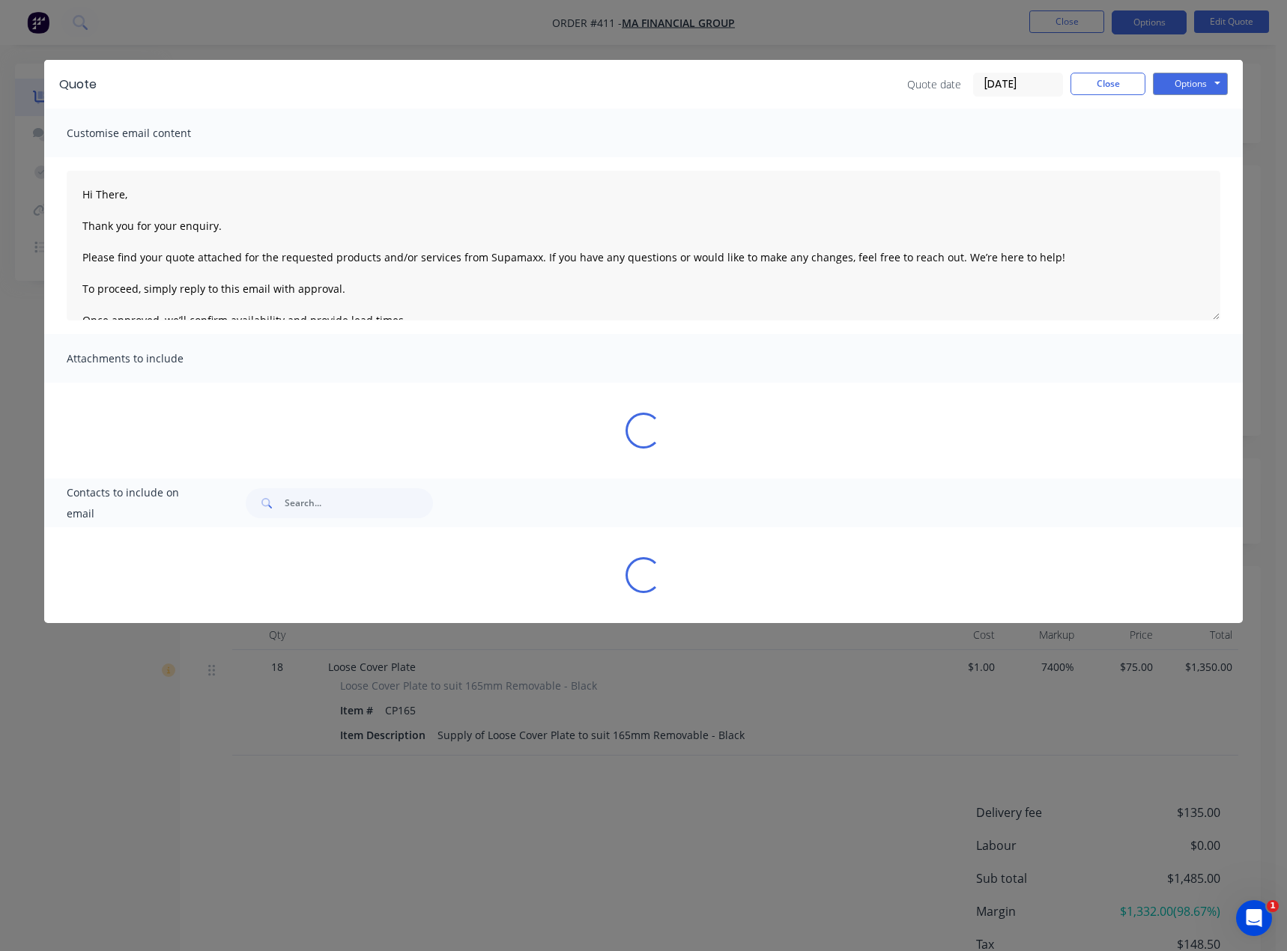
type textarea "Hi There, Thank you for your enquiry. Please find your quote attached for the r…"
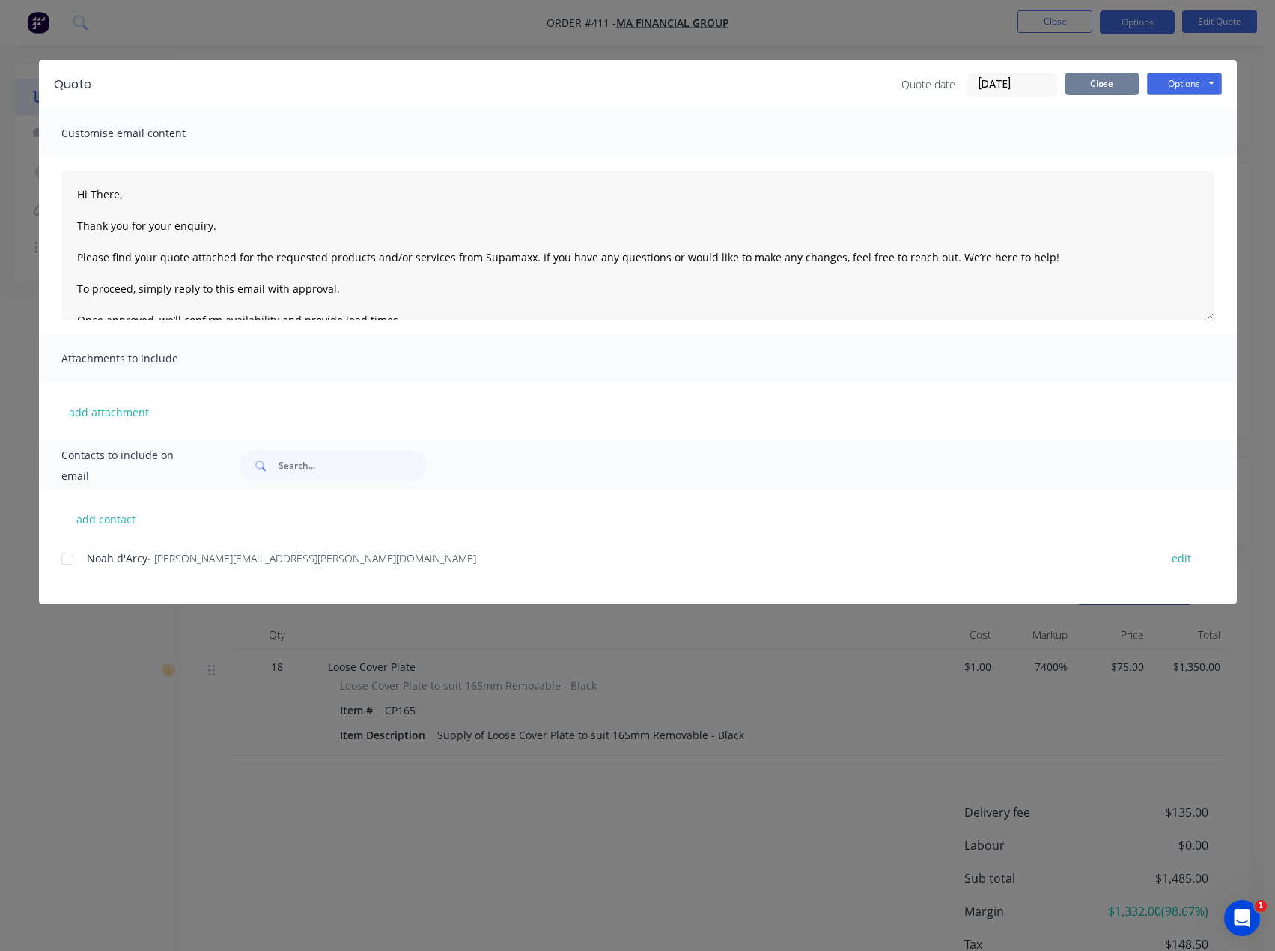
click at [1104, 91] on button "Close" at bounding box center [1102, 84] width 75 height 22
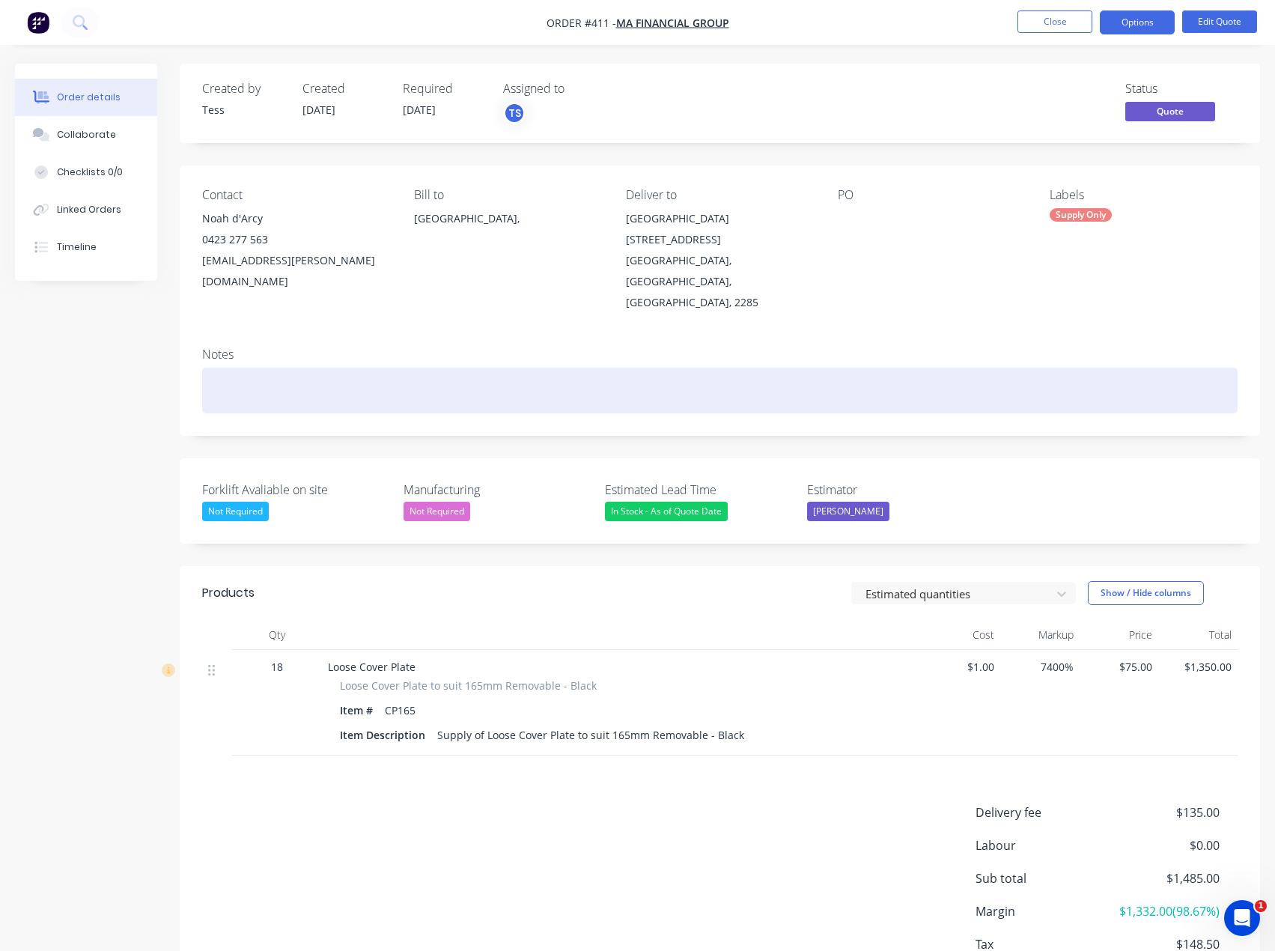
click at [225, 368] on div at bounding box center [720, 391] width 1036 height 46
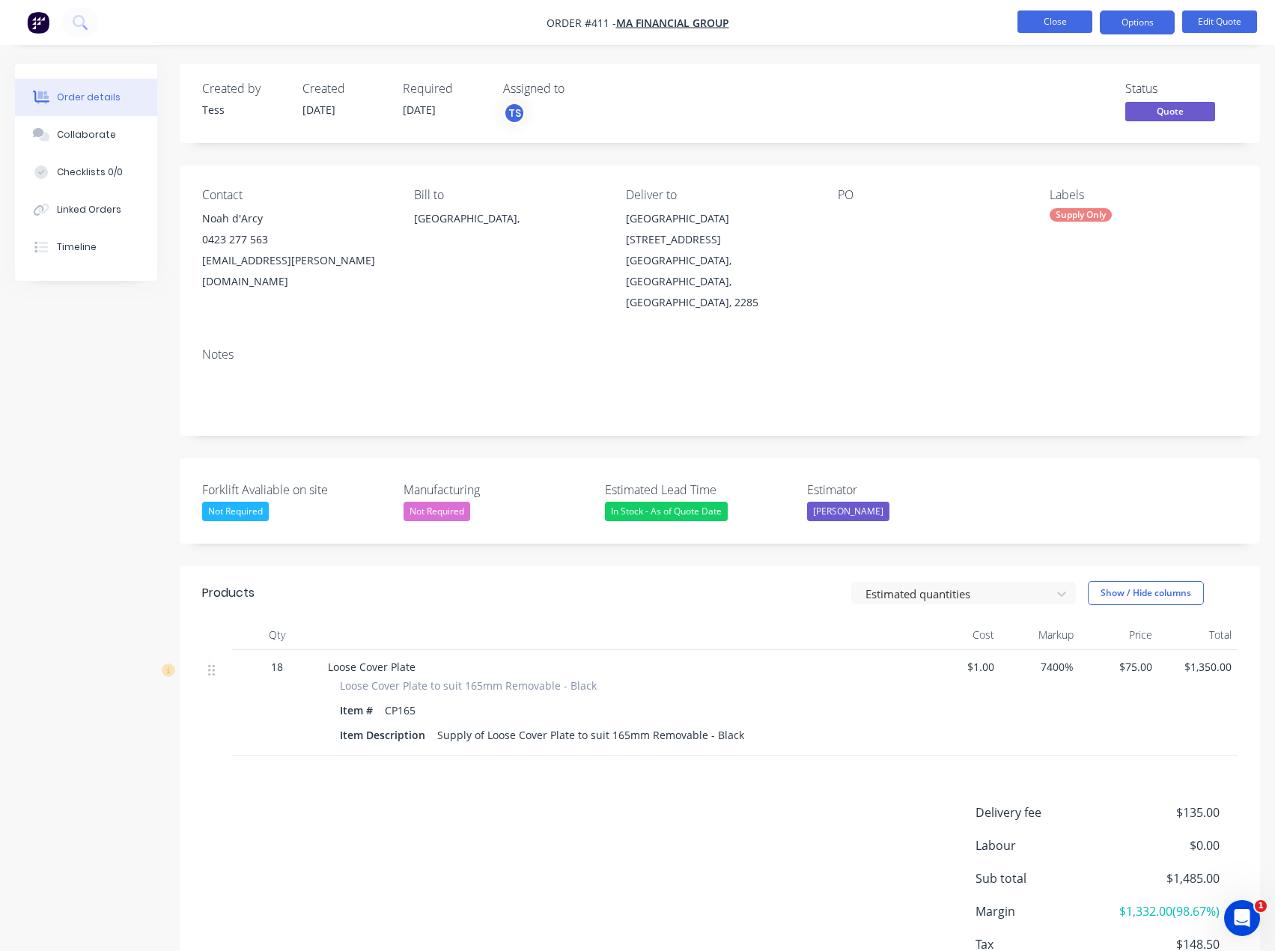
click at [1063, 18] on button "Close" at bounding box center [1055, 21] width 75 height 22
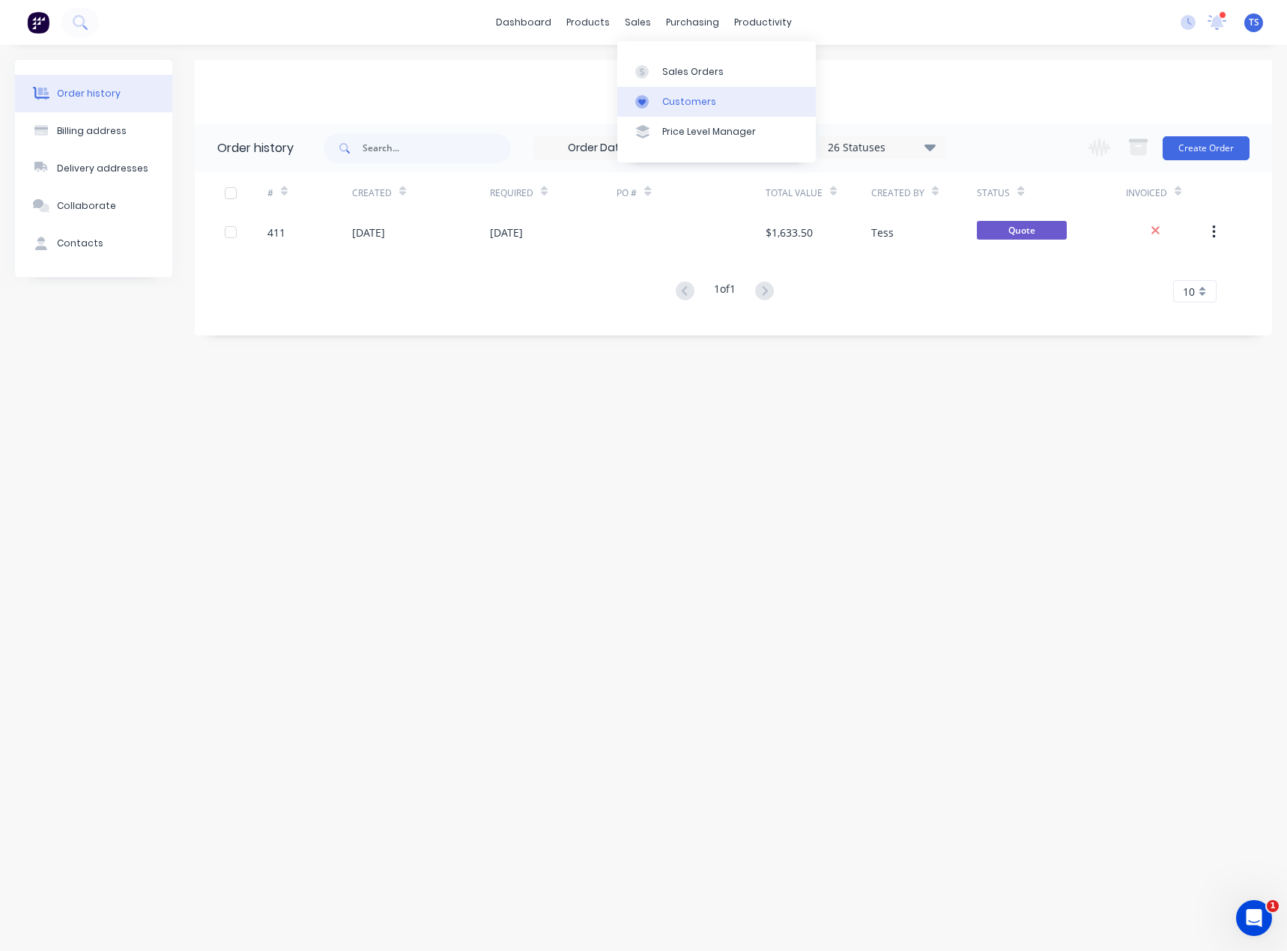
click at [659, 98] on link "Customers" at bounding box center [716, 102] width 198 height 30
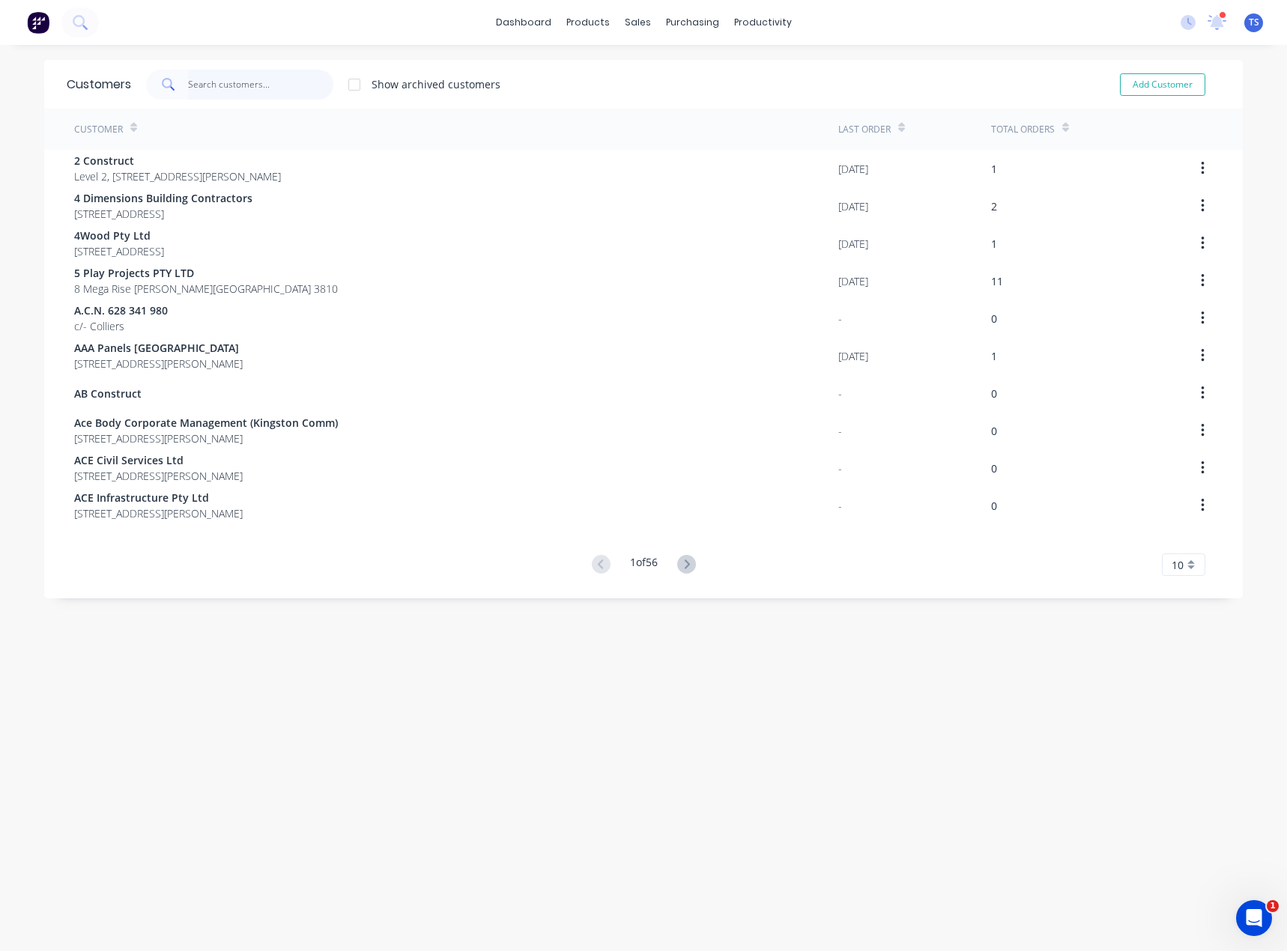
click at [240, 79] on input "text" at bounding box center [261, 85] width 146 height 30
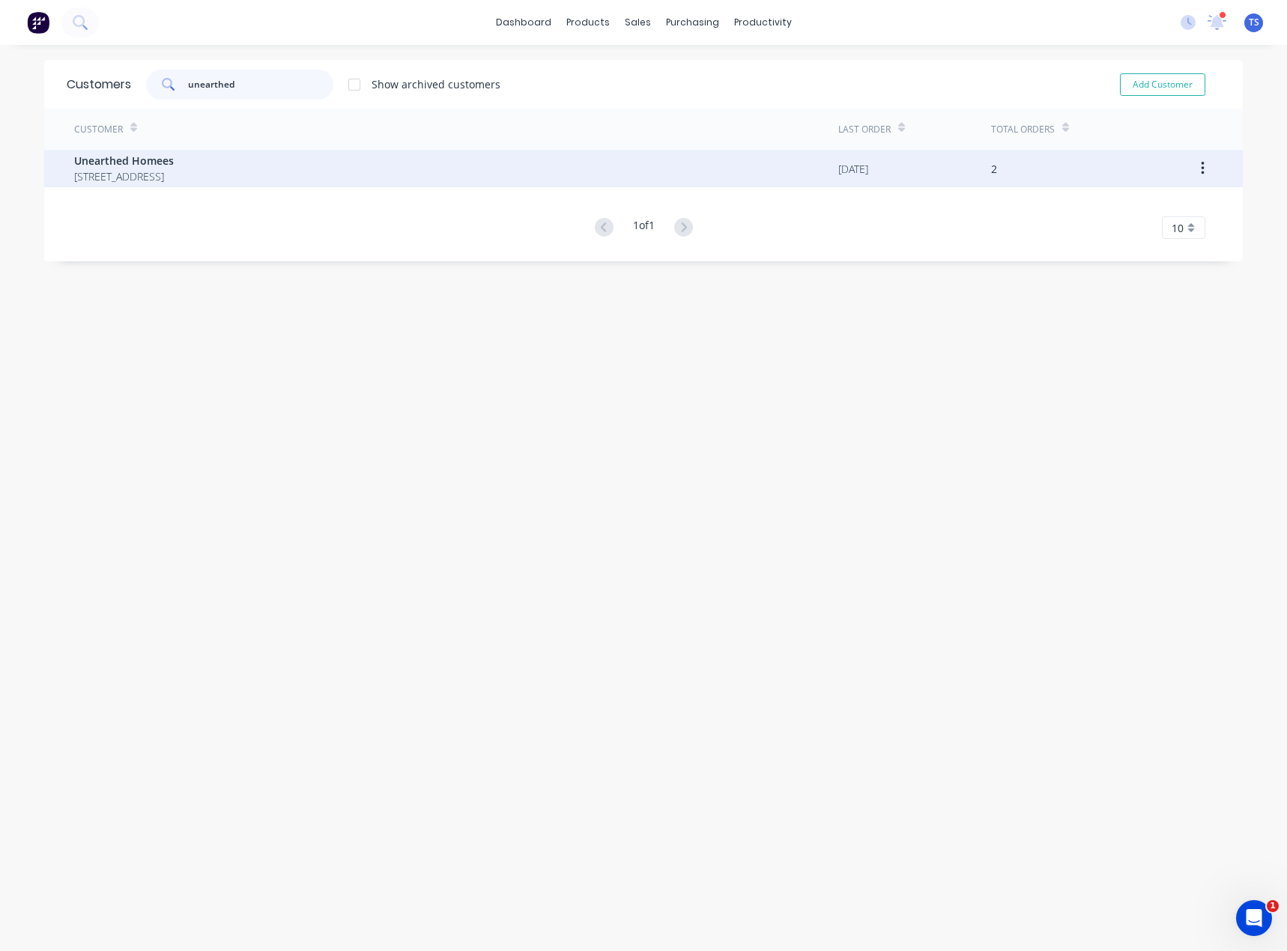
type input "unearthed"
click at [174, 164] on span "Unearthed Homees" at bounding box center [124, 161] width 100 height 16
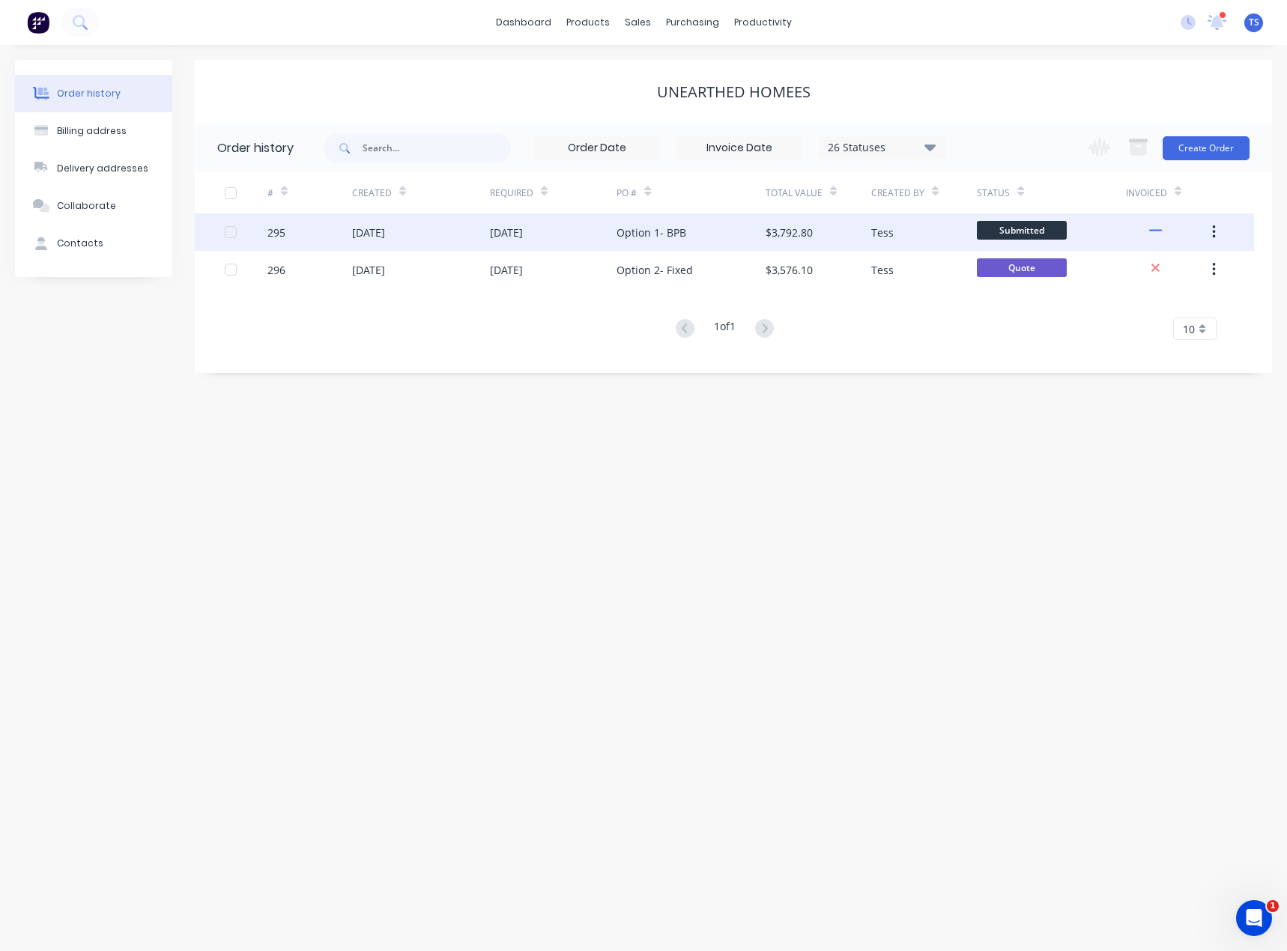
click at [797, 231] on div "$3,792.80" at bounding box center [788, 233] width 47 height 16
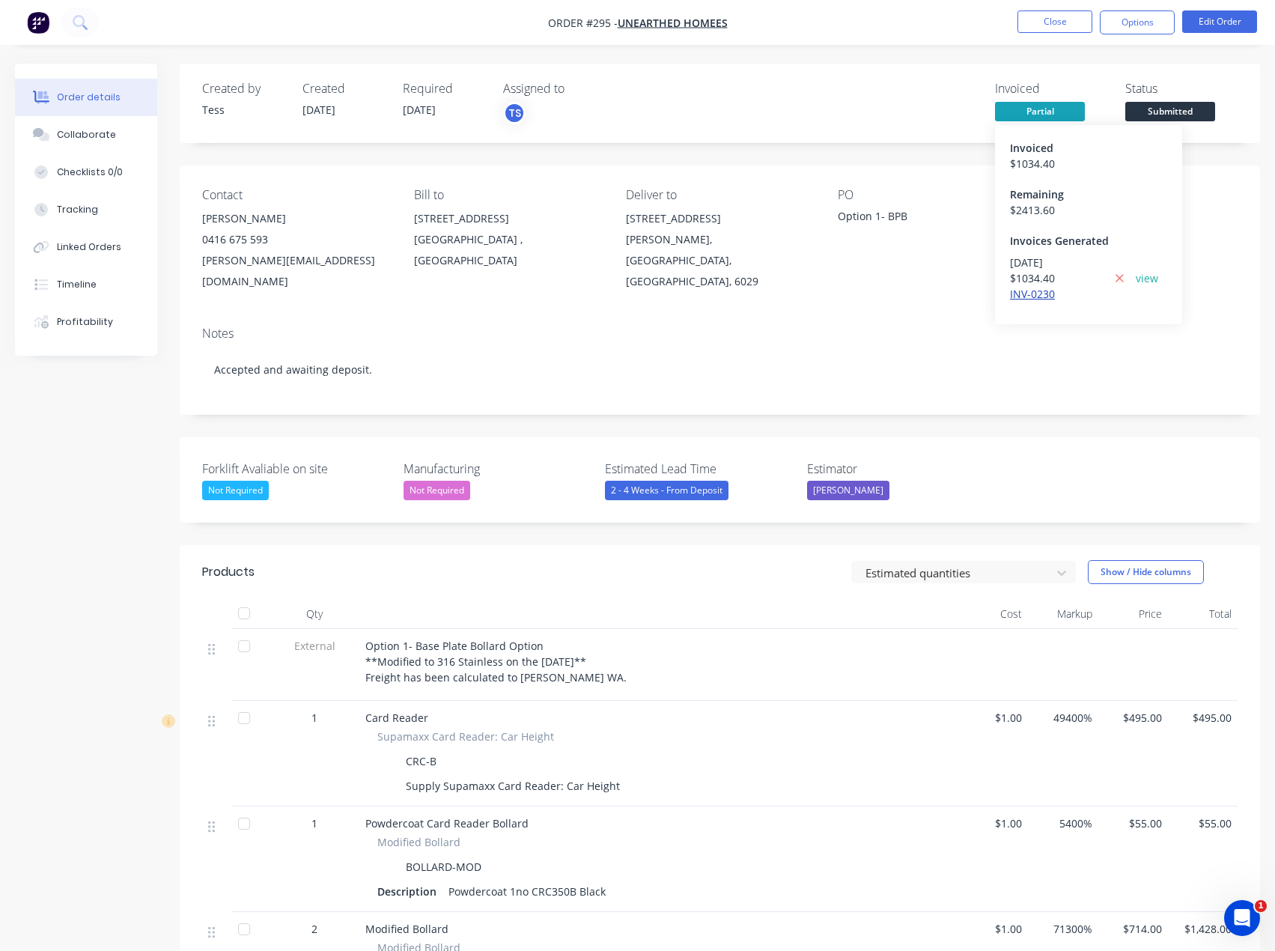
click at [1034, 294] on link "INV-0230" at bounding box center [1032, 294] width 45 height 14
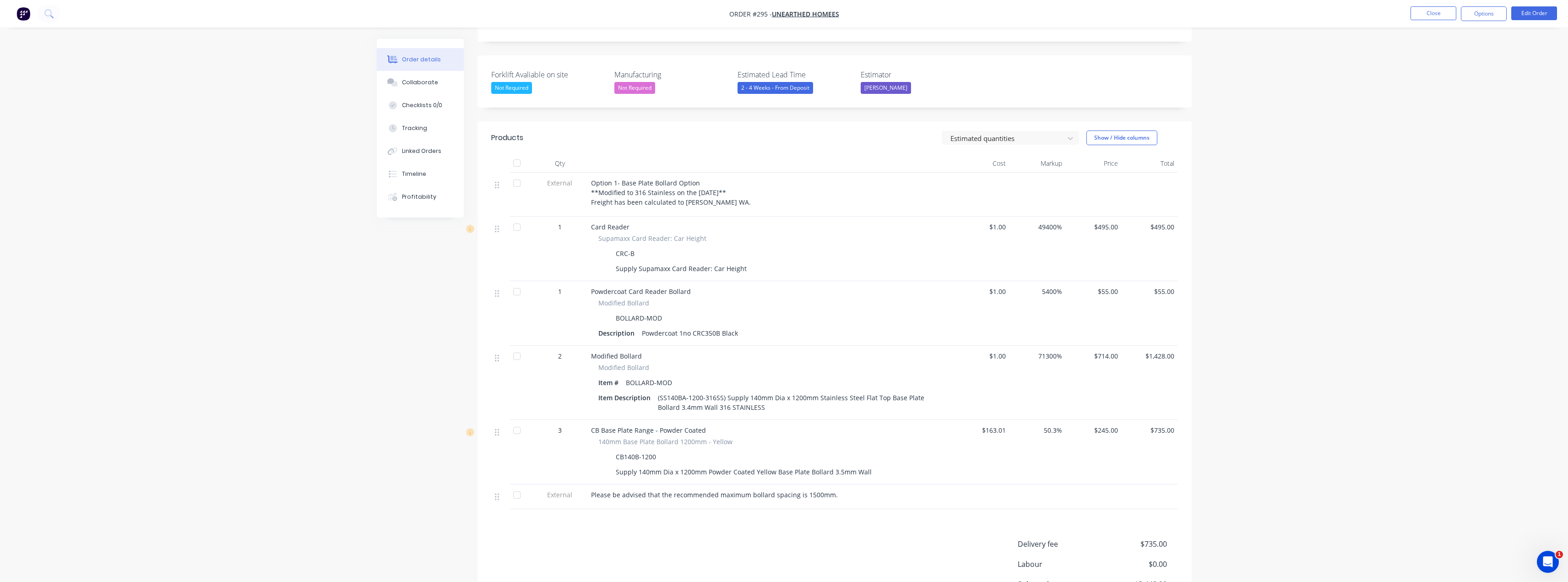
scroll to position [229, 0]
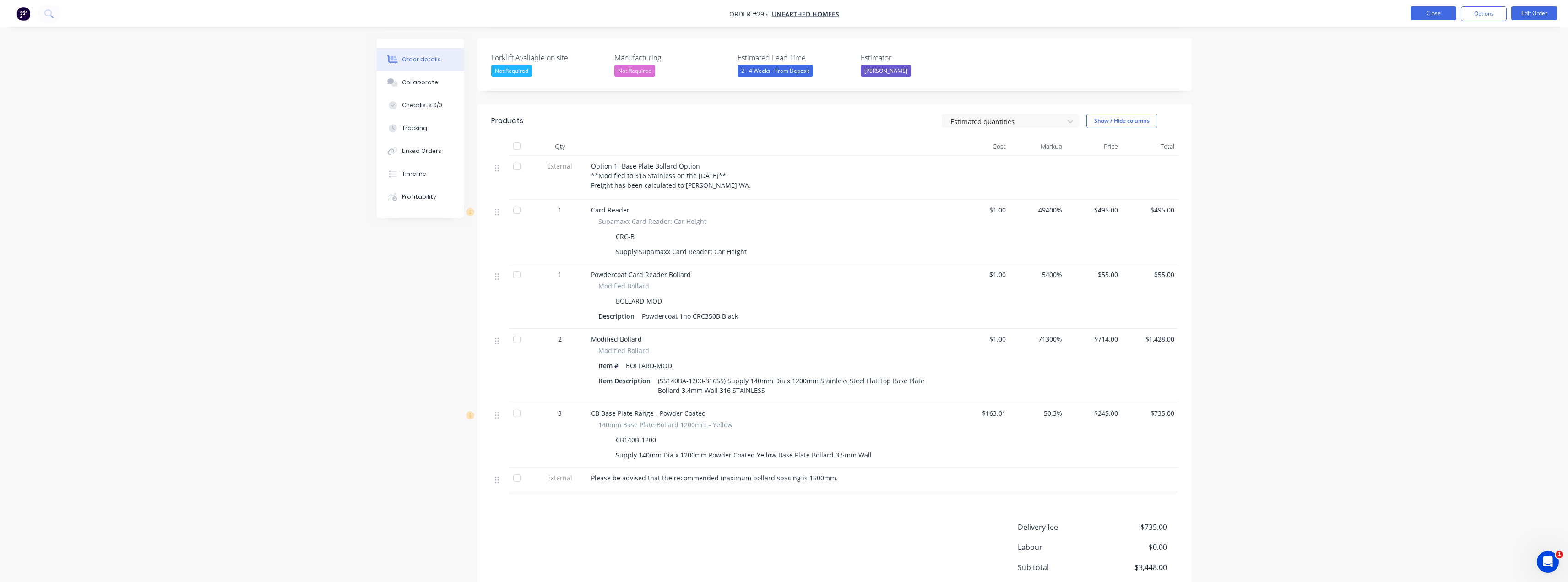
click at [786, 17] on button "Close" at bounding box center [1433, 13] width 46 height 13
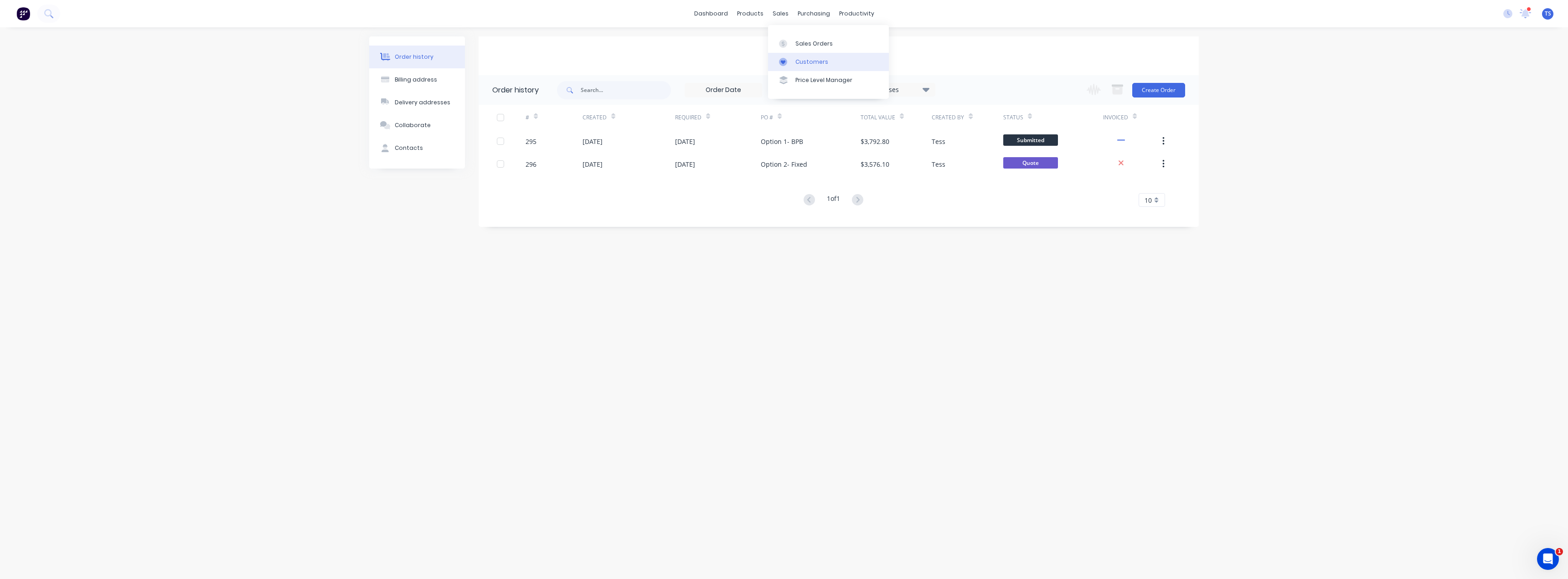
click at [783, 60] on link "Customers" at bounding box center [828, 62] width 121 height 18
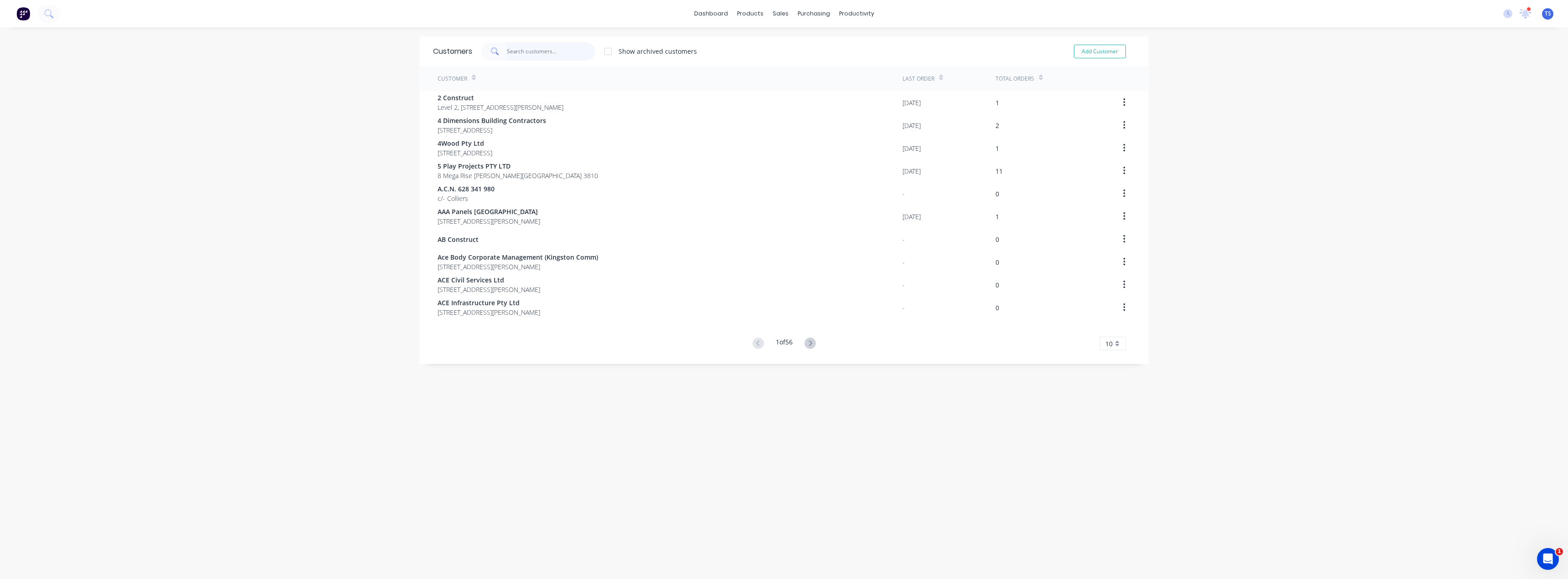
click at [519, 49] on input "text" at bounding box center [551, 52] width 89 height 18
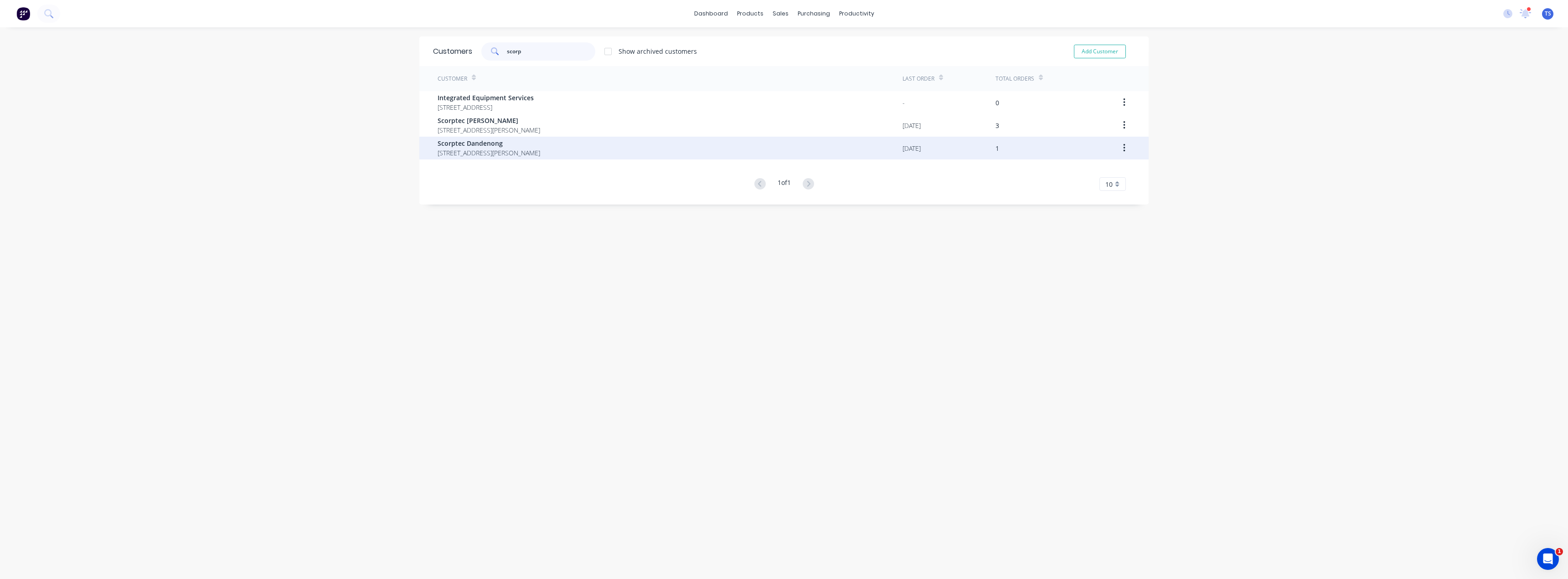
type input "scorp"
click at [500, 144] on span "Scorptec Dandenong" at bounding box center [489, 144] width 102 height 10
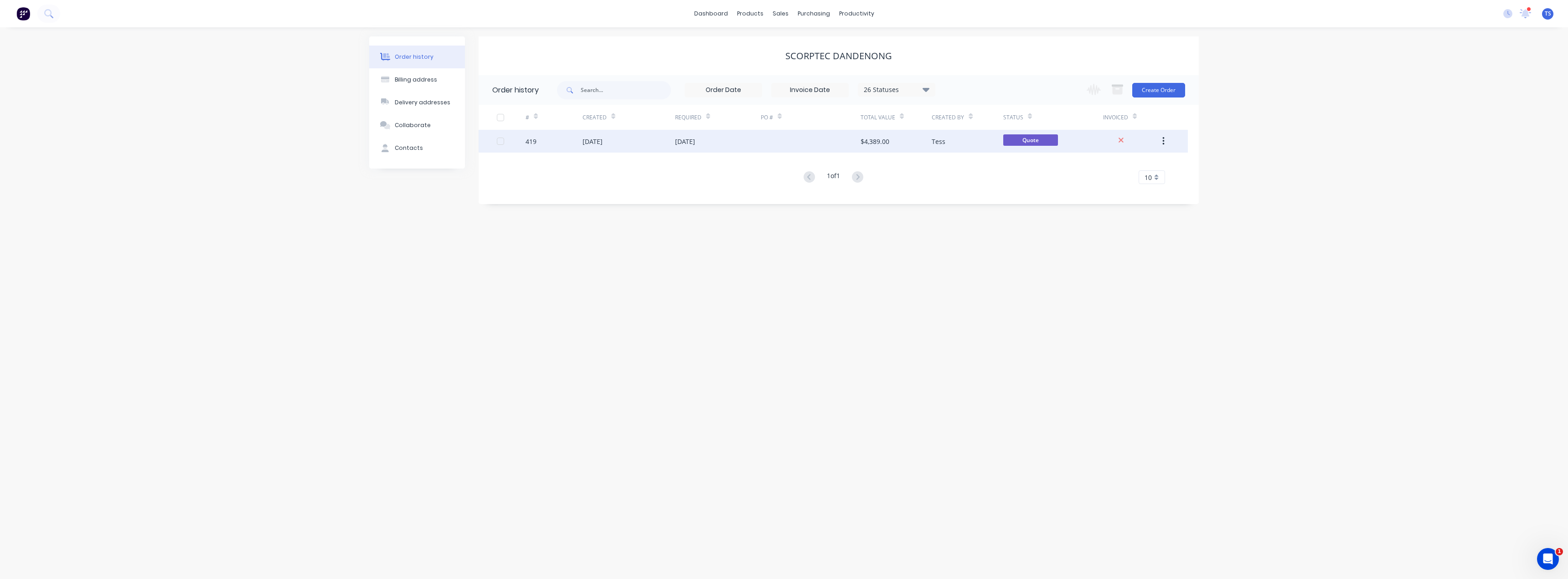
click at [695, 139] on div "[DATE]" at bounding box center [685, 142] width 20 height 10
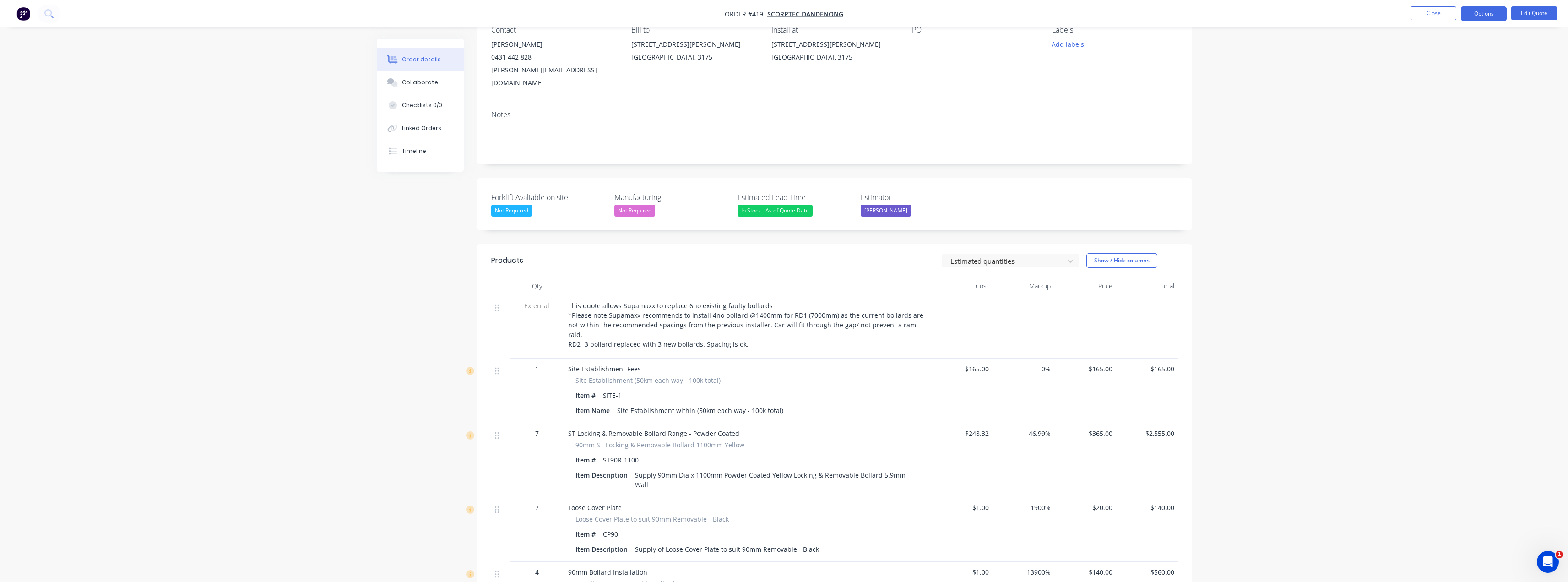
scroll to position [92, 0]
click at [743, 321] on div "This quote allows Supamaxx to replace 6no existing faulty bollards *Please note…" at bounding box center [747, 322] width 359 height 48
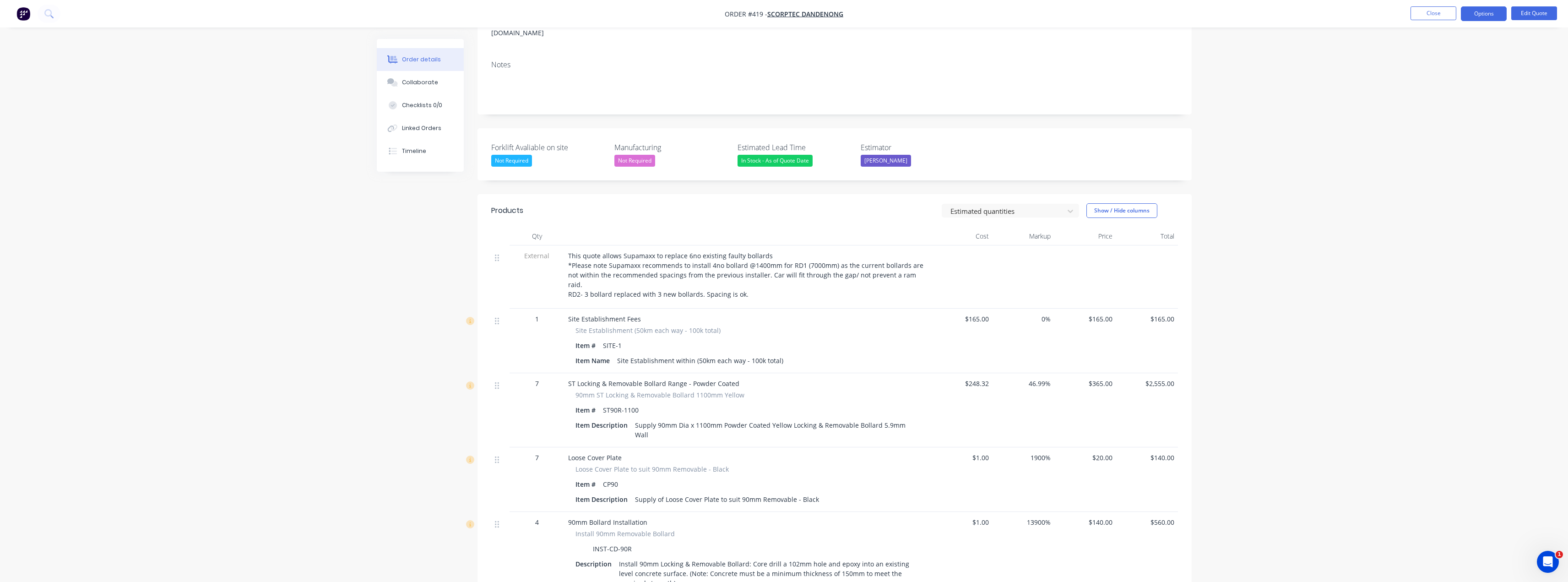
scroll to position [183, 0]
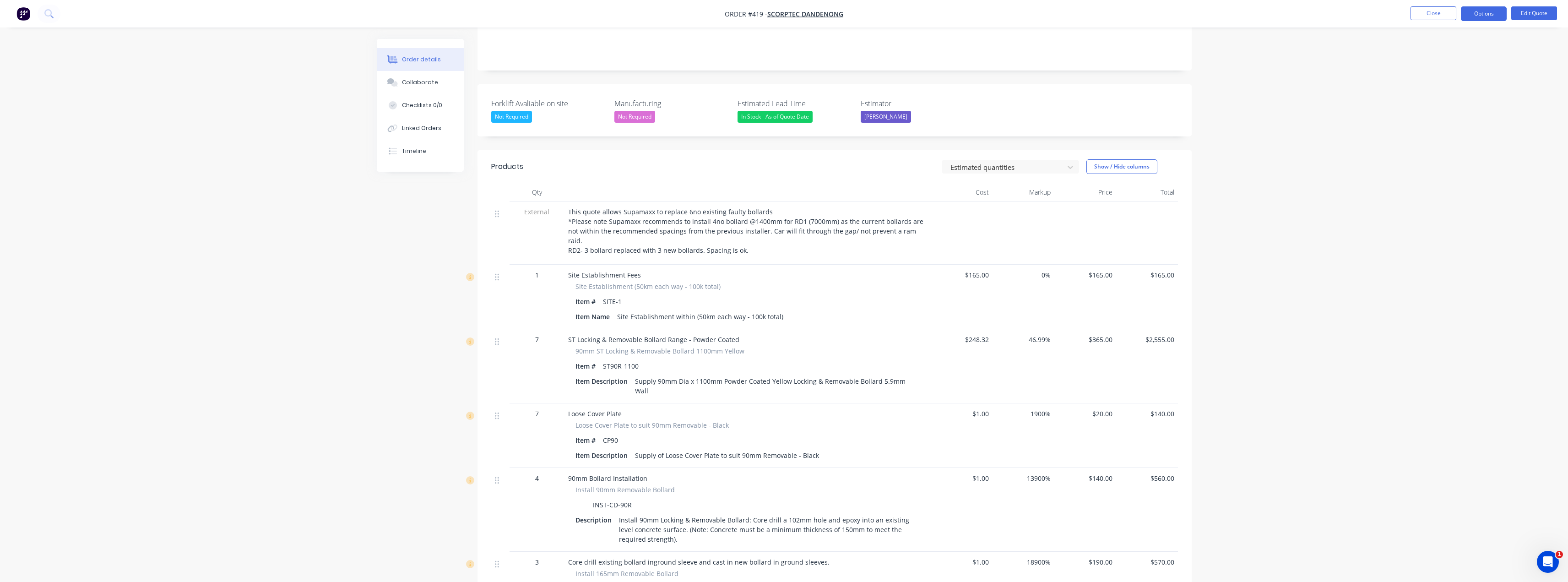
click at [786, 270] on span "$165.00" at bounding box center [961, 275] width 54 height 10
click at [786, 12] on button "Edit Quote" at bounding box center [1534, 13] width 46 height 13
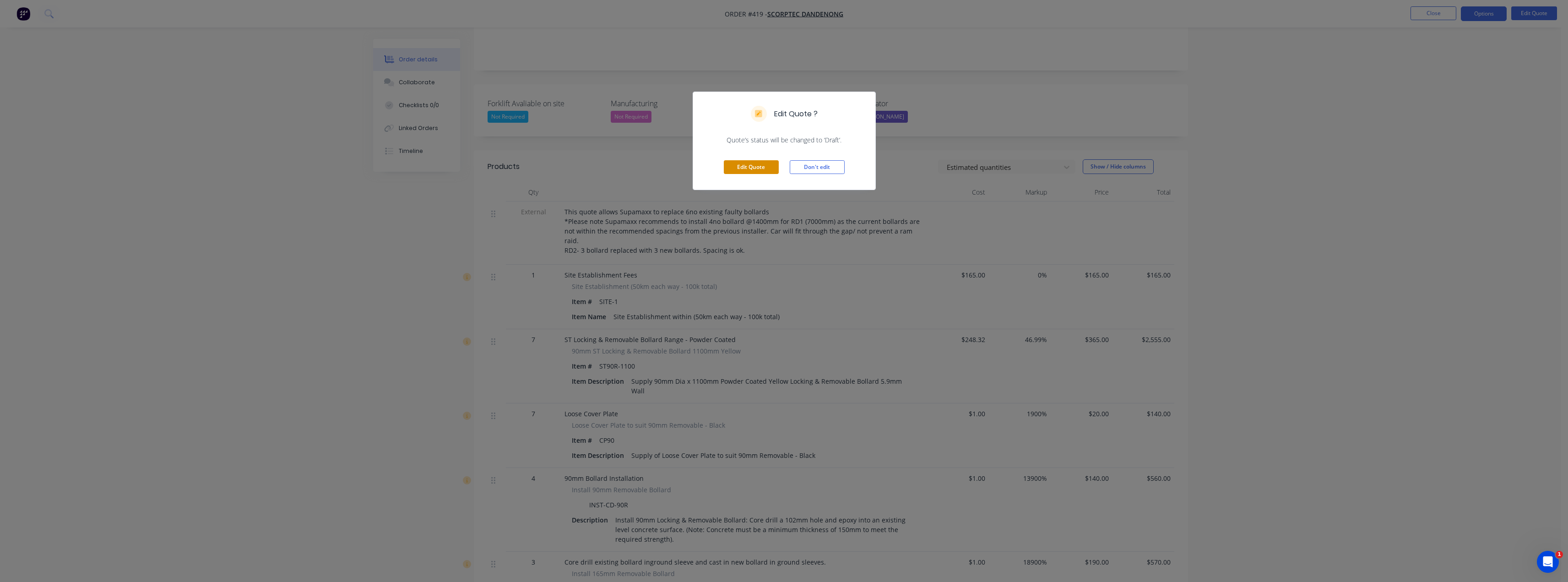
click at [737, 168] on button "Edit Quote" at bounding box center [751, 167] width 55 height 13
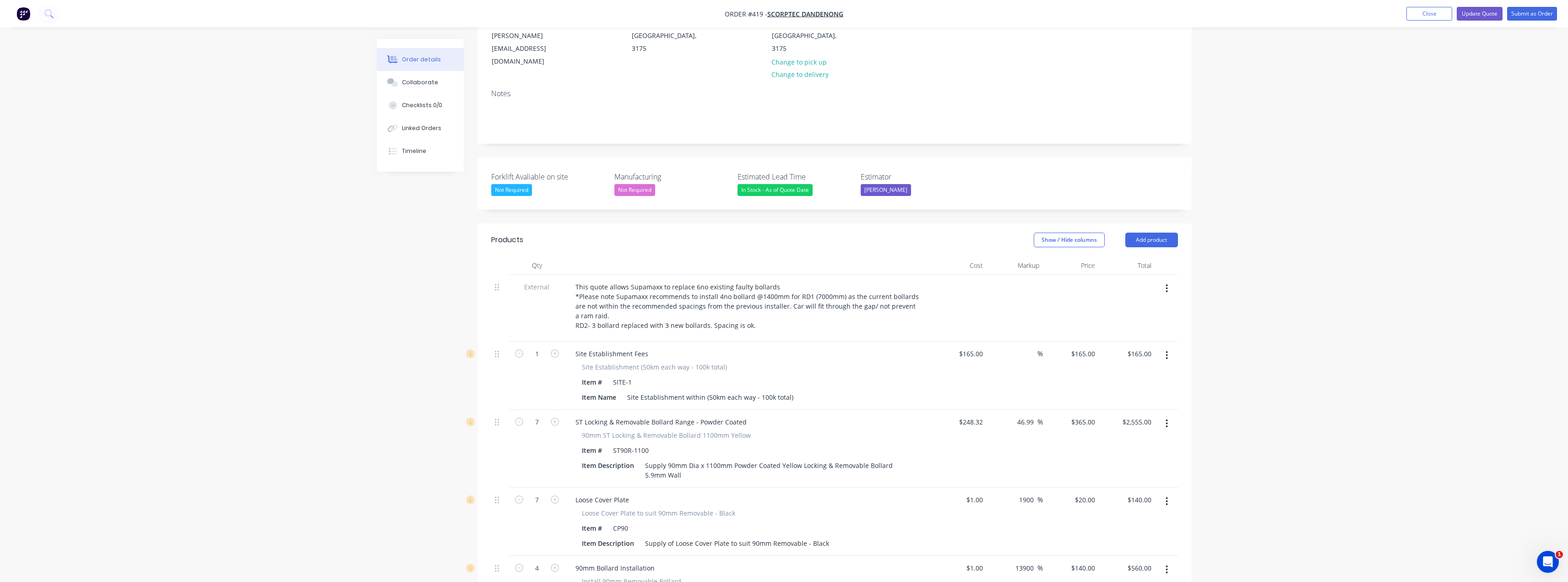
scroll to position [138, 0]
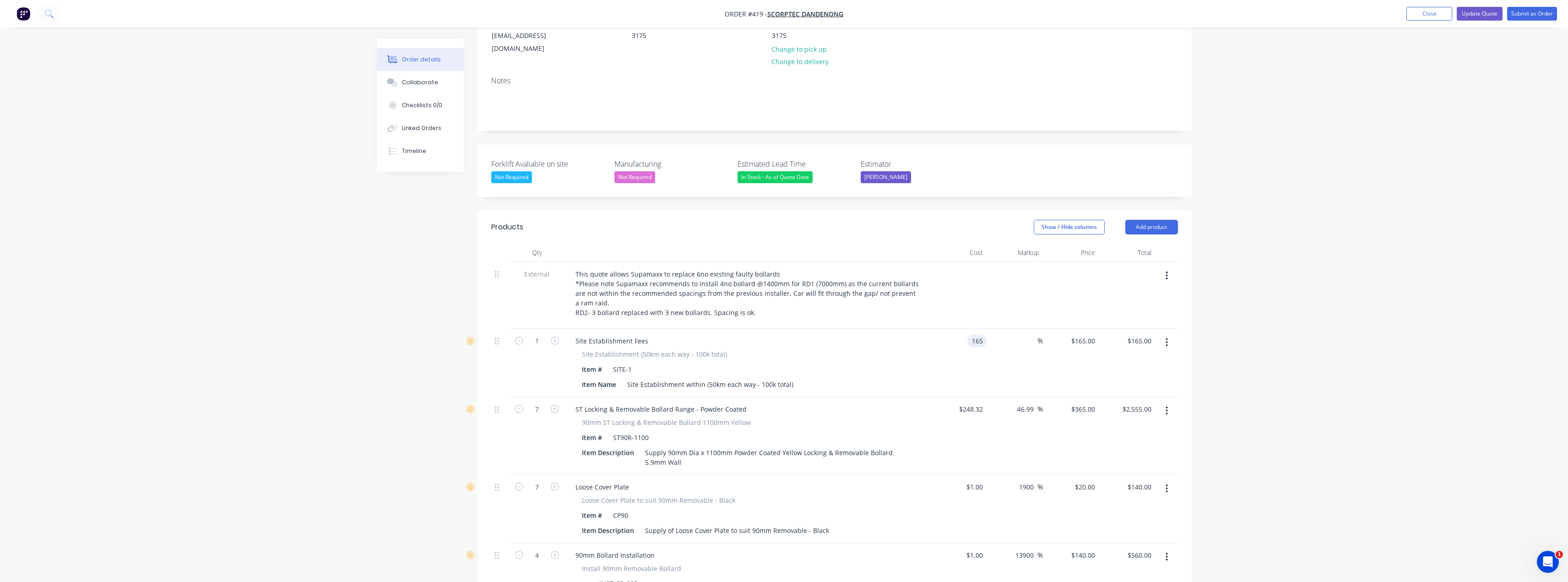
click at [786, 334] on input "165" at bounding box center [978, 341] width 15 height 13
type input "$1.00"
type input "1"
type input "$1.00"
click at [786, 334] on input "1" at bounding box center [1084, 341] width 28 height 13
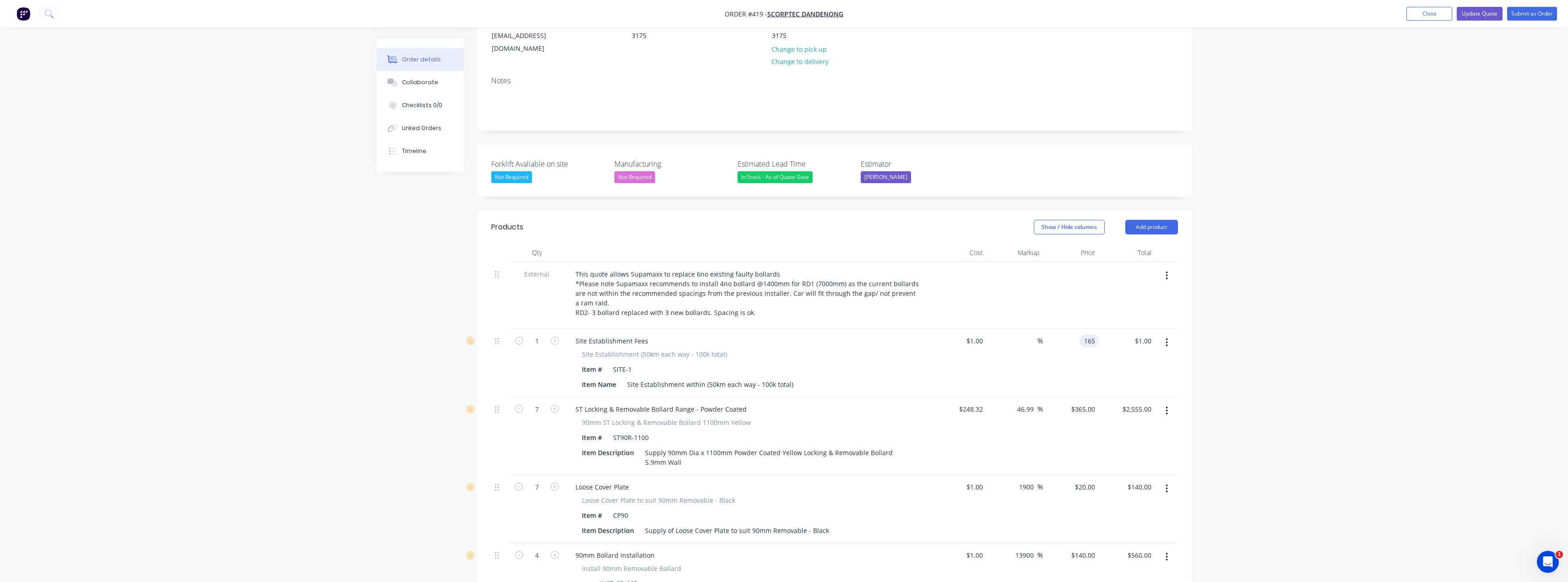
type input "165"
type input "16400"
type input "$165.00"
click at [786, 287] on div "Order details Collaborate Checklists 0/0 Linked Orders Timeline Order details C…" at bounding box center [784, 417] width 1568 height 1109
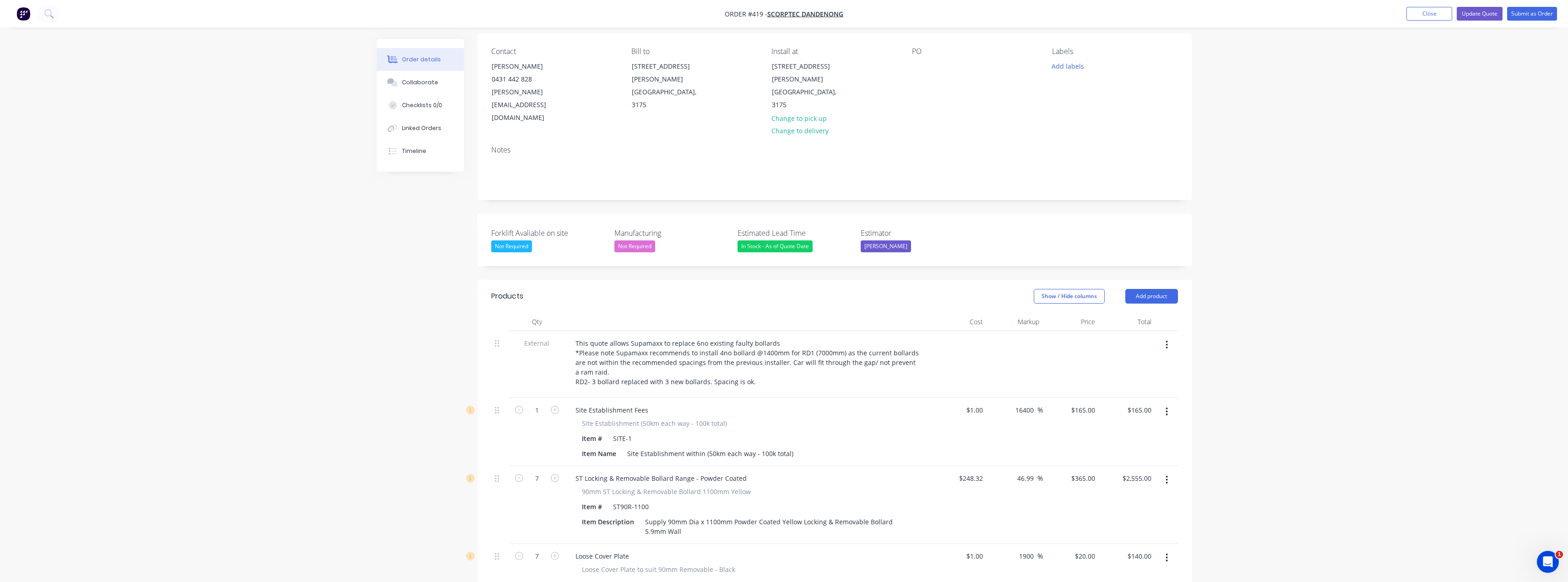
scroll to position [46, 0]
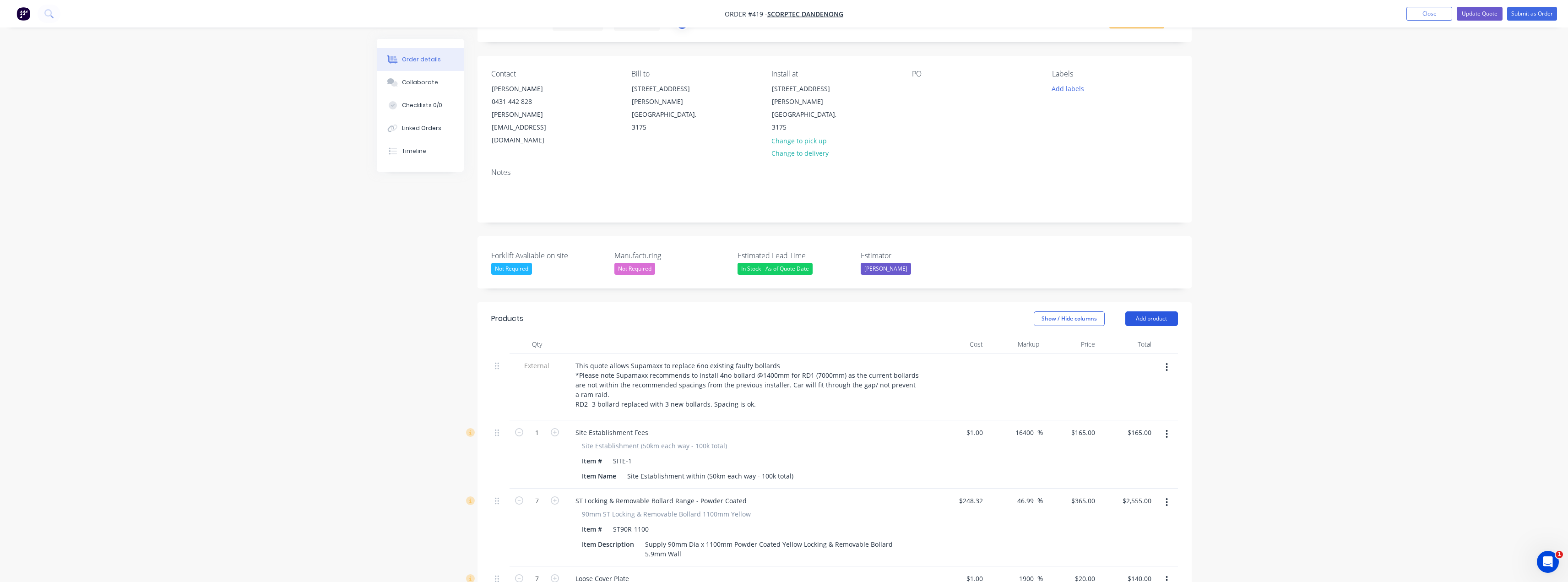
click at [786, 311] on button "Add product" at bounding box center [1152, 319] width 53 height 15
click at [786, 463] on div "Notes (External)" at bounding box center [1134, 470] width 70 height 13
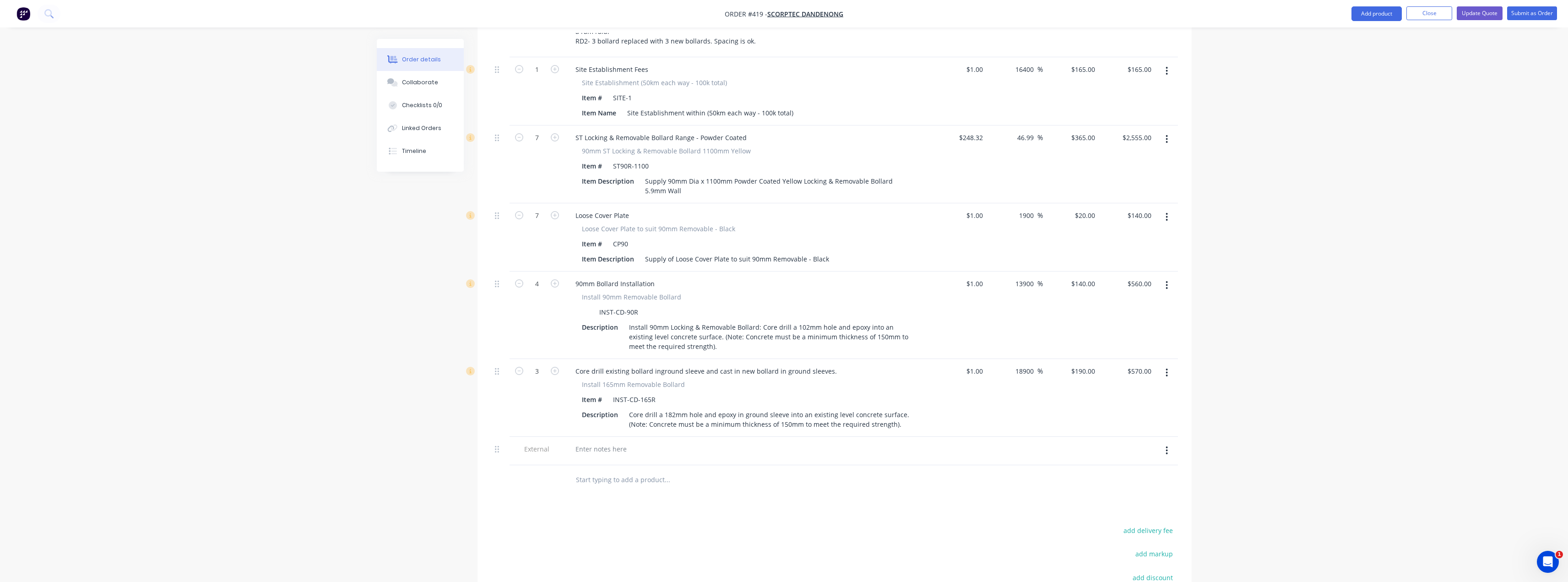
scroll to position [529, 0]
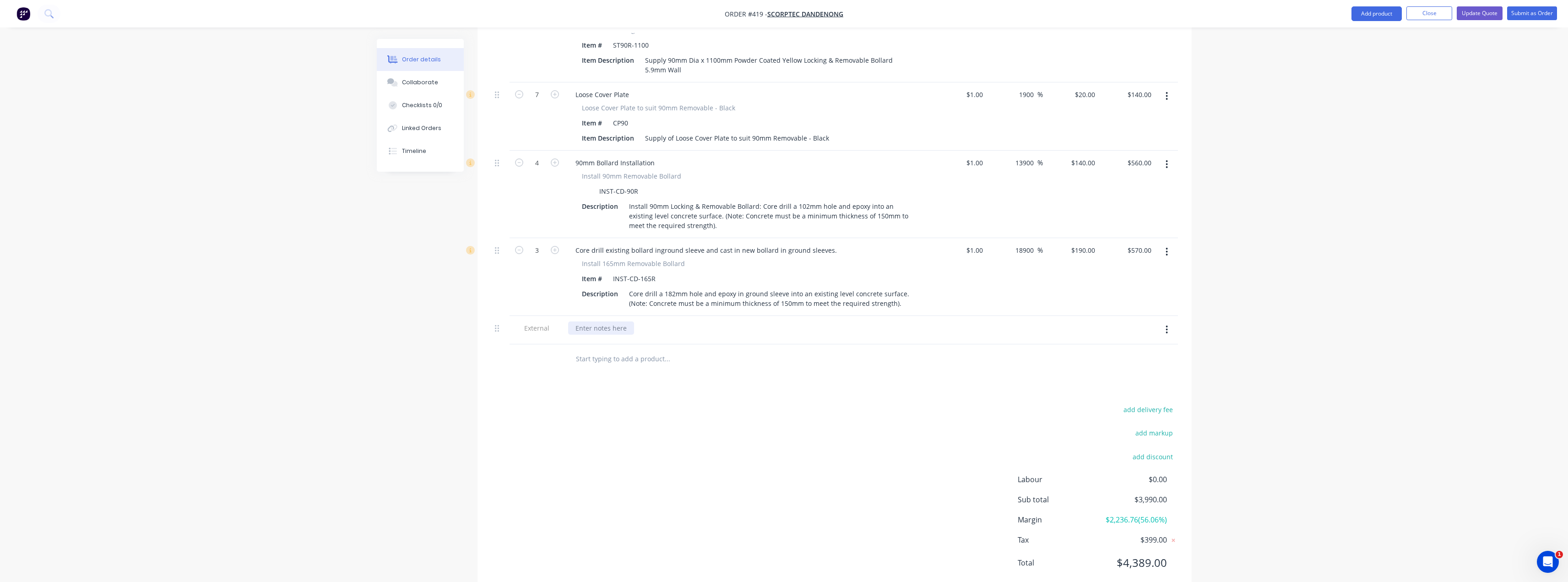
click at [624, 322] on div at bounding box center [601, 328] width 66 height 13
paste div
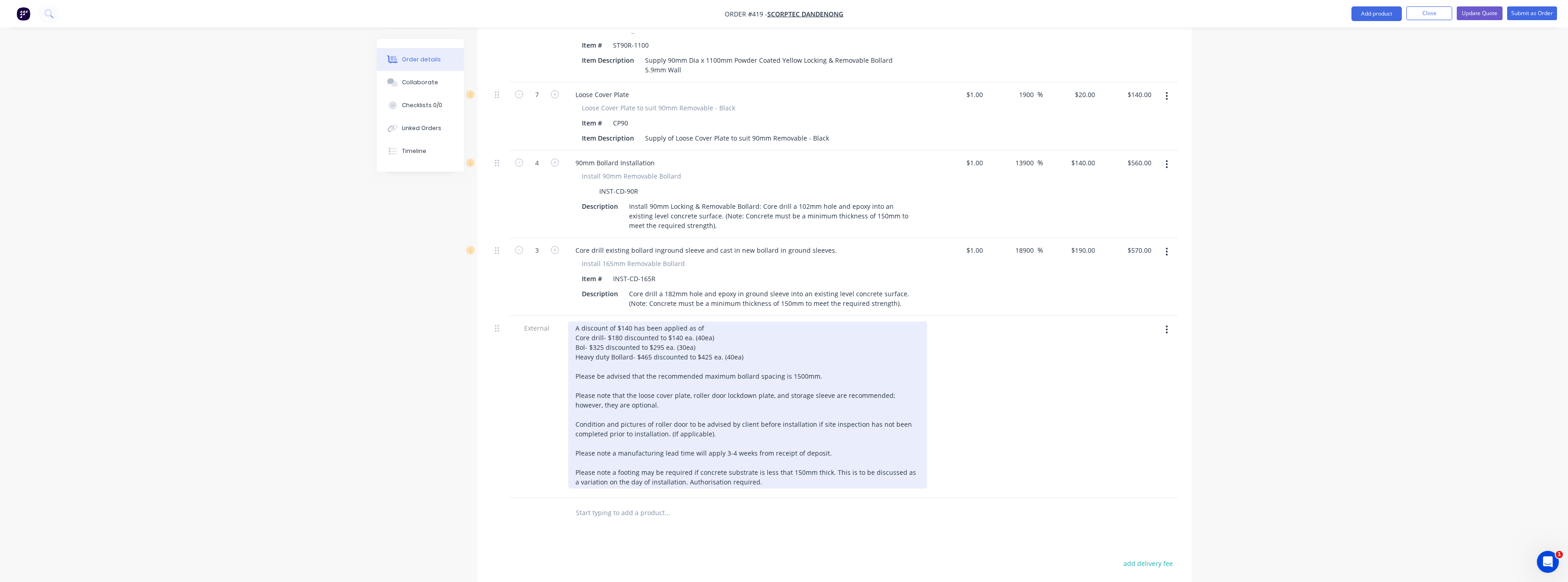
click at [629, 322] on div "A discount of $140 has been applied as of Core drill- $180 discounted to $140 e…" at bounding box center [747, 405] width 359 height 167
click at [694, 322] on div "A discount of $ has been applied as of Core drill- $180 discounted to $140 ea. …" at bounding box center [747, 405] width 359 height 167
click at [619, 322] on div "A discount of $ has been applied as of Core drill- $180 discounted to $140 ea. …" at bounding box center [747, 405] width 359 height 167
click at [723, 322] on div "A discount of $160 has been applied as of Core drill- $180 discounted to $140 e…" at bounding box center [747, 405] width 359 height 167
drag, startPoint x: 754, startPoint y: 329, endPoint x: 577, endPoint y: 330, distance: 177.0
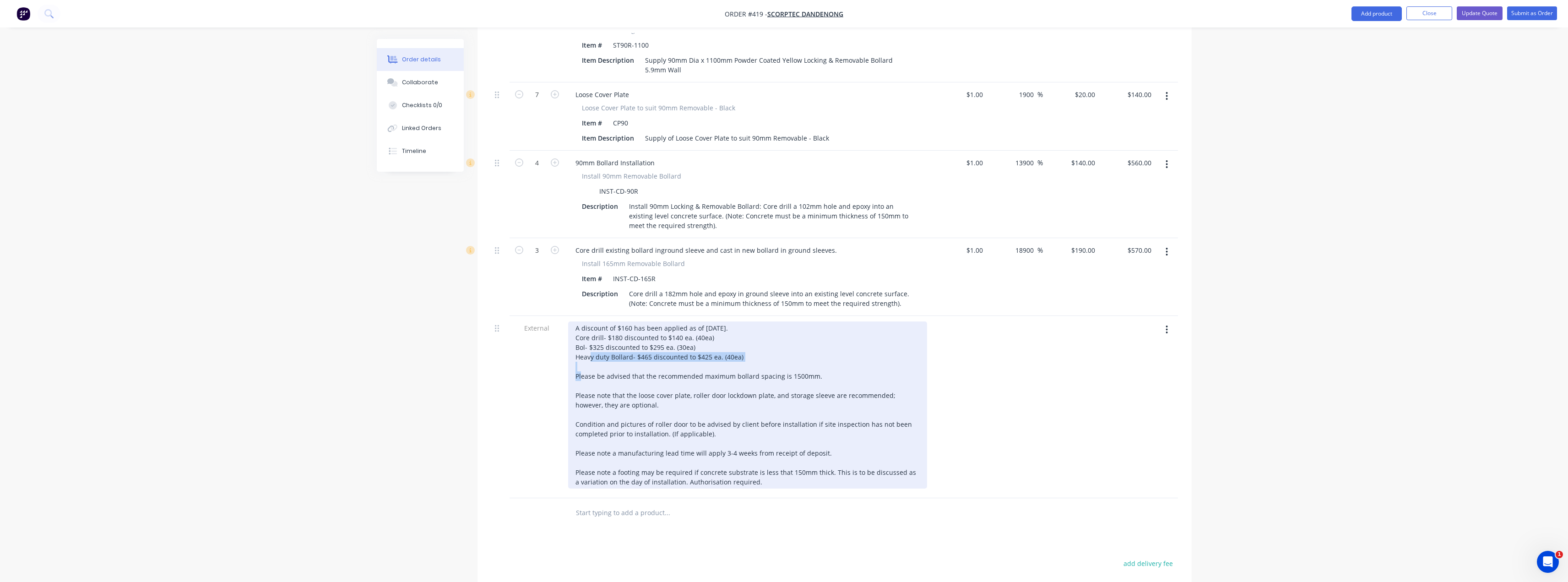
click at [577, 330] on div "A discount of $160 has been applied as of 25/09/2025. Core drill- $180 discount…" at bounding box center [747, 405] width 359 height 167
drag, startPoint x: 693, startPoint y: 323, endPoint x: 570, endPoint y: 321, distance: 123.0
click at [570, 322] on div "A discount of $160 has been applied as of 25/09/2025. Core drill- $180 discount…" at bounding box center [747, 405] width 359 height 167
click at [718, 322] on div "A discount of $160 has been applied as of 25/09/2025. Core drill- $180 discount…" at bounding box center [747, 405] width 359 height 167
click at [682, 322] on div "A discount of $160 has been applied as of 25/09/2025. Core drill- $180 discount…" at bounding box center [747, 405] width 359 height 167
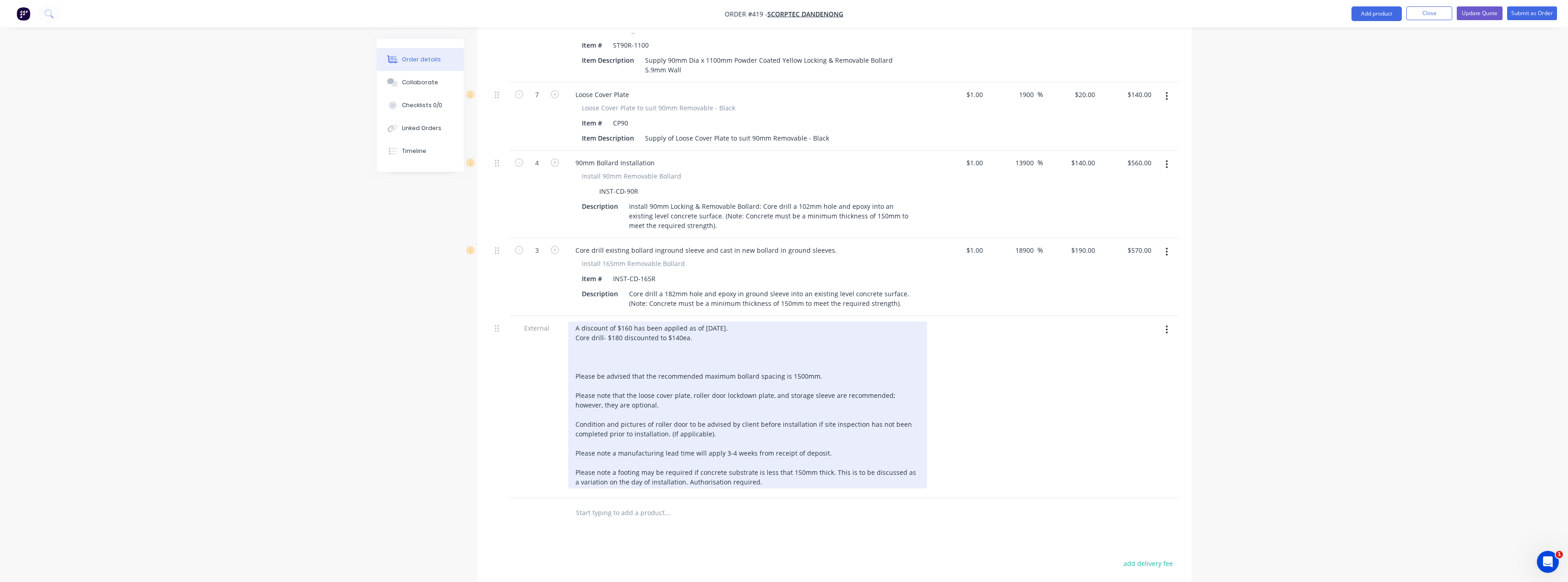
click at [728, 322] on div "A discount of $160 has been applied as of 25/09/2025. Core drill- $180 discount…" at bounding box center [747, 405] width 359 height 167
click at [593, 338] on div "A discount of $160 has been applied as of 25/09/2025. Core drill- $180 discount…" at bounding box center [747, 405] width 359 height 167
click at [631, 322] on div "A discount of $160 has been applied as of 25/09/2025. Core drill- $180 discount…" at bounding box center [747, 396] width 359 height 148
click at [693, 322] on div "A discount of $250 has been applied as of 25/09/2025. Core drill- $180 discount…" at bounding box center [747, 396] width 359 height 148
click at [576, 322] on div "A discount of $250 has been applied as of 25/09/2025. Core drill- $180 discount…" at bounding box center [747, 396] width 359 height 148
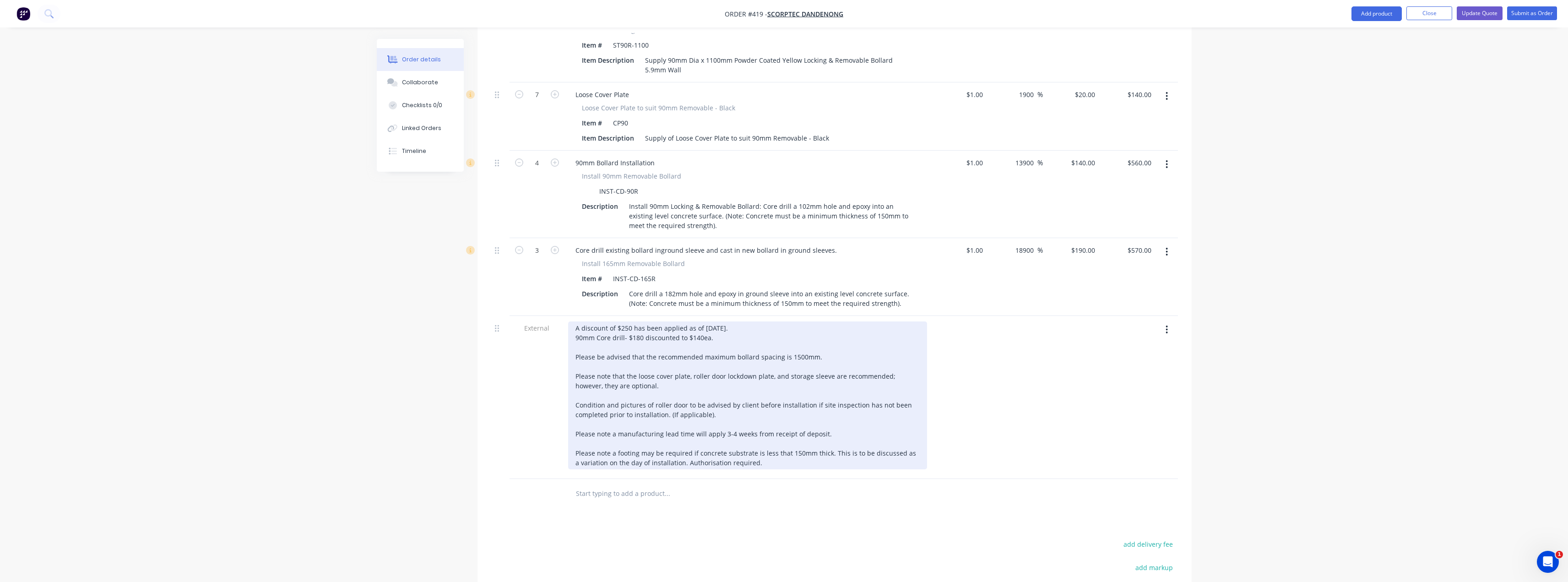
click at [720, 322] on div "A discount of $250 has been applied as of 25/09/2025. 90mm Core drill- $180 dis…" at bounding box center [747, 396] width 359 height 148
click at [720, 322] on div "A discount of $250 has been applied as of 25/09/2025. 90mm Core drill- $180 dis…" at bounding box center [747, 400] width 359 height 158
click at [719, 323] on div "A discount of $250 has been applied as of 25/09/2025. 90mm Core drill- $180 dis…" at bounding box center [747, 400] width 359 height 158
drag, startPoint x: 833, startPoint y: 416, endPoint x: 597, endPoint y: 409, distance: 236.1
click at [597, 409] on div "A discount of $250 has been applied as of 25/09/2025. 90mm Core drill- $180 dis…" at bounding box center [747, 400] width 359 height 158
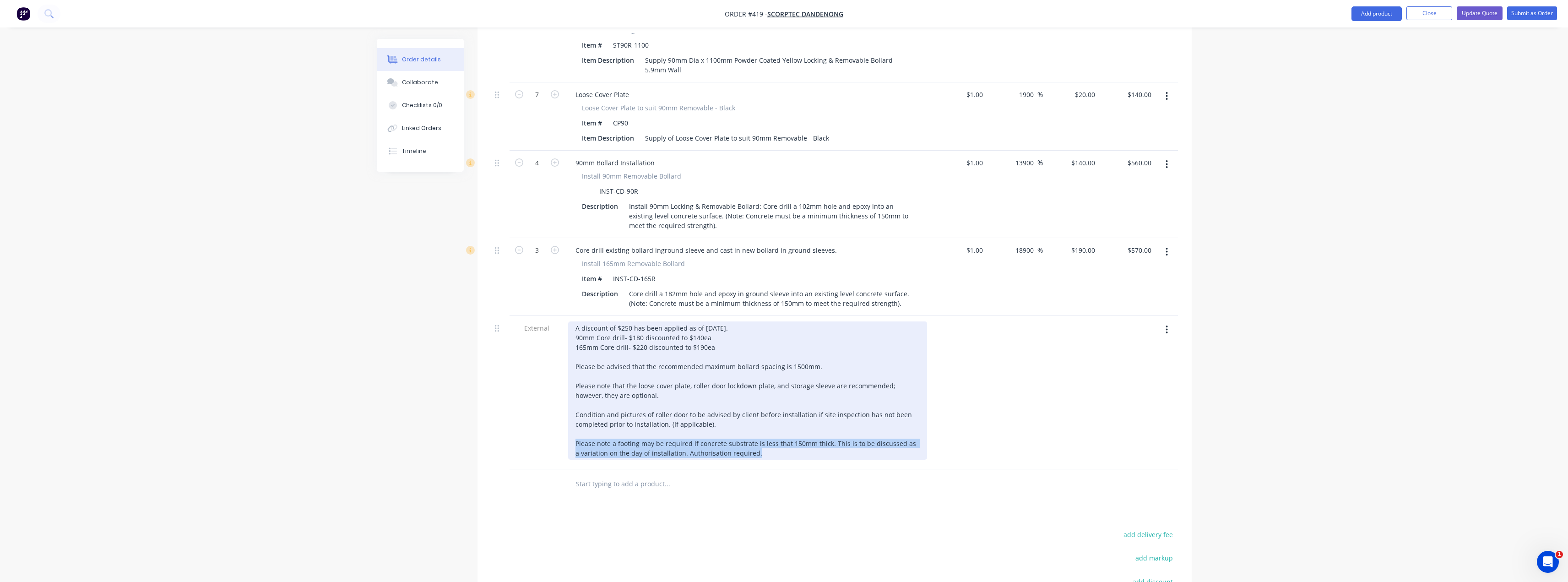
drag, startPoint x: 762, startPoint y: 427, endPoint x: 561, endPoint y: 414, distance: 201.4
click at [561, 414] on div "External A discount of $250 has been applied as of 25/09/2025. 90mm Core drill-…" at bounding box center [834, 392] width 686 height 153
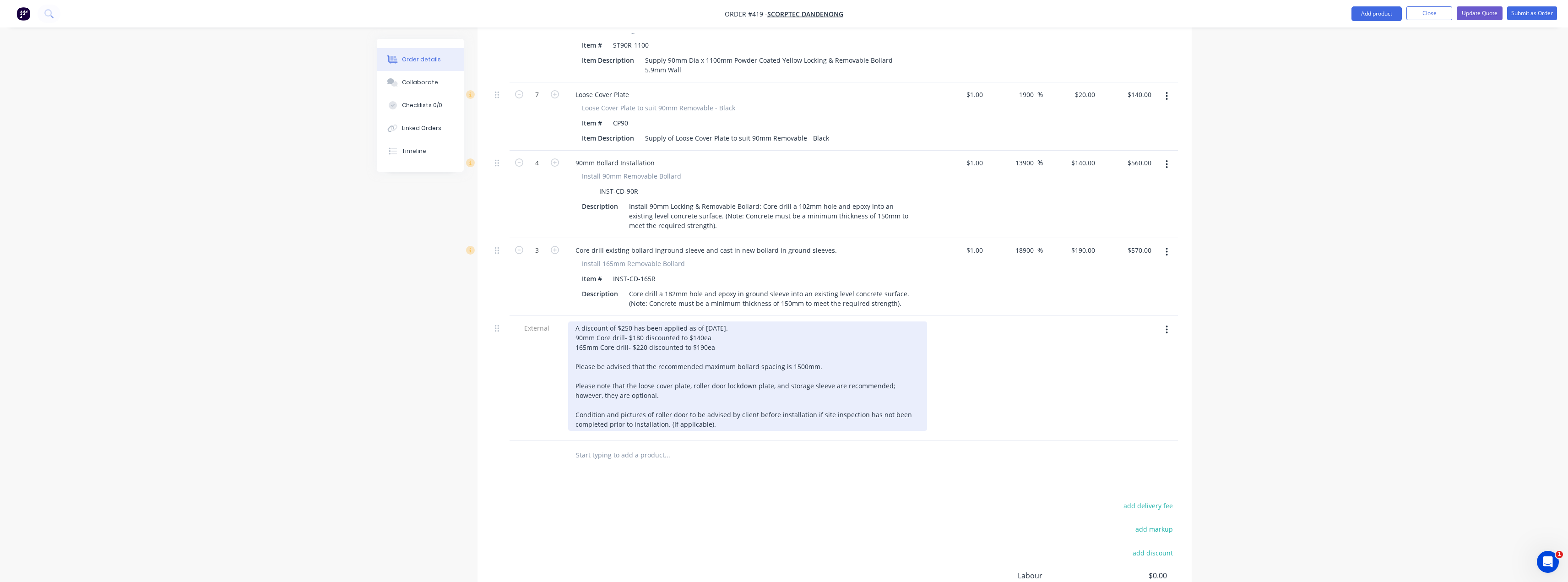
drag, startPoint x: 576, startPoint y: 304, endPoint x: 757, endPoint y: 451, distance: 233.2
click at [757, 451] on div "Qty Cost Markup Price Total External This quote allows Supamaxx to replace 6no …" at bounding box center [834, 161] width 714 height 619
copy div "A discount of $250 has been applied as of 25/09/2025. 90mm Core drill- $180 dis…"
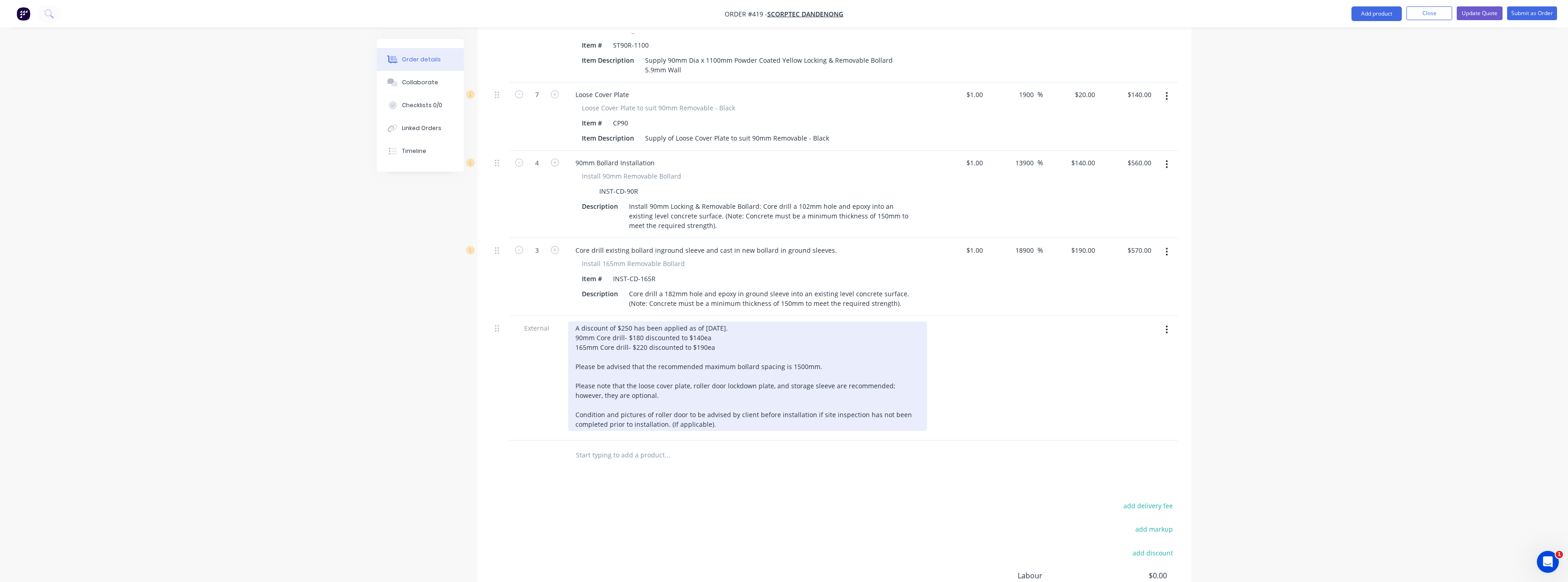
copy div "A discount of $250 has been applied as of 25/09/2025. 90mm Core drill- $180 dis…"
click at [727, 323] on div "A discount of $250 has been applied as of 25/09/2025. 90mm Core drill- $180 dis…" at bounding box center [747, 376] width 359 height 109
drag, startPoint x: 575, startPoint y: 300, endPoint x: 790, endPoint y: 416, distance: 244.3
click at [786, 416] on div "A discount of $250 has been applied as of 25/09/2025. 90mm Core drill- $180 dis…" at bounding box center [747, 378] width 366 height 125
drag, startPoint x: 664, startPoint y: 309, endPoint x: 602, endPoint y: 319, distance: 62.8
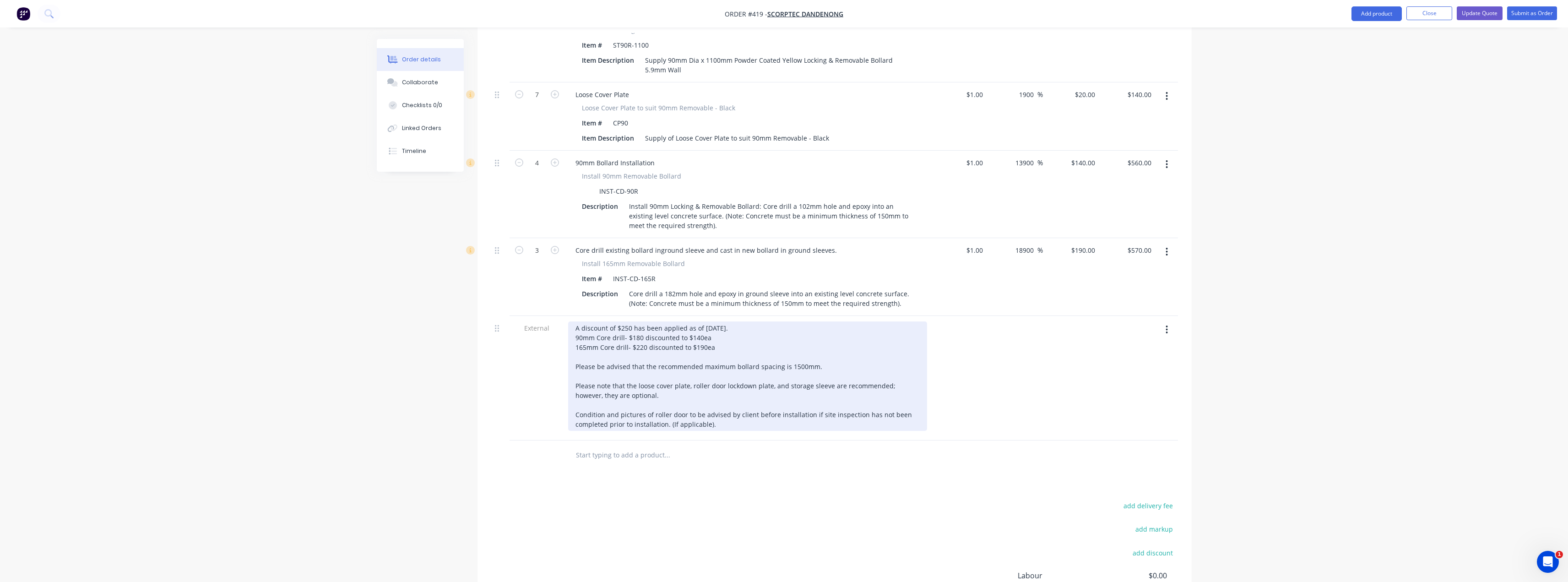
copy div "A discount of $250 has been applied as of 25/09/2025. 90mm Core drill- $180 dis…"
click at [745, 322] on div "A discount of $250 has been applied as of 25/09/2025. 90mm Core drill- $180 dis…" at bounding box center [747, 376] width 359 height 109
click at [759, 322] on div "A discount of $250 has been applied as of 25/09/2025. 90mm Core drill- $180 dis…" at bounding box center [747, 376] width 359 height 109
drag, startPoint x: 576, startPoint y: 303, endPoint x: 739, endPoint y: 421, distance: 201.2
click at [739, 421] on div "A discount of $250 has been applied as of 25/09/2025. 90mm Core drill- $180 dis…" at bounding box center [747, 378] width 366 height 125
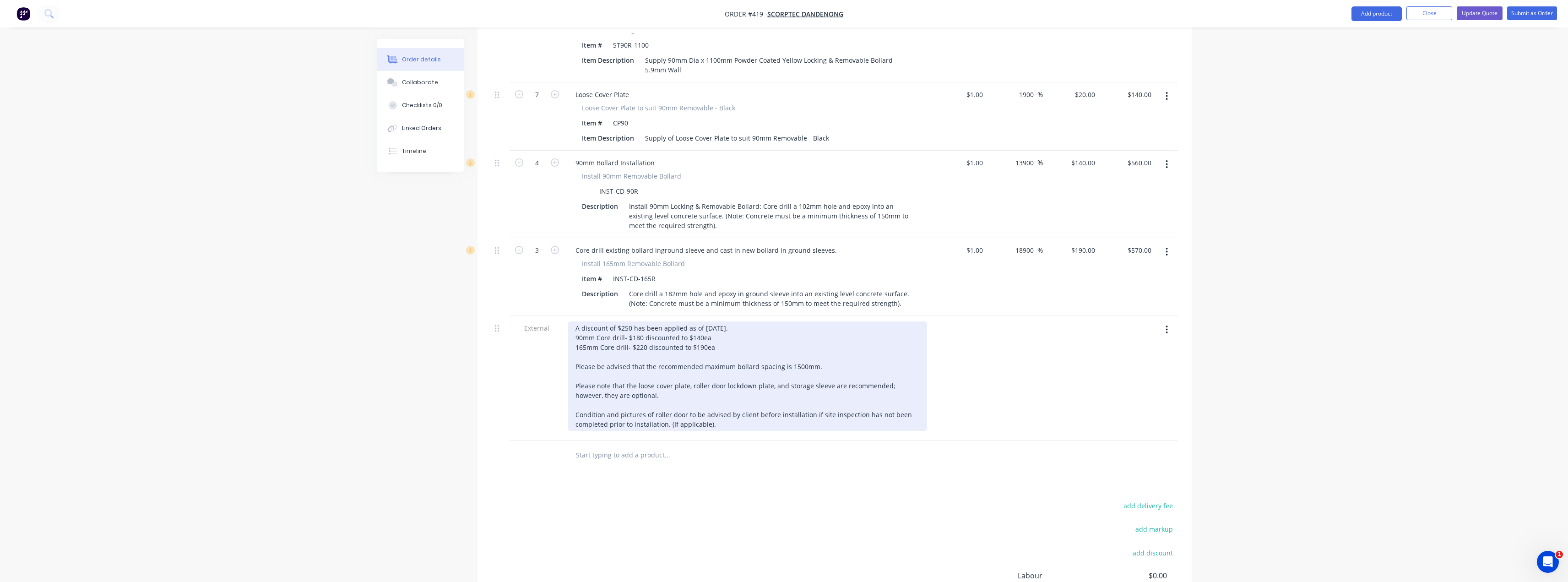
copy div "A discount of $250 has been applied as of 25/09/2025. 90mm Core drill- $180 dis…"
click at [743, 322] on div "A discount of $250 has been applied as of 25/09/2025. 90mm Core drill- $180 dis…" at bounding box center [747, 376] width 359 height 109
drag, startPoint x: 574, startPoint y: 302, endPoint x: 785, endPoint y: 409, distance: 236.6
click at [785, 409] on div "A discount of $250 has been applied as of 25/09/2025. 90mm Core drill- $180 dis…" at bounding box center [747, 376] width 359 height 109
copy div "A discount of $250 has been applied as of 25/09/2025. 90mm Core drill- $180 dis…"
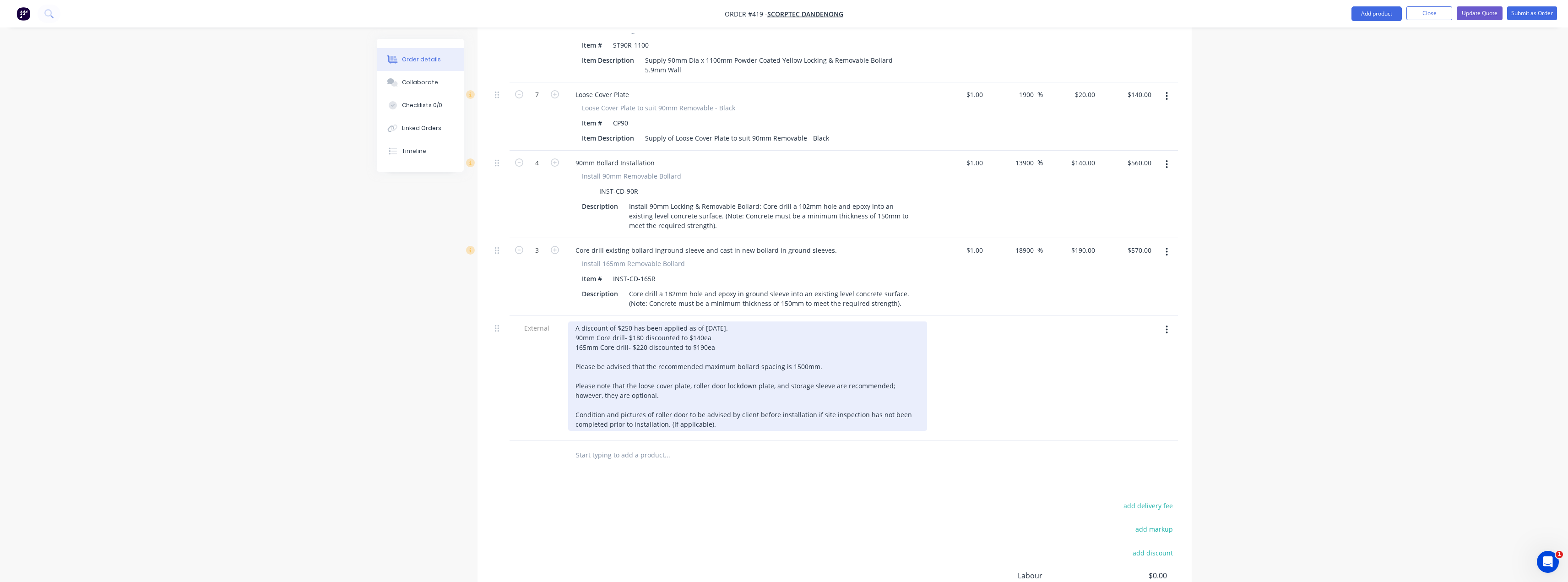
click at [729, 323] on div "A discount of $250 has been applied as of 25/09/2025. 90mm Core drill- $180 dis…" at bounding box center [747, 376] width 359 height 109
drag, startPoint x: 573, startPoint y: 306, endPoint x: 755, endPoint y: 417, distance: 213.2
click at [755, 417] on div "A discount of $250 has been applied as of 25/09/2025. 90mm Core drill- $180 dis…" at bounding box center [747, 378] width 366 height 125
copy div "A discount of $250 has been applied as of 25/09/2025. 90mm Core drill- $180 dis…"
click at [729, 322] on div "A discount of $250 has been applied as of 25/09/2025. 90mm Core drill- $180 dis…" at bounding box center [747, 376] width 359 height 109
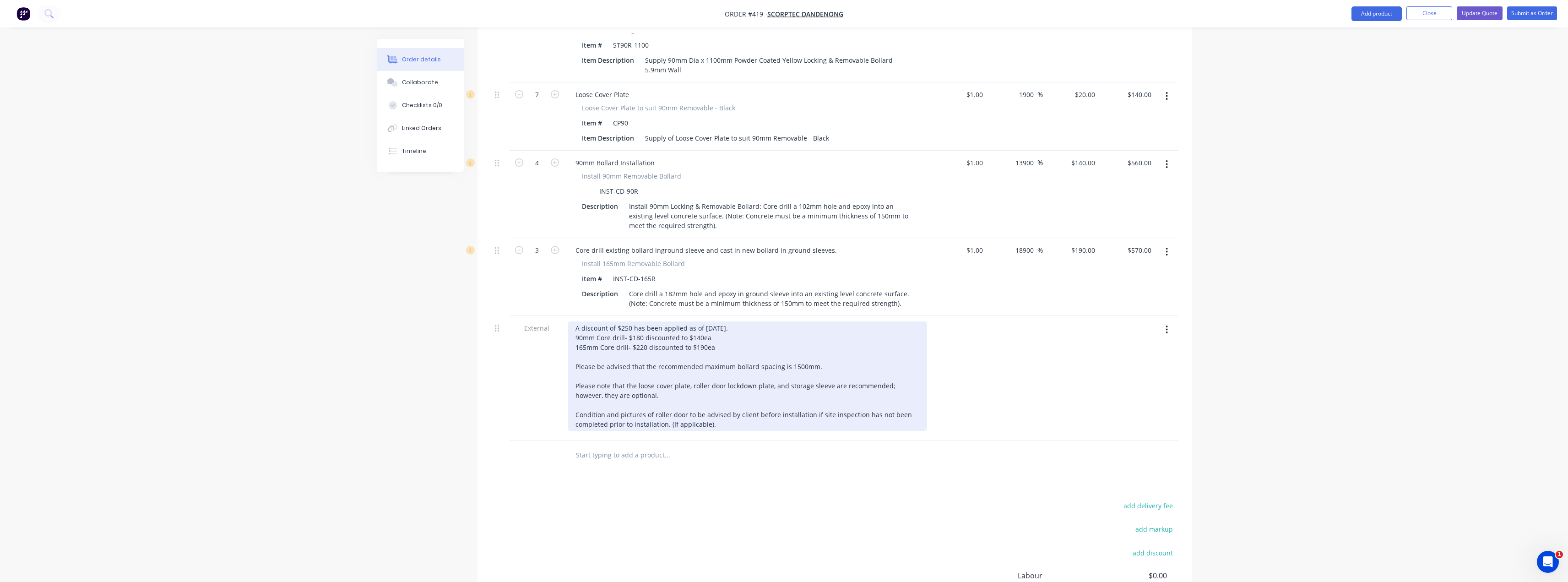
click at [758, 322] on div "A discount of $250 has been applied as of 25/09/2025. 90mm Core drill- $180 dis…" at bounding box center [747, 376] width 359 height 109
drag, startPoint x: 575, startPoint y: 303, endPoint x: 706, endPoint y: 409, distance: 168.5
click at [706, 412] on div "A discount of $250 has been applied as of 25/09/2025. 90mm Core drill- $180 dis…" at bounding box center [747, 376] width 359 height 109
copy div "A discount of $250 has been applied as of 25/09/2025. 90mm Core drill- $180 dis…"
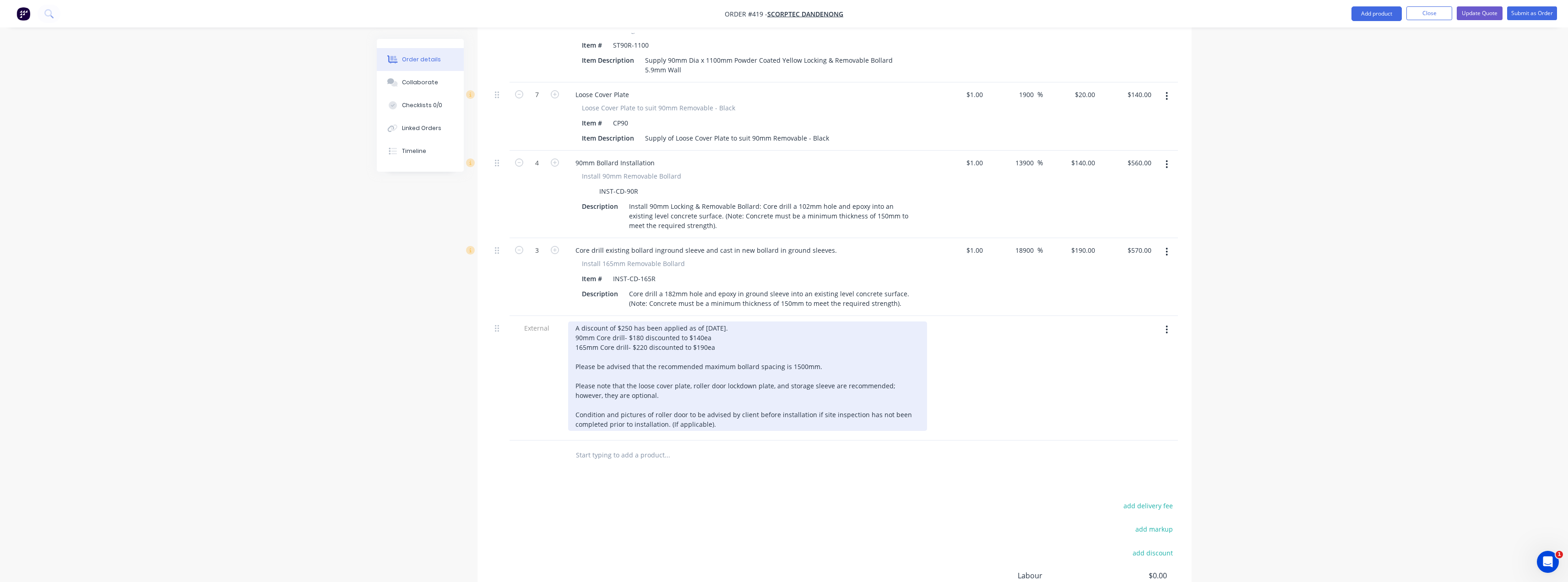
click at [776, 323] on div "A discount of $250 has been applied as of 25/09/2025. 90mm Core drill- $180 dis…" at bounding box center [747, 376] width 359 height 109
click at [704, 407] on div "A discount of $250 has been applied as of 25/09/2025. 90mm Core drill- $180 dis…" at bounding box center [747, 376] width 359 height 109
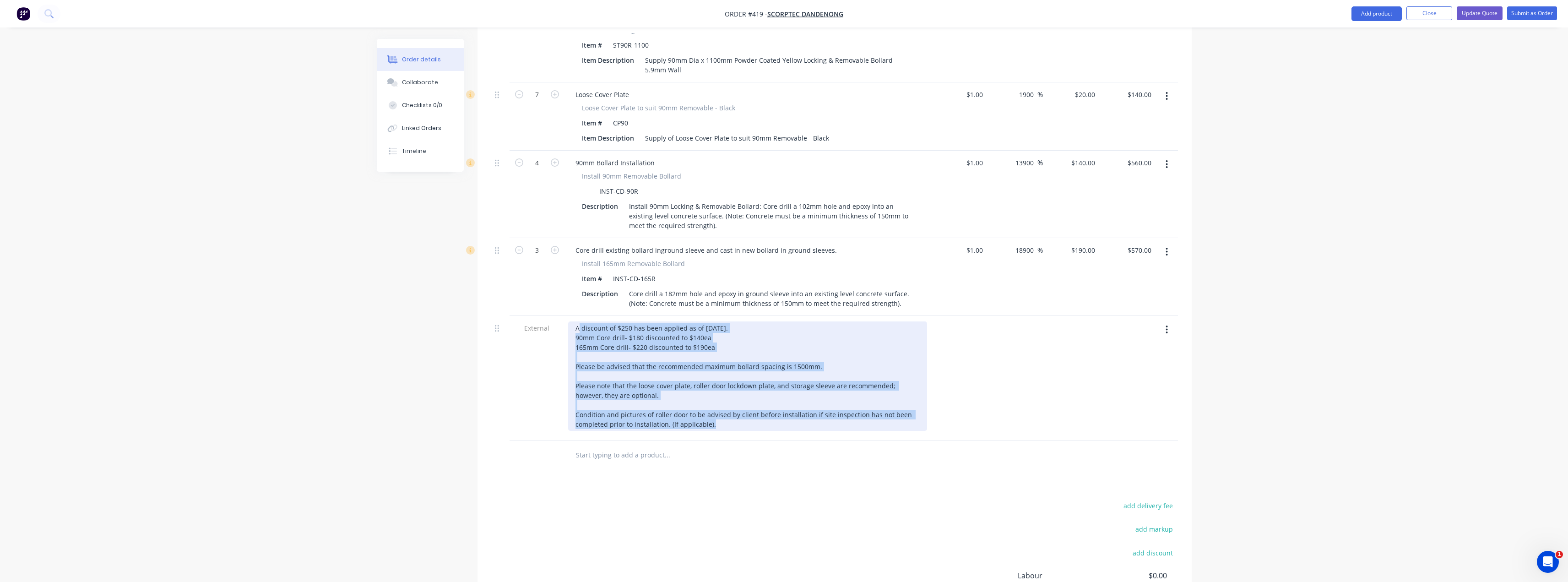
drag, startPoint x: 716, startPoint y: 402, endPoint x: 580, endPoint y: 303, distance: 168.2
click at [580, 322] on div "A discount of $250 has been applied as of 25/09/2025. 90mm Core drill- $180 dis…" at bounding box center [747, 376] width 359 height 109
drag, startPoint x: 583, startPoint y: 304, endPoint x: 746, endPoint y: 301, distance: 163.0
click at [746, 322] on div "A discount of $250 has been applied as of 25/09/2025. 90mm Core drill- $180 dis…" at bounding box center [747, 376] width 359 height 109
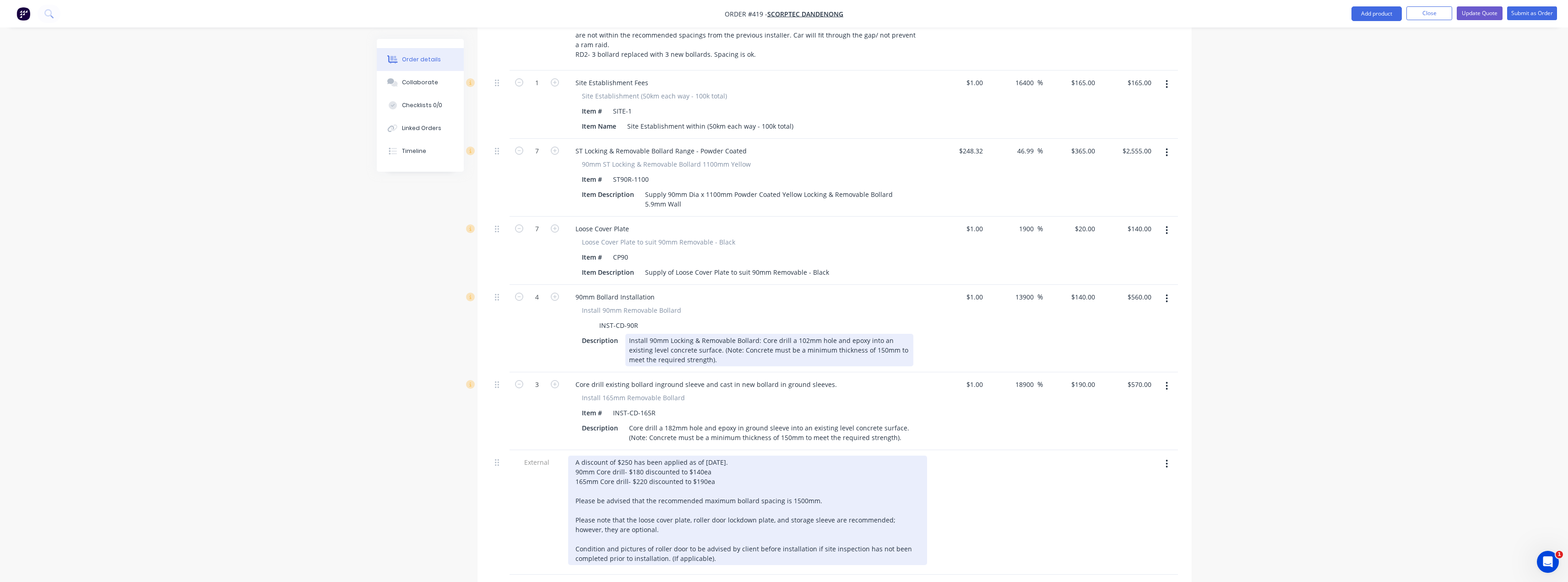
scroll to position [392, 0]
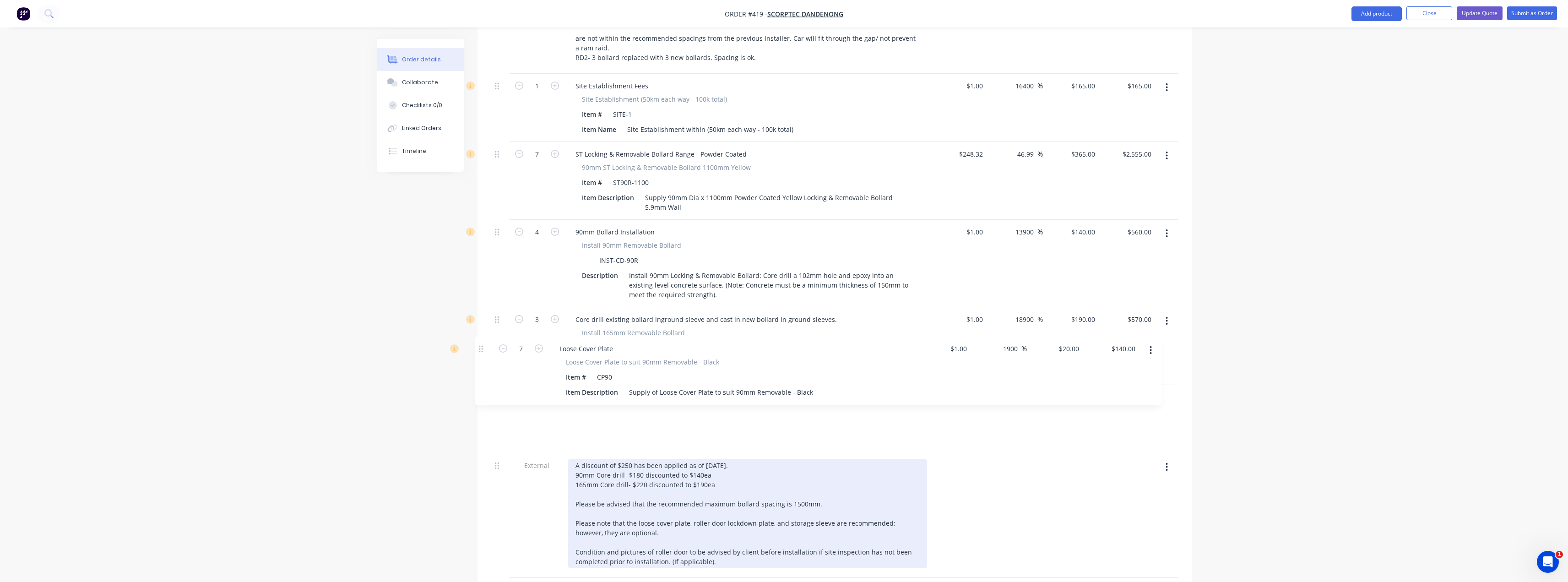
drag, startPoint x: 498, startPoint y: 208, endPoint x: 482, endPoint y: 356, distance: 148.9
click at [482, 356] on div "Qty Cost Markup Price Total External This quote allows Supamaxx to replace 6no …" at bounding box center [834, 298] width 714 height 619
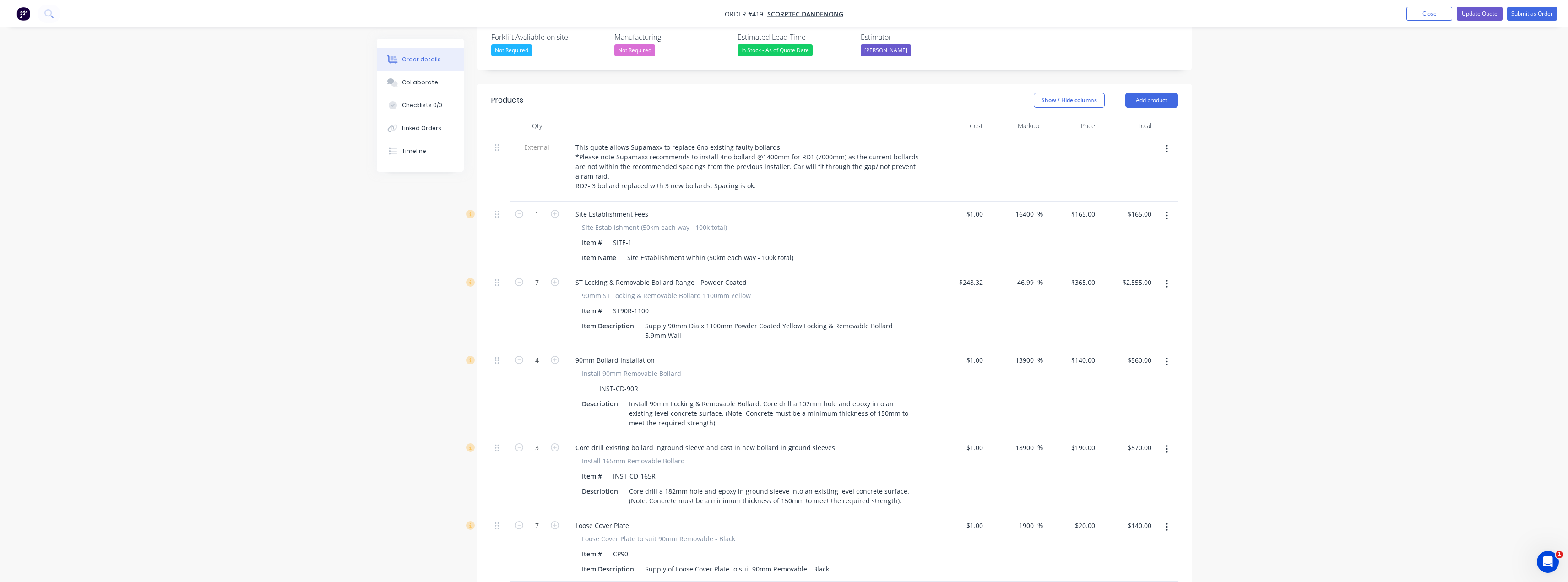
scroll to position [255, 0]
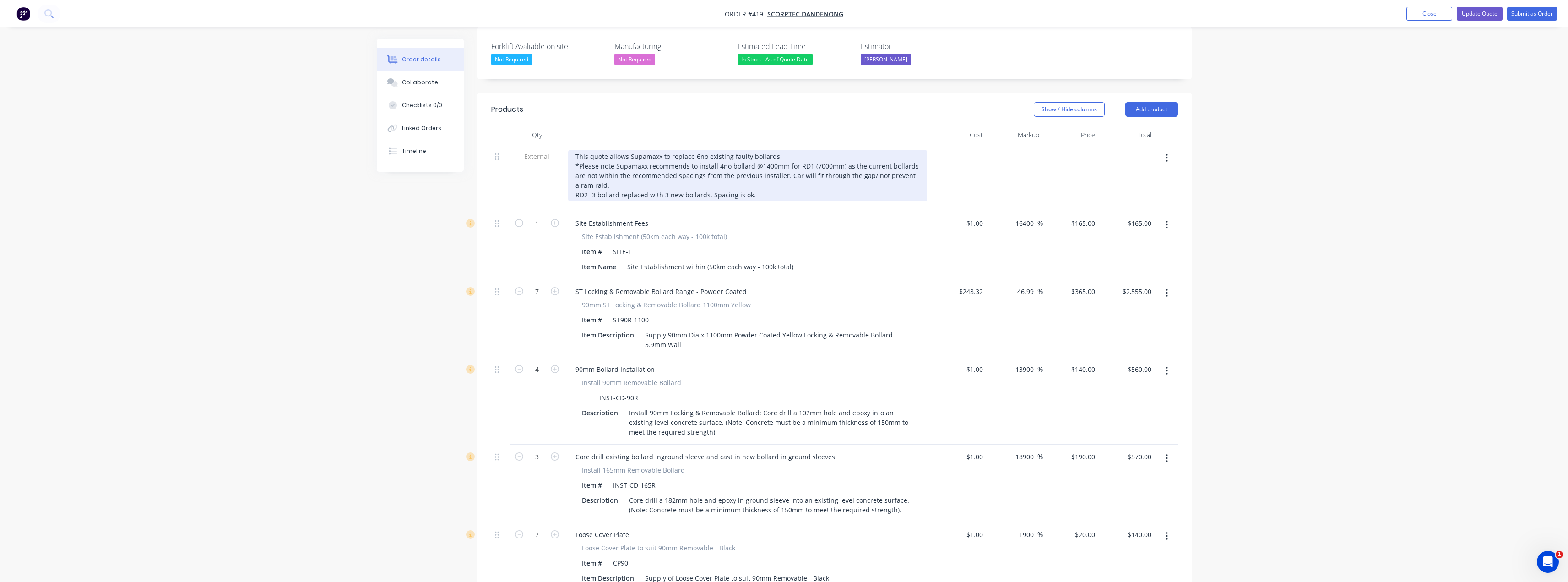
click at [752, 171] on div "This quote allows Supamaxx to replace 6no existing faulty bollards *Please note…" at bounding box center [747, 175] width 359 height 52
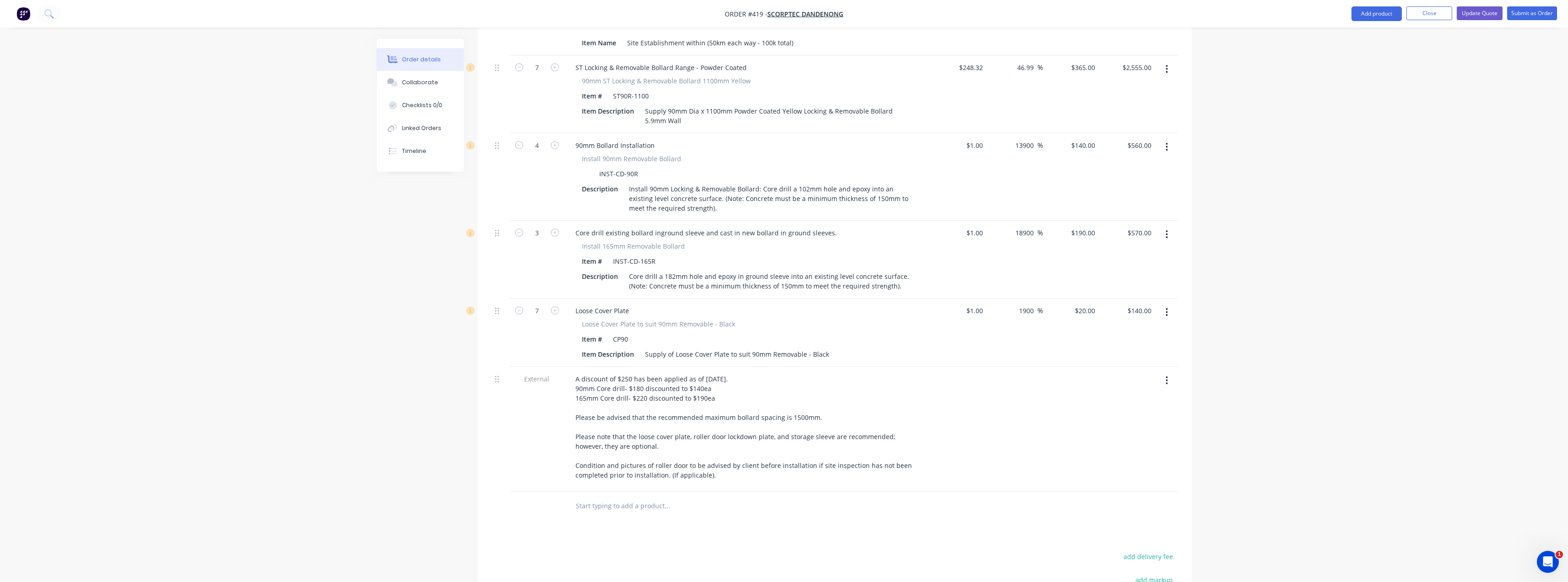
scroll to position [484, 0]
click at [609, 492] on input "text" at bounding box center [667, 501] width 183 height 18
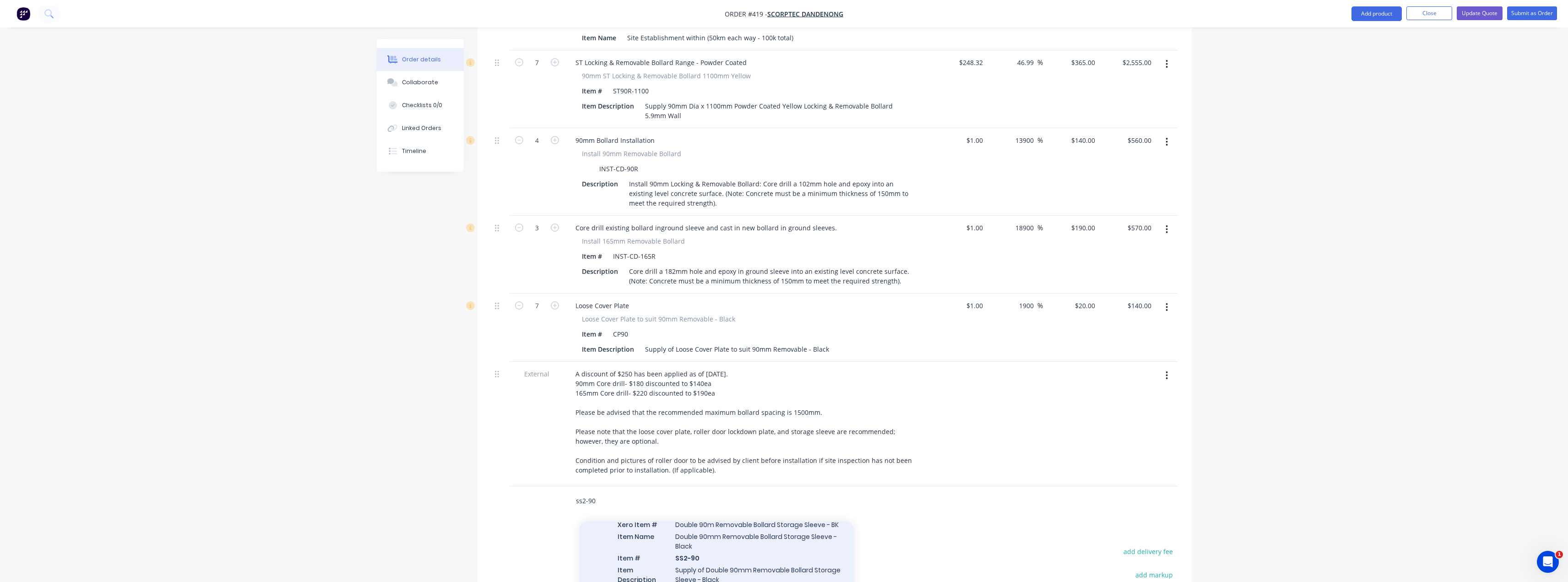
scroll to position [46, 0]
type input "ss2-90"
click at [718, 531] on div "Removable Bollard Storage Xero Item # Double 90m Removable Bollard Storage Slee…" at bounding box center [716, 567] width 274 height 127
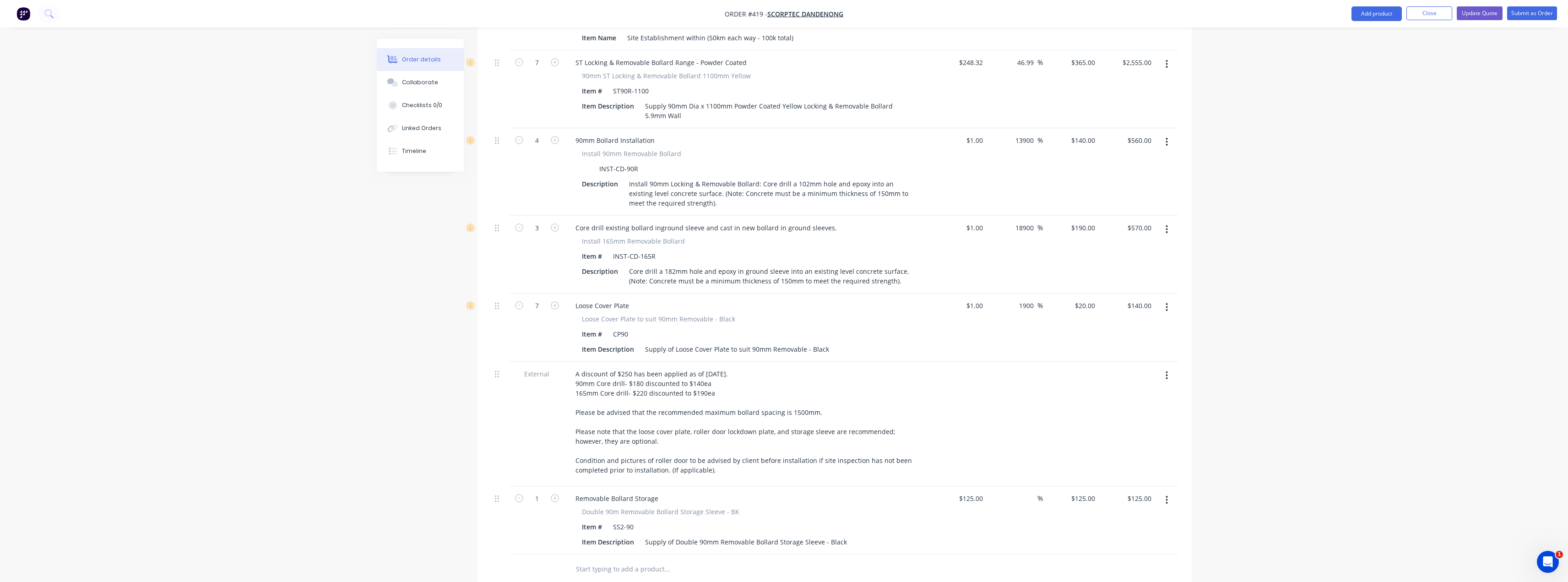
click at [600, 560] on input "text" at bounding box center [667, 569] width 183 height 18
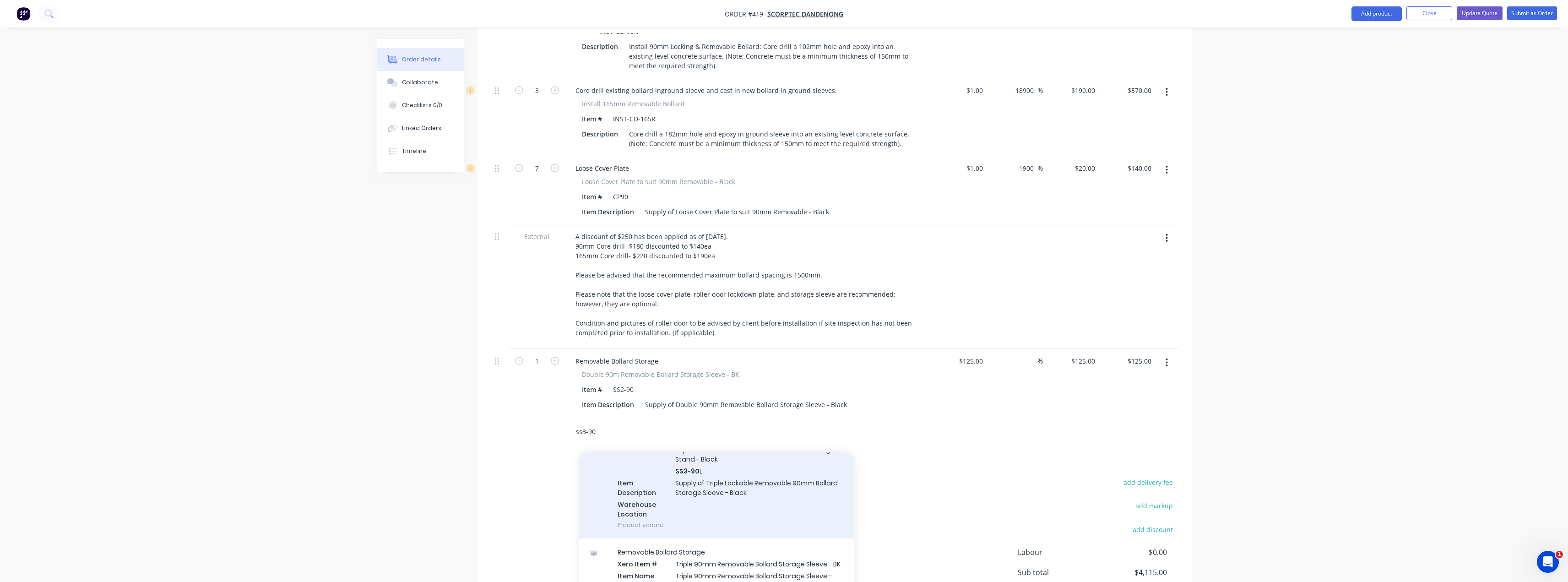
scroll to position [92, 0]
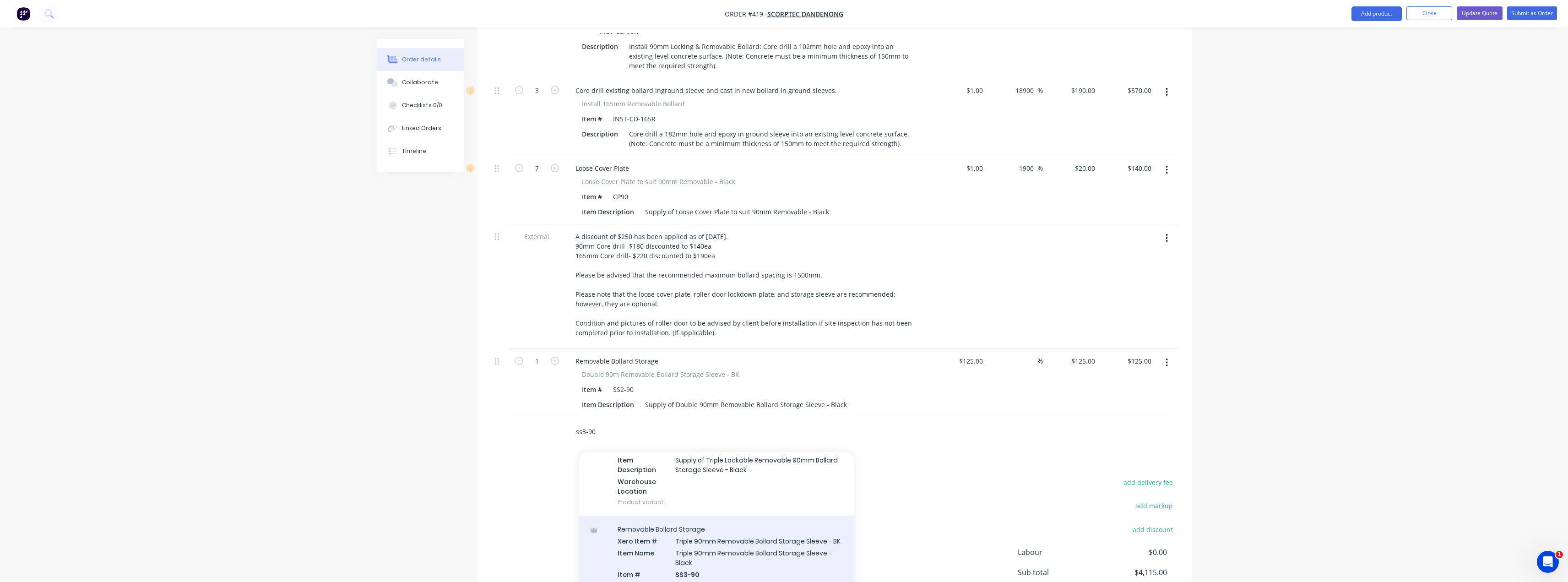
type input "ss3-90"
click at [699, 522] on div "Removable Bollard Storage Xero Item # Triple 90mm Removable Bollard Storage Sle…" at bounding box center [716, 578] width 274 height 127
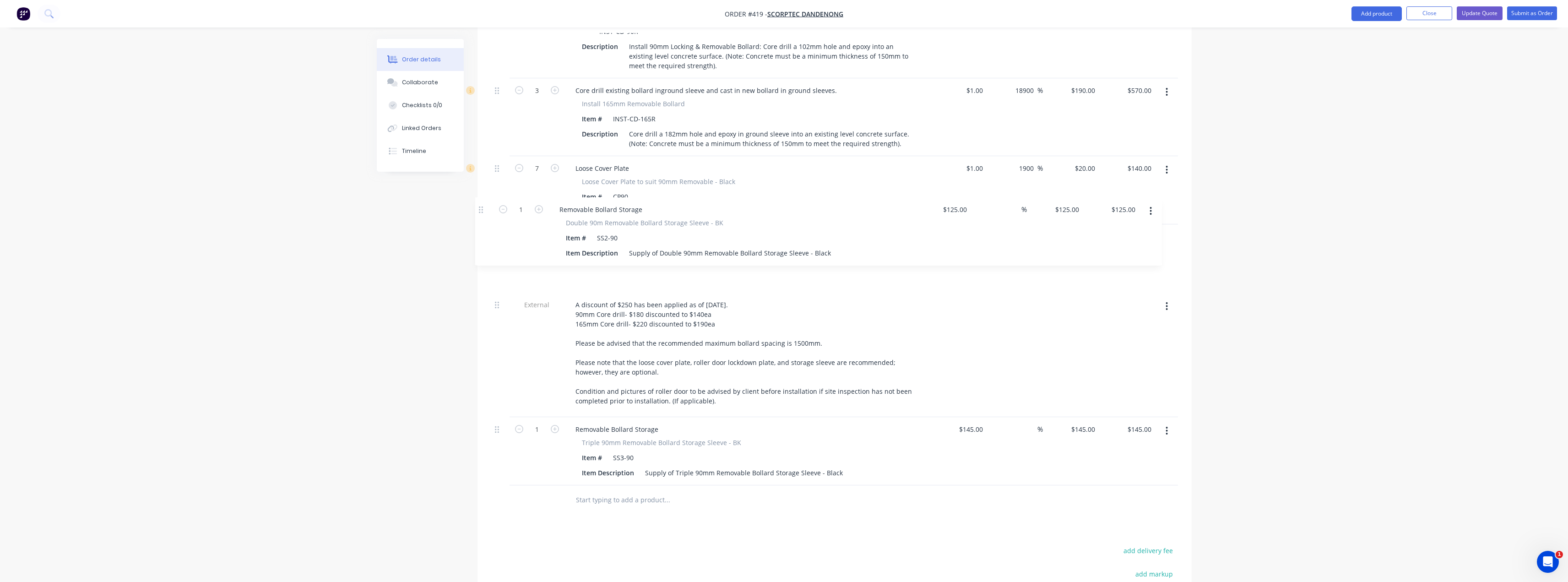
drag, startPoint x: 499, startPoint y: 338, endPoint x: 481, endPoint y: 208, distance: 131.2
click at [481, 208] on div "Qty Cost Markup Price Total External This quote allows Supamaxx to replace 6no …" at bounding box center [834, 138] width 714 height 756
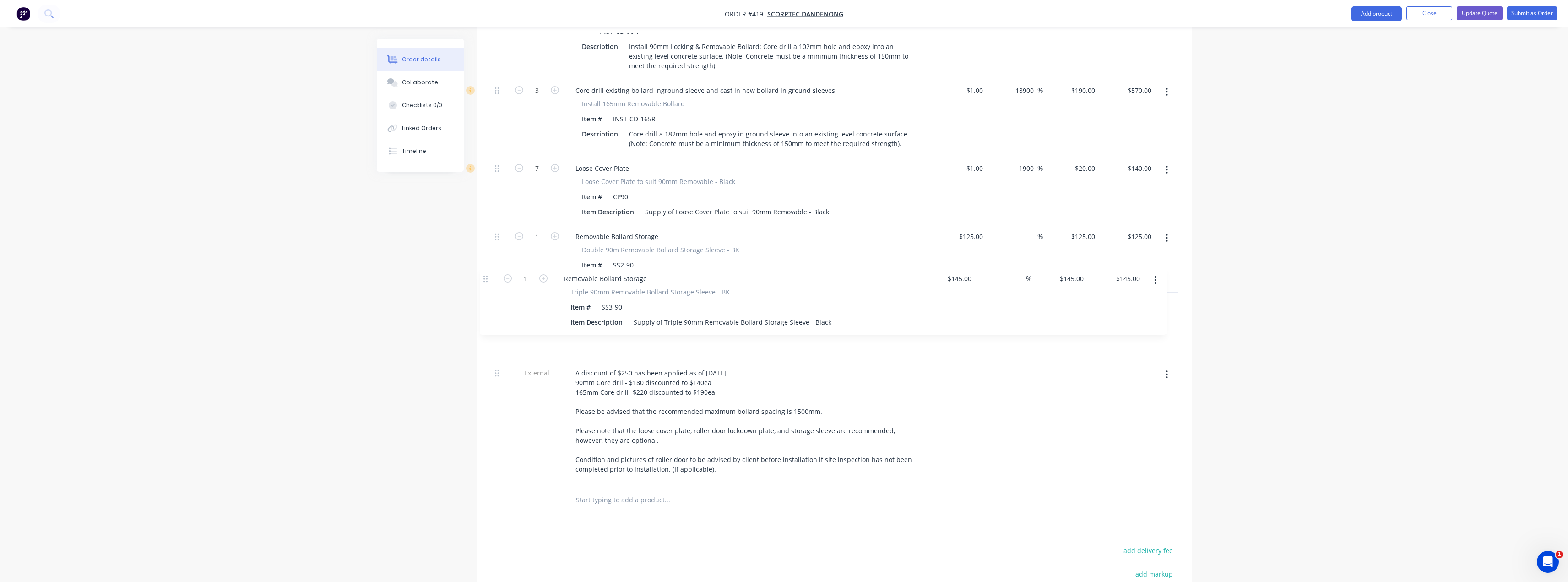
drag, startPoint x: 498, startPoint y: 408, endPoint x: 486, endPoint y: 281, distance: 127.6
click at [486, 281] on div "Qty Cost Markup Price Total External This quote allows Supamaxx to replace 6no …" at bounding box center [834, 138] width 714 height 756
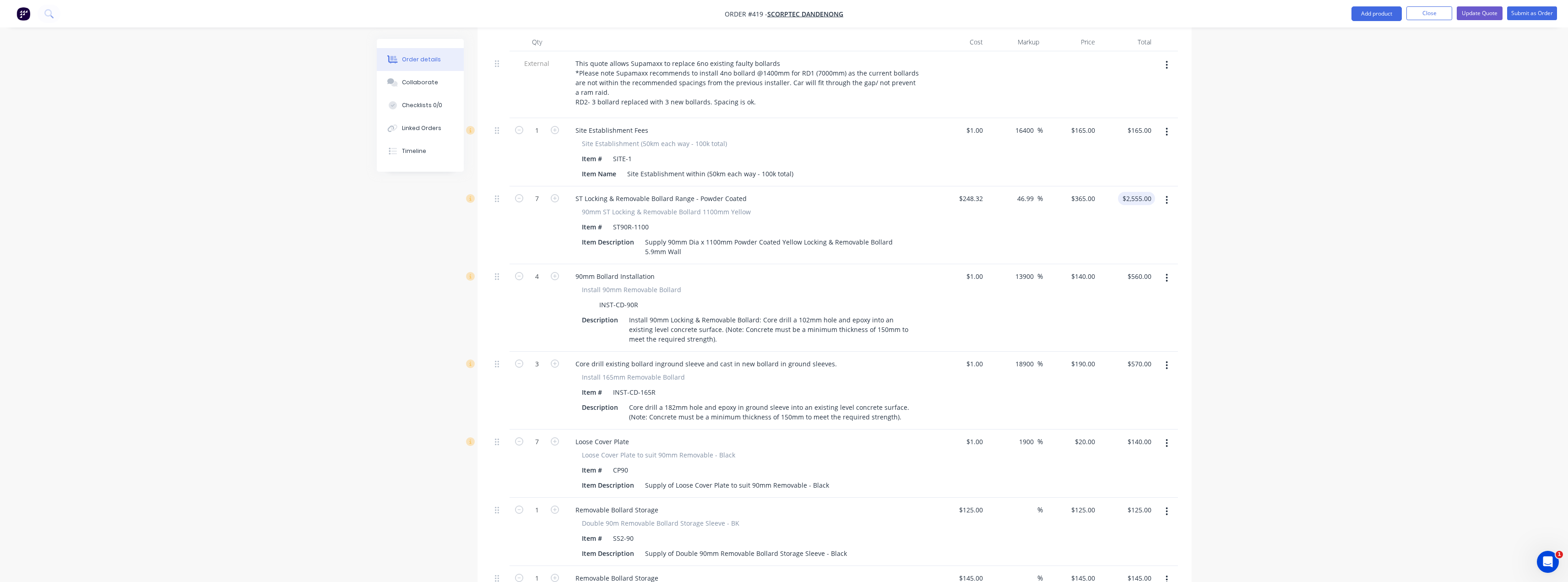
scroll to position [255, 0]
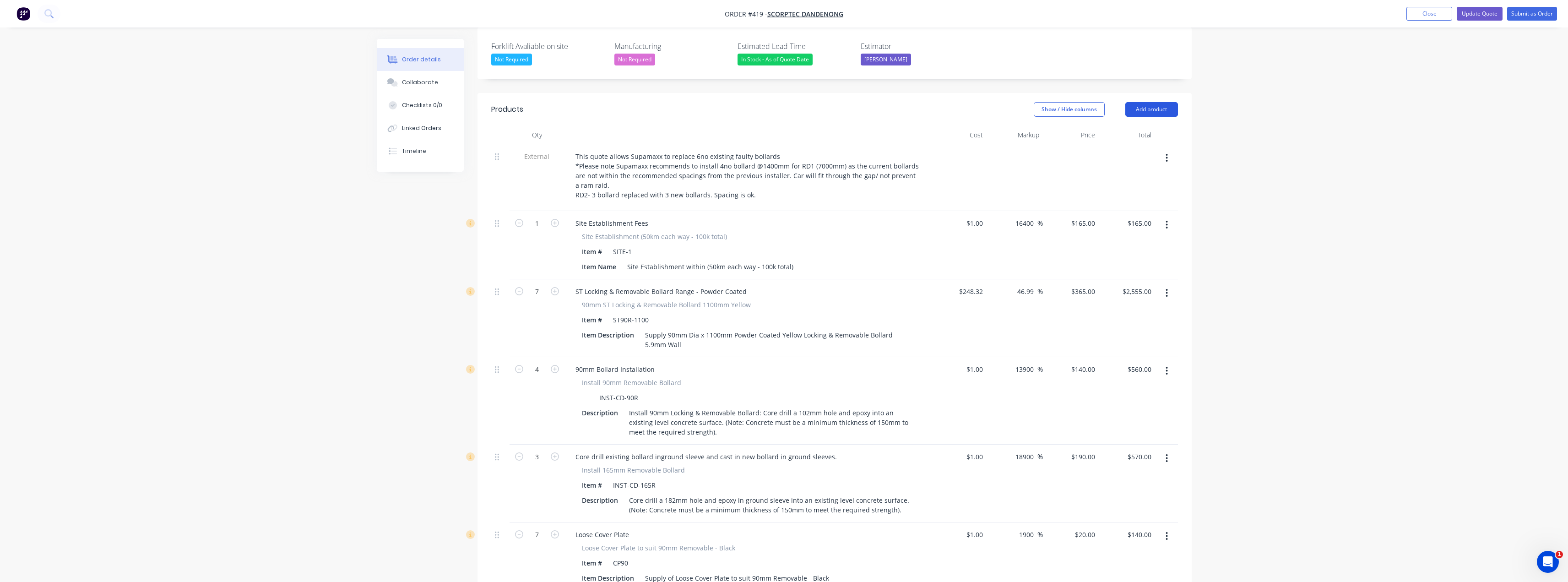
click at [786, 102] on button "Add product" at bounding box center [1152, 109] width 53 height 15
click at [786, 126] on div "Product catalogue" at bounding box center [1134, 133] width 70 height 13
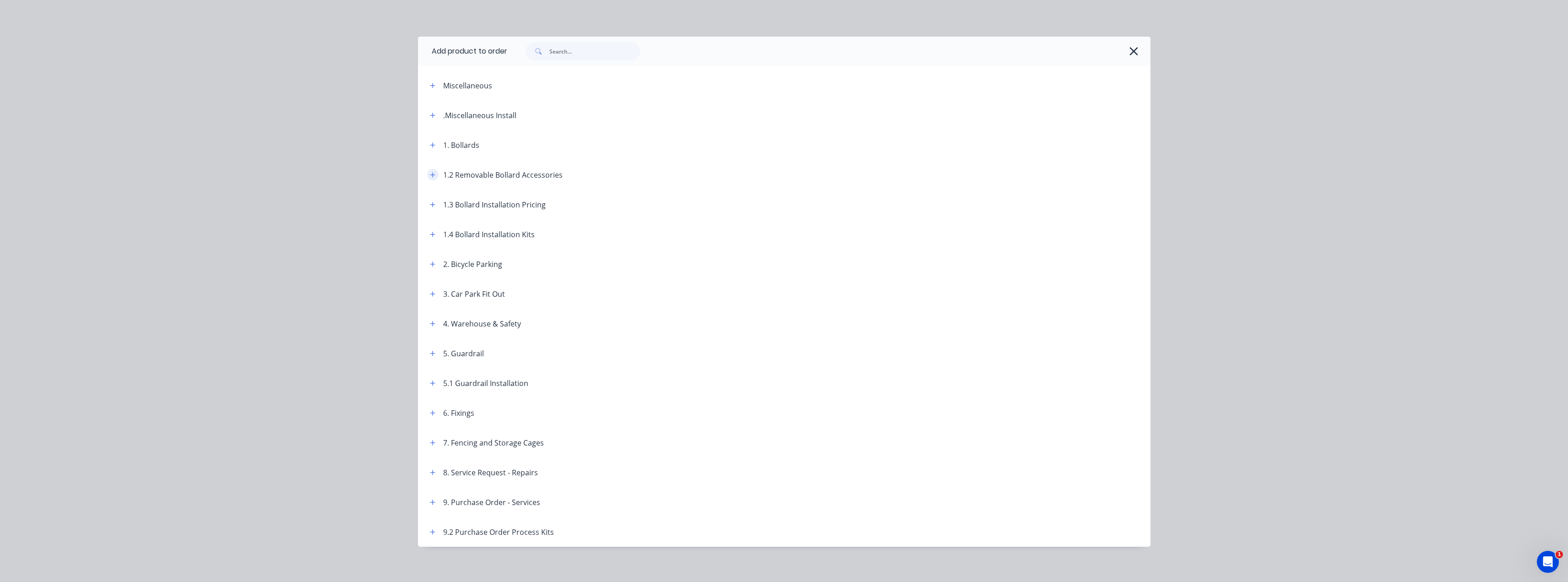
click at [430, 177] on icon "button" at bounding box center [432, 175] width 6 height 6
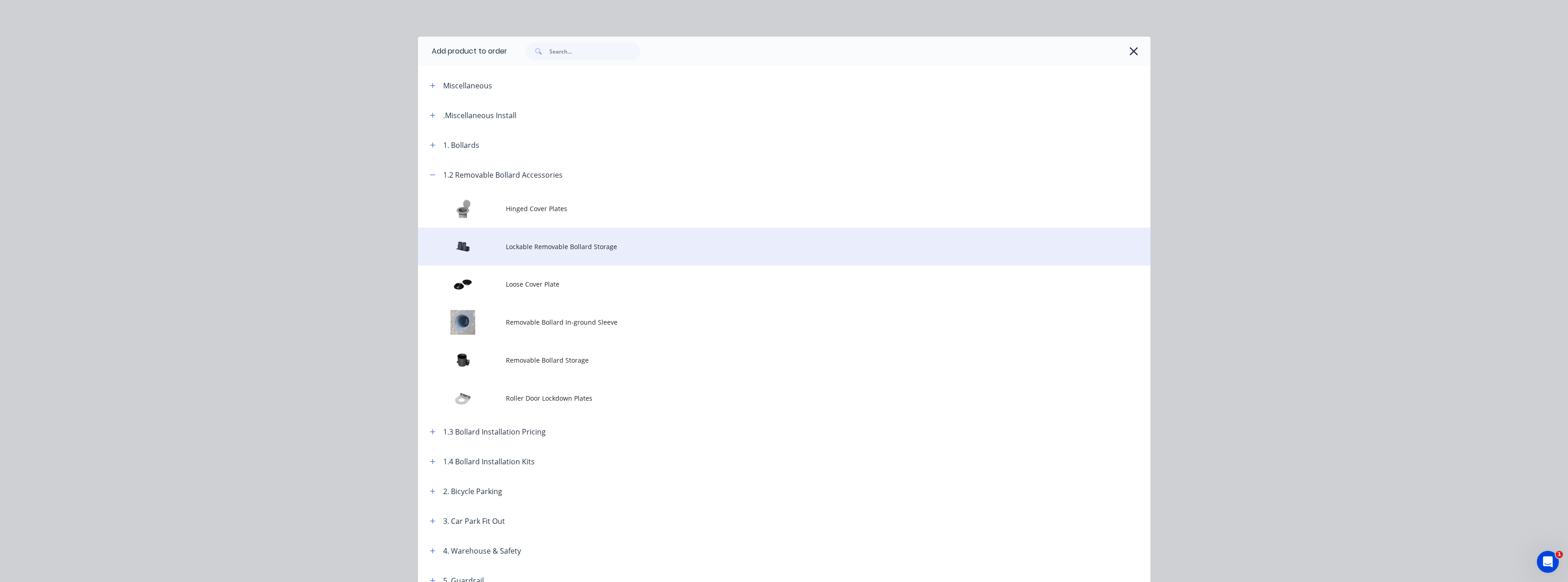
click at [500, 243] on td at bounding box center [462, 246] width 88 height 38
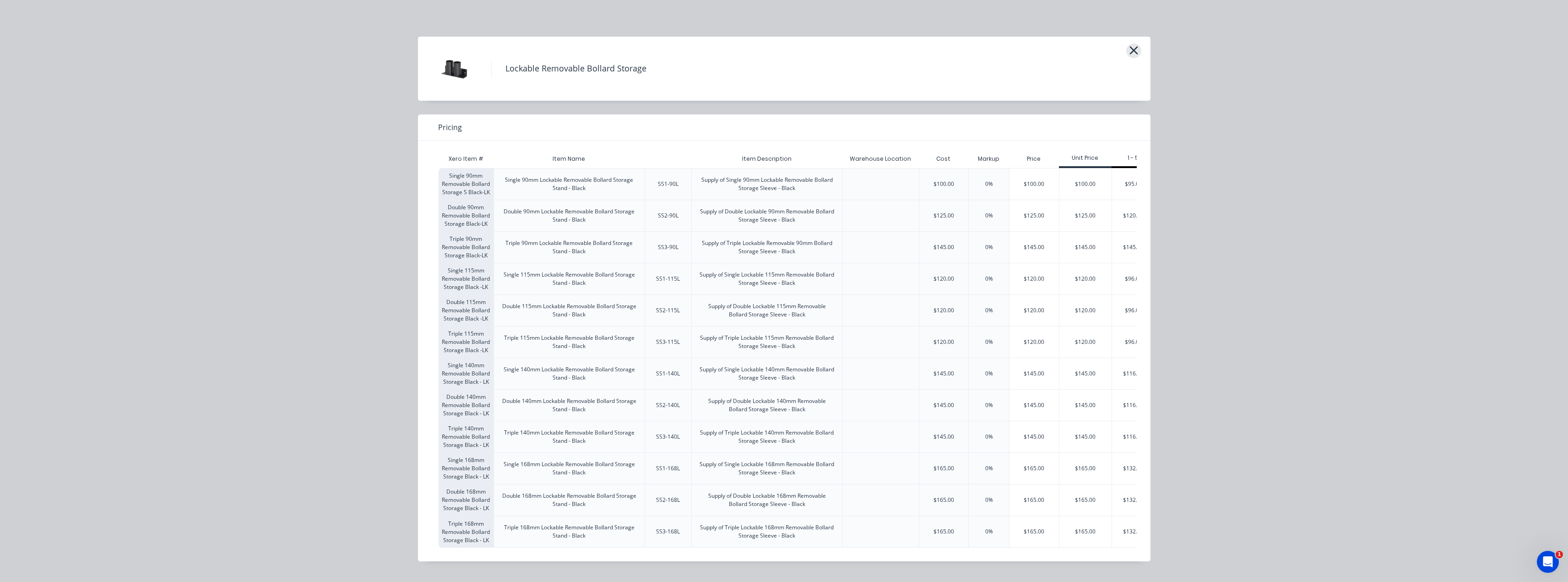
click at [786, 51] on icon "button" at bounding box center [1134, 50] width 10 height 13
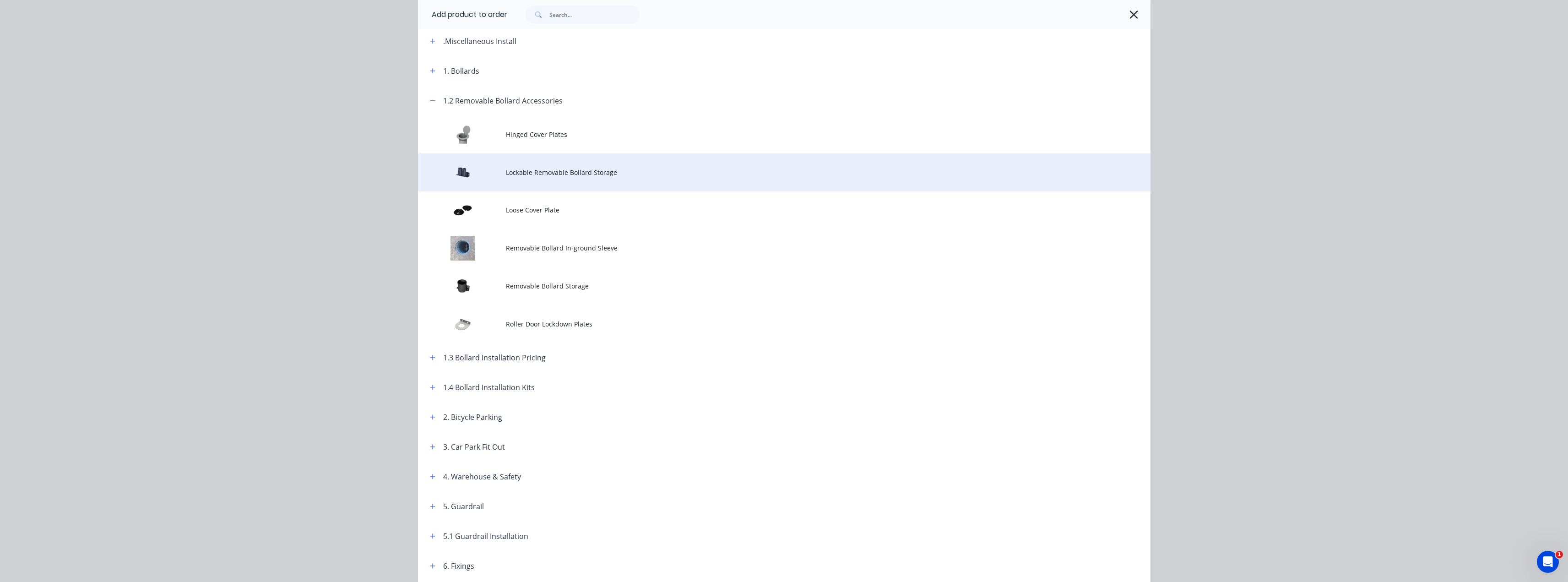
scroll to position [68, 0]
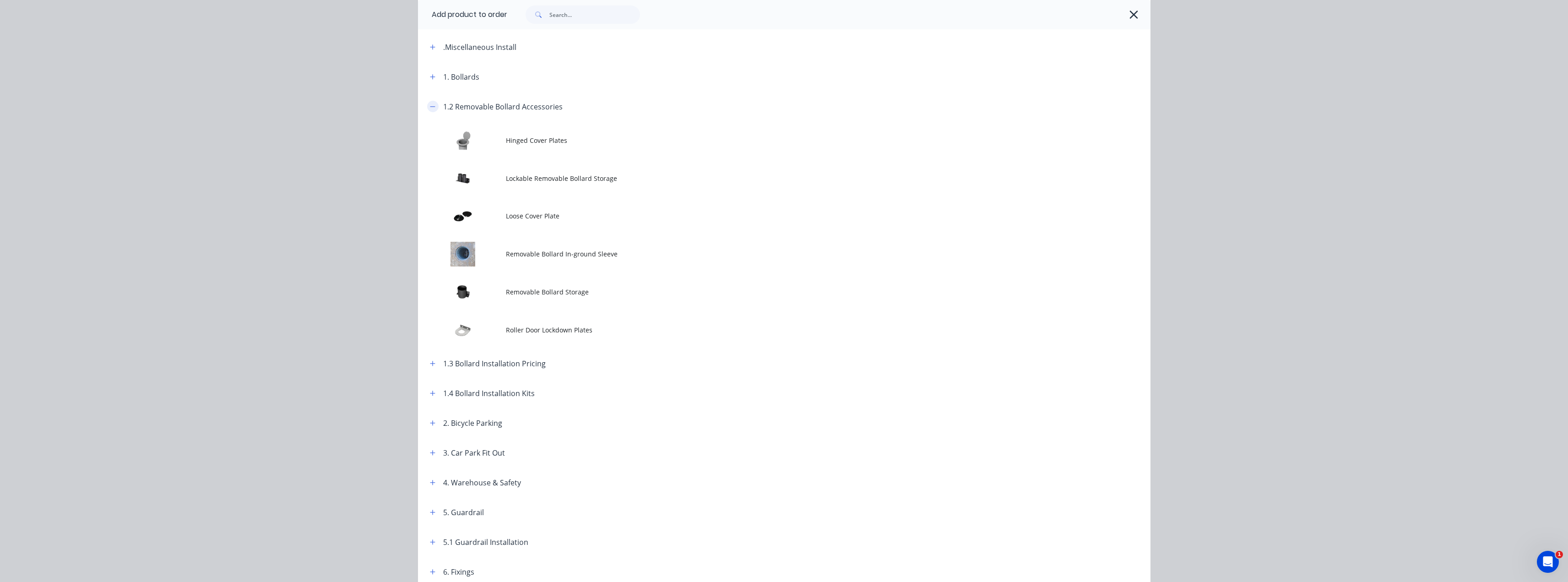
click at [428, 110] on button "button" at bounding box center [433, 106] width 12 height 12
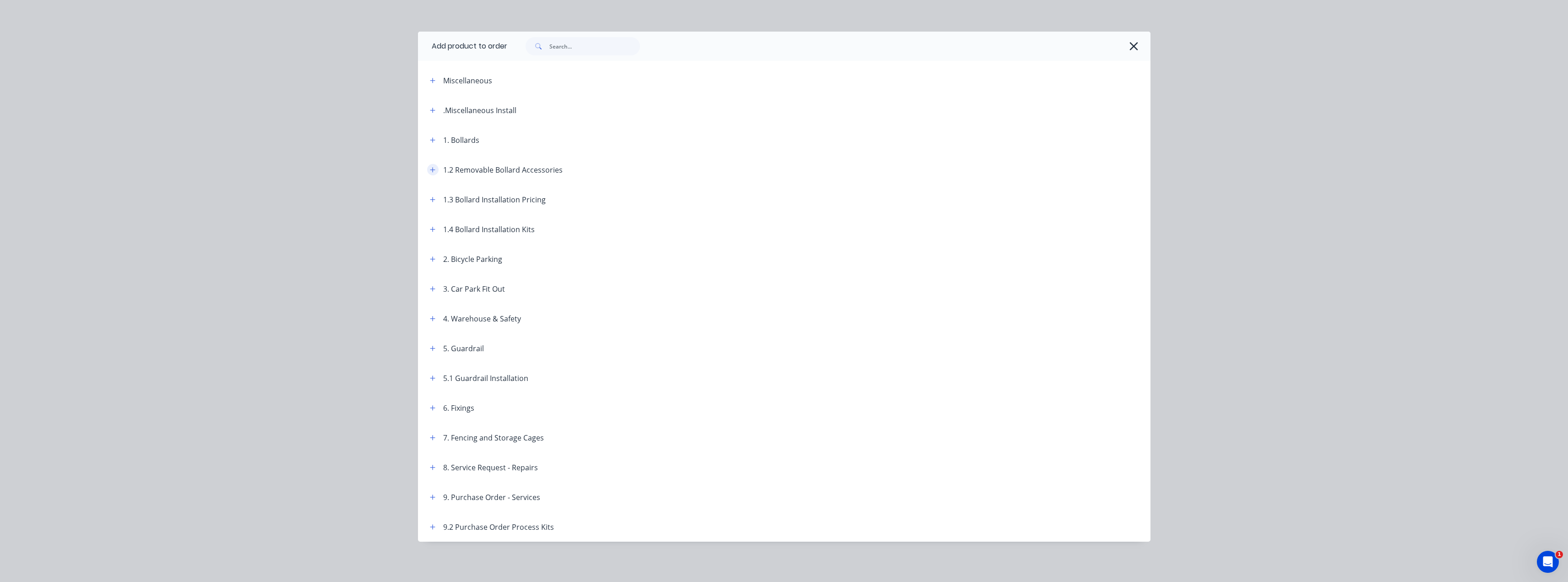
scroll to position [5, 0]
click at [430, 111] on icon "button" at bounding box center [432, 110] width 6 height 6
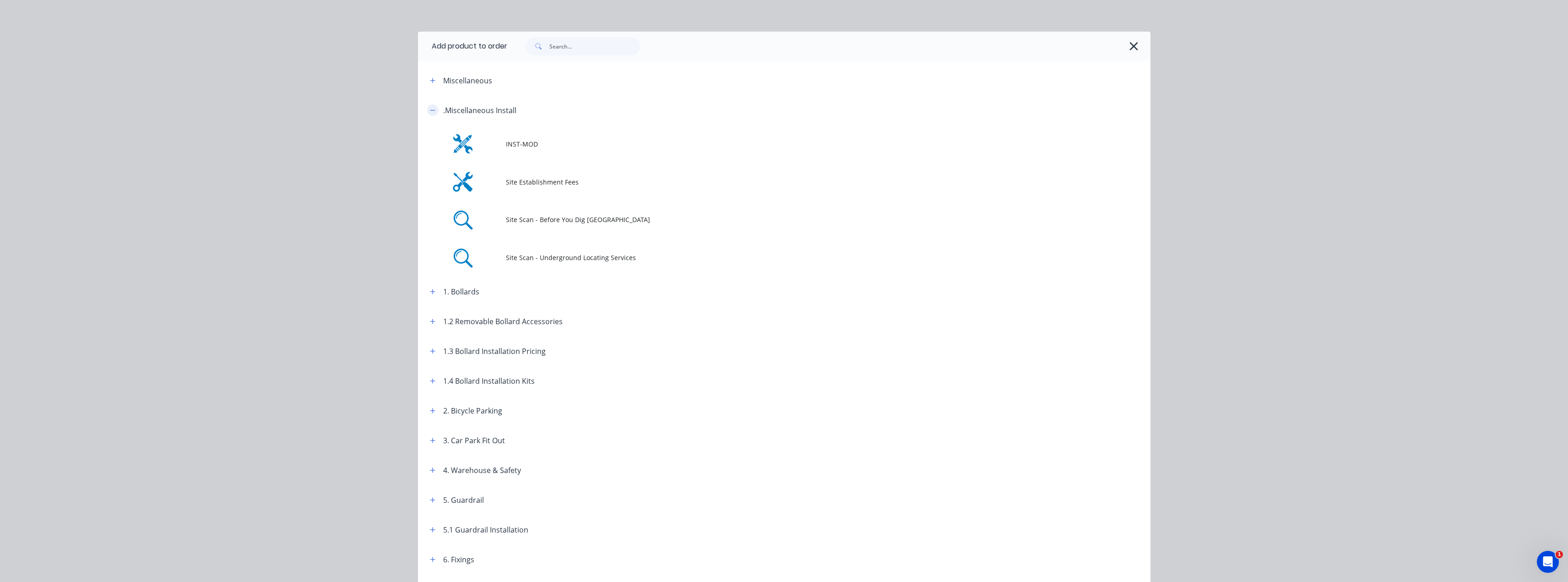
click at [430, 111] on icon "button" at bounding box center [432, 110] width 6 height 6
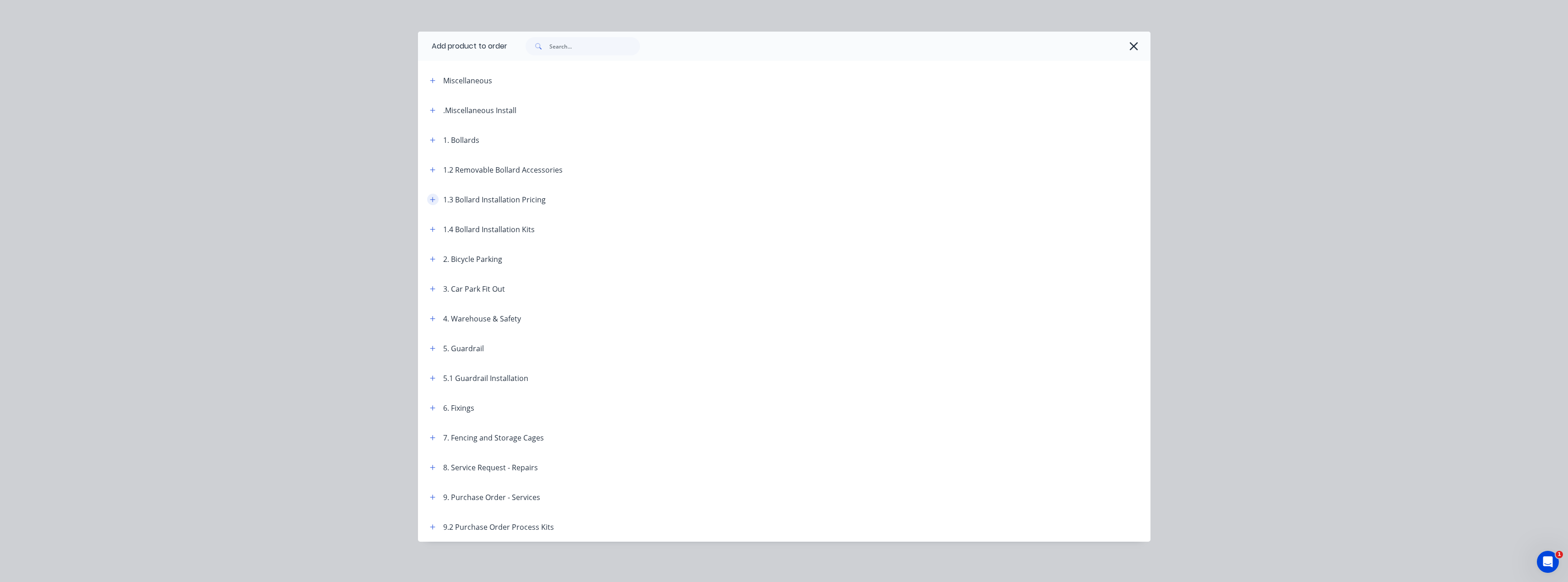
click at [430, 199] on icon "button" at bounding box center [432, 199] width 6 height 6
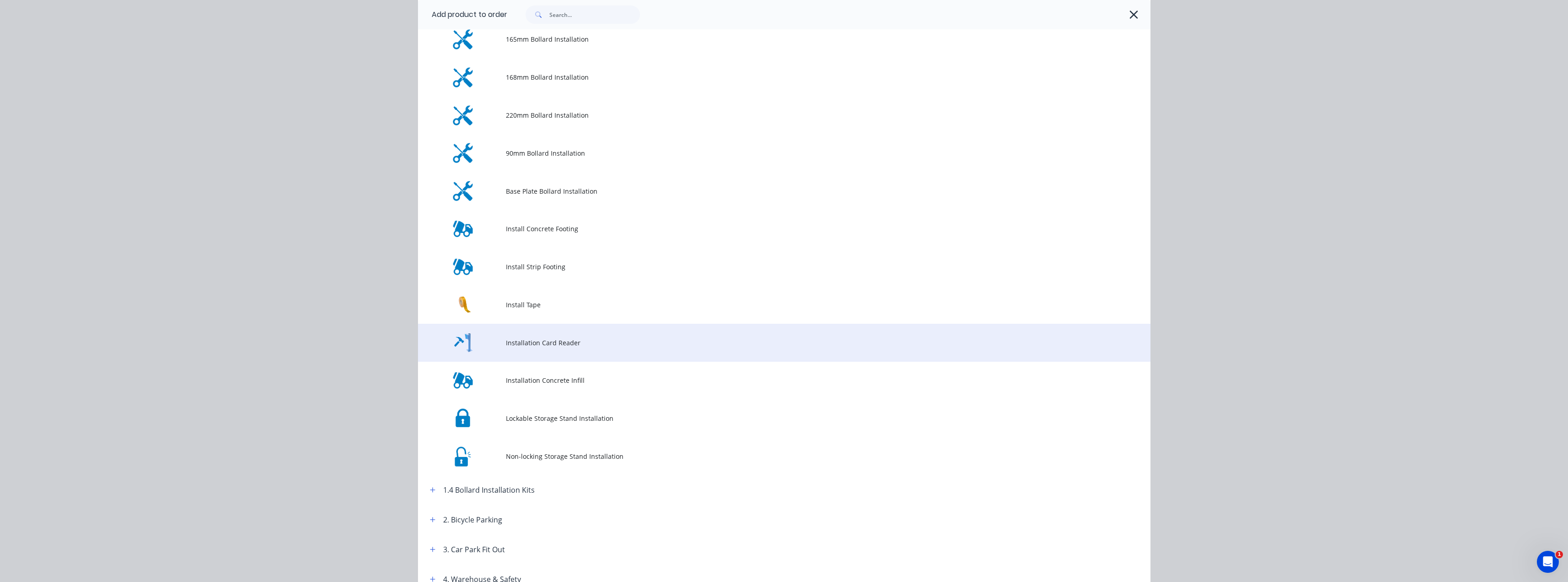
scroll to position [280, 0]
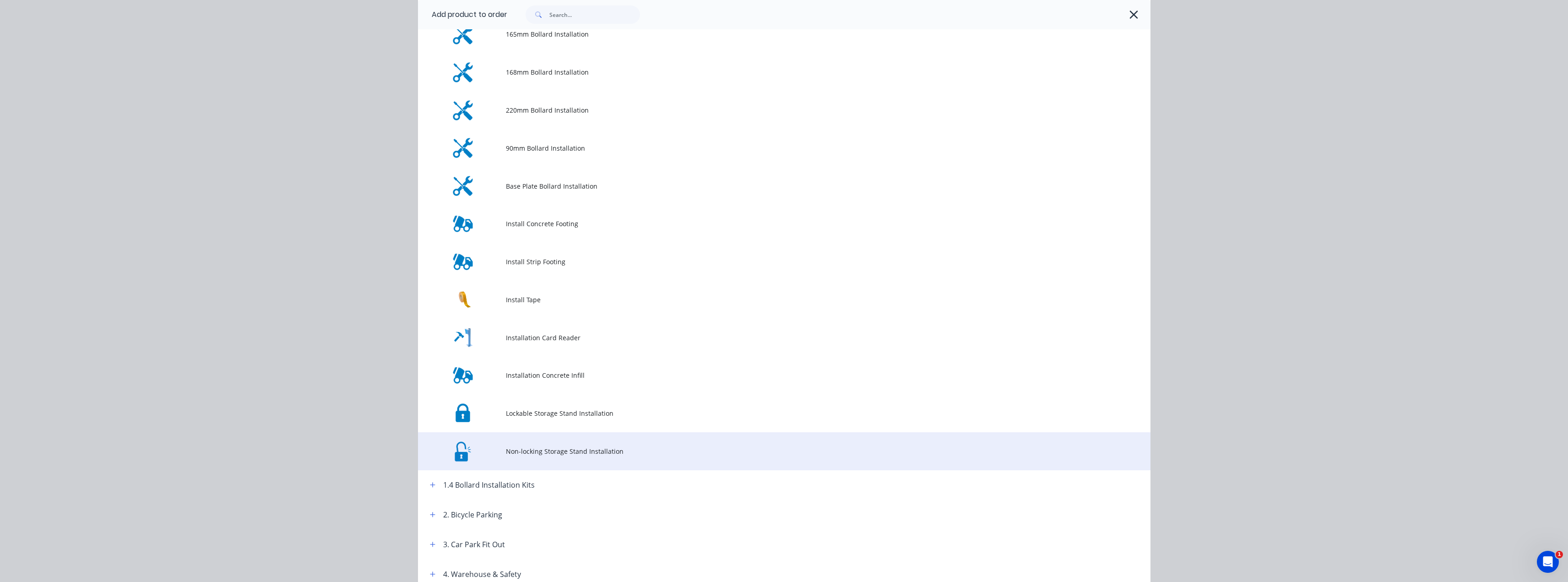
click at [533, 451] on span "Non-locking Storage Stand Installation" at bounding box center [763, 451] width 515 height 10
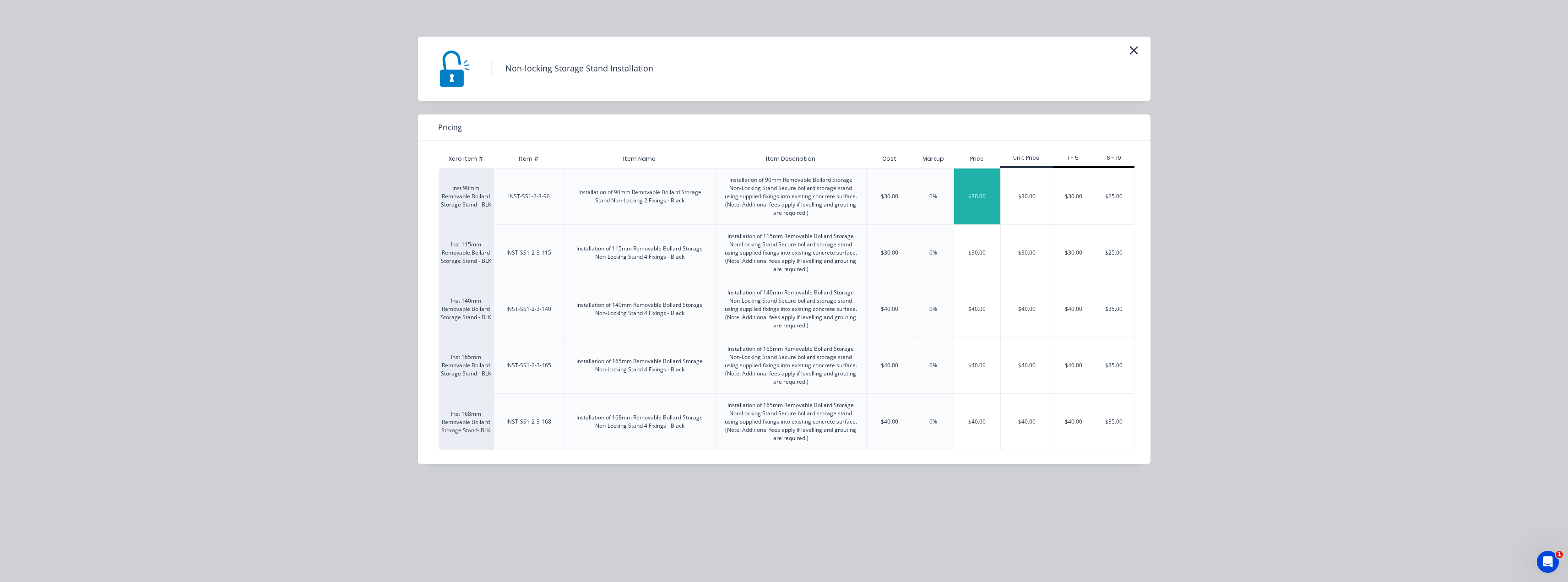
click at [786, 196] on div "$30.00" at bounding box center [977, 196] width 46 height 56
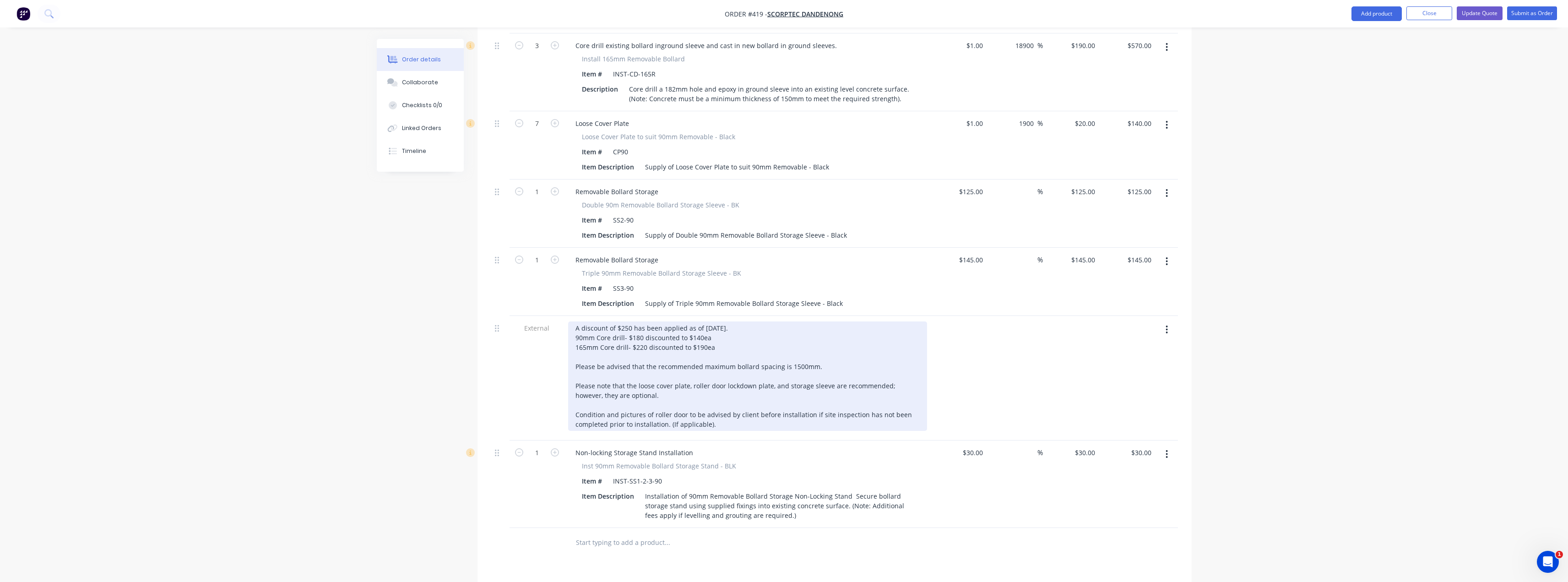
scroll to position [667, 0]
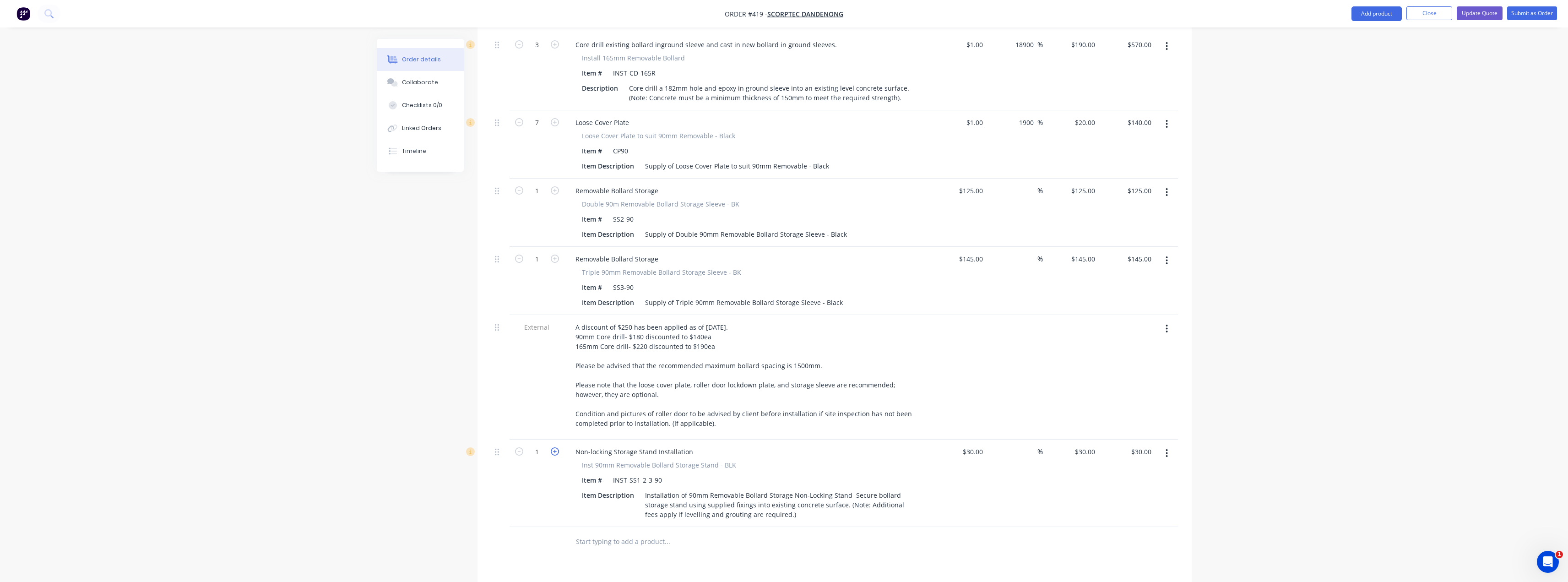
click at [555, 448] on icon "button" at bounding box center [554, 451] width 8 height 8
type input "2"
type input "$60.00"
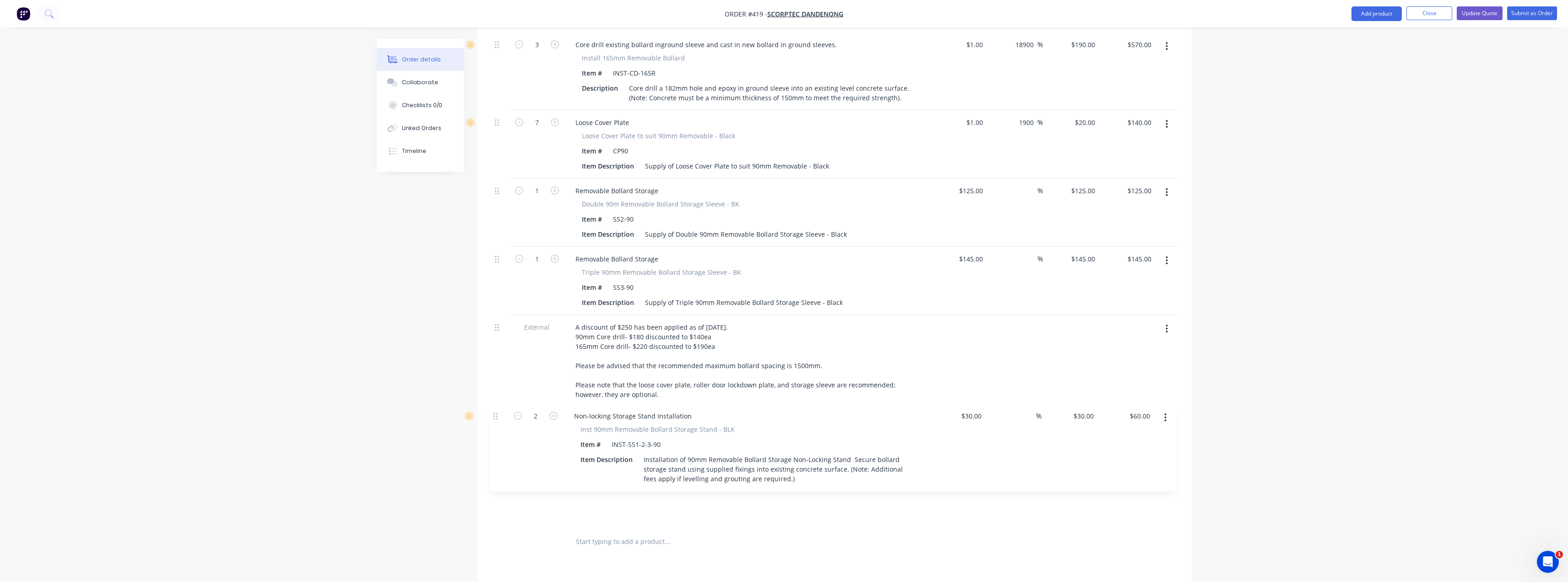
scroll to position [669, 0]
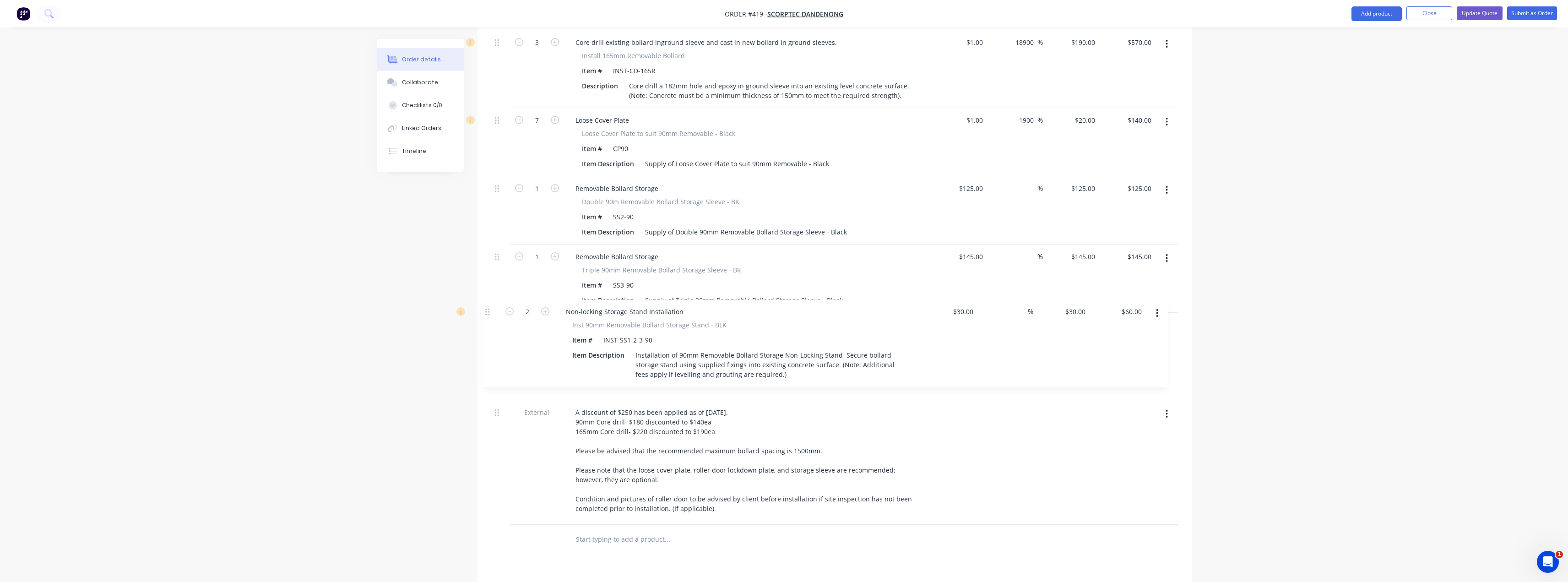
drag, startPoint x: 498, startPoint y: 427, endPoint x: 489, endPoint y: 300, distance: 127.3
click at [489, 300] on div "Qty Cost Markup Price Total External This quote allows Supamaxx to replace 6no …" at bounding box center [834, 133] width 714 height 843
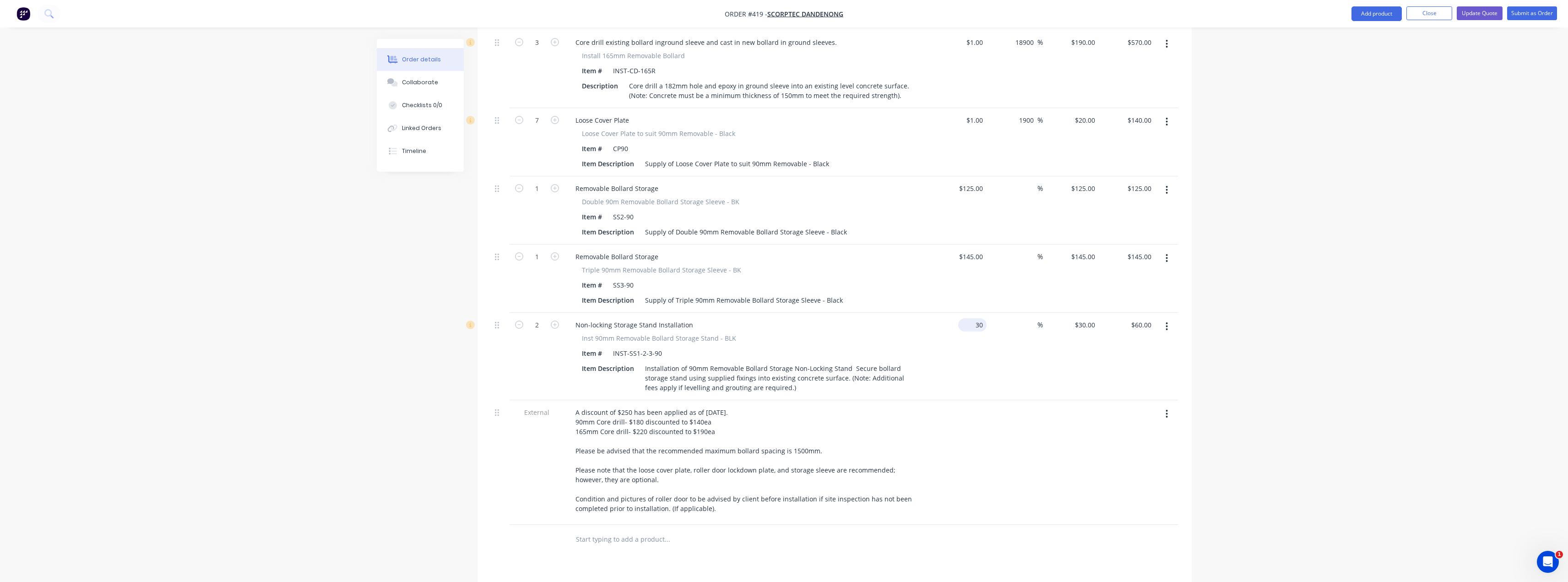
click at [786, 318] on input "30" at bounding box center [974, 325] width 24 height 13
type input "$1.00"
type input "1"
type input "$2.00"
click at [786, 318] on input "1" at bounding box center [1093, 325] width 10 height 13
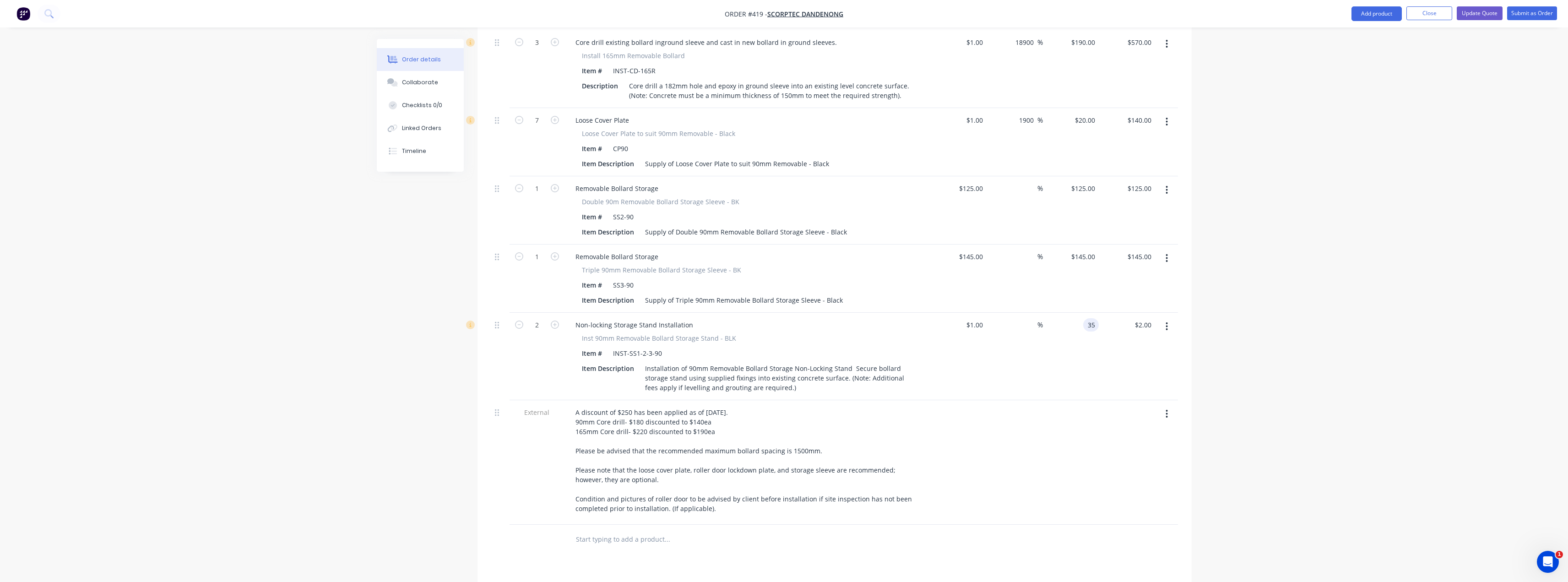
type input "35"
type input "3400"
type input "$35.00"
type input "$70.00"
click at [786, 312] on div "Order details Collaborate Checklists 0/0 Linked Orders Timeline Order details C…" at bounding box center [784, 59] width 1568 height 1457
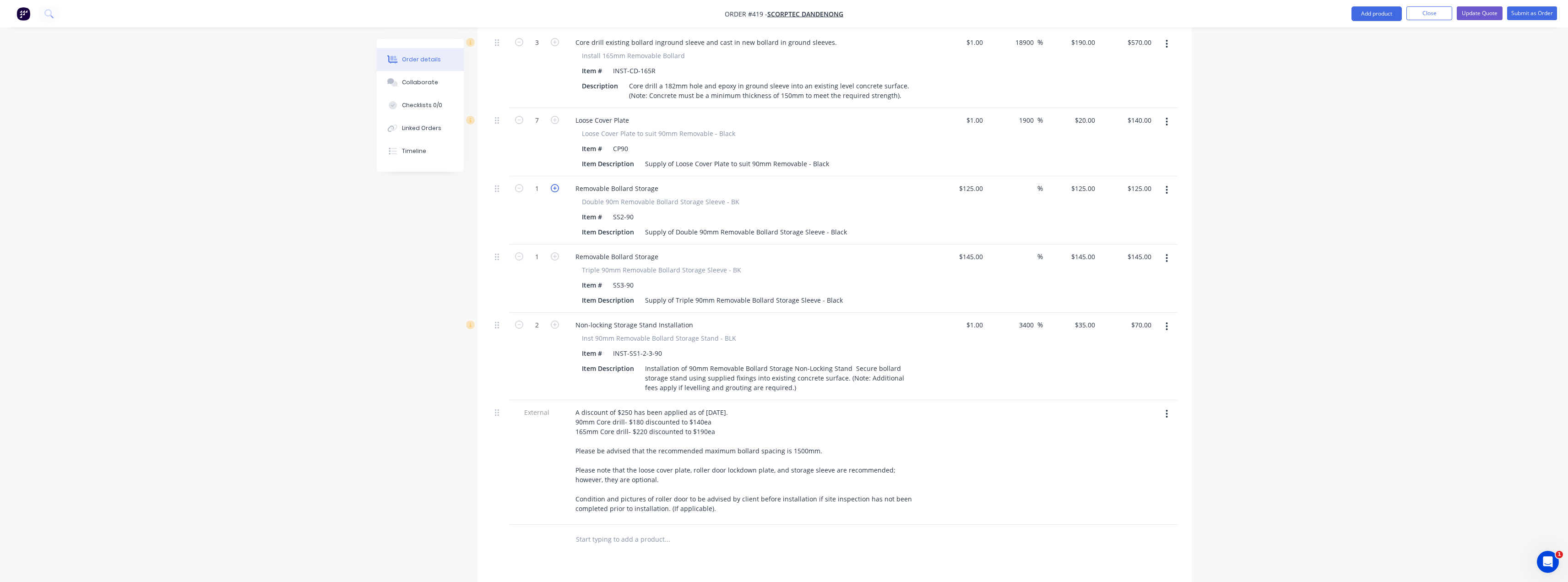
click at [555, 184] on icon "button" at bounding box center [554, 188] width 8 height 8
type input "2"
type input "$250.00"
click at [786, 182] on input "125" at bounding box center [972, 188] width 28 height 13
type input "$1.00"
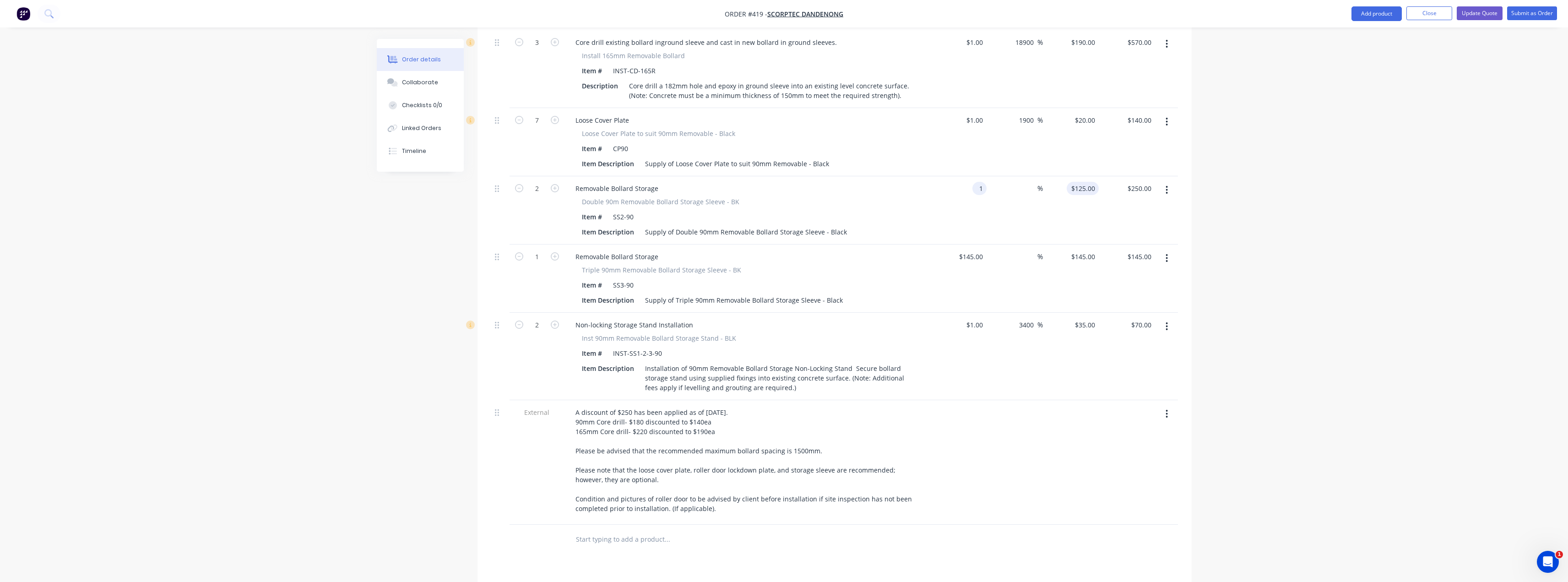
type input "1"
type input "$2.00"
click at [786, 182] on input "1" at bounding box center [1084, 188] width 28 height 13
type input "120"
type input "11900"
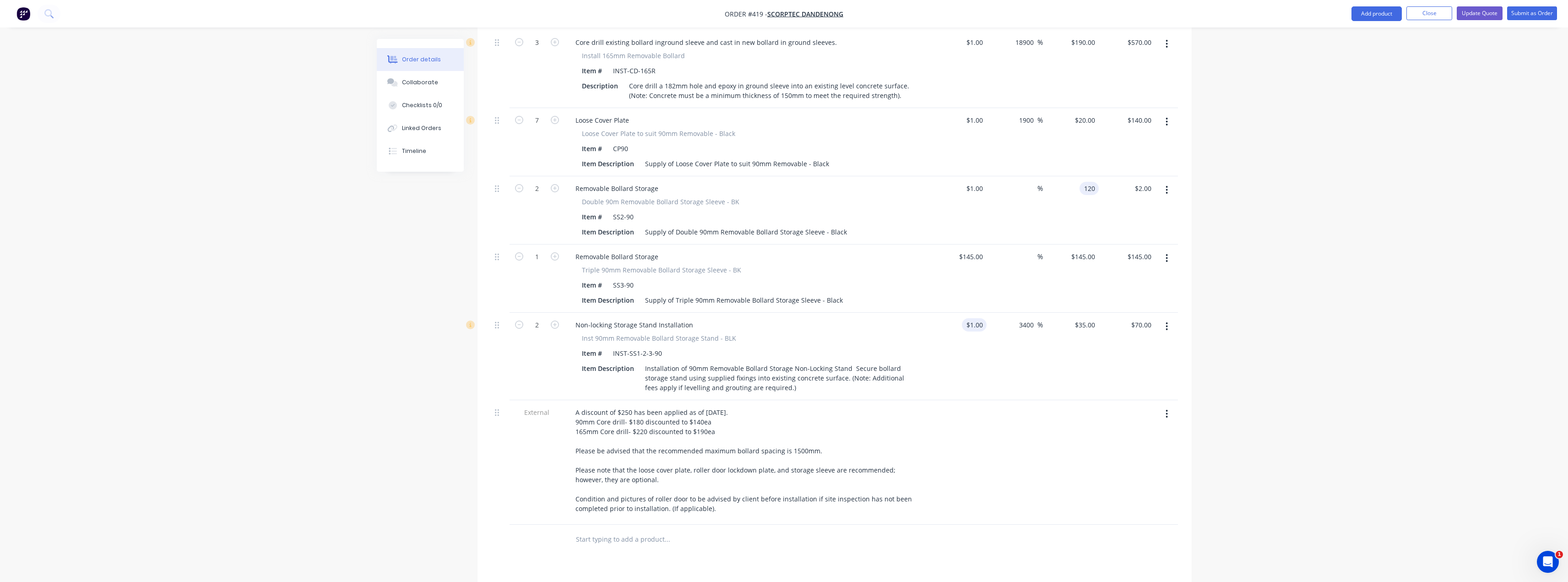
type input "$120.00"
type input "$240.00"
type input "1"
click at [786, 318] on div "1 1" at bounding box center [979, 325] width 14 height 13
type input "145"
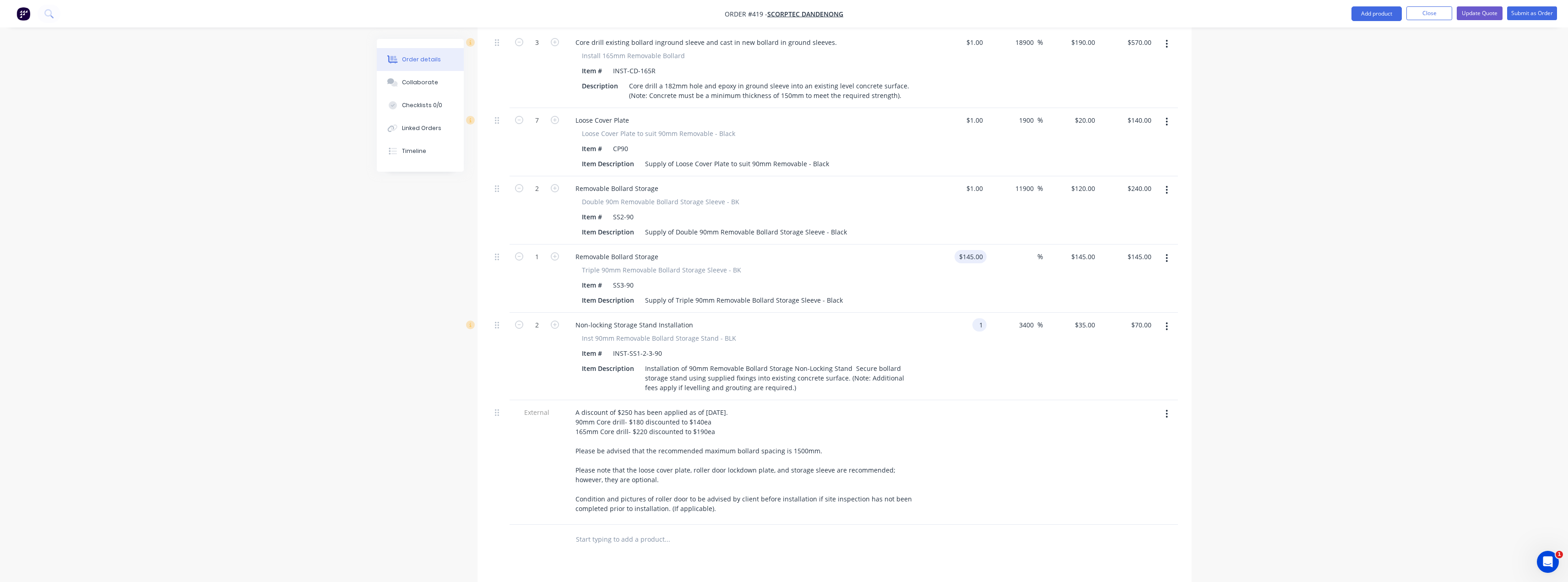
type input "$1.00"
click at [786, 250] on input "145" at bounding box center [972, 257] width 28 height 13
type input "$1.00"
type input "1"
type input "$1.00"
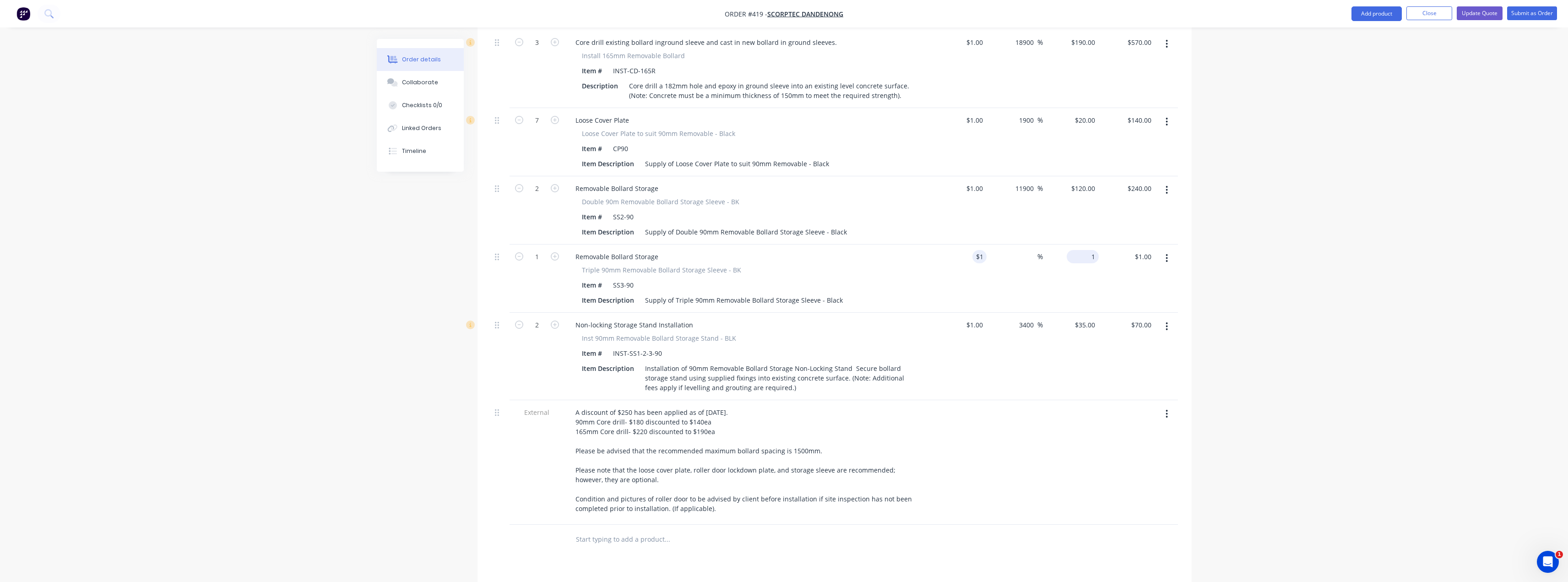
click at [786, 250] on input "1" at bounding box center [1084, 257] width 28 height 13
type input "130"
type input "12900"
type input "$130.00"
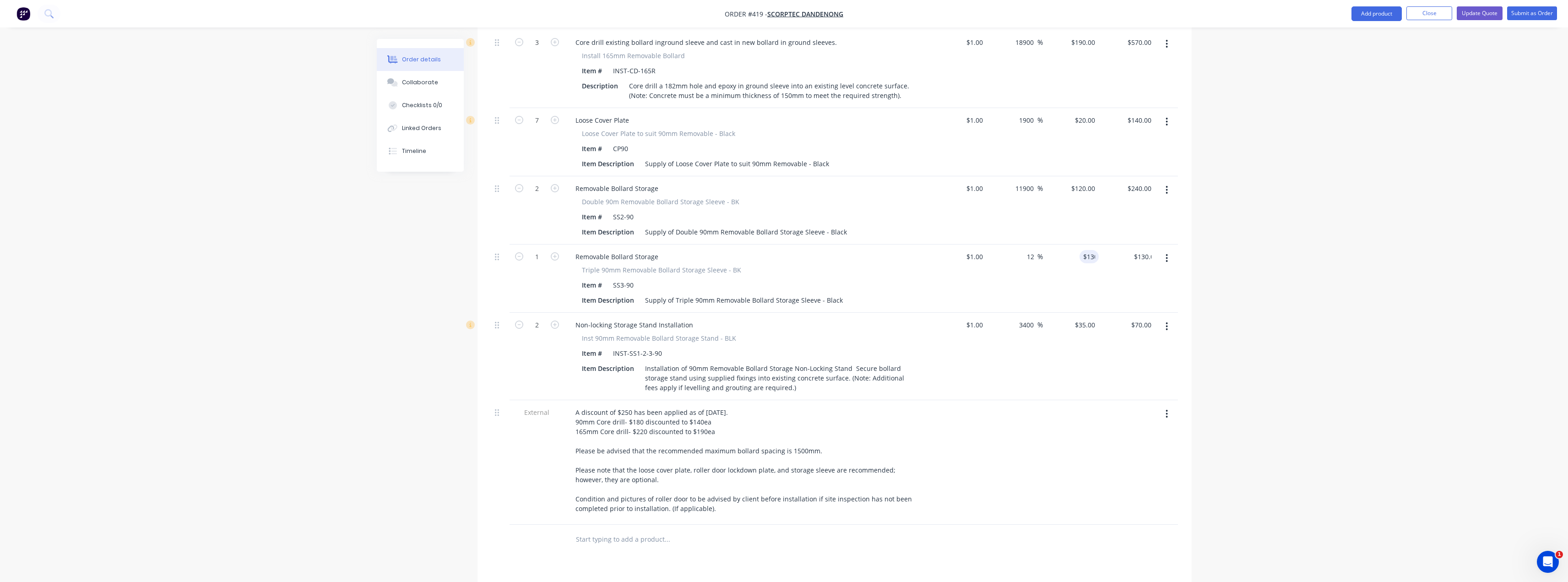
click at [786, 232] on div "Order details Collaborate Checklists 0/0 Linked Orders Timeline Order details C…" at bounding box center [784, 59] width 1568 height 1457
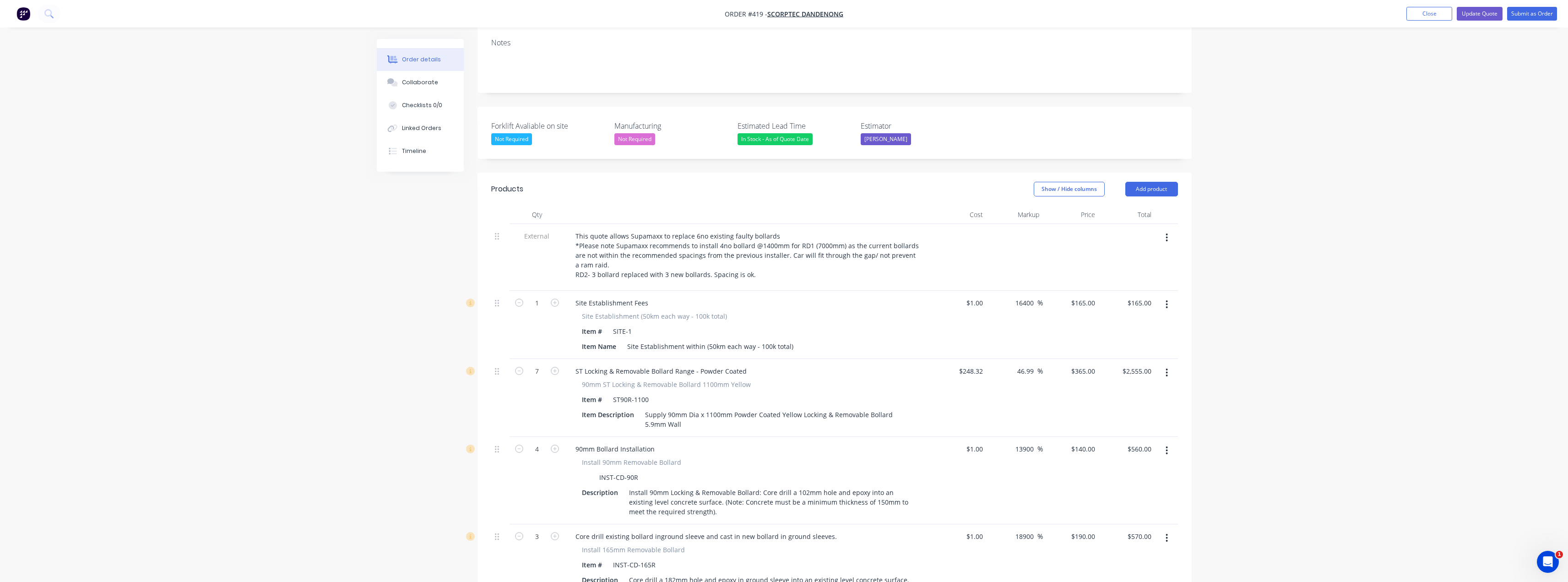
scroll to position [166, 0]
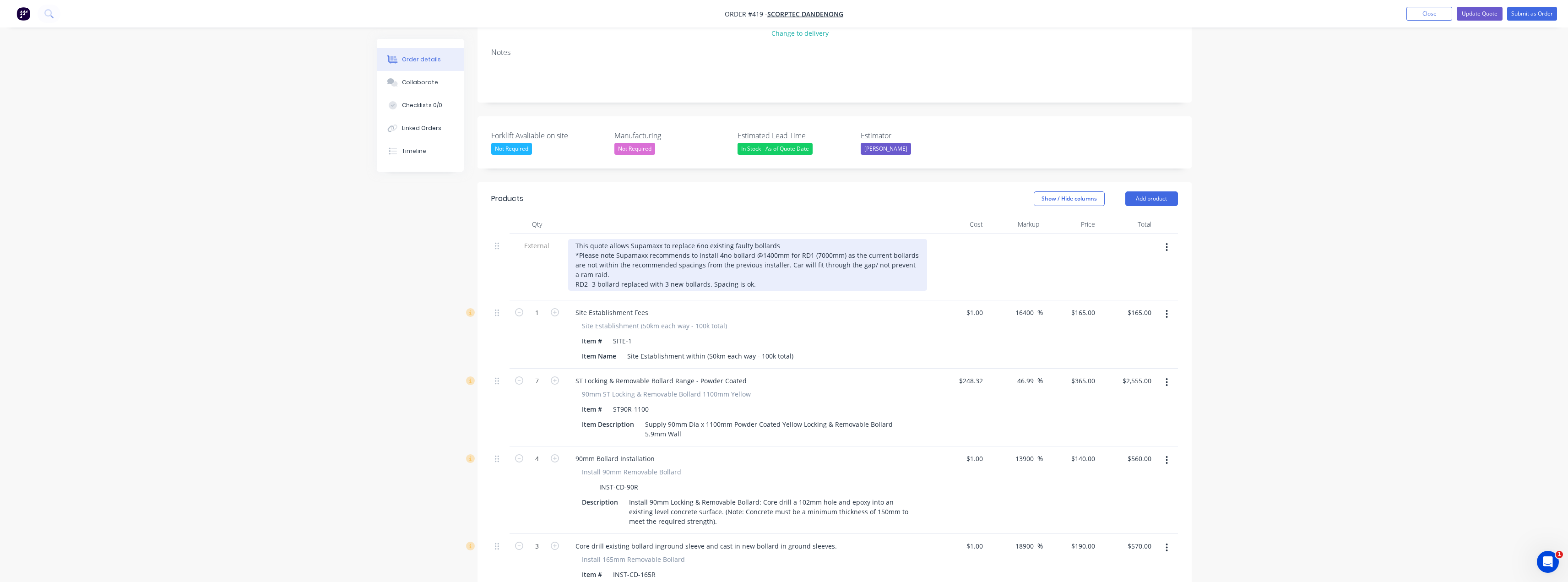
click at [755, 262] on div "This quote allows Supamaxx to replace 6no existing faulty bollards *Please note…" at bounding box center [747, 265] width 359 height 52
click at [705, 268] on div "This quote allows Supamaxx to replace 6no existing faulty bollards *Please note…" at bounding box center [747, 270] width 359 height 61
drag, startPoint x: 817, startPoint y: 270, endPoint x: 575, endPoint y: 269, distance: 242.0
click at [575, 269] on div "This quote allows Supamaxx to replace 6no existing faulty bollards *Please note…" at bounding box center [747, 270] width 359 height 61
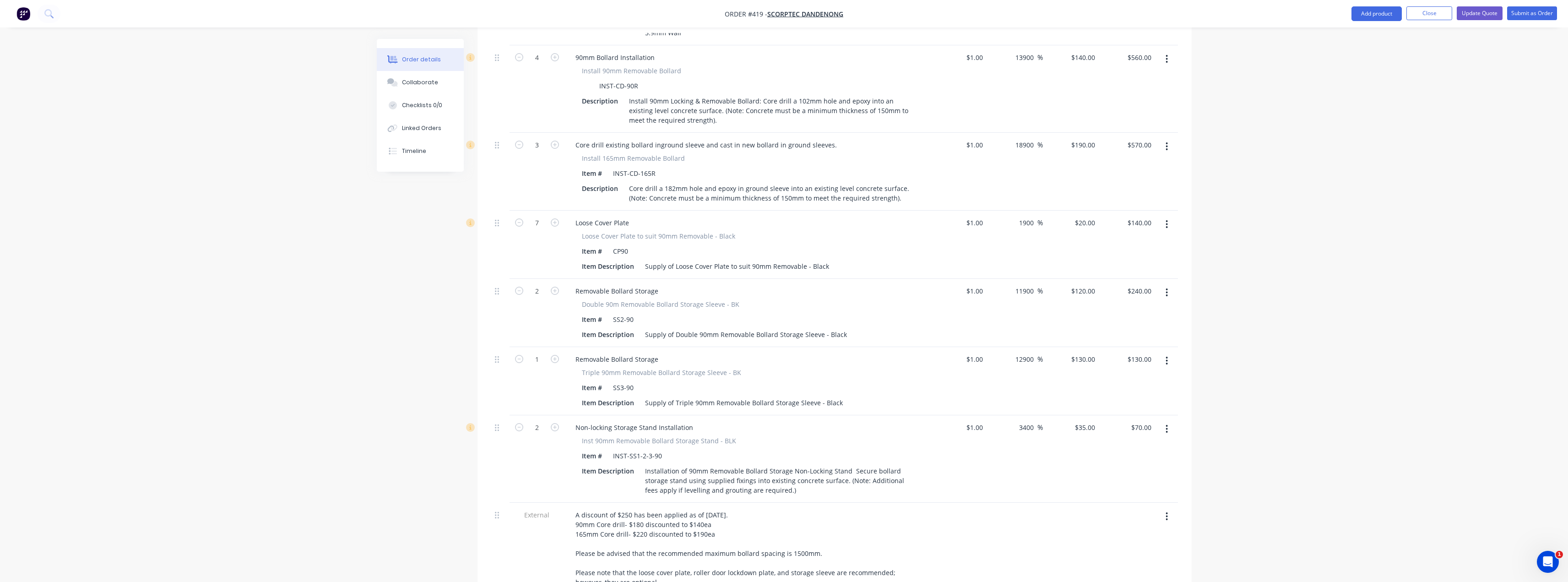
scroll to position [578, 0]
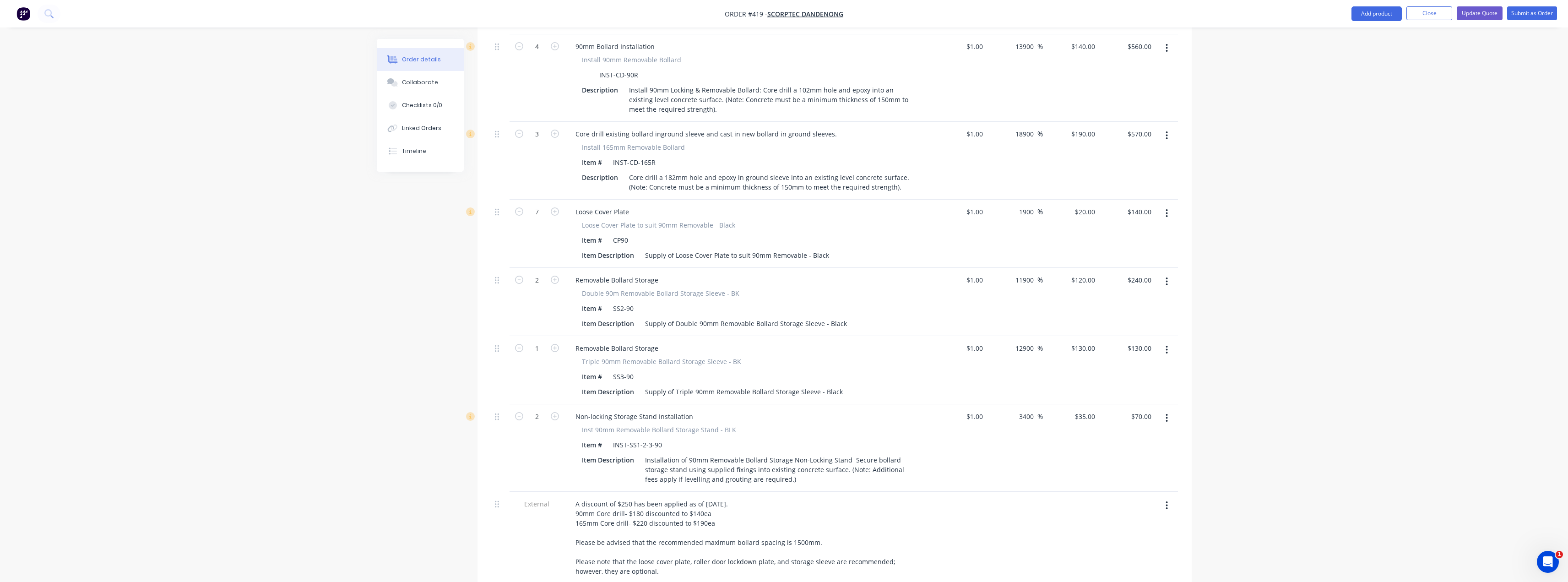
click at [786, 410] on button "button" at bounding box center [1166, 418] width 21 height 17
click at [786, 490] on div "Delete" at bounding box center [1134, 497] width 70 height 13
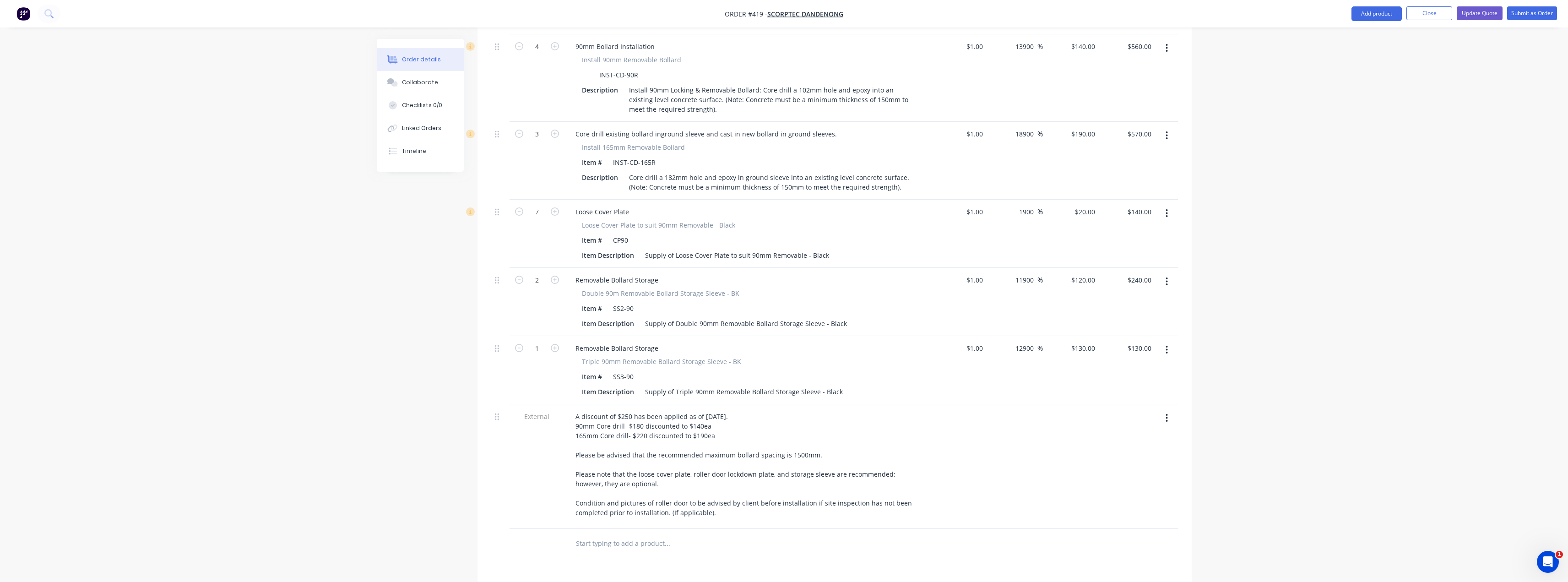
click at [786, 345] on icon "button" at bounding box center [1166, 349] width 2 height 8
click at [786, 422] on div "Delete" at bounding box center [1134, 429] width 70 height 13
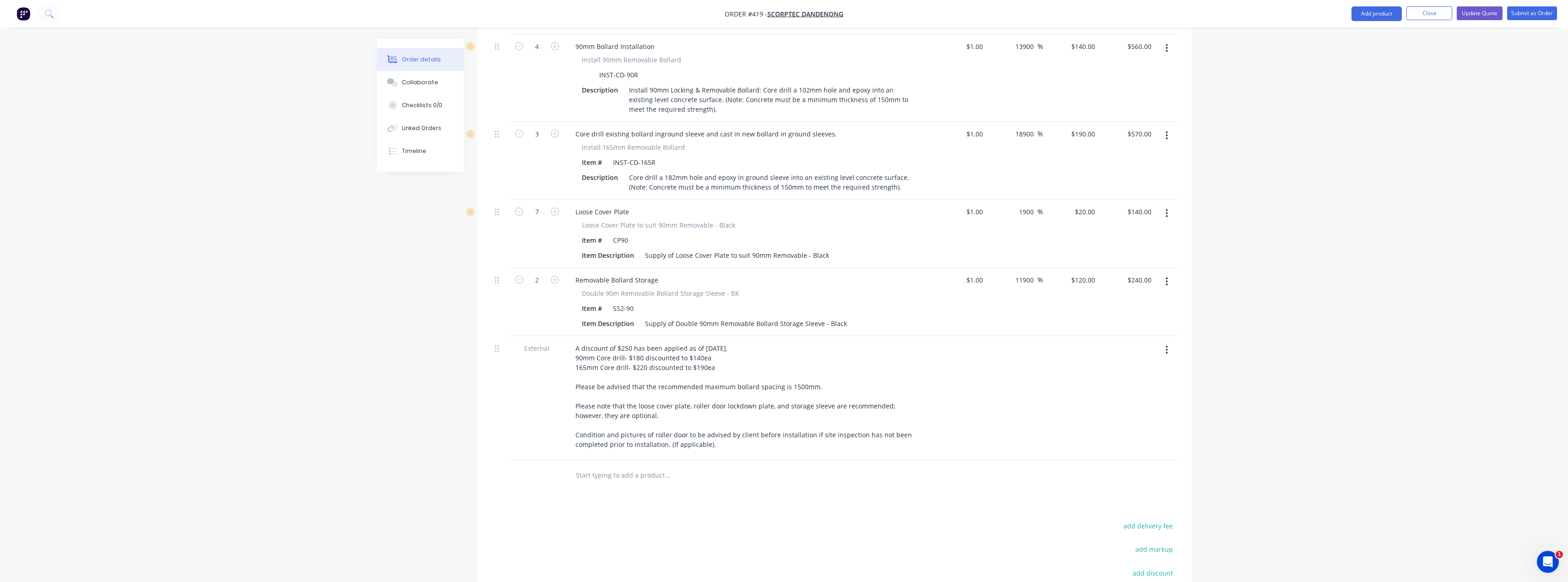
click at [786, 273] on button "button" at bounding box center [1166, 281] width 21 height 17
click at [786, 354] on div "Delete" at bounding box center [1134, 361] width 70 height 13
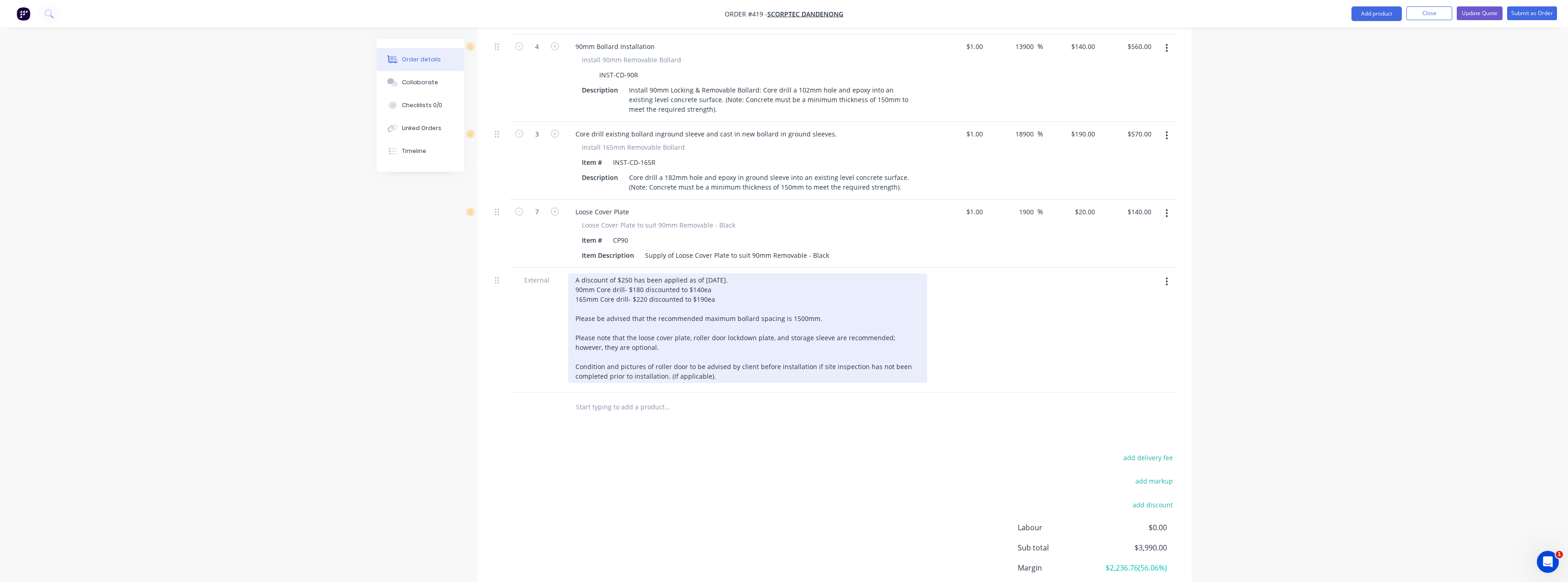
drag, startPoint x: 575, startPoint y: 252, endPoint x: 807, endPoint y: 366, distance: 258.5
click at [786, 366] on div "A discount of $250 has been applied as of 25/09/2025. 90mm Core drill- $180 dis…" at bounding box center [747, 330] width 366 height 125
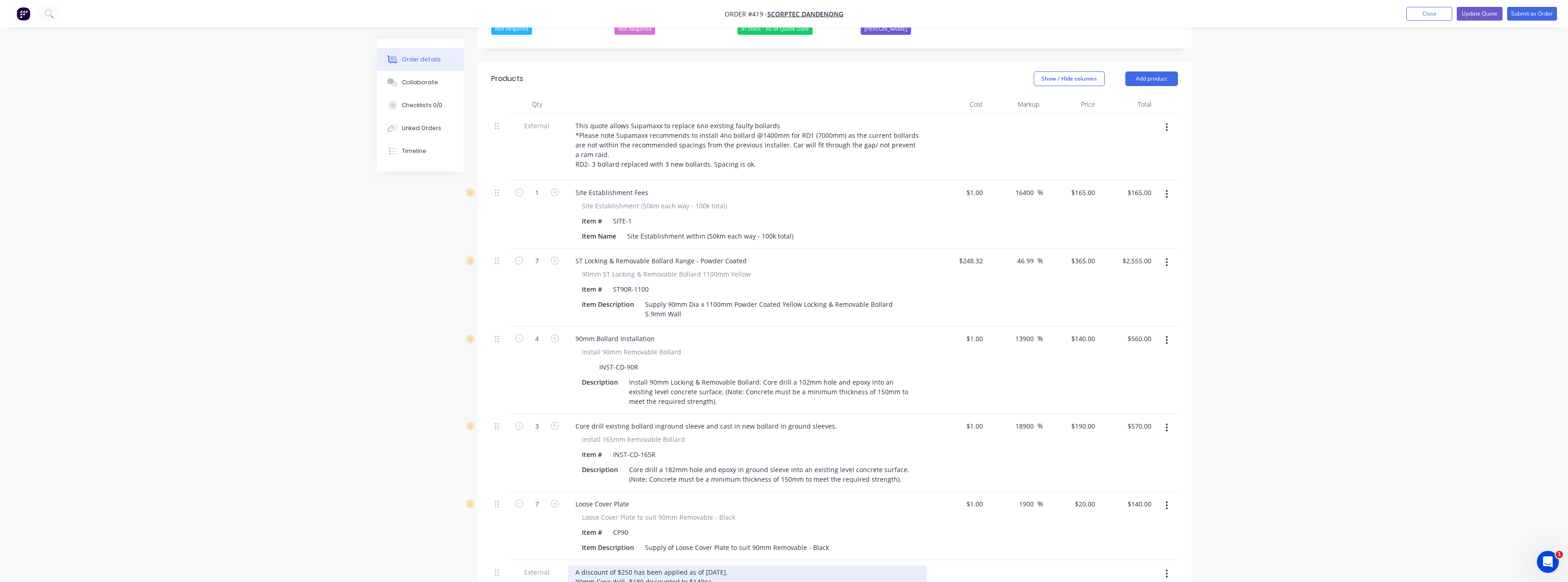
scroll to position [257, 0]
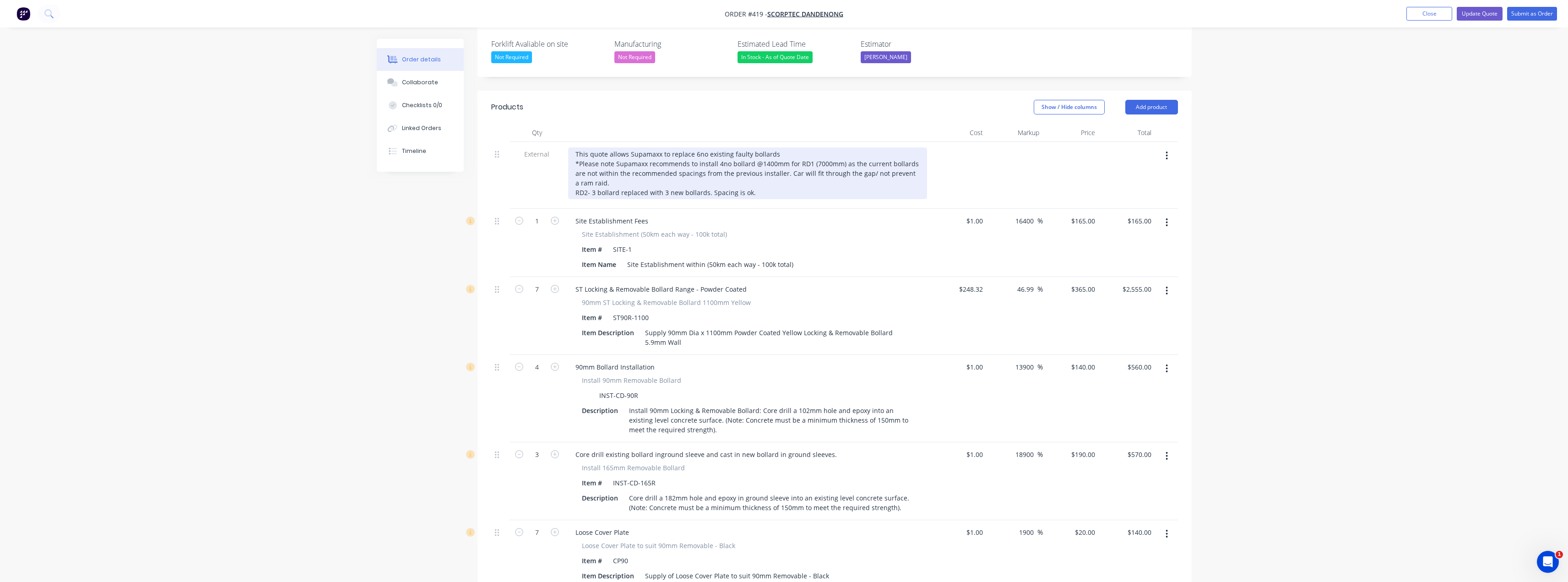
click at [704, 147] on div "This quote allows Supamaxx to replace 6no existing faulty bollards *Please note…" at bounding box center [747, 173] width 359 height 52
click at [727, 147] on div "This quote allows Supamaxx to replace 6no existing faulty bollards *Please note…" at bounding box center [747, 173] width 359 height 52
click at [748, 147] on div "This quote allows Supamaxx to replace 6no existing faulty bollards *Please note…" at bounding box center [747, 173] width 359 height 52
click at [607, 157] on div "This quote allows Supamaxx to replace 6no existing faulty bollards *Please note…" at bounding box center [747, 173] width 359 height 52
click at [603, 158] on div "This quote allows Supamaxx to replace 6no existing faulty bollards *Please note…" at bounding box center [747, 173] width 359 height 52
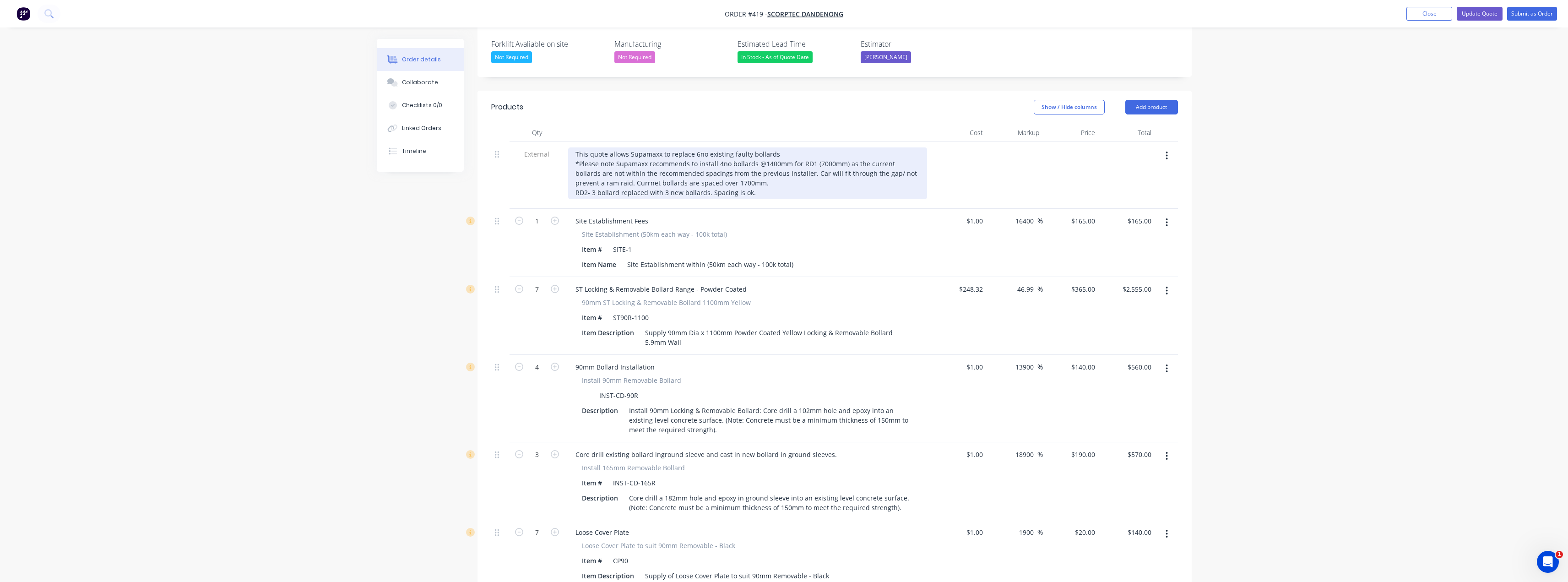
click at [617, 155] on div "This quote allows Supamaxx to replace 6no existing faulty bollards *Please note…" at bounding box center [747, 173] width 359 height 52
click at [641, 154] on div "This quote allows Supamaxx to replace 6no existing faulty bollards *Please note…" at bounding box center [747, 173] width 359 height 52
click at [757, 157] on div "This quote allows Supamaxx to replace 6no existing faulty bollards *Please note…" at bounding box center [747, 173] width 359 height 52
click at [746, 167] on div "This quote allows Supamaxx to replace 6no existing faulty bollards *Please note…" at bounding box center [747, 173] width 359 height 52
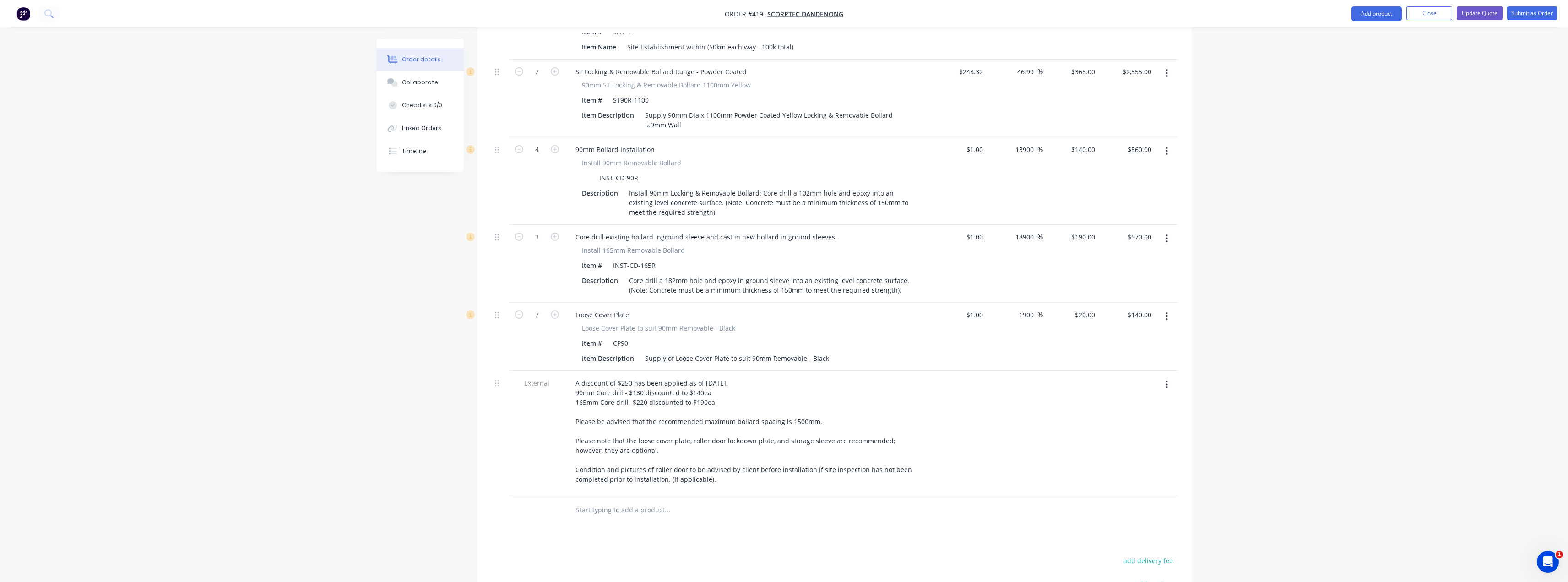
scroll to position [486, 0]
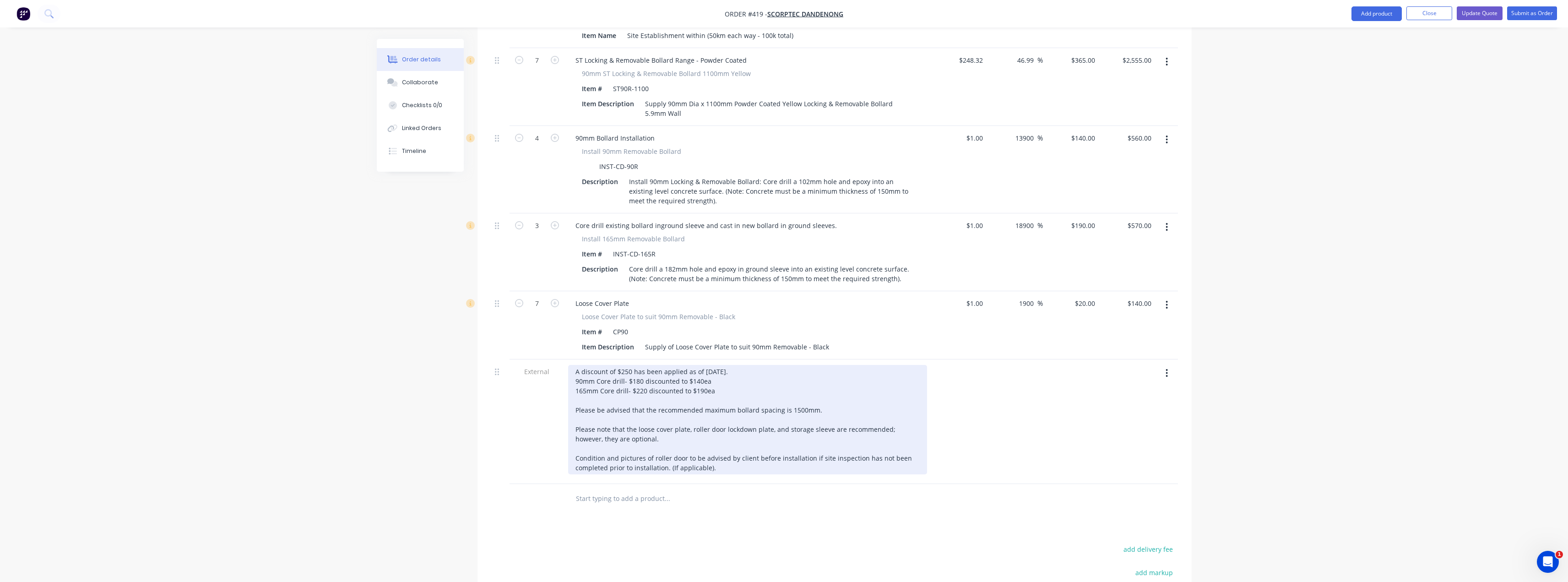
click at [710, 365] on div "A discount of $250 has been applied as of 25/09/2025. 90mm Core drill- $180 dis…" at bounding box center [747, 419] width 359 height 109
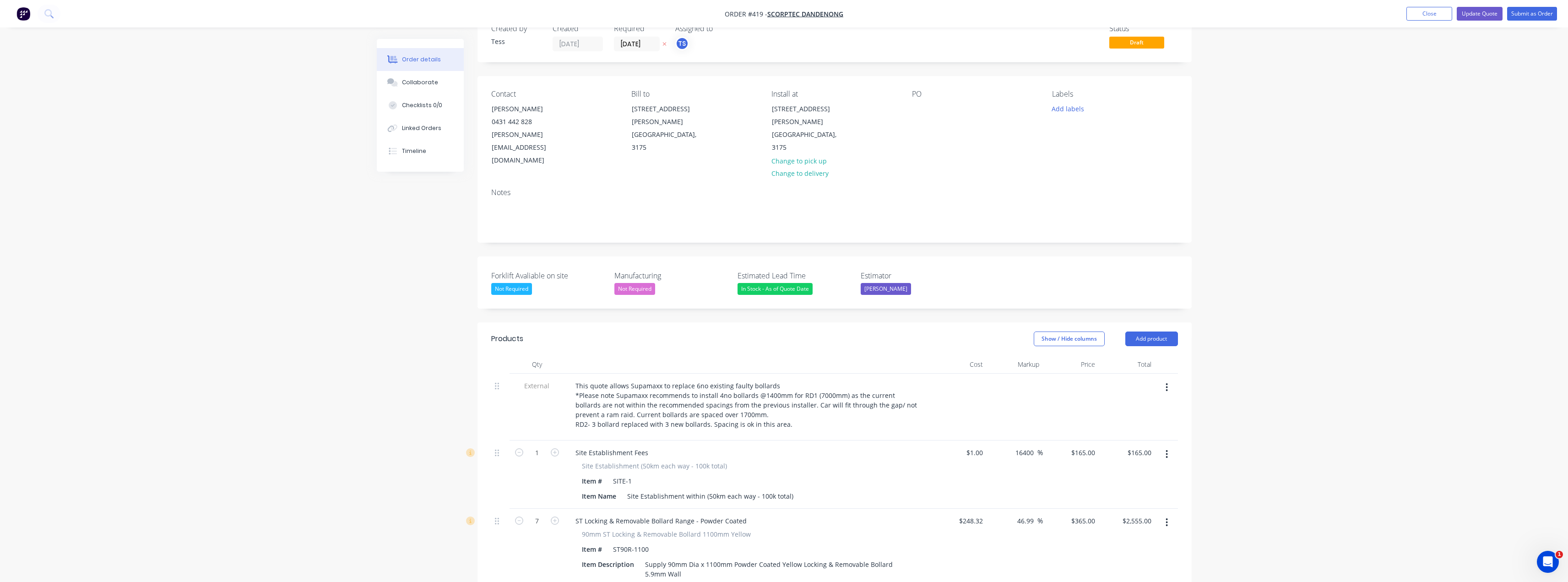
scroll to position [0, 0]
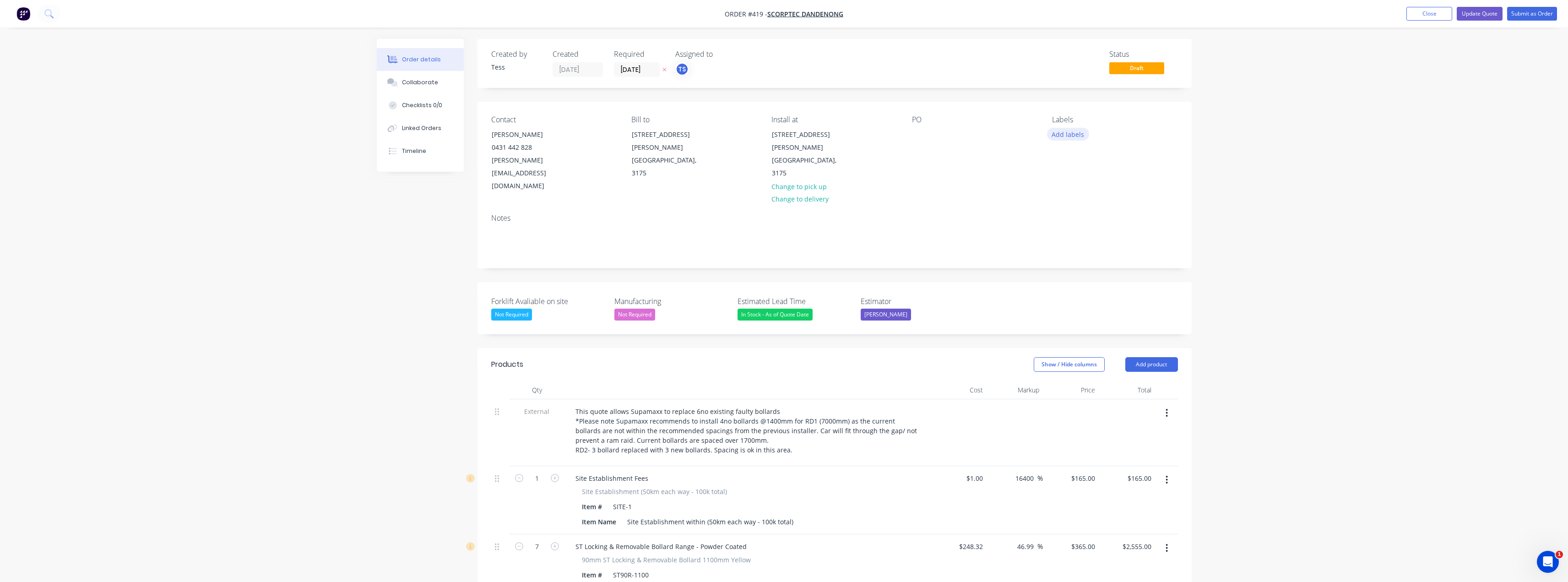
click at [786, 134] on button "Add labels" at bounding box center [1068, 134] width 42 height 12
click at [786, 216] on div at bounding box center [1069, 216] width 18 height 18
click at [786, 145] on div "PO" at bounding box center [974, 154] width 125 height 78
click at [786, 15] on button "Update Quote" at bounding box center [1479, 13] width 46 height 13
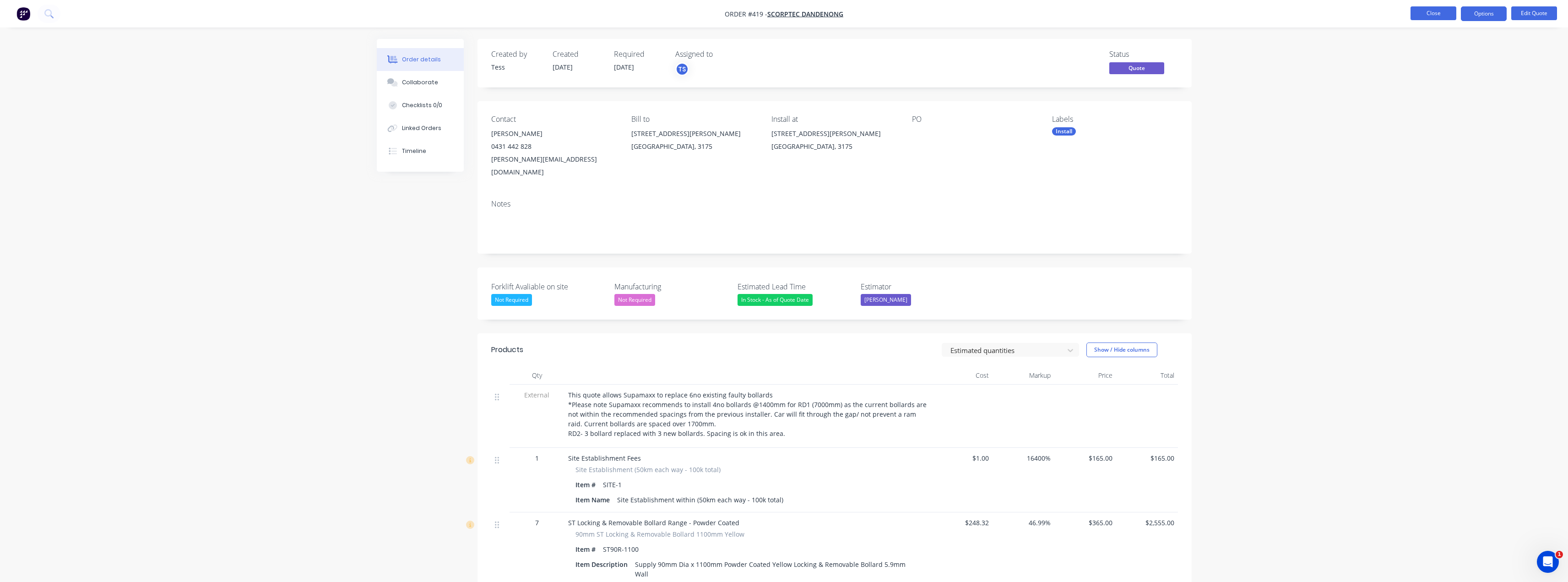
click at [786, 20] on button "Close" at bounding box center [1433, 13] width 46 height 13
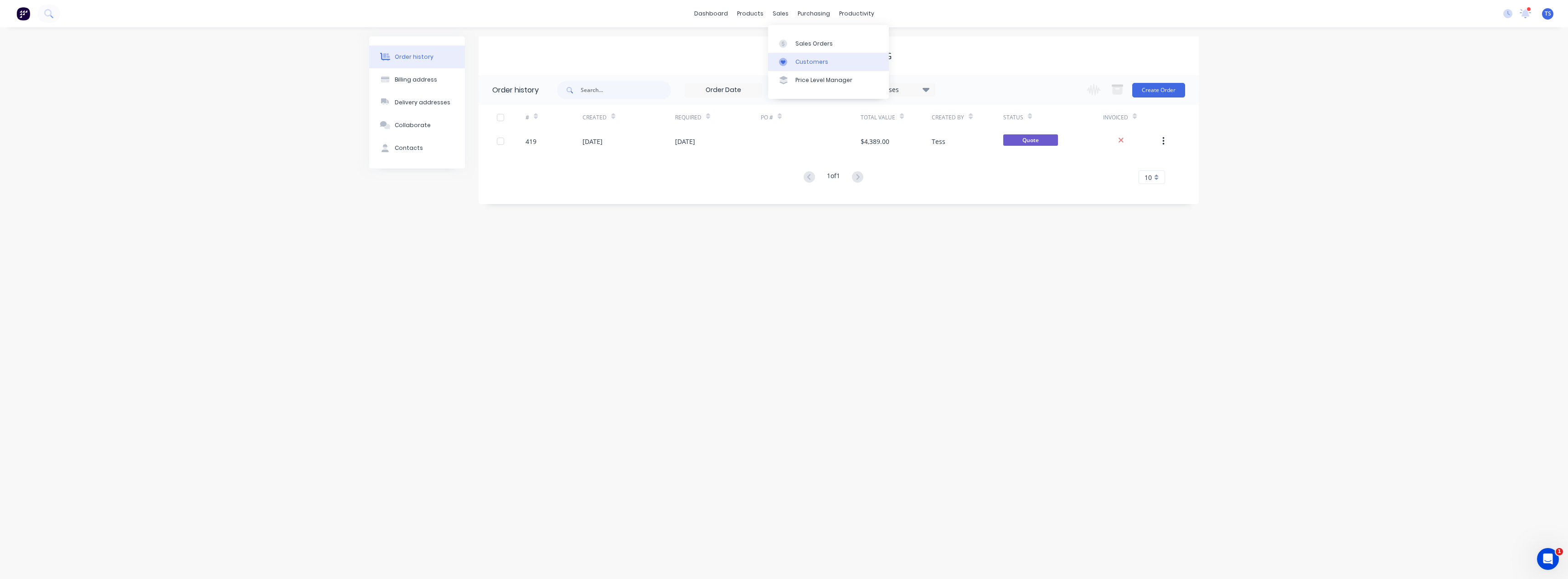
click at [783, 61] on div "Customers" at bounding box center [812, 61] width 33 height 8
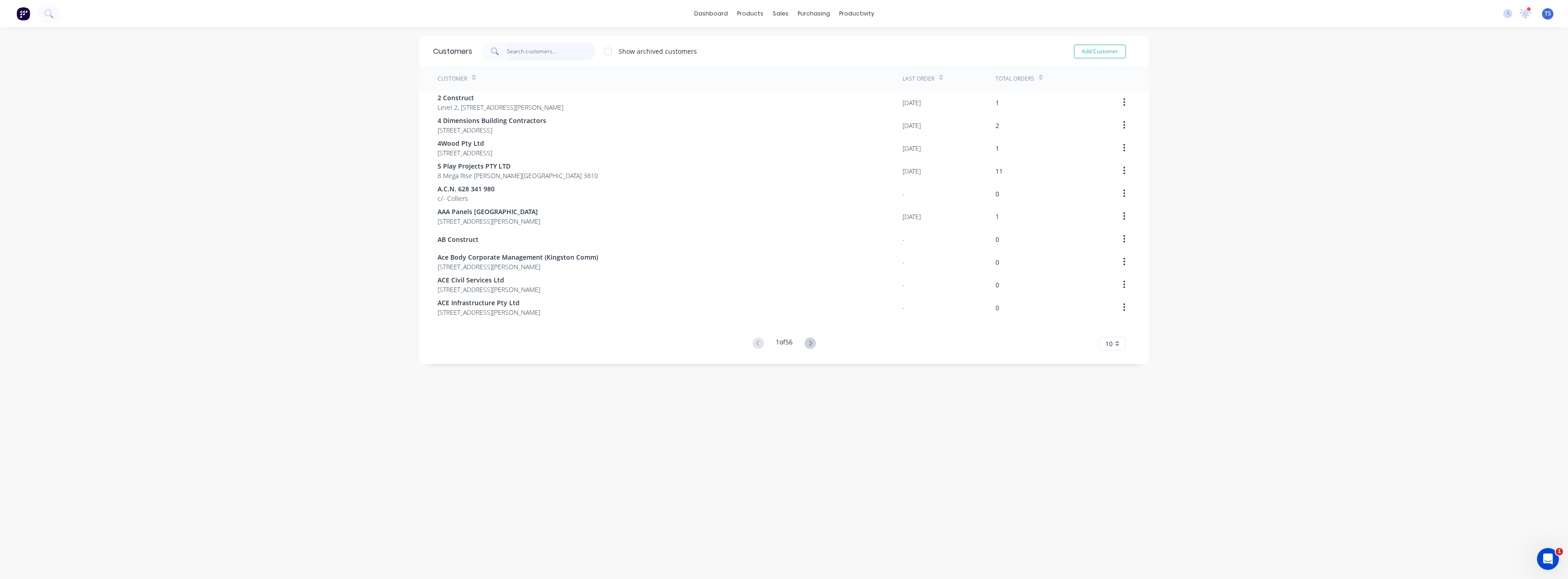
click at [558, 49] on input "text" at bounding box center [551, 52] width 89 height 18
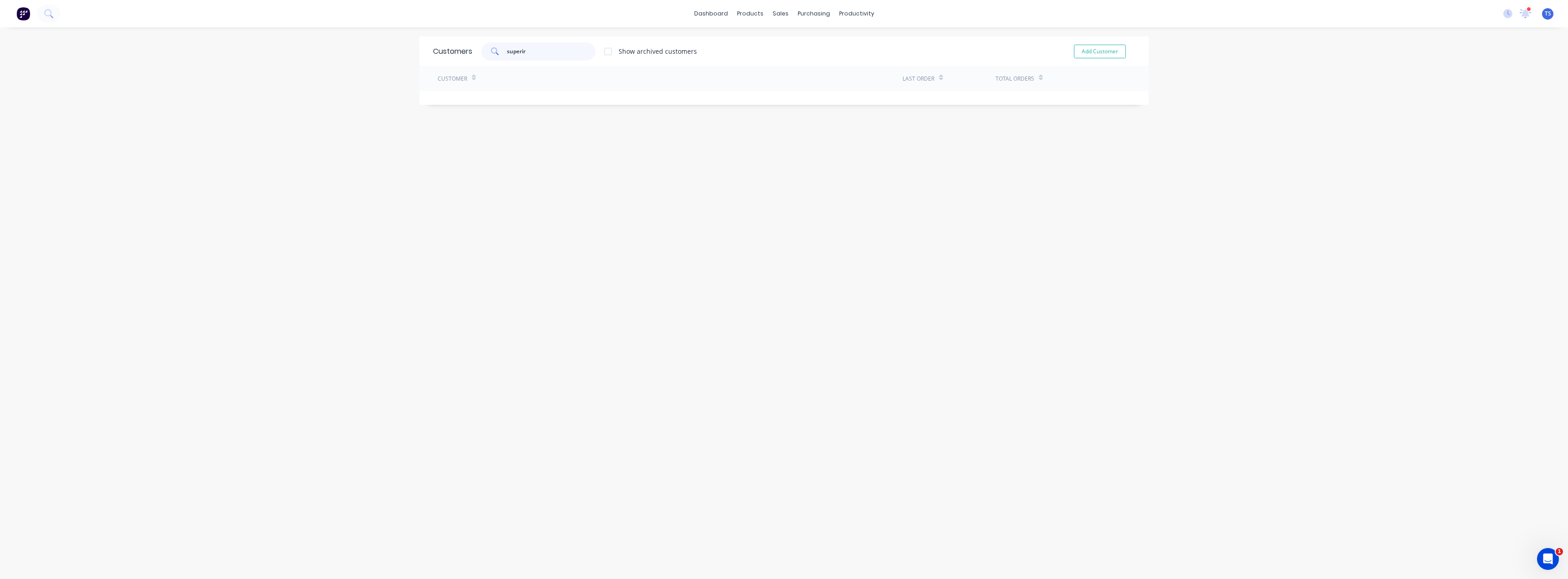
click at [543, 50] on input "superir" at bounding box center [551, 52] width 89 height 18
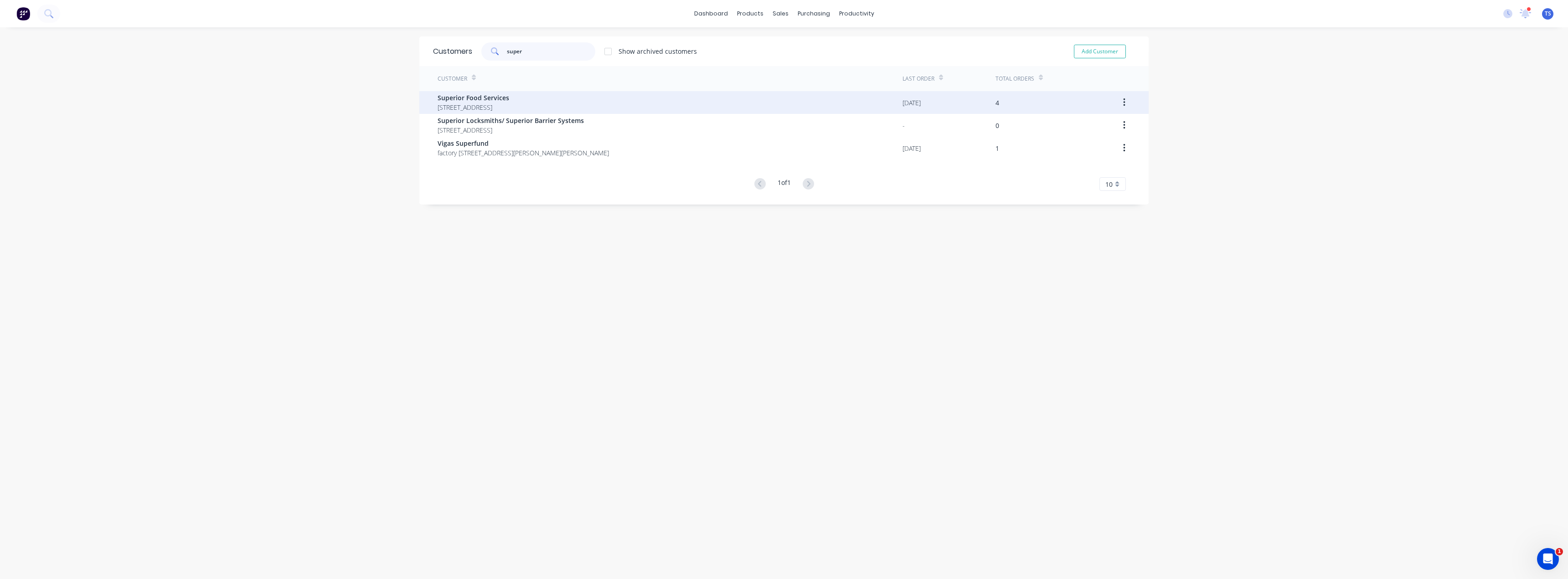
type input "super"
click at [509, 105] on span "33-59 Clarinda Road OAKLEIGH SOUTH 3167" at bounding box center [474, 107] width 72 height 10
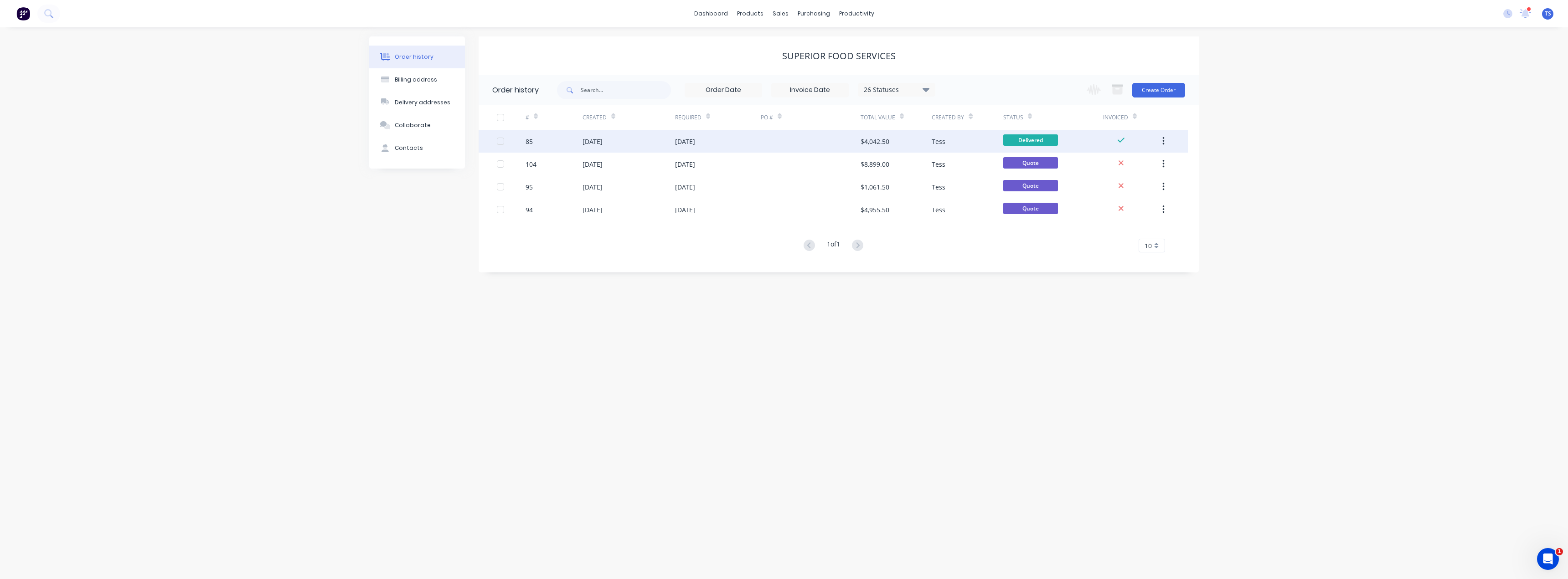
click at [709, 145] on div "10 Jul 2025" at bounding box center [718, 140] width 86 height 23
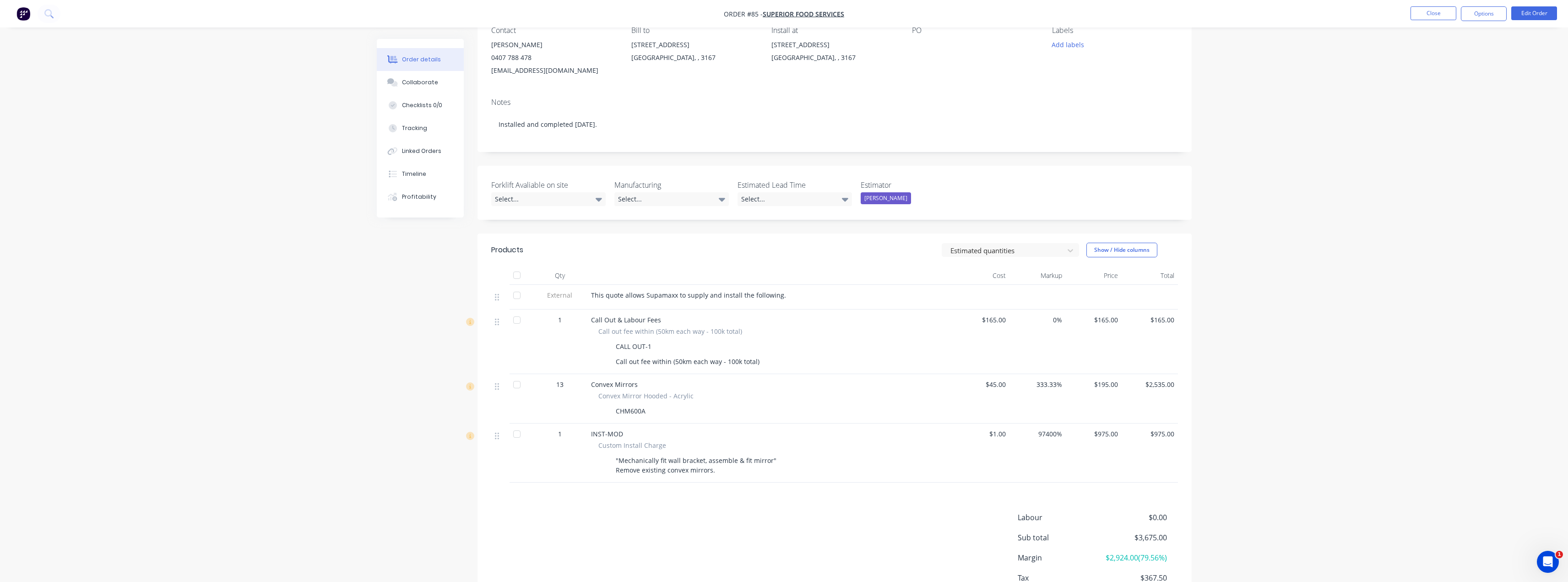
scroll to position [92, 0]
click at [786, 7] on button "Close" at bounding box center [1433, 13] width 46 height 13
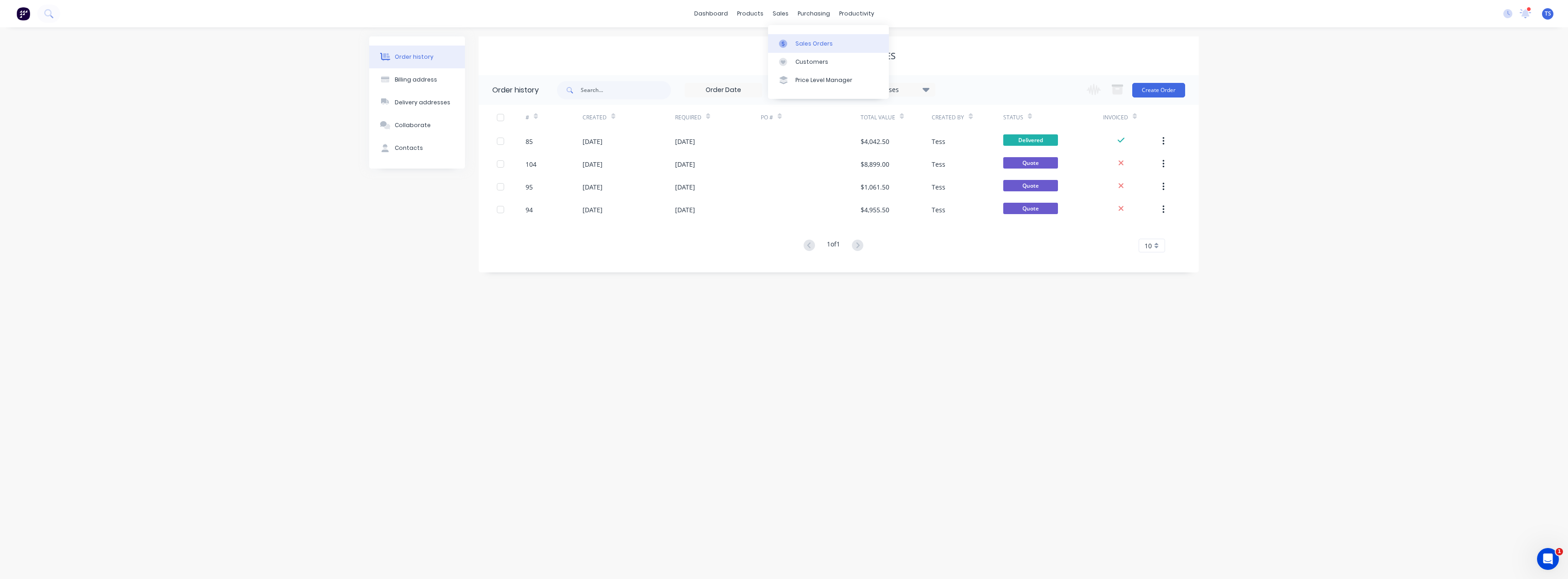
click at [783, 41] on div "Sales Orders" at bounding box center [814, 43] width 37 height 8
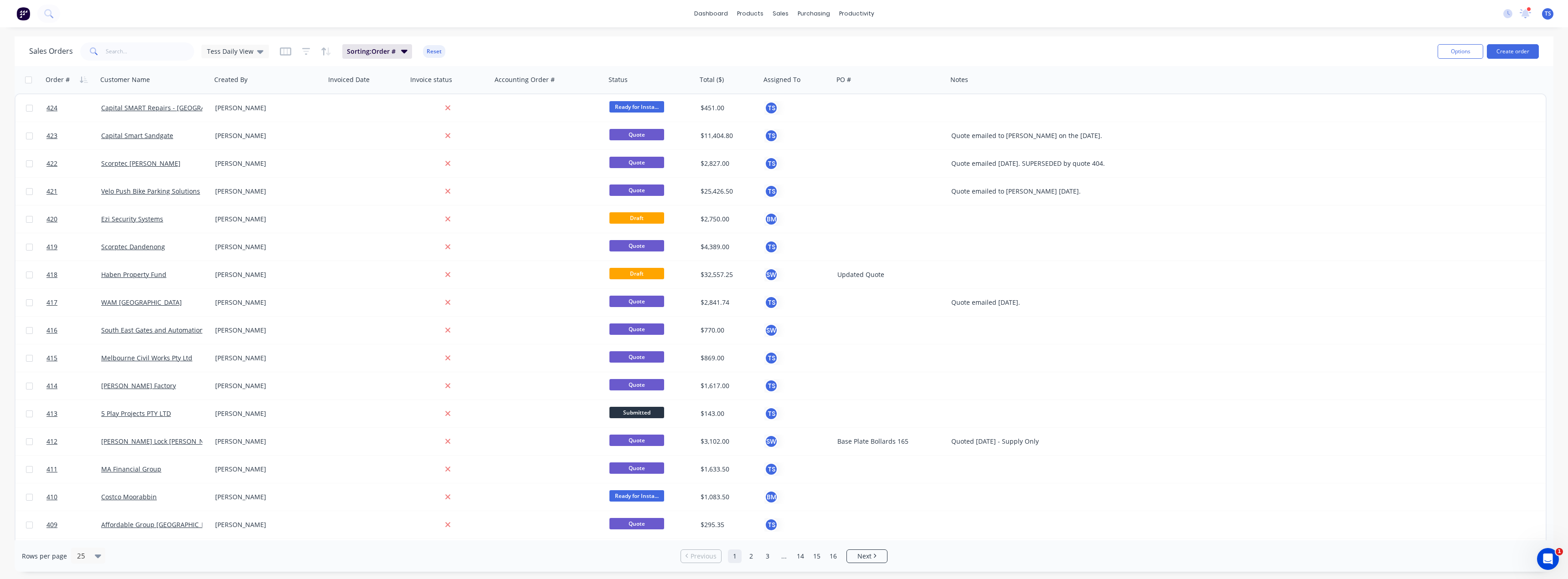
click at [783, 53] on div "Sales Orders Tess Daily View Sorting: Order # Reset" at bounding box center [730, 51] width 1401 height 23
click at [783, 62] on div "Customers" at bounding box center [812, 61] width 33 height 8
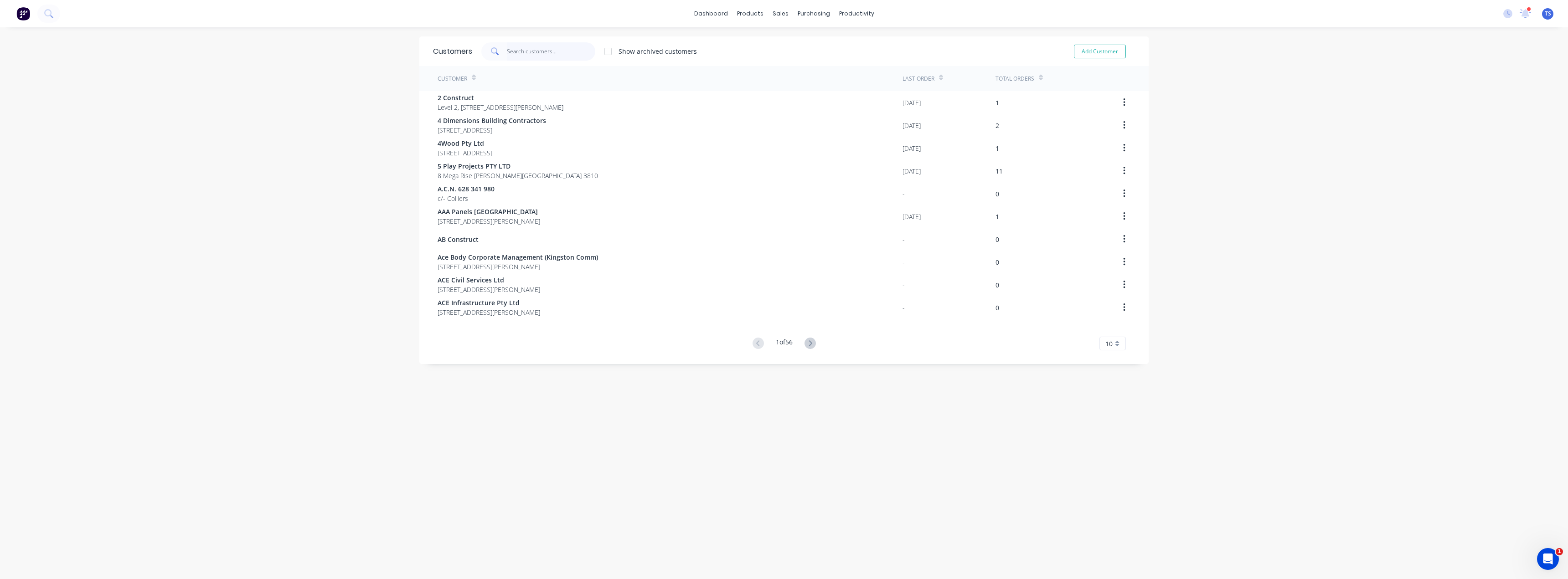
click at [509, 54] on input "text" at bounding box center [551, 52] width 89 height 18
type input "carrum"
drag, startPoint x: 533, startPoint y: 50, endPoint x: 432, endPoint y: 69, distance: 102.8
click at [433, 69] on div "Customers carrum Show archived customers Add Customer Customer Last Order Total…" at bounding box center [784, 178] width 729 height 282
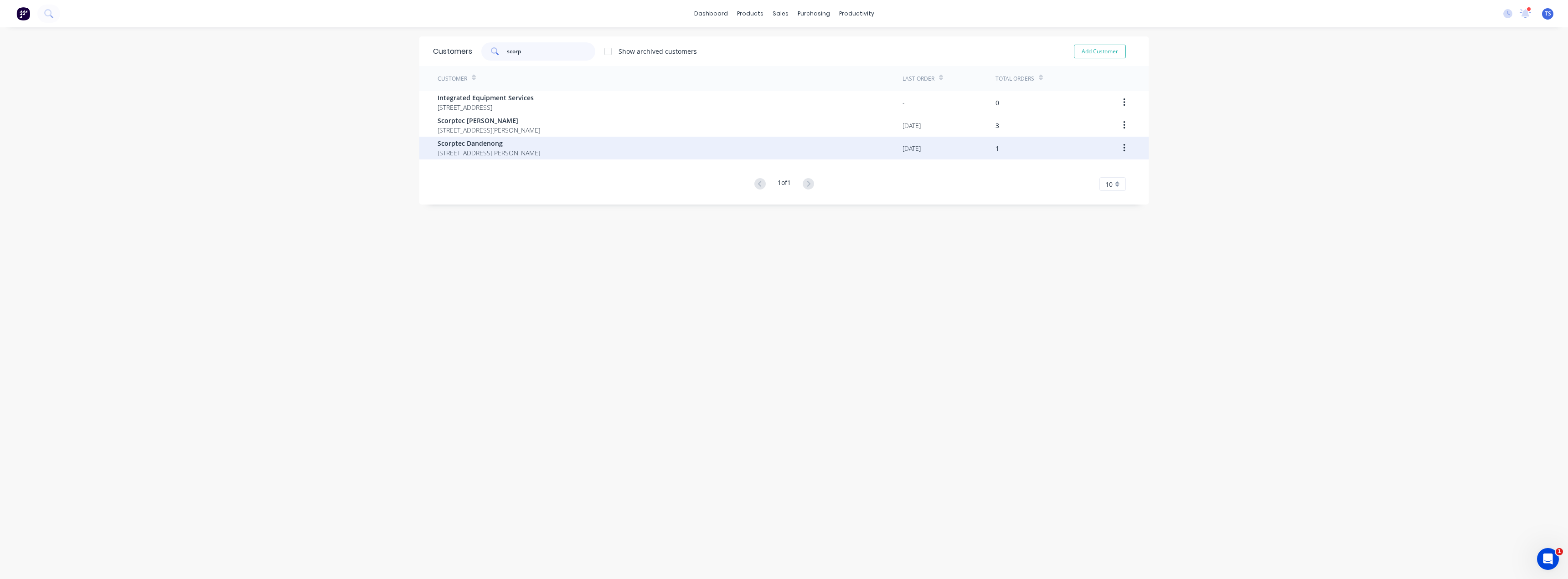
type input "scorp"
click at [494, 147] on span "Scorptec Dandenong" at bounding box center [489, 144] width 102 height 10
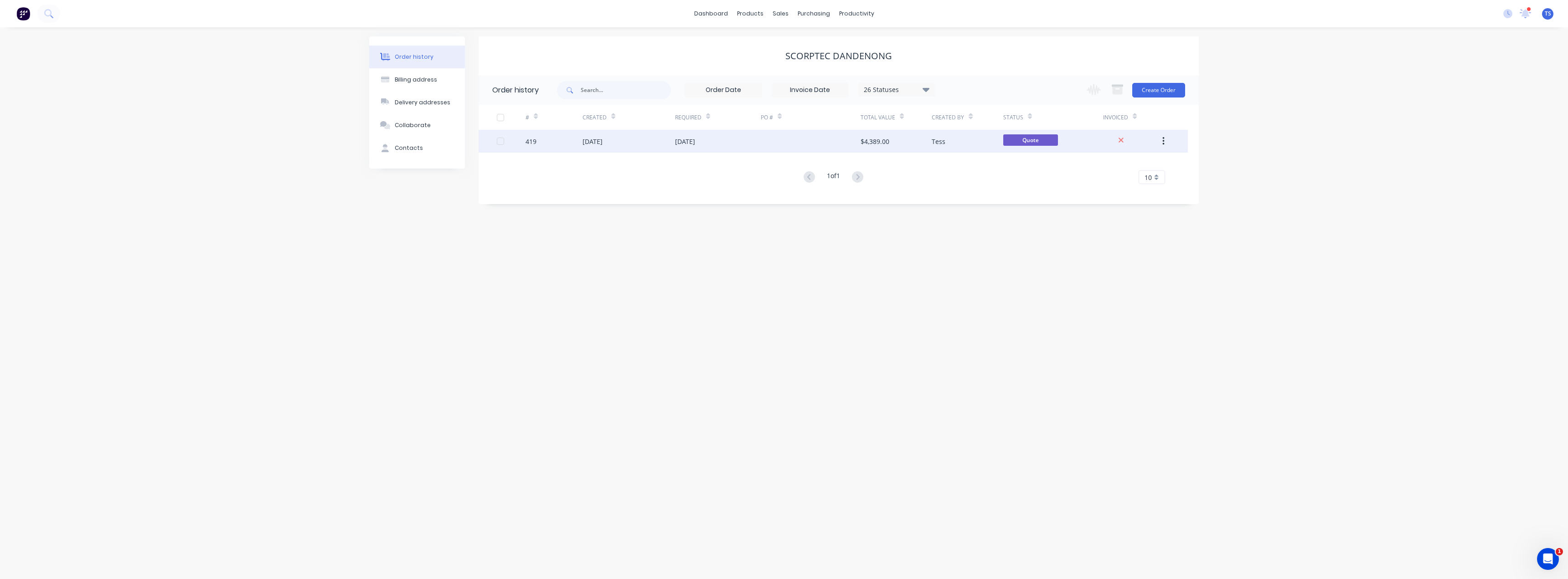
click at [692, 142] on div "[DATE]" at bounding box center [685, 142] width 20 height 10
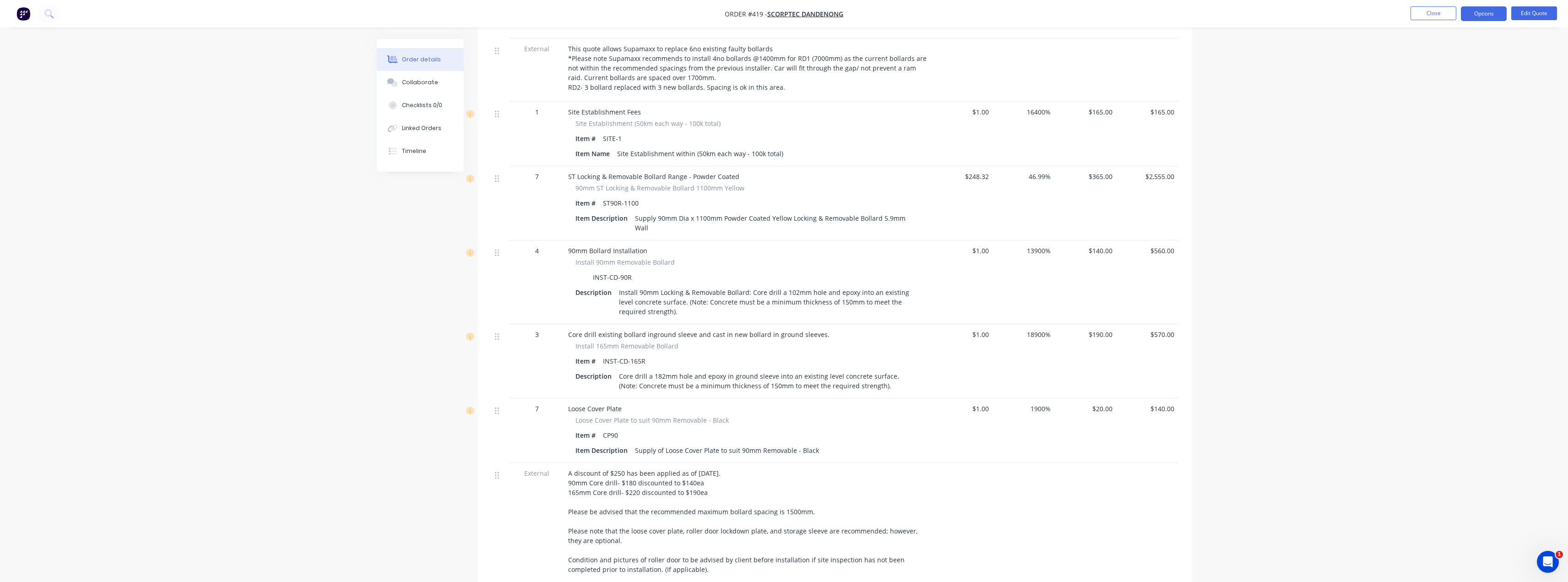
scroll to position [488, 0]
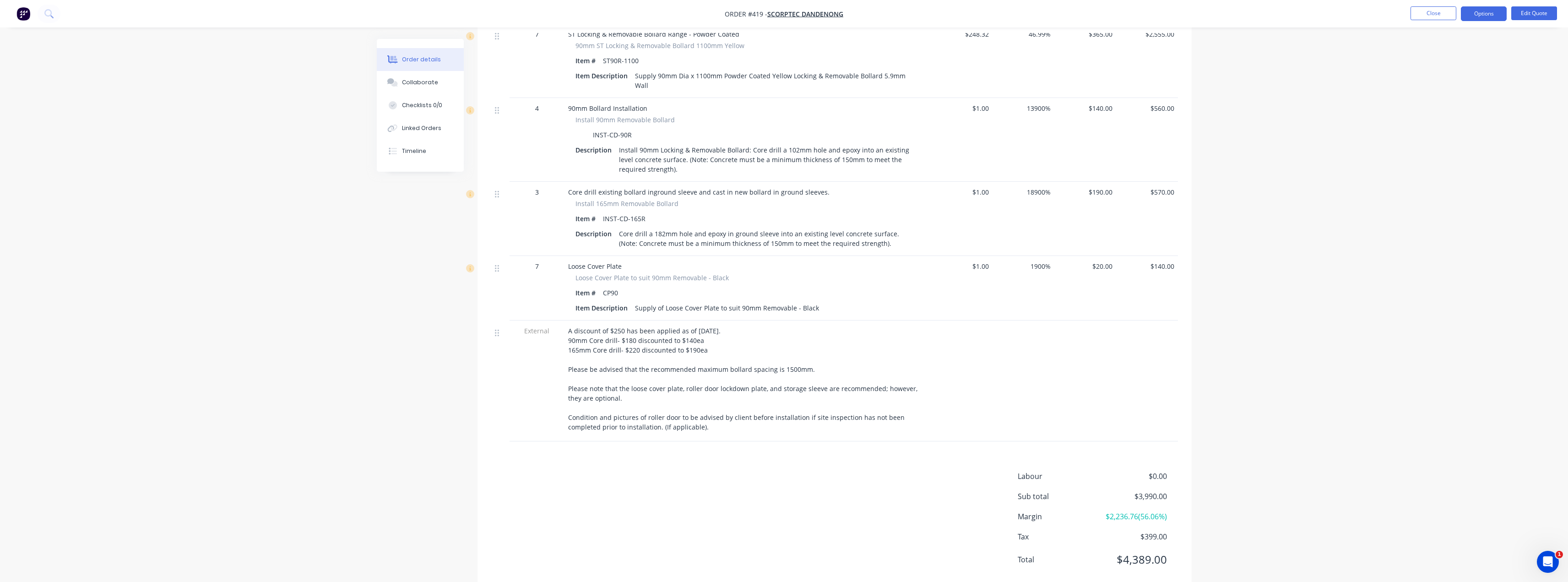
drag, startPoint x: 678, startPoint y: 408, endPoint x: 557, endPoint y: 309, distance: 156.3
click at [557, 320] on div "External A discount of $250 has been applied as of 25/09/2025. 90mm Core drill-…" at bounding box center [834, 381] width 686 height 121
click at [786, 16] on button "Options" at bounding box center [1484, 13] width 46 height 15
click at [786, 54] on div "Quote" at bounding box center [1456, 56] width 84 height 13
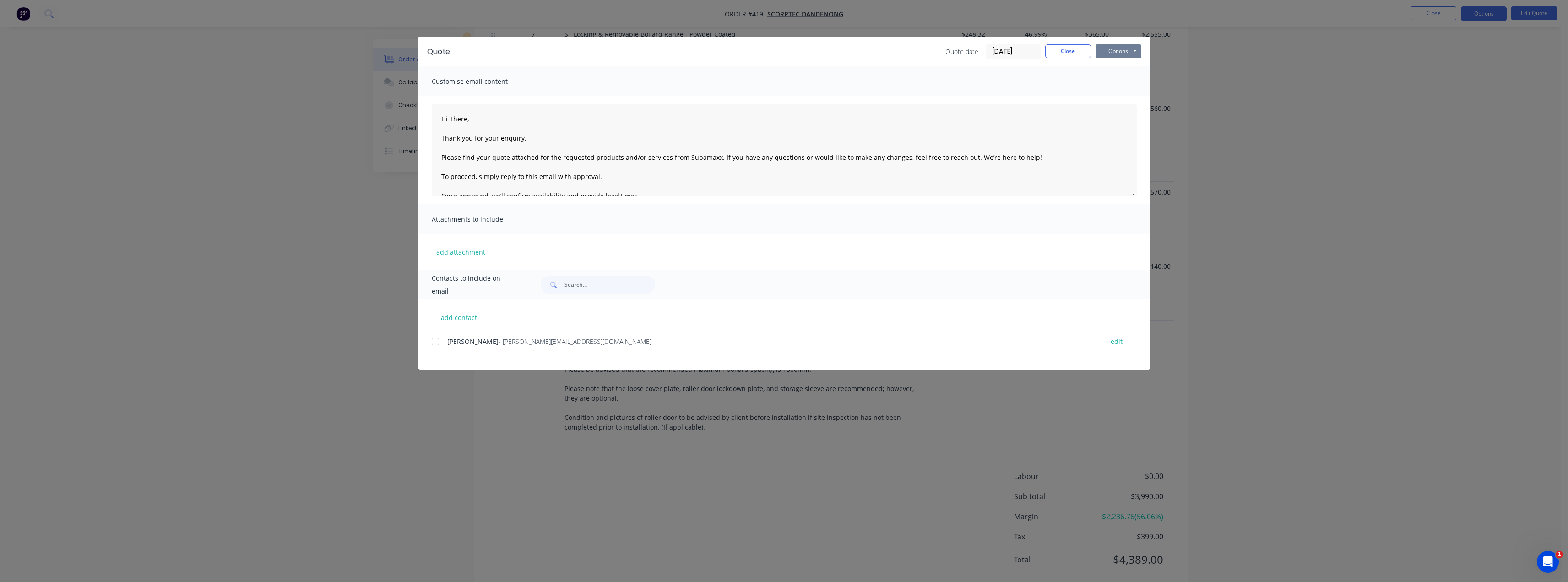
click at [786, 54] on button "Options" at bounding box center [1118, 51] width 46 height 13
click at [786, 73] on button "Preview" at bounding box center [1125, 67] width 59 height 15
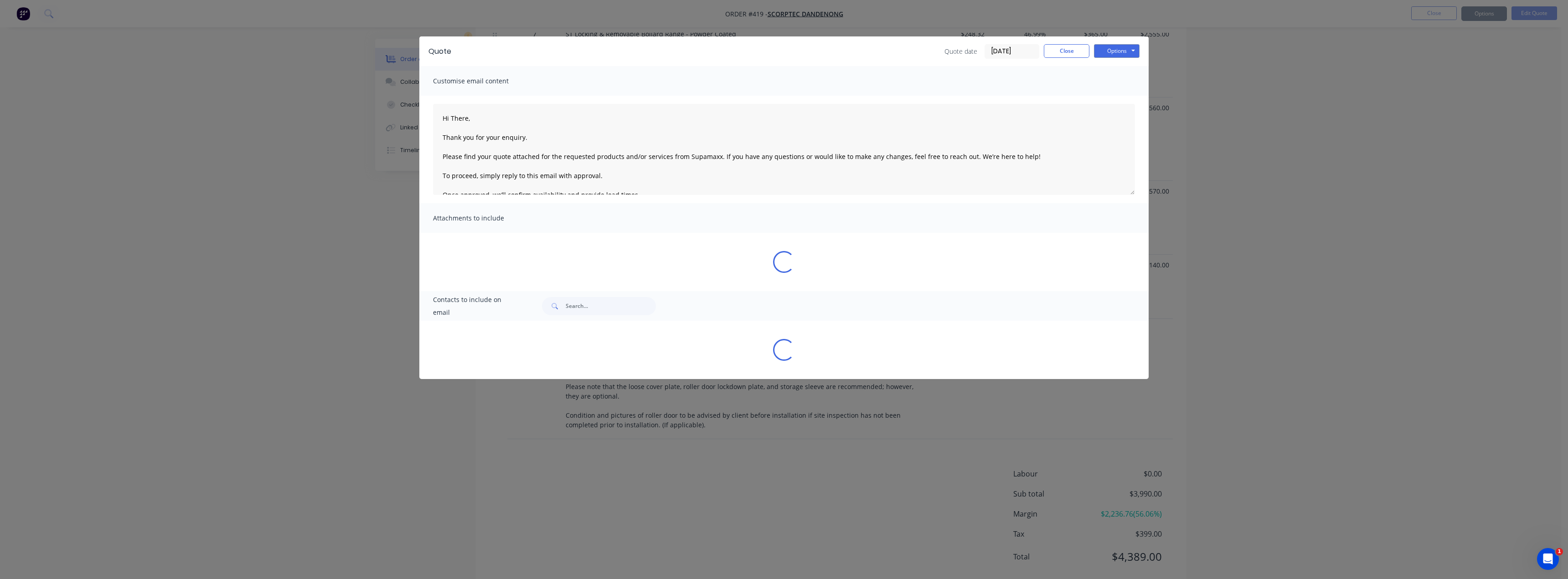
type textarea "Hi There, Thank you for your enquiry. Please find your quote attached for the r…"
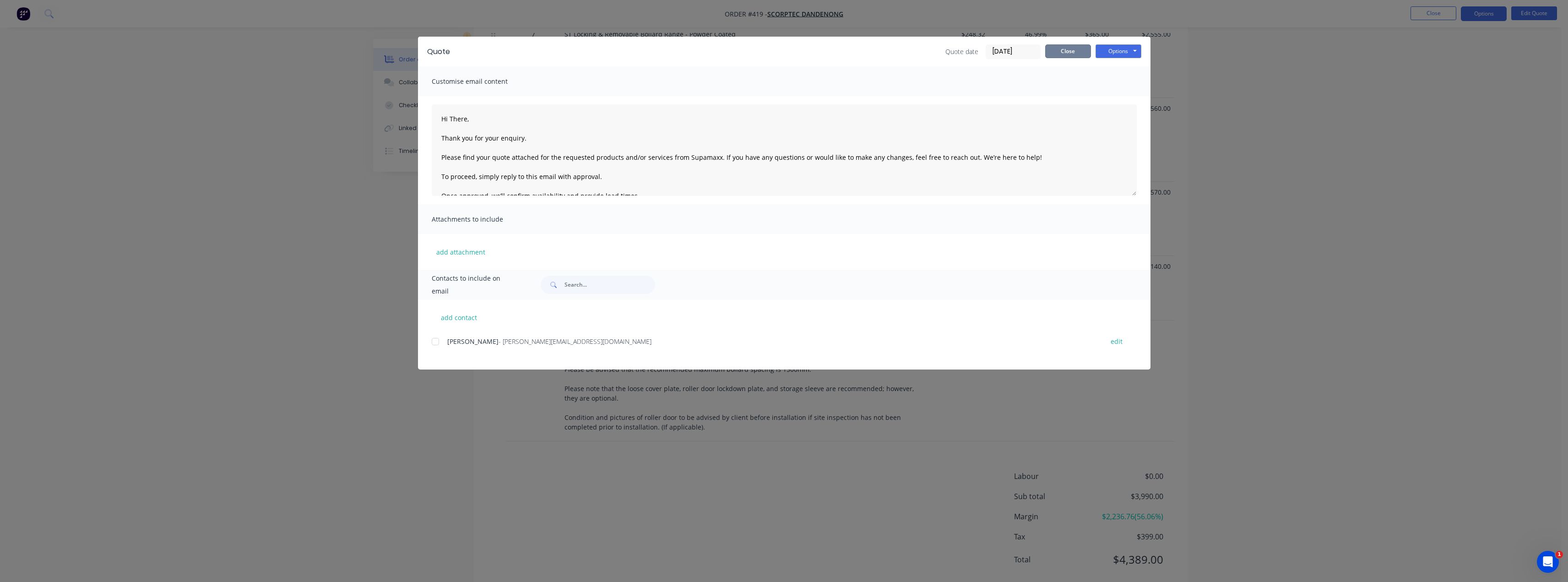
click at [786, 53] on button "Close" at bounding box center [1068, 51] width 46 height 13
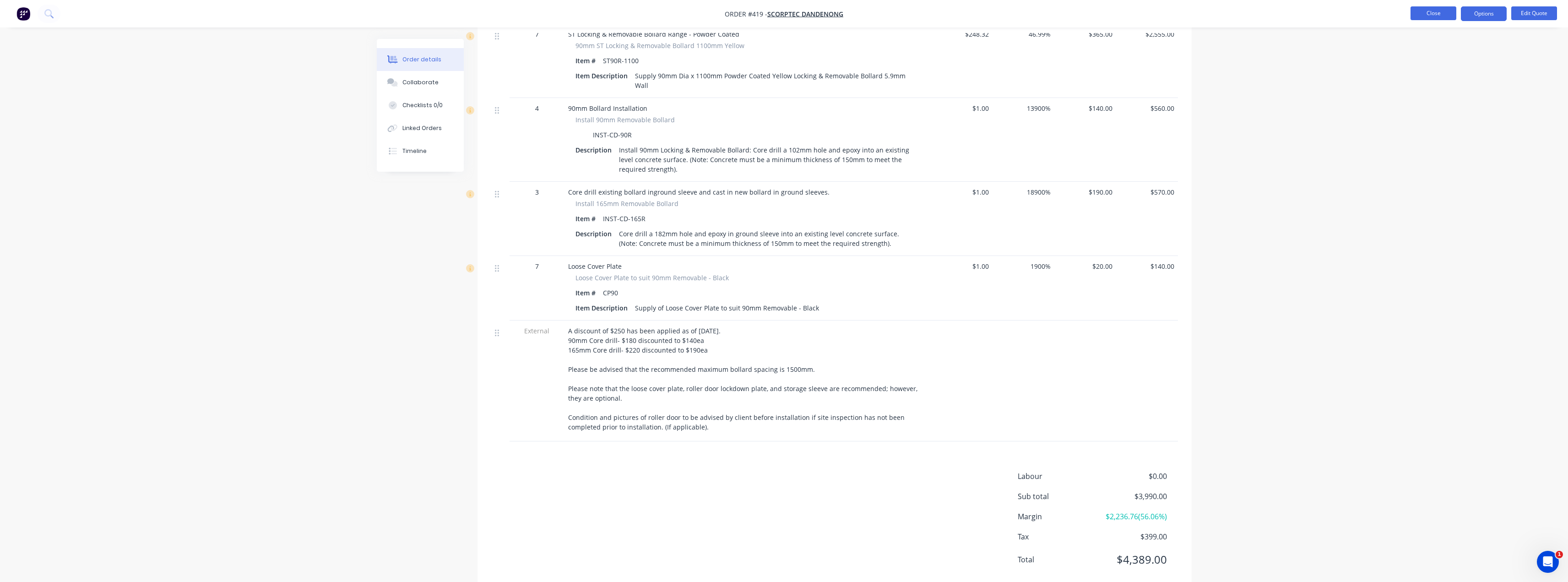
click at [786, 15] on button "Close" at bounding box center [1433, 13] width 46 height 13
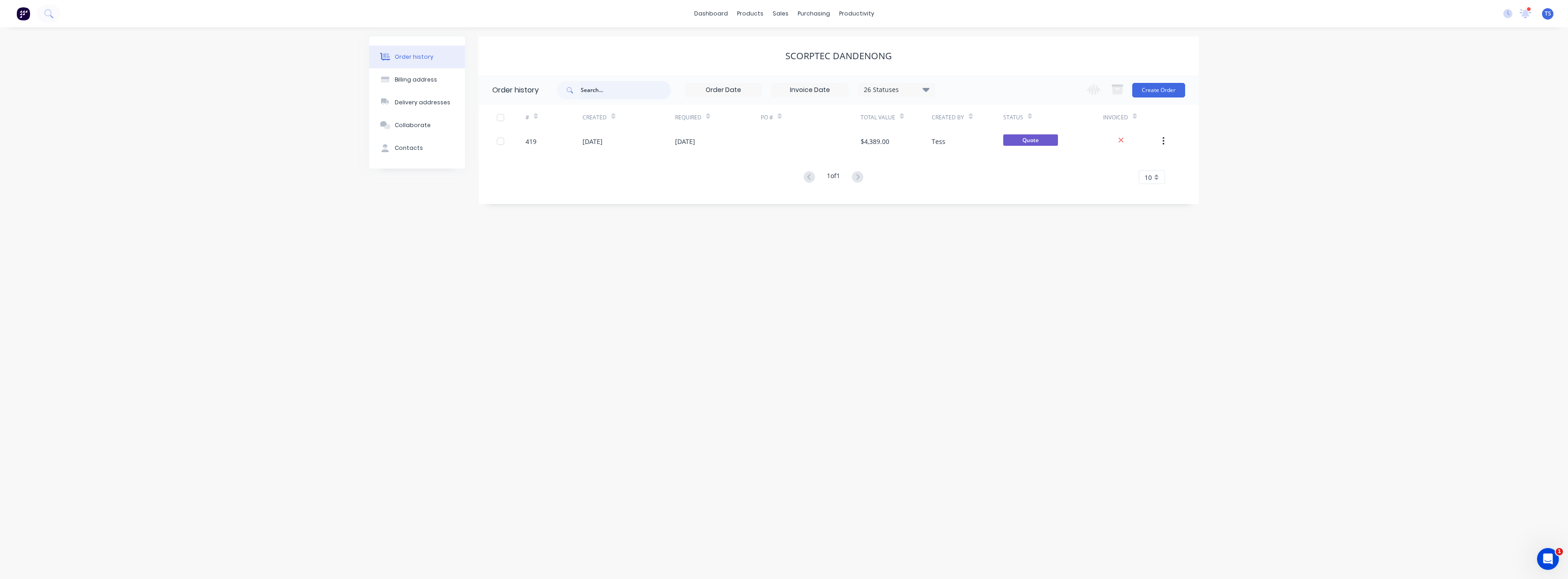
click at [603, 92] on input "text" at bounding box center [626, 90] width 90 height 18
click at [783, 66] on link "Customers" at bounding box center [828, 62] width 121 height 18
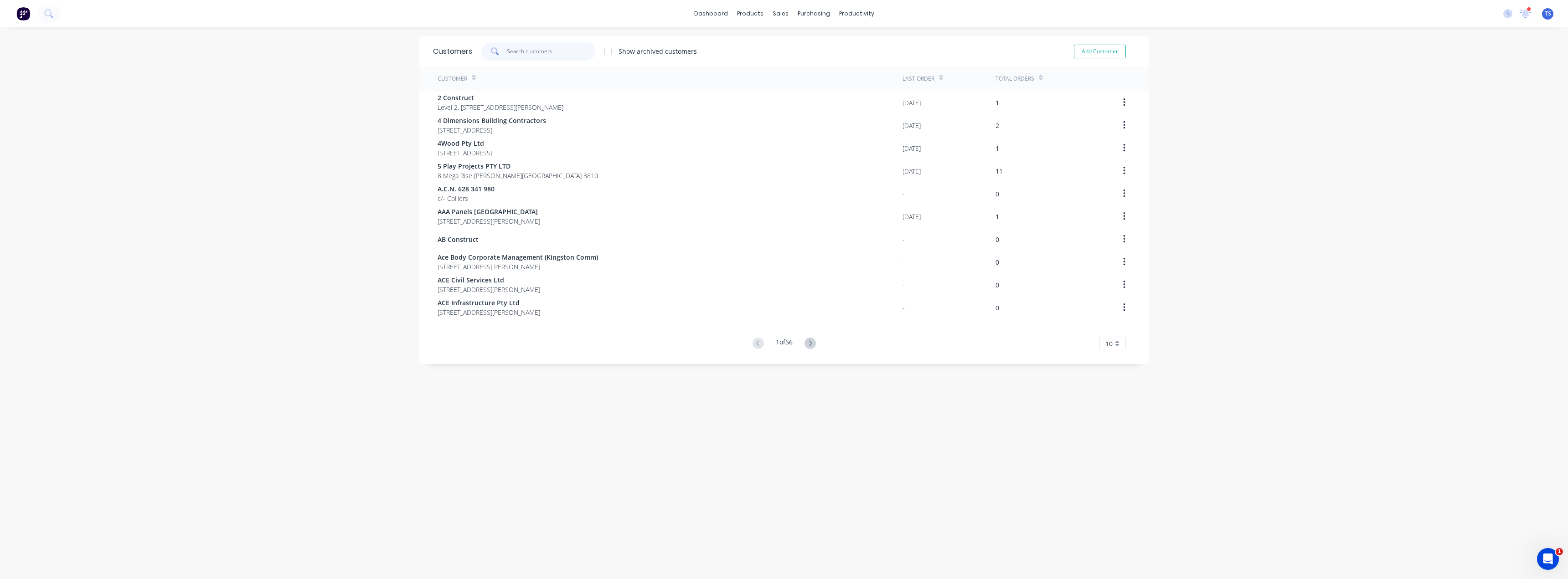
click at [535, 50] on input "text" at bounding box center [551, 52] width 89 height 18
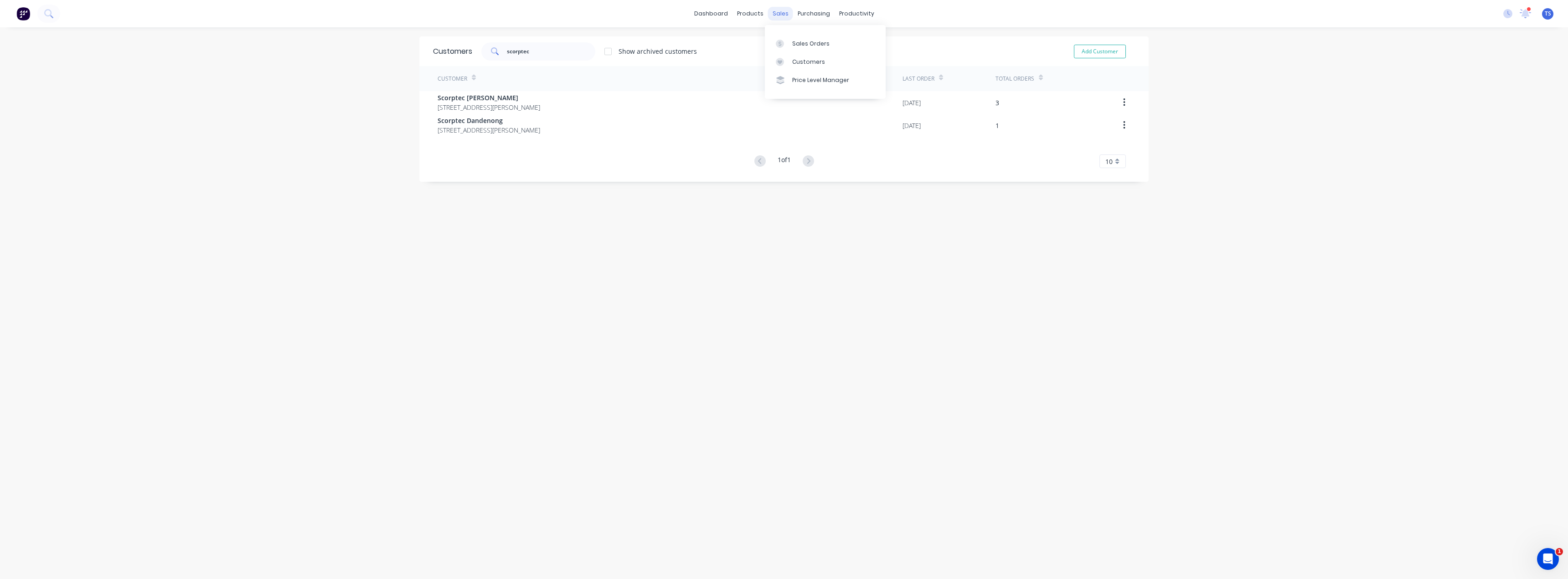
click at [782, 12] on div "sales" at bounding box center [780, 13] width 25 height 13
click at [783, 64] on link "Customers" at bounding box center [825, 62] width 121 height 18
click at [542, 52] on input "scorptec" at bounding box center [551, 52] width 89 height 18
drag, startPoint x: 512, startPoint y: 51, endPoint x: 503, endPoint y: 54, distance: 9.5
click at [507, 54] on input "scorptec" at bounding box center [551, 52] width 89 height 18
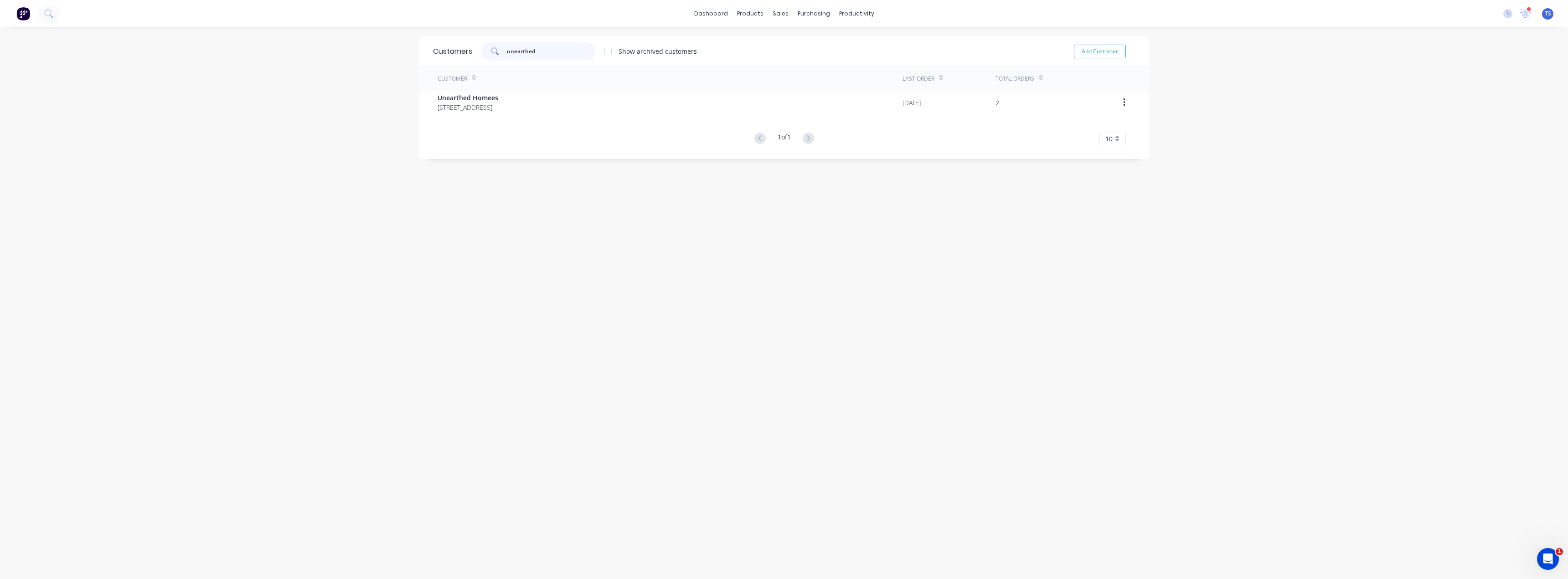
type input "unearthed"
click at [528, 115] on div "Customer Last Order Total Orders Unearthed Homees Unit 1/414 Stirling Hwy Clare…" at bounding box center [784, 106] width 729 height 79
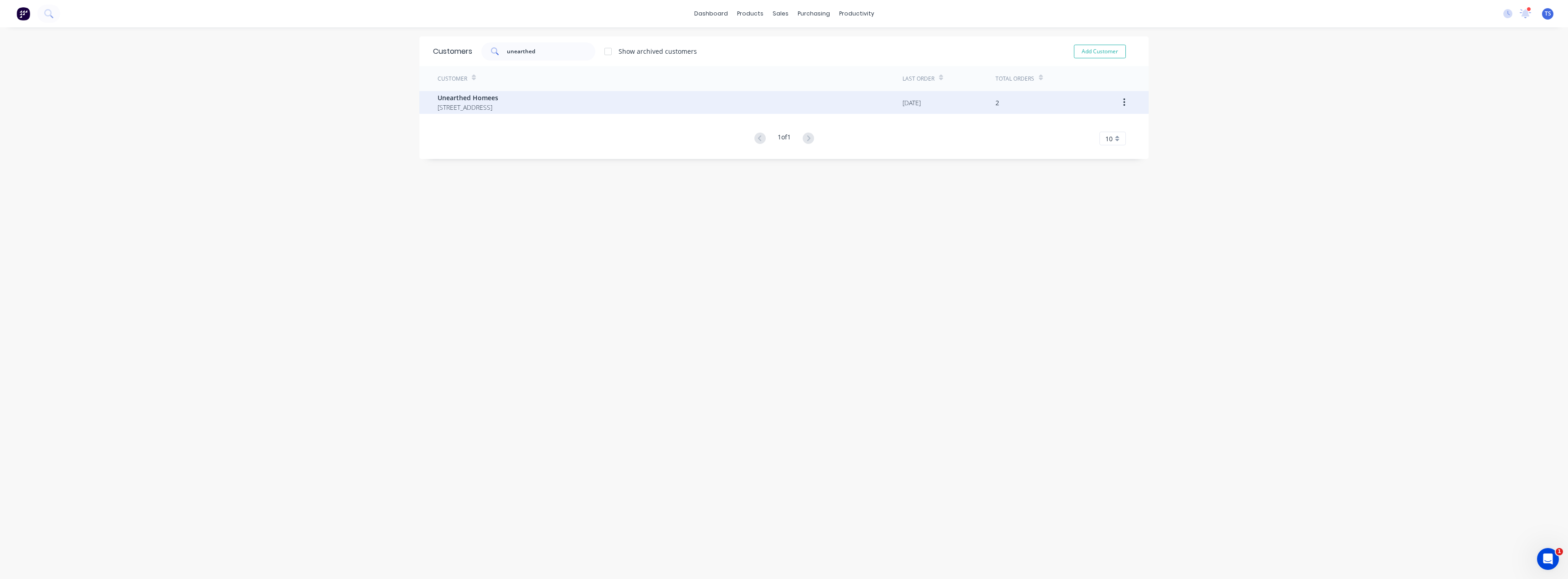
click at [498, 108] on span "Unit 1/414 Stirling Hwy Claremont Western Australia Australia 6010" at bounding box center [468, 107] width 61 height 10
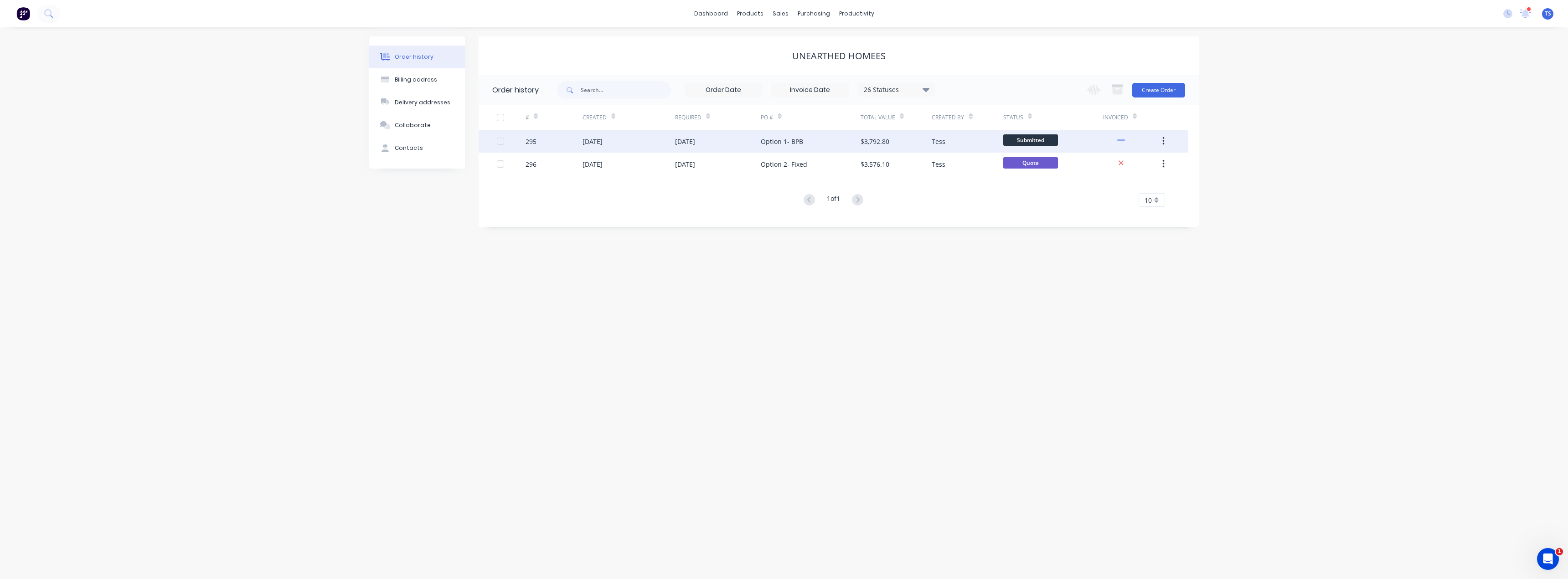
click at [783, 140] on div "$3,792.80" at bounding box center [875, 142] width 29 height 10
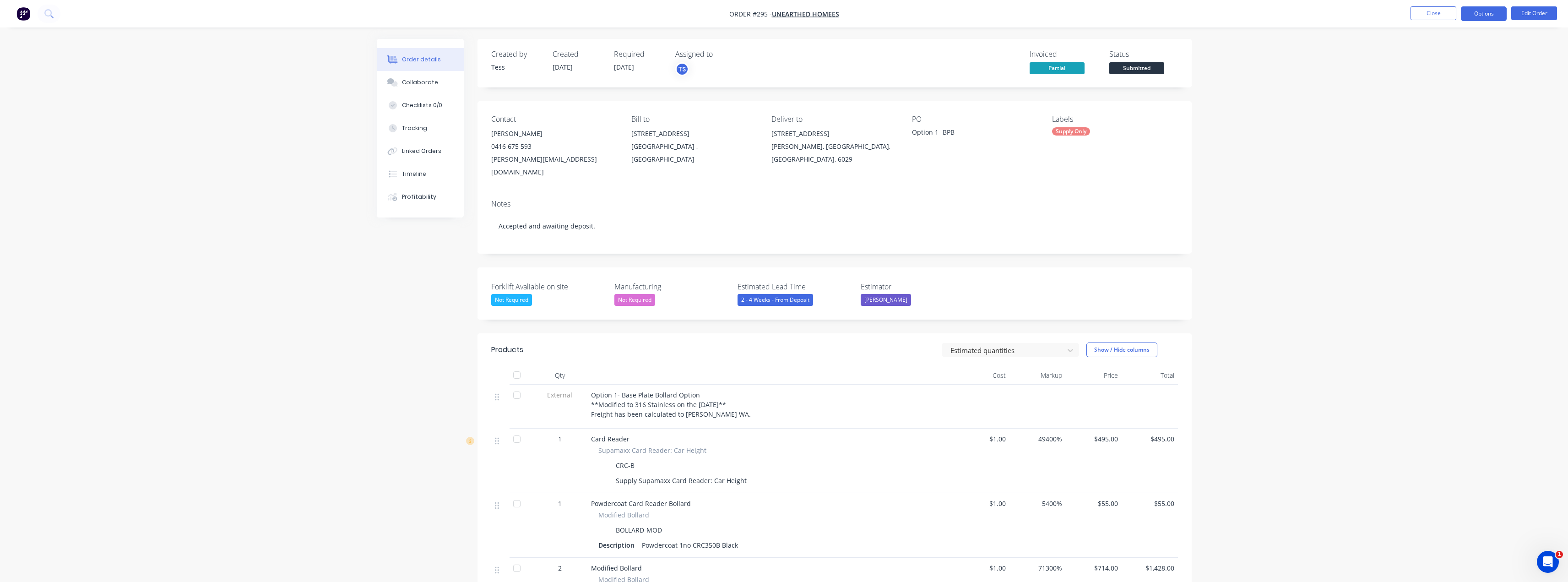
click at [786, 17] on button "Options" at bounding box center [1484, 13] width 46 height 15
click at [786, 124] on div "Delivery Docket" at bounding box center [1456, 129] width 84 height 13
click at [786, 90] on div "Without pricing" at bounding box center [1456, 92] width 84 height 13
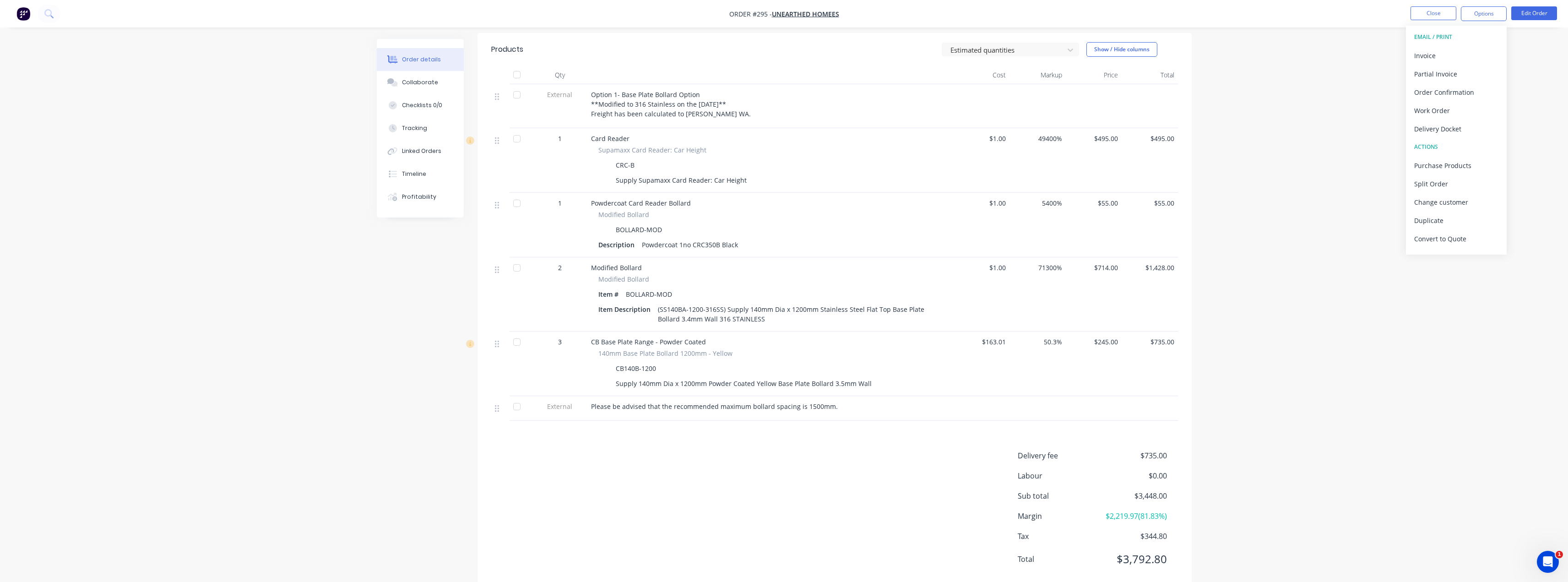
scroll to position [309, 0]
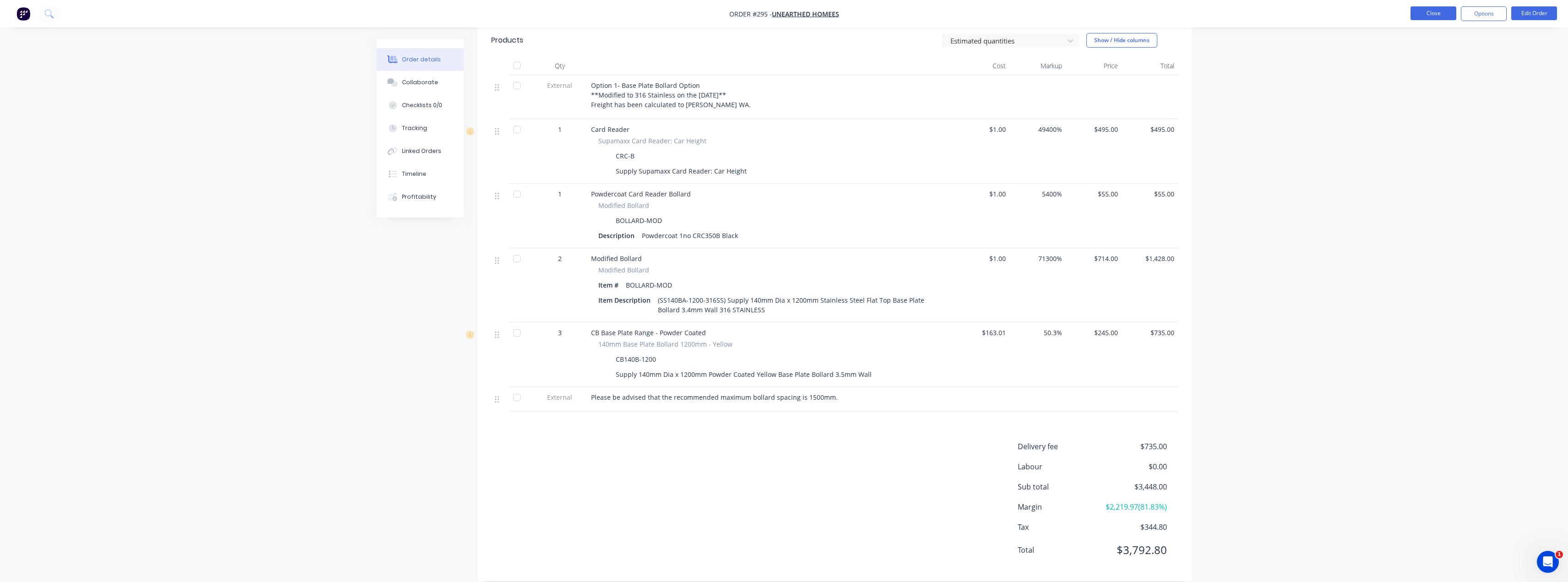
click at [786, 14] on button "Close" at bounding box center [1433, 13] width 46 height 13
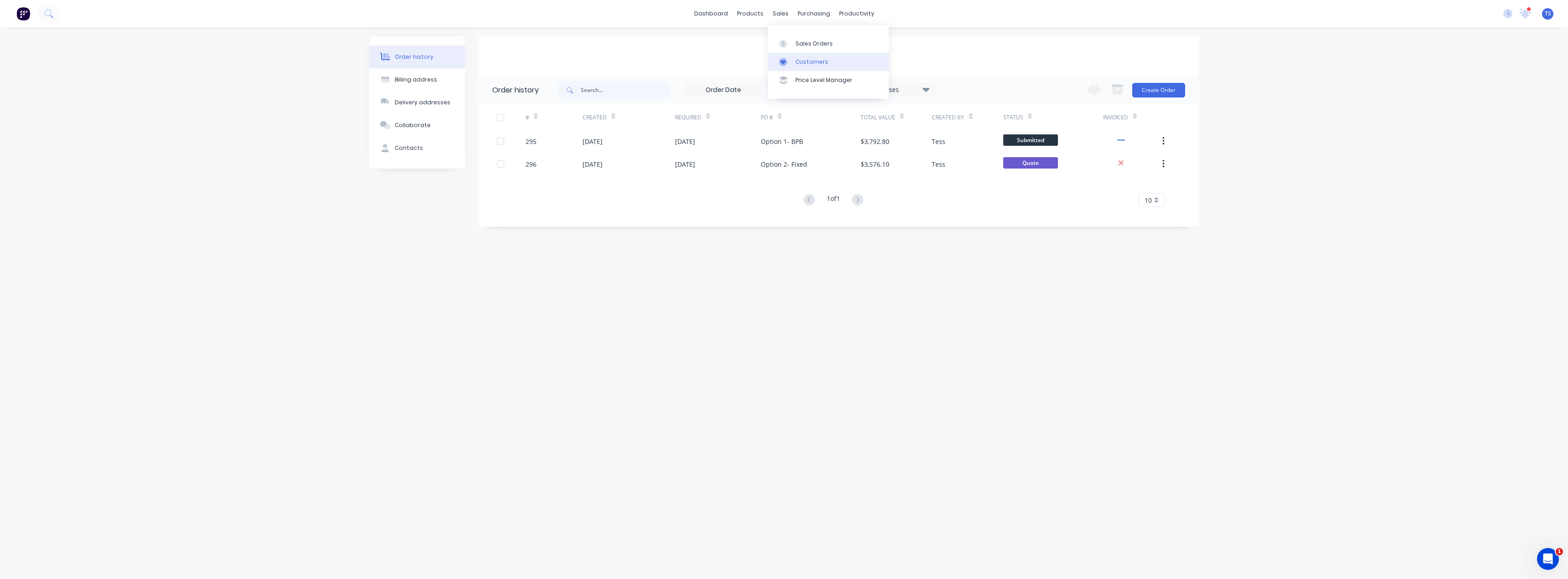
click at [783, 63] on div "Customers" at bounding box center [812, 61] width 33 height 8
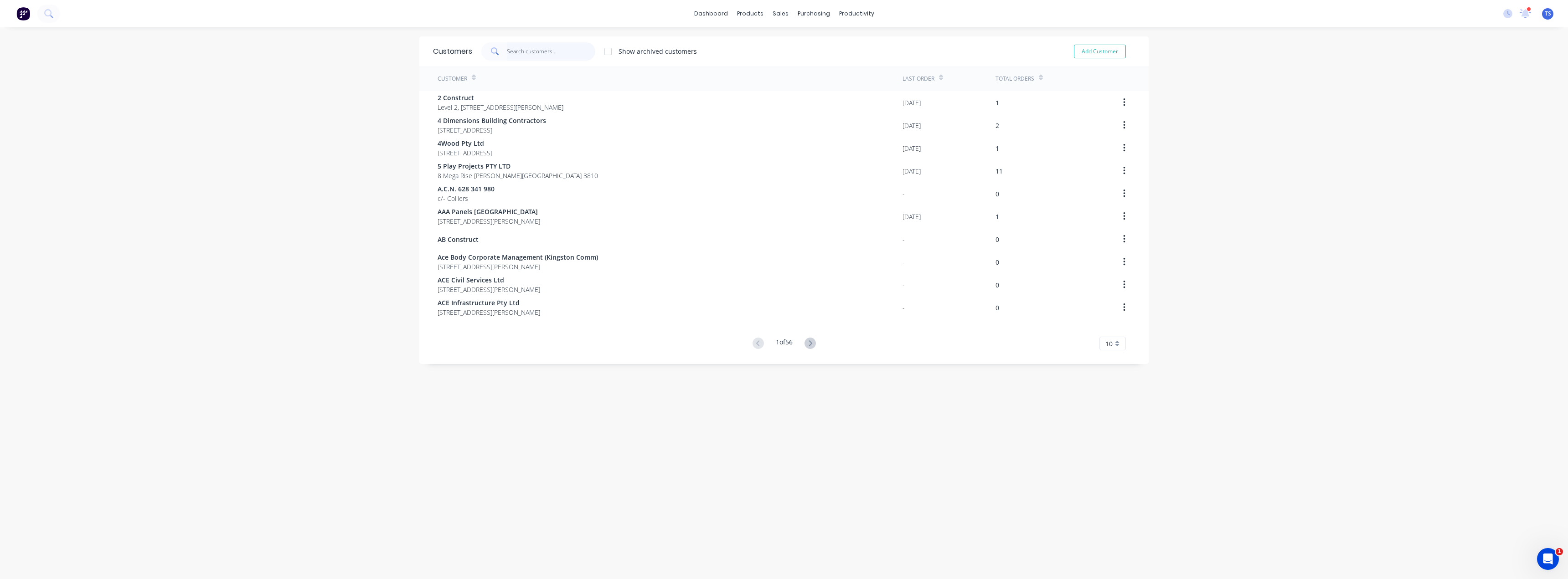
click at [539, 50] on input "text" at bounding box center [551, 52] width 89 height 18
click at [783, 43] on div "Sales Orders" at bounding box center [810, 43] width 37 height 8
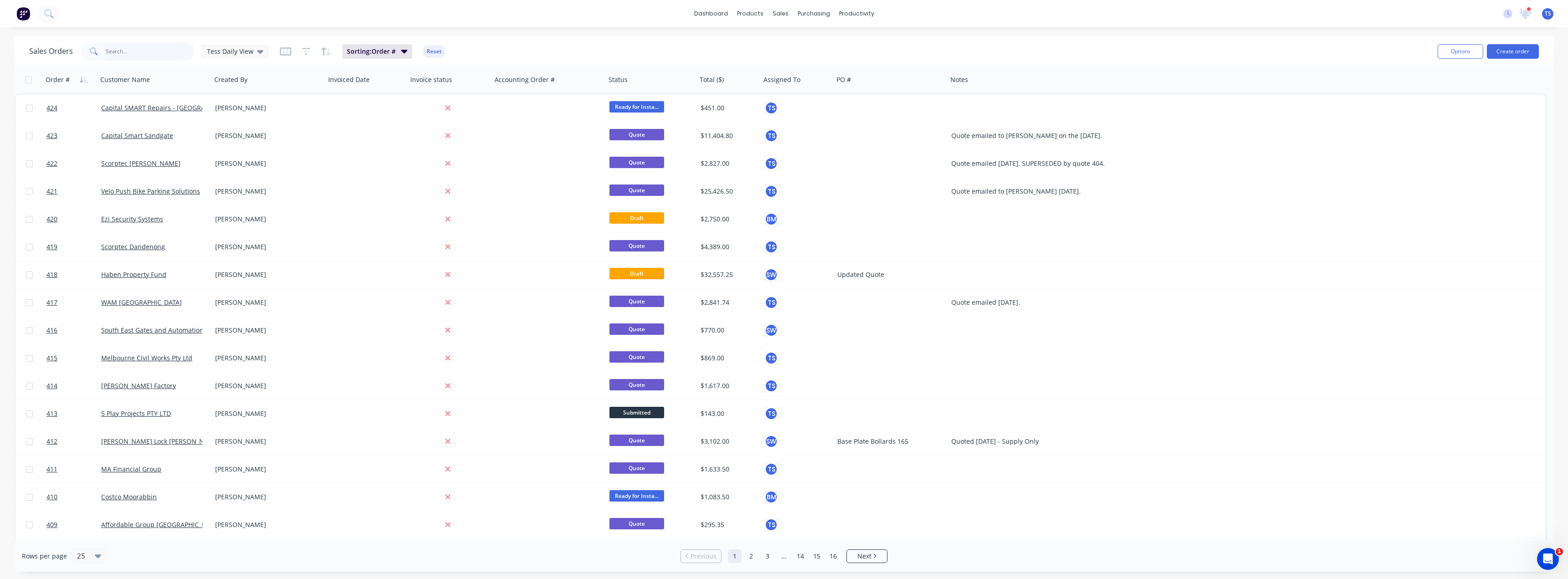
click at [158, 50] on input "text" at bounding box center [150, 52] width 89 height 18
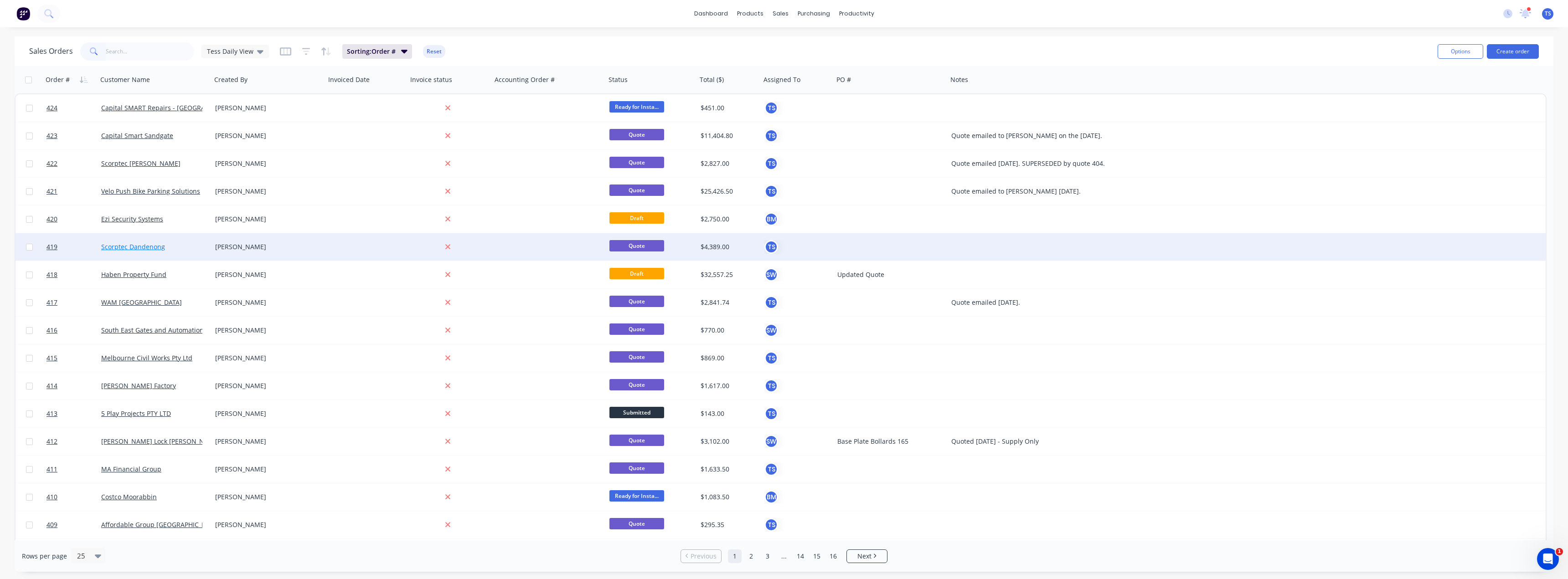
click at [130, 248] on link "Scorptec Dandenong" at bounding box center [133, 246] width 64 height 9
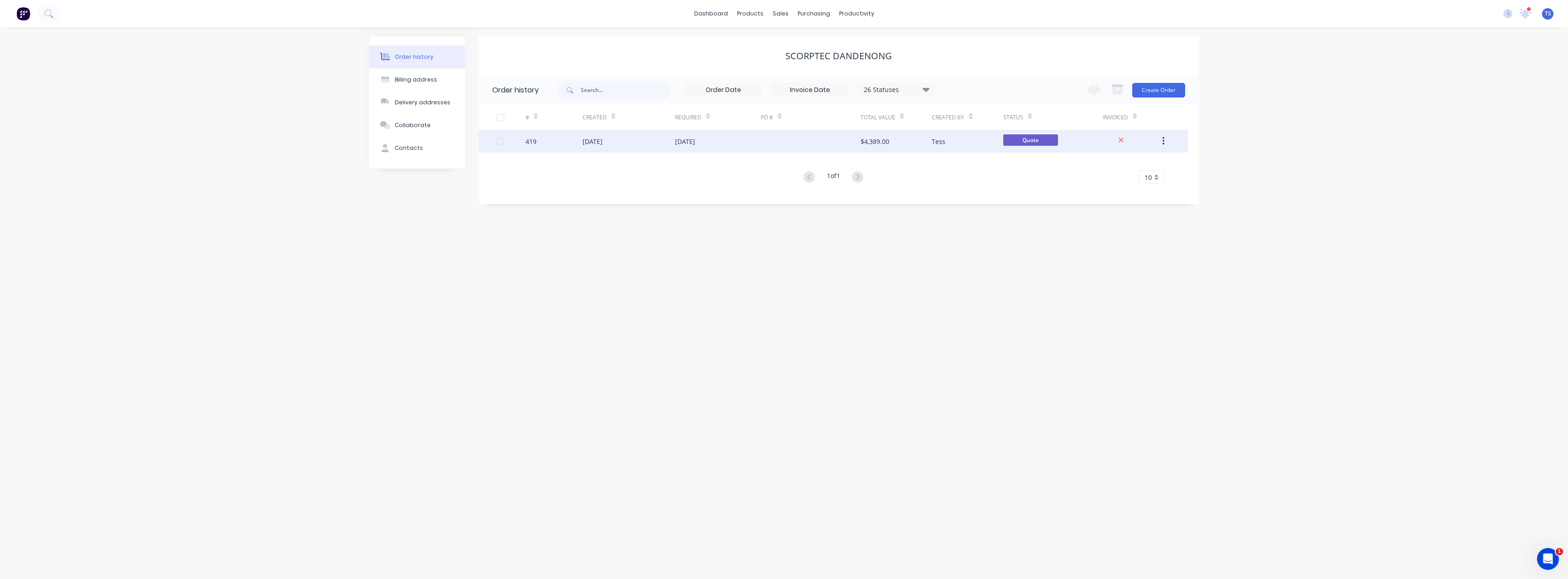
click at [783, 140] on div "$4,389.00" at bounding box center [896, 140] width 71 height 23
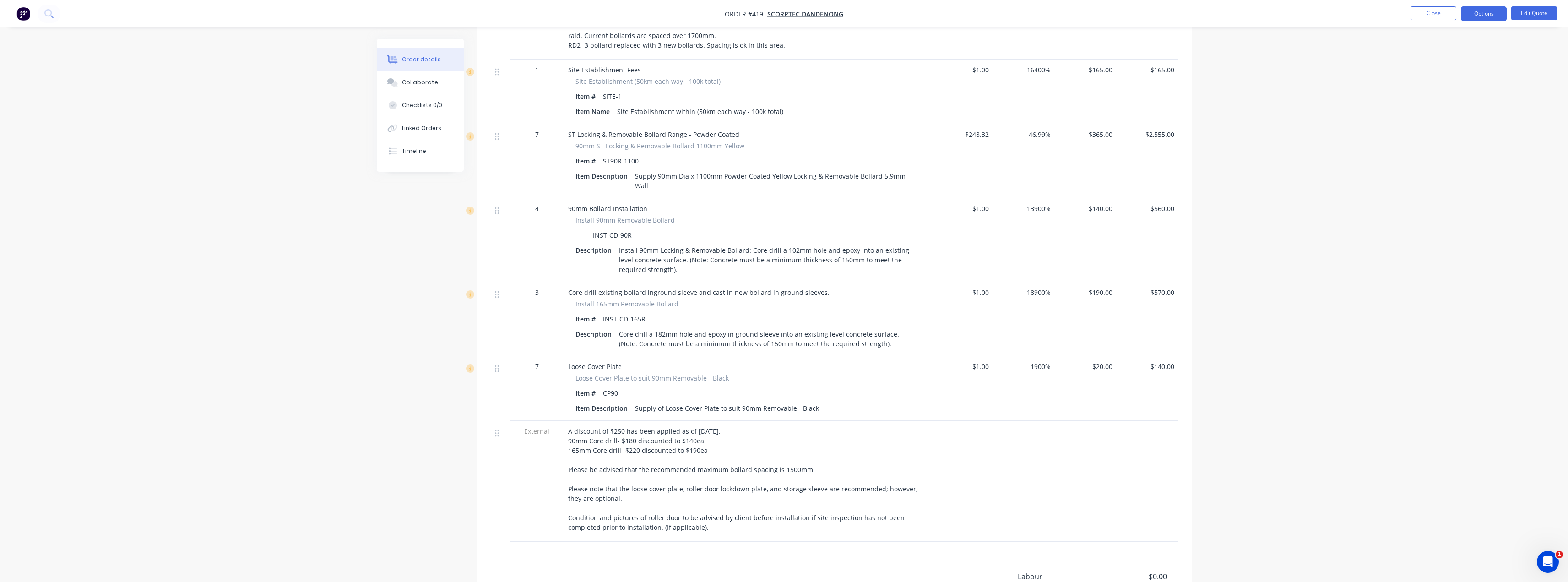
scroll to position [412, 0]
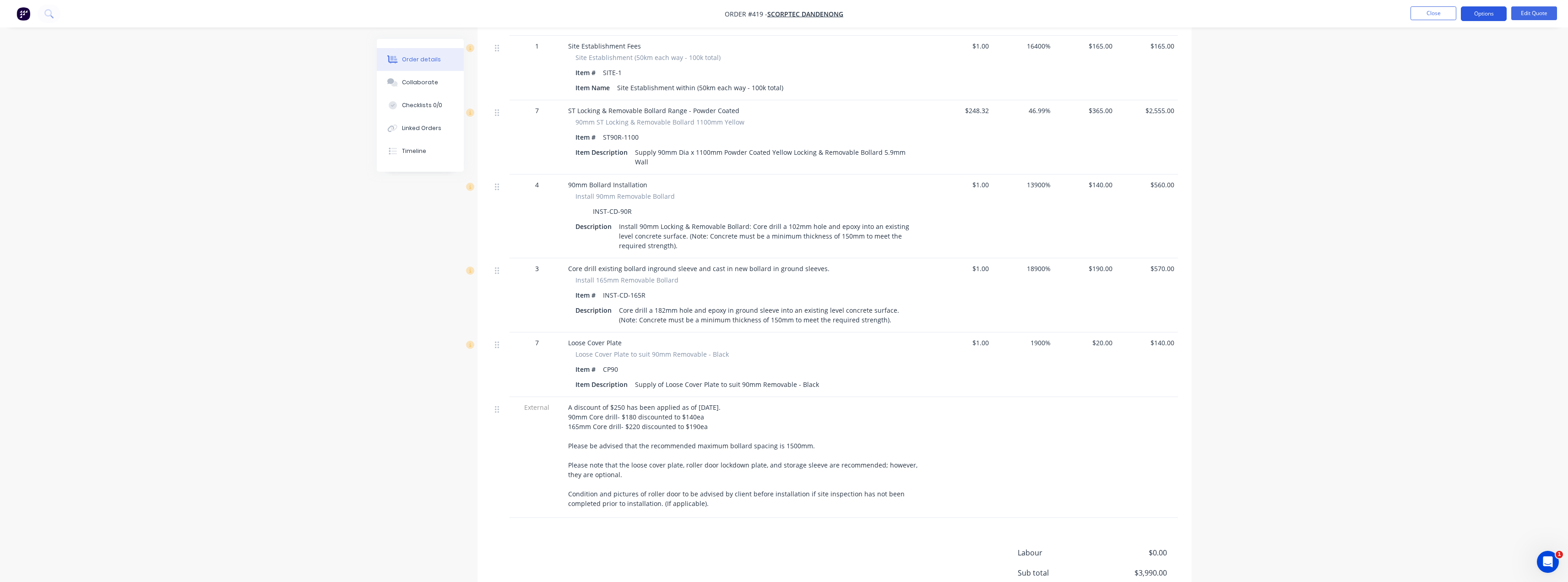
click at [786, 13] on button "Options" at bounding box center [1484, 13] width 46 height 15
click at [786, 50] on div "Quote" at bounding box center [1456, 56] width 84 height 13
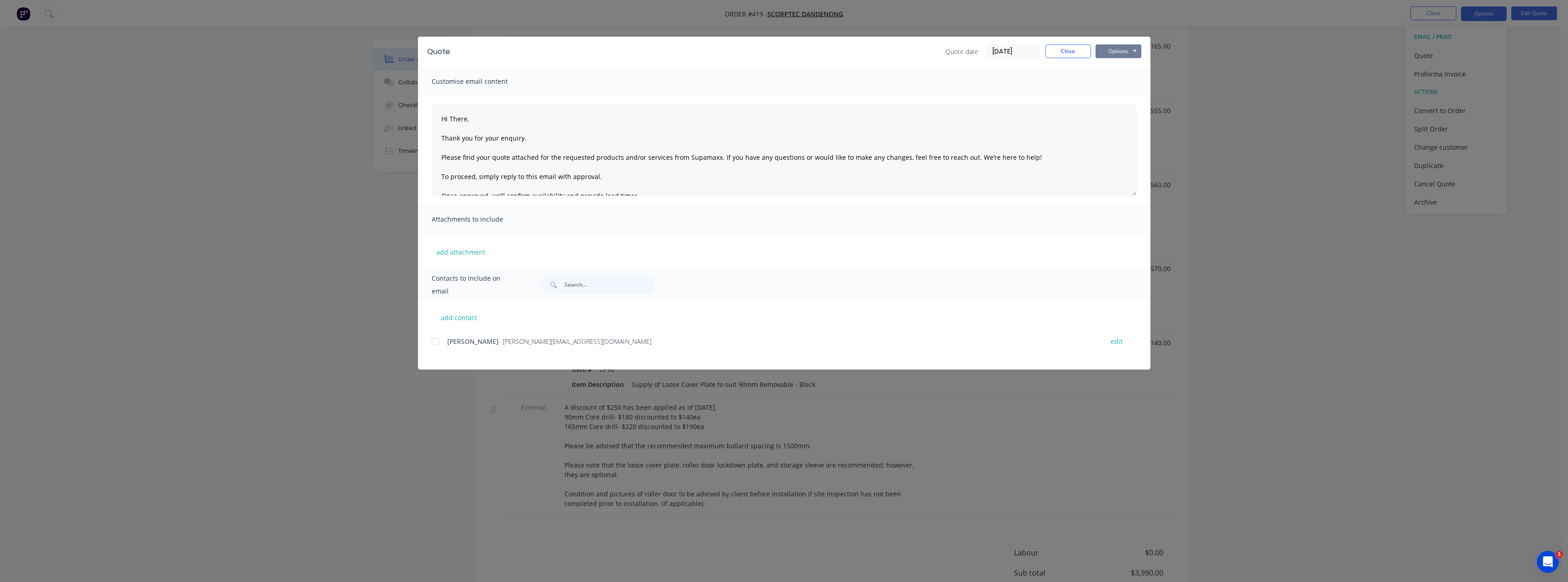
click at [786, 47] on button "Options" at bounding box center [1118, 51] width 46 height 13
click at [786, 68] on button "Preview" at bounding box center [1125, 67] width 59 height 15
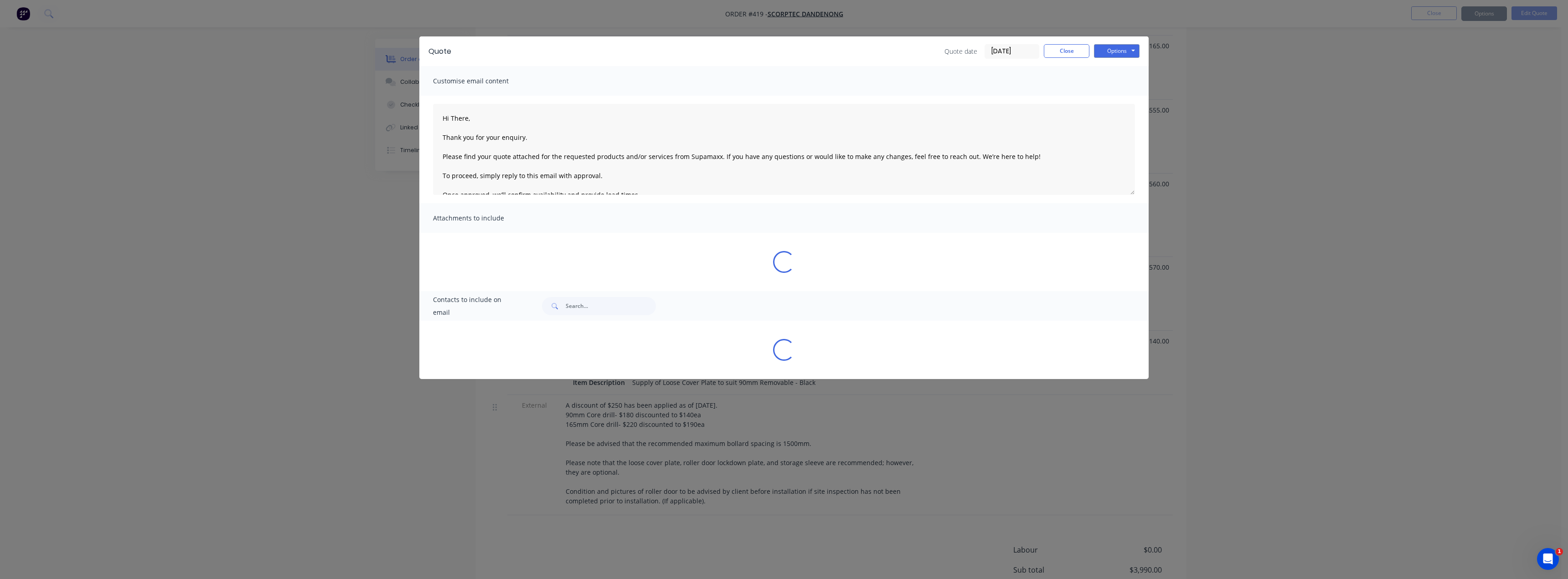
type textarea "Hi There, Thank you for your enquiry. Please find your quote attached for the r…"
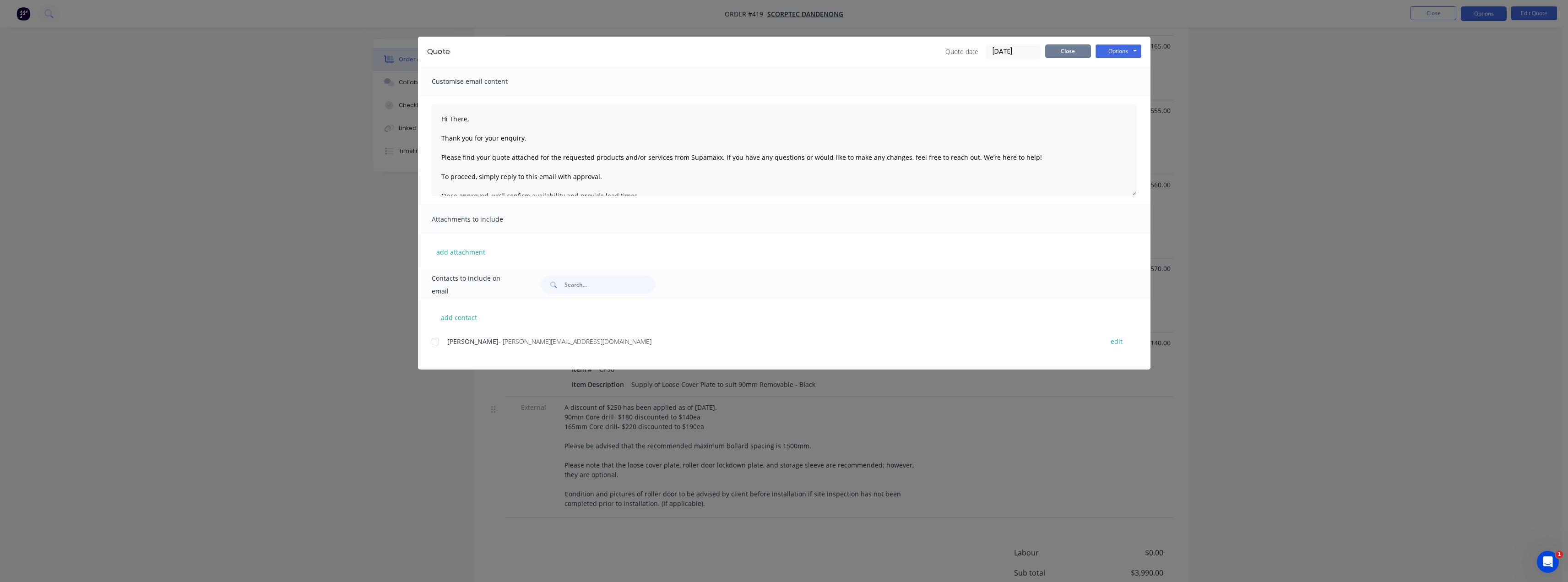
click at [786, 54] on button "Close" at bounding box center [1068, 51] width 46 height 13
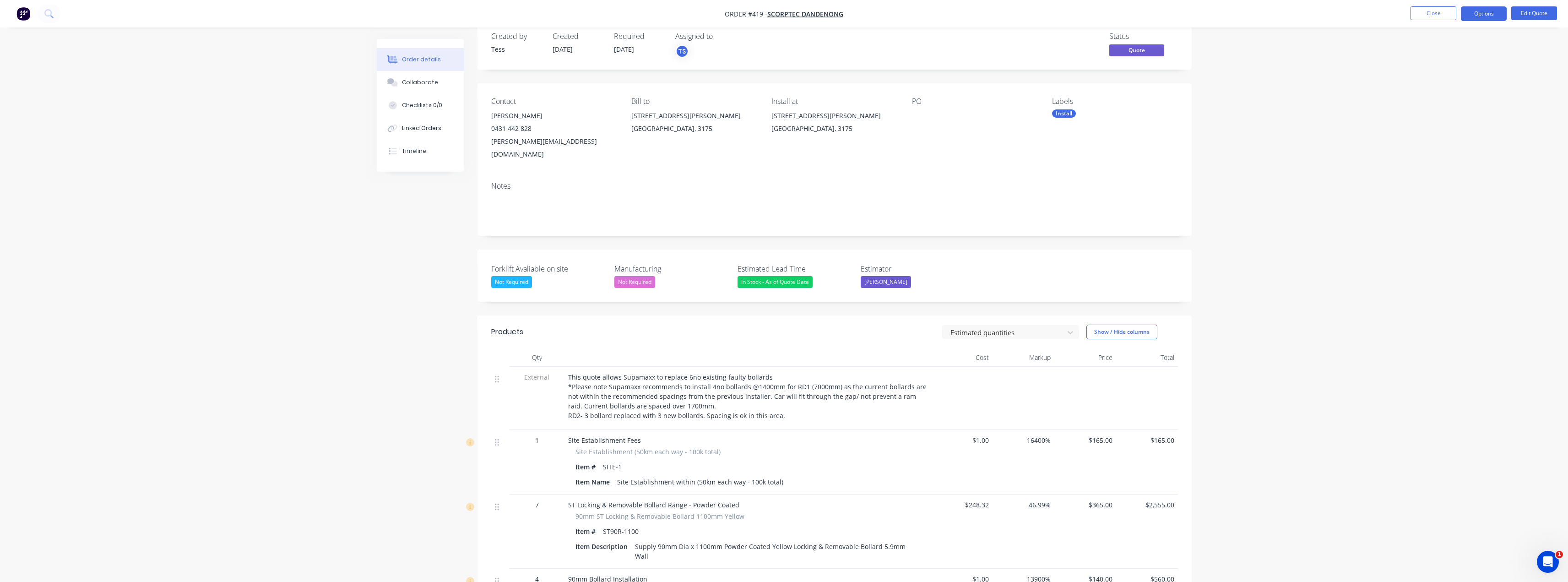
scroll to position [0, 0]
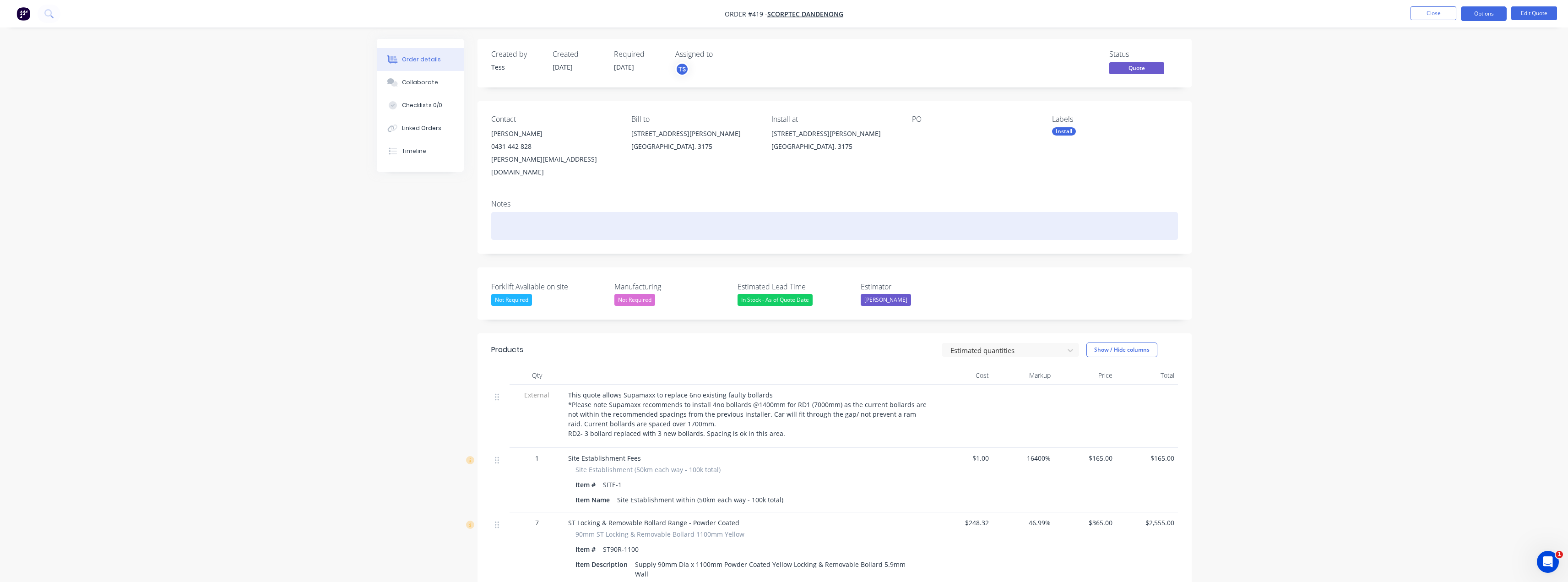
click at [511, 212] on div at bounding box center [834, 226] width 686 height 28
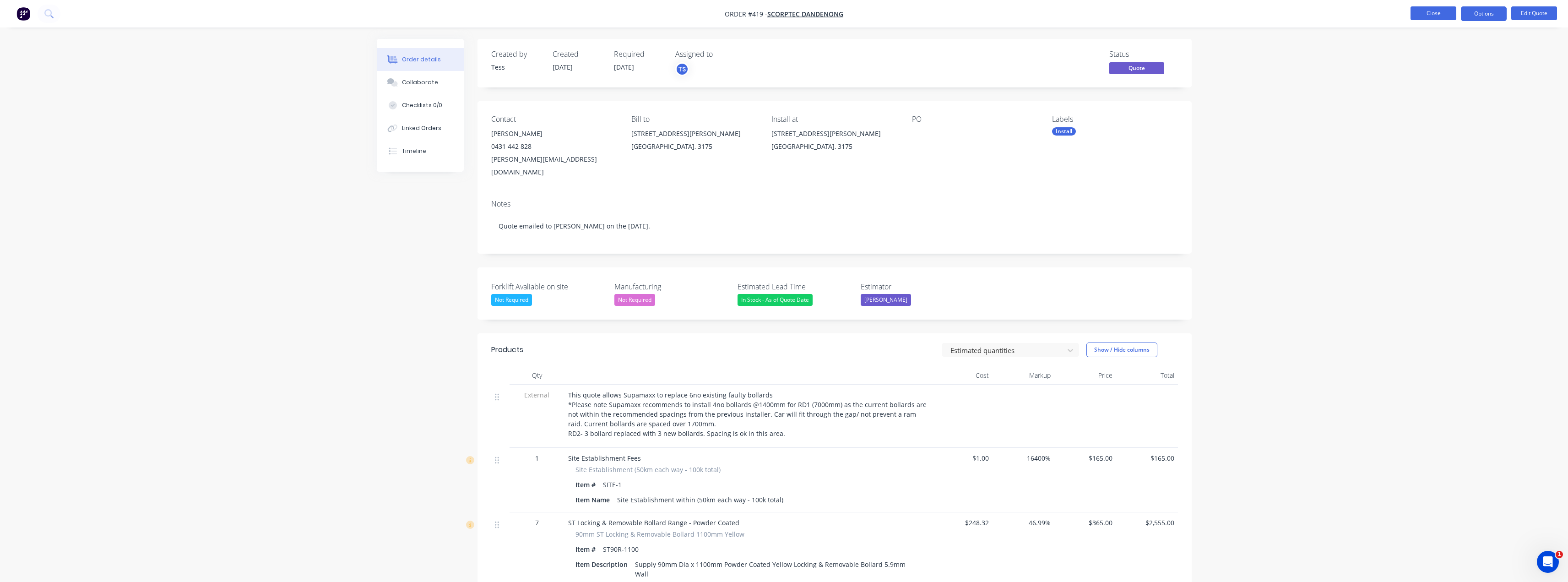
click at [786, 10] on button "Close" at bounding box center [1433, 13] width 46 height 13
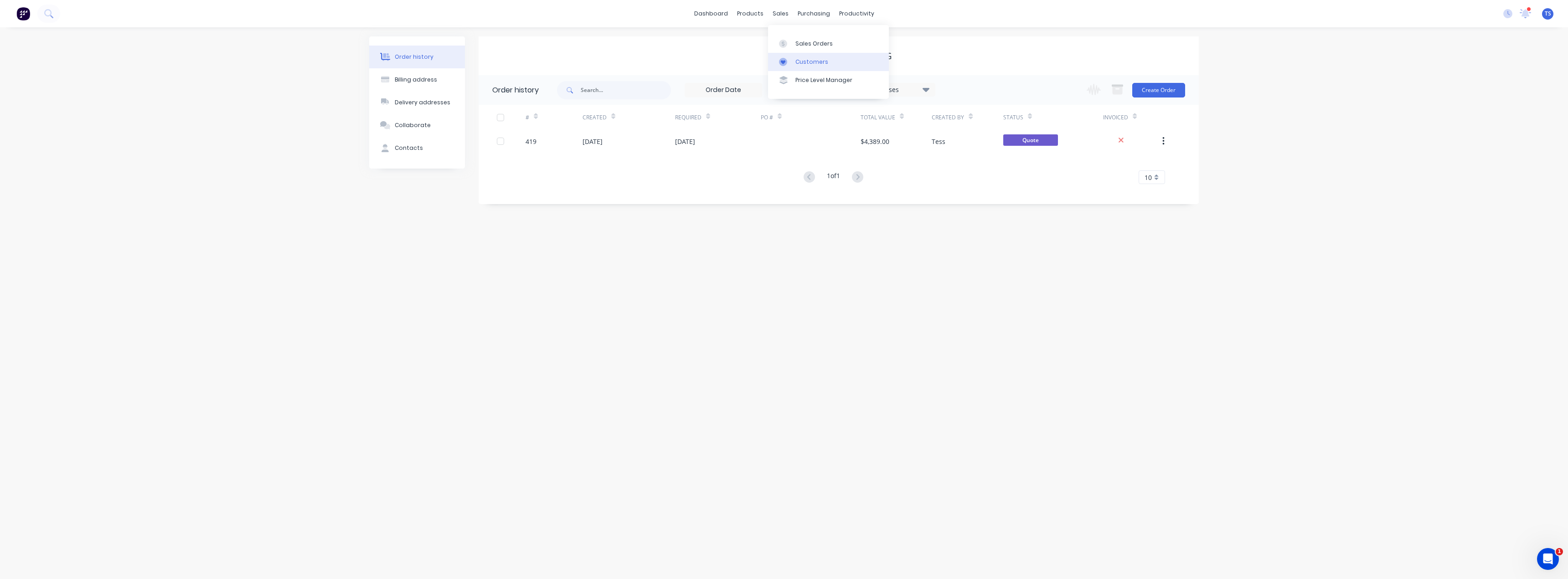
click at [783, 69] on link "Customers" at bounding box center [828, 62] width 121 height 18
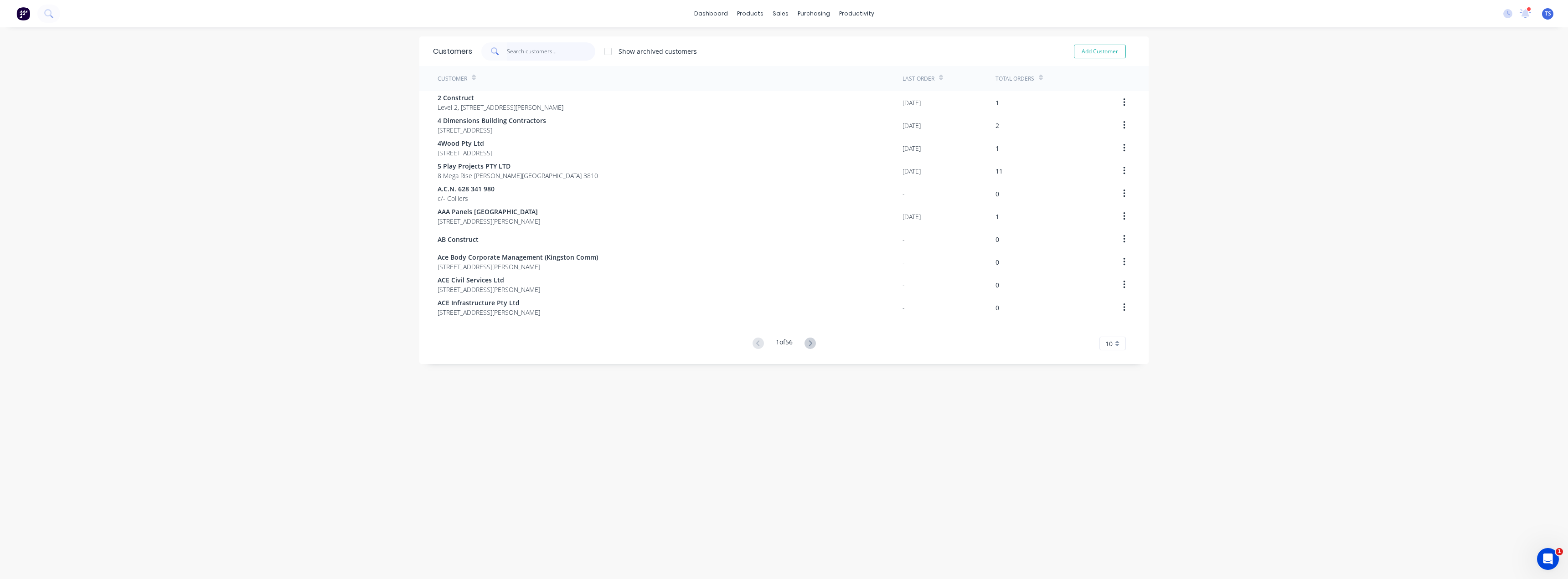
click at [564, 52] on input "text" at bounding box center [551, 52] width 89 height 18
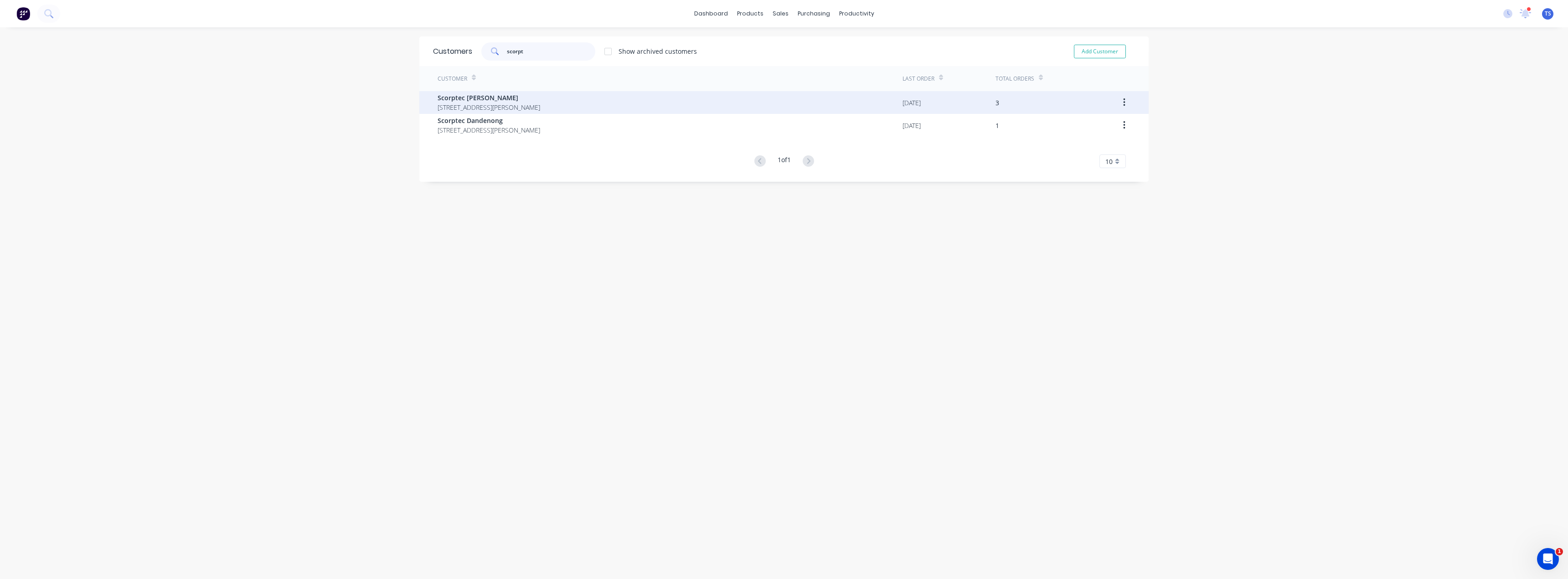
type input "scorpt"
click at [518, 99] on span "Scorptec [PERSON_NAME]" at bounding box center [489, 98] width 102 height 10
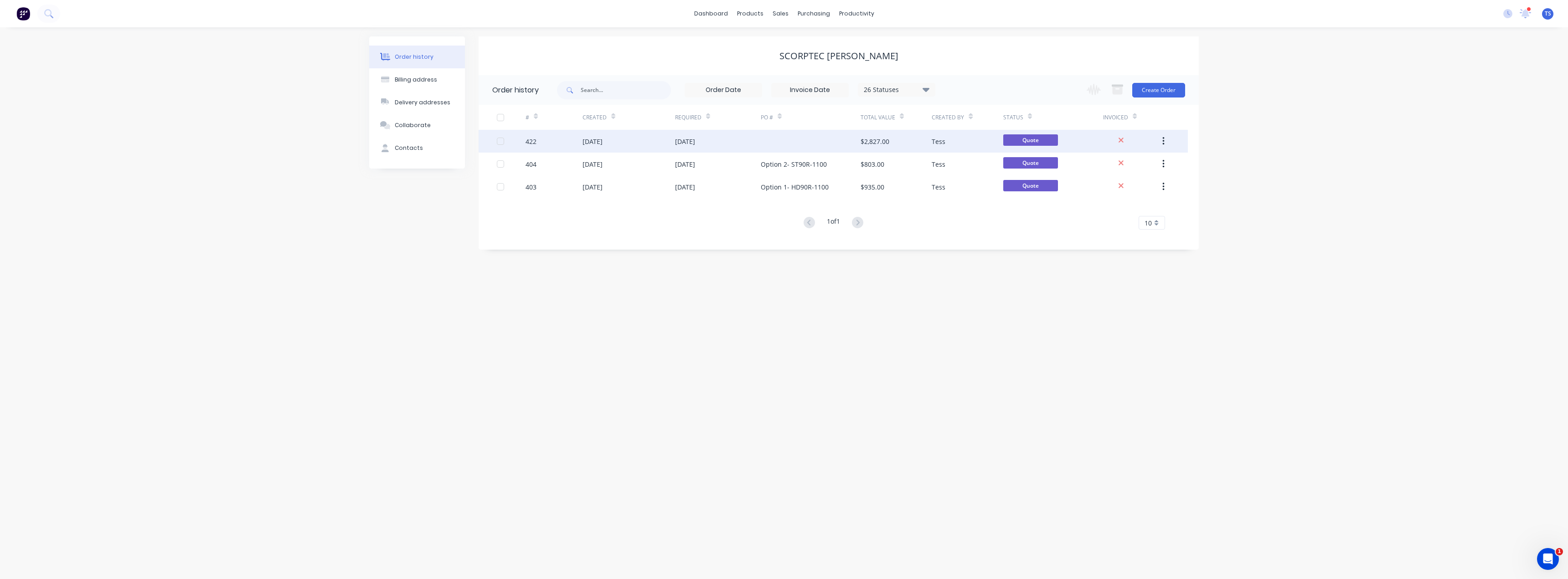
click at [685, 145] on div "[DATE]" at bounding box center [685, 142] width 20 height 10
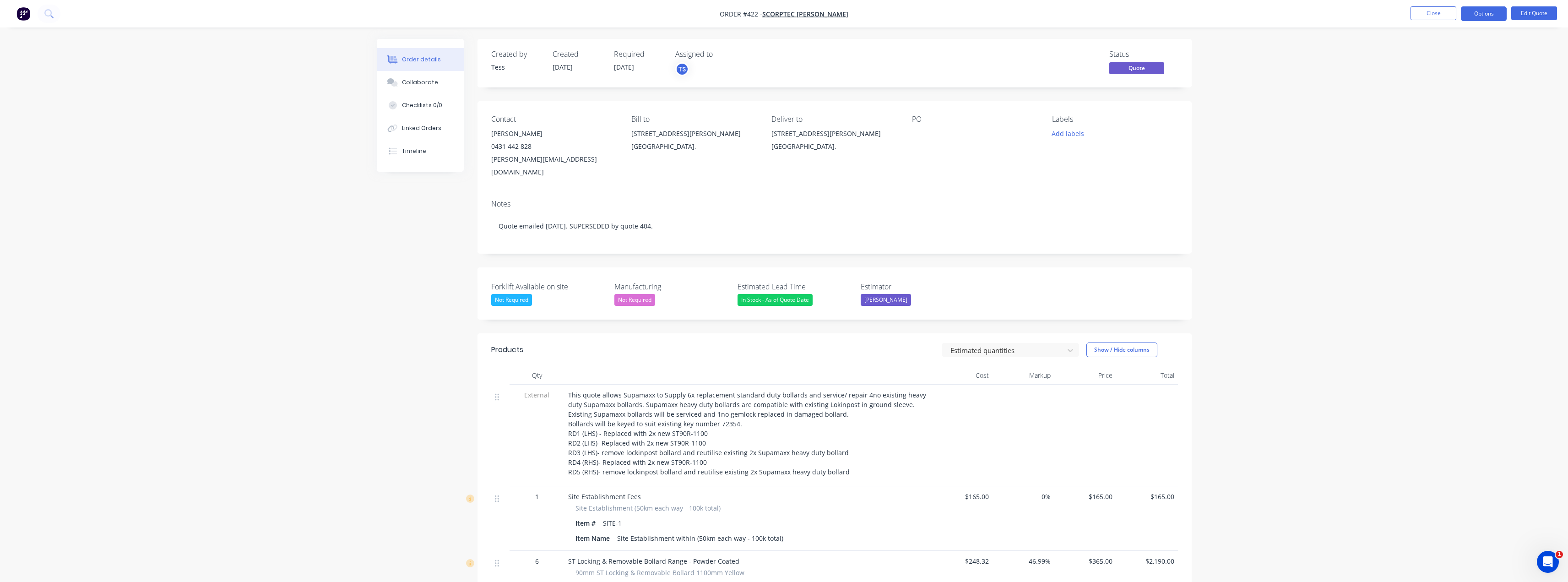
click at [786, 129] on div at bounding box center [969, 133] width 114 height 13
click at [786, 10] on button "Edit Quote" at bounding box center [1534, 13] width 46 height 13
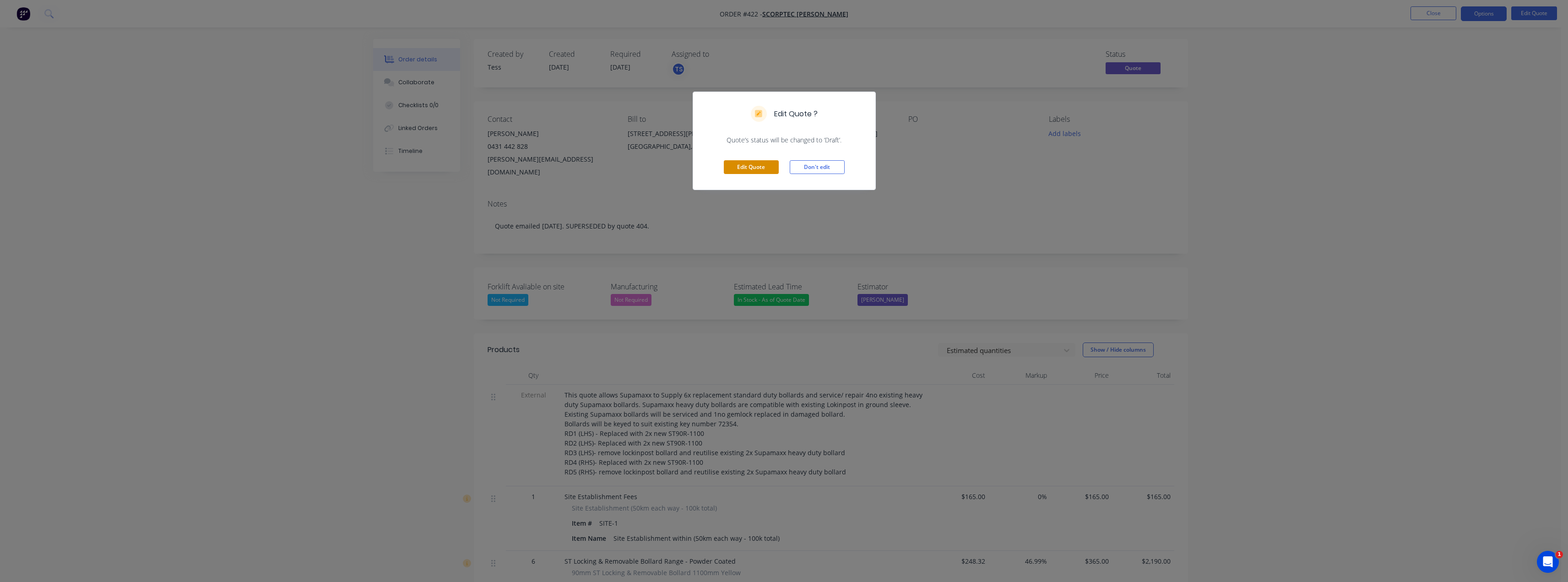
click at [765, 164] on button "Edit Quote" at bounding box center [751, 167] width 55 height 13
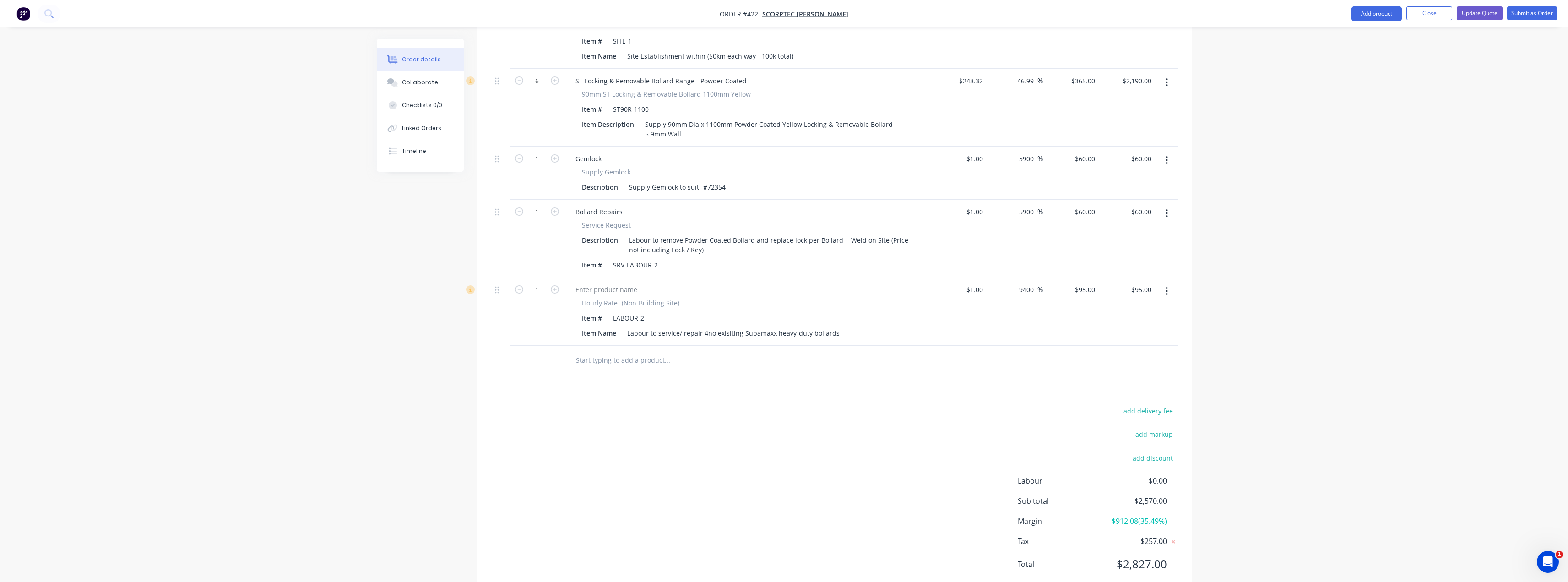
scroll to position [506, 0]
click at [786, 16] on button "Close" at bounding box center [1429, 13] width 46 height 13
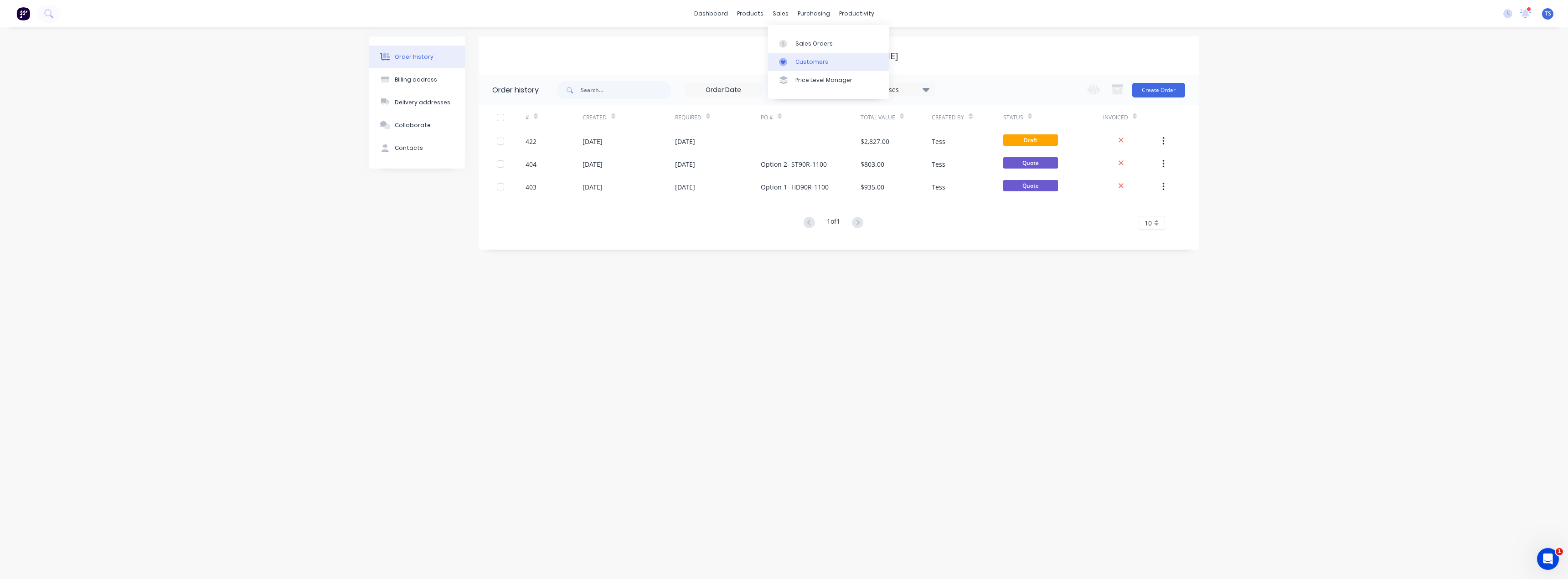
click at [783, 61] on div "Customers" at bounding box center [812, 61] width 33 height 8
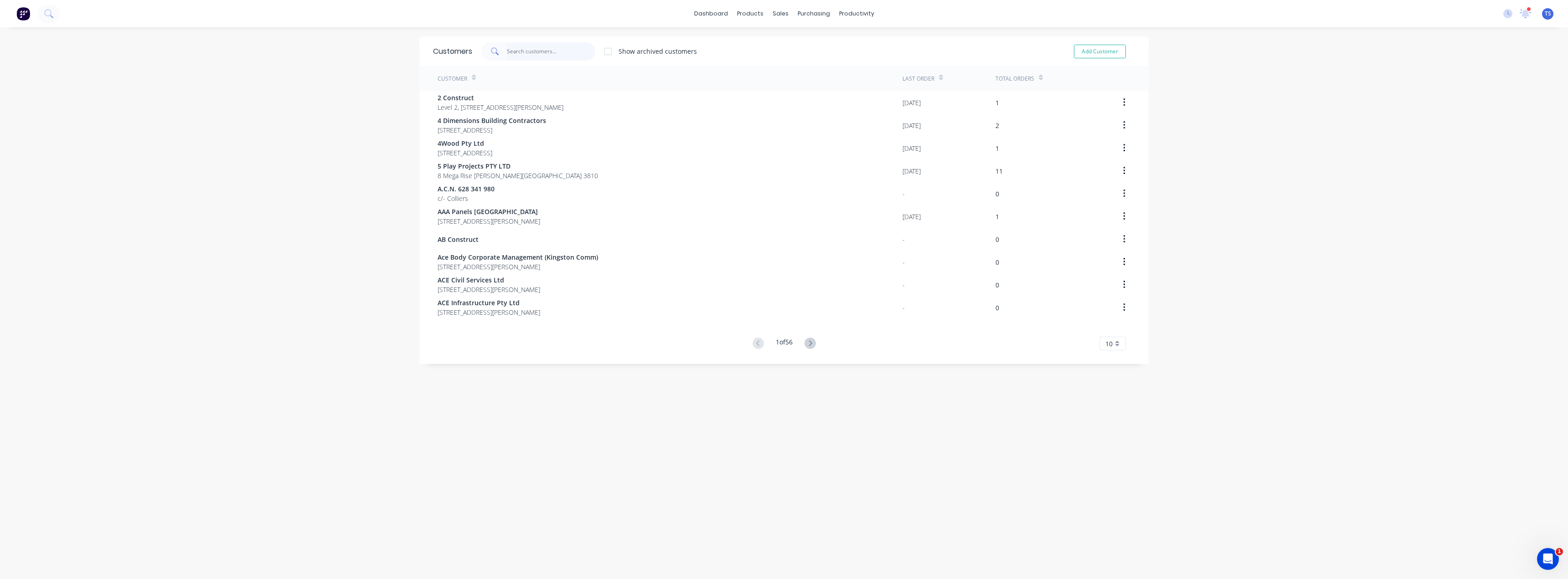
click at [542, 52] on input "text" at bounding box center [551, 52] width 89 height 18
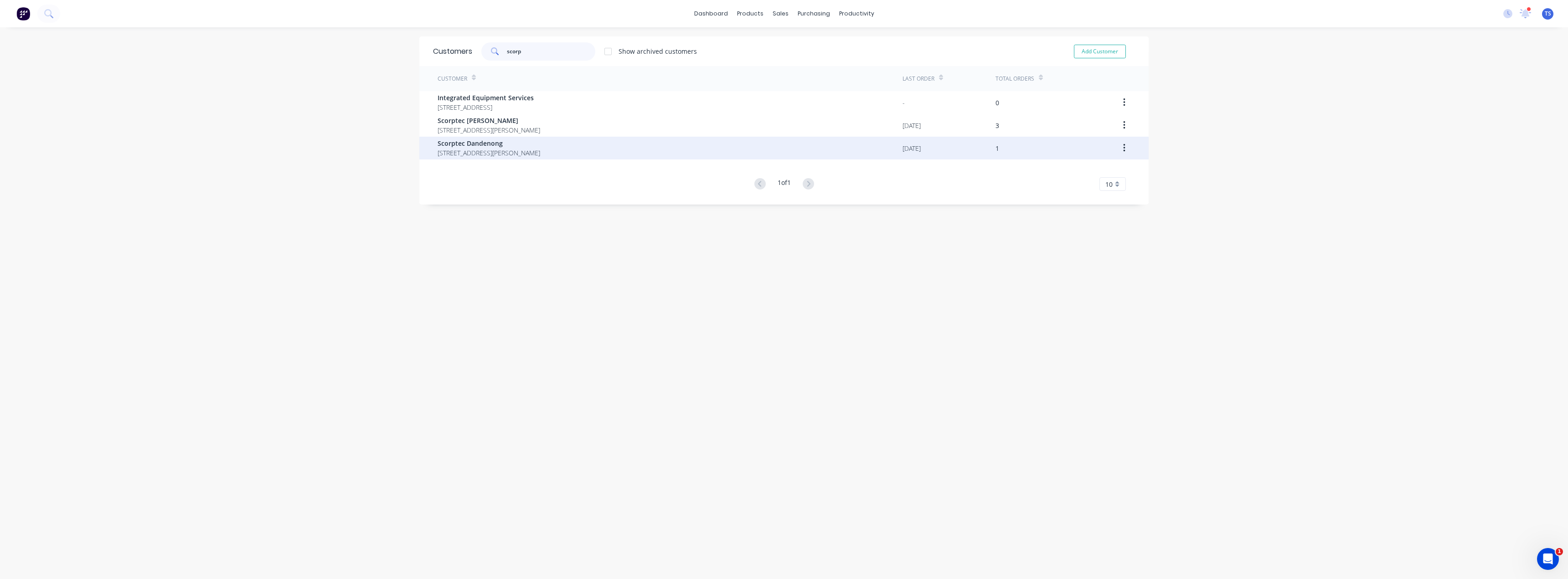
type input "scorp"
click at [490, 140] on span "Scorptec Dandenong" at bounding box center [489, 144] width 102 height 10
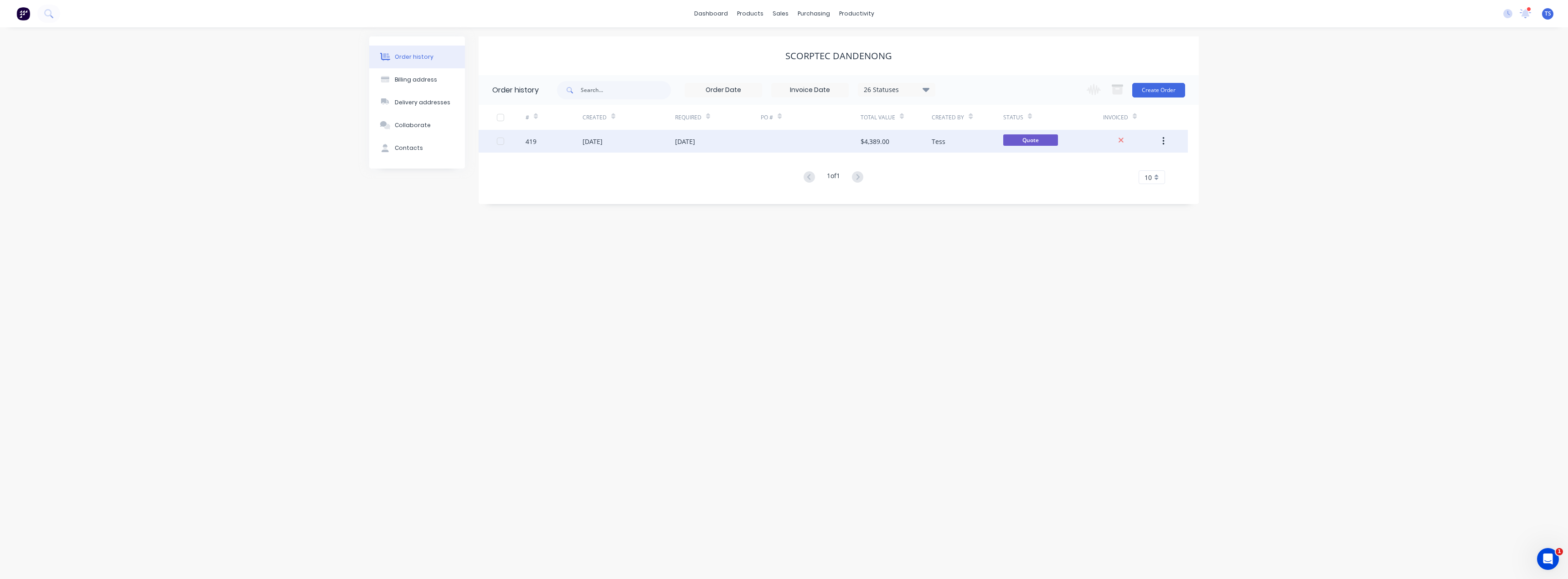
click at [676, 142] on div "[DATE]" at bounding box center [685, 142] width 20 height 10
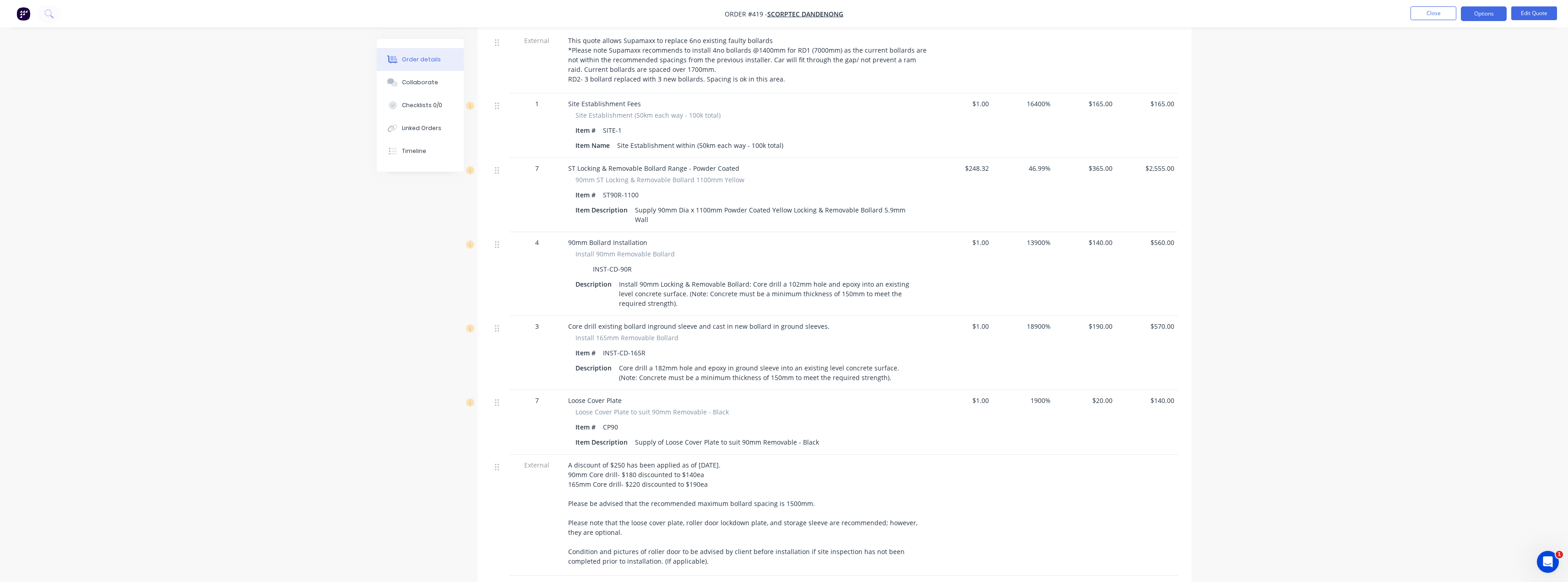
scroll to position [412, 0]
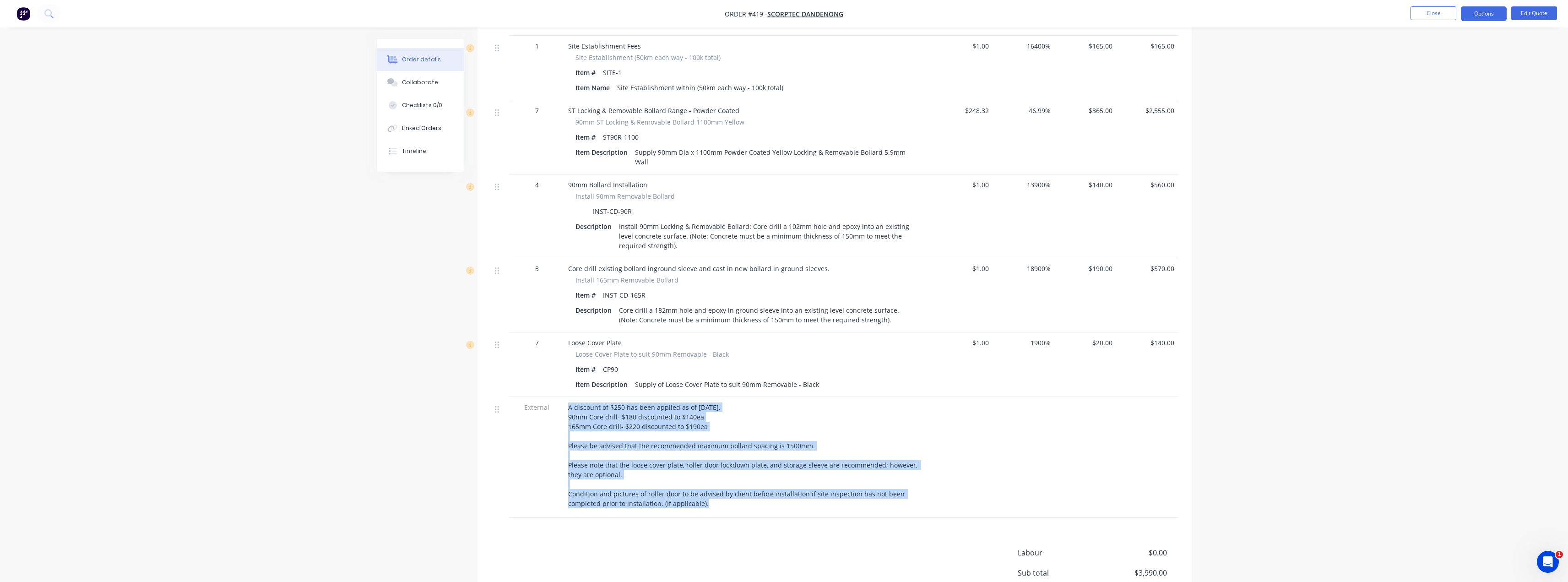
drag, startPoint x: 680, startPoint y: 488, endPoint x: 559, endPoint y: 381, distance: 161.5
click at [559, 397] on div "External A discount of $250 has been applied as of 25/09/2025. 90mm Core drill-…" at bounding box center [834, 457] width 686 height 121
click at [786, 10] on button "Close" at bounding box center [1433, 13] width 46 height 13
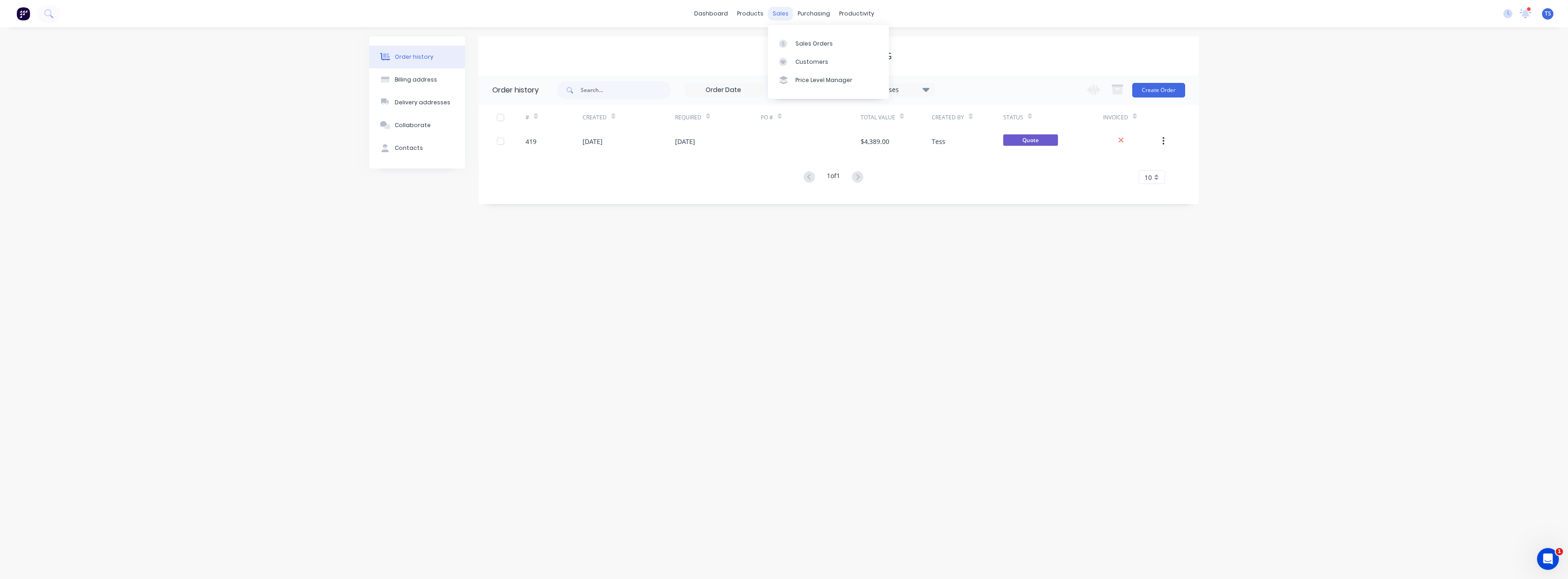
click at [775, 17] on div "sales" at bounding box center [780, 13] width 25 height 13
click at [783, 58] on div at bounding box center [786, 61] width 13 height 8
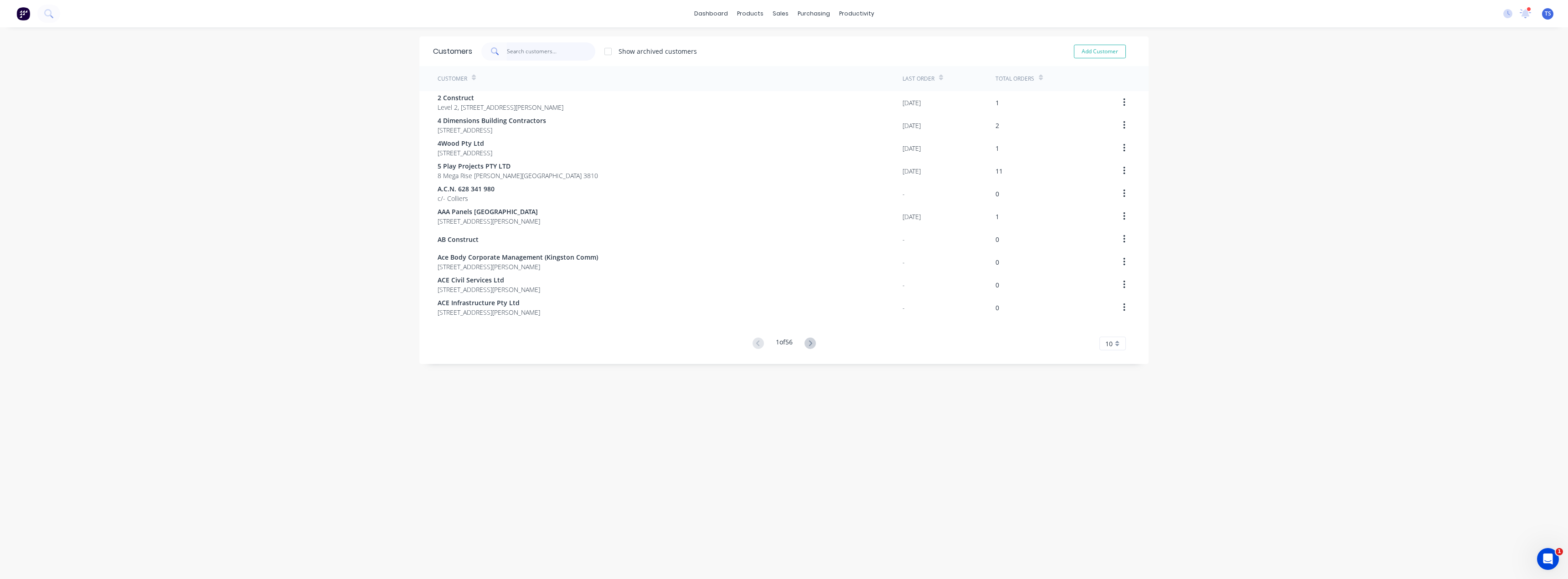
click at [535, 48] on input "text" at bounding box center [551, 52] width 89 height 18
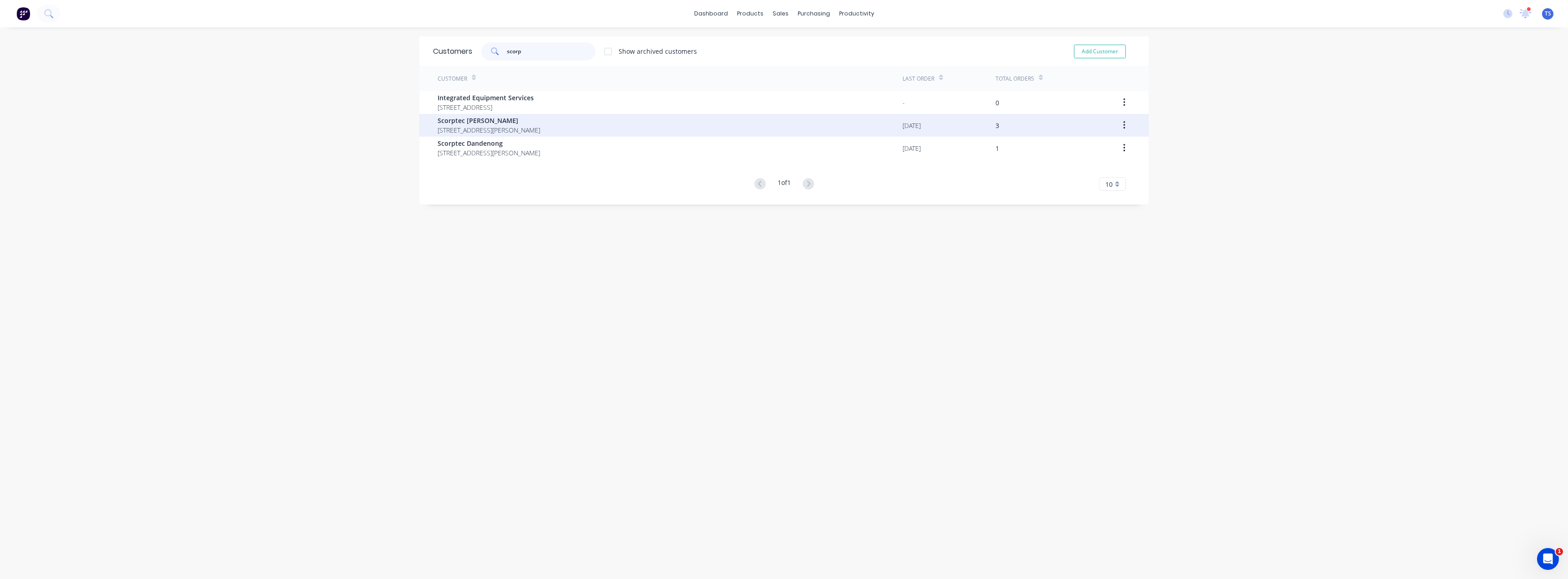
type input "scorp"
click at [487, 120] on span "Scorptec [PERSON_NAME]" at bounding box center [489, 120] width 102 height 10
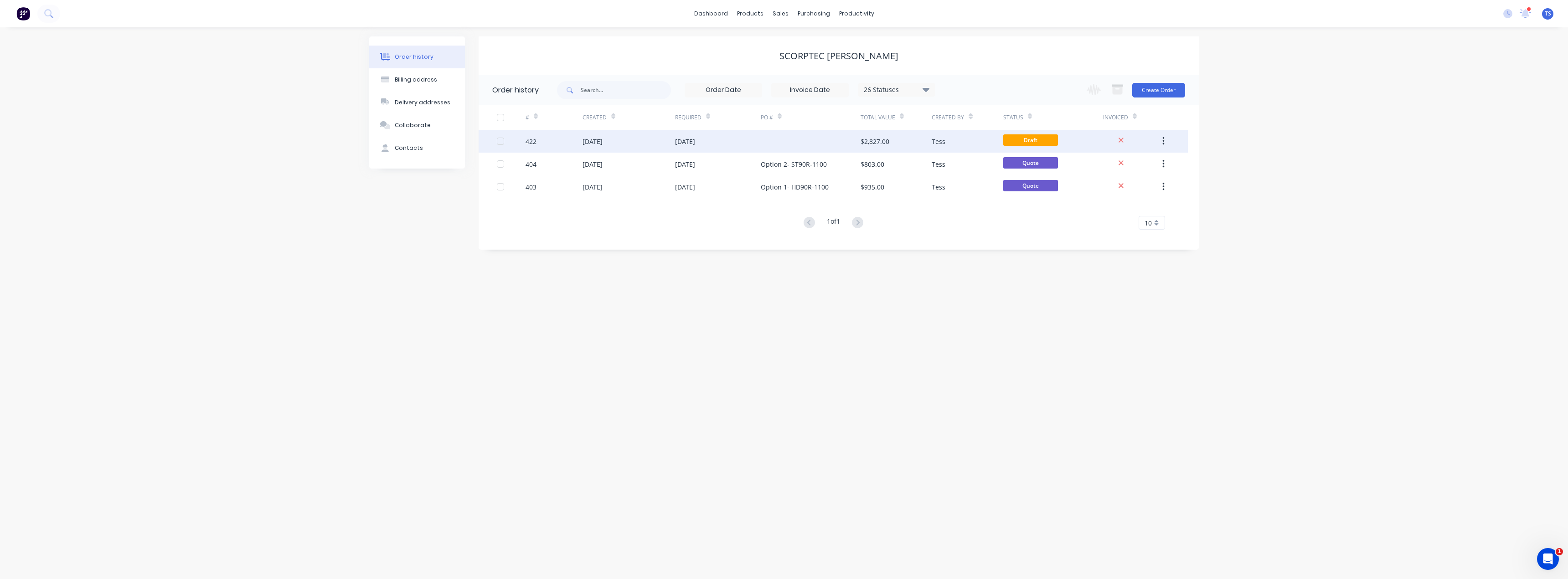
click at [770, 140] on div at bounding box center [811, 140] width 100 height 23
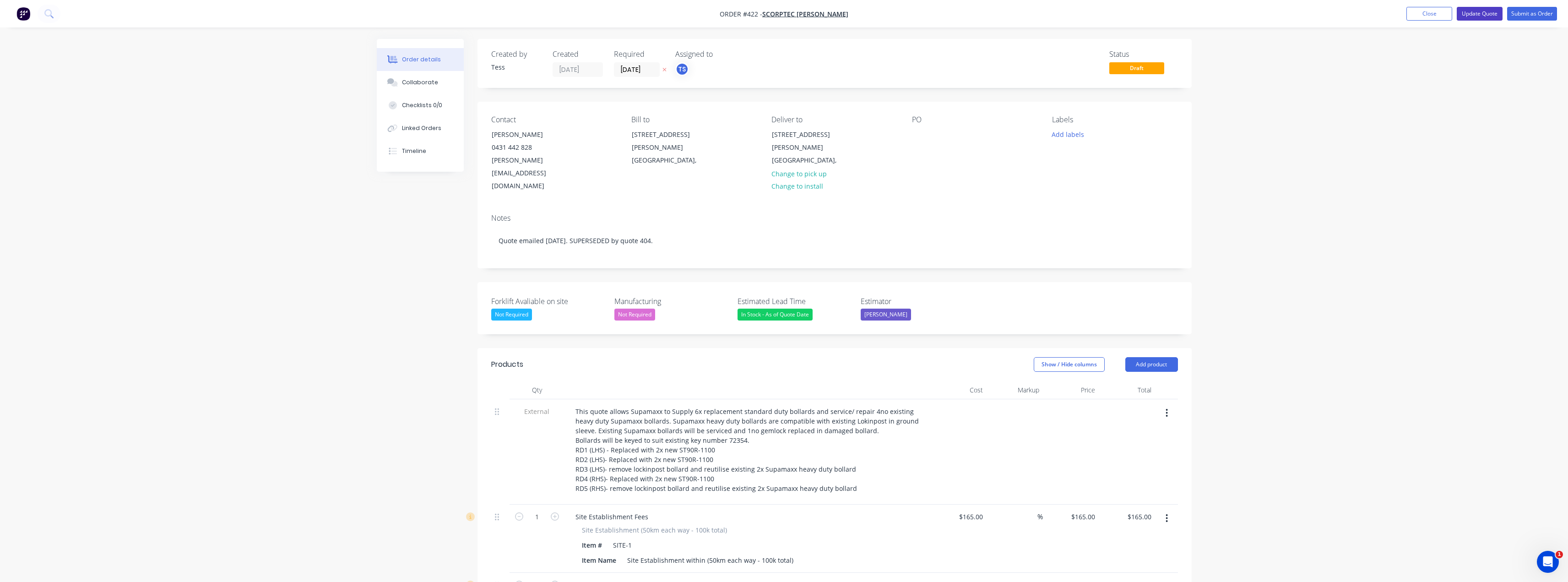
click at [786, 15] on button "Update Quote" at bounding box center [1479, 13] width 46 height 13
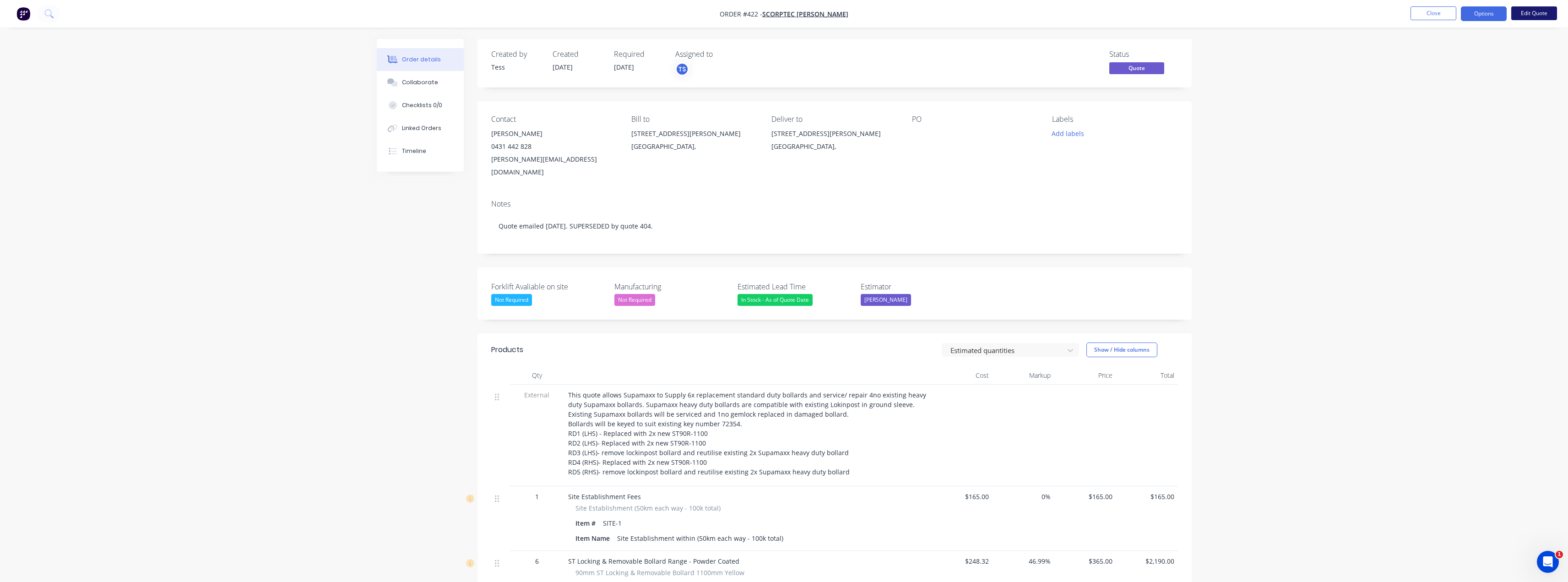
click at [786, 13] on button "Edit Quote" at bounding box center [1534, 13] width 46 height 13
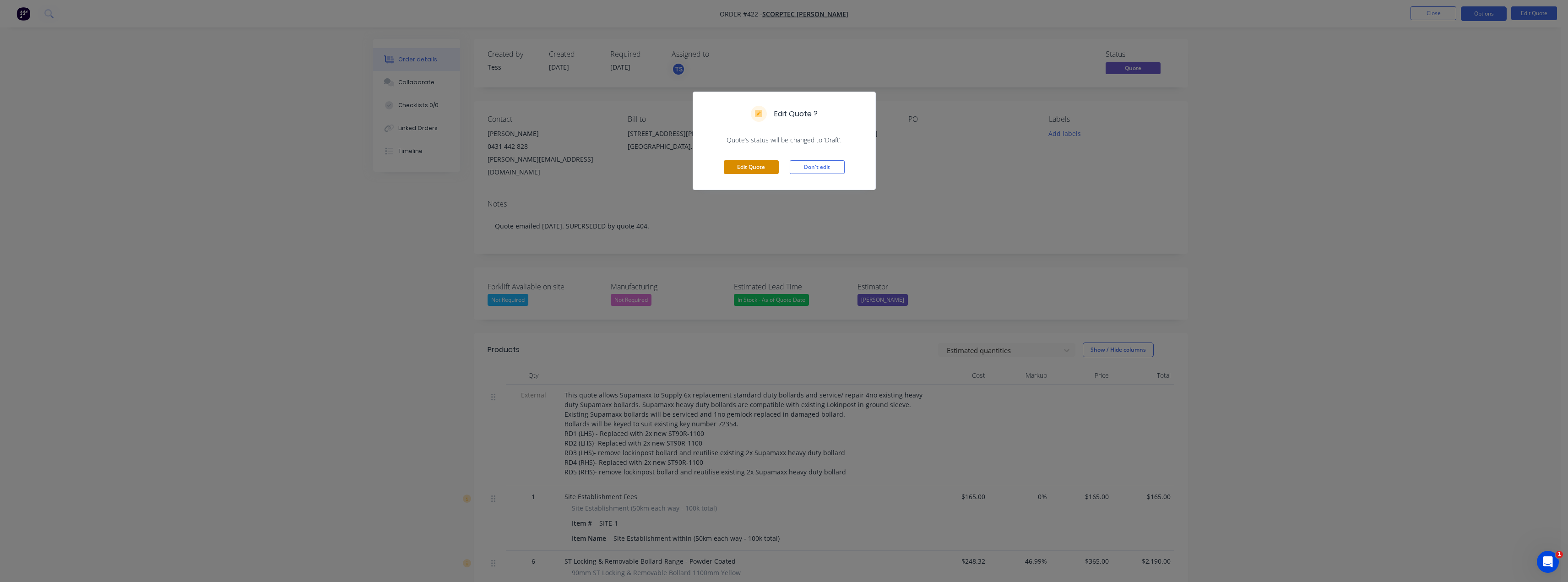
click at [762, 166] on button "Edit Quote" at bounding box center [751, 167] width 55 height 13
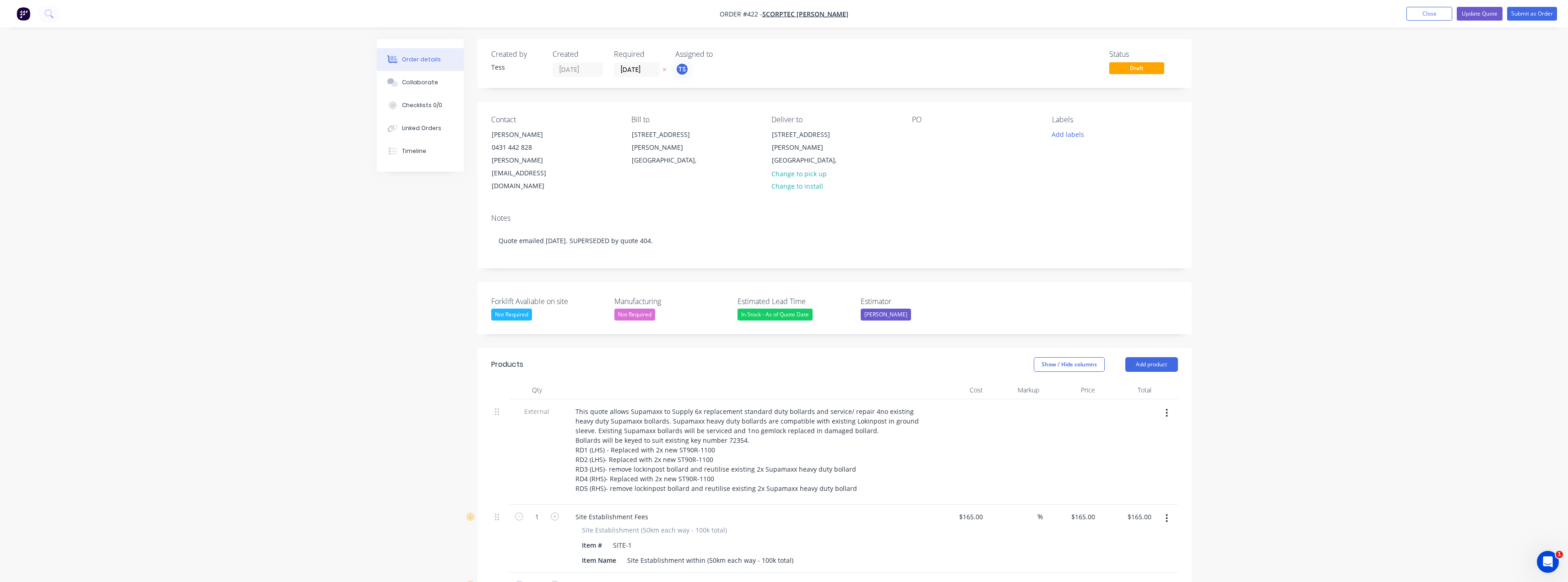
click at [786, 135] on div "PO" at bounding box center [974, 154] width 125 height 78
click at [786, 132] on div at bounding box center [919, 134] width 15 height 13
click at [786, 135] on div "Option 3- ST90R-1100 + service" at bounding box center [967, 134] width 110 height 13
click at [786, 147] on div "Option 3- ST90R-1100 + bollard service" at bounding box center [969, 139] width 114 height 23
click at [786, 133] on button "Add labels" at bounding box center [1068, 134] width 42 height 12
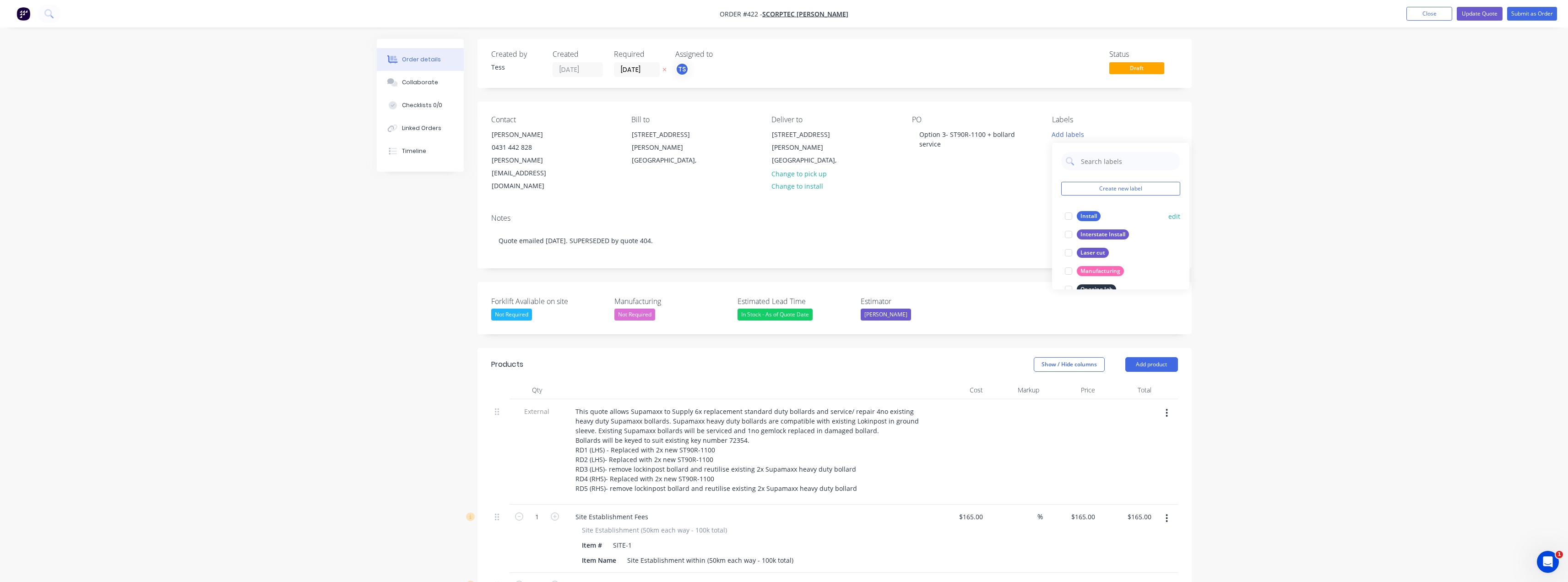
click at [786, 214] on div "Install" at bounding box center [1088, 216] width 24 height 10
click at [786, 119] on div "Labels" at bounding box center [1114, 120] width 125 height 9
drag, startPoint x: 951, startPoint y: 146, endPoint x: 909, endPoint y: 124, distance: 47.4
click at [786, 124] on div "Contact Thomas 0431 442 828 thomassz@scorptec.com.au Bill to Unit 6/2 Garden Rd…" at bounding box center [834, 153] width 714 height 105
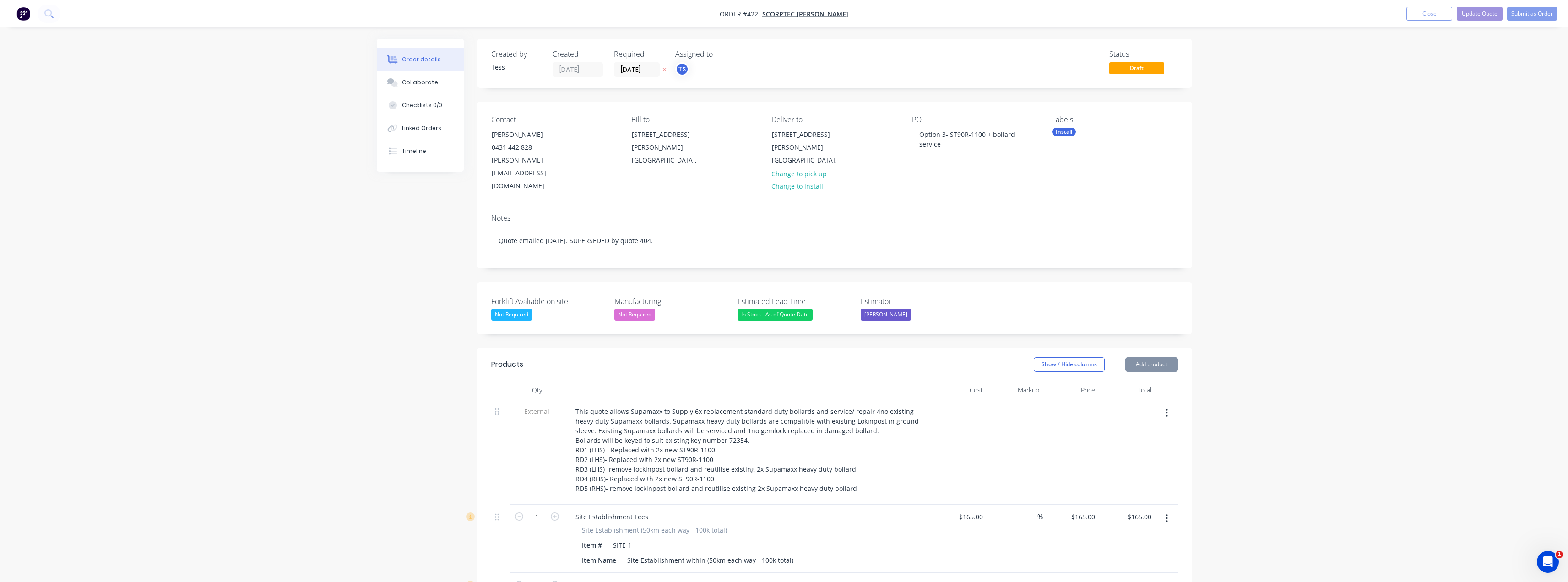
click at [786, 155] on div "PO Option 3- ST90R-1100 + bollard service" at bounding box center [974, 154] width 125 height 78
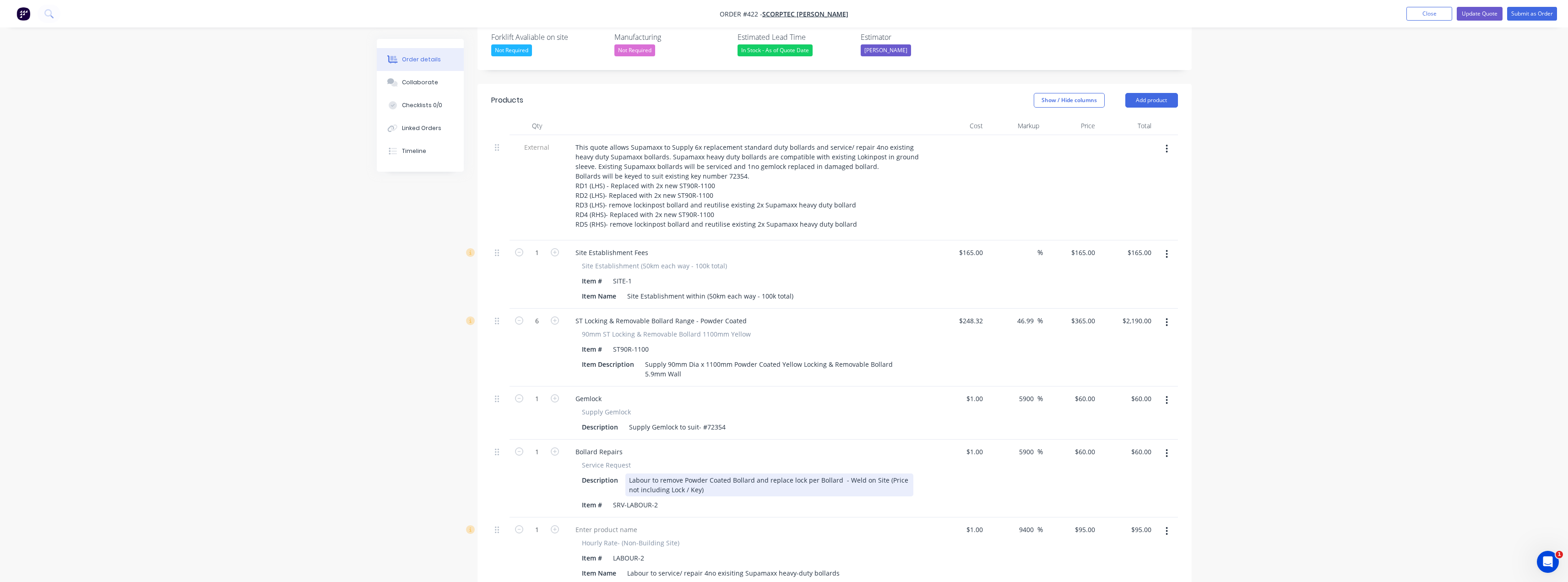
scroll to position [274, 0]
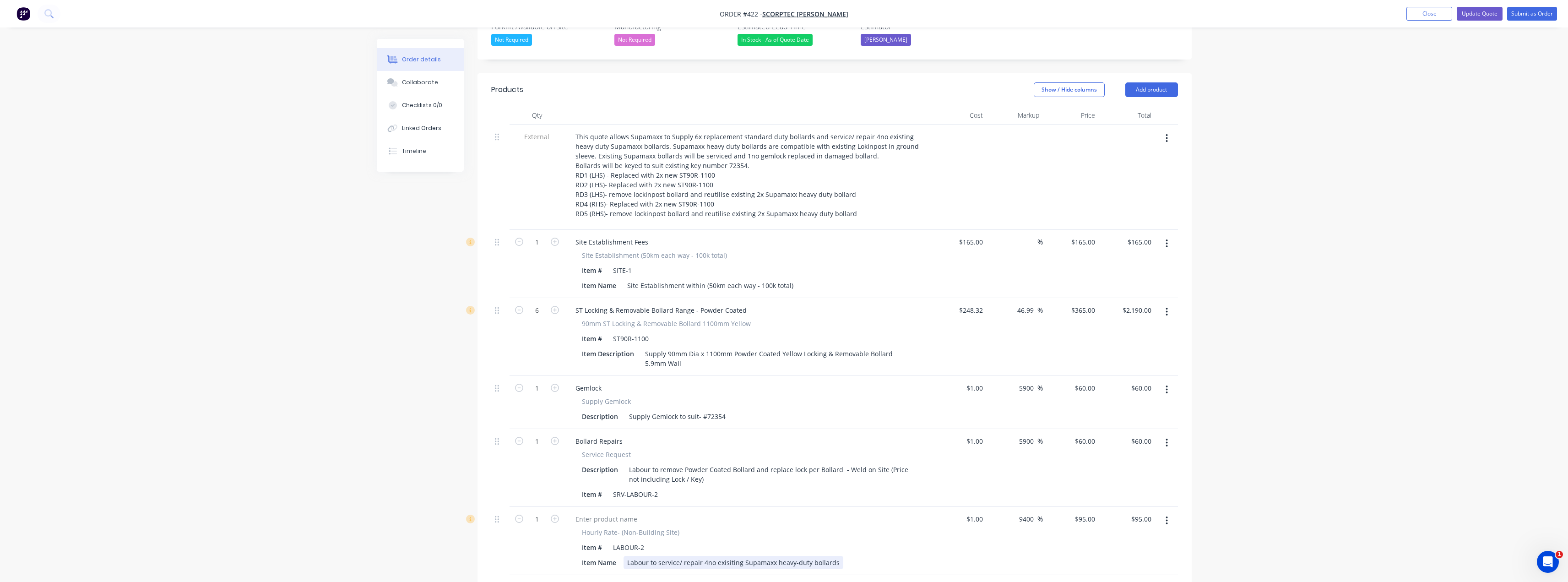
click at [786, 556] on div "Labour to service/ repair 4no exisiting Supamaxx heavy-duty bollards" at bounding box center [733, 562] width 219 height 13
click at [729, 556] on div "Labour to service/ repair 4no exisiting Supamaxx heavy-duty bollards." at bounding box center [734, 562] width 221 height 13
click at [767, 556] on div "Labour to service/ repair 4no existing Supamaxx heavy-duty bollards." at bounding box center [733, 562] width 219 height 13
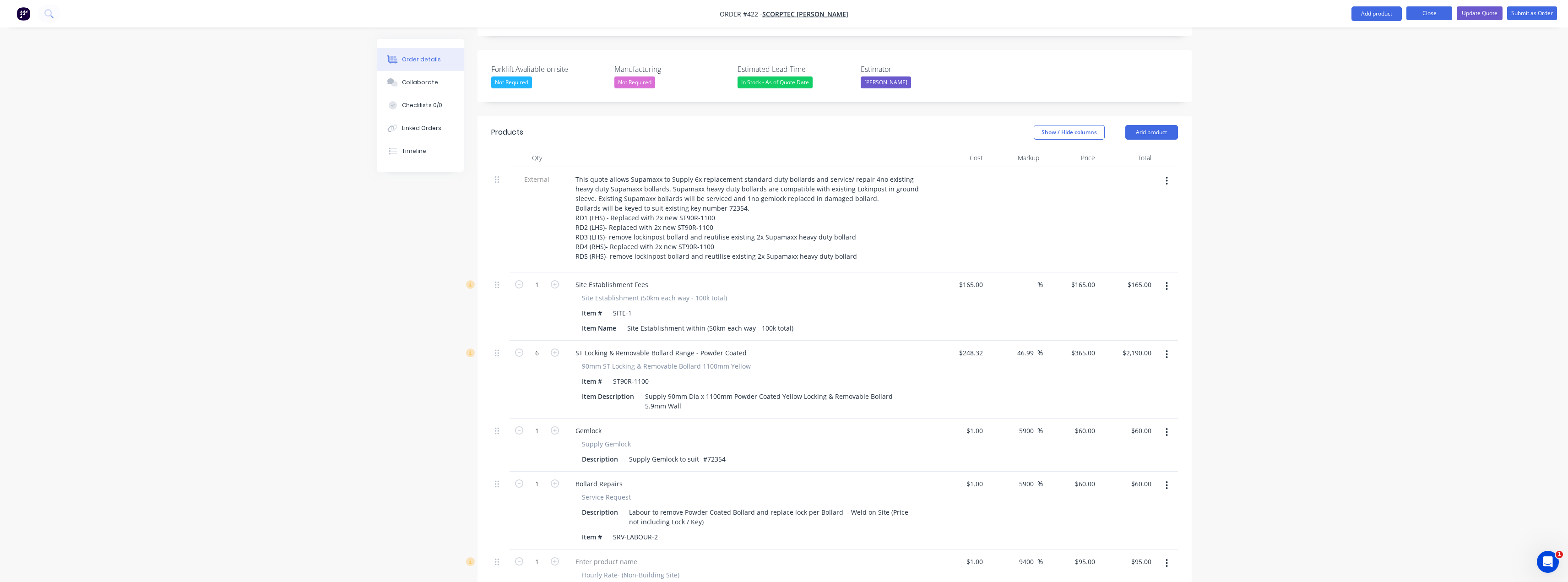
scroll to position [229, 0]
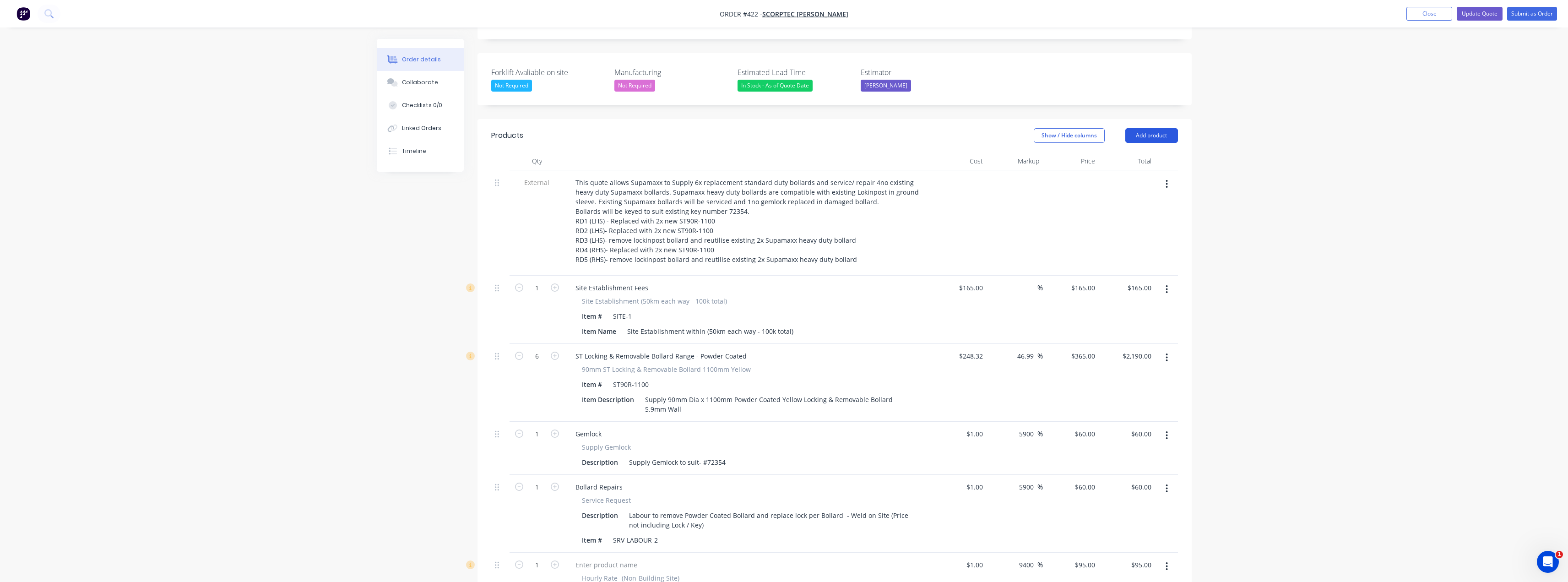
click at [786, 128] on button "Add product" at bounding box center [1152, 136] width 53 height 15
click at [786, 280] on div "Notes (External)" at bounding box center [1134, 287] width 70 height 13
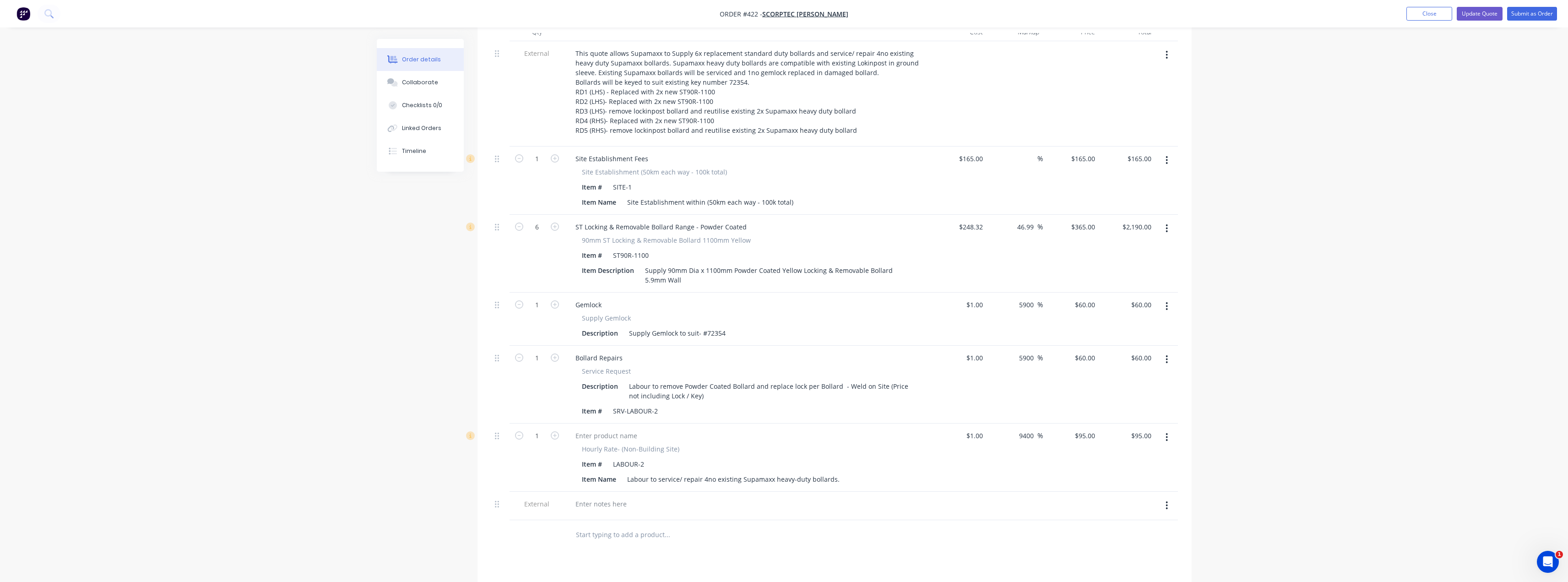
scroll to position [534, 0]
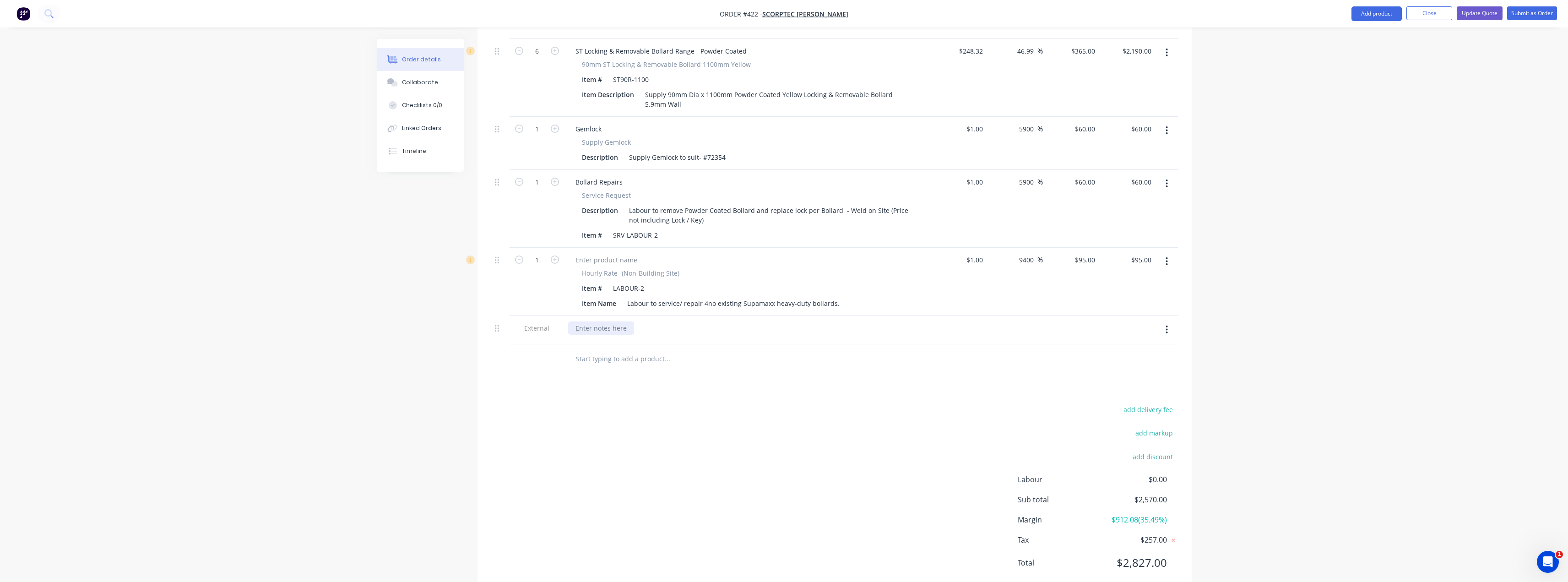
click at [605, 322] on div at bounding box center [601, 328] width 66 height 13
paste div
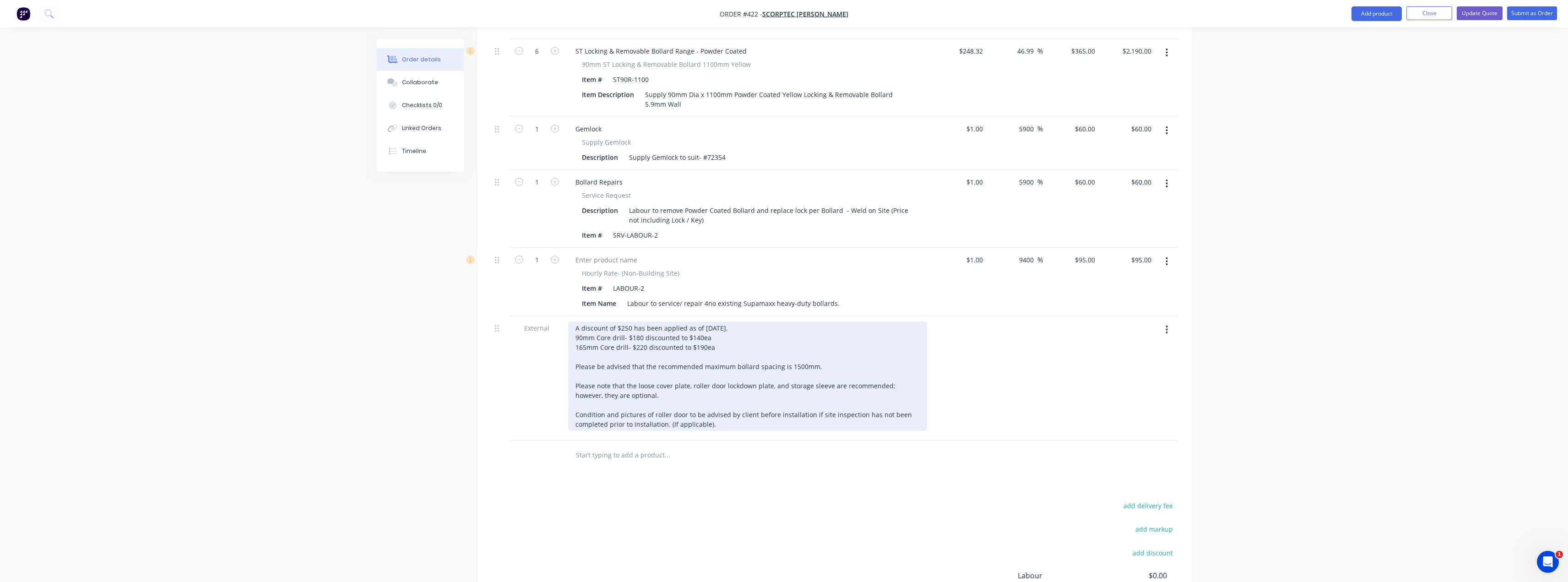
click at [631, 322] on div "A discount of $250 has been applied as of 25/09/2025. 90mm Core drill- $180 dis…" at bounding box center [747, 376] width 359 height 109
drag, startPoint x: 702, startPoint y: 320, endPoint x: 573, endPoint y: 323, distance: 129.0
click at [573, 323] on div "A discount of $250 has been applied as of 25/09/2025. 90mm Core drill- $180 dis…" at bounding box center [747, 376] width 359 height 109
drag, startPoint x: 722, startPoint y: 315, endPoint x: 562, endPoint y: 307, distance: 160.2
click at [562, 316] on div "External A discount of $250 has been applied as of 25/09/2025. 90mm Core drill-…" at bounding box center [834, 374] width 686 height 115
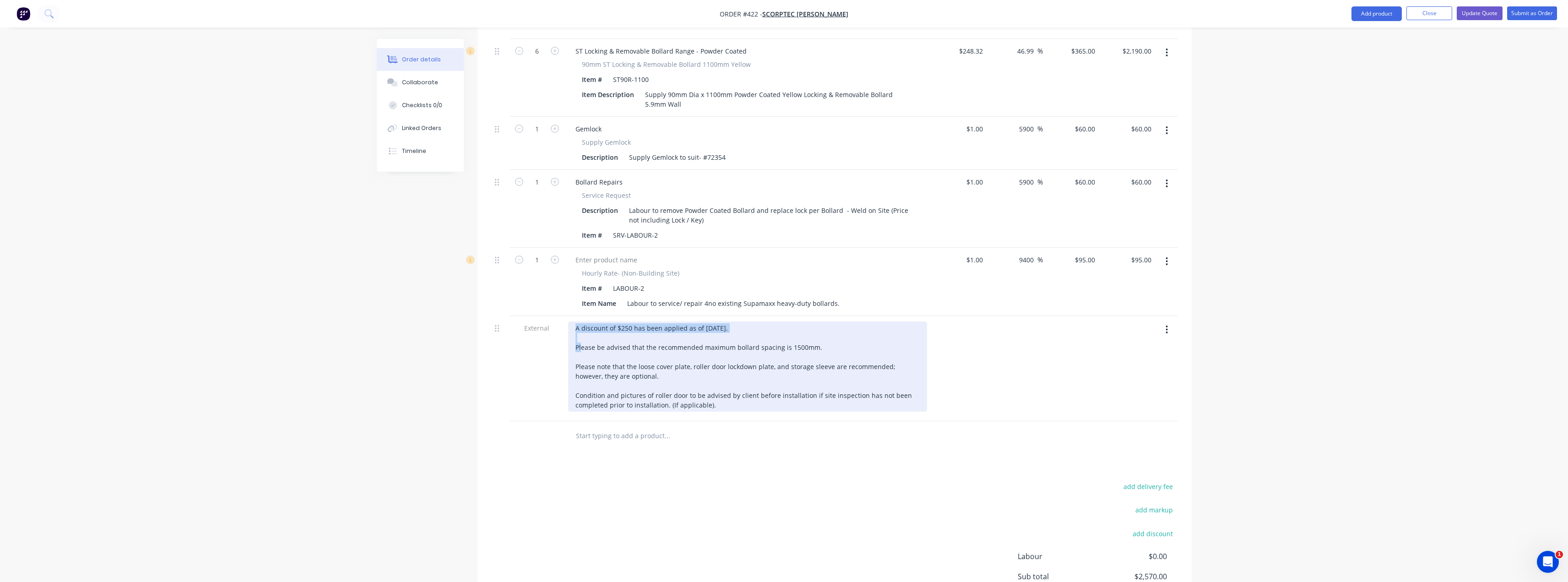
drag, startPoint x: 741, startPoint y: 304, endPoint x: 522, endPoint y: 299, distance: 219.1
click at [522, 316] on div "External A discount of $250 has been applied as of 25/09/2025. Please be advise…" at bounding box center [834, 369] width 686 height 105
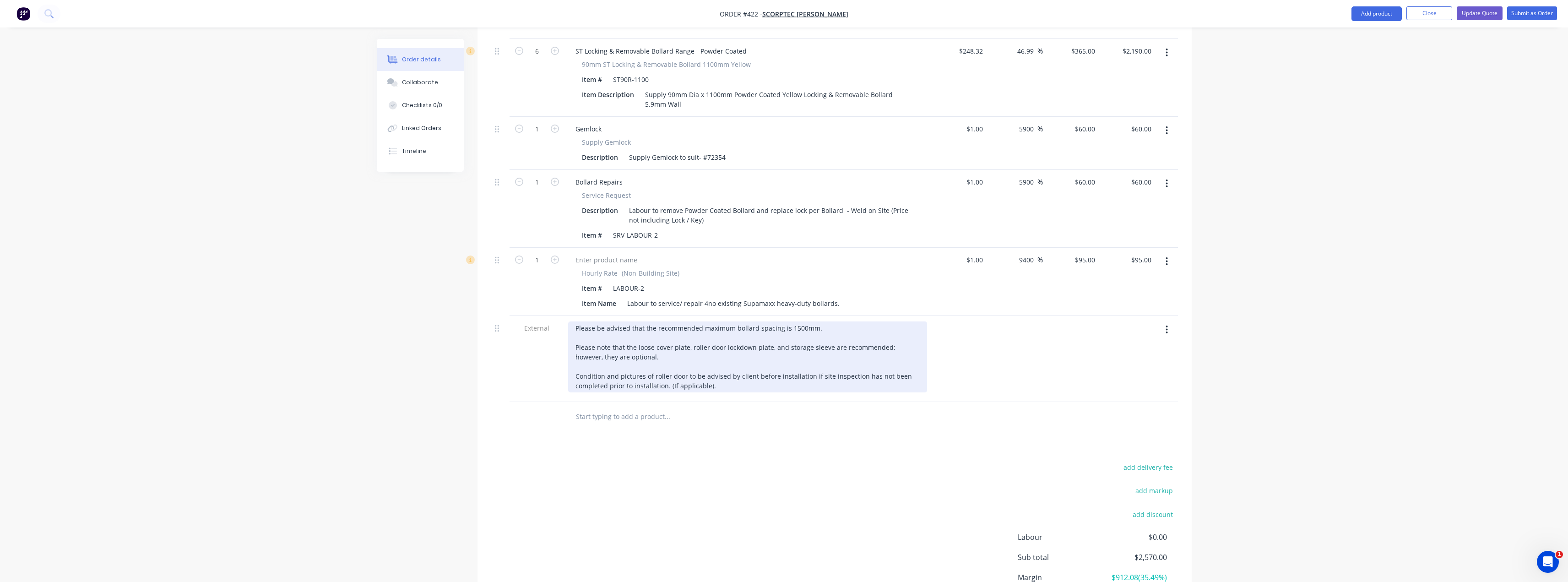
click at [576, 322] on div "Please be advised that the recommended maximum bollard spacing is 1500mm. Pleas…" at bounding box center [747, 357] width 359 height 71
click at [576, 322] on div "Please be advised that the recommended maximum bollard spacing is 1500mm. Pleas…" at bounding box center [747, 357] width 359 height 71
click at [744, 327] on div "Please be advised that the recommended maximum bollard spacing is 1500mm. Pleas…" at bounding box center [747, 357] width 359 height 71
click at [786, 322] on div "Please be advised that the recommended maximum bollard spacing is 1500mm. Pleas…" at bounding box center [747, 357] width 359 height 71
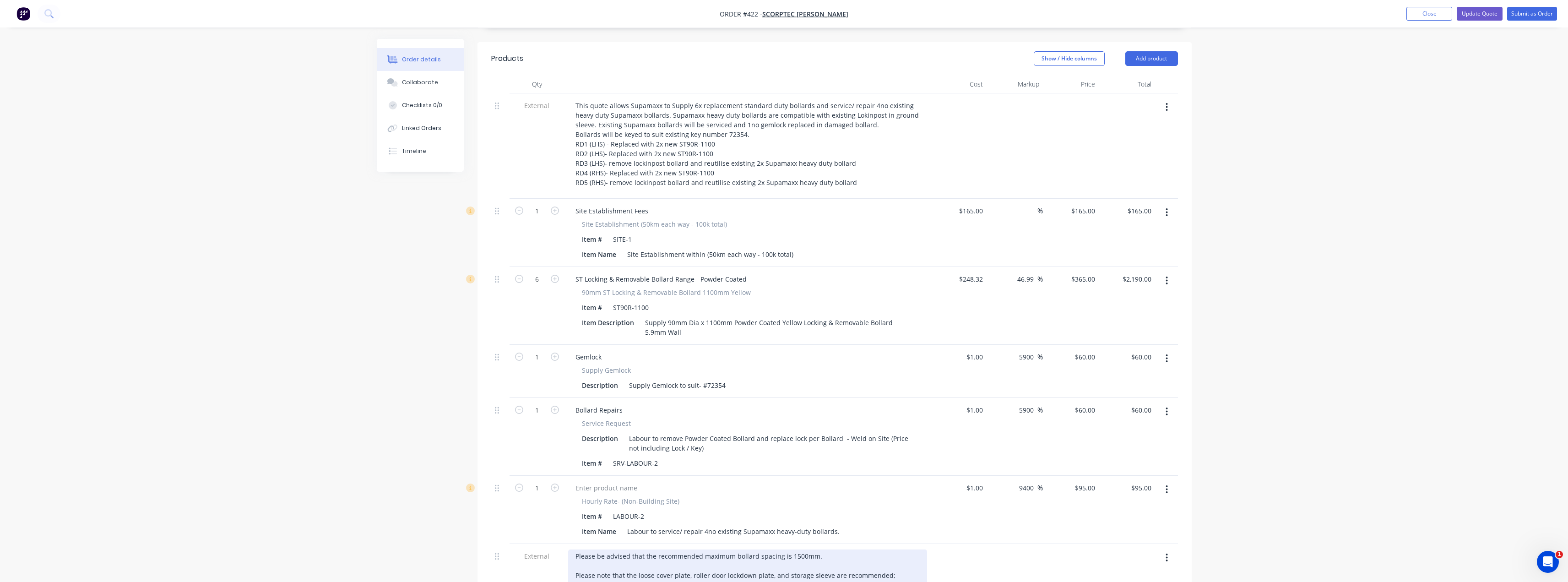
scroll to position [213, 0]
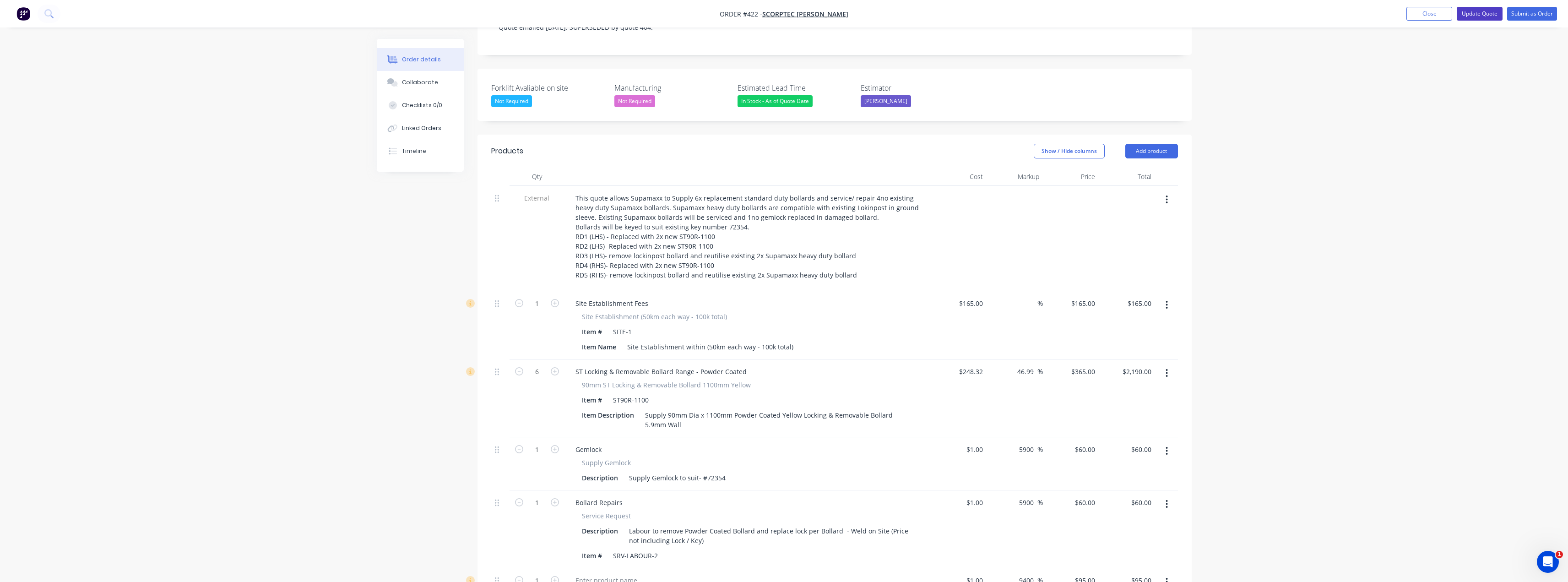
click at [786, 13] on button "Update Quote" at bounding box center [1479, 13] width 46 height 13
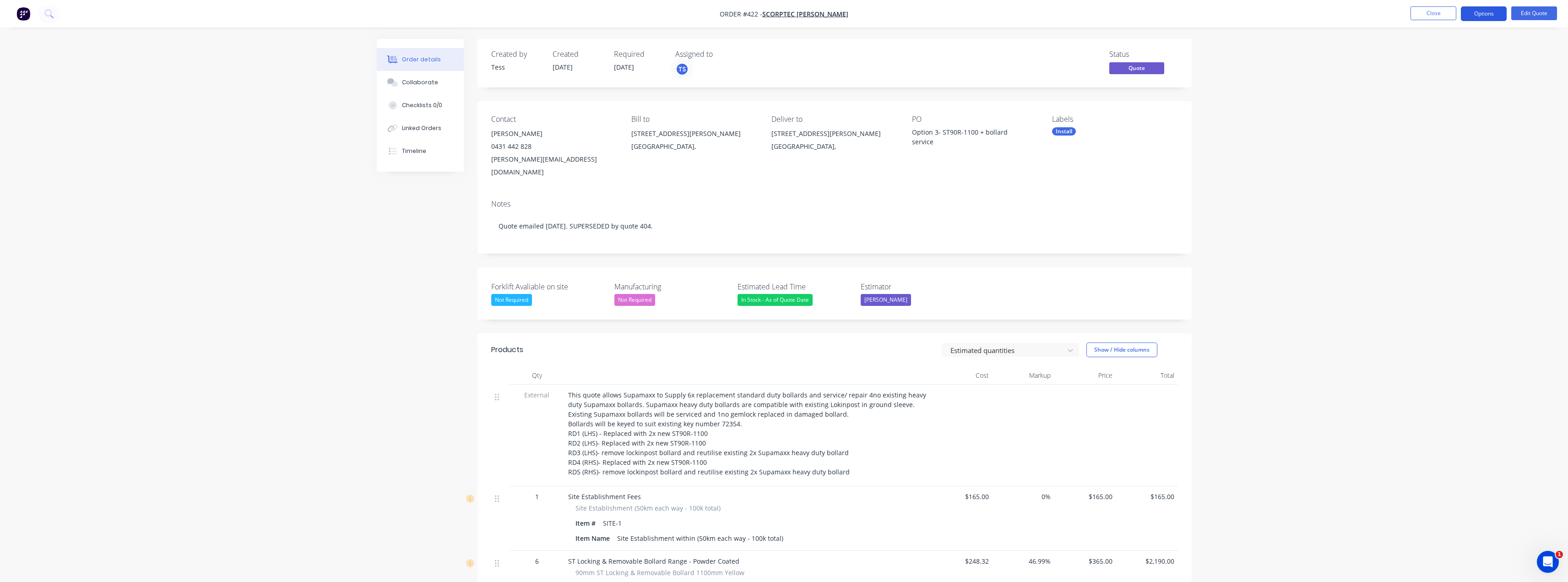
click at [786, 15] on button "Options" at bounding box center [1484, 13] width 46 height 15
click at [786, 57] on div "Quote" at bounding box center [1456, 56] width 84 height 13
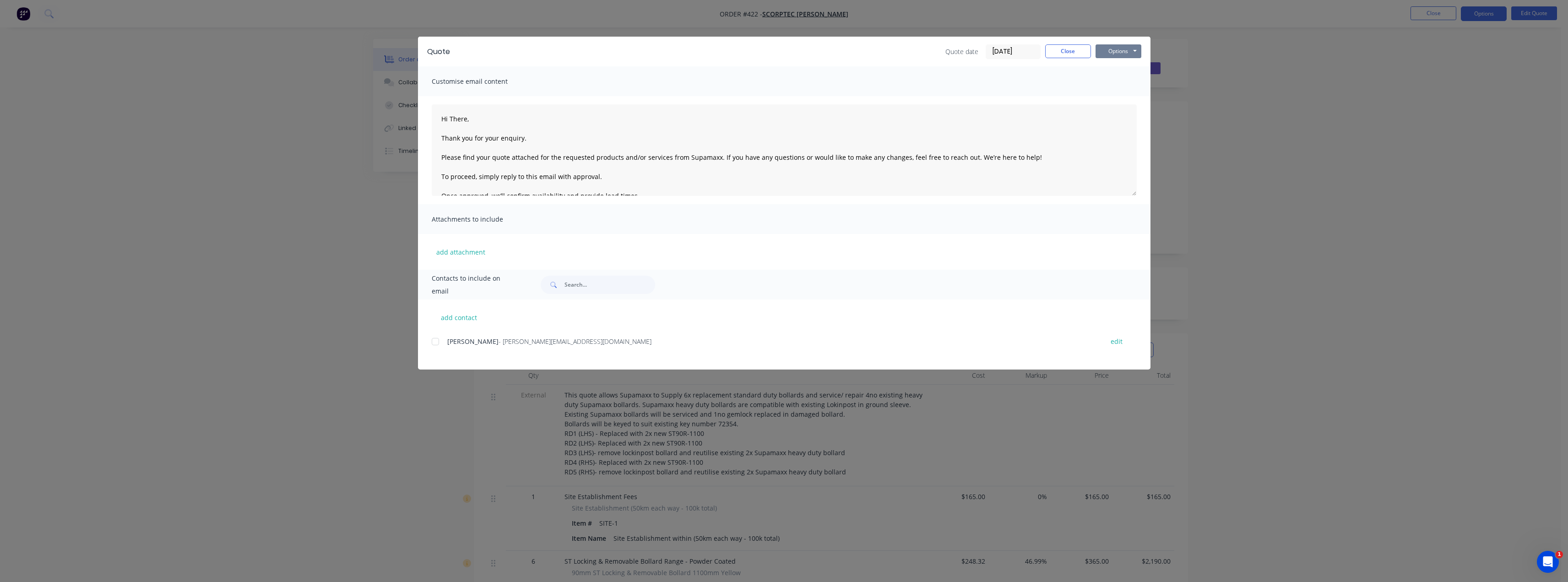
click at [786, 50] on button "Options" at bounding box center [1118, 51] width 46 height 13
click at [786, 67] on button "Preview" at bounding box center [1125, 67] width 59 height 15
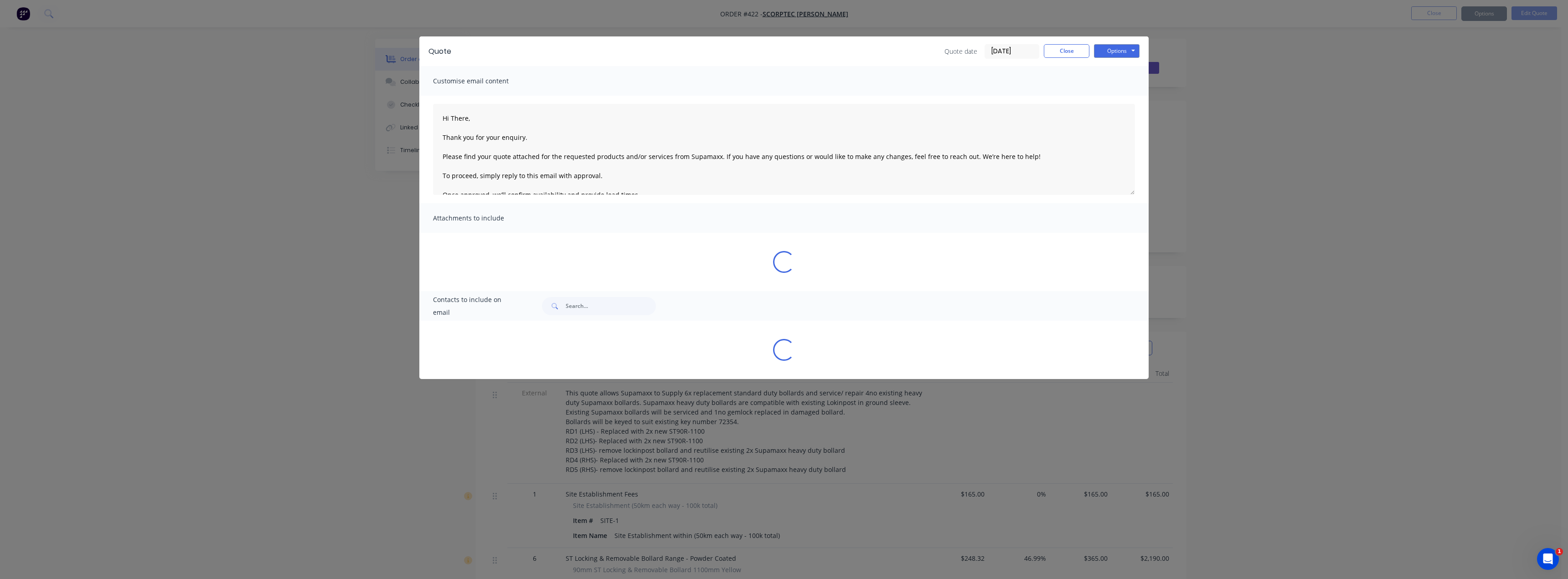
type textarea "Hi There, Thank you for your enquiry. Please find your quote attached for the r…"
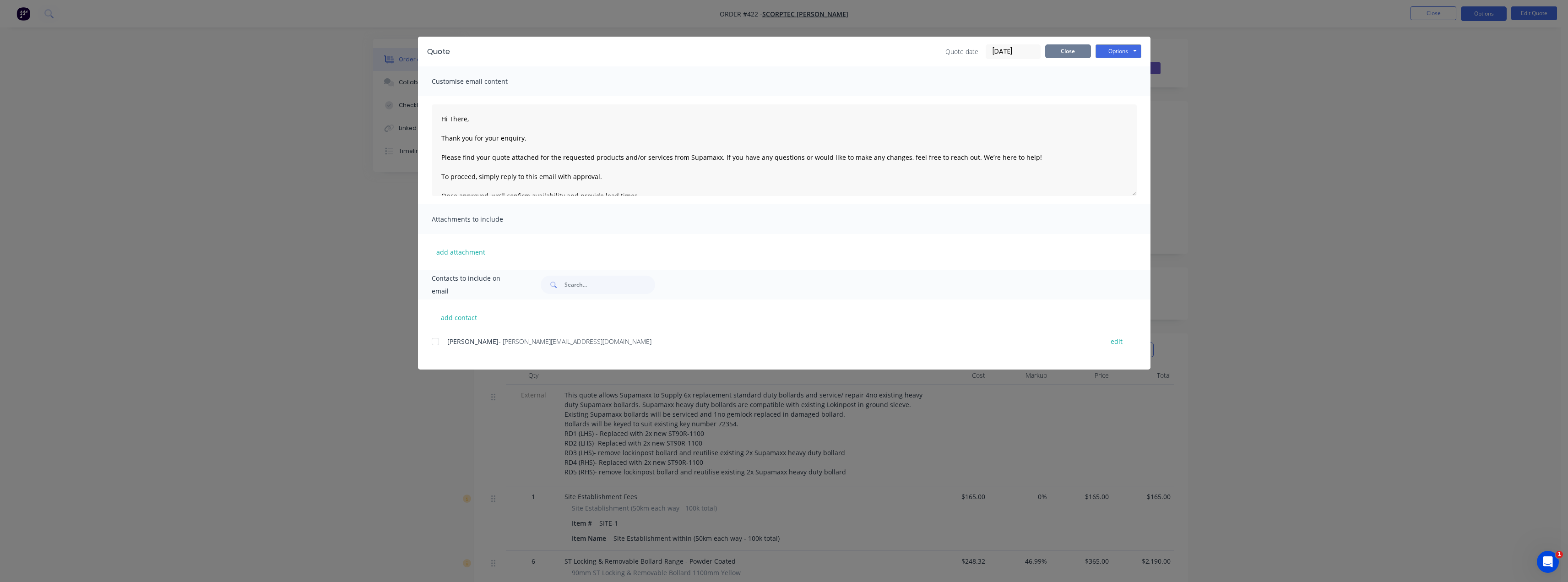
click at [786, 50] on button "Close" at bounding box center [1068, 51] width 46 height 13
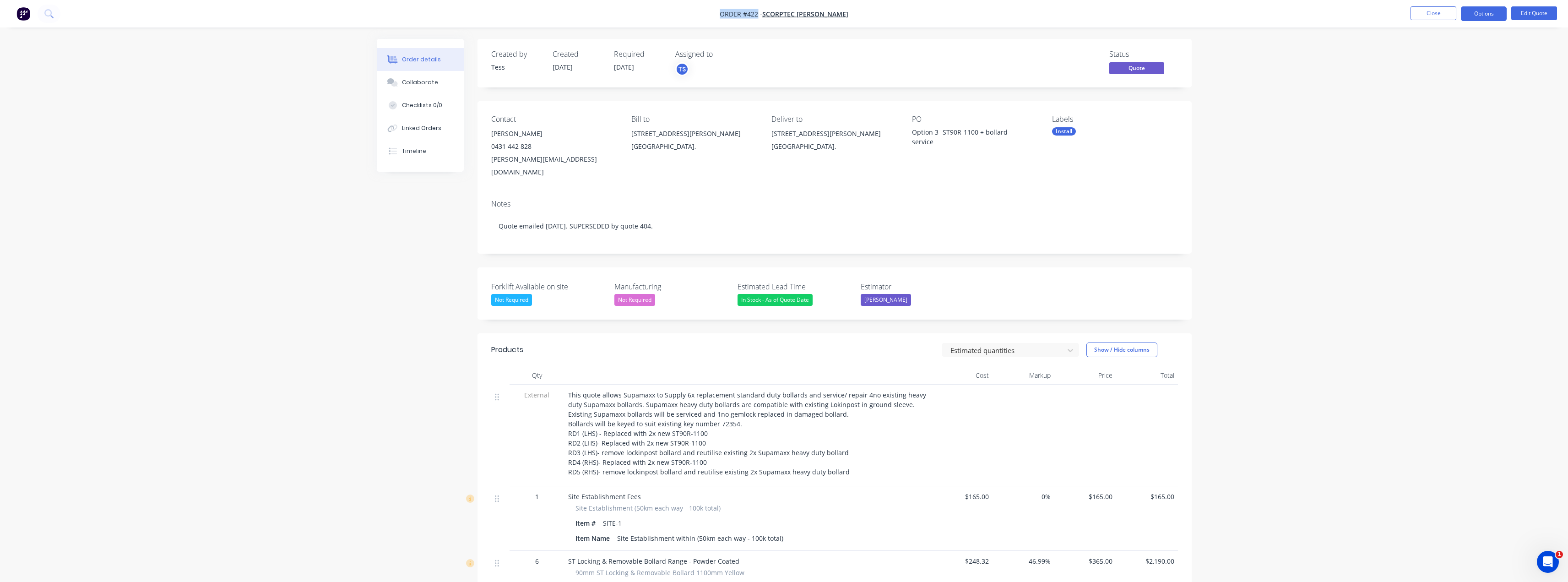
drag, startPoint x: 727, startPoint y: 15, endPoint x: 770, endPoint y: 15, distance: 43.0
click at [770, 15] on nav "Order #422 - Scorptec Clayton Close Options Edit Quote" at bounding box center [784, 13] width 1568 height 28
click at [786, 13] on button "Options" at bounding box center [1484, 13] width 46 height 15
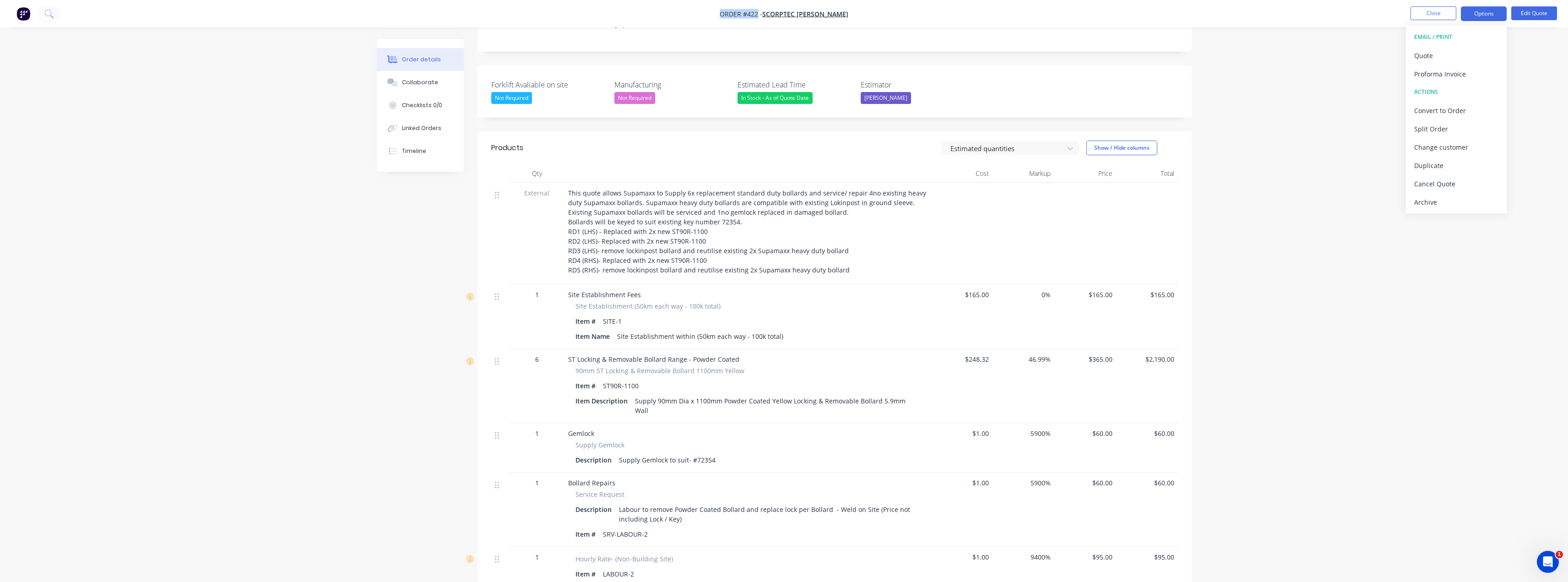
scroll to position [183, 0]
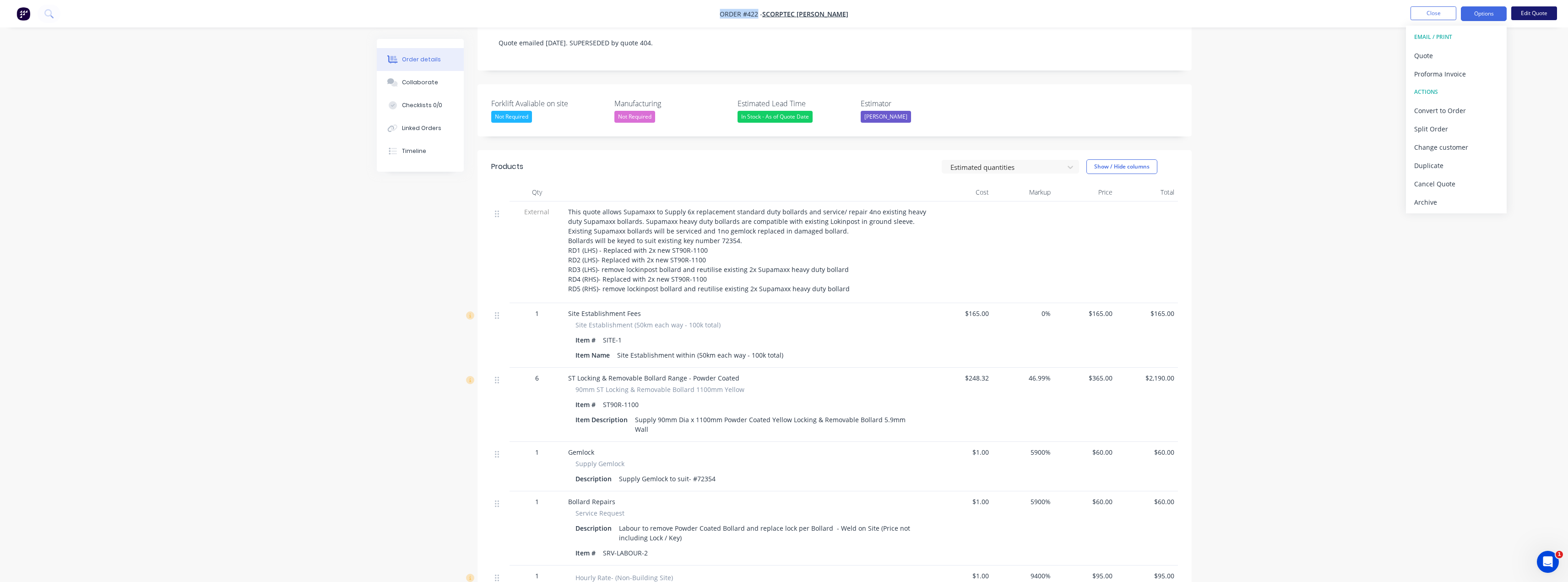
click at [786, 7] on button "Edit Quote" at bounding box center [1534, 13] width 46 height 13
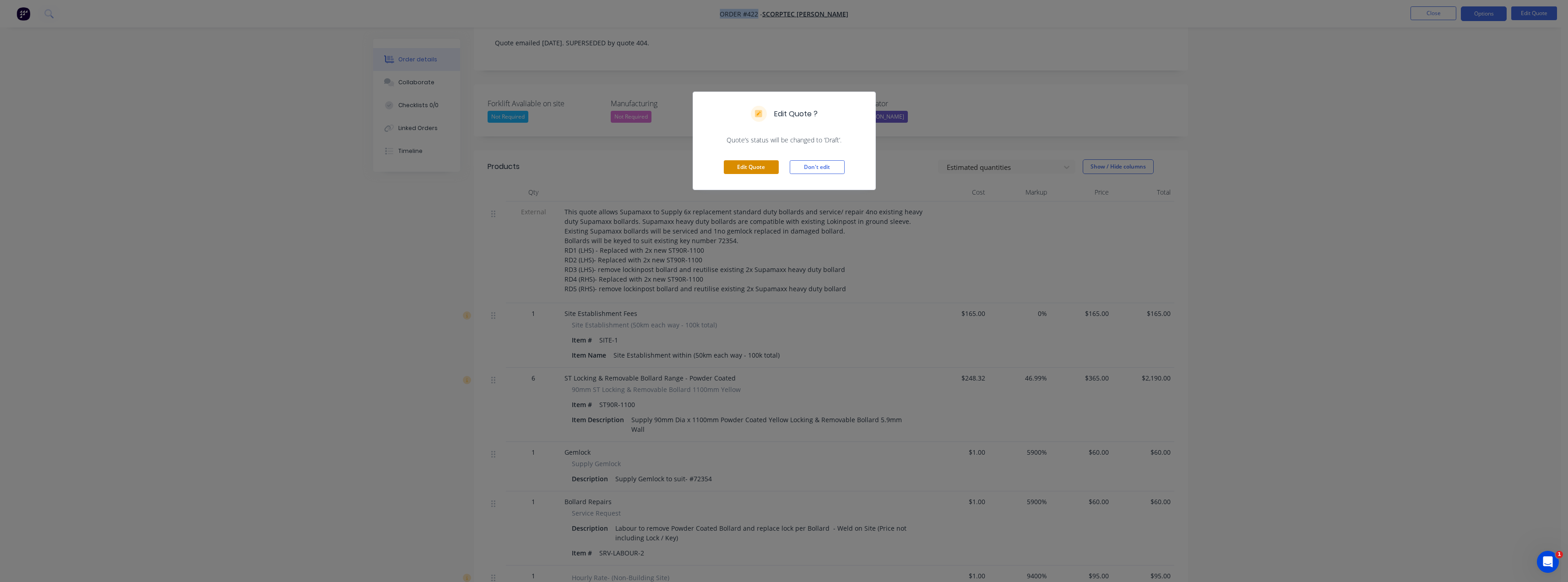
click at [758, 169] on button "Edit Quote" at bounding box center [751, 167] width 55 height 13
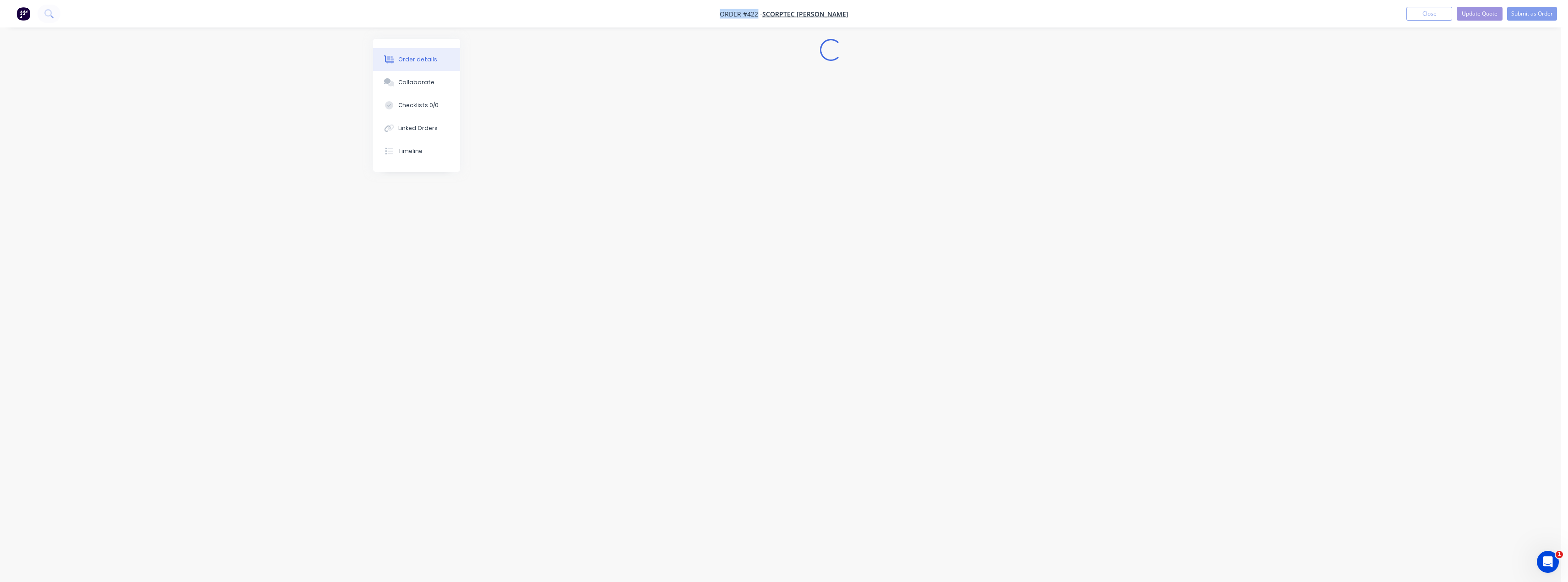
scroll to position [0, 0]
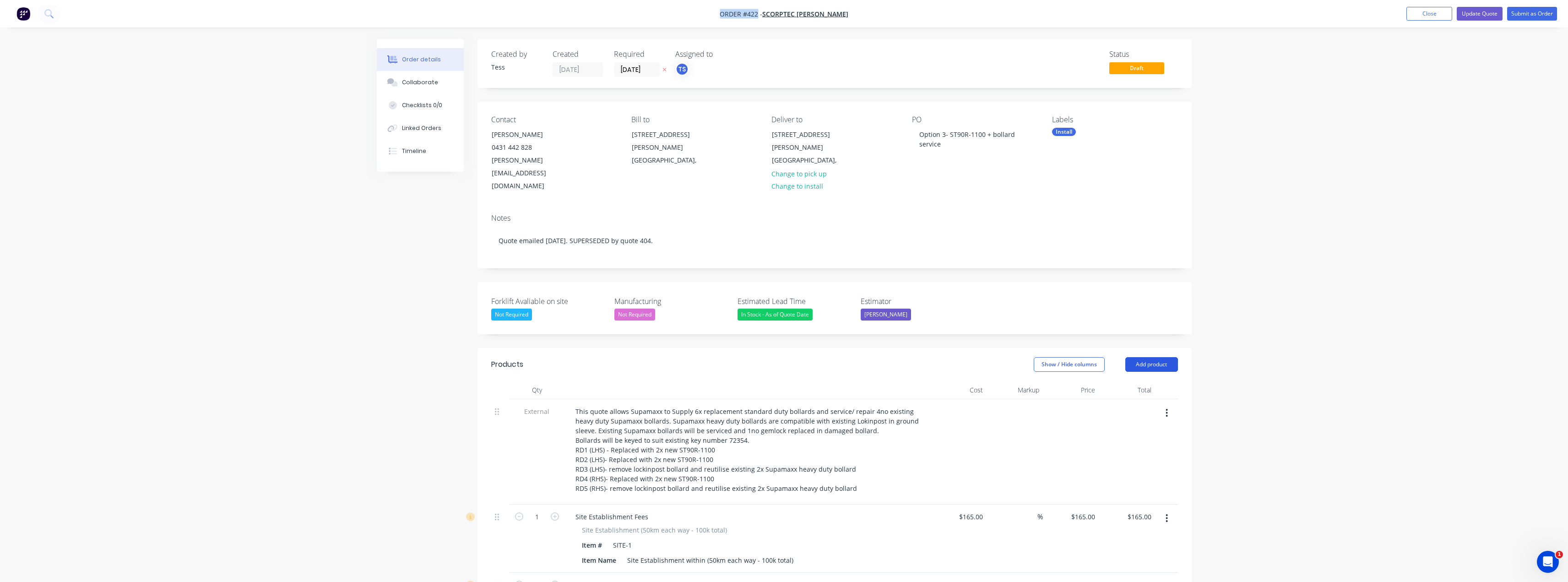
click at [786, 357] on button "Add product" at bounding box center [1152, 364] width 53 height 15
click at [786, 381] on div "Product catalogue" at bounding box center [1134, 388] width 70 height 13
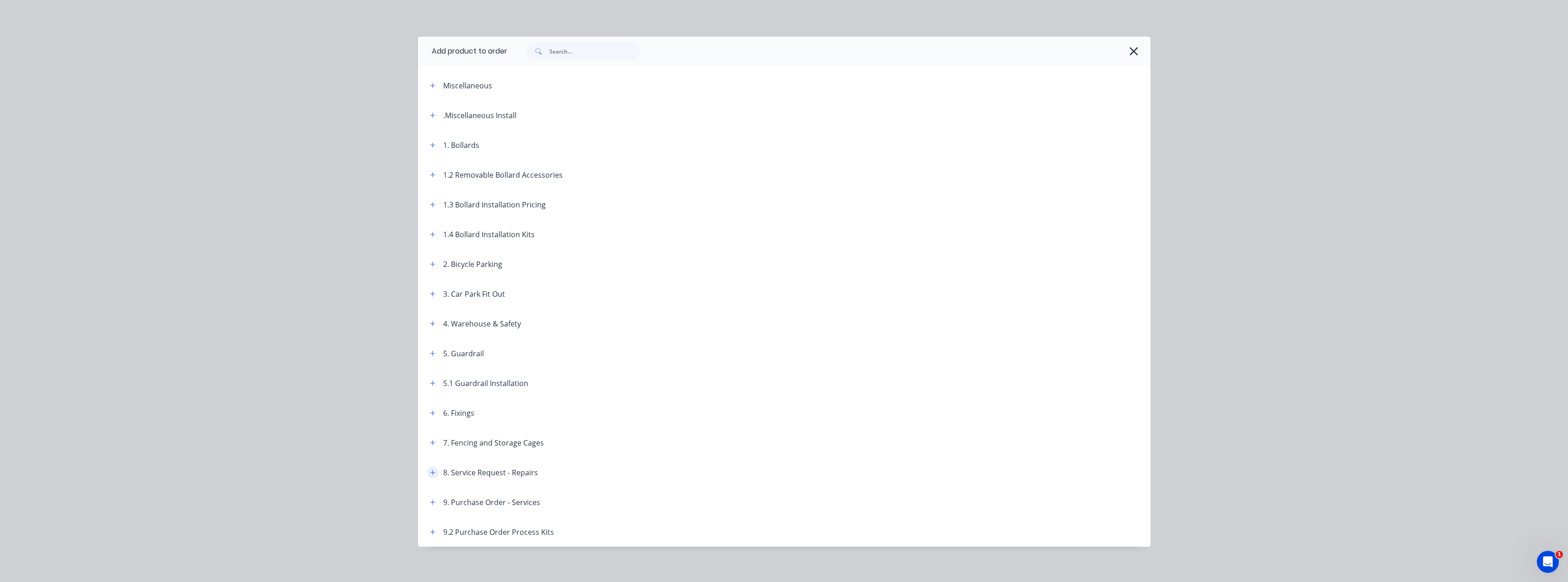
click at [430, 473] on icon "button" at bounding box center [432, 472] width 5 height 5
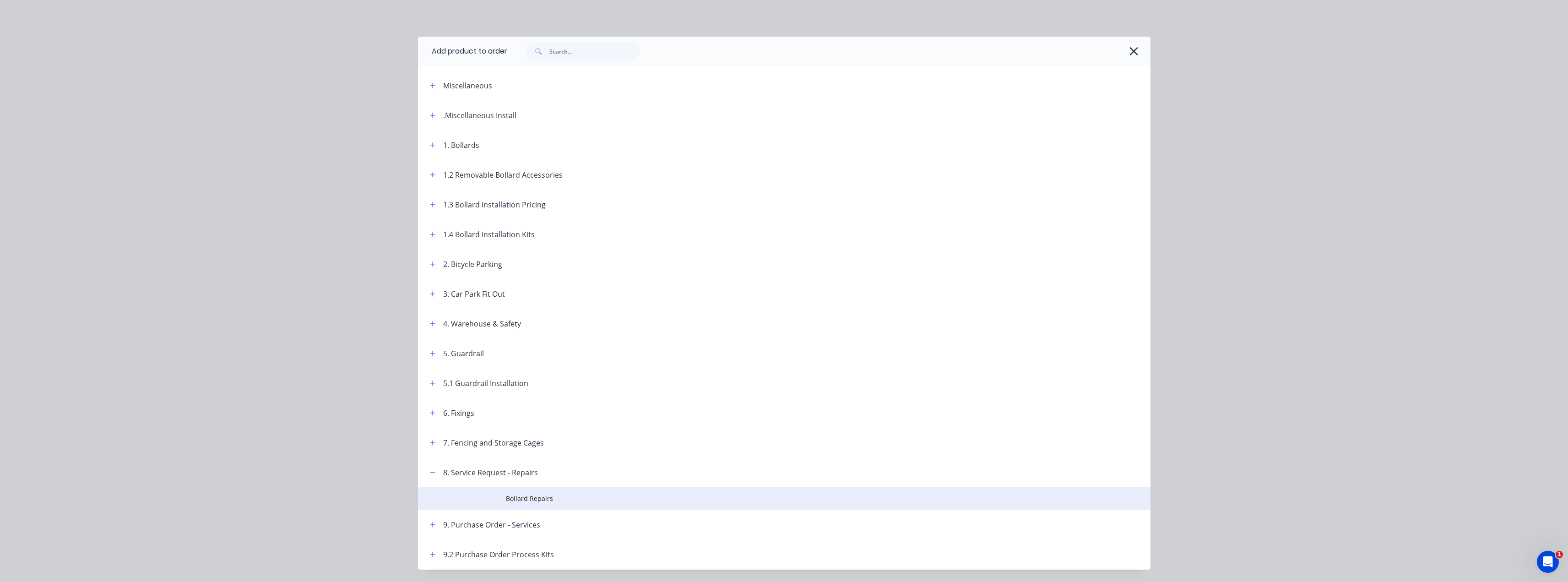
click at [517, 499] on span "Bollard Repairs" at bounding box center [763, 498] width 515 height 10
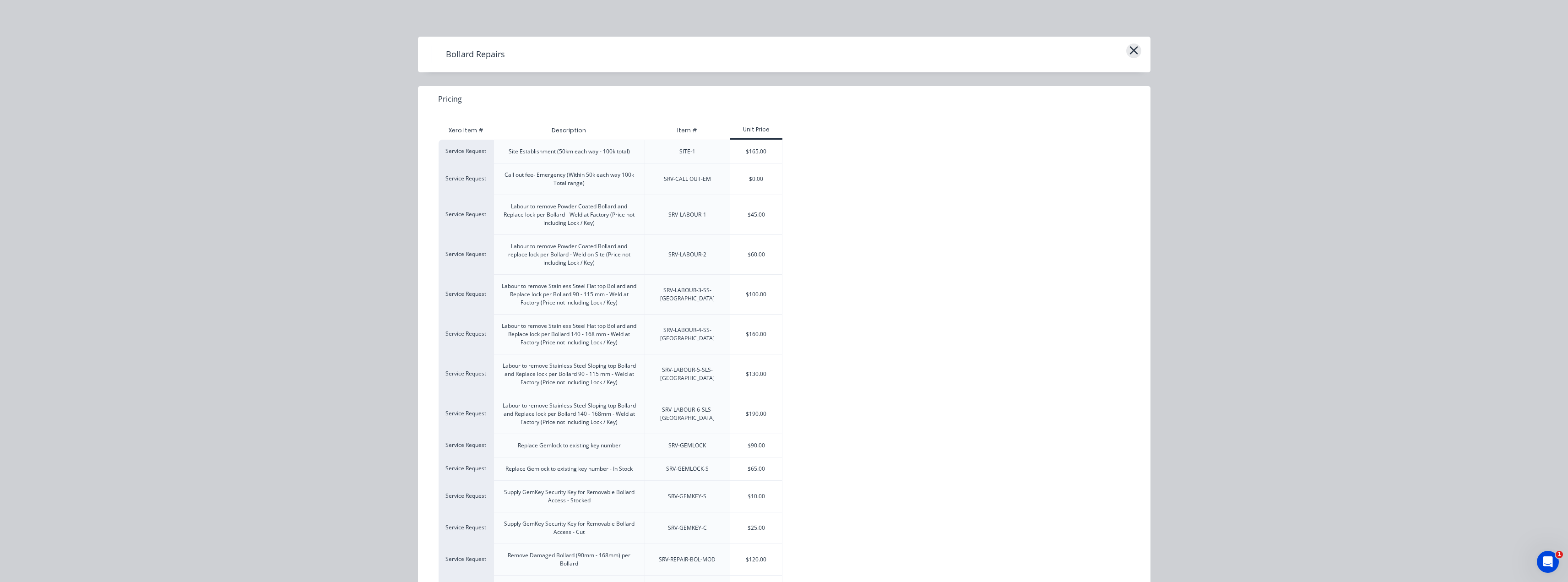
click at [786, 48] on button "button" at bounding box center [1133, 51] width 15 height 15
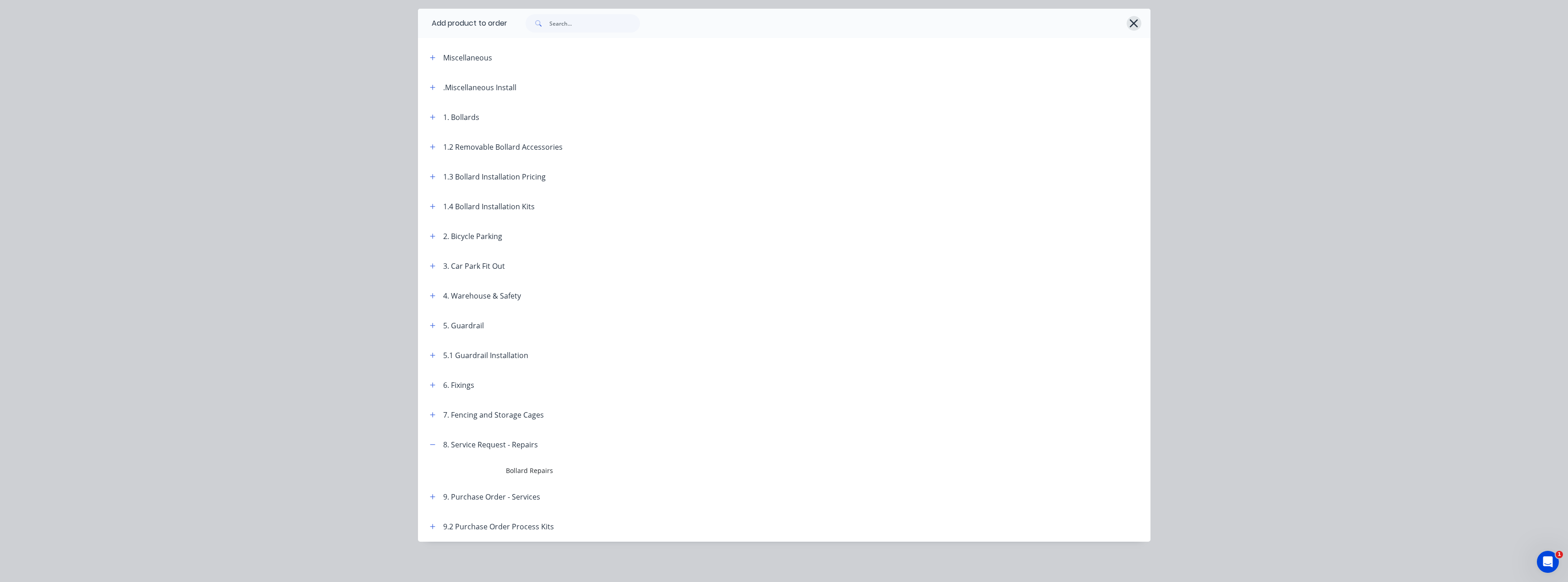
click at [786, 26] on icon "button" at bounding box center [1133, 23] width 8 height 8
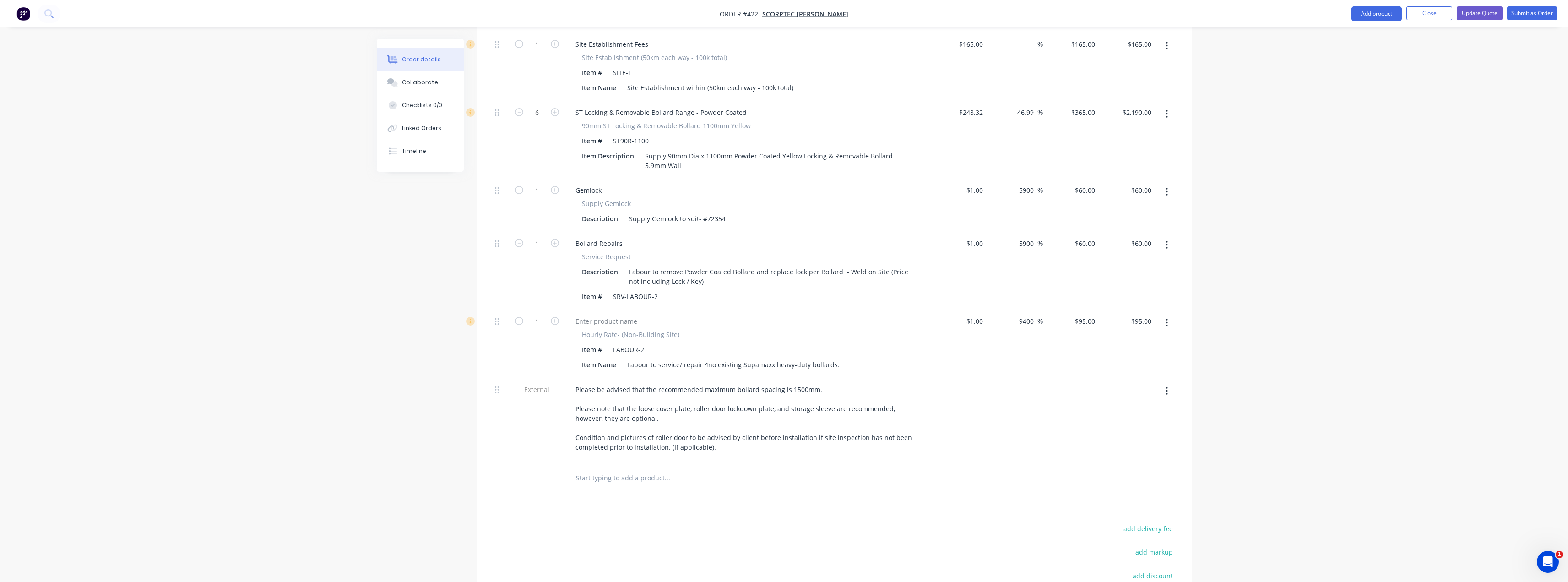
scroll to position [550, 0]
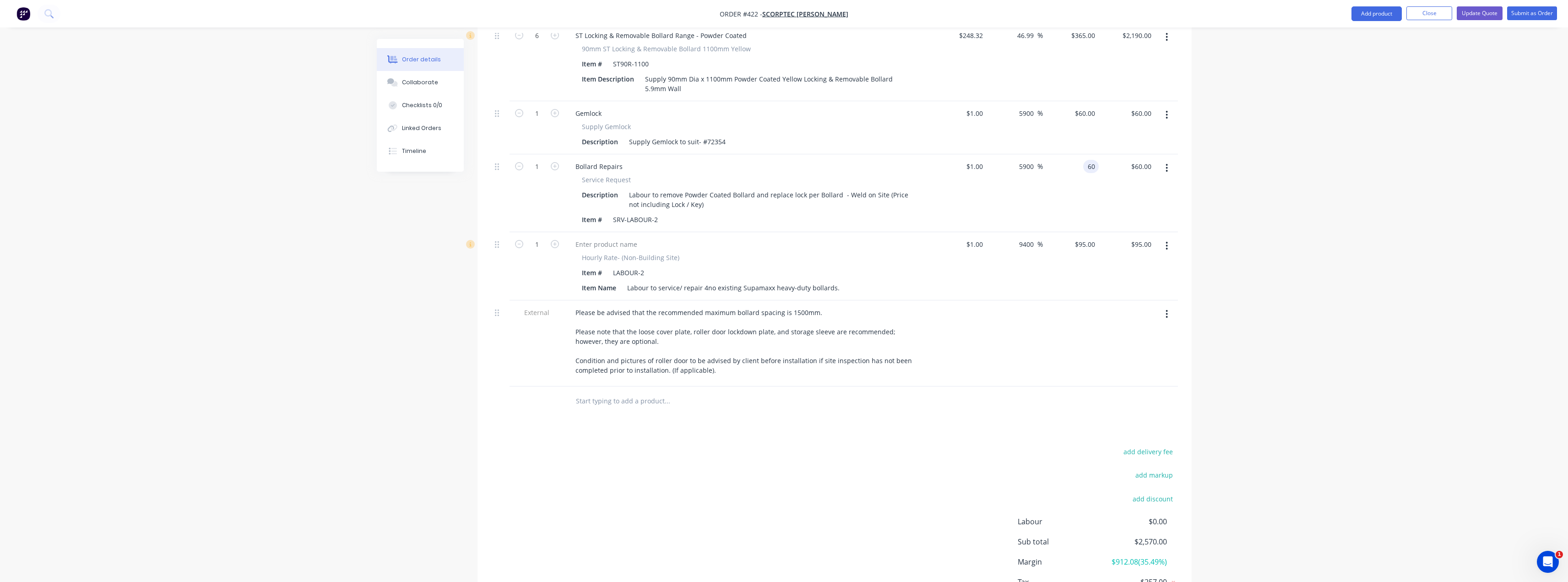
click at [786, 154] on div "60 60" at bounding box center [1071, 193] width 56 height 78
type input "80"
type input "7900"
type input "$80.00"
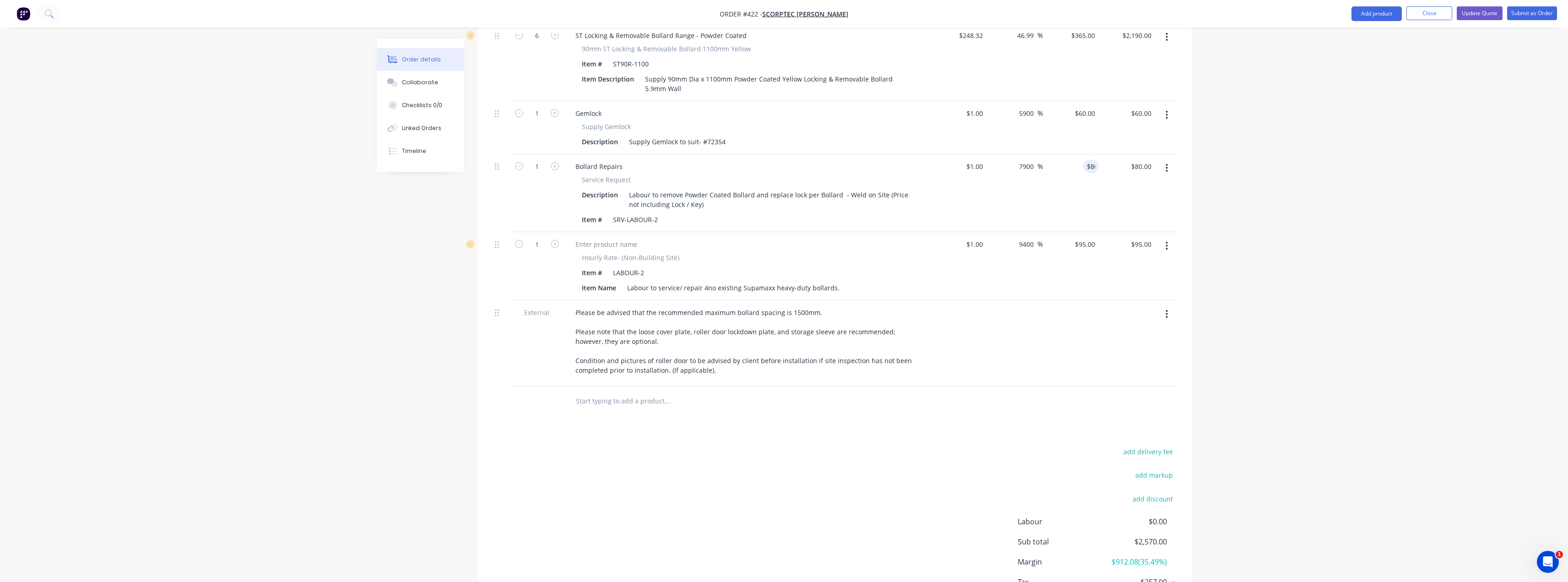
click at [786, 154] on div "Order details Collaborate Checklists 0/0 Linked Orders Timeline Order details C…" at bounding box center [784, 50] width 1568 height 1199
click at [786, 12] on button "Update Quote" at bounding box center [1479, 13] width 46 height 13
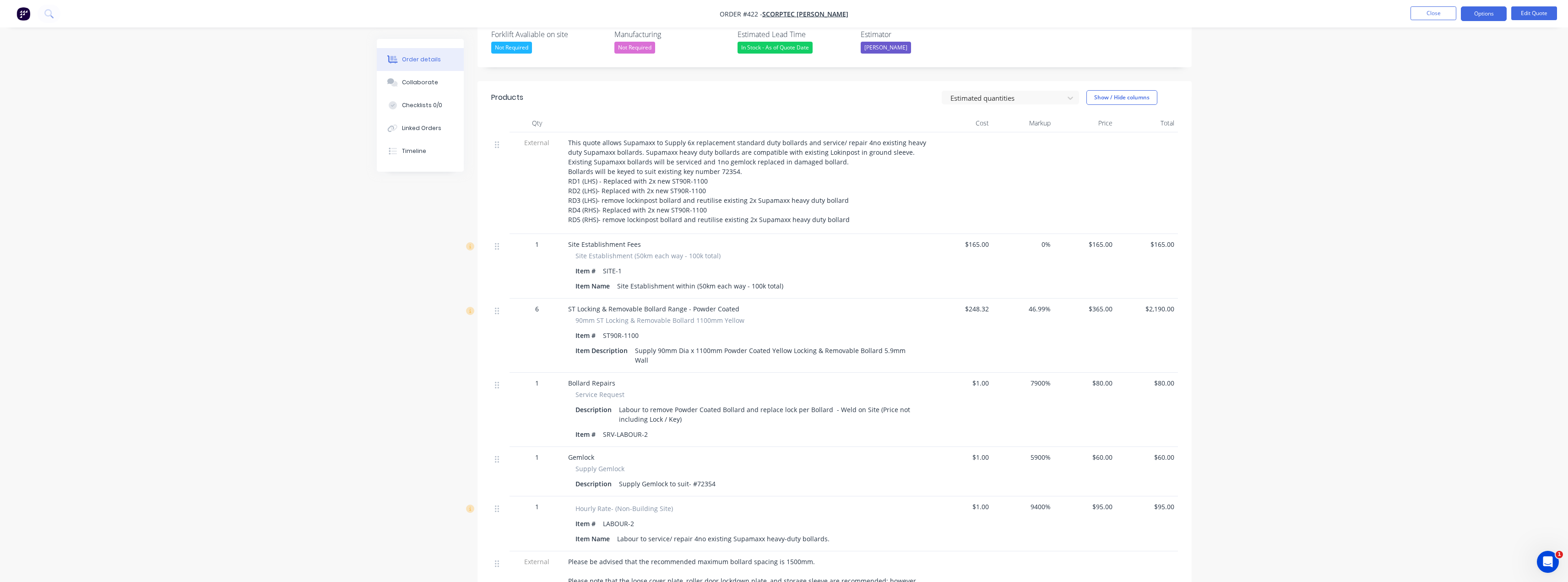
scroll to position [274, 0]
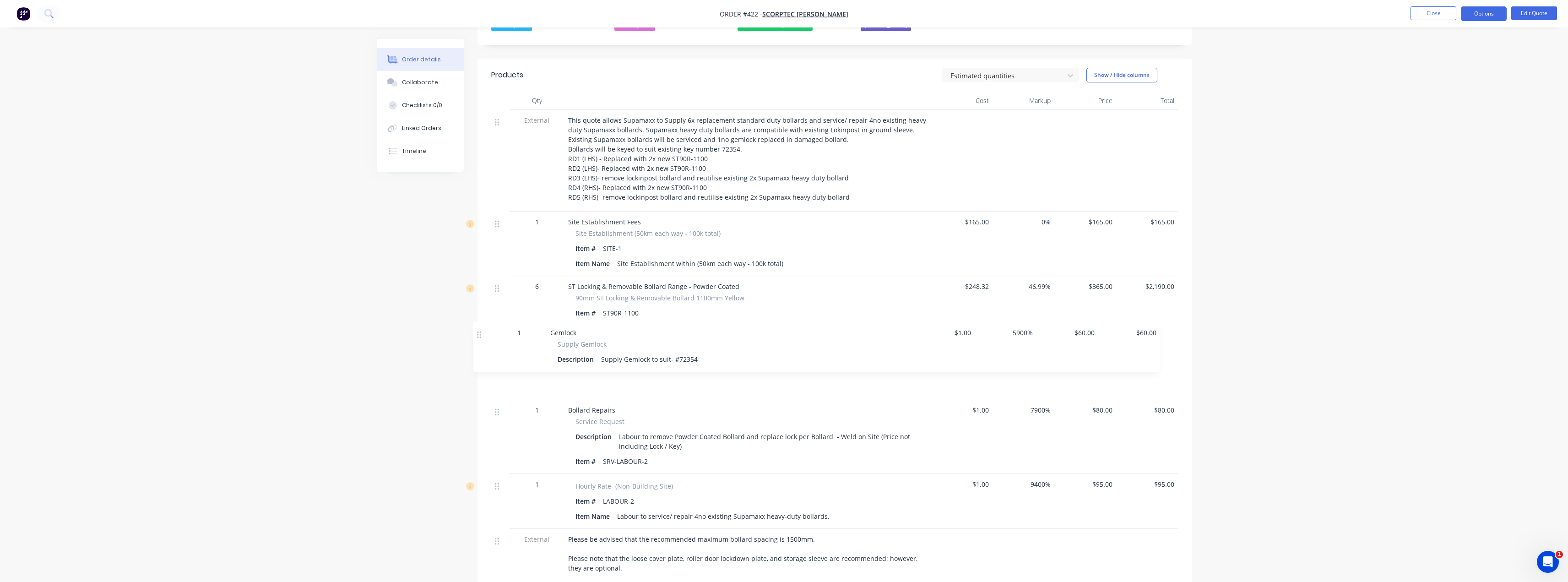
drag, startPoint x: 496, startPoint y: 415, endPoint x: 479, endPoint y: 333, distance: 83.7
click at [479, 333] on div "Qty Cost Markup Price Total External This quote allows Supamaxx to Supply 6x re…" at bounding box center [834, 352] width 714 height 520
click at [786, 15] on button "Options" at bounding box center [1484, 13] width 46 height 15
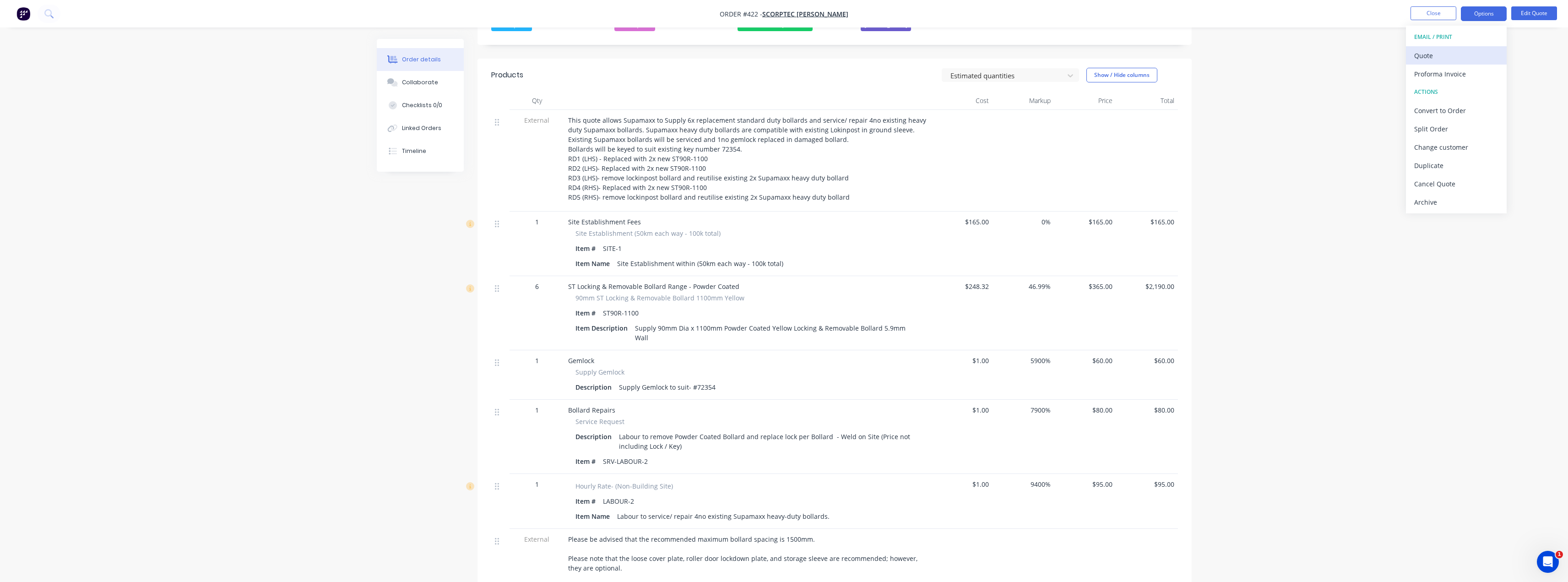
click at [786, 49] on div "Quote" at bounding box center [1456, 56] width 84 height 13
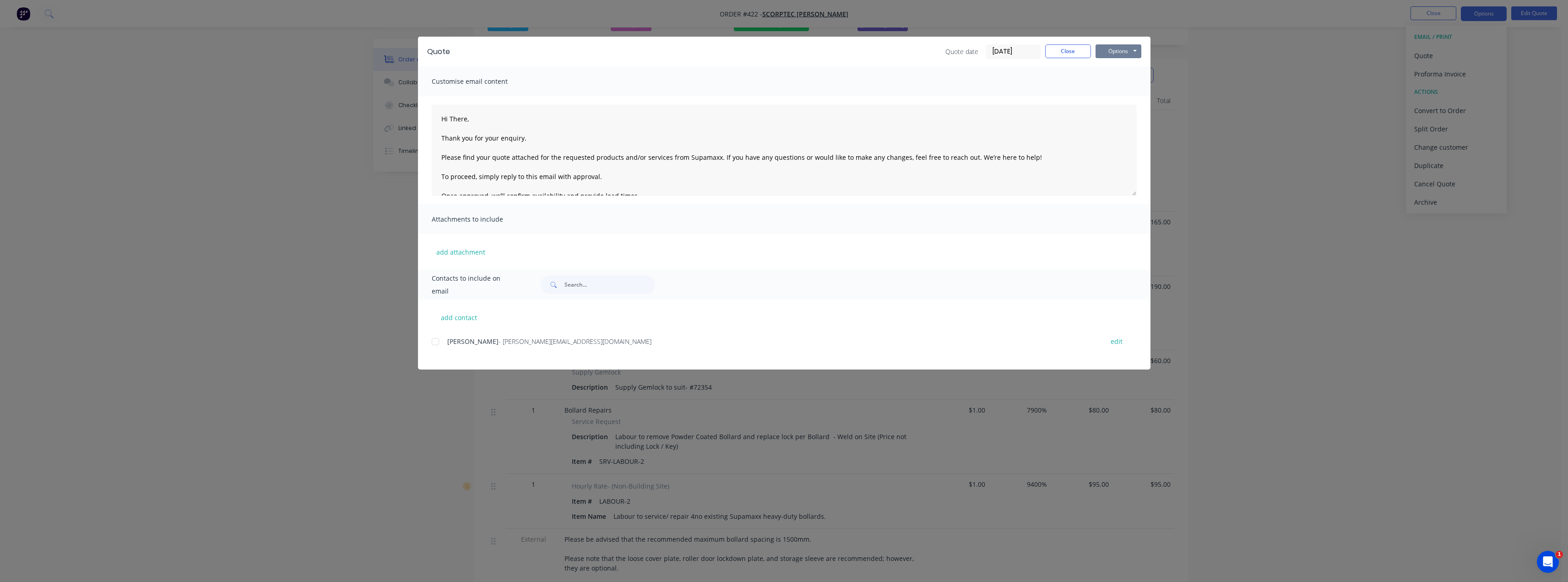
click at [786, 51] on button "Options" at bounding box center [1118, 51] width 46 height 13
click at [786, 65] on button "Preview" at bounding box center [1125, 67] width 59 height 15
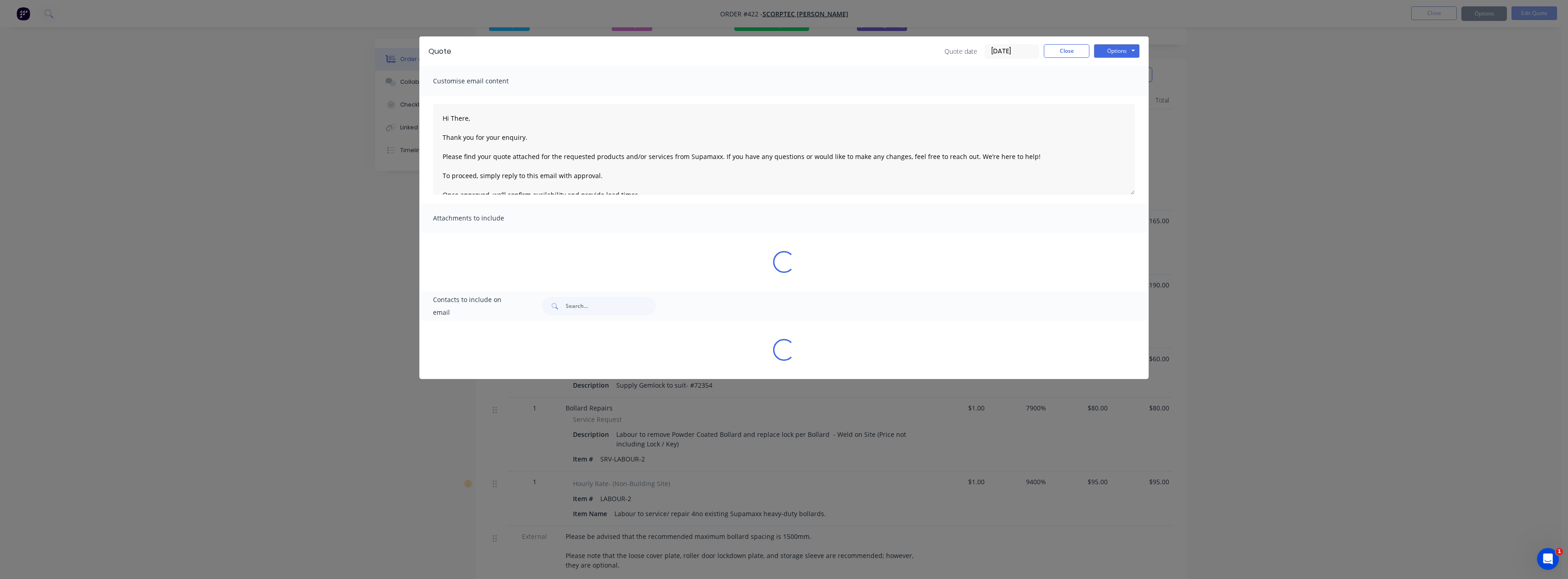
type textarea "Hi There, Thank you for your enquiry. Please find your quote attached for the r…"
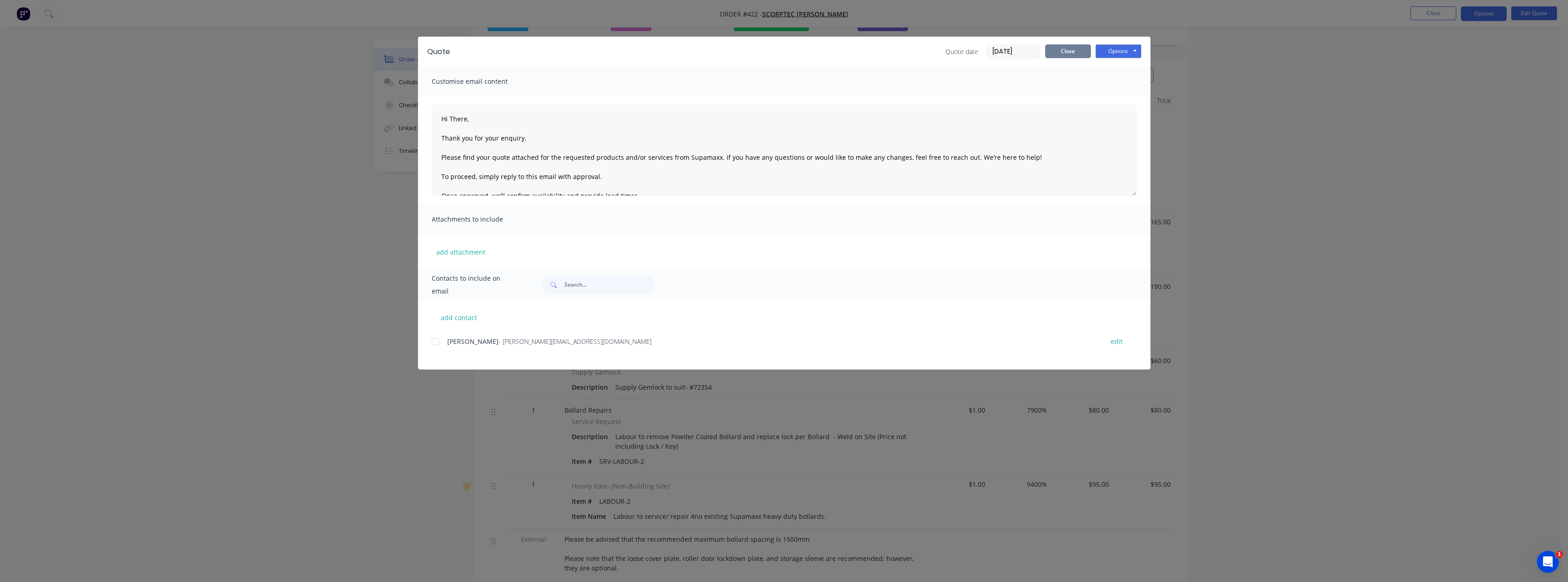
click at [786, 56] on button "Close" at bounding box center [1068, 51] width 46 height 13
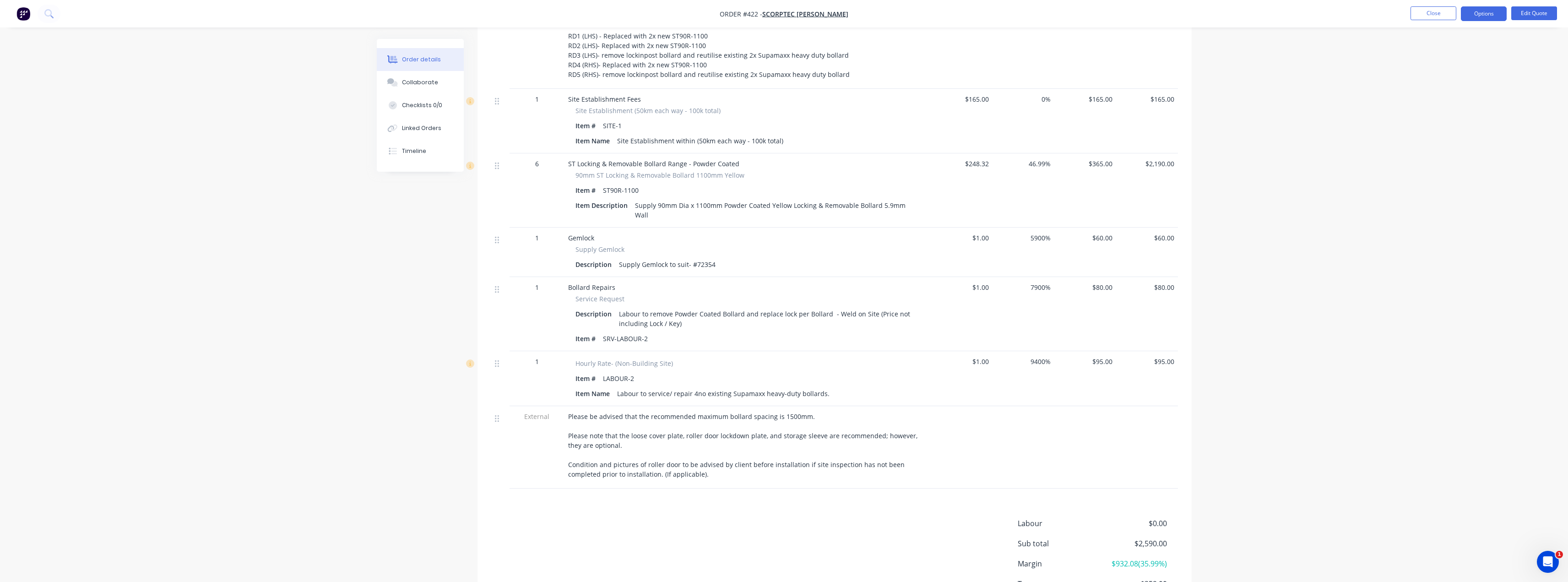
scroll to position [412, 0]
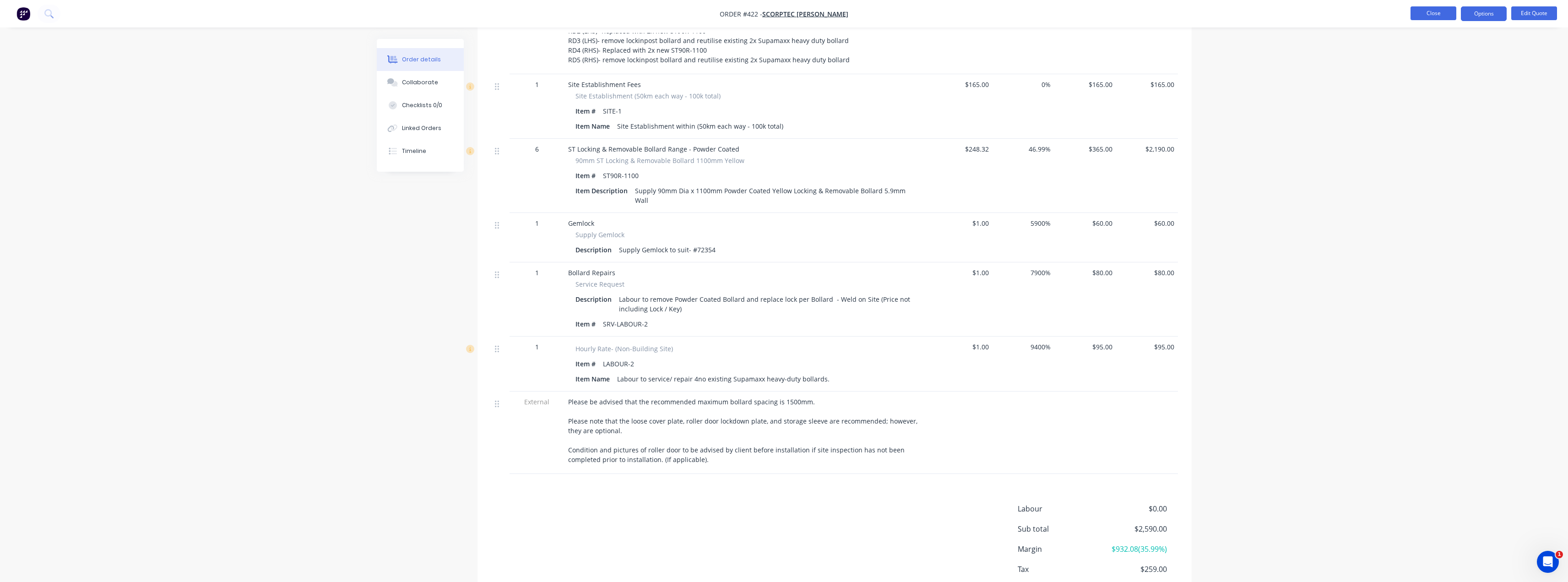
click at [786, 11] on button "Close" at bounding box center [1433, 13] width 46 height 13
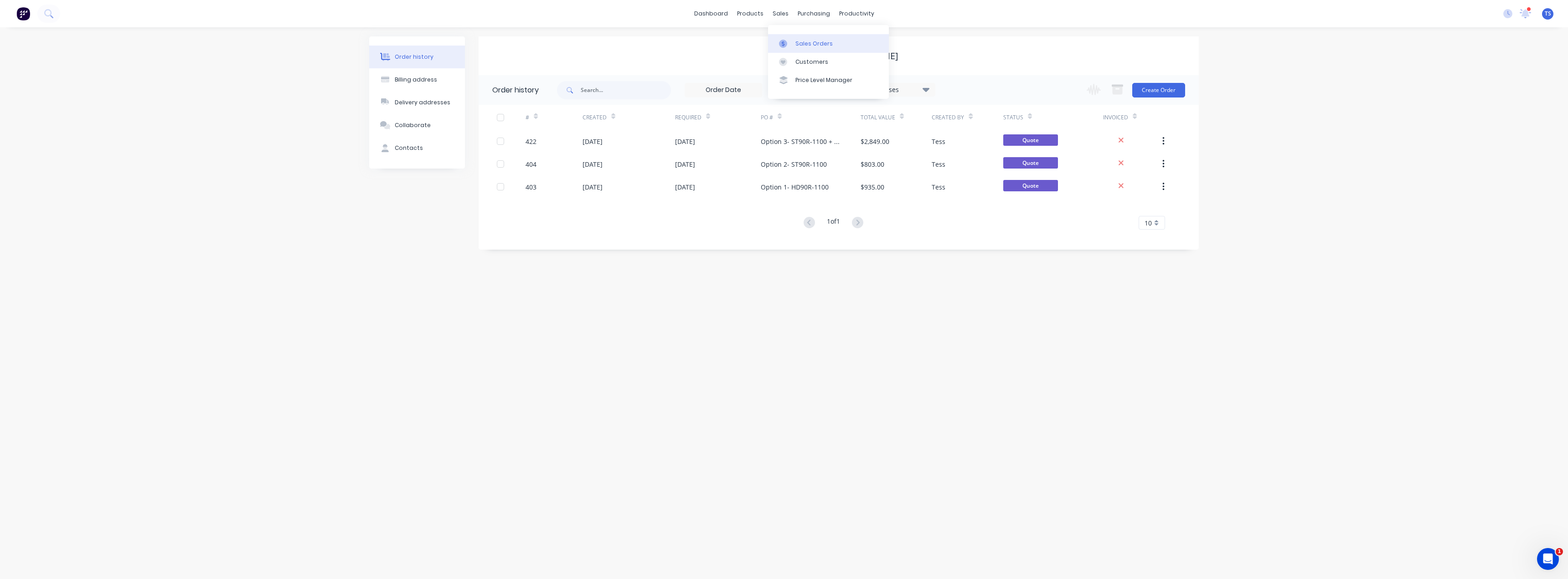
click at [783, 40] on div at bounding box center [786, 43] width 13 height 8
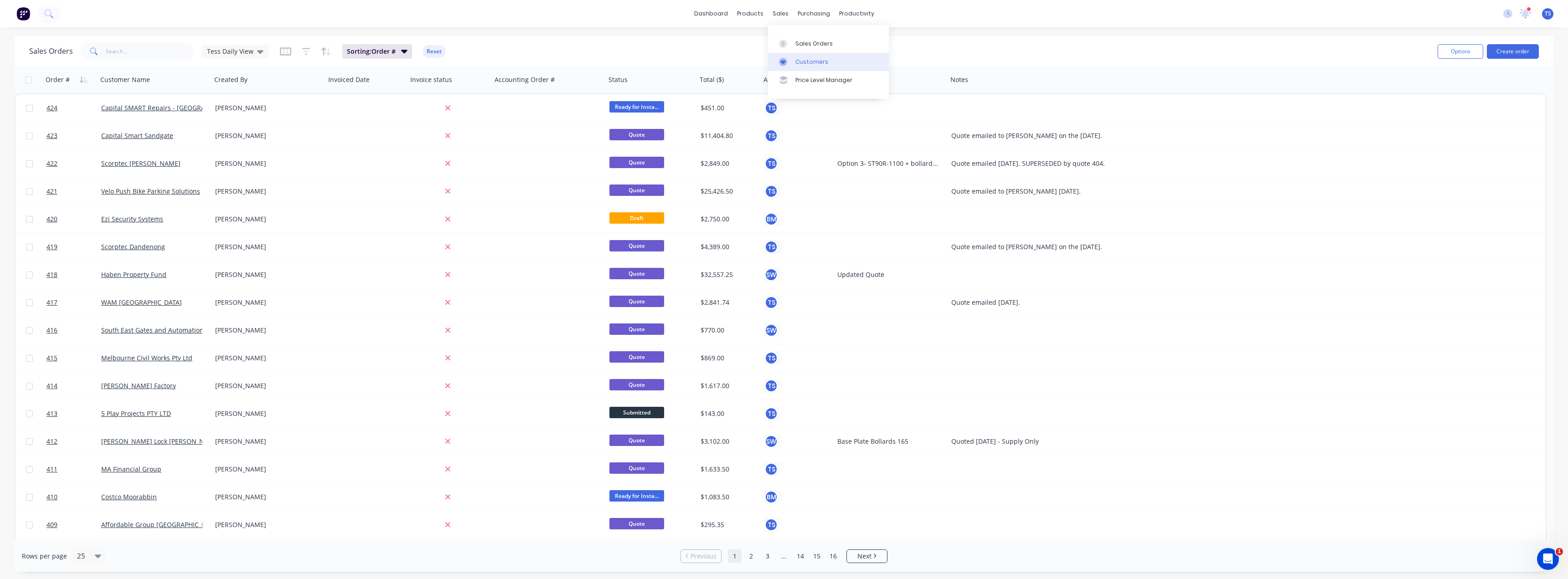
click at [783, 66] on link "Customers" at bounding box center [828, 62] width 121 height 18
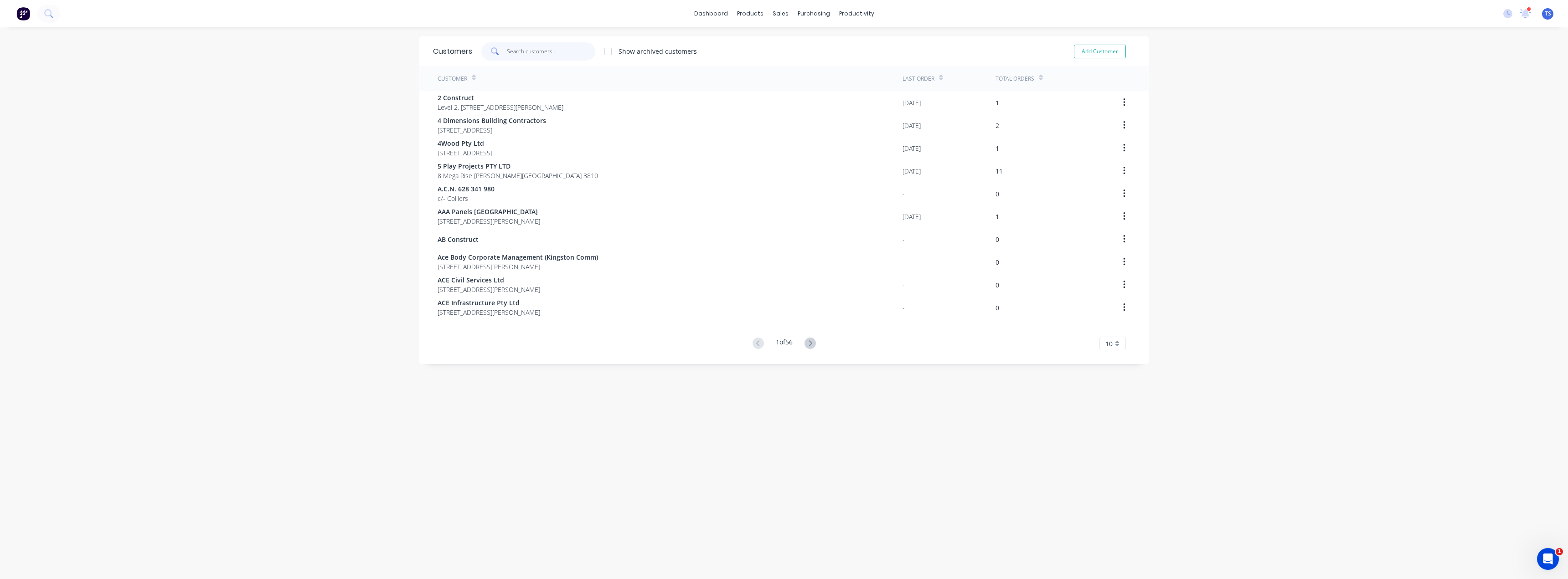
click at [517, 46] on input "text" at bounding box center [551, 52] width 89 height 18
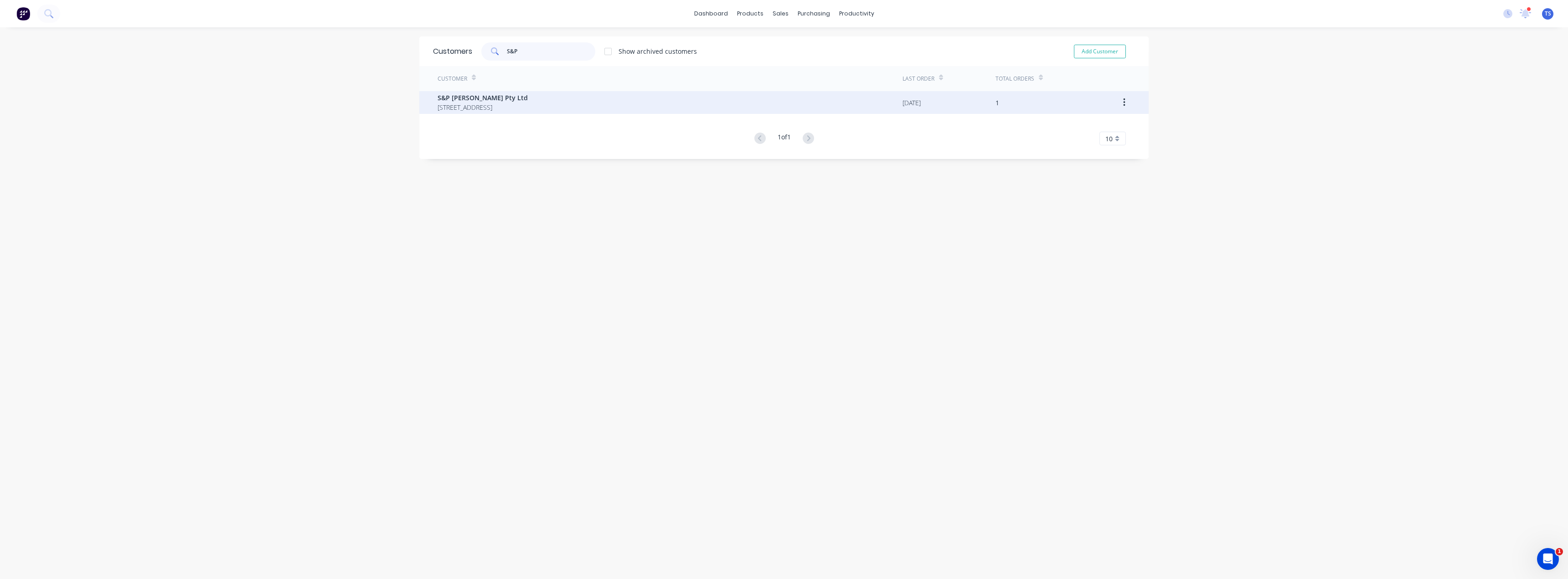
type input "S&P"
click at [496, 111] on span "5 Brand Road Knoxfield Victoria Australia 3180" at bounding box center [483, 107] width 90 height 10
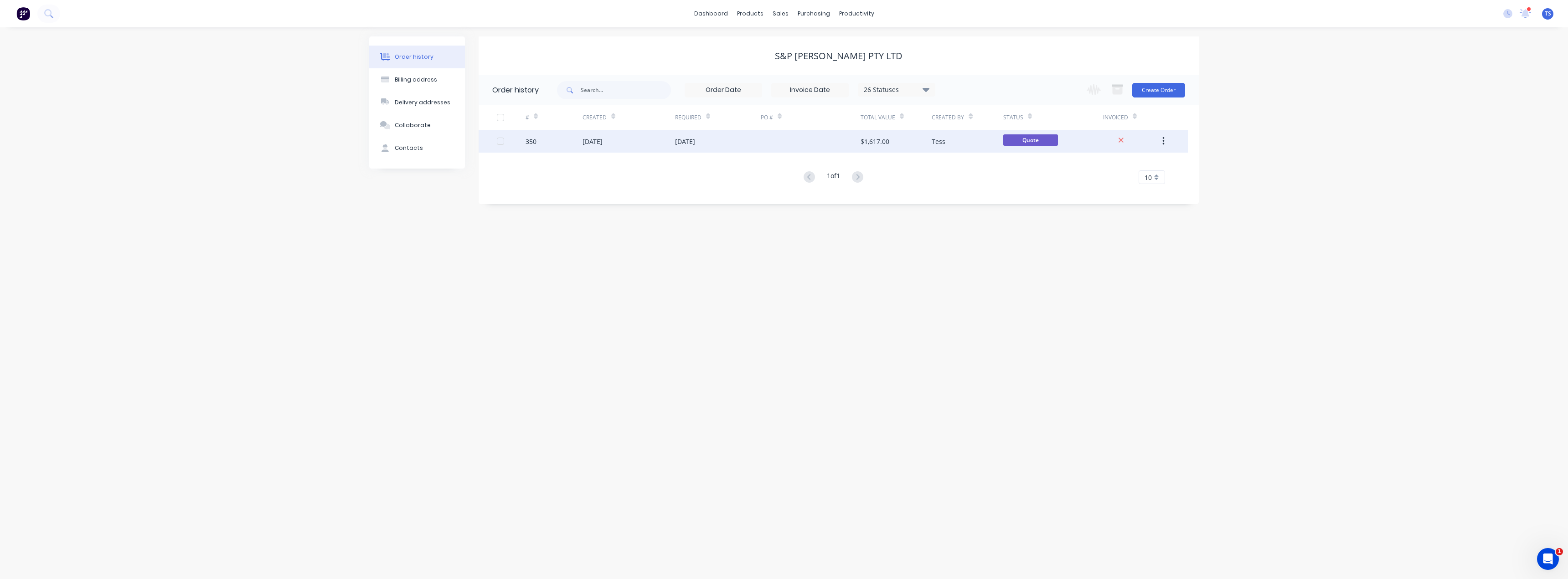
click at [670, 142] on div "[DATE]" at bounding box center [629, 140] width 93 height 23
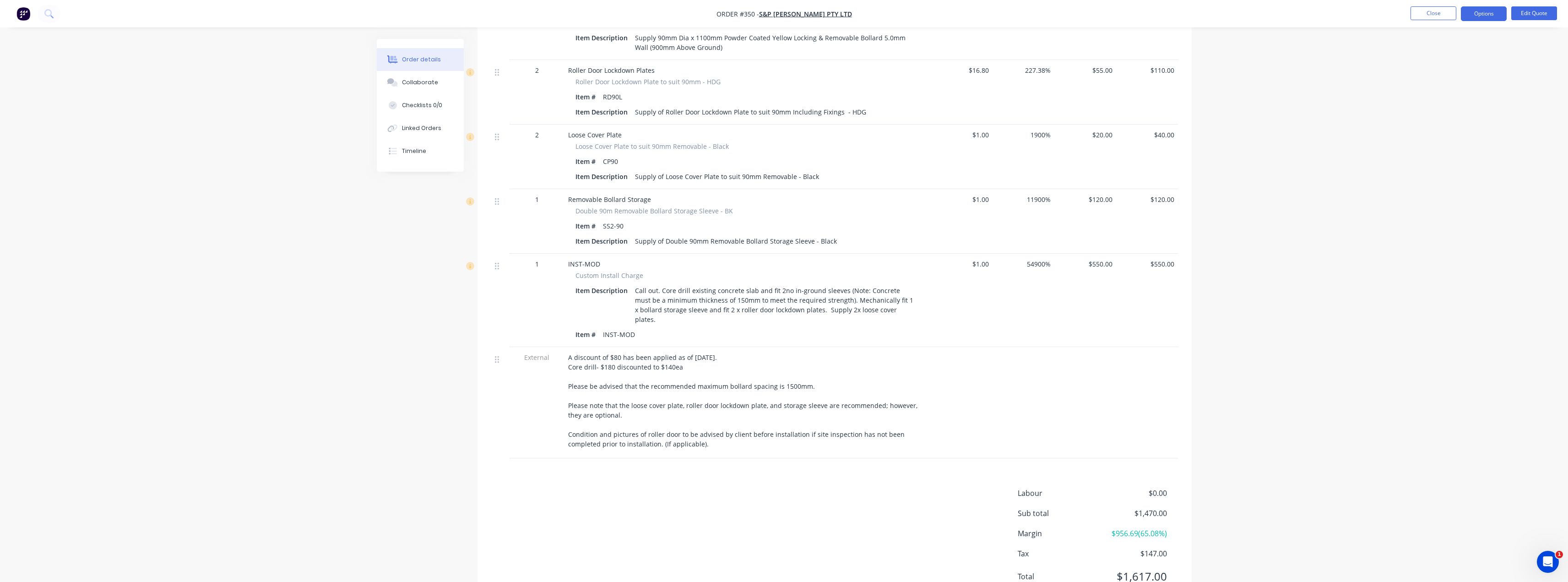
scroll to position [440, 0]
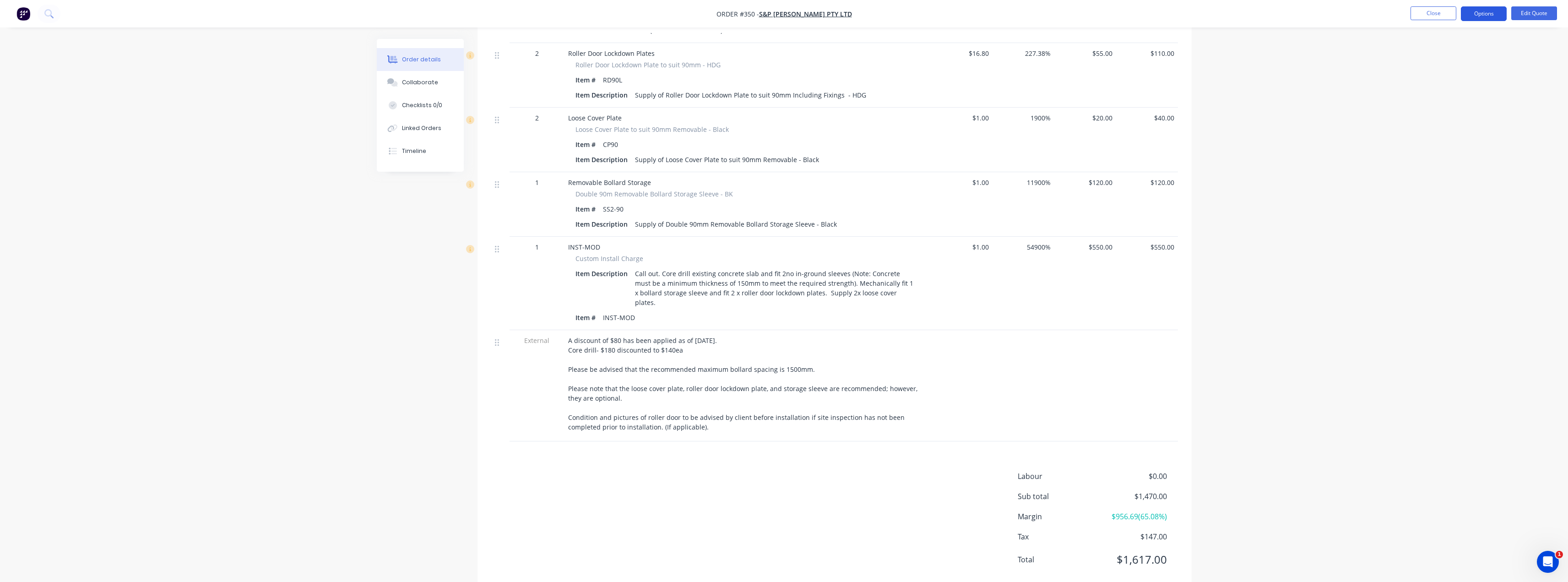
click at [786, 12] on button "Options" at bounding box center [1484, 13] width 46 height 15
click at [786, 56] on div "Quote" at bounding box center [1456, 56] width 84 height 13
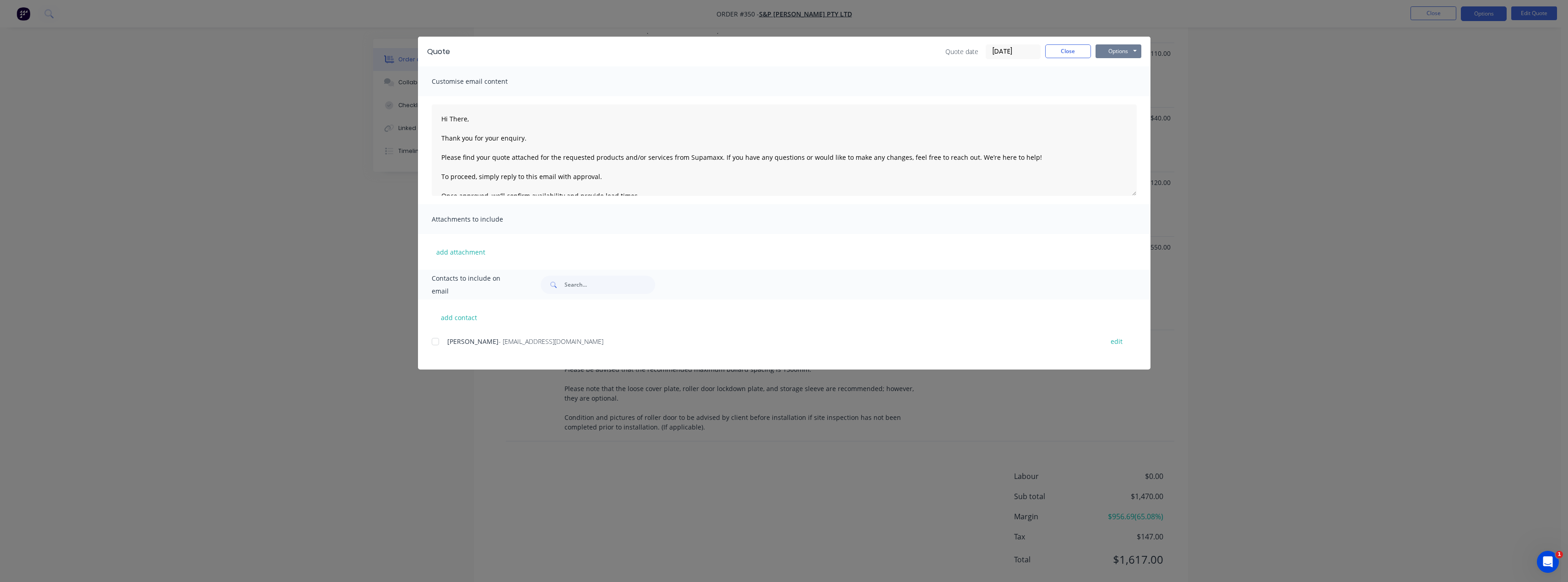
click at [786, 48] on button "Options" at bounding box center [1118, 51] width 46 height 13
click at [786, 64] on button "Preview" at bounding box center [1125, 67] width 59 height 15
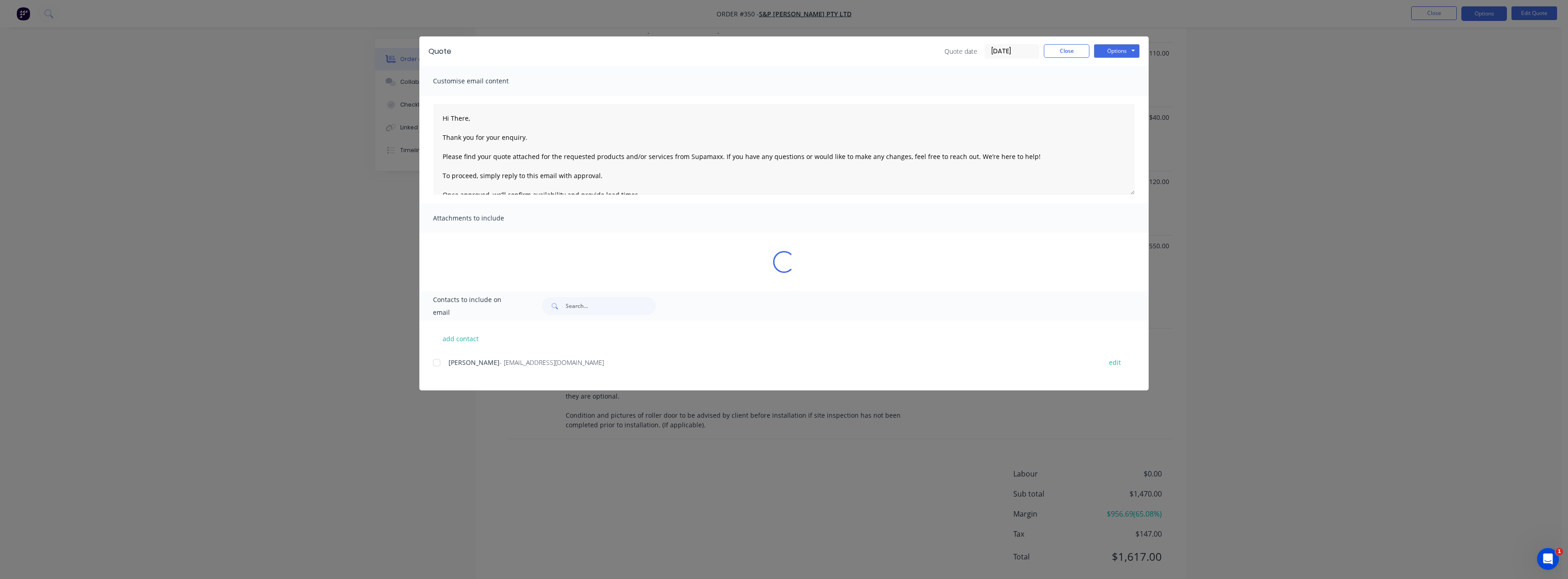
type textarea "Hi There, Thank you for your enquiry. Please find your quote attached for the r…"
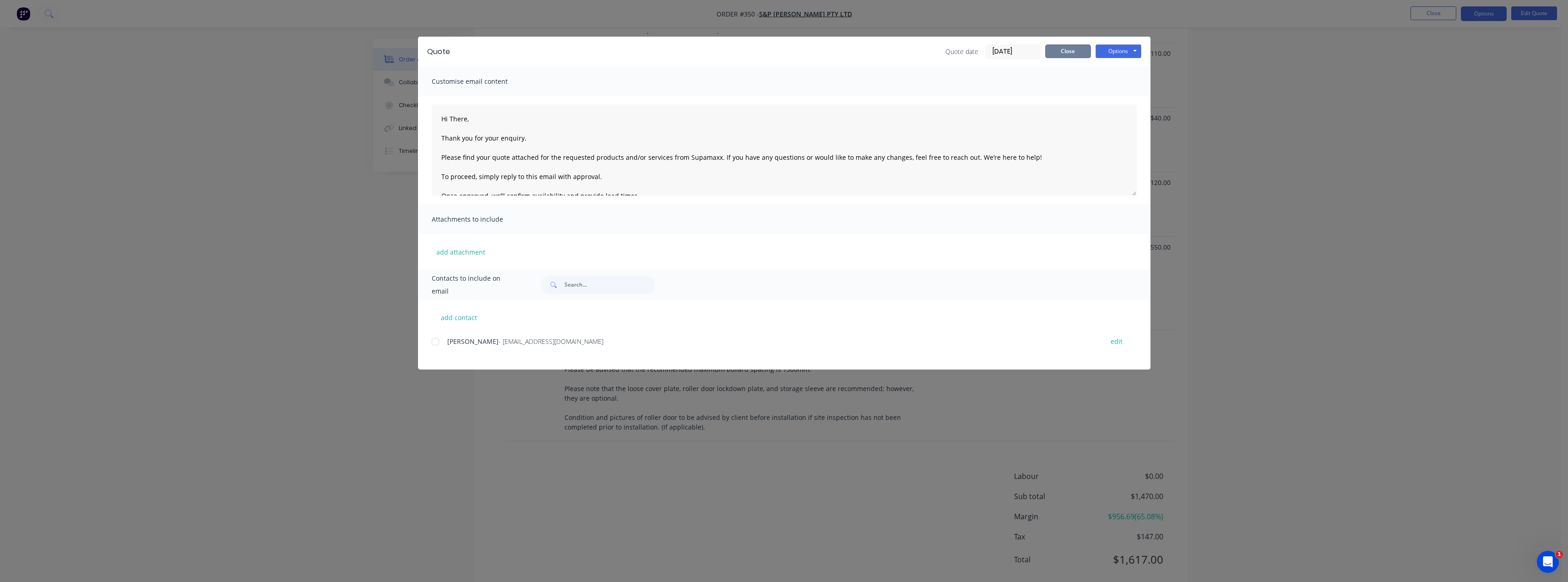
click at [786, 50] on button "Close" at bounding box center [1068, 51] width 46 height 13
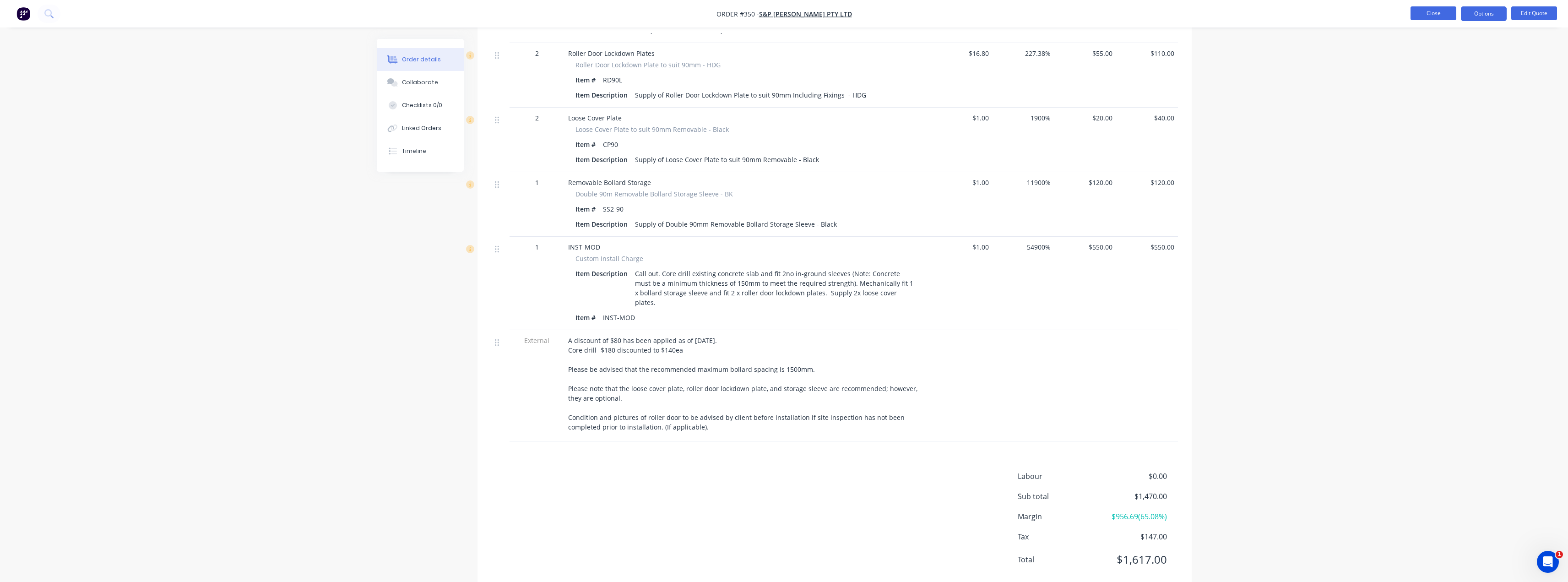
click at [786, 12] on button "Close" at bounding box center [1433, 13] width 46 height 13
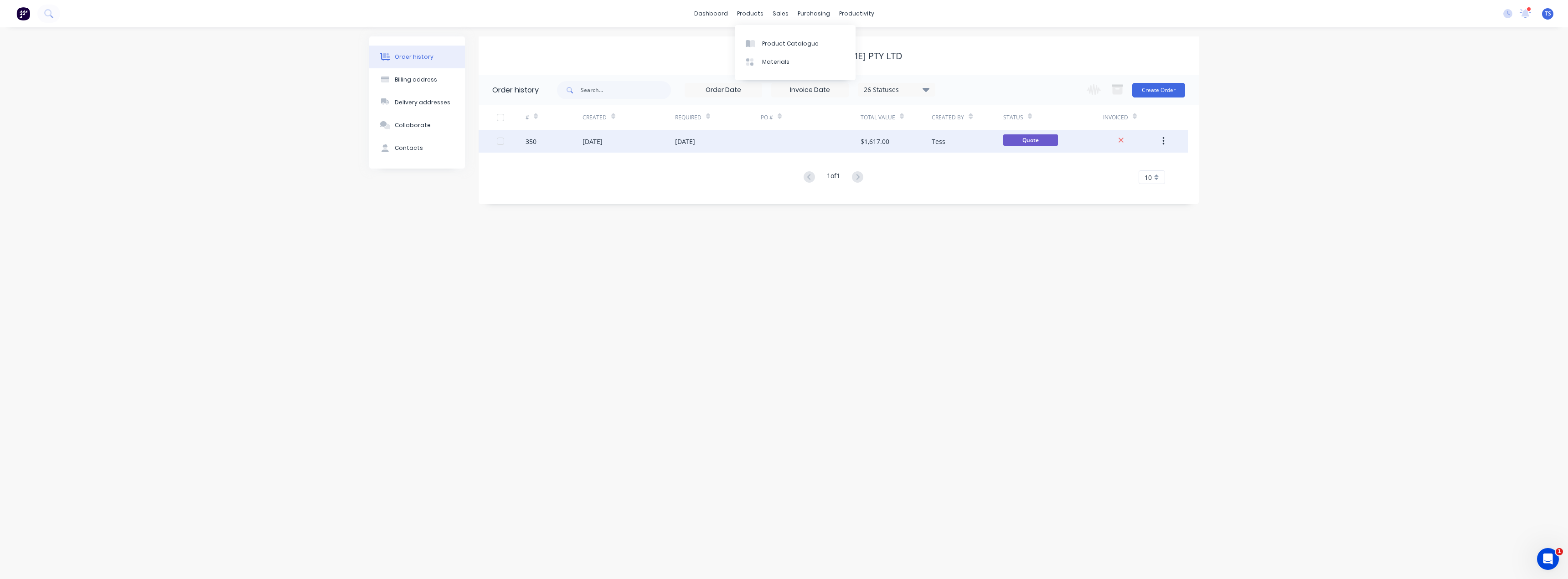
click at [624, 140] on div "[DATE]" at bounding box center [629, 140] width 93 height 23
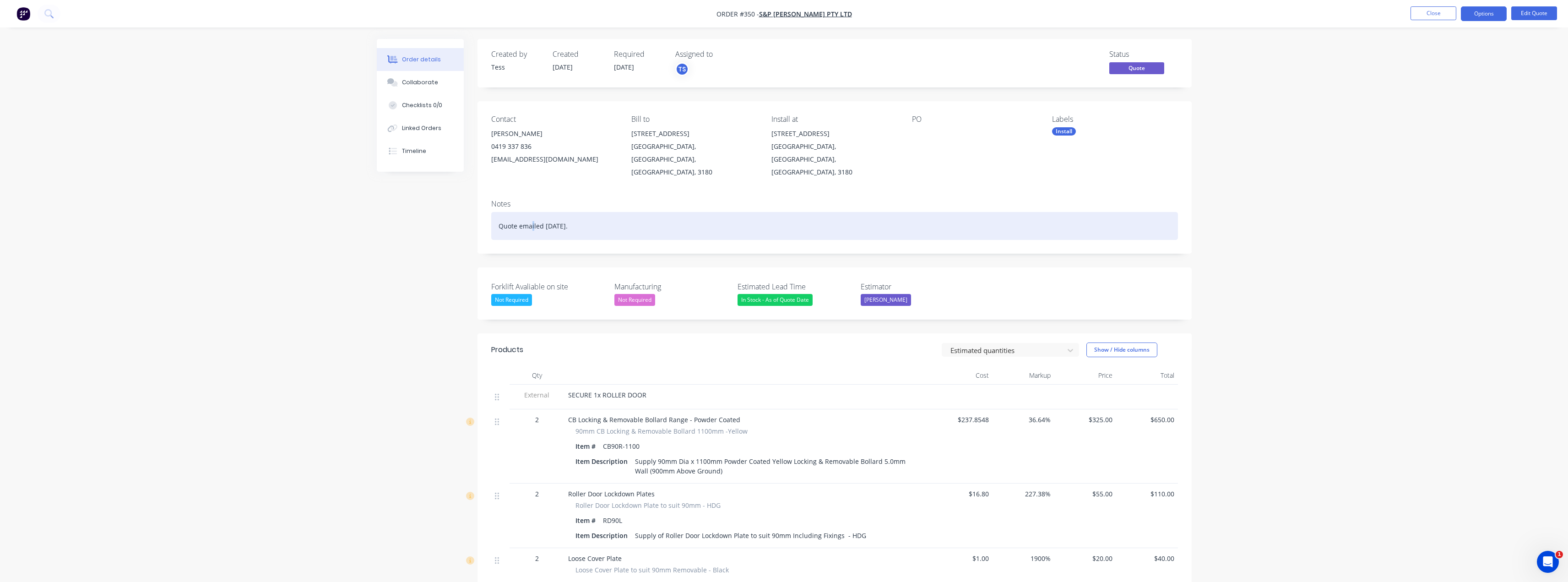
drag, startPoint x: 532, startPoint y: 216, endPoint x: 556, endPoint y: 212, distance: 24.3
click at [541, 215] on div "Quote emailed 5th September." at bounding box center [834, 226] width 686 height 28
click at [546, 215] on div "Quote emailed 5th September." at bounding box center [834, 226] width 686 height 28
click at [659, 212] on div "Quote emailed 25th September." at bounding box center [834, 226] width 686 height 28
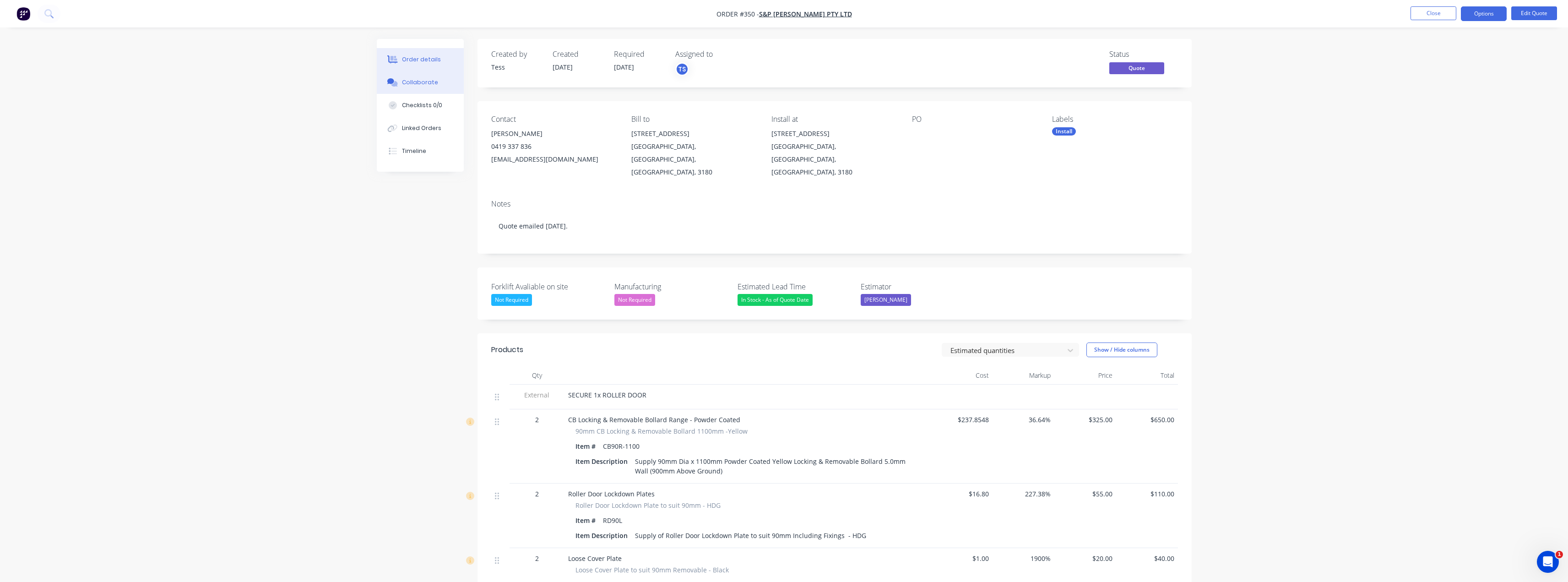
click at [409, 82] on div "Collaborate" at bounding box center [419, 82] width 36 height 8
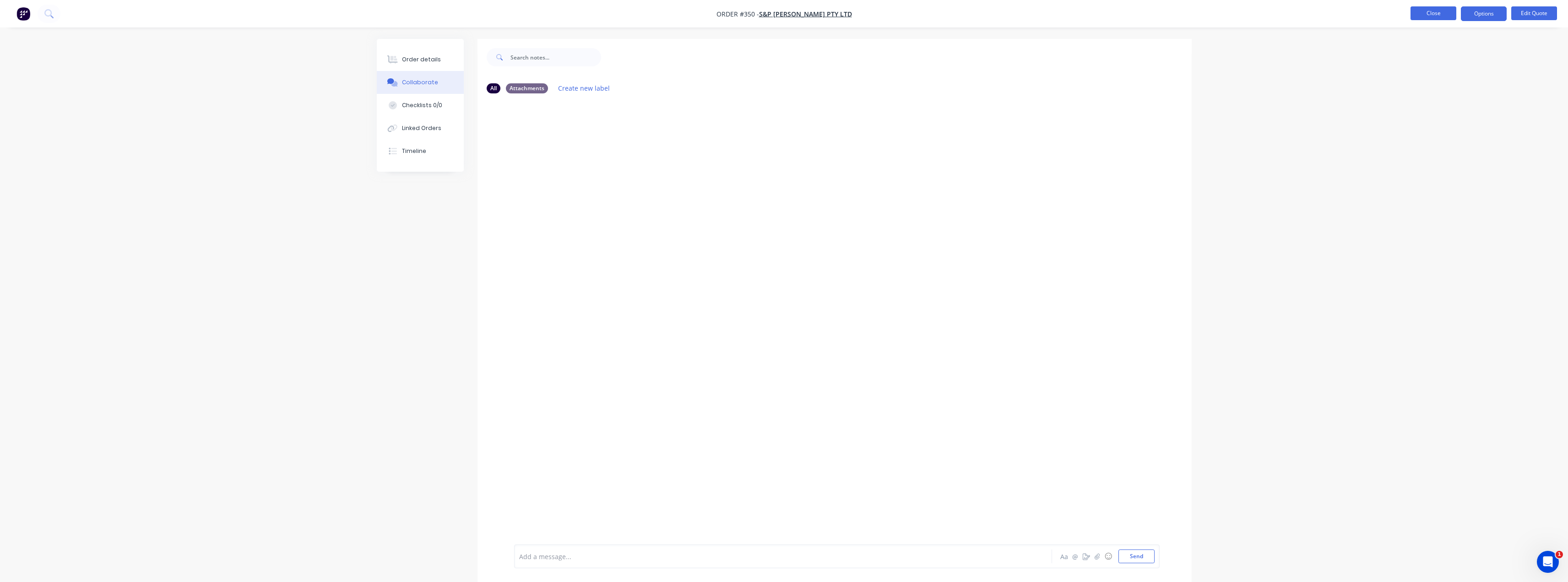
click at [786, 14] on button "Close" at bounding box center [1433, 13] width 46 height 13
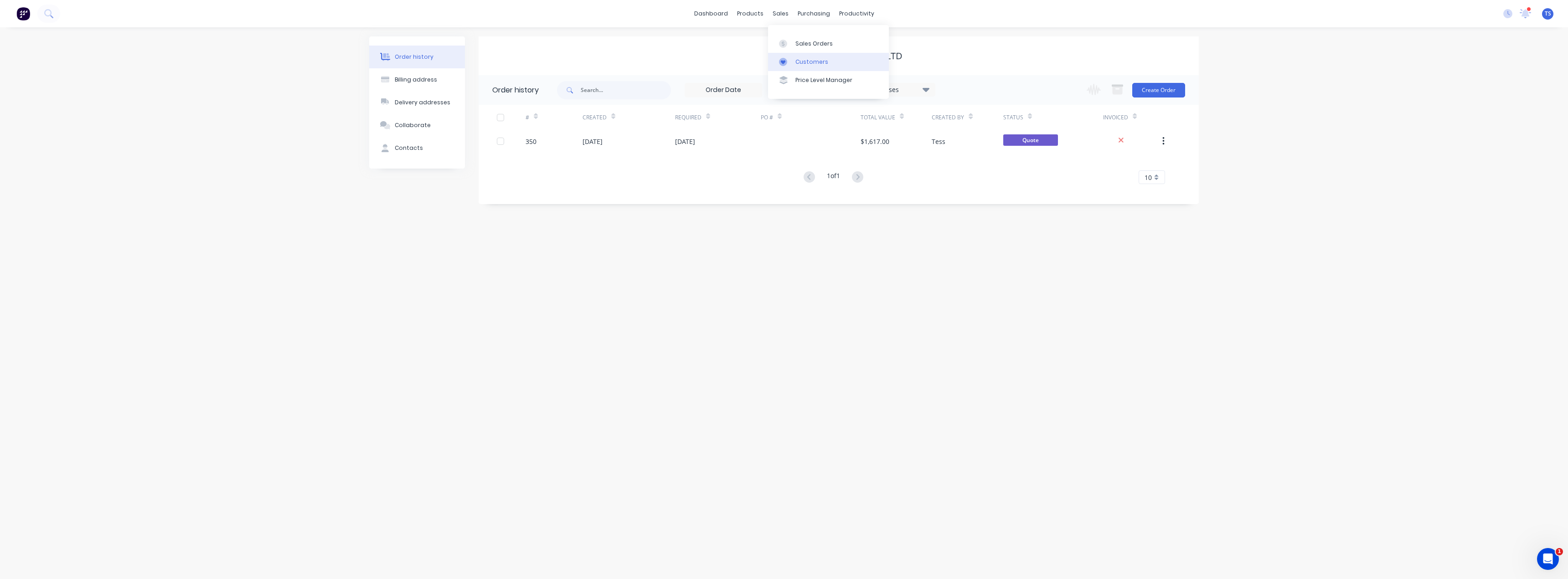
click at [783, 59] on div "Customers" at bounding box center [812, 61] width 33 height 8
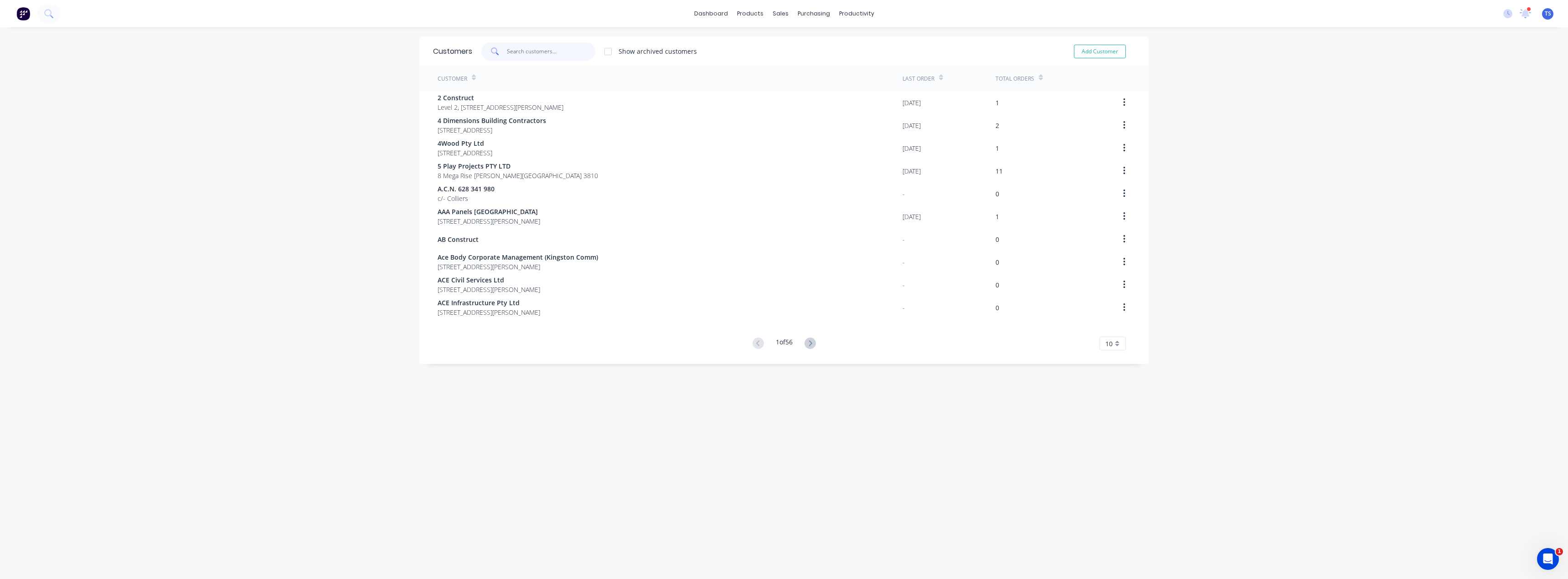
click at [531, 48] on input "text" at bounding box center [551, 52] width 89 height 18
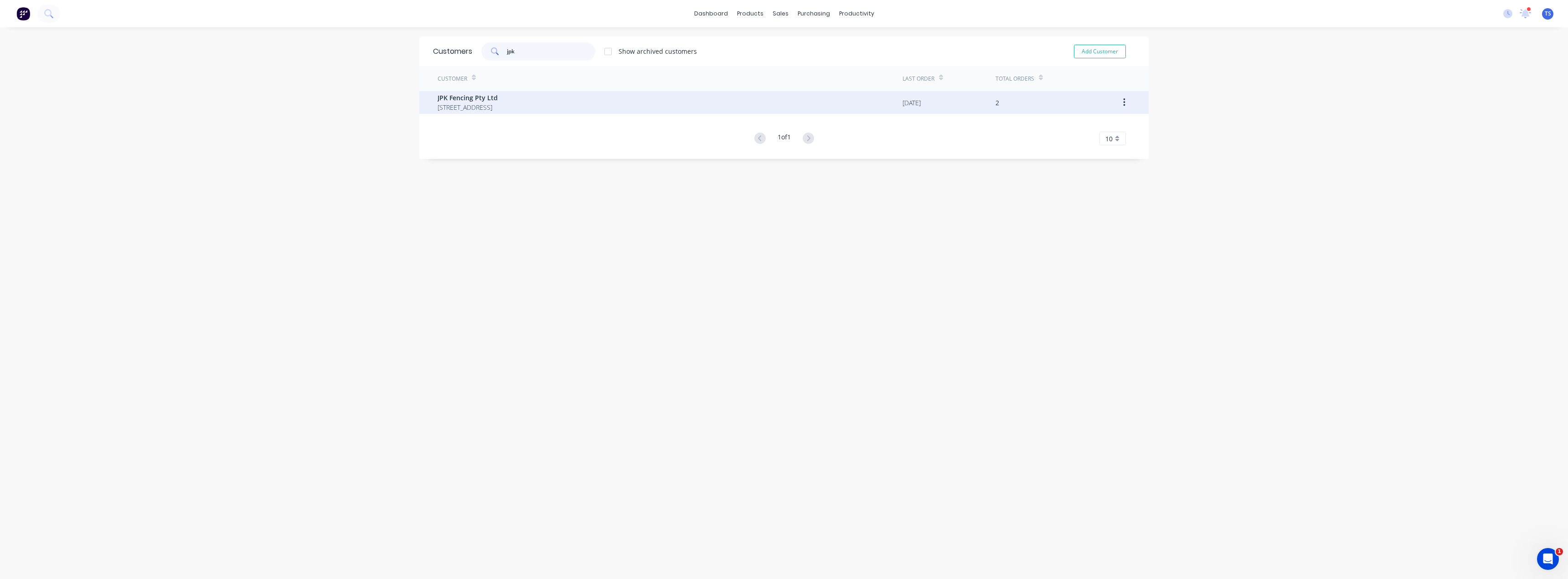
type input "jpk"
click at [498, 105] on span "PO Box 241 FYSHWICK 2609" at bounding box center [467, 107] width 60 height 10
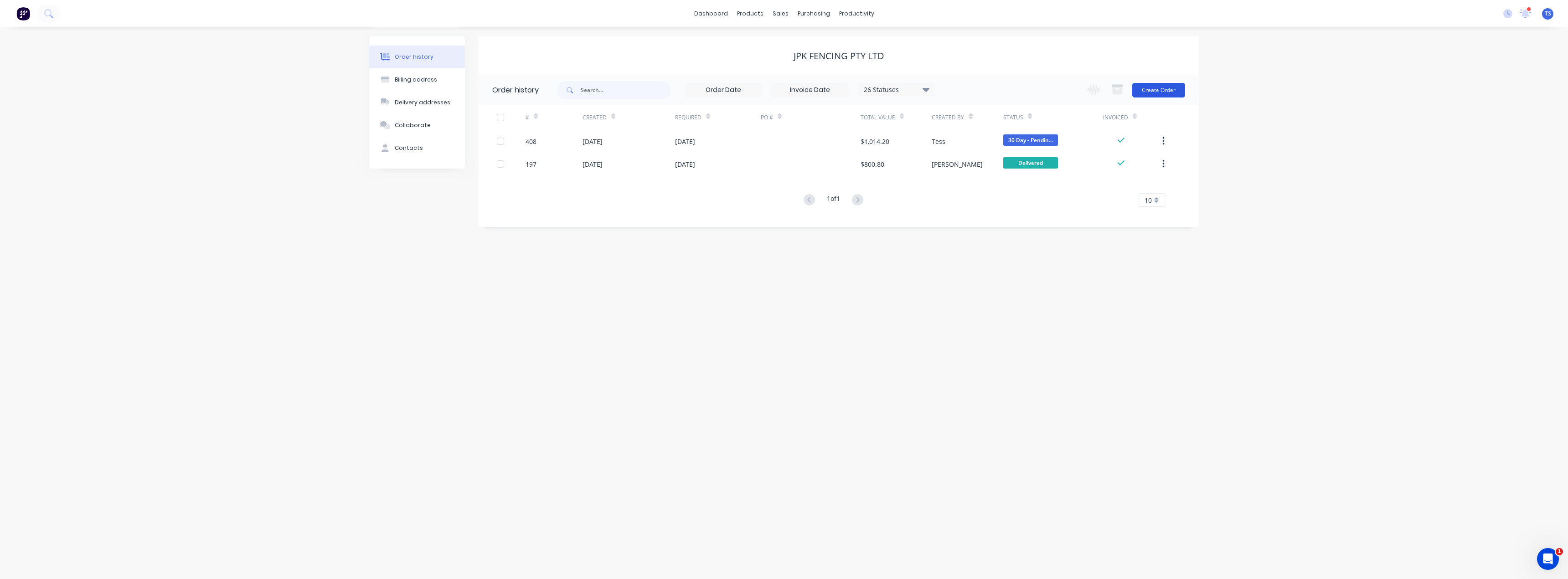
click at [783, 87] on button "Create Order" at bounding box center [1158, 90] width 53 height 15
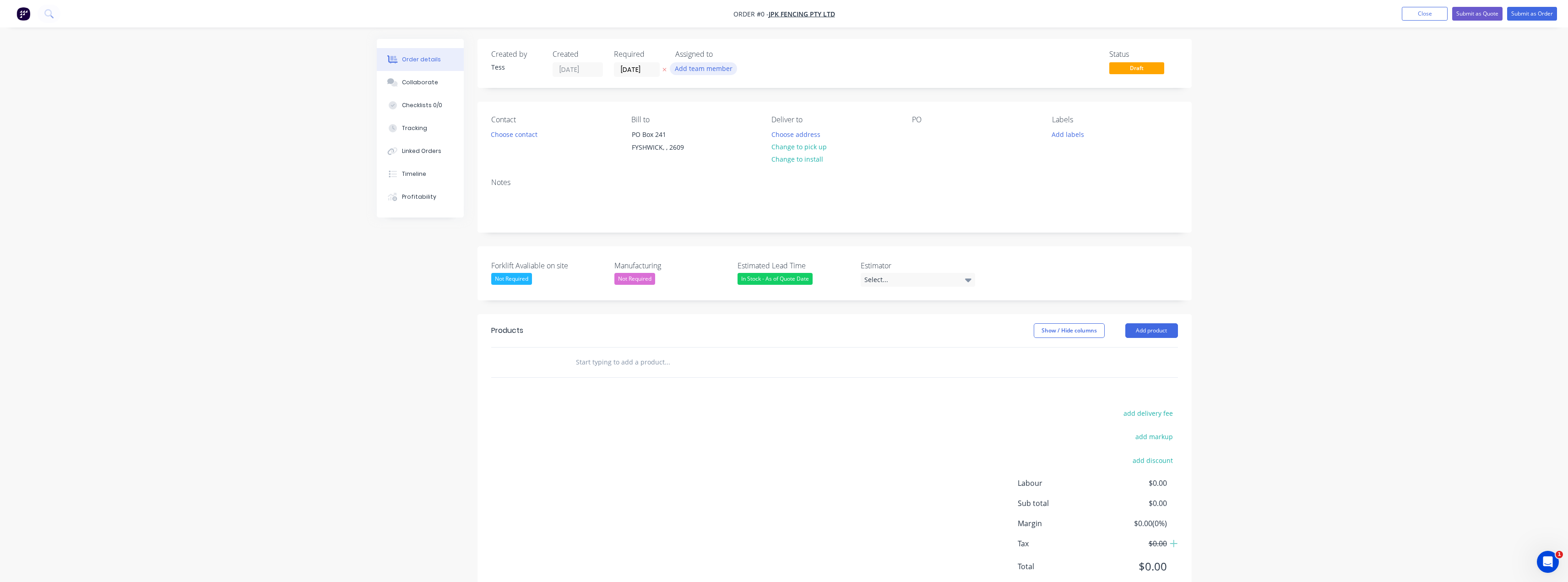
click at [702, 68] on button "Add team member" at bounding box center [704, 68] width 67 height 12
click at [710, 116] on div "[PERSON_NAME] (You)" at bounding box center [757, 120] width 108 height 10
click at [532, 133] on div "Order details Collaborate Checklists 0/0 Tracking Linked Orders Timeline Profit…" at bounding box center [784, 325] width 833 height 572
click at [532, 133] on button "Choose contact" at bounding box center [514, 134] width 56 height 12
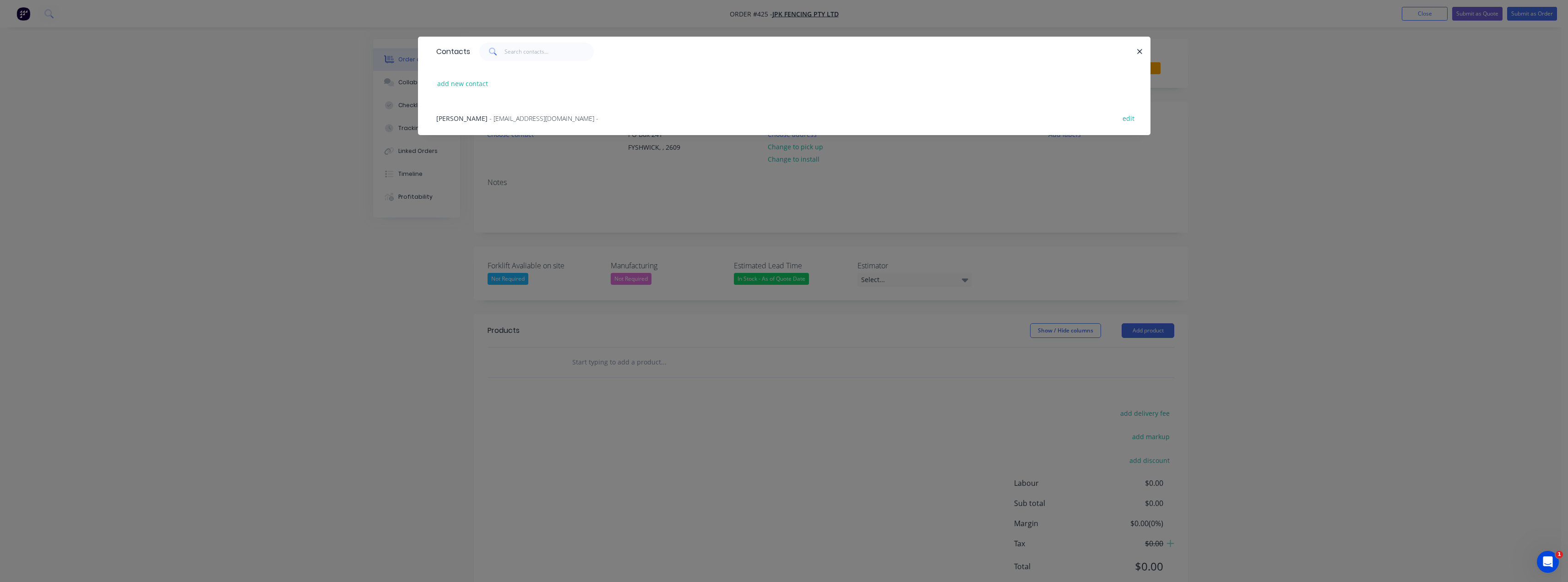
click at [500, 119] on span "- jpkfencing@bigpond.com -" at bounding box center [544, 118] width 109 height 9
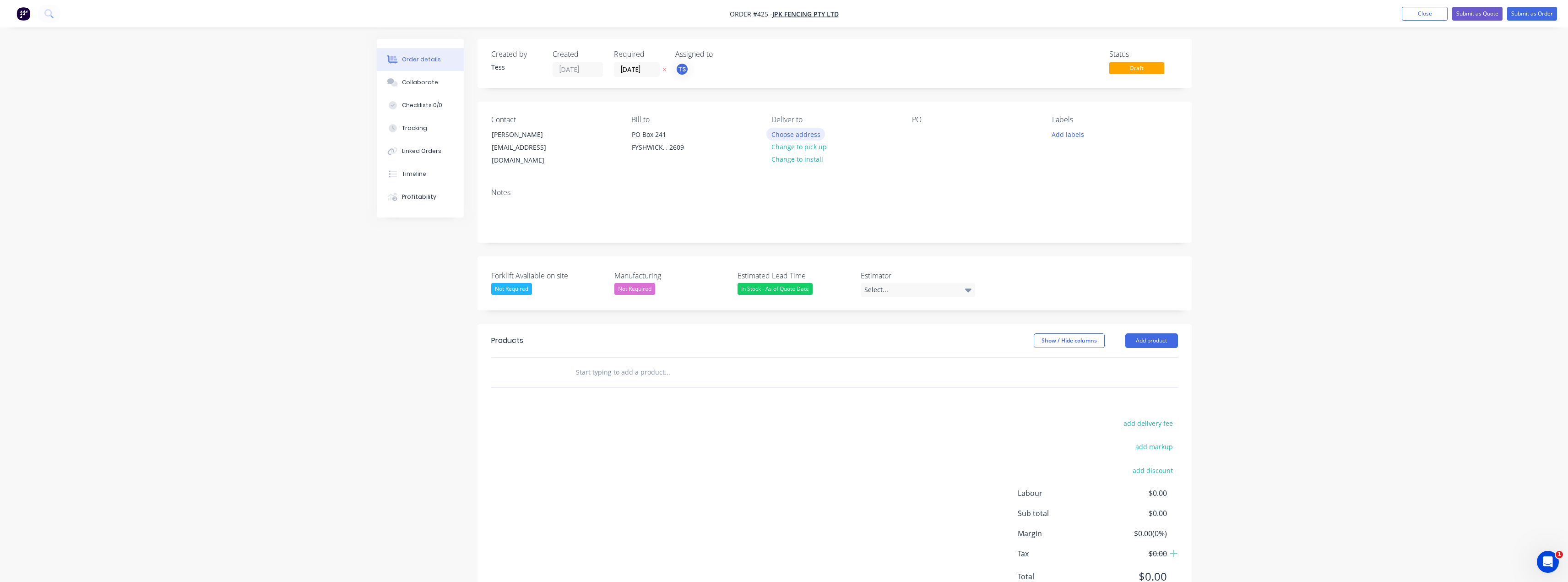
click at [786, 138] on button "Choose address" at bounding box center [796, 134] width 59 height 12
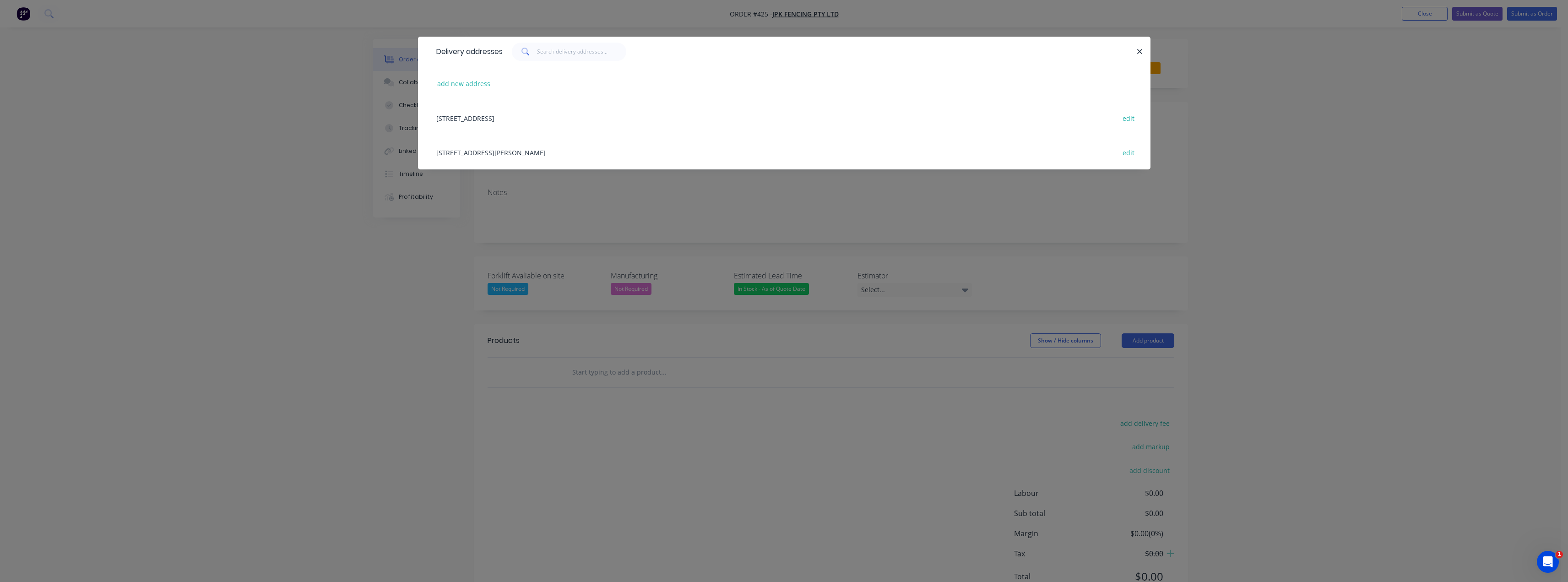
click at [507, 150] on div "10 Bayldon Rd, QUEANBEYAN WEST, New South Wales, Australia, 2620 edit" at bounding box center [784, 152] width 705 height 34
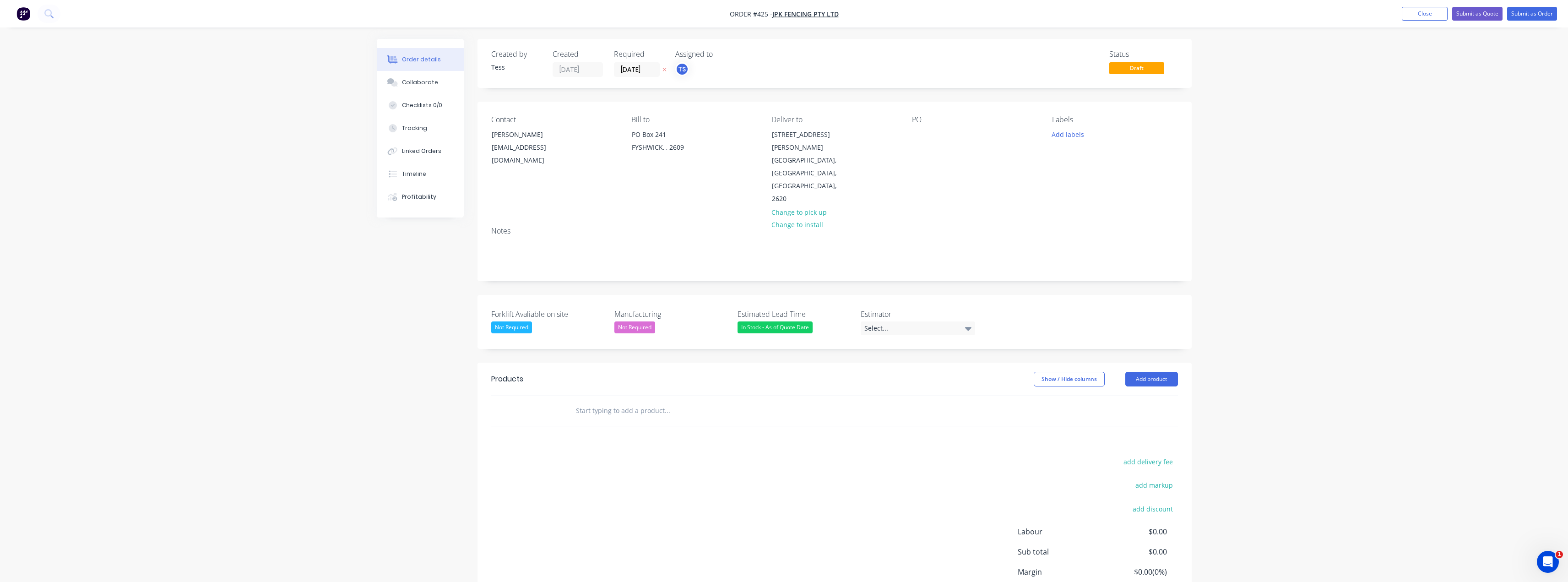
click at [602, 402] on input "text" at bounding box center [667, 411] width 183 height 18
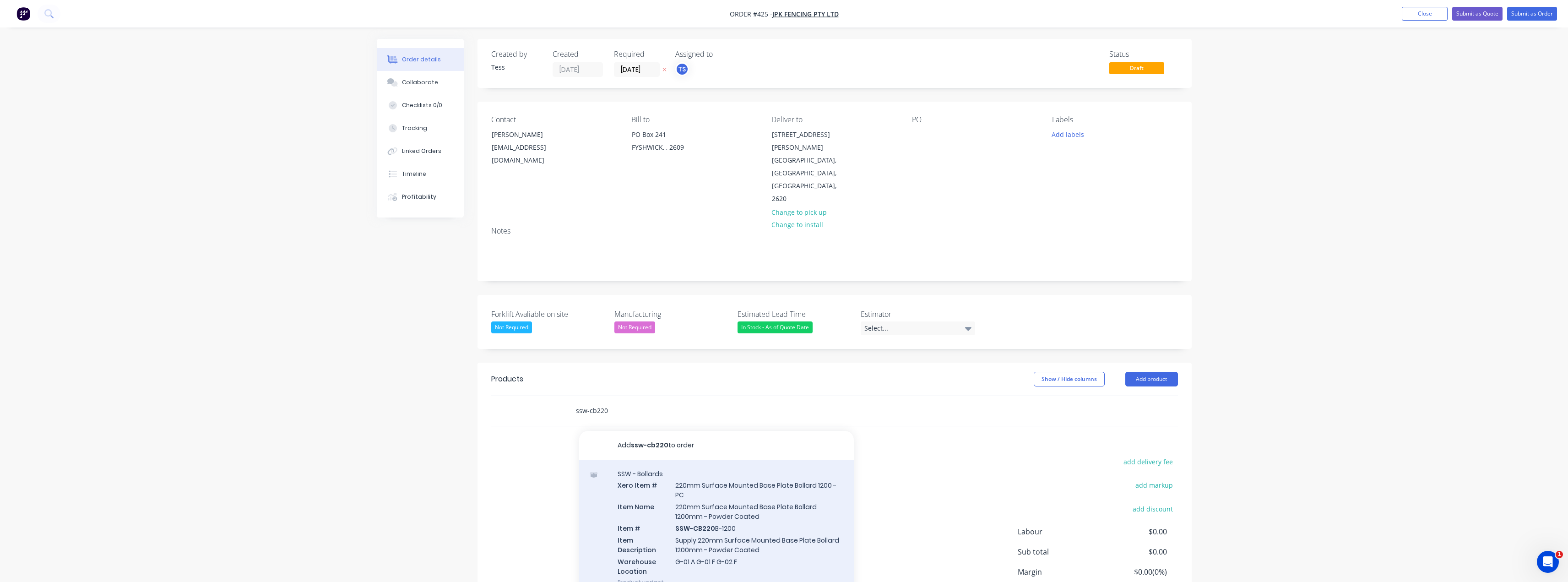
type input "ssw-cb220"
click at [722, 488] on div "SSW - Bollards Xero Item # 220mm Surface Mounted Base Plate Bollard 1200 - PC I…" at bounding box center [716, 528] width 274 height 136
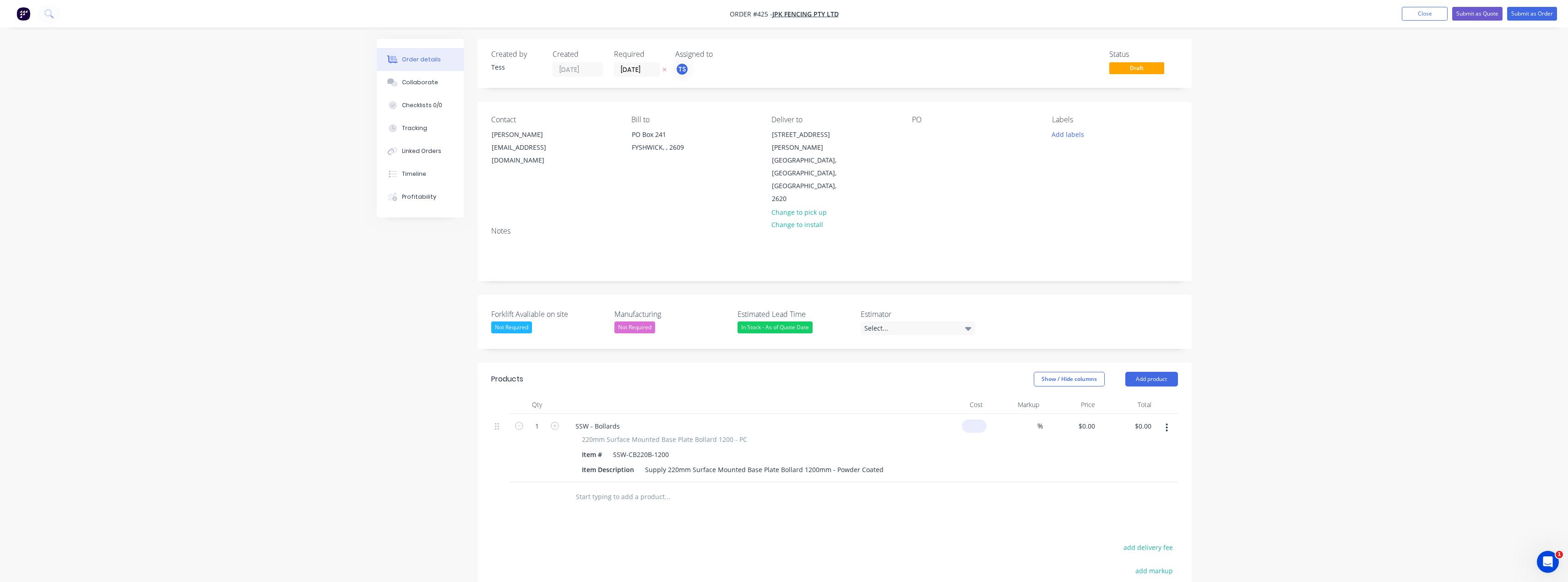
click at [786, 419] on input at bounding box center [976, 426] width 21 height 13
type input "$1.00"
type input "1"
type input "$1.00"
click at [786, 419] on div "1 1" at bounding box center [1091, 426] width 14 height 13
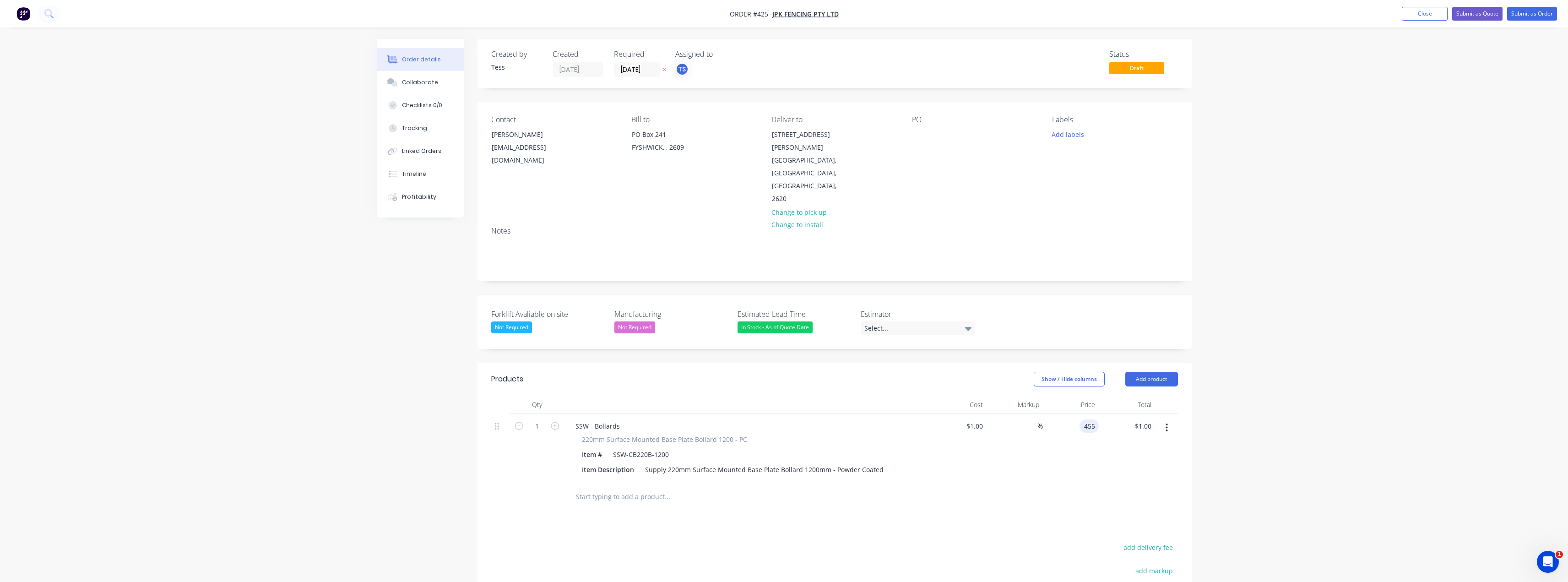
type input "455"
type input "45400"
type input "$455.00"
click at [786, 491] on div "Products Show / Hide columns Add product Qty Cost Markup Price Total 1 SSW - Bo…" at bounding box center [834, 547] width 714 height 369
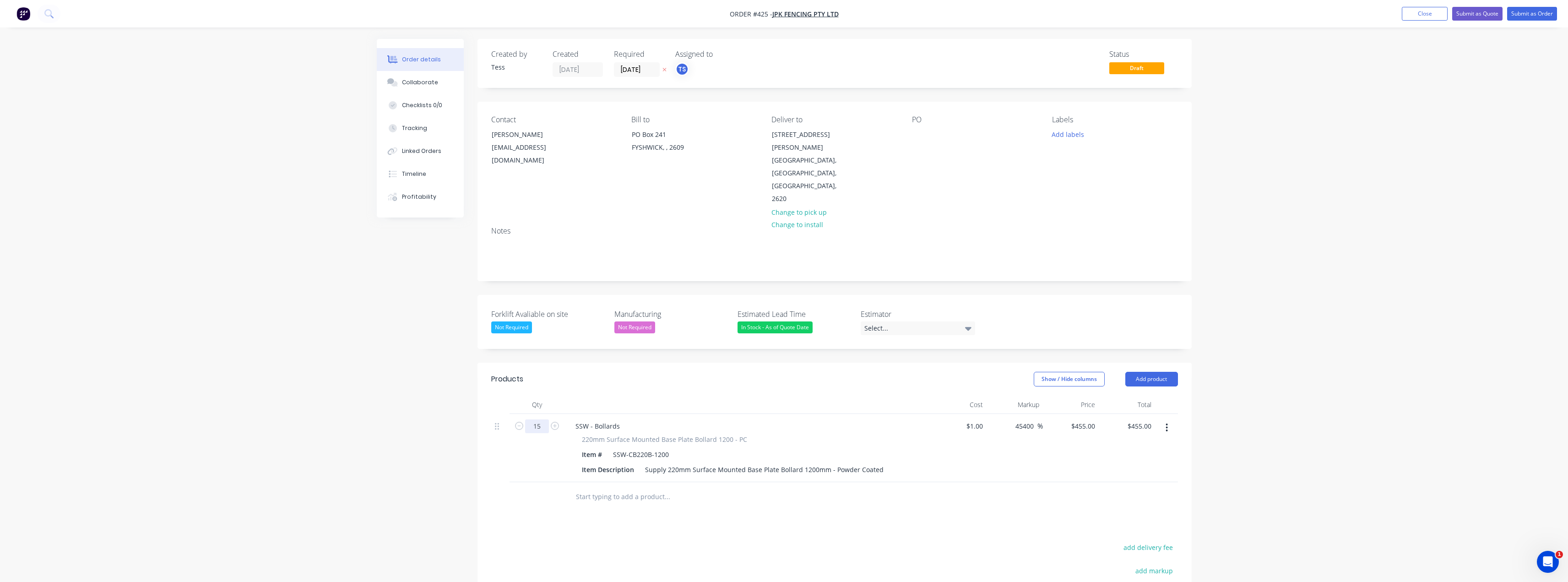
type input "15"
type input "$6,825.00"
click at [552, 514] on div "Products Show / Hide columns Add product Qty Cost Markup Price Total 15 SSW - B…" at bounding box center [834, 547] width 714 height 369
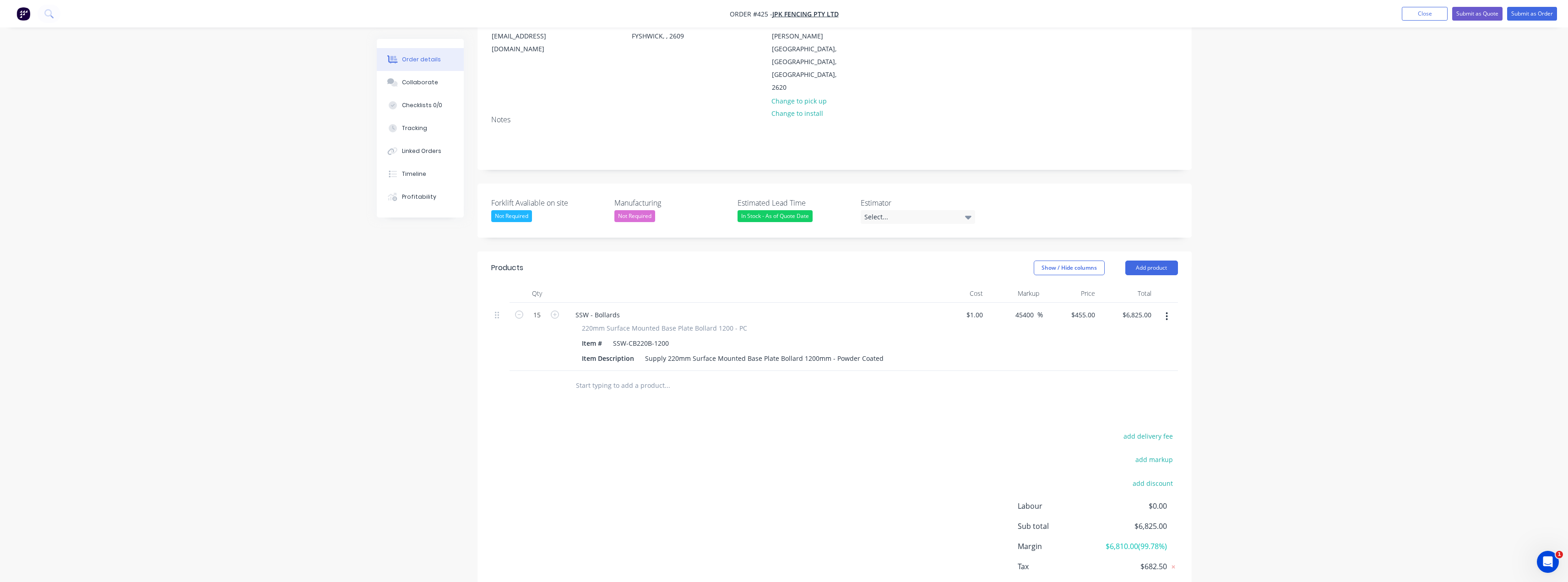
scroll to position [138, 0]
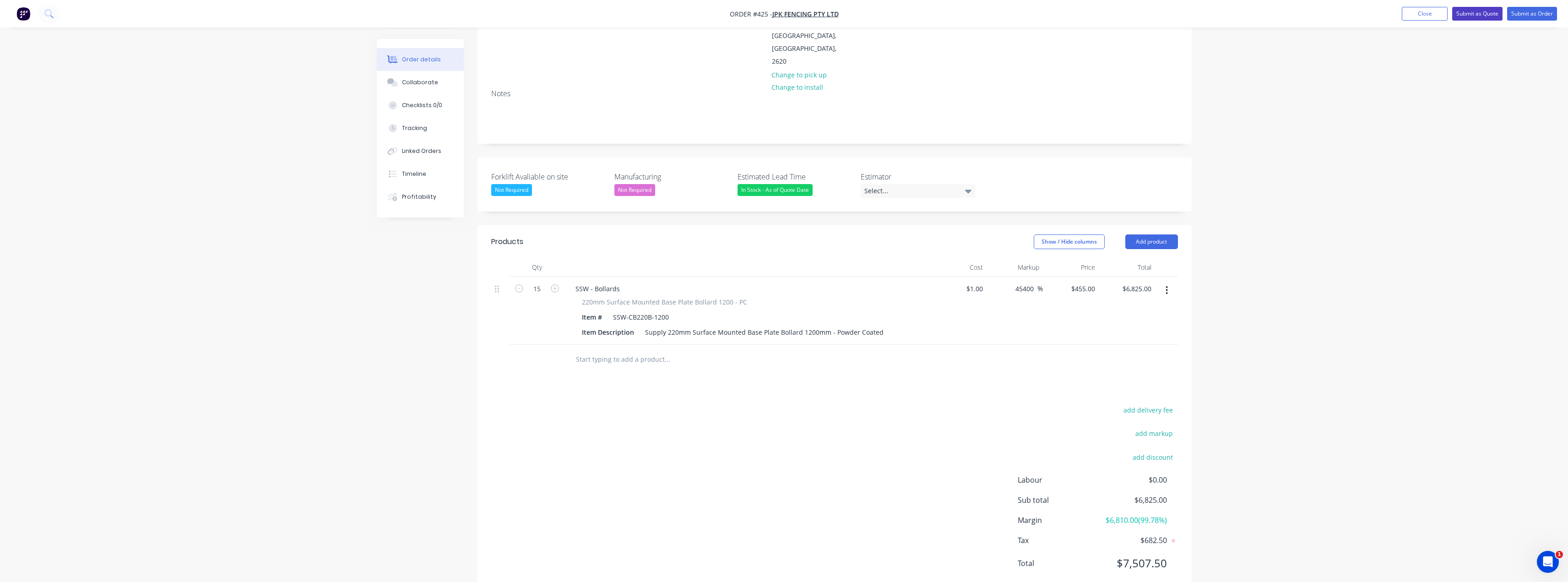
click at [786, 17] on button "Submit as Quote" at bounding box center [1477, 13] width 50 height 13
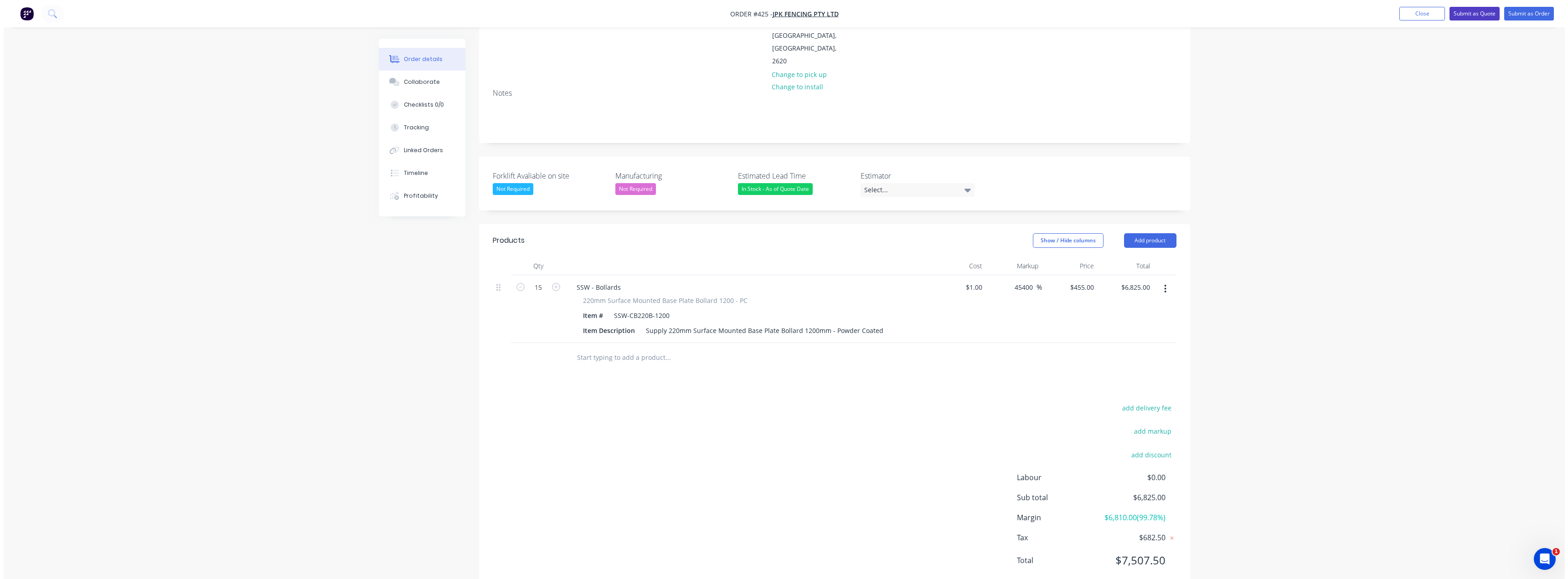
scroll to position [0, 0]
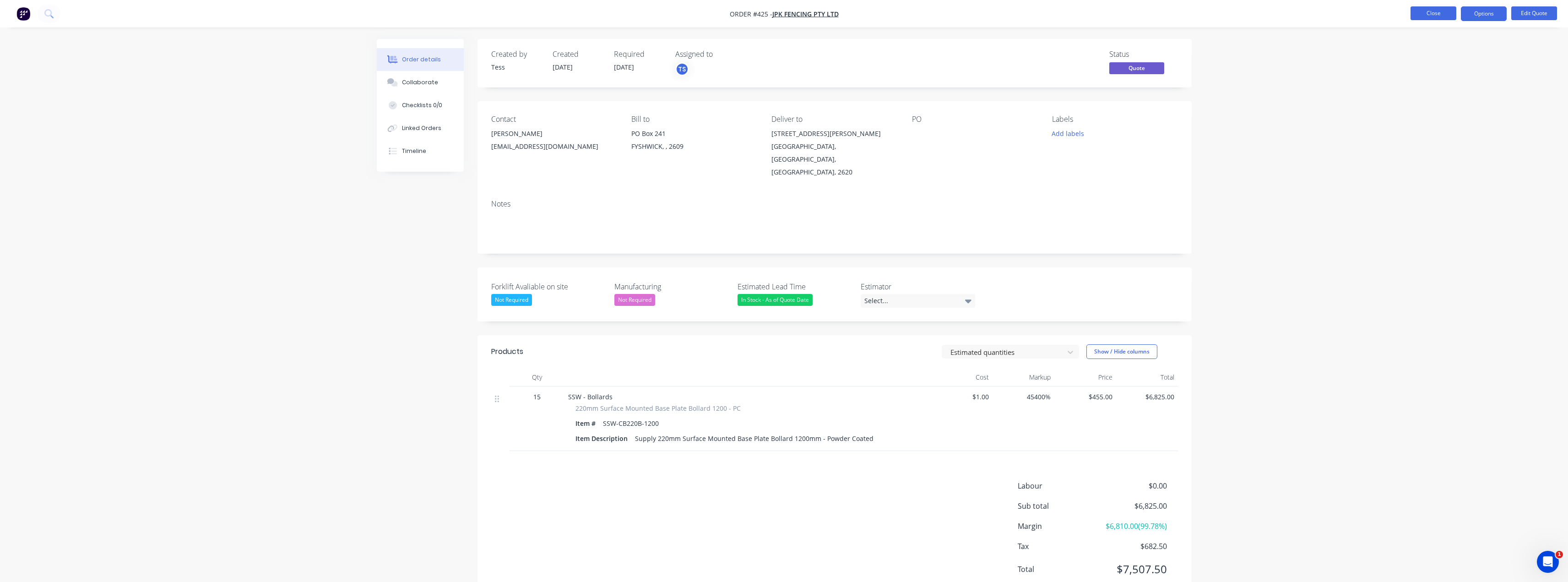
click at [786, 12] on button "Close" at bounding box center [1433, 13] width 46 height 13
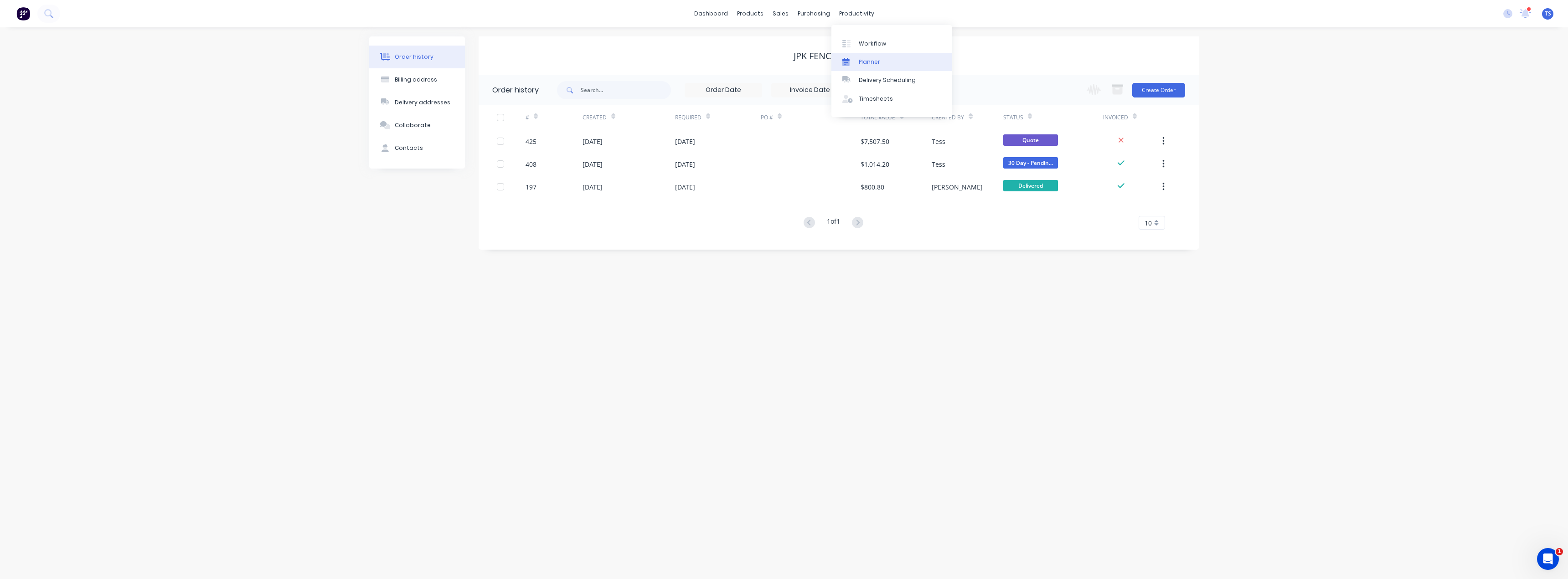
click at [783, 60] on div "Planner" at bounding box center [869, 61] width 21 height 8
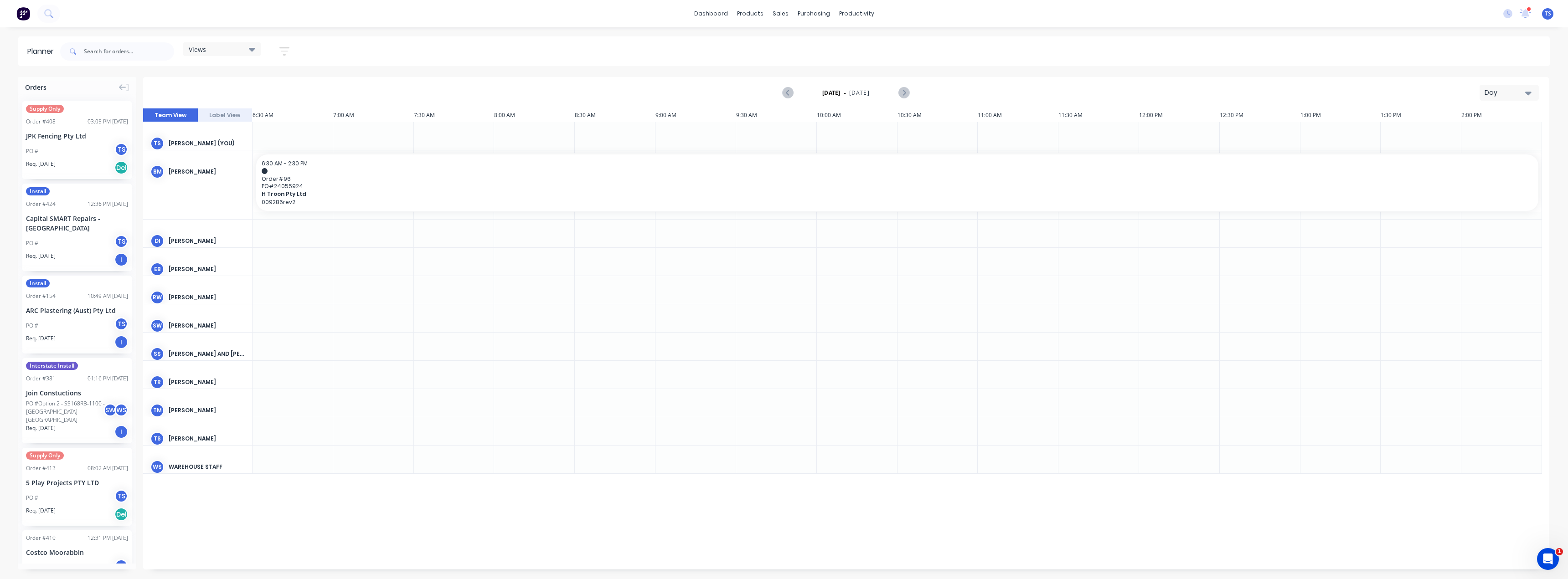
click at [783, 90] on div "Day" at bounding box center [1505, 93] width 42 height 10
click at [783, 155] on div "Month" at bounding box center [1493, 153] width 90 height 18
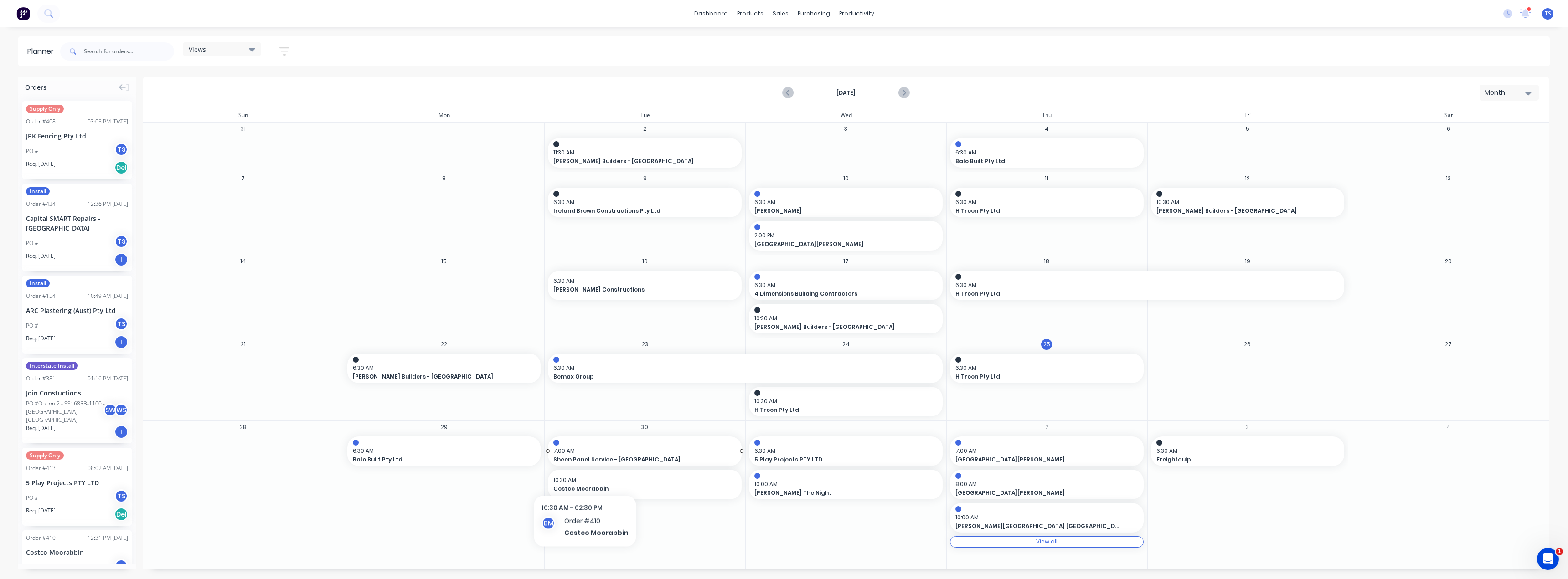
click at [602, 453] on span "7:00 AM" at bounding box center [642, 451] width 178 height 8
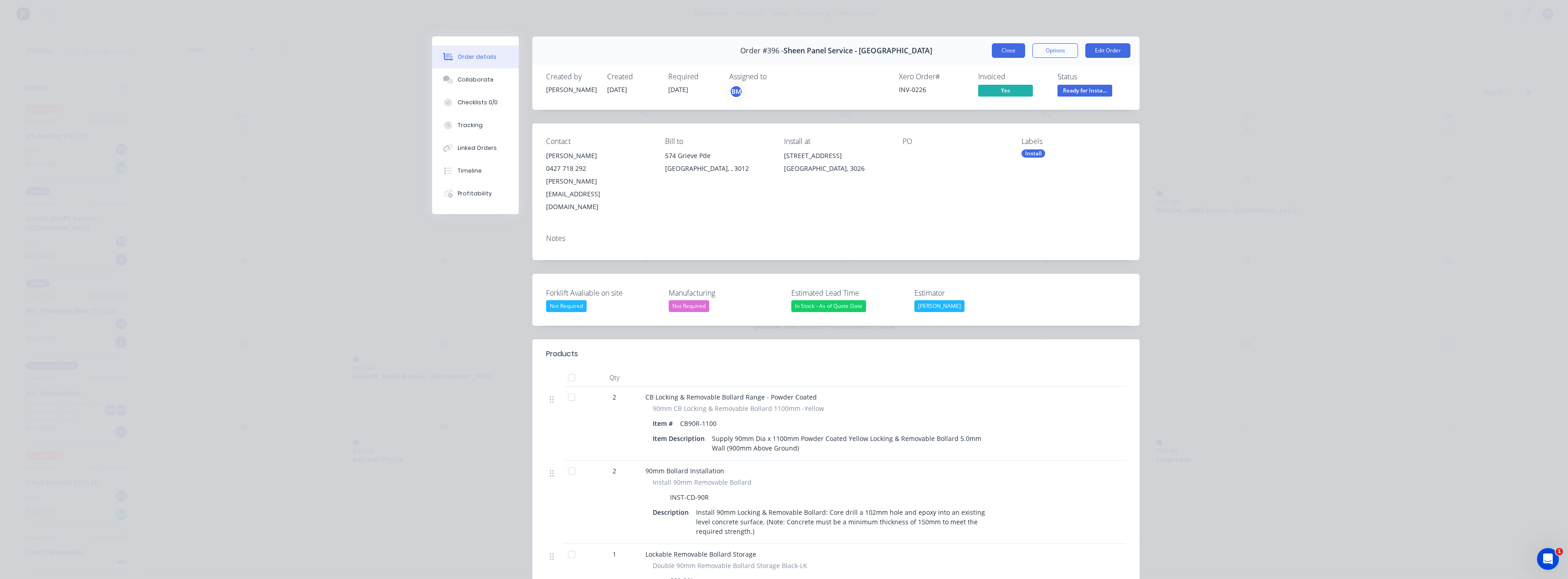
click at [783, 48] on button "Close" at bounding box center [1008, 50] width 33 height 15
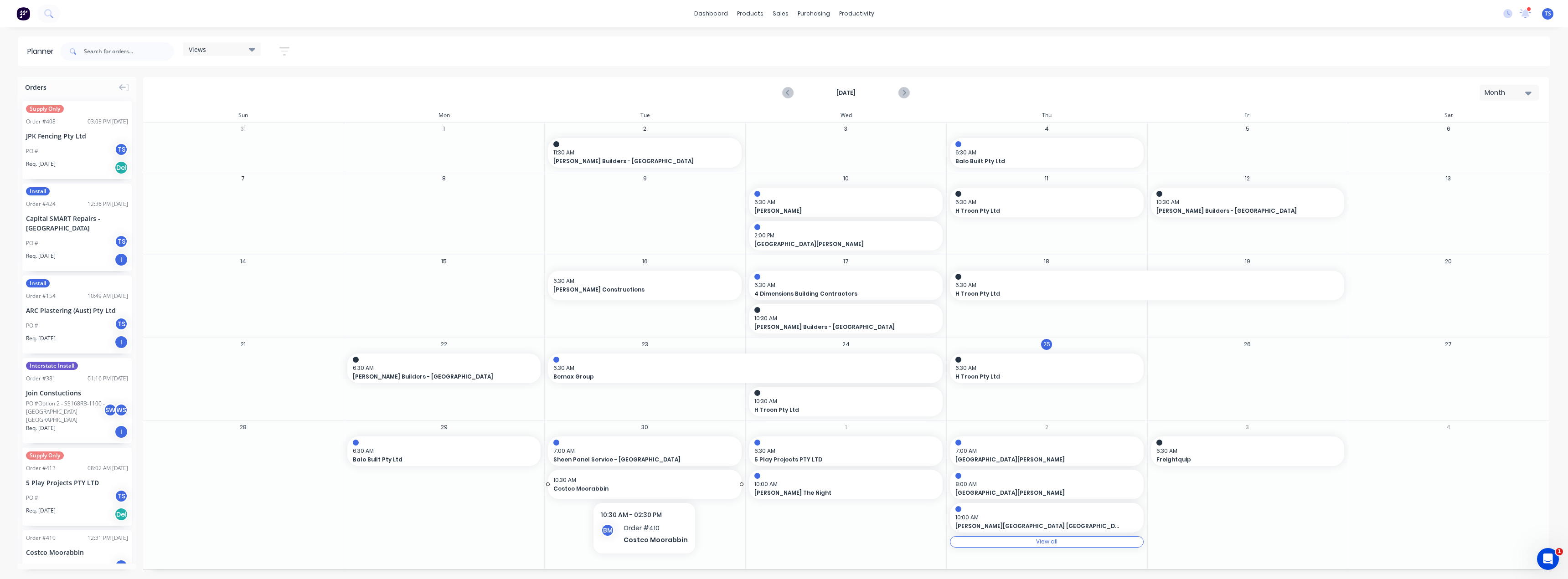
click at [590, 480] on span "10:30 AM" at bounding box center [642, 480] width 178 height 8
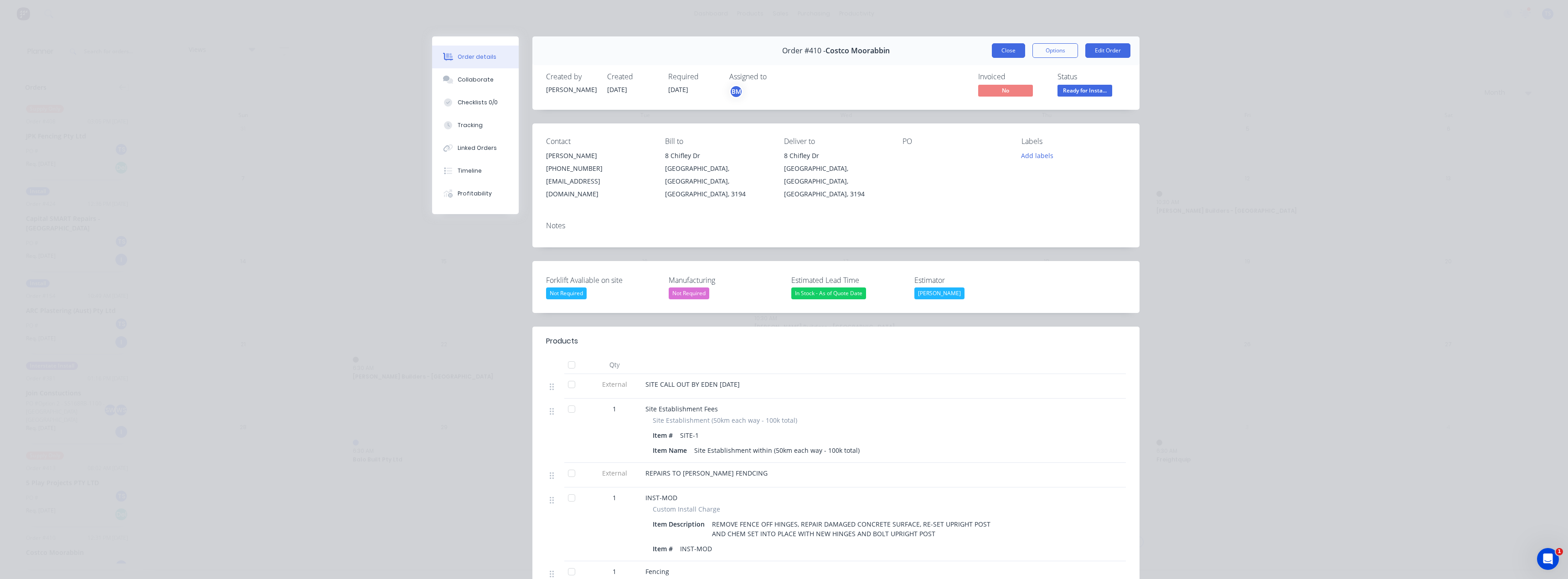
click at [783, 51] on button "Close" at bounding box center [1008, 50] width 33 height 15
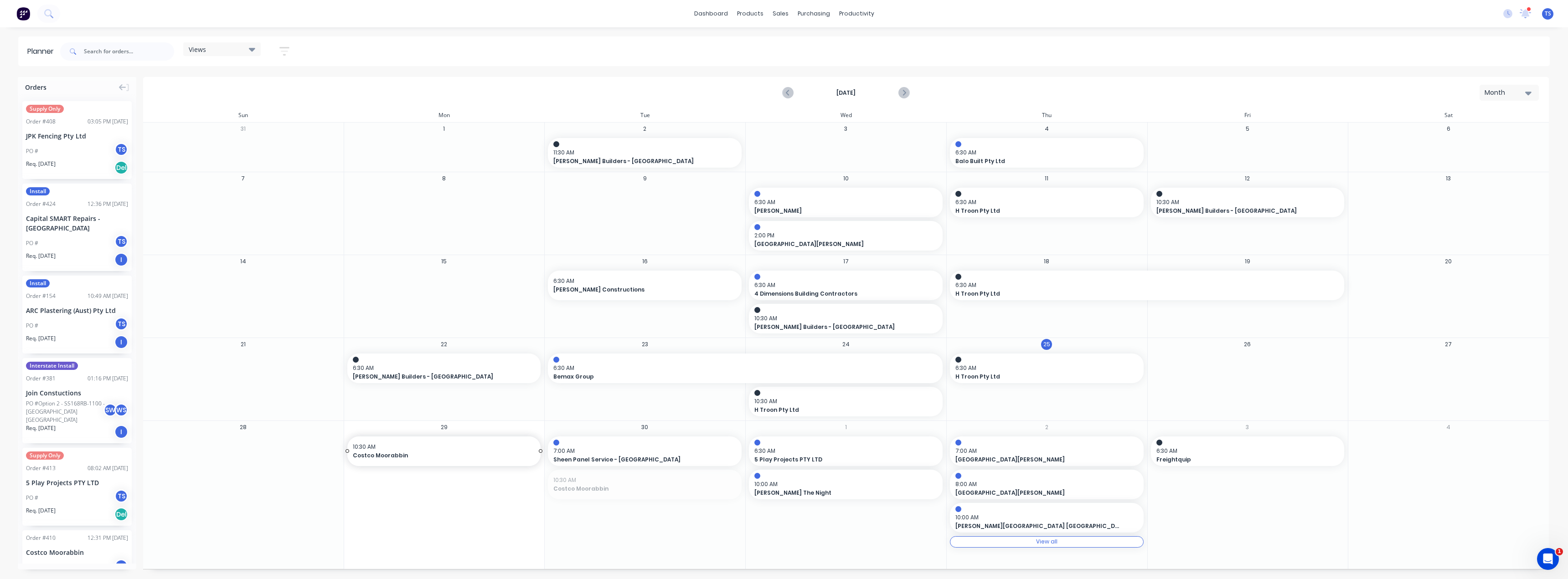
drag, startPoint x: 609, startPoint y: 487, endPoint x: 422, endPoint y: 487, distance: 187.0
click at [783, 401] on span "10:30 AM" at bounding box center [843, 401] width 178 height 8
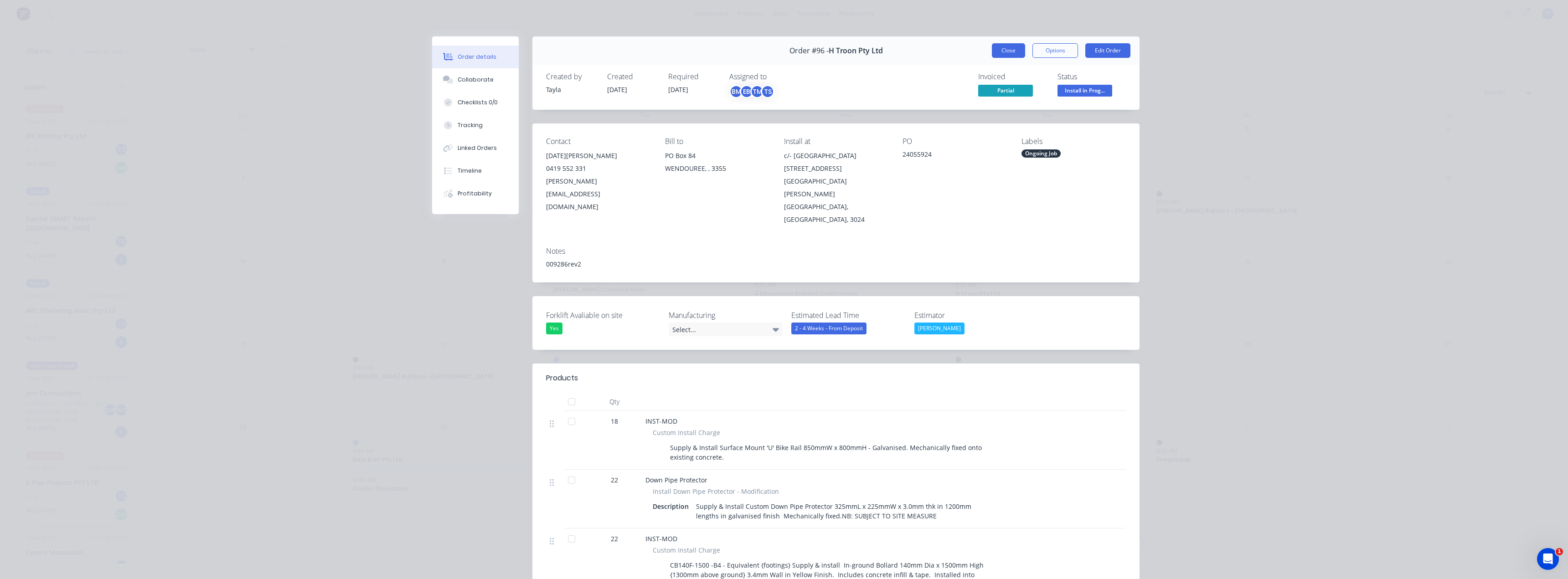
click at [783, 50] on button "Close" at bounding box center [1008, 50] width 33 height 15
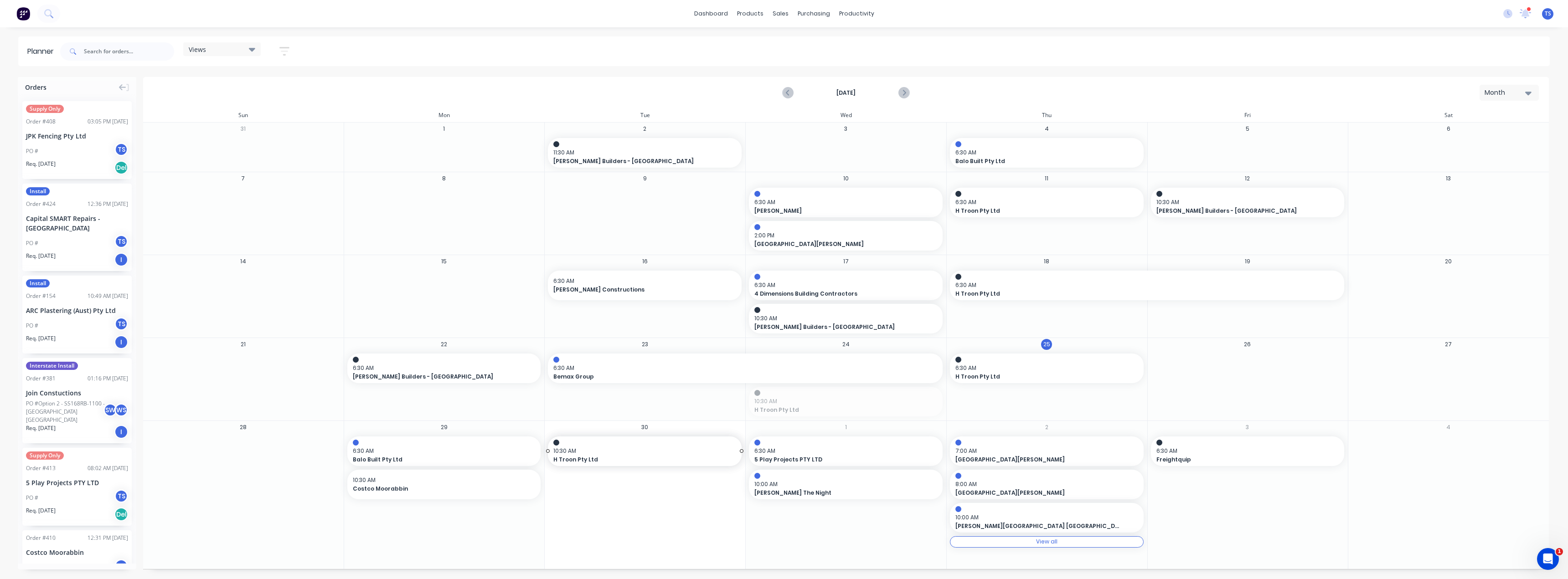
drag, startPoint x: 801, startPoint y: 402, endPoint x: 618, endPoint y: 484, distance: 200.5
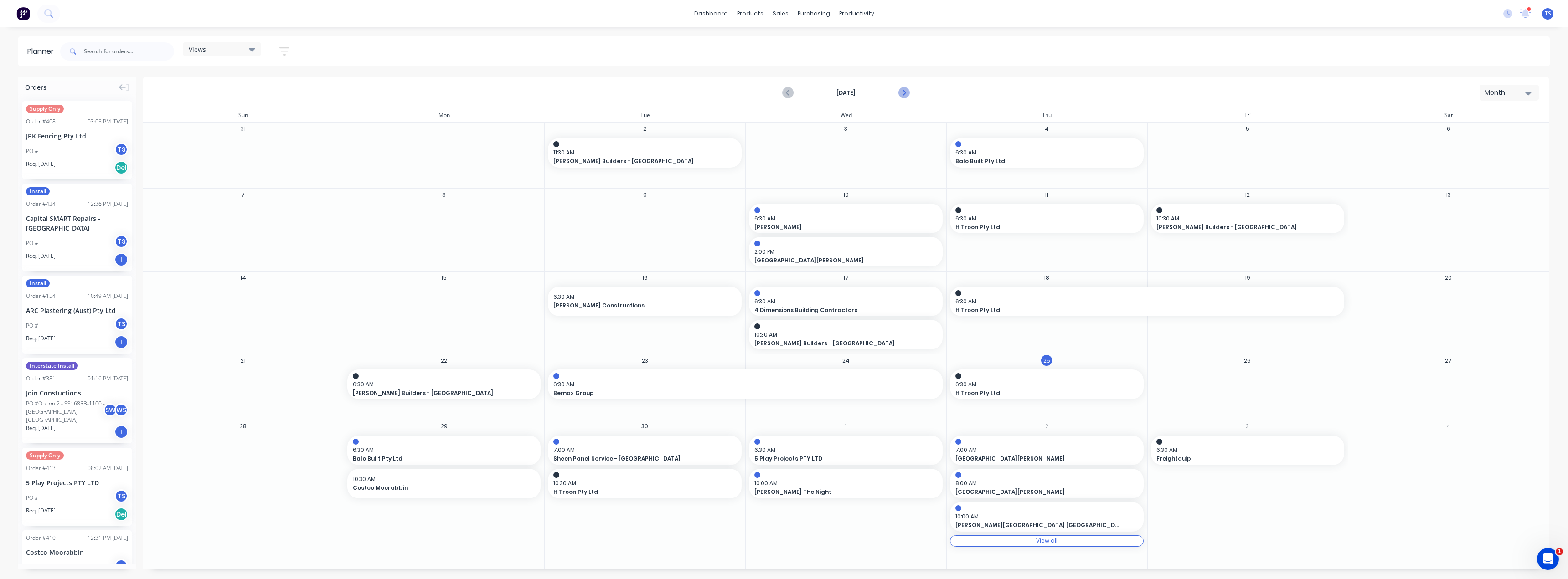
click at [783, 92] on icon "Next page" at bounding box center [903, 93] width 11 height 11
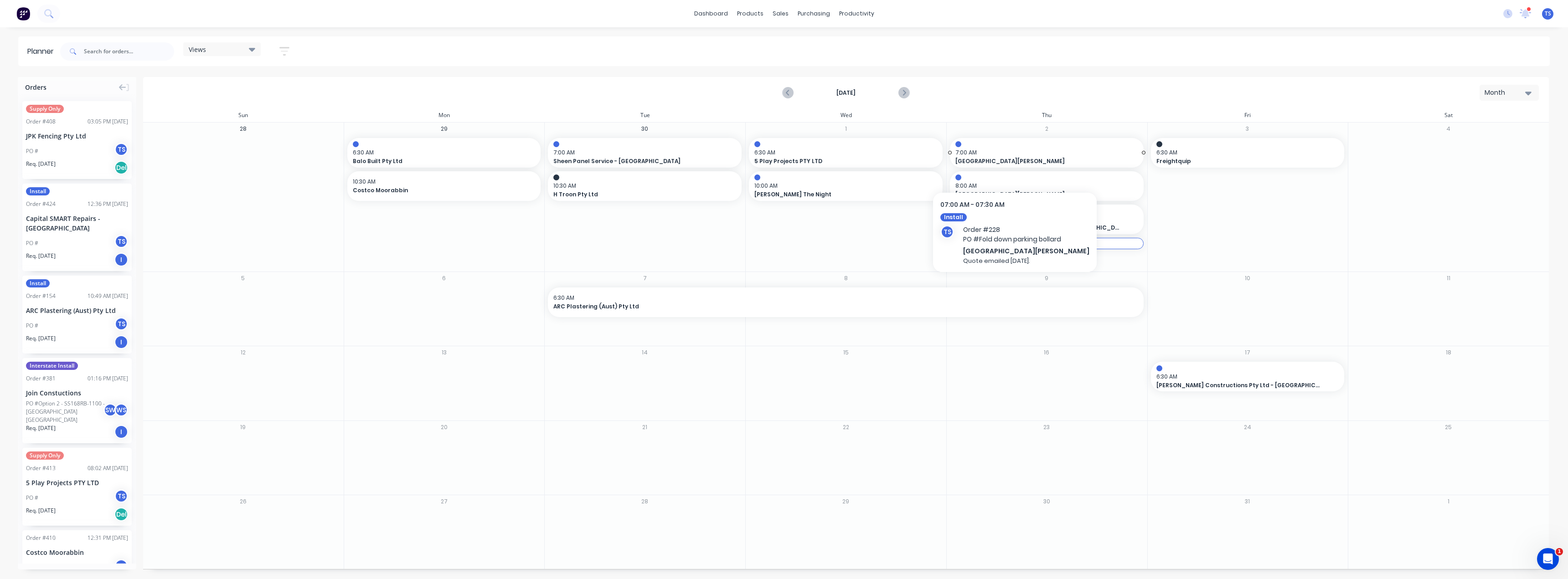
click at [783, 152] on span "7:00 AM" at bounding box center [1045, 152] width 178 height 8
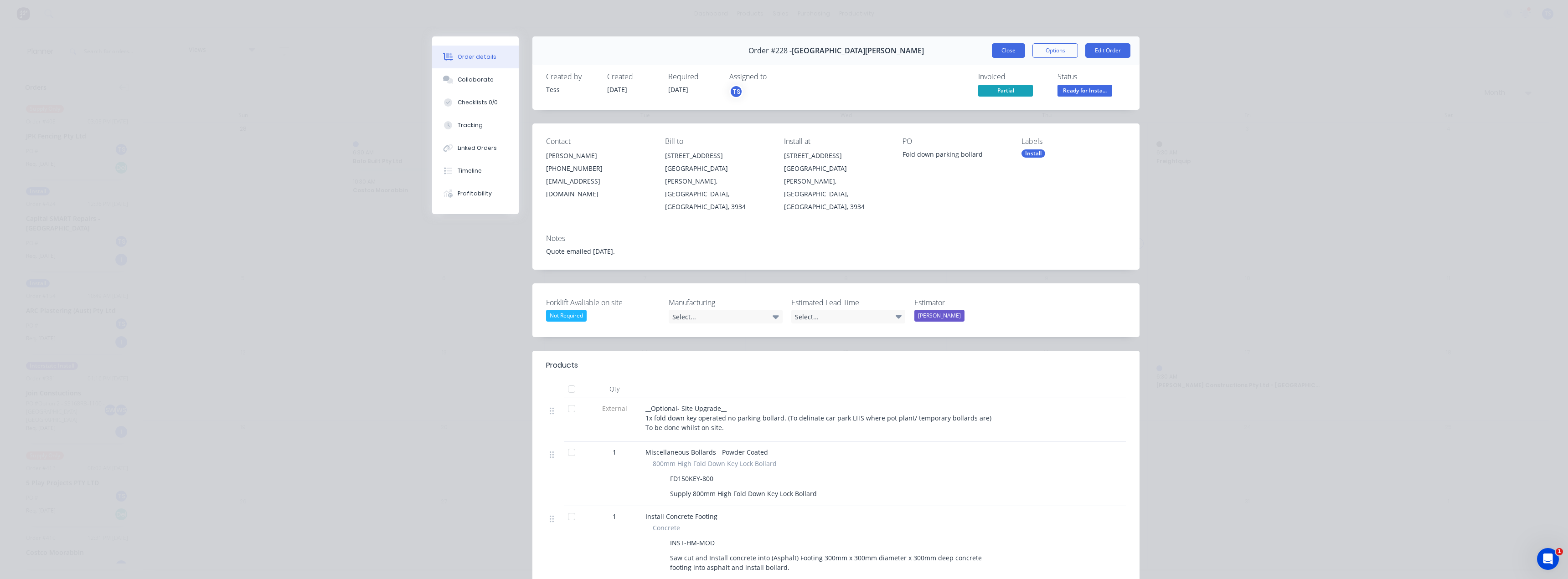
click at [783, 49] on button "Close" at bounding box center [1008, 50] width 33 height 15
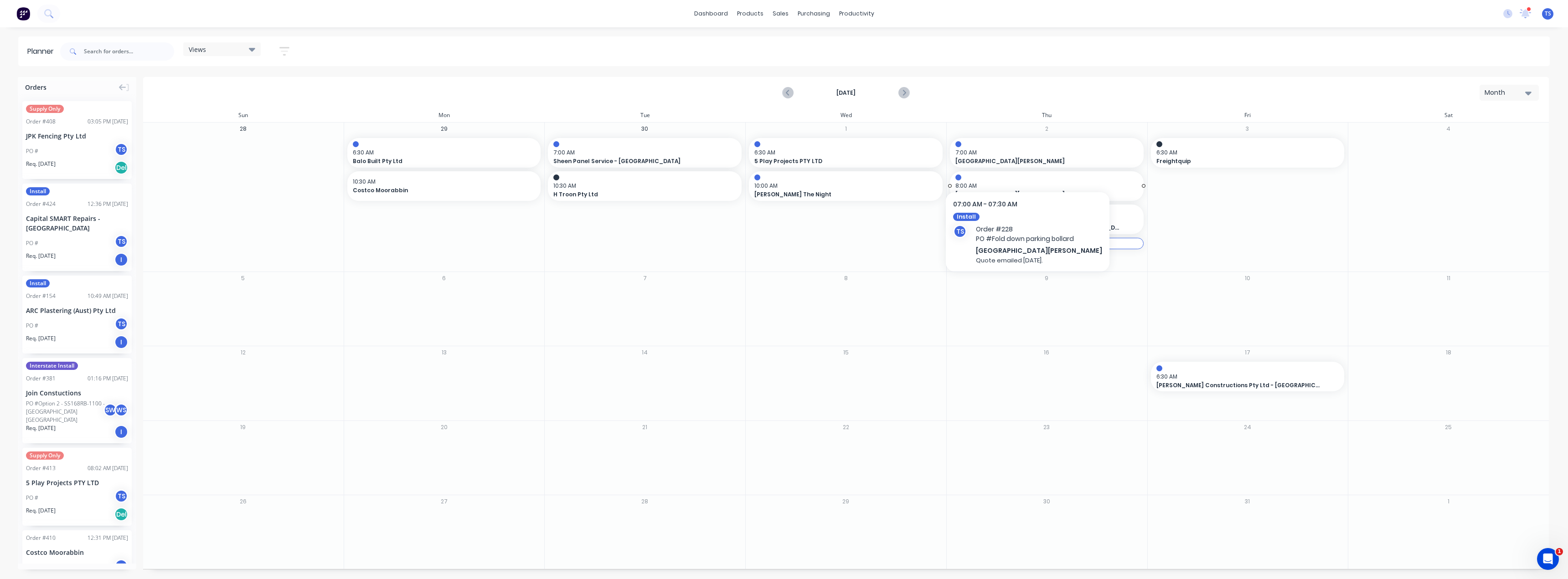
click at [783, 190] on span "[GEOGRAPHIC_DATA][PERSON_NAME]" at bounding box center [1038, 194] width 164 height 8
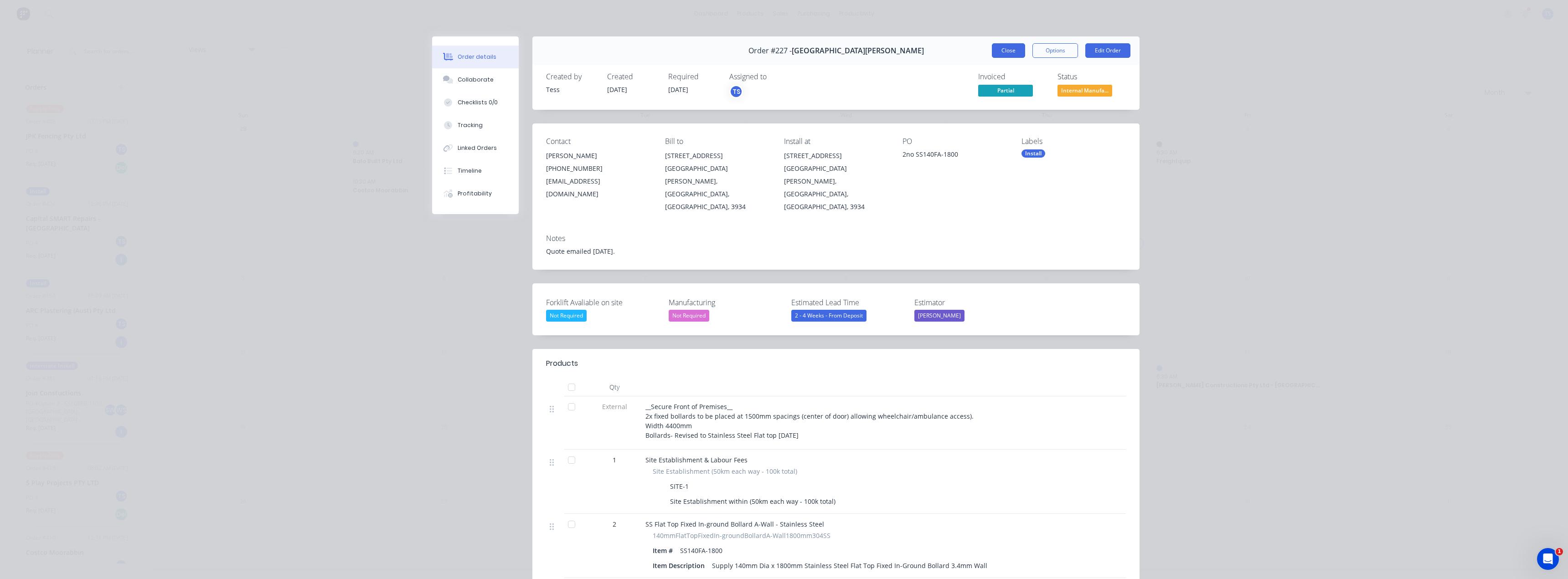
click at [783, 55] on button "Close" at bounding box center [1008, 50] width 33 height 15
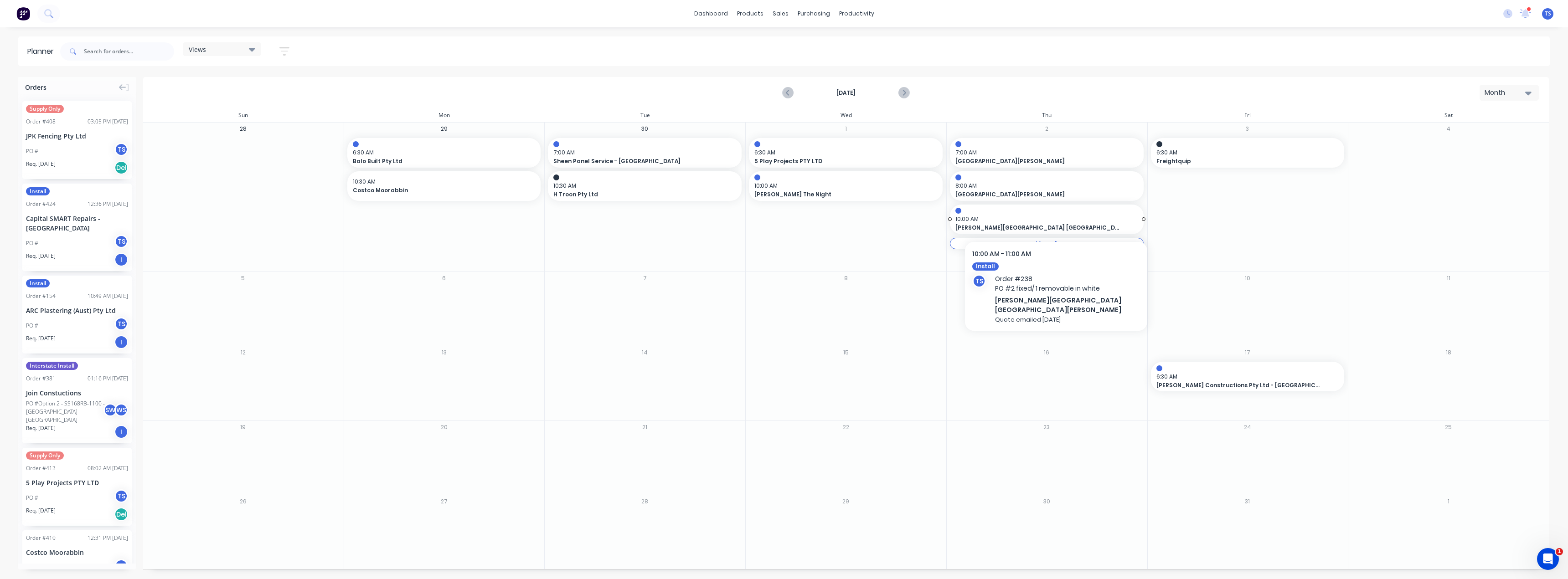
click at [783, 220] on span "10:00 AM" at bounding box center [1045, 218] width 178 height 8
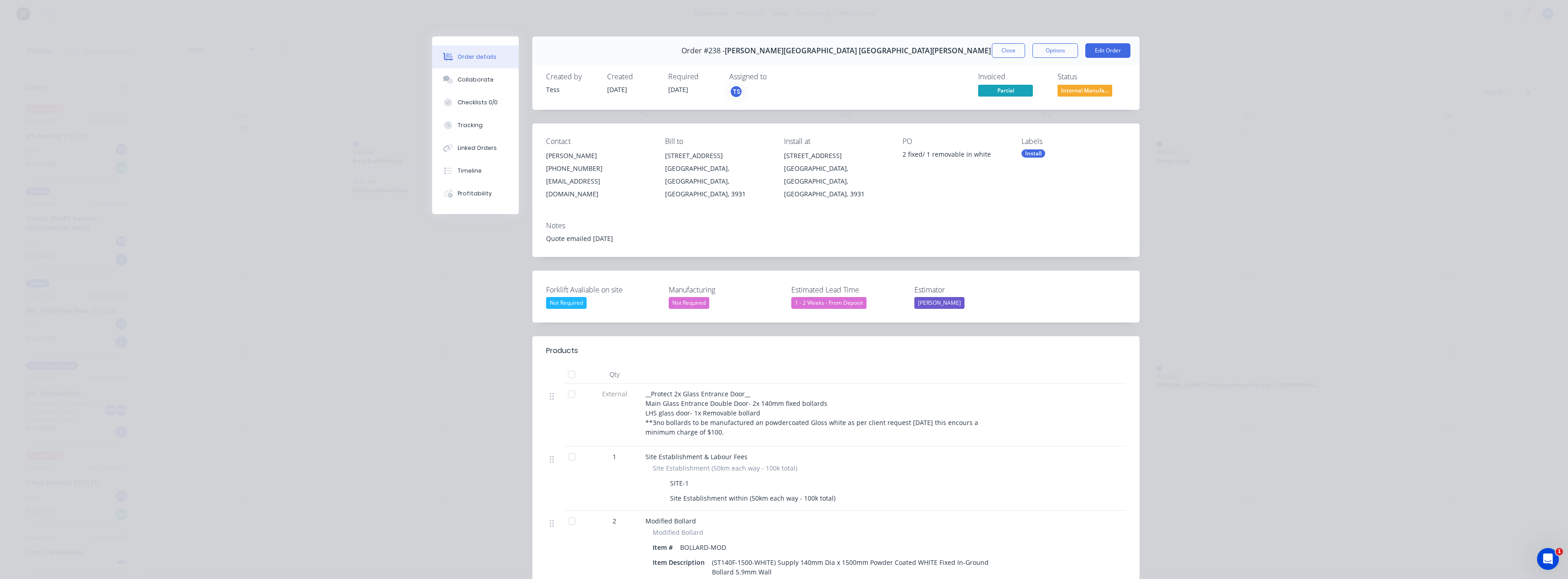
click at [783, 42] on div "Order #238 - Martha Village Clinic Mt Martha Village Close Options Edit Order" at bounding box center [836, 50] width 607 height 29
click at [783, 50] on button "Close" at bounding box center [1008, 50] width 33 height 15
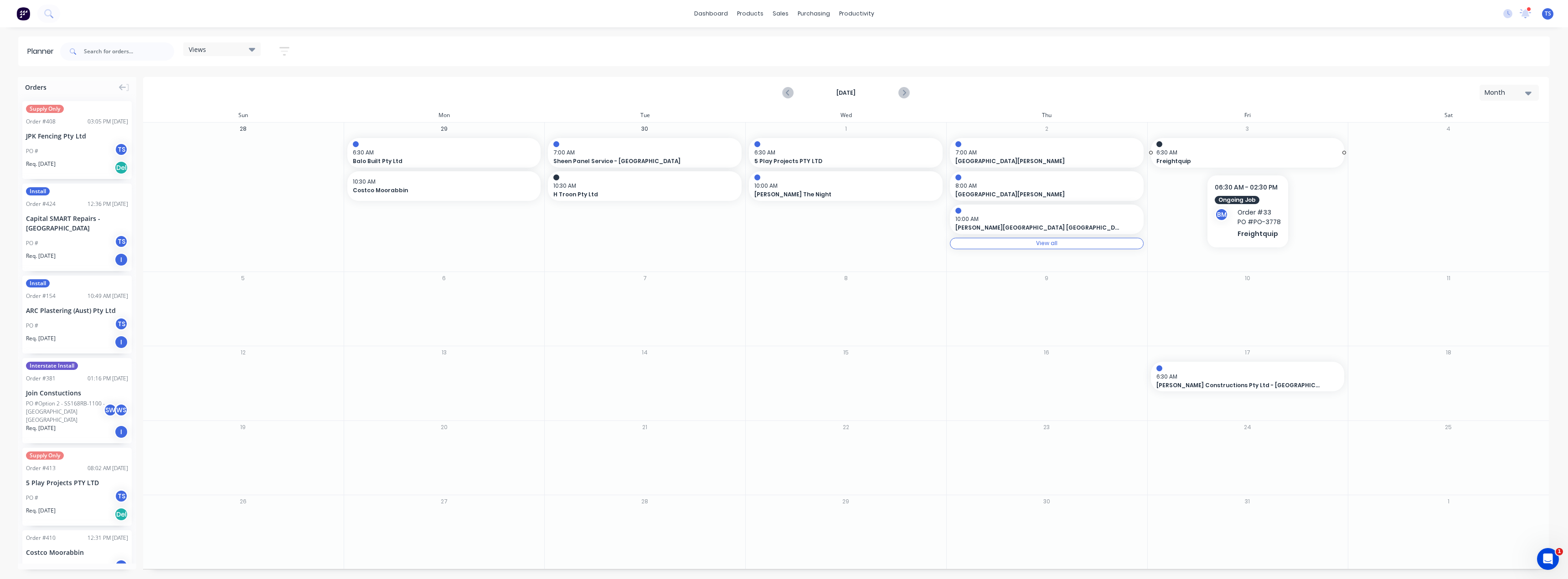
click at [783, 161] on span "Freightquip" at bounding box center [1239, 161] width 164 height 8
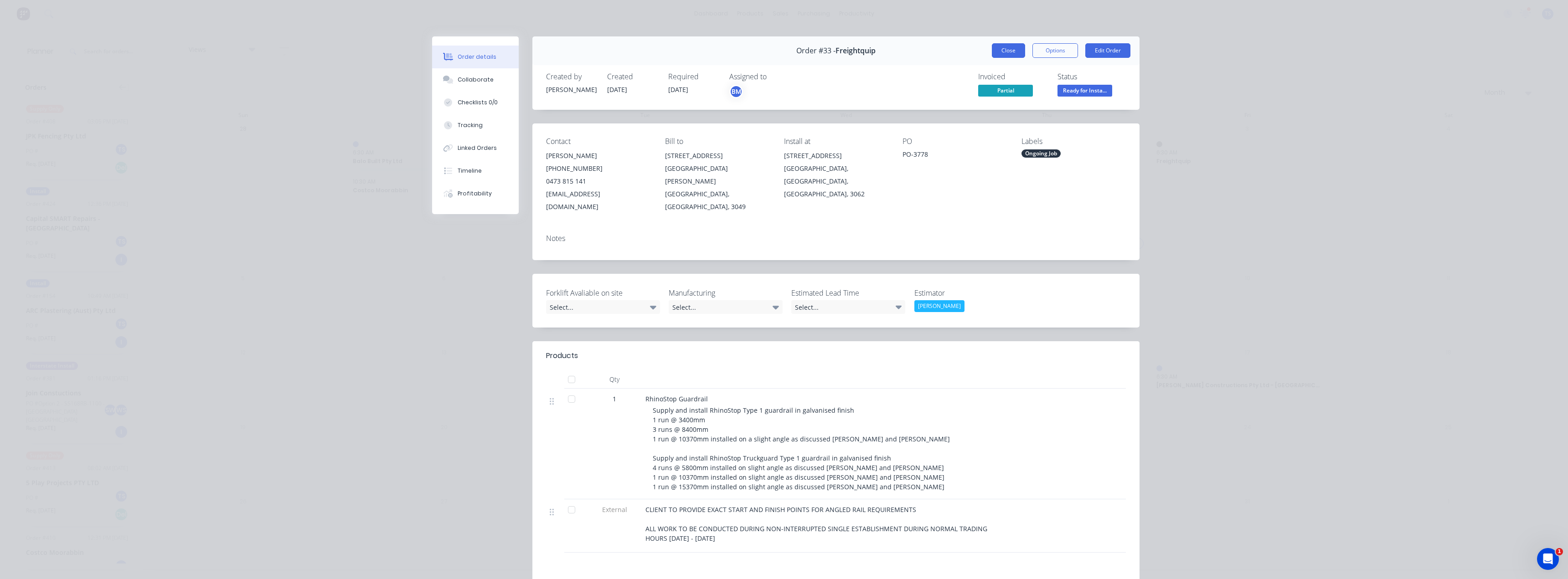
click at [783, 52] on button "Close" at bounding box center [1008, 50] width 33 height 15
